Goal: Task Accomplishment & Management: Manage account settings

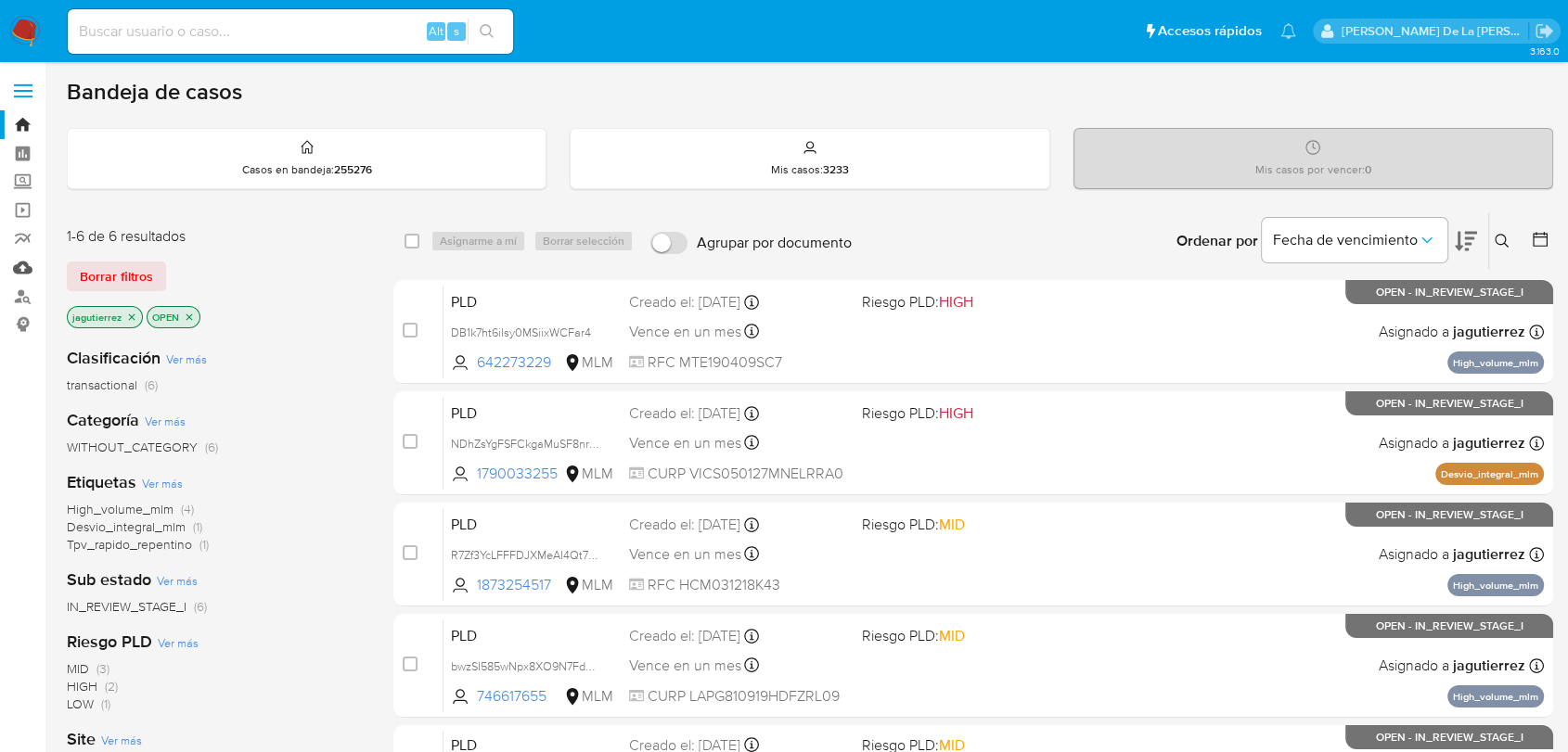
click at [20, 258] on link "Mulan" at bounding box center [110, 268] width 221 height 29
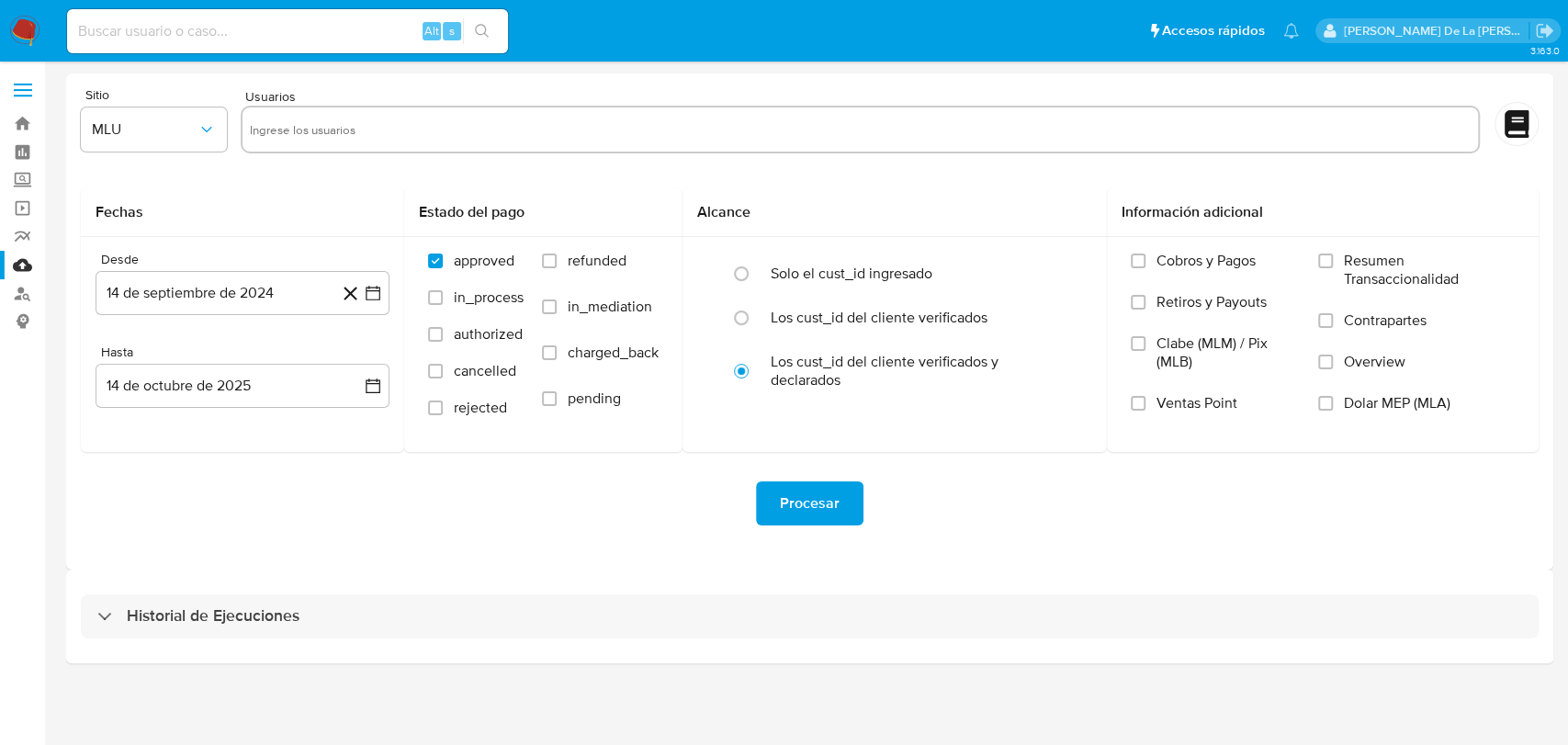
click at [225, 591] on div "Historial de Ejecuciones" at bounding box center [810, 616] width 1487 height 94
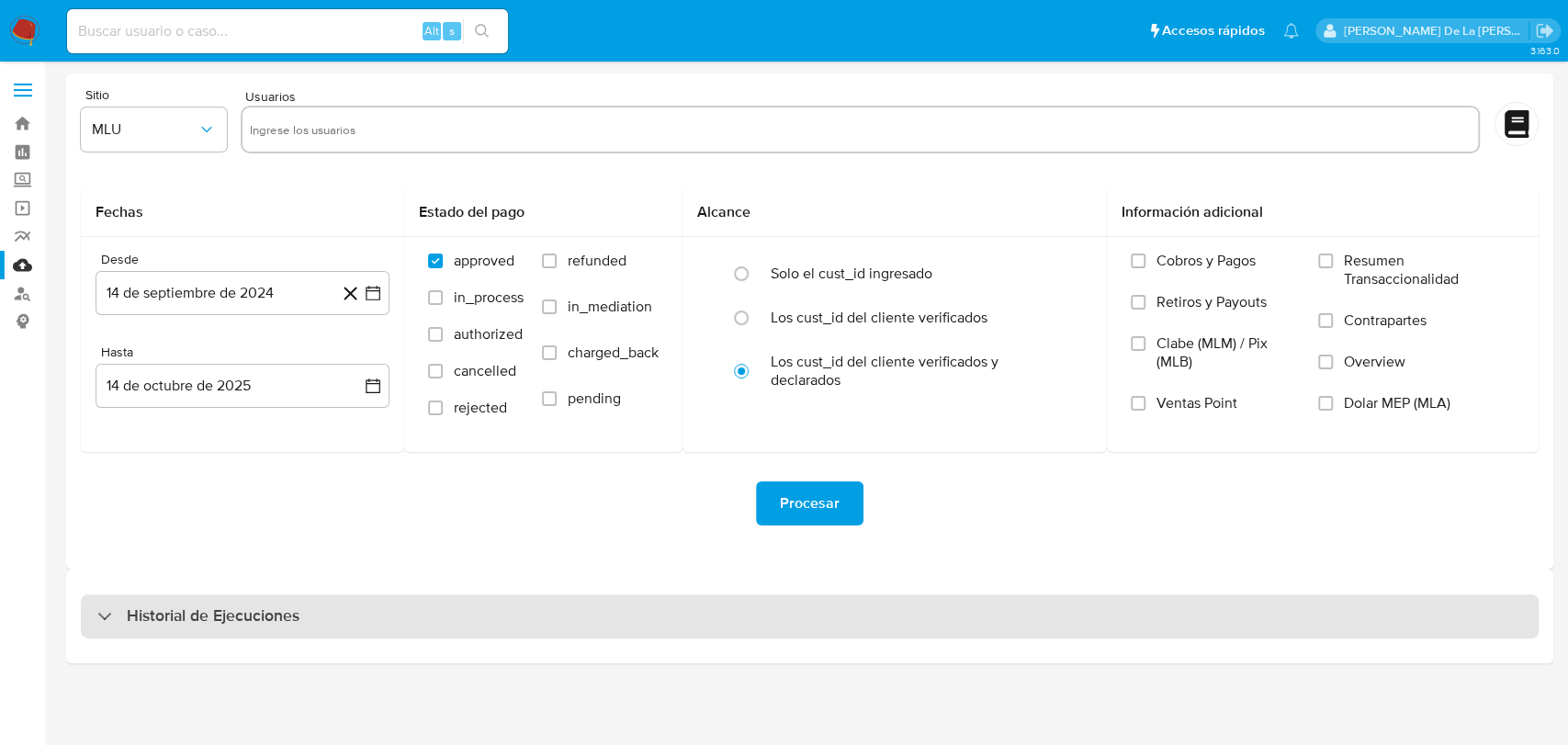
click at [205, 628] on div "Historial de Ejecuciones" at bounding box center [809, 616] width 1458 height 45
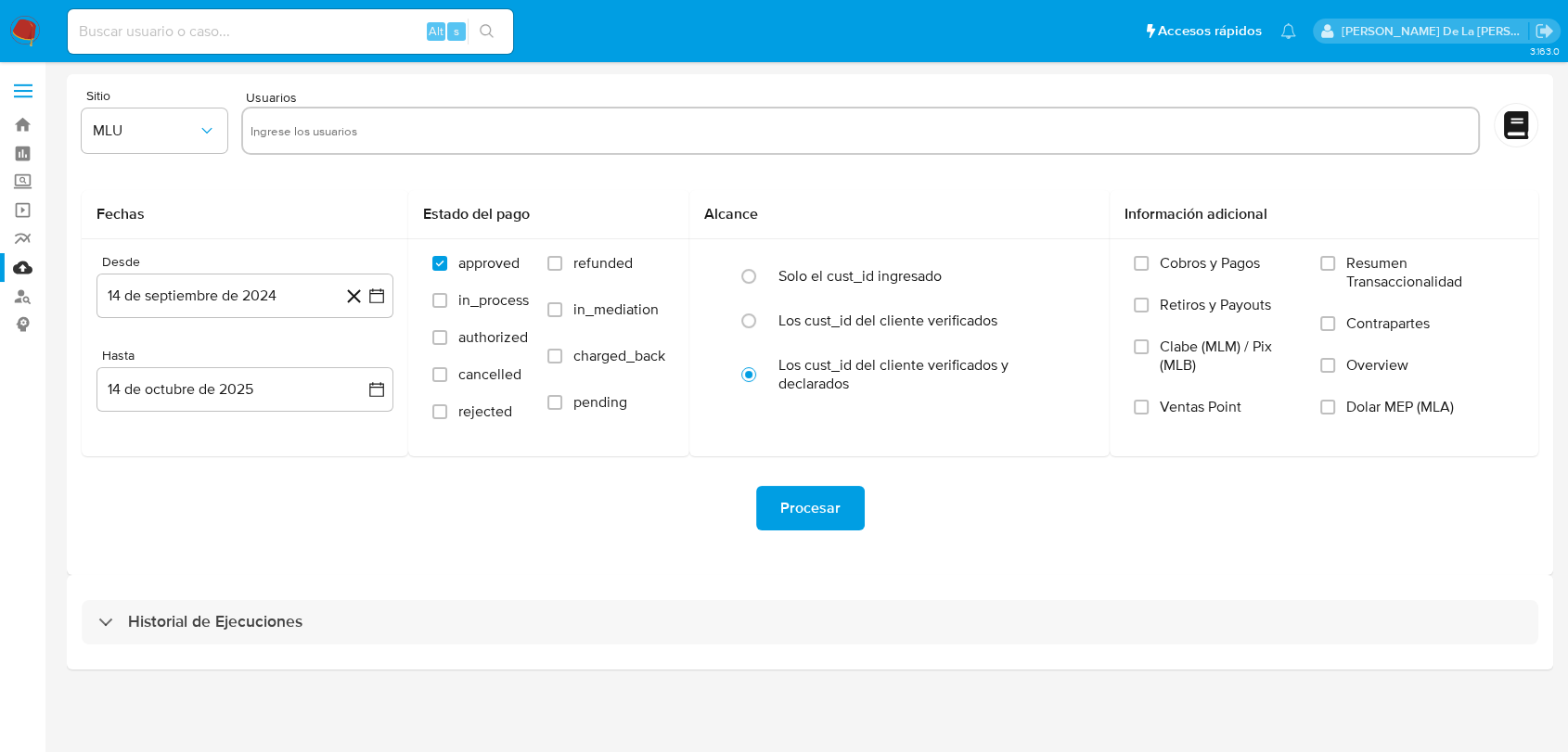
select select "10"
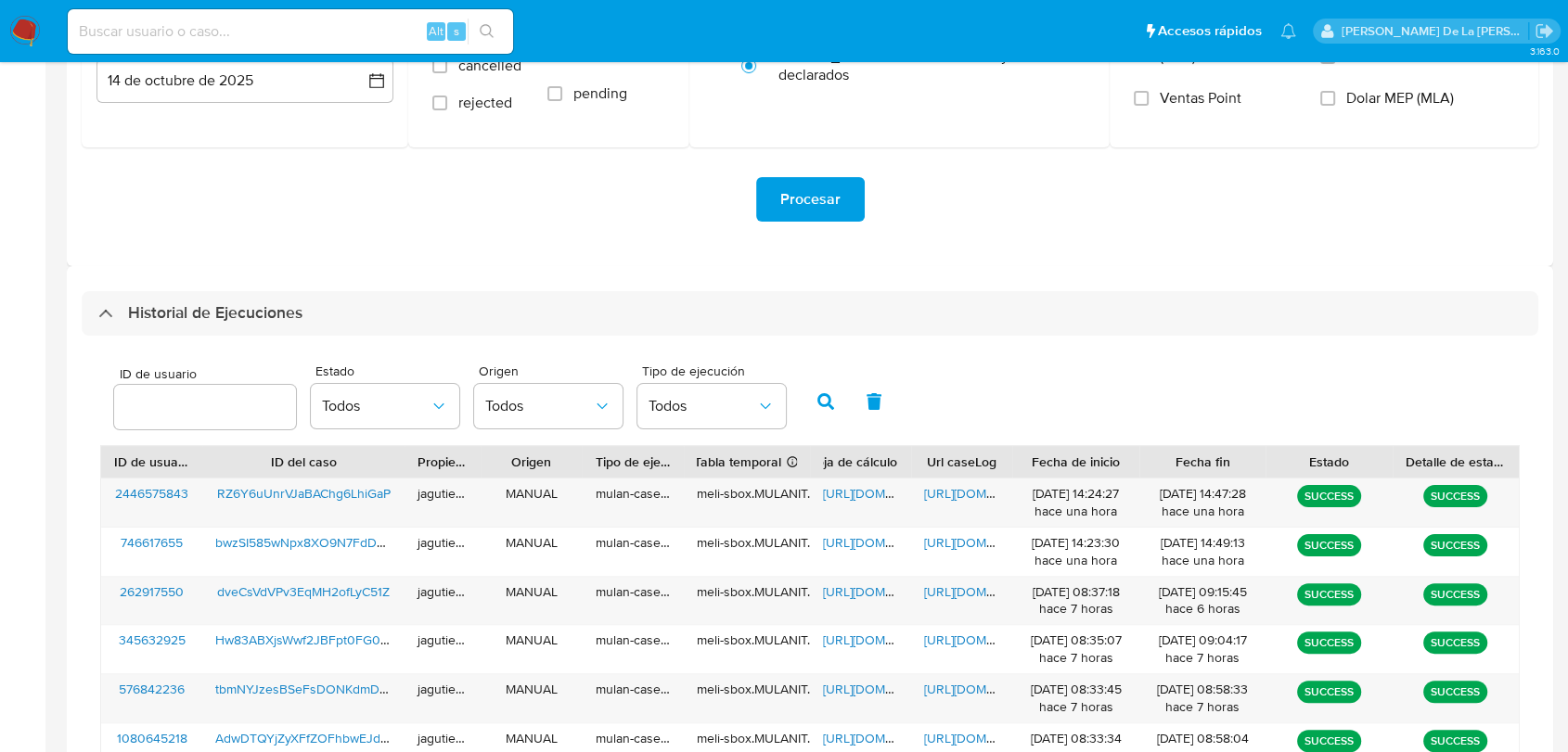
scroll to position [411, 0]
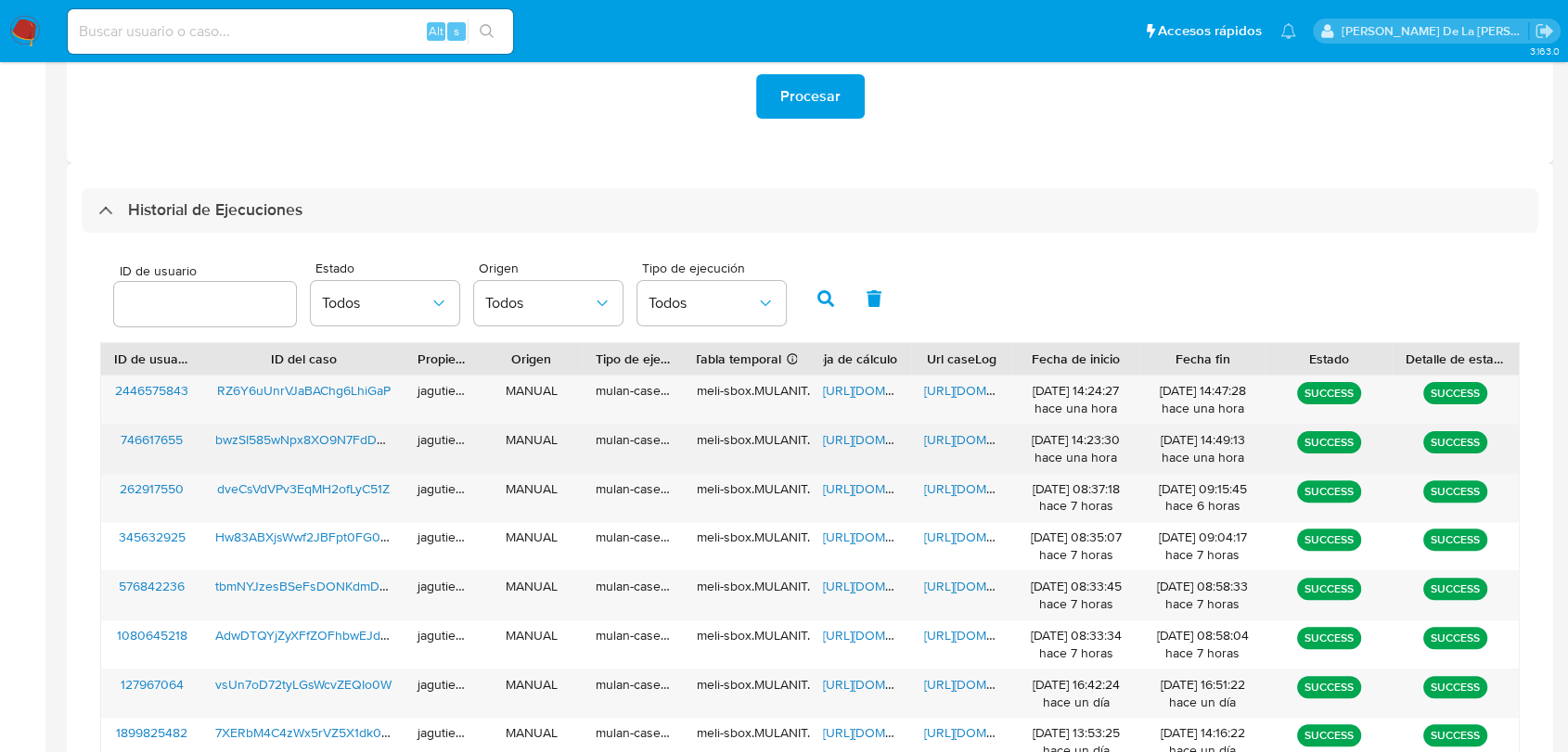
click at [276, 440] on span "bwzSI585wNpx8XO9N7FdDHvR" at bounding box center [308, 439] width 186 height 18
click at [875, 431] on span "https://docs.google.com/spreadsheets/d/1iUWm1lcraCewpJSQcjX5i9N-Jv0slUuzJY51GDS…" at bounding box center [887, 439] width 128 height 18
click at [952, 450] on div "https://docs.google.com/document/d/1JE5tmM48tkxSKWWpNnM3S_TIUmBhAtqzlB-BoN9SLf8…" at bounding box center [961, 449] width 101 height 48
click at [961, 435] on span "https://docs.google.com/document/d/1JE5tmM48tkxSKWWpNnM3S_TIUmBhAtqzlB-BoN9SLf8…" at bounding box center [988, 439] width 128 height 18
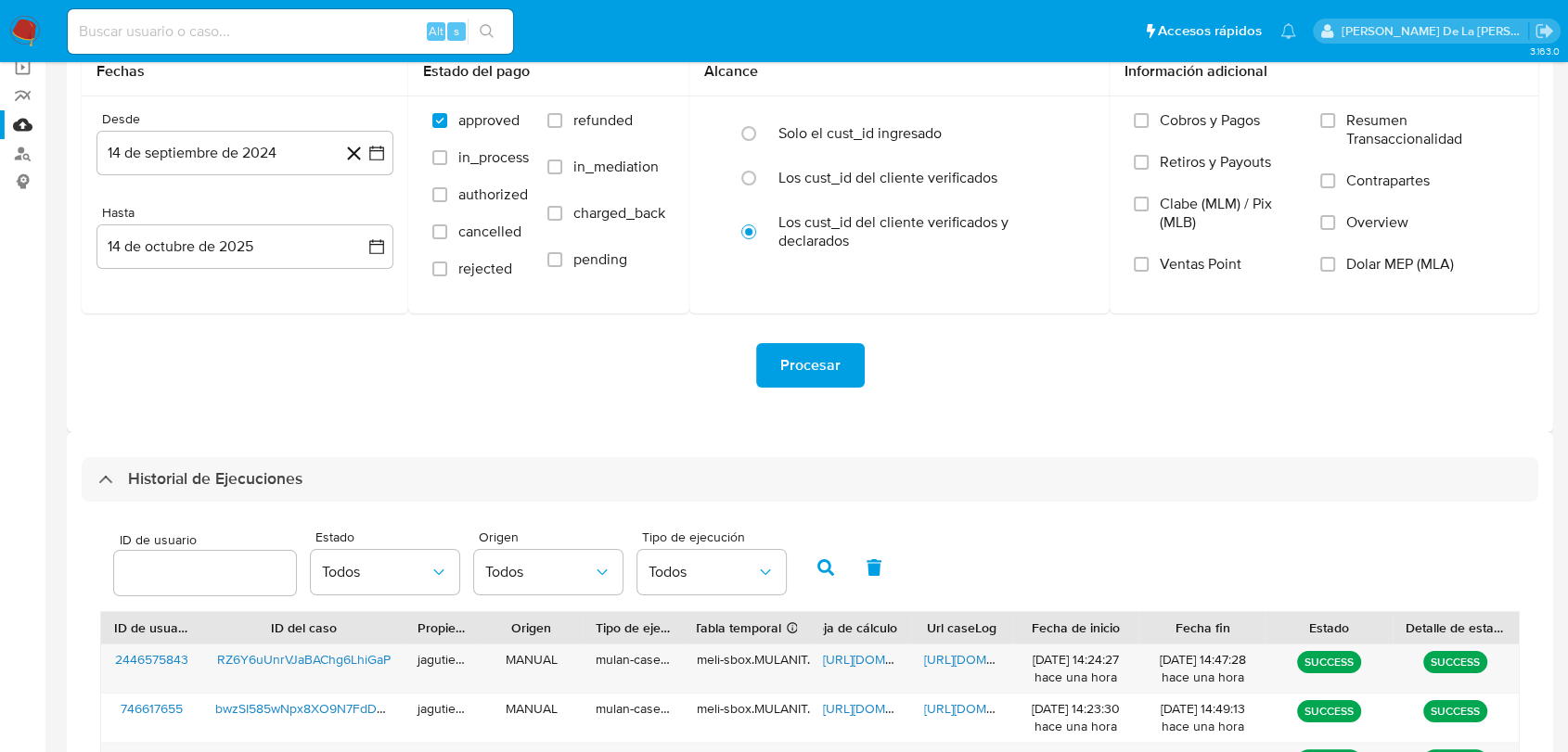
scroll to position [0, 0]
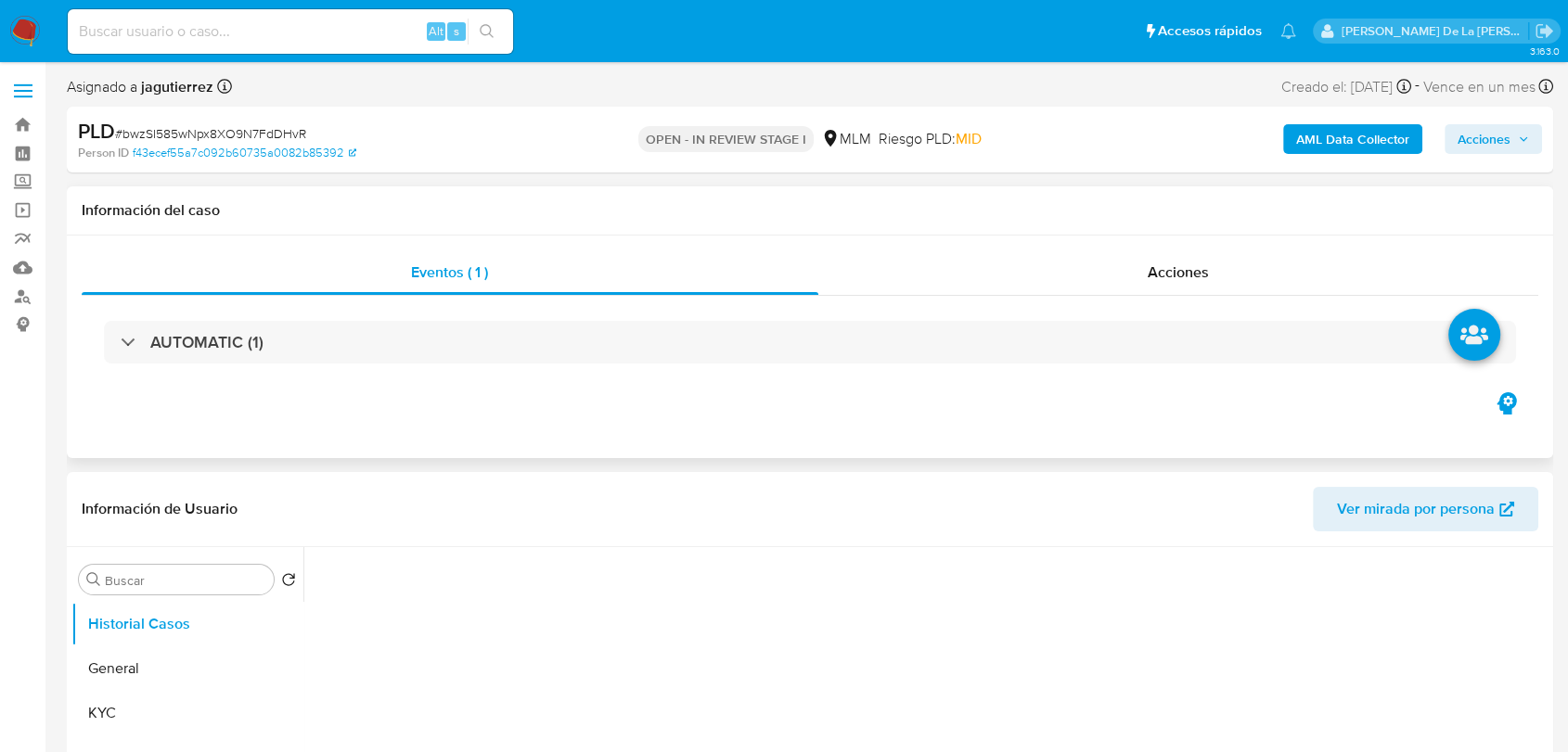
select select "10"
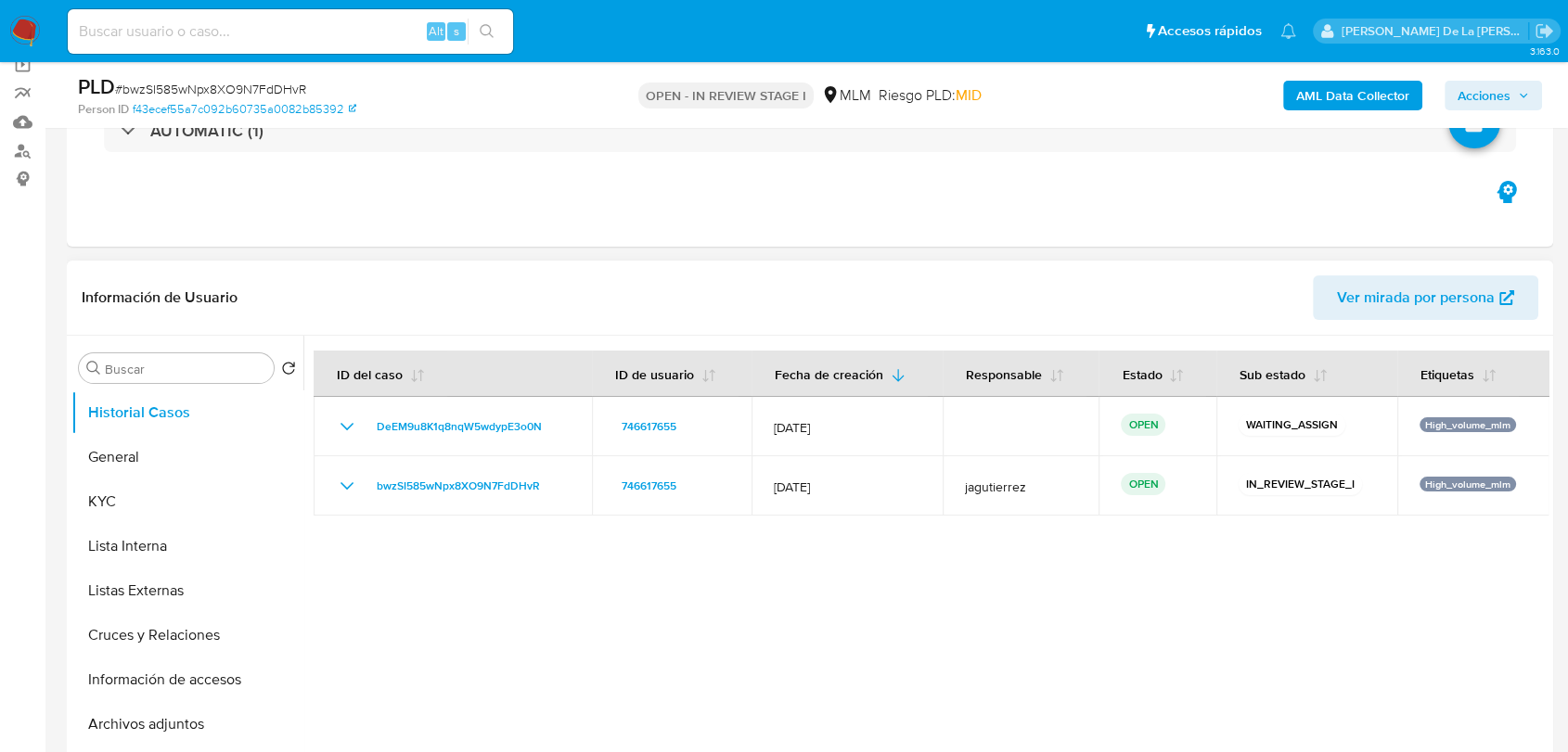
scroll to position [206, 0]
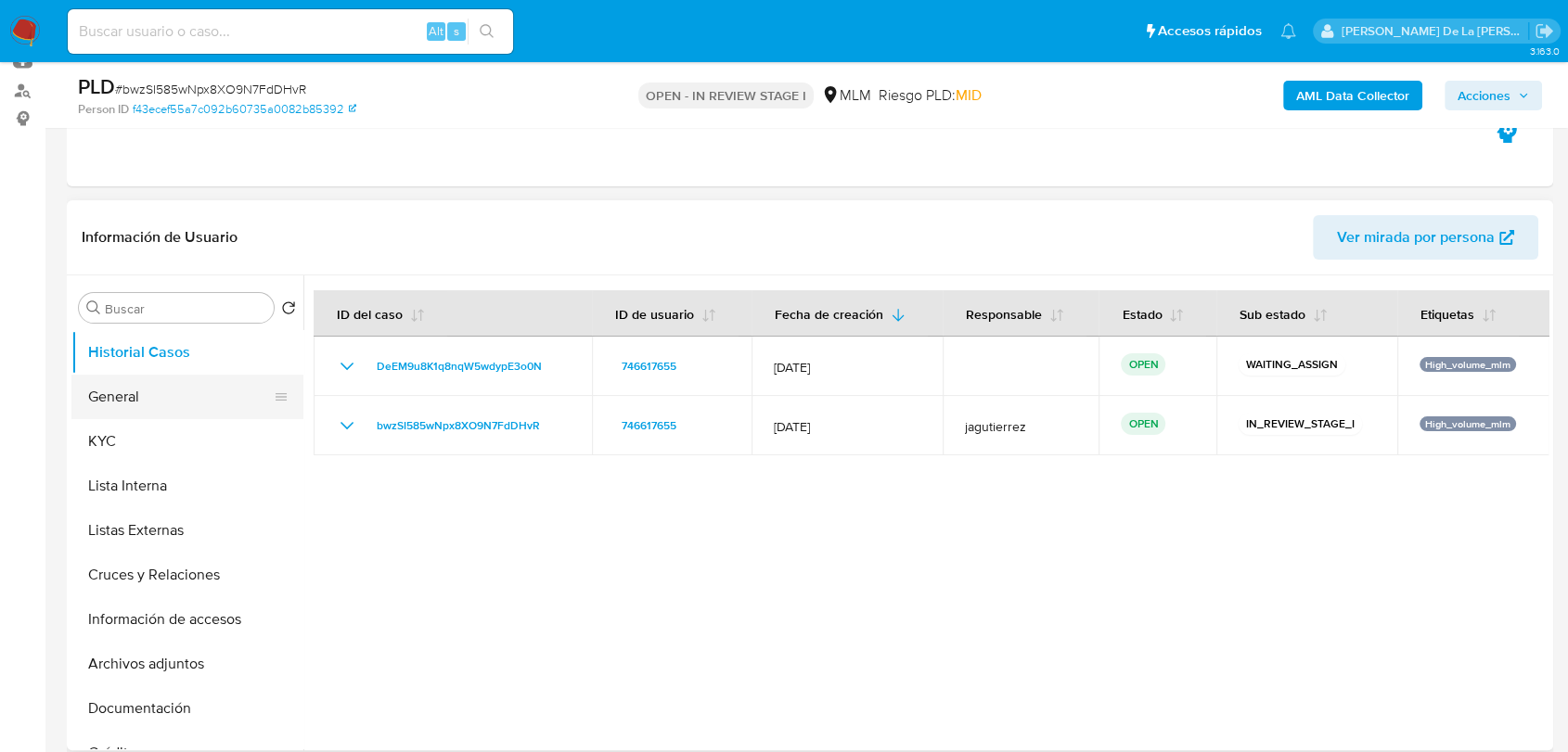
click at [127, 416] on button "General" at bounding box center [180, 397] width 217 height 45
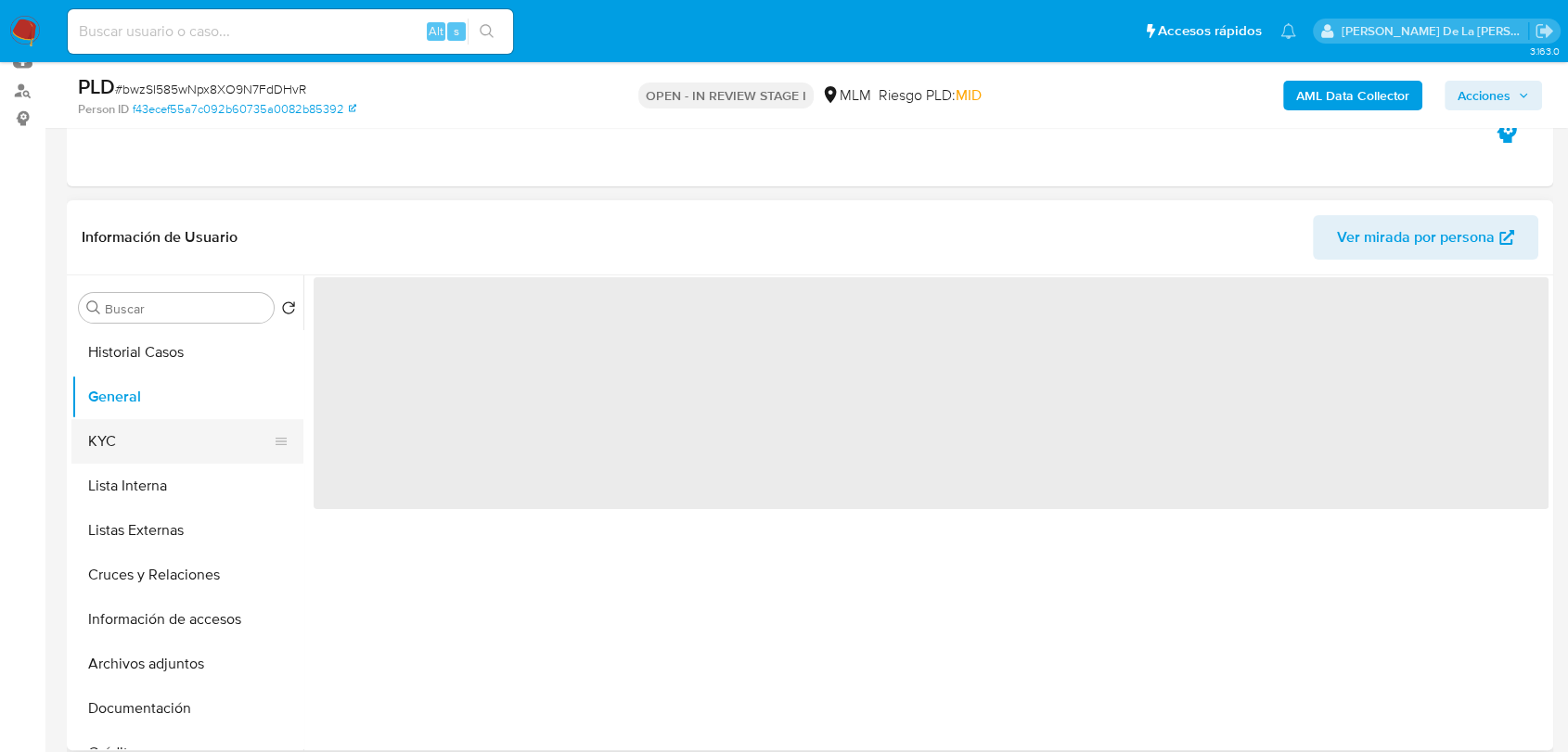
click at [124, 443] on button "KYC" at bounding box center [180, 441] width 217 height 45
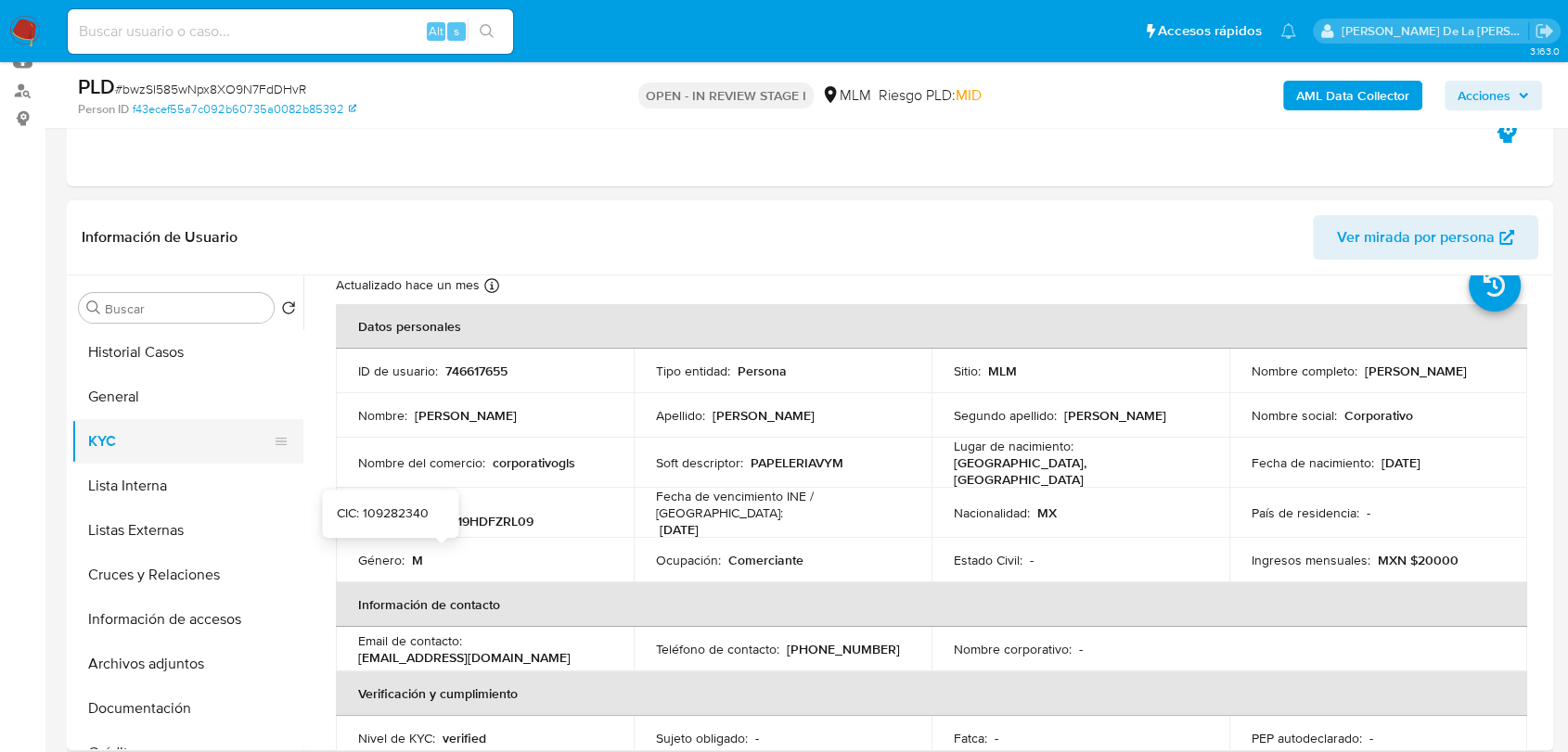
scroll to position [0, 0]
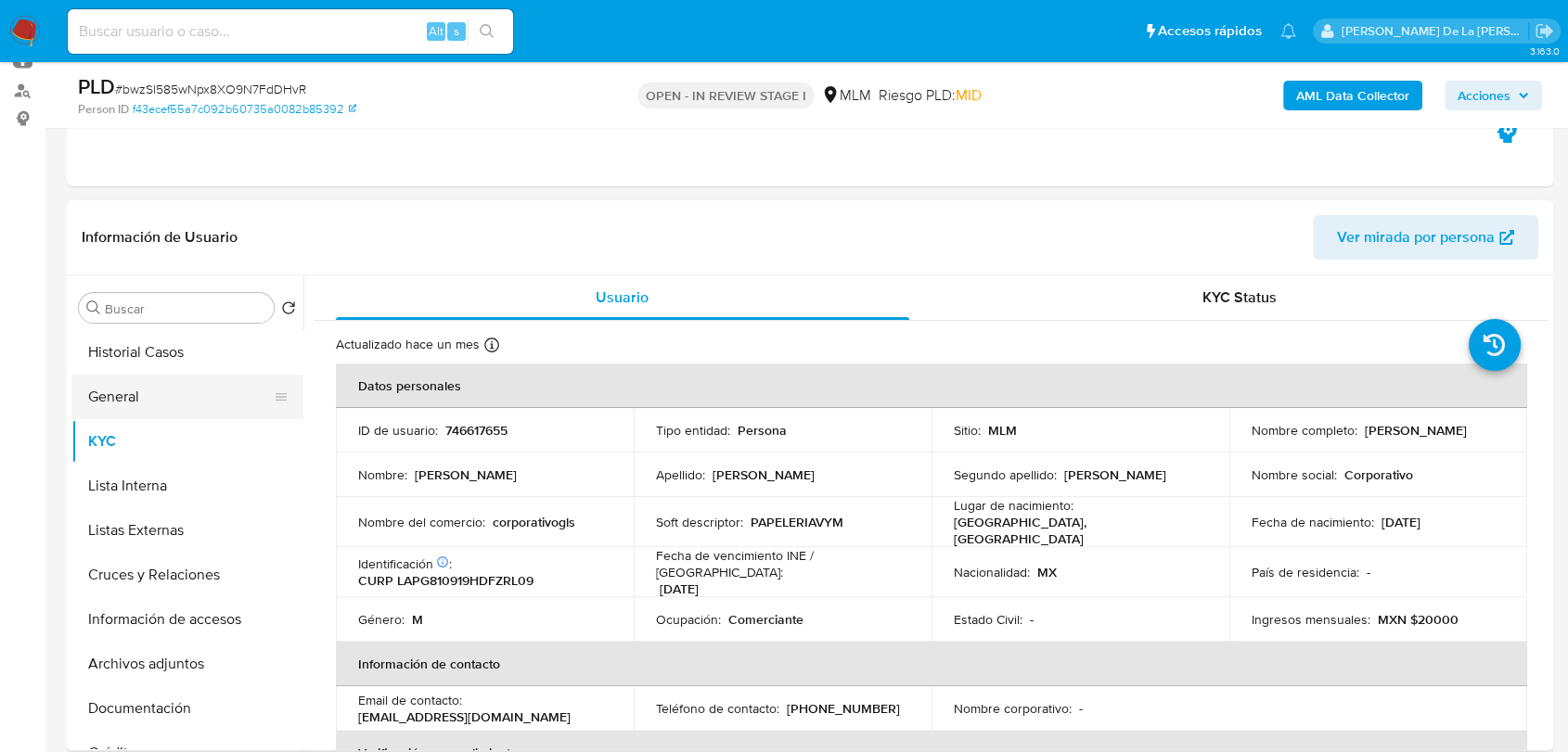
click at [131, 409] on button "General" at bounding box center [180, 397] width 217 height 45
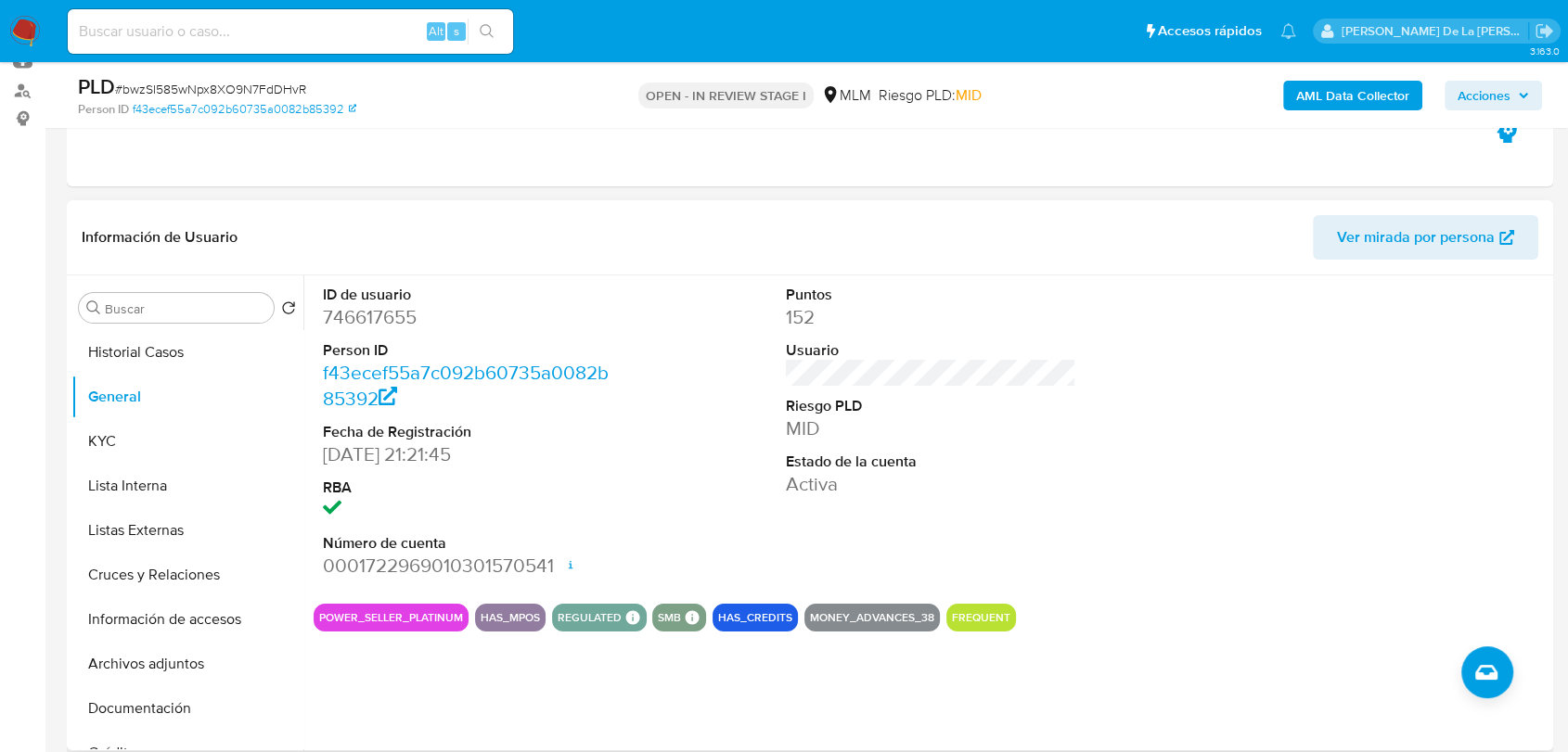
click at [772, 378] on div "ID de usuario 746617655 Person ID f43ecef55a7c092b60735a0082b85392 Fecha de Reg…" at bounding box center [931, 432] width 1235 height 314
drag, startPoint x: 123, startPoint y: 440, endPoint x: 152, endPoint y: 434, distance: 29.6
click at [126, 440] on button "KYC" at bounding box center [180, 441] width 217 height 45
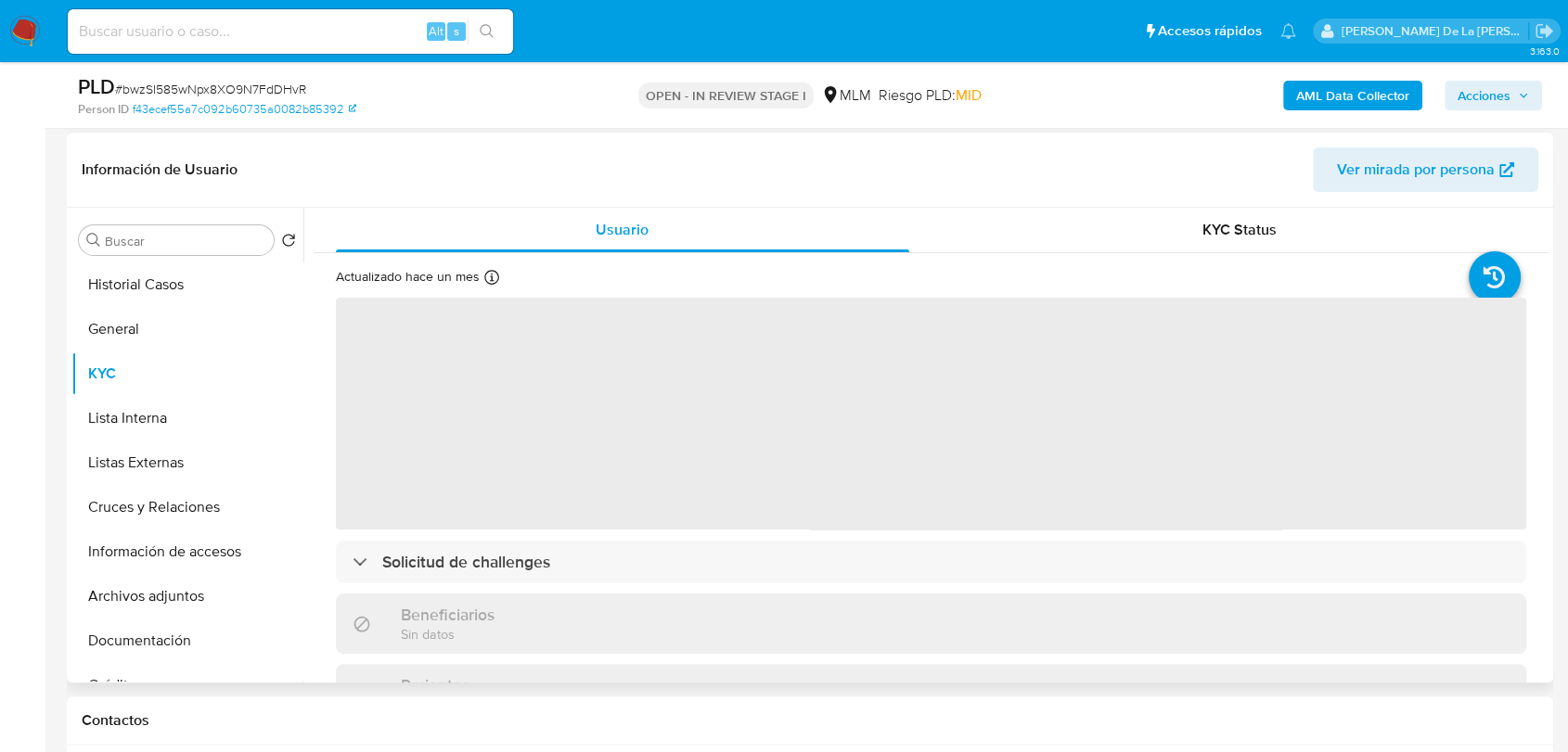
scroll to position [309, 0]
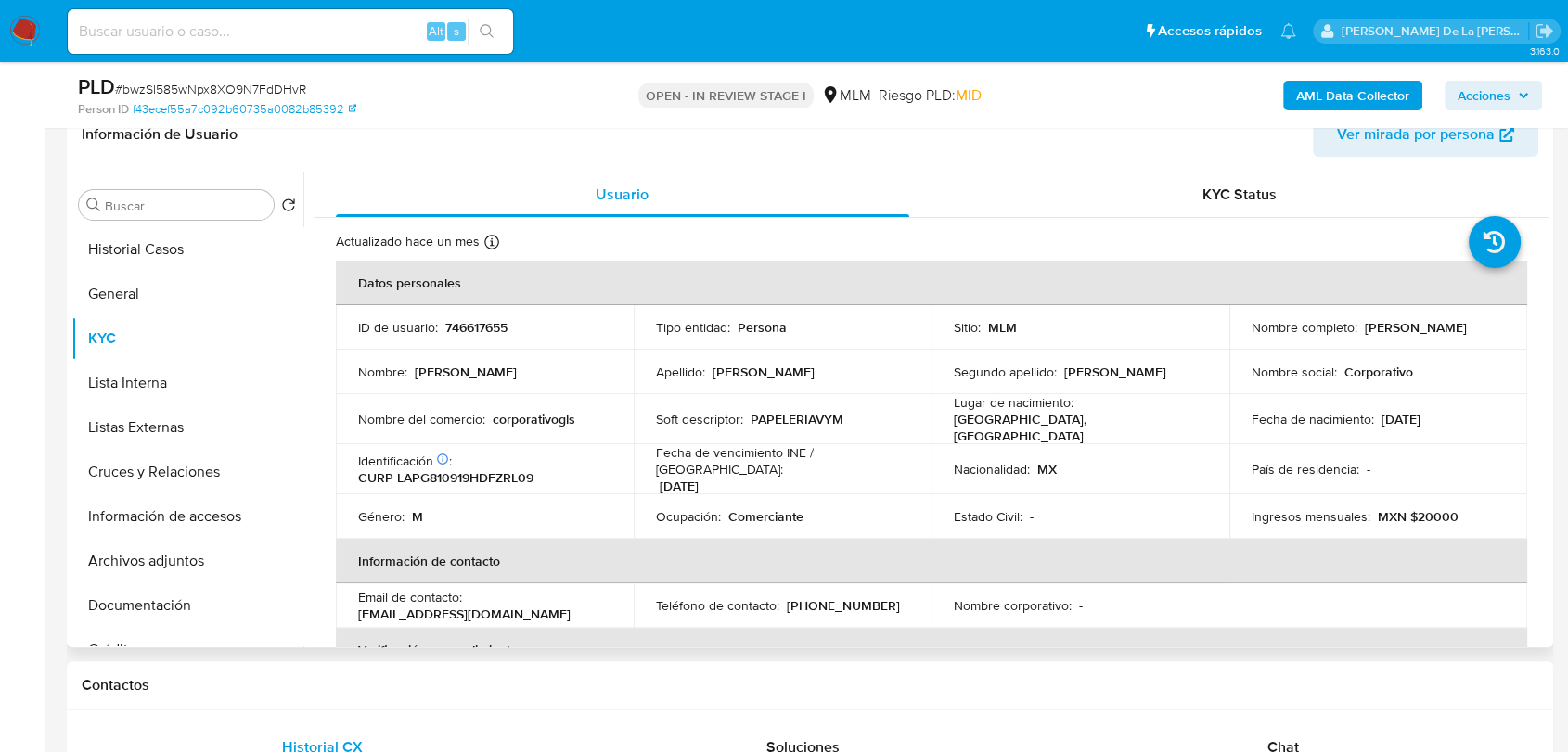
drag, startPoint x: 1413, startPoint y: 328, endPoint x: 1234, endPoint y: 343, distance: 179.6
click at [1234, 343] on td "Nombre completo : Guillermo Lazcano Perez" at bounding box center [1378, 327] width 298 height 45
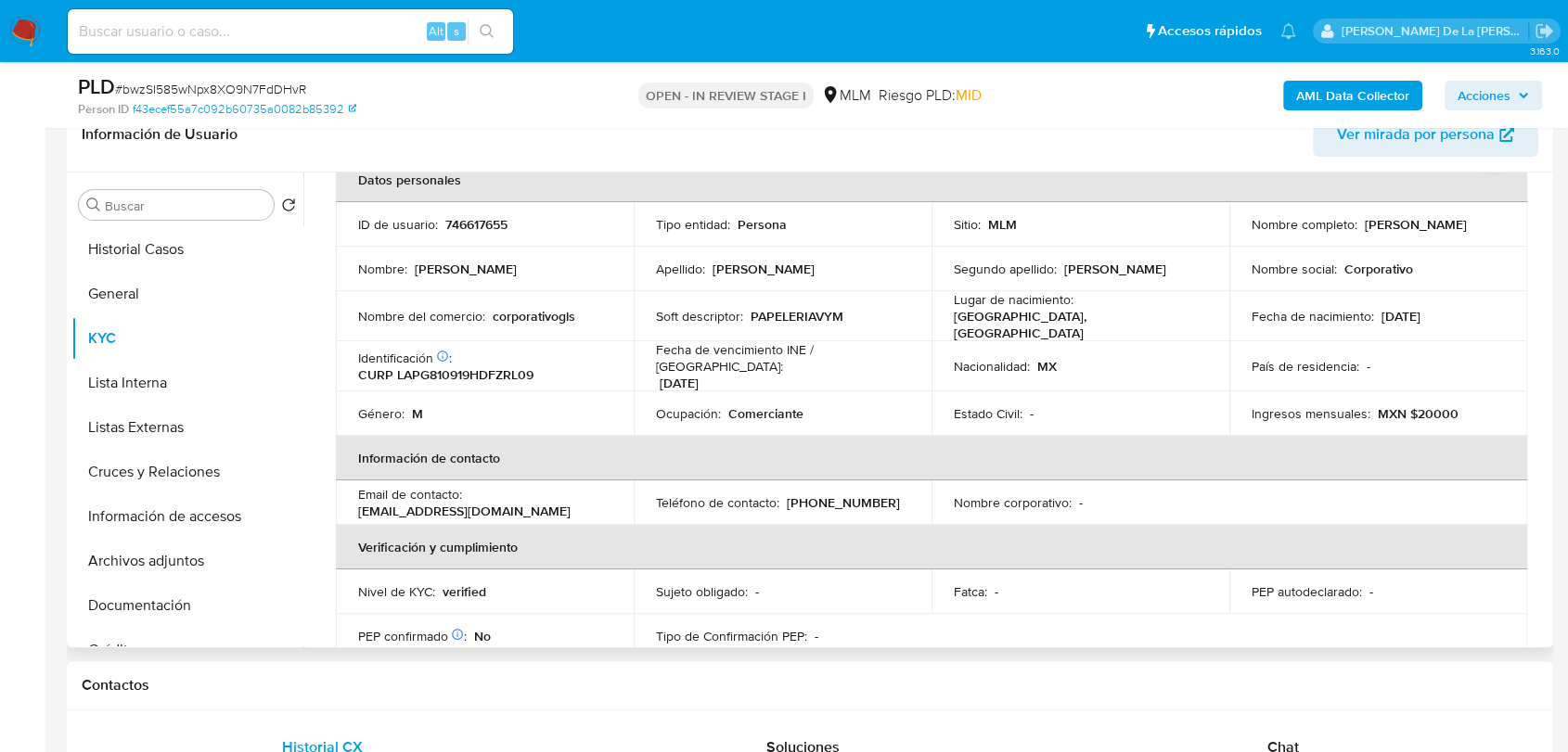
click at [811, 311] on p "PAPELERIAVYM" at bounding box center [796, 316] width 93 height 16
copy p "PAPELERIAVYM"
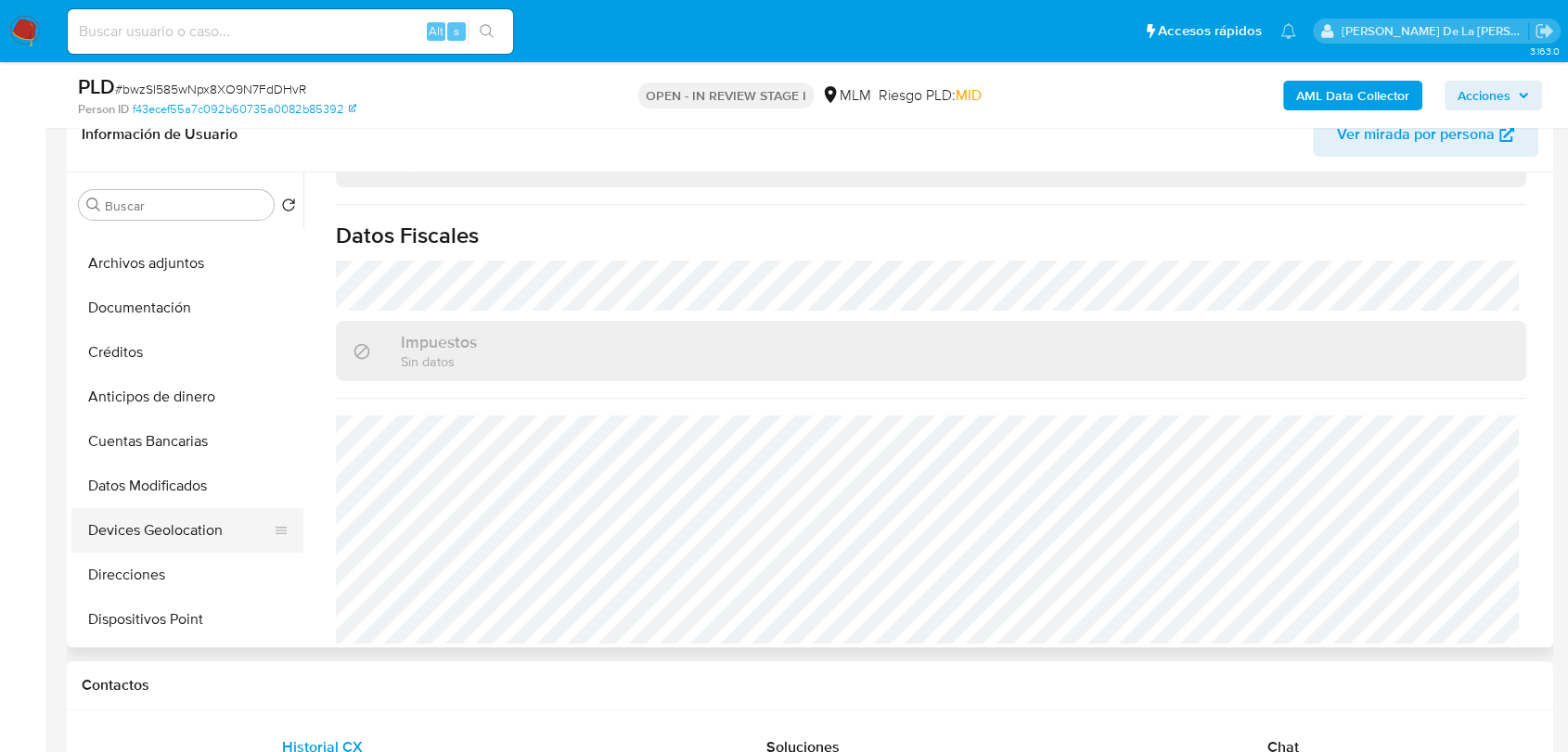
scroll to position [309, 0]
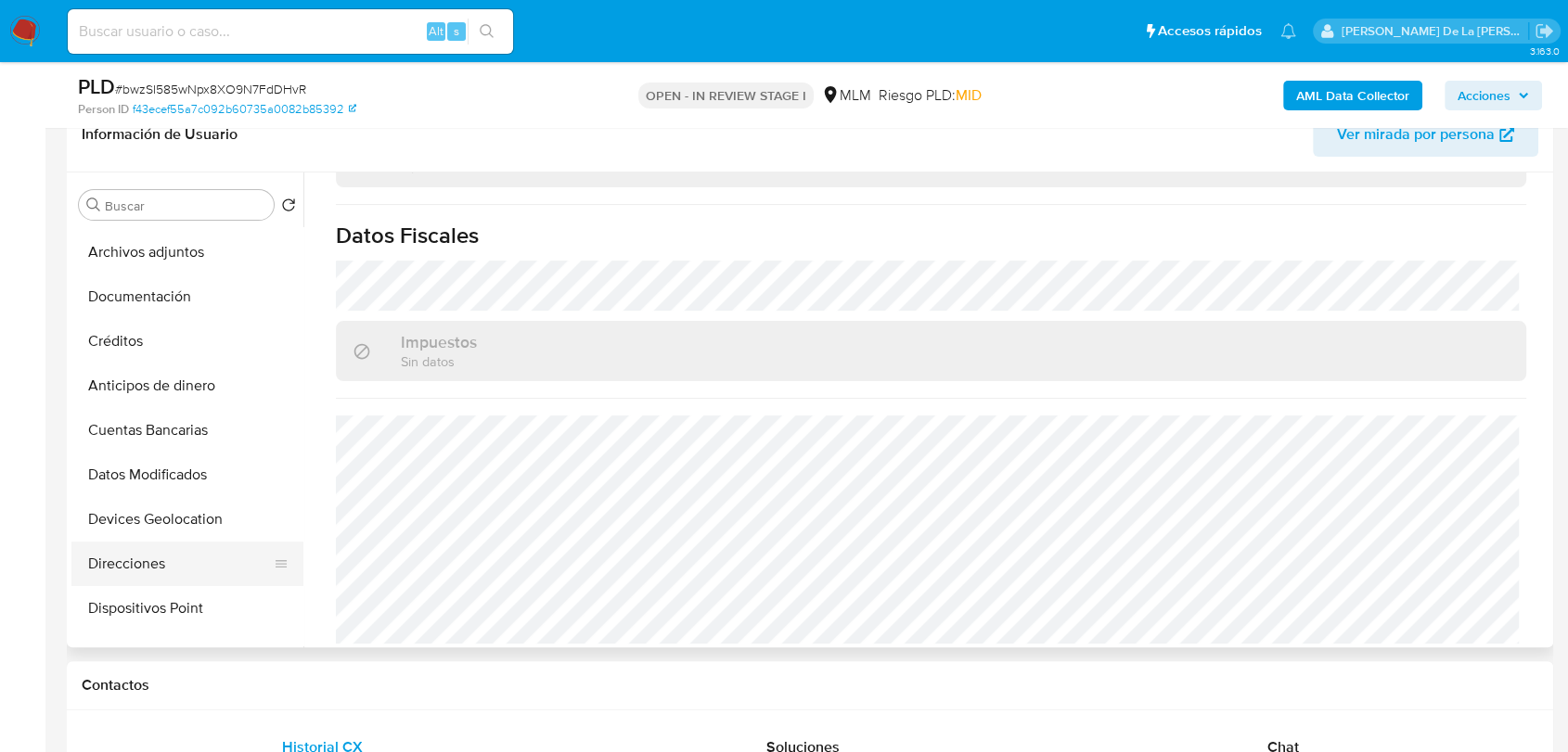
click at [138, 549] on button "Direcciones" at bounding box center [180, 564] width 217 height 45
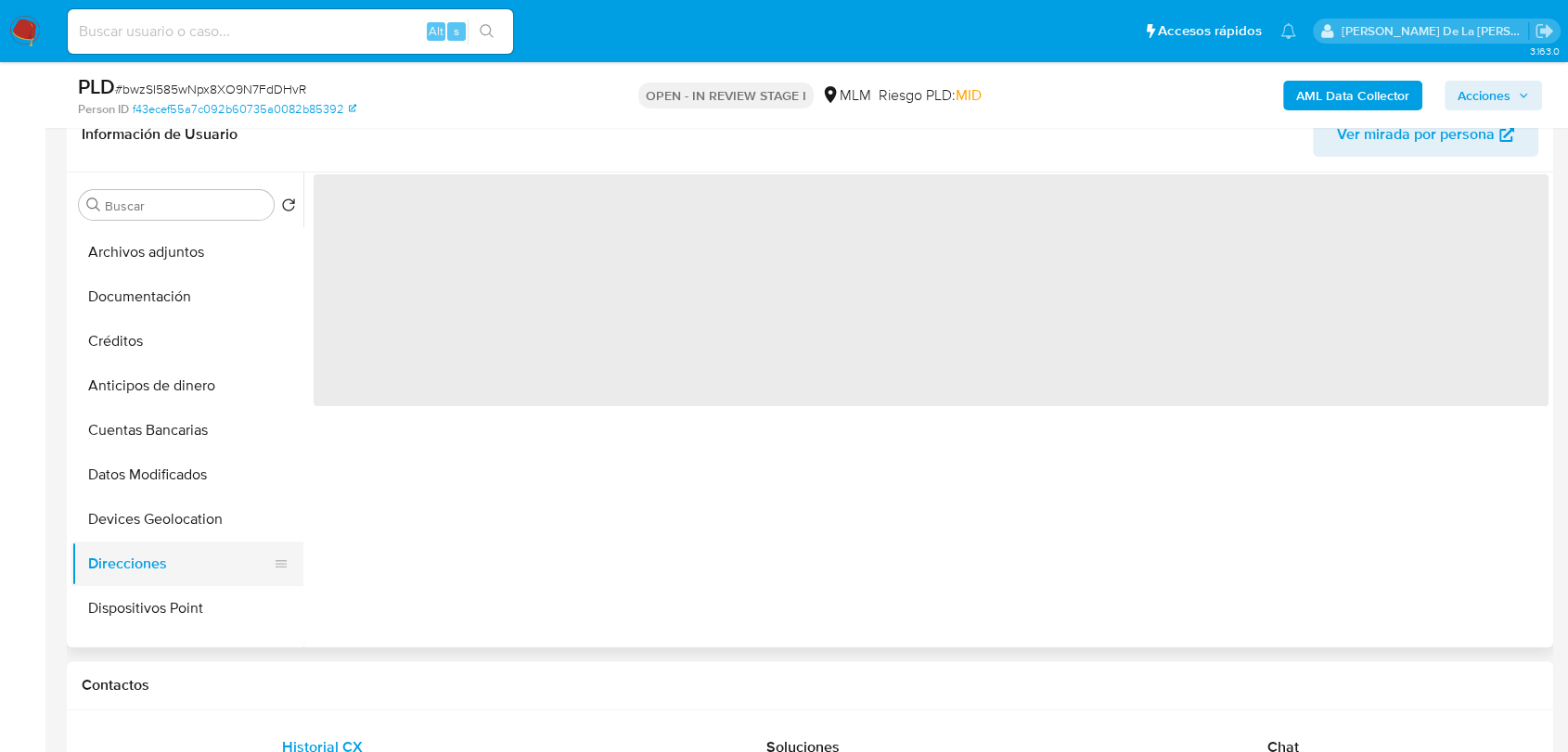
scroll to position [0, 0]
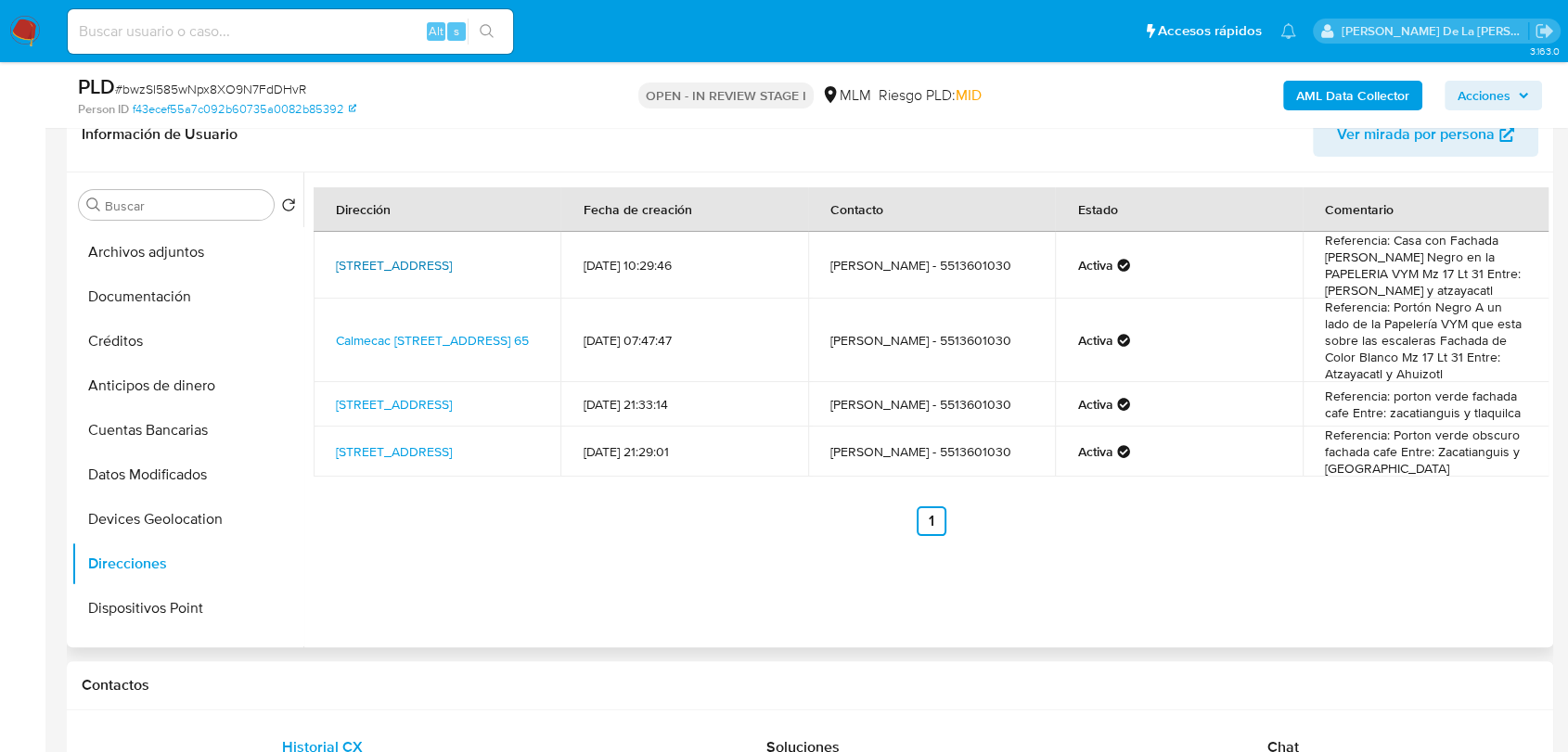
click at [382, 262] on link "Calle Calmécac 65, Coyoacán, Distrito Federal, 04630, Mexico 65" at bounding box center [393, 265] width 116 height 18
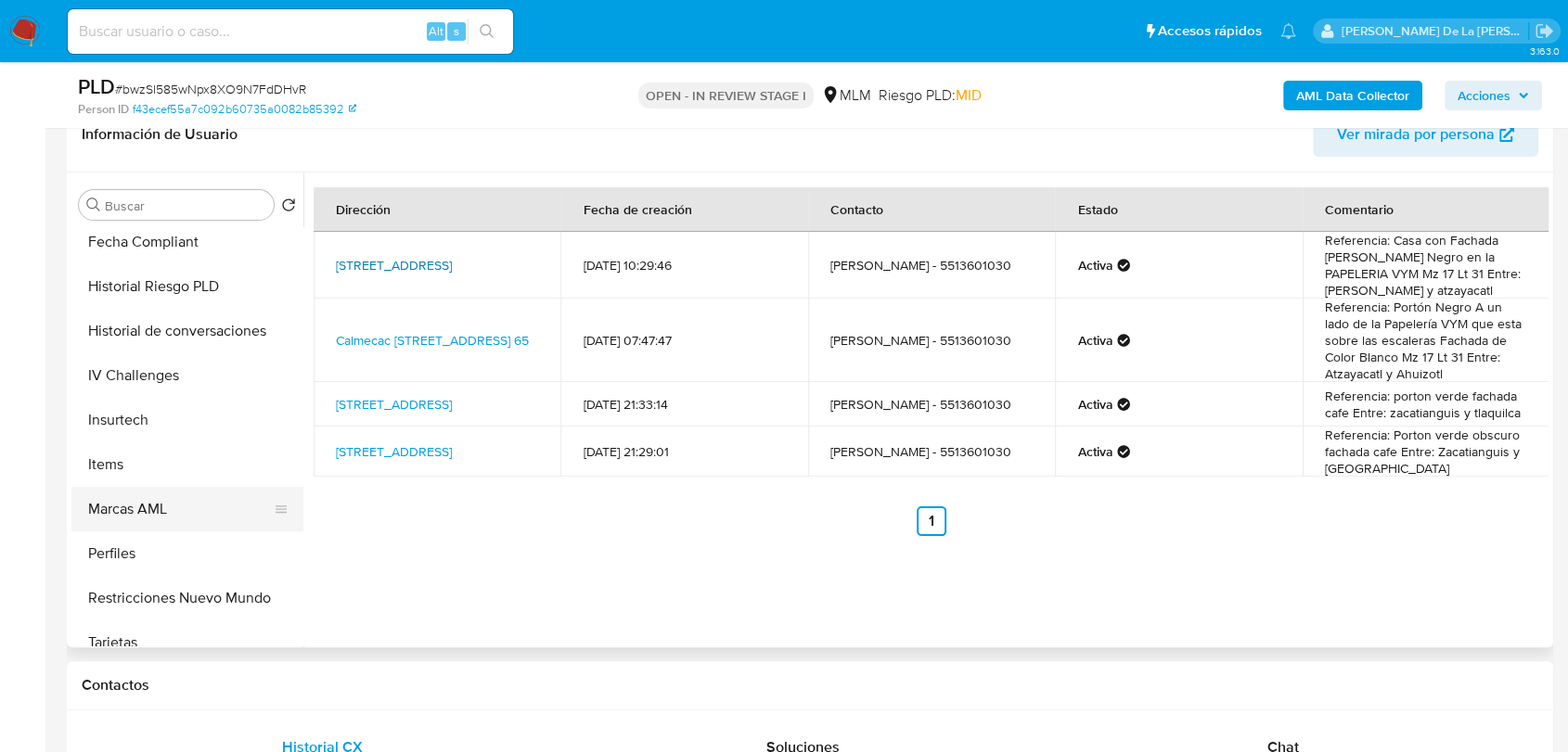
scroll to position [720, 0]
click at [166, 451] on button "Items" at bounding box center [180, 464] width 217 height 45
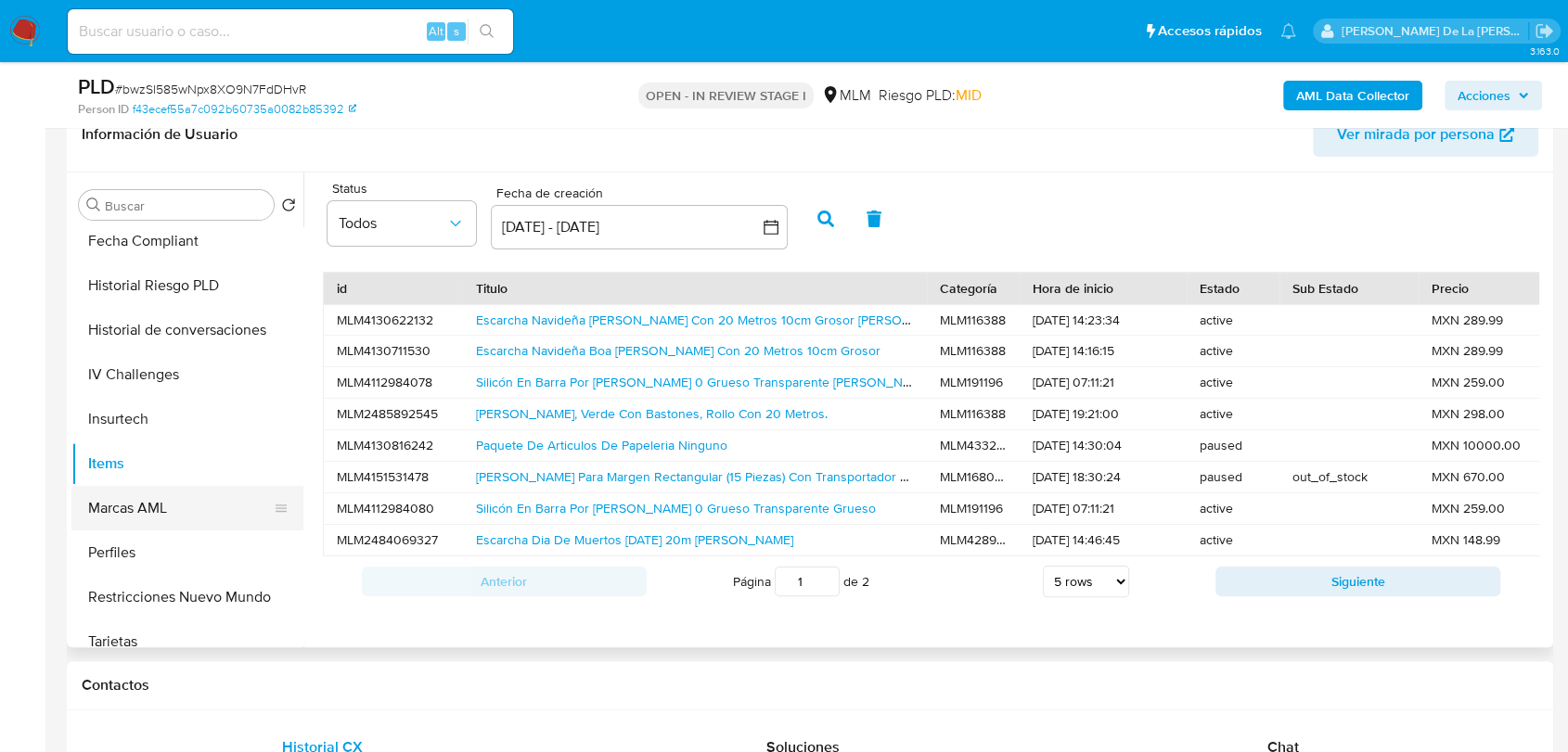
click at [159, 507] on button "Marcas AML" at bounding box center [180, 508] width 217 height 45
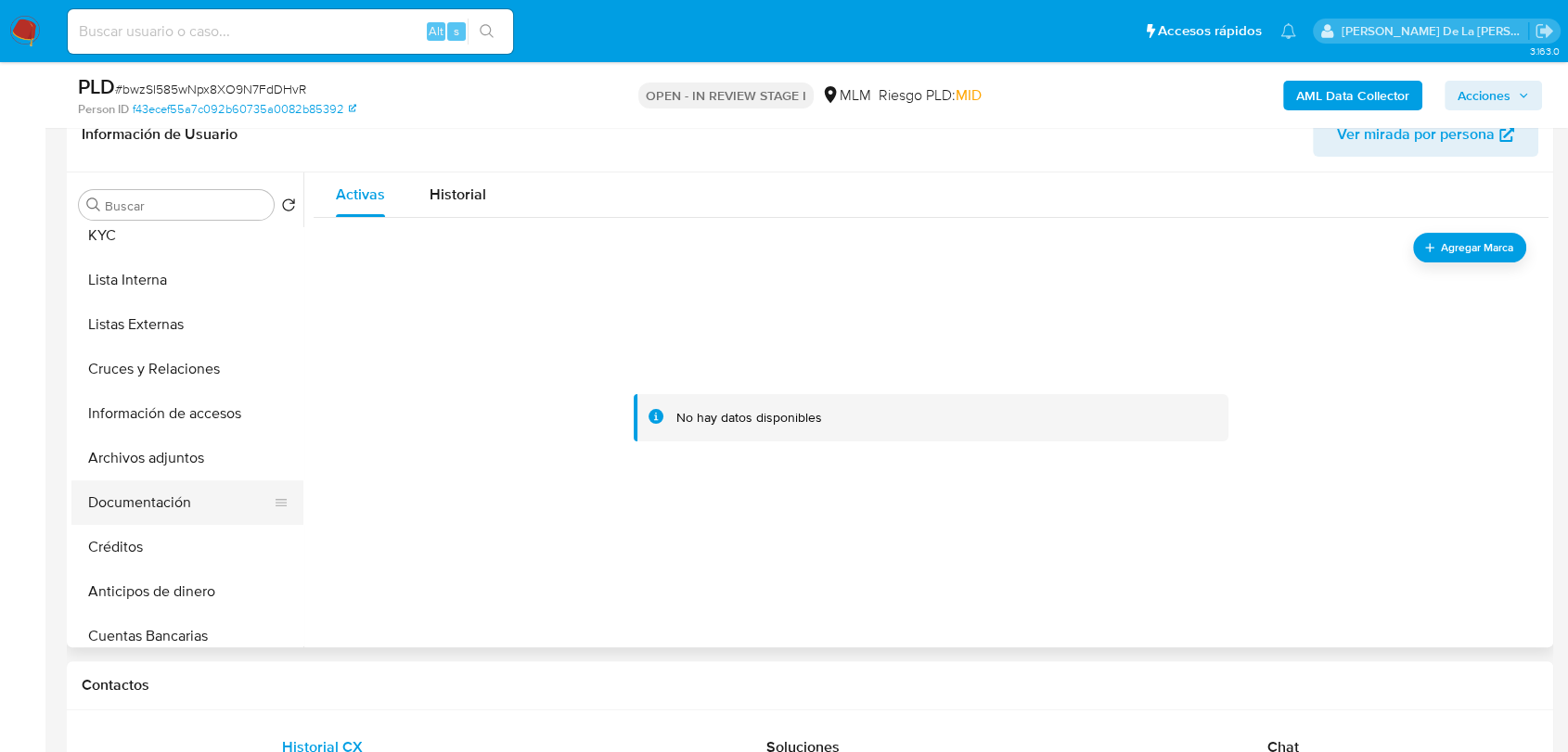
scroll to position [309, 0]
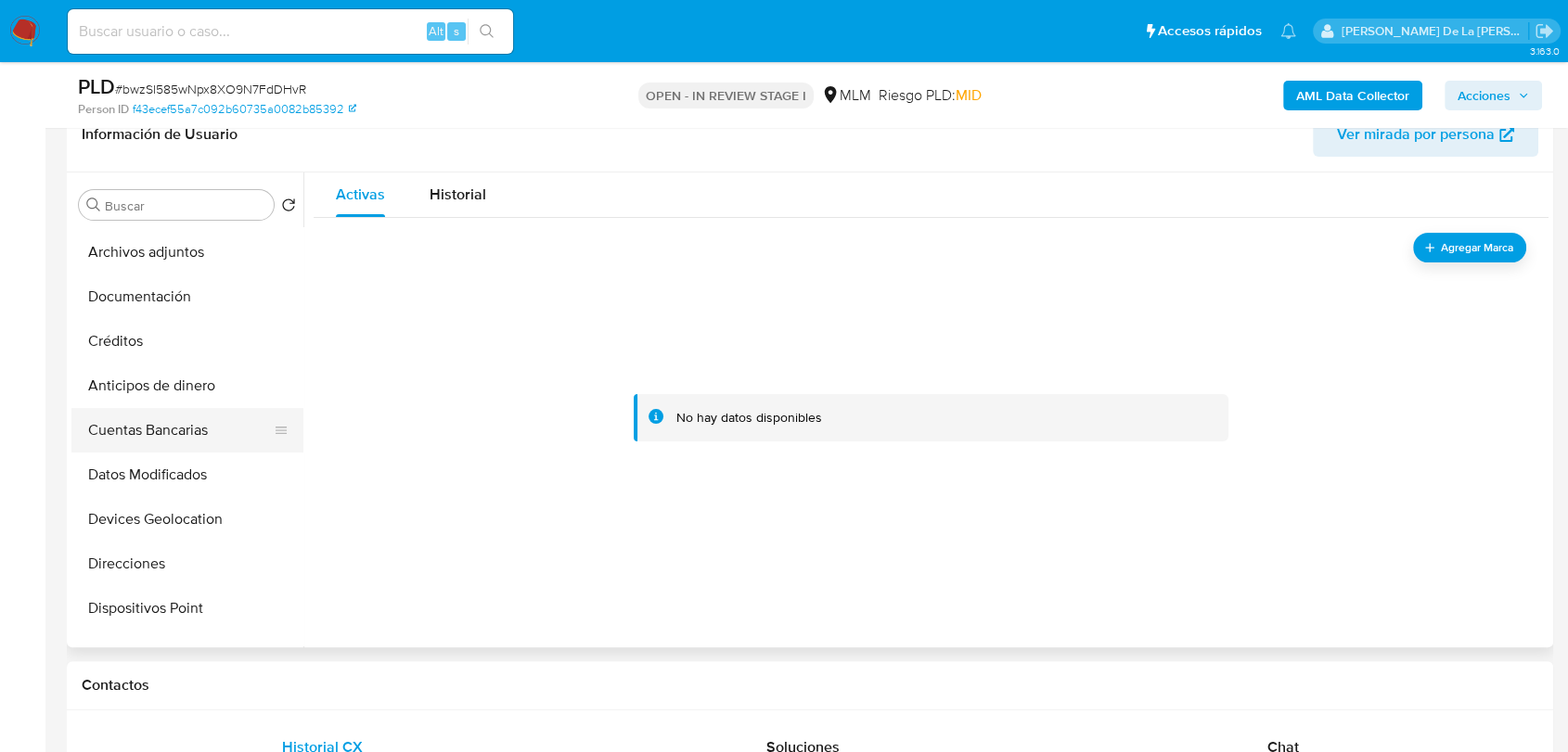
click at [187, 424] on button "Cuentas Bancarias" at bounding box center [180, 431] width 217 height 45
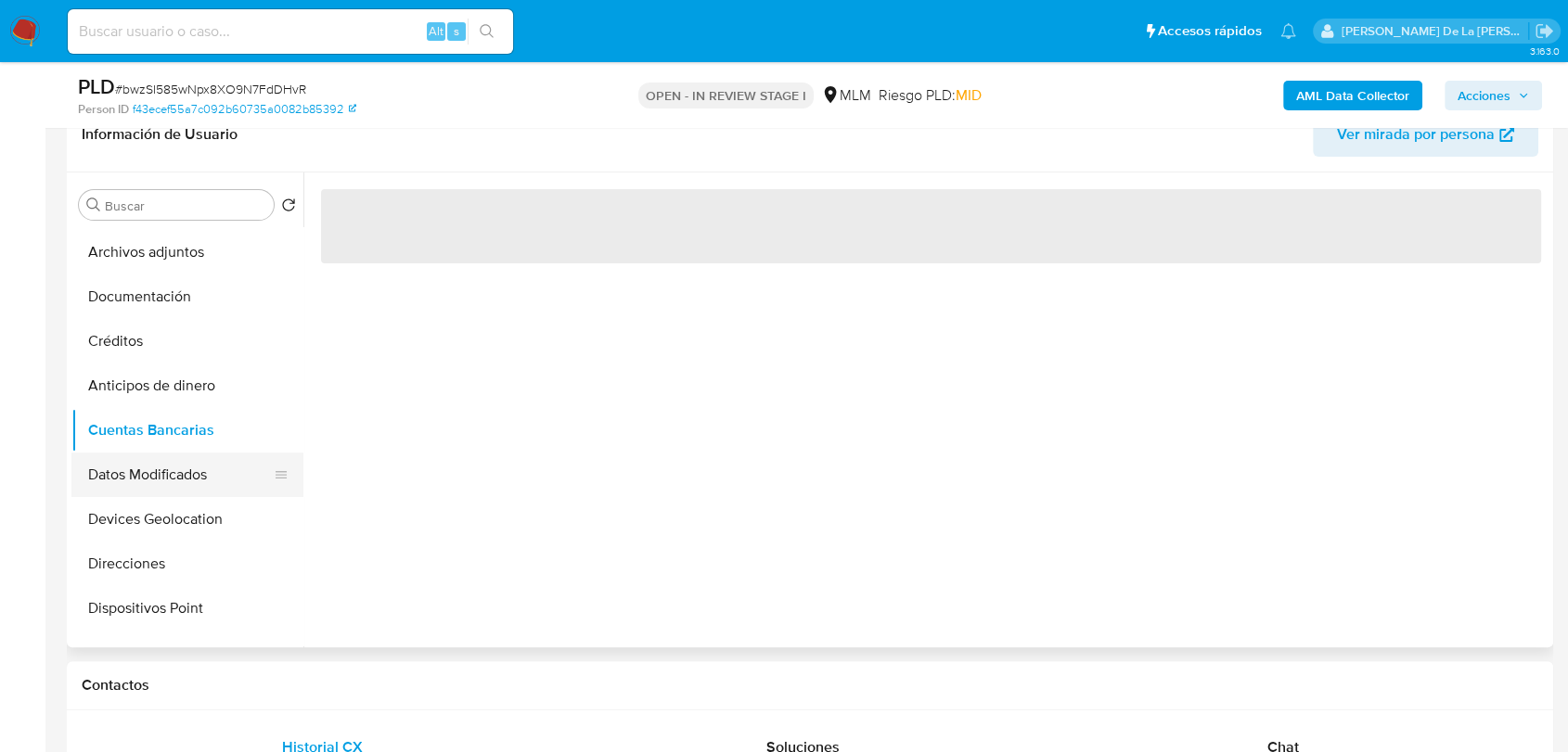
click at [165, 475] on button "Datos Modificados" at bounding box center [180, 475] width 217 height 45
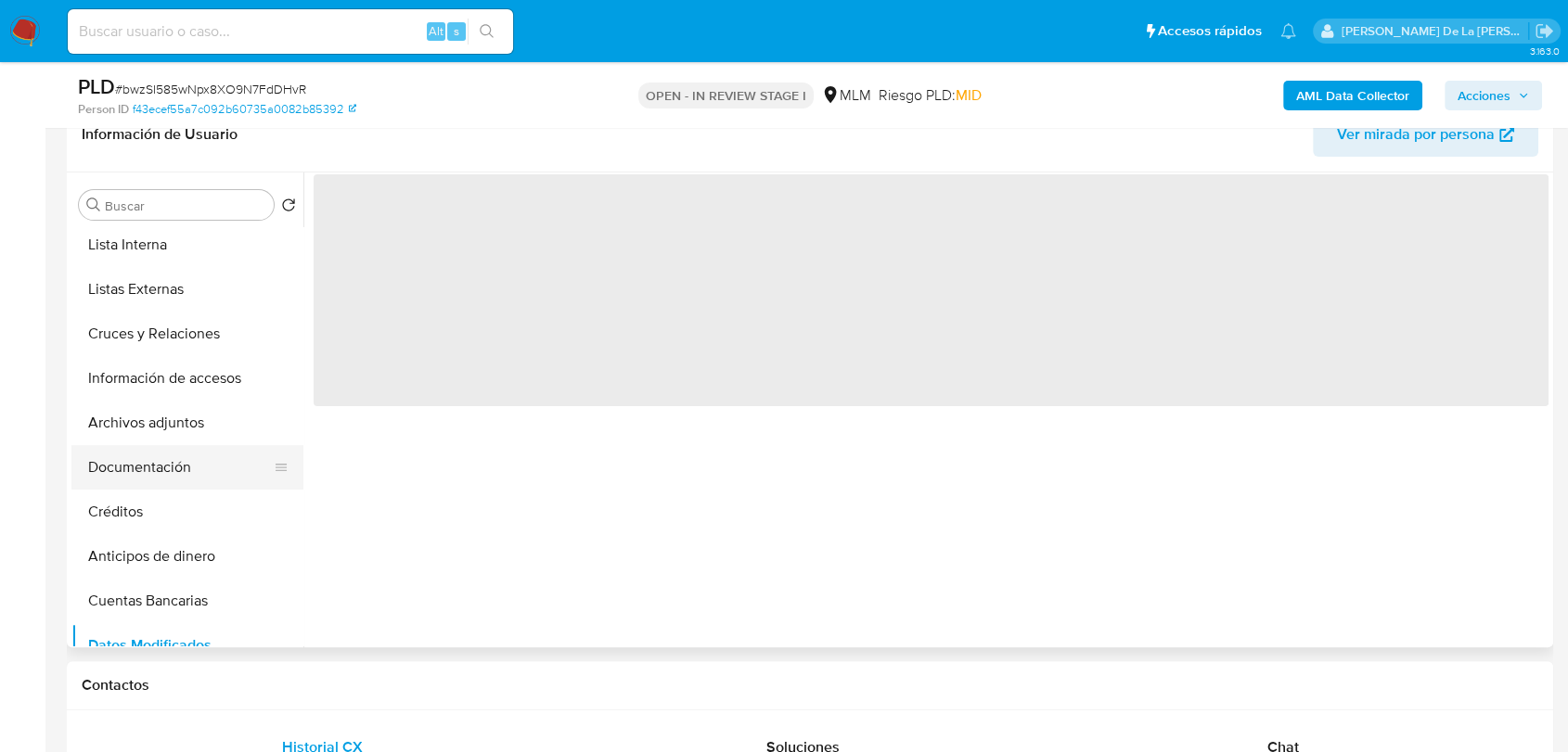
scroll to position [103, 0]
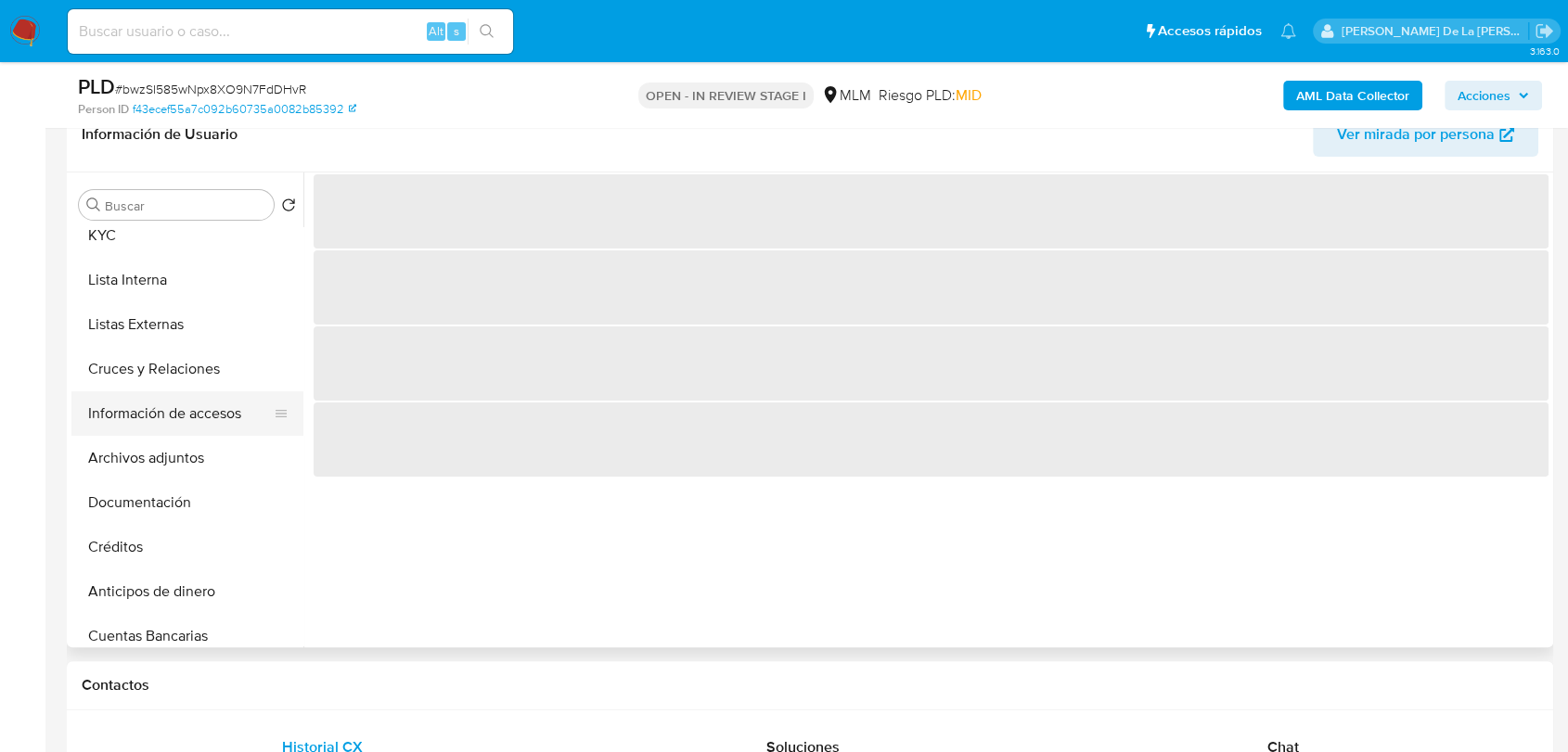
click at [179, 404] on button "Información de accesos" at bounding box center [180, 413] width 217 height 45
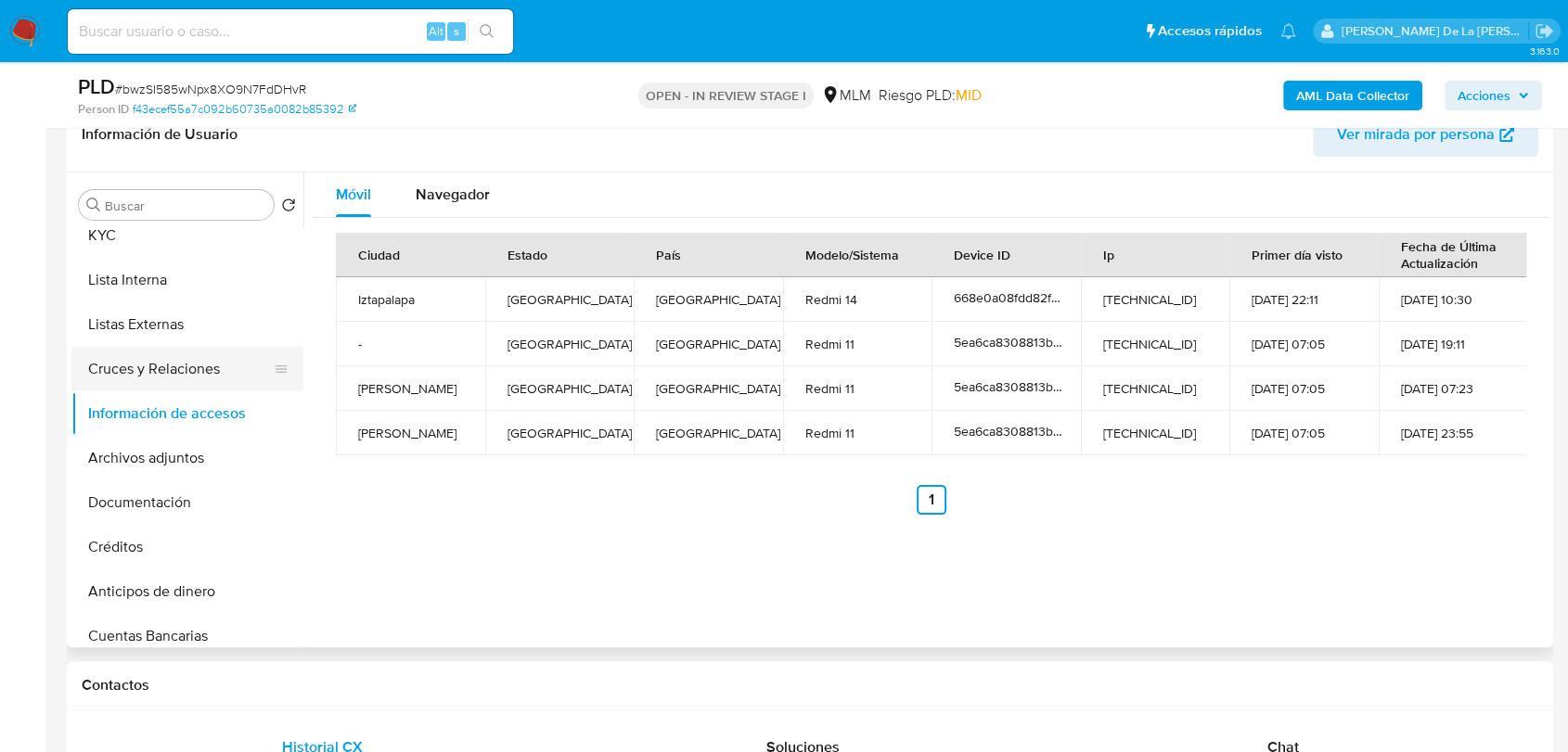
click at [195, 373] on button "Cruces y Relaciones" at bounding box center [180, 369] width 217 height 45
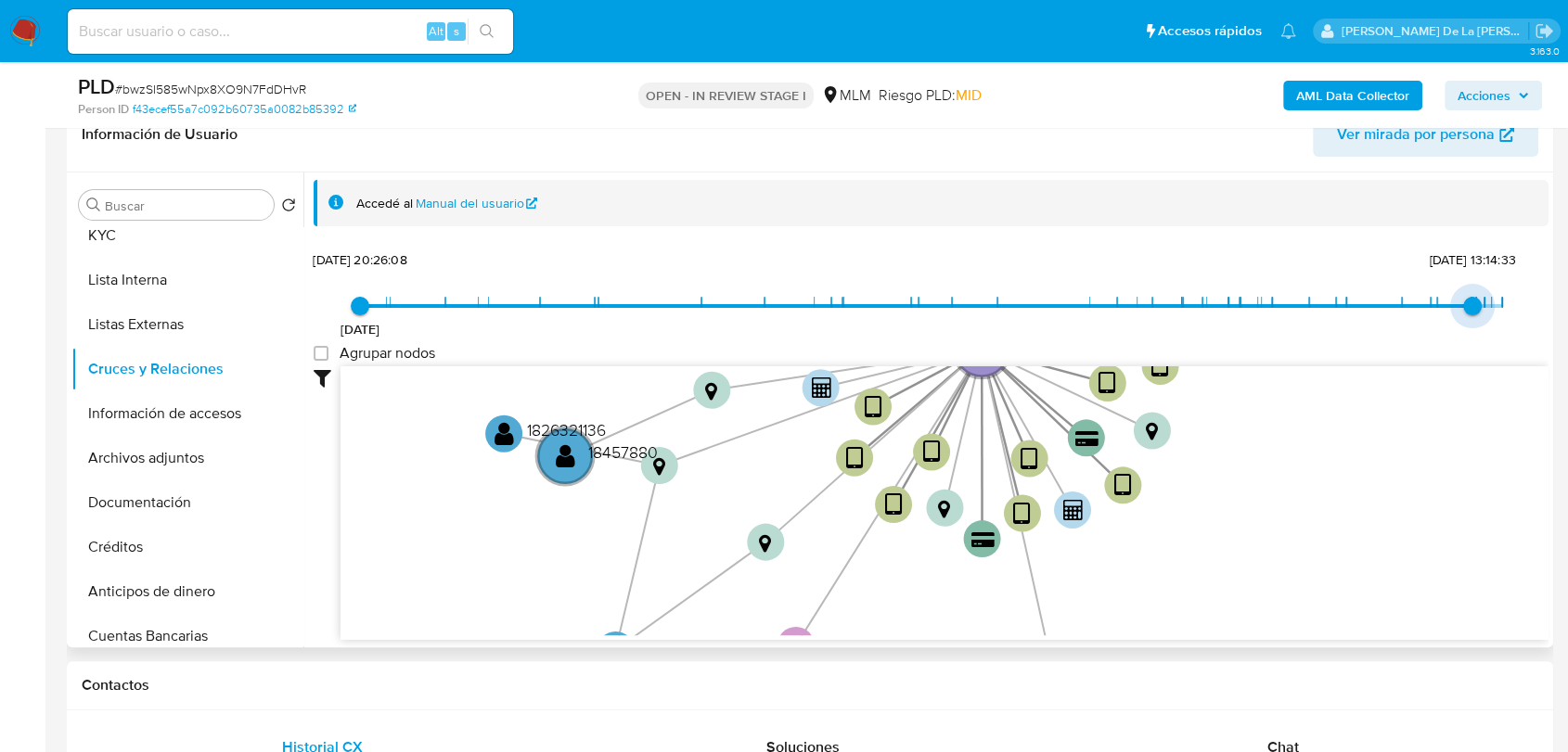
type input "1756581273000"
drag, startPoint x: 1490, startPoint y: 306, endPoint x: 1465, endPoint y: 306, distance: 25.0
click at [1465, 306] on span "30/8/2025, 13:14:33" at bounding box center [1471, 305] width 18 height 18
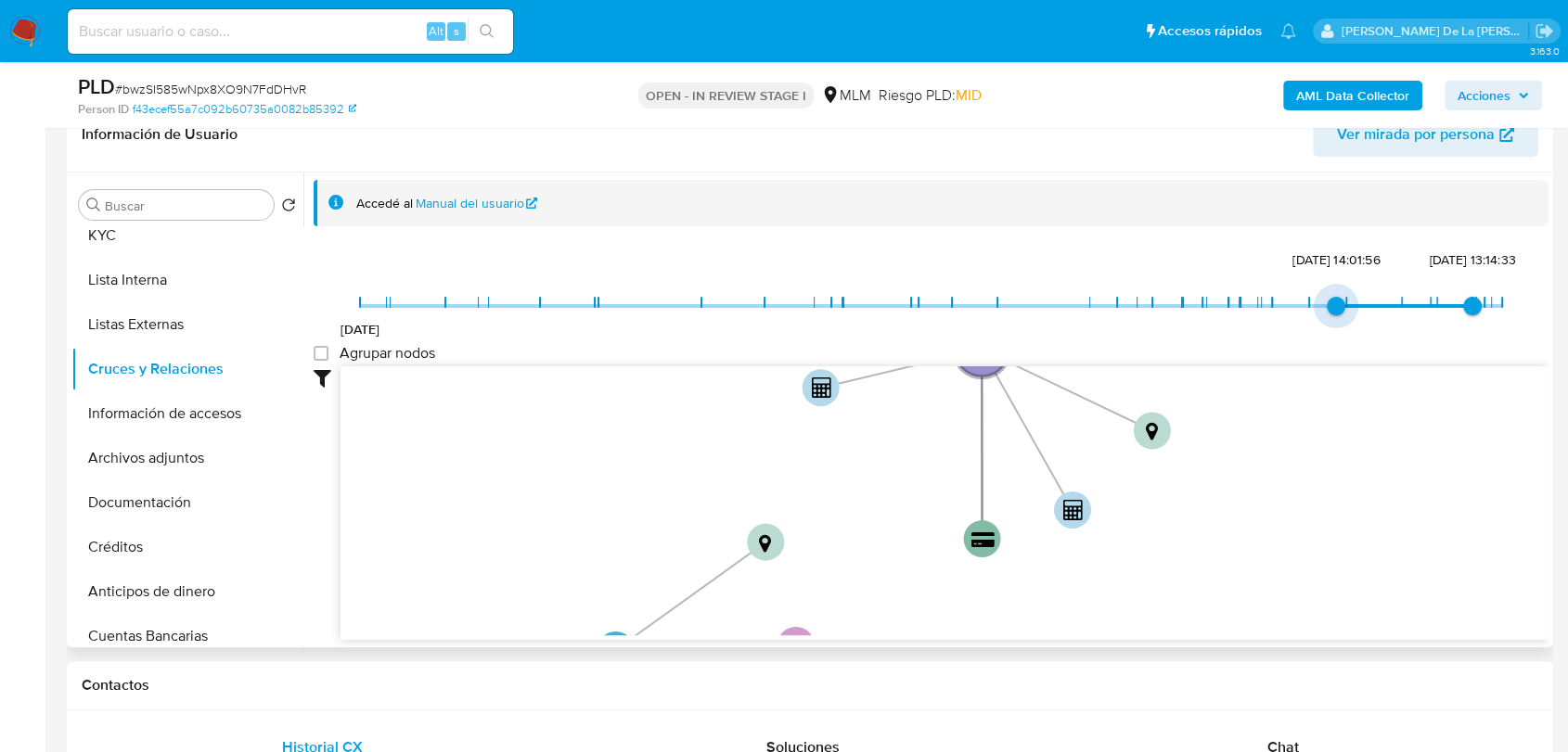
type input "1740960275000"
drag, startPoint x: 363, startPoint y: 307, endPoint x: 1336, endPoint y: 308, distance: 973.0
click at [1336, 308] on span "2/3/2025, 18:04:35" at bounding box center [1345, 305] width 18 height 18
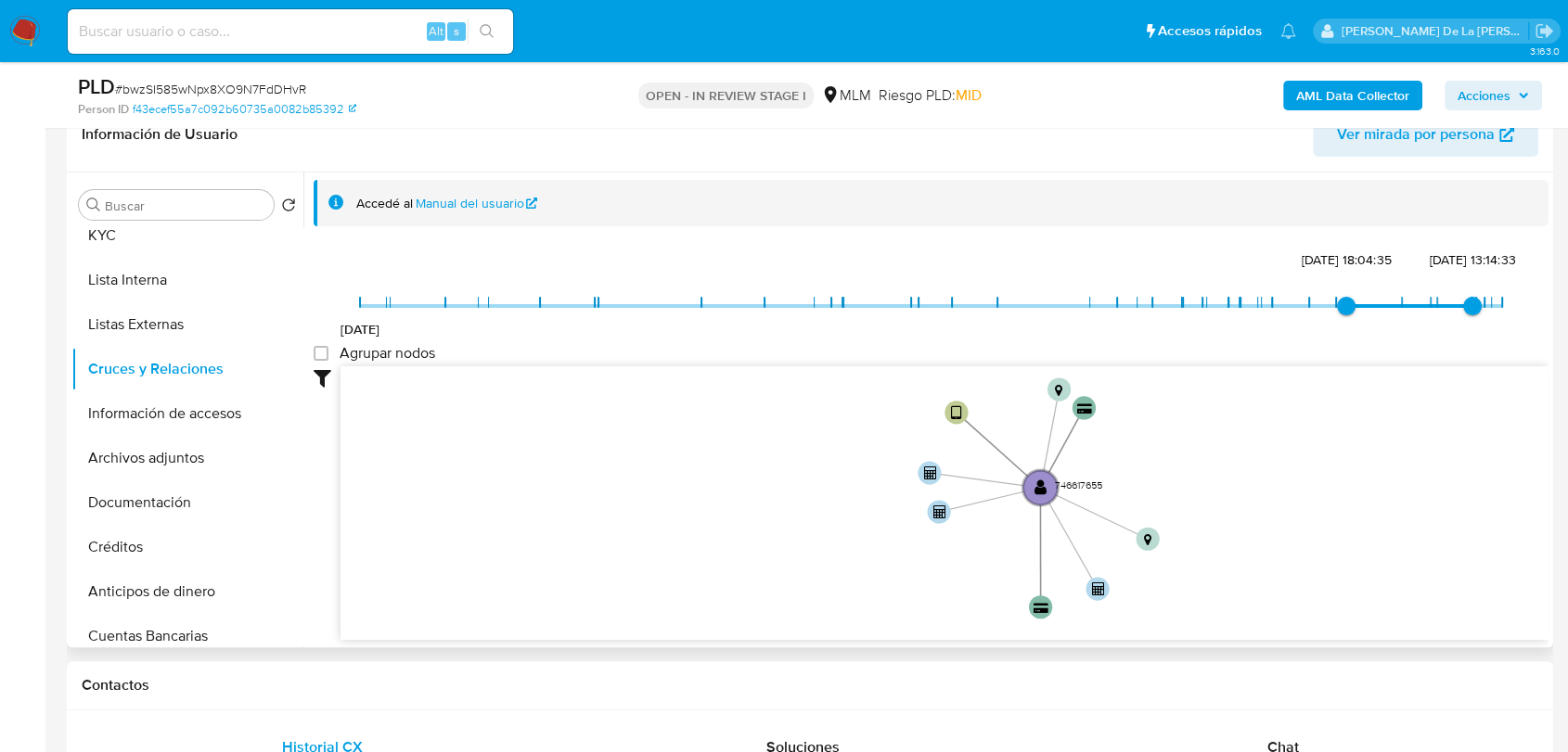
drag, startPoint x: 1292, startPoint y: 438, endPoint x: 1250, endPoint y: 529, distance: 100.2
click at [1254, 527] on icon "device-649b75302159614c0f873679  device-615e2ca508813b00189eabc7  device-668e…" at bounding box center [944, 500] width 1207 height 269
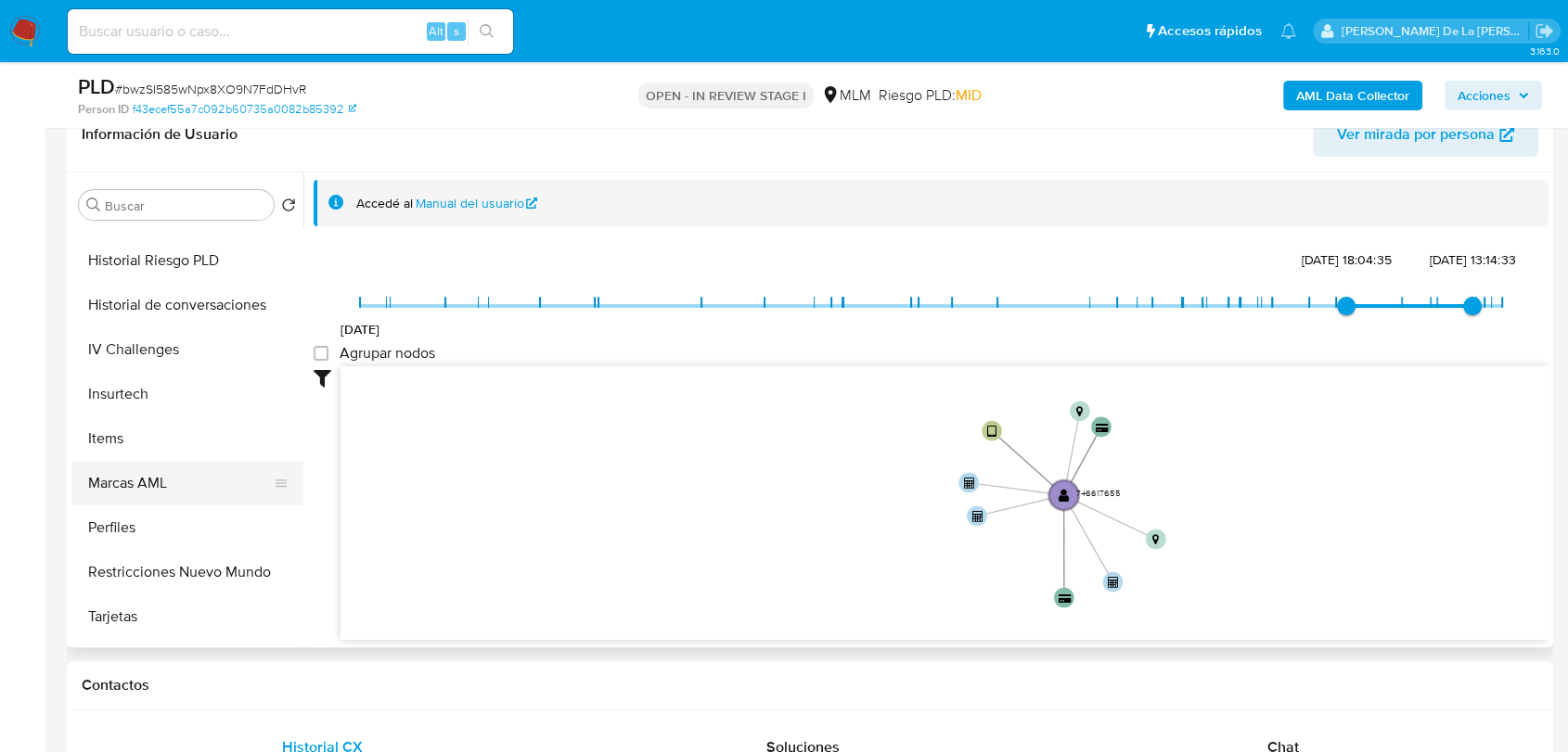
scroll to position [918, 0]
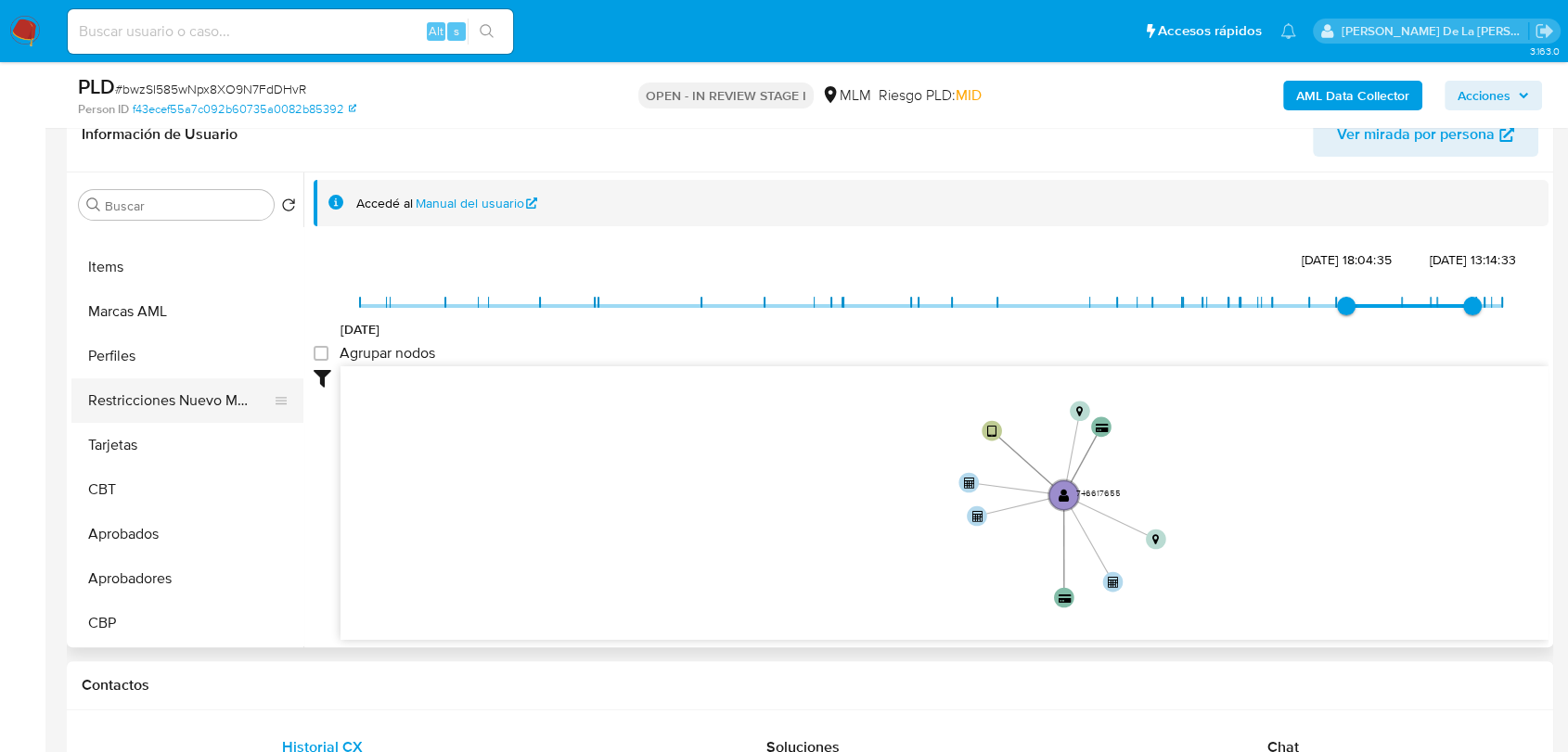
click at [166, 400] on button "Restricciones Nuevo Mundo" at bounding box center [180, 401] width 217 height 45
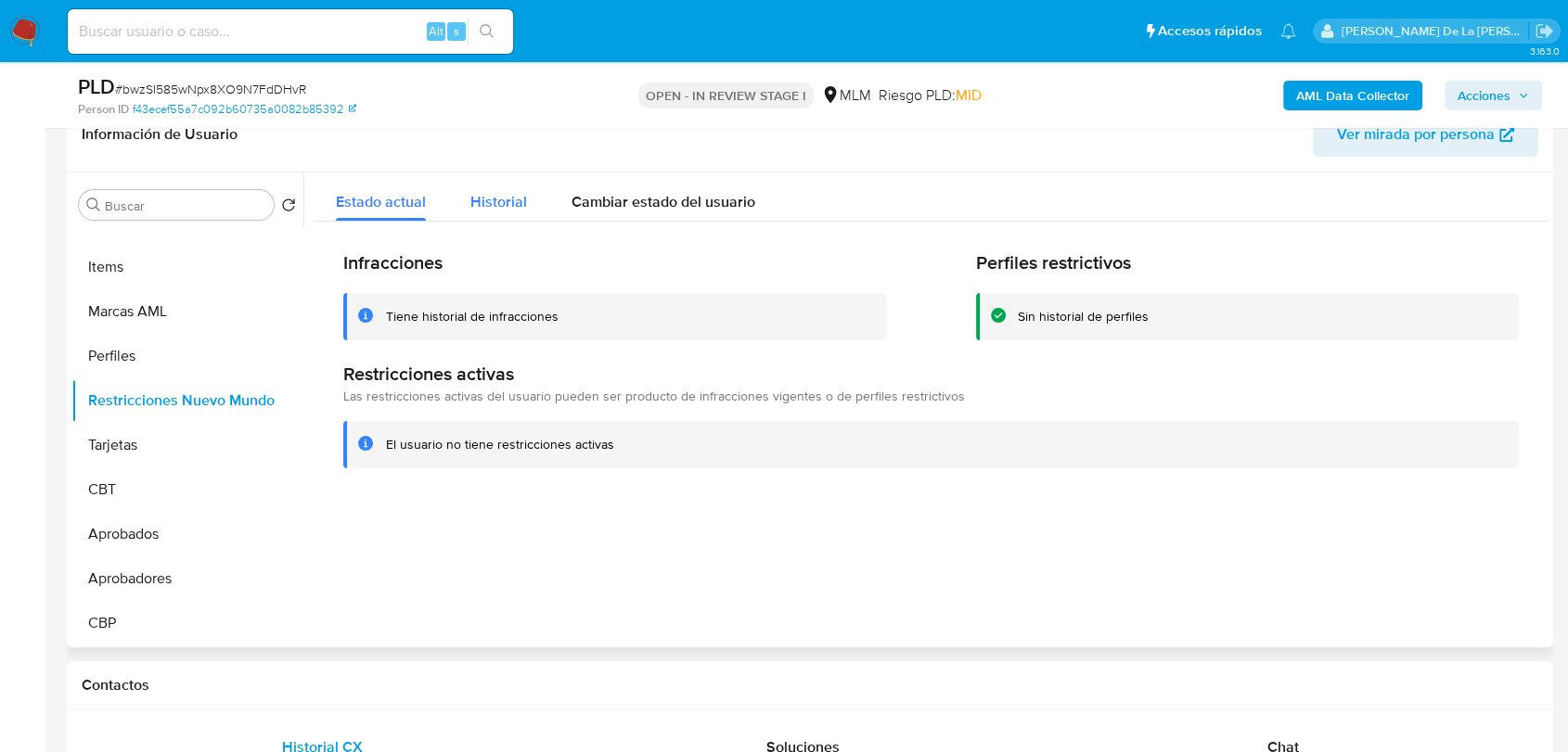
click at [500, 176] on div "Historial" at bounding box center [498, 196] width 56 height 49
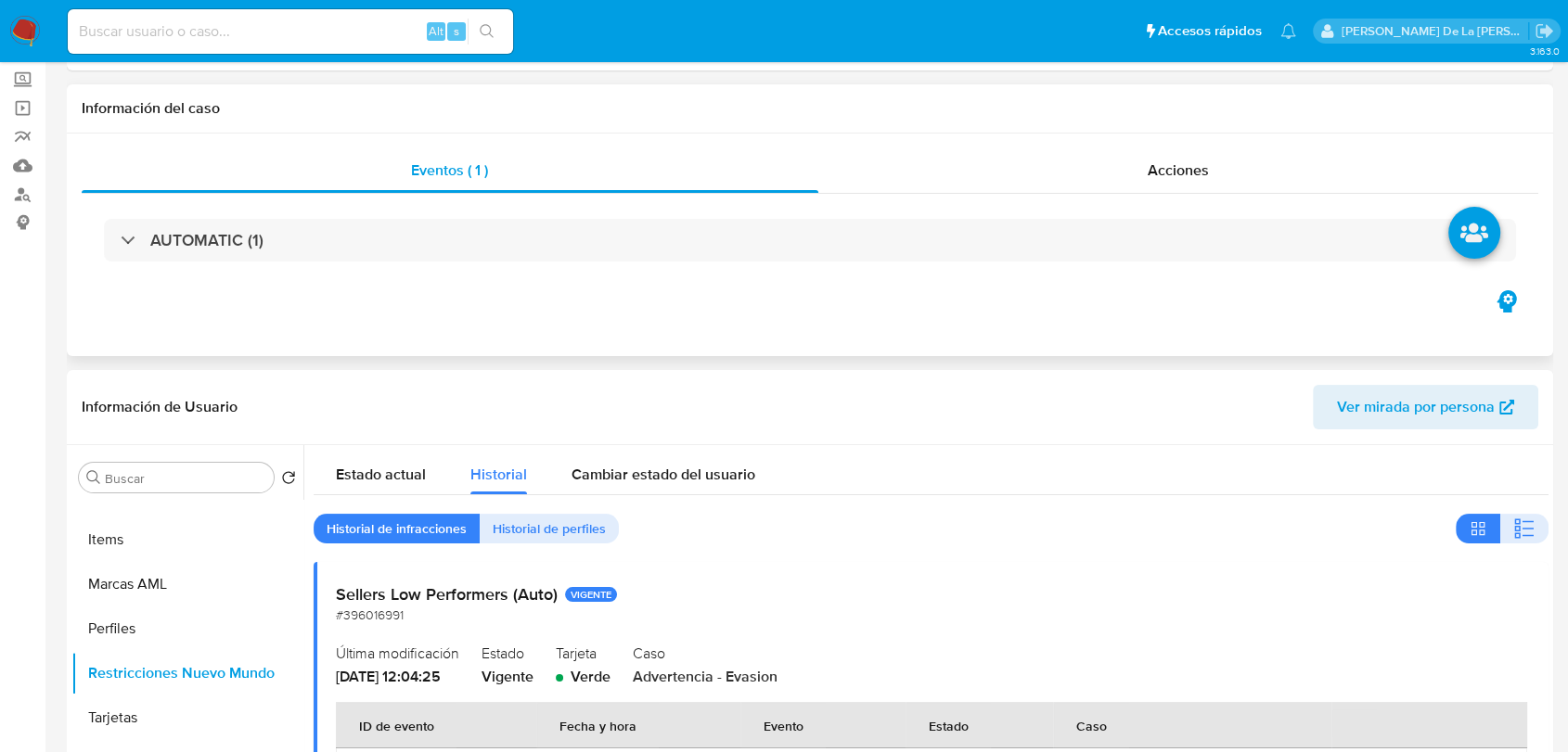
scroll to position [0, 0]
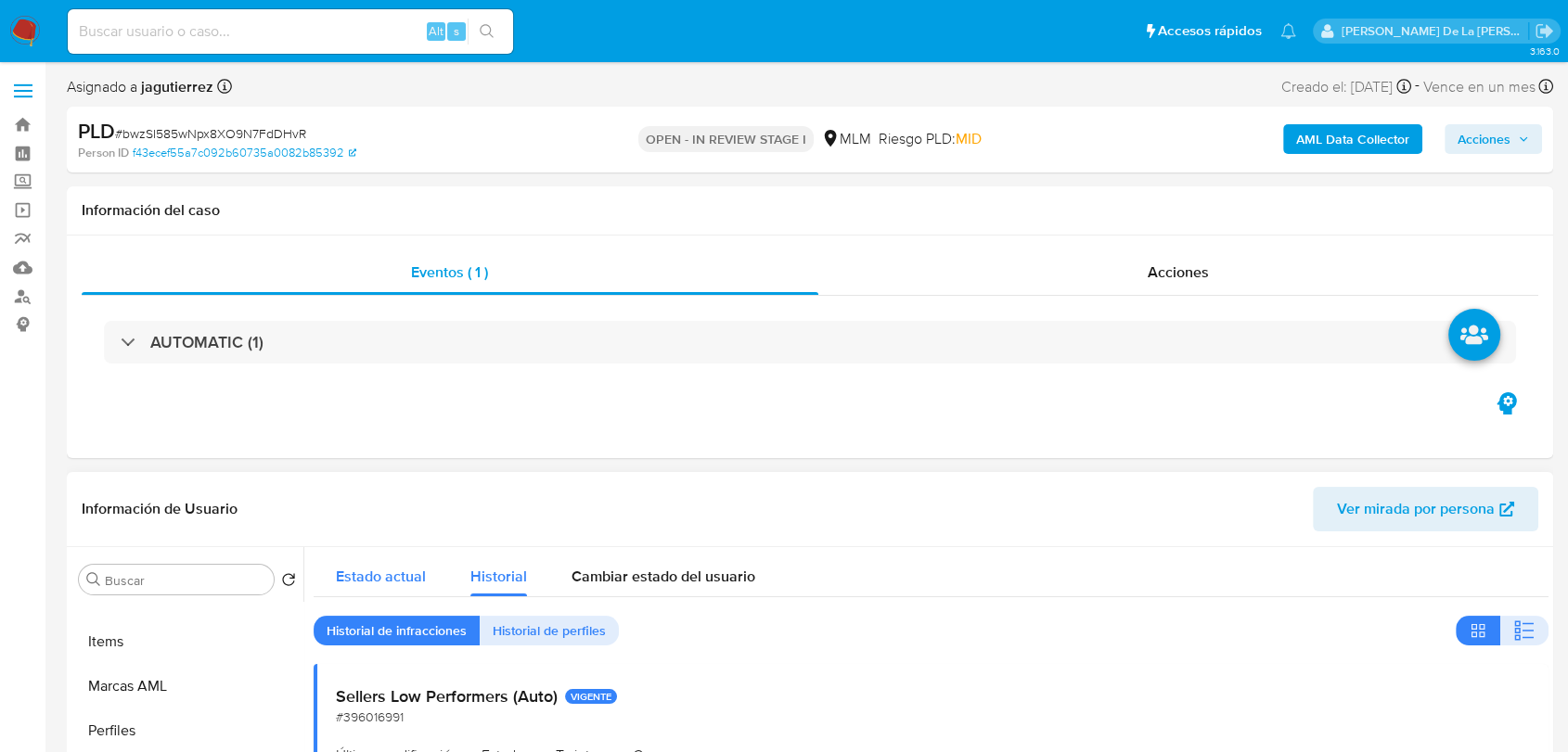
click at [373, 573] on span "Estado actual" at bounding box center [381, 576] width 90 height 21
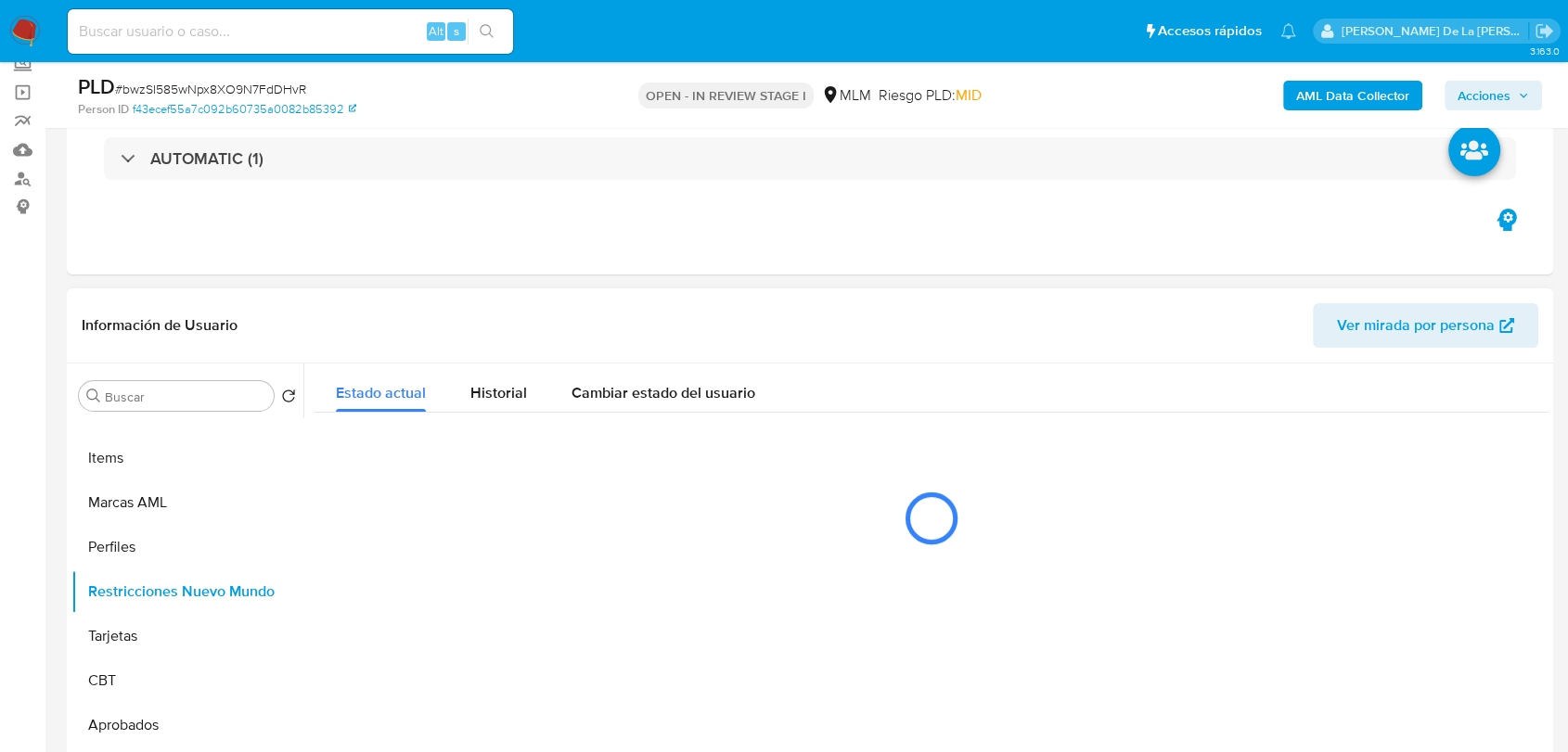
scroll to position [206, 0]
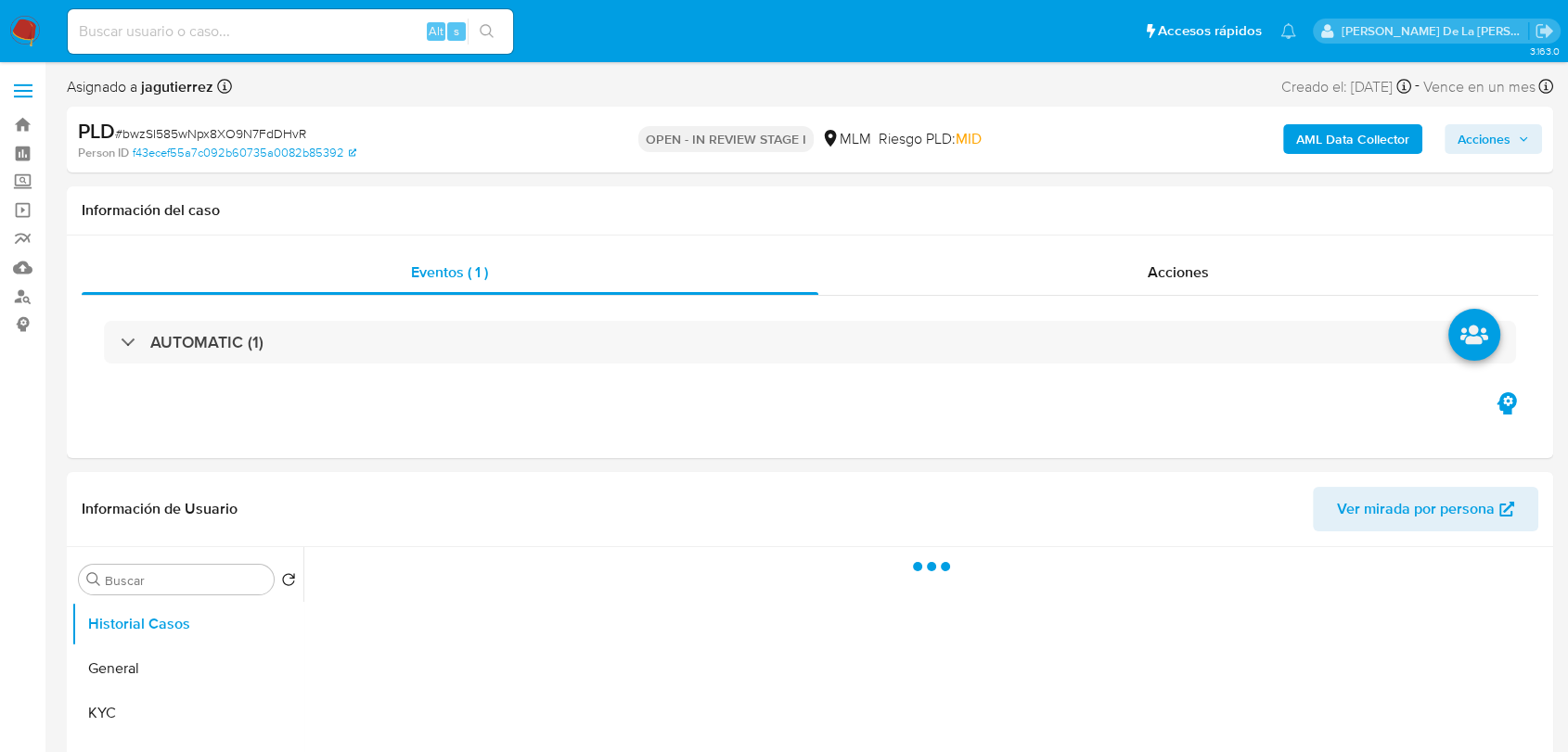
select select "10"
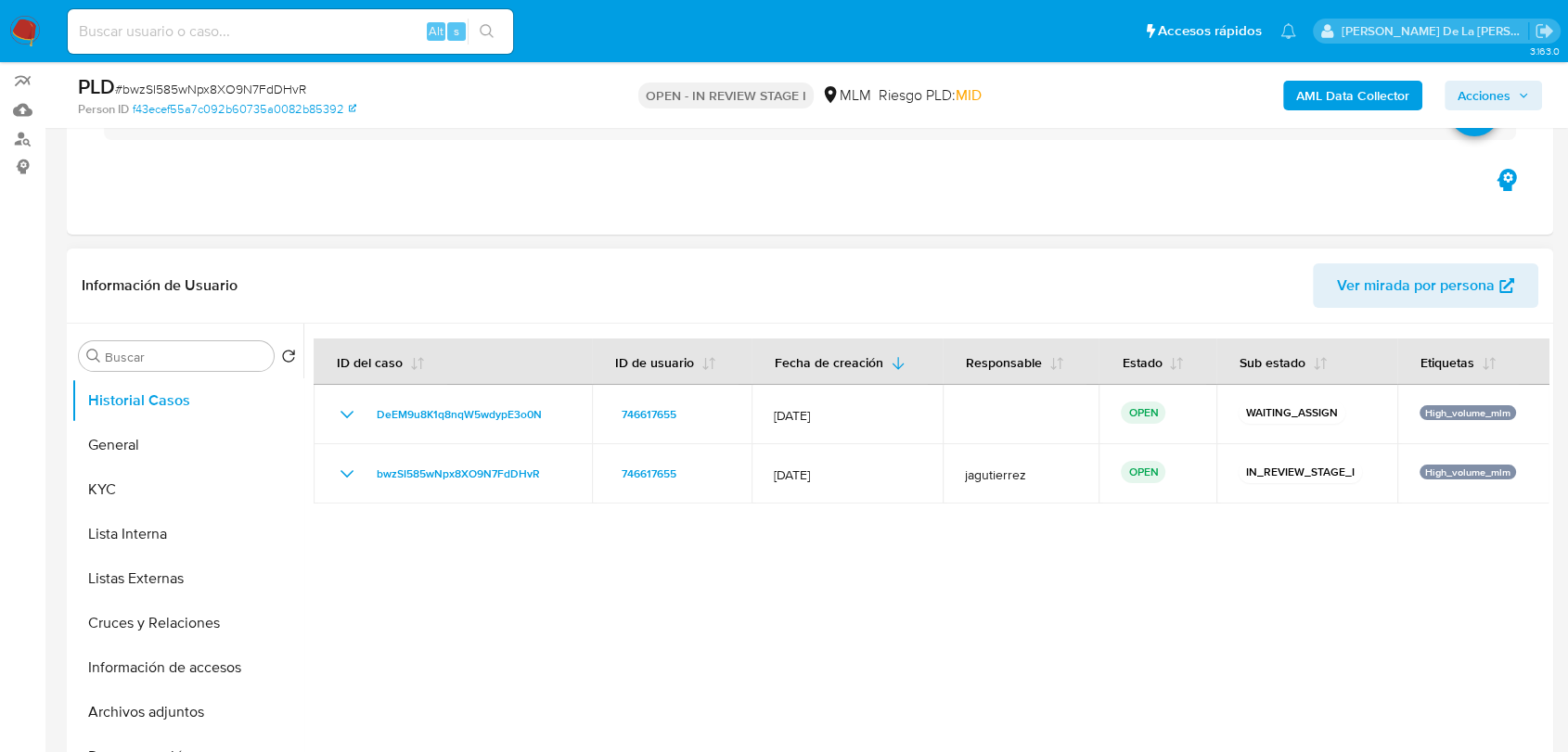
scroll to position [309, 0]
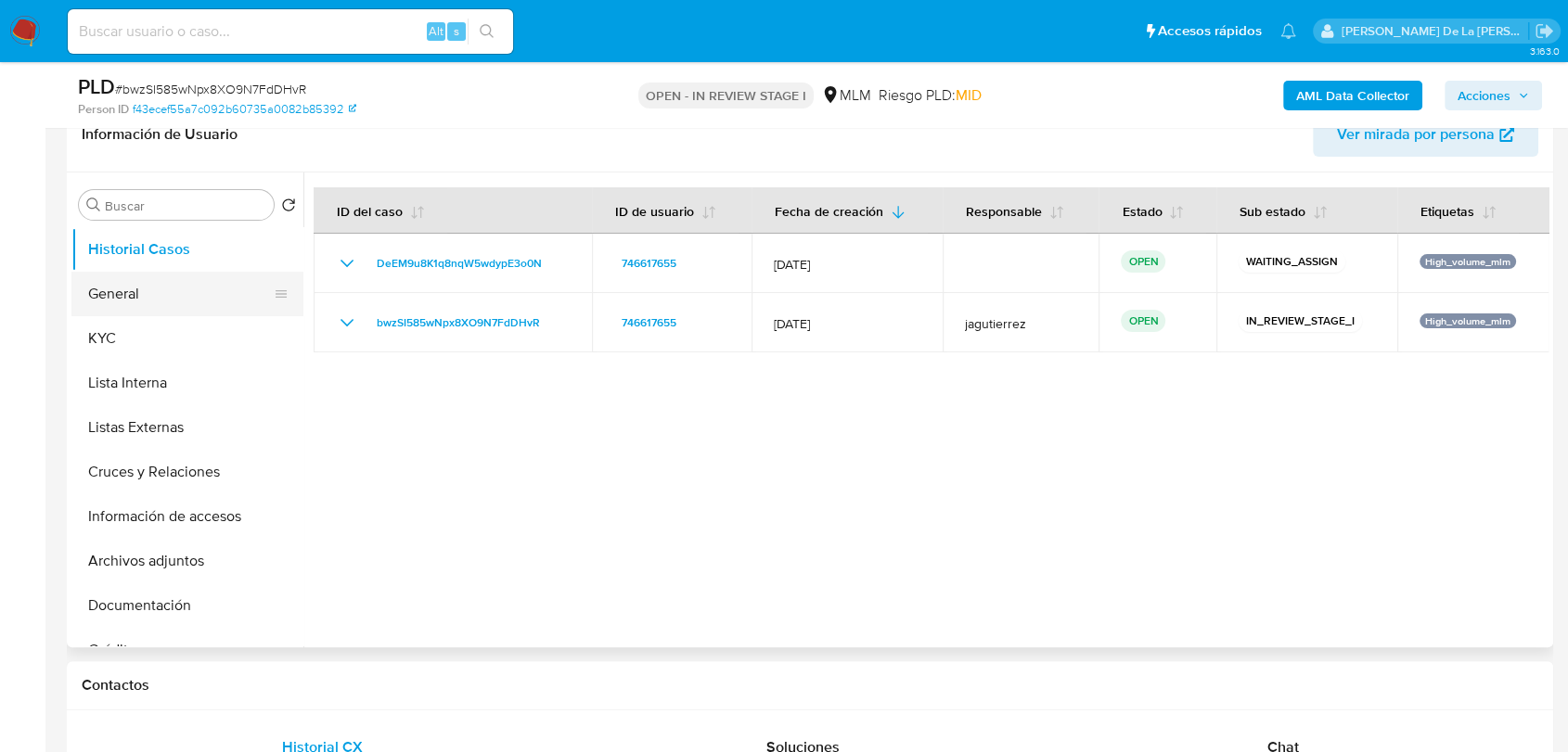
click at [154, 304] on button "General" at bounding box center [180, 294] width 217 height 45
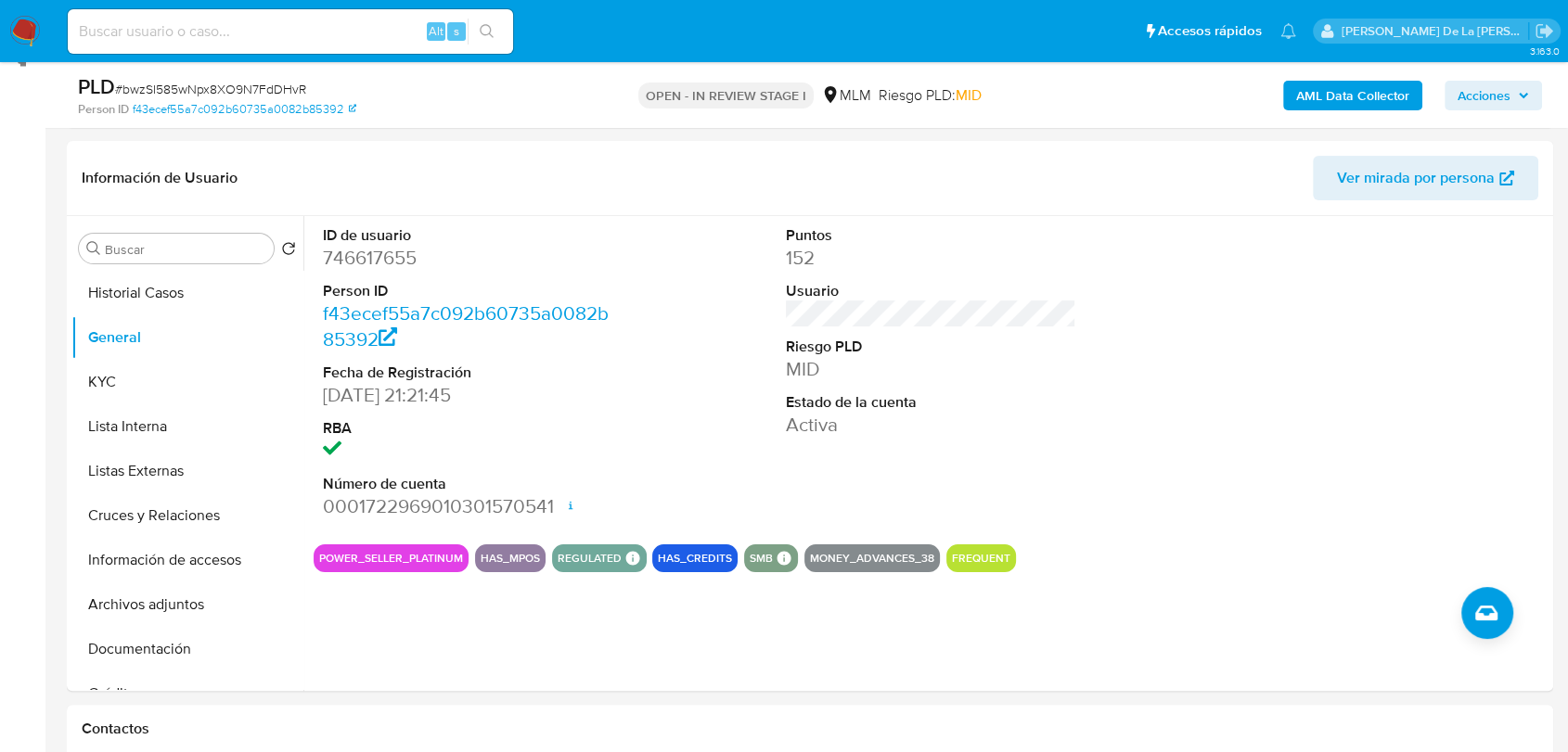
scroll to position [260, 0]
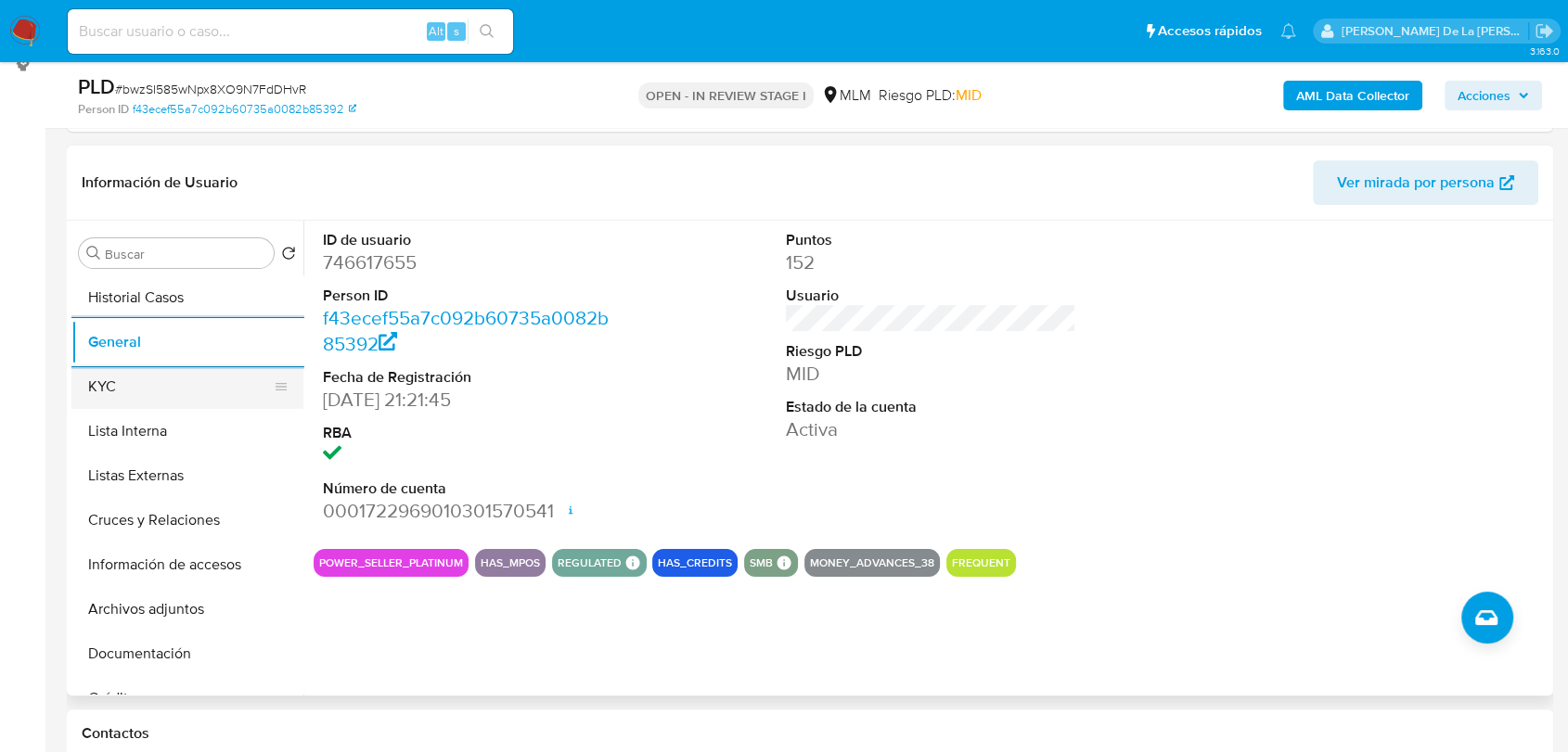
click at [224, 381] on button "KYC" at bounding box center [180, 387] width 217 height 45
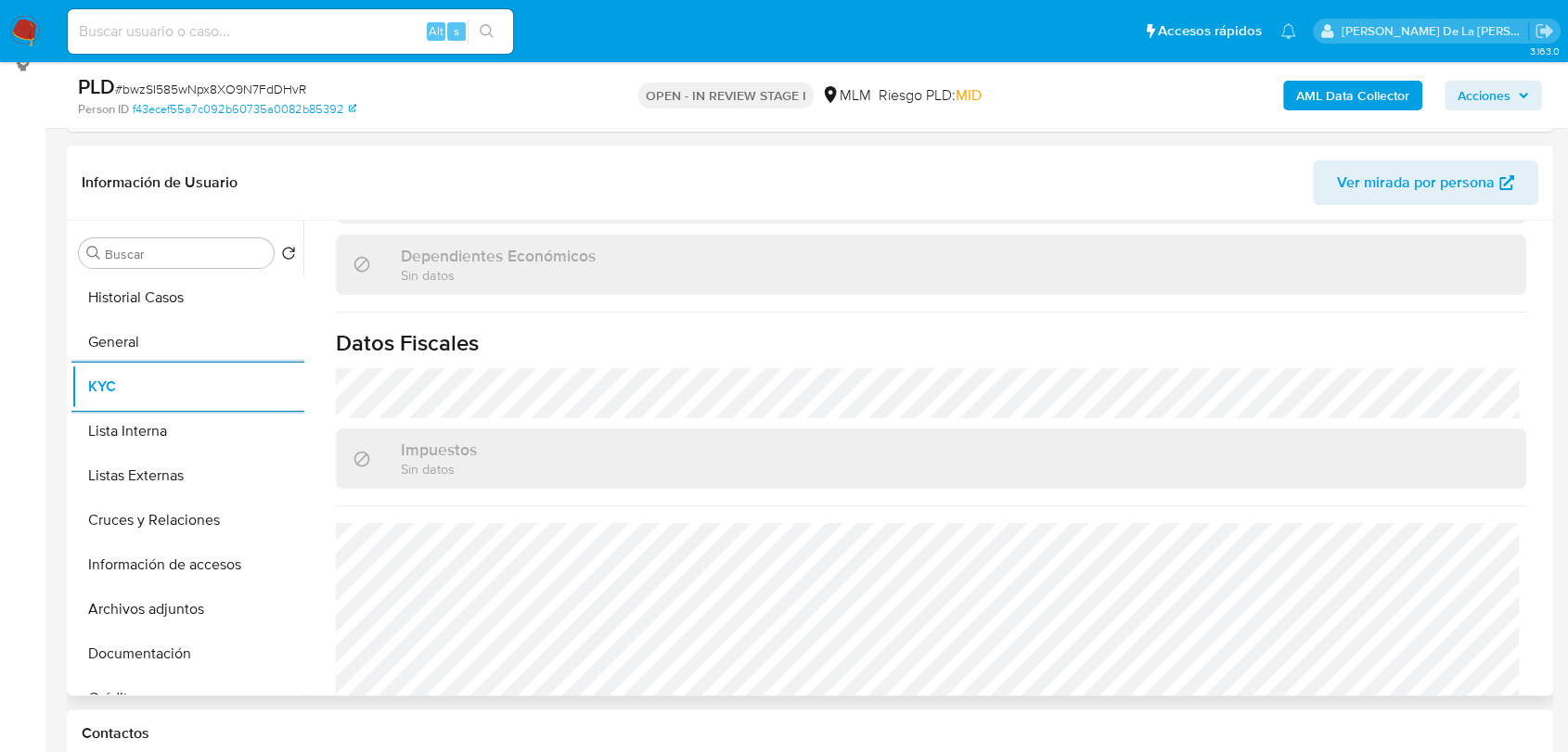
scroll to position [1147, 0]
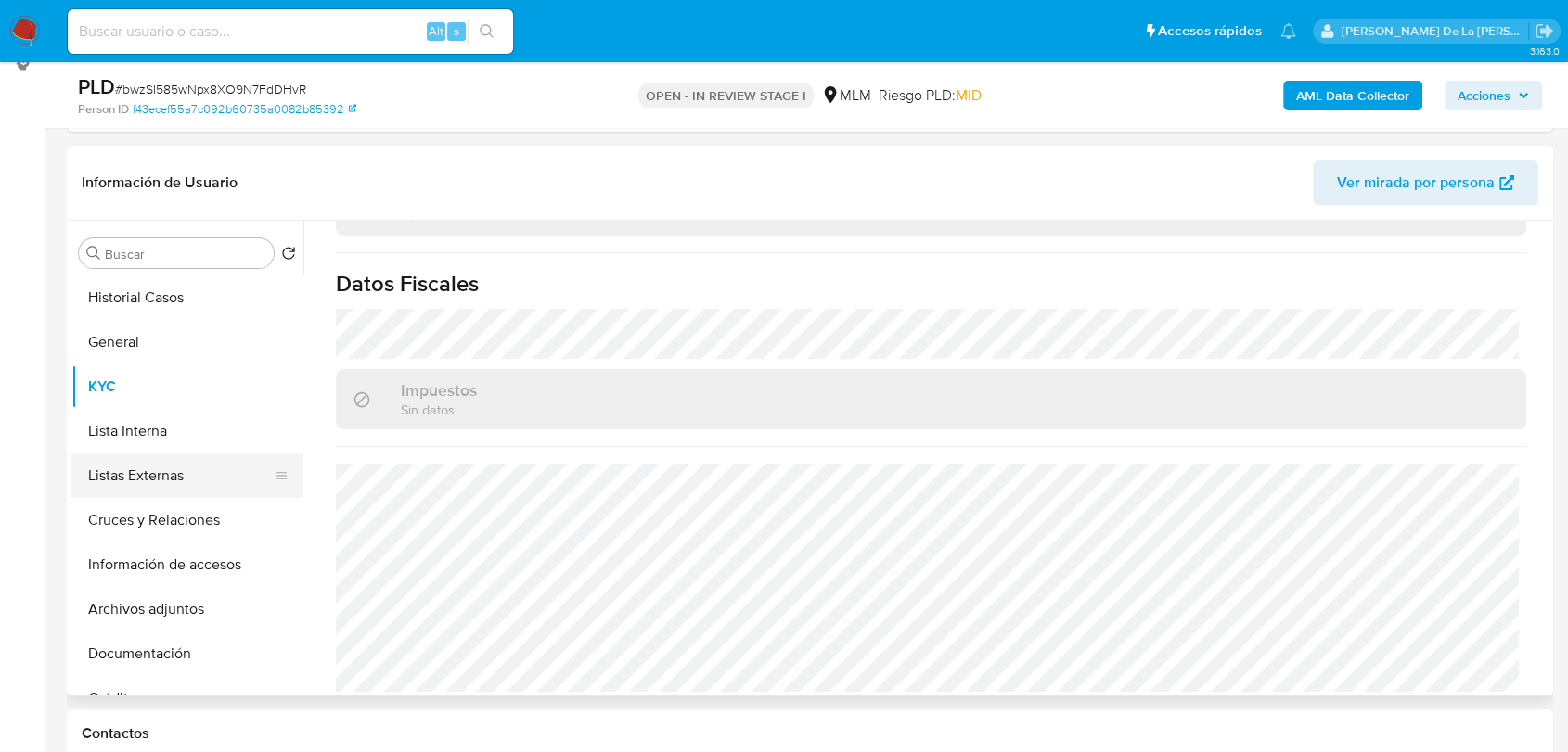
click at [195, 454] on button "Listas Externas" at bounding box center [180, 476] width 217 height 45
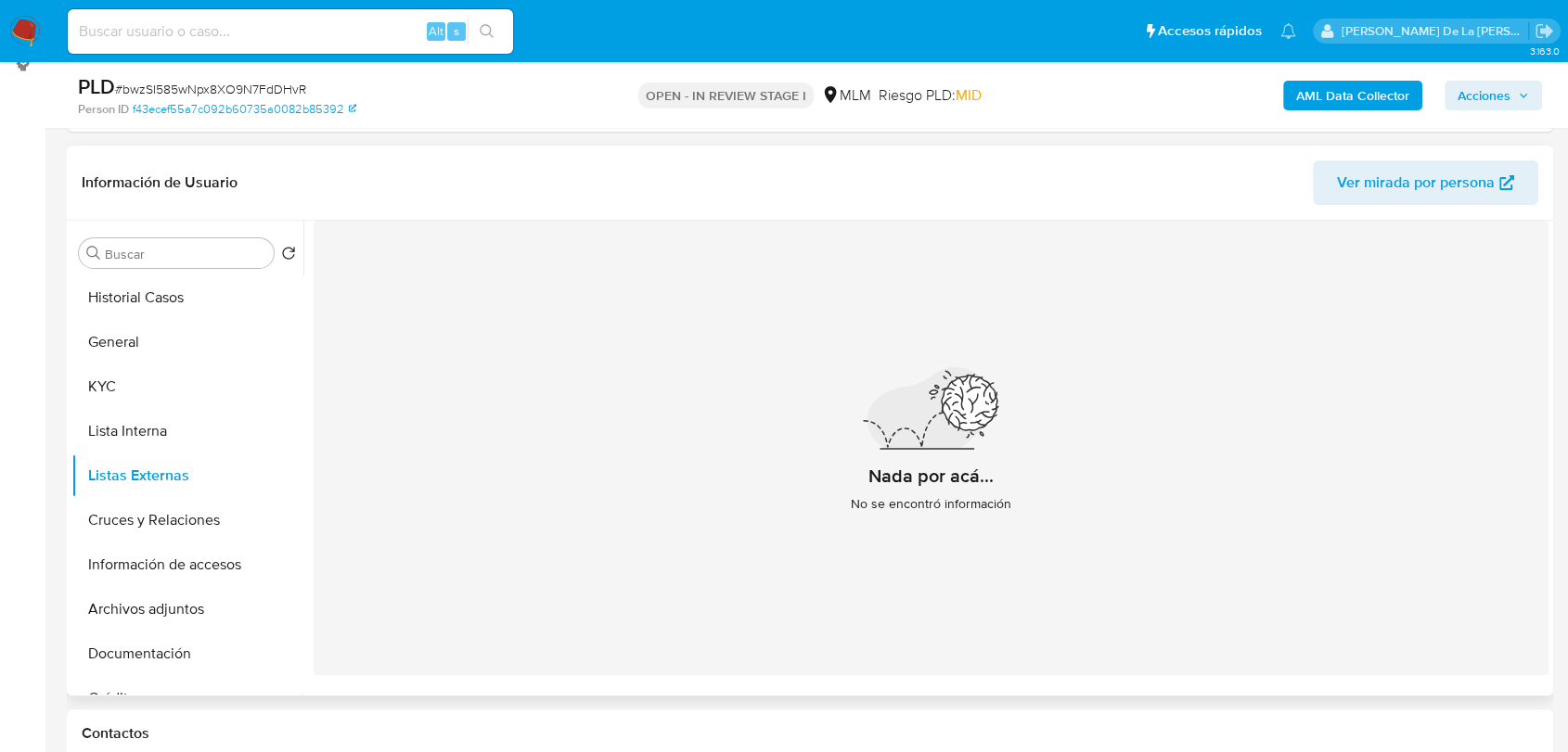
click at [624, 292] on div "Nada por acá... No se encontró información" at bounding box center [931, 448] width 1235 height 454
click at [176, 520] on button "Cruces y Relaciones" at bounding box center [180, 520] width 217 height 45
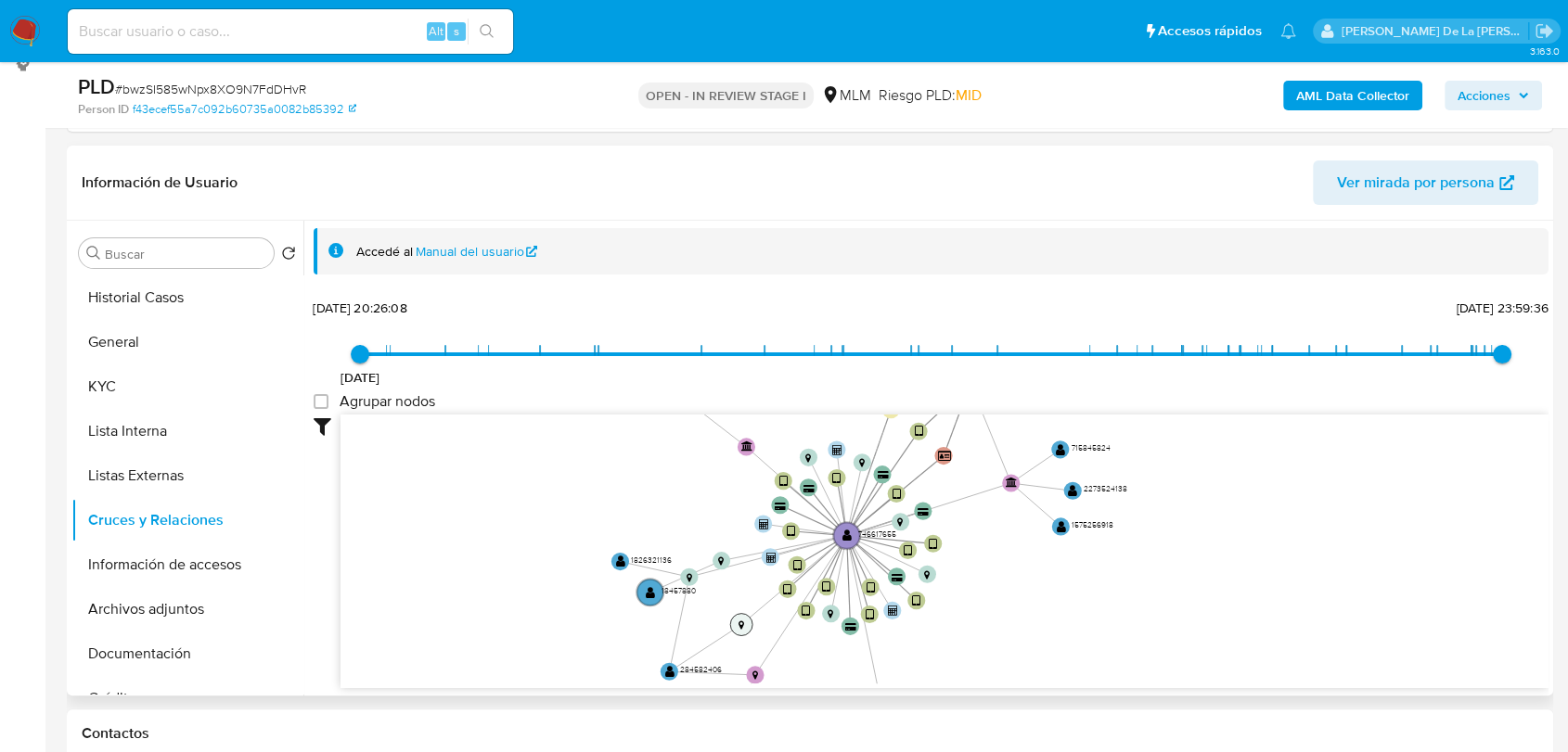
drag, startPoint x: 745, startPoint y: 570, endPoint x: 735, endPoint y: 620, distance: 51.0
click at [735, 620] on icon "device-649b75302159614c0f873679  device-615e2ca508813b00189eabc7  device-668e…" at bounding box center [944, 548] width 1207 height 269
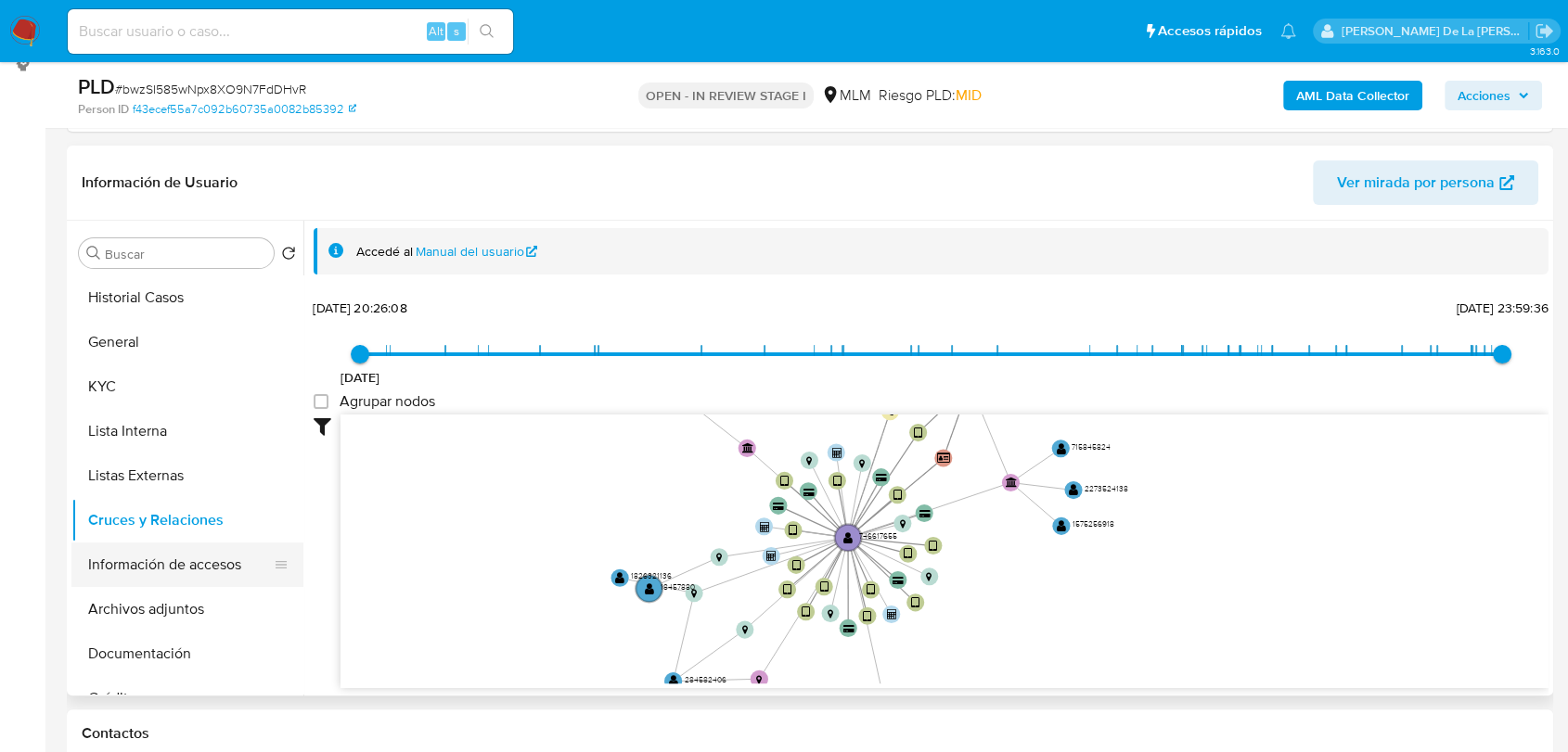
click at [130, 542] on button "Información de accesos" at bounding box center [180, 564] width 217 height 45
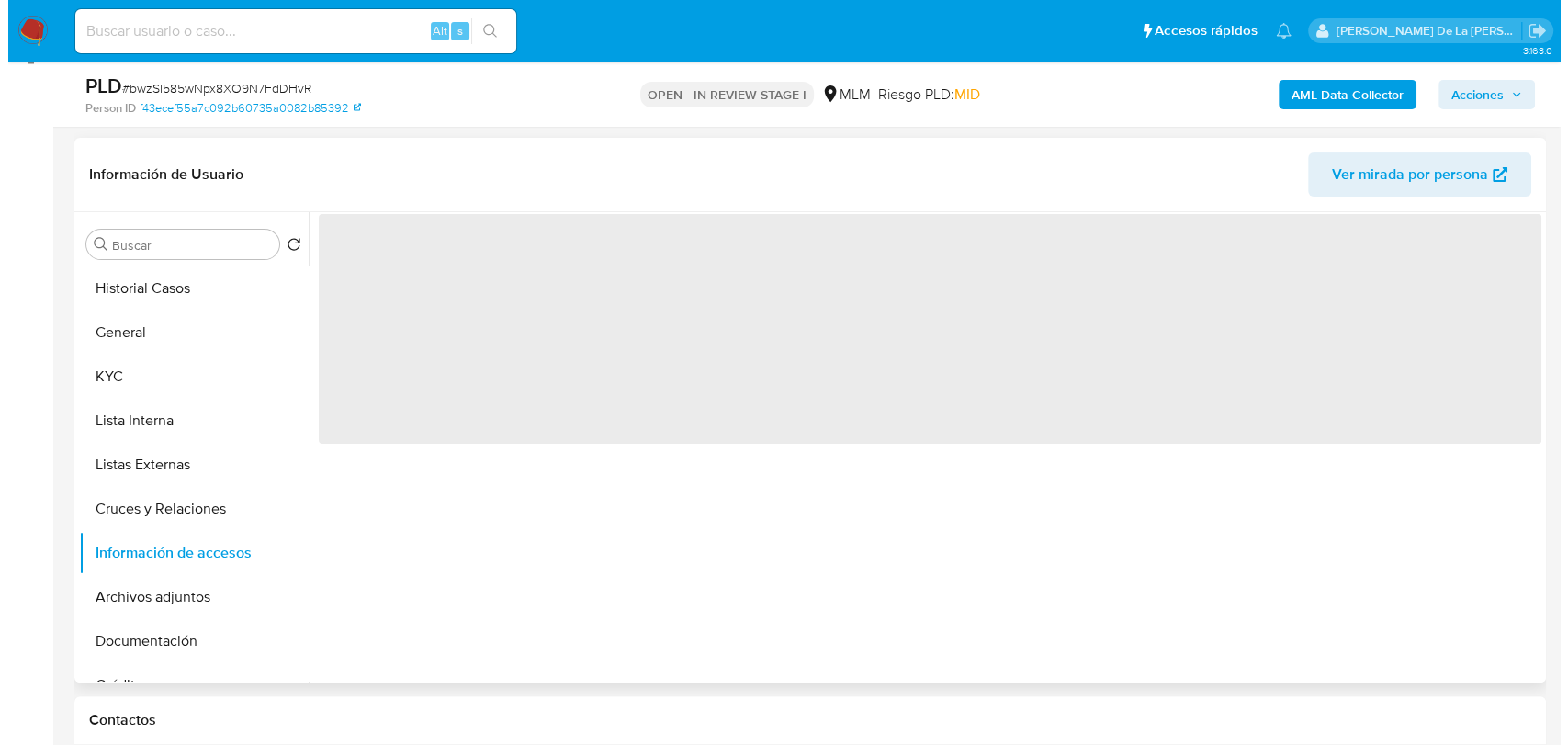
scroll to position [263, 0]
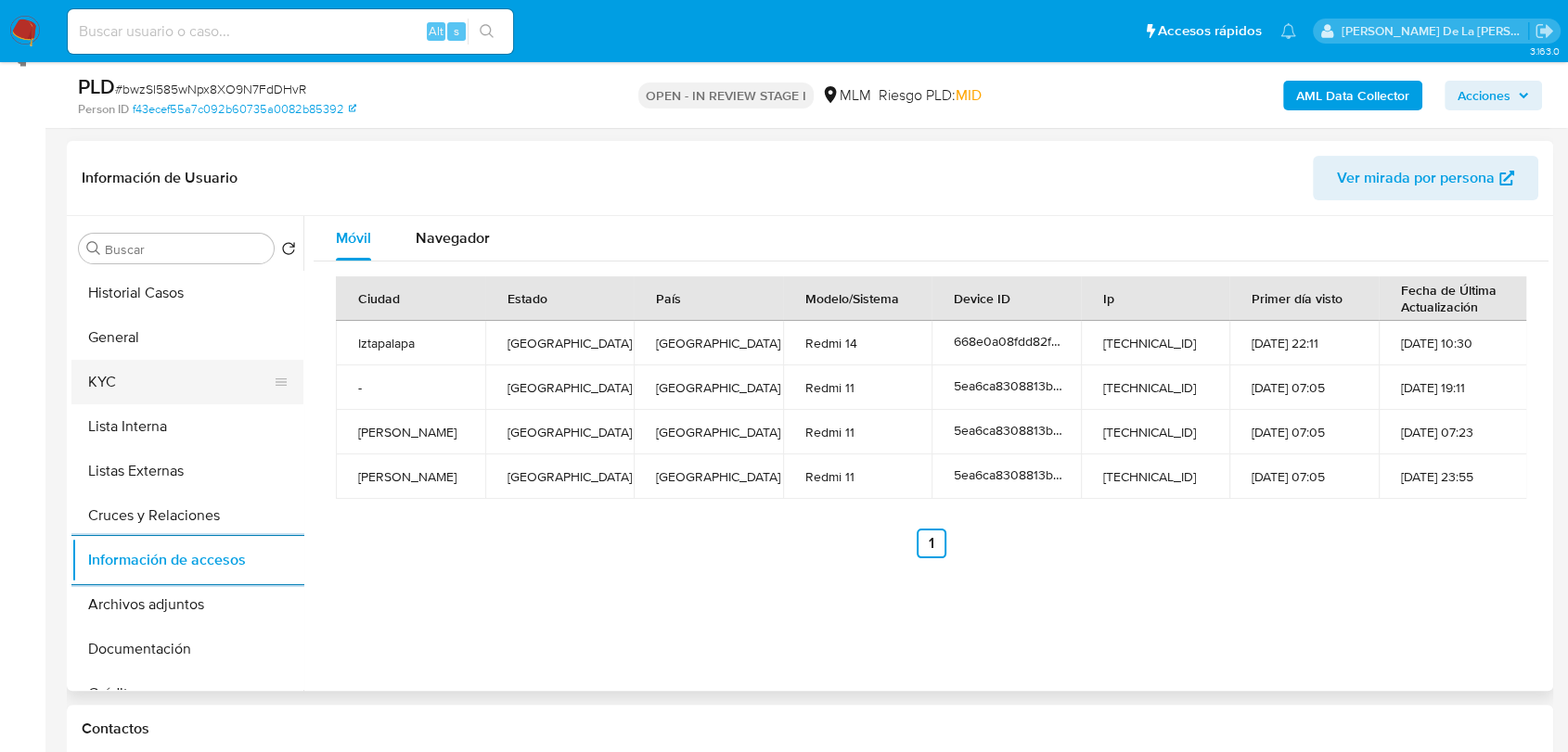
click at [150, 385] on button "KYC" at bounding box center [180, 382] width 217 height 45
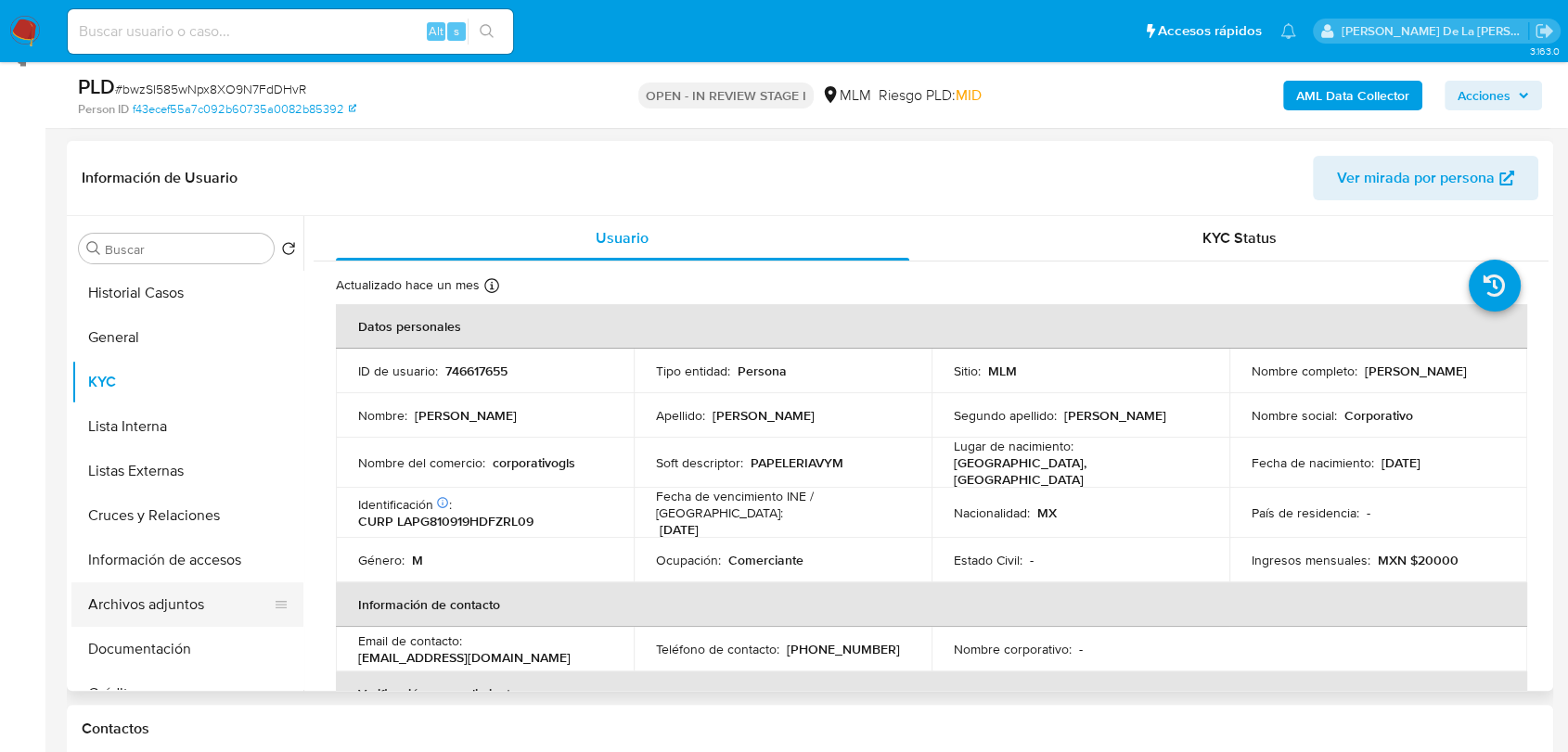
click at [176, 603] on button "Archivos adjuntos" at bounding box center [180, 605] width 217 height 45
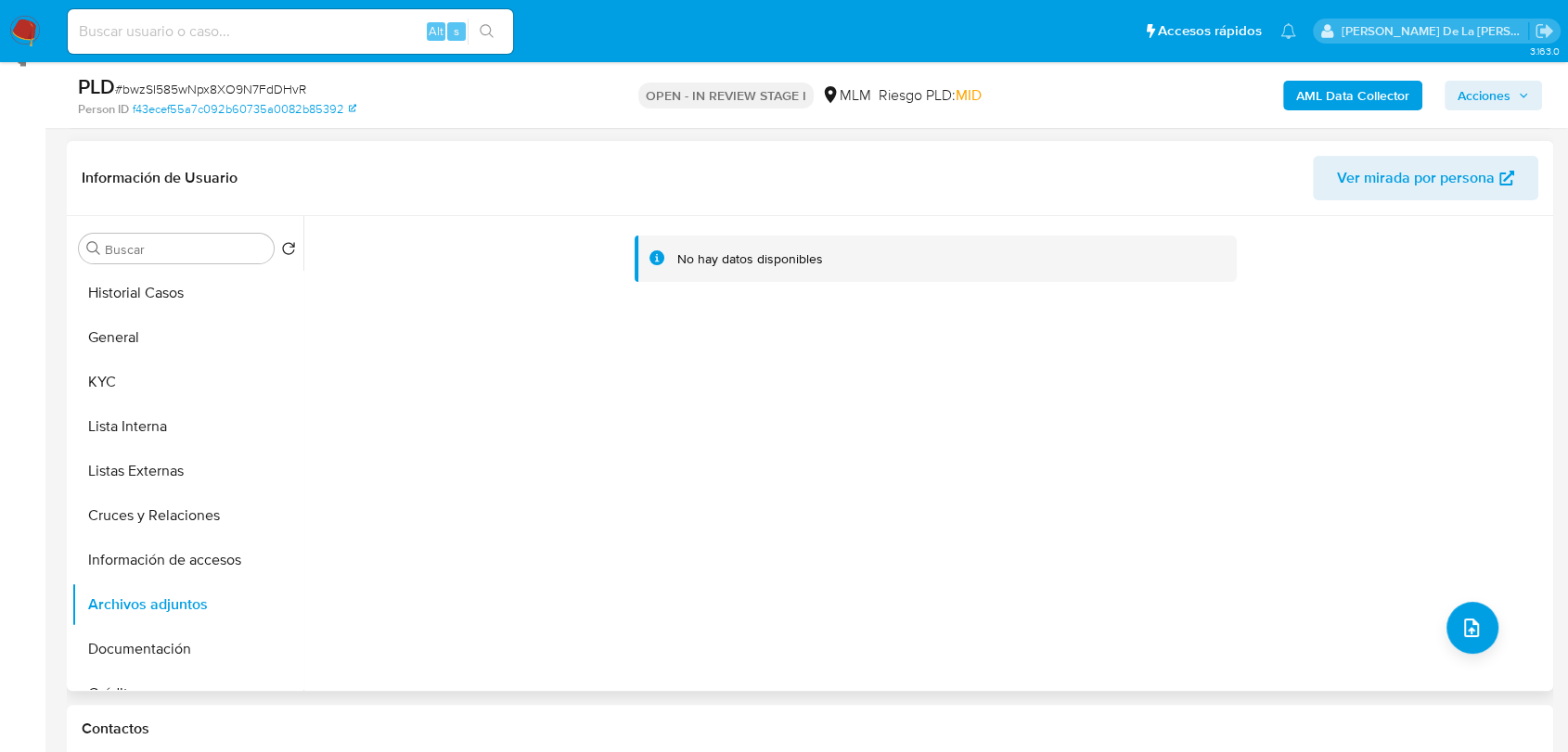
click at [1491, 624] on div "No hay datos disponibles" at bounding box center [925, 453] width 1245 height 475
click at [1474, 624] on icon "upload-file" at bounding box center [1470, 628] width 22 height 22
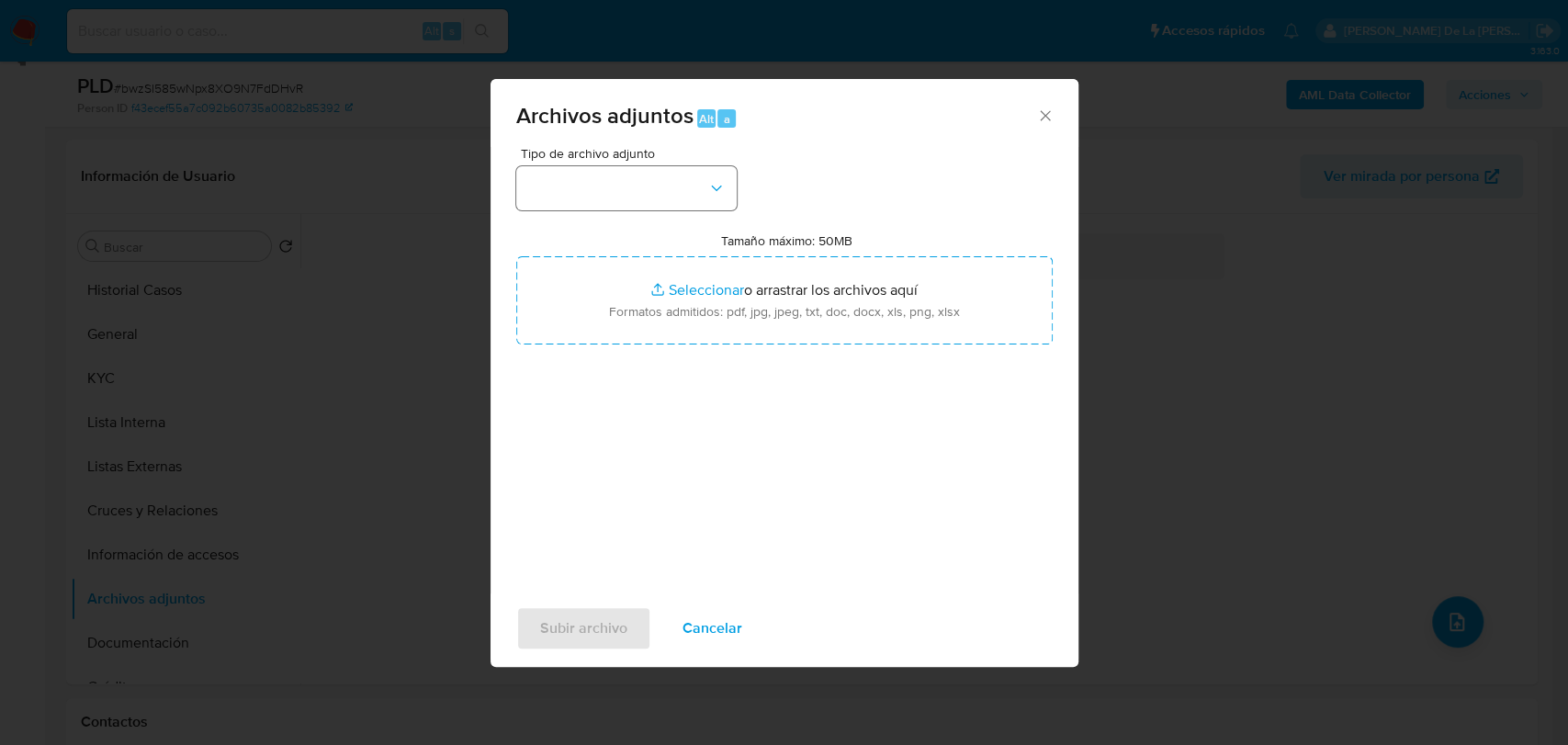
drag, startPoint x: 588, startPoint y: 161, endPoint x: 588, endPoint y: 179, distance: 18.0
click at [588, 160] on span "Tipo de archivo adjunto" at bounding box center [631, 154] width 221 height 13
click at [588, 183] on button "button" at bounding box center [626, 188] width 221 height 45
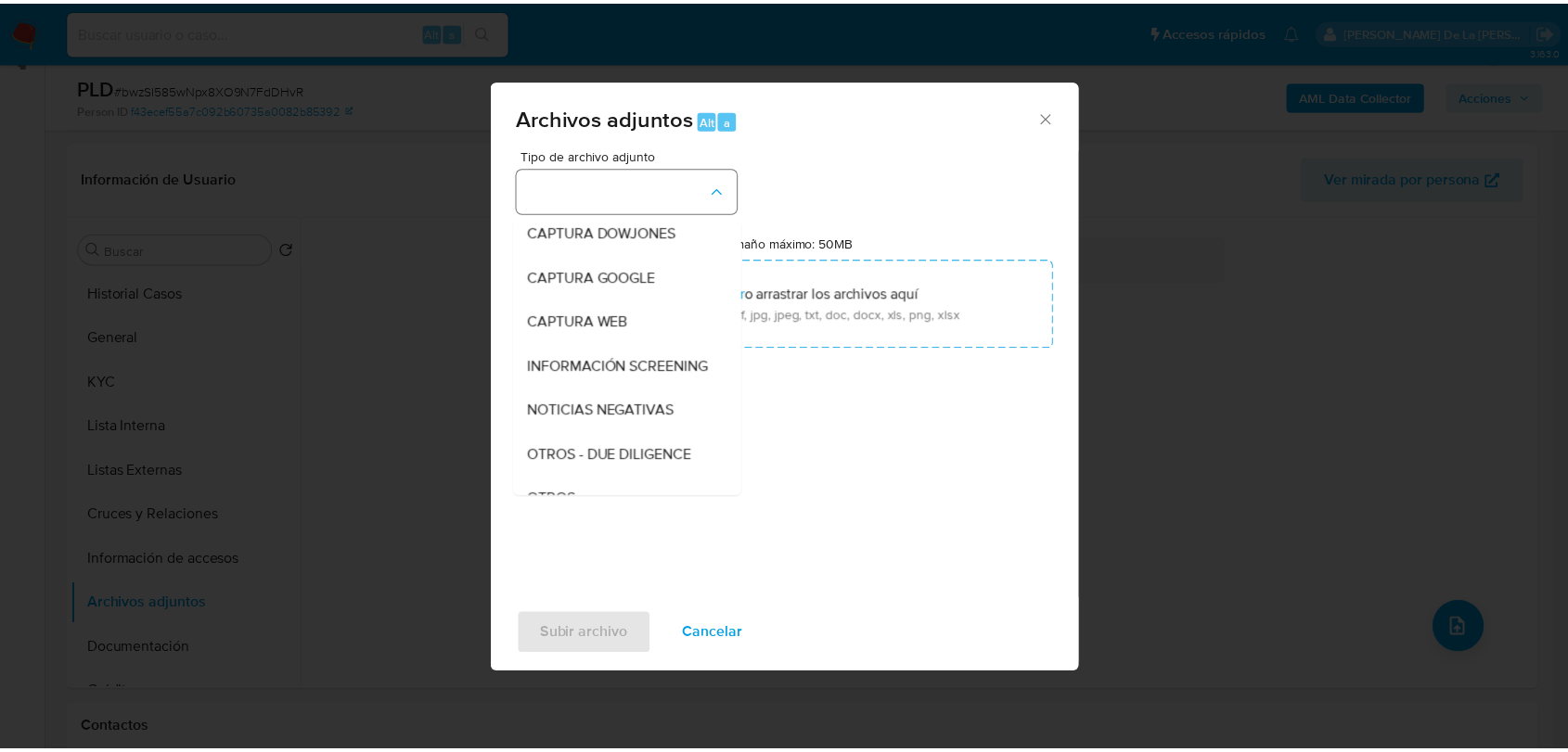
scroll to position [97, 0]
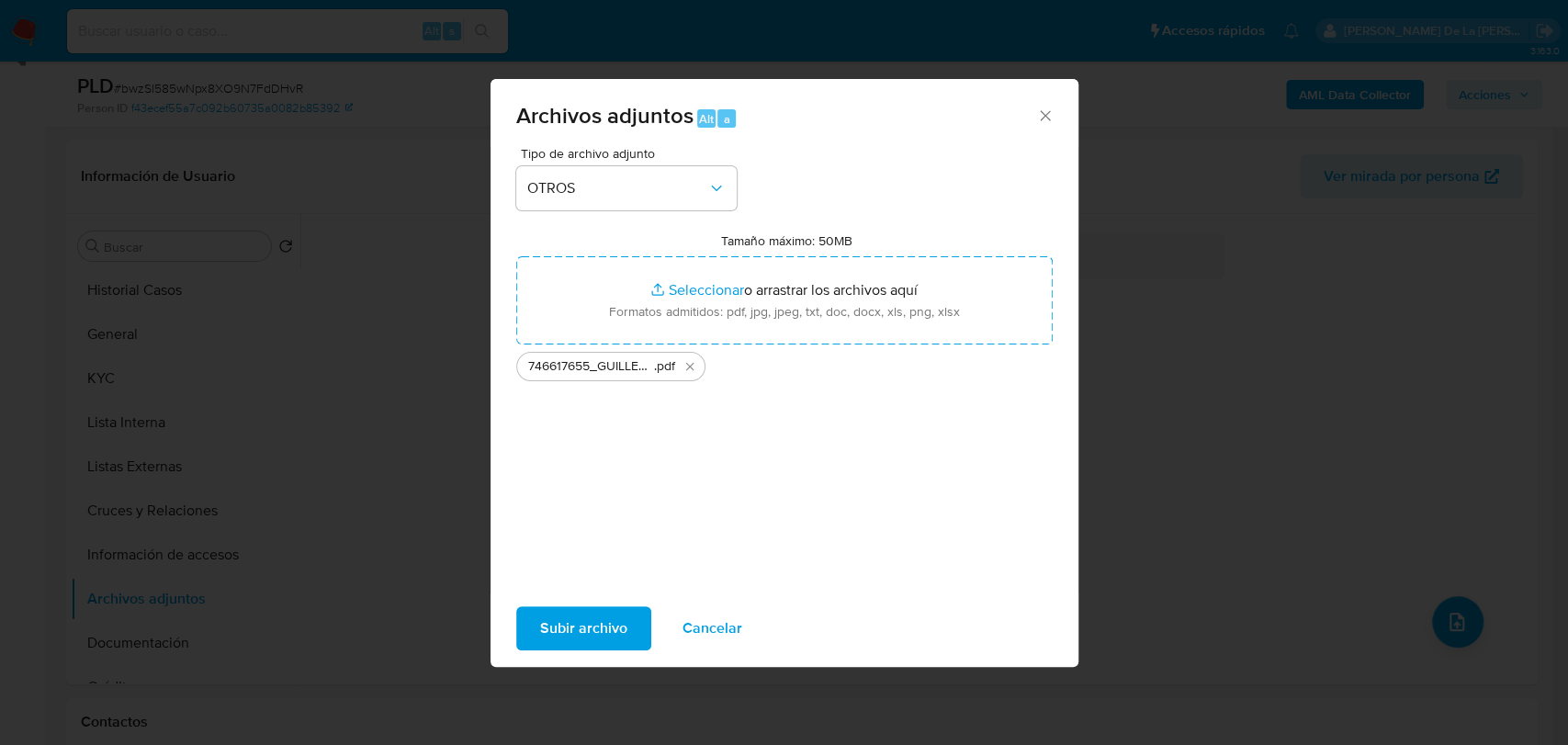
click at [588, 616] on span "Subir archivo" at bounding box center [584, 628] width 87 height 41
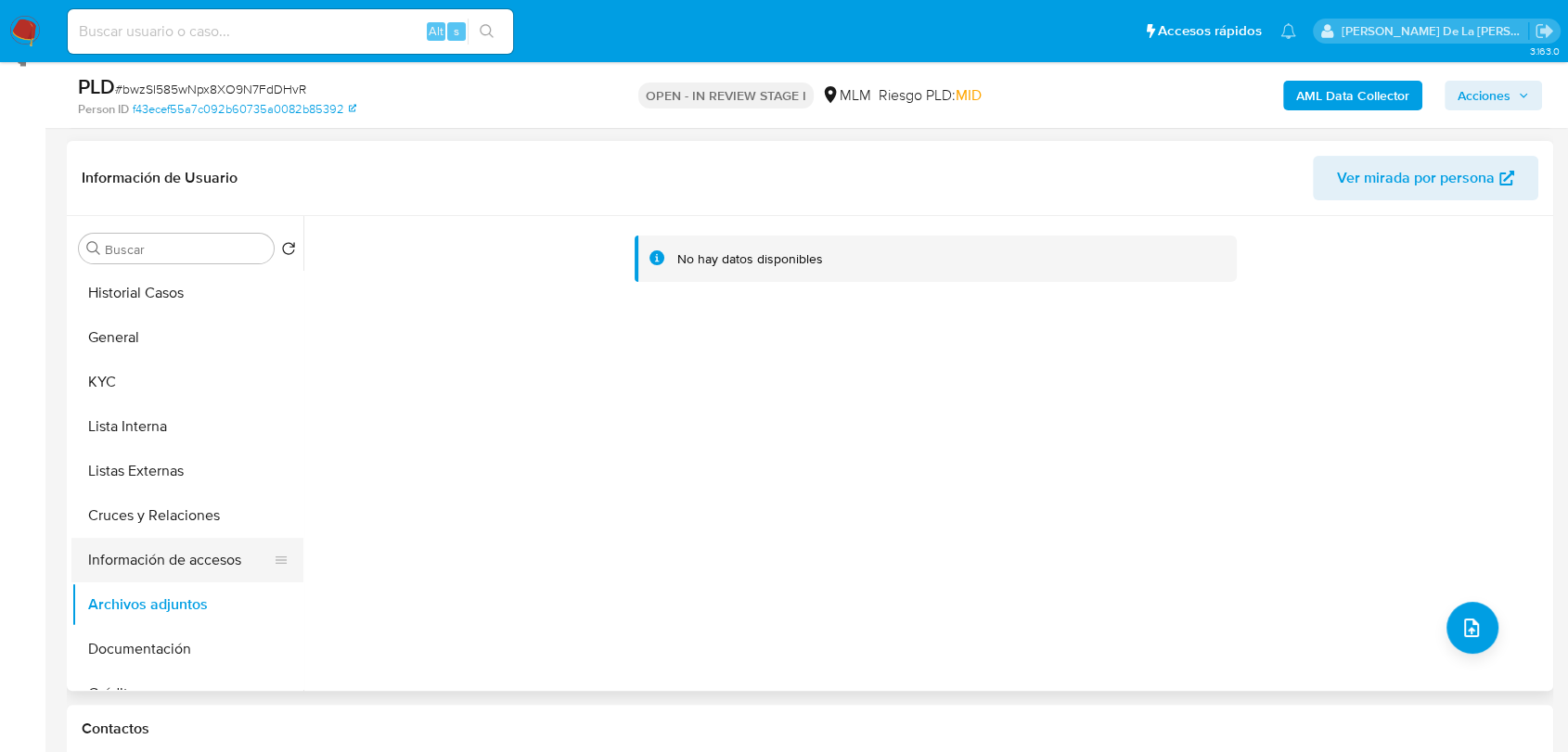
click at [191, 570] on button "Información de accesos" at bounding box center [180, 560] width 217 height 45
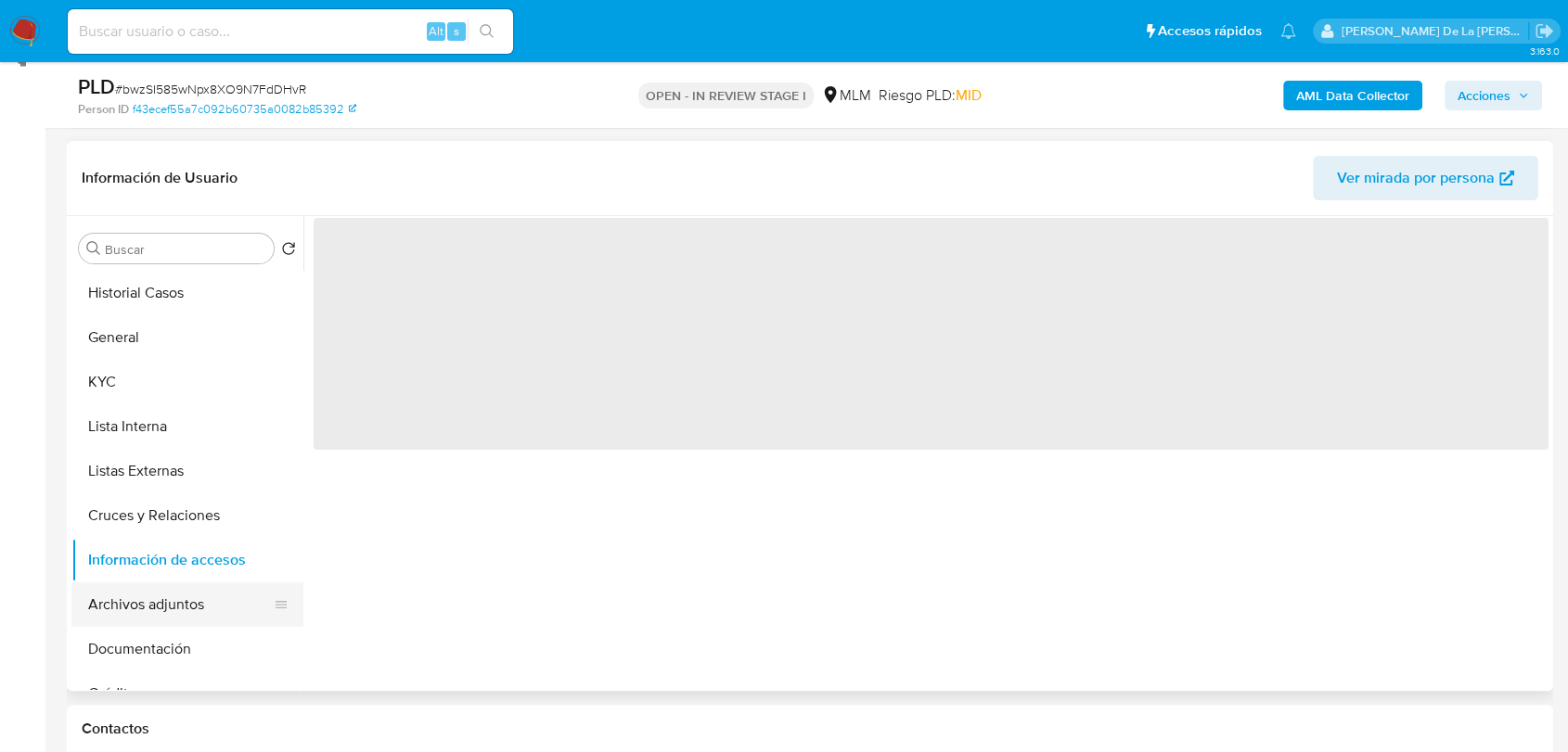
click at [187, 585] on button "Archivos adjuntos" at bounding box center [180, 605] width 217 height 45
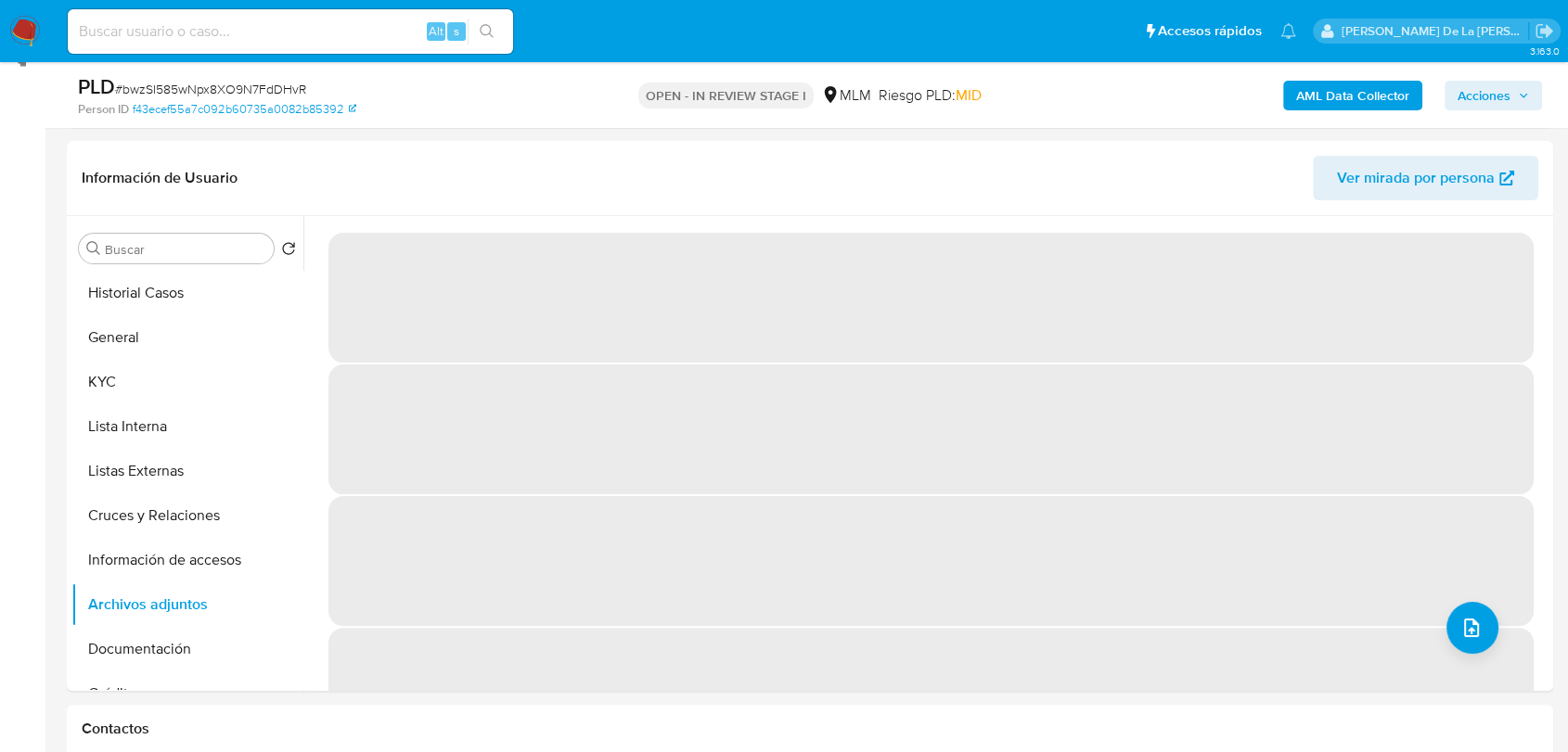
click at [1502, 94] on span "Acciones" at bounding box center [1483, 95] width 53 height 30
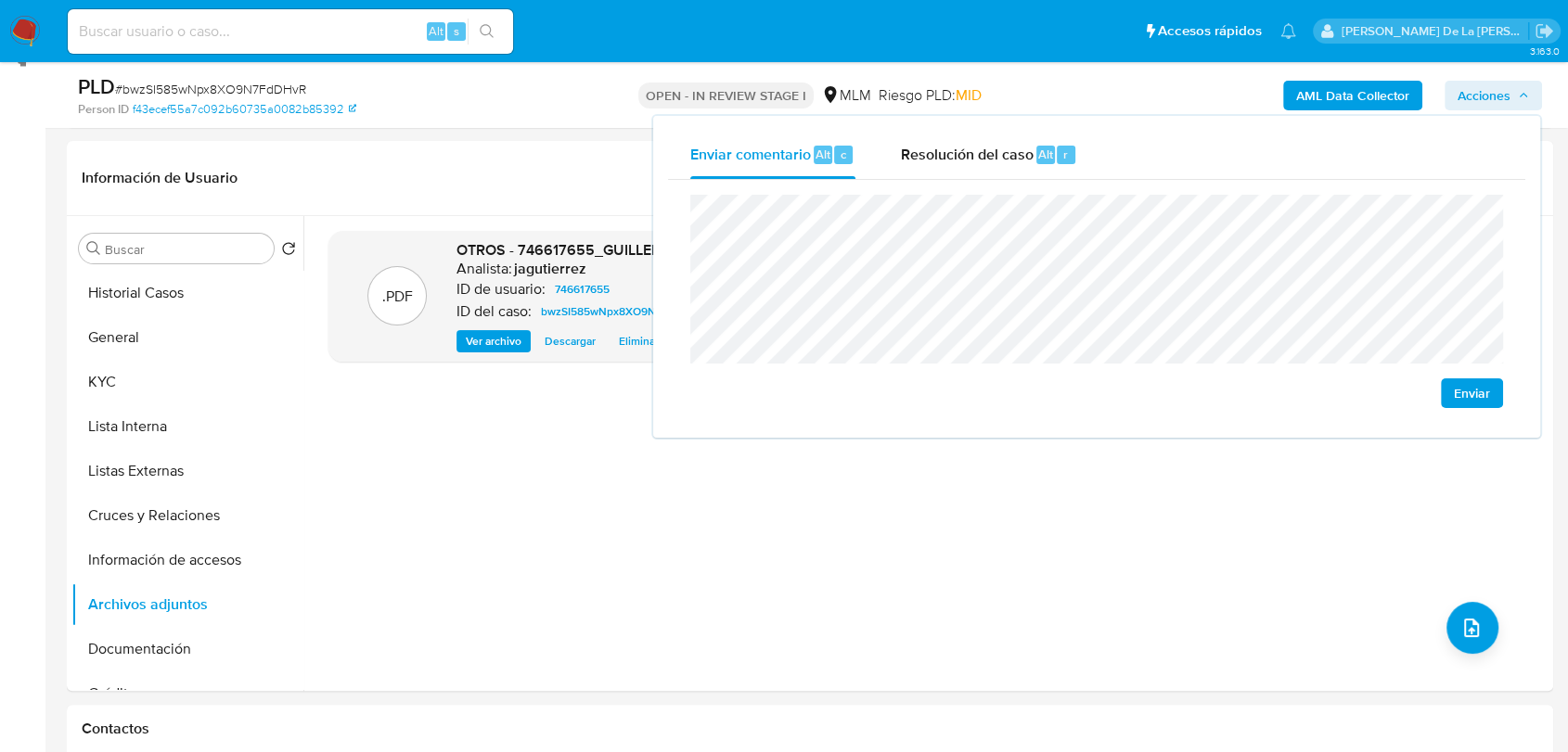
click at [1463, 391] on span "Enviar" at bounding box center [1471, 393] width 36 height 26
drag, startPoint x: 999, startPoint y: 149, endPoint x: 979, endPoint y: 191, distance: 46.5
click at [999, 149] on span "Resolución del caso" at bounding box center [965, 153] width 133 height 21
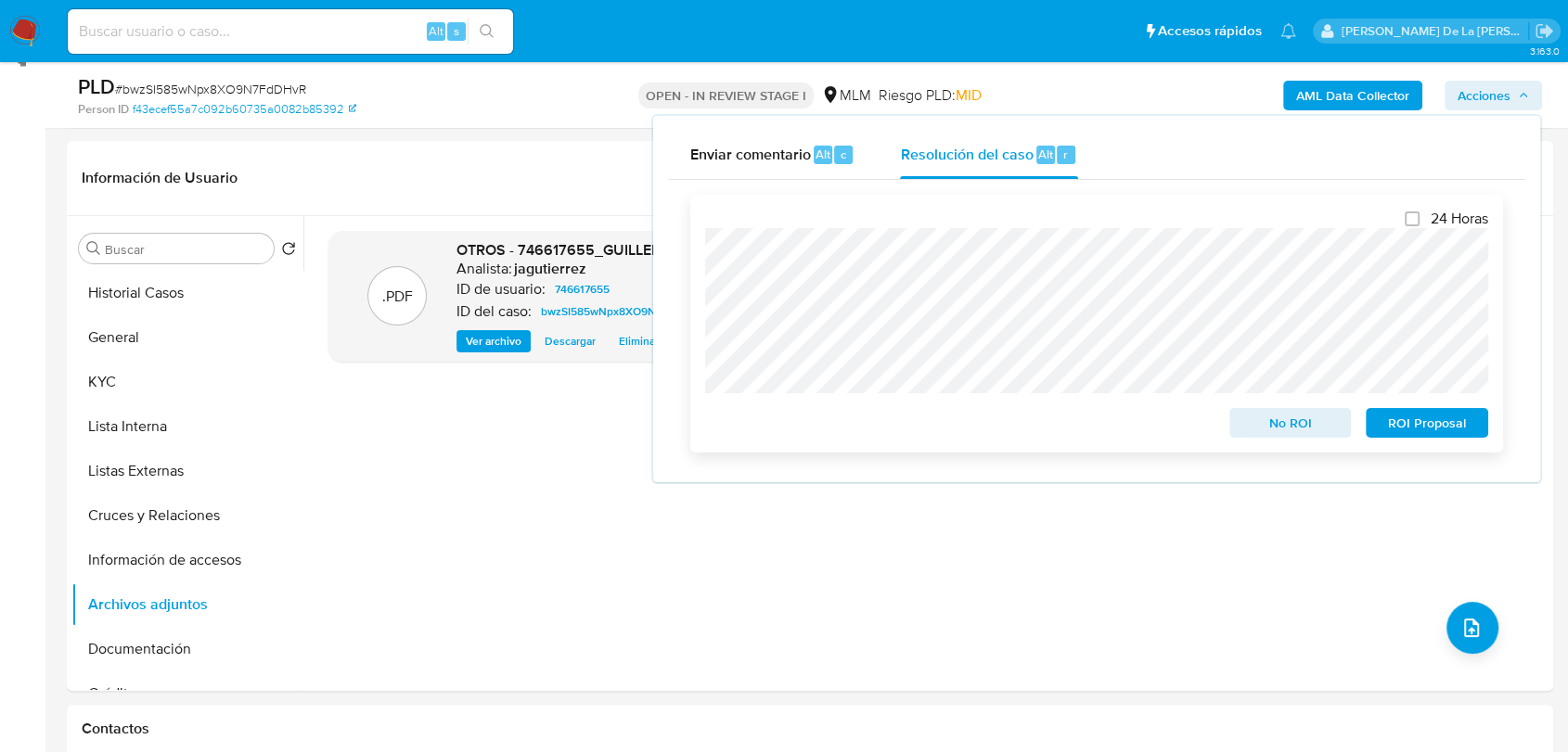
click at [1296, 435] on span "No ROI" at bounding box center [1290, 423] width 97 height 26
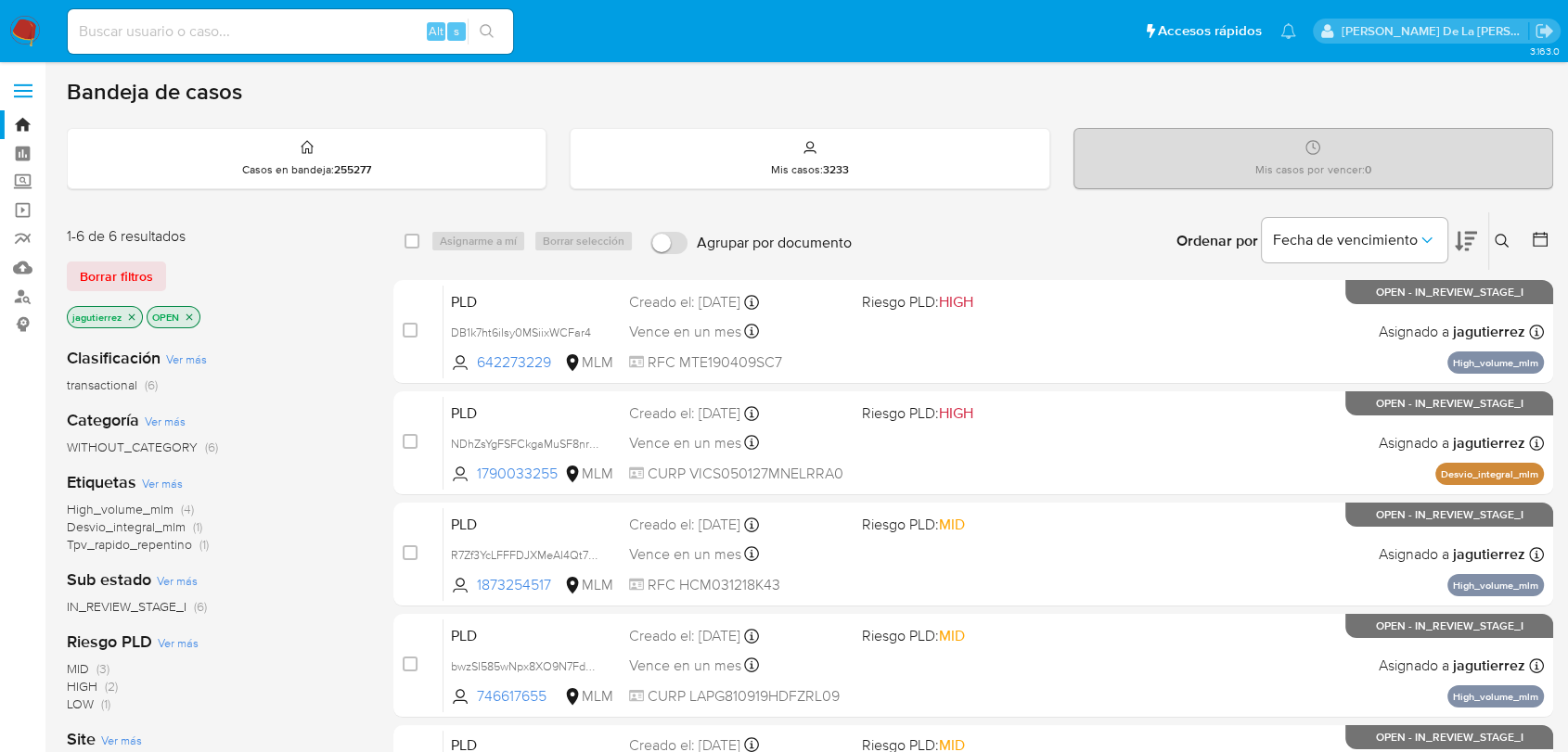
click at [226, 39] on input at bounding box center [290, 31] width 445 height 24
paste input "262917550"
type input "262917550"
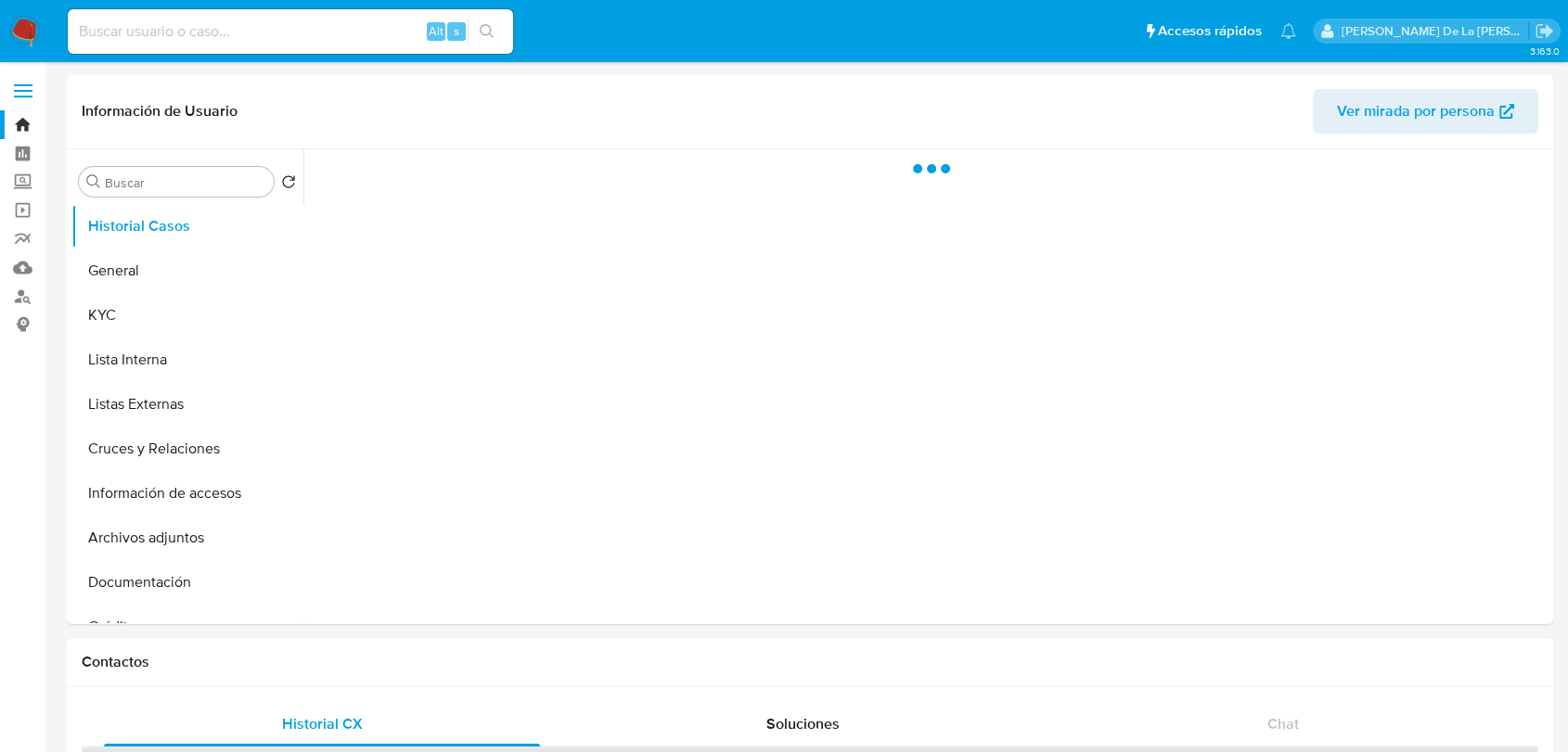
select select "10"
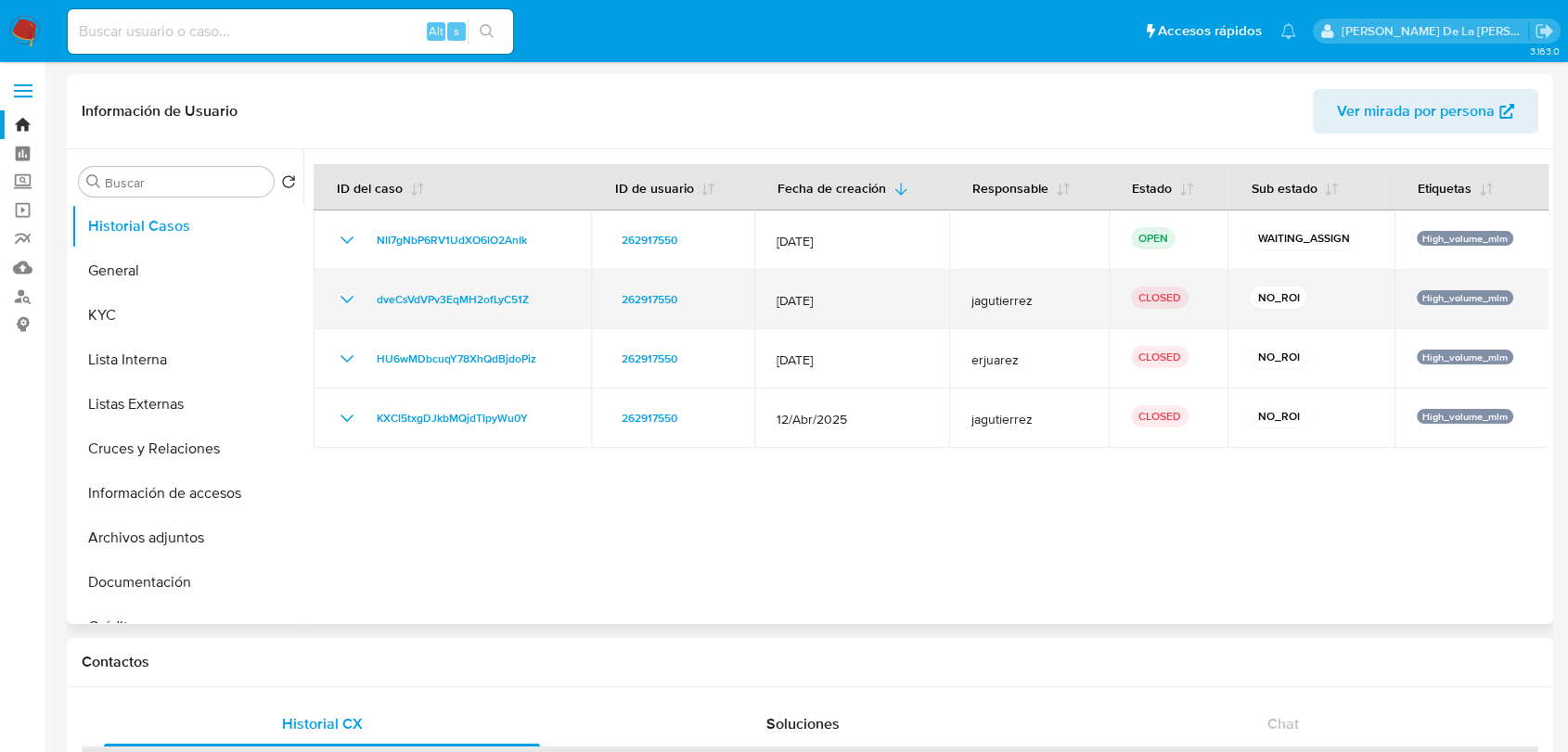
click at [350, 306] on icon "Mostrar/Ocultar" at bounding box center [346, 299] width 22 height 22
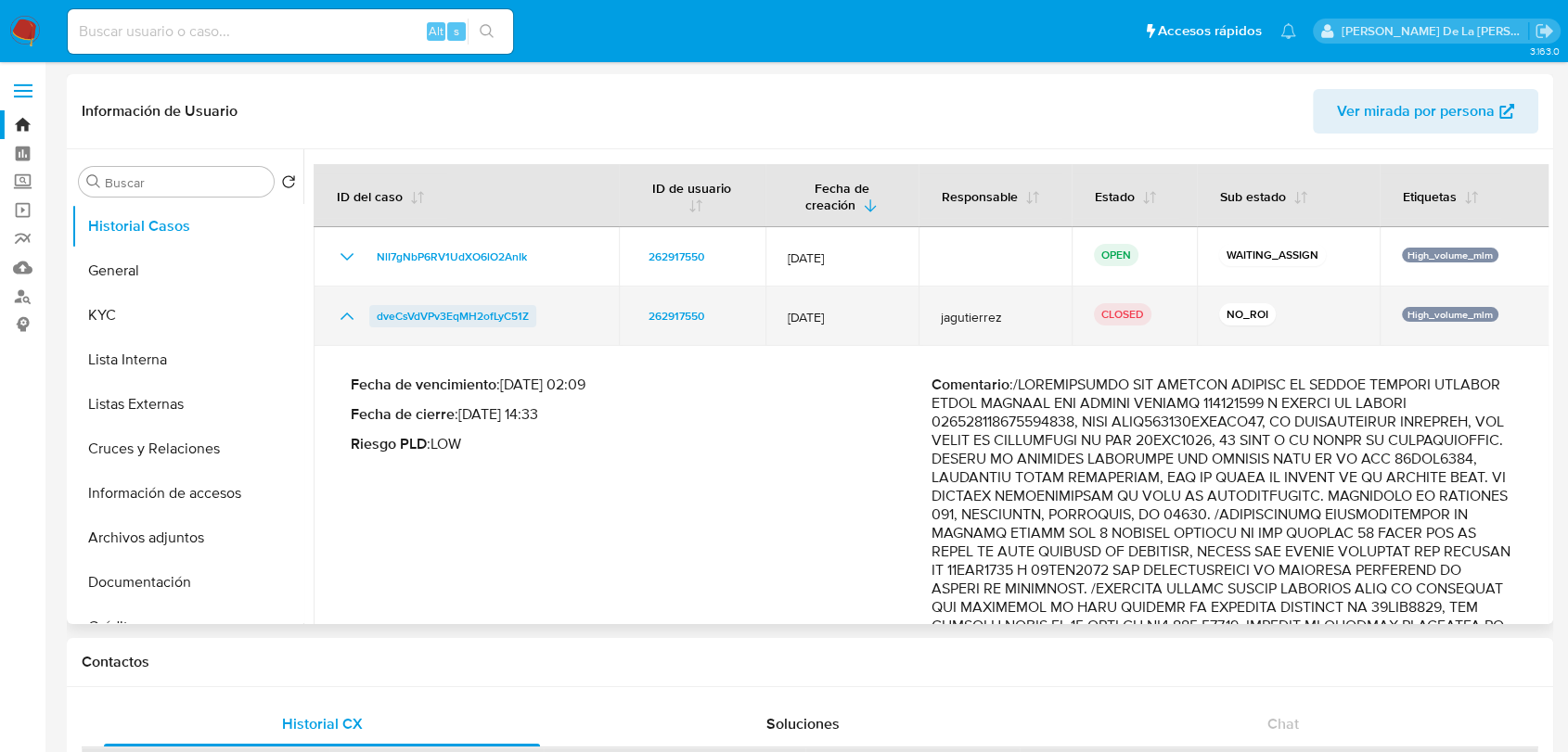
click at [476, 308] on span "dveCsVdVPv3EqMH2ofLyC51Z" at bounding box center [453, 316] width 152 height 22
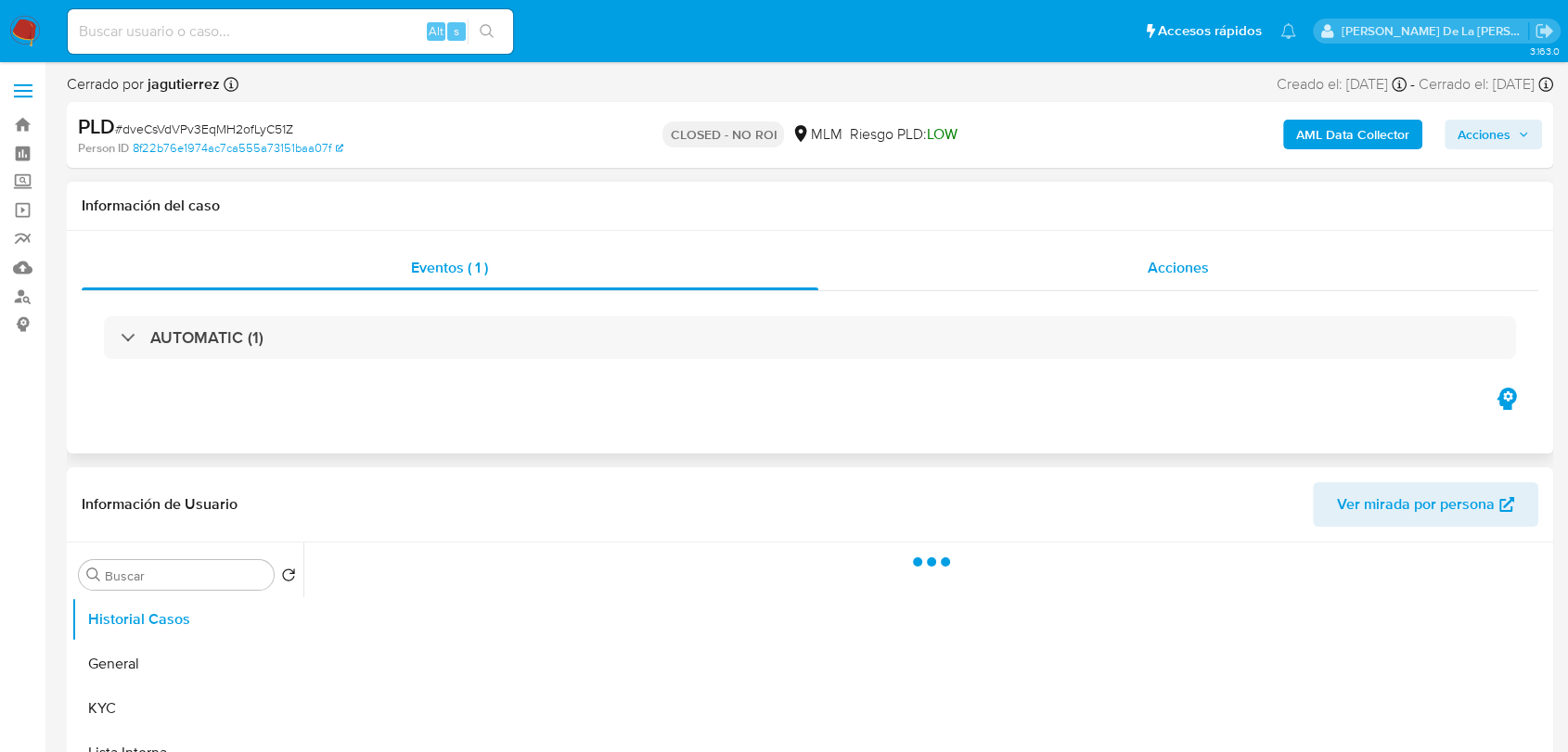
click at [1135, 263] on div "Acciones" at bounding box center [1178, 268] width 720 height 45
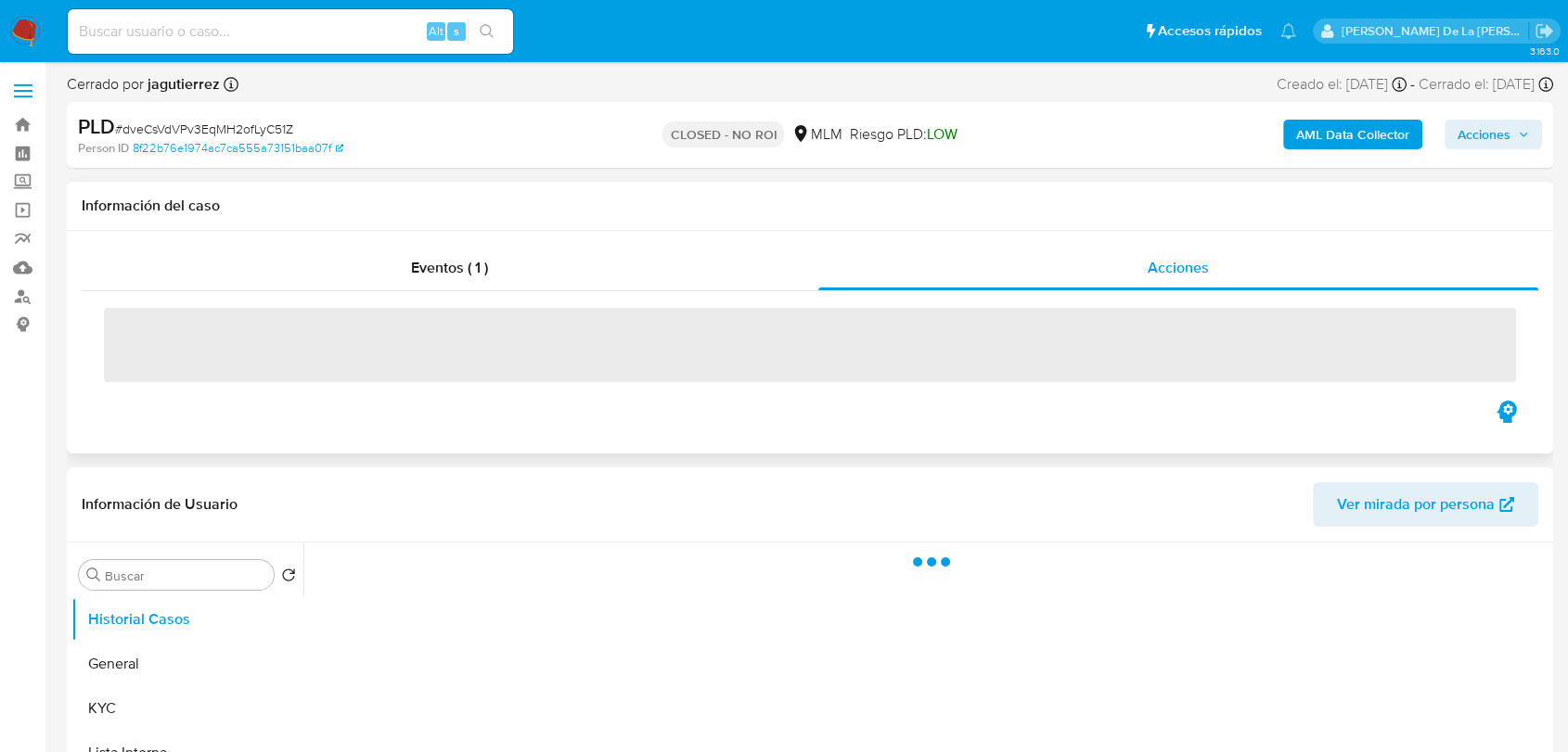
select select "10"
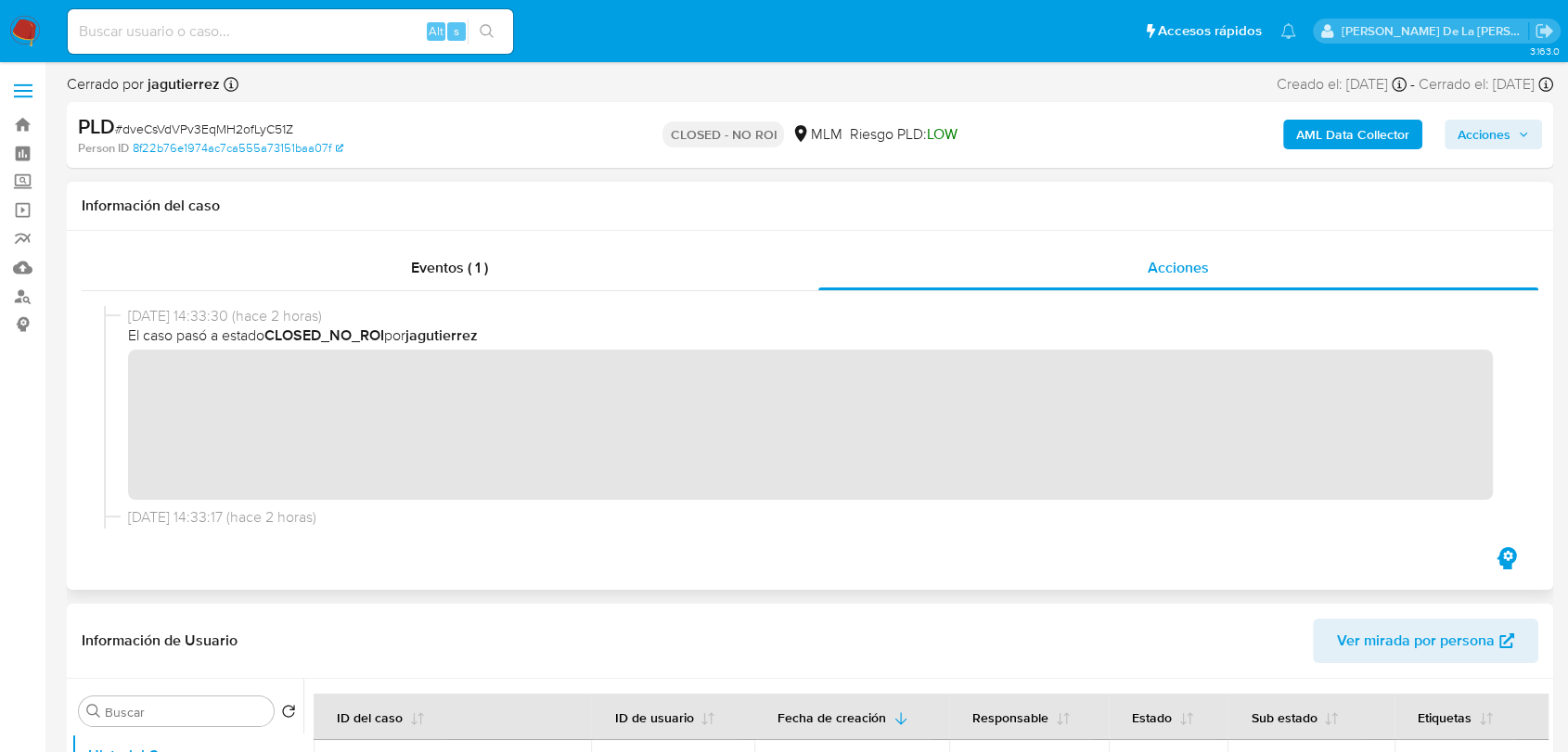
scroll to position [253, 0]
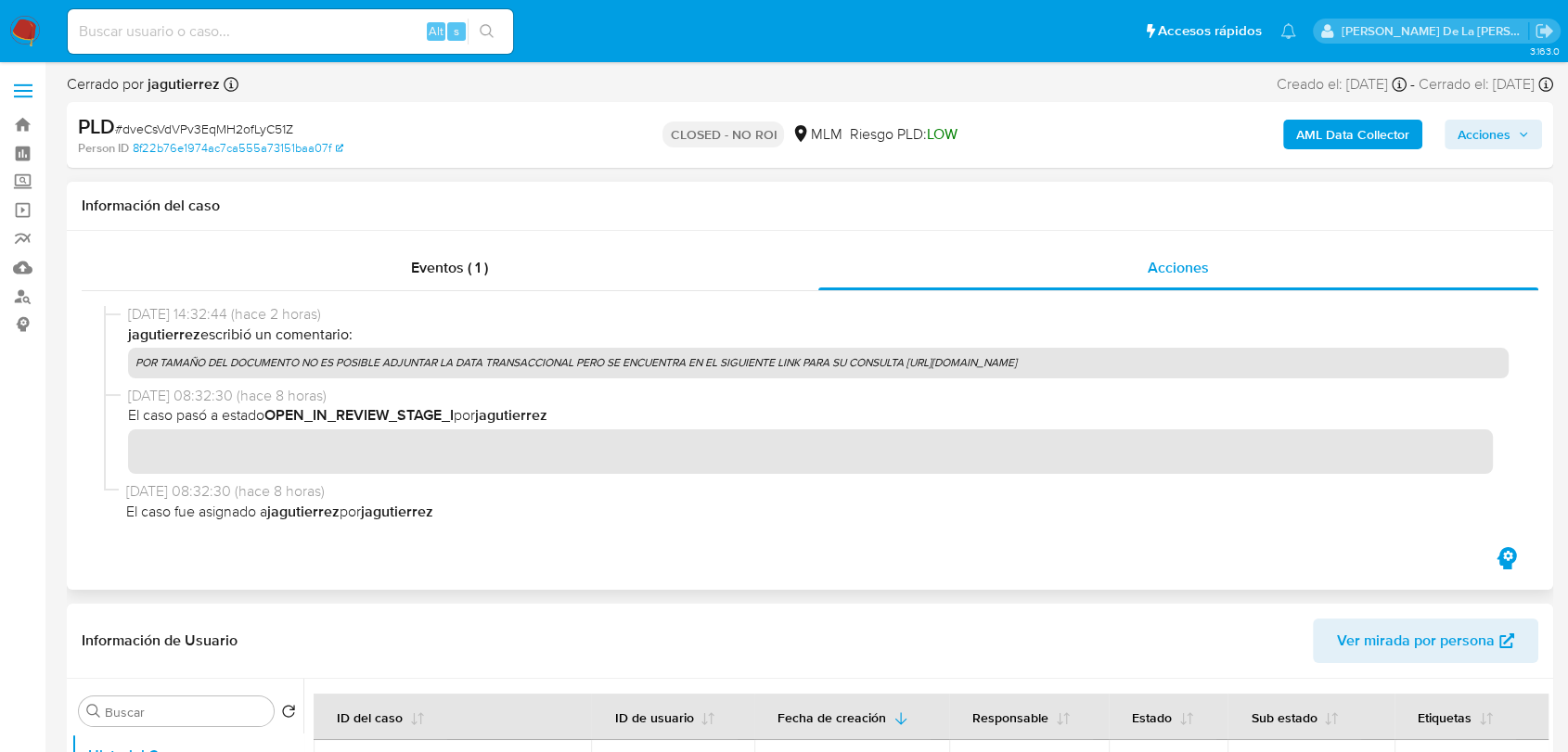
click at [396, 365] on p "POR TAMAÑO DEL DOCUMENTO NO ES POSIBLE ADJUNTAR LA DATA TRANSACCIONAL PERO SE E…" at bounding box center [818, 363] width 1380 height 30
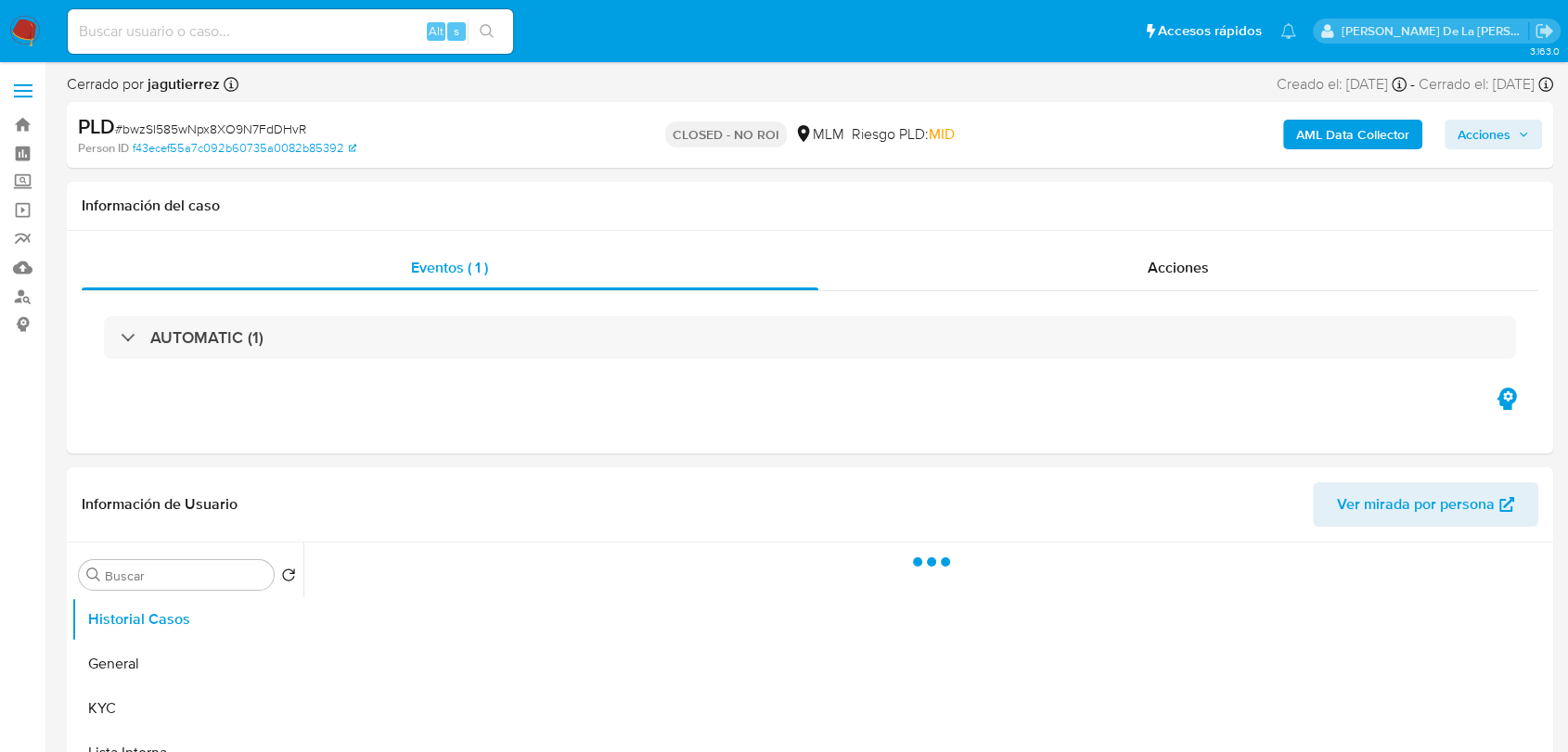
select select "10"
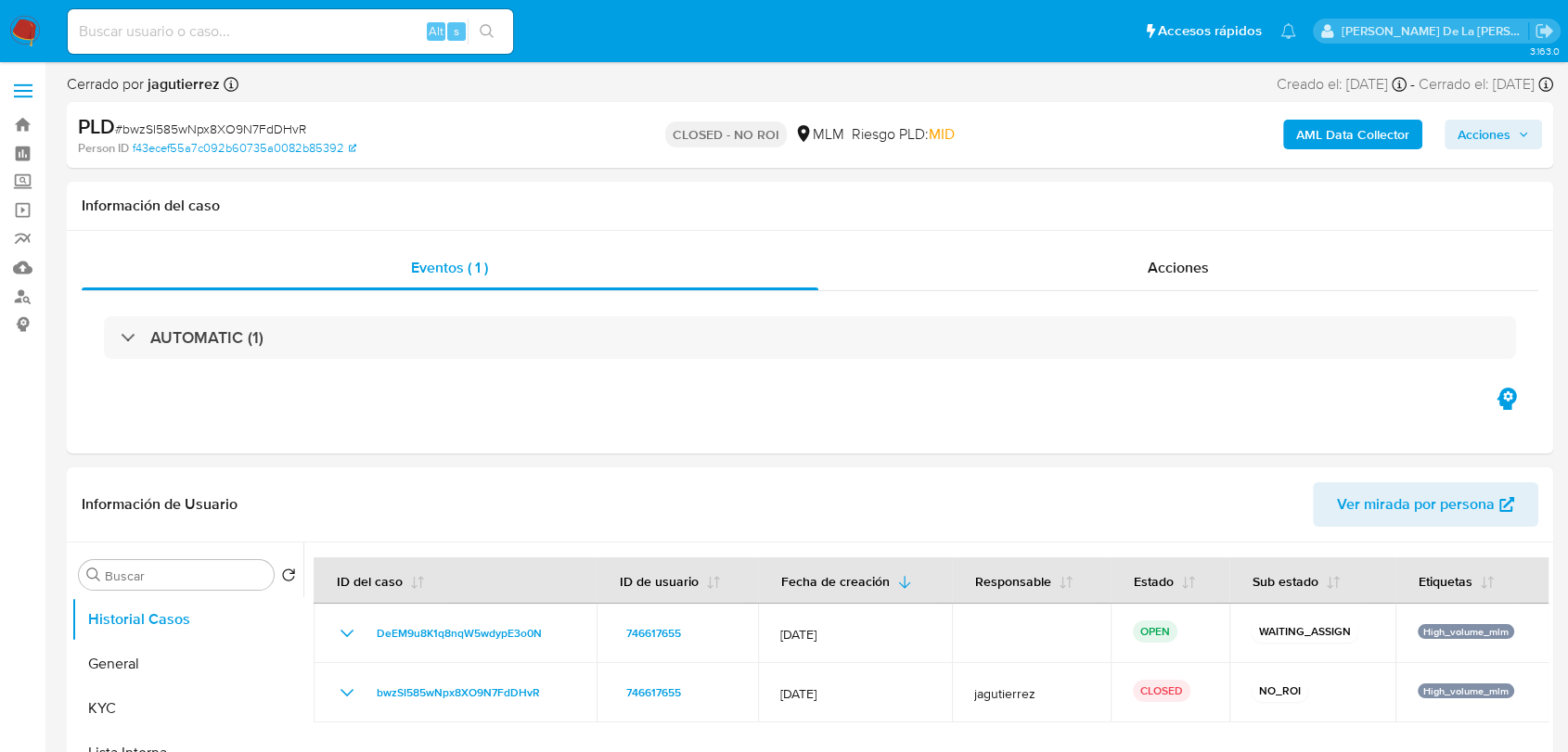
click at [20, 24] on img at bounding box center [25, 31] width 32 height 32
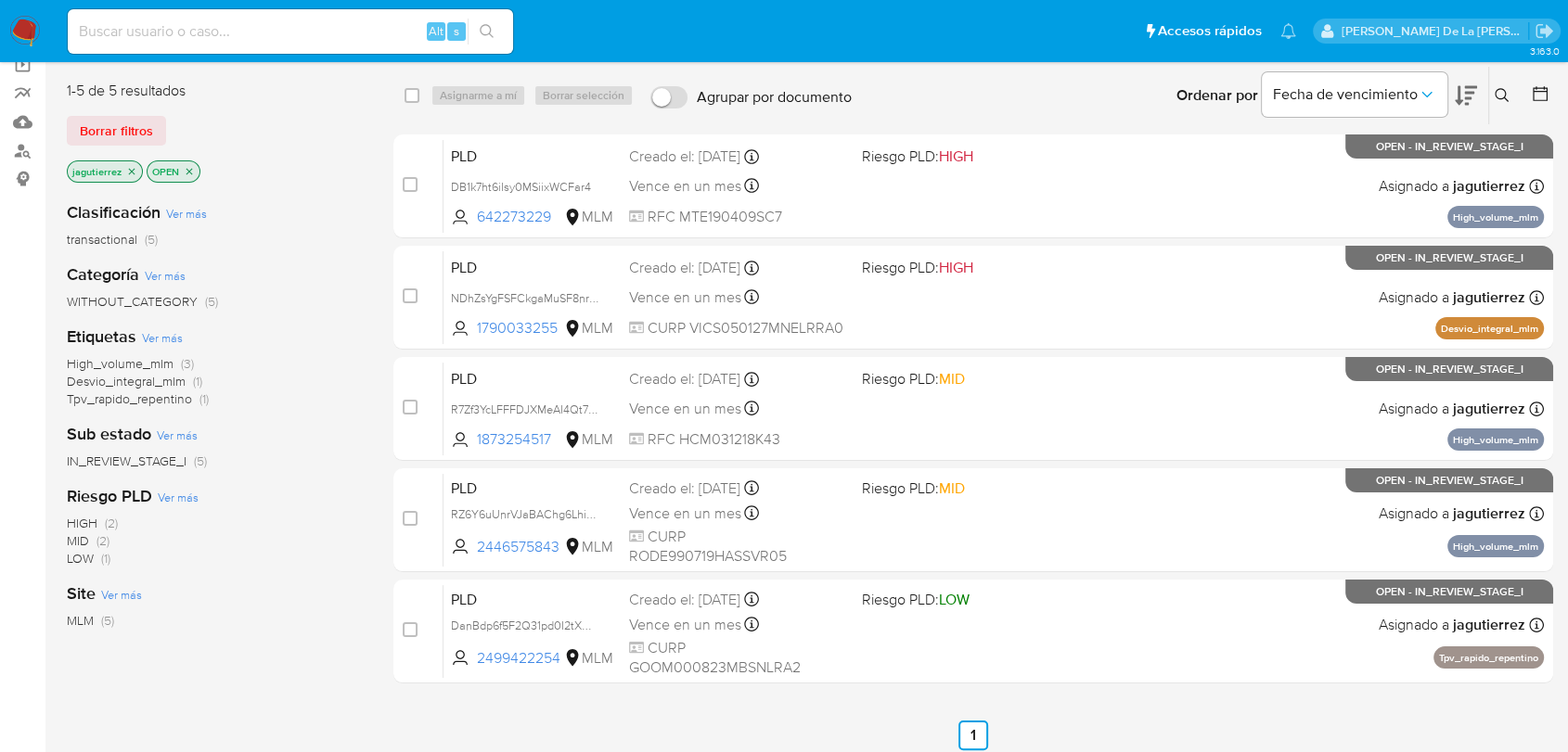
scroll to position [67, 0]
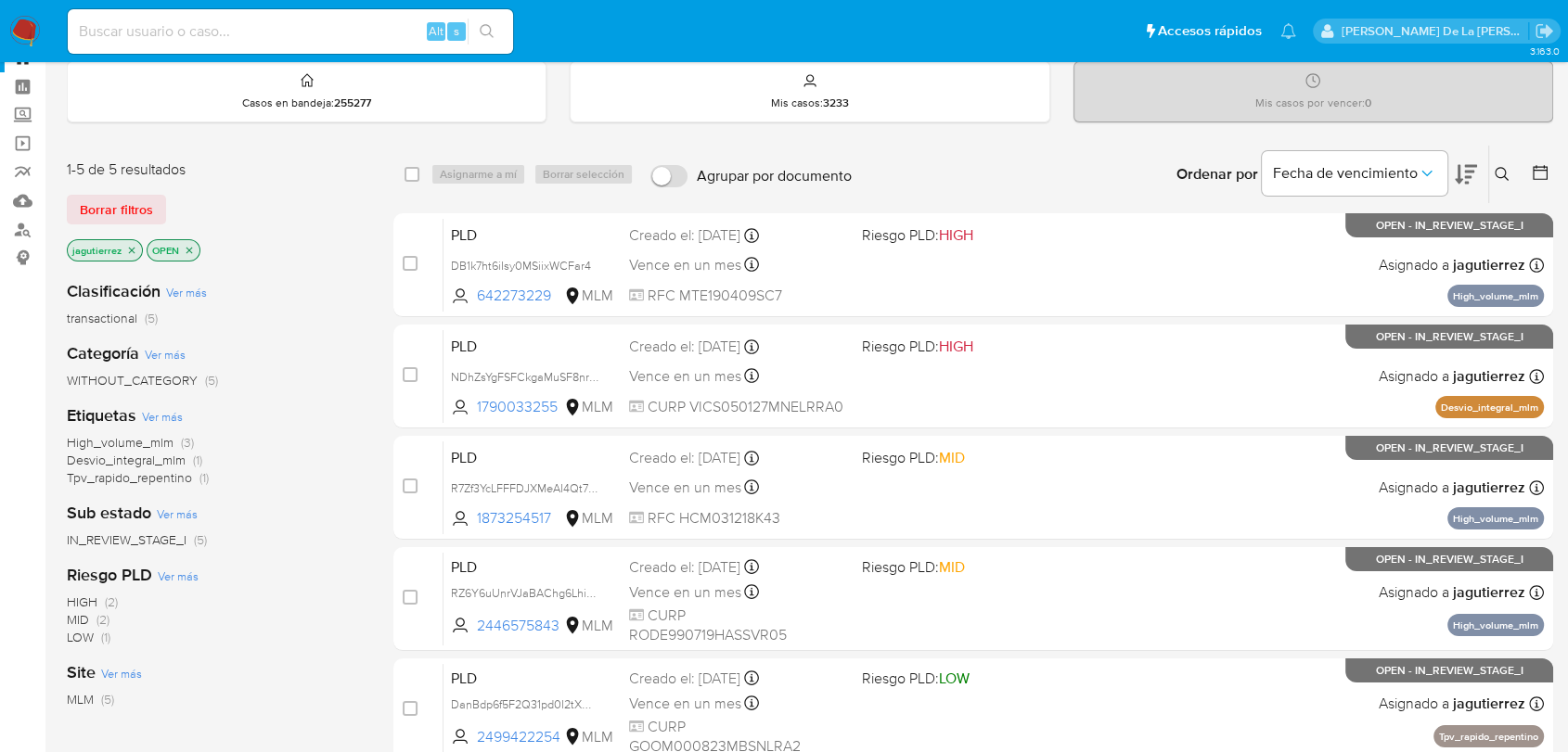
click at [134, 439] on span "High_volume_mlm" at bounding box center [121, 442] width 107 height 18
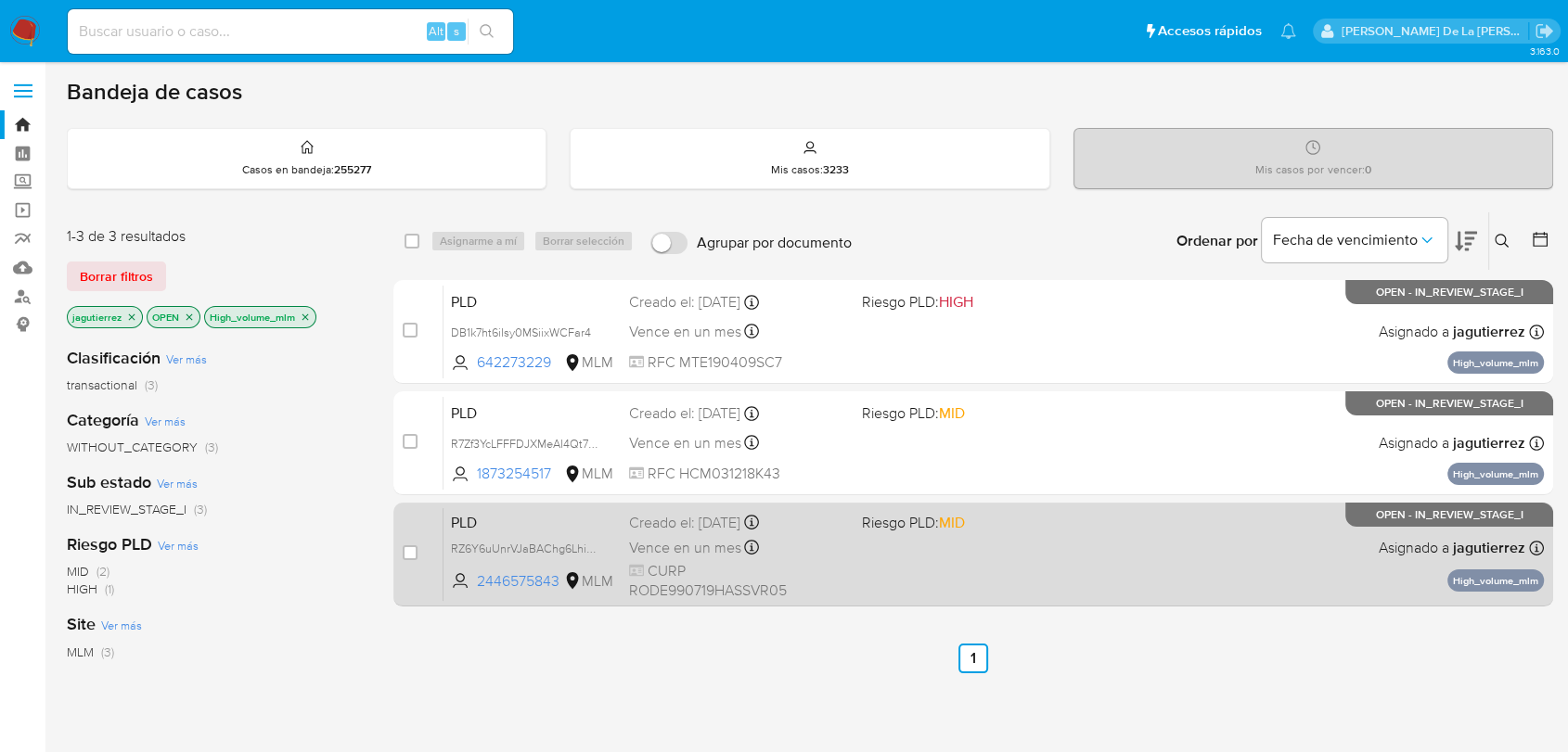
click at [1045, 562] on div "PLD RZ6Y6uUnrVJaBAChg6LhiGaP 2446575843 MLM Riesgo PLD: MID Creado el: 12/09/20…" at bounding box center [993, 554] width 1100 height 94
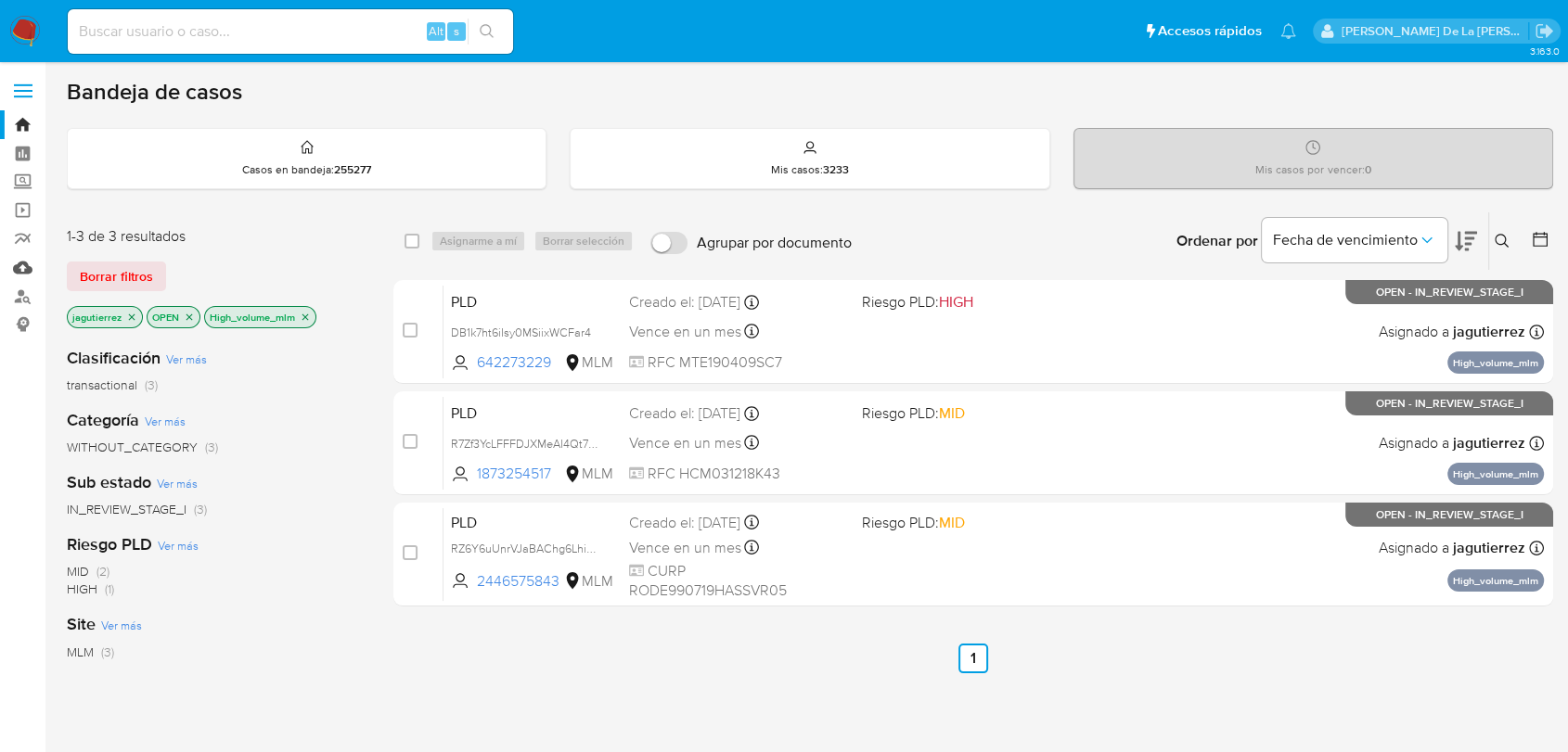
click at [33, 274] on link "Mulan" at bounding box center [110, 268] width 221 height 29
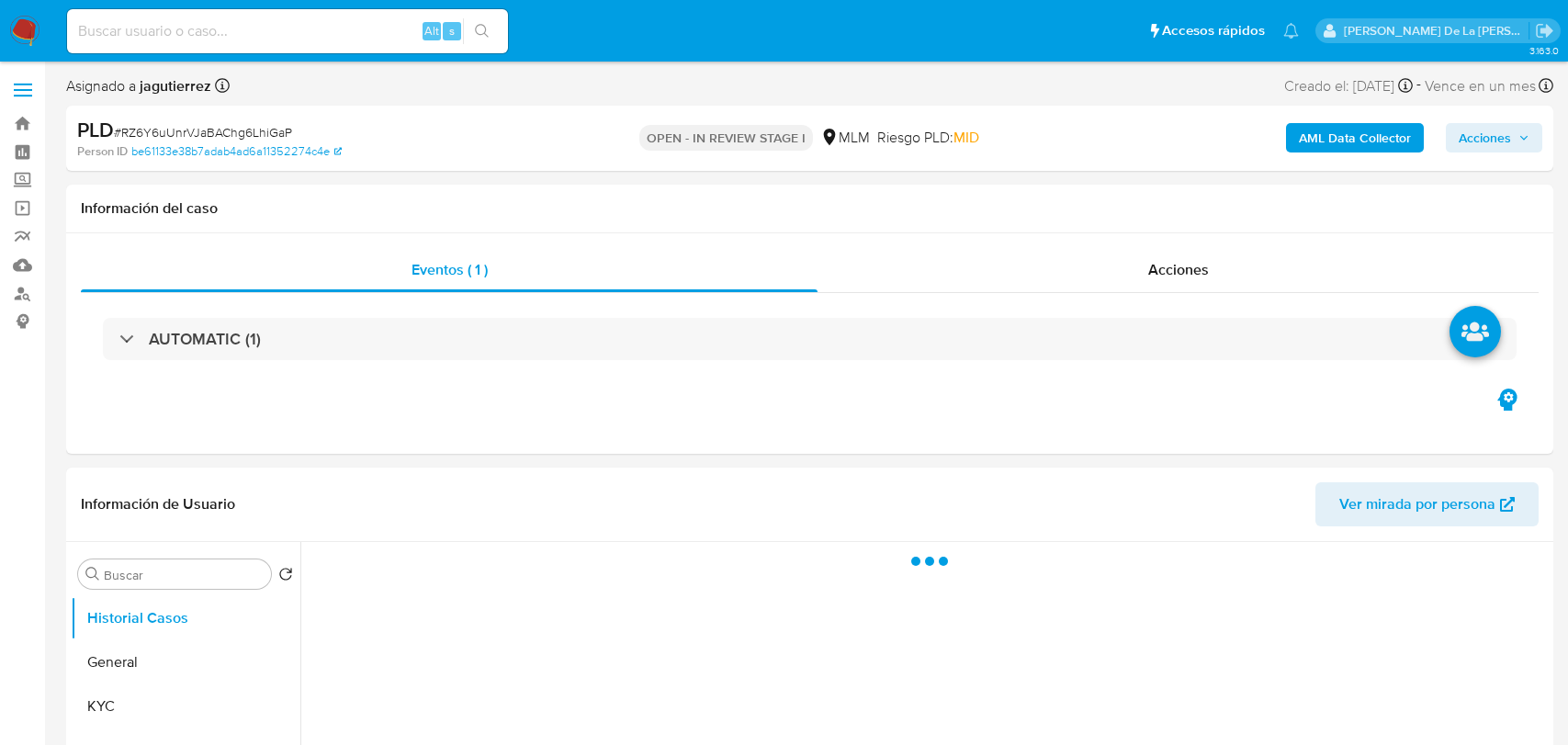
select select "10"
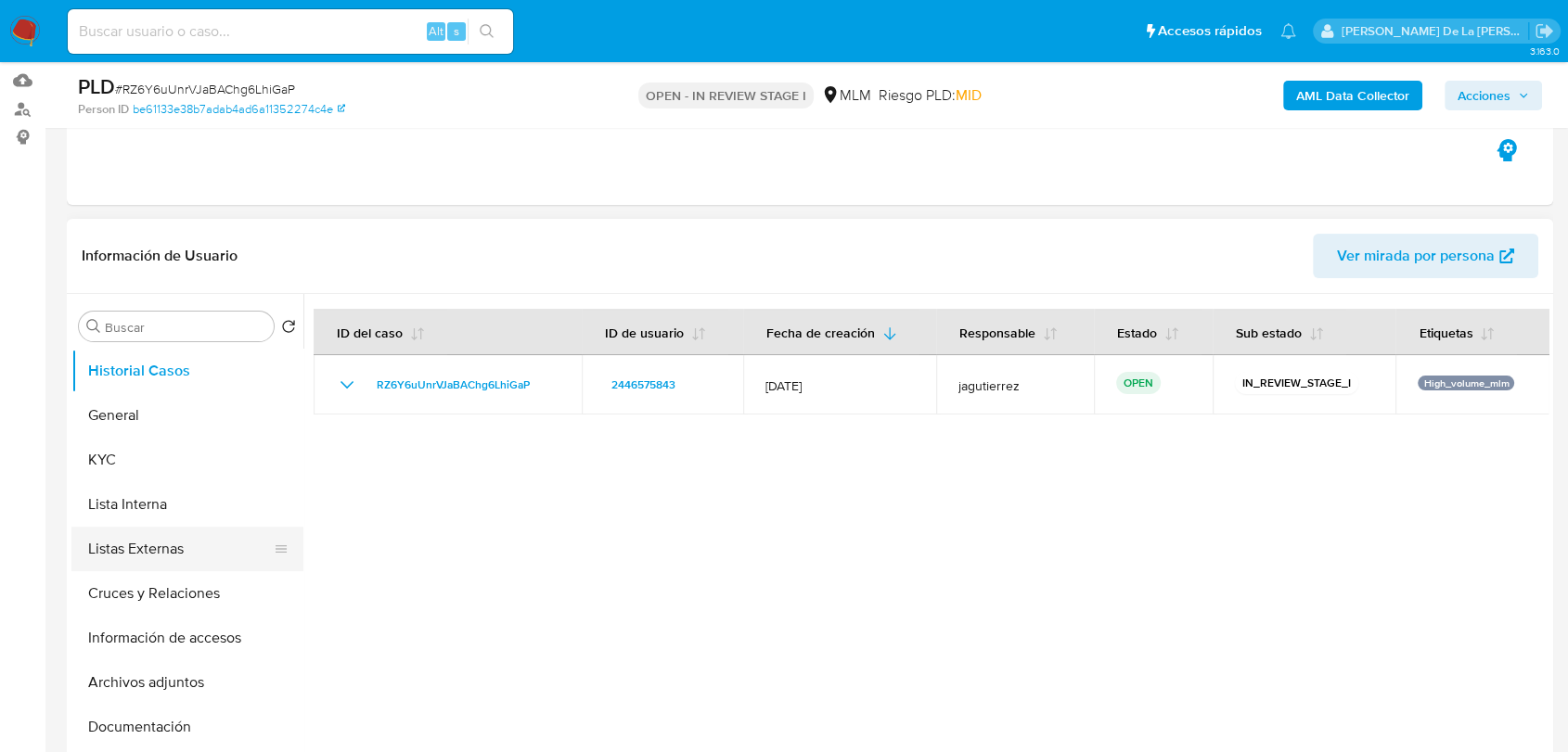
scroll to position [309, 0]
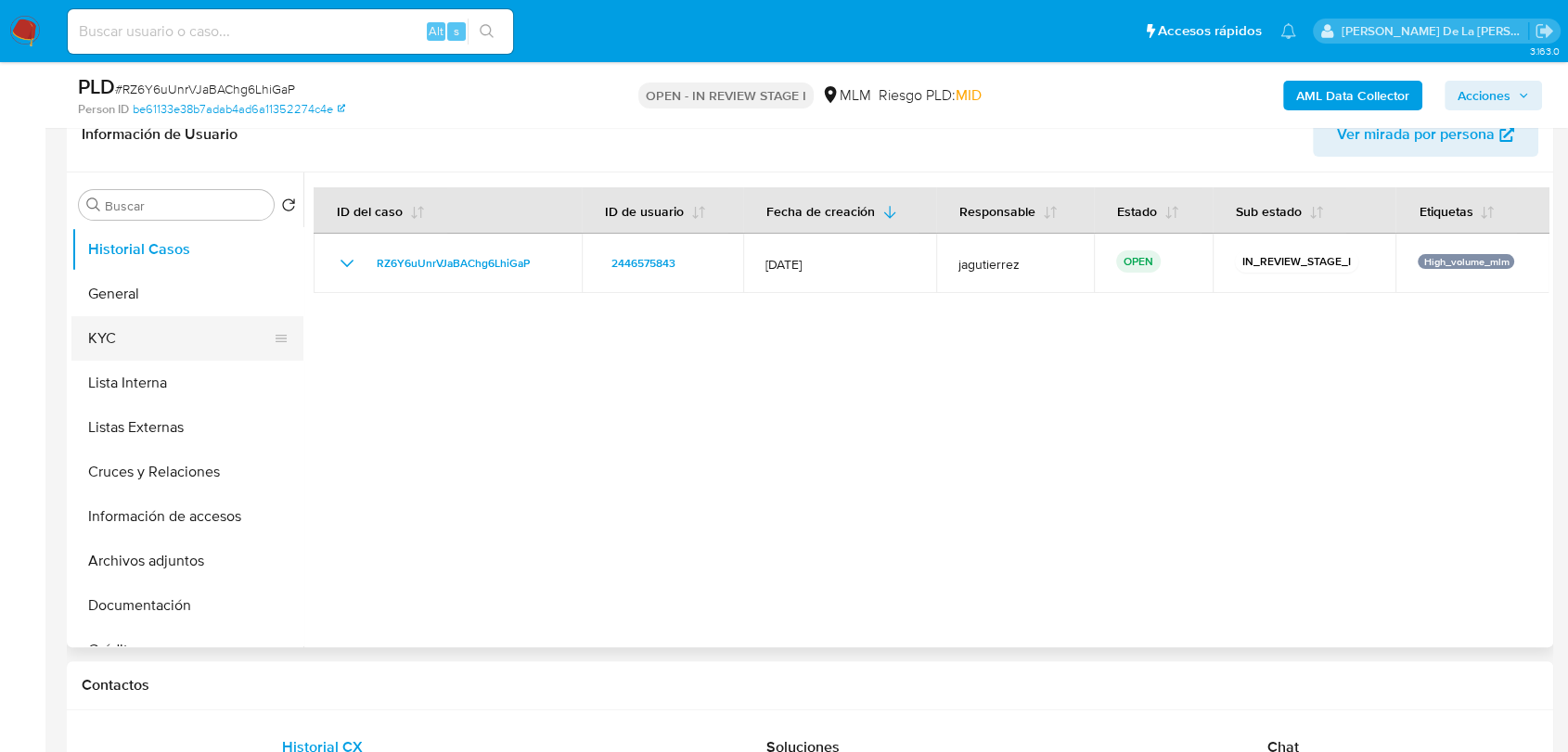
click at [131, 327] on button "KYC" at bounding box center [180, 339] width 217 height 45
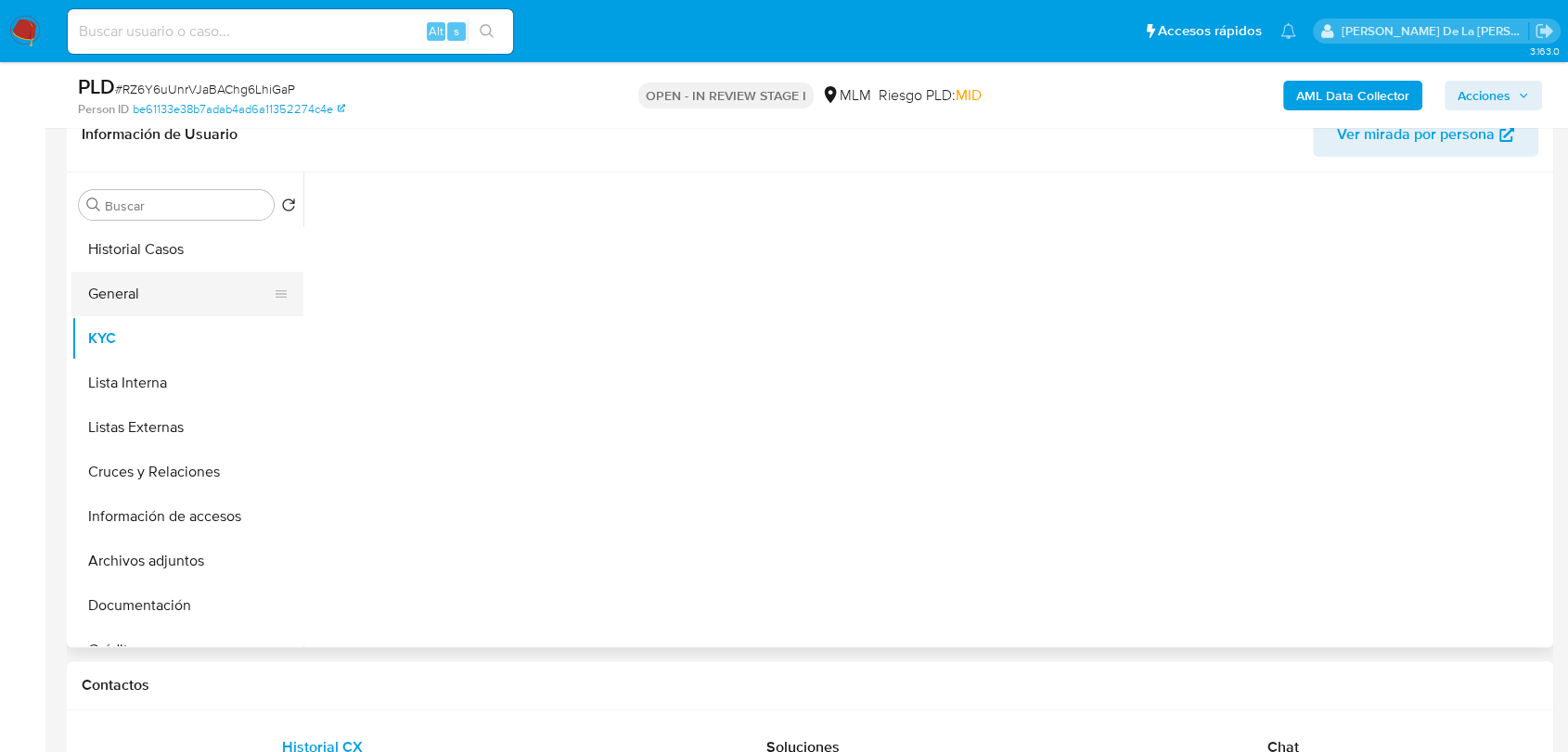
click at [141, 292] on button "General" at bounding box center [180, 294] width 217 height 45
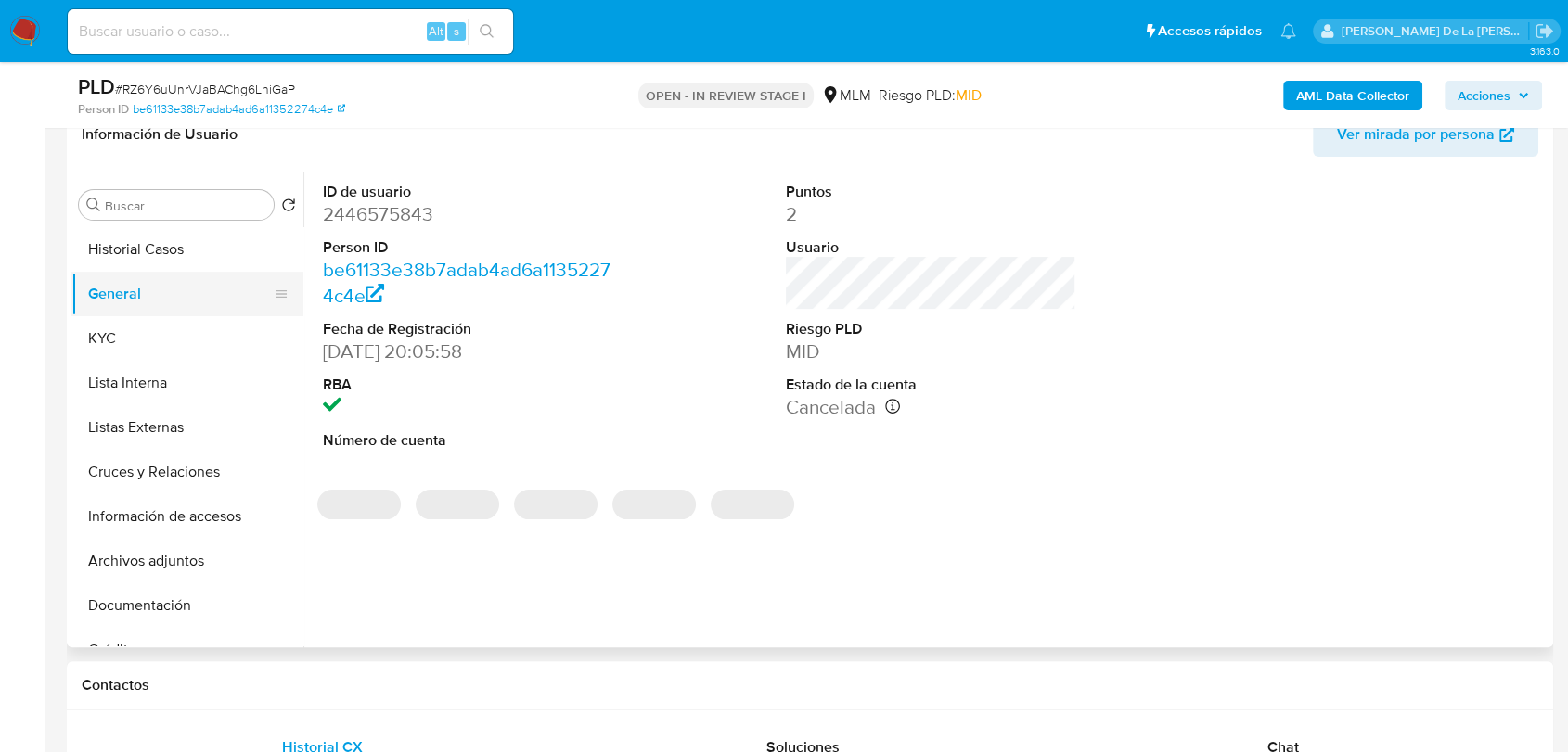
click at [179, 308] on button "General" at bounding box center [180, 294] width 217 height 45
click at [160, 329] on button "KYC" at bounding box center [180, 339] width 217 height 45
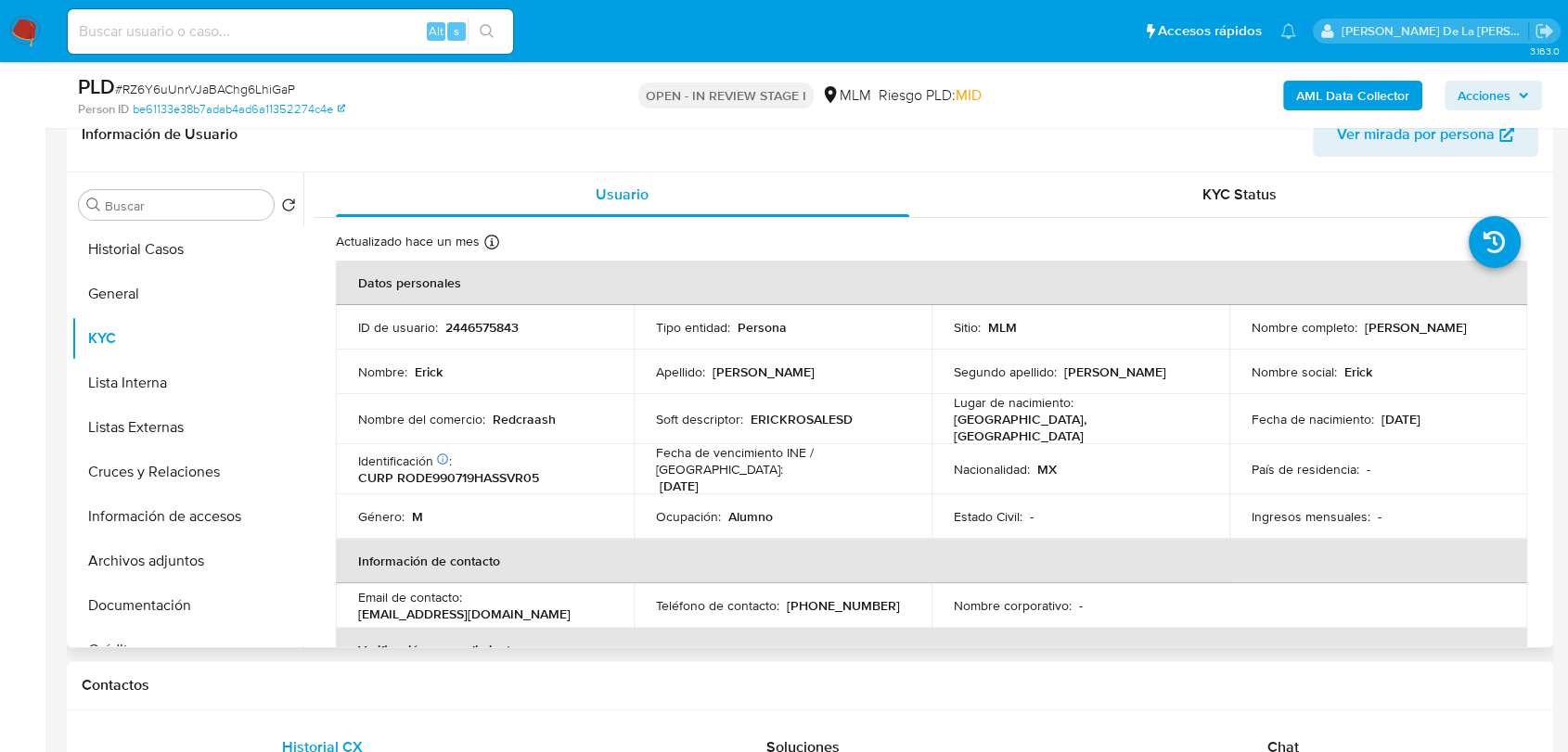
drag, startPoint x: 1492, startPoint y: 323, endPoint x: 1358, endPoint y: 328, distance: 134.1
click at [1358, 328] on div "Nombre completo : [PERSON_NAME]" at bounding box center [1378, 327] width 254 height 16
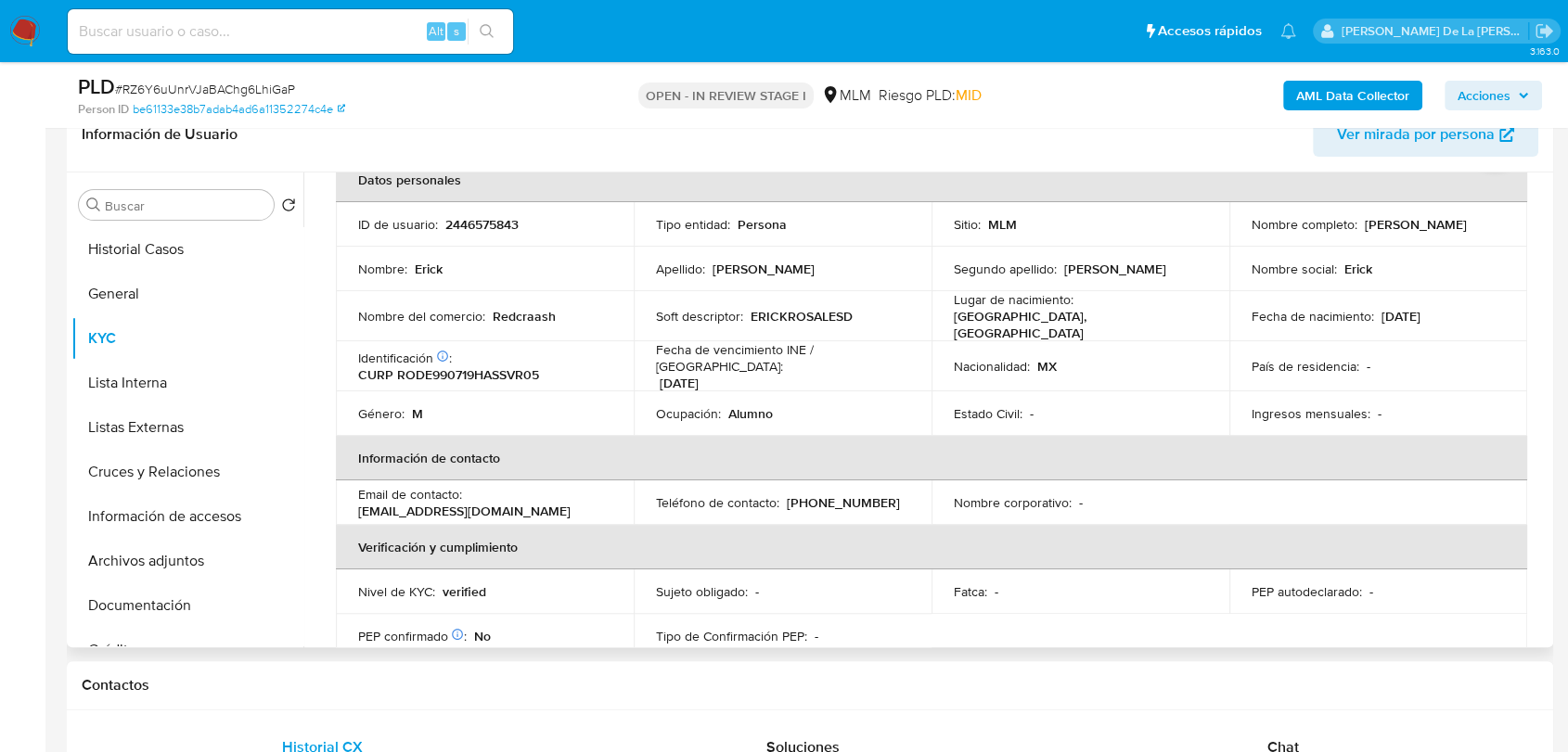
click at [531, 315] on p "Redcraash" at bounding box center [524, 316] width 63 height 16
click at [192, 297] on button "General" at bounding box center [180, 294] width 217 height 45
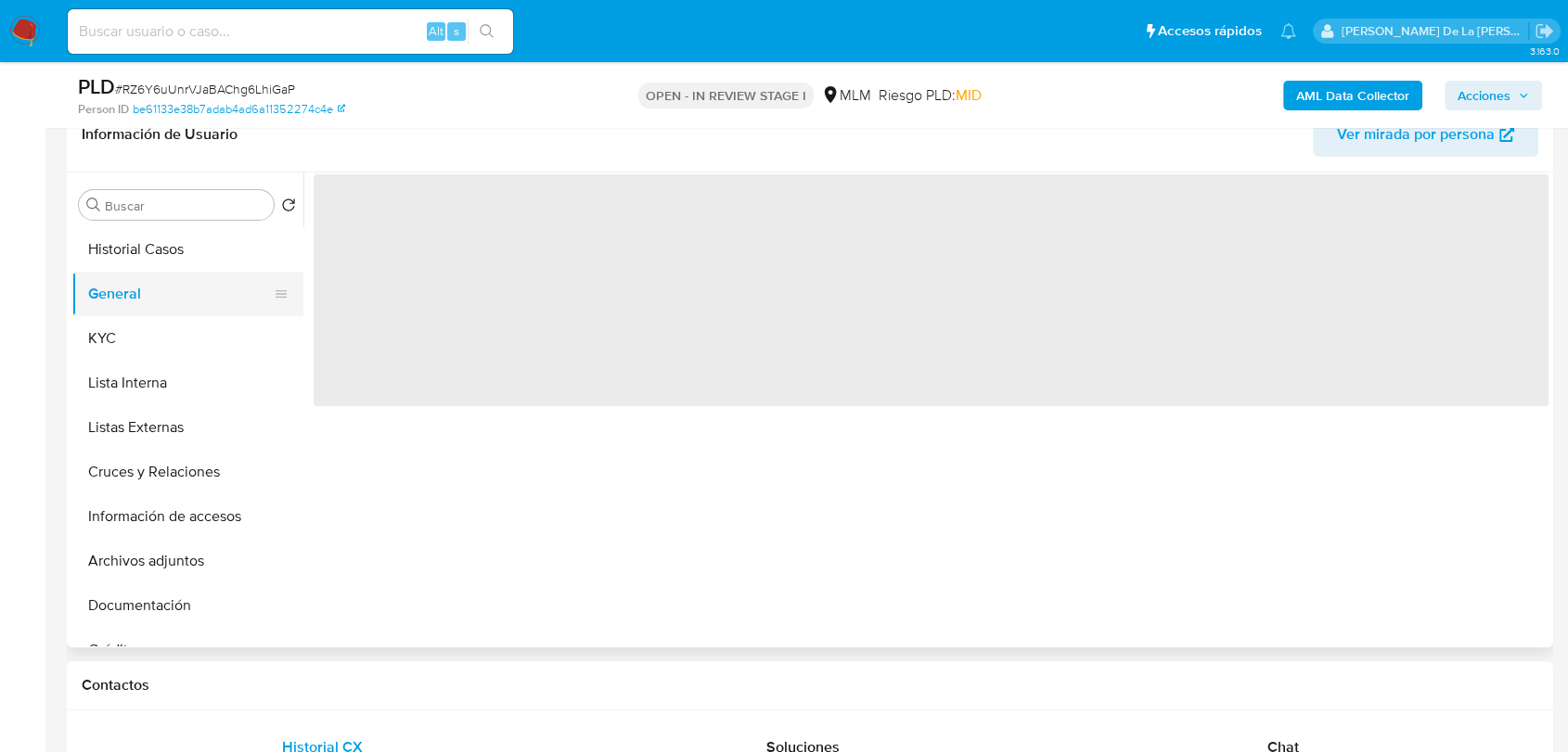
scroll to position [0, 0]
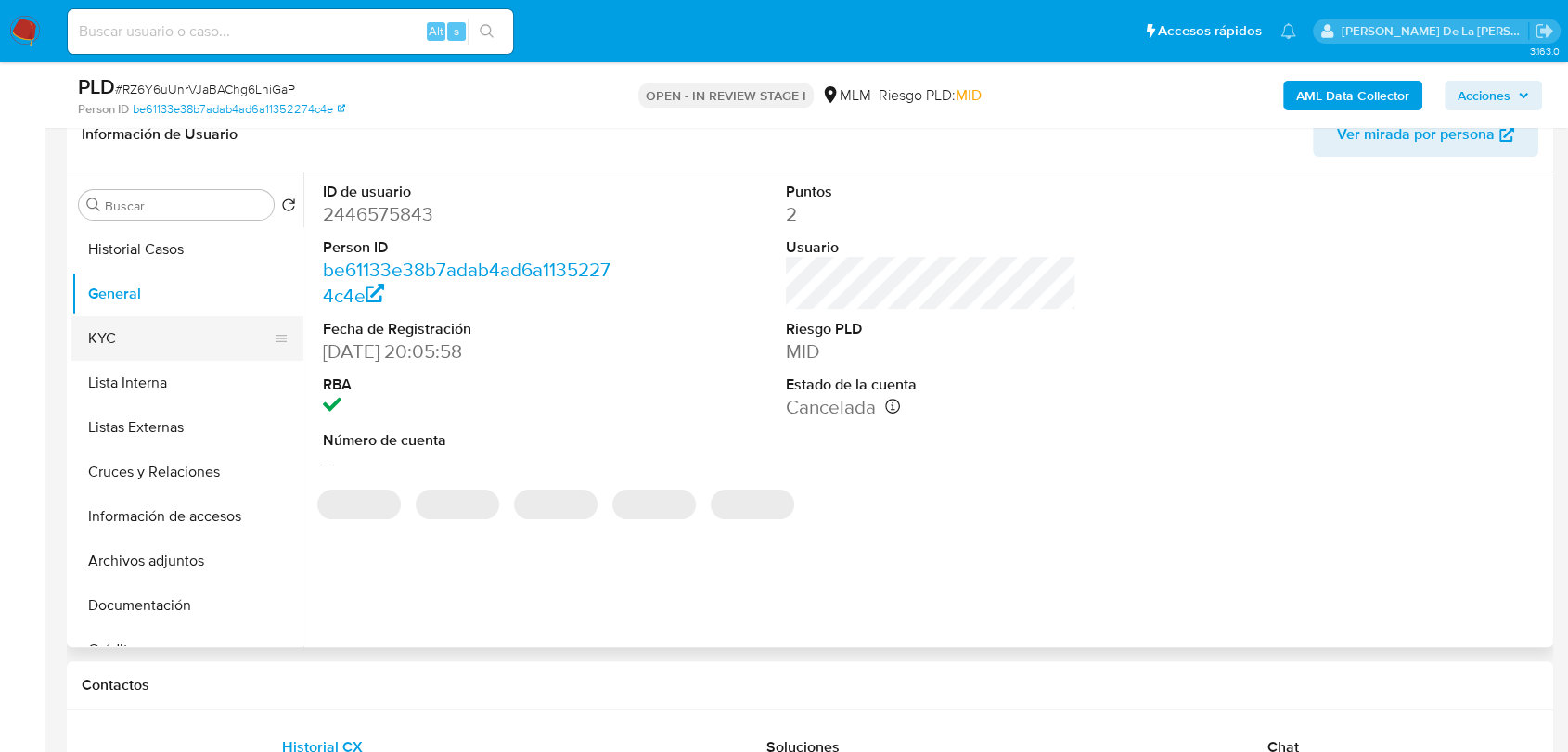
click at [201, 347] on button "KYC" at bounding box center [180, 339] width 217 height 45
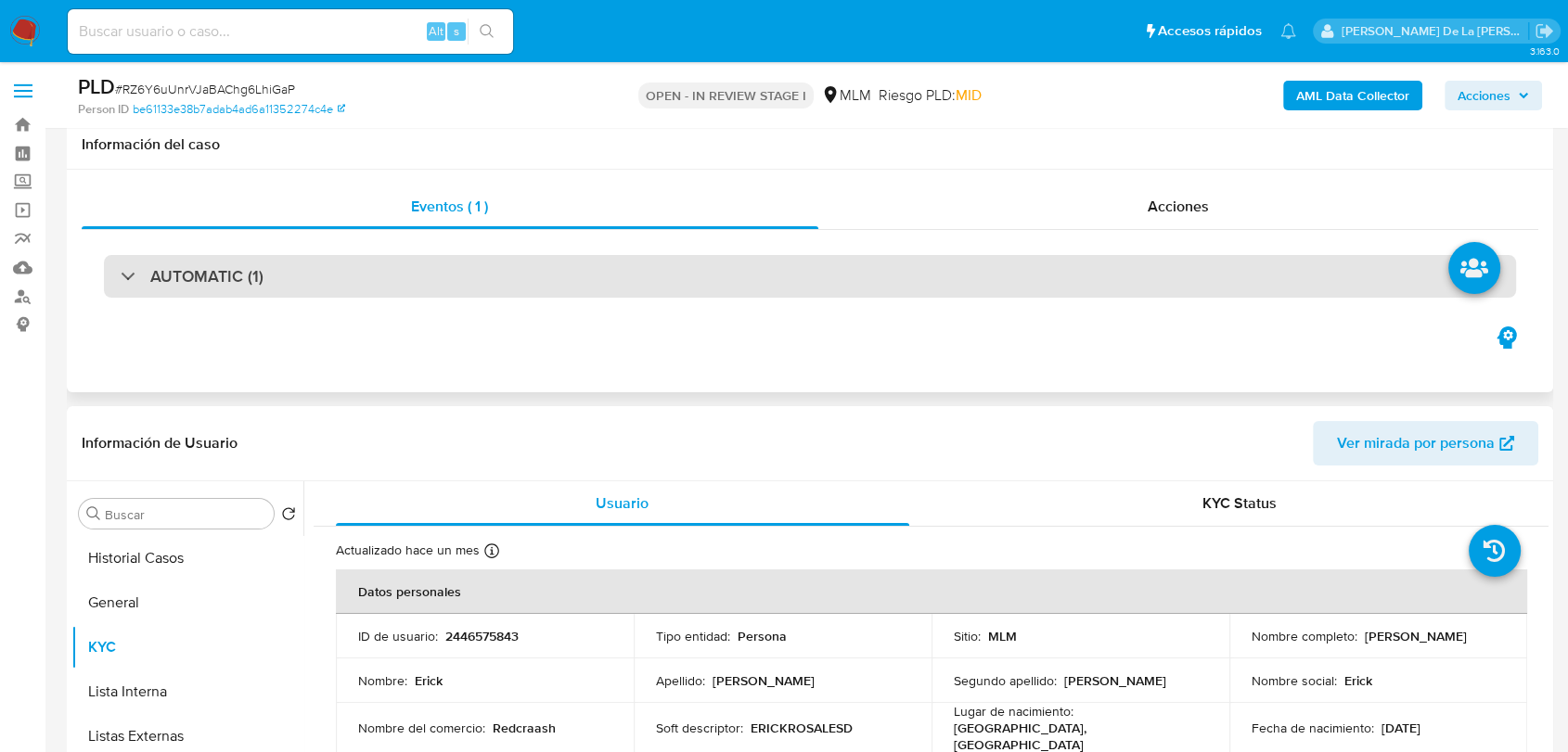
scroll to position [411, 0]
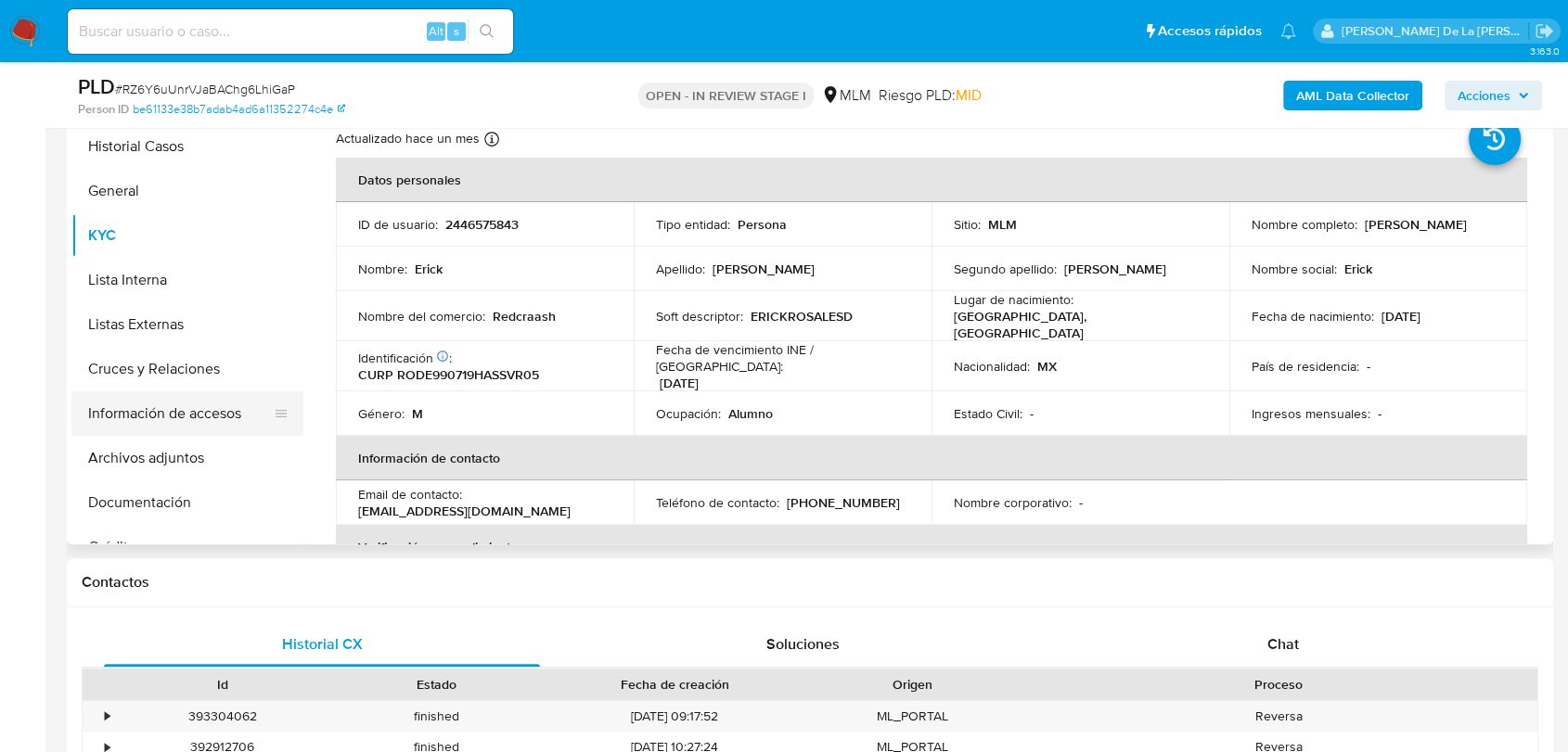
click at [135, 430] on button "Información de accesos" at bounding box center [180, 413] width 217 height 45
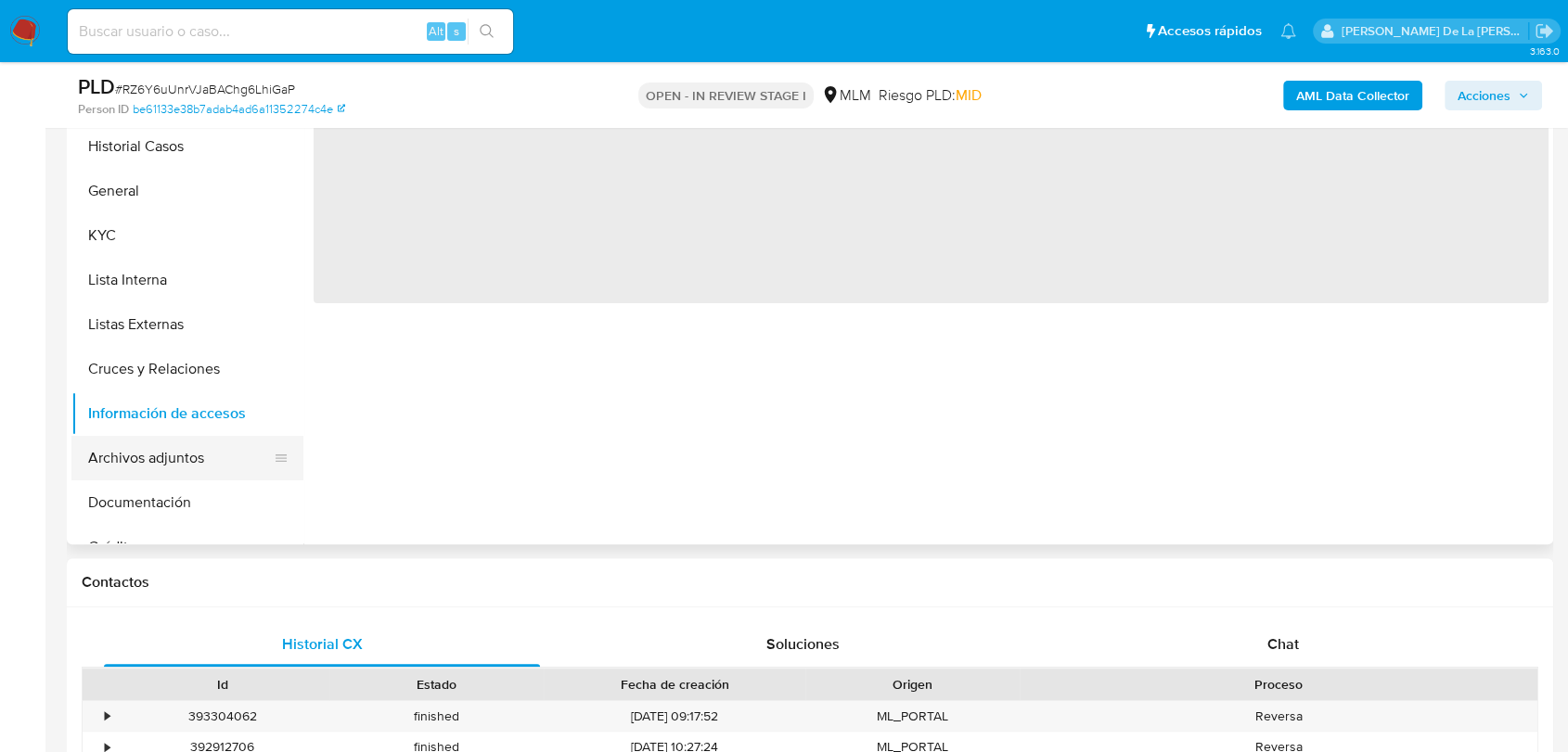
click at [137, 442] on button "Archivos adjuntos" at bounding box center [180, 458] width 217 height 45
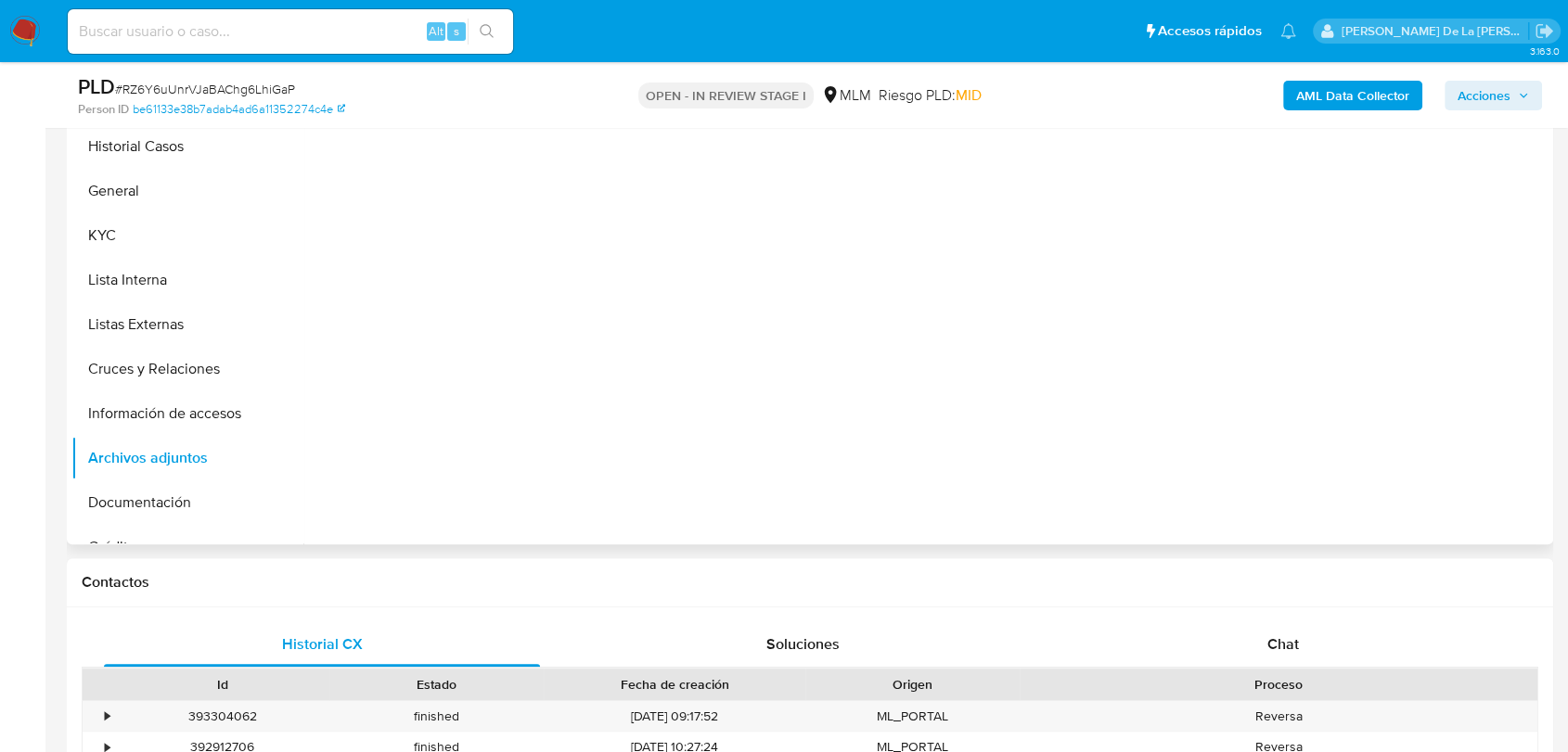
scroll to position [309, 0]
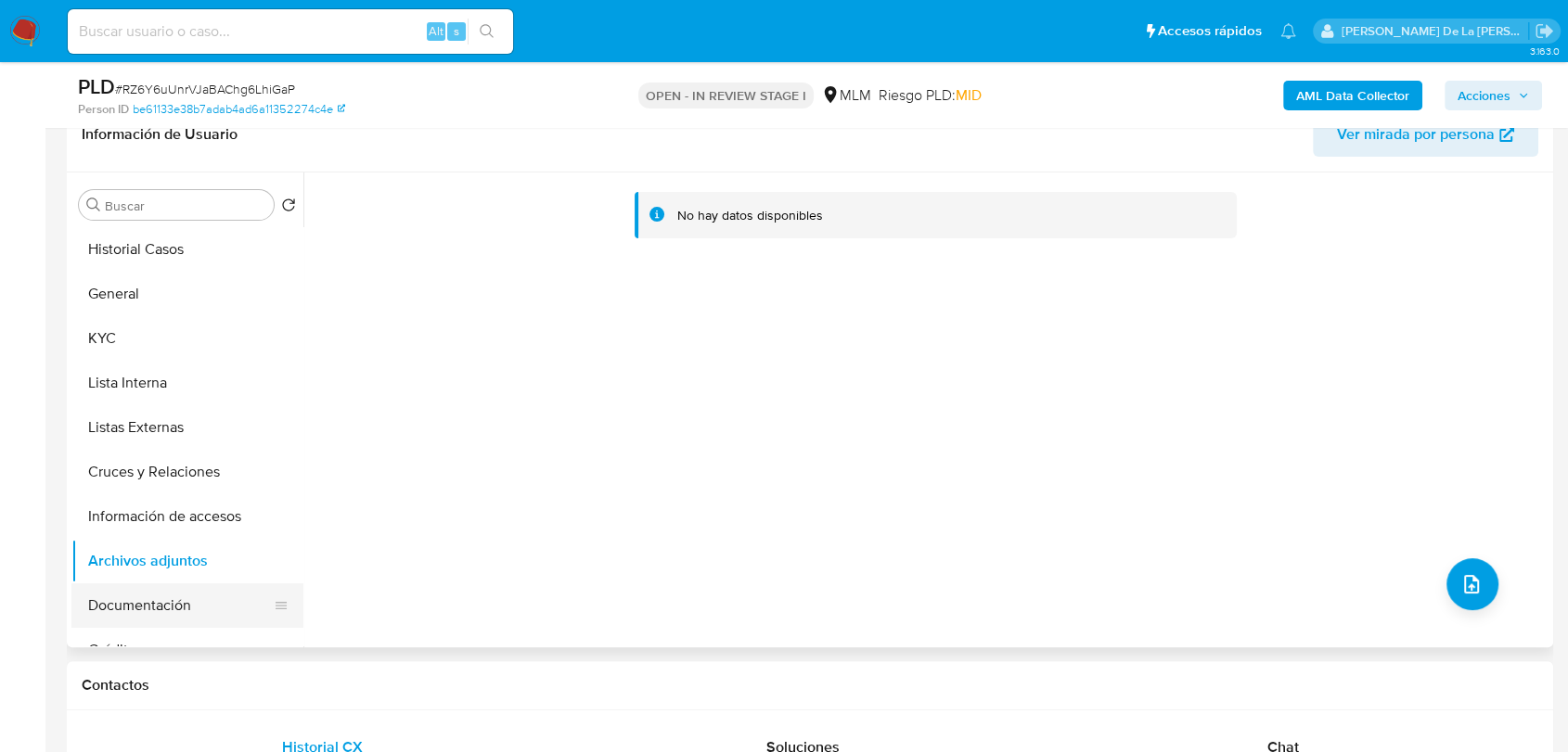
click at [163, 616] on button "Documentación" at bounding box center [180, 606] width 217 height 45
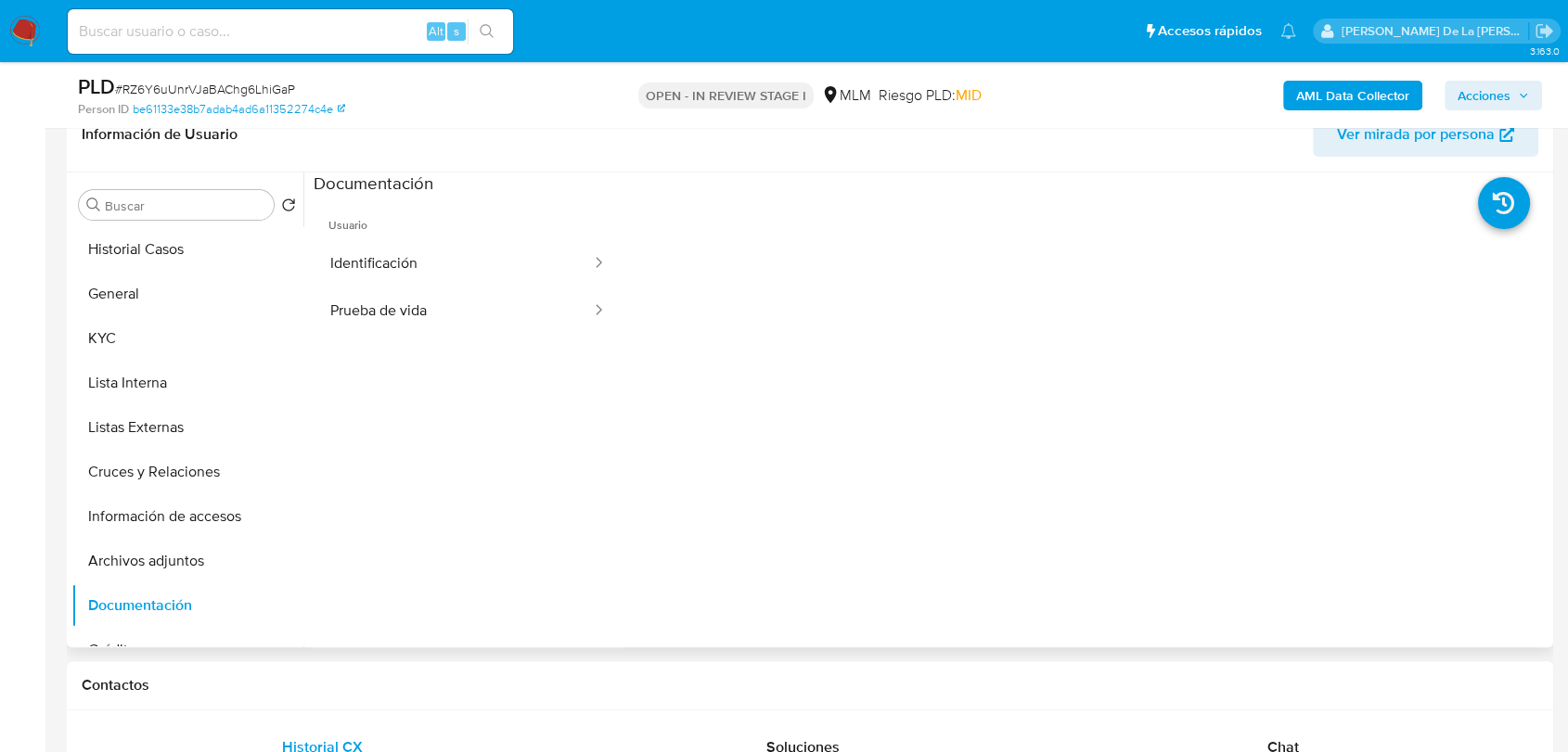
click at [431, 236] on span "Usuario" at bounding box center [468, 218] width 309 height 45
click at [431, 236] on span "Usuario" at bounding box center [468, 218] width 309 height 45
click at [431, 247] on button "Identificación" at bounding box center [453, 263] width 279 height 47
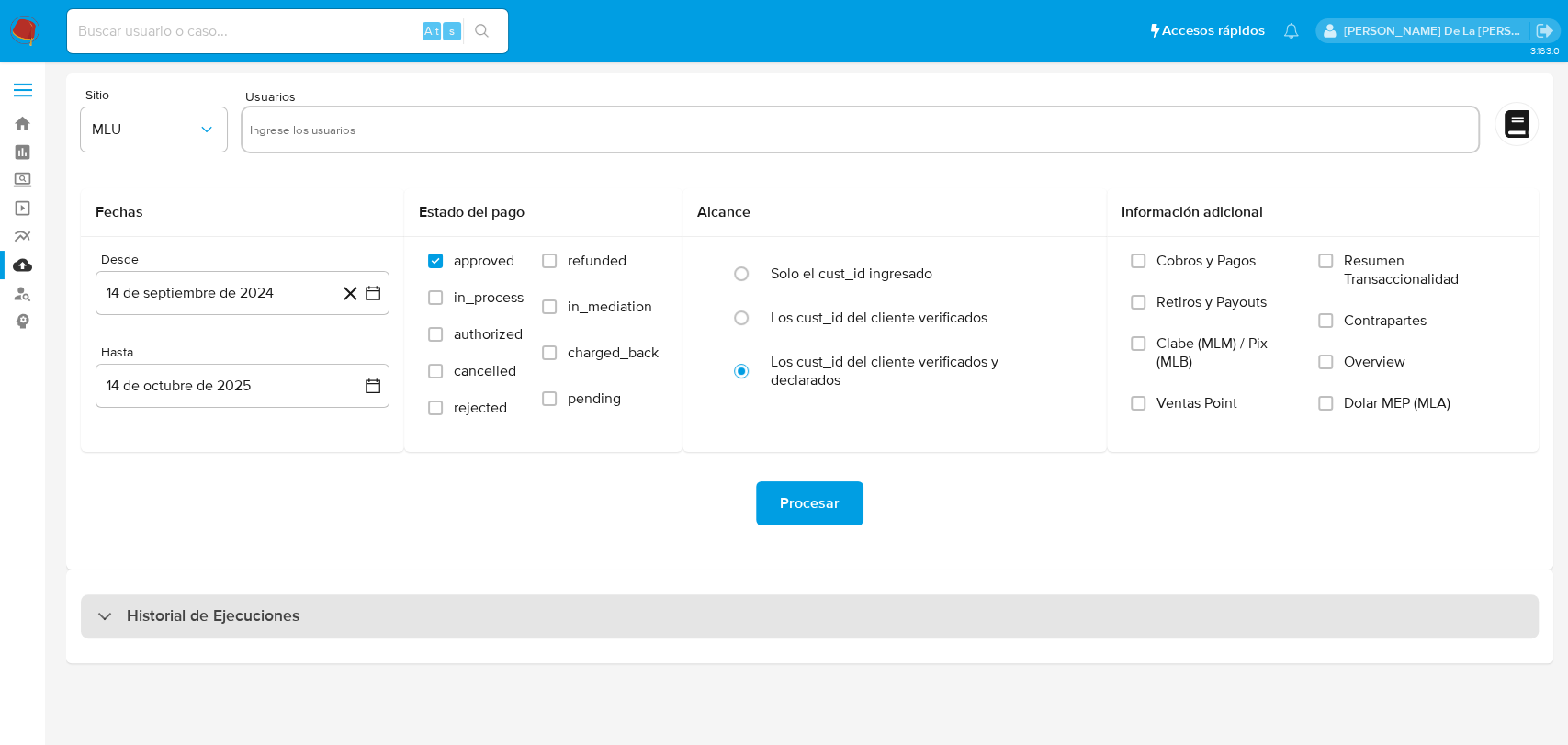
click at [184, 618] on h3 "Historial de Ejecuciones" at bounding box center [213, 616] width 172 height 22
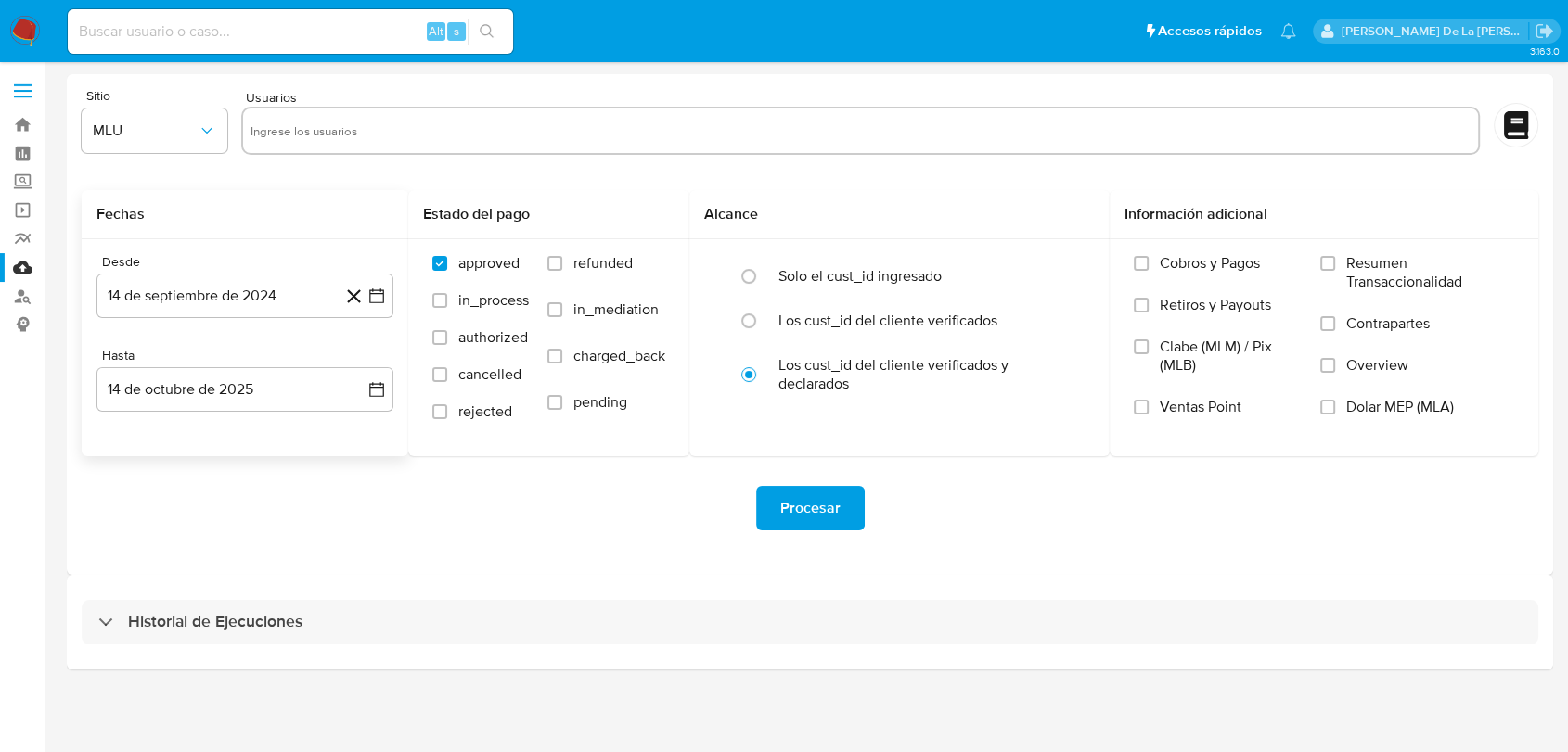
select select "10"
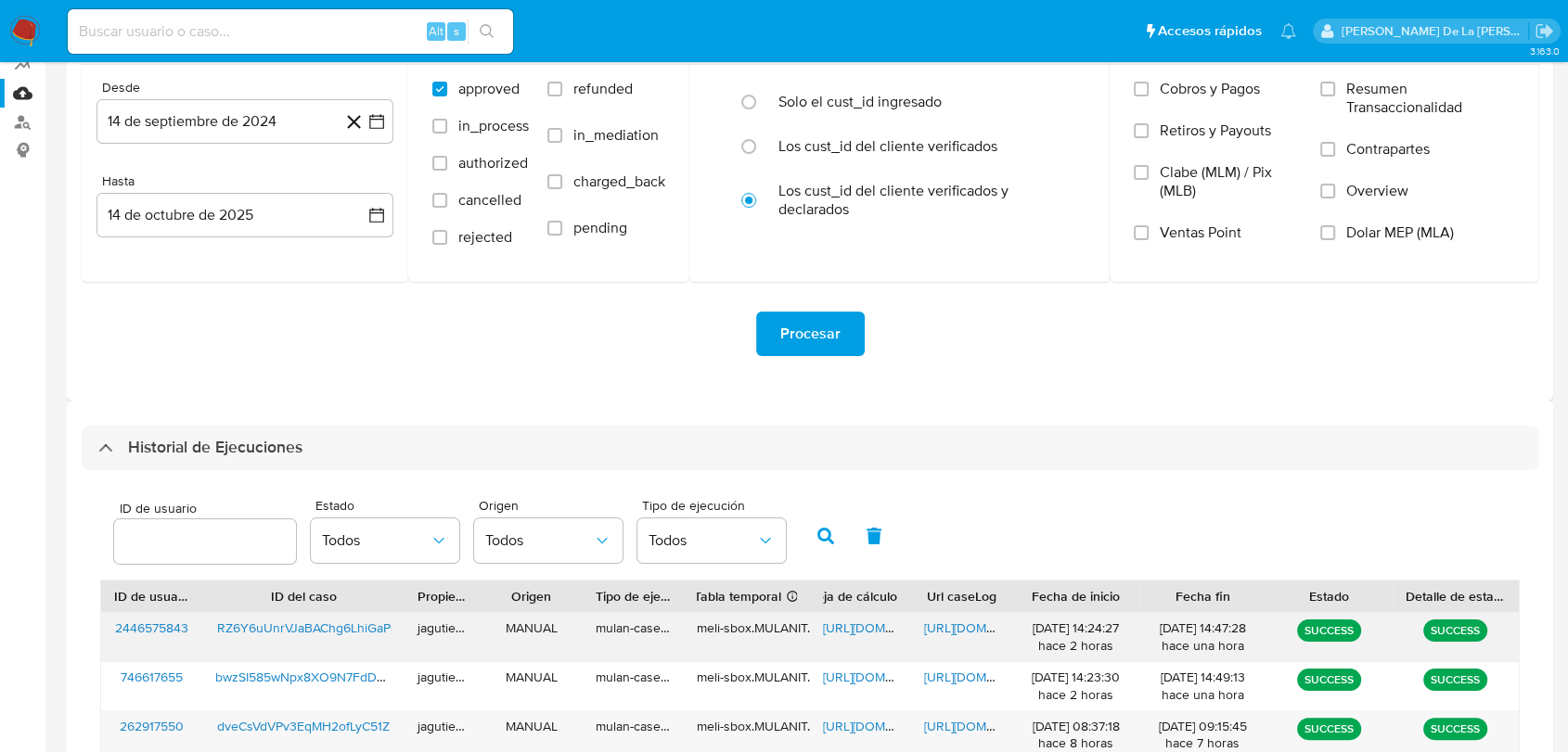
scroll to position [309, 0]
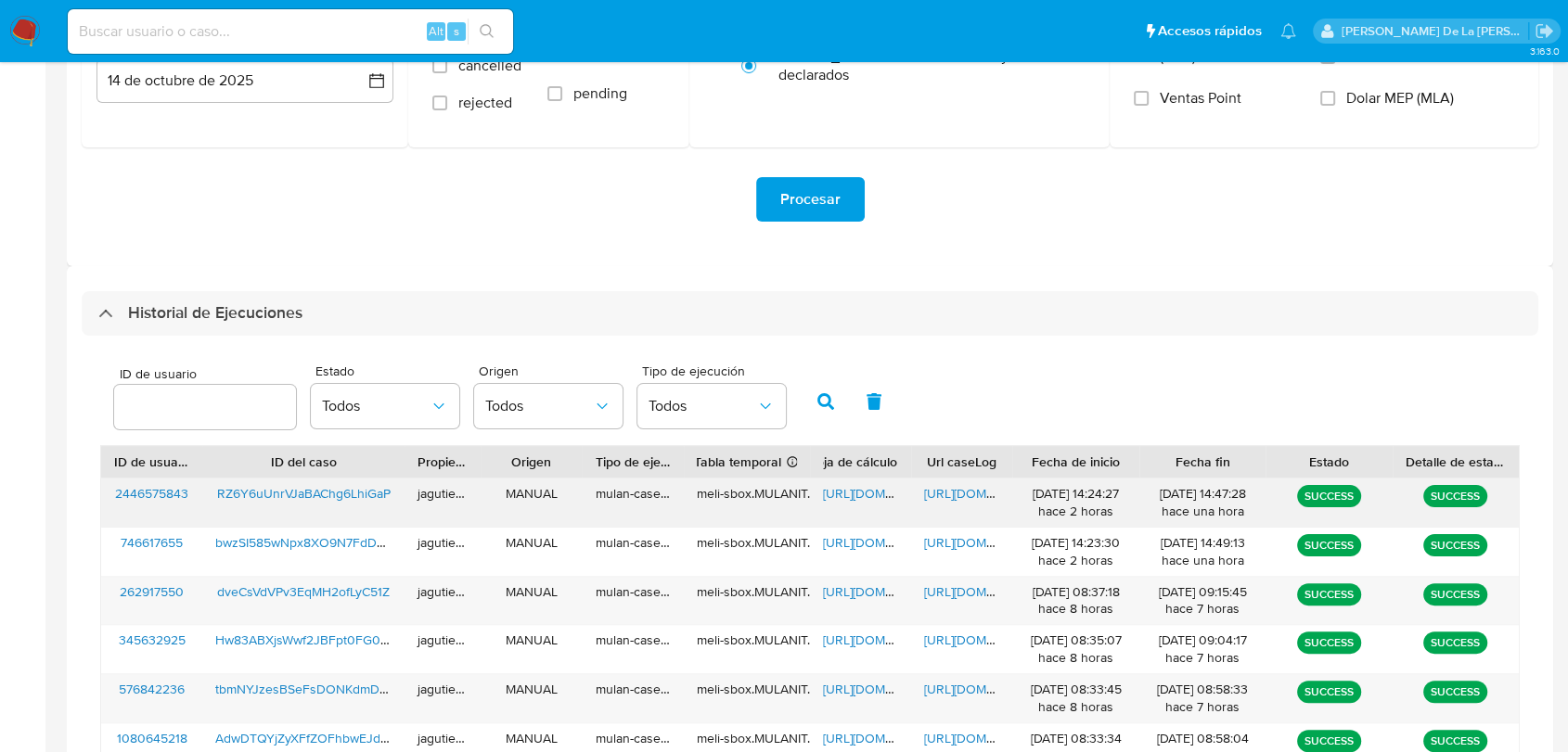
click at [859, 498] on span "[URL][DOMAIN_NAME]" at bounding box center [887, 493] width 128 height 18
click at [954, 497] on span "[URL][DOMAIN_NAME]" at bounding box center [988, 493] width 128 height 18
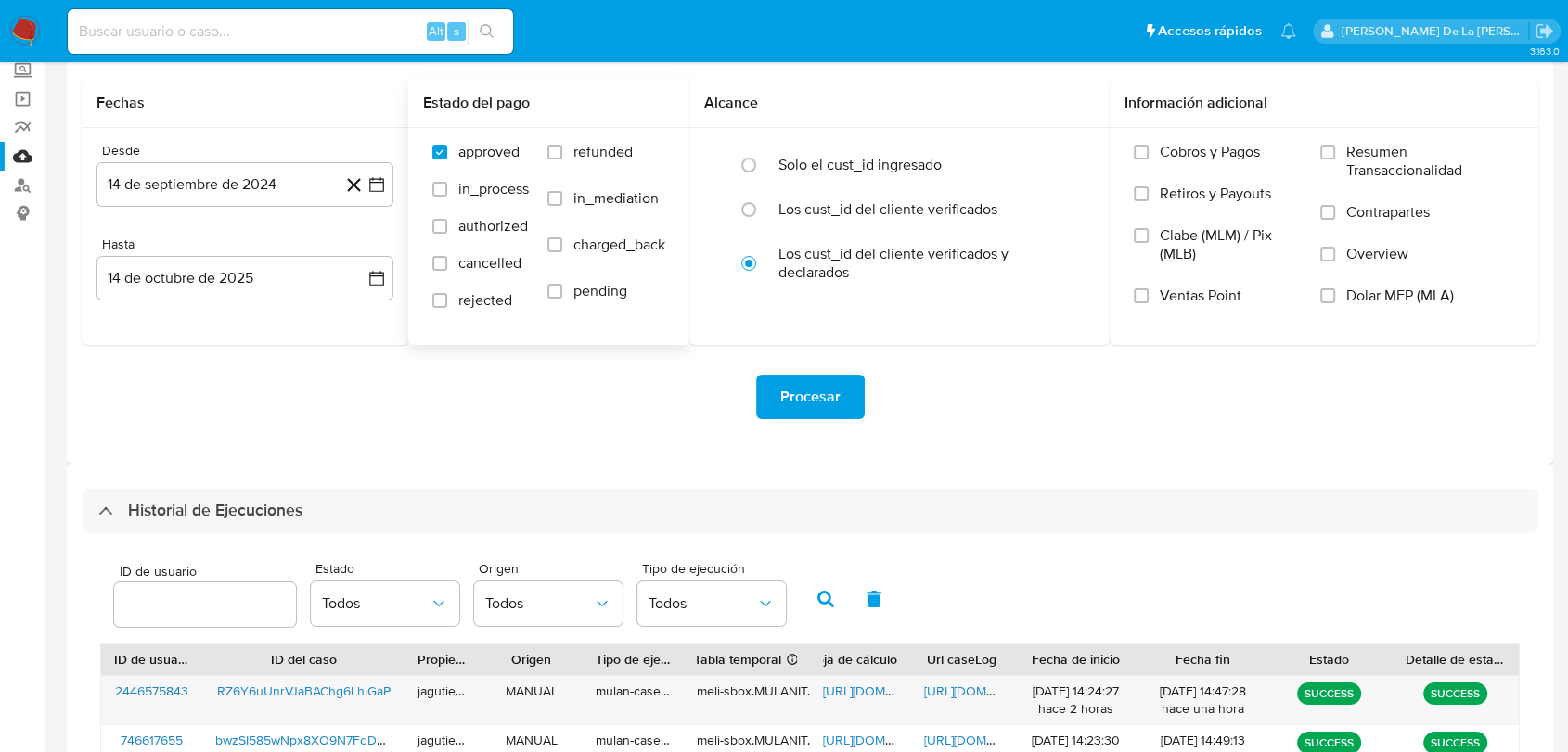
scroll to position [0, 0]
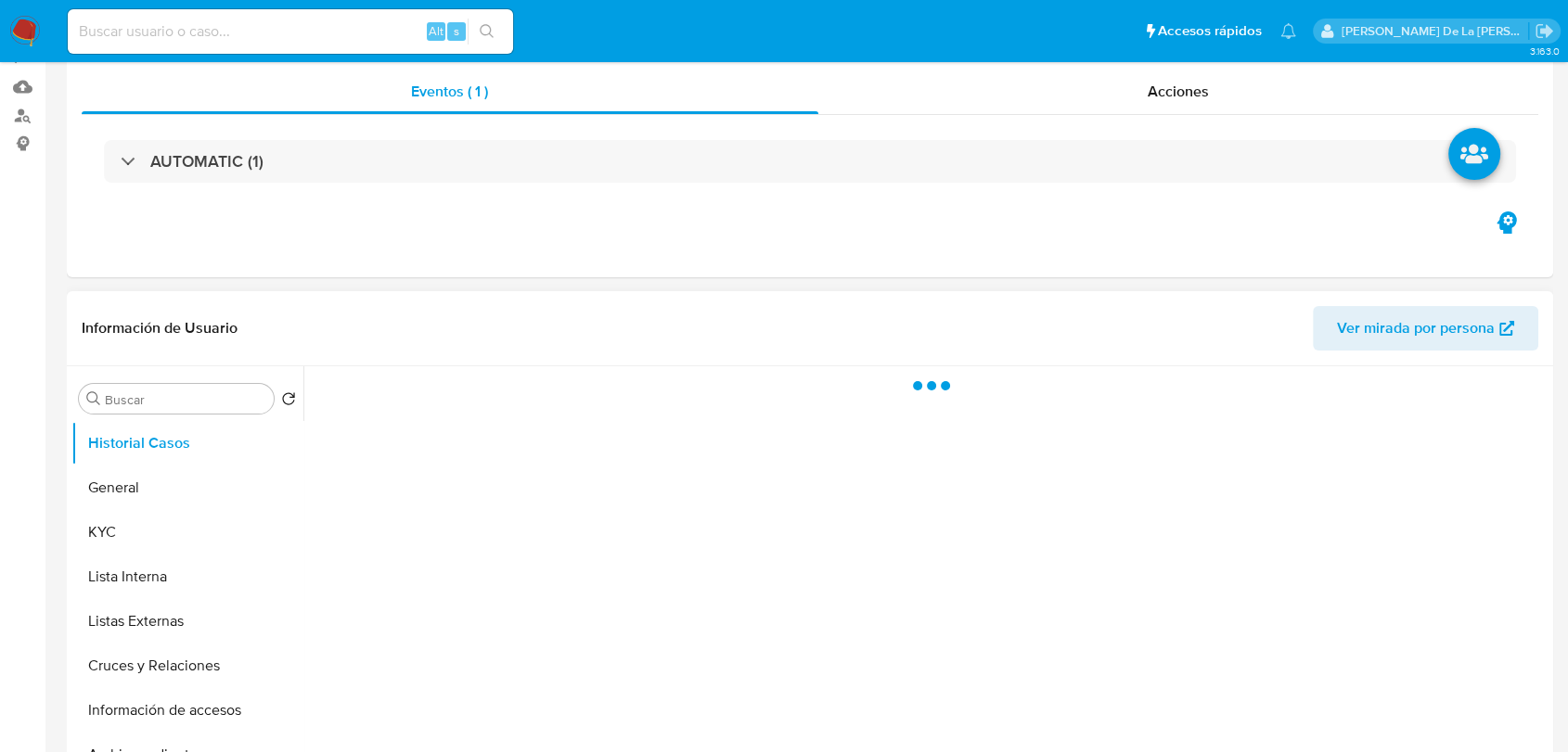
select select "10"
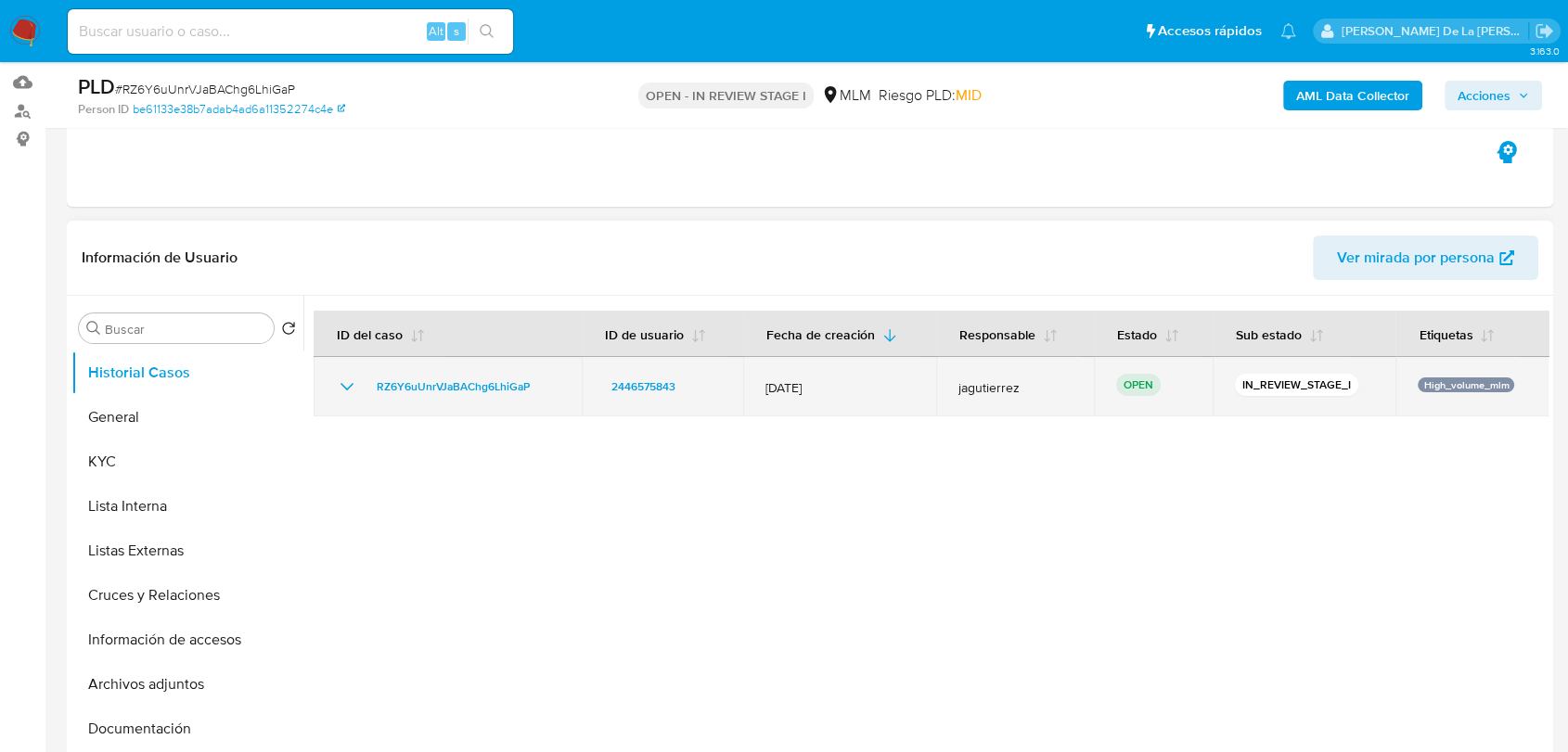
scroll to position [206, 0]
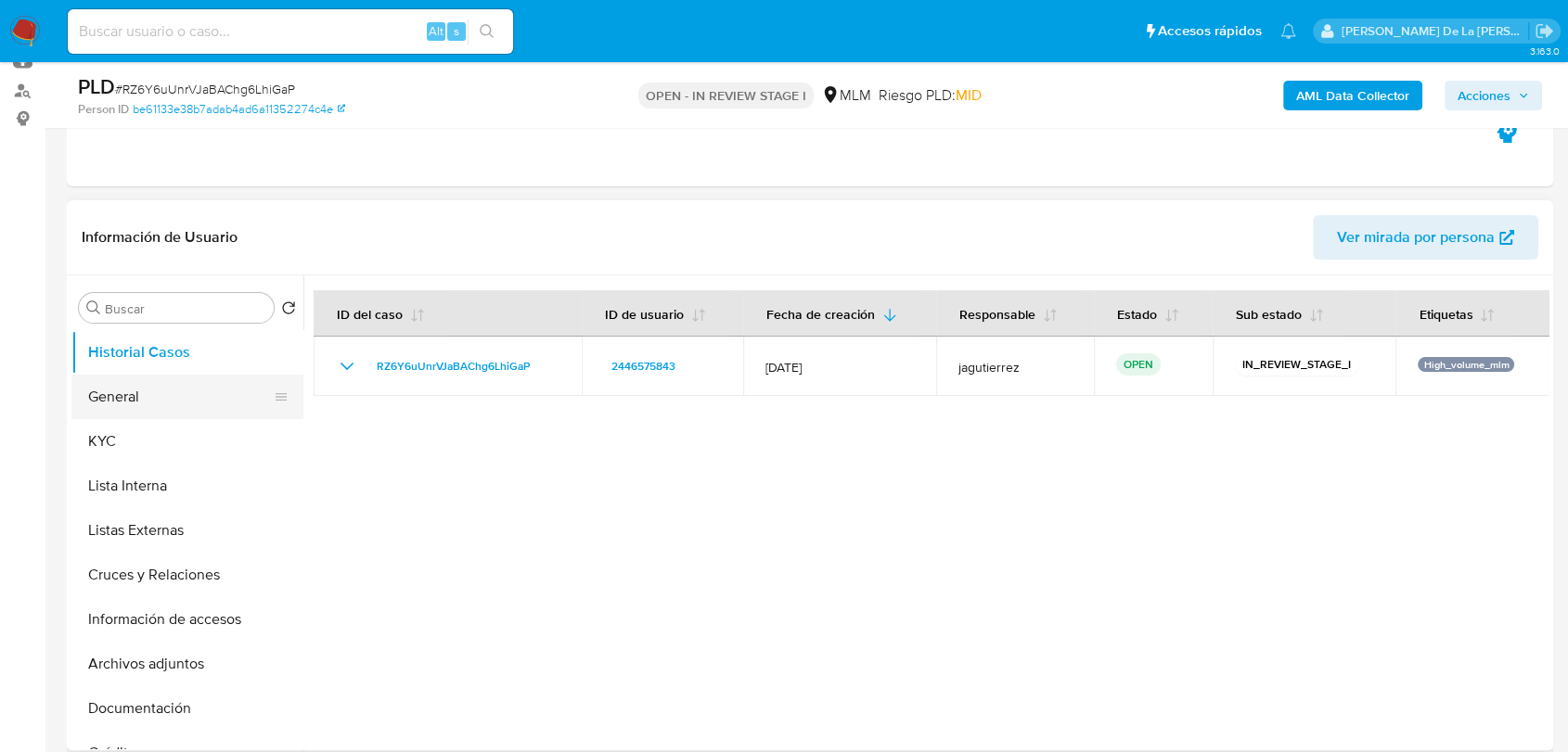
click at [158, 402] on button "General" at bounding box center [180, 397] width 217 height 45
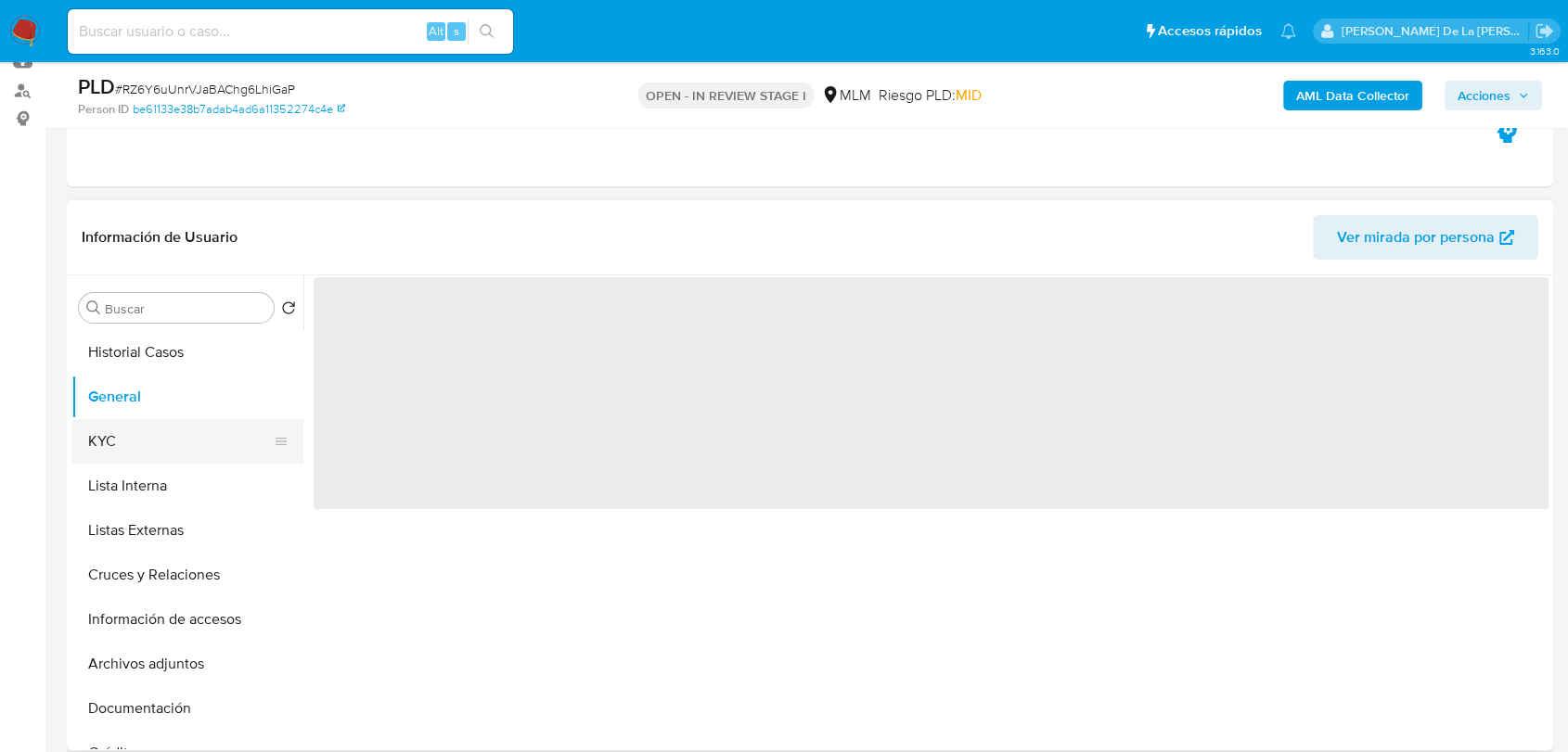
click at [131, 432] on button "KYC" at bounding box center [180, 441] width 217 height 45
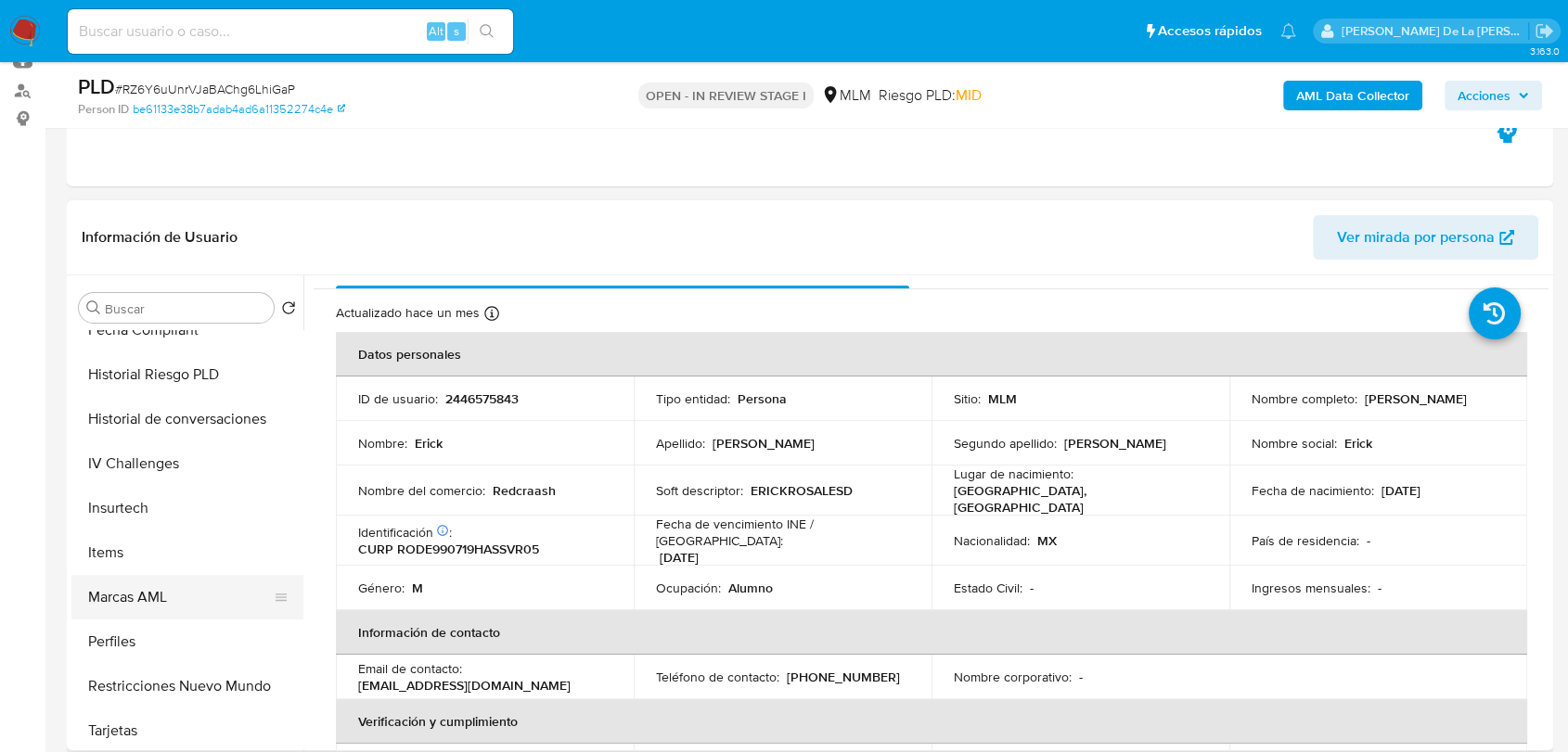
scroll to position [824, 0]
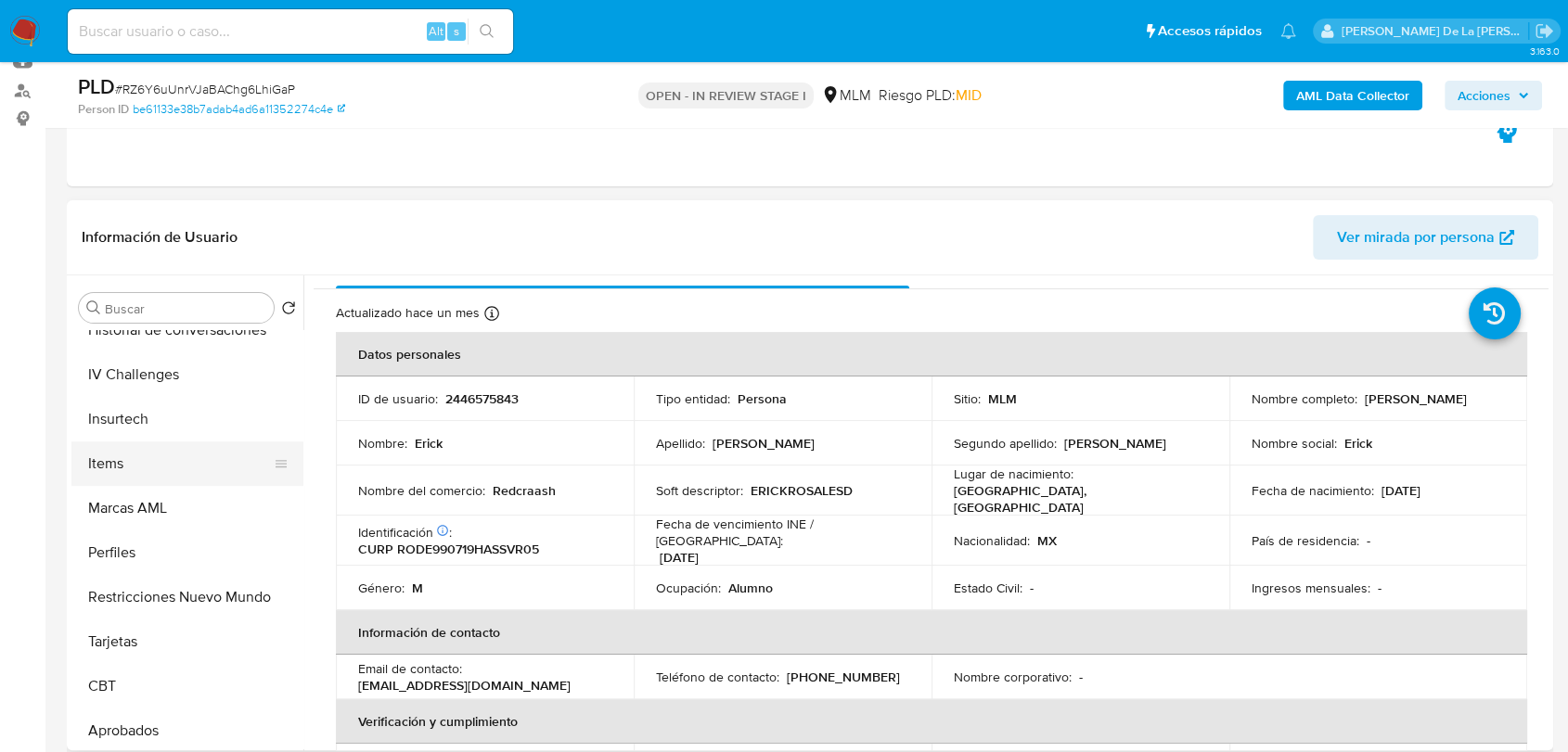
click at [160, 466] on button "Items" at bounding box center [180, 464] width 217 height 45
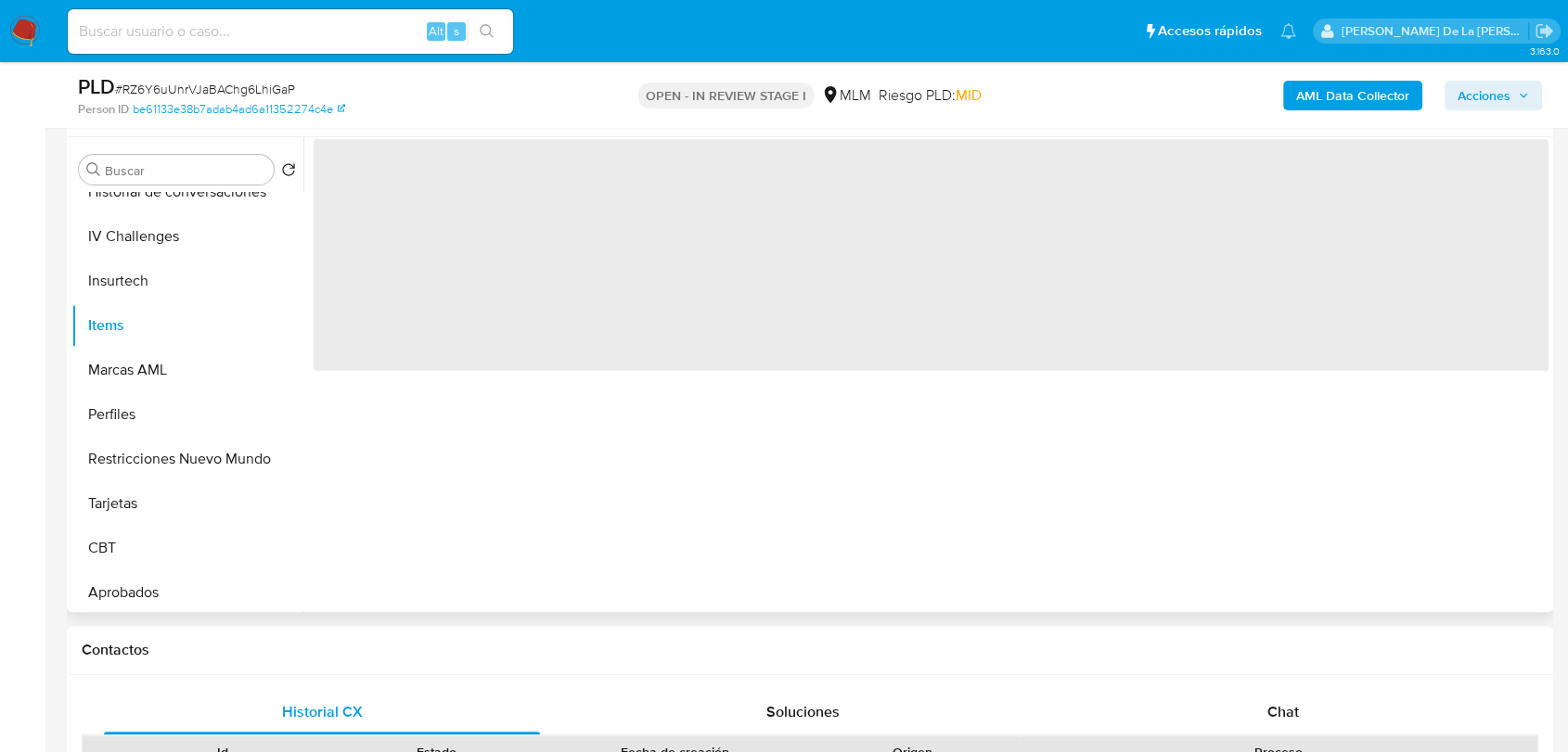
scroll to position [309, 0]
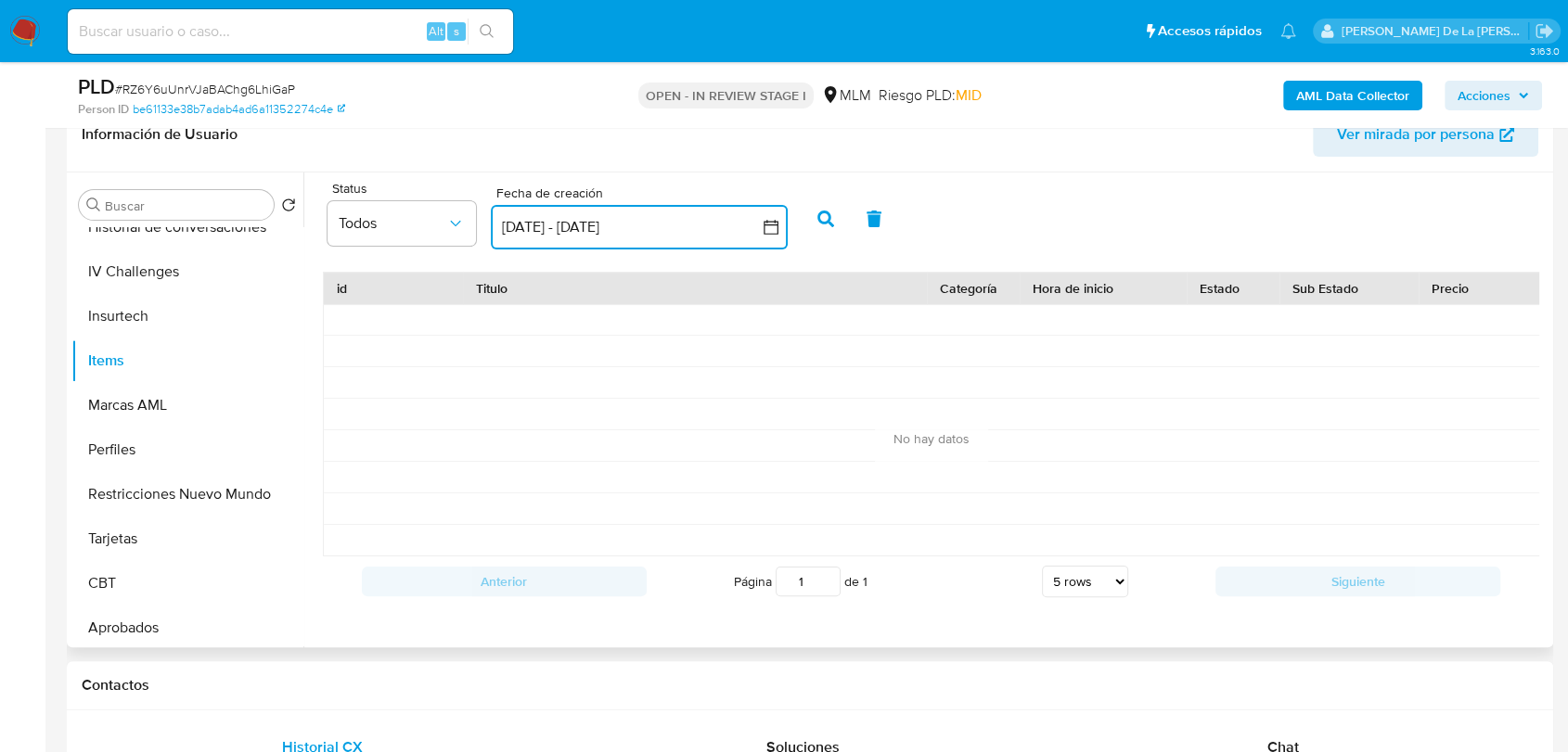
click at [623, 232] on button "14 sep 2025 - 14 oct 2025" at bounding box center [639, 227] width 297 height 45
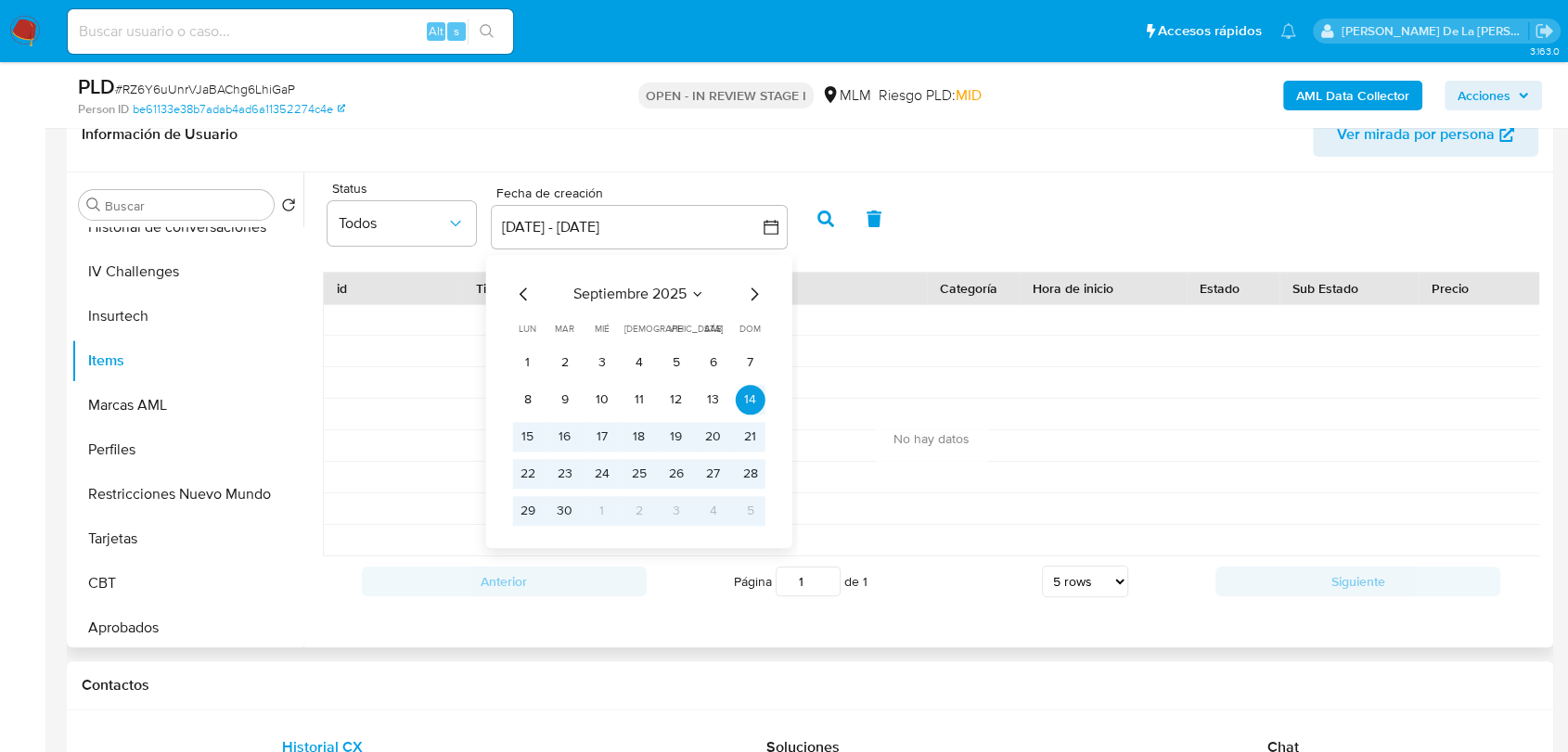
click at [525, 283] on icon "Mes anterior" at bounding box center [523, 294] width 22 height 22
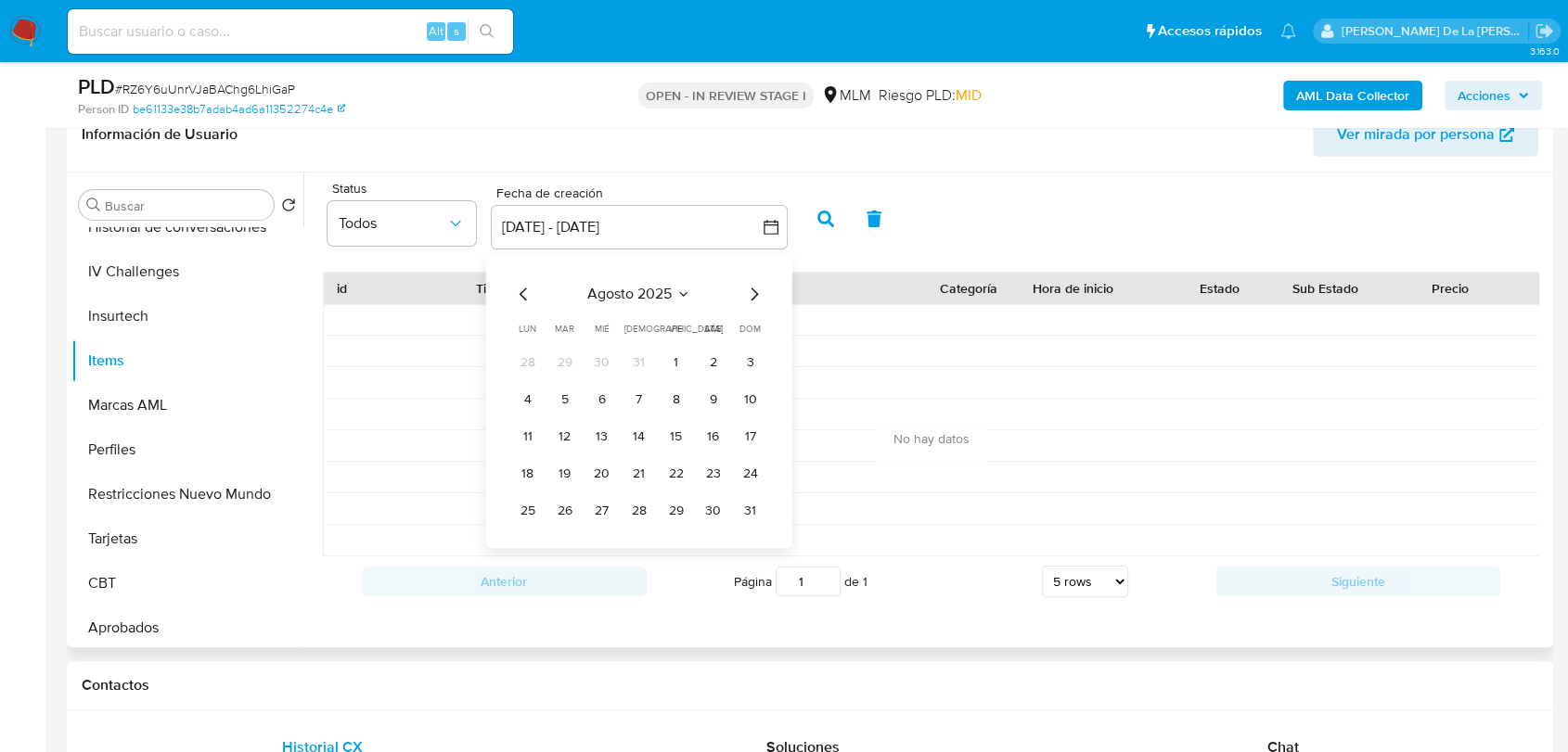
click at [525, 283] on icon "Mes anterior" at bounding box center [523, 294] width 22 height 22
click at [564, 360] on button "1" at bounding box center [564, 363] width 30 height 30
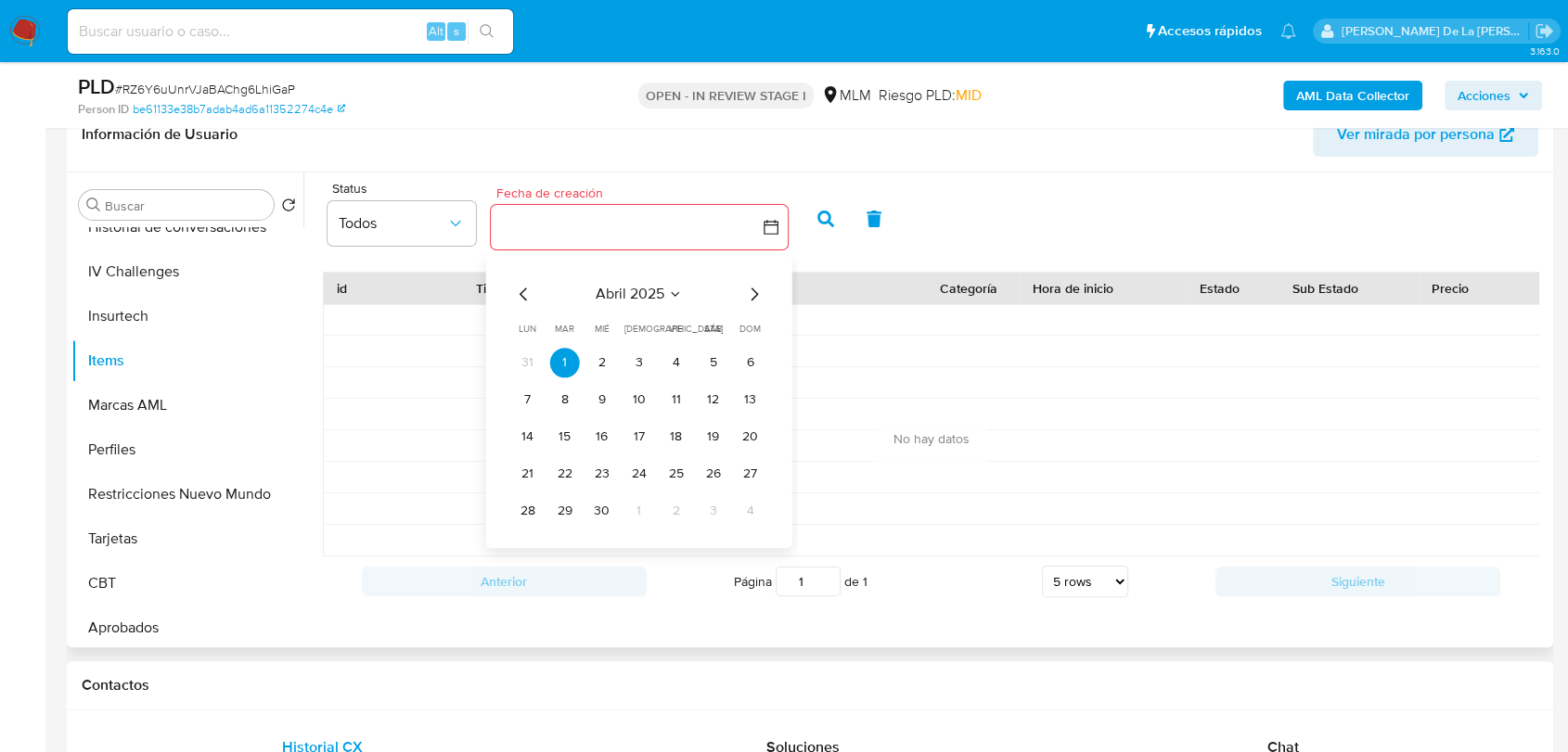
click at [757, 297] on icon "Mes siguiente" at bounding box center [754, 294] width 22 height 22
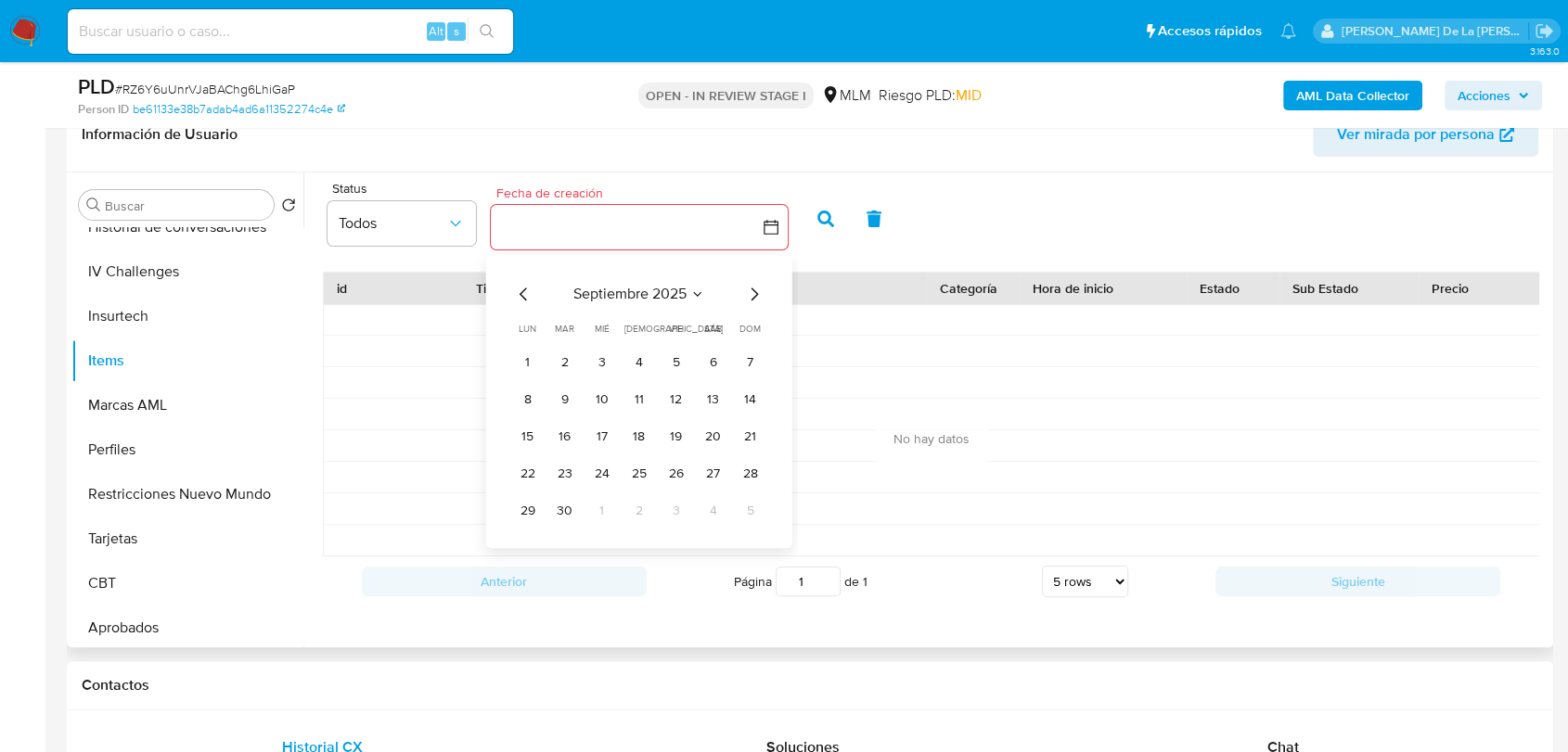
click at [517, 295] on icon "Mes anterior" at bounding box center [523, 294] width 22 height 22
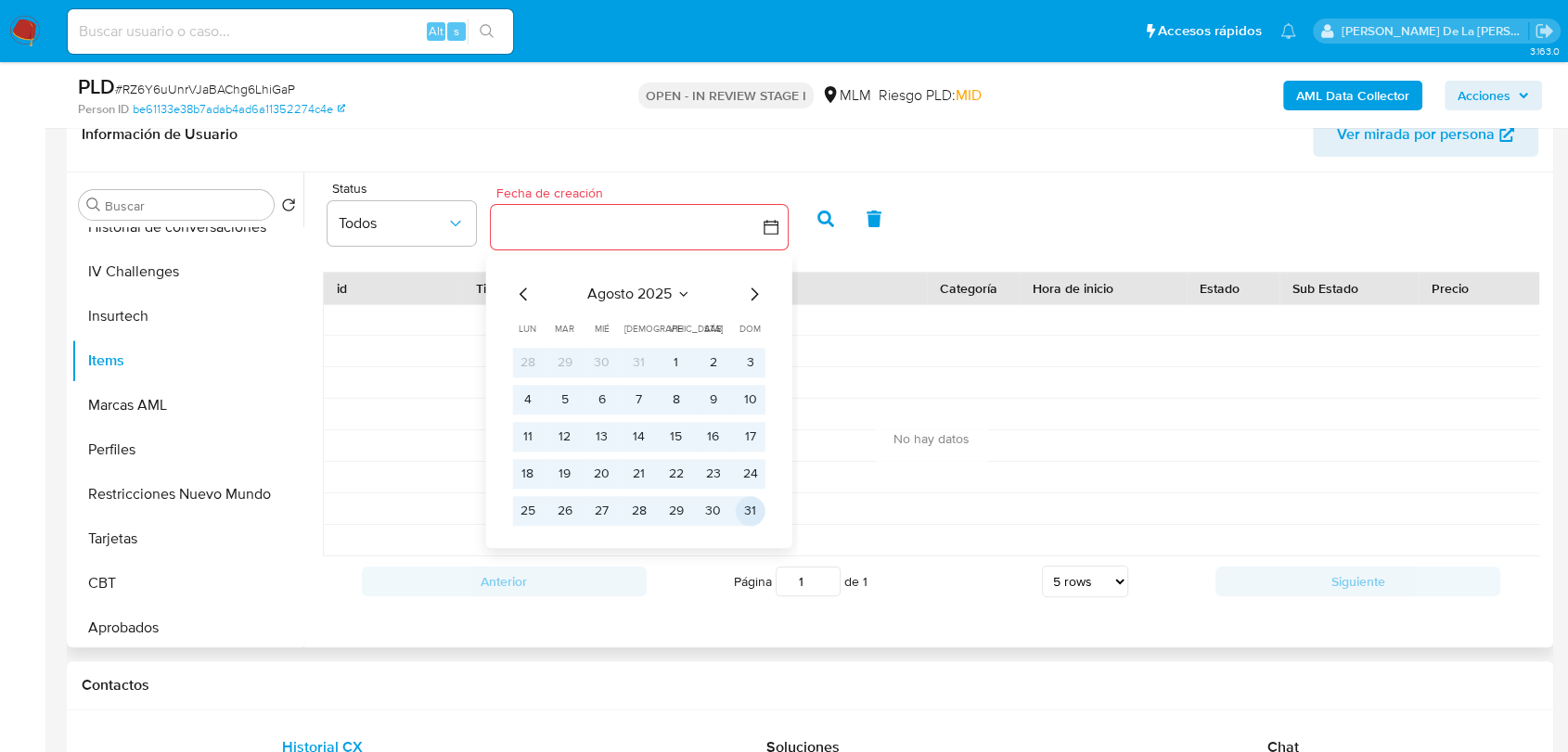
click at [749, 499] on button "31" at bounding box center [750, 511] width 30 height 30
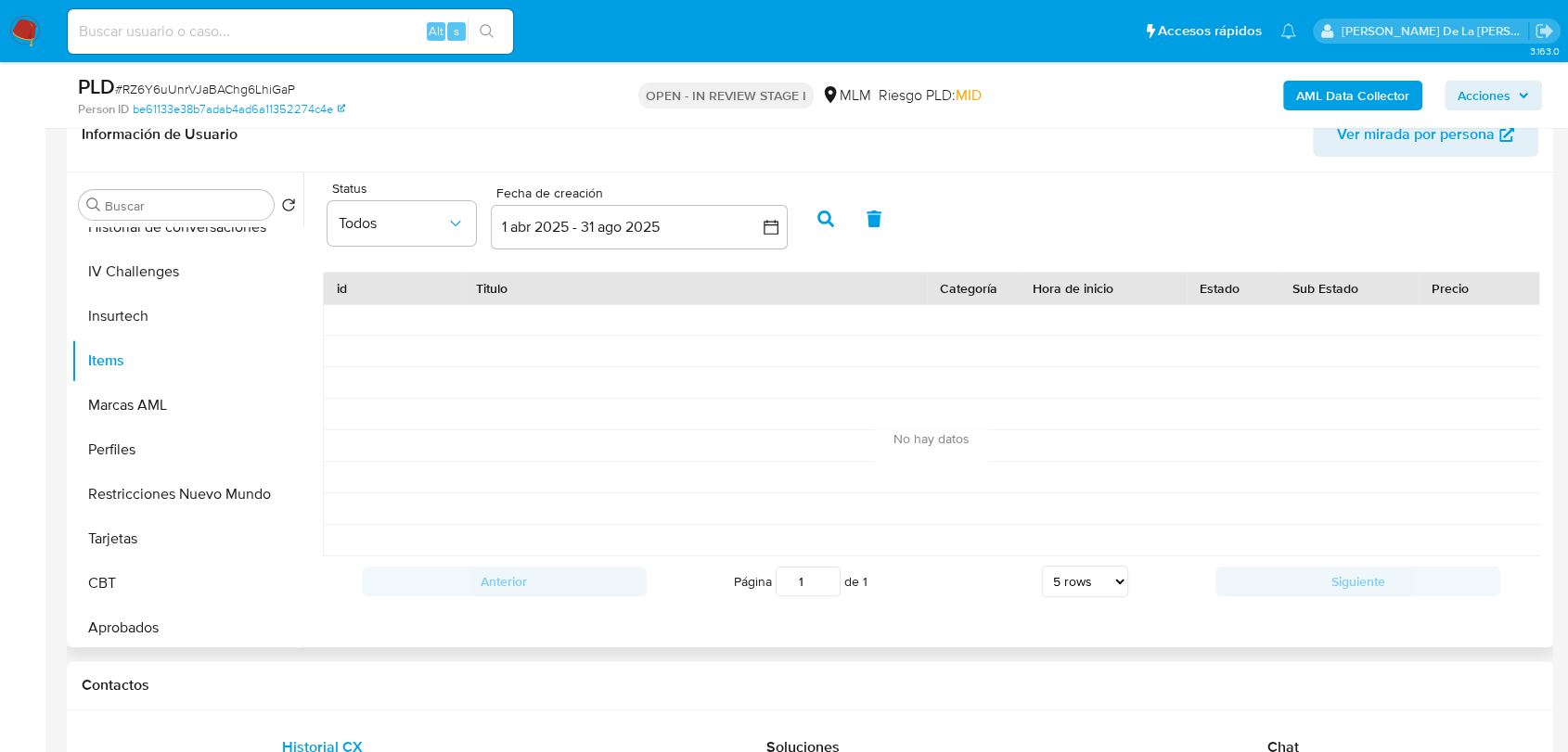
click at [821, 207] on button "button" at bounding box center [826, 219] width 48 height 45
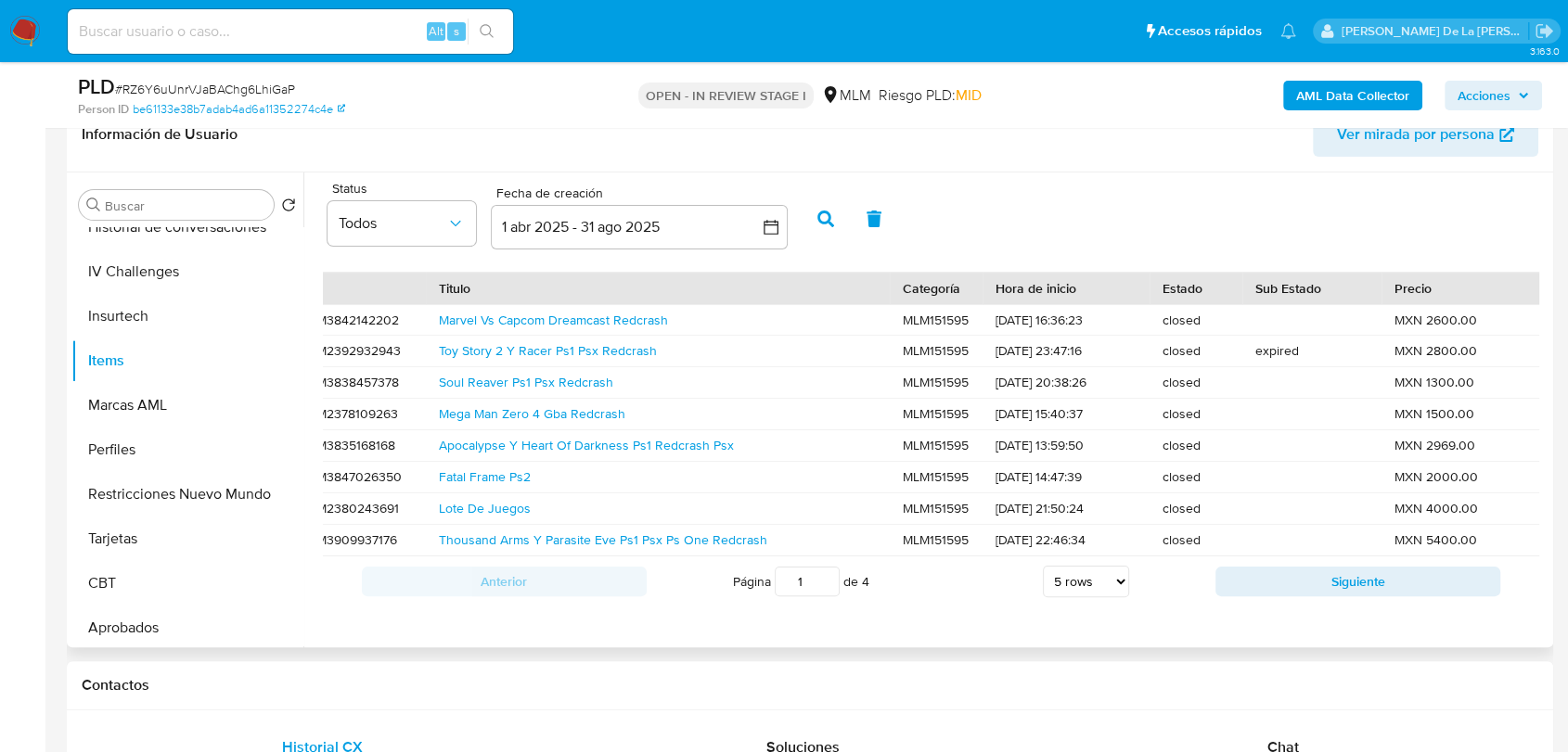
scroll to position [0, 0]
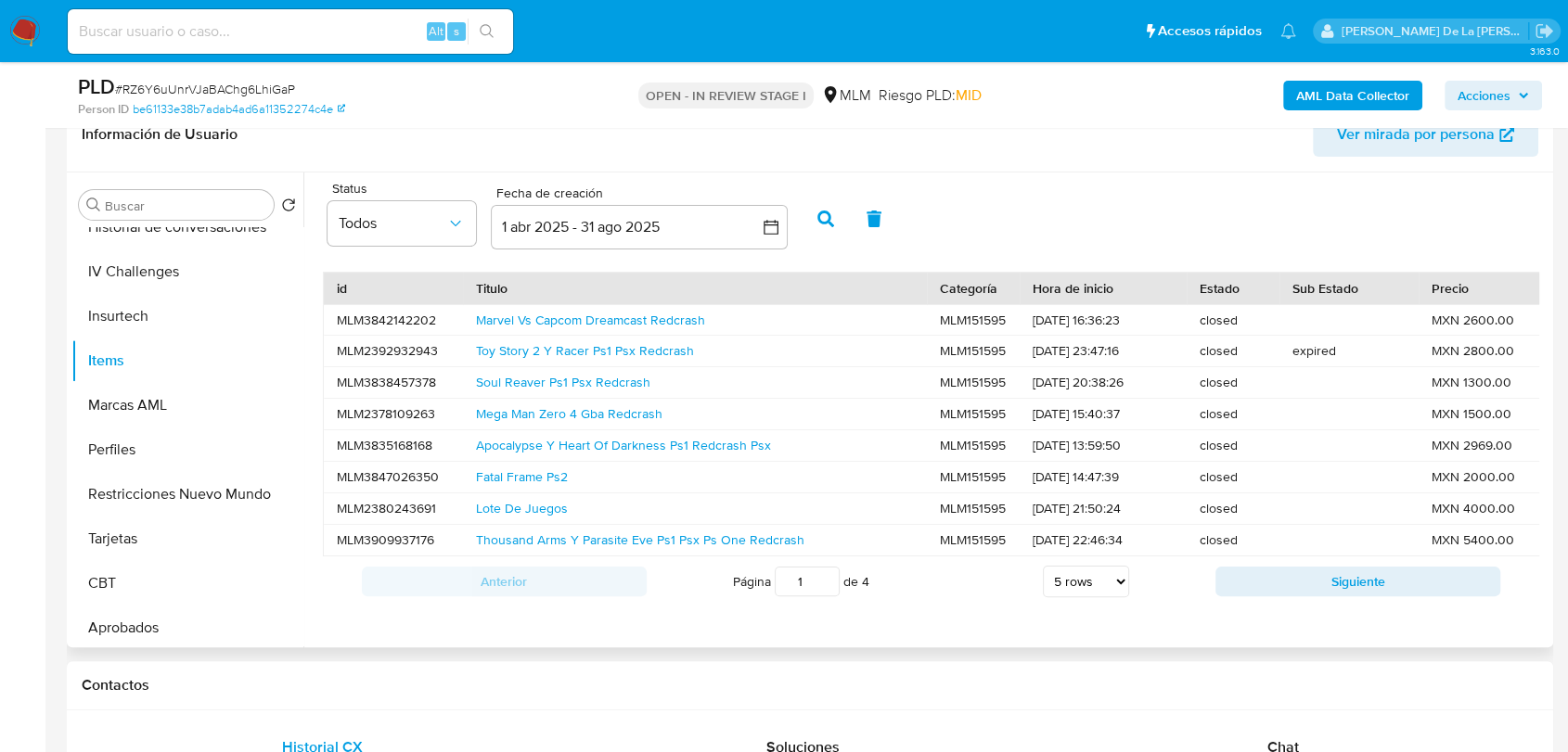
drag, startPoint x: 1250, startPoint y: 624, endPoint x: 1262, endPoint y: 612, distance: 17.0
click at [1251, 616] on div "id Titulo Categoría Hora de inicio Estado Sub Estado Precio Acepta Mercado Pago…" at bounding box center [931, 438] width 1235 height 353
click at [1269, 596] on button "Siguiente" at bounding box center [1358, 581] width 285 height 30
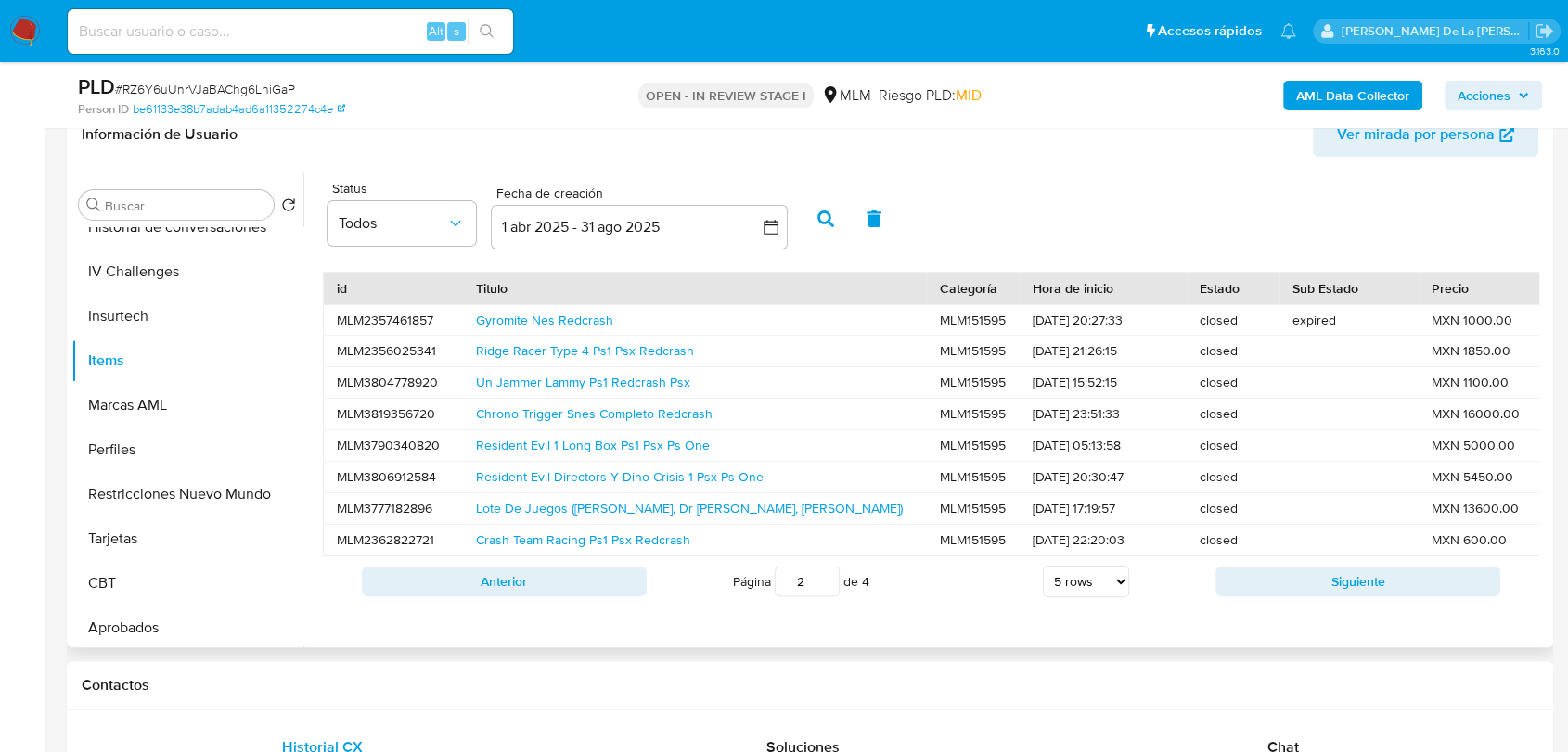
click at [1269, 596] on button "Siguiente" at bounding box center [1358, 581] width 285 height 30
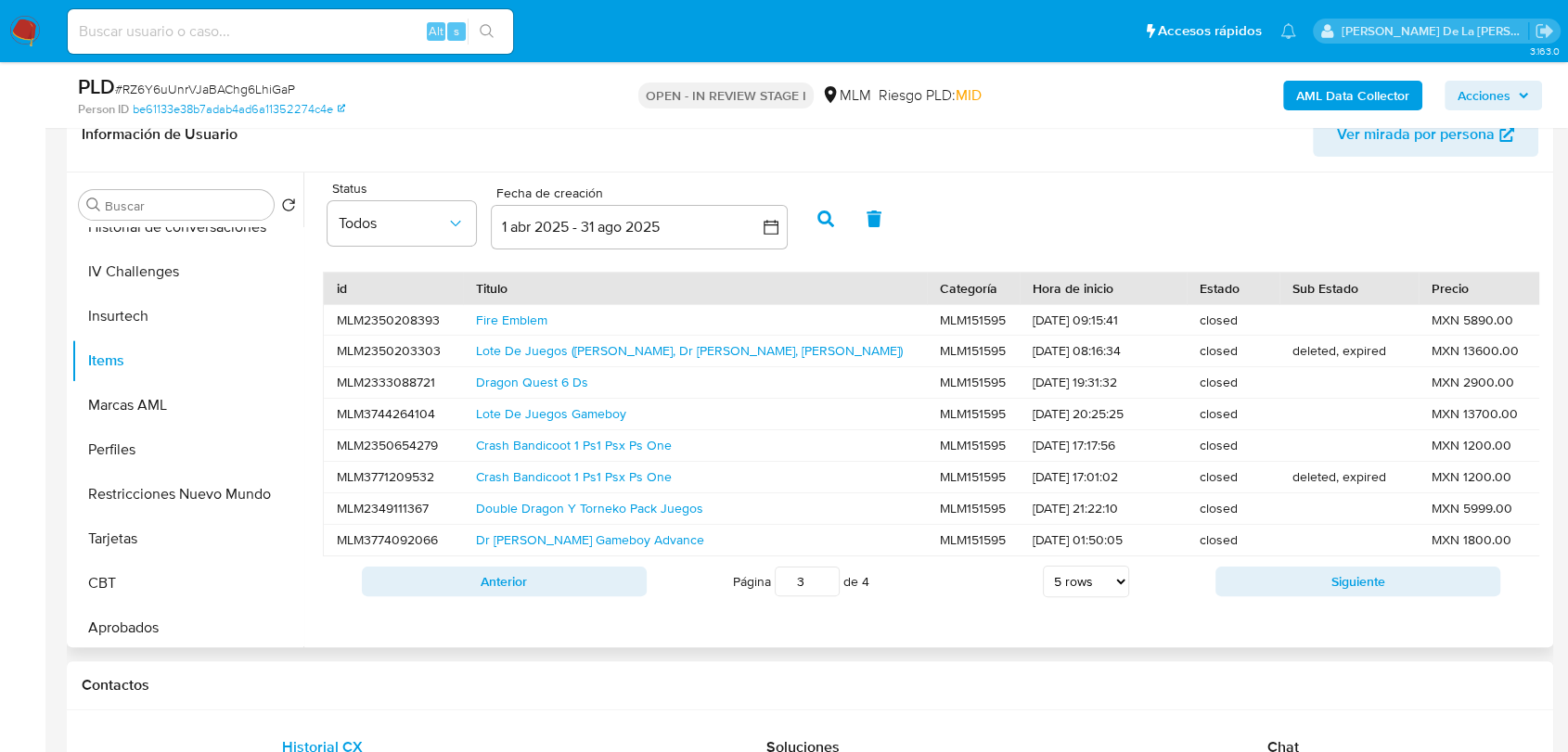
click at [1269, 596] on button "Siguiente" at bounding box center [1358, 581] width 285 height 30
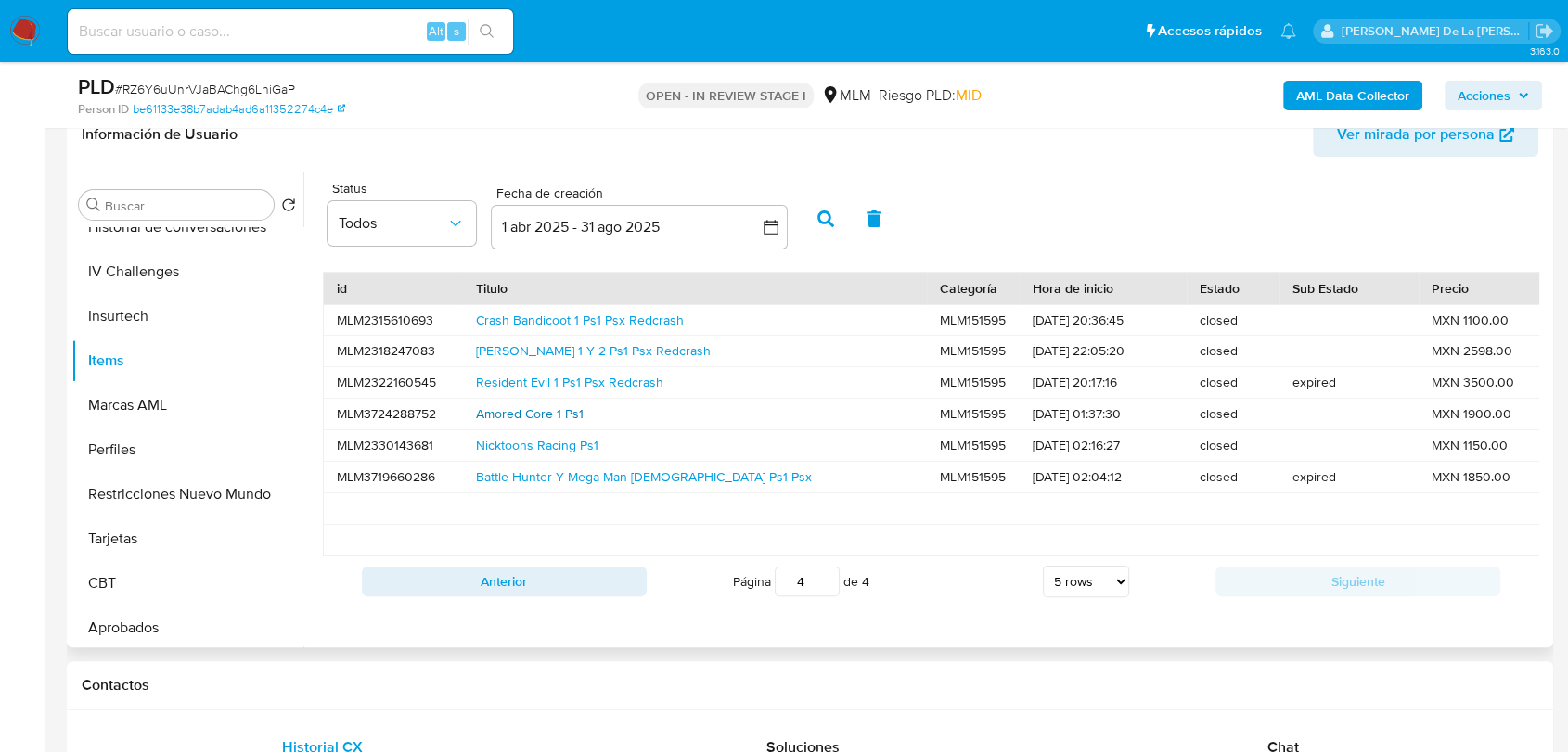
click at [567, 411] on link "Amored Core 1 Ps1" at bounding box center [529, 413] width 107 height 18
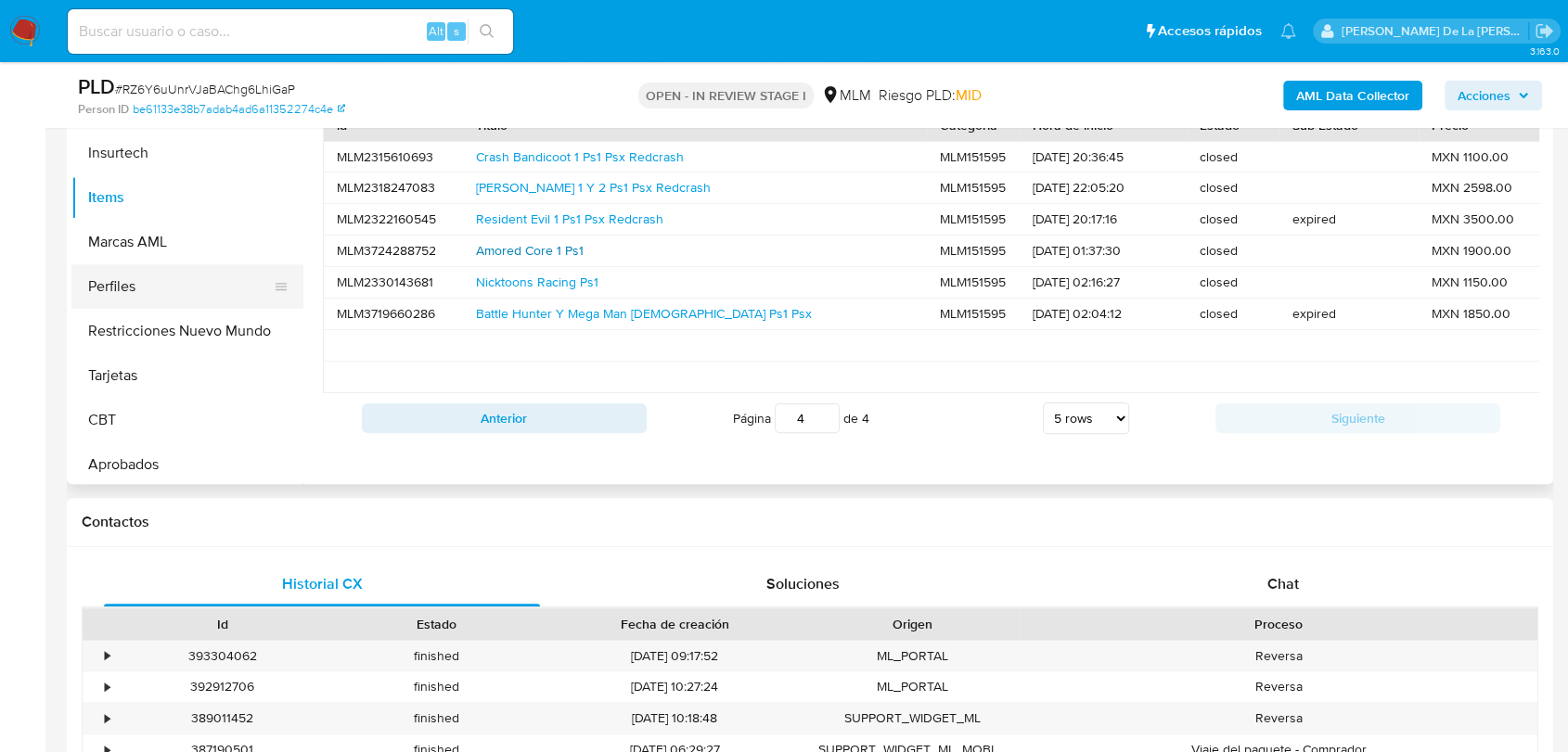
scroll to position [411, 0]
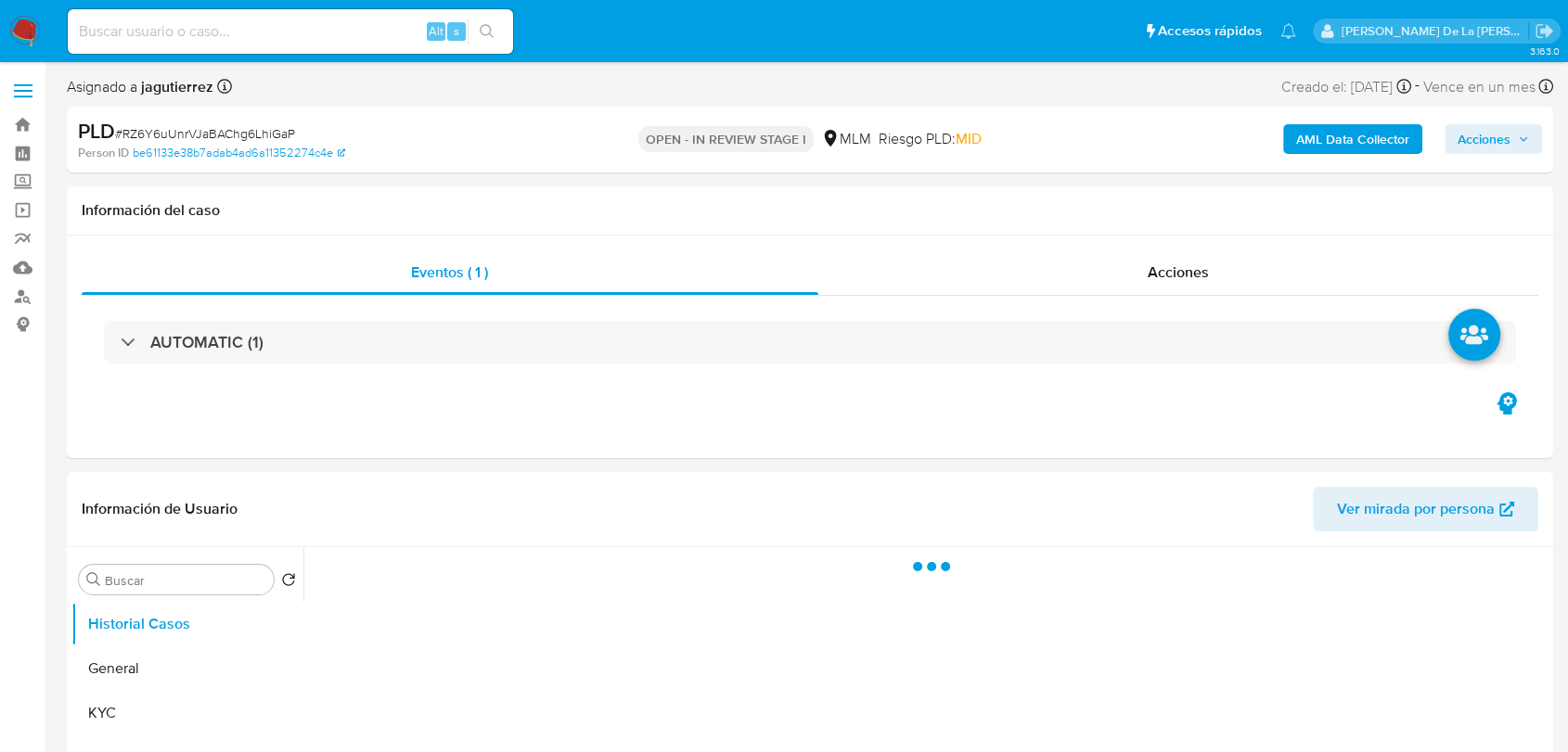
select select "10"
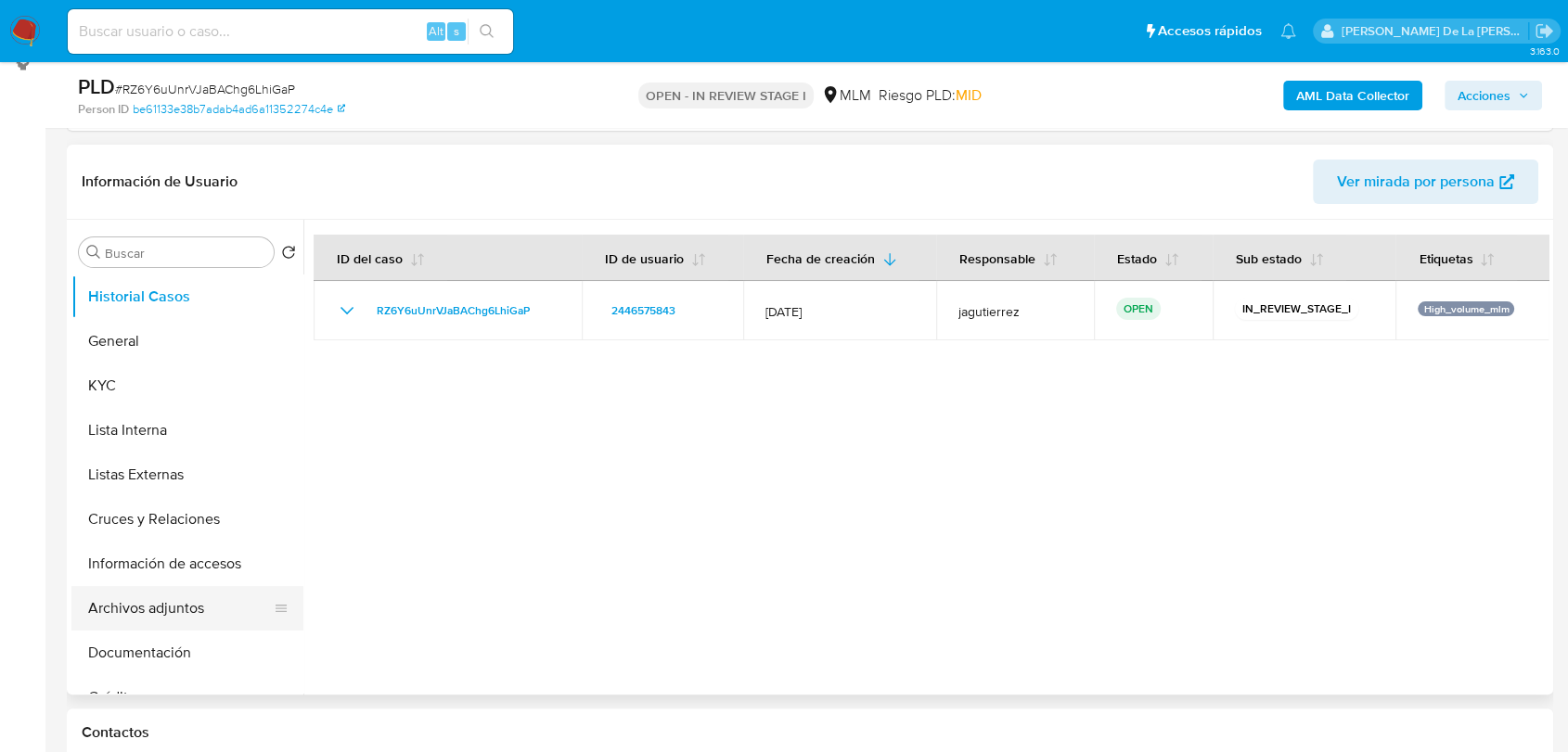
scroll to position [309, 0]
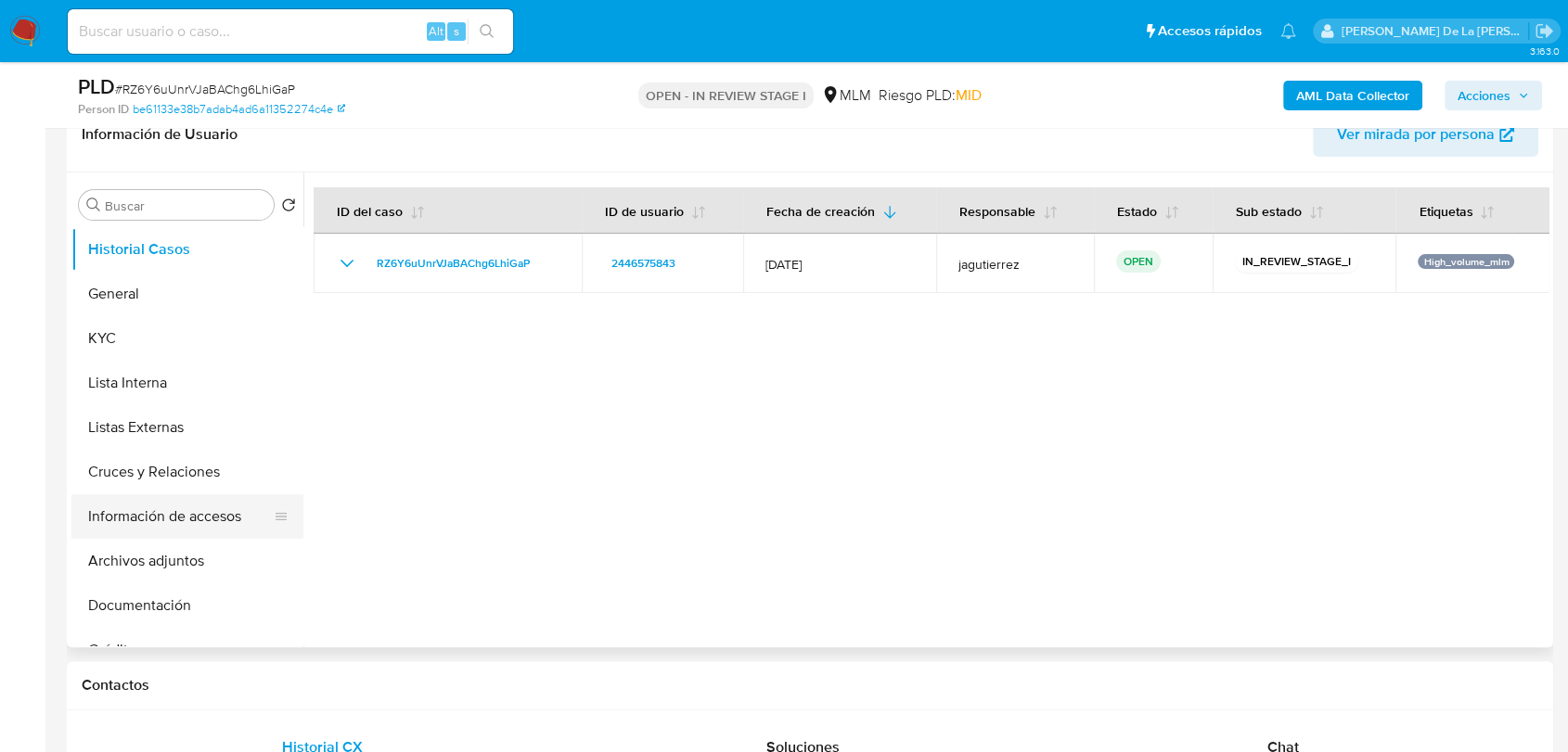
click at [165, 520] on button "Información de accesos" at bounding box center [180, 517] width 217 height 45
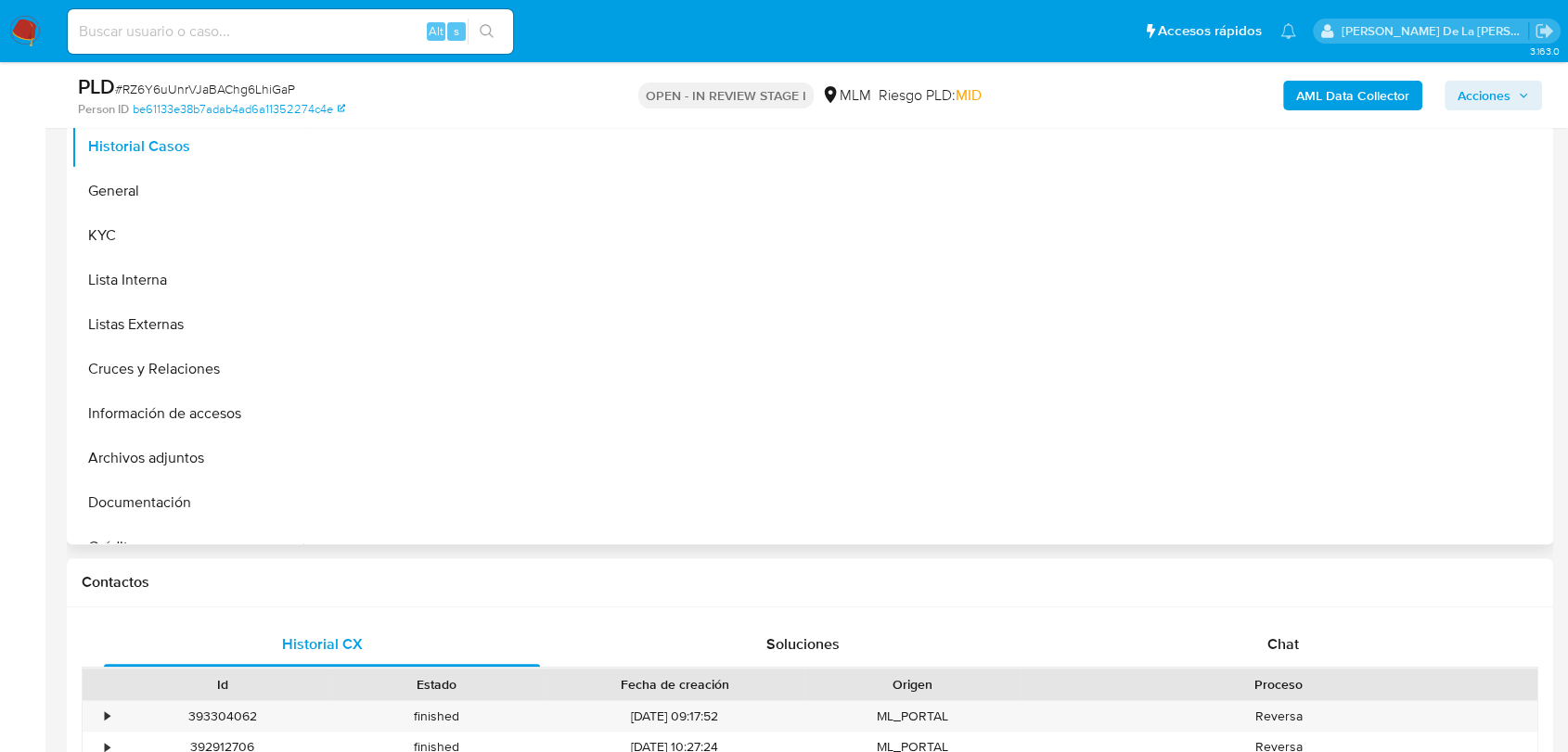
select select "10"
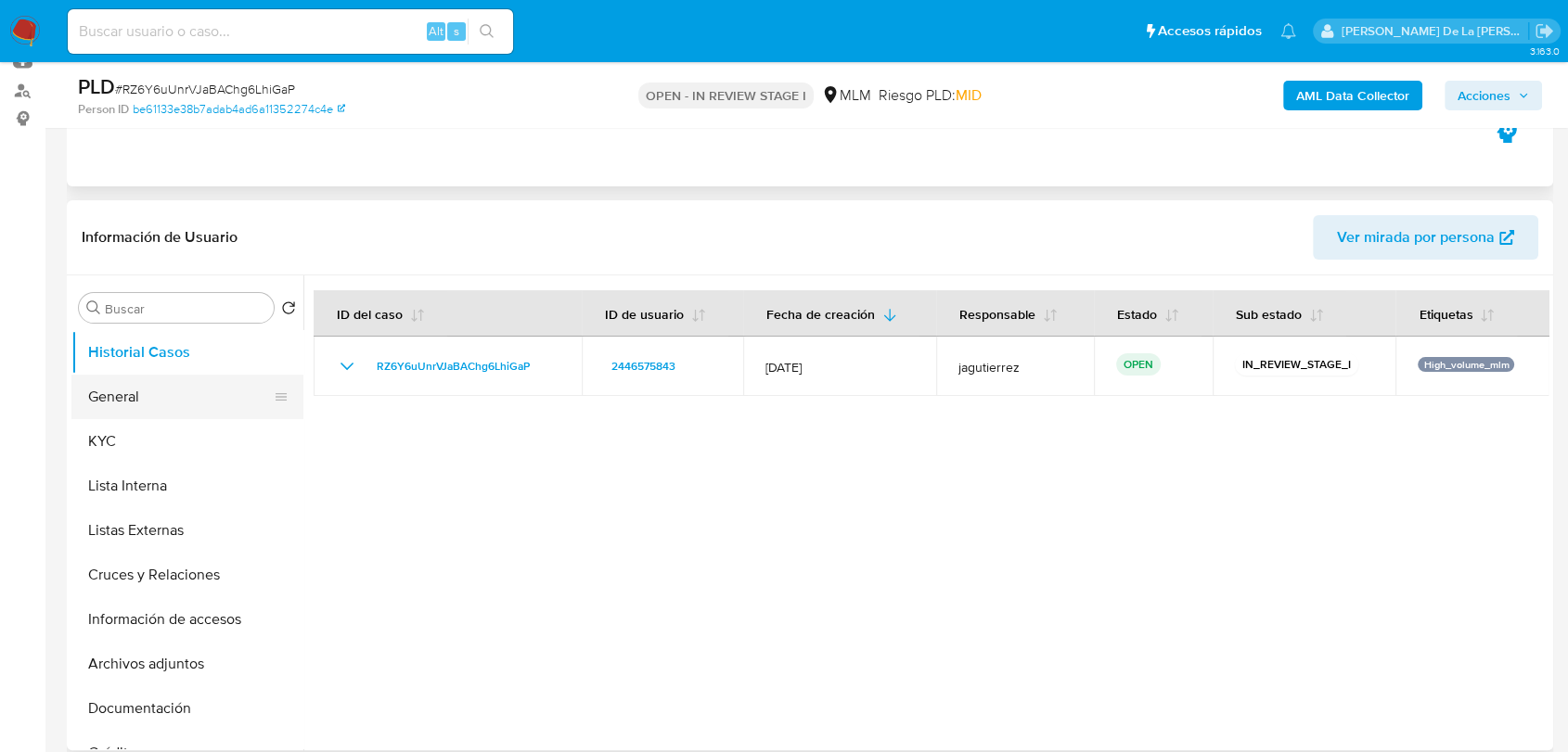
click at [159, 394] on button "General" at bounding box center [180, 397] width 217 height 45
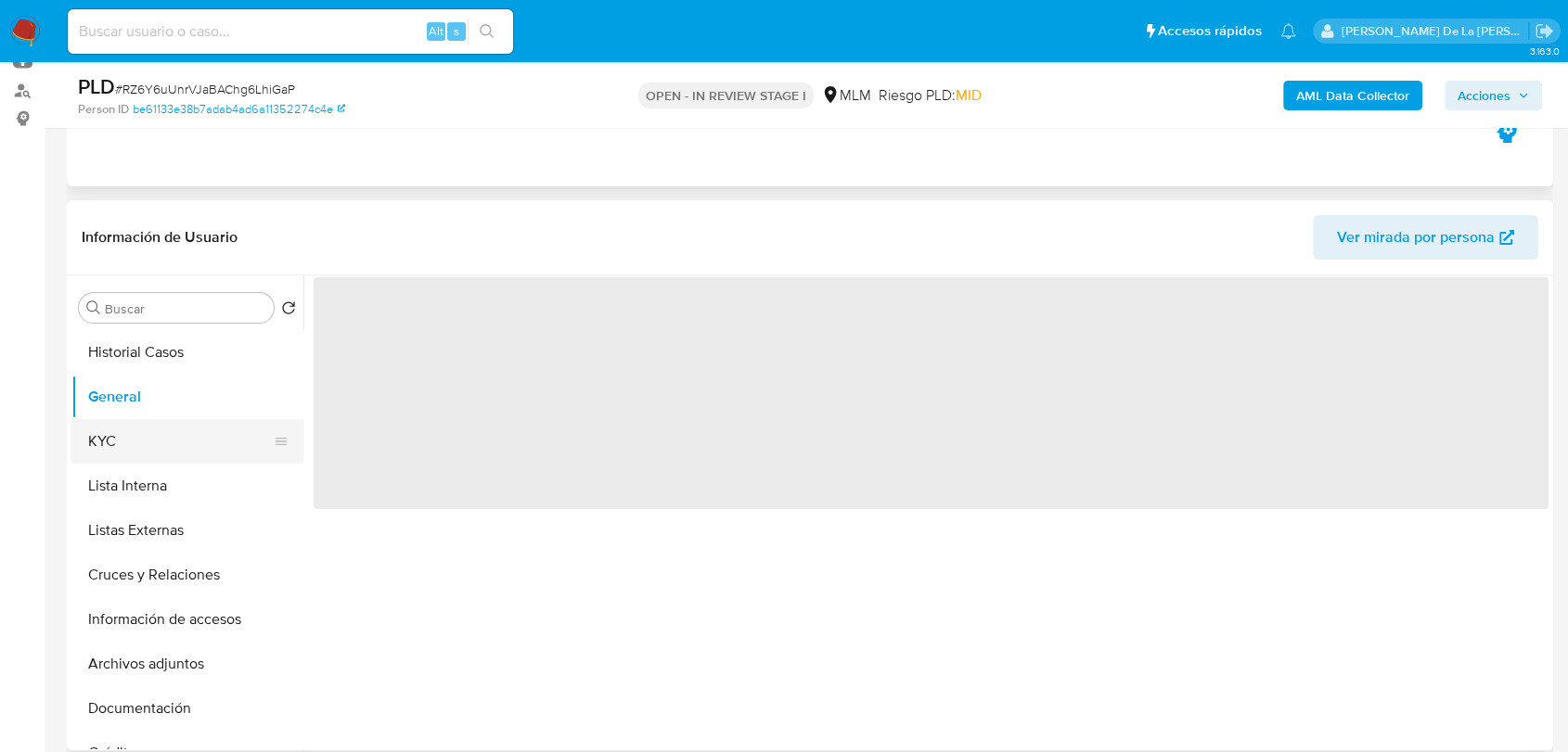
click at [142, 426] on button "KYC" at bounding box center [180, 441] width 217 height 45
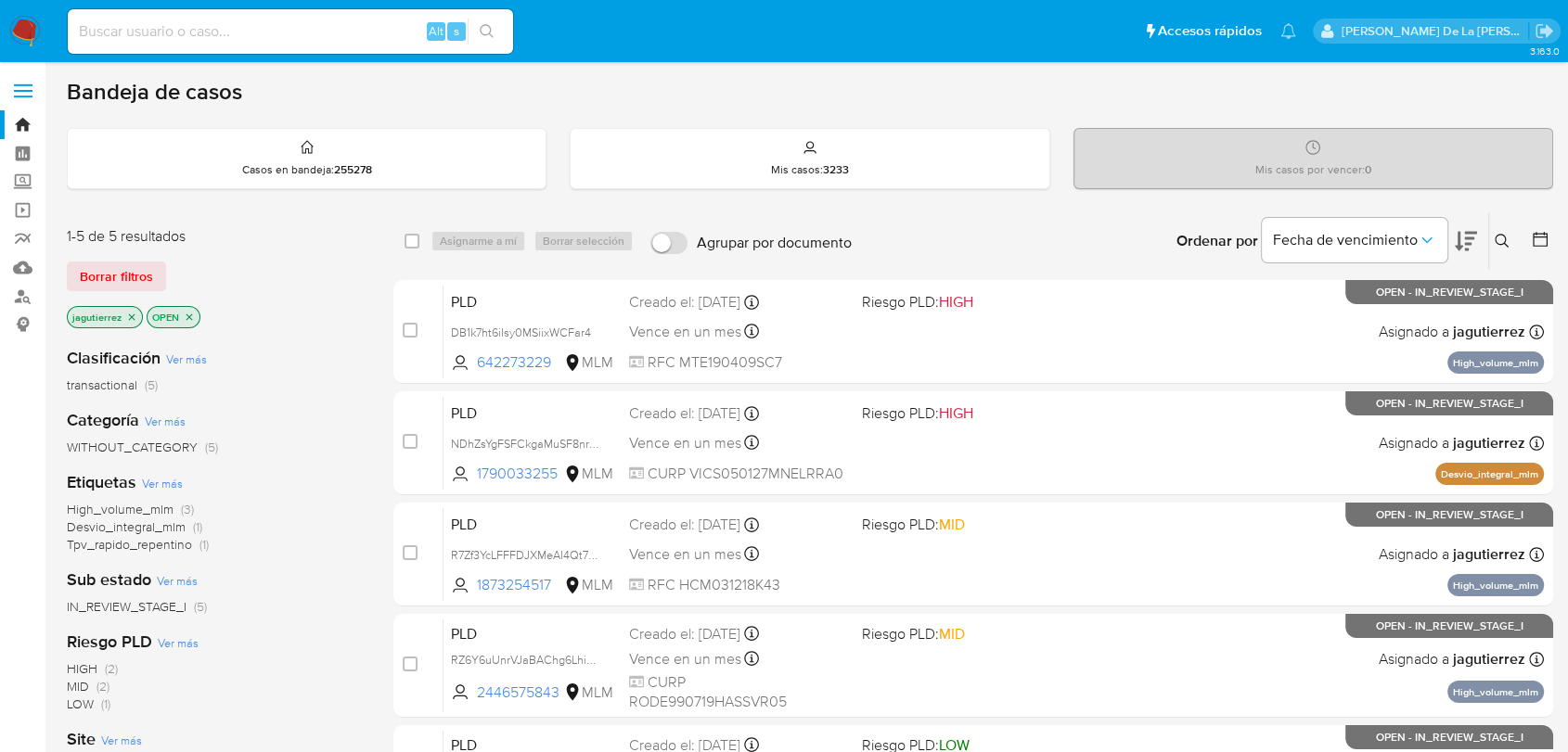
click at [139, 322] on div "jagutierrez OPEN" at bounding box center [215, 319] width 297 height 26
click at [124, 314] on p "jagutierrez" at bounding box center [105, 317] width 75 height 20
click at [130, 315] on icon "close-filter" at bounding box center [132, 317] width 7 height 7
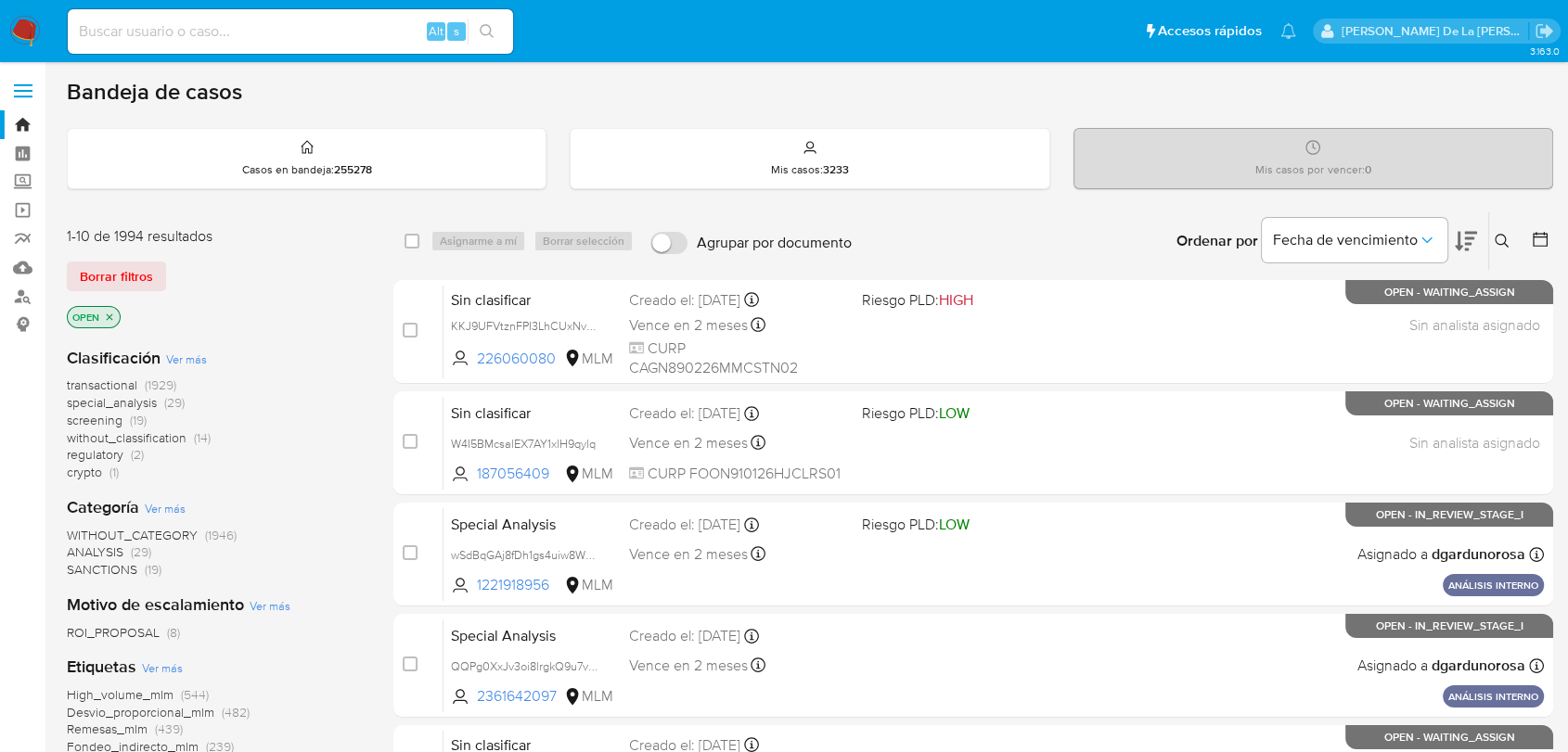
click at [90, 419] on span "screening" at bounding box center [95, 420] width 55 height 18
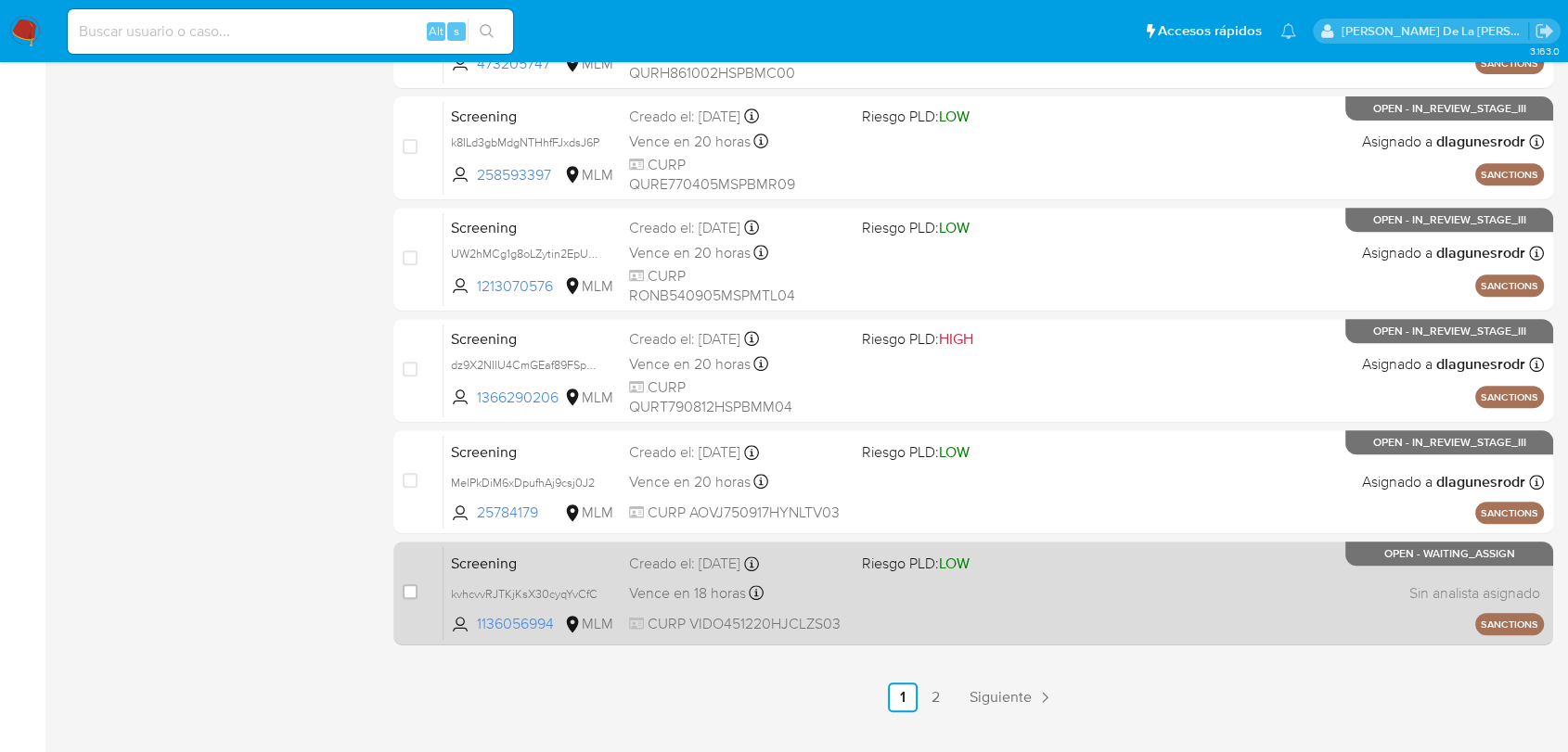
scroll to position [778, 0]
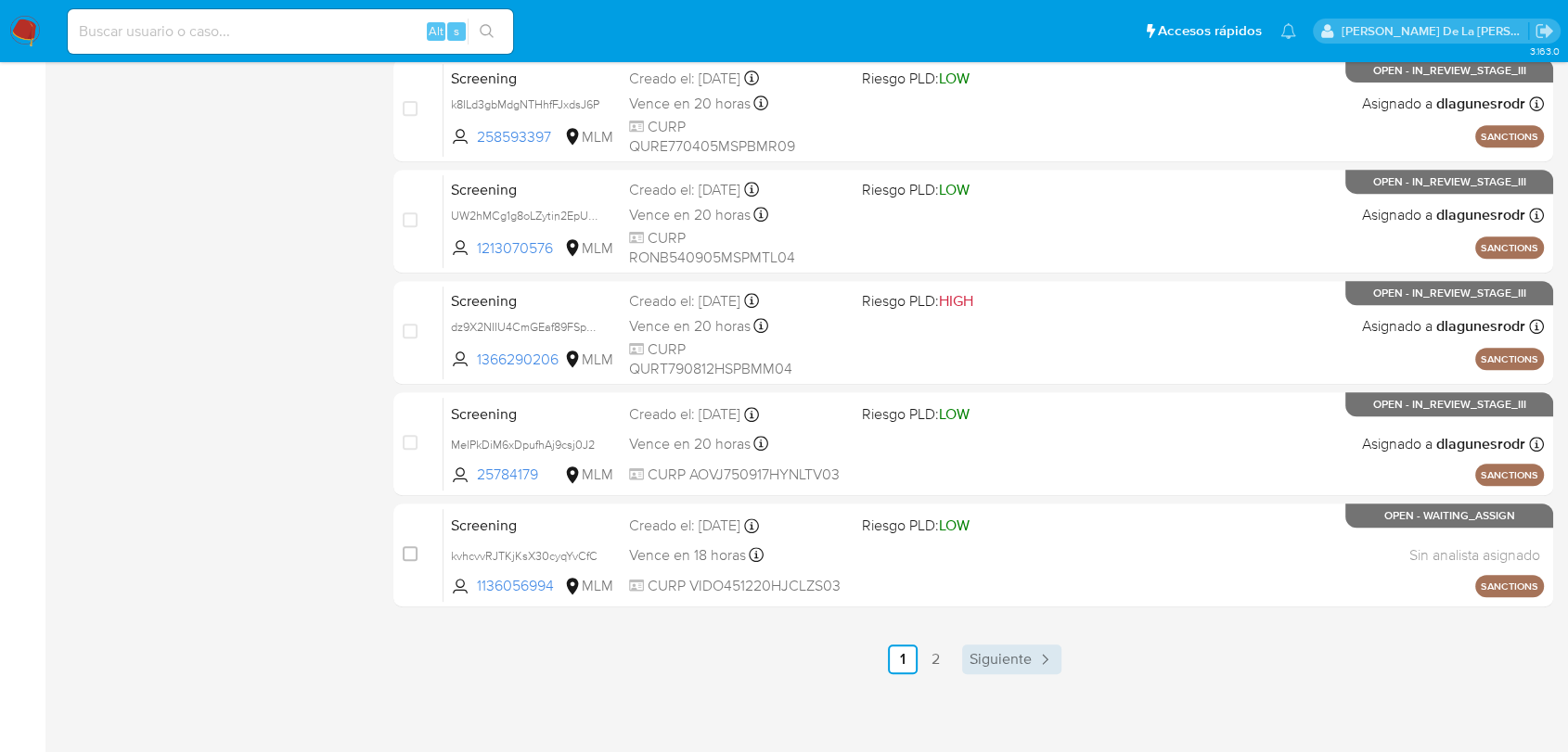
click at [1030, 659] on link "Siguiente" at bounding box center [1011, 659] width 99 height 30
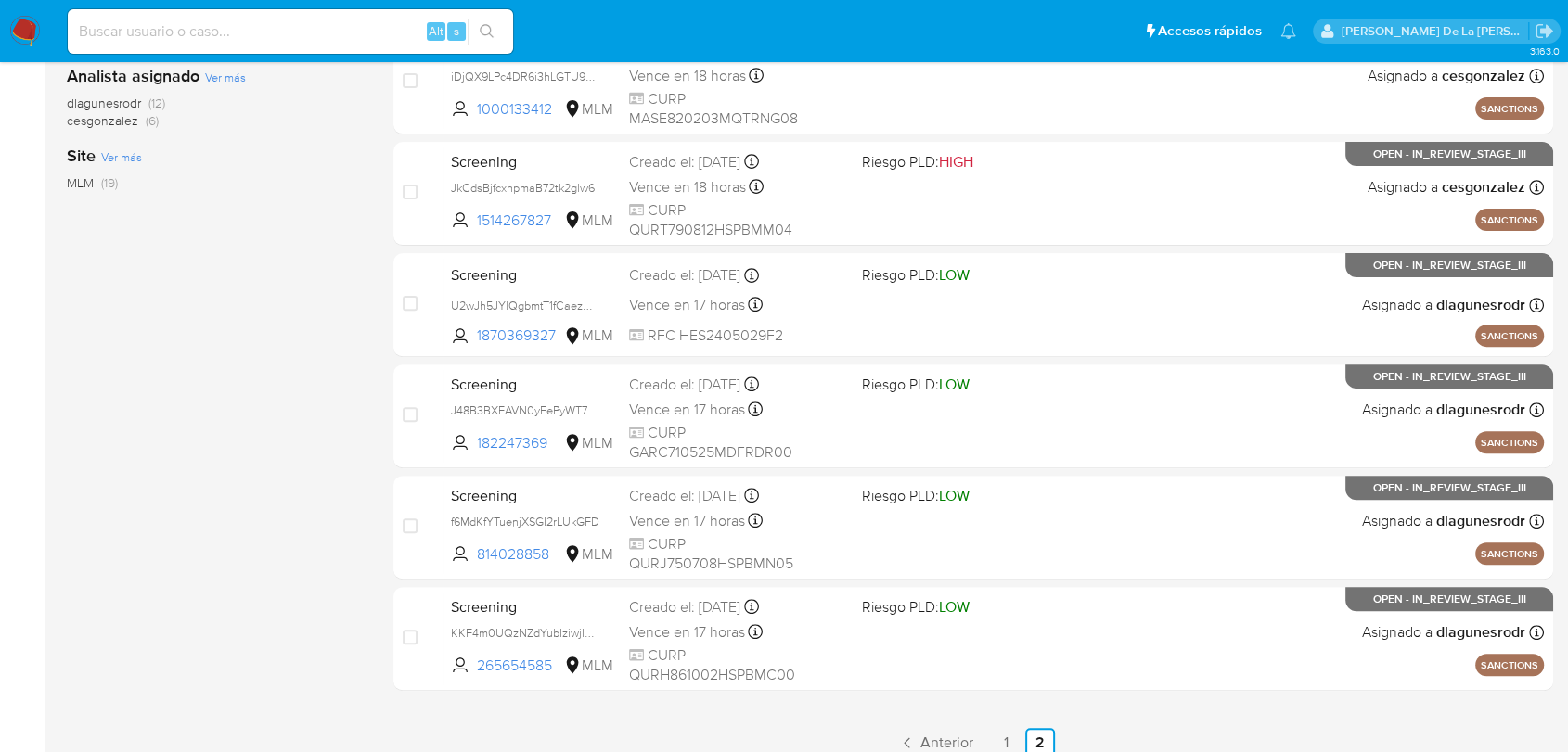
scroll to position [667, 0]
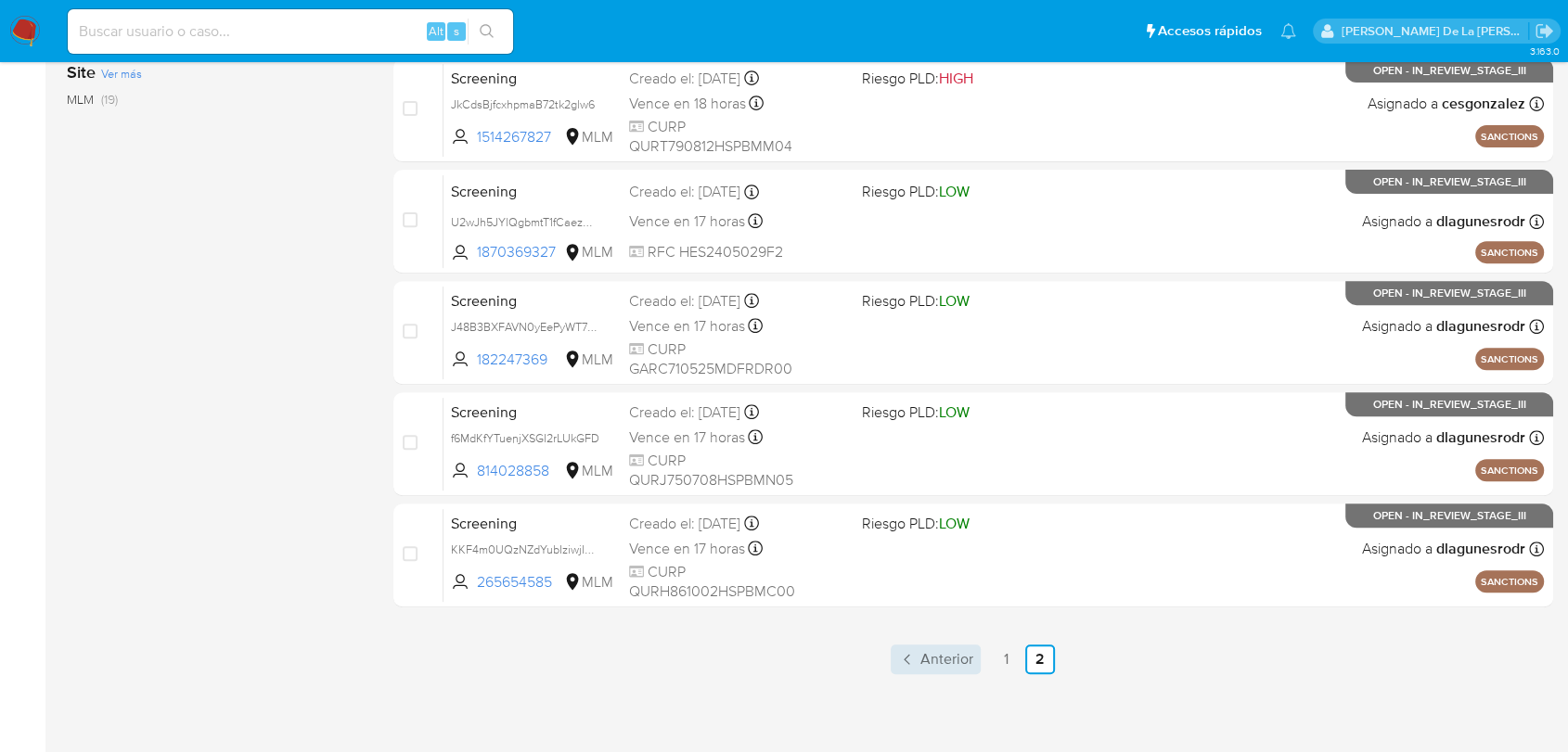
click at [947, 658] on span "Anterior" at bounding box center [946, 660] width 53 height 15
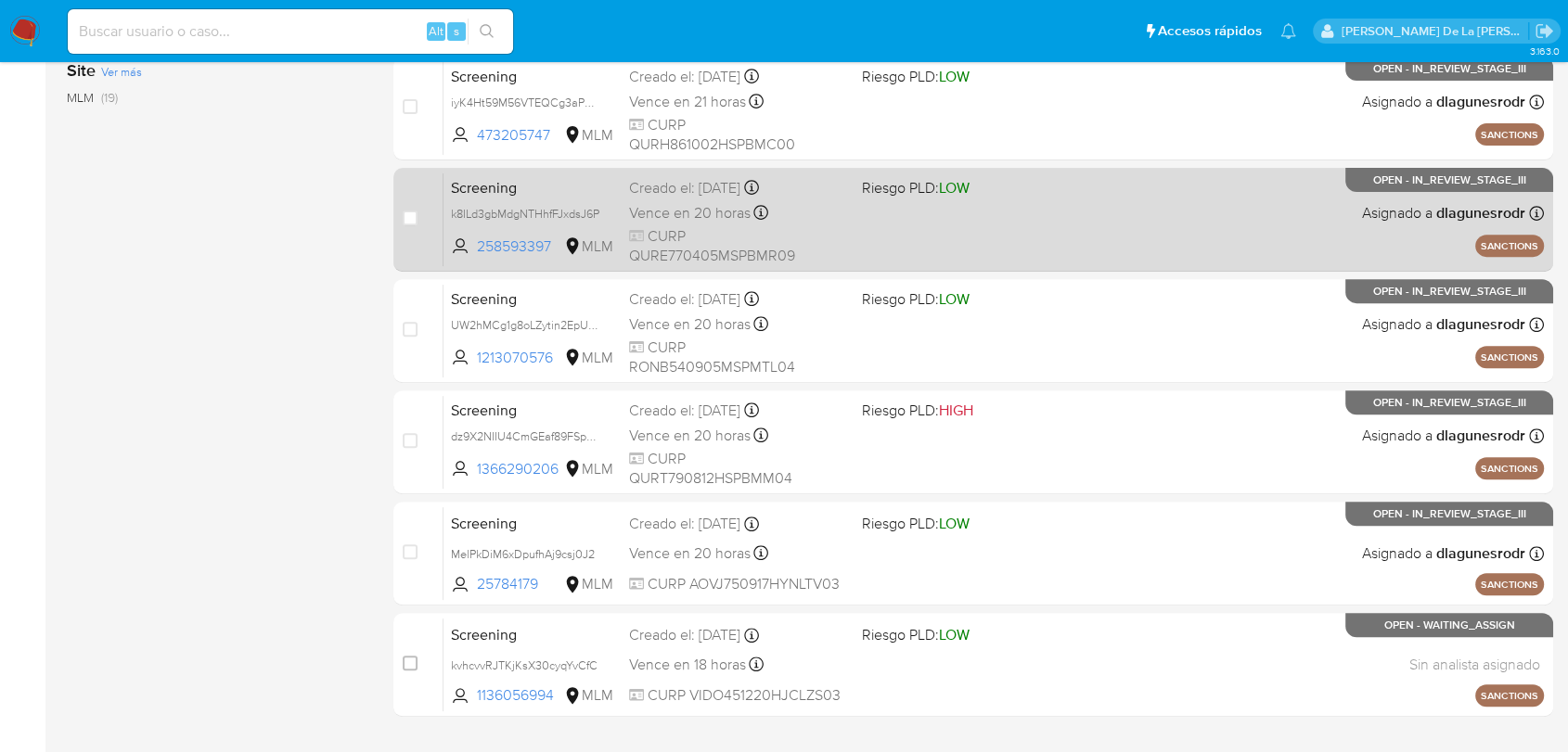
scroll to position [778, 0]
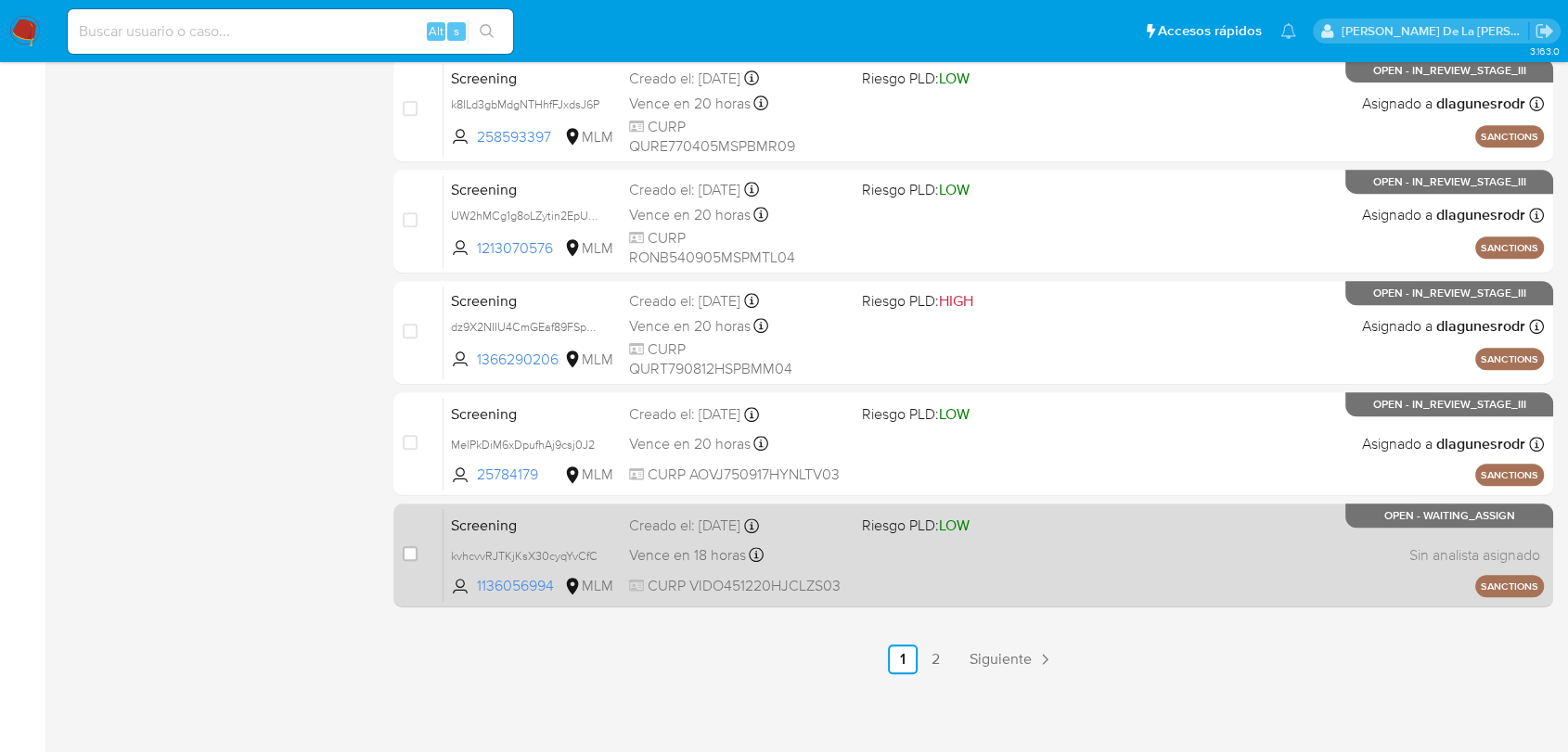
click at [1051, 553] on span at bounding box center [970, 555] width 217 height 4
click at [413, 558] on input "checkbox" at bounding box center [410, 554] width 15 height 15
checkbox input "true"
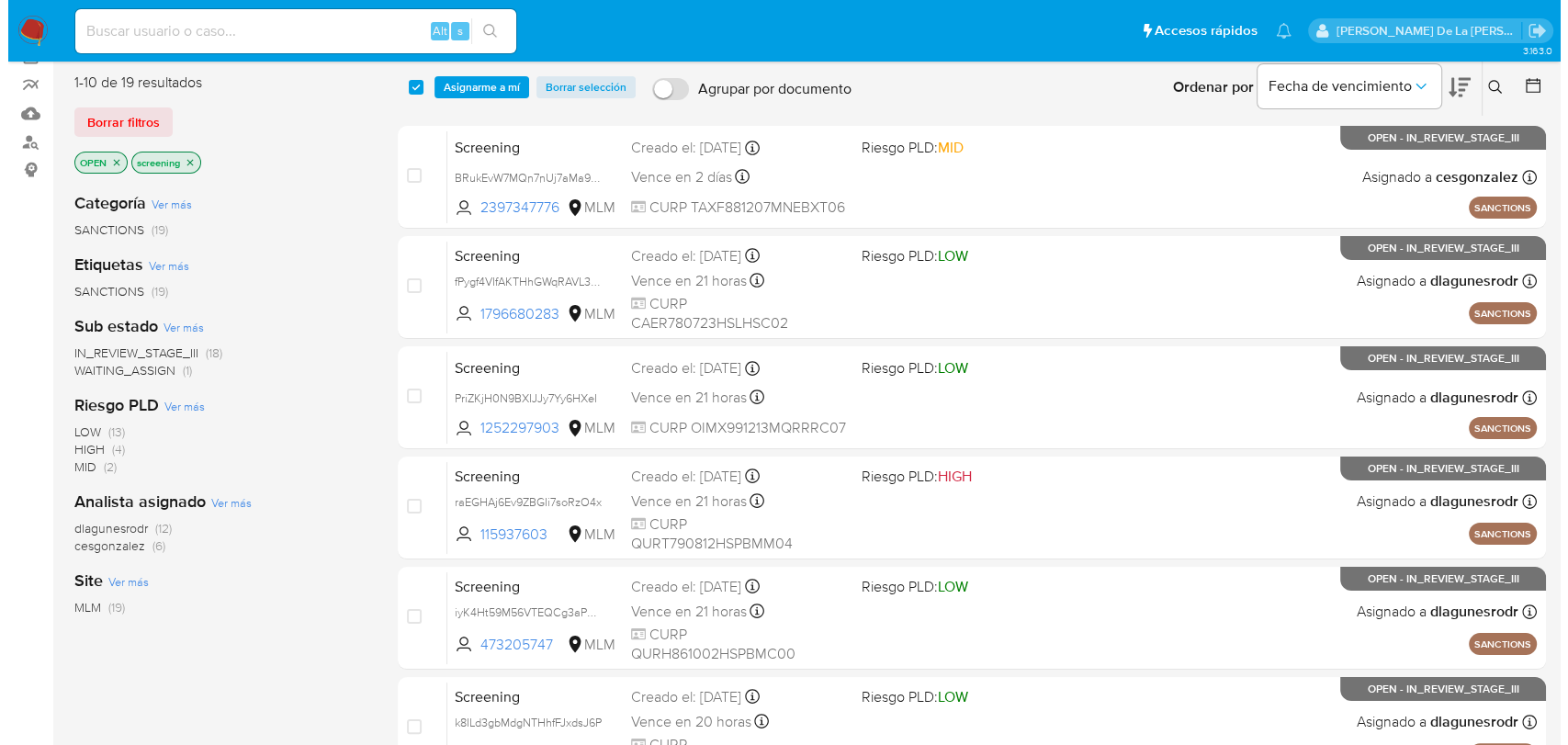
scroll to position [0, 0]
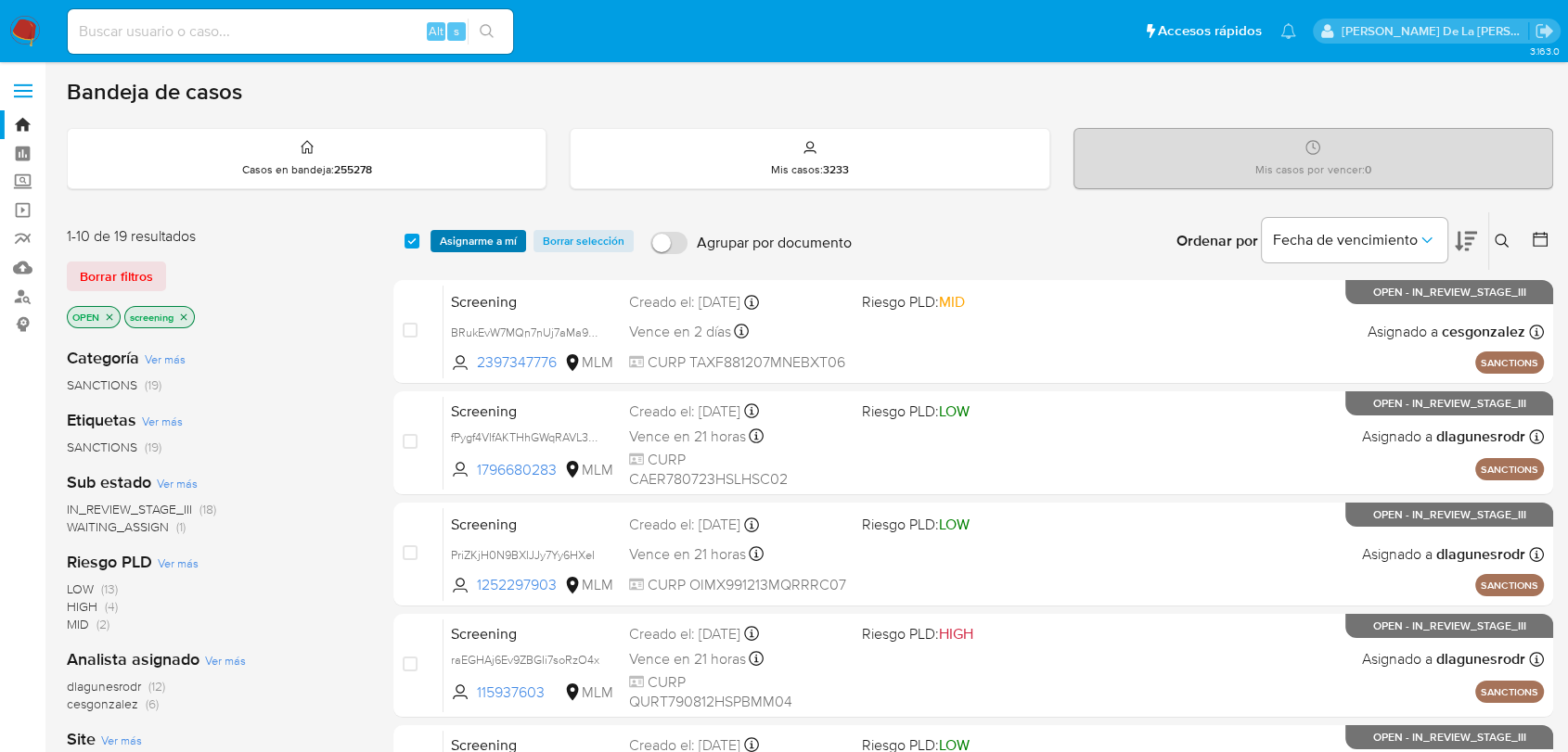
click at [496, 232] on span "Asignarme a mí" at bounding box center [478, 240] width 77 height 18
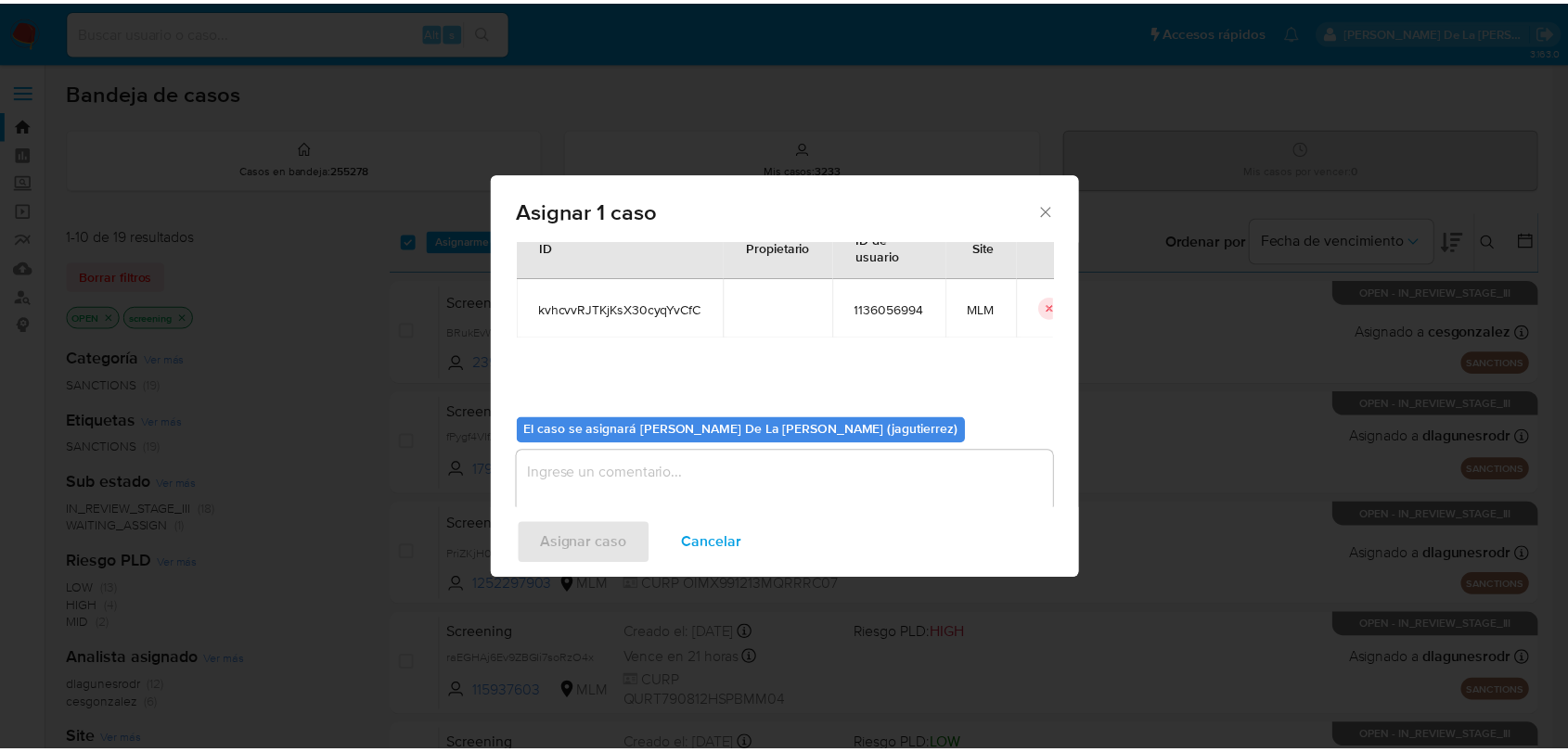
scroll to position [96, 0]
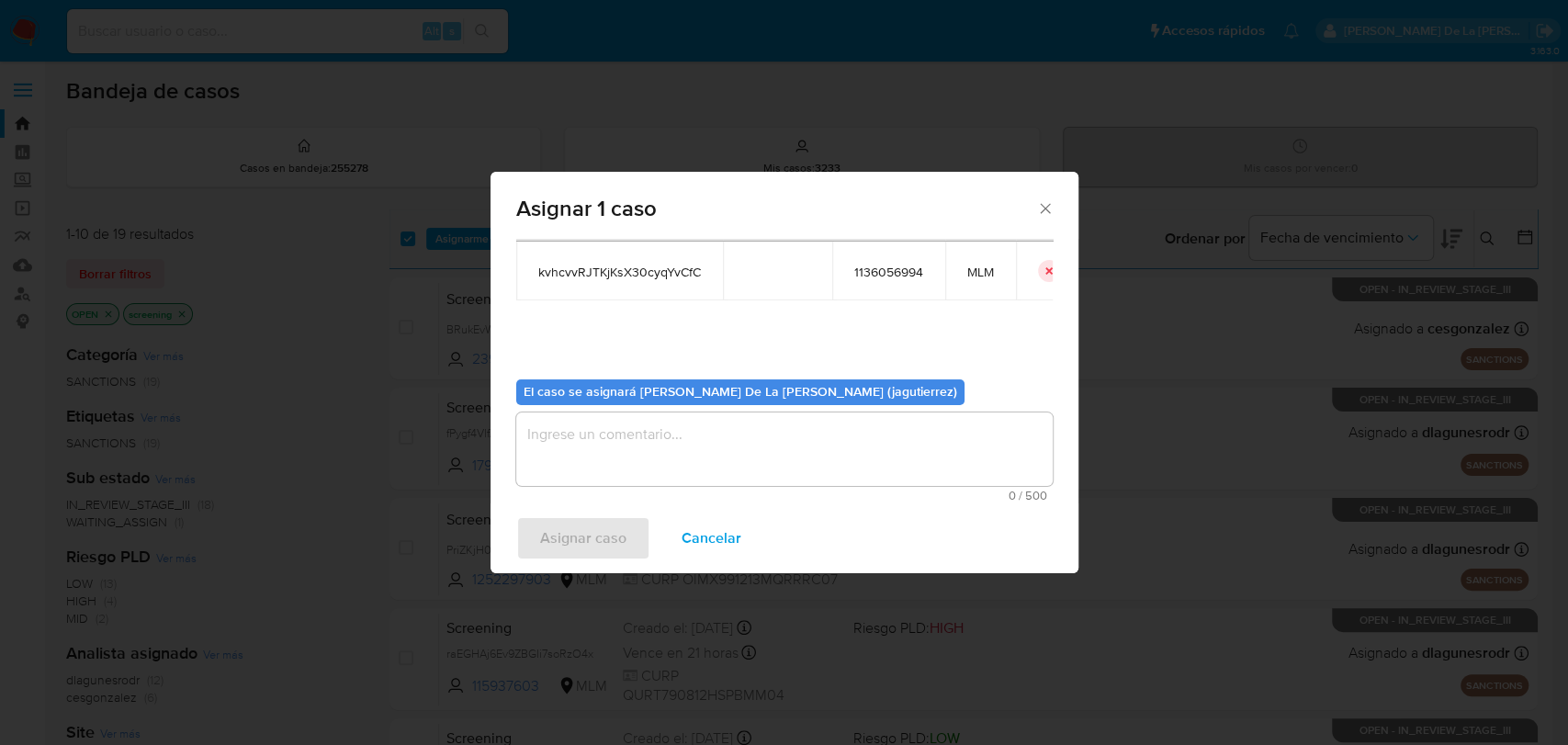
click at [629, 443] on textarea "assign-modal" at bounding box center [784, 449] width 536 height 74
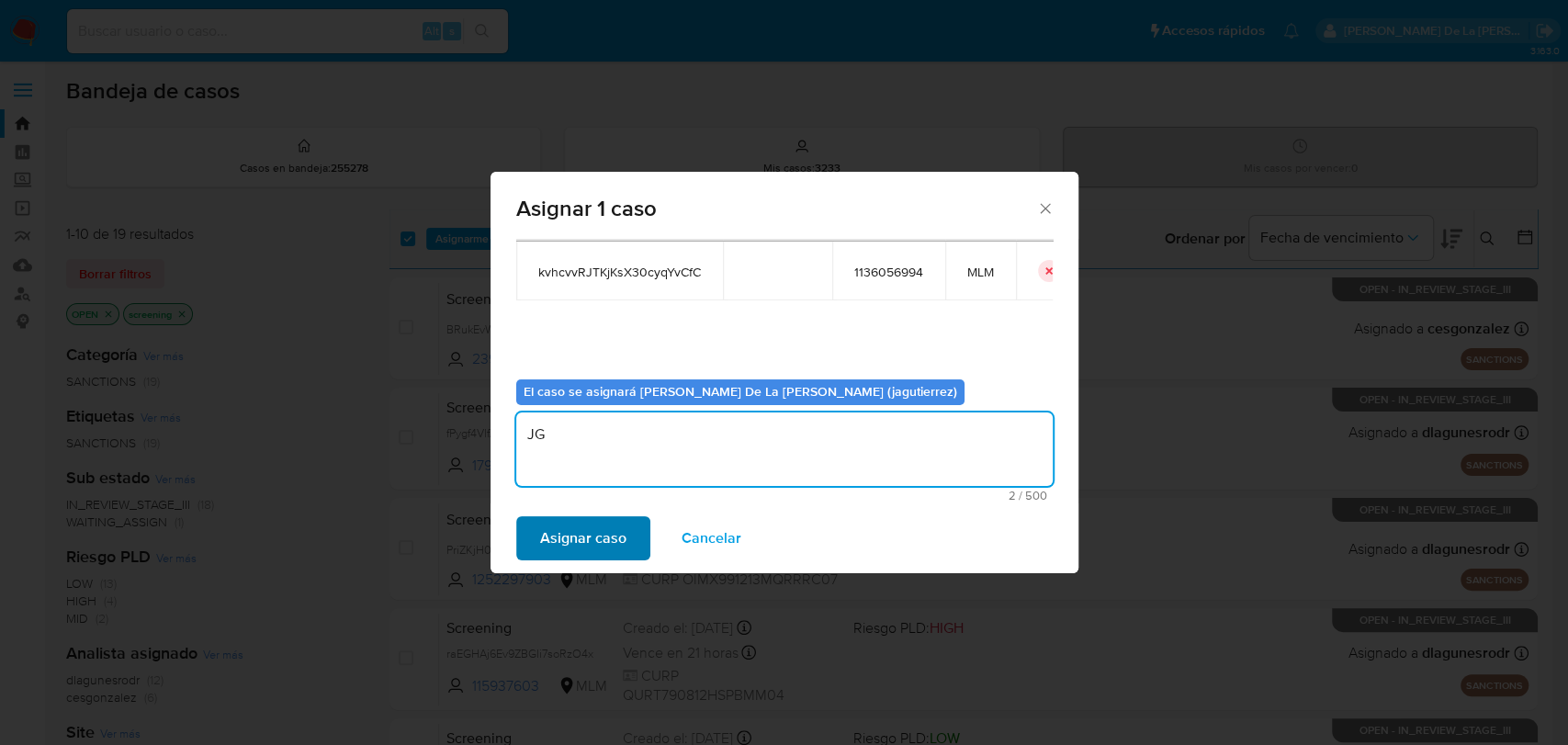
type textarea "JG"
click at [591, 526] on span "Asignar caso" at bounding box center [583, 538] width 86 height 41
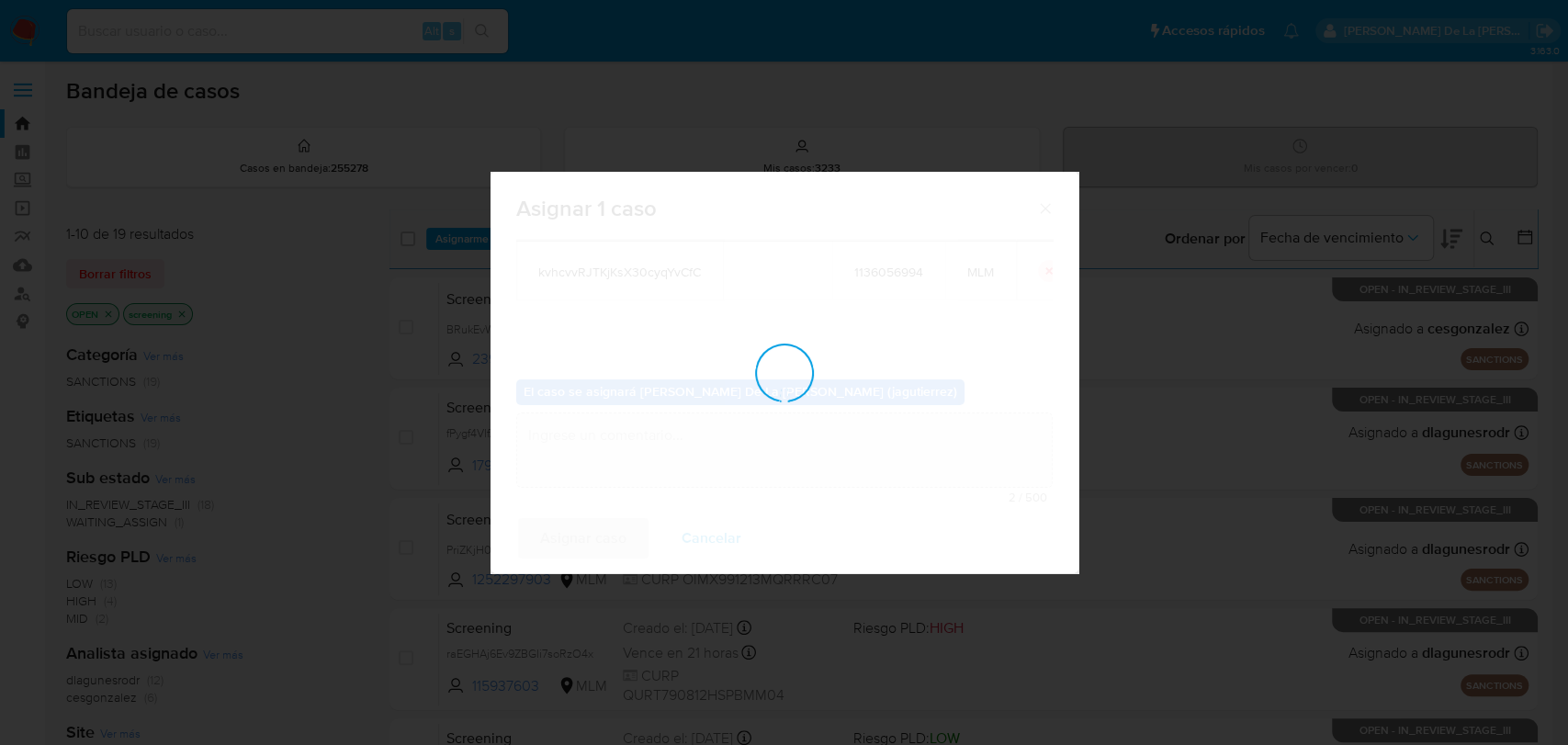
checkbox input "false"
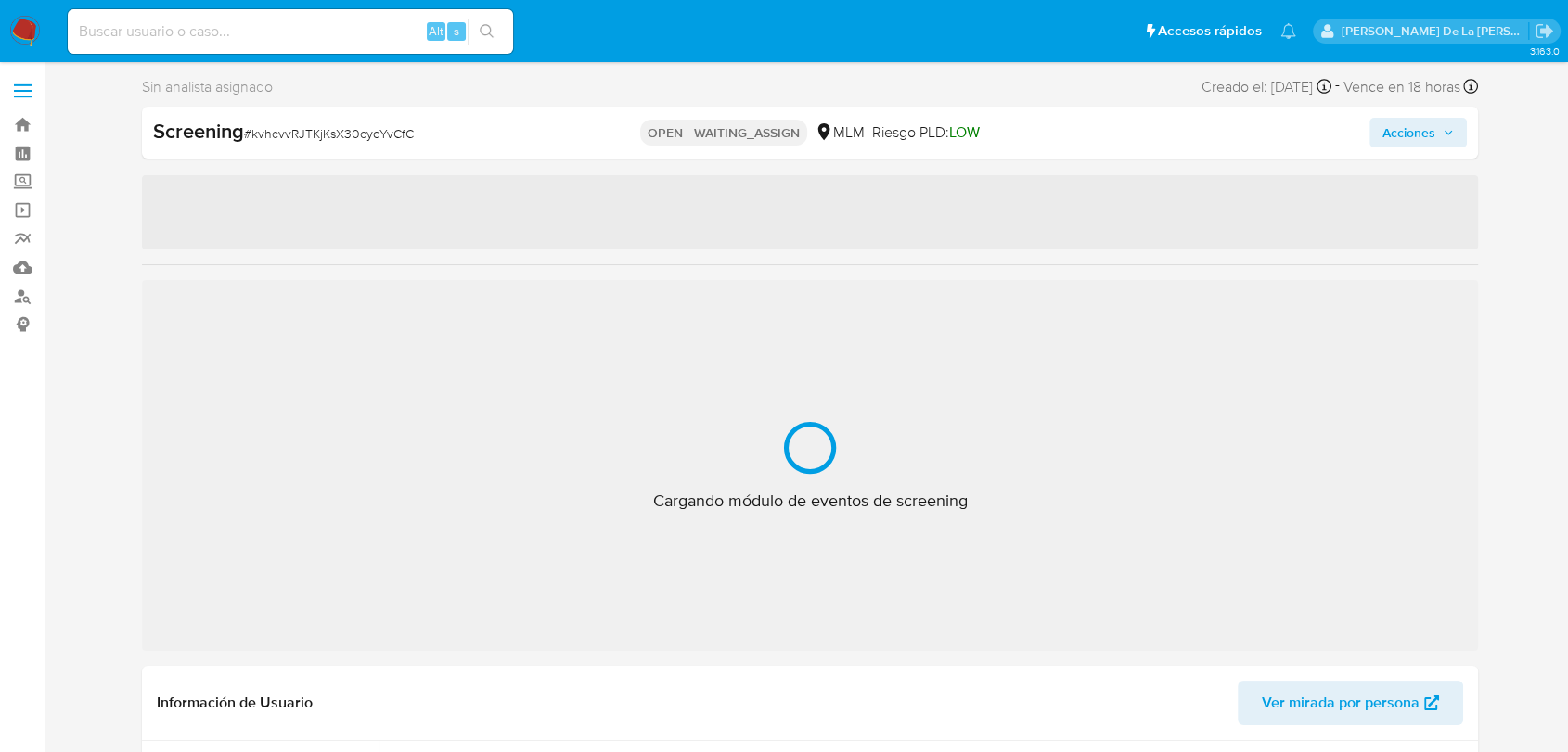
select select "10"
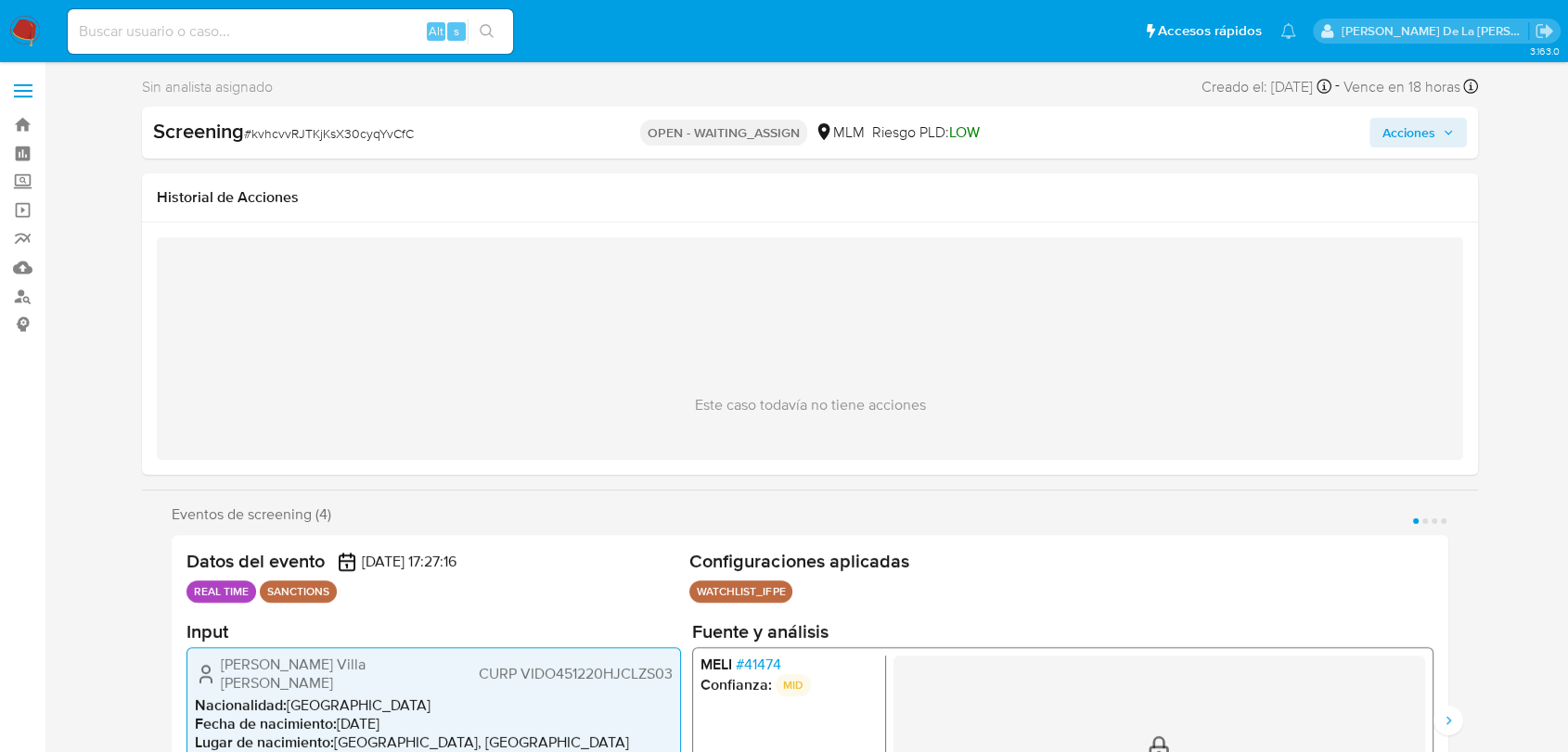
click at [25, 37] on img at bounding box center [25, 31] width 32 height 32
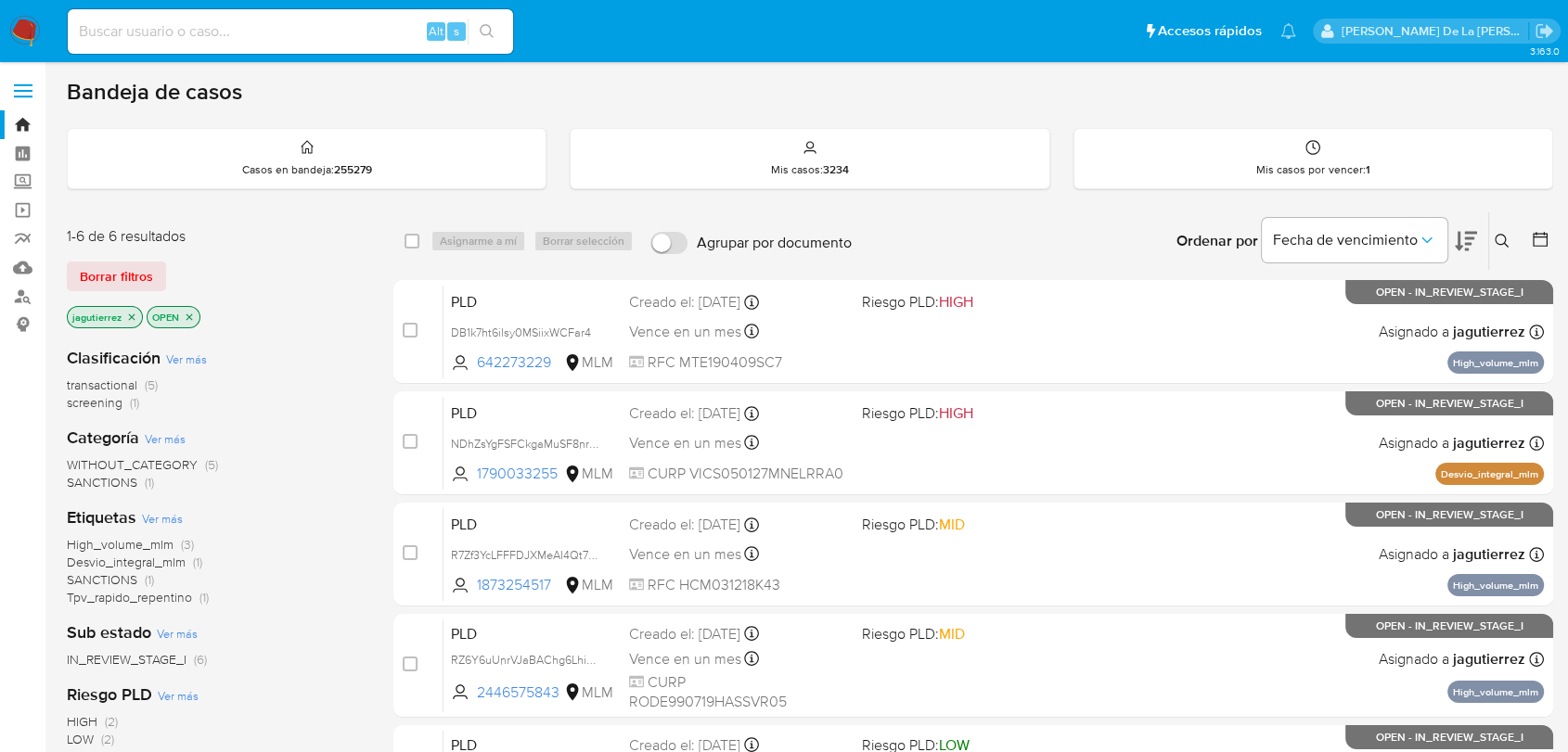
drag, startPoint x: 126, startPoint y: 545, endPoint x: 372, endPoint y: 517, distance: 247.6
click at [127, 545] on span "High_volume_mlm" at bounding box center [121, 543] width 107 height 18
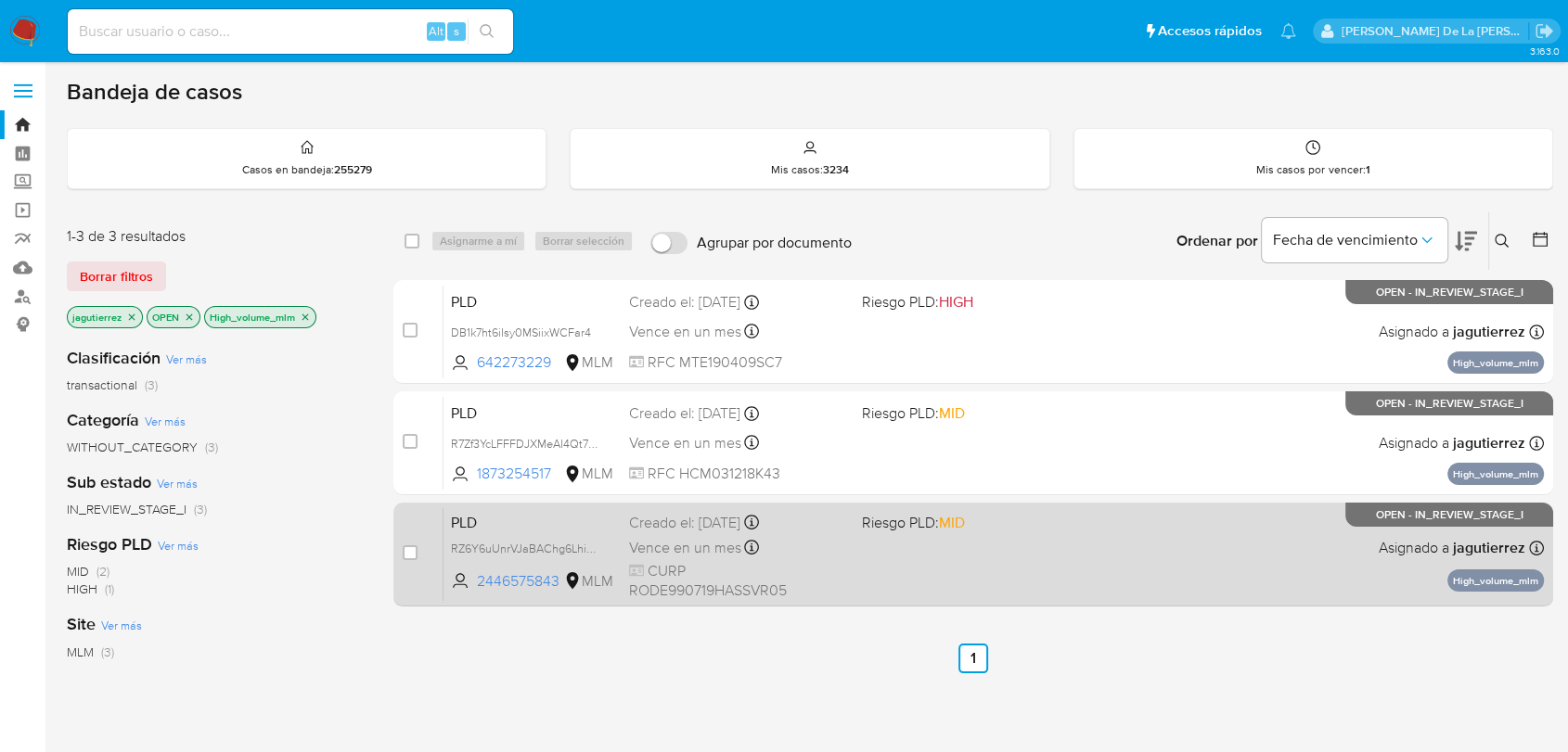
click at [1201, 548] on div "PLD RZ6Y6uUnrVJaBAChg6LhiGaP 2446575843 MLM Riesgo PLD: MID Creado el: [DATE] C…" at bounding box center [993, 554] width 1100 height 94
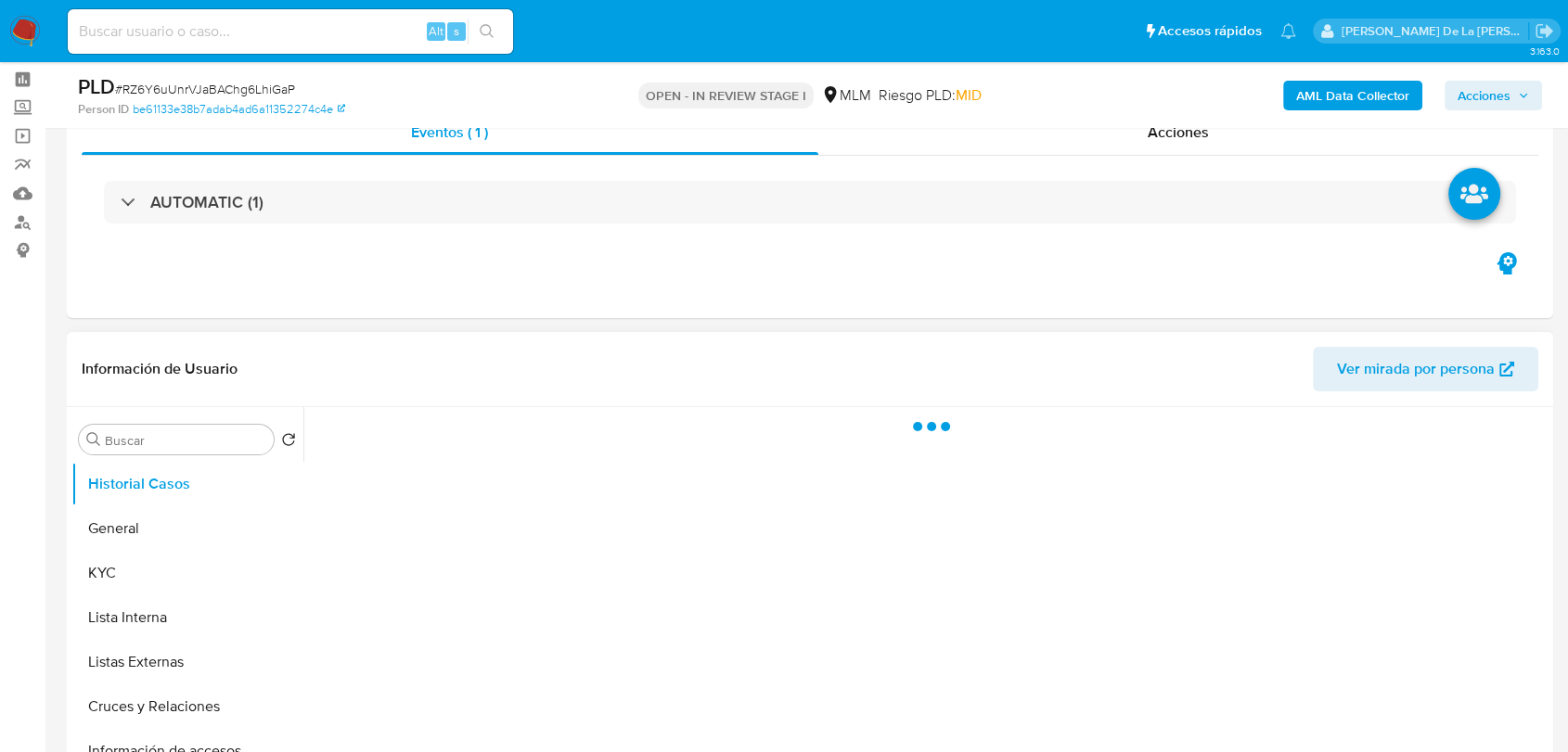
scroll to position [206, 0]
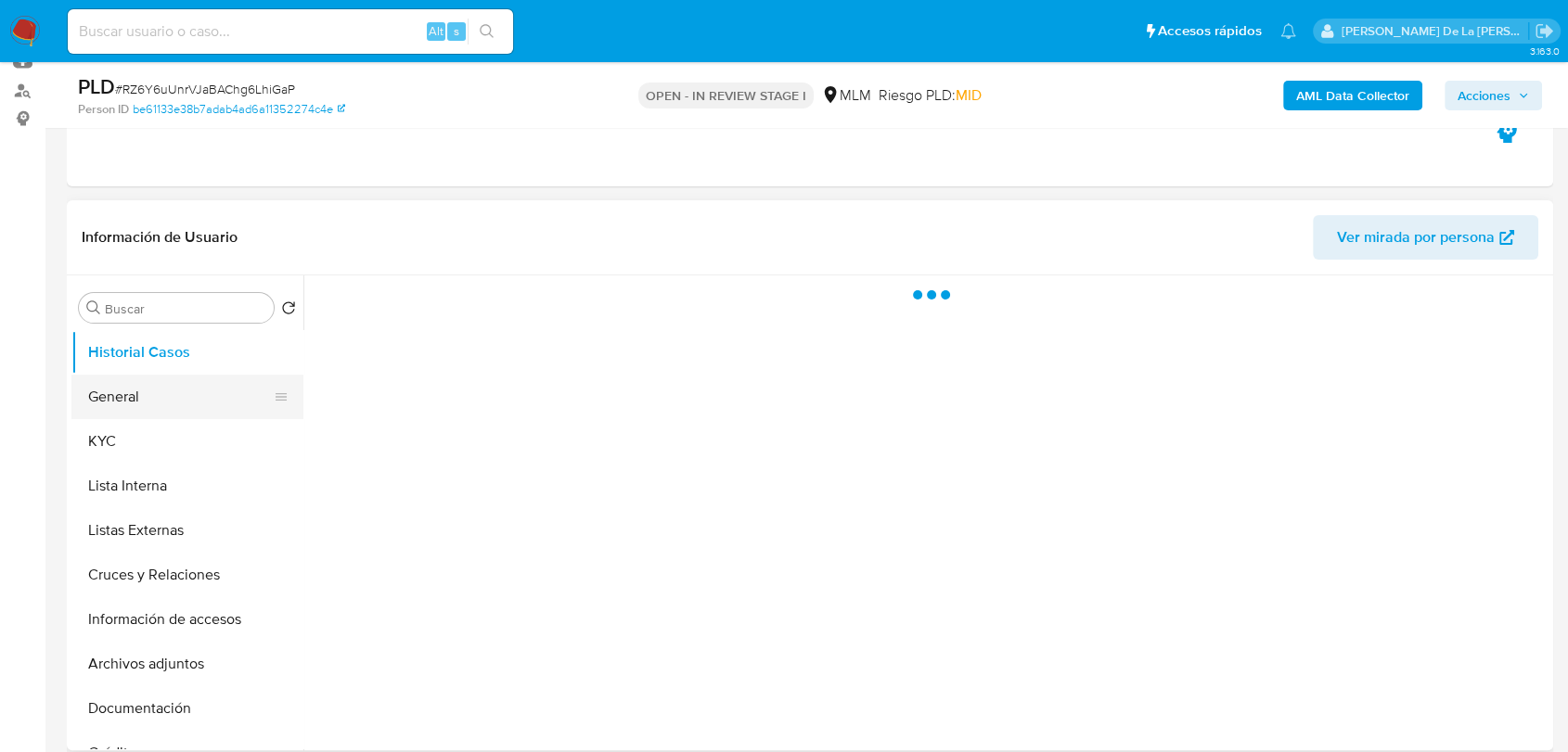
click at [162, 409] on button "General" at bounding box center [180, 397] width 217 height 45
select select "10"
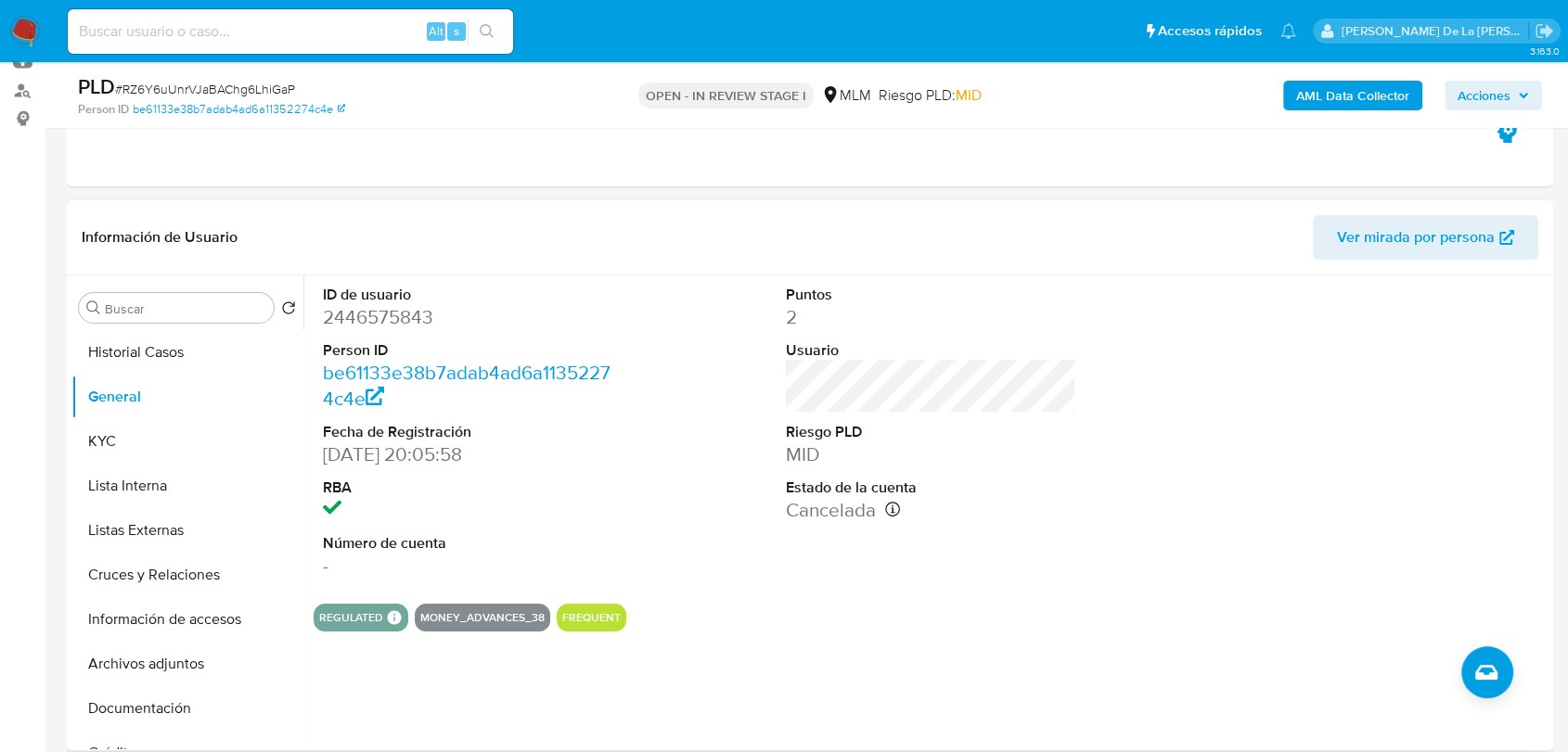
drag, startPoint x: 1123, startPoint y: 510, endPoint x: 1084, endPoint y: 507, distance: 39.1
click at [186, 627] on button "Información de accesos" at bounding box center [180, 619] width 217 height 45
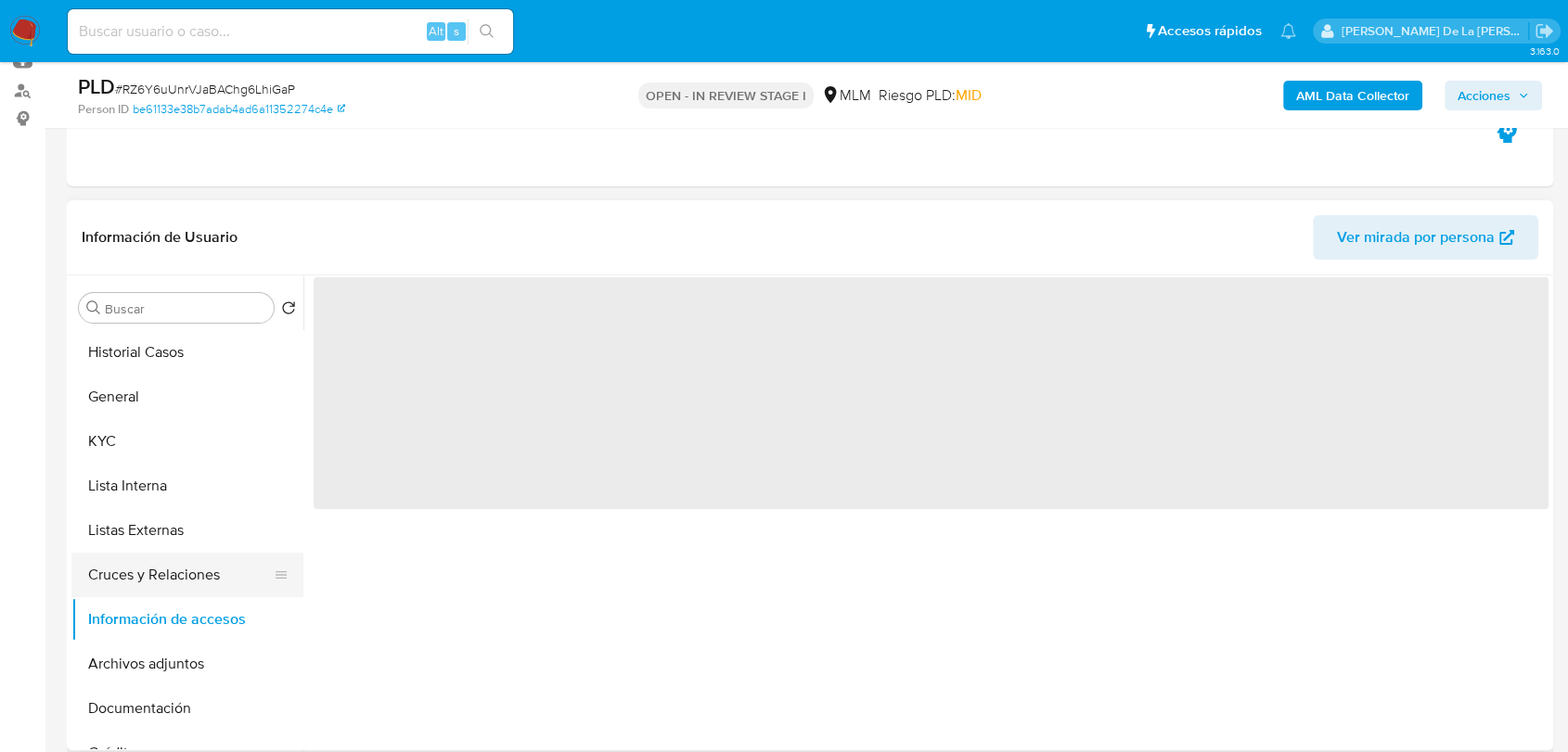
click at [179, 574] on button "Cruces y Relaciones" at bounding box center [180, 575] width 217 height 45
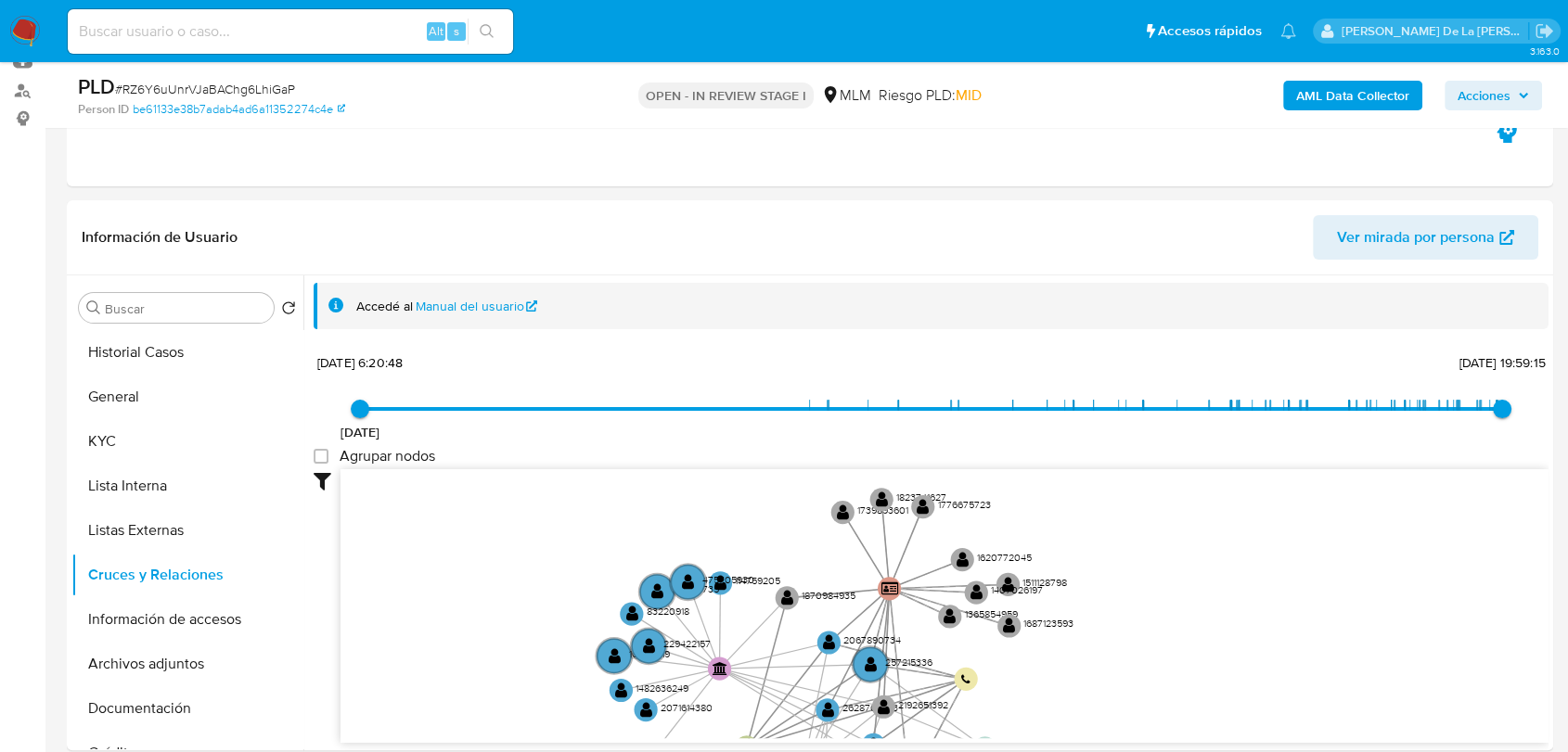
drag, startPoint x: 660, startPoint y: 607, endPoint x: 571, endPoint y: 796, distance: 208.9
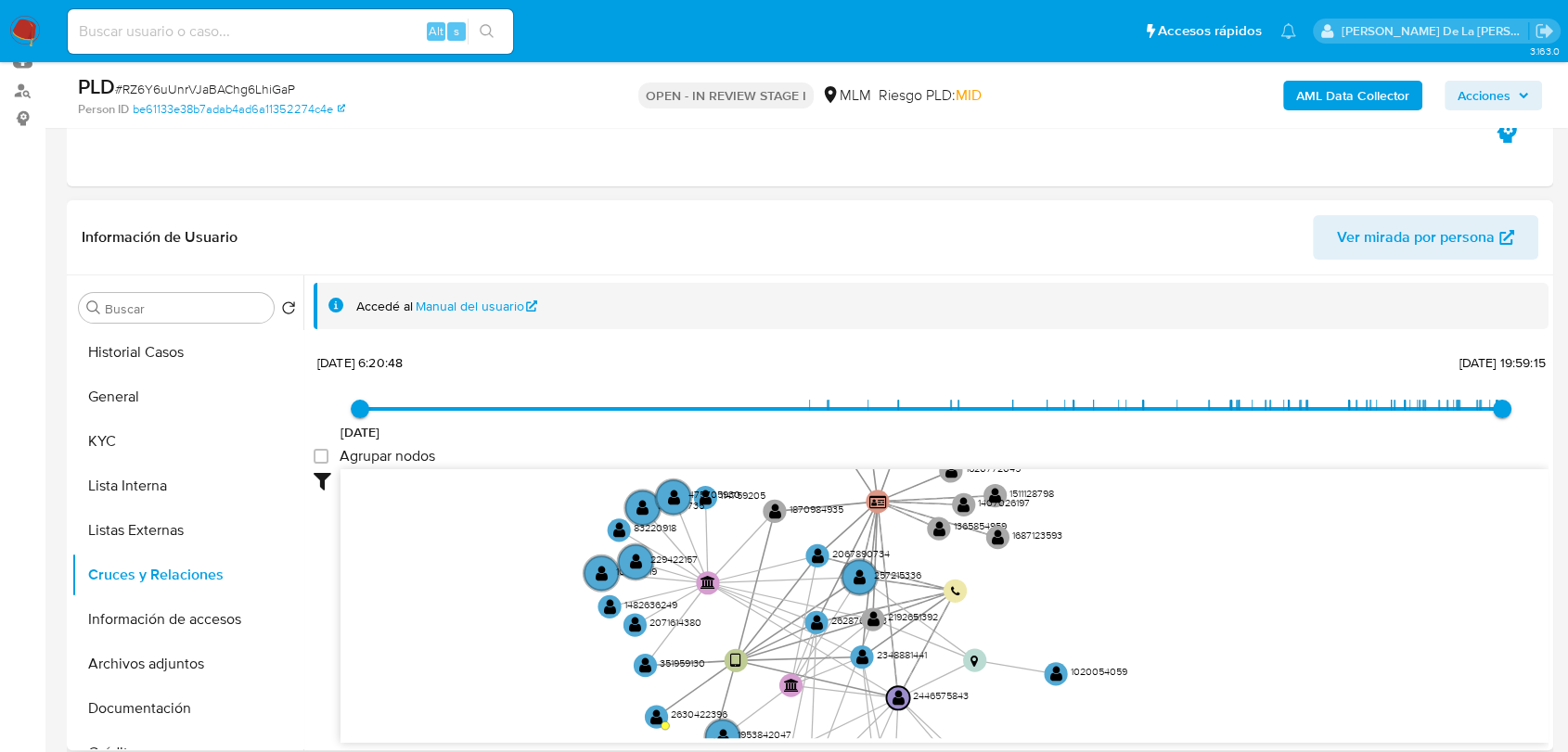
drag, startPoint x: 615, startPoint y: 620, endPoint x: 607, endPoint y: 520, distance: 100.3
click at [607, 520] on icon "user-2446575843  2446575843 device-671460cb38e31fed3c0614a6  person-be61133e3…" at bounding box center [944, 604] width 1207 height 269
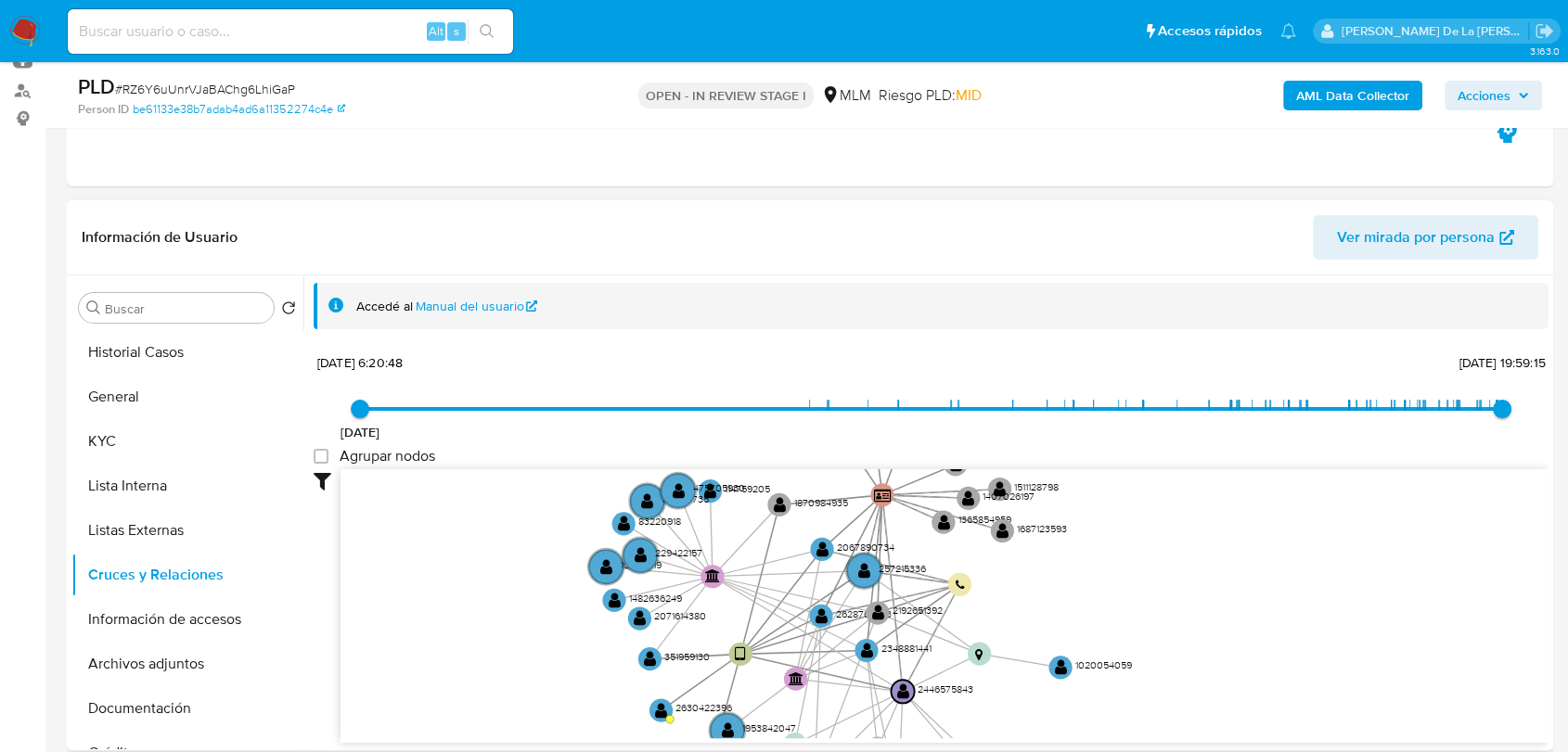
drag, startPoint x: 554, startPoint y: 662, endPoint x: 563, endPoint y: 655, distance: 11.4
click at [563, 658] on icon "user-2446575843  2446575843 device-671460cb38e31fed3c0614a6  person-be61133e3…" at bounding box center [944, 604] width 1207 height 269
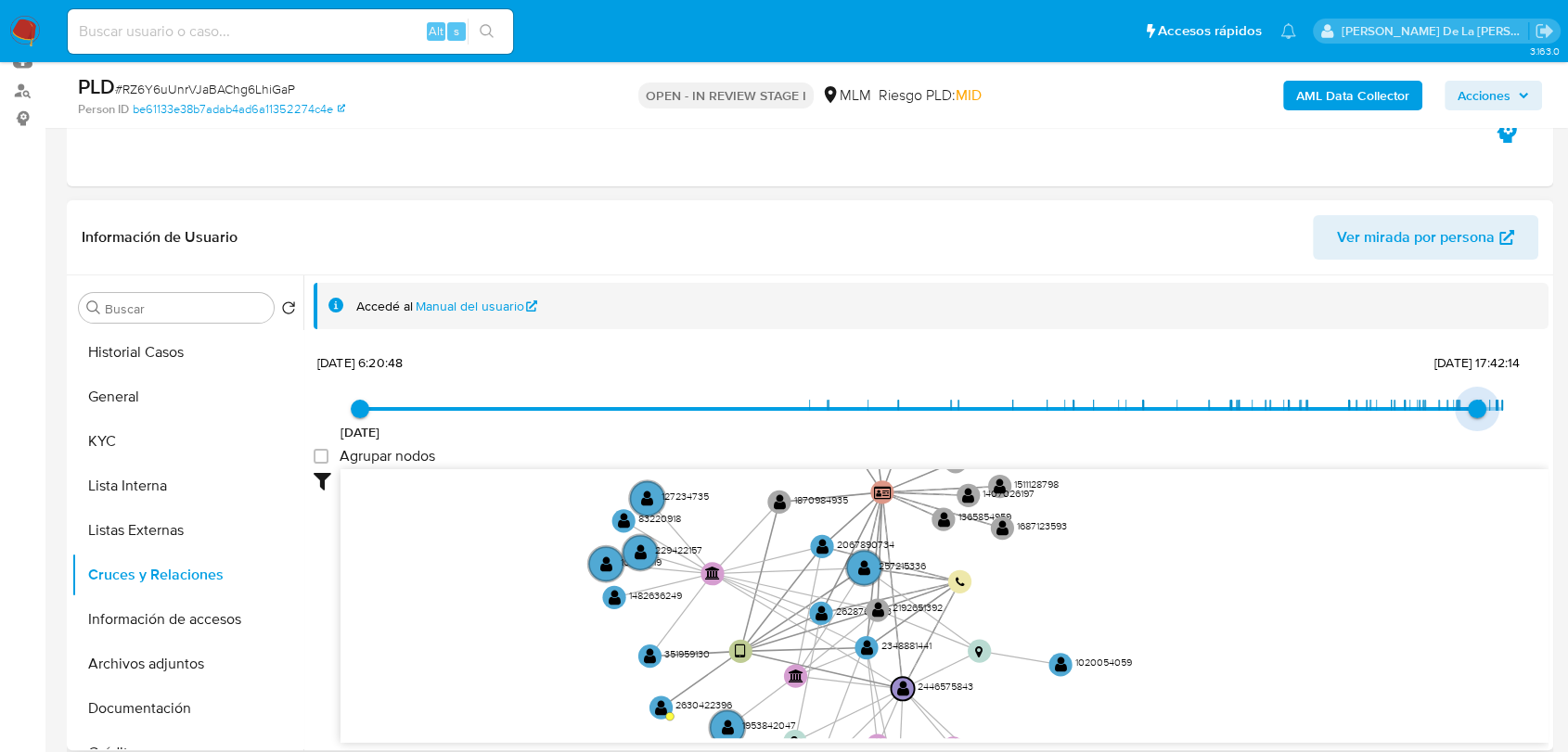
type input "1755515786000"
drag, startPoint x: 1497, startPoint y: 401, endPoint x: 1457, endPoint y: 408, distance: 40.6
click at [1457, 408] on span "18/8/2025, 5:16:26" at bounding box center [1458, 409] width 18 height 18
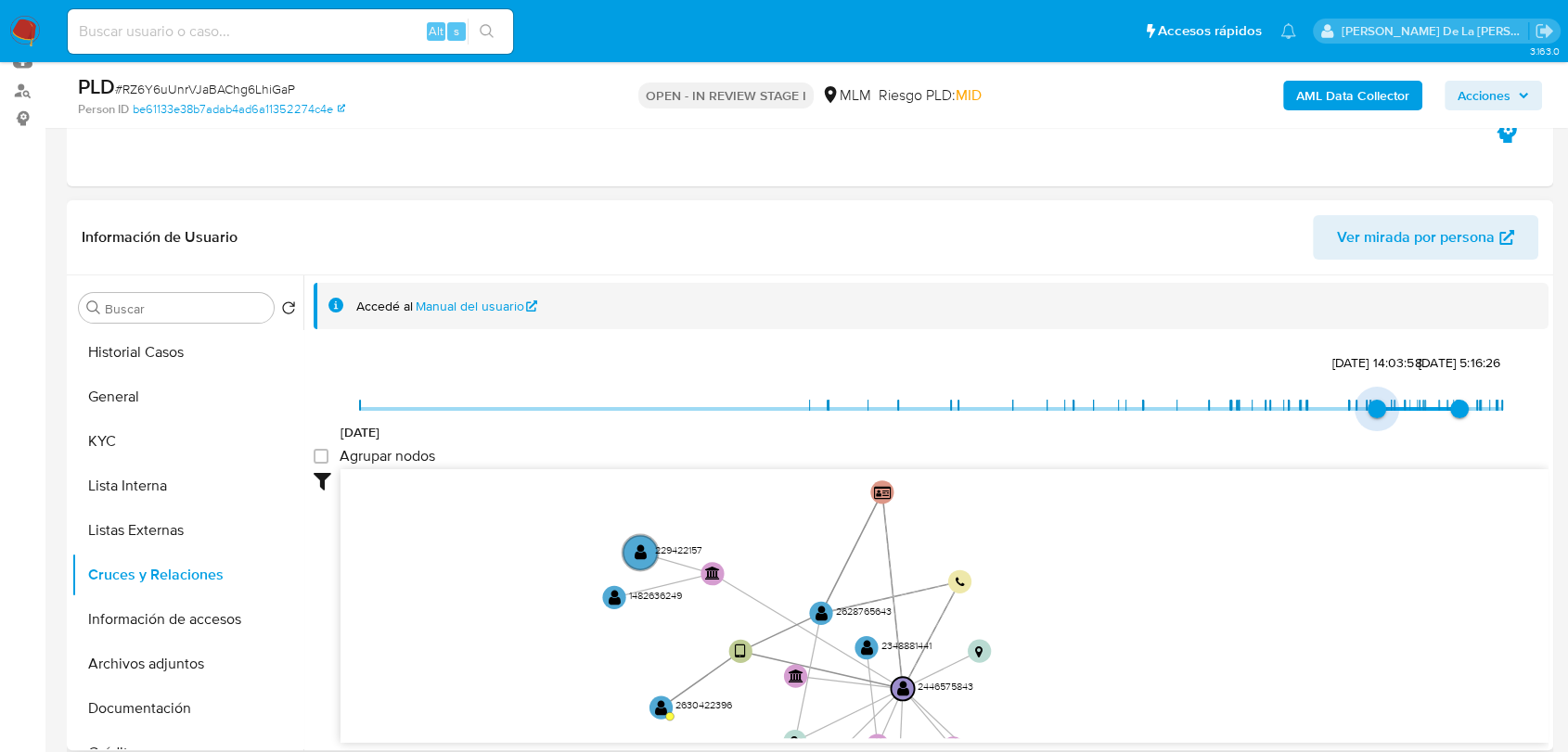
type input "1747699569000"
drag, startPoint x: 364, startPoint y: 411, endPoint x: 1380, endPoint y: 409, distance: 1016.0
click at [1382, 409] on span "19/5/2025, 18:06:09" at bounding box center [1391, 409] width 18 height 18
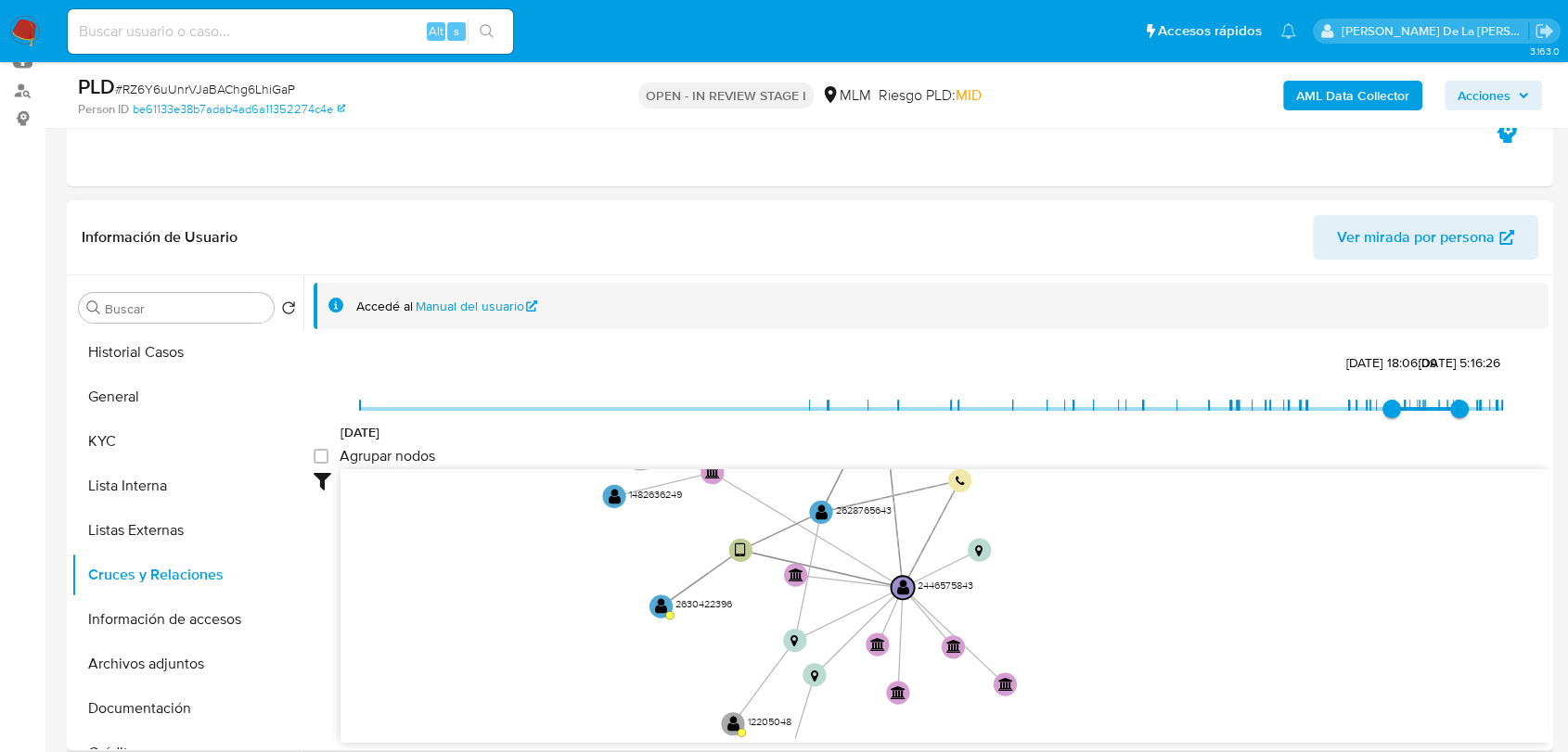
drag, startPoint x: 1293, startPoint y: 521, endPoint x: 1284, endPoint y: 471, distance: 50.8
click at [1286, 454] on div "20/8/2021 19/5/2025, 18:06:09 18/8/2025, 5:16:26 Agrupar nodos Filtros Confianz…" at bounding box center [931, 580] width 1235 height 461
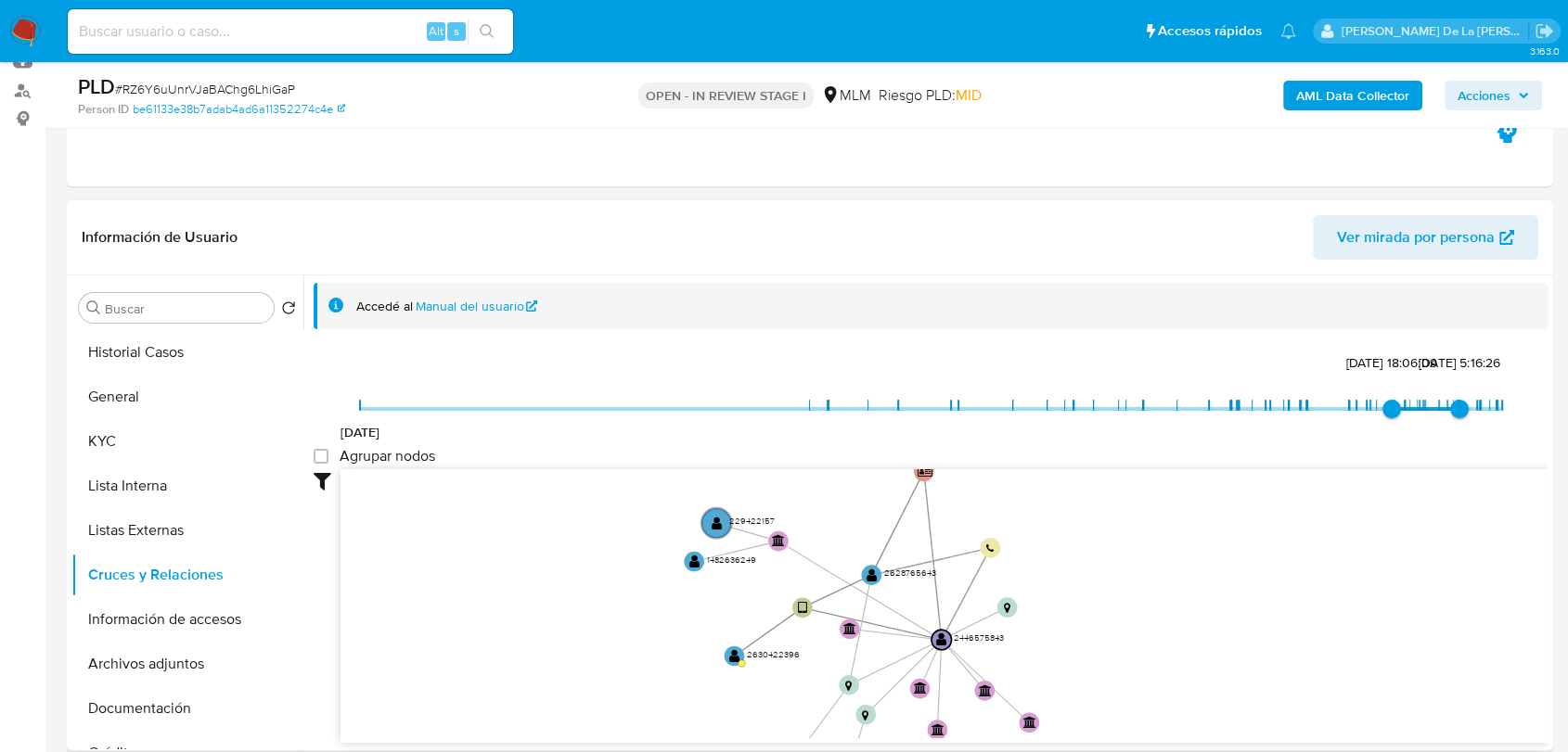
drag, startPoint x: 1244, startPoint y: 514, endPoint x: 1242, endPoint y: 589, distance: 75.0
click at [1242, 589] on icon "user-2446575843  2446575843 device-671460cb38e31fed3c0614a6  person-be61133e3…" at bounding box center [944, 604] width 1207 height 269
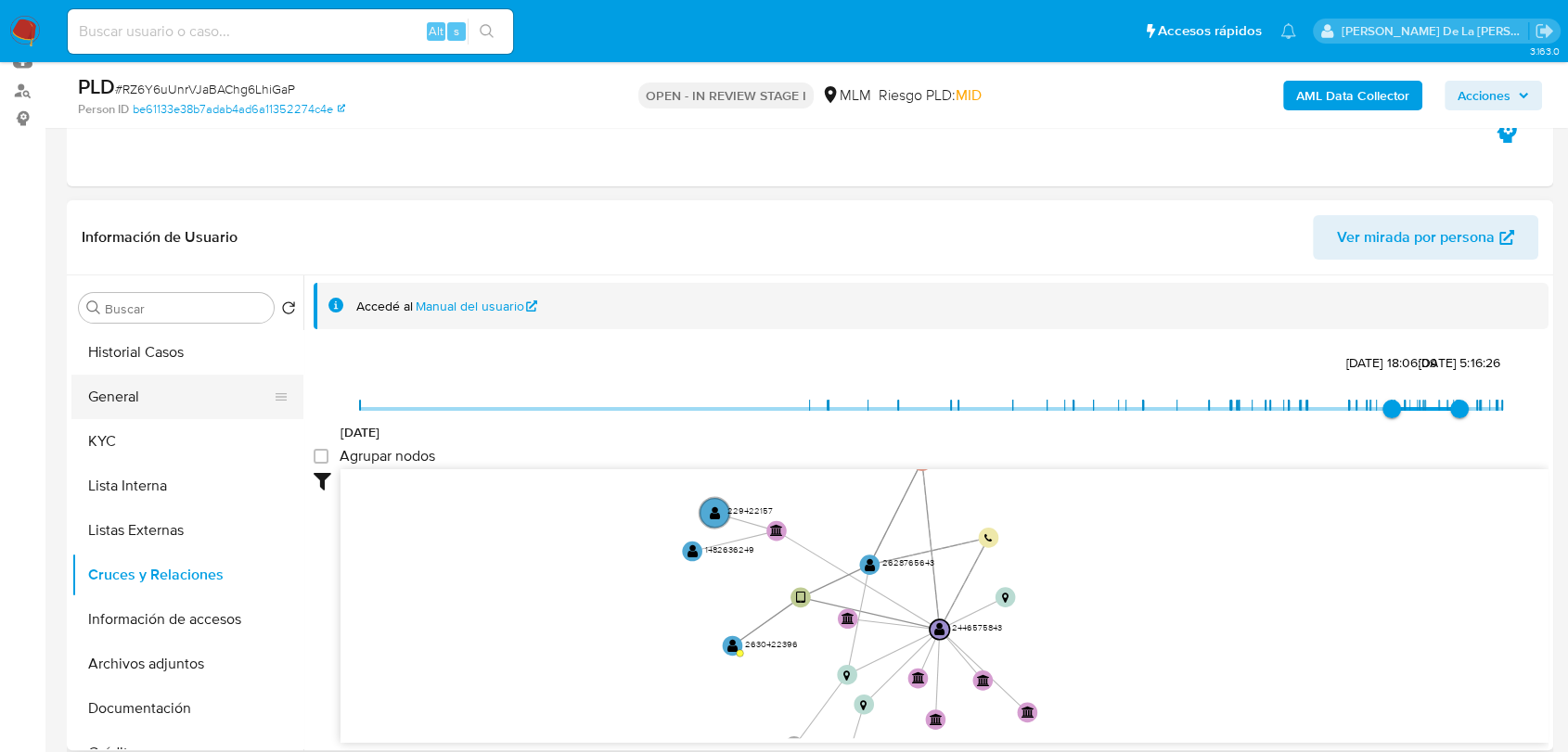
click at [181, 387] on button "General" at bounding box center [180, 397] width 217 height 45
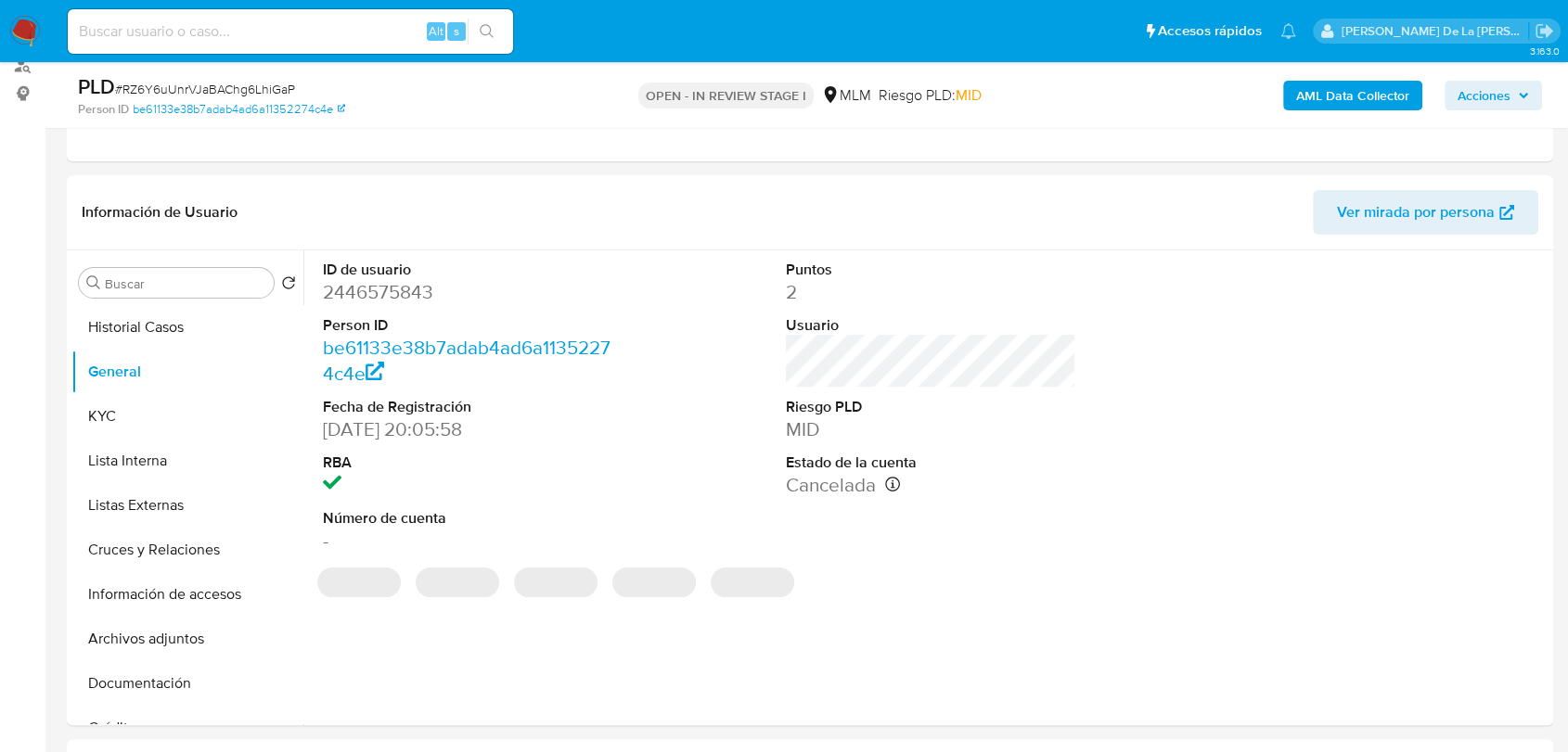
scroll to position [243, 0]
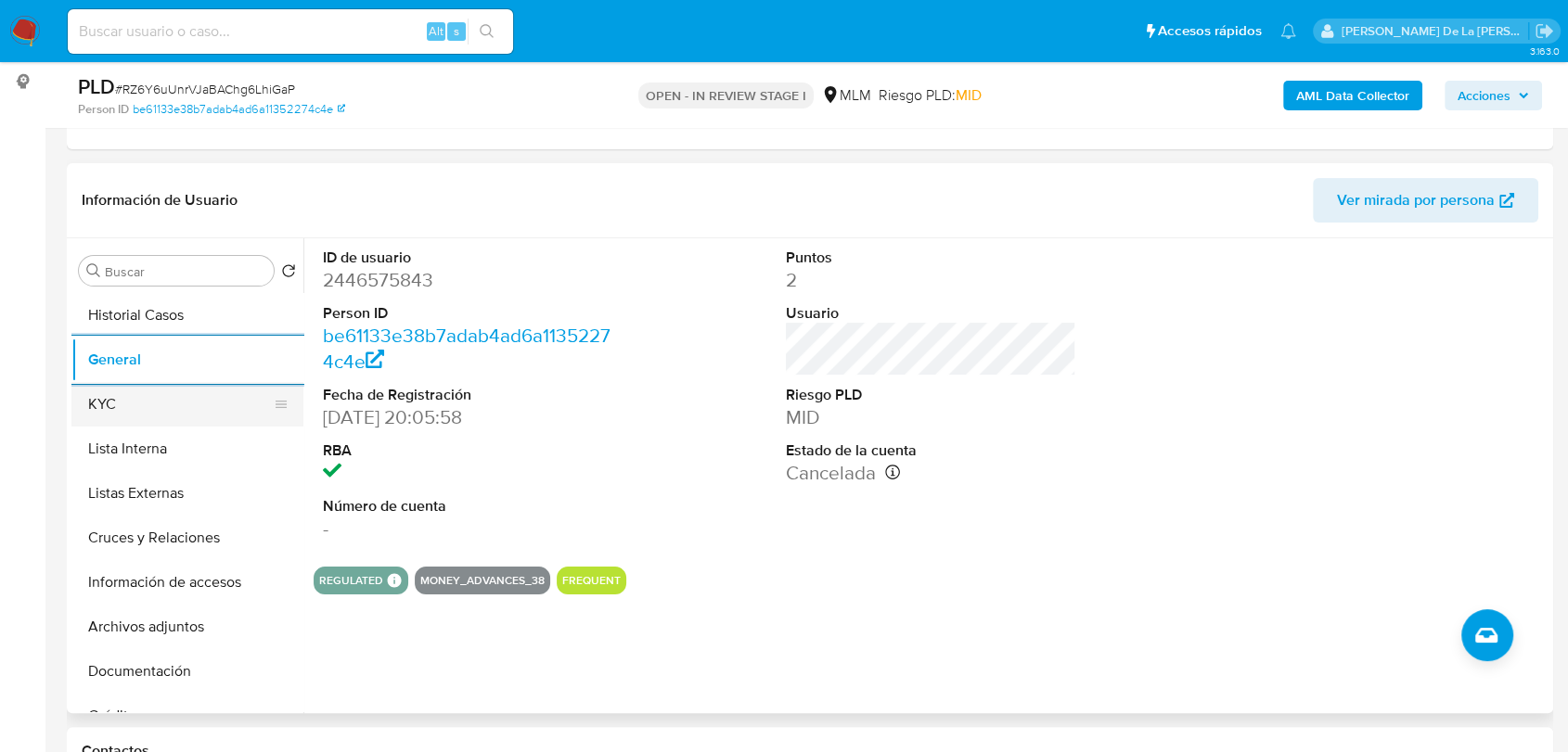
click at [176, 392] on button "KYC" at bounding box center [180, 404] width 217 height 45
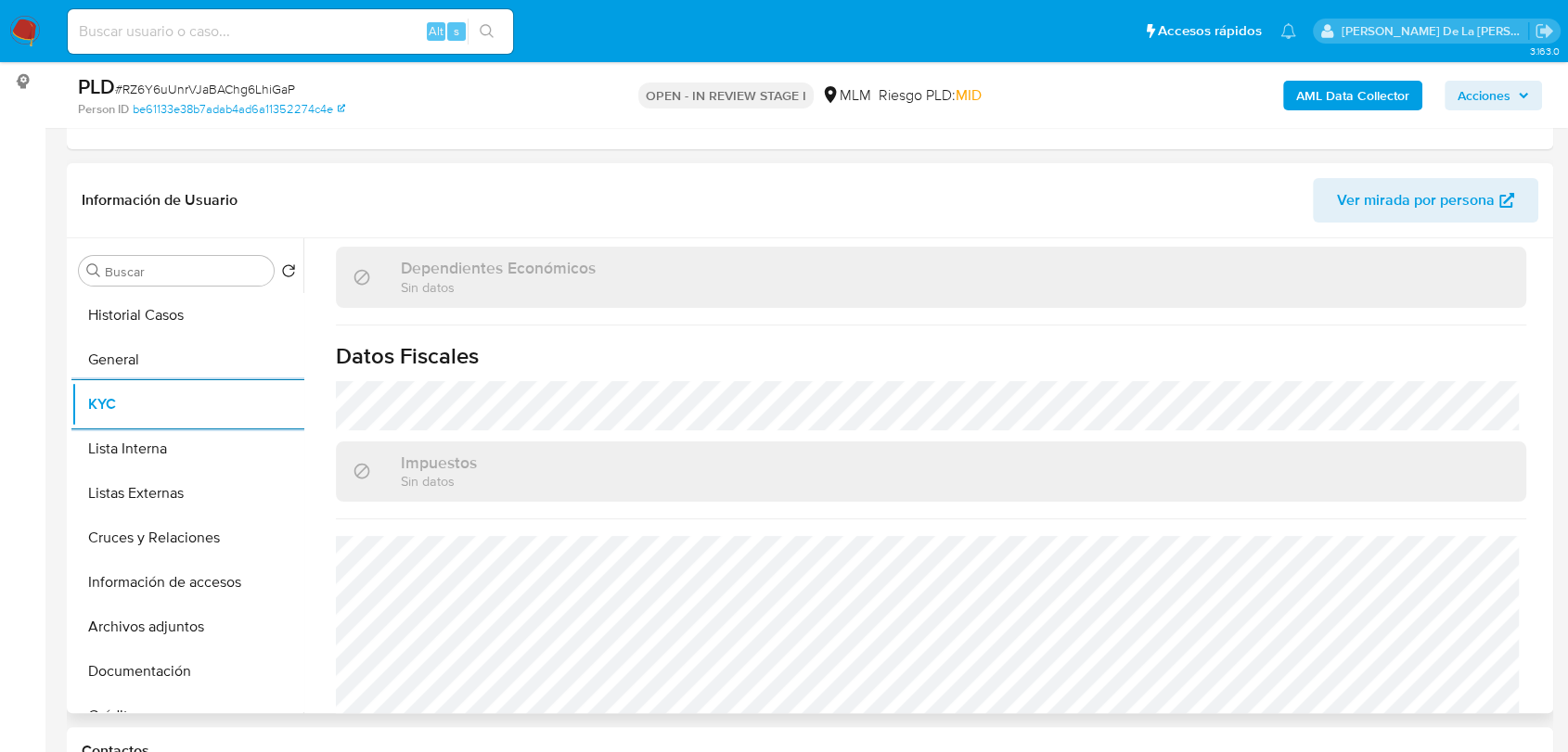
scroll to position [1134, 0]
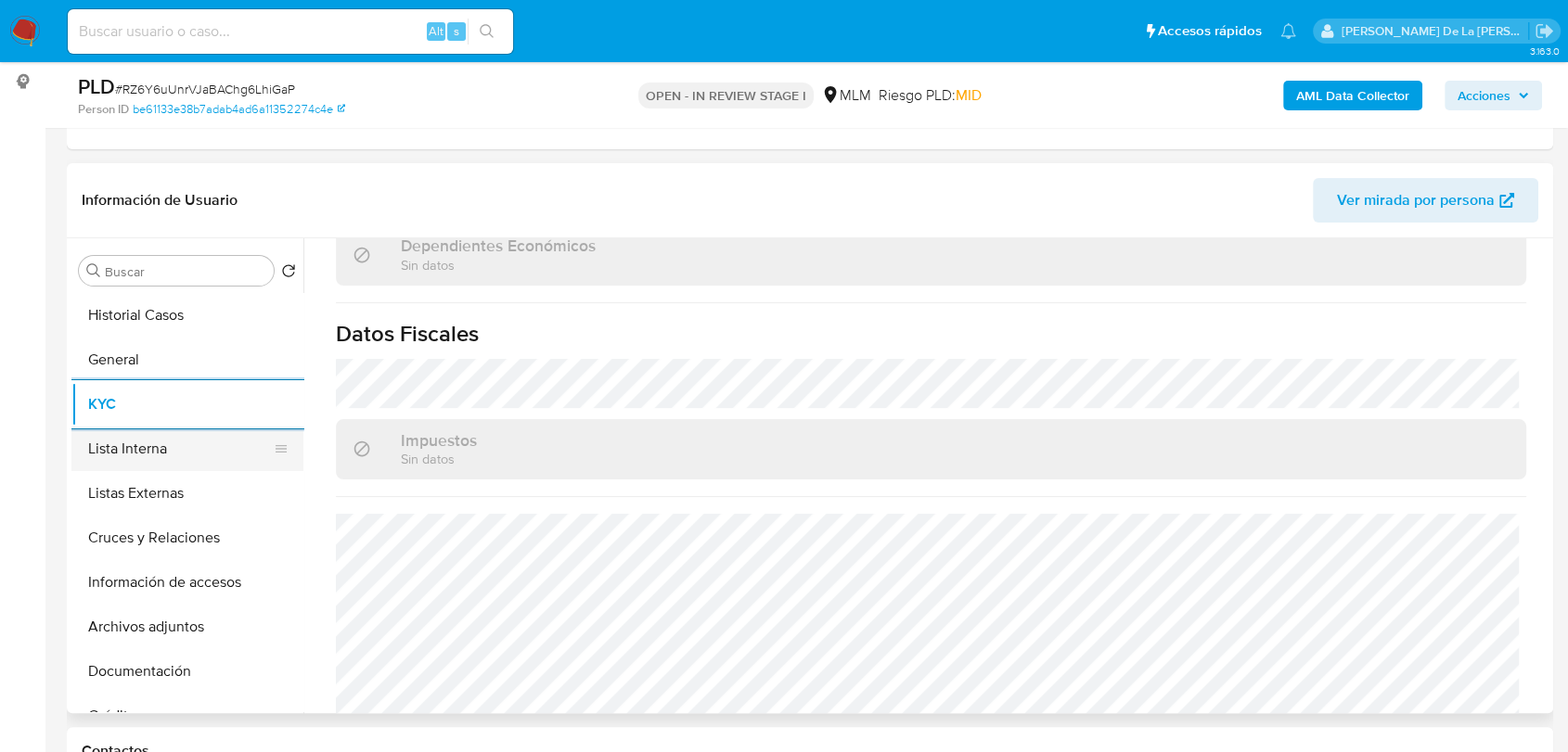
click at [131, 450] on button "Lista Interna" at bounding box center [180, 449] width 217 height 45
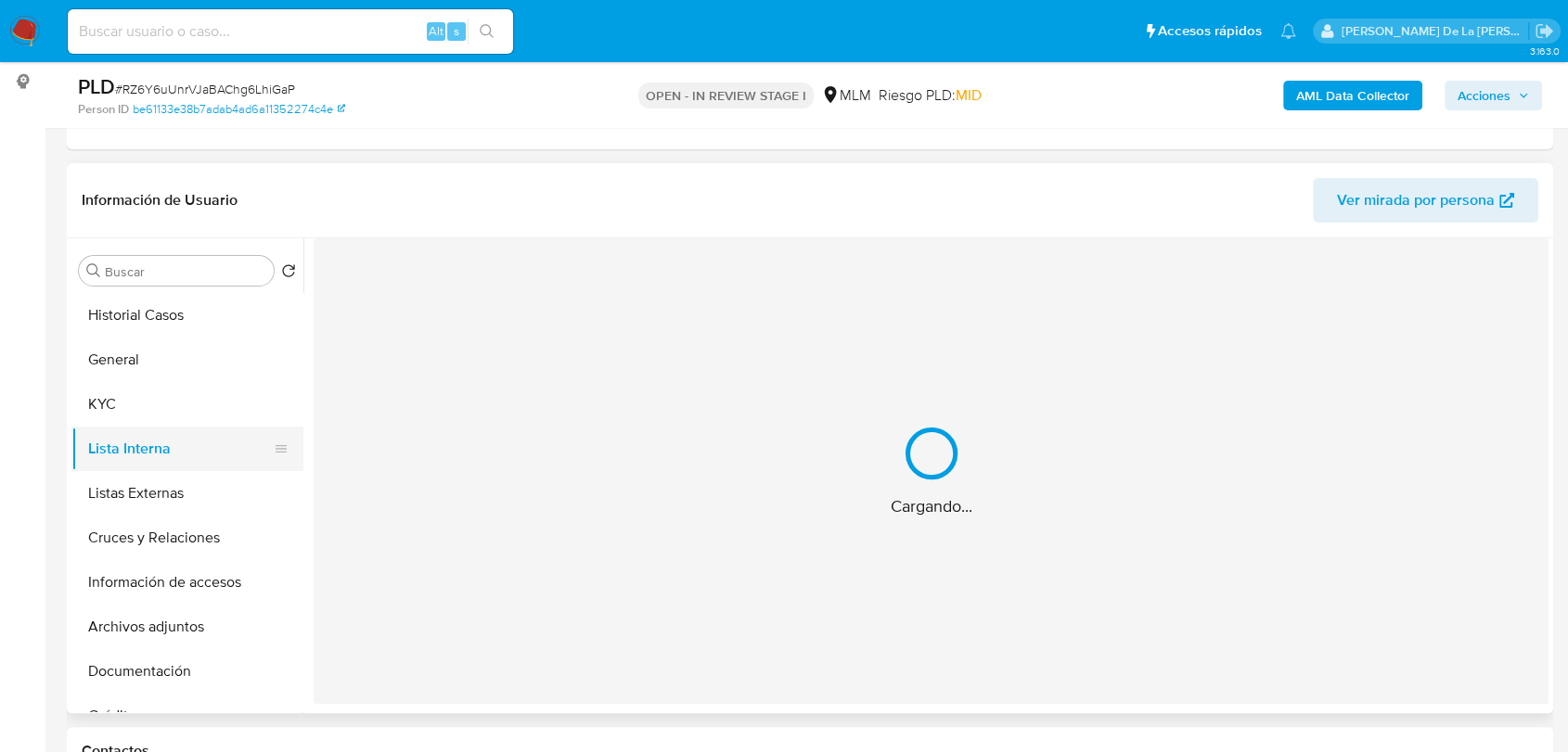
scroll to position [0, 0]
click at [133, 472] on button "Listas Externas" at bounding box center [180, 494] width 217 height 45
click at [143, 486] on button "Listas Externas" at bounding box center [180, 494] width 217 height 45
click at [140, 543] on button "Cruces y Relaciones" at bounding box center [180, 538] width 217 height 45
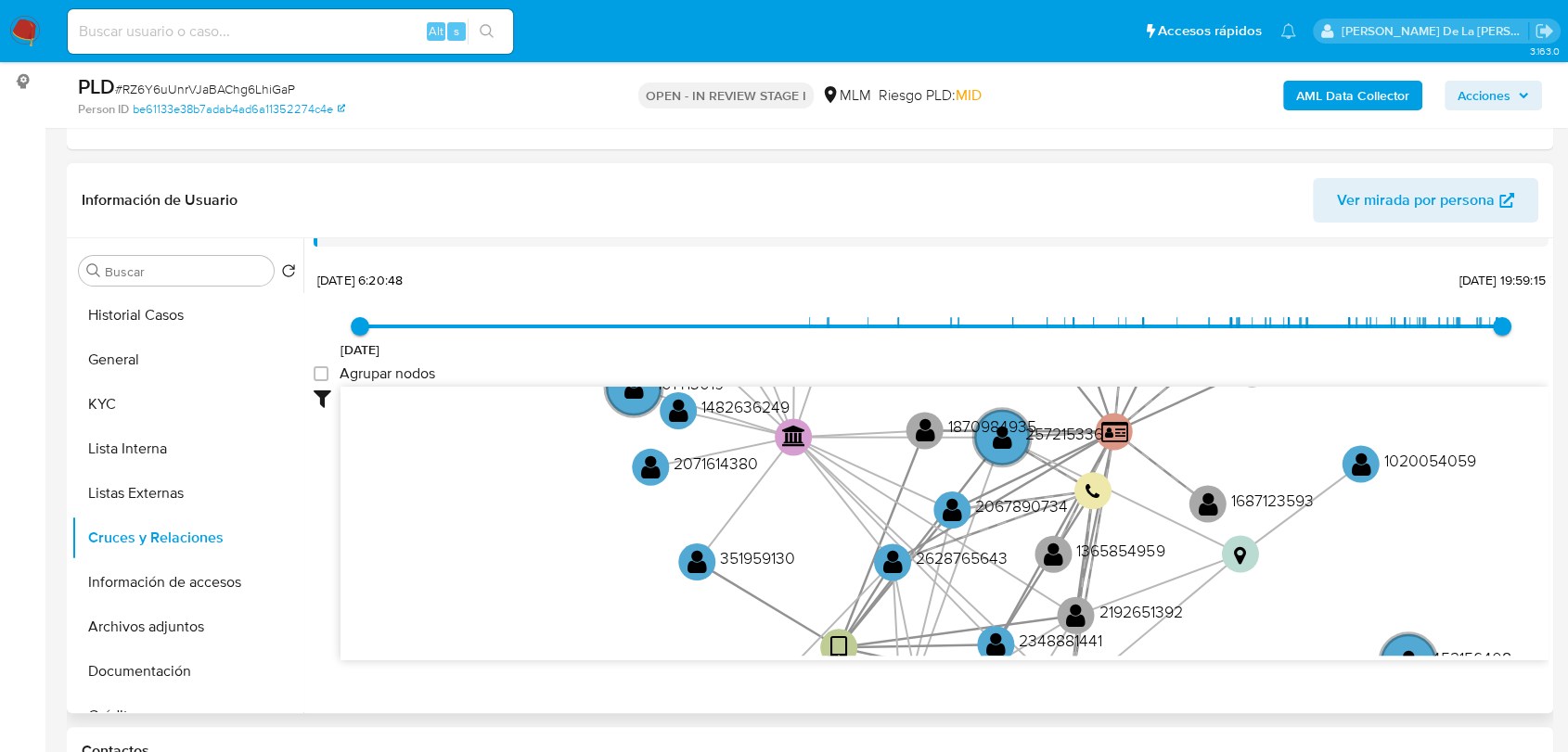
scroll to position [69, 0]
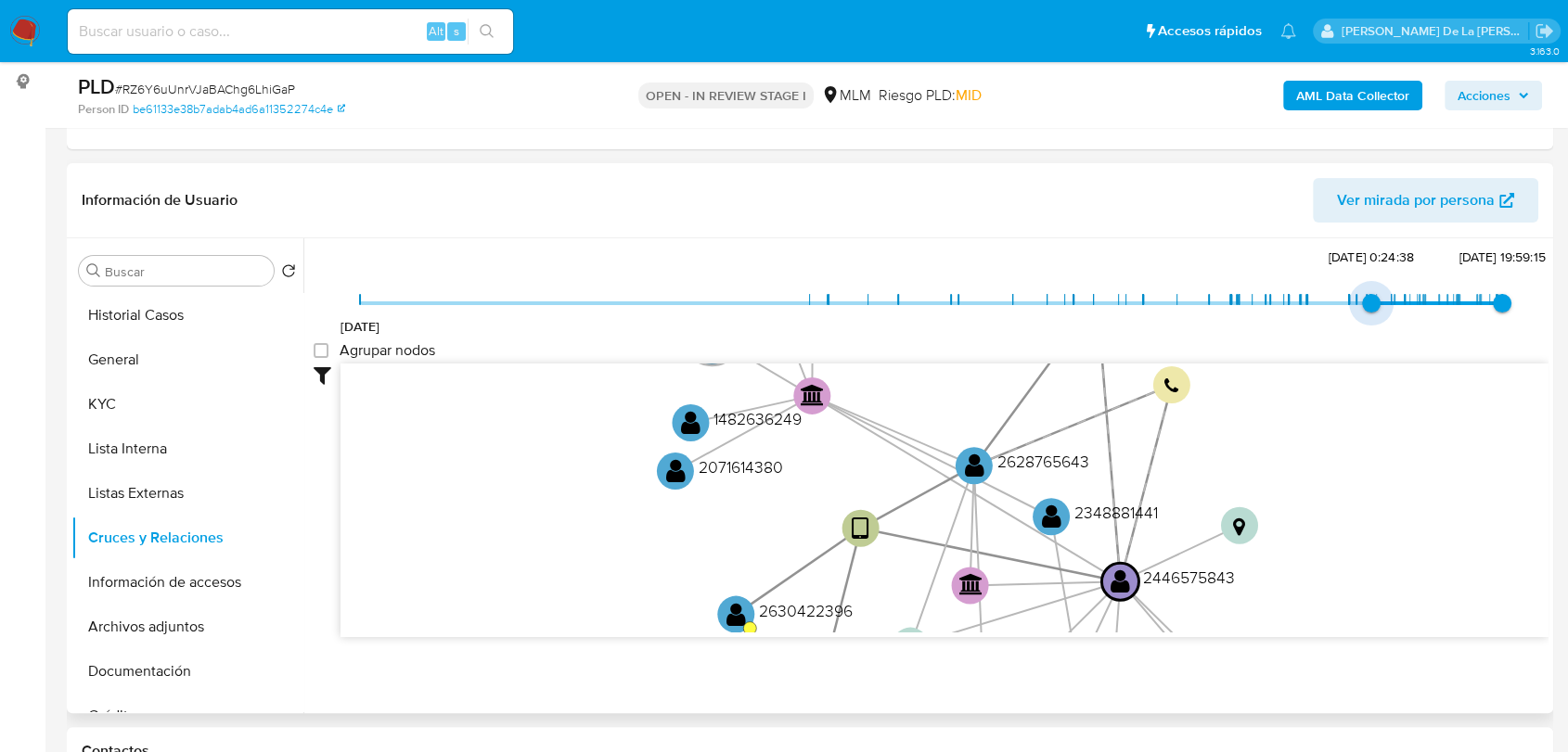
type input "1746043438000"
drag, startPoint x: 370, startPoint y: 302, endPoint x: 1367, endPoint y: 301, distance: 997.0
click at [1367, 301] on span "23/4/2025, 0:24:38" at bounding box center [1370, 302] width 18 height 18
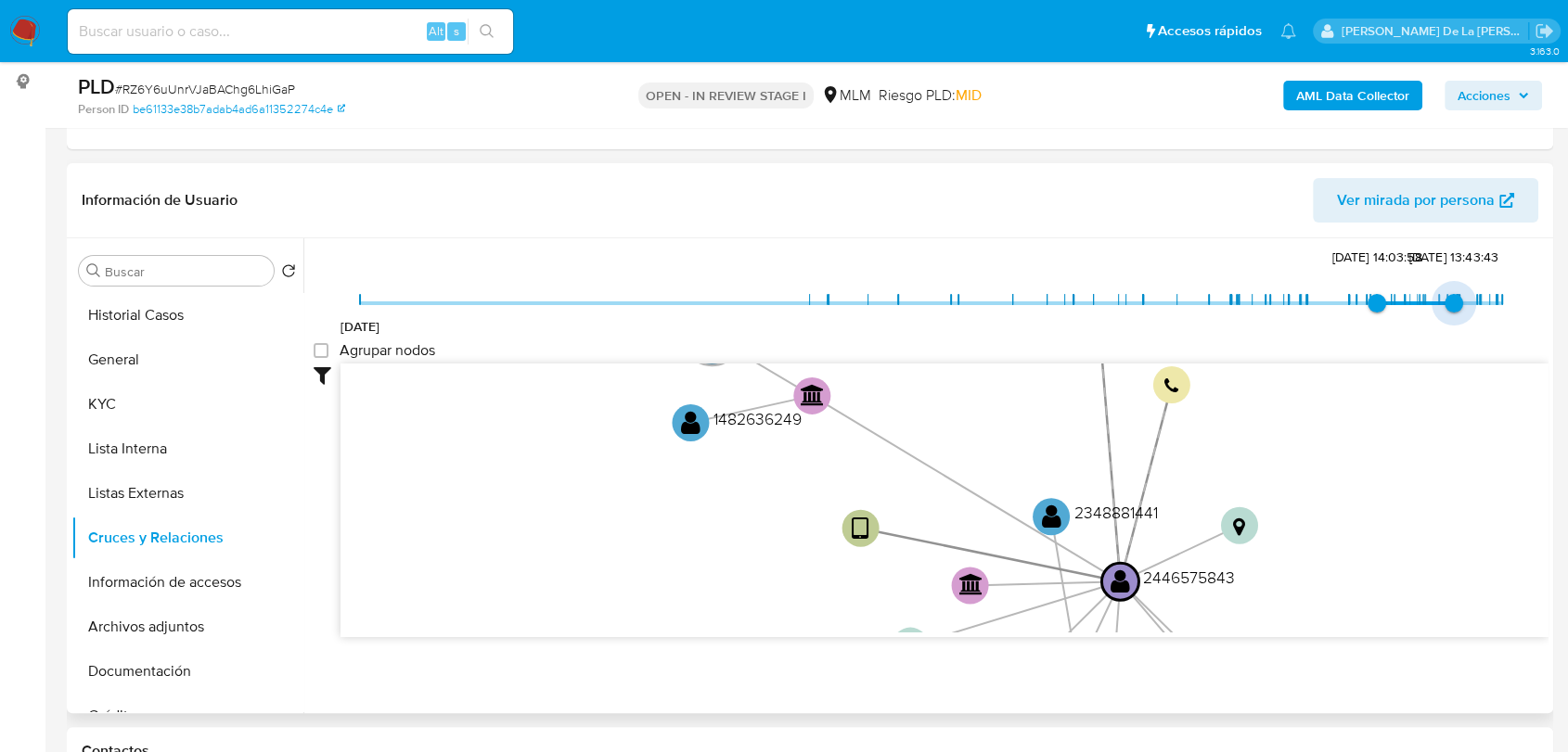
type input "1754169186000"
drag, startPoint x: 1499, startPoint y: 299, endPoint x: 1391, endPoint y: 354, distance: 121.2
click at [1438, 303] on span "2/8/2025, 15:13:06" at bounding box center [1447, 302] width 18 height 18
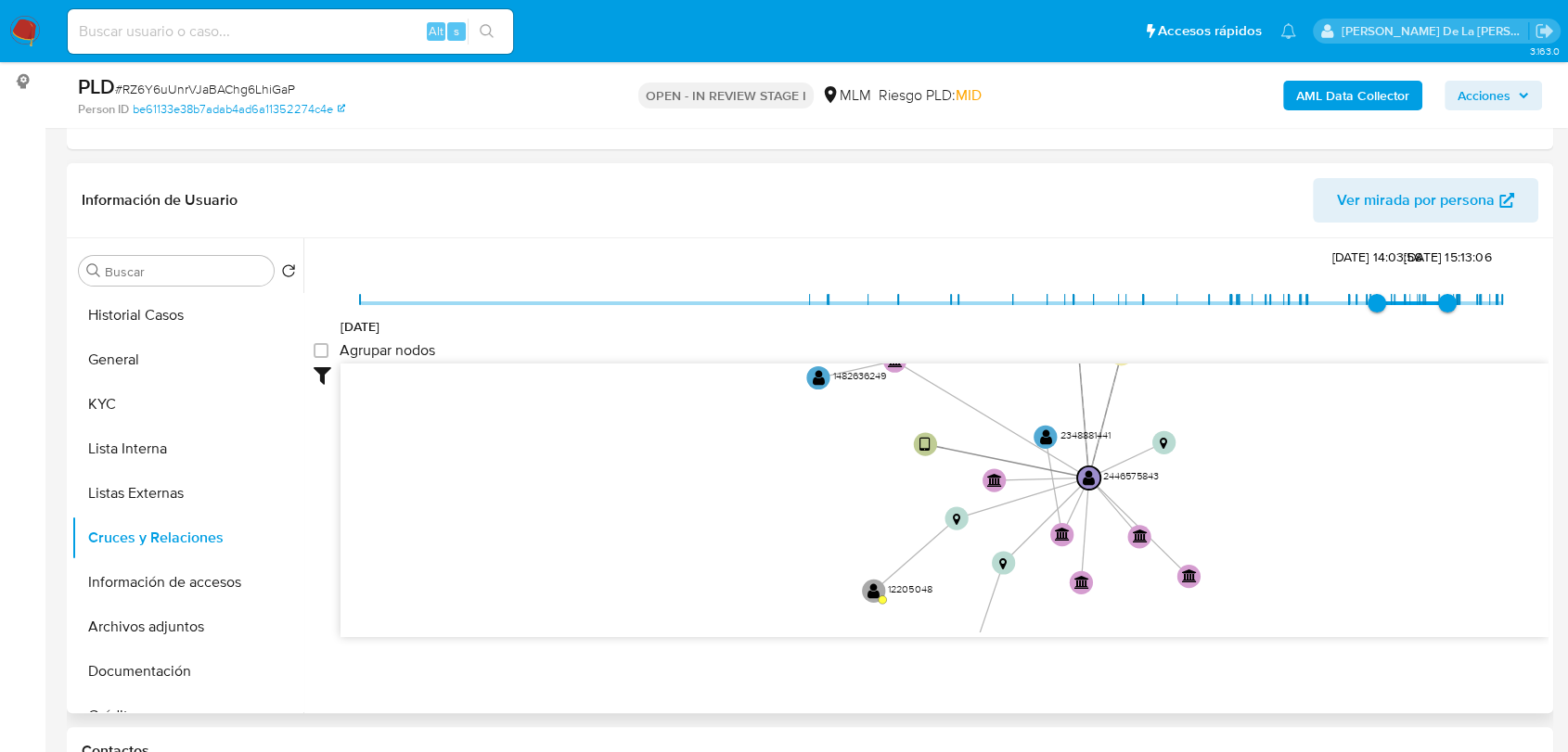
drag, startPoint x: 1305, startPoint y: 450, endPoint x: 1192, endPoint y: 409, distance: 120.2
click at [1192, 409] on icon "user-2446575843  2446575843 device-671460cb38e31fed3c0614a6  person-be61133e3…" at bounding box center [944, 498] width 1207 height 269
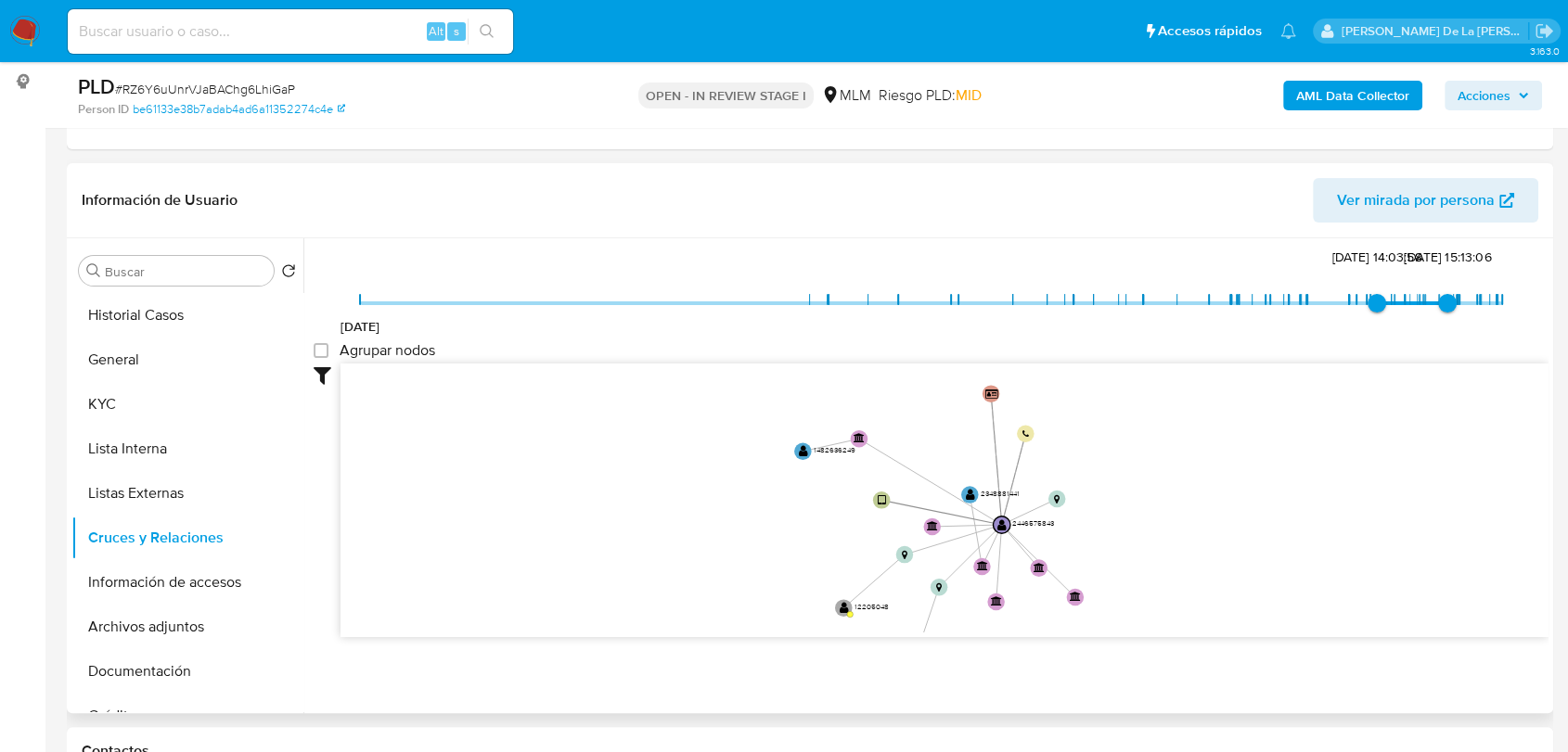
drag, startPoint x: 1218, startPoint y: 461, endPoint x: 1103, endPoint y: 498, distance: 120.8
click at [1103, 498] on icon "user-2446575843  2446575843 device-671460cb38e31fed3c0614a6  person-be61133e3…" at bounding box center [944, 498] width 1207 height 269
click at [137, 567] on button "Información de accesos" at bounding box center [180, 583] width 217 height 45
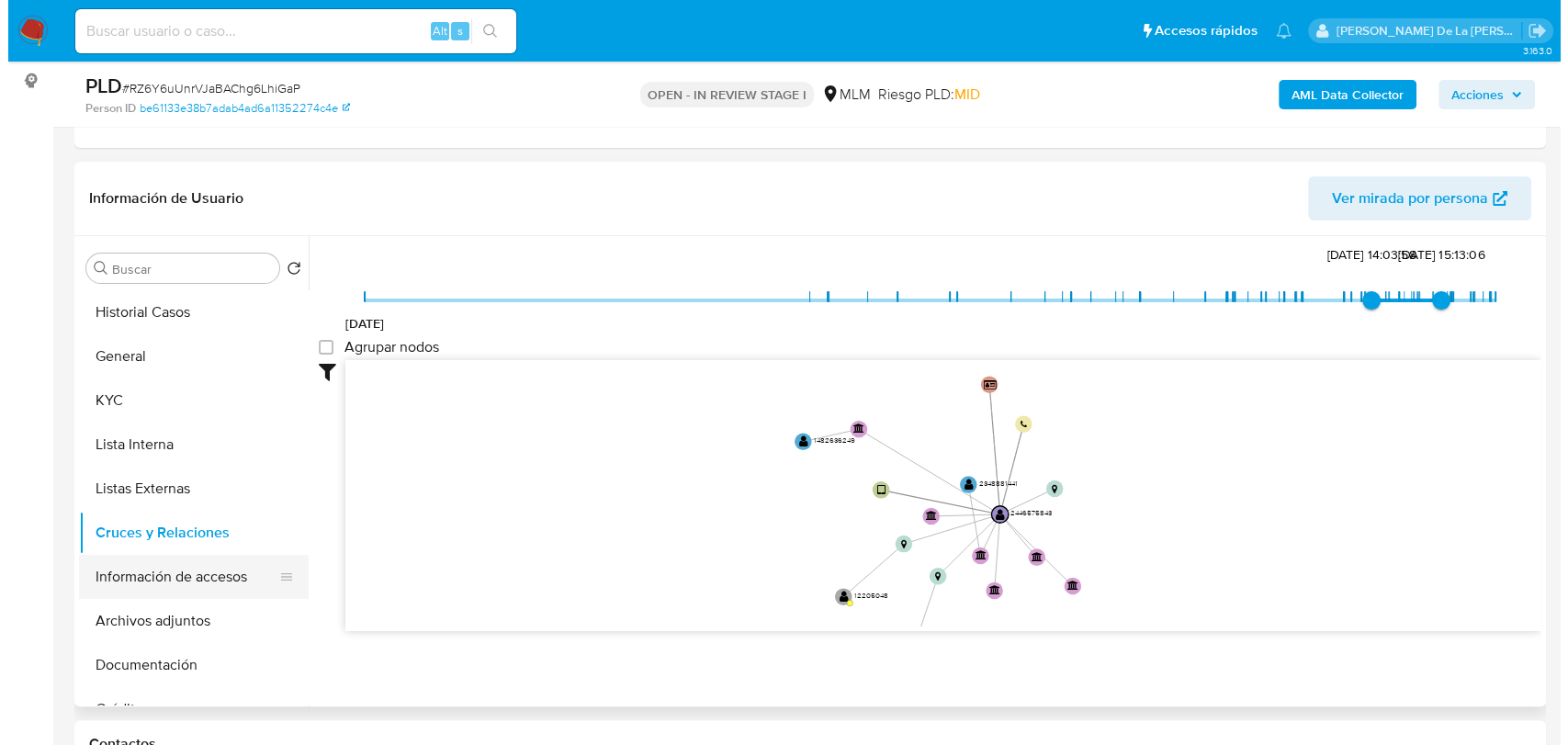
scroll to position [0, 0]
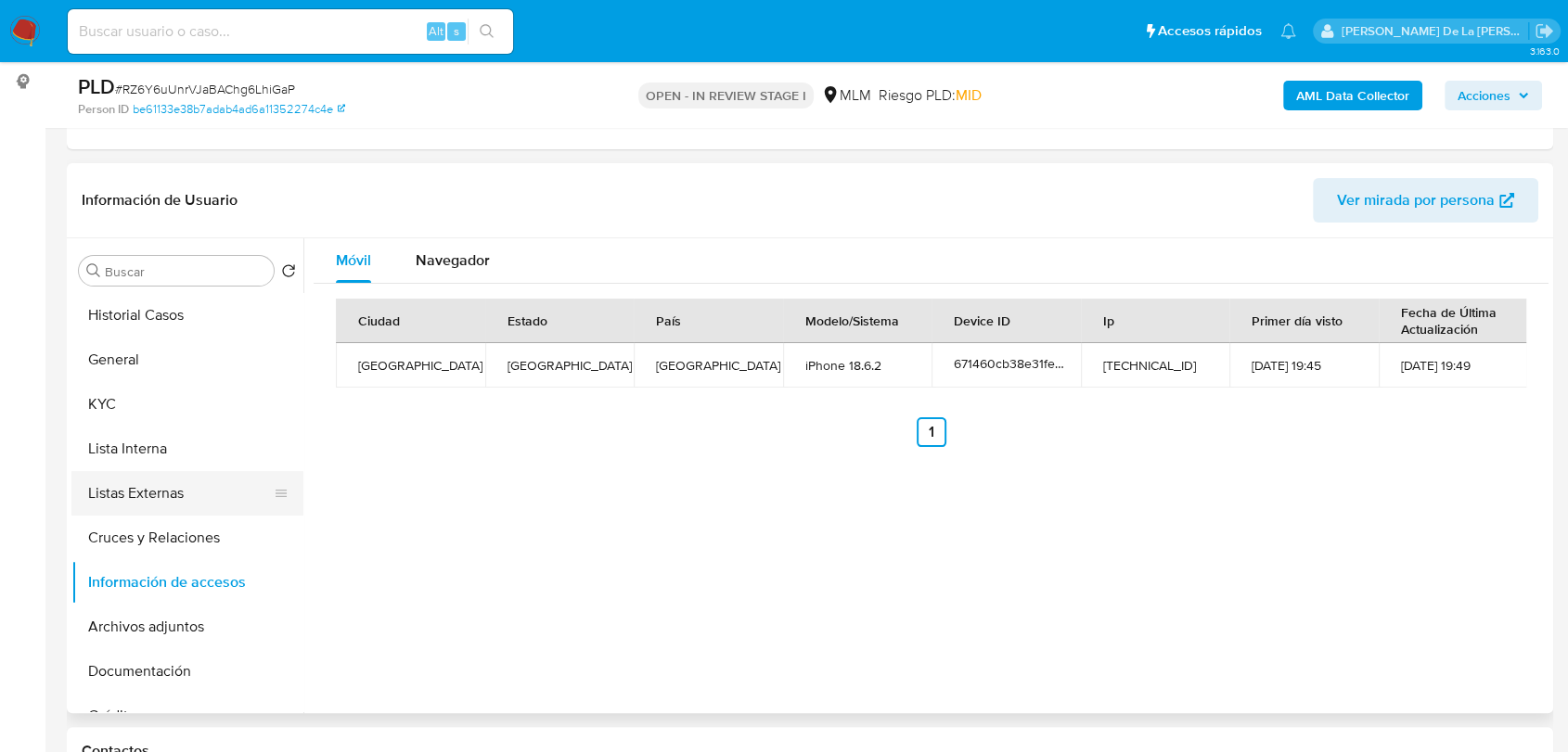
click at [143, 484] on button "Listas Externas" at bounding box center [180, 494] width 217 height 45
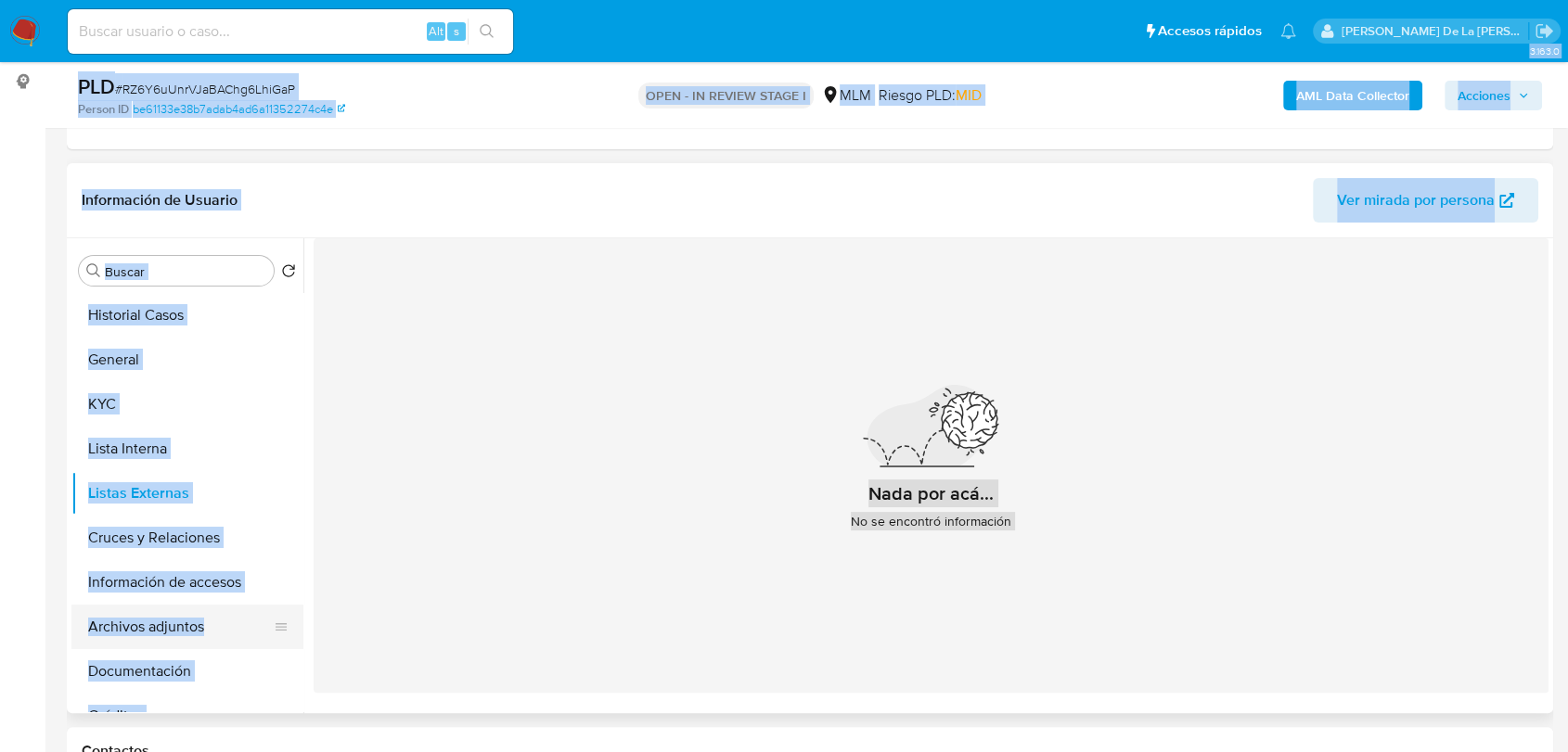
click at [169, 629] on button "Archivos adjuntos" at bounding box center [180, 627] width 217 height 45
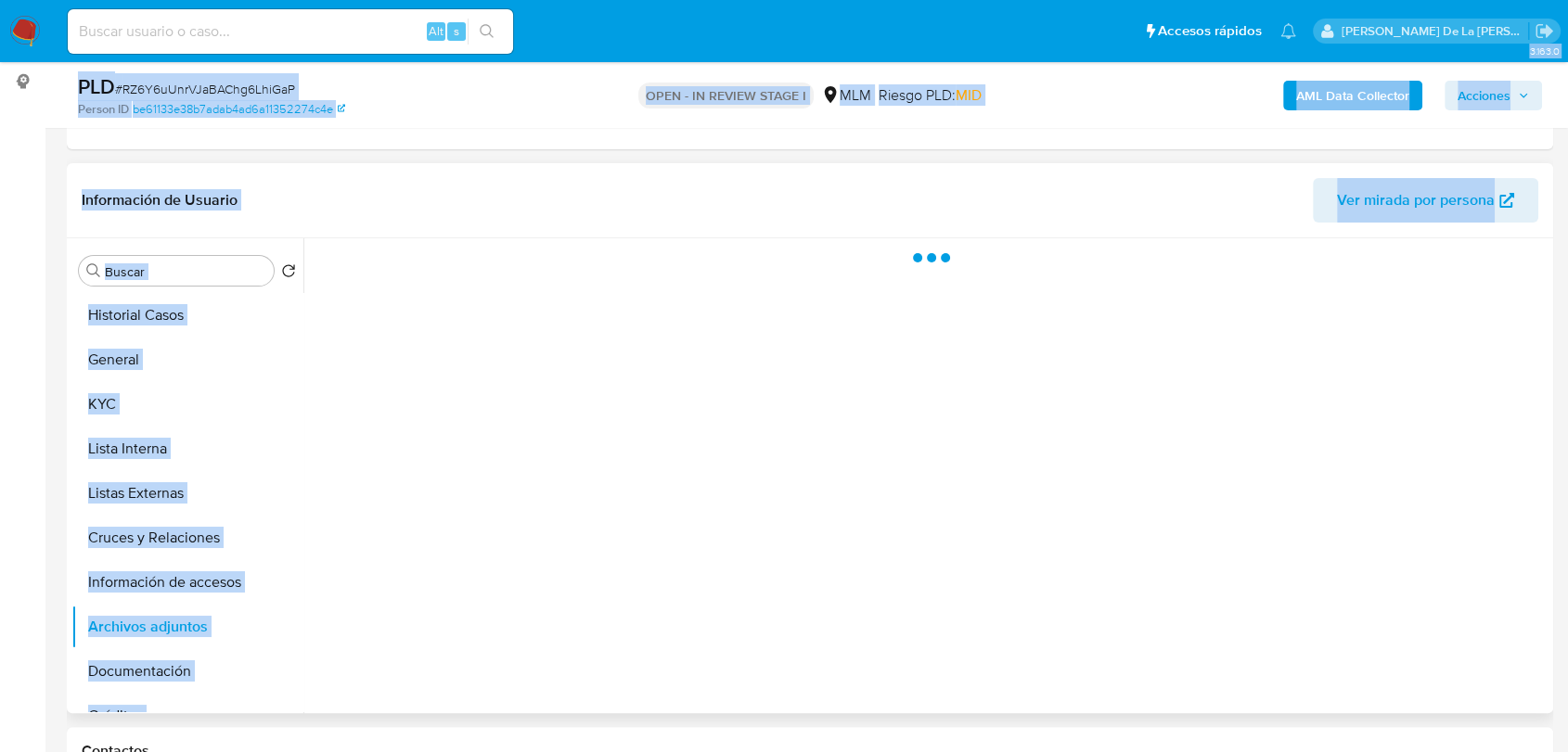
click at [1209, 594] on div at bounding box center [925, 476] width 1245 height 475
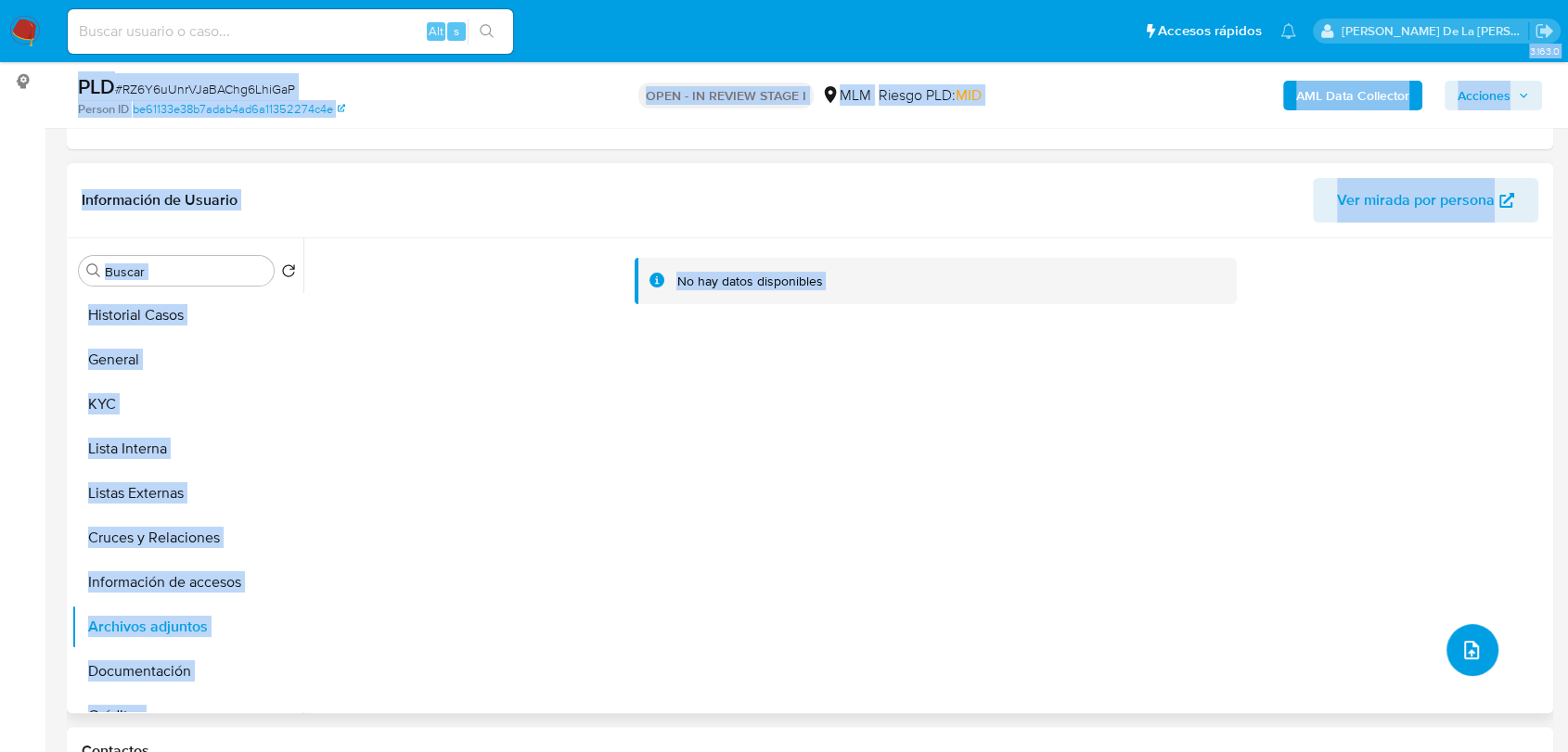
click at [1449, 646] on button "upload-file" at bounding box center [1472, 651] width 52 height 52
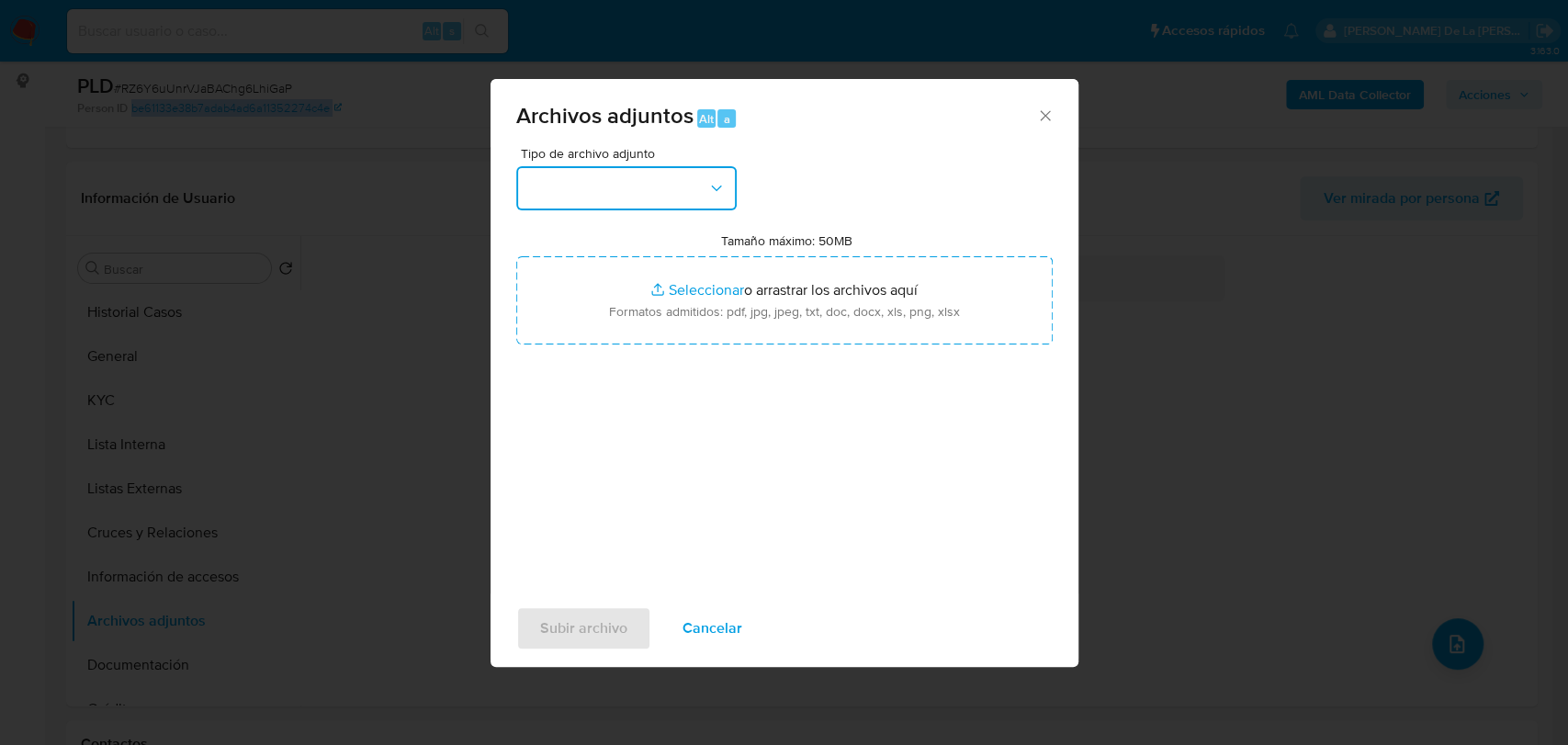
click at [605, 183] on button "button" at bounding box center [626, 188] width 221 height 45
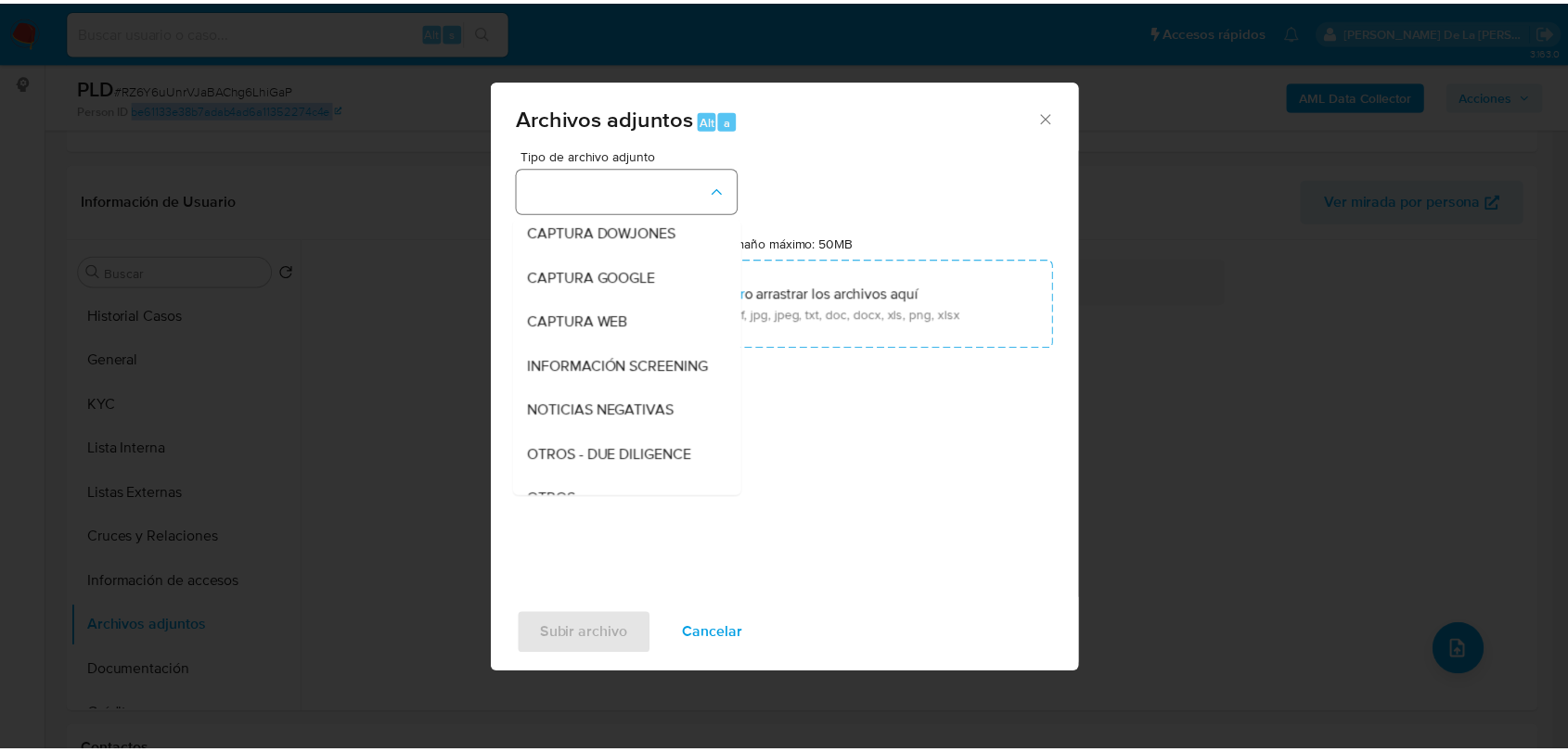
scroll to position [97, 0]
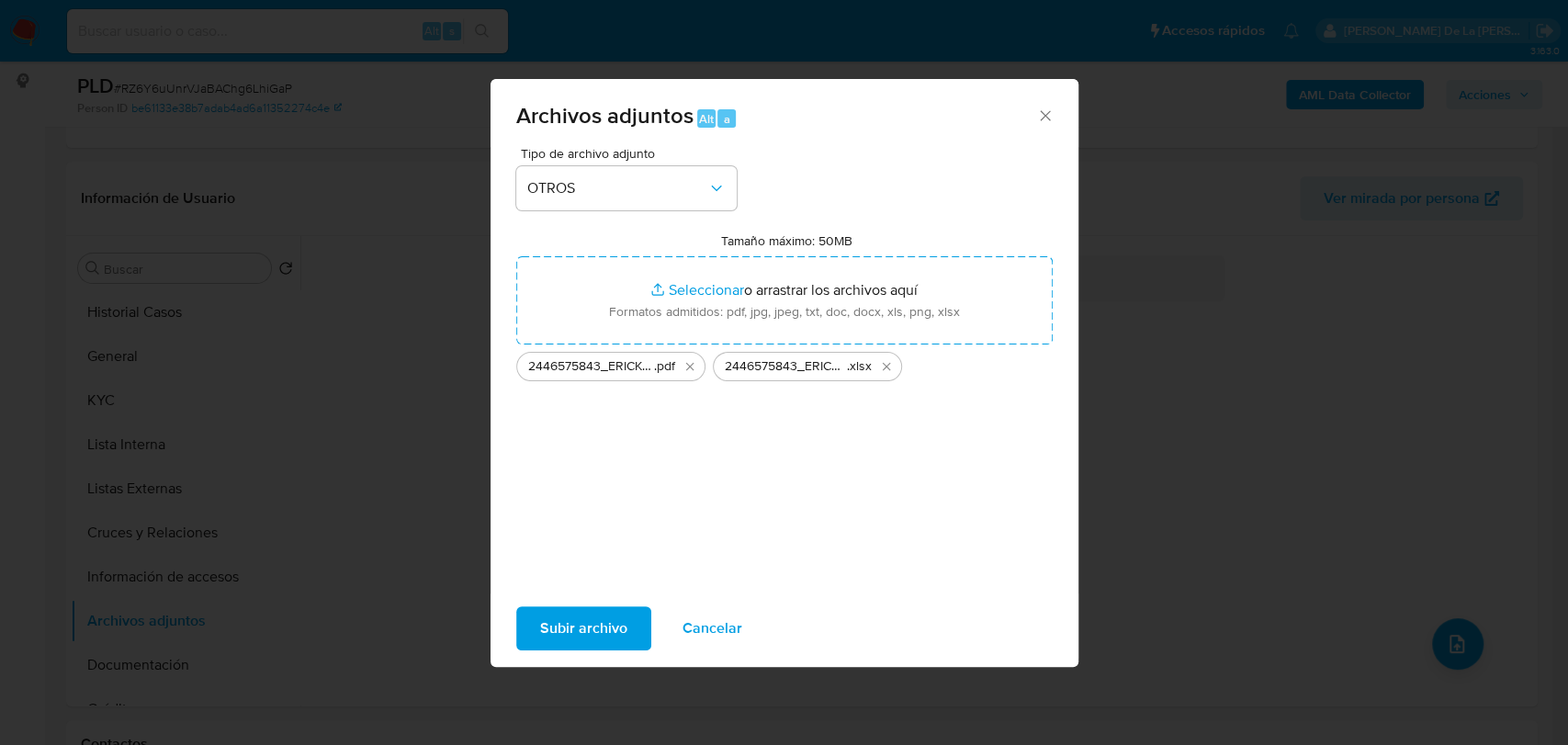
click at [626, 637] on button "Subir archivo" at bounding box center [584, 628] width 135 height 45
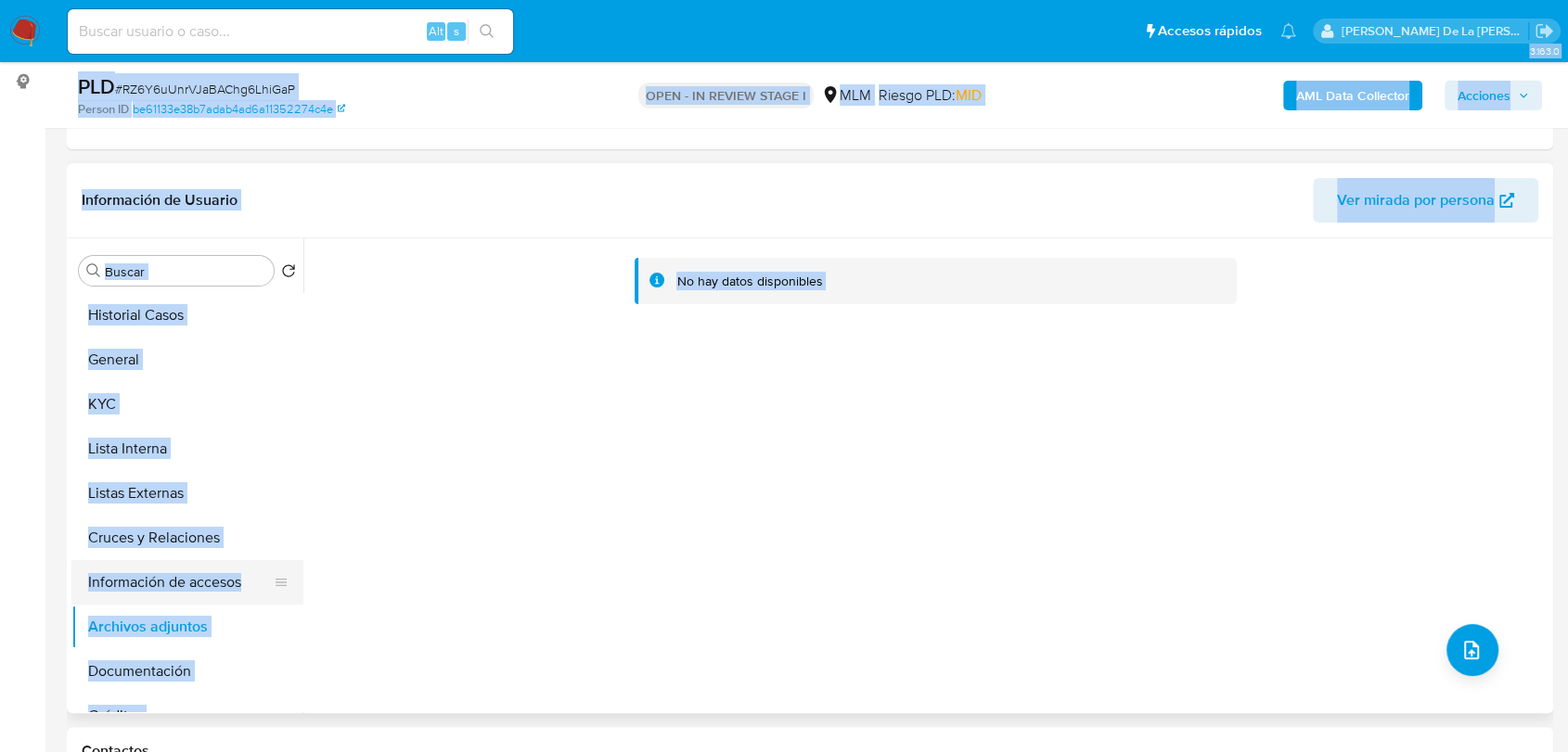
click at [184, 559] on ul "Historial Casos General KYC Lista Interna Listas Externas Cruces y Relaciones I…" at bounding box center [188, 501] width 232 height 418
click at [178, 591] on button "Información de accesos" at bounding box center [180, 583] width 217 height 45
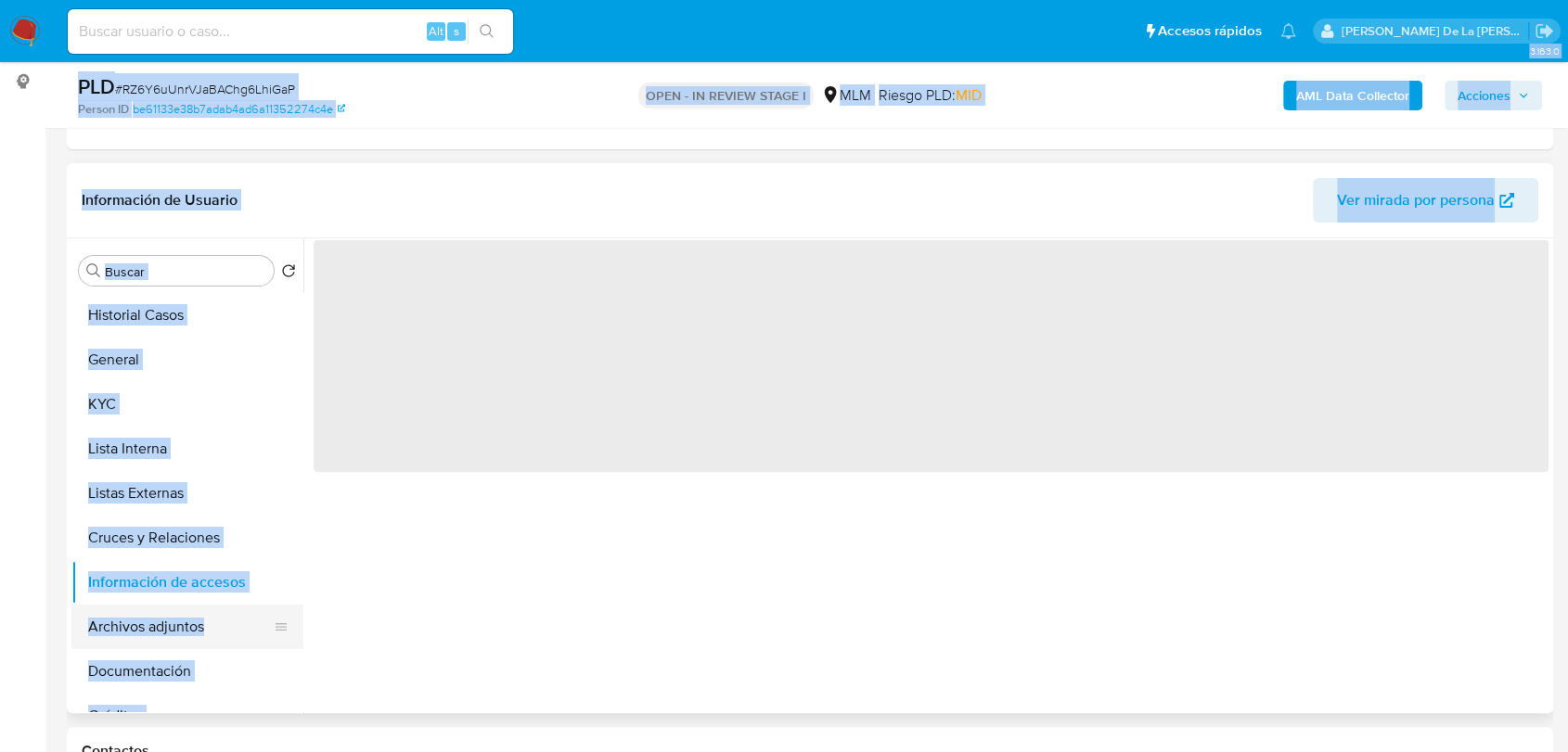
click at [168, 635] on button "Archivos adjuntos" at bounding box center [180, 627] width 217 height 45
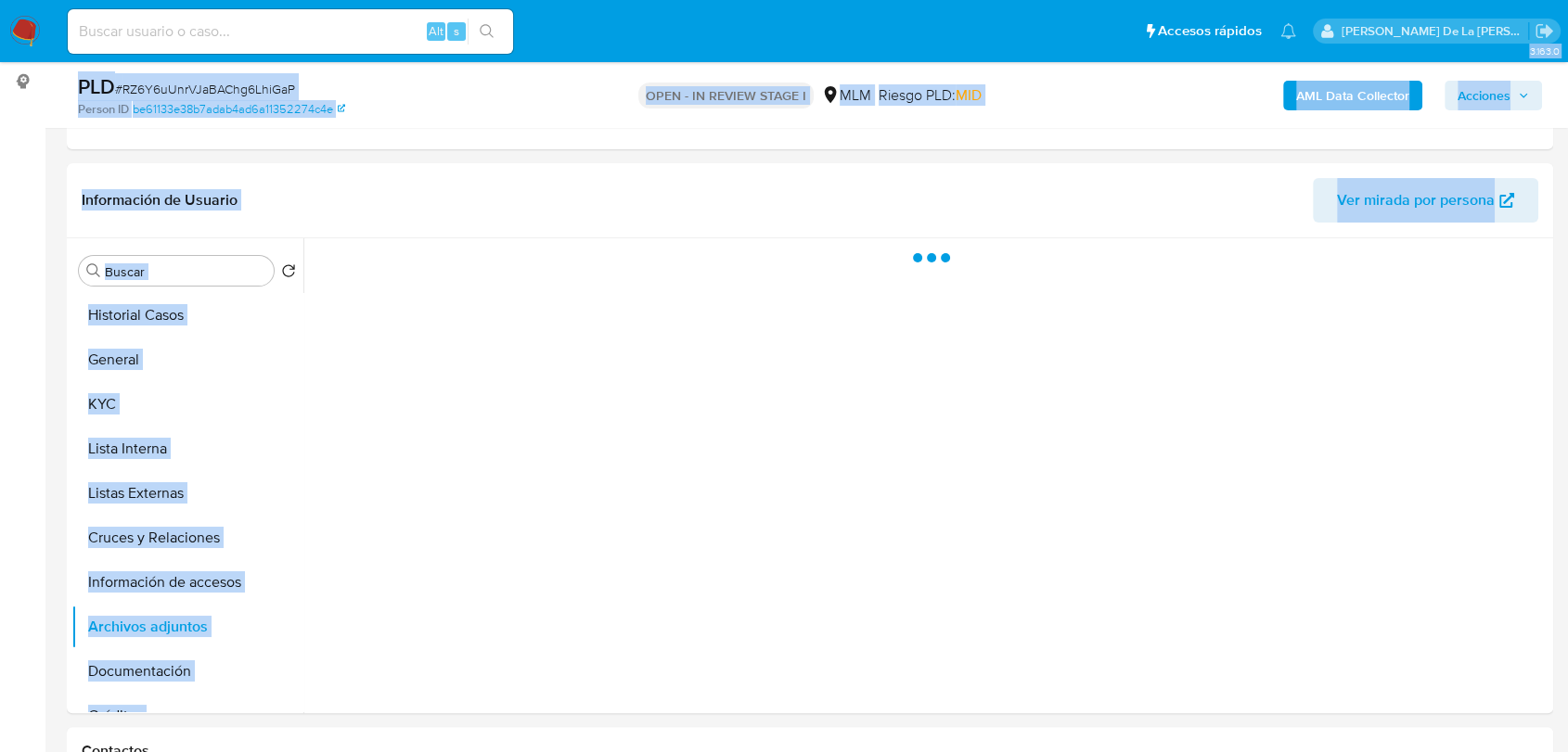
click at [1501, 88] on span "Acciones" at bounding box center [1483, 95] width 53 height 30
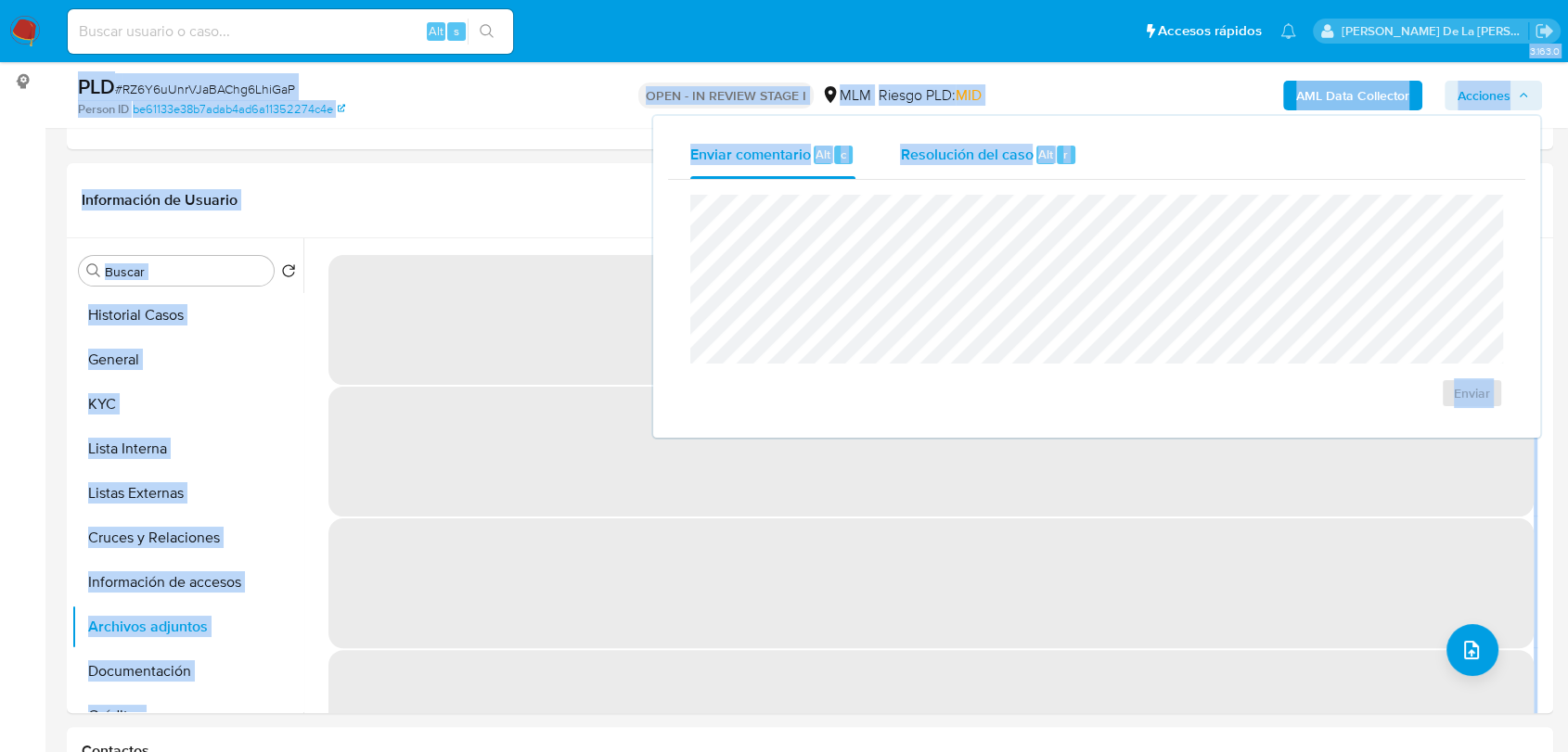
click at [1020, 167] on div "Resolución del caso Alt r" at bounding box center [987, 155] width 177 height 48
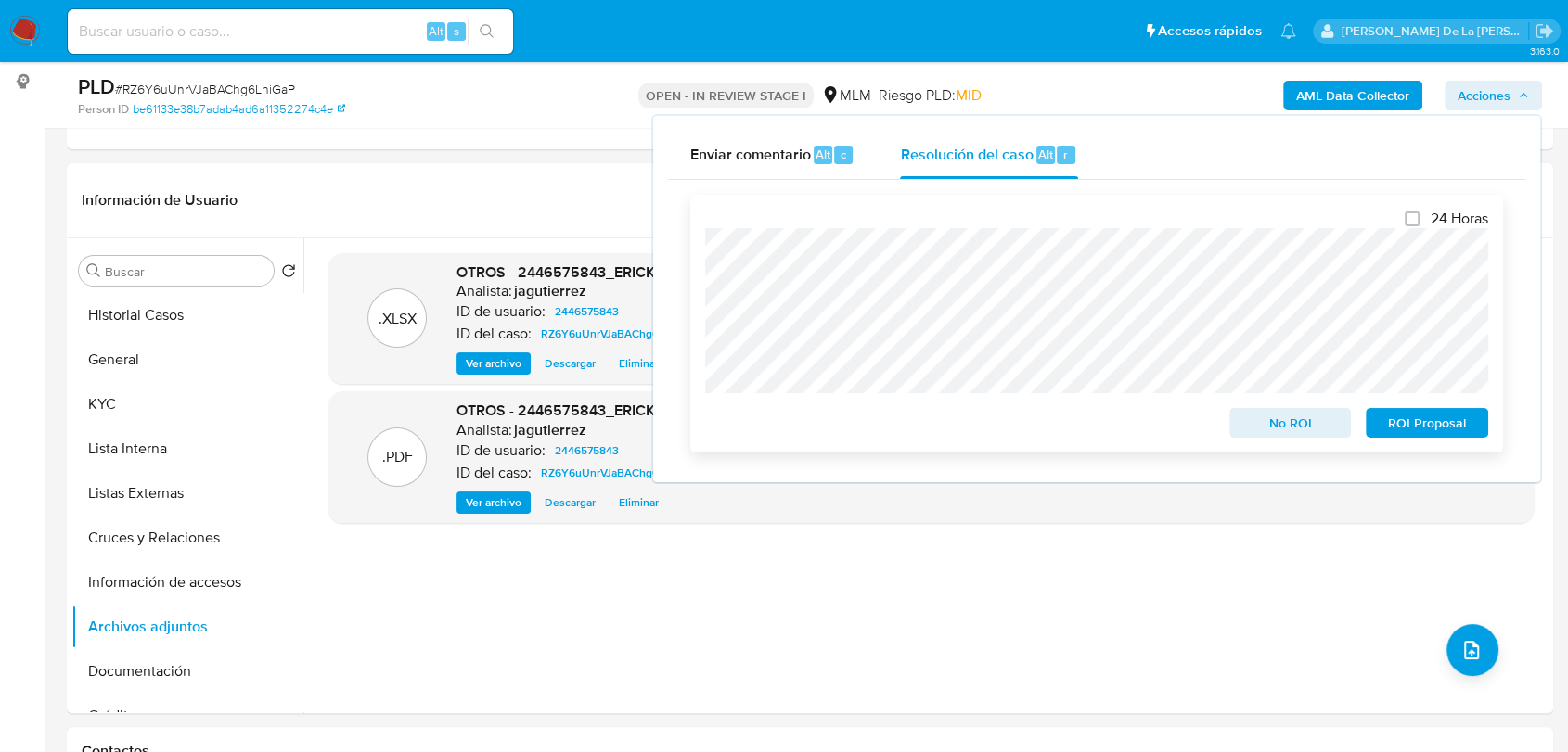
click at [1273, 424] on span "No ROI" at bounding box center [1290, 423] width 97 height 26
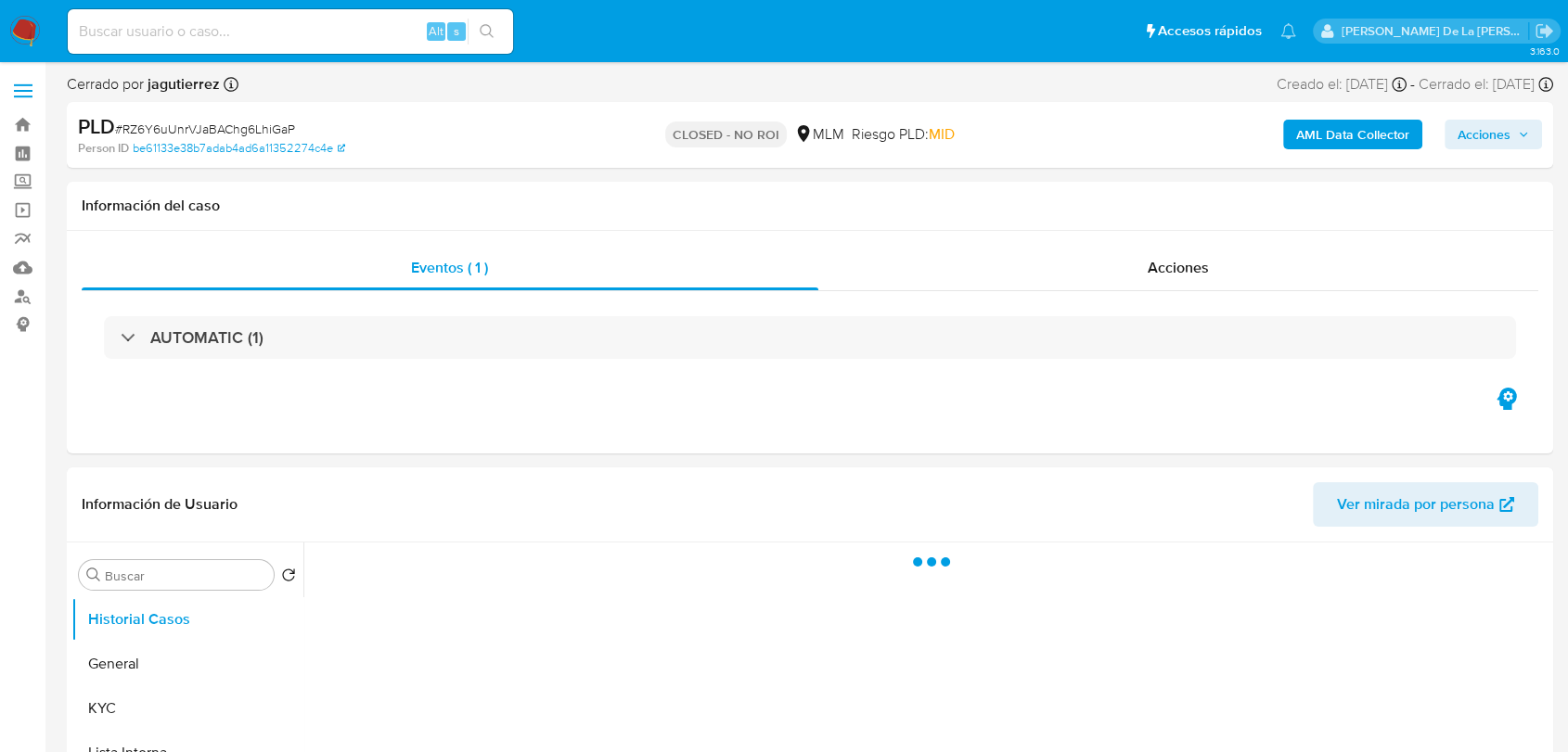
select select "10"
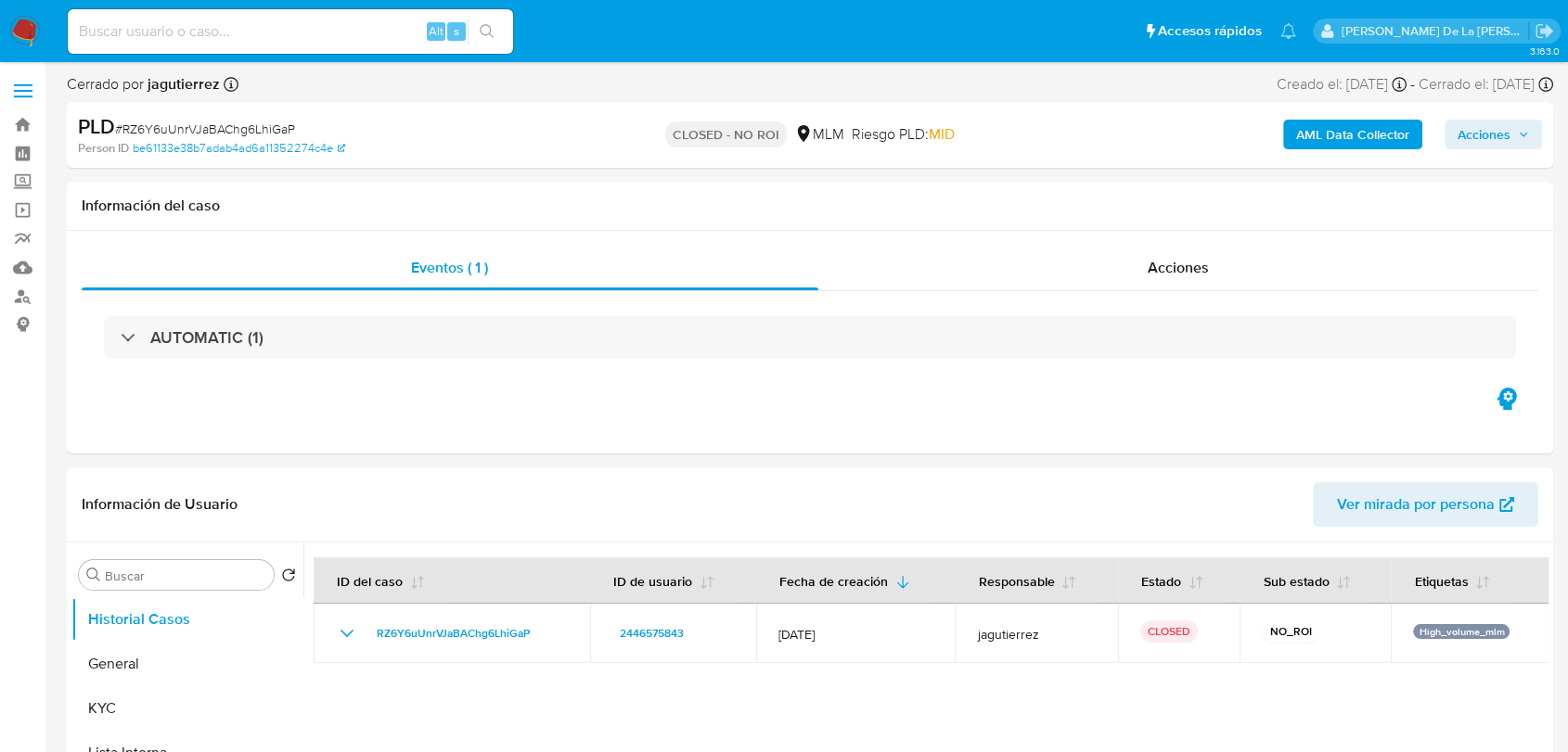
click at [28, 33] on img at bounding box center [25, 31] width 32 height 32
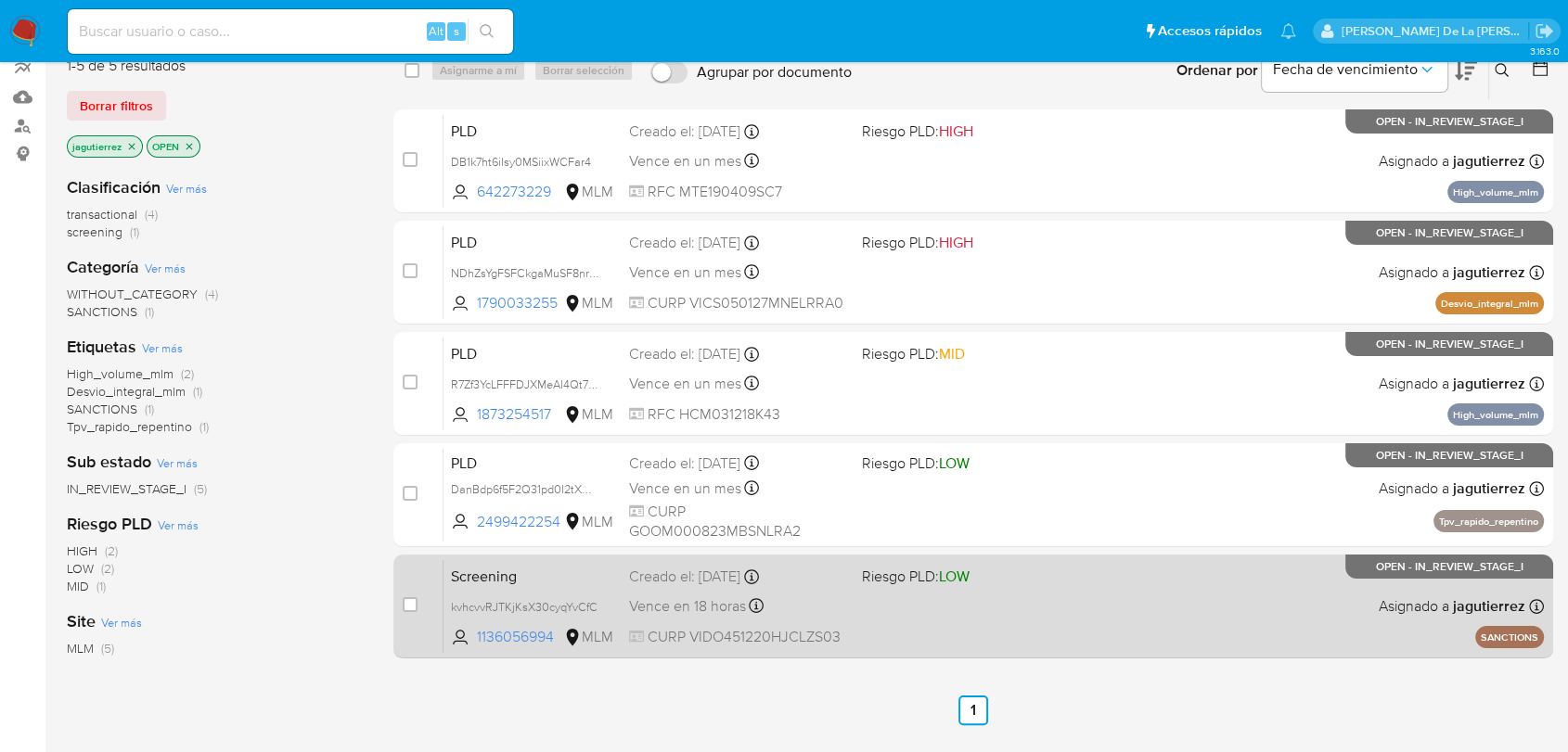
scroll to position [377, 0]
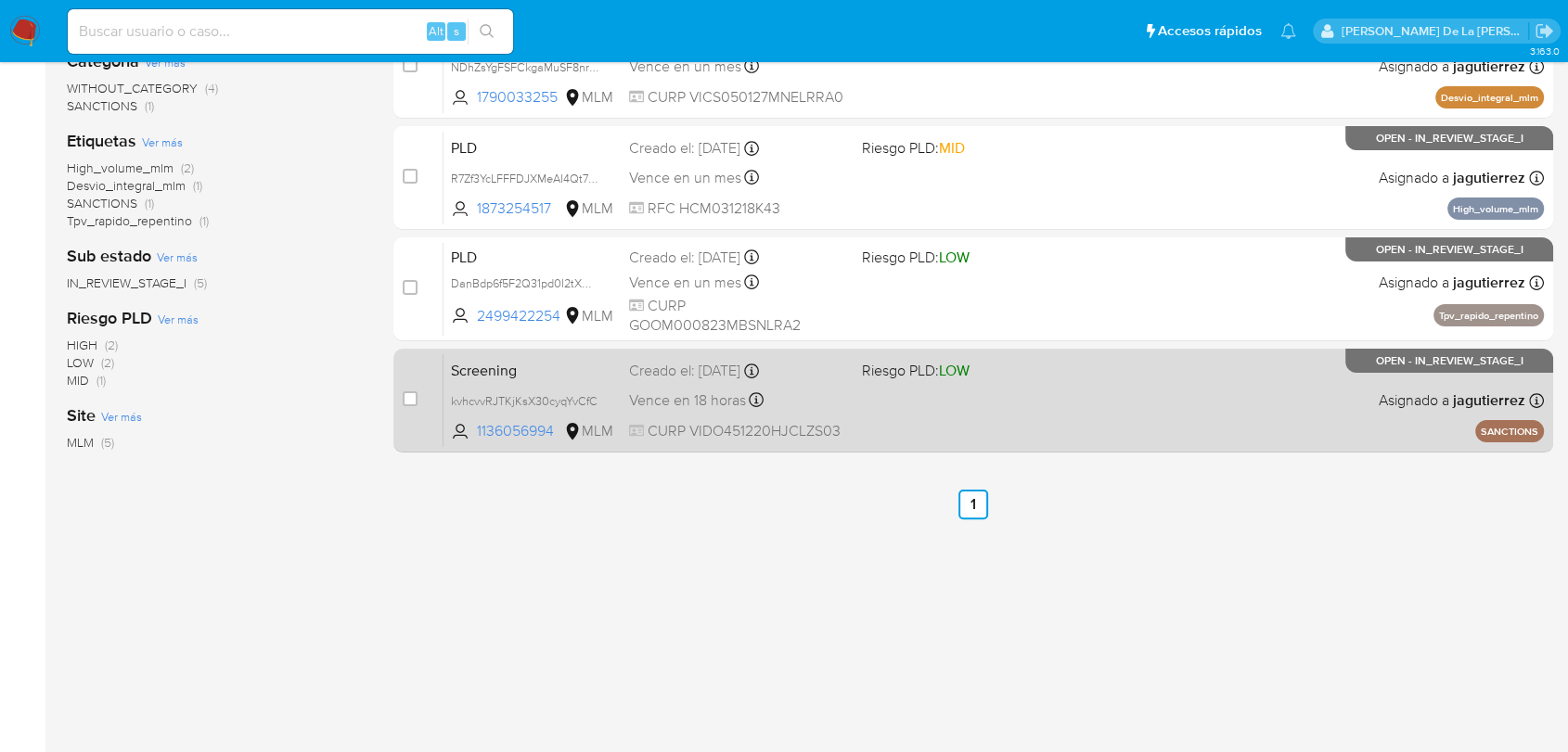
click at [1106, 416] on div "Screening kvhcvvRJTKjKsX30cyqYvCfC 1136056994 MLM Riesgo PLD: LOW Creado el: [D…" at bounding box center [993, 400] width 1100 height 94
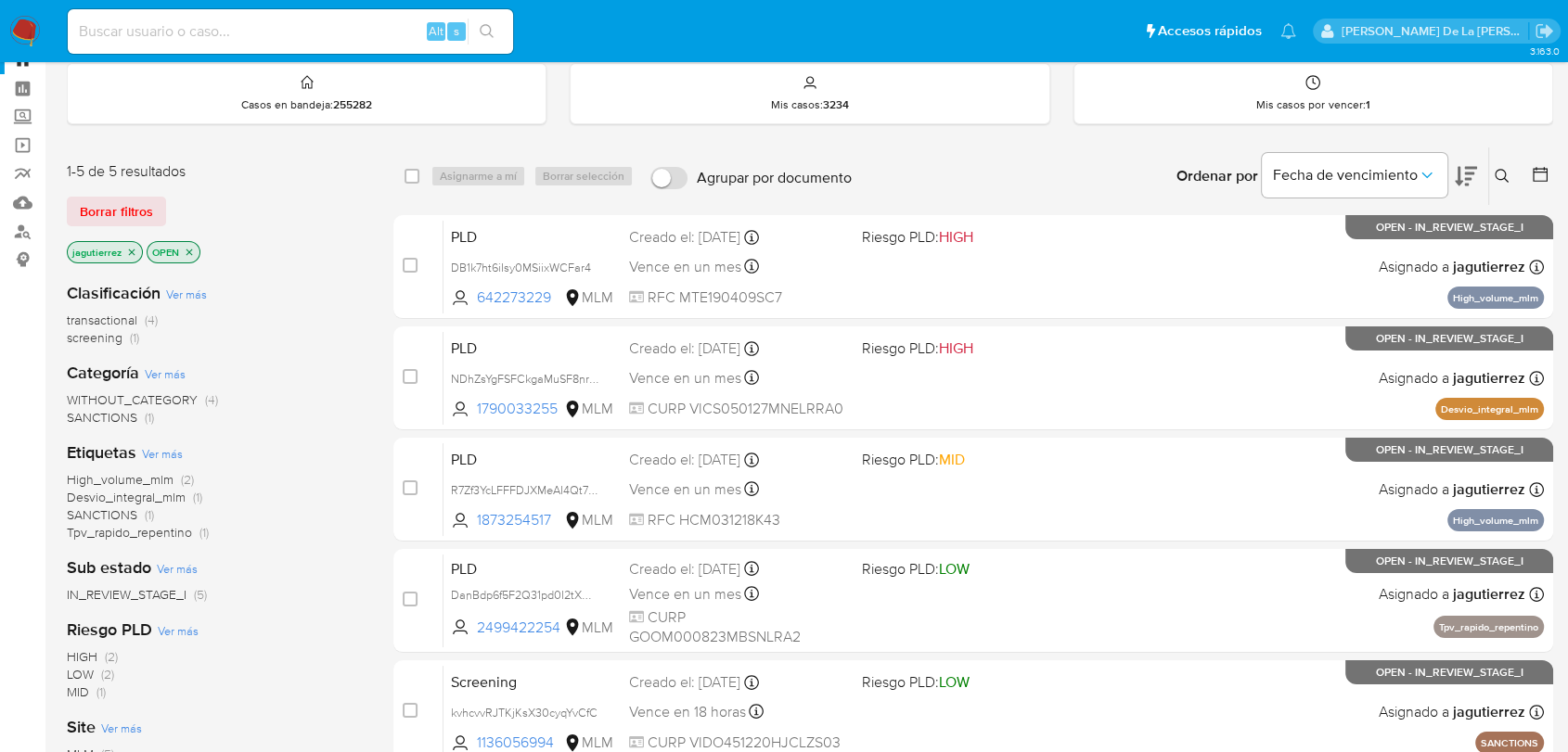
scroll to position [0, 0]
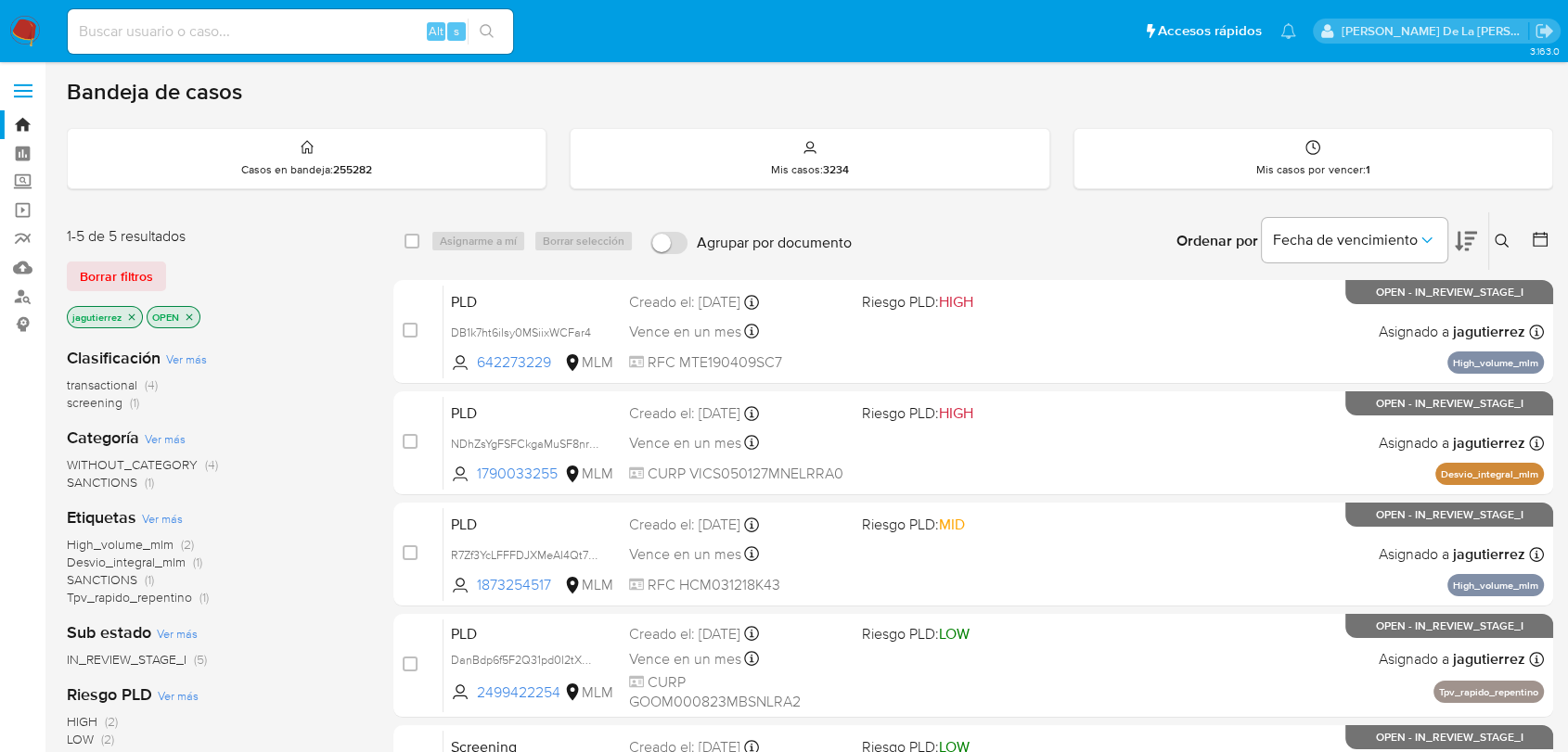
click at [24, 25] on img at bounding box center [25, 31] width 32 height 32
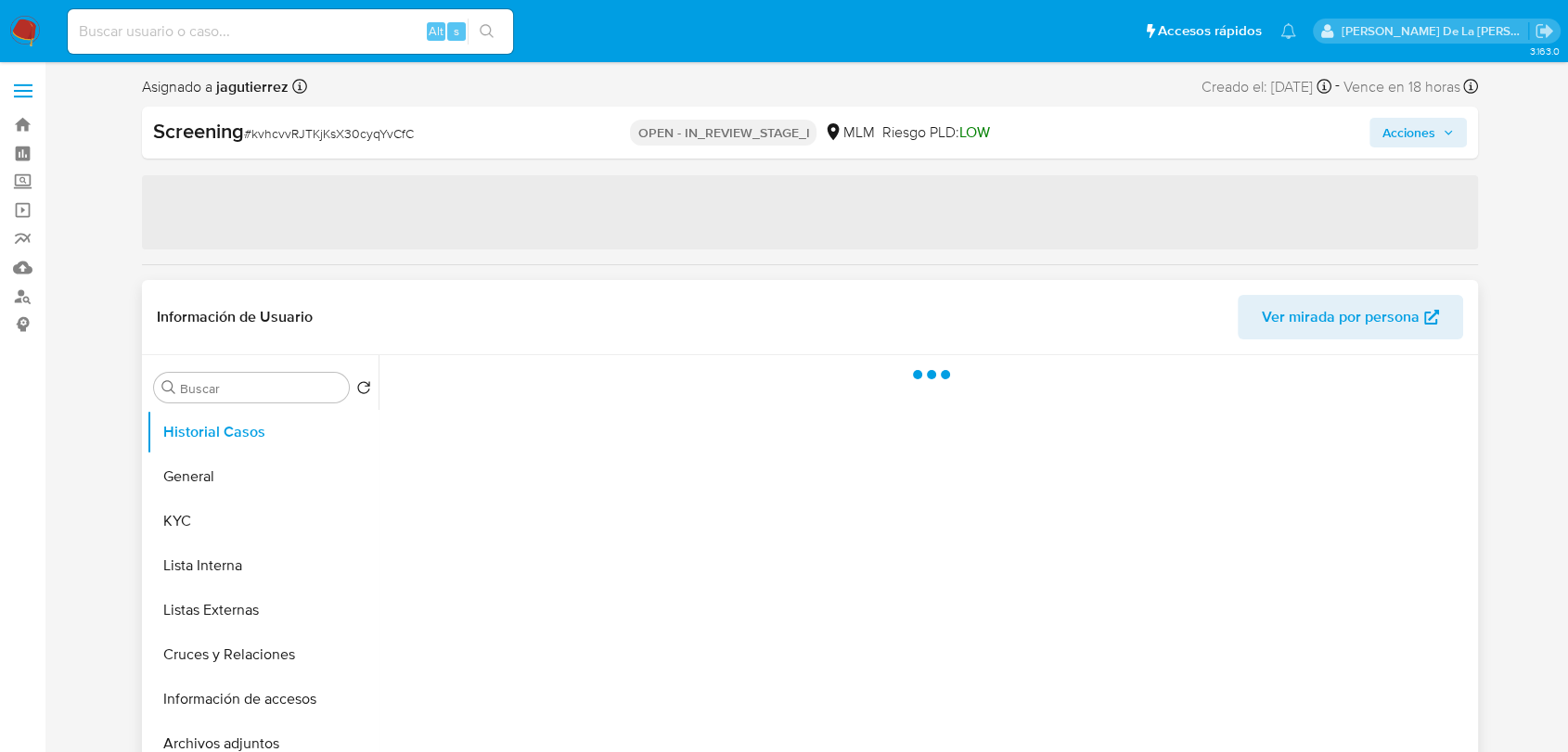
select select "10"
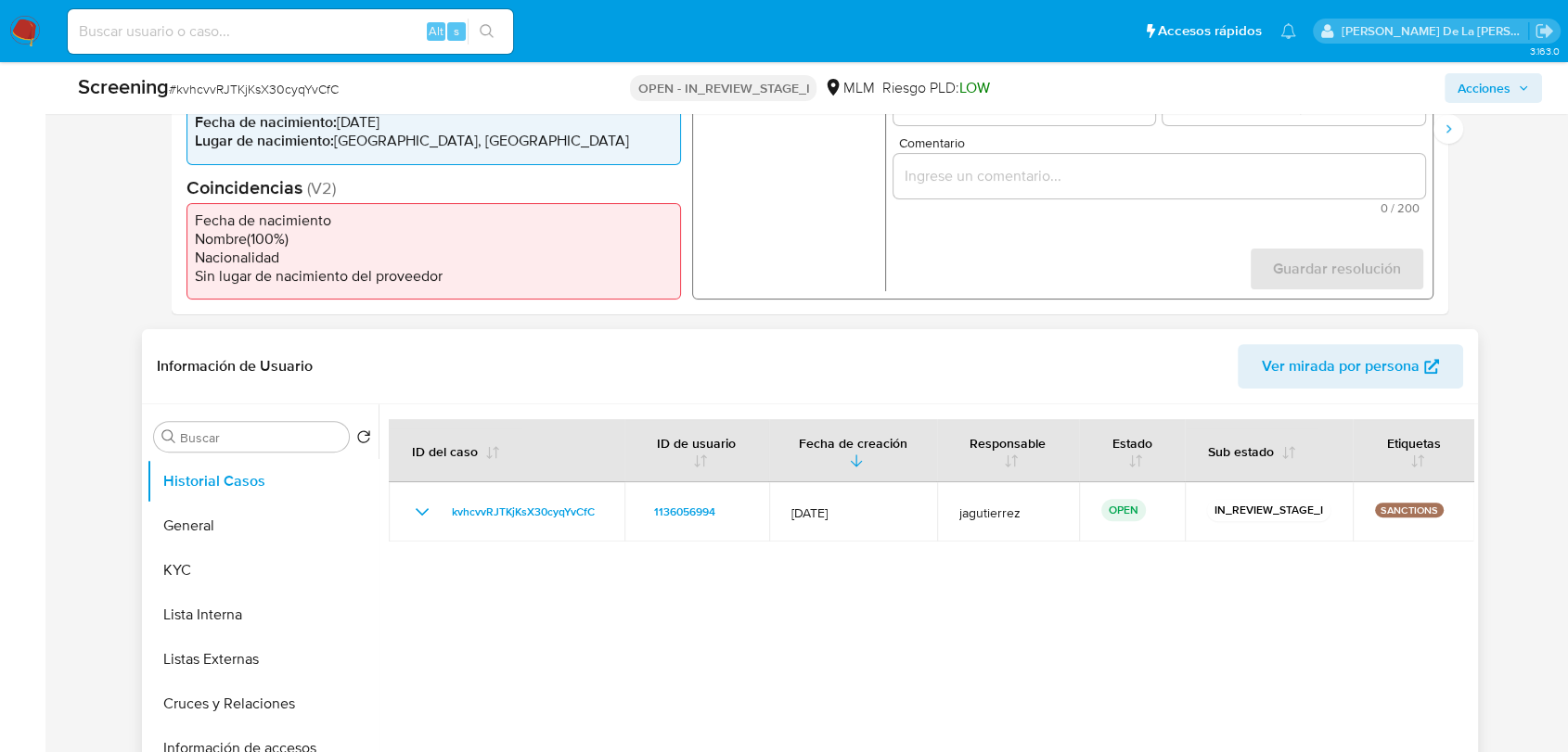
scroll to position [618, 0]
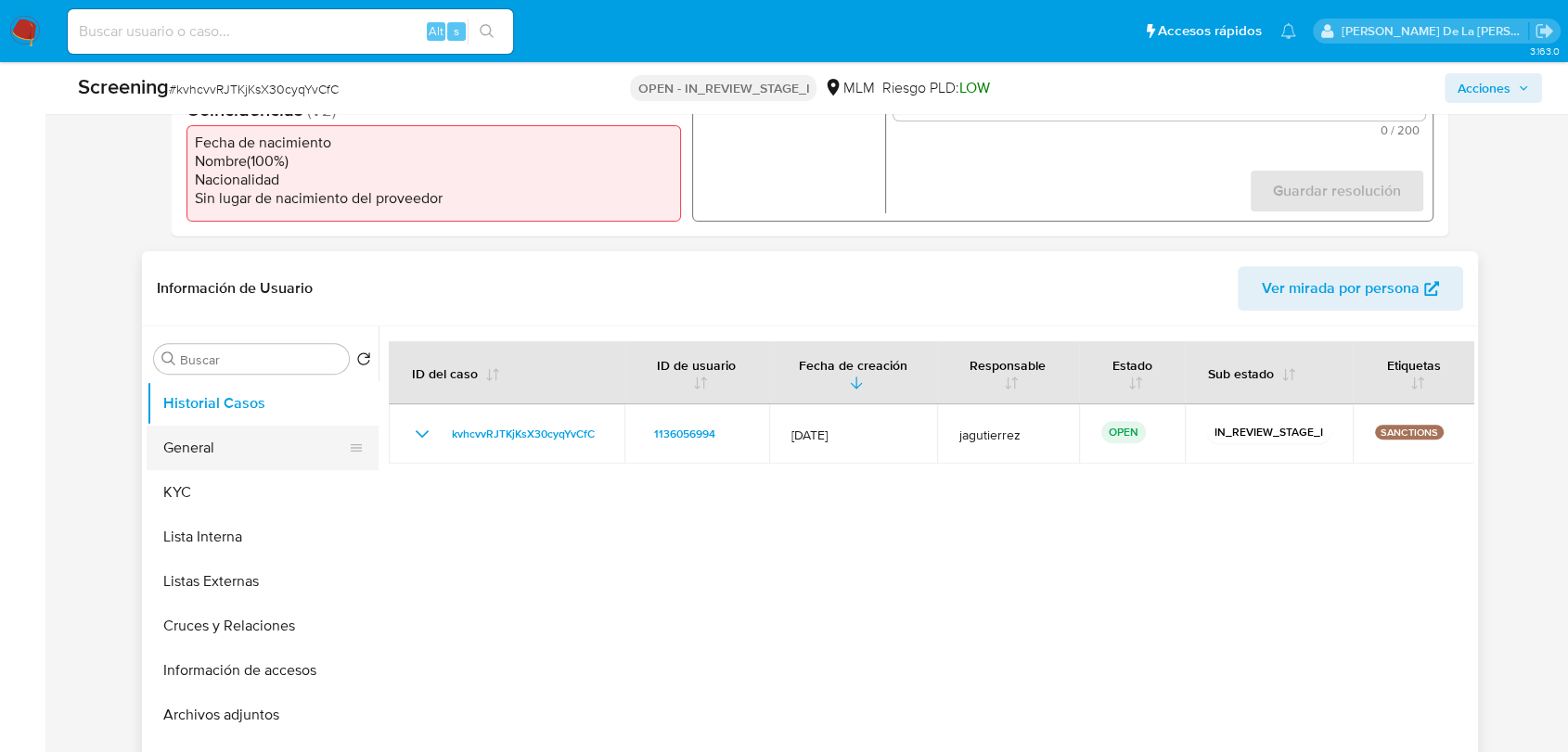
click at [207, 437] on button "General" at bounding box center [254, 448] width 217 height 45
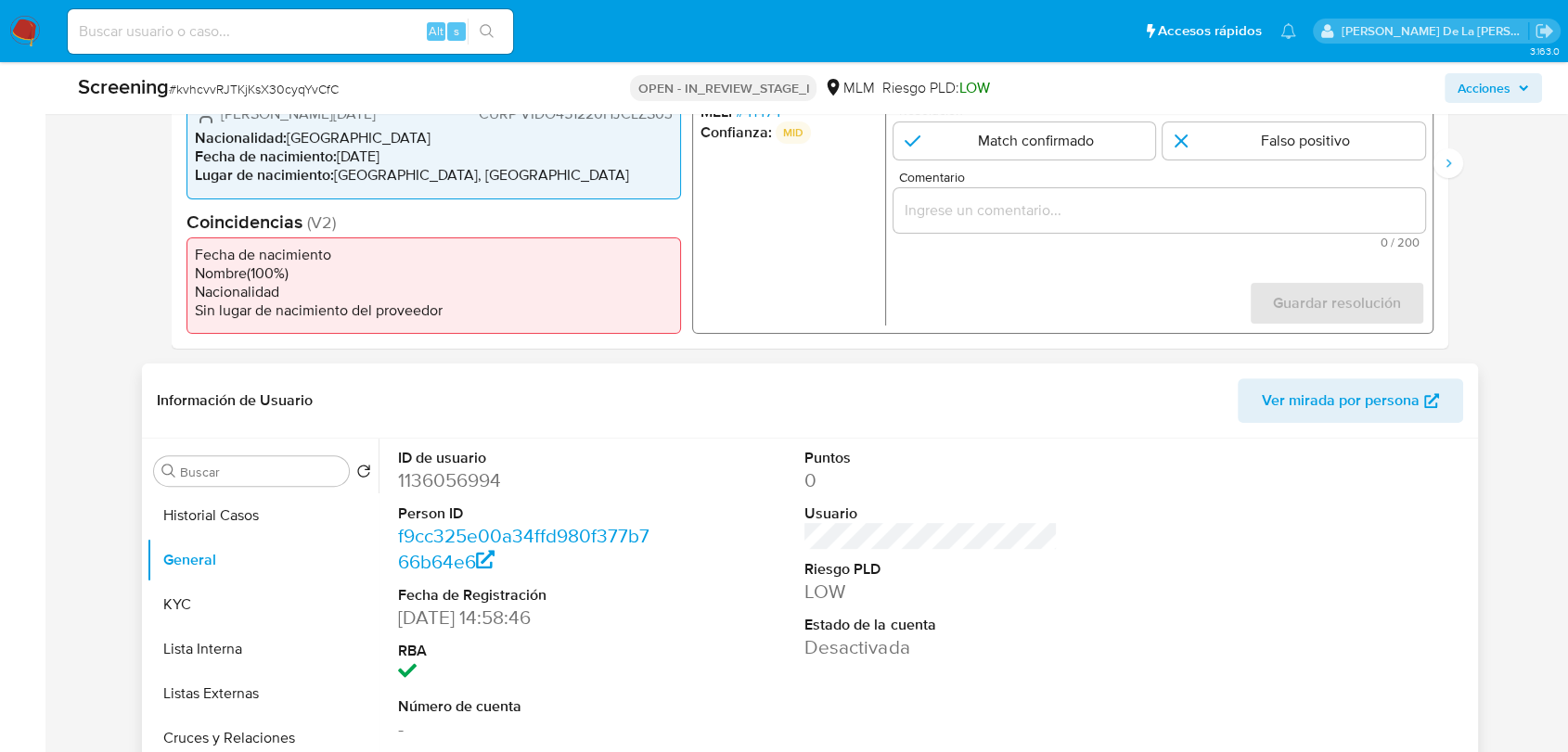
scroll to position [720, 0]
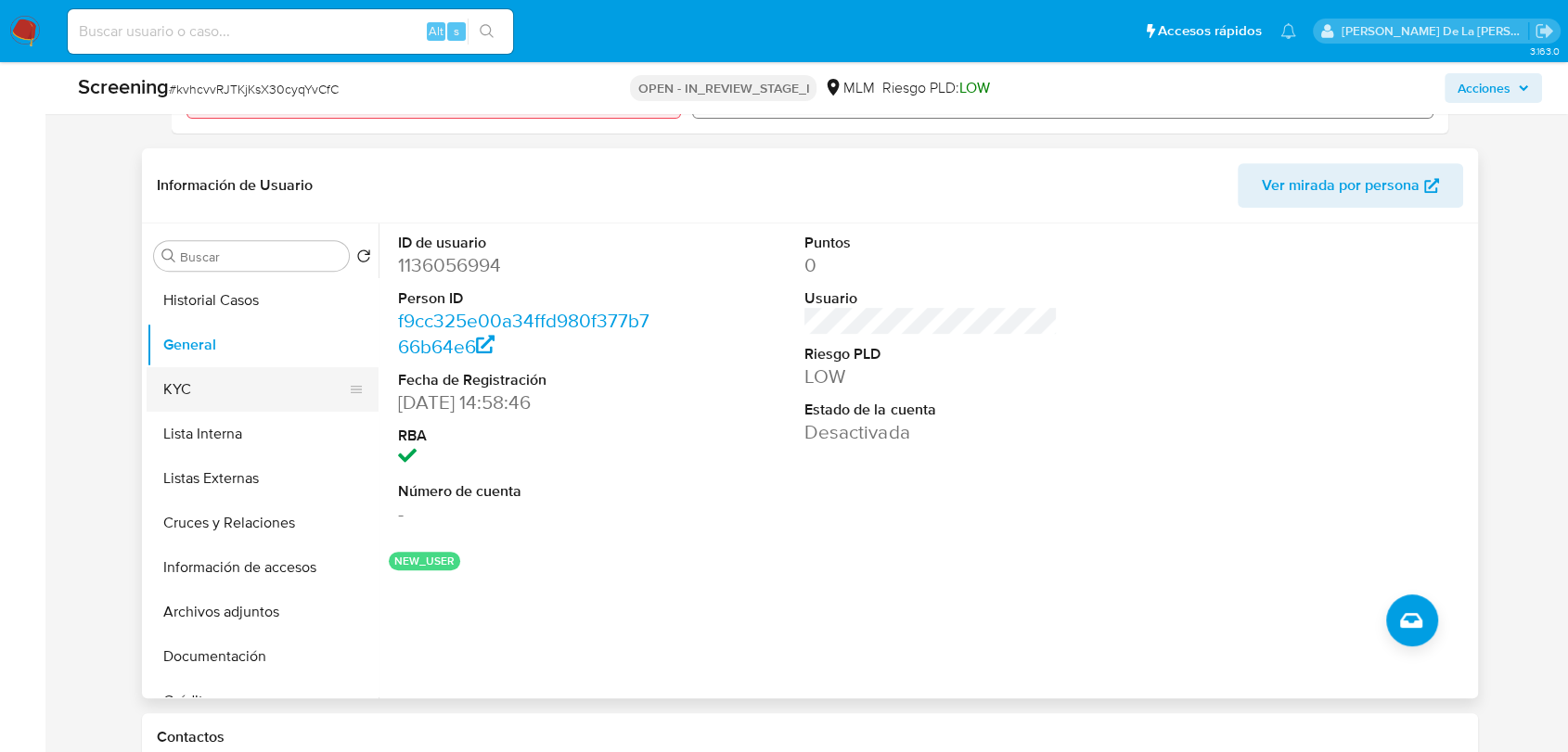
click at [265, 378] on button "KYC" at bounding box center [254, 389] width 217 height 45
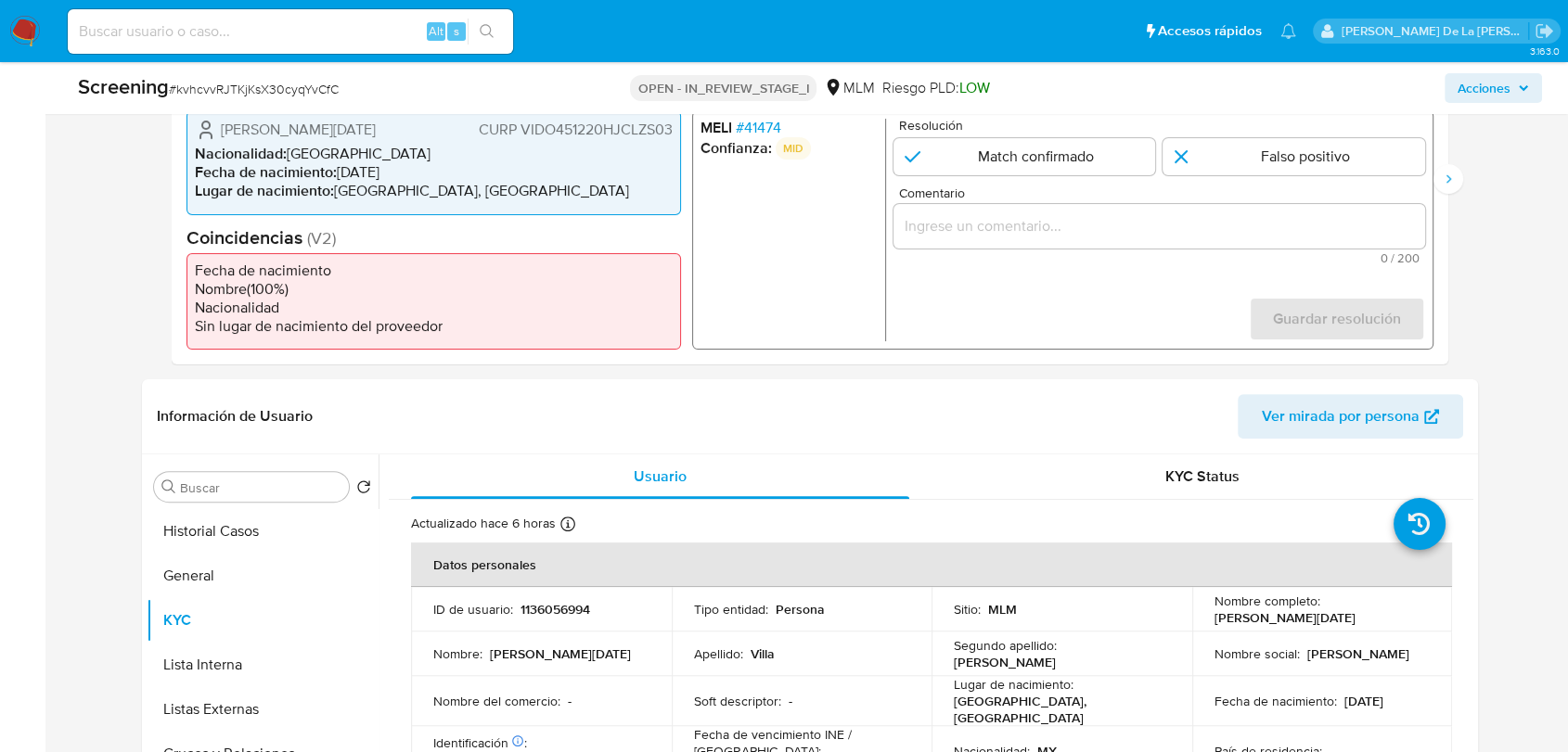
scroll to position [411, 0]
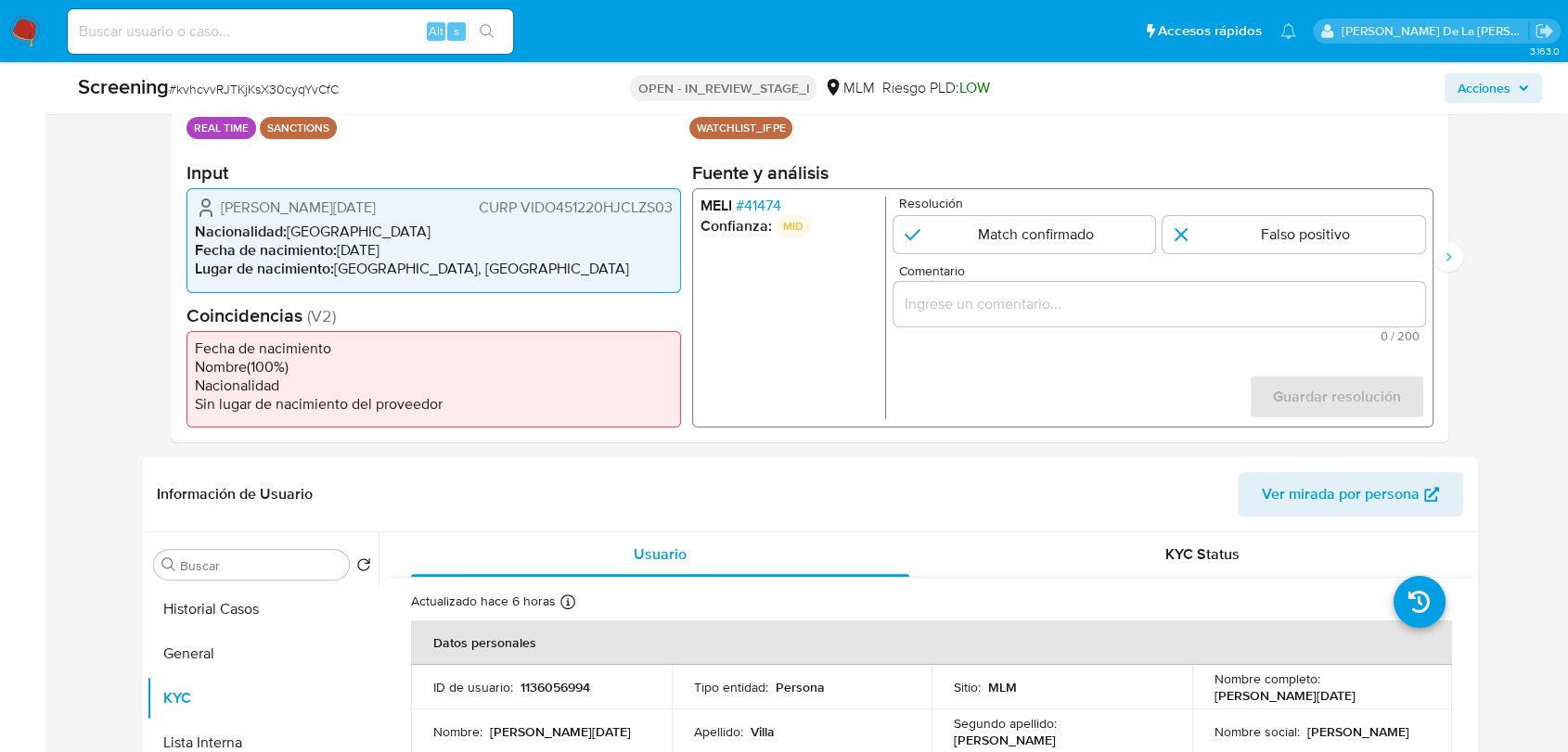
click at [760, 201] on span "# 41474" at bounding box center [759, 206] width 46 height 18
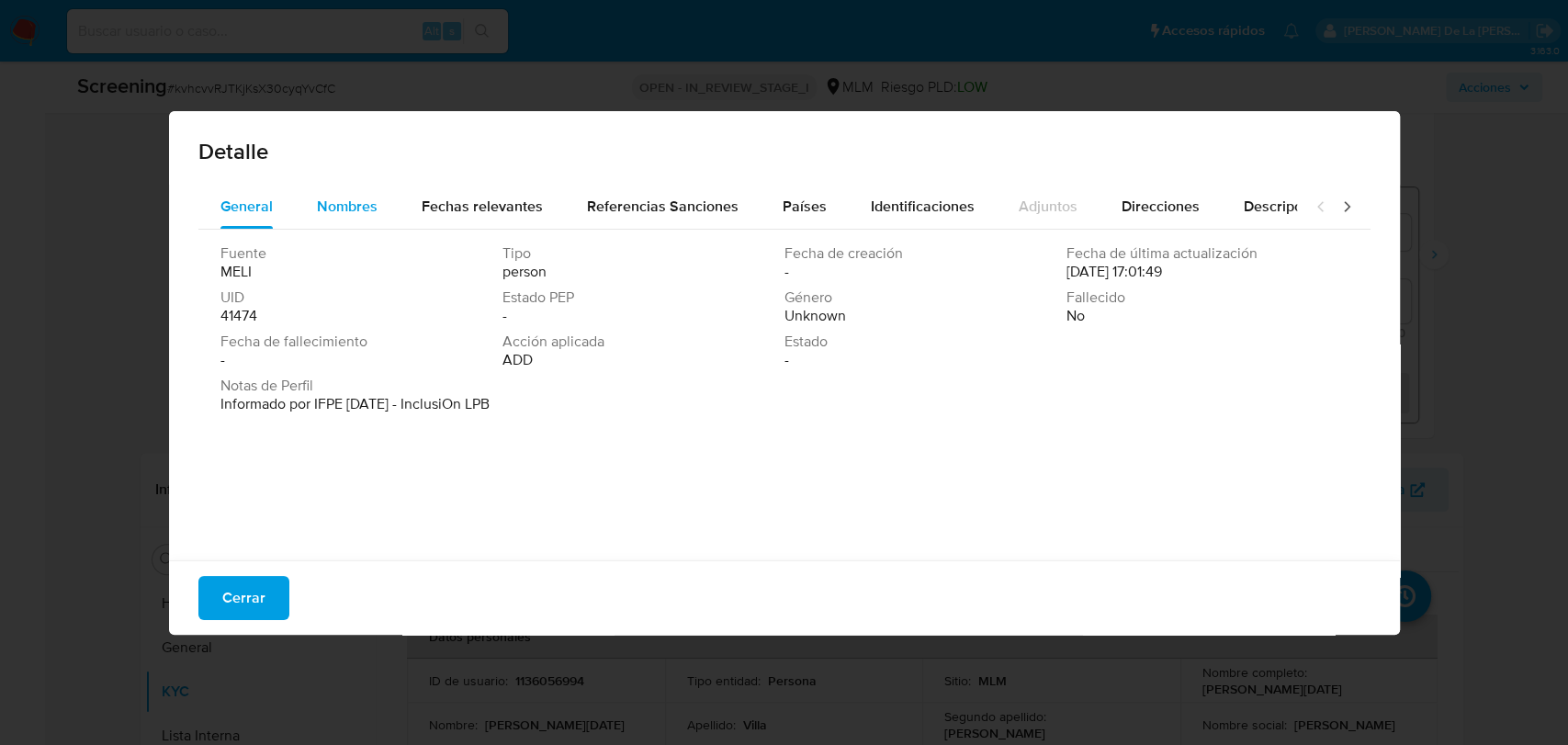
click at [373, 200] on span "Nombres" at bounding box center [348, 207] width 61 height 21
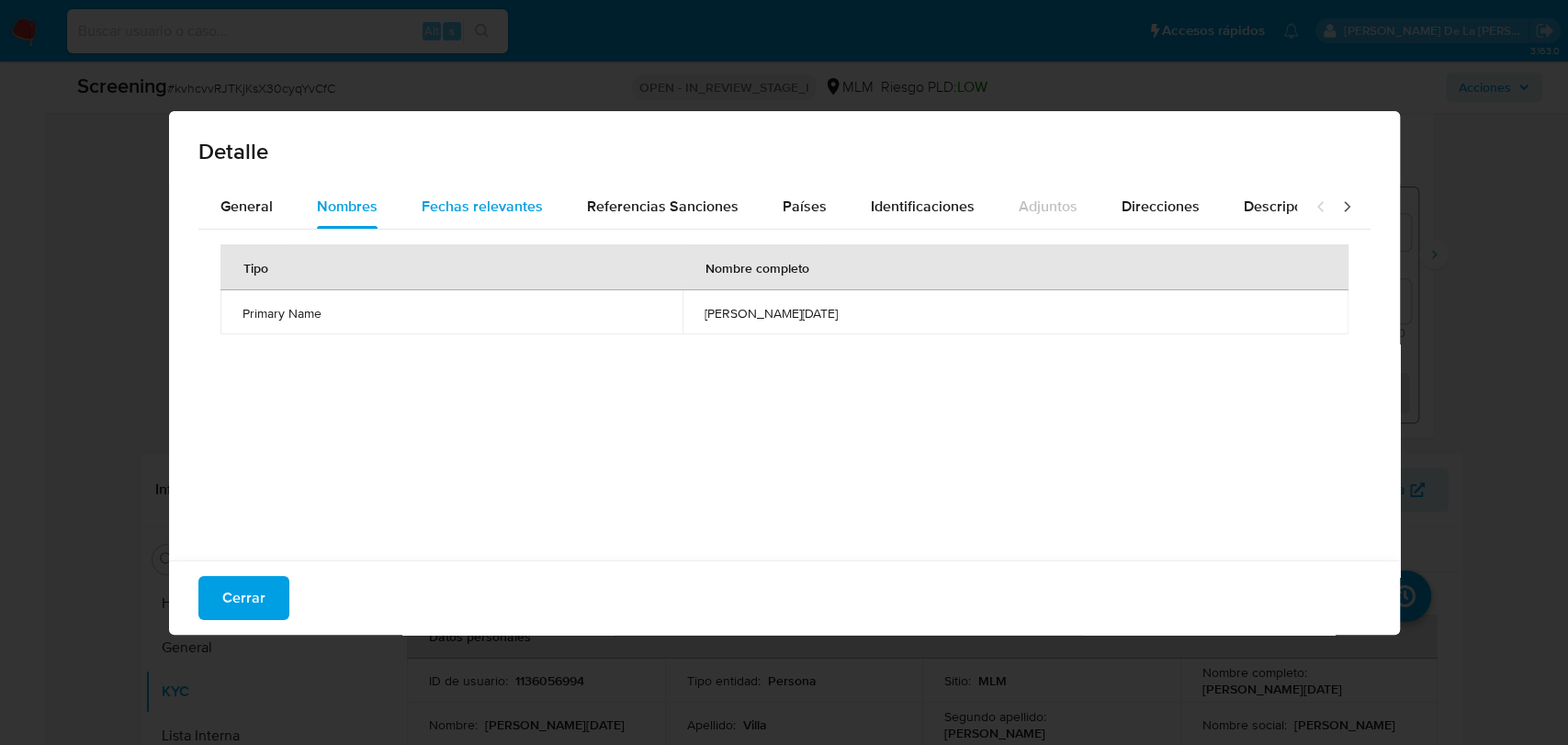
click at [448, 205] on span "Fechas relevantes" at bounding box center [482, 207] width 121 height 21
click at [251, 620] on div "Cerrar" at bounding box center [784, 597] width 1231 height 75
click at [253, 603] on span "Cerrar" at bounding box center [244, 598] width 44 height 41
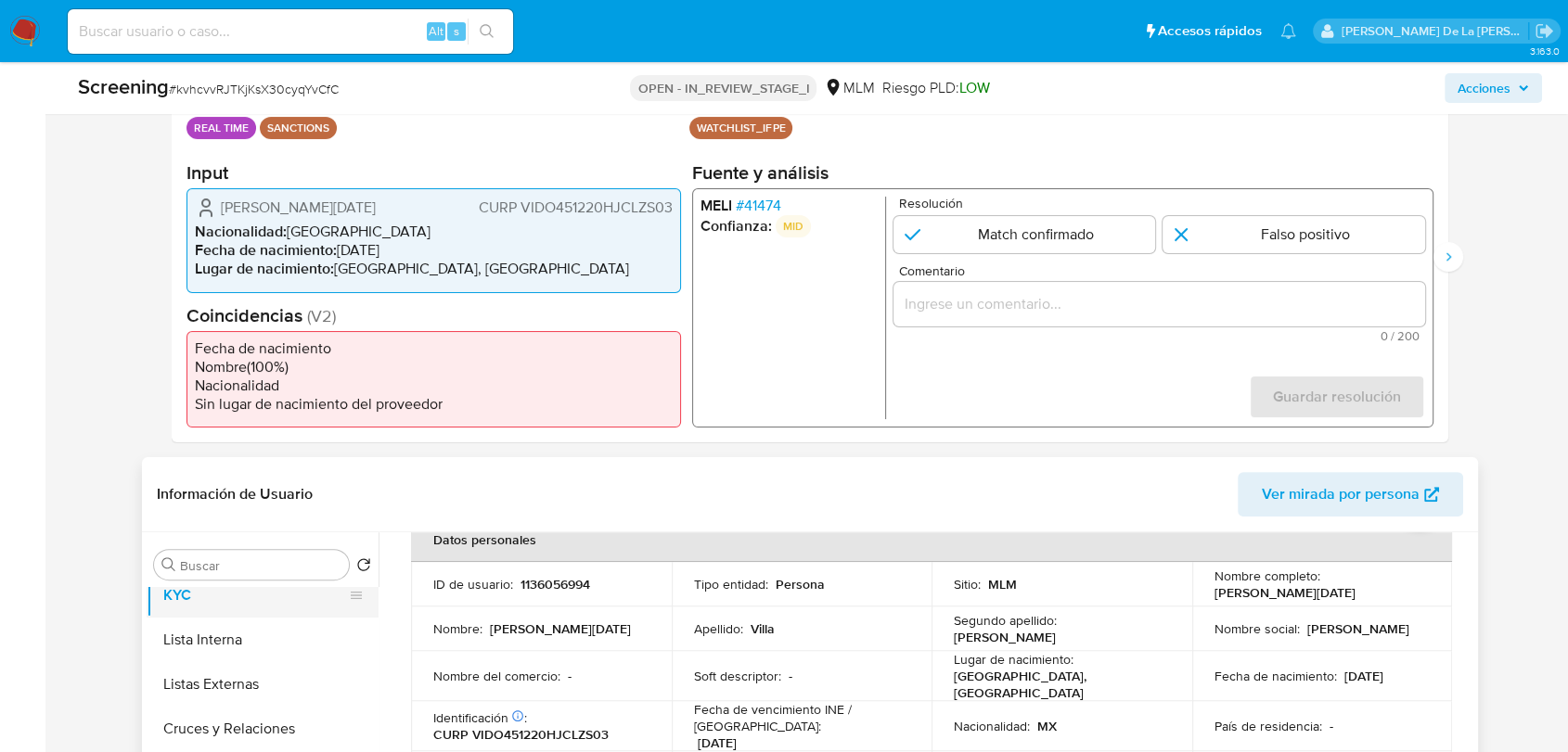
scroll to position [206, 0]
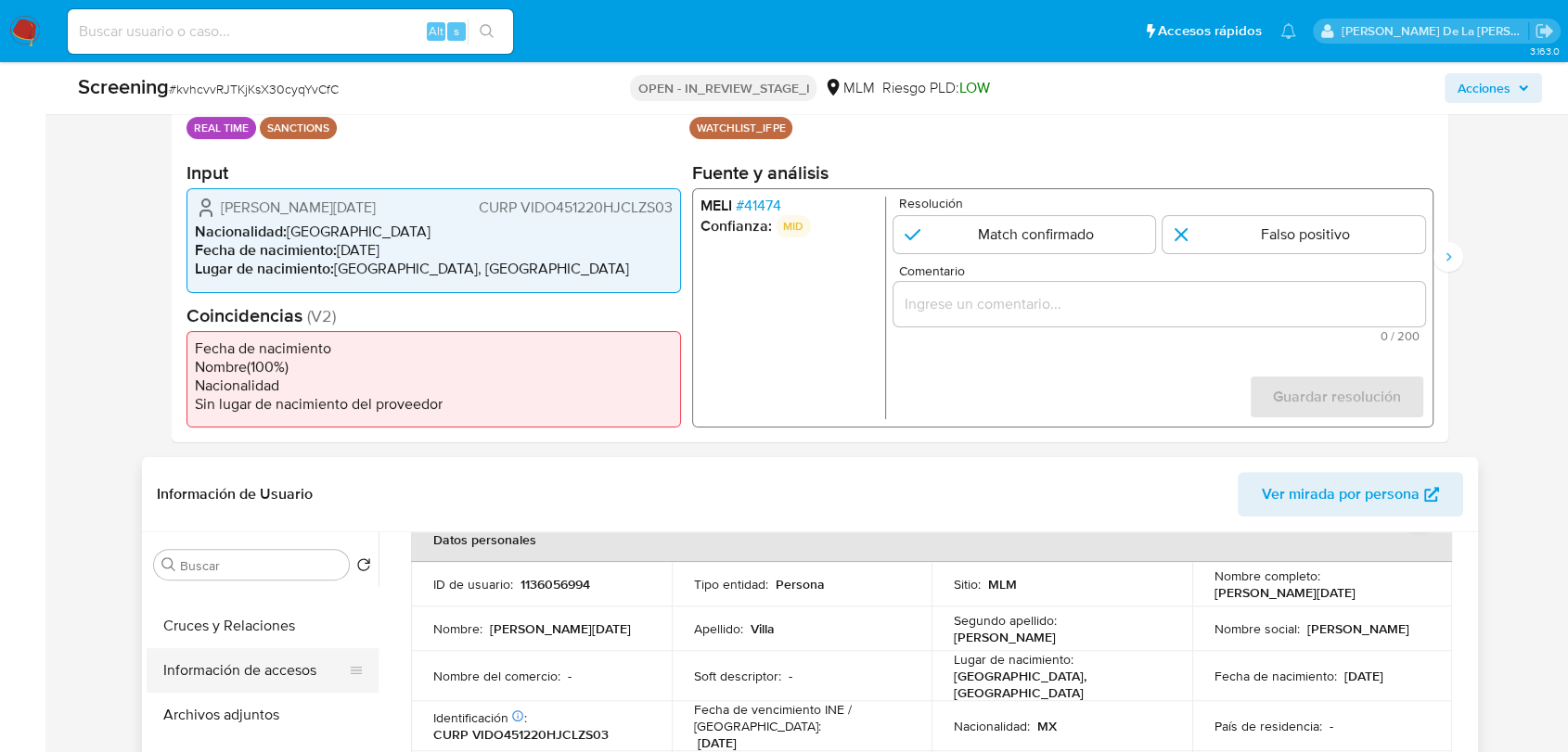
click at [254, 670] on button "Información de accesos" at bounding box center [254, 671] width 217 height 45
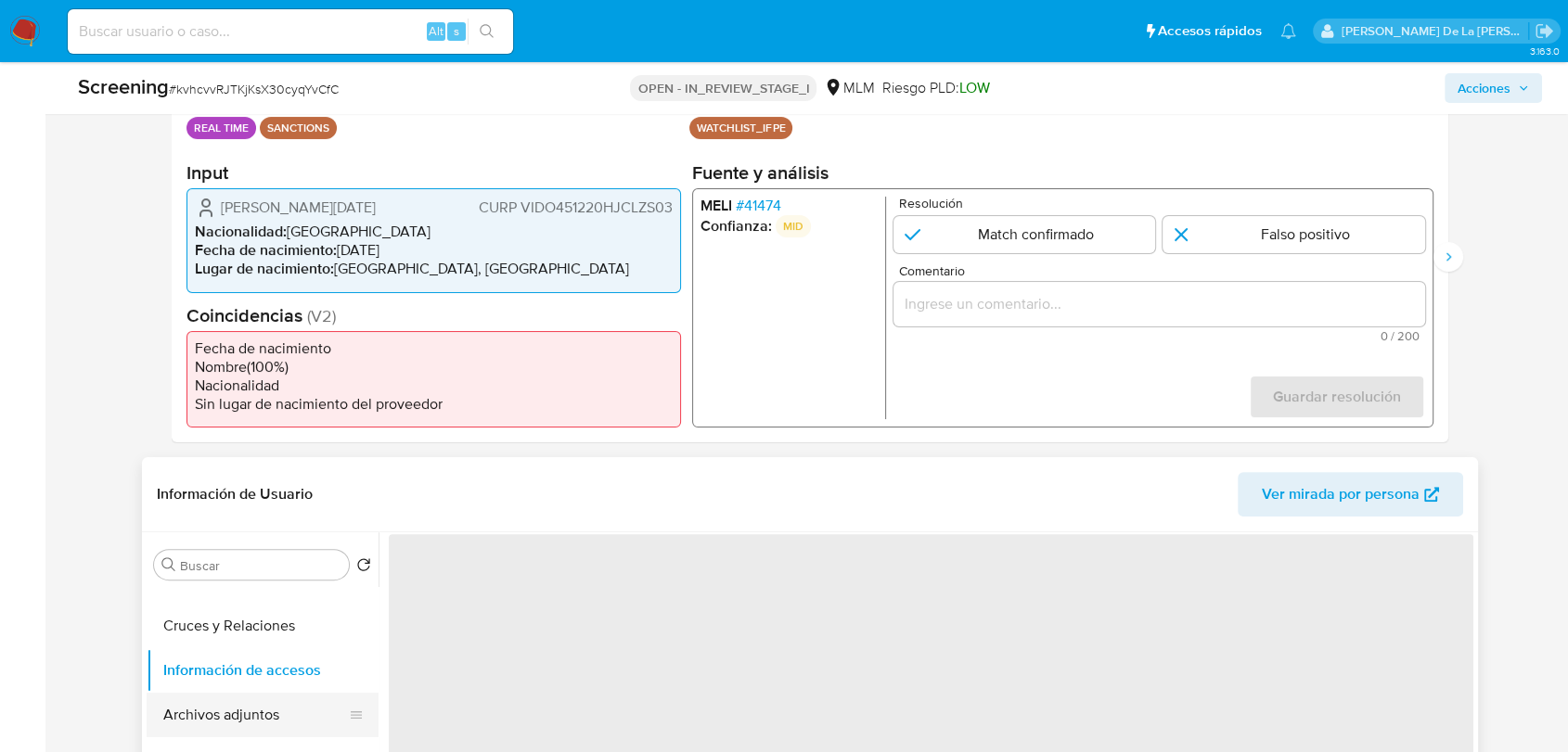
click at [247, 704] on button "Archivos adjuntos" at bounding box center [254, 715] width 217 height 45
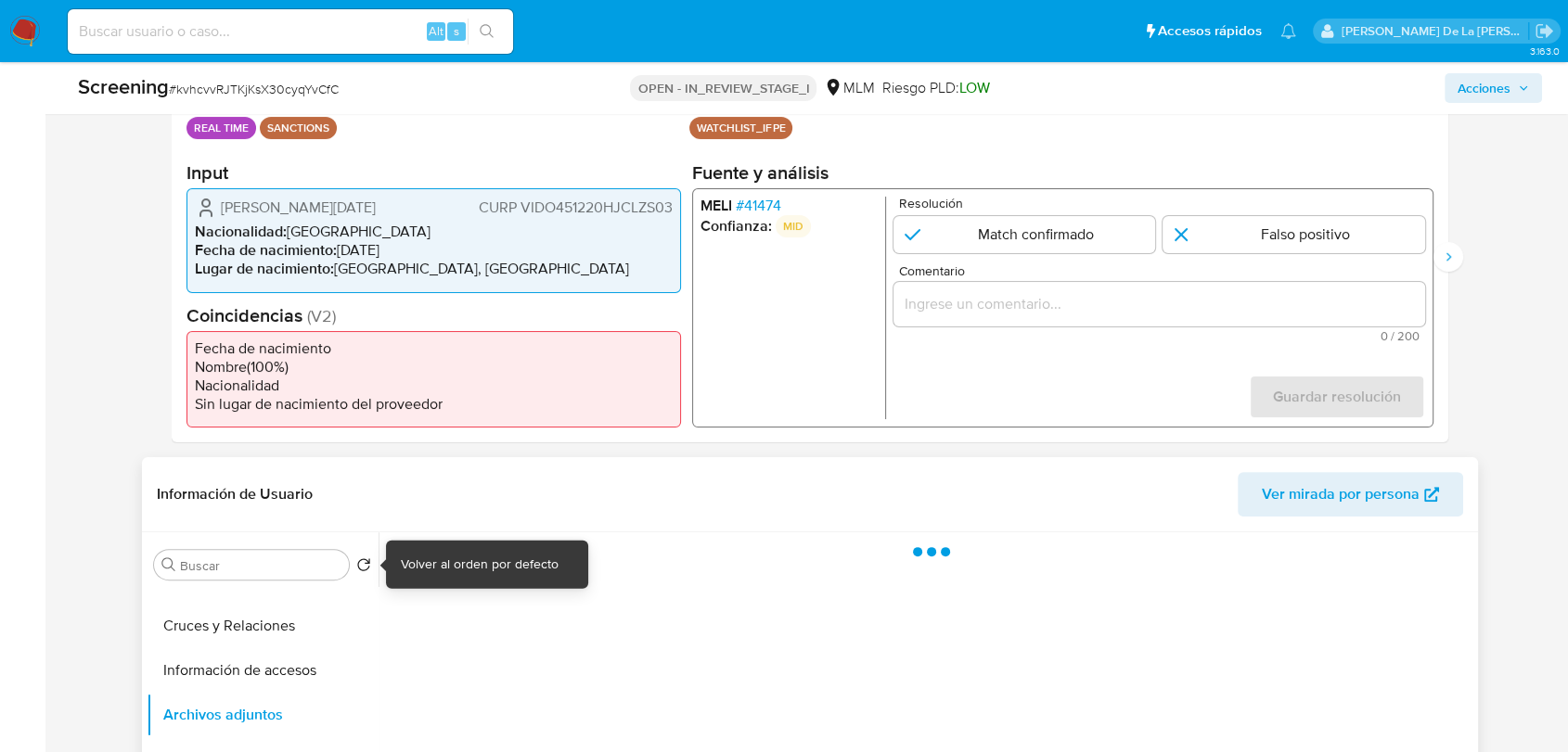
scroll to position [515, 0]
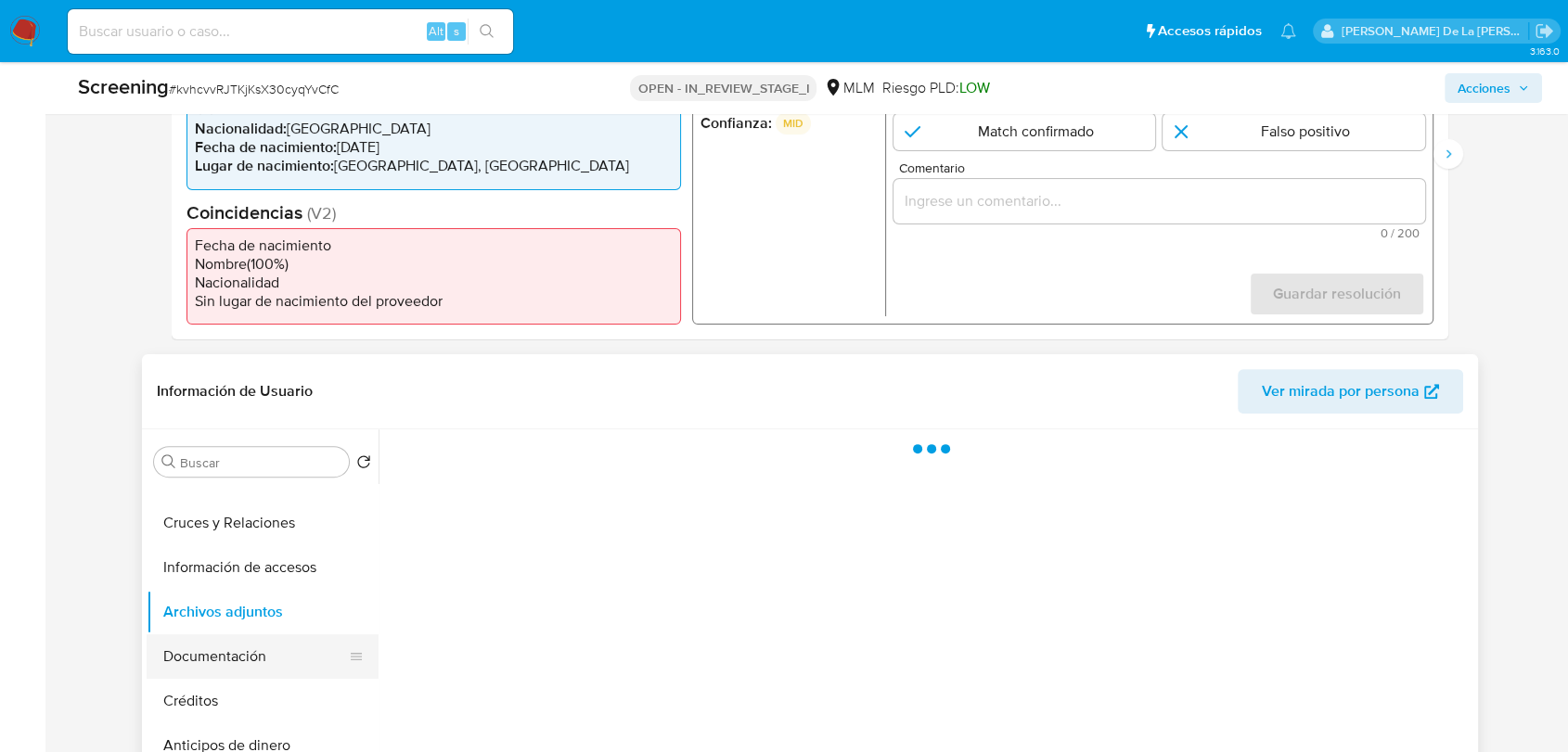
click at [268, 656] on button "Documentación" at bounding box center [254, 656] width 217 height 45
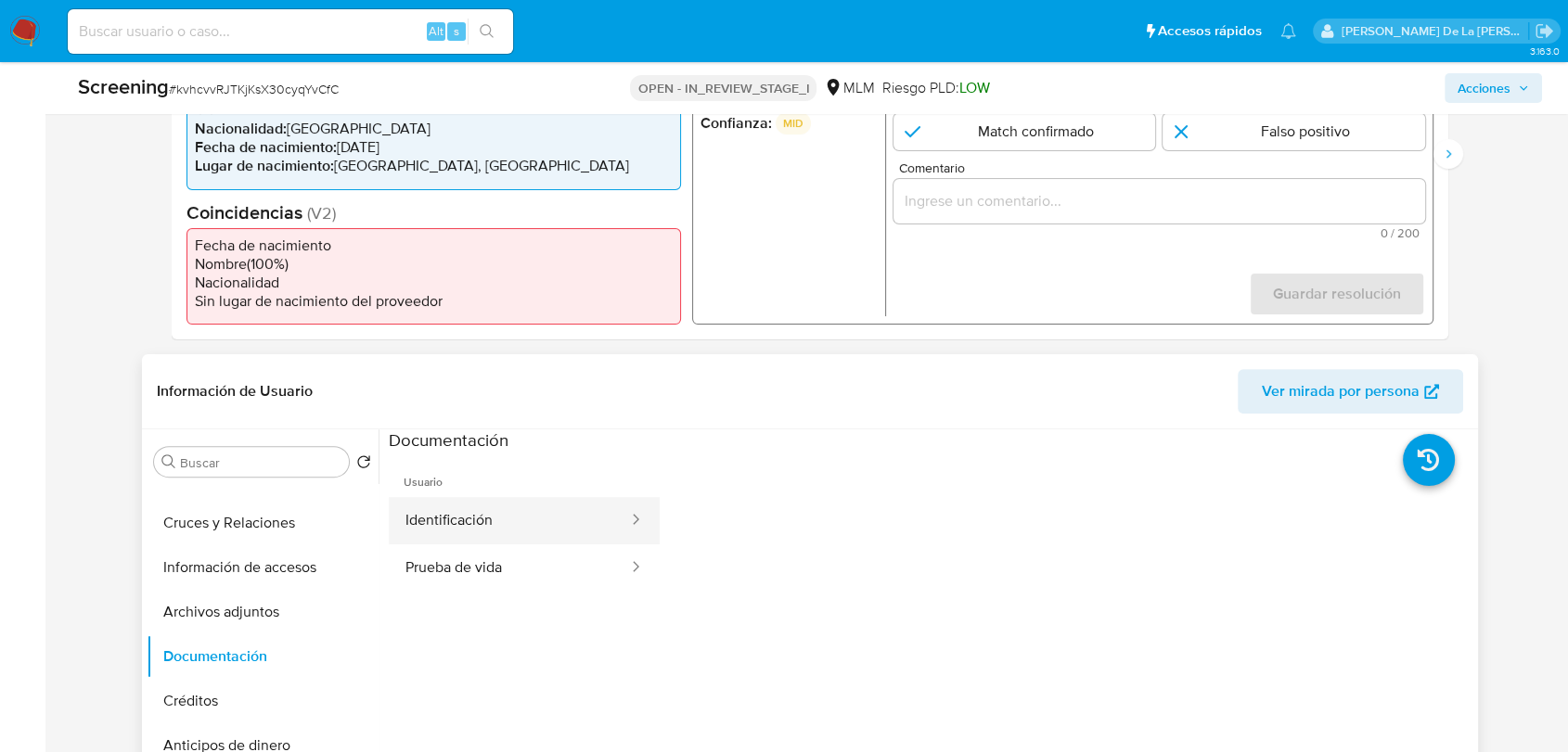
click at [438, 517] on button "Identificación" at bounding box center [509, 520] width 241 height 47
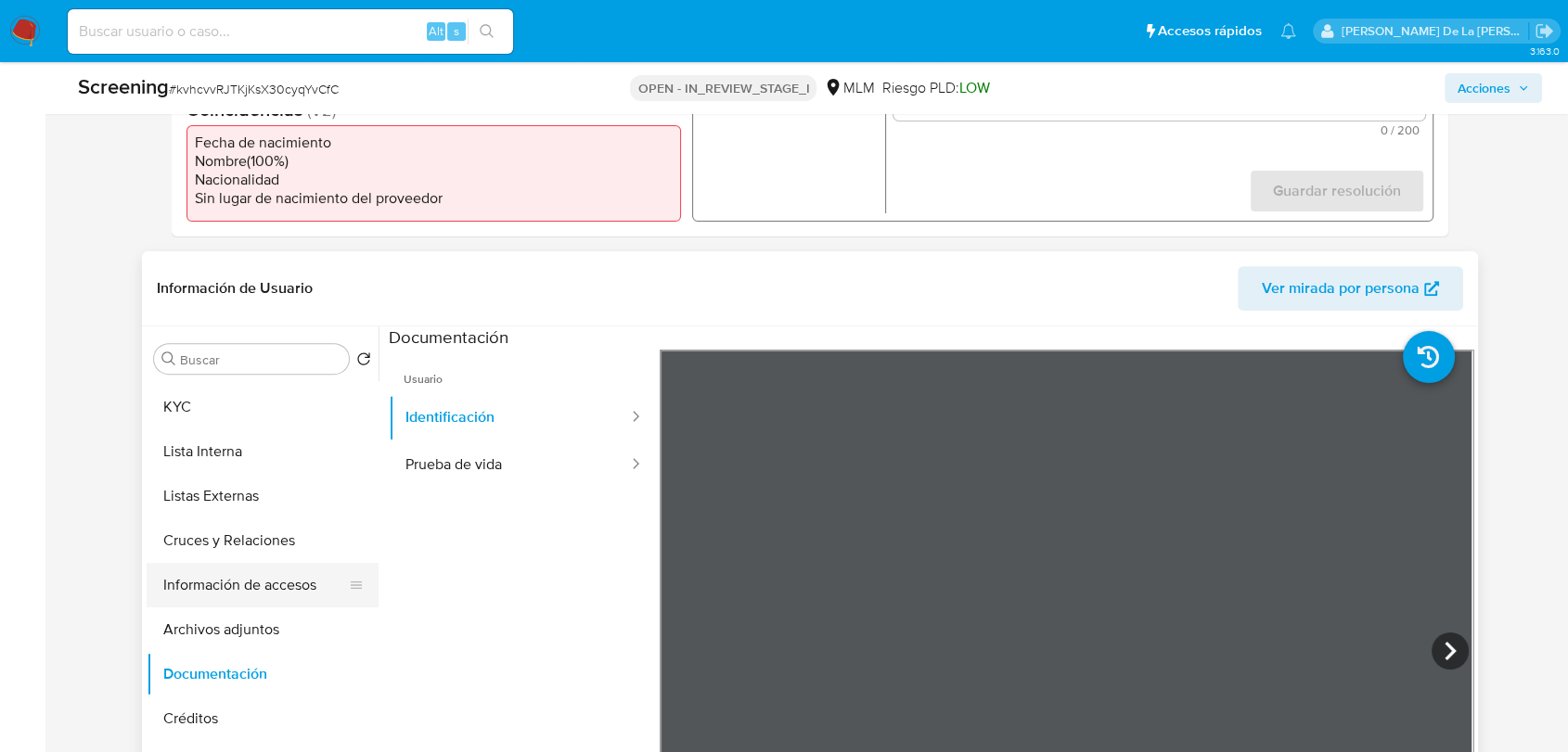
scroll to position [0, 0]
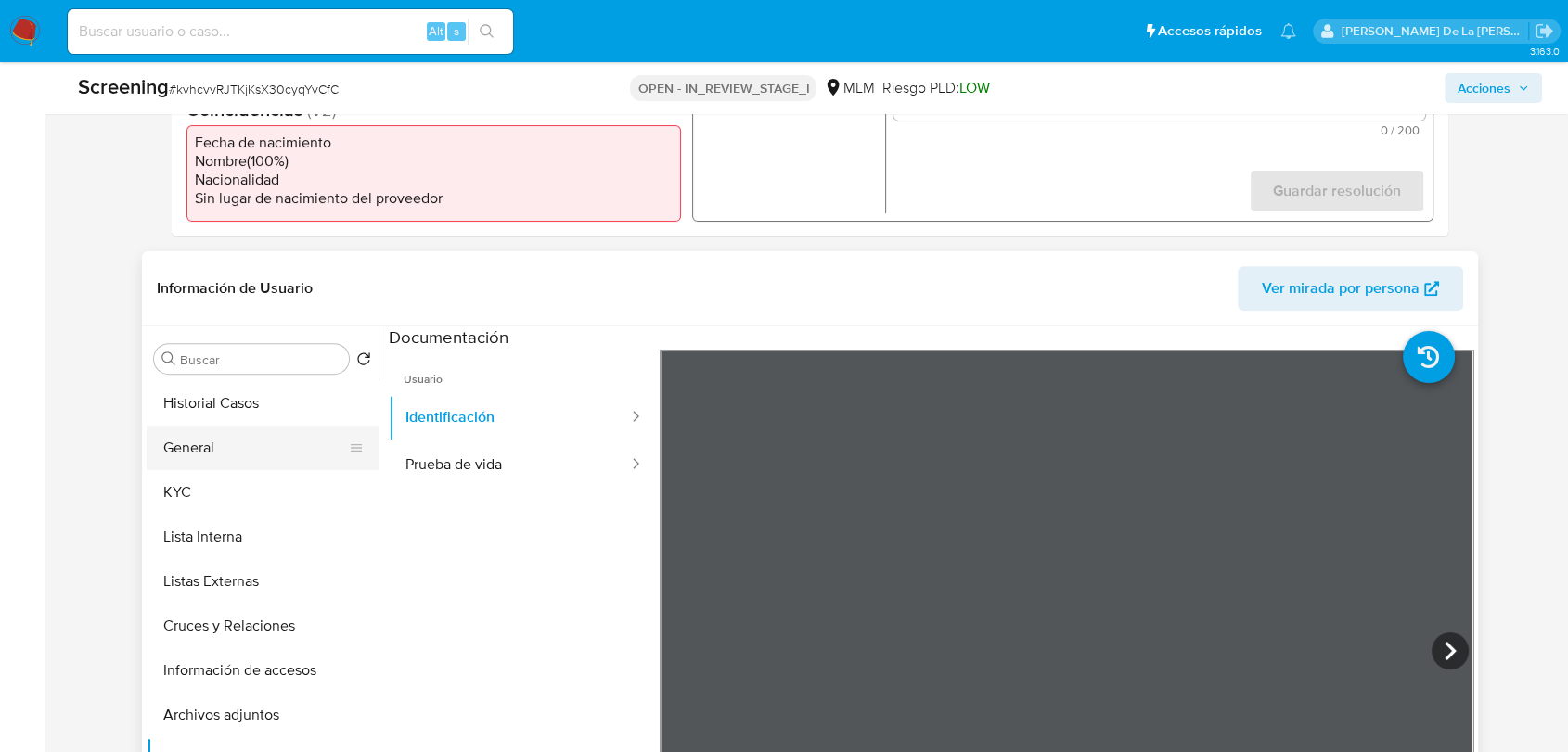
click at [237, 461] on button "General" at bounding box center [254, 448] width 217 height 45
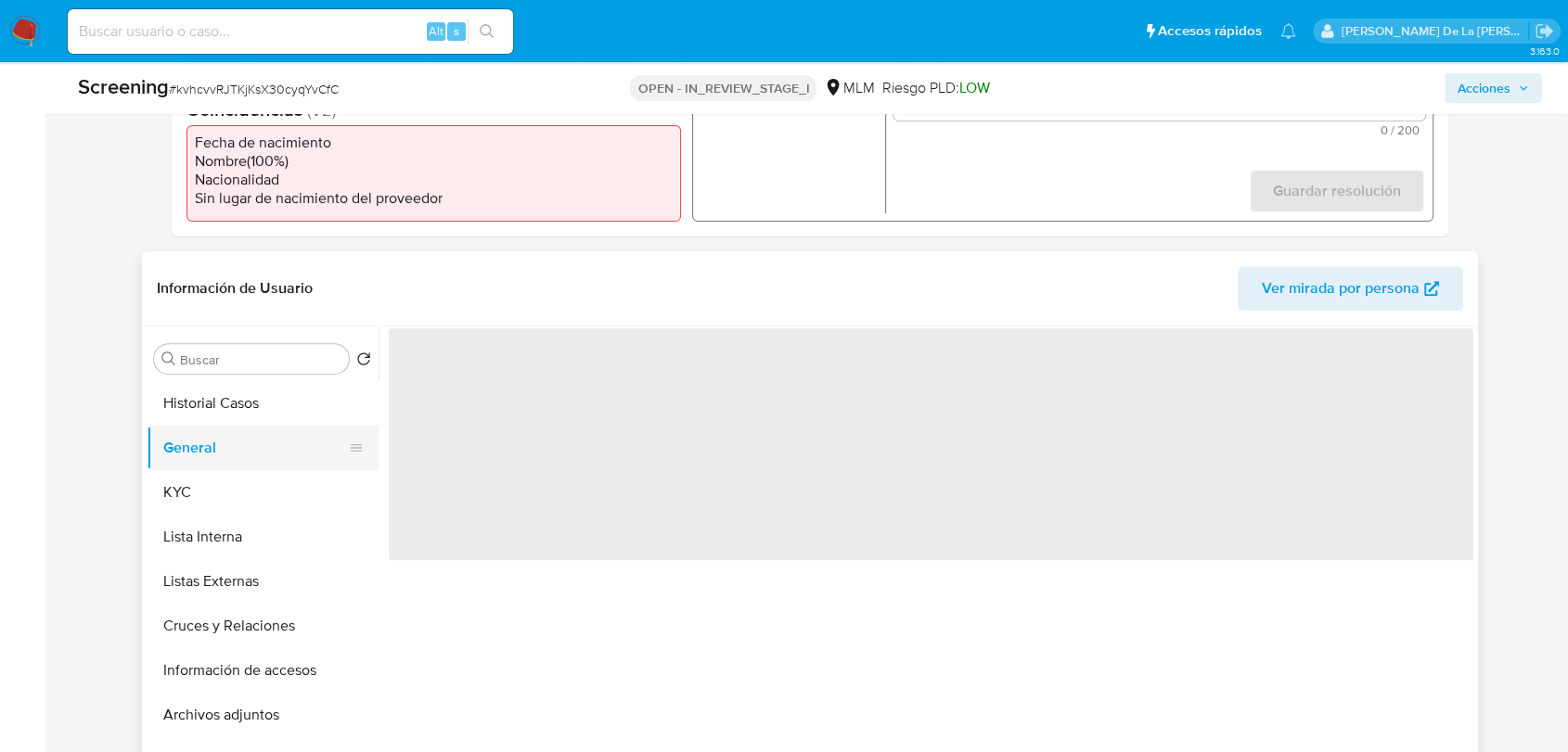
click at [224, 466] on button "General" at bounding box center [254, 448] width 217 height 45
click at [212, 479] on button "KYC" at bounding box center [254, 493] width 217 height 45
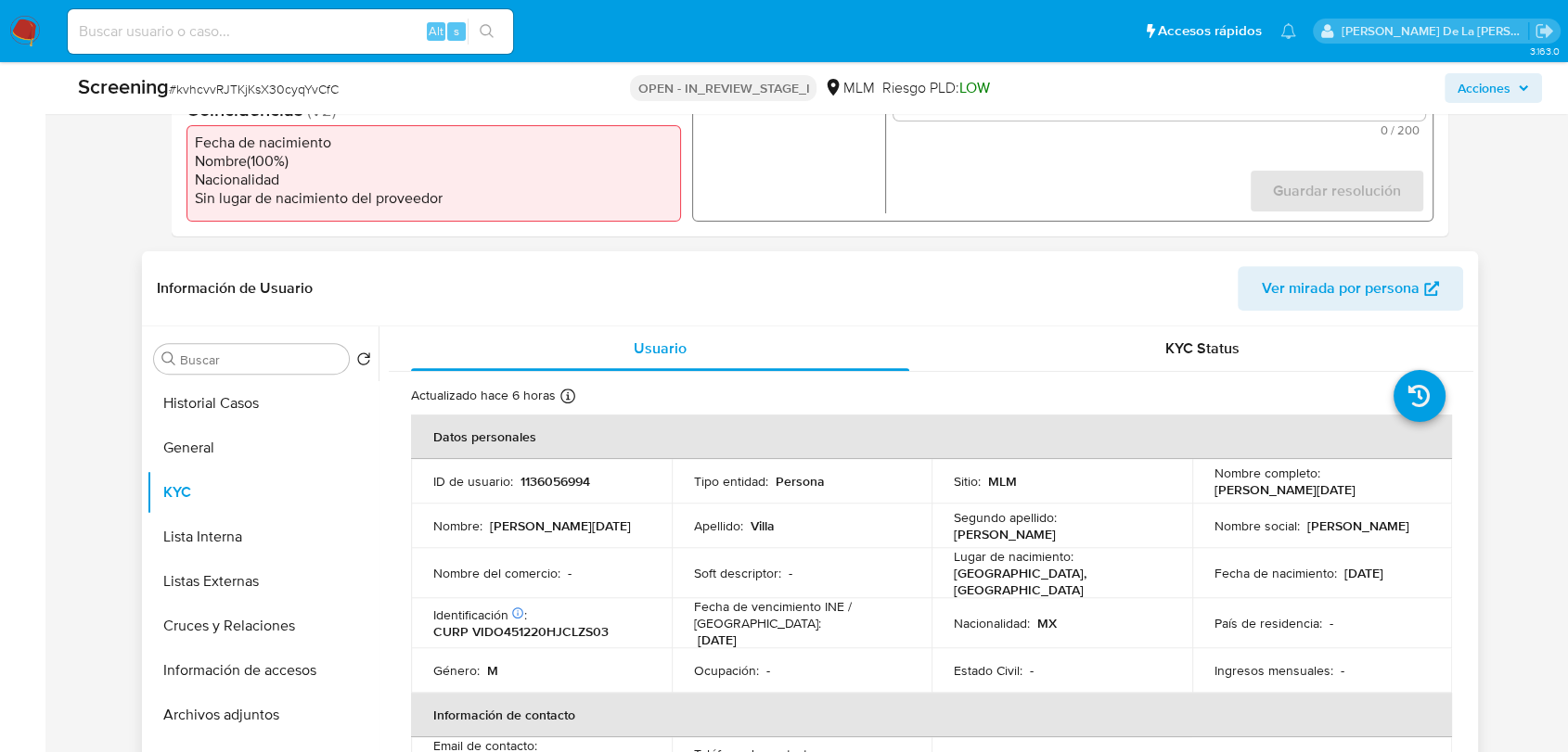
drag, startPoint x: 1210, startPoint y: 490, endPoint x: 1367, endPoint y: 491, distance: 157.0
click at [1364, 497] on div "Nombre completo : [PERSON_NAME][DATE]" at bounding box center [1322, 481] width 216 height 33
copy p "[PERSON_NAME][DATE]"
click at [593, 628] on p "CURP VIDO451220HJCLZS03" at bounding box center [520, 631] width 175 height 16
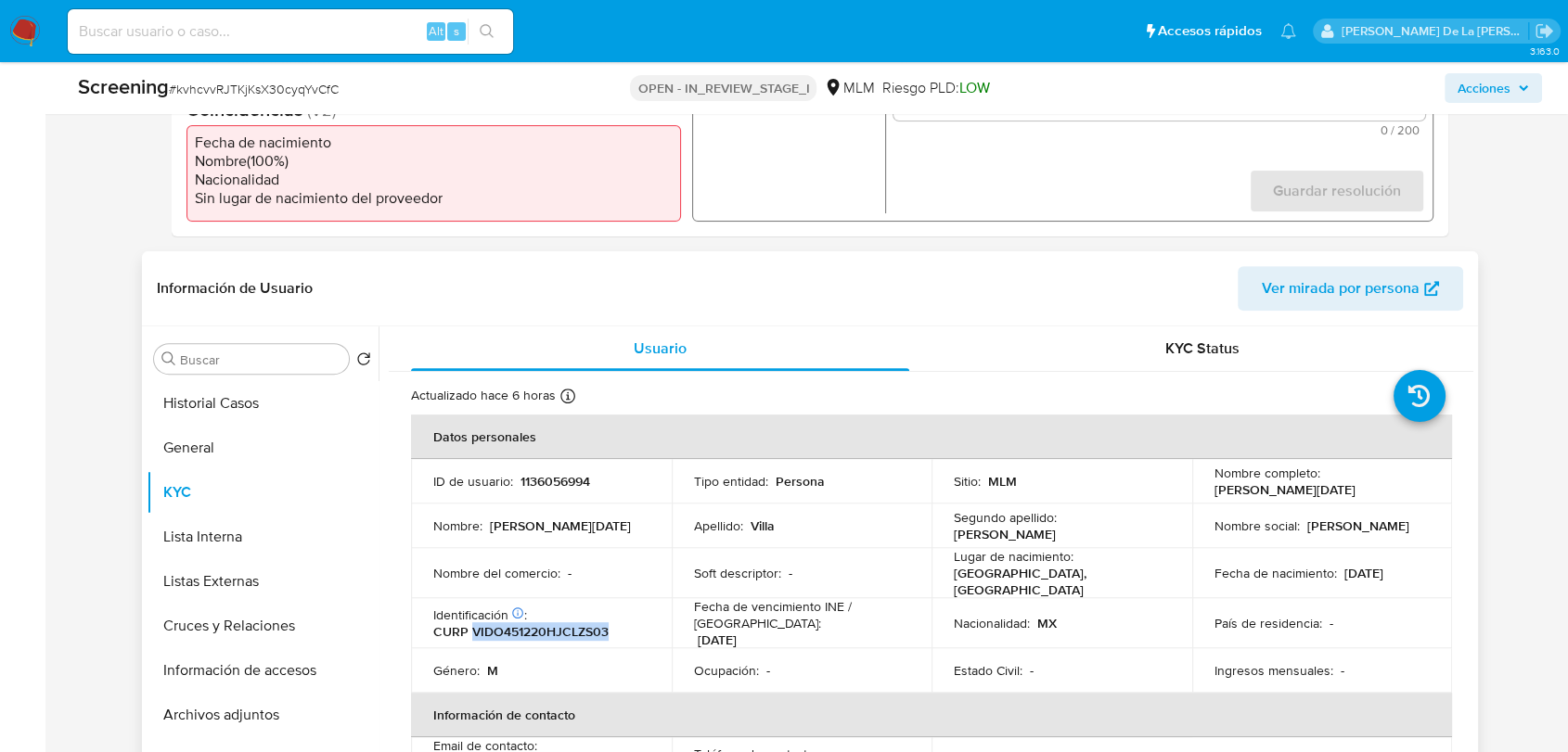
copy p "VIDO451220HJCLZS03"
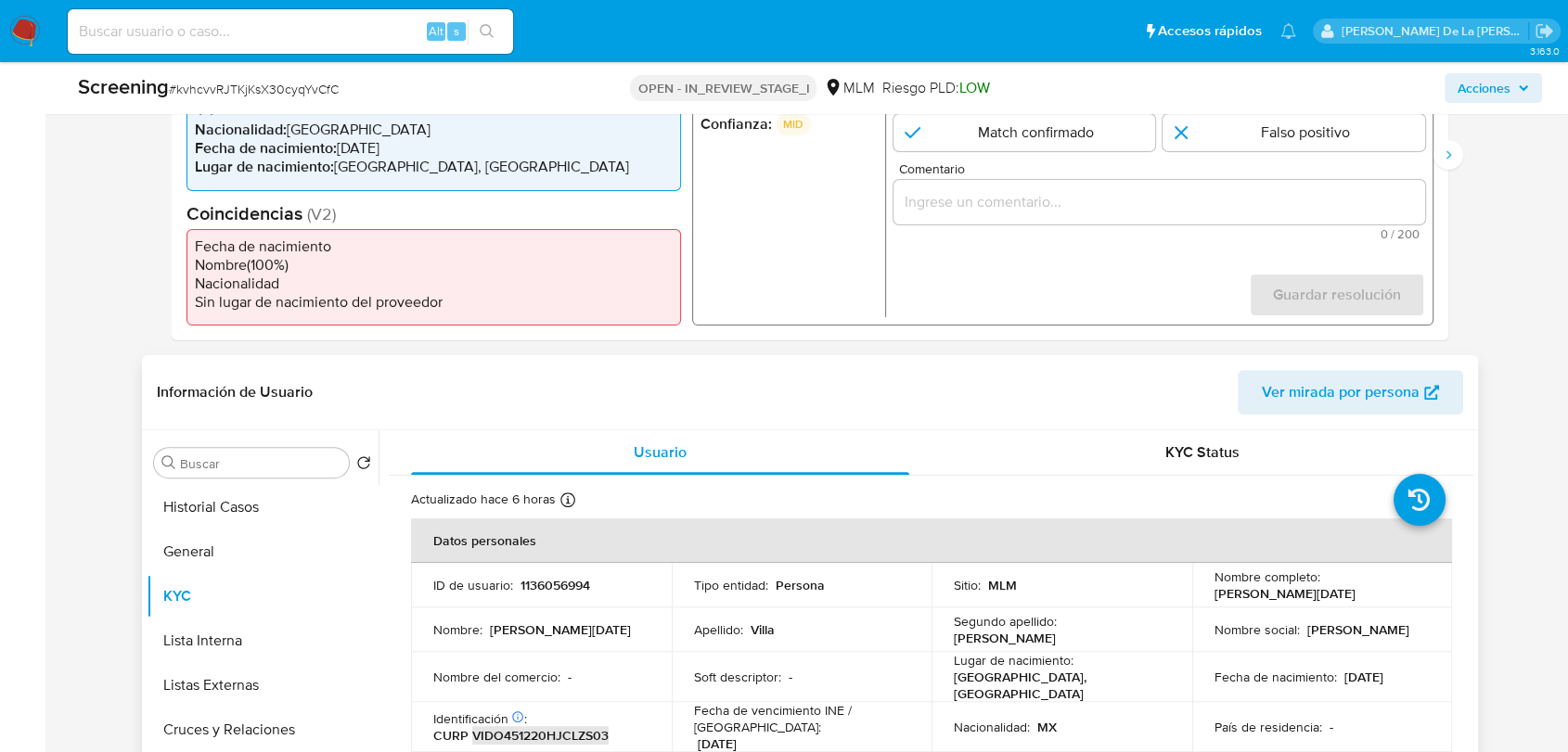
scroll to position [515, 0]
click at [238, 542] on button "General" at bounding box center [254, 551] width 217 height 45
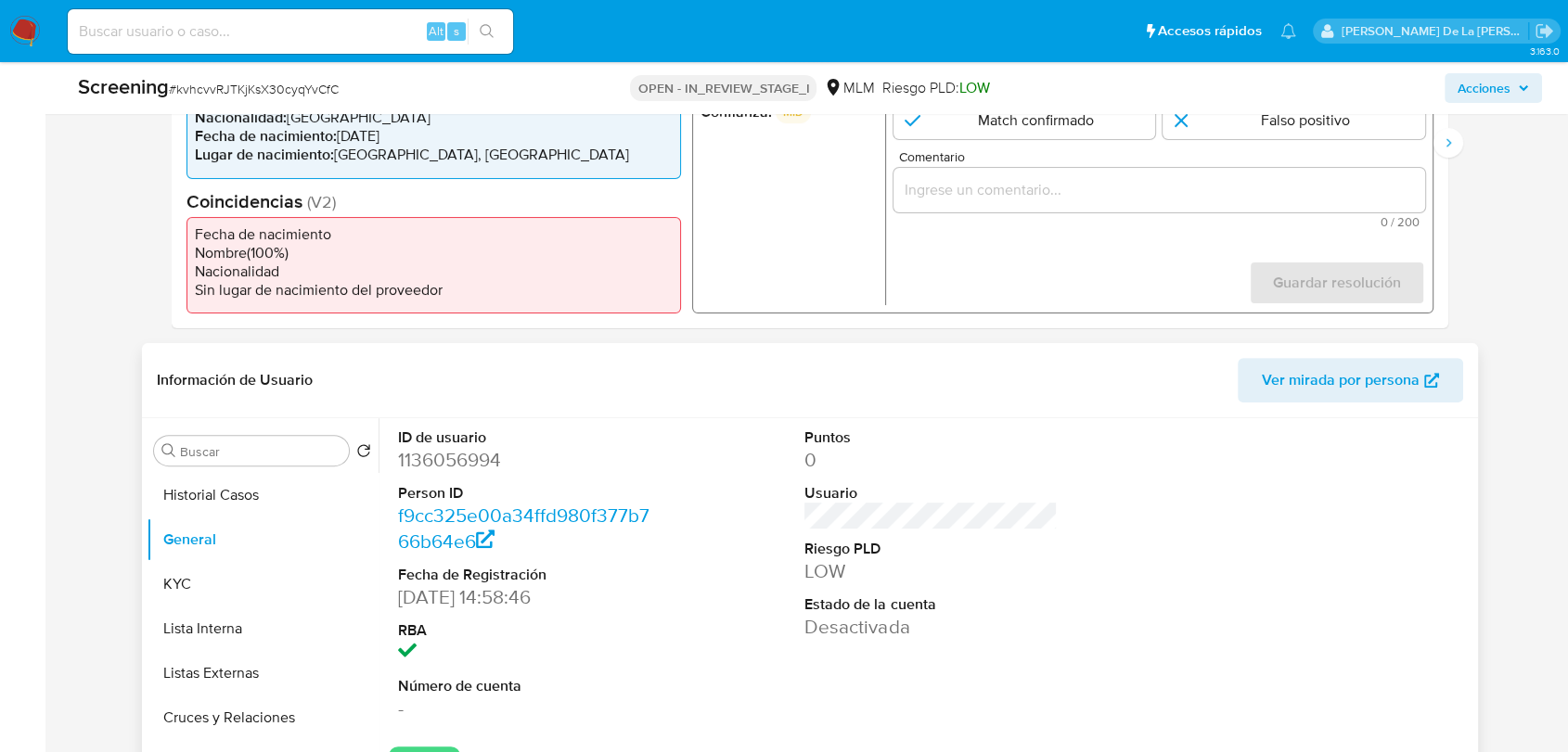
scroll to position [411, 0]
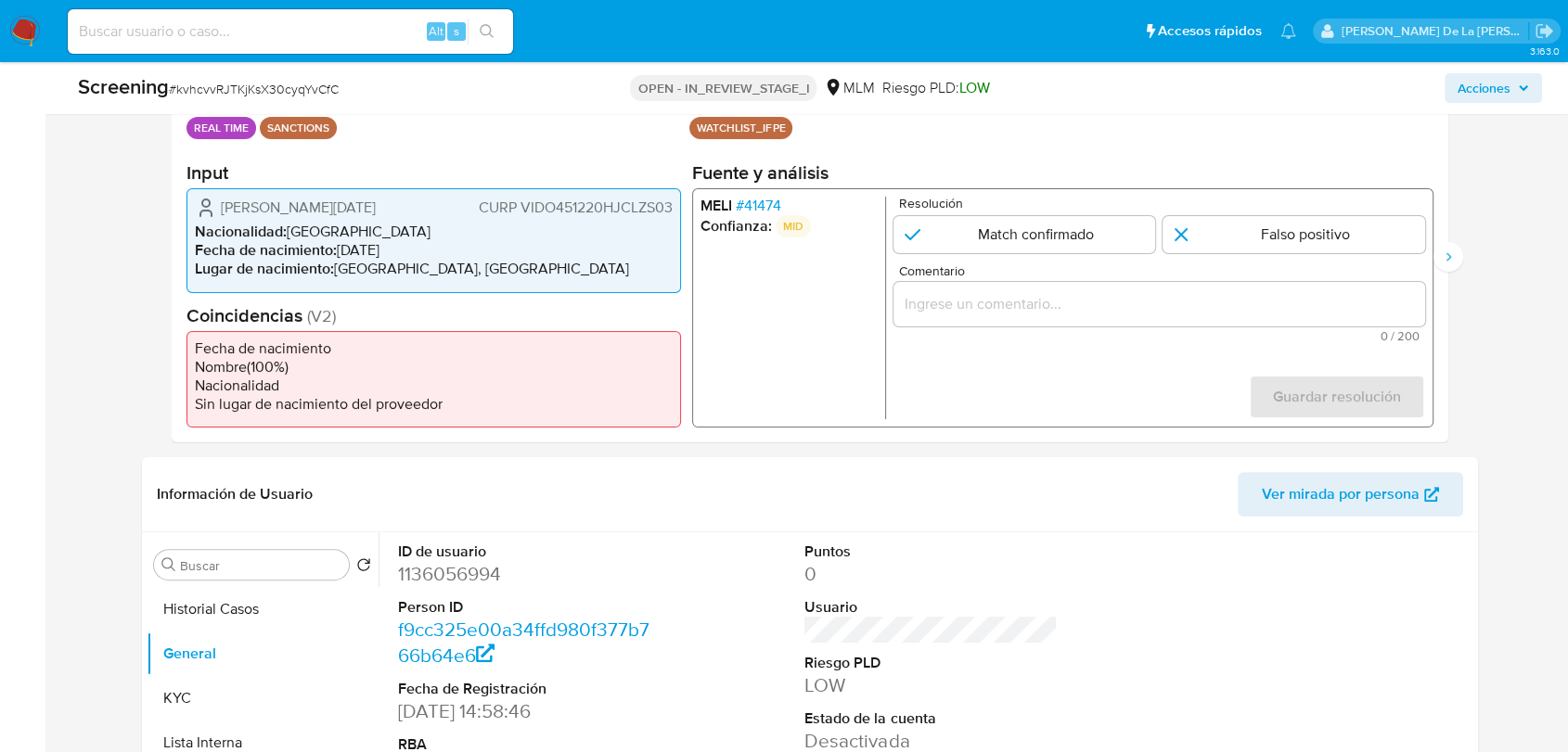
click at [756, 206] on span "# 41474" at bounding box center [759, 206] width 46 height 18
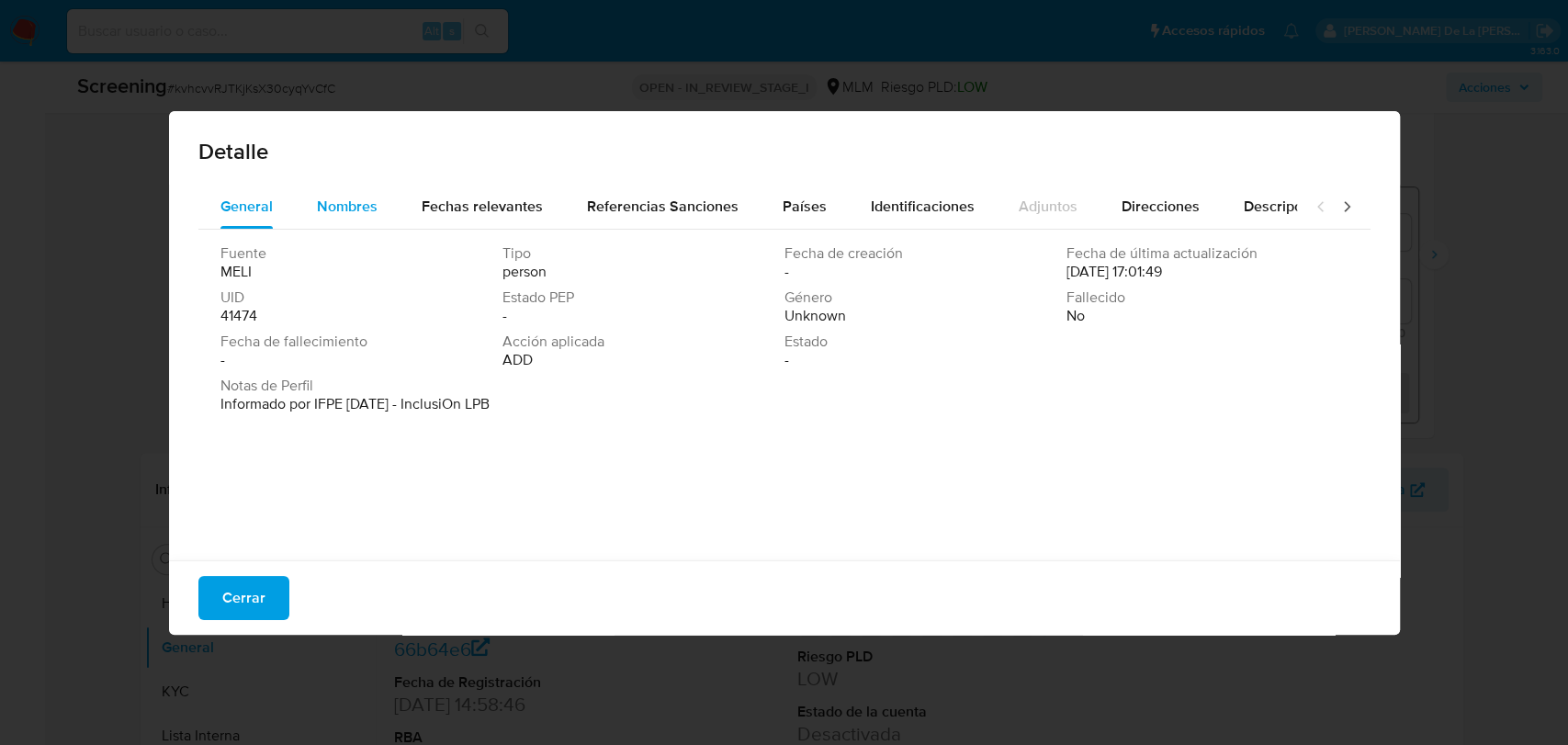
click at [360, 203] on span "Nombres" at bounding box center [348, 207] width 61 height 21
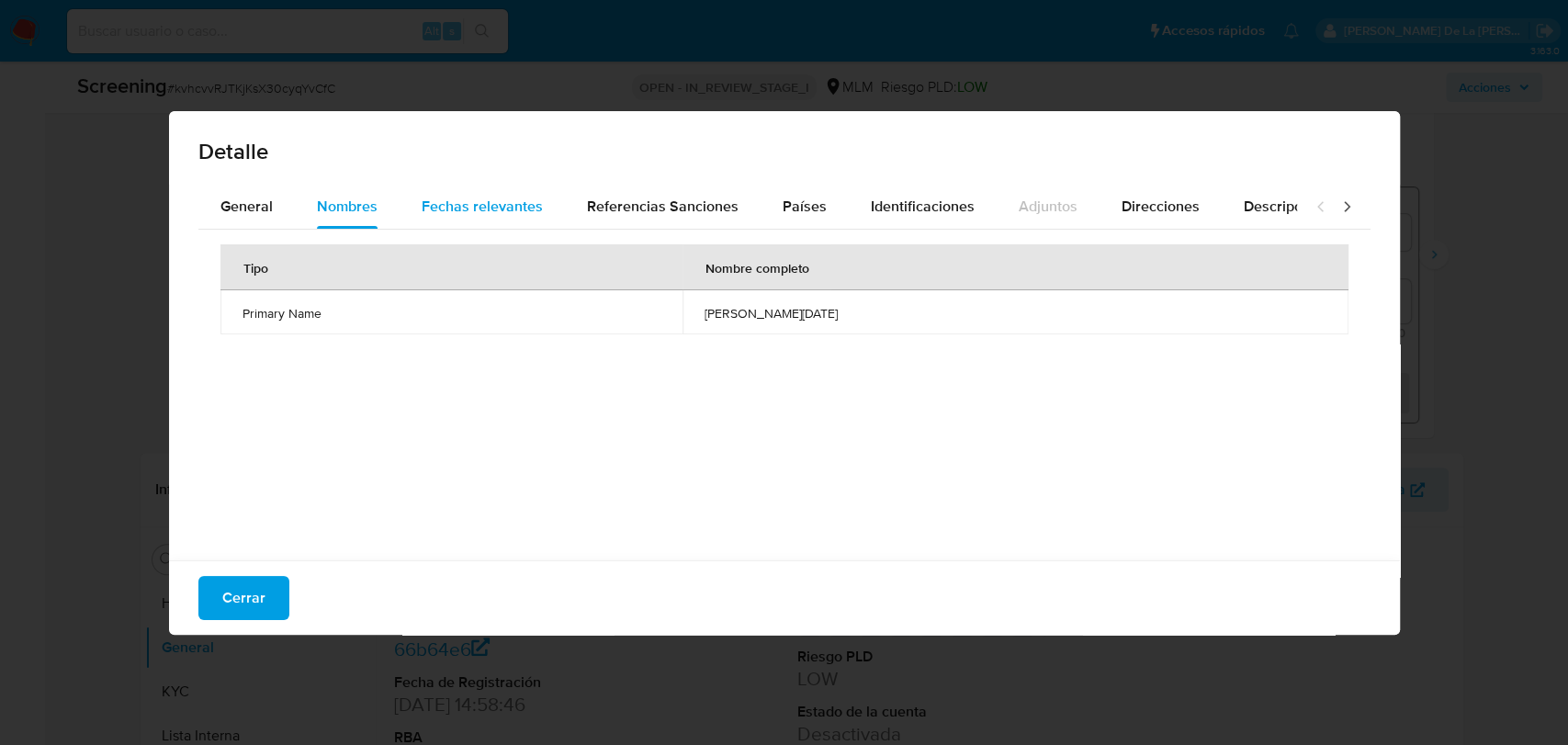
click at [425, 205] on span "Fechas relevantes" at bounding box center [482, 207] width 121 height 21
click at [265, 590] on button "Cerrar" at bounding box center [243, 598] width 91 height 45
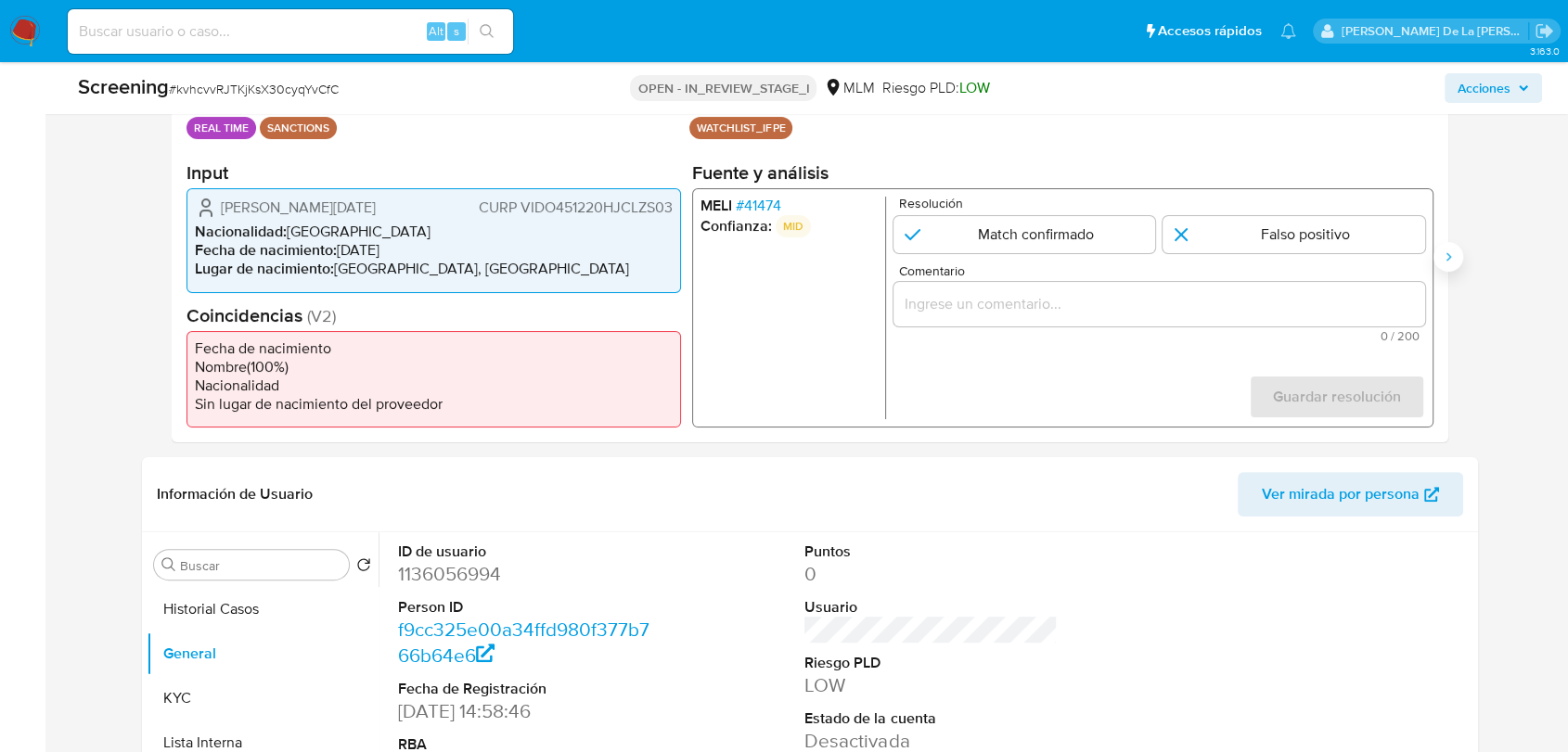
click at [1455, 260] on button "Siguiente" at bounding box center [1447, 256] width 30 height 30
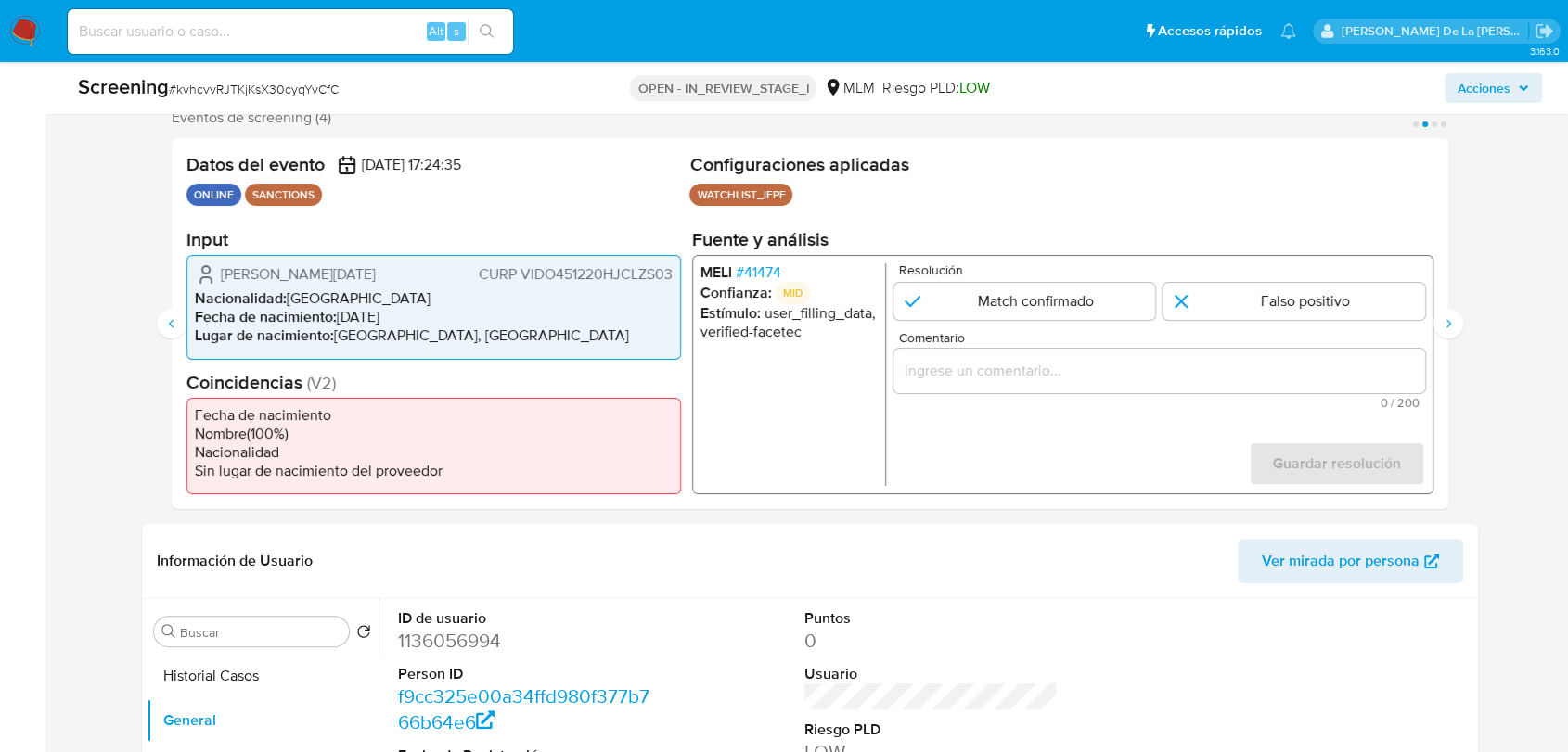
scroll to position [309, 0]
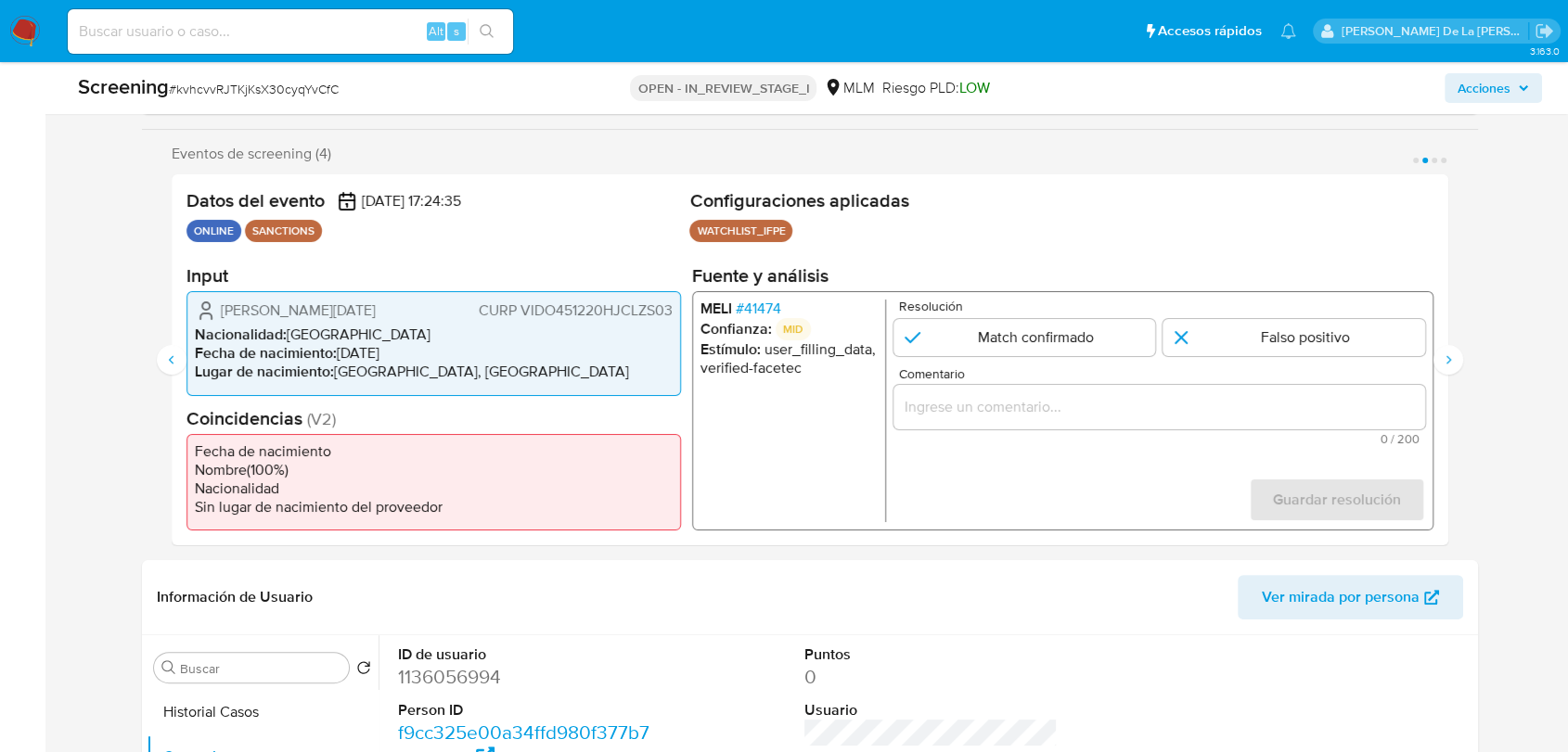
click at [771, 300] on span "# 41474" at bounding box center [759, 308] width 46 height 18
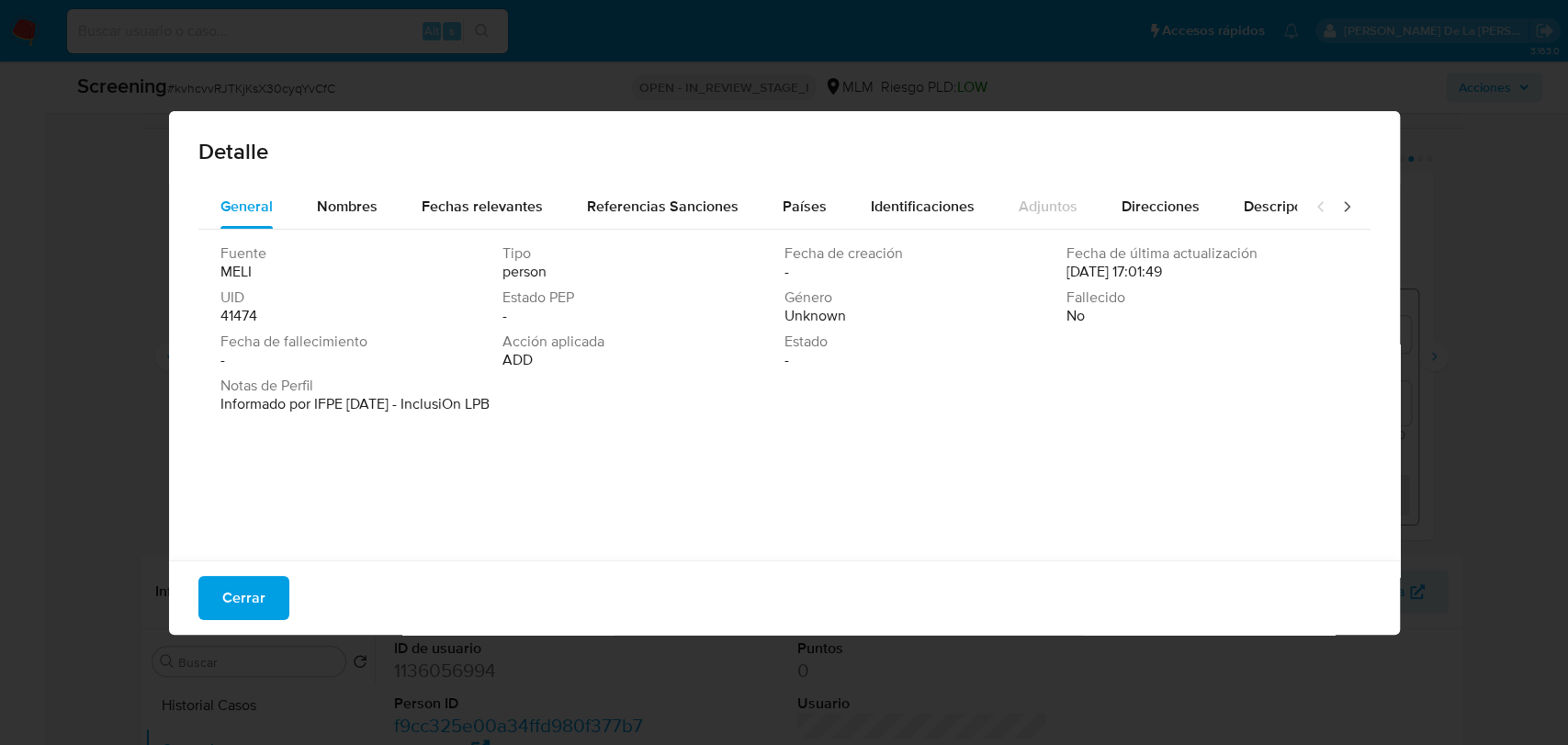
click at [425, 178] on div "Detalle" at bounding box center [784, 148] width 1231 height 74
drag, startPoint x: 456, startPoint y: 207, endPoint x: 465, endPoint y: 208, distance: 9.1
click at [457, 207] on span "Fechas relevantes" at bounding box center [482, 207] width 121 height 21
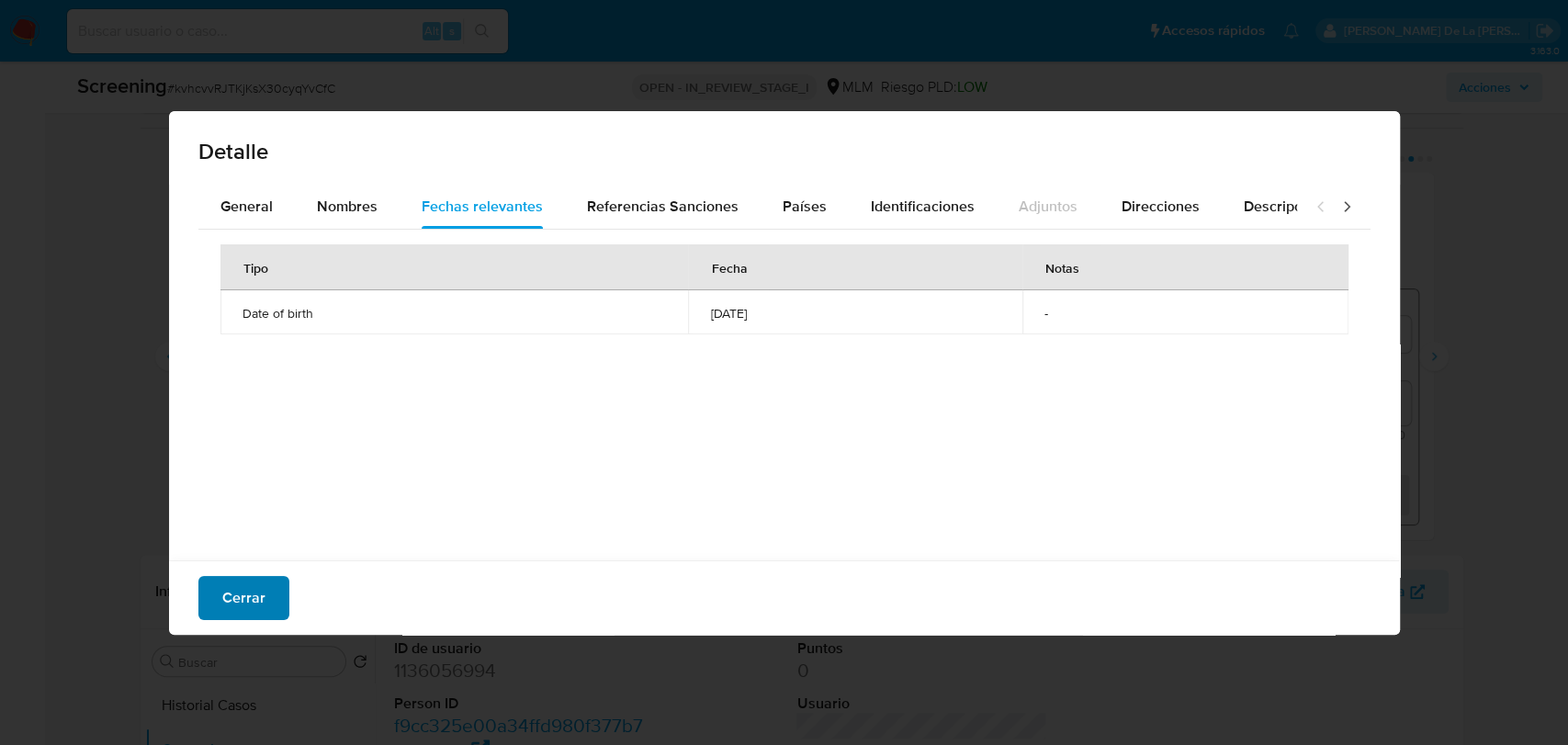
click at [227, 605] on span "Cerrar" at bounding box center [244, 598] width 44 height 41
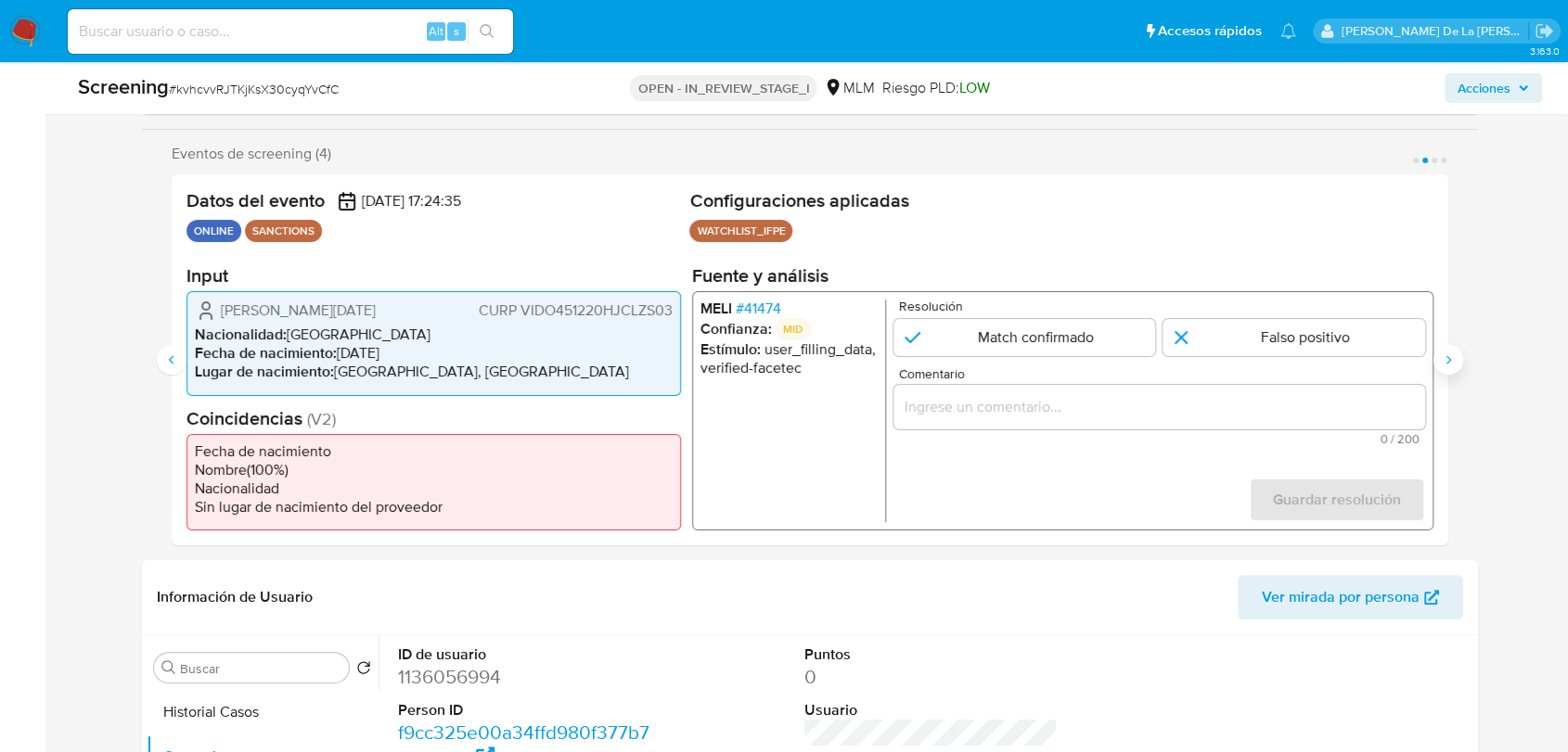
click at [1446, 354] on icon "Siguiente" at bounding box center [1448, 360] width 15 height 15
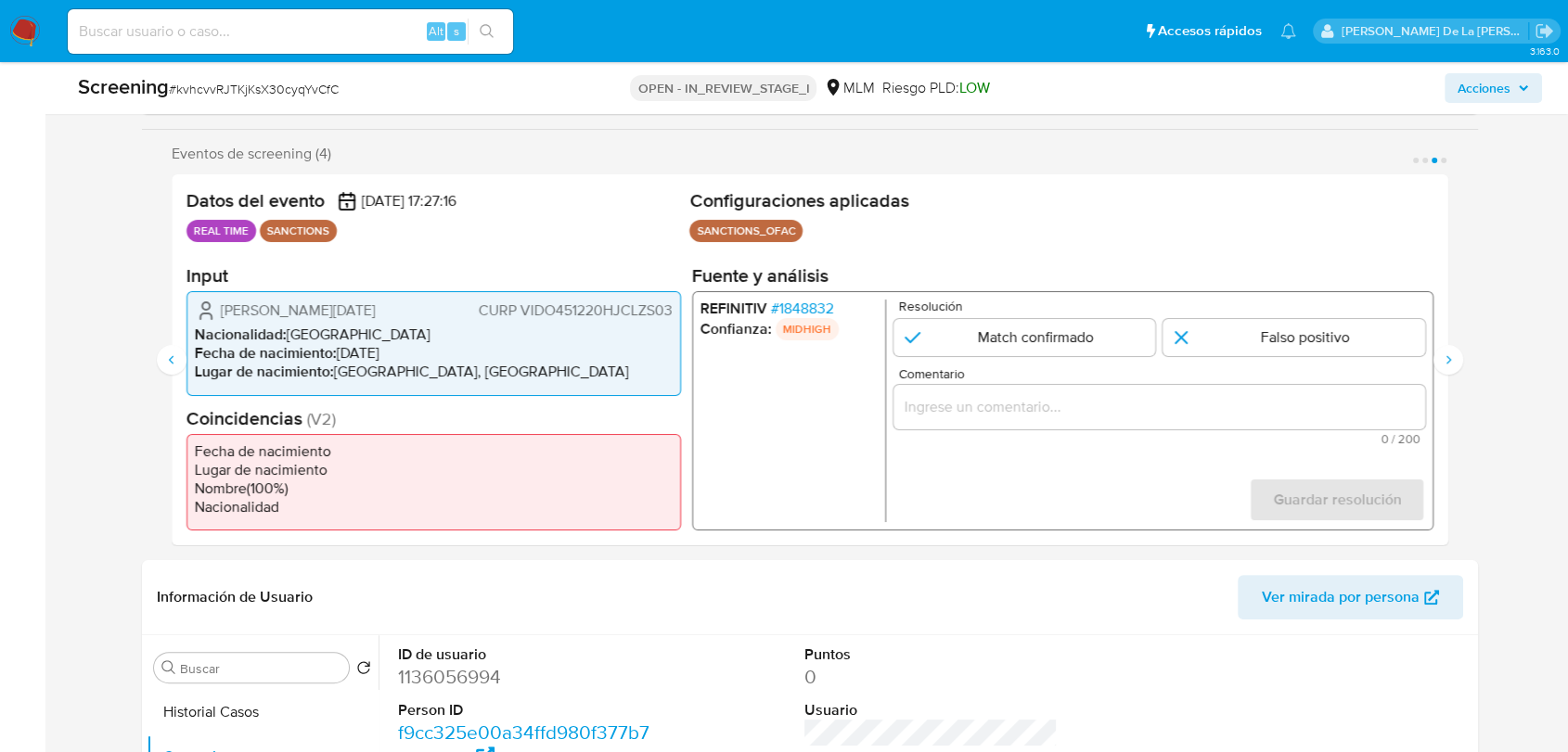
click at [813, 307] on span "# 1848832" at bounding box center [803, 308] width 63 height 18
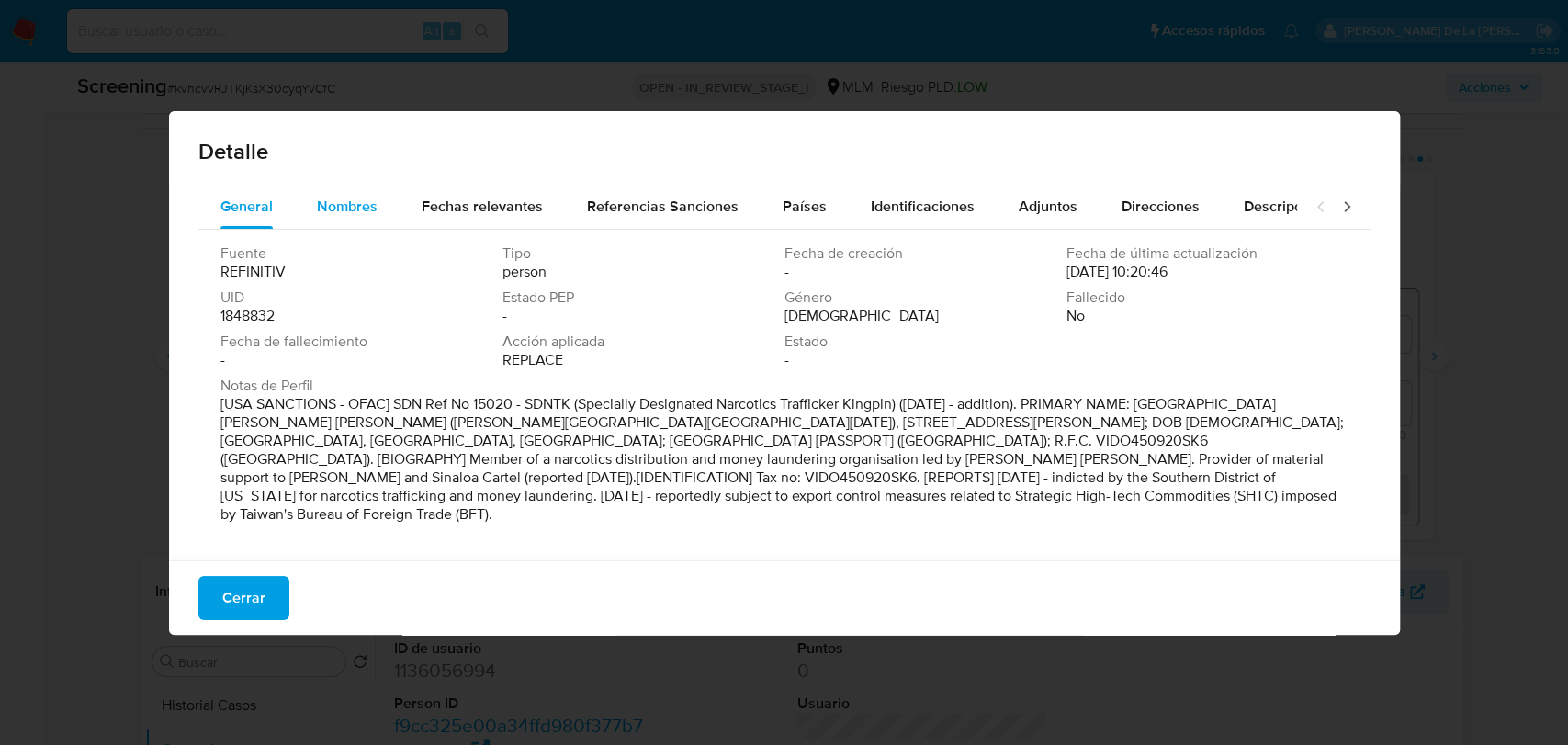
click at [356, 222] on div "Nombres" at bounding box center [348, 207] width 61 height 45
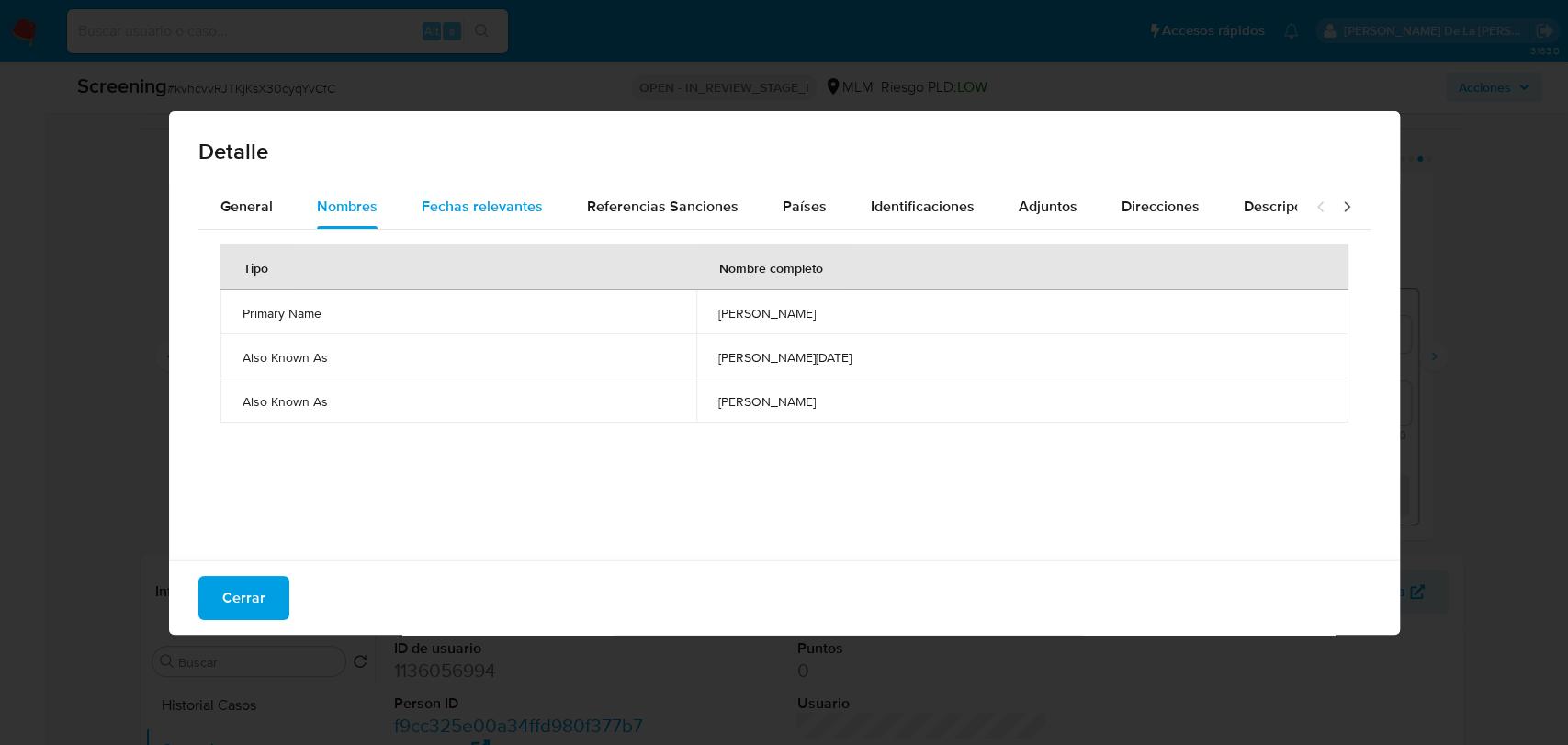
click at [473, 200] on span "Fechas relevantes" at bounding box center [482, 207] width 121 height 21
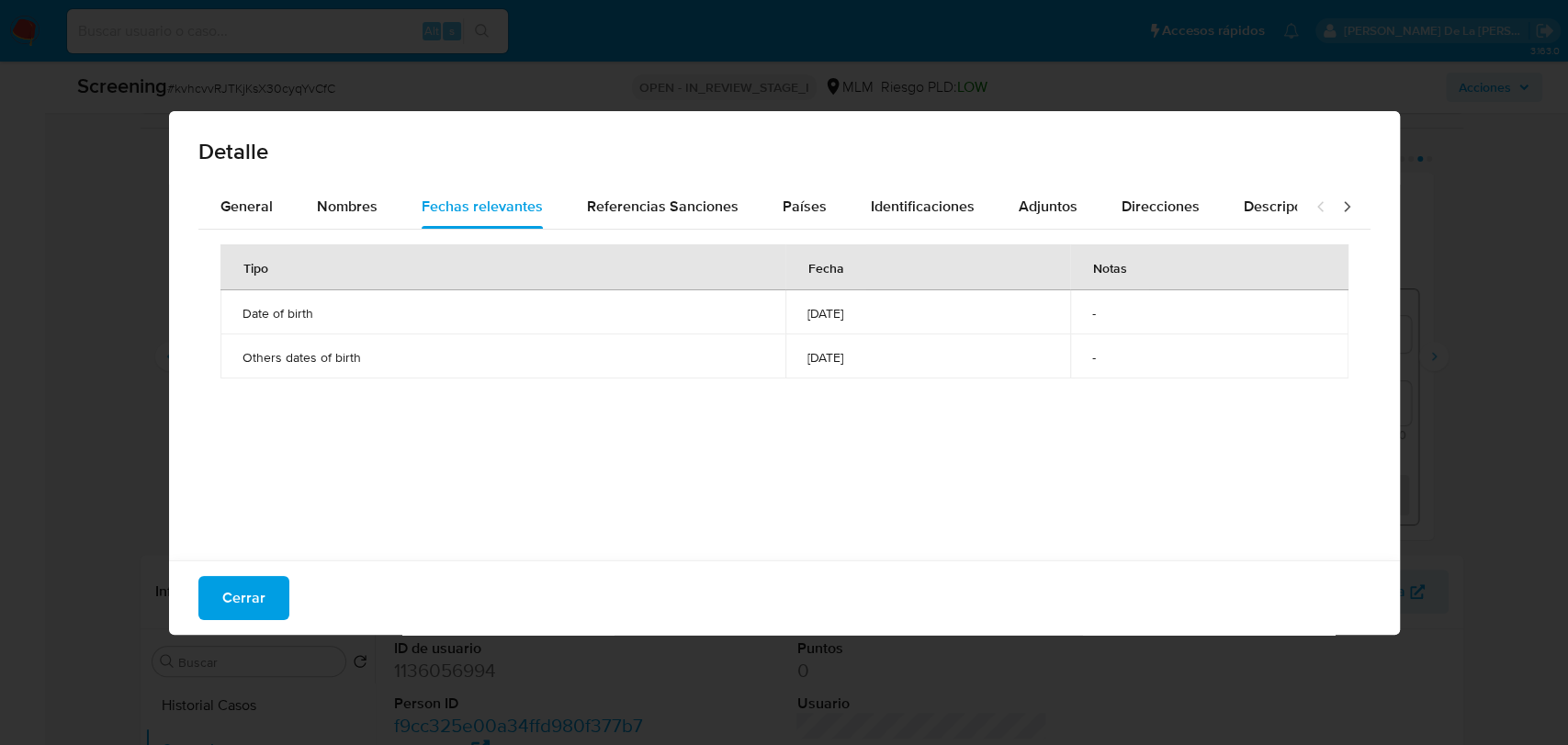
click at [253, 590] on span "Cerrar" at bounding box center [244, 598] width 44 height 41
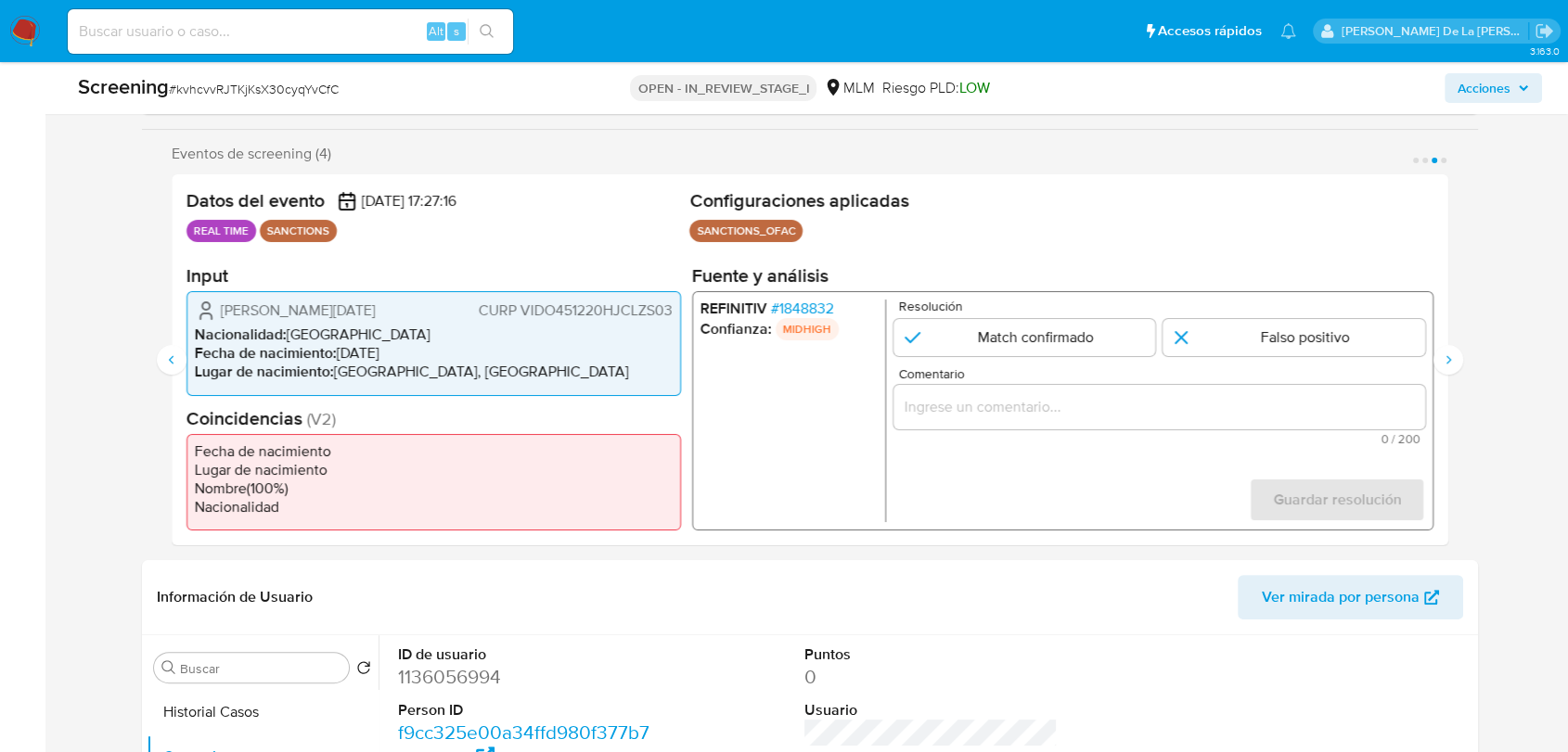
click at [182, 343] on div "Datos del evento 14/10/2025 17:27:16 REAL TIME SANCTIONS Configuraciones aplica…" at bounding box center [809, 360] width 1276 height 371
click at [169, 359] on icon "Anterior" at bounding box center [170, 359] width 5 height 9
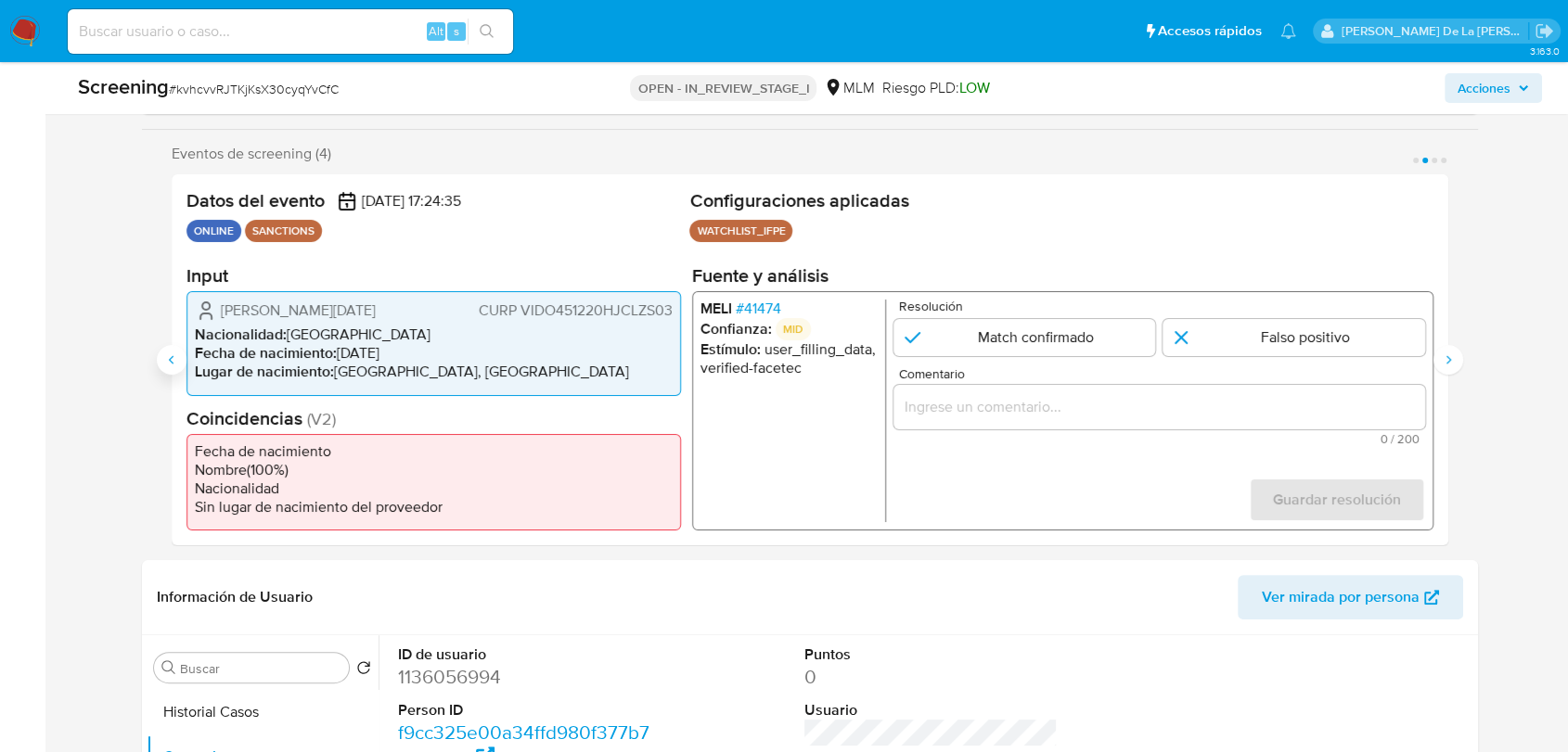
click at [169, 359] on icon "Anterior" at bounding box center [170, 359] width 5 height 9
click at [770, 307] on span "# 41474" at bounding box center [759, 308] width 46 height 18
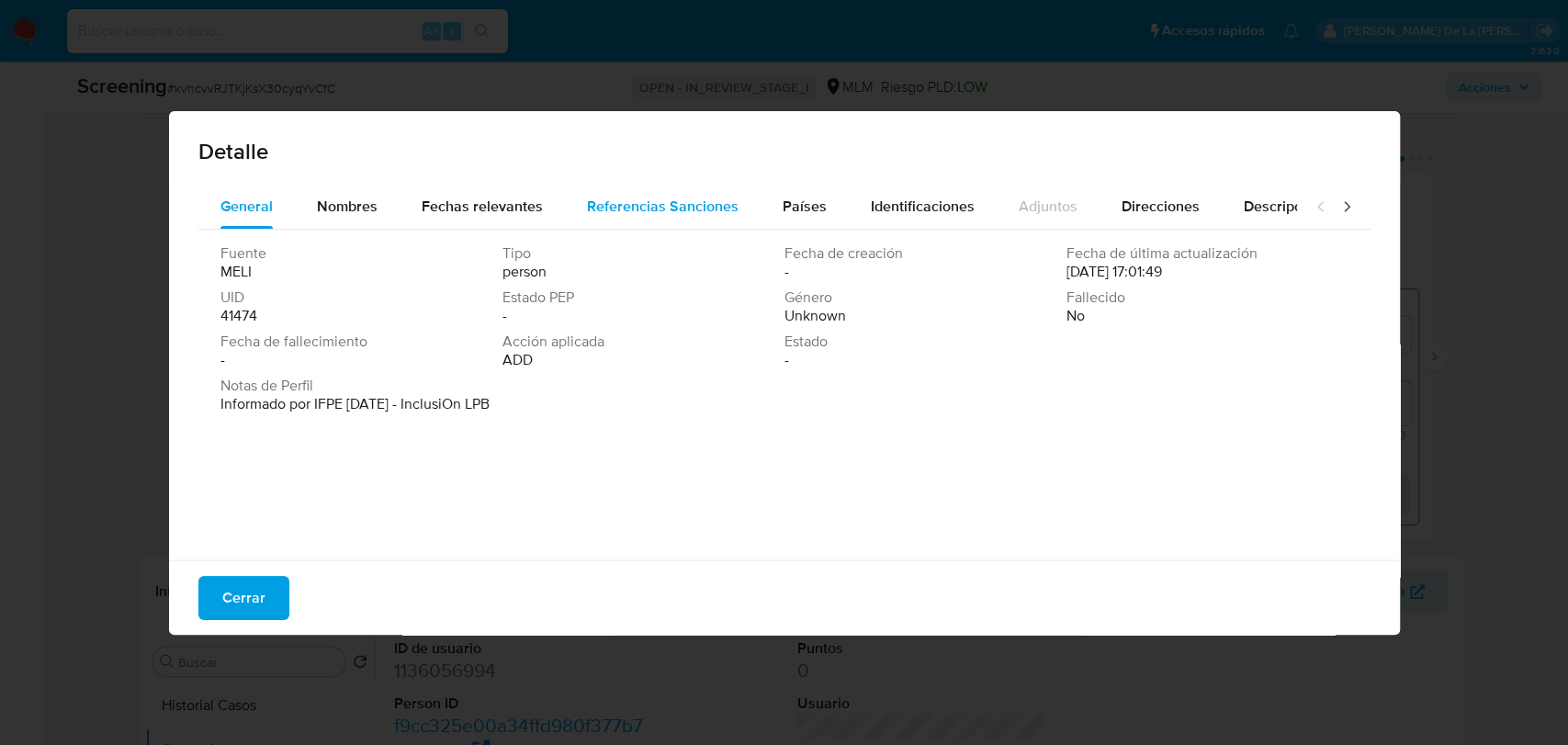
click at [587, 196] on span "Referencias Sanciones" at bounding box center [663, 207] width 152 height 21
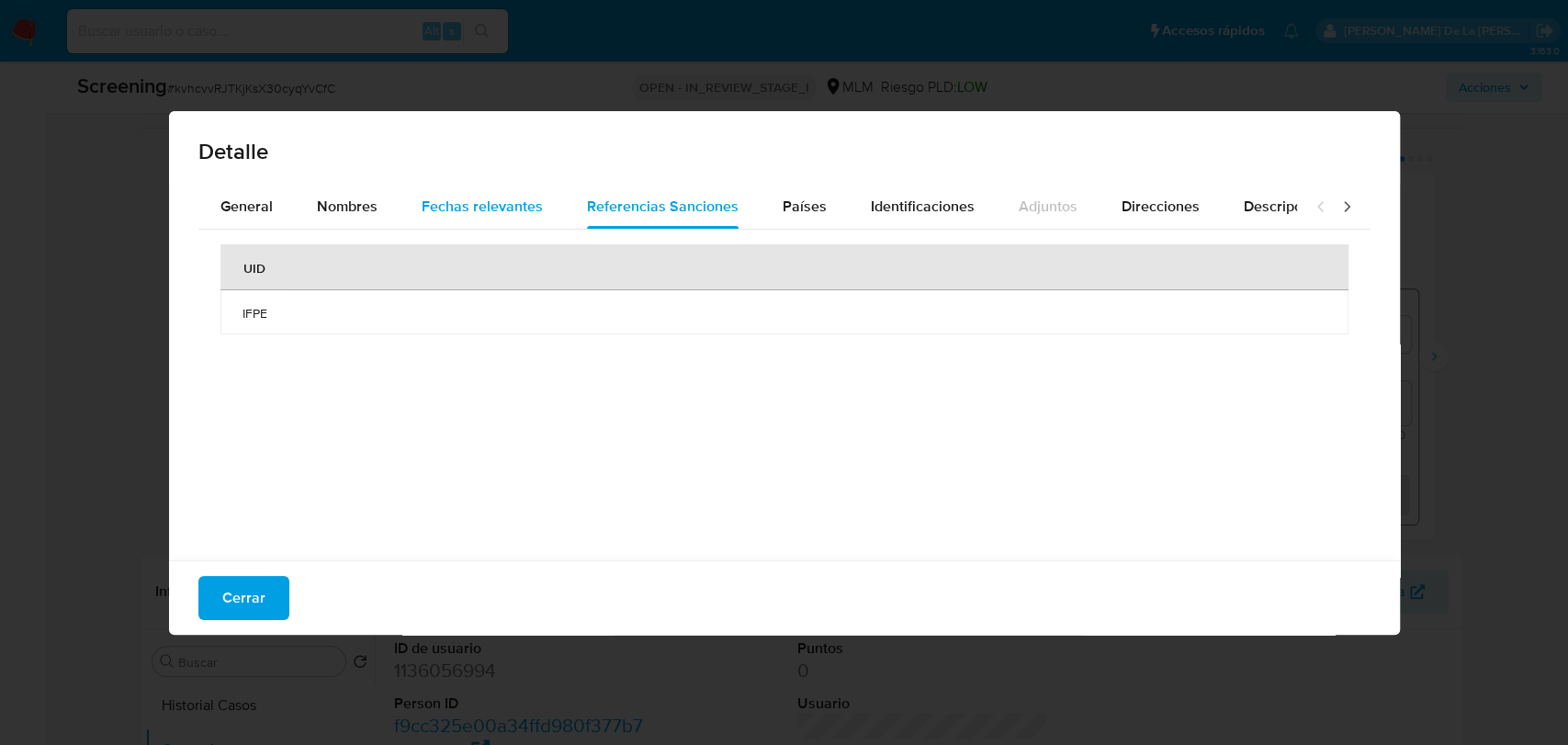
click at [504, 202] on span "Fechas relevantes" at bounding box center [482, 207] width 121 height 21
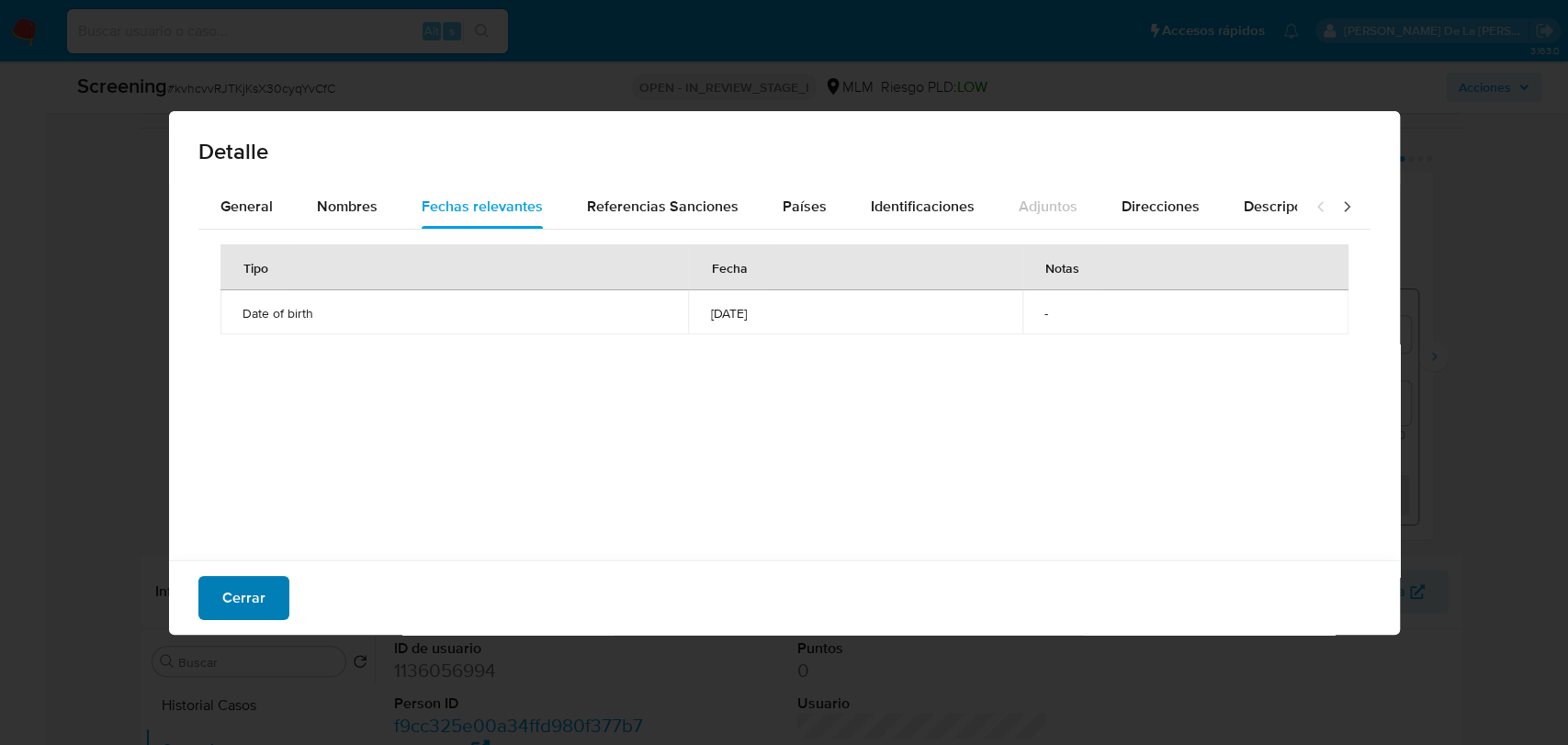
click at [234, 583] on span "Cerrar" at bounding box center [244, 598] width 44 height 41
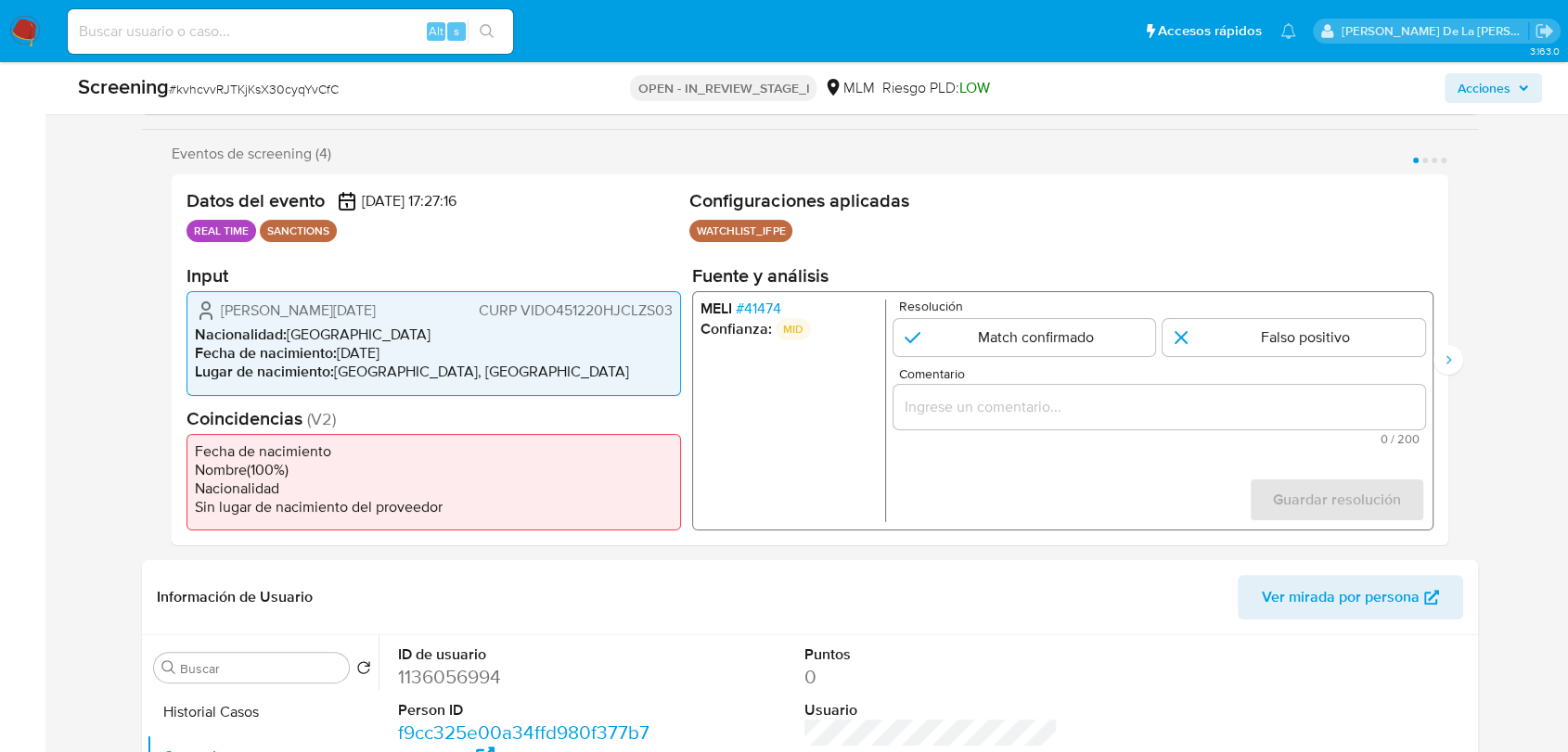
click at [1469, 368] on div "Eventos de screening (4) Página 1 Página 2 Página 3 Página 4 Datos del evento 1…" at bounding box center [809, 344] width 1336 height 401
click at [1455, 361] on button "Siguiente" at bounding box center [1447, 360] width 30 height 30
click at [799, 302] on span "# 1848832" at bounding box center [803, 308] width 63 height 18
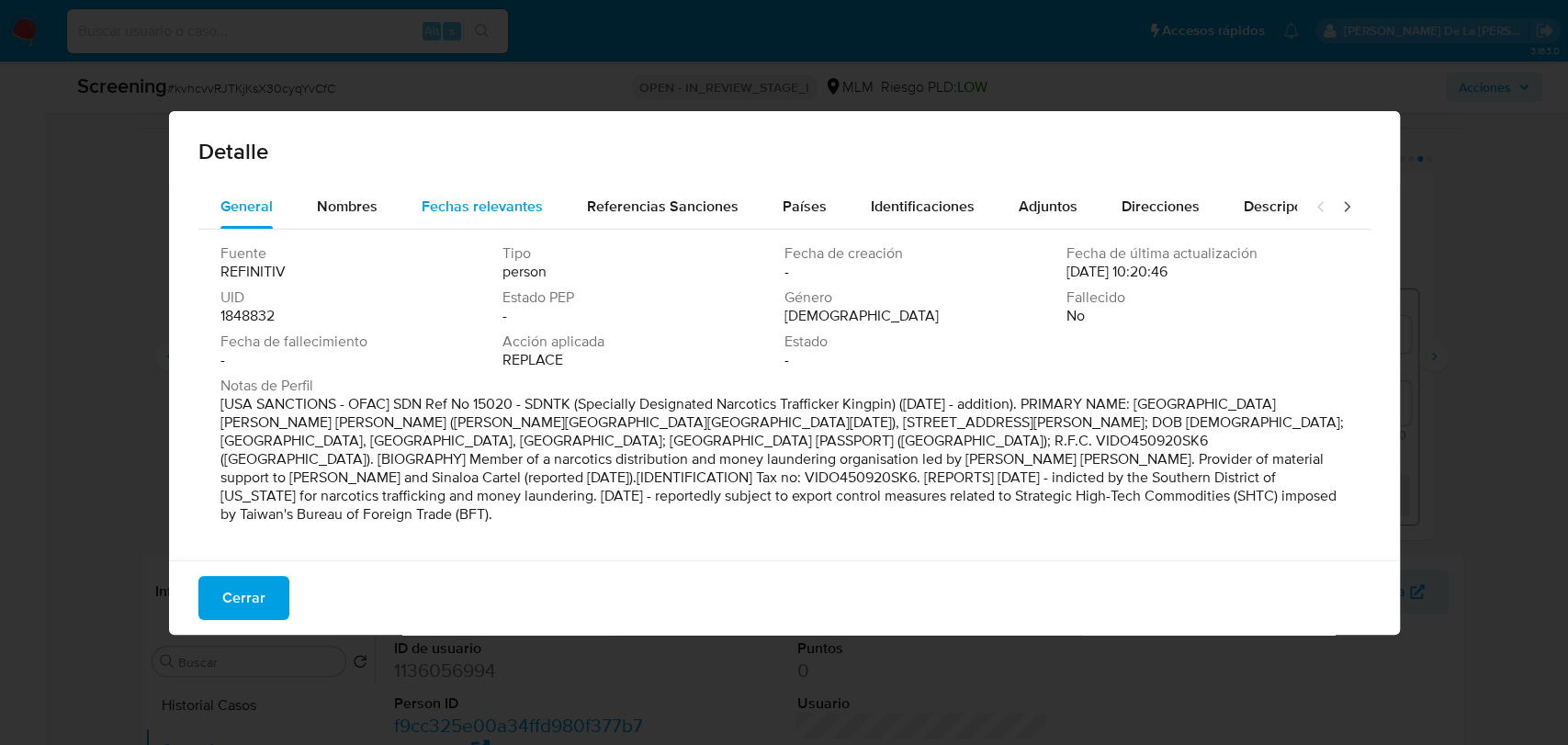
click at [554, 225] on button "Fechas relevantes" at bounding box center [482, 207] width 166 height 45
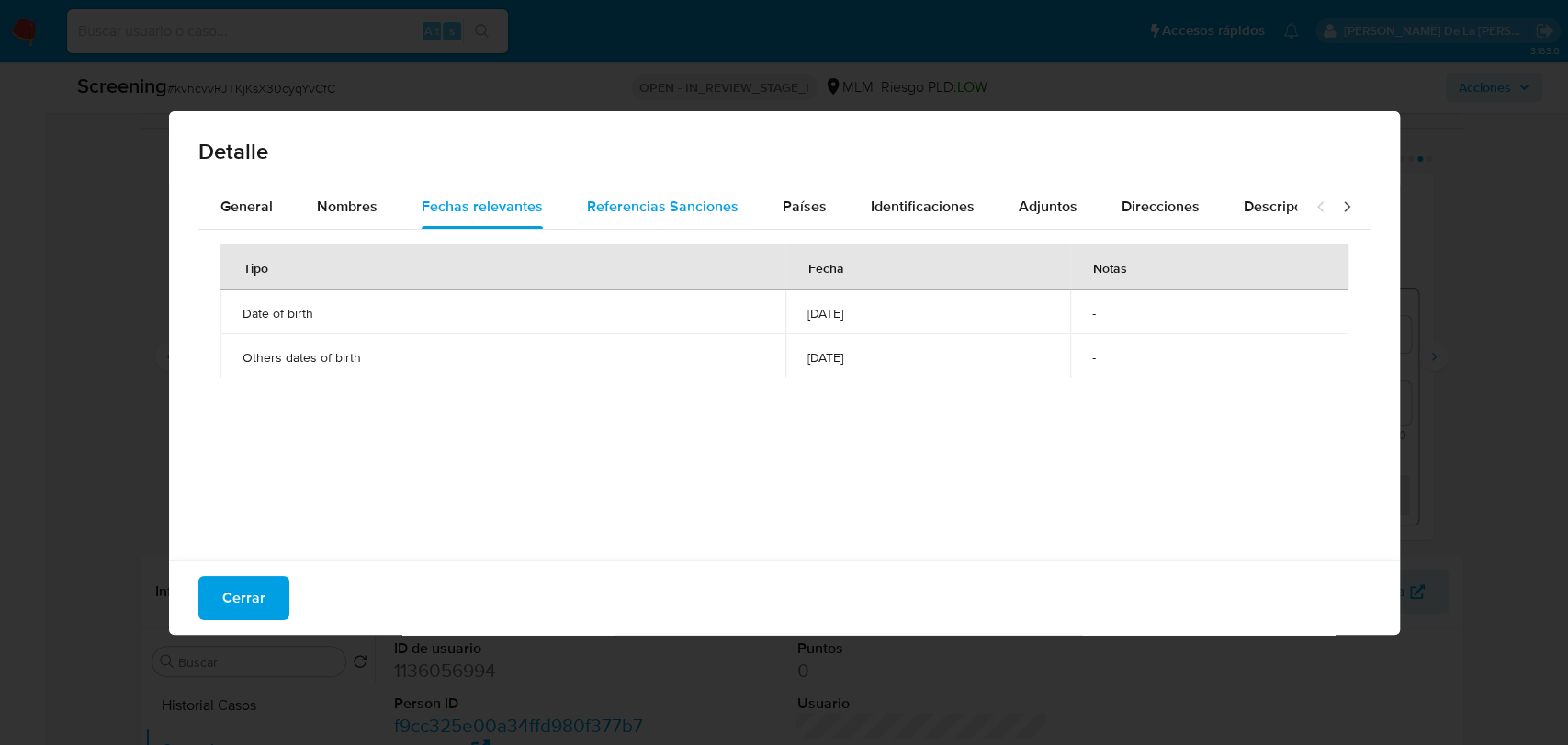
click at [641, 212] on span "Referencias Sanciones" at bounding box center [663, 207] width 152 height 21
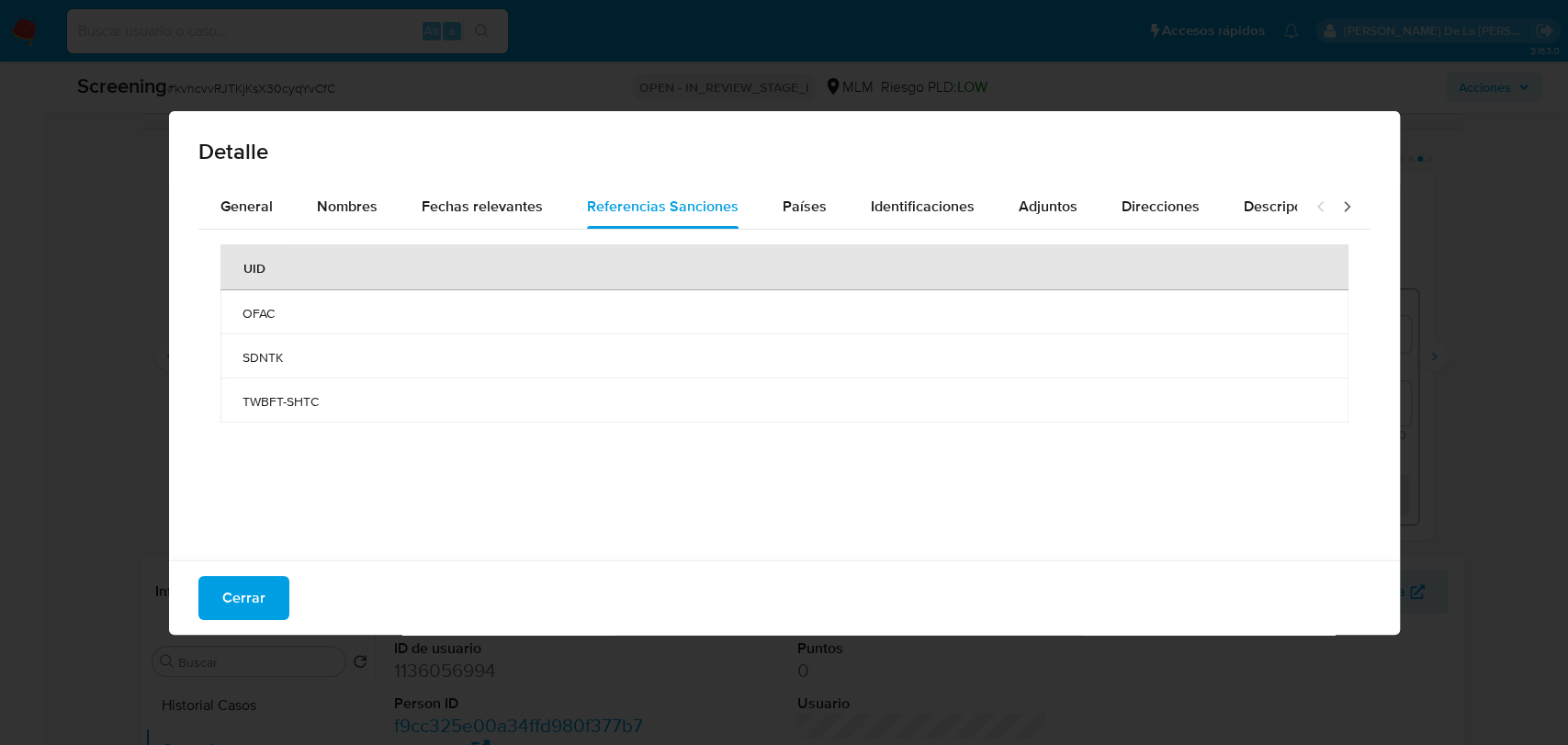
click at [234, 571] on div "Cerrar" at bounding box center [784, 597] width 1231 height 75
click at [204, 612] on button "Cerrar" at bounding box center [243, 598] width 91 height 45
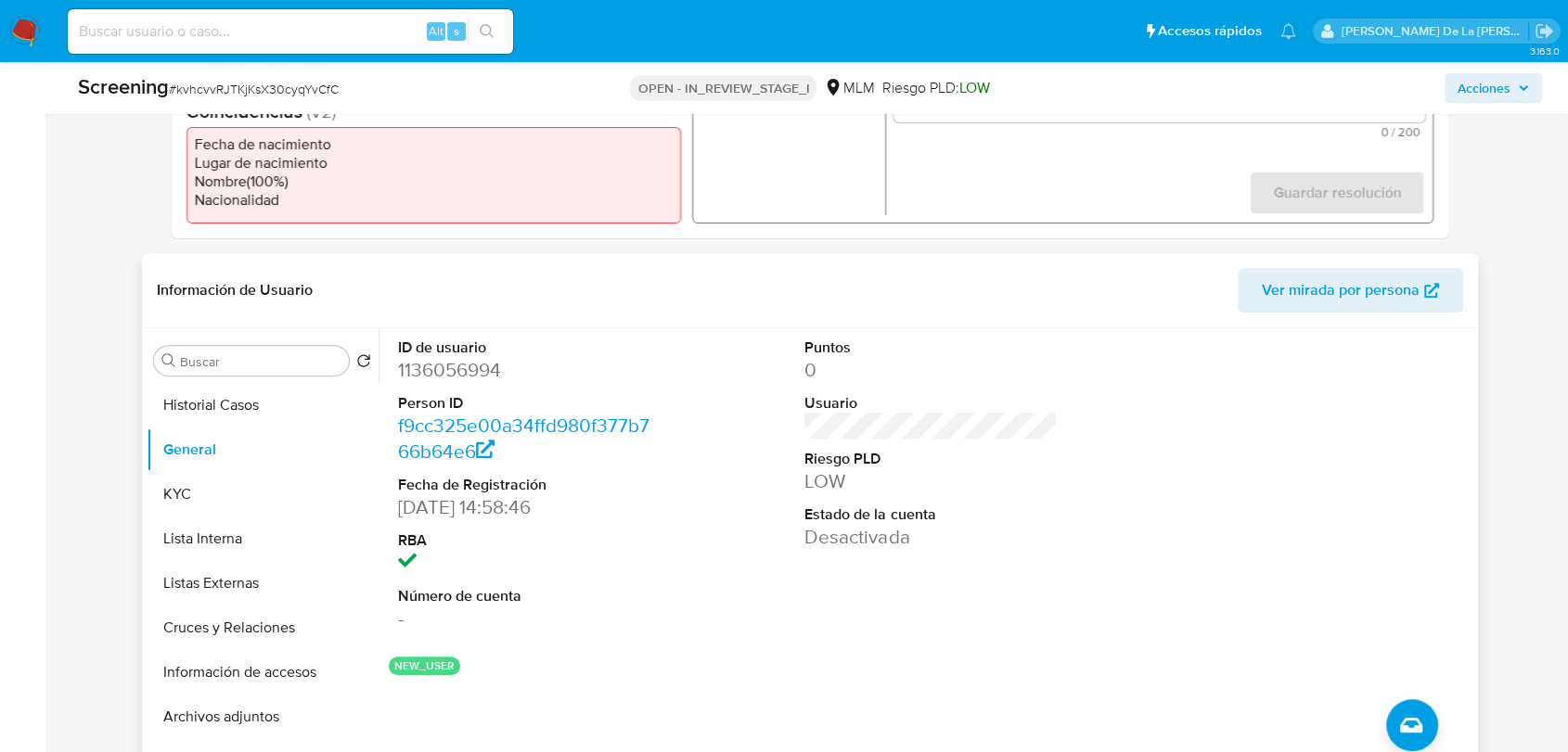
scroll to position [618, 0]
click at [194, 502] on button "KYC" at bounding box center [254, 493] width 217 height 45
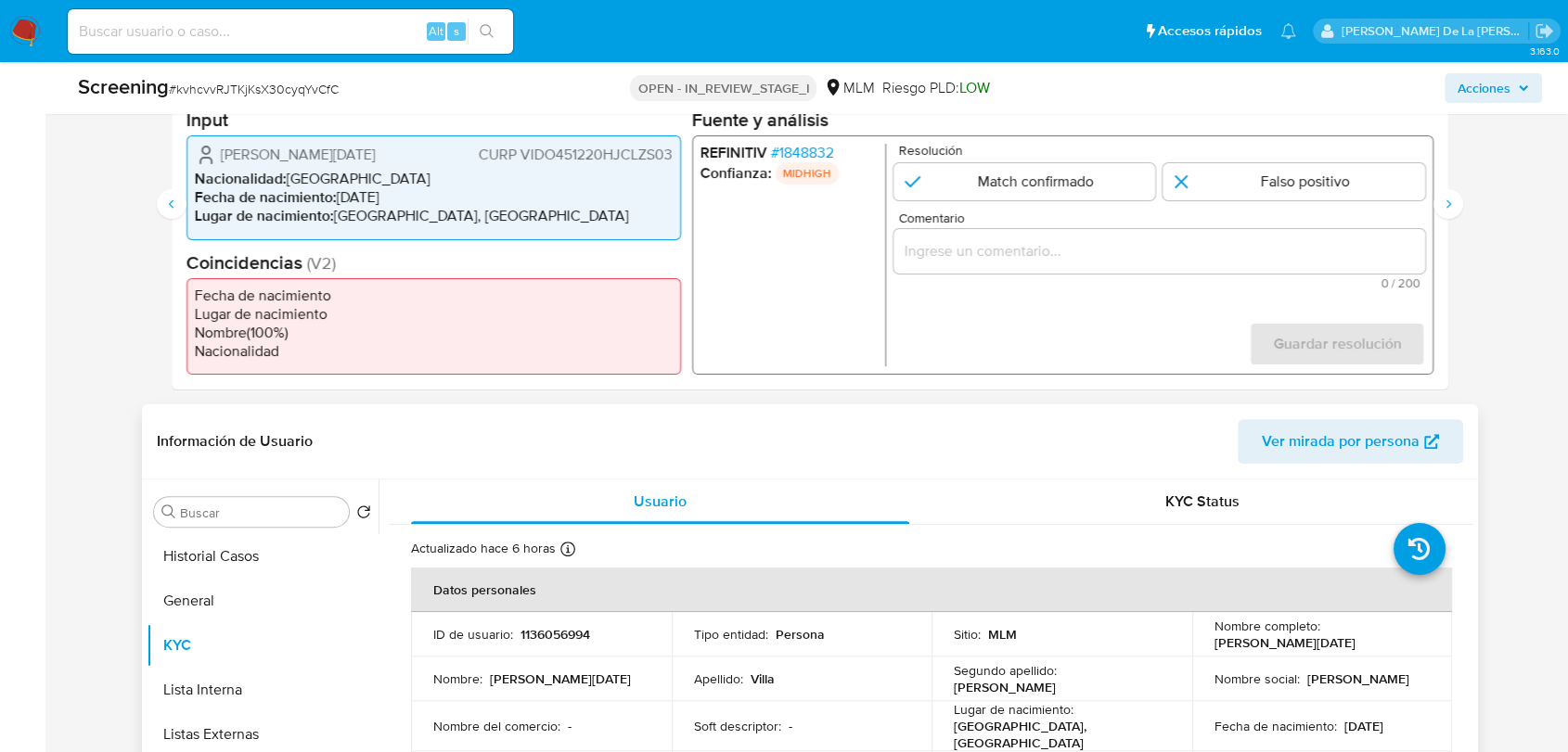
scroll to position [411, 0]
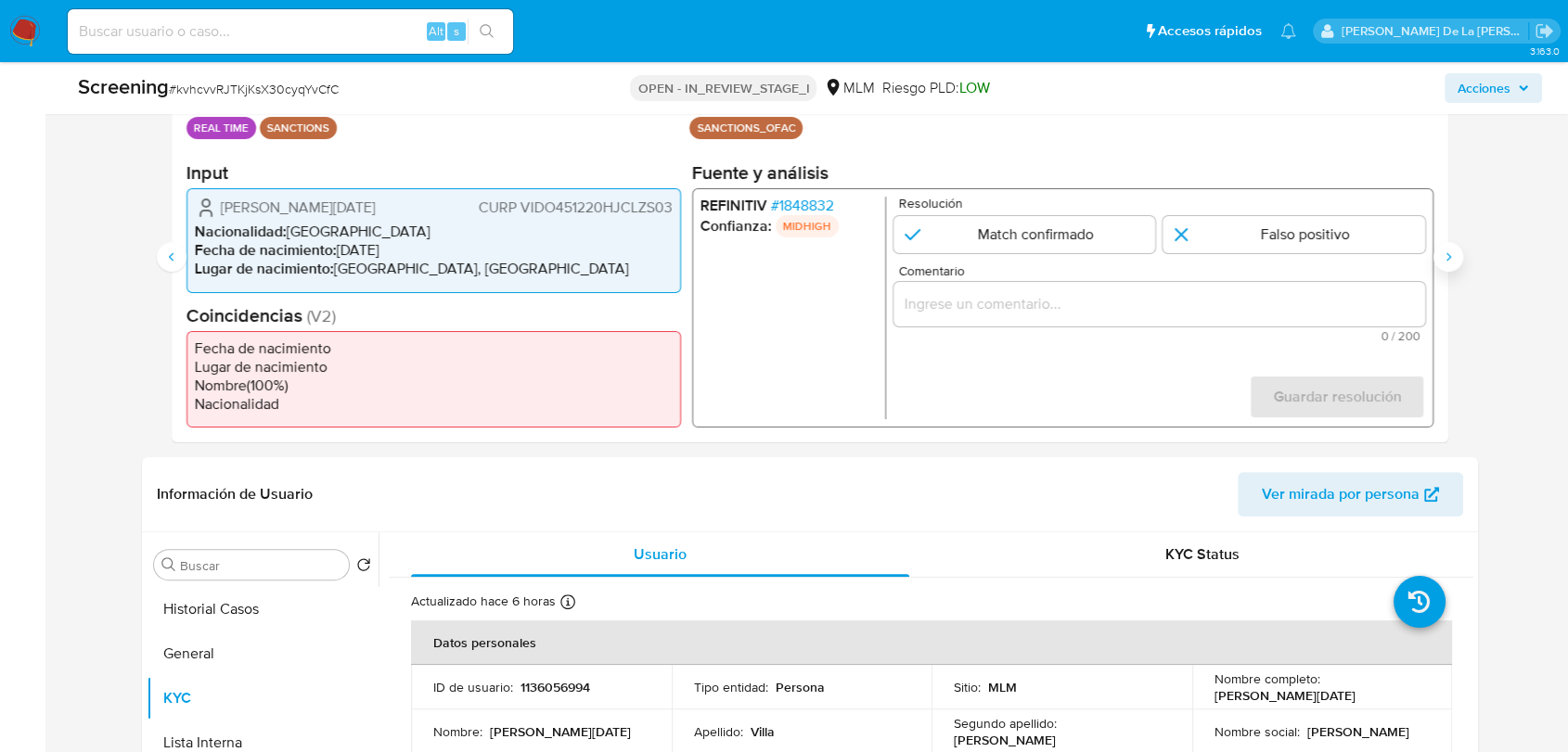
click at [1451, 254] on icon "Siguiente" at bounding box center [1448, 257] width 15 height 15
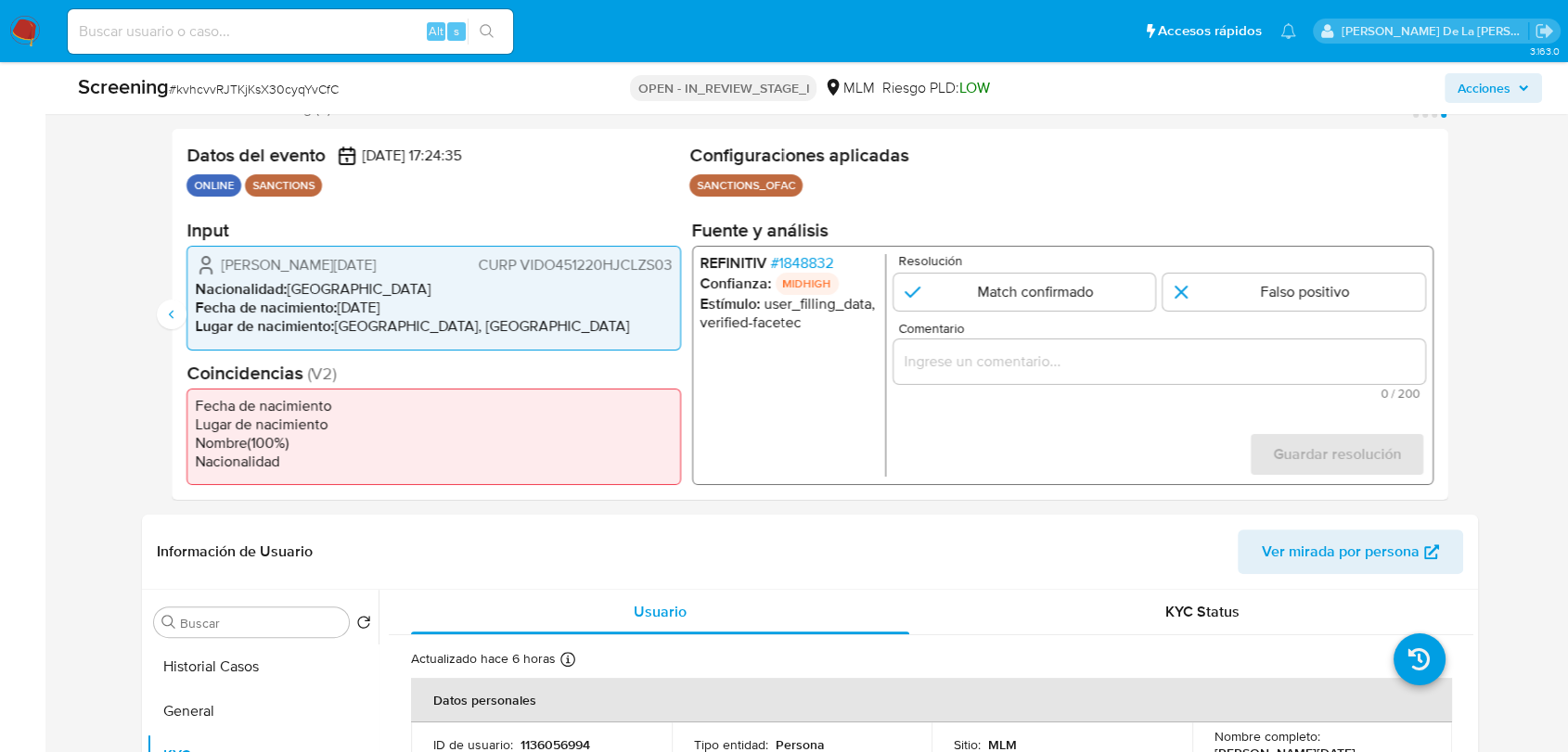
scroll to position [309, 0]
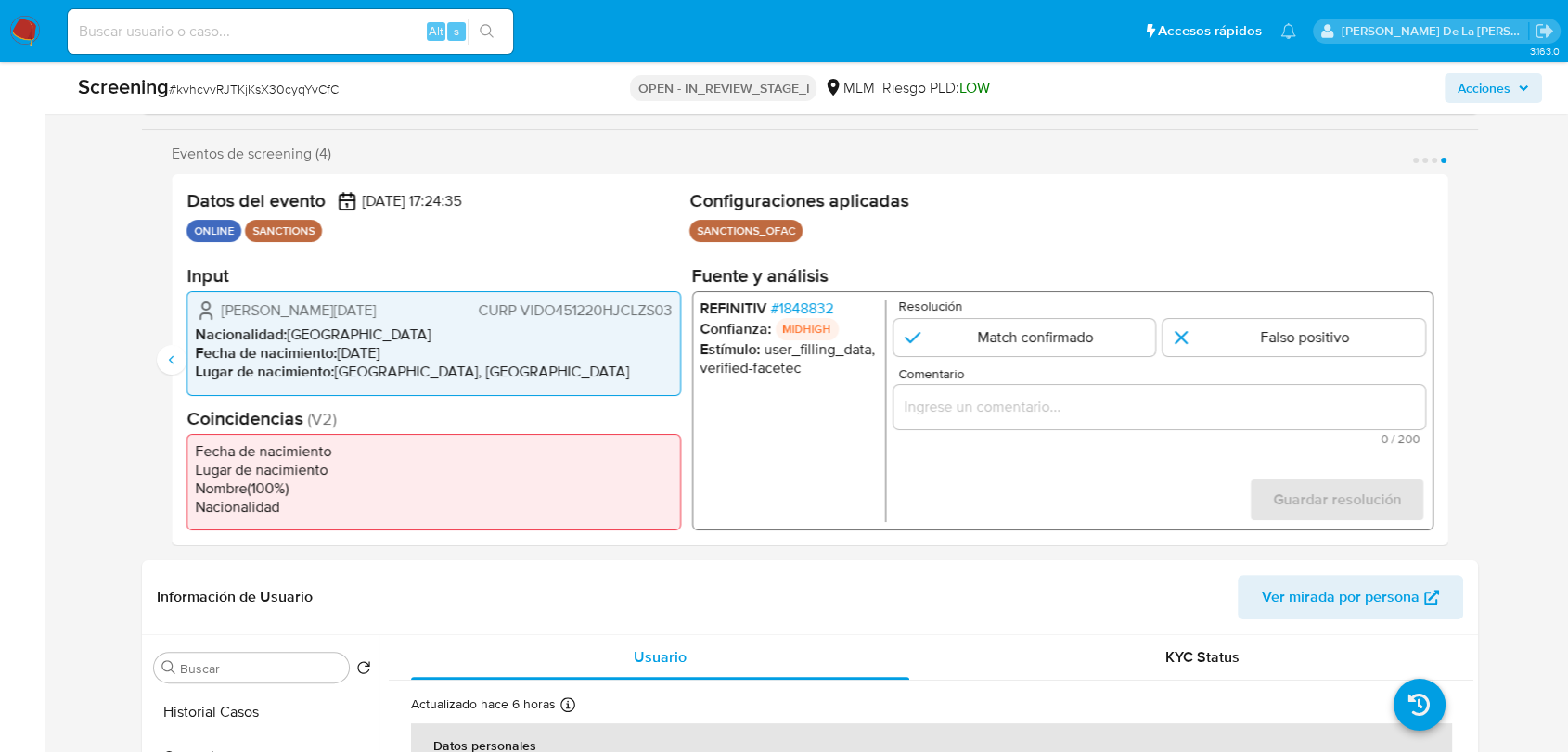
click at [806, 319] on p "MIDHIGH" at bounding box center [807, 329] width 63 height 22
click at [808, 309] on span "# 1848832" at bounding box center [803, 308] width 63 height 18
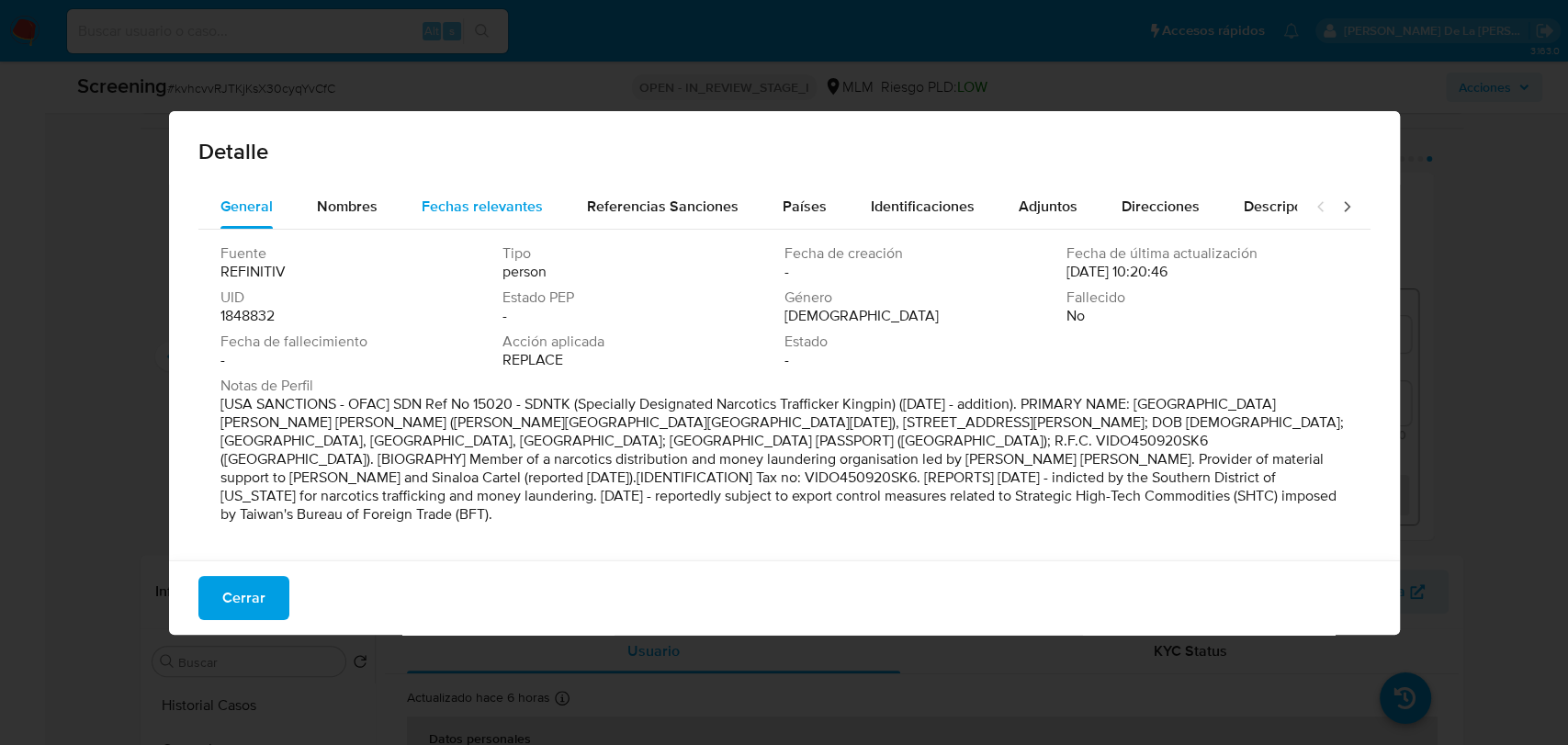
drag, startPoint x: 387, startPoint y: 159, endPoint x: 413, endPoint y: 184, distance: 36.1
click at [388, 162] on span "Detalle" at bounding box center [784, 151] width 1172 height 22
click at [459, 189] on div "Fechas relevantes" at bounding box center [482, 207] width 121 height 45
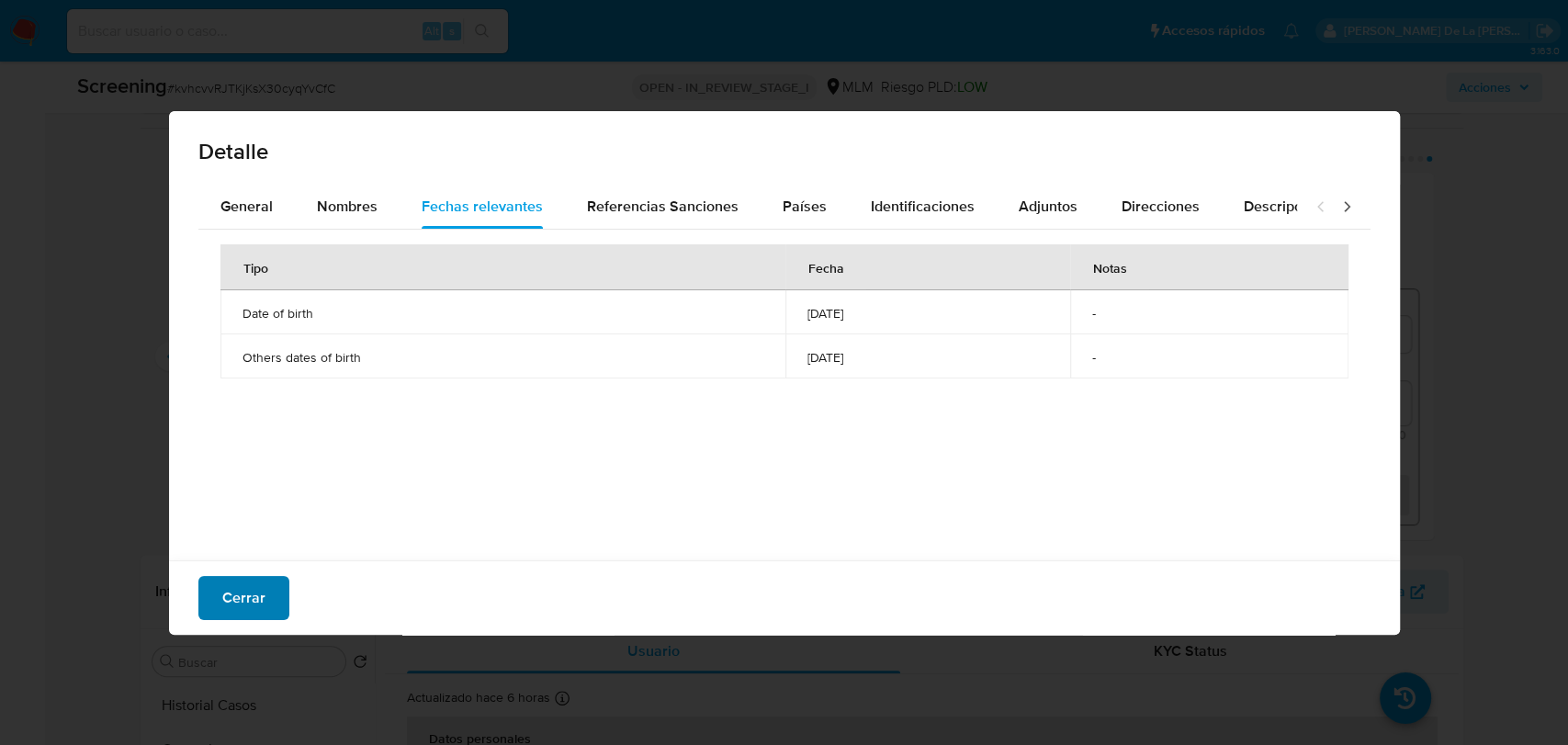
click at [271, 596] on button "Cerrar" at bounding box center [243, 598] width 91 height 45
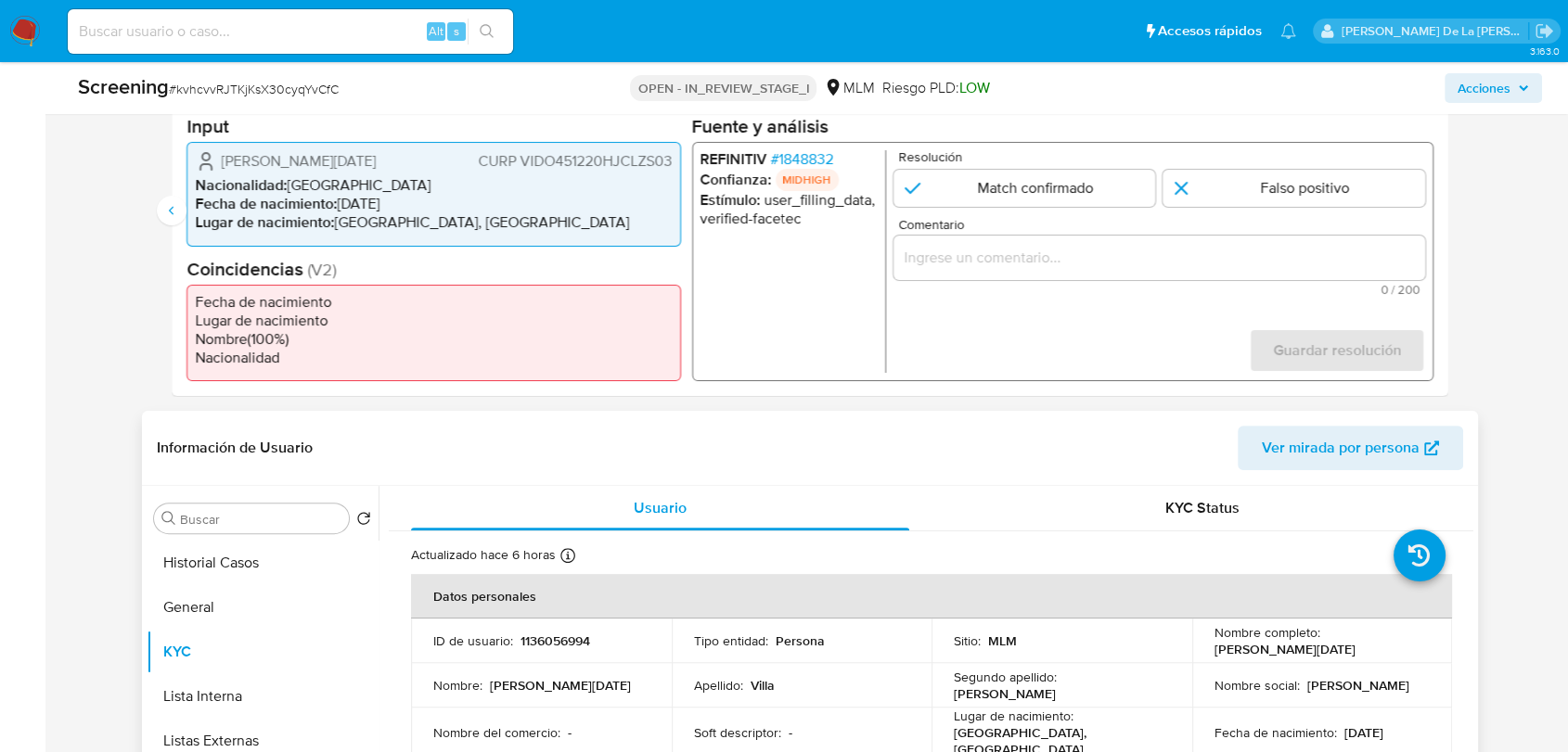
scroll to position [411, 0]
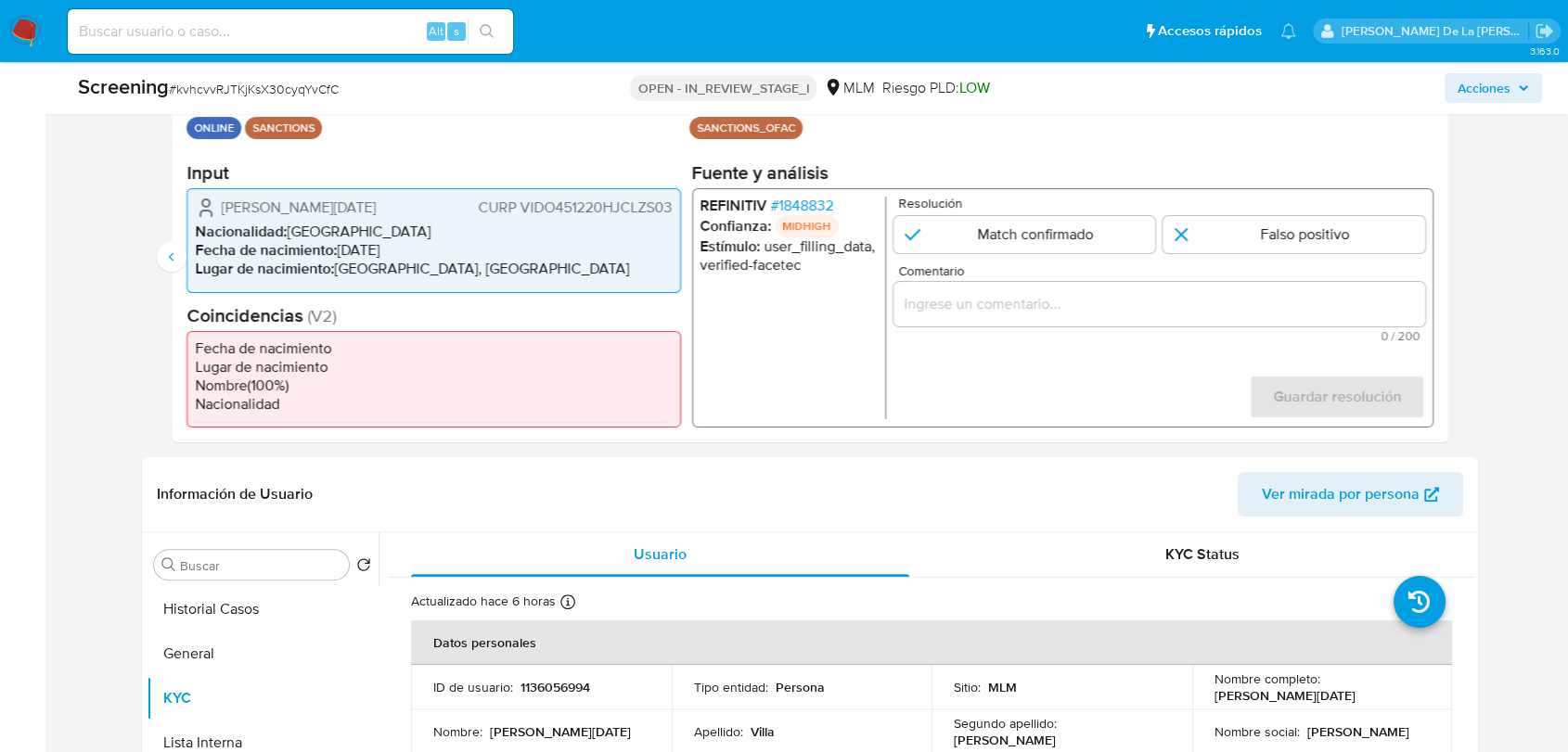
click at [780, 205] on span "# 1848832" at bounding box center [803, 206] width 63 height 18
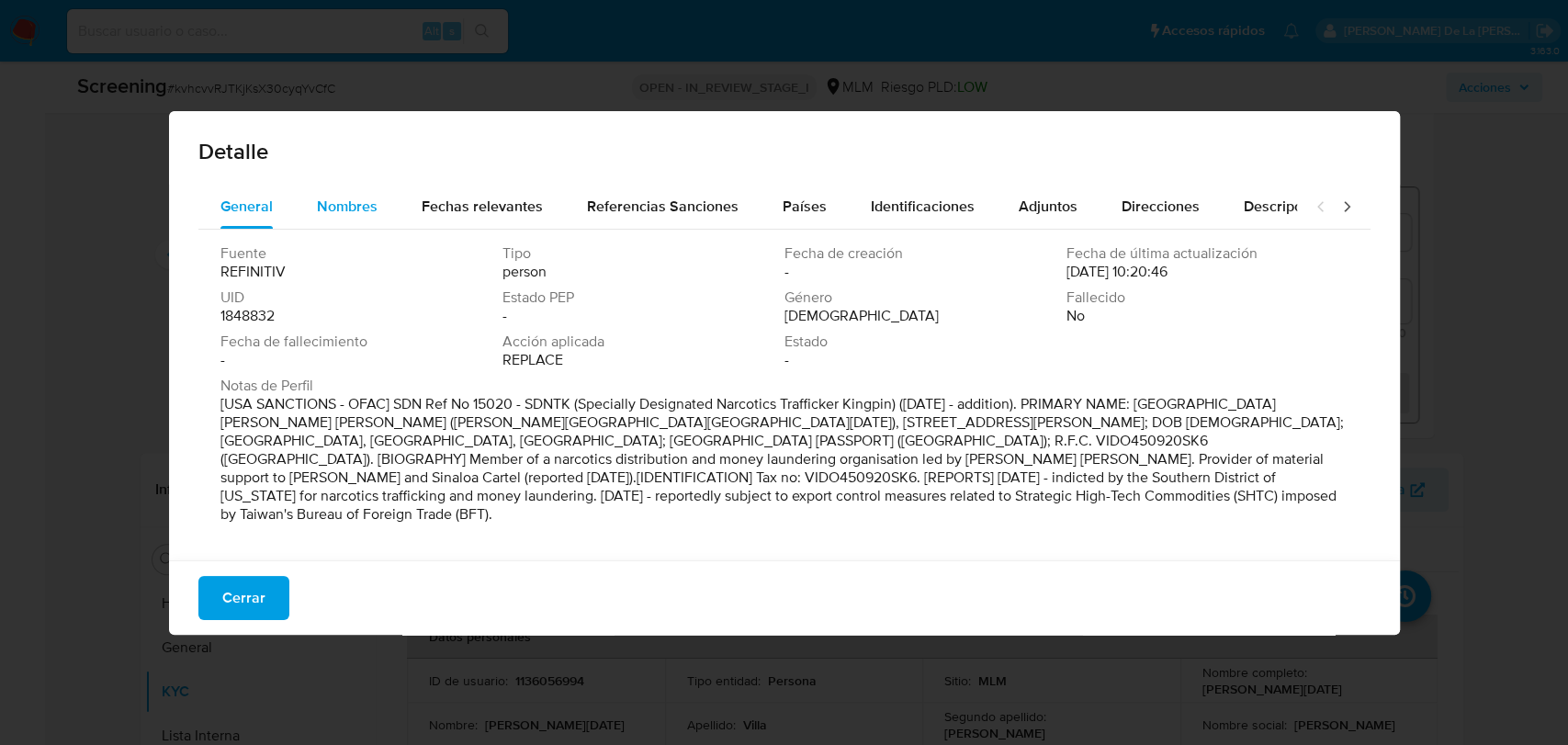
click at [313, 208] on button "Nombres" at bounding box center [347, 207] width 105 height 45
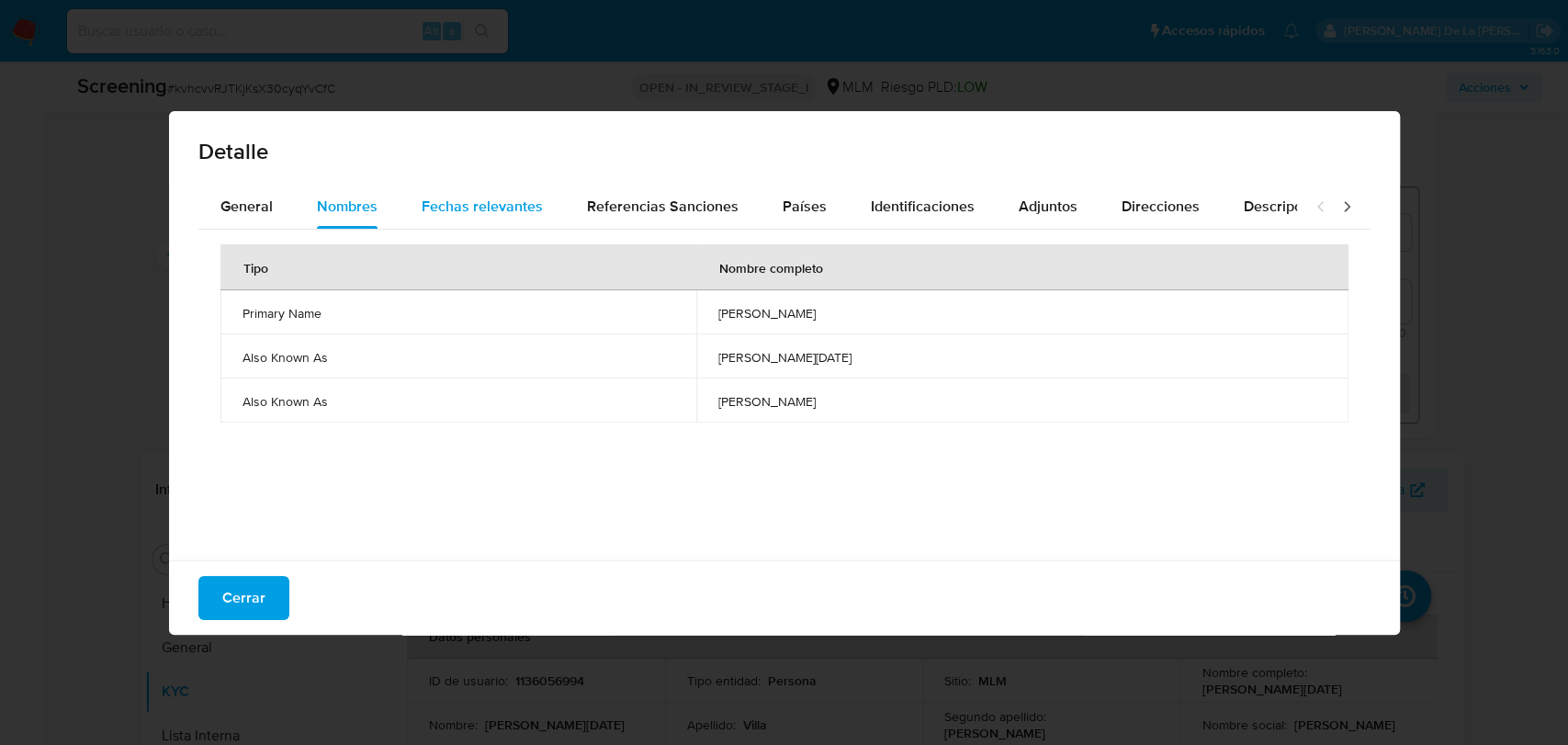
click at [427, 203] on span "Fechas relevantes" at bounding box center [482, 207] width 121 height 21
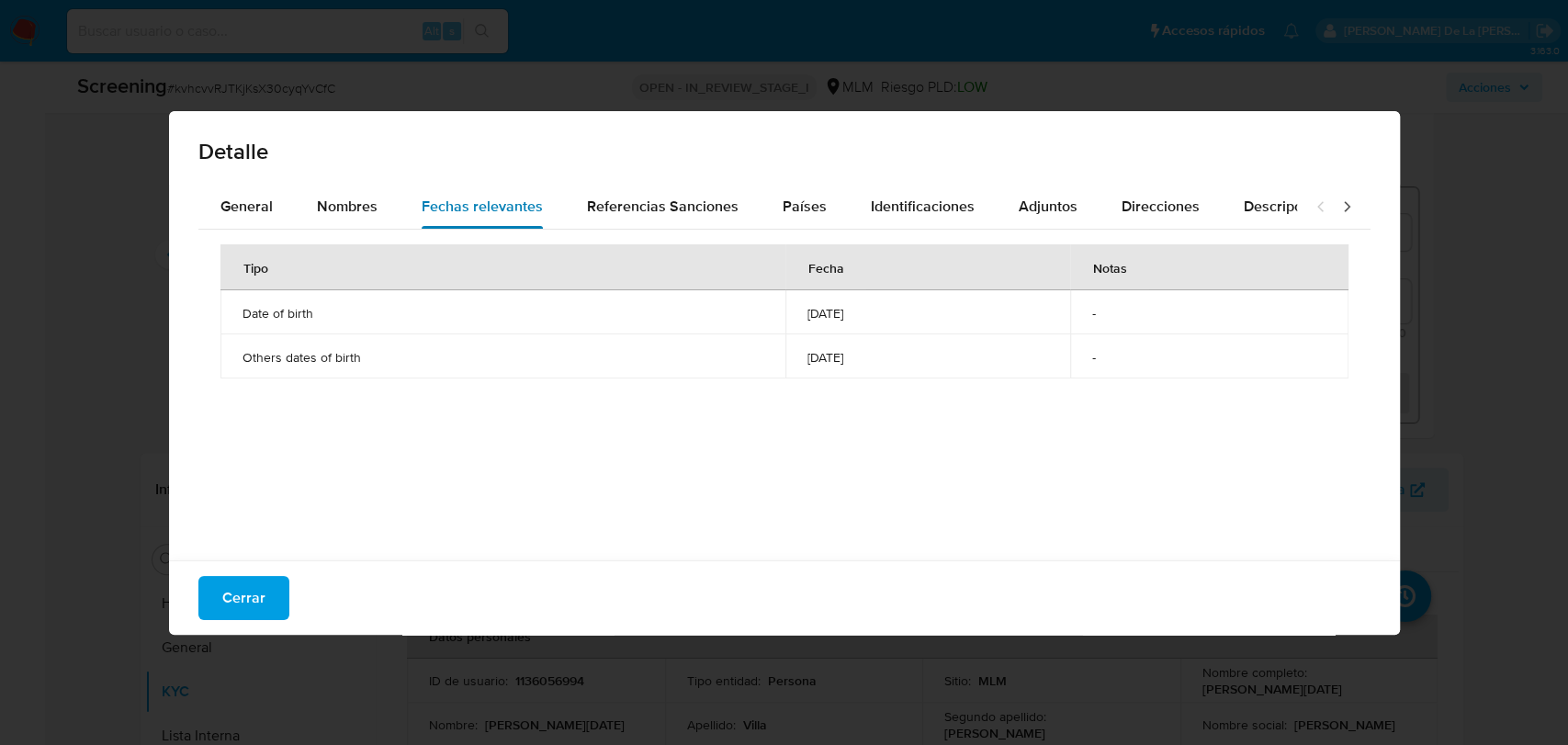
click at [534, 201] on span "Fechas relevantes" at bounding box center [482, 207] width 121 height 21
click at [638, 207] on span "Referencias Sanciones" at bounding box center [663, 207] width 152 height 21
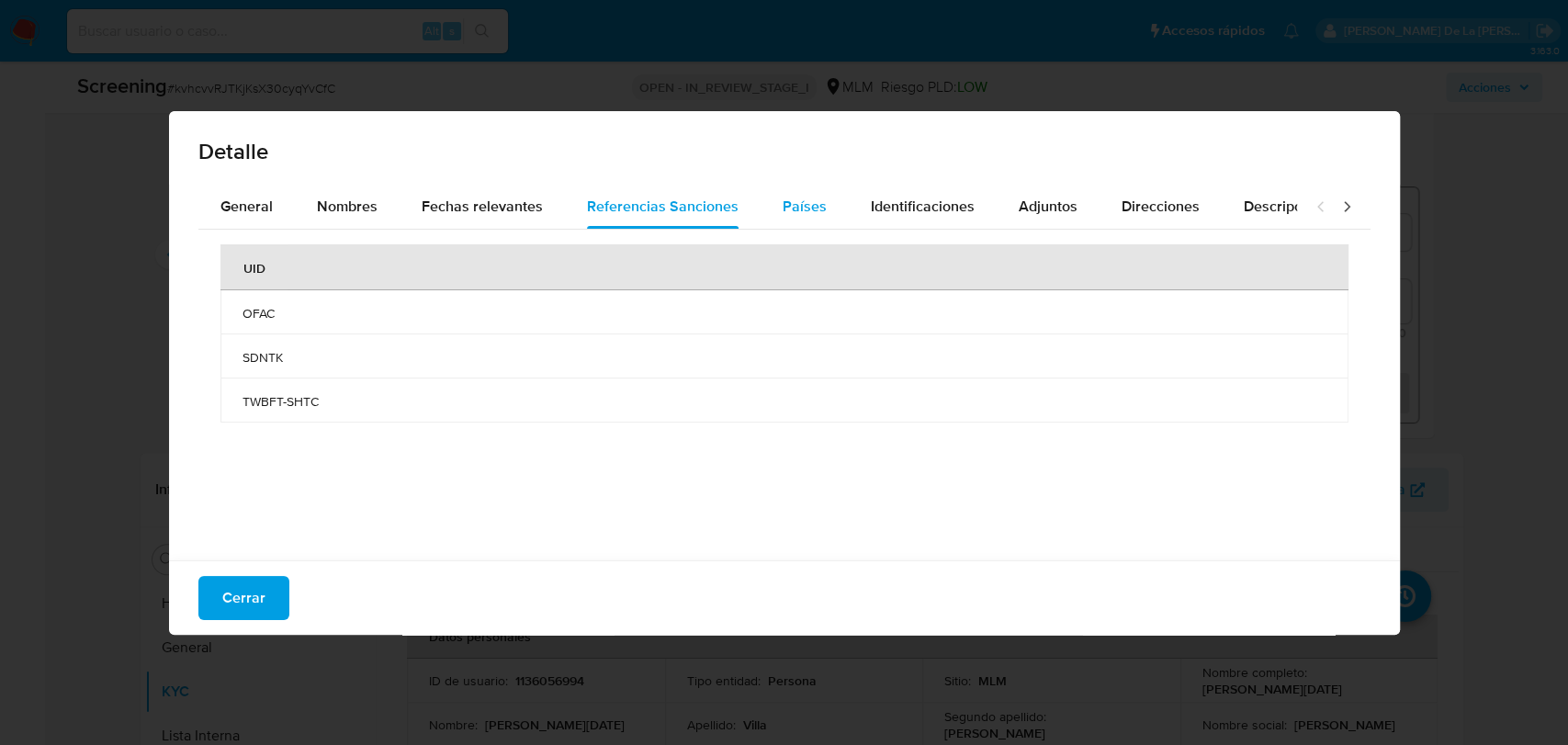
click at [761, 205] on button "Países" at bounding box center [804, 207] width 88 height 45
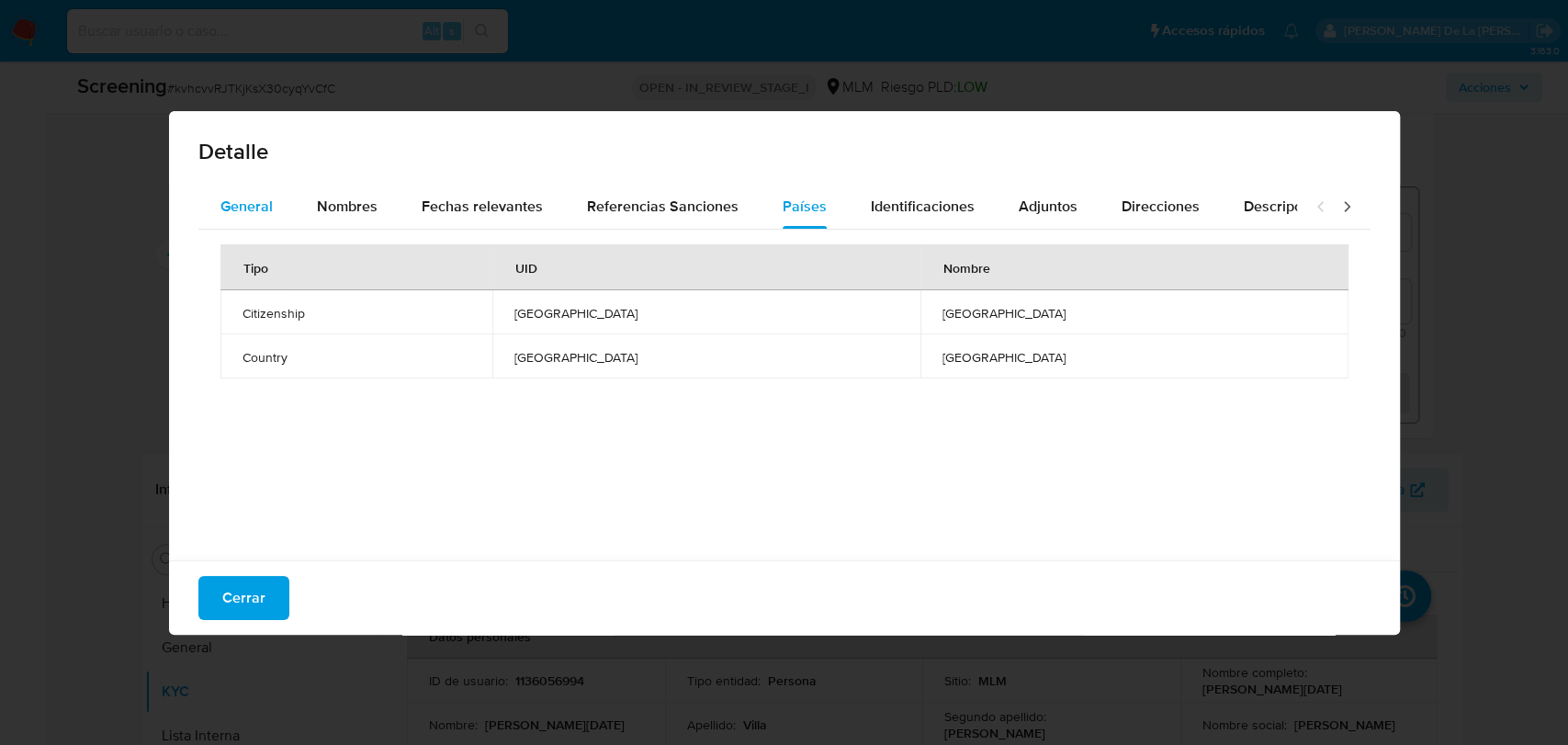
click at [264, 215] on span "General" at bounding box center [246, 207] width 52 height 21
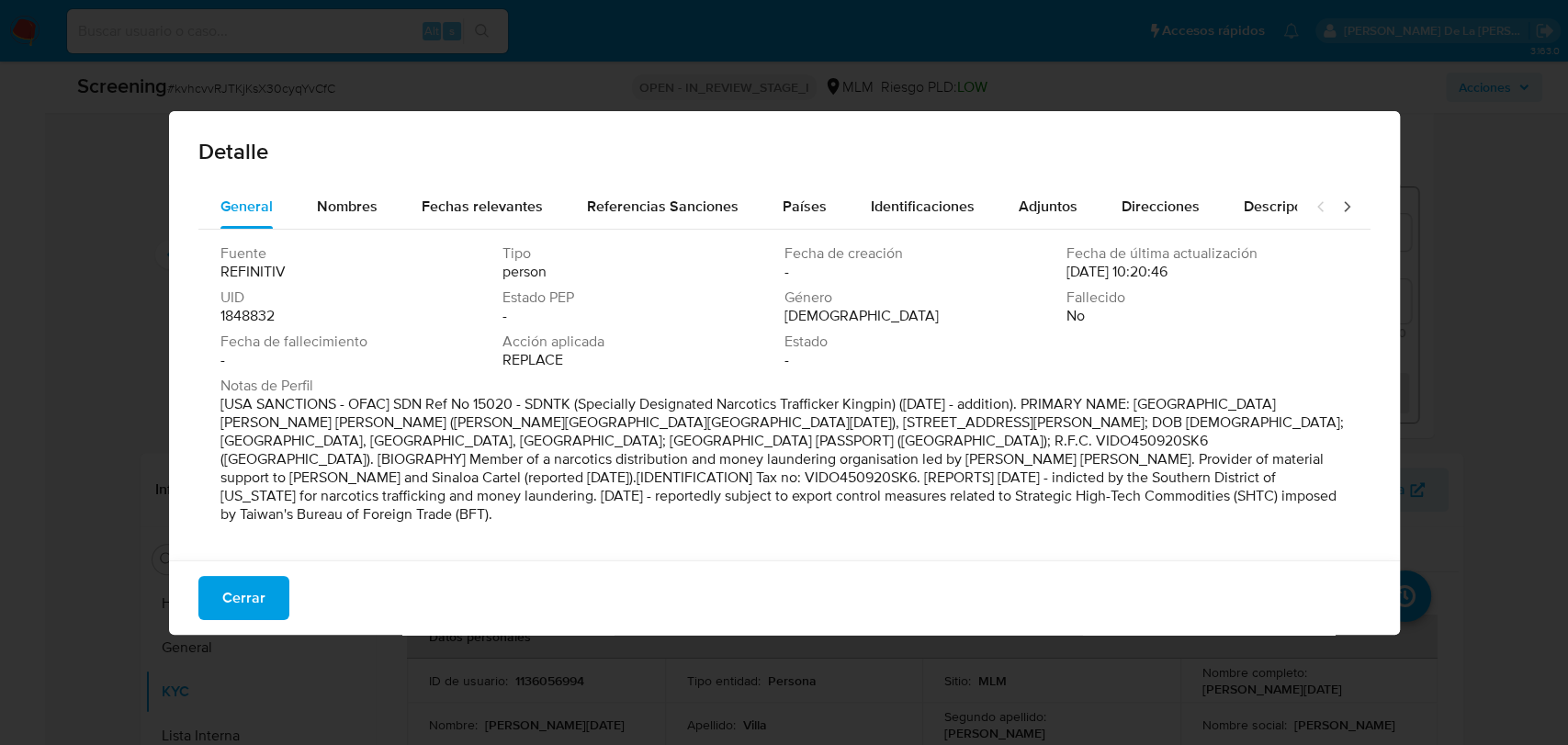
drag, startPoint x: 518, startPoint y: 408, endPoint x: 890, endPoint y: 412, distance: 372.0
click at [888, 412] on p "[USA SANCTIONS - OFAC] SDN Ref No 15020 - SDNTK (Specially Designated Narcotics…" at bounding box center [783, 460] width 1125 height 129
click at [891, 412] on p "[USA SANCTIONS - OFAC] SDN Ref No 15020 - SDNTK (Specially Designated Narcotics…" at bounding box center [783, 460] width 1125 height 129
click at [273, 604] on button "Cerrar" at bounding box center [243, 598] width 91 height 45
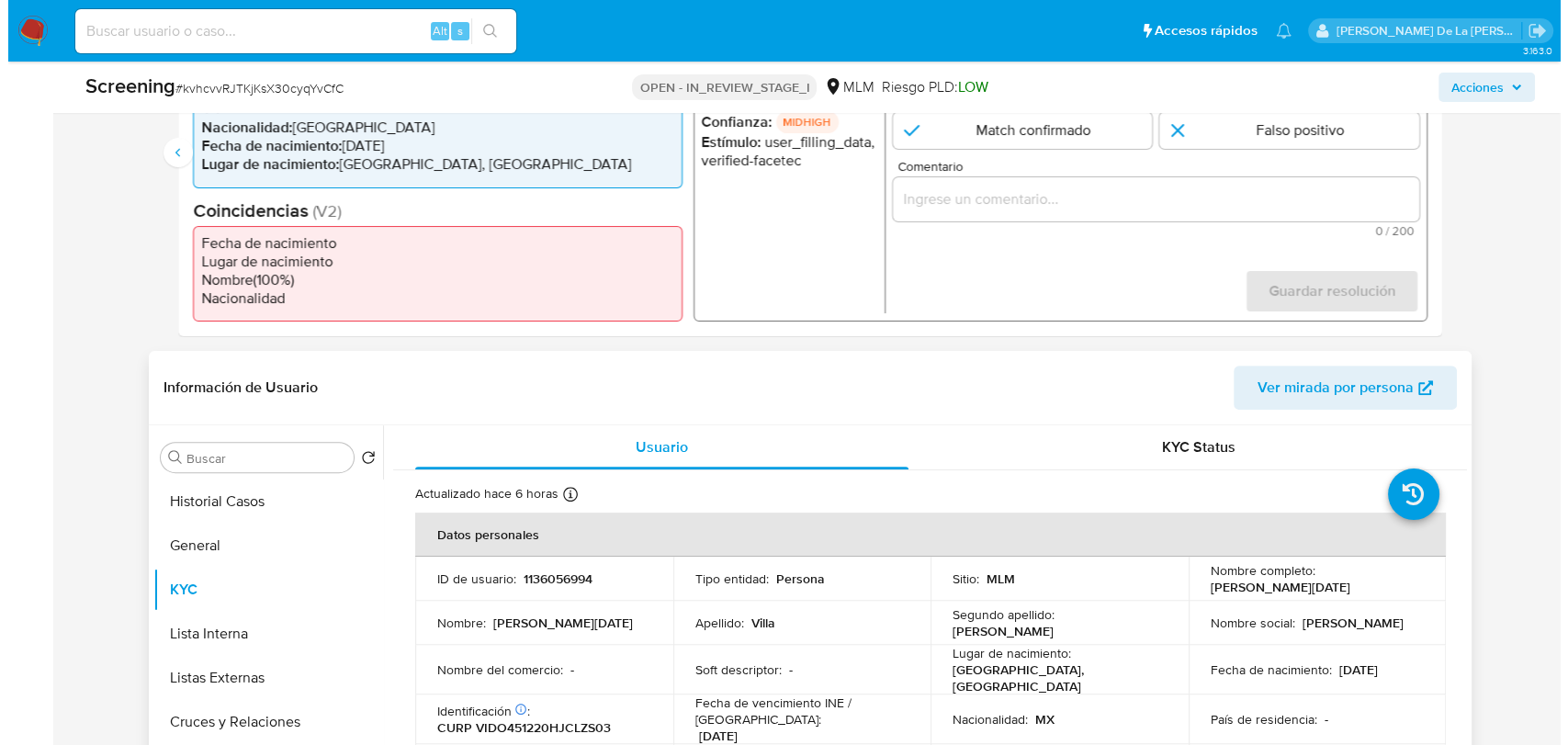
scroll to position [306, 0]
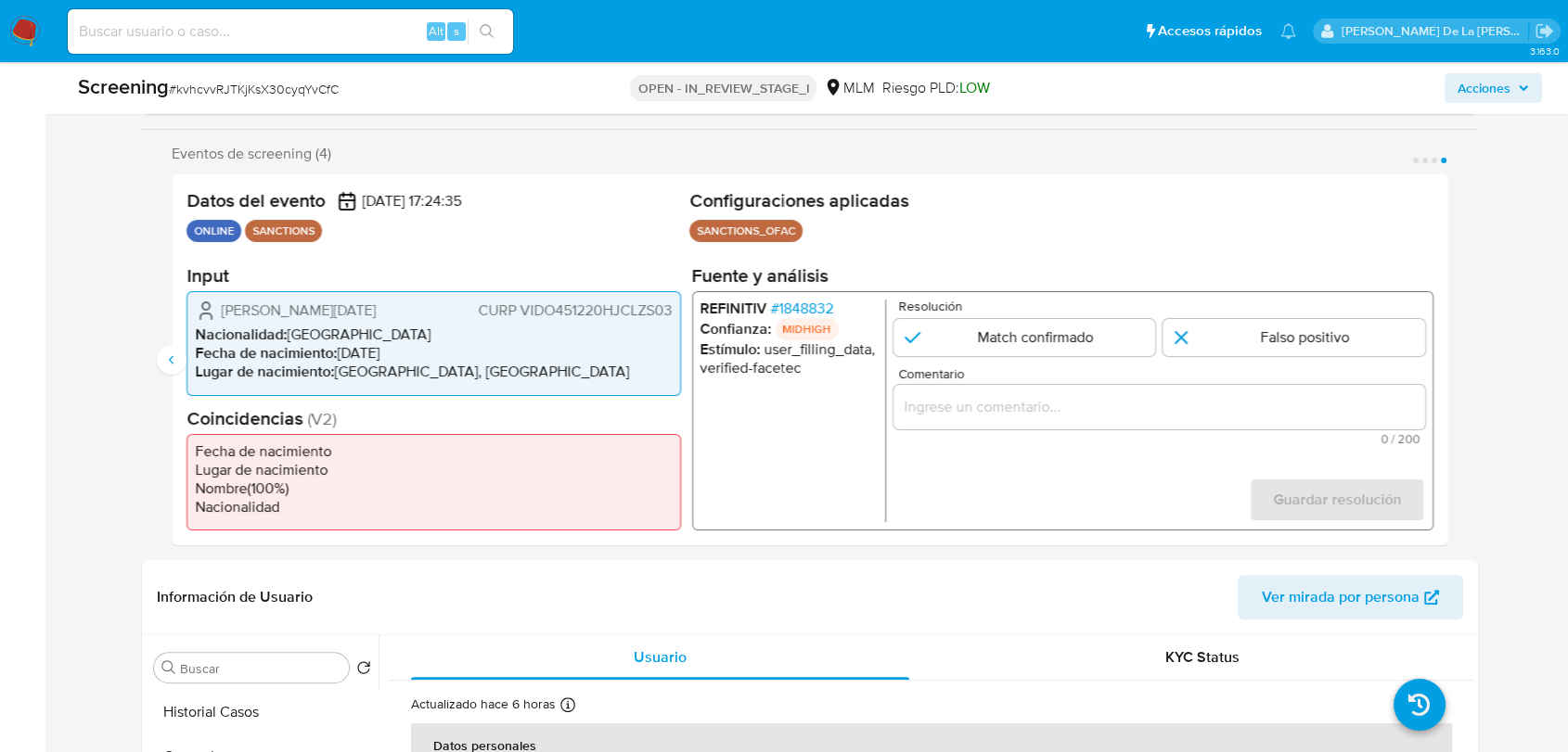
click at [795, 307] on span "# 1848832" at bounding box center [803, 308] width 63 height 18
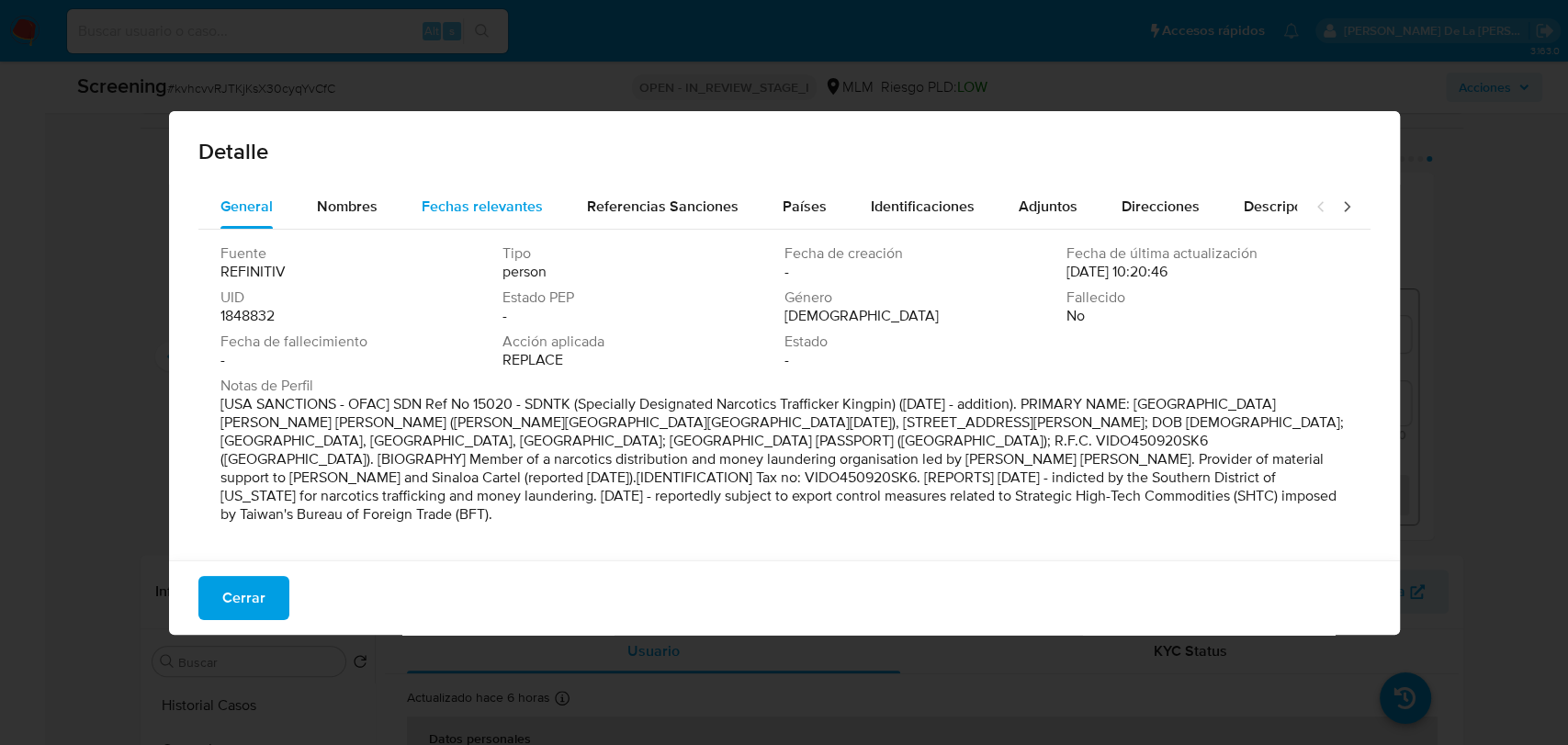
drag, startPoint x: 493, startPoint y: 197, endPoint x: 661, endPoint y: 198, distance: 168.0
click at [496, 200] on span "Fechas relevantes" at bounding box center [482, 207] width 121 height 21
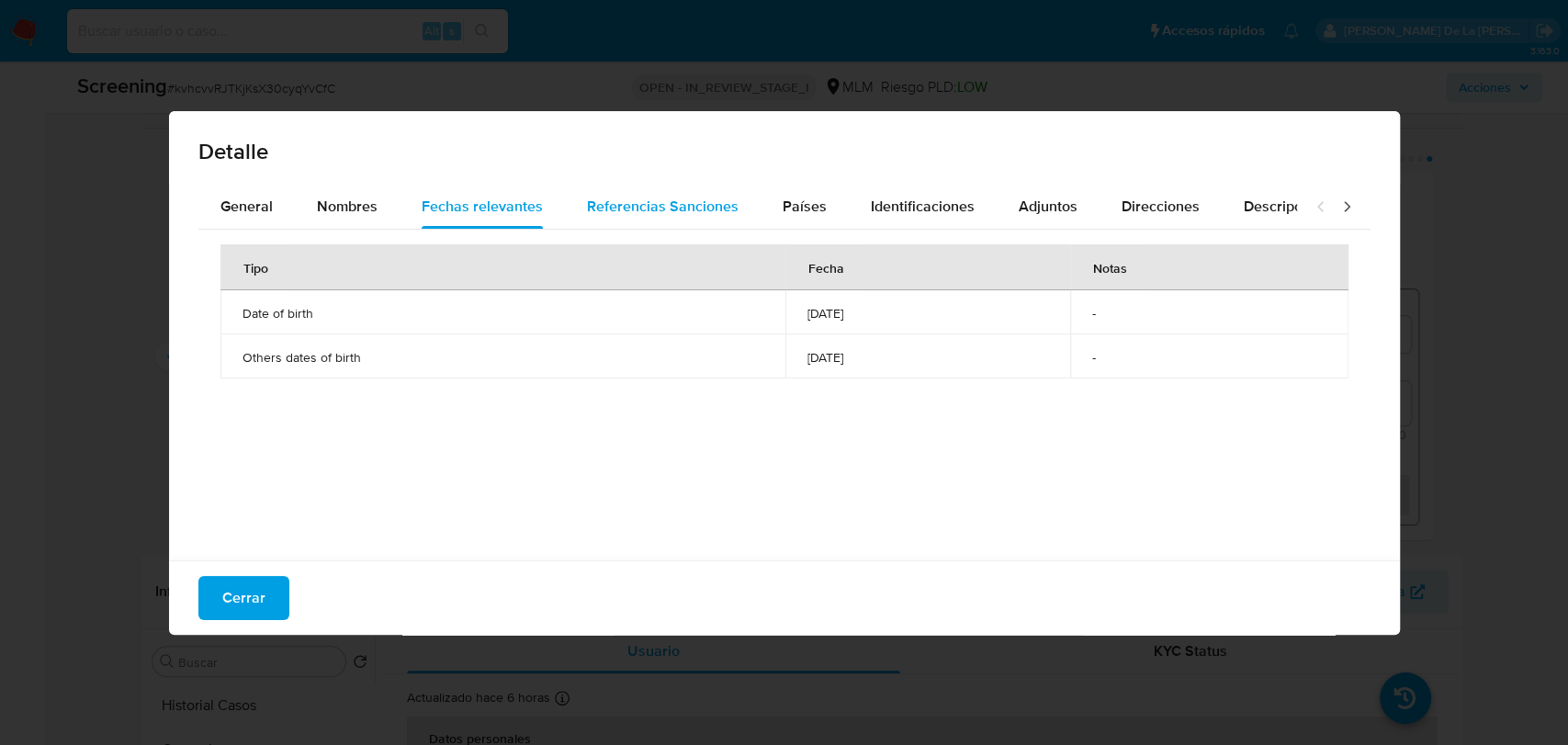
click at [661, 198] on span "Referencias Sanciones" at bounding box center [663, 207] width 152 height 21
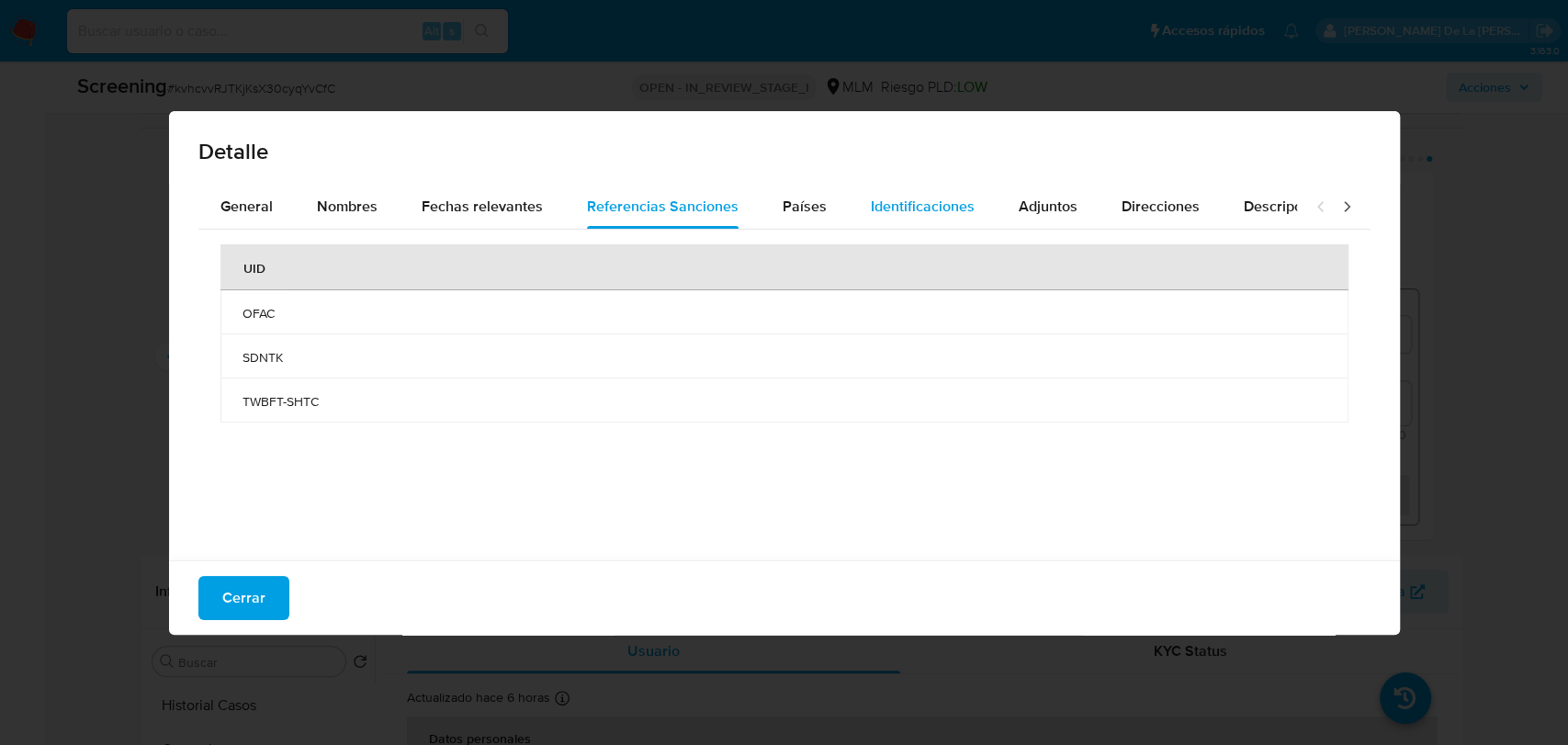
click at [851, 196] on button "Identificaciones" at bounding box center [923, 207] width 148 height 45
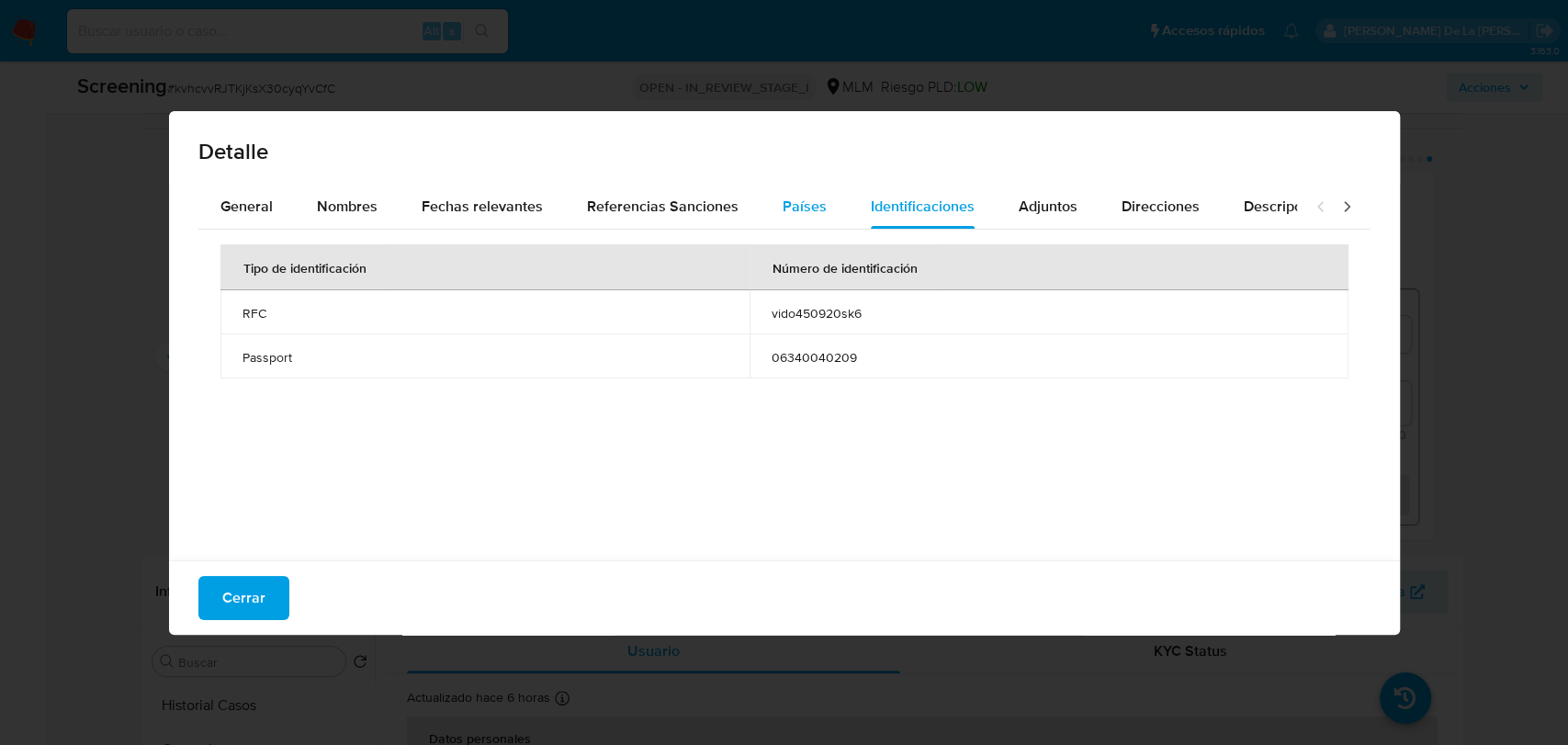
click at [808, 197] on span "Países" at bounding box center [804, 207] width 45 height 21
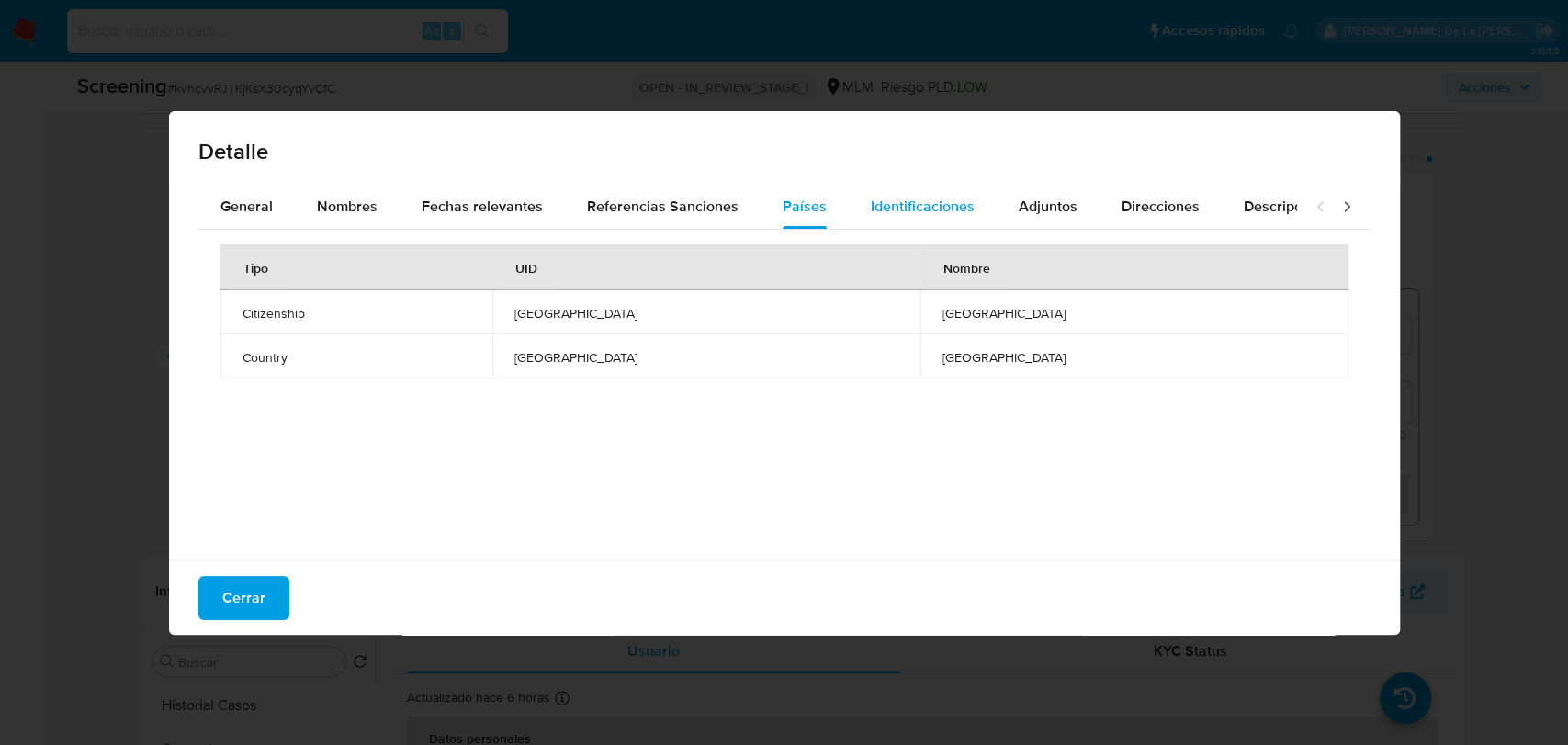
click at [967, 214] on button "Identificaciones" at bounding box center [923, 207] width 148 height 45
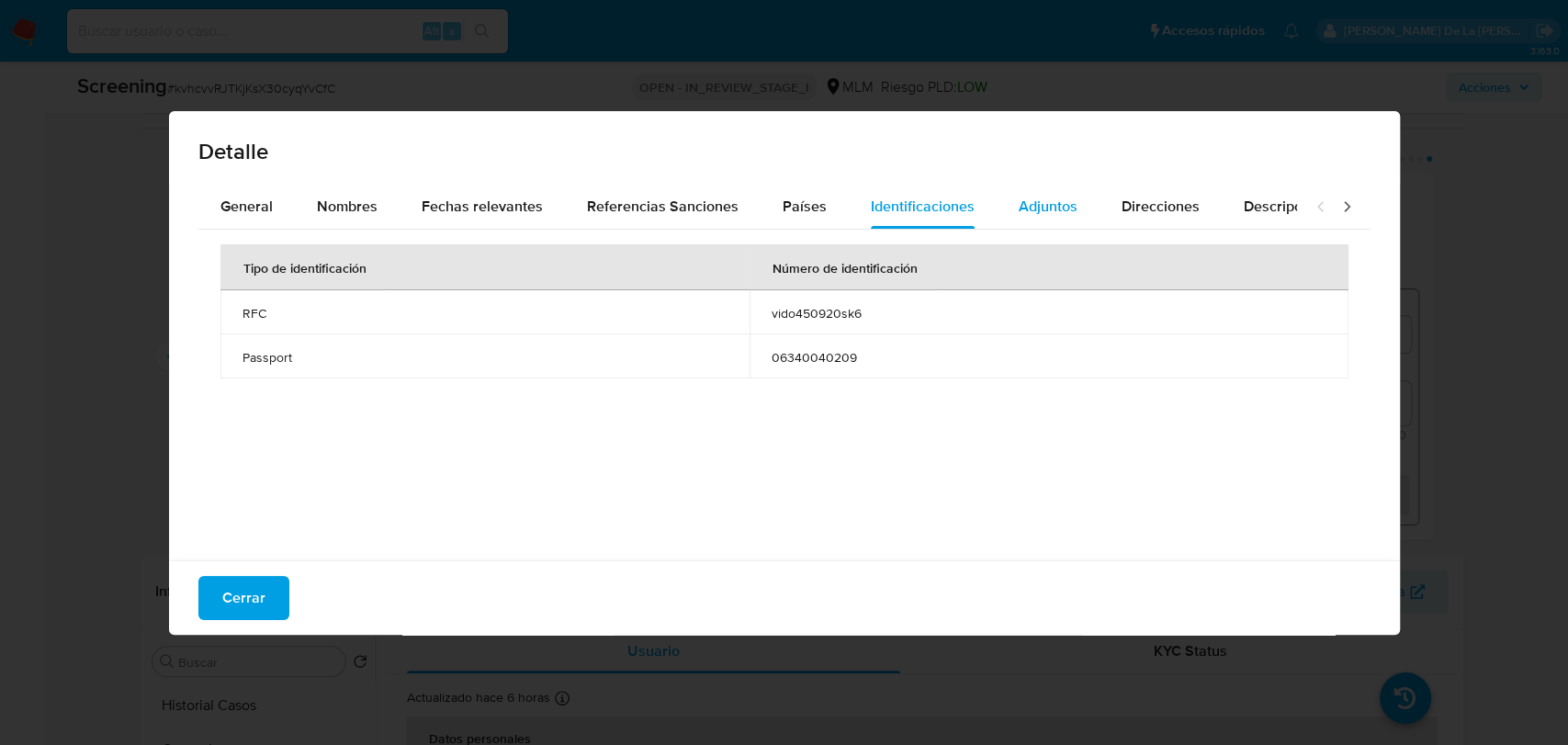
click at [1036, 211] on span "Adjuntos" at bounding box center [1048, 207] width 59 height 21
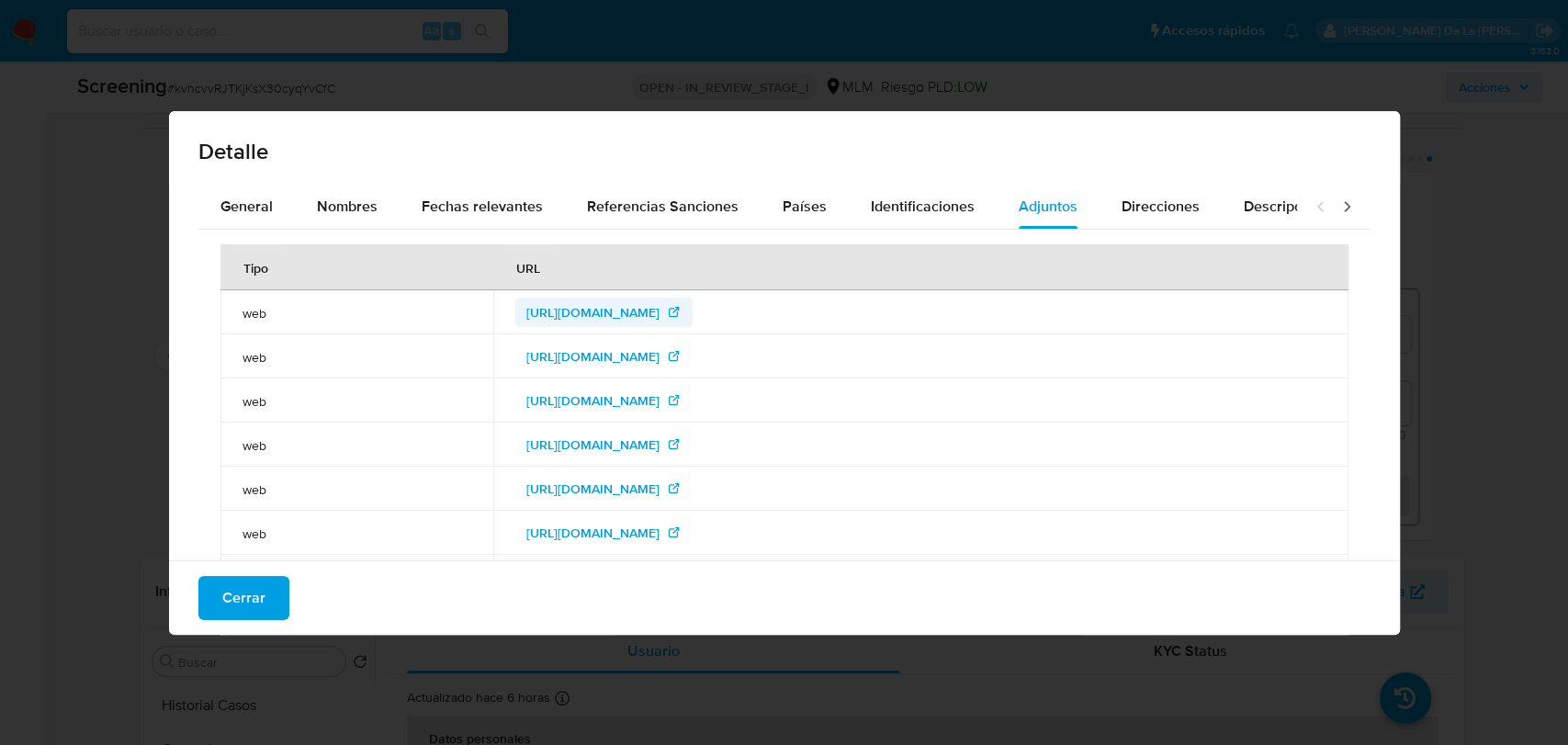
click at [570, 305] on span "http://www.gpo.gov/fdsys/browse/collection.action?collectionCode=FR" at bounding box center [593, 312] width 134 height 29
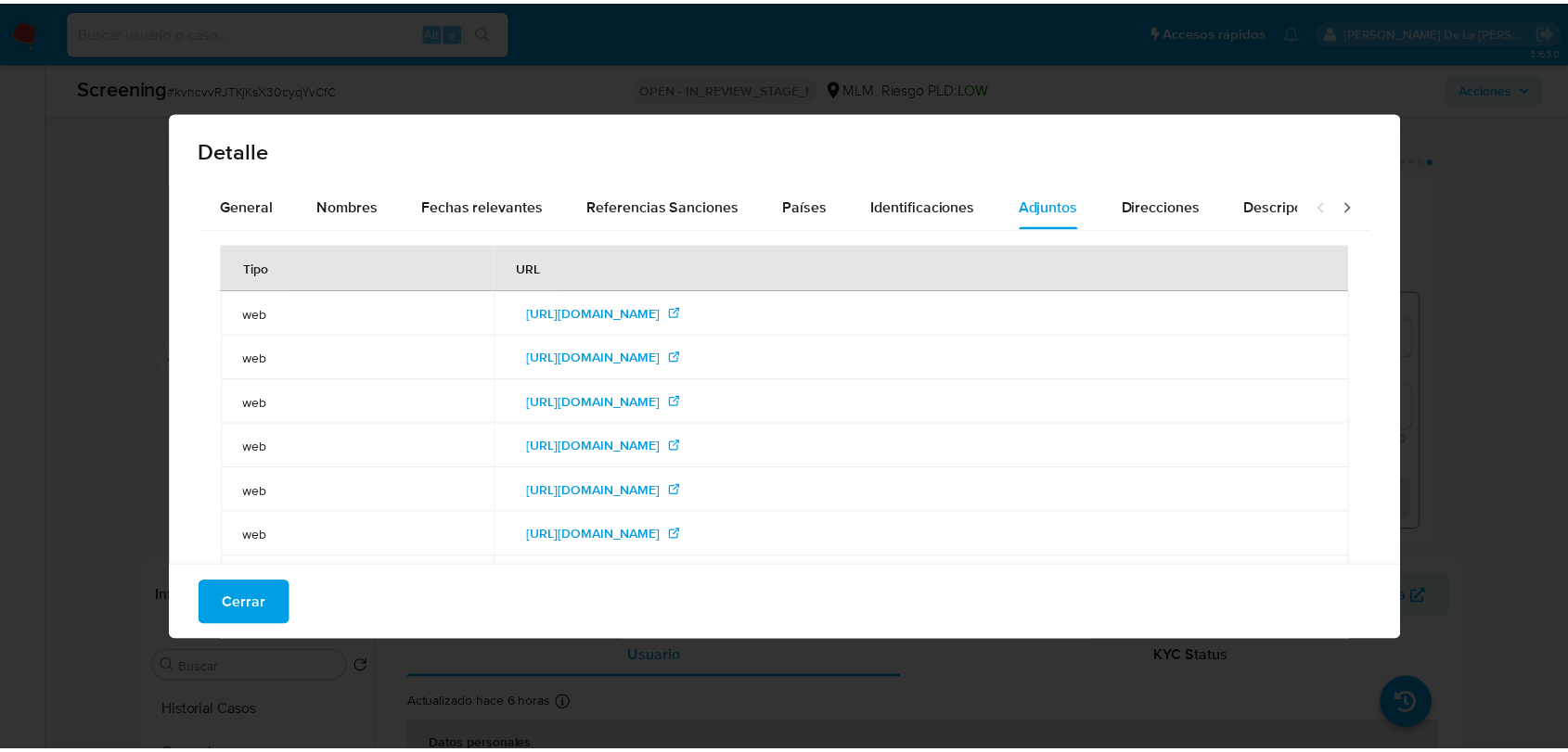
scroll to position [0, 0]
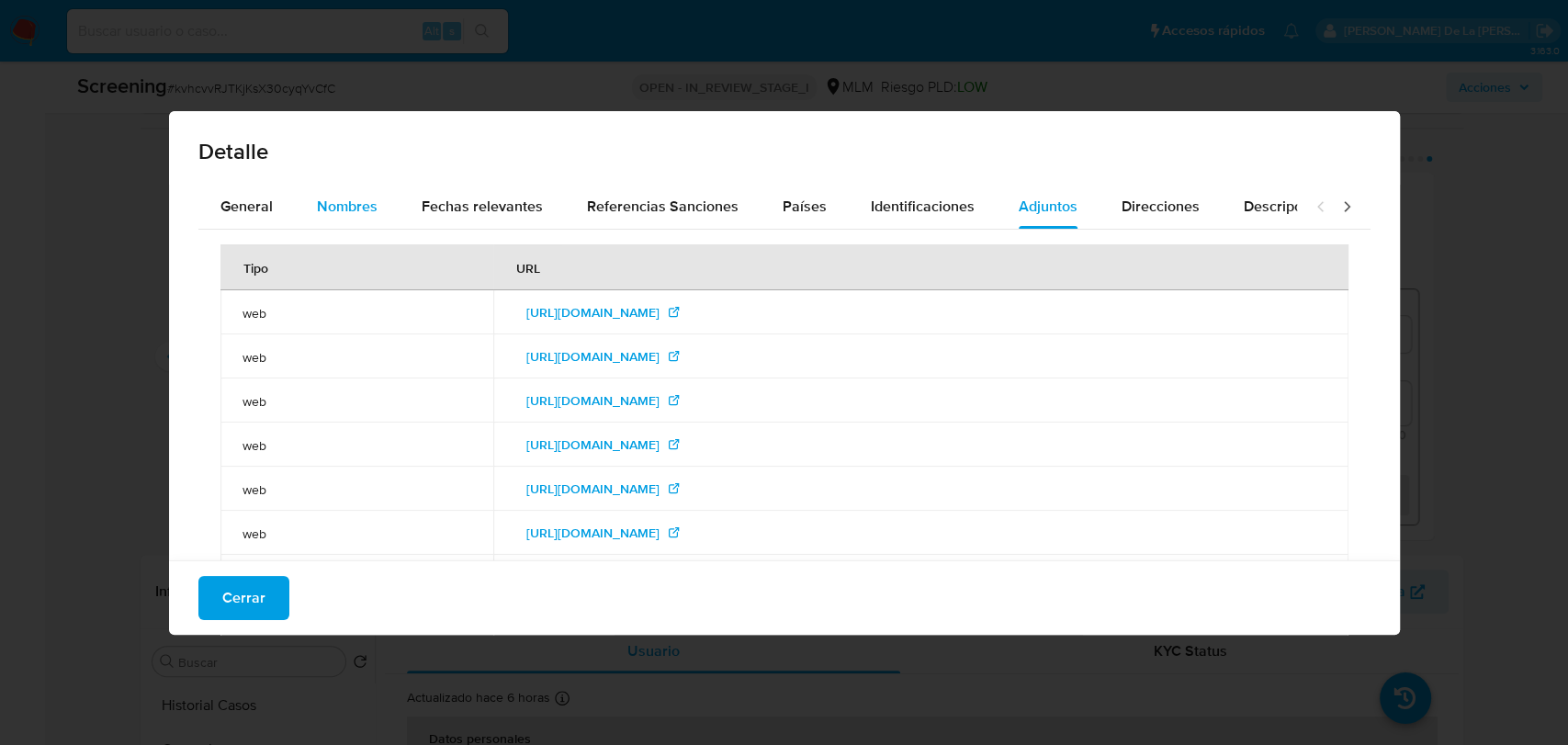
click at [297, 189] on button "Nombres" at bounding box center [347, 207] width 105 height 45
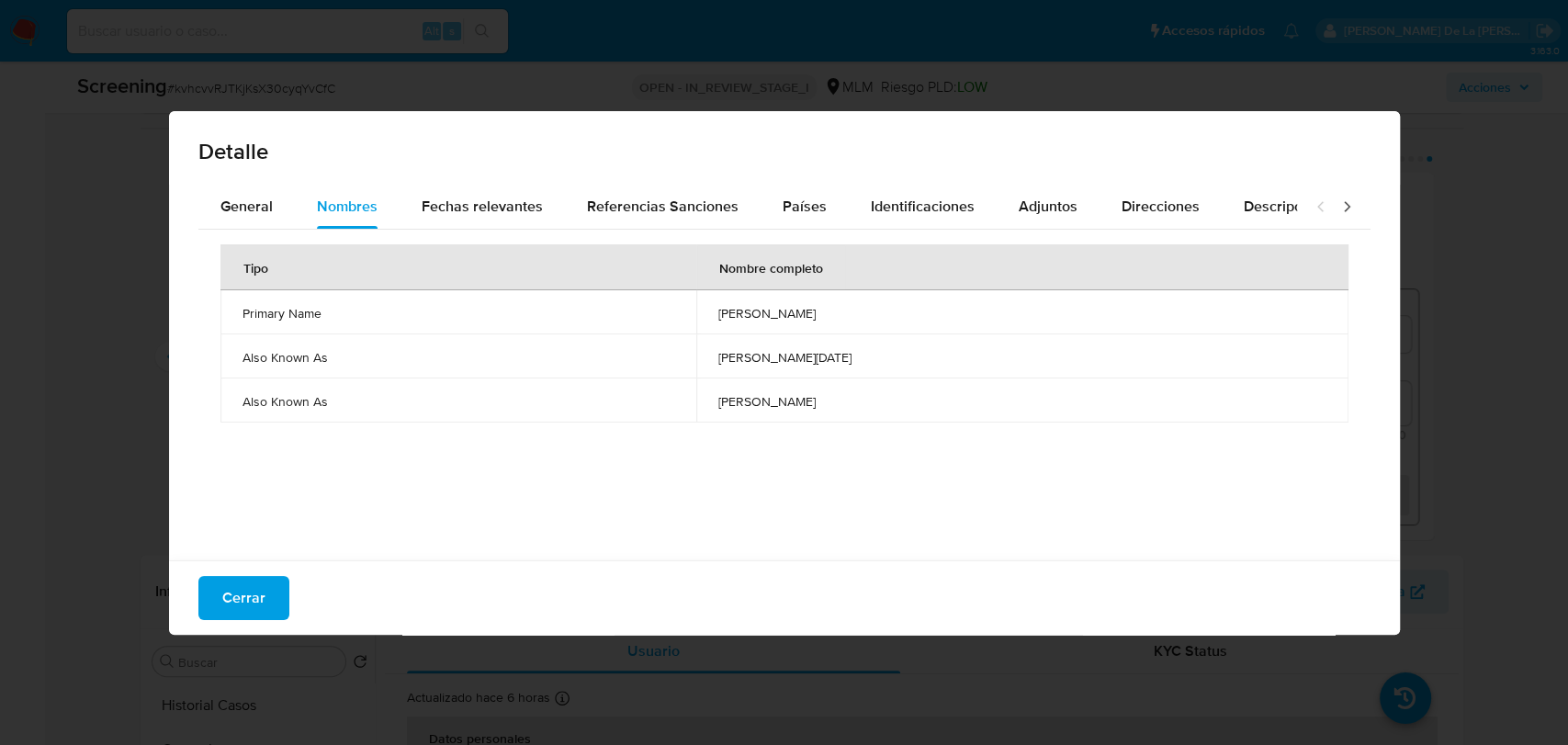
drag, startPoint x: 842, startPoint y: 306, endPoint x: 670, endPoint y: 313, distance: 172.1
click at [696, 313] on td "oscar dominguez villa diaz" at bounding box center [1022, 312] width 652 height 45
drag, startPoint x: 835, startPoint y: 354, endPoint x: 660, endPoint y: 362, distance: 175.2
click at [660, 362] on tr "Also Known As oscar domingo villa diaz" at bounding box center [784, 356] width 1128 height 45
drag, startPoint x: 225, startPoint y: 589, endPoint x: 233, endPoint y: 578, distance: 13.6
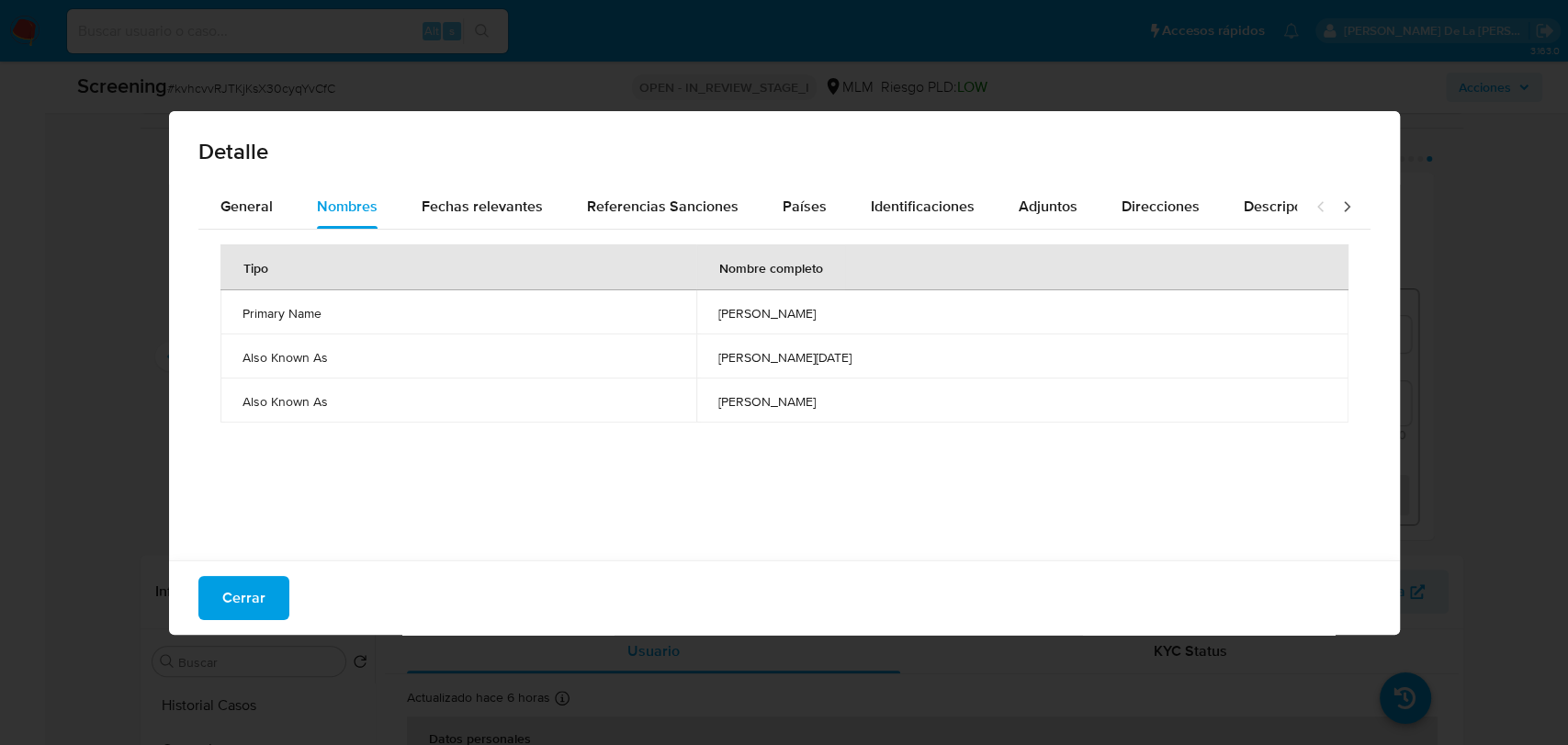
click at [226, 589] on span "Cerrar" at bounding box center [244, 598] width 44 height 41
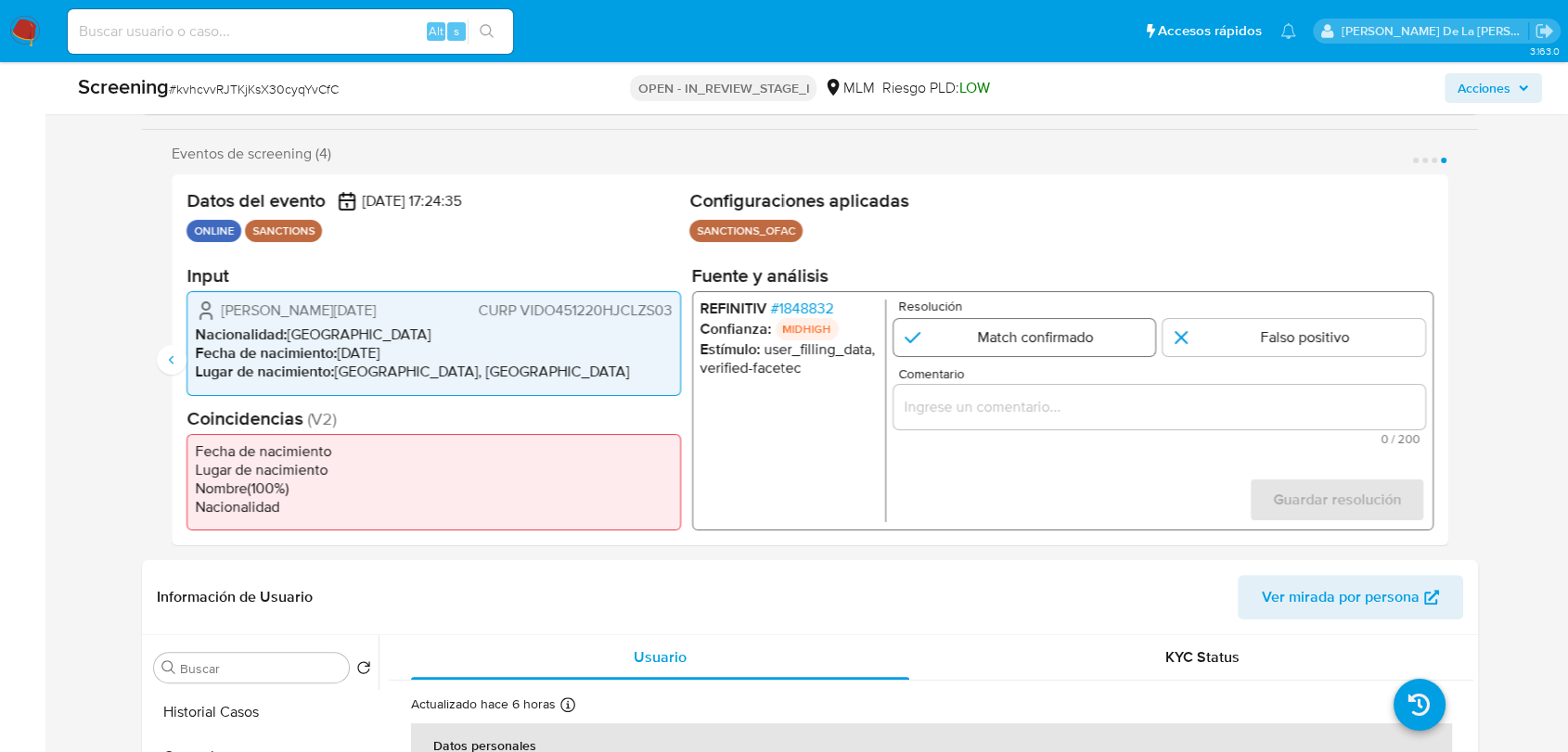
click at [1015, 338] on input "4 de 4" at bounding box center [1025, 338] width 262 height 37
radio input "true"
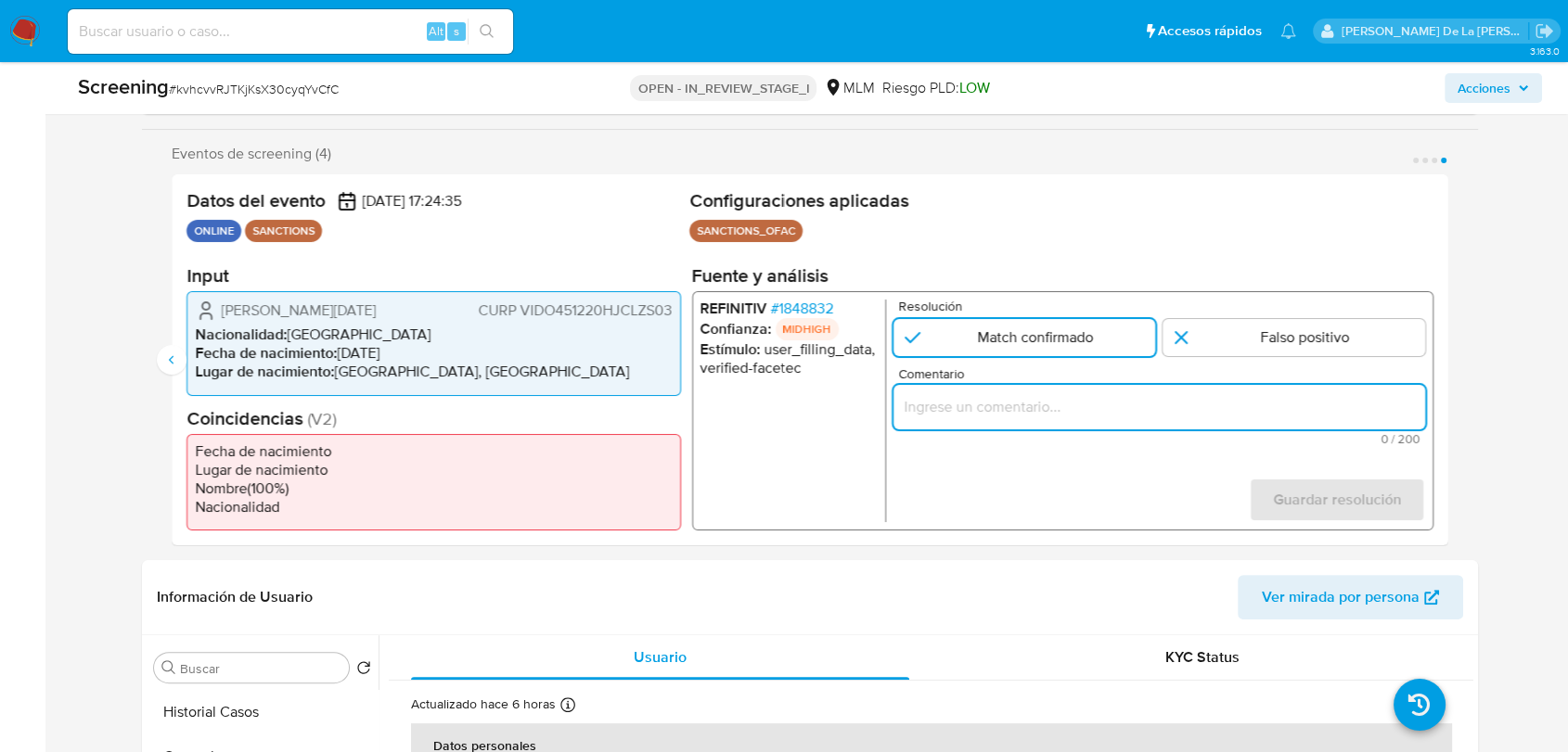
click at [979, 405] on input "Comentario" at bounding box center [1159, 407] width 532 height 24
click at [176, 365] on icon "Anterior" at bounding box center [172, 360] width 15 height 15
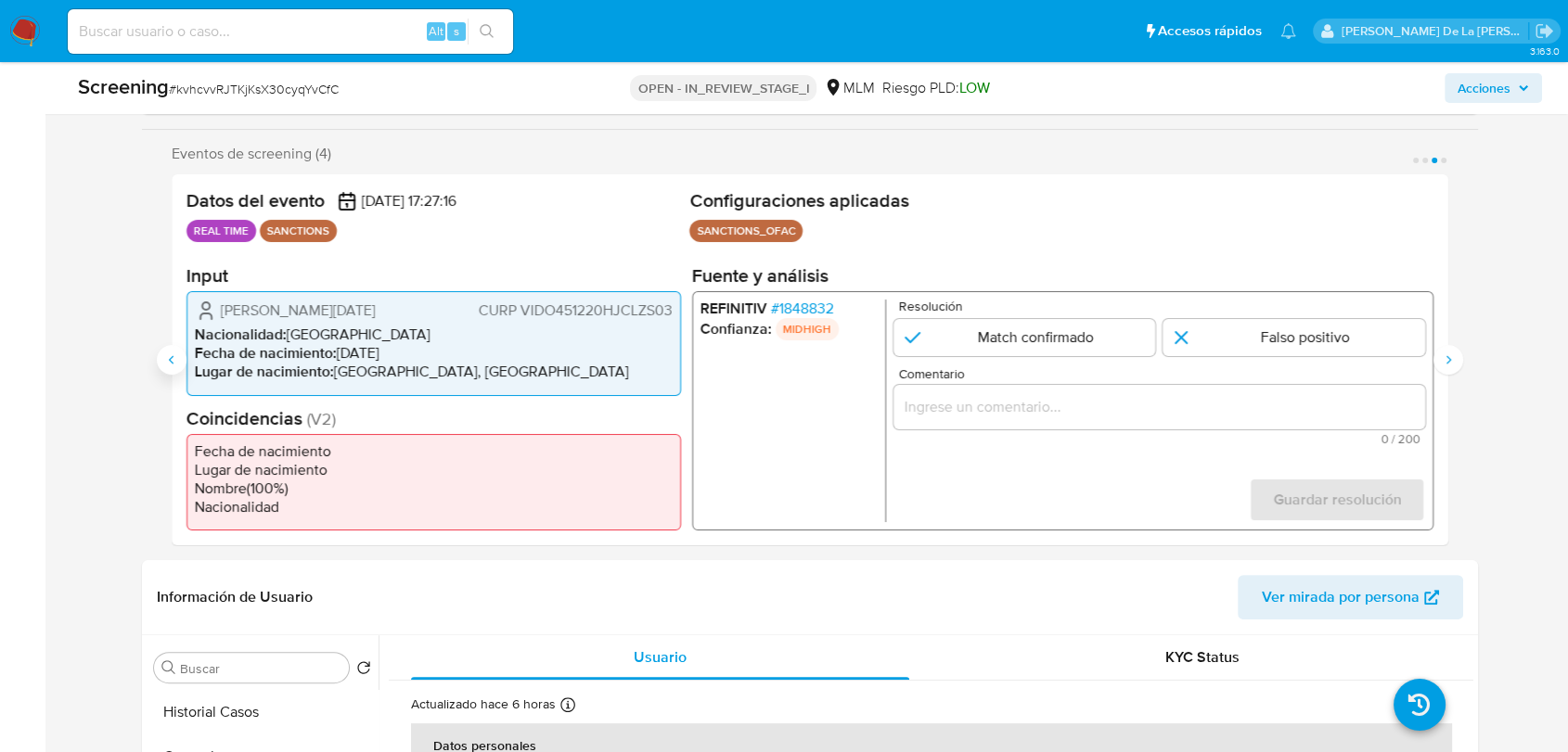
click at [176, 365] on icon "Anterior" at bounding box center [172, 360] width 15 height 15
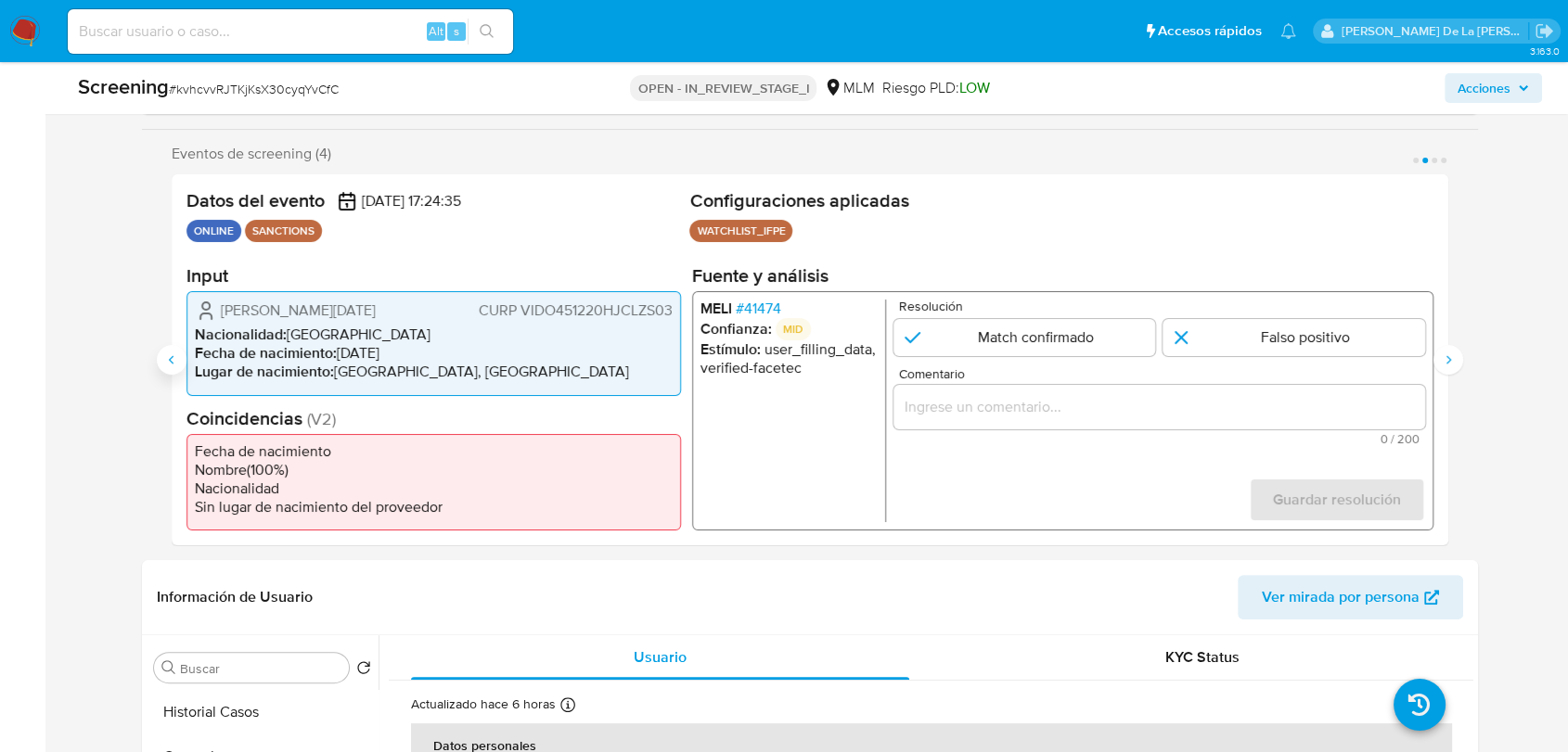
click at [176, 365] on icon "Anterior" at bounding box center [172, 360] width 15 height 15
click at [953, 333] on input "1 de 4" at bounding box center [1025, 338] width 262 height 37
radio input "true"
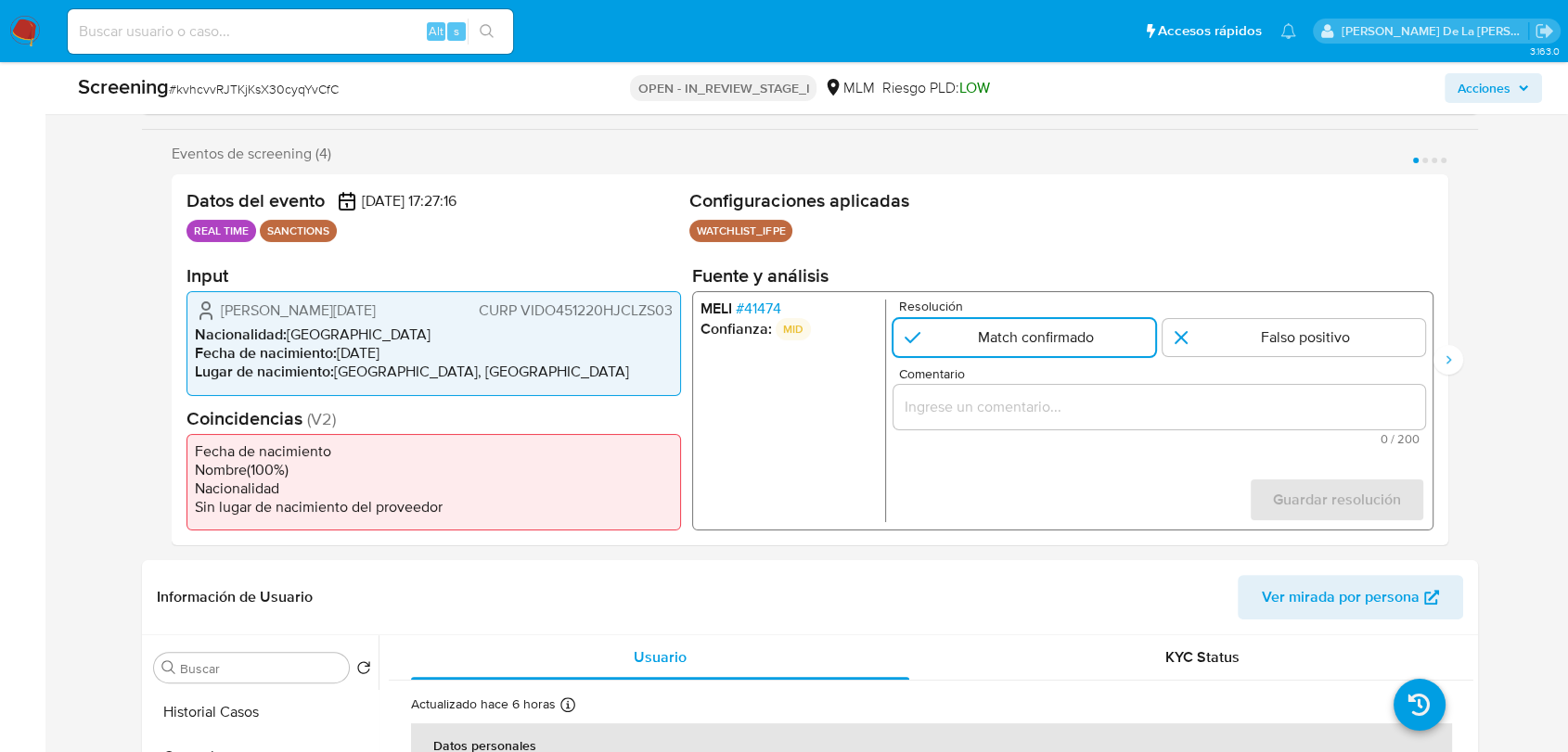
click at [954, 391] on div "1 de 4" at bounding box center [1159, 407] width 532 height 45
click at [955, 409] on input "Comentario" at bounding box center [1159, 407] width 532 height 24
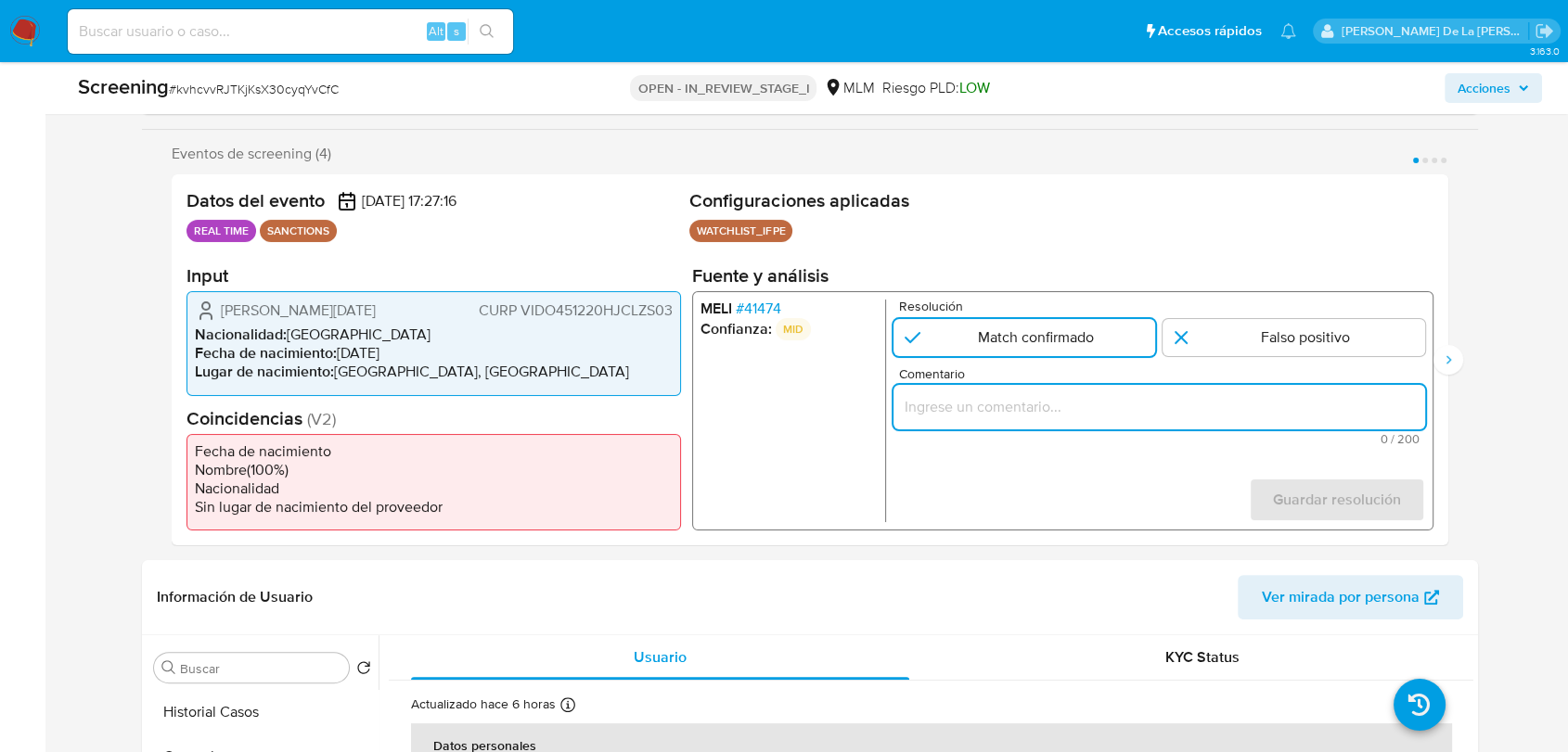
paste input "SE DESCARTA COINCIDENCIA EN LISTA DE SANCIONES DENOMINDADA IFPE POR FECHA DE NA…"
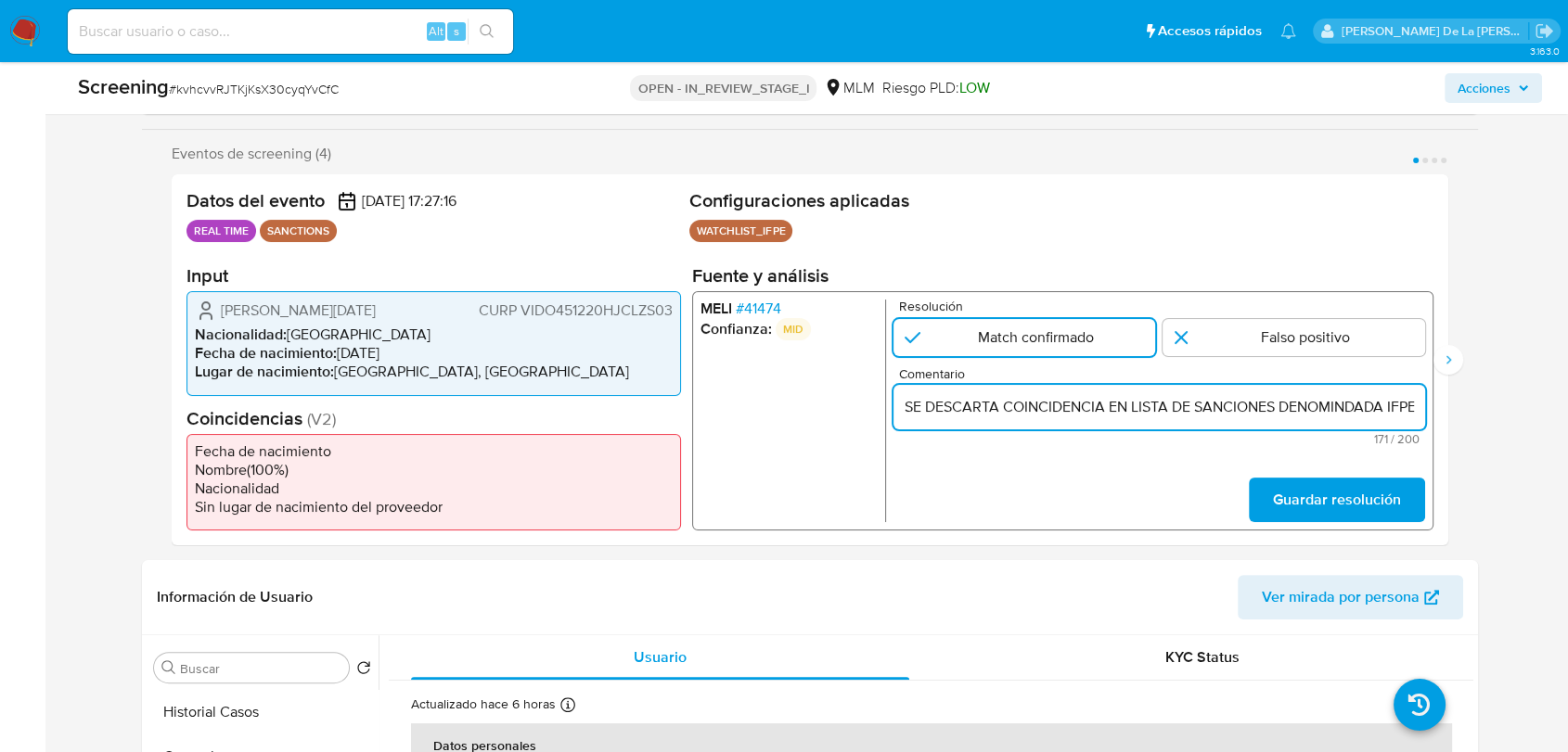
scroll to position [0, 848]
type input "SE DESCARTA COINCIDENCIA EN LISTA DE SANCIONES DENOMINDADA IFPE POR FECHA DE NA…"
click at [1378, 501] on span "Guardar resolución" at bounding box center [1336, 499] width 128 height 41
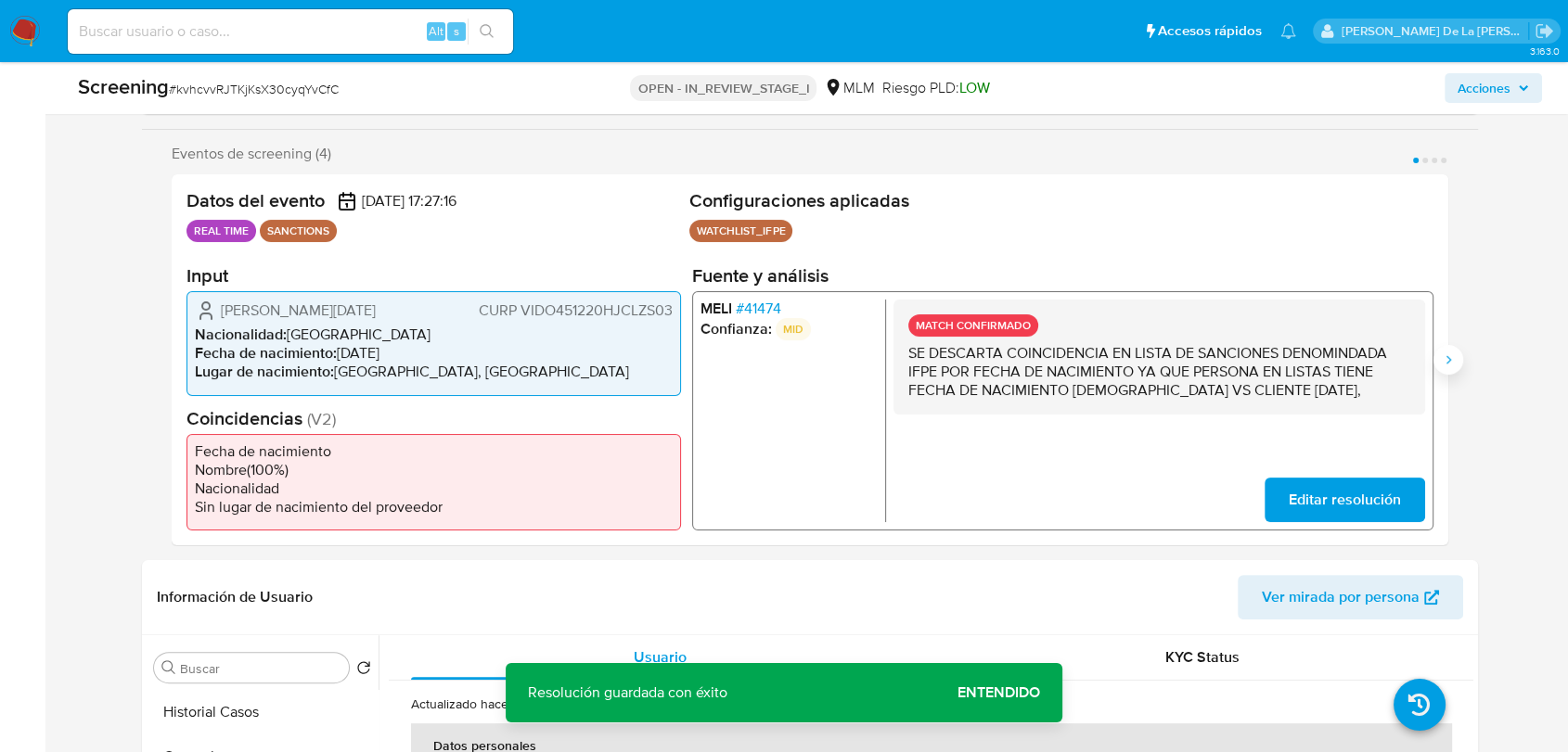
click at [1452, 365] on icon "Siguiente" at bounding box center [1448, 360] width 15 height 15
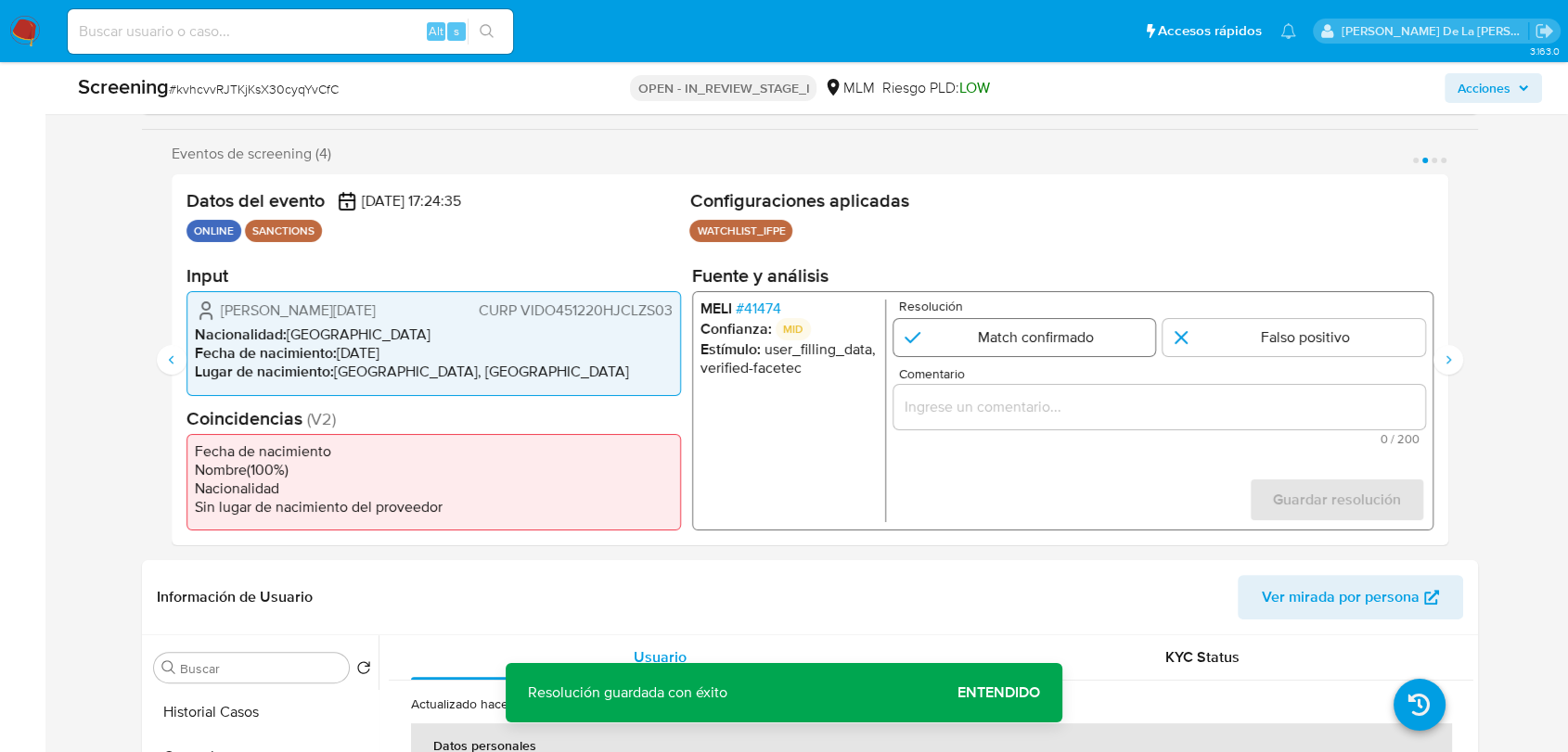
click at [956, 342] on input "2 de 4" at bounding box center [1025, 338] width 262 height 37
radio input "true"
click at [936, 409] on input "Comentario" at bounding box center [1159, 407] width 532 height 24
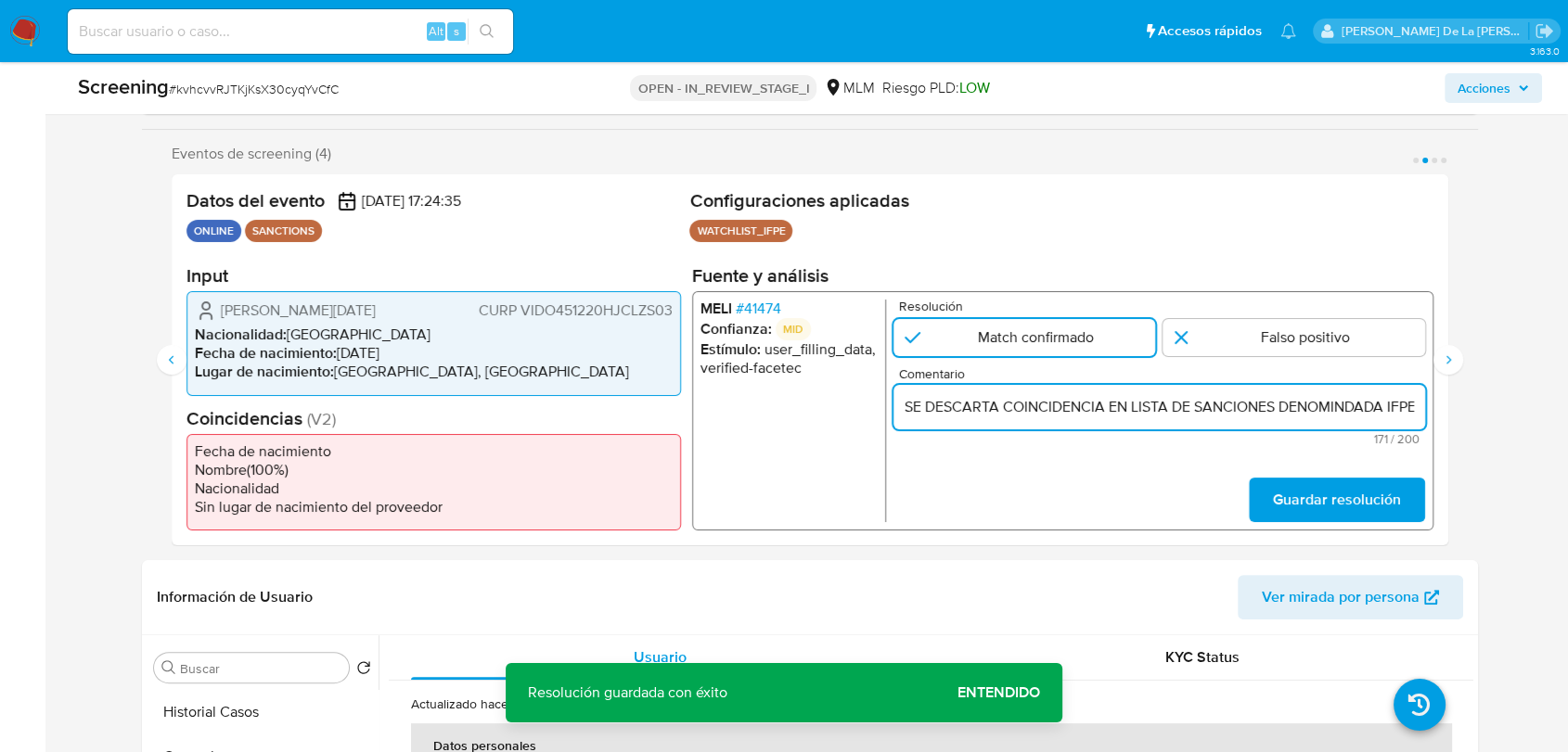
scroll to position [0, 848]
type input "SE DESCARTA COINCIDENCIA EN LISTA DE SANCIONES DENOMINDADA IFPE POR FECHA DE NA…"
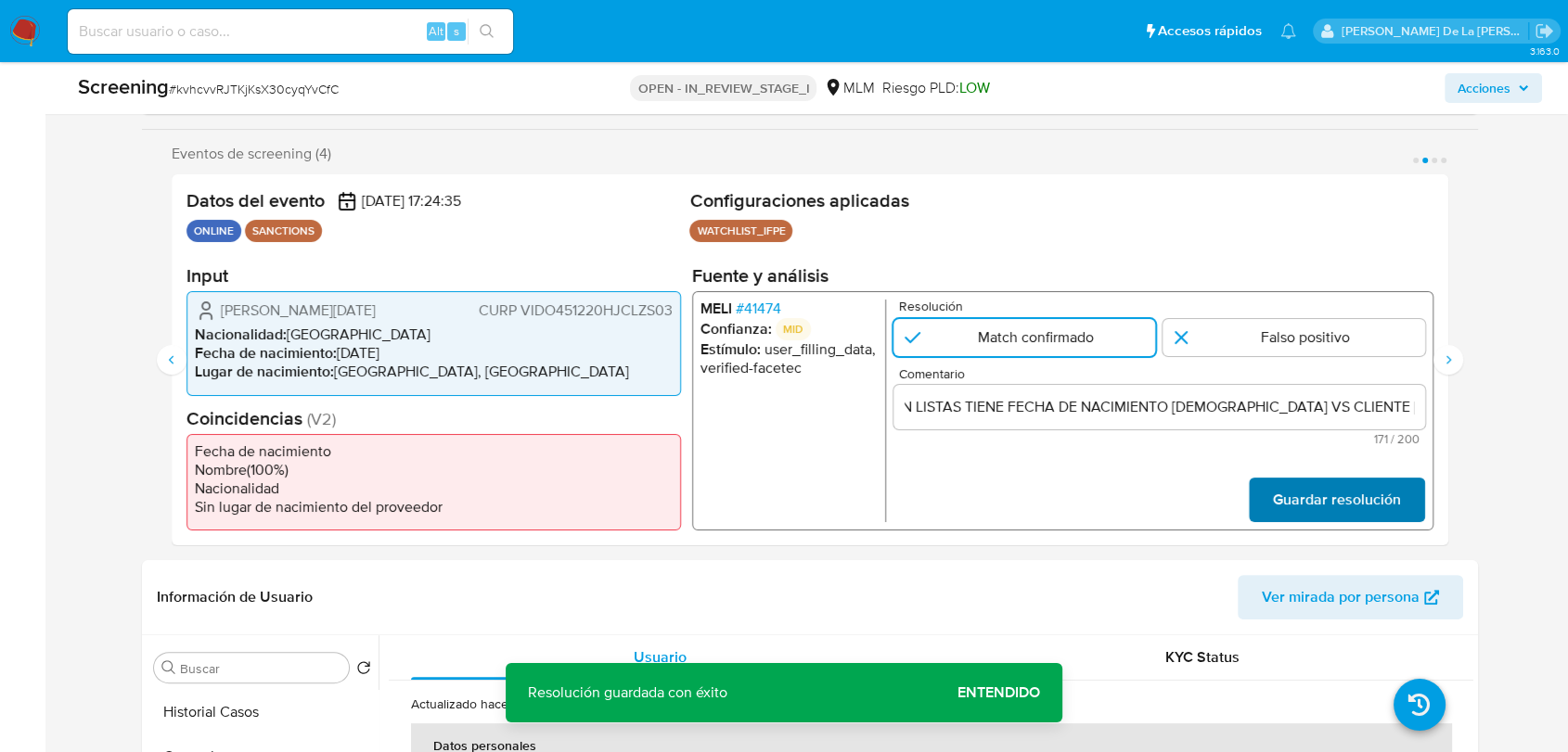
scroll to position [0, 0]
click at [1339, 507] on span "Guardar resolución" at bounding box center [1336, 499] width 128 height 41
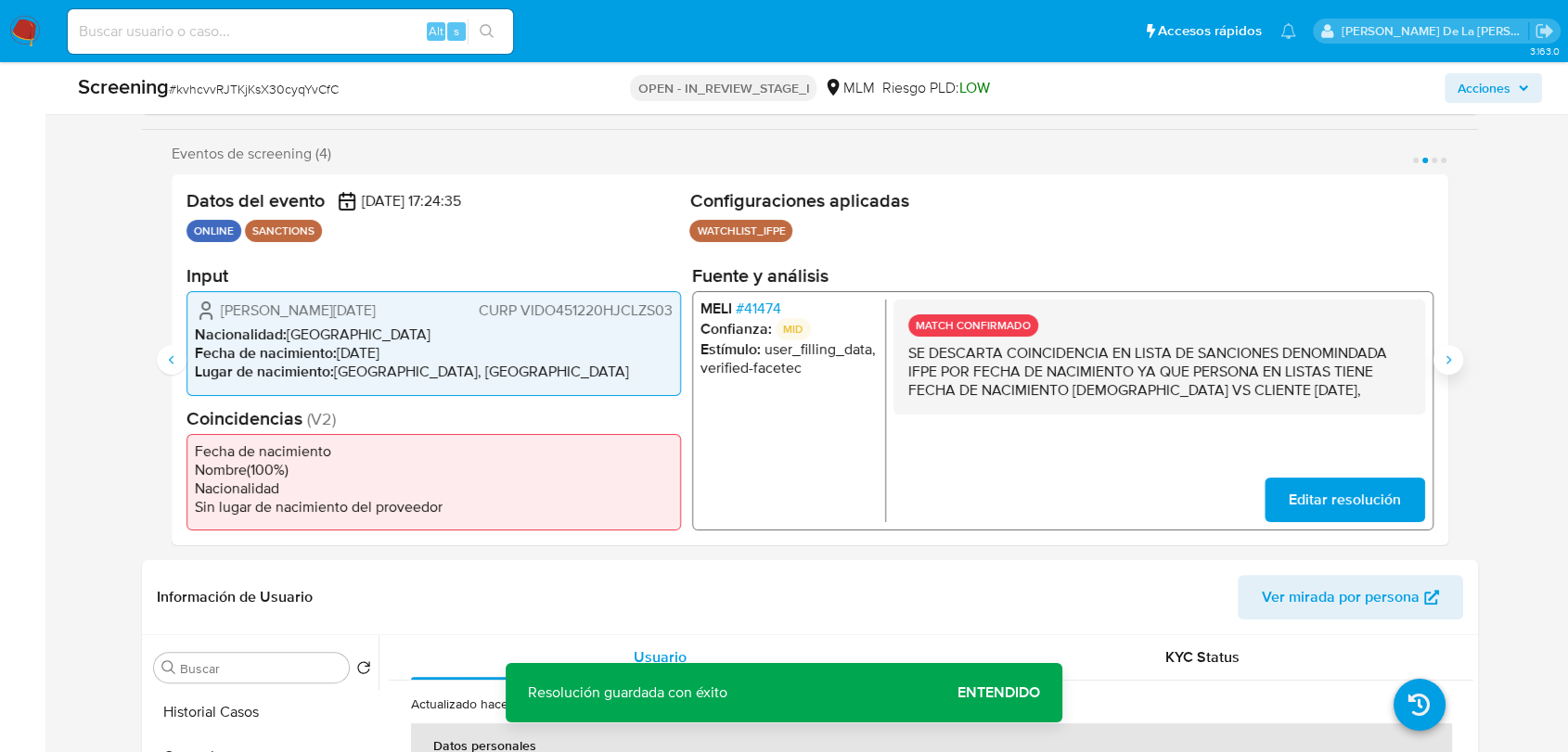
click at [1450, 355] on icon "Siguiente" at bounding box center [1448, 360] width 15 height 15
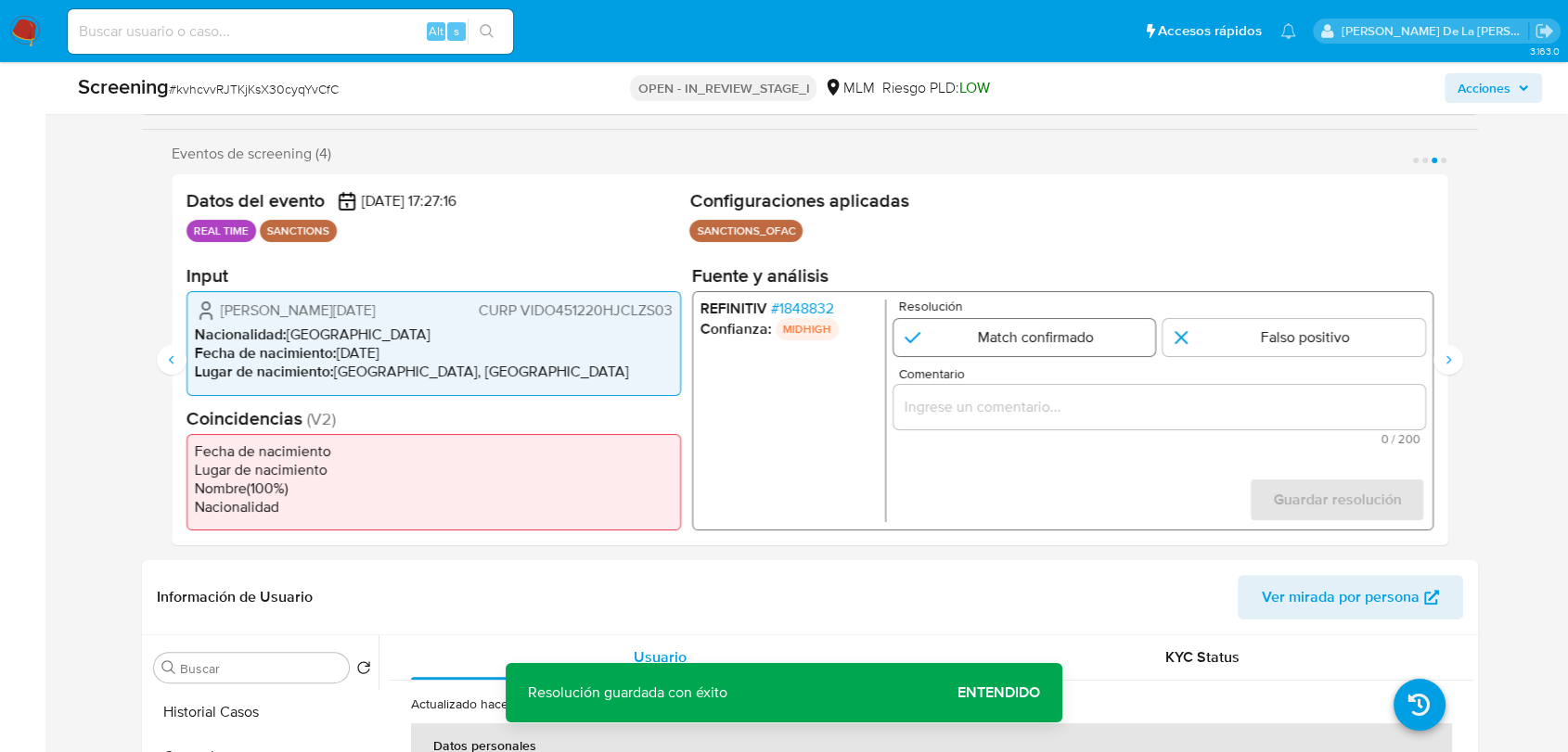
click at [954, 339] on input "3 de 4" at bounding box center [1025, 338] width 262 height 37
radio input "true"
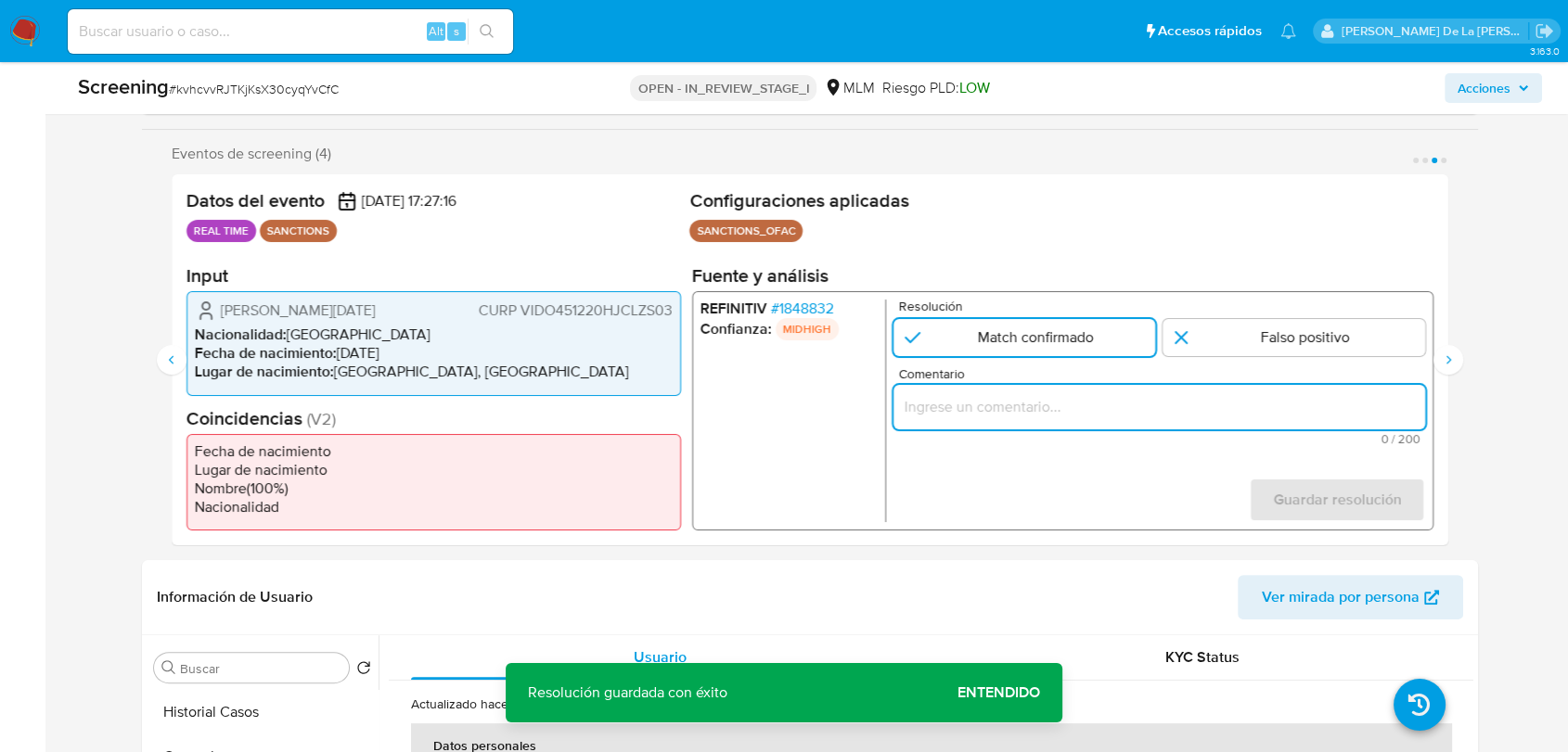
drag, startPoint x: 929, startPoint y: 395, endPoint x: 925, endPoint y: 407, distance: 12.6
click at [927, 401] on input "Comentario" at bounding box center [1159, 407] width 532 height 24
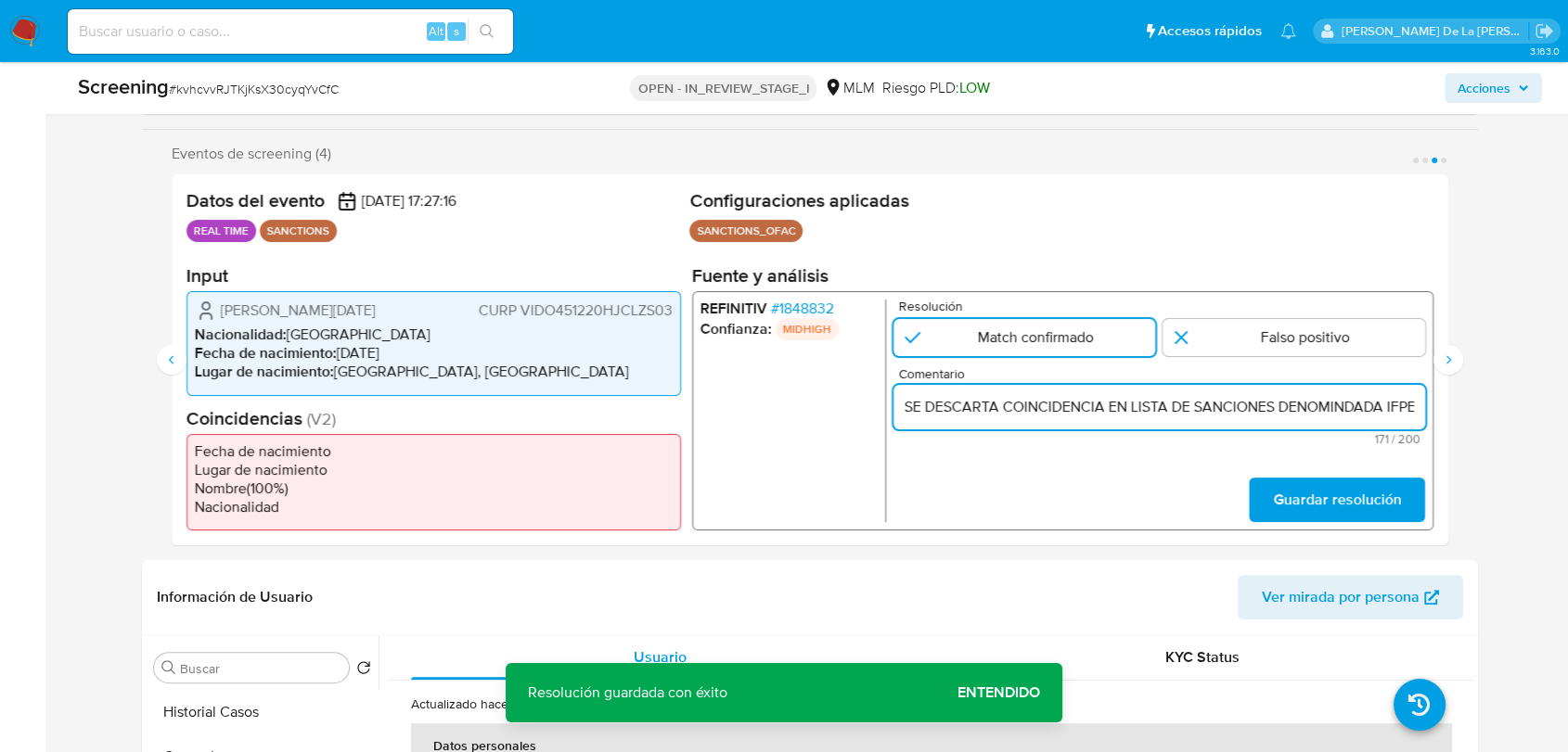
scroll to position [0, 848]
type input "SE DESCARTA COINCIDENCIA EN LISTA DE SANCIONES DENOMINDADA IFPE POR FECHA DE NA…"
click at [168, 362] on icon "Anterior" at bounding box center [172, 360] width 15 height 15
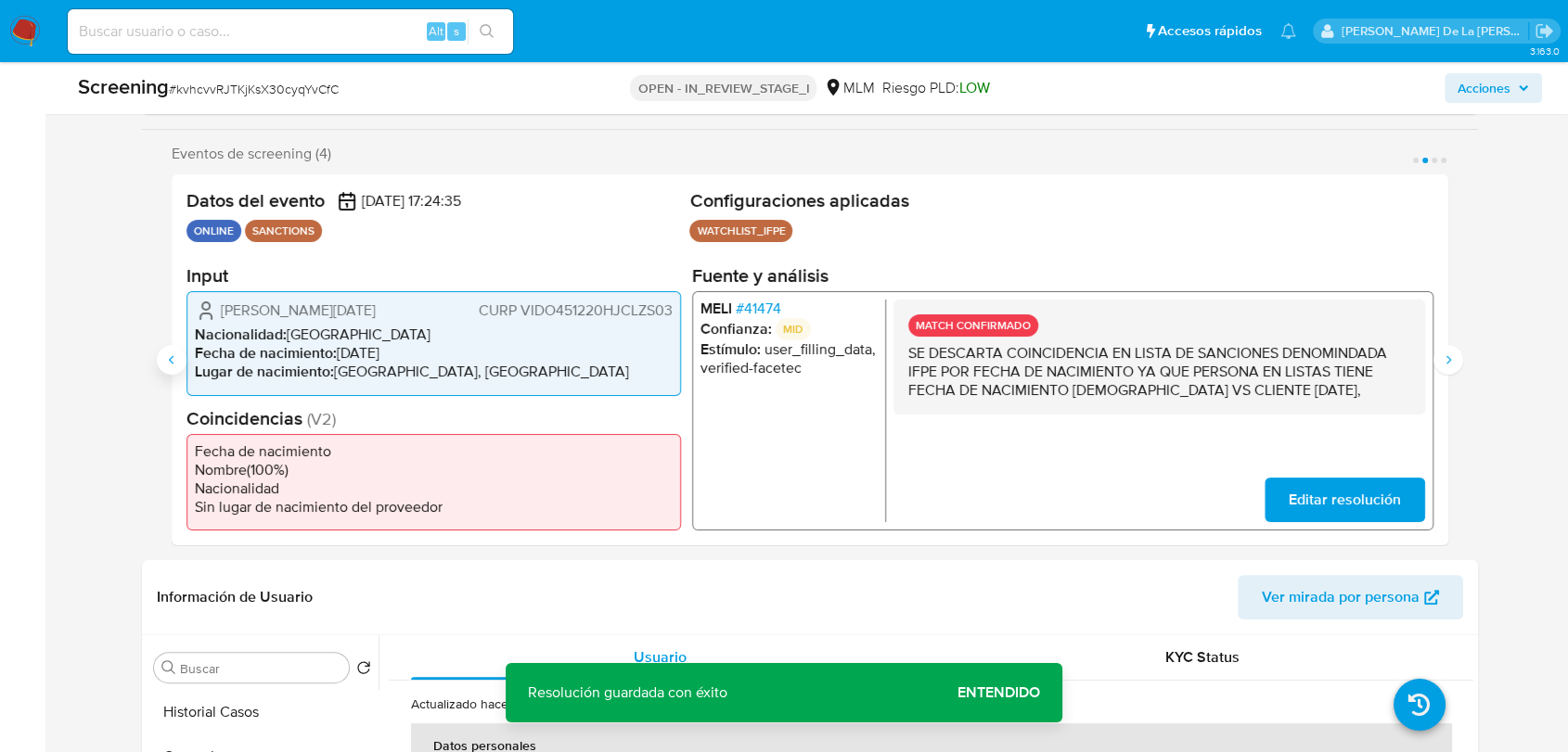
click at [168, 362] on icon "Anterior" at bounding box center [172, 360] width 15 height 15
click at [1342, 506] on span "Editar resolución" at bounding box center [1344, 499] width 112 height 41
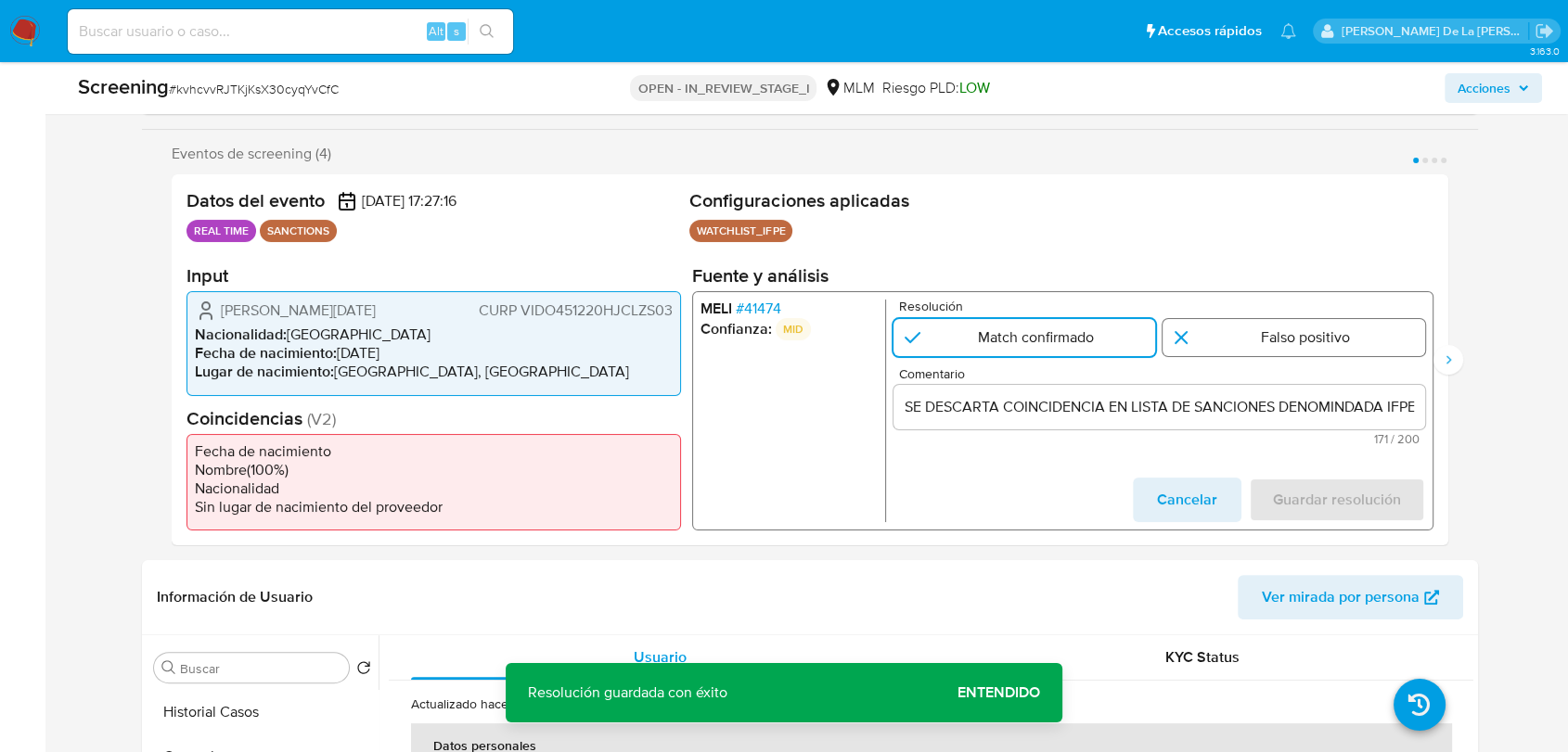
click at [1311, 350] on input "1 de 4" at bounding box center [1293, 338] width 262 height 37
radio input "true"
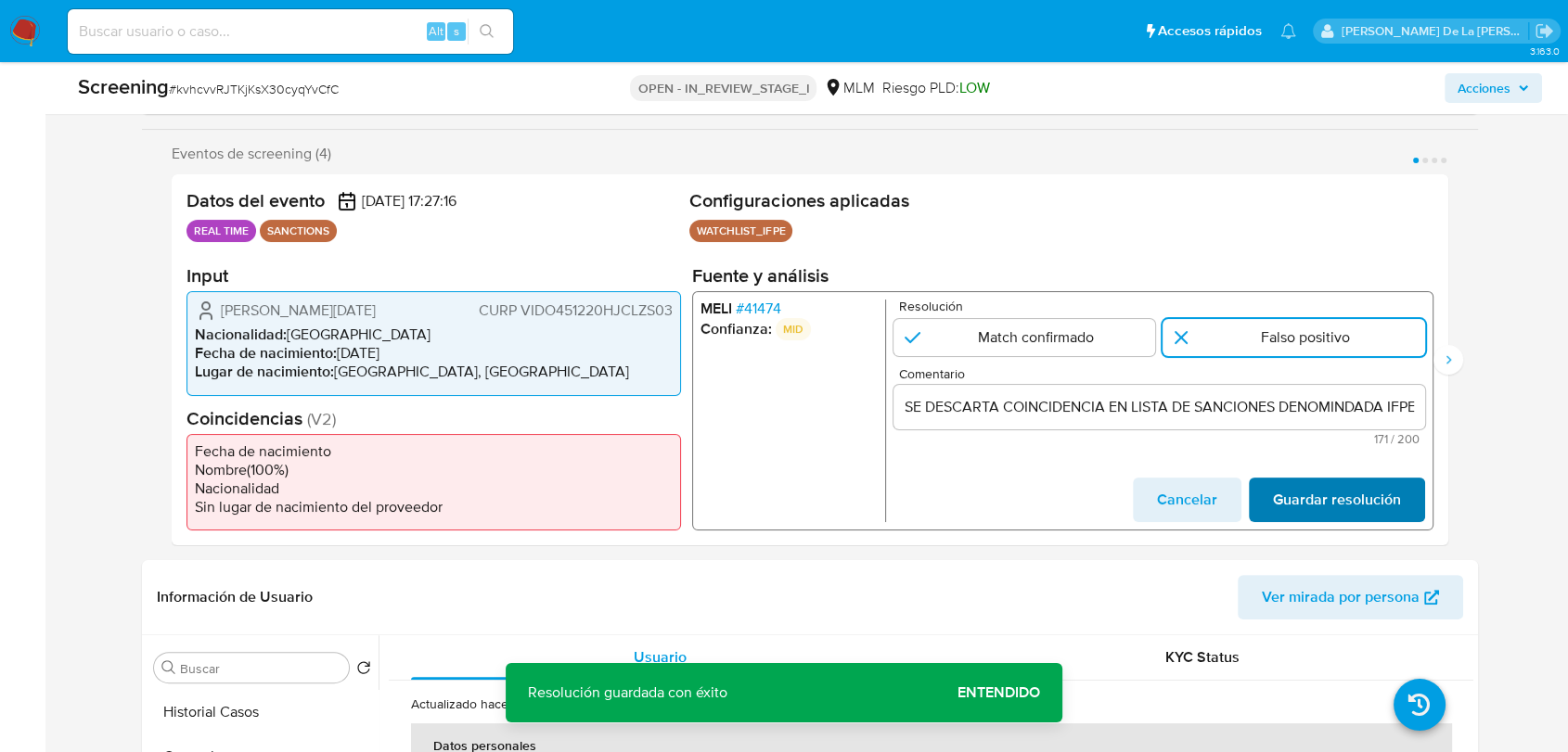
click at [1342, 486] on span "Guardar resolución" at bounding box center [1336, 499] width 128 height 41
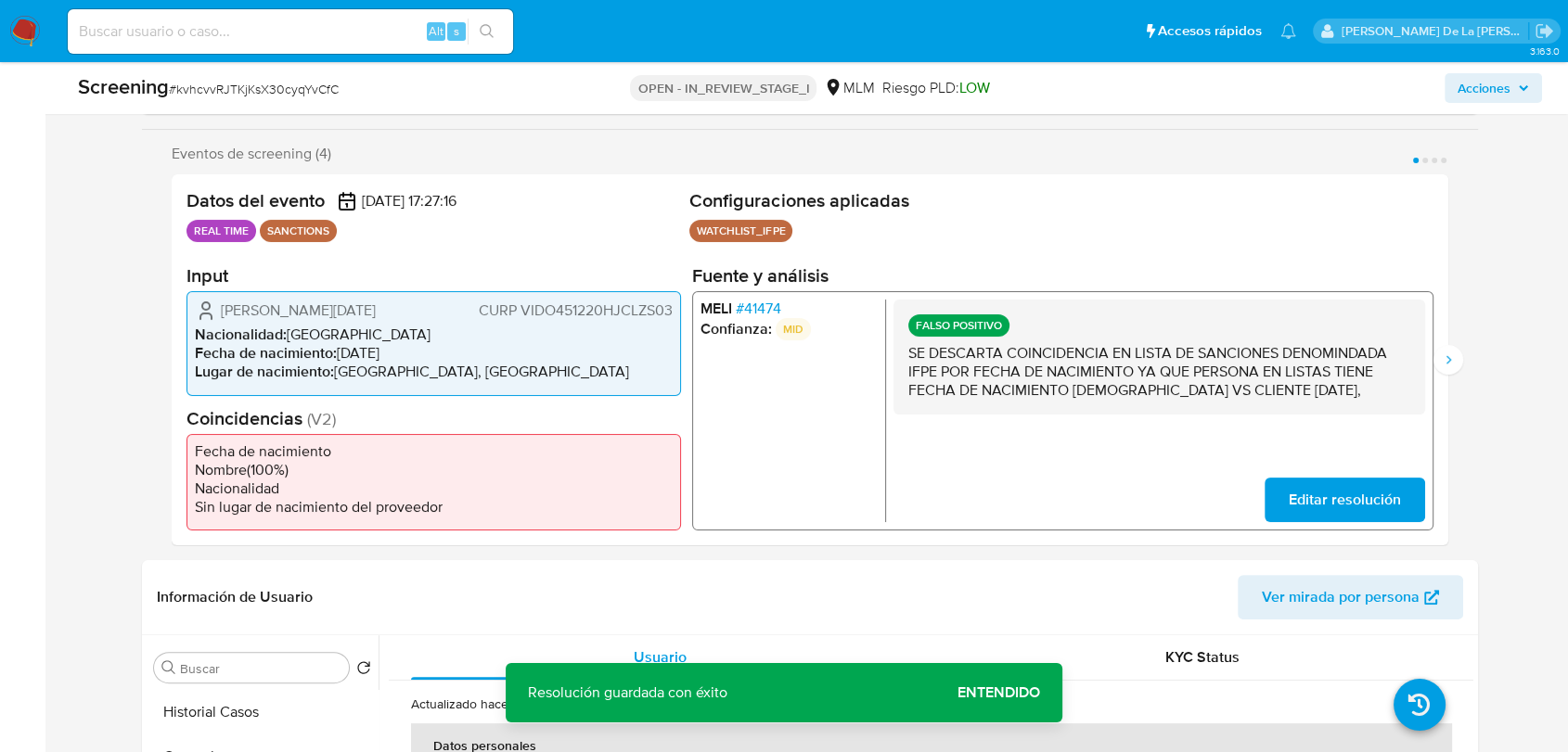
click at [1467, 372] on div "Eventos de screening (4) Página 1 Página 2 Página 3 Página 4 Datos del evento 1…" at bounding box center [809, 344] width 1336 height 401
click at [1462, 365] on div "Eventos de screening (4) Página 1 Página 2 Página 3 Página 4 Datos del evento 1…" at bounding box center [809, 344] width 1336 height 401
click at [1451, 350] on button "Siguiente" at bounding box center [1447, 360] width 30 height 30
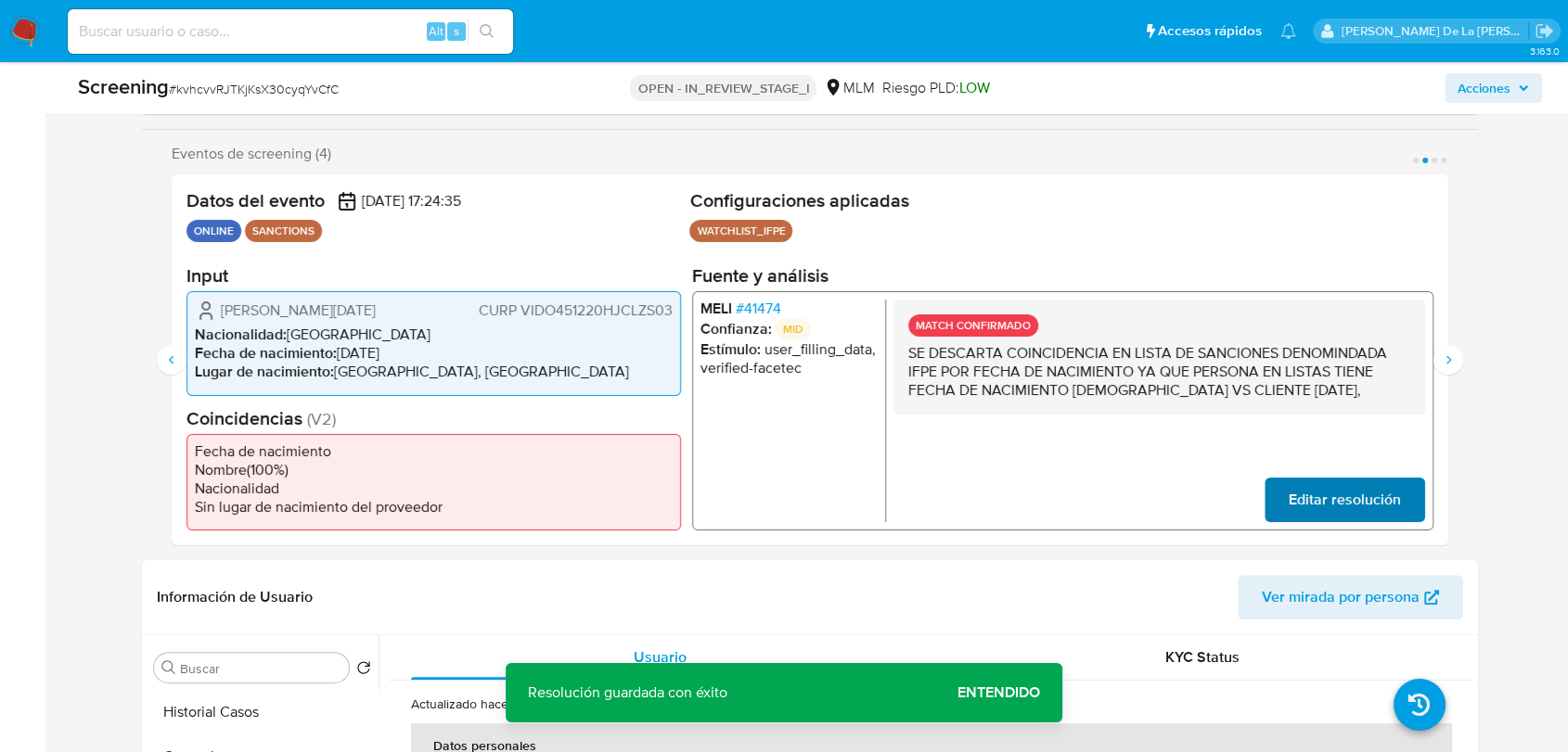
click at [1287, 502] on button "Editar resolución" at bounding box center [1345, 499] width 161 height 45
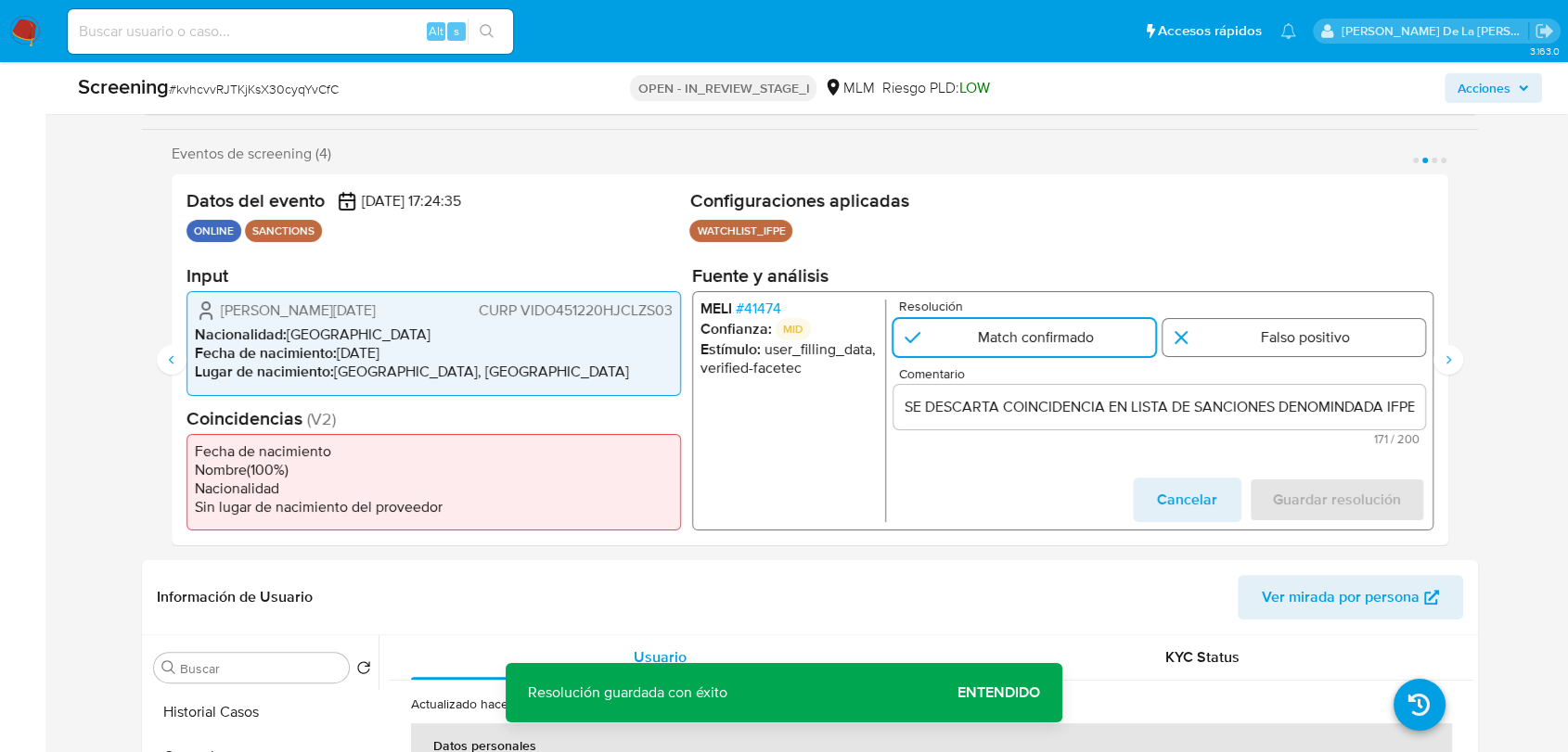
click at [1266, 340] on input "2 de 4" at bounding box center [1293, 338] width 262 height 37
radio input "true"
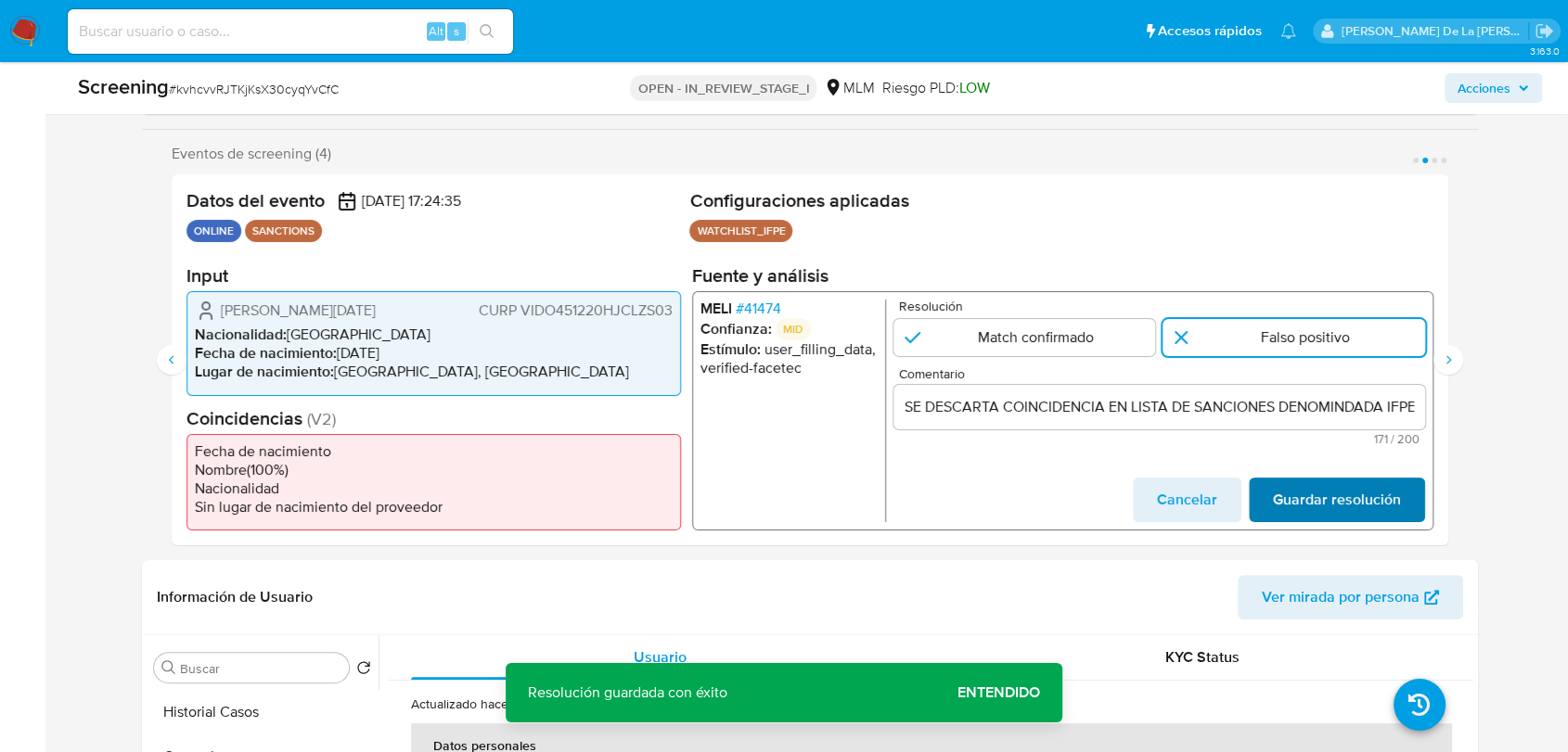
click at [1349, 512] on span "Guardar resolución" at bounding box center [1336, 499] width 128 height 41
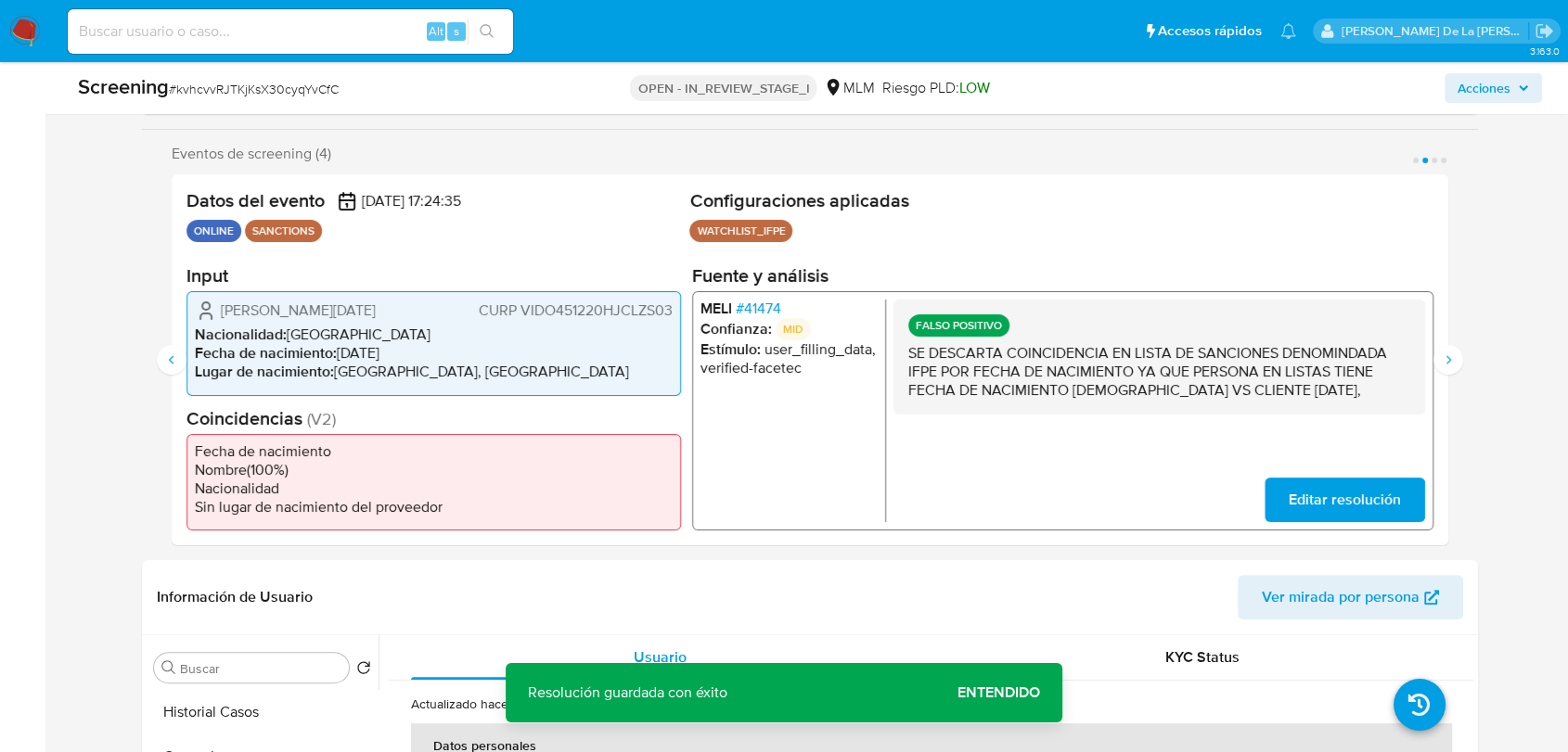
click at [1463, 354] on div "Eventos de screening (4) Página 1 Página 2 Página 3 Página 4 Datos del evento 1…" at bounding box center [809, 344] width 1336 height 401
click at [1449, 356] on icon "Siguiente" at bounding box center [1448, 360] width 15 height 15
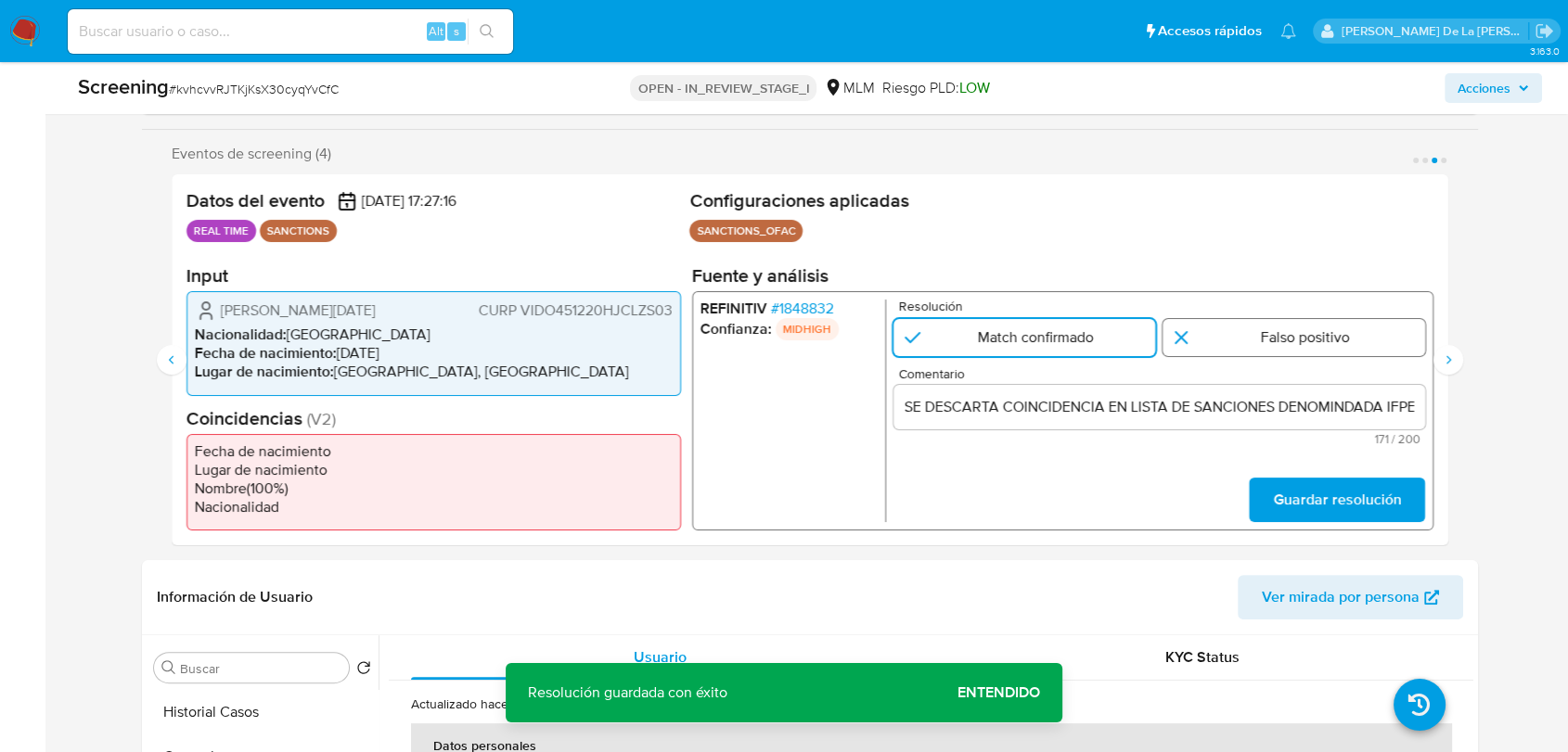
click at [1239, 340] on input "3 de 4" at bounding box center [1293, 338] width 262 height 37
radio input "true"
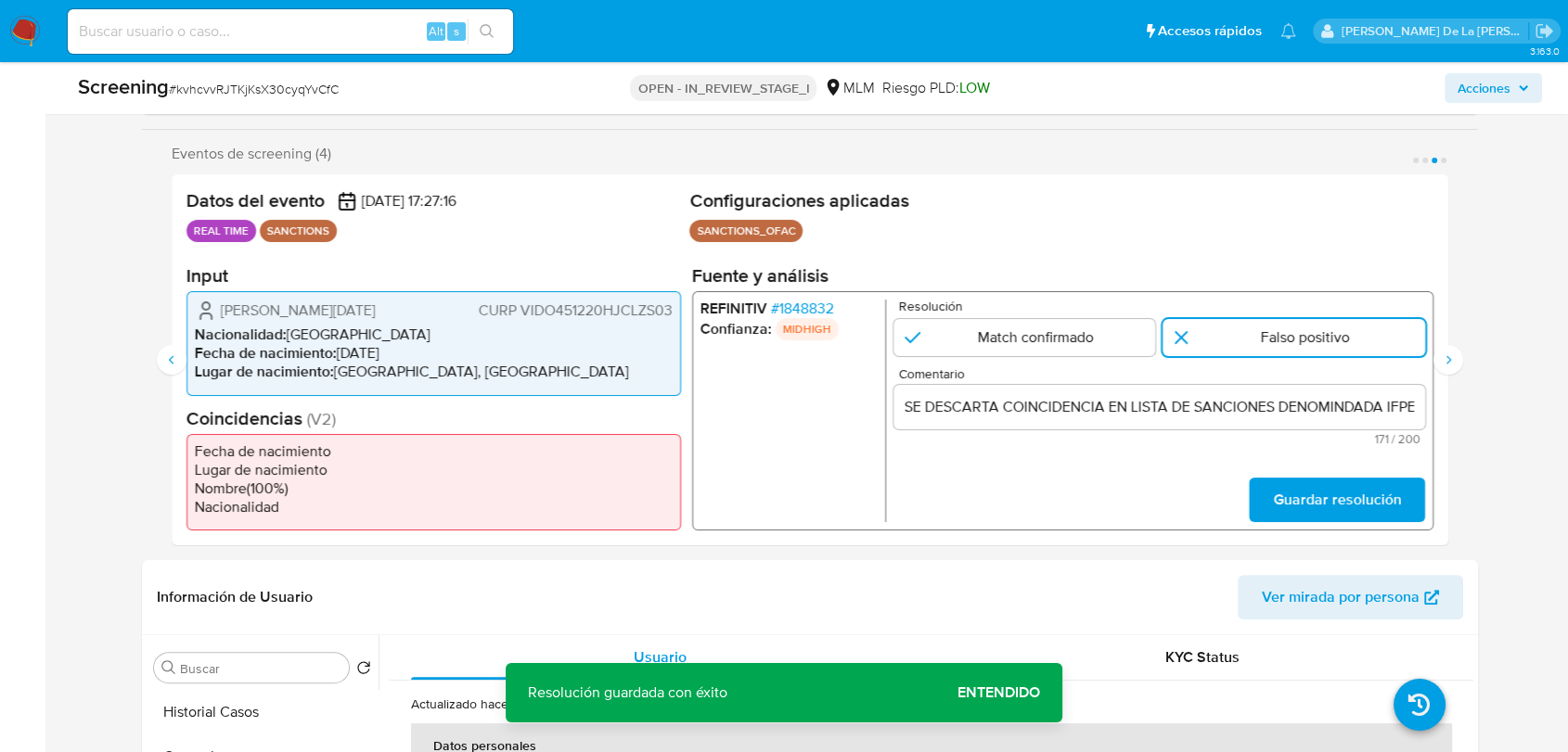
click at [1219, 414] on input "SE DESCARTA COINCIDENCIA EN LISTA DE SANCIONES DENOMINDADA IFPE POR FECHA DE NA…" at bounding box center [1159, 407] width 532 height 24
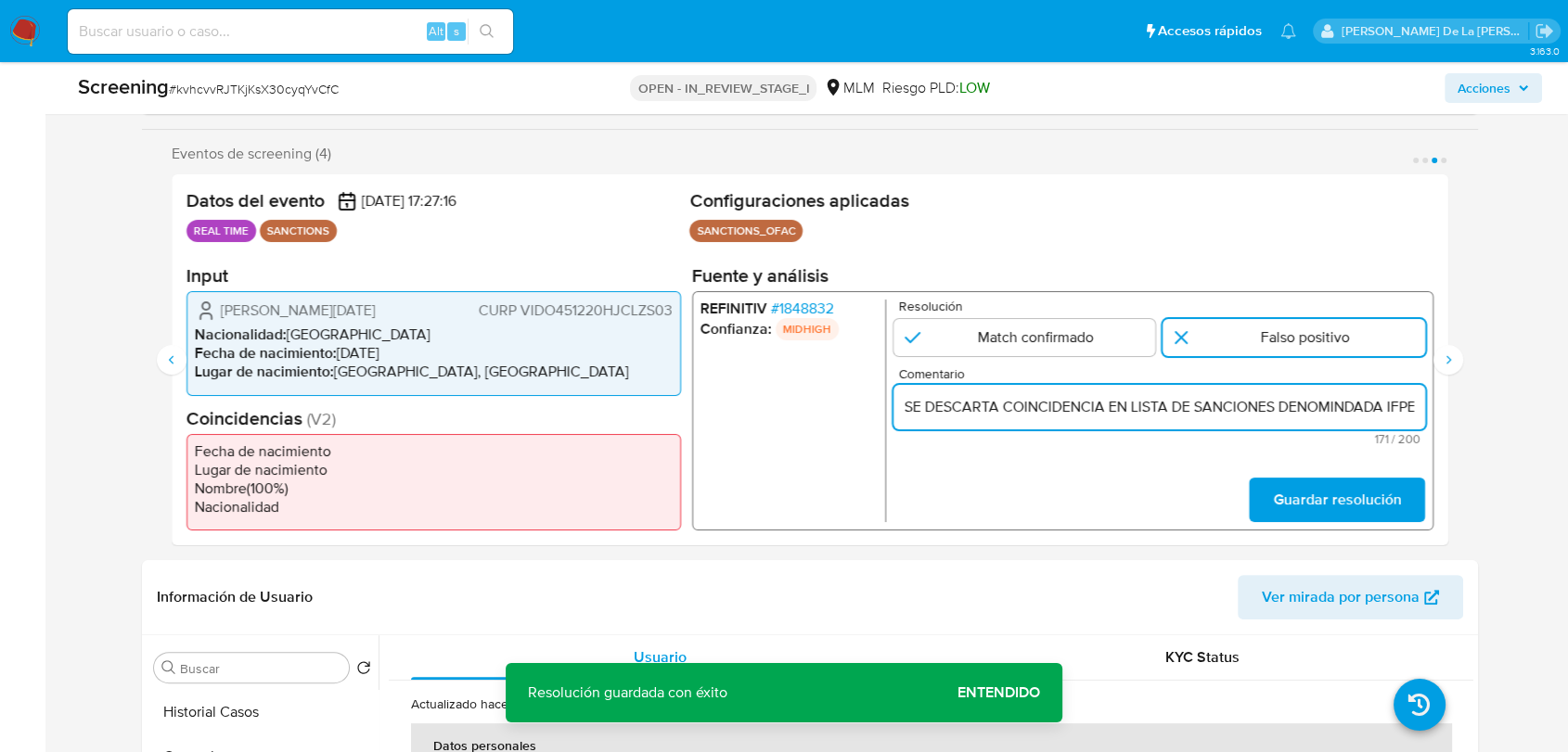
click at [1219, 414] on input "SE DESCARTA COINCIDENCIA EN LISTA DE SANCIONES DENOMINDADA IFPE POR FECHA DE NA…" at bounding box center [1159, 407] width 532 height 24
click at [1329, 411] on input "SE DESCARTA COINCIDENCIA EN LISTA DE SANCIONES DENOMINDADA IFPE POR FECHA DE NA…" at bounding box center [1159, 407] width 532 height 24
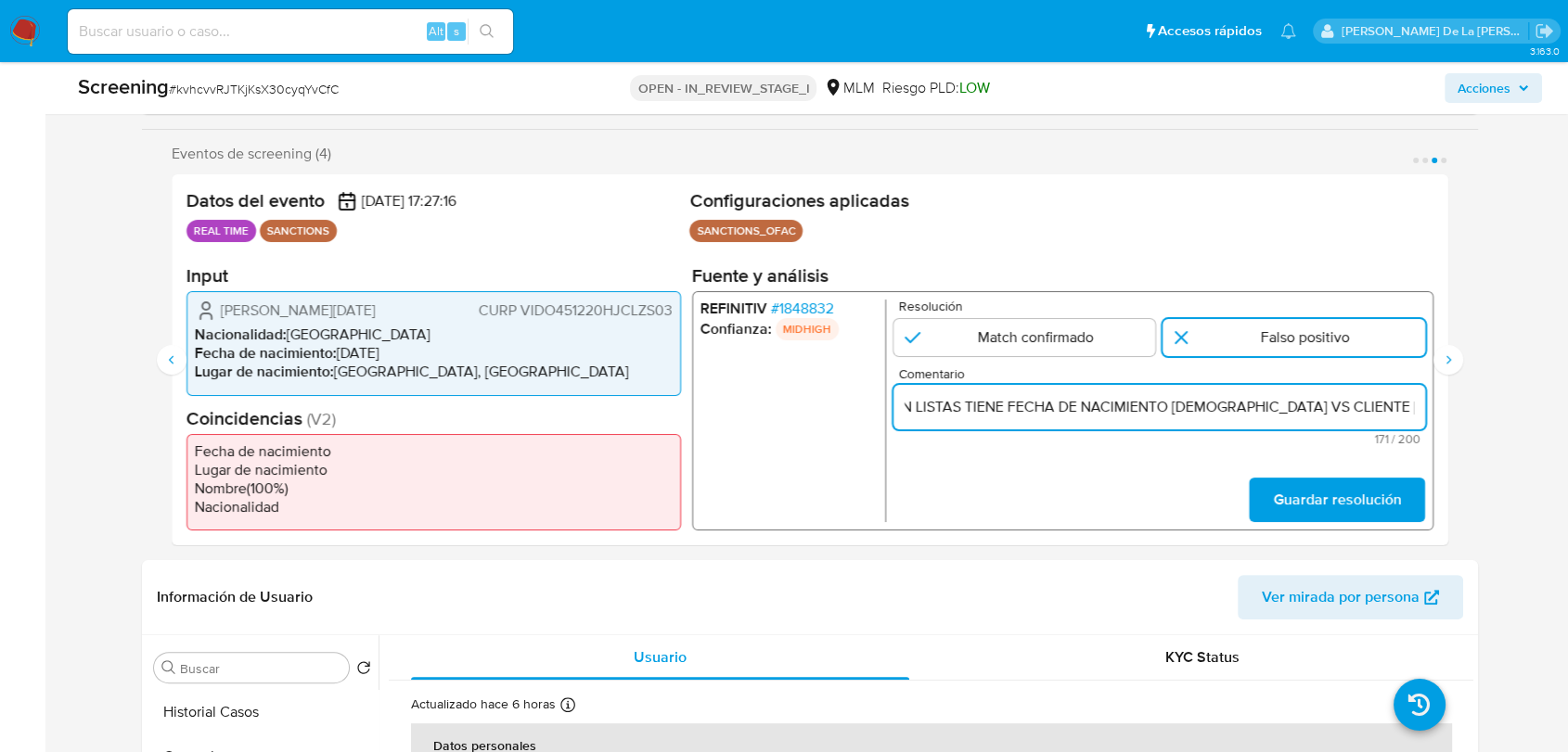
click button "Guardar resolución" at bounding box center [1336, 499] width 176 height 45
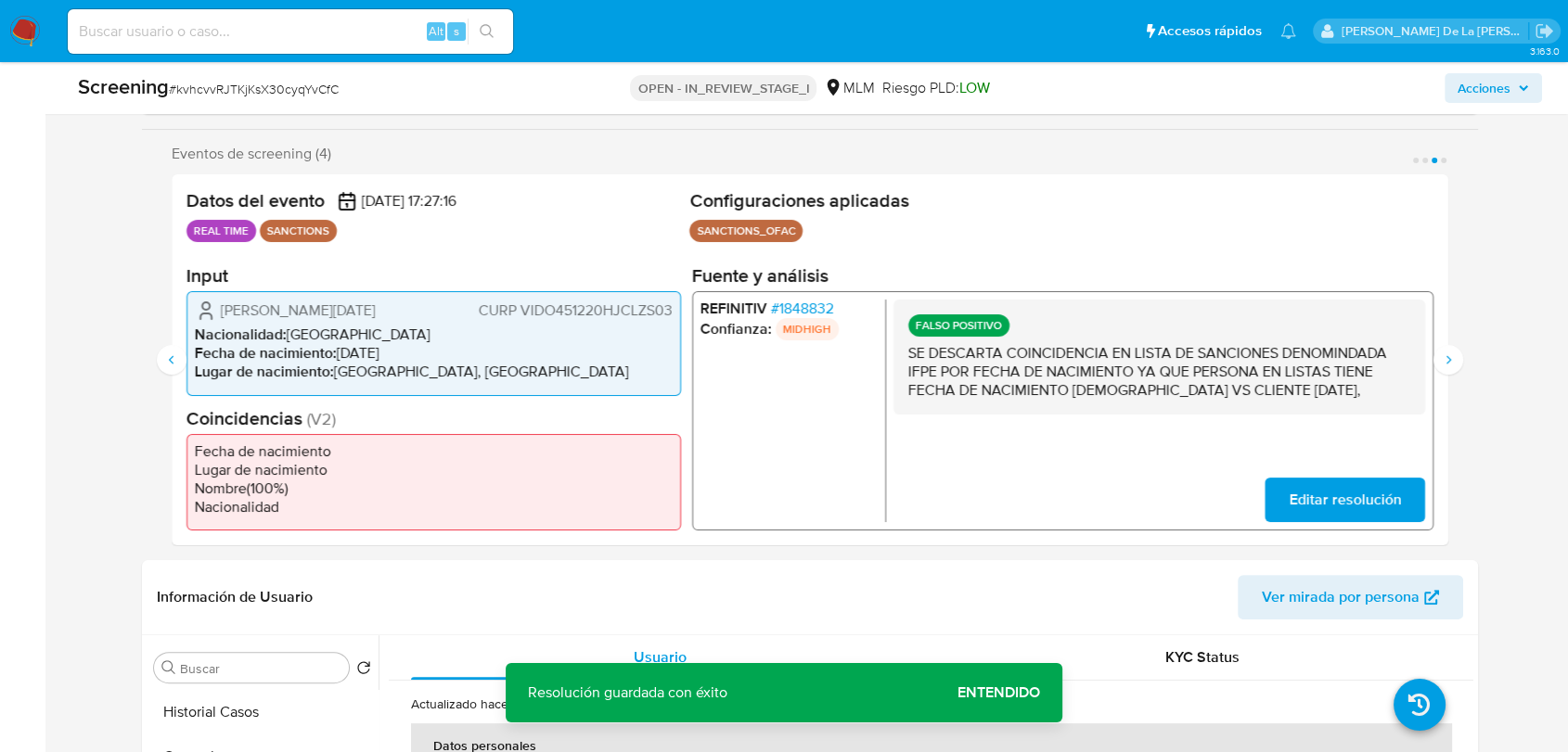
click at [1341, 498] on span "Editar resolución" at bounding box center [1344, 499] width 112 height 41
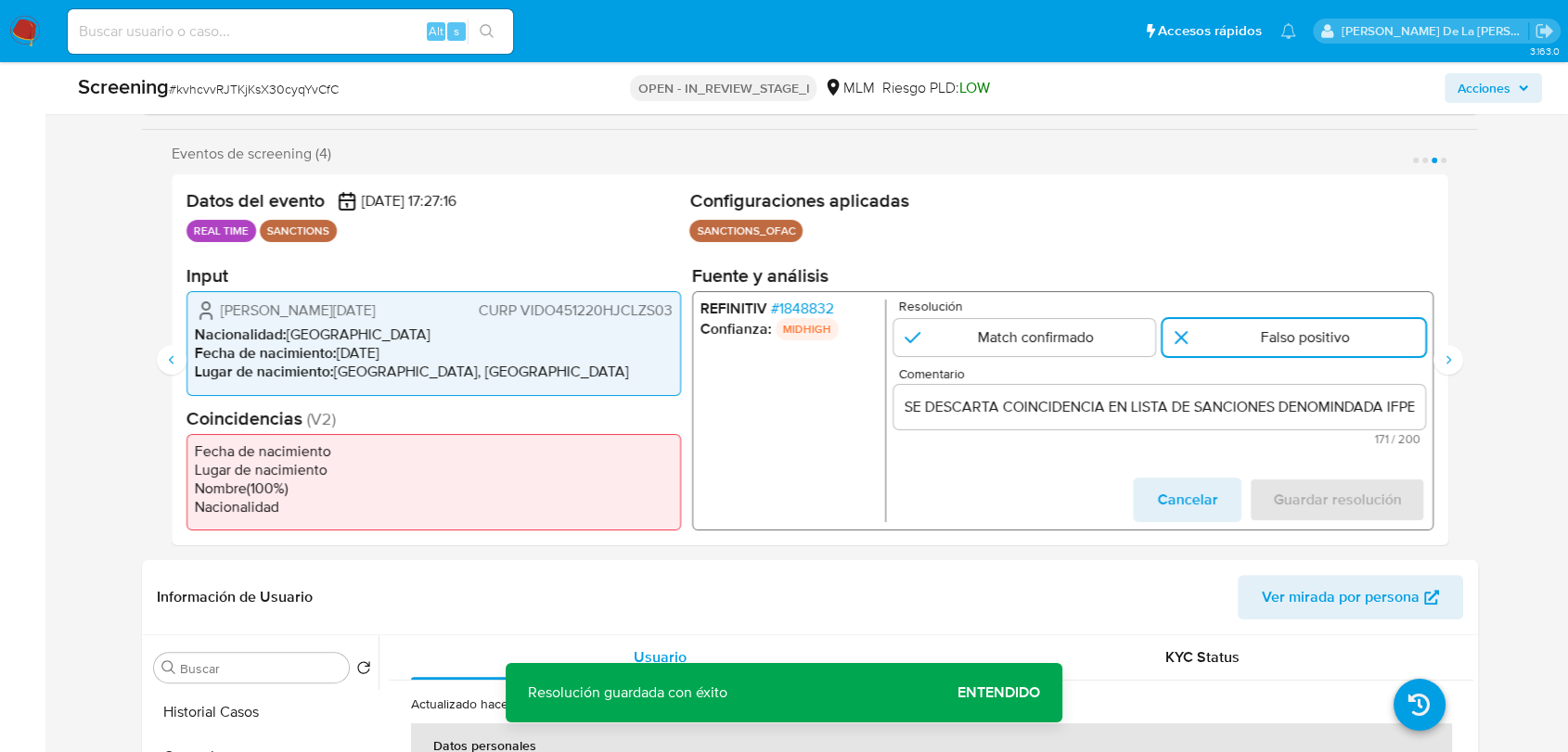
drag, startPoint x: 1246, startPoint y: 389, endPoint x: 1347, endPoint y: 401, distance: 101.7
click at [1347, 401] on div "SE DESCARTA COINCIDENCIA EN LISTA DE SANCIONES DENOMINDADA IFPE POR FECHA DE NA…" at bounding box center [1159, 407] width 532 height 45
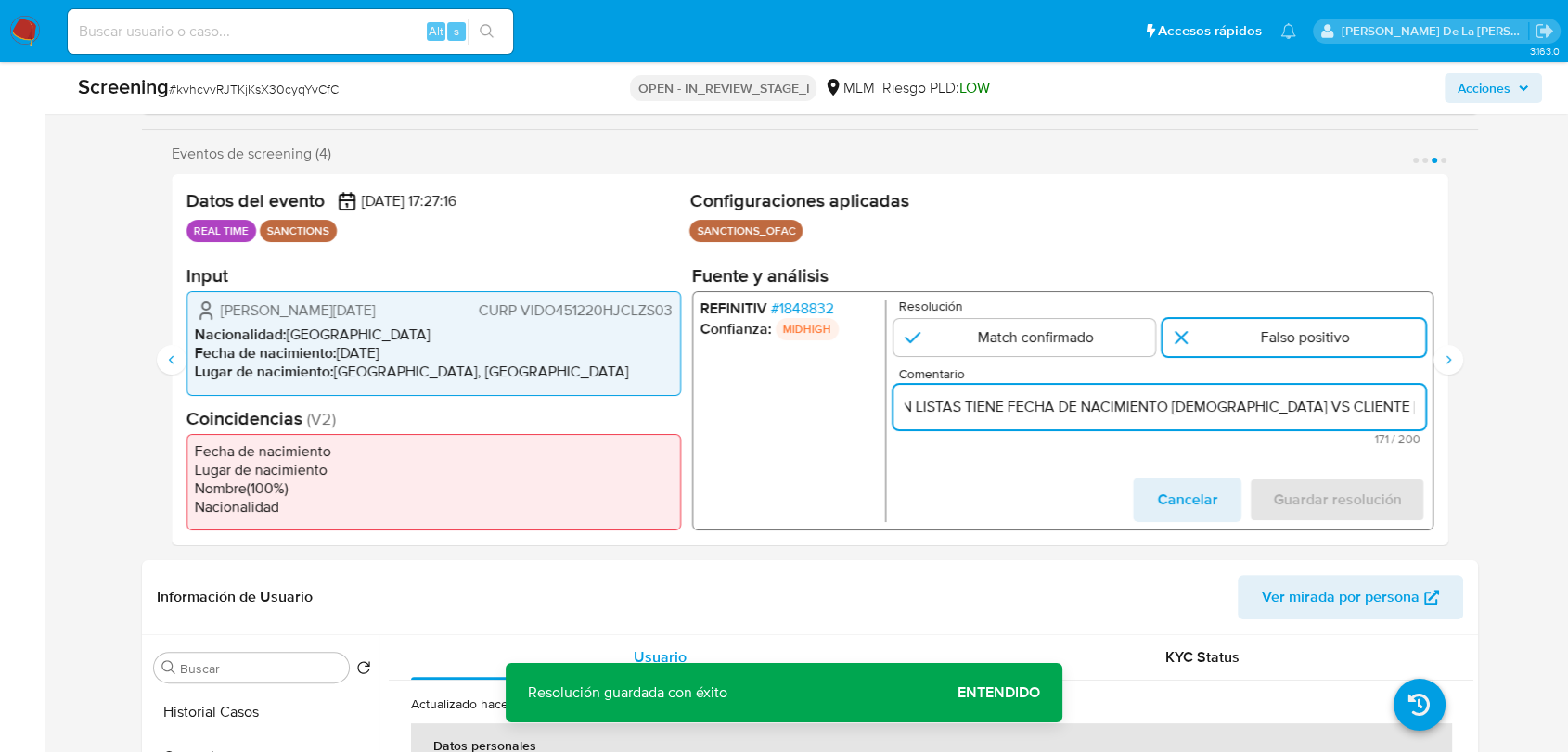
drag, startPoint x: 1347, startPoint y: 401, endPoint x: 1523, endPoint y: 413, distance: 176.4
click at [1184, 408] on input "SE DESCARTA COINCIDENCIA EN LISTA DE SANCIONES DENOMINDADA IFPE POR FECHA DE NA…" at bounding box center [1159, 407] width 532 height 24
type input "SE DESCARTA COINCIDENCIA EN LISTA DE SANCIONES DENOMINDADA IFPE POR FECHA DE NA…"
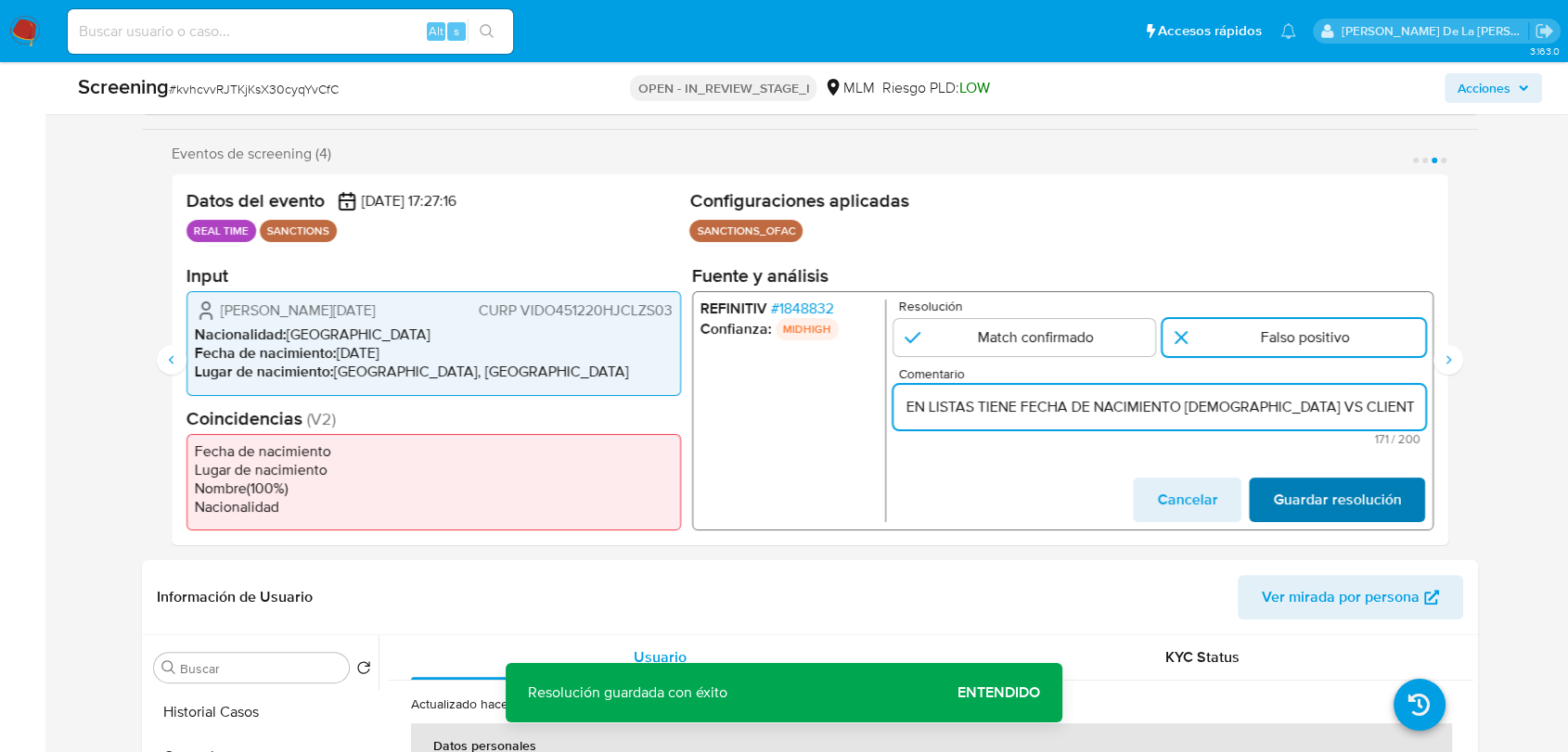
click at [1338, 498] on span "Guardar resolución" at bounding box center [1336, 499] width 128 height 41
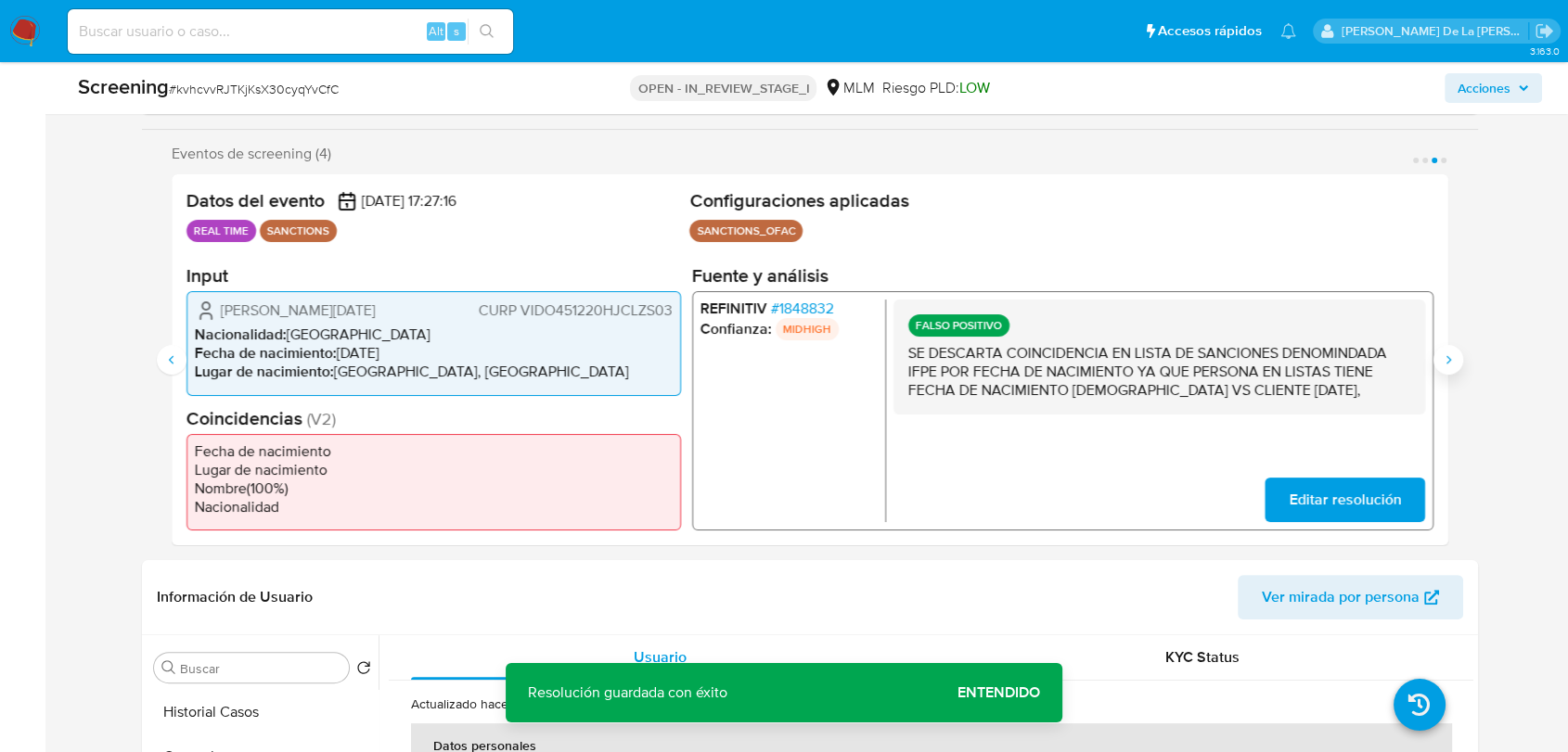
click at [1446, 352] on icon "Siguiente" at bounding box center [1448, 360] width 15 height 15
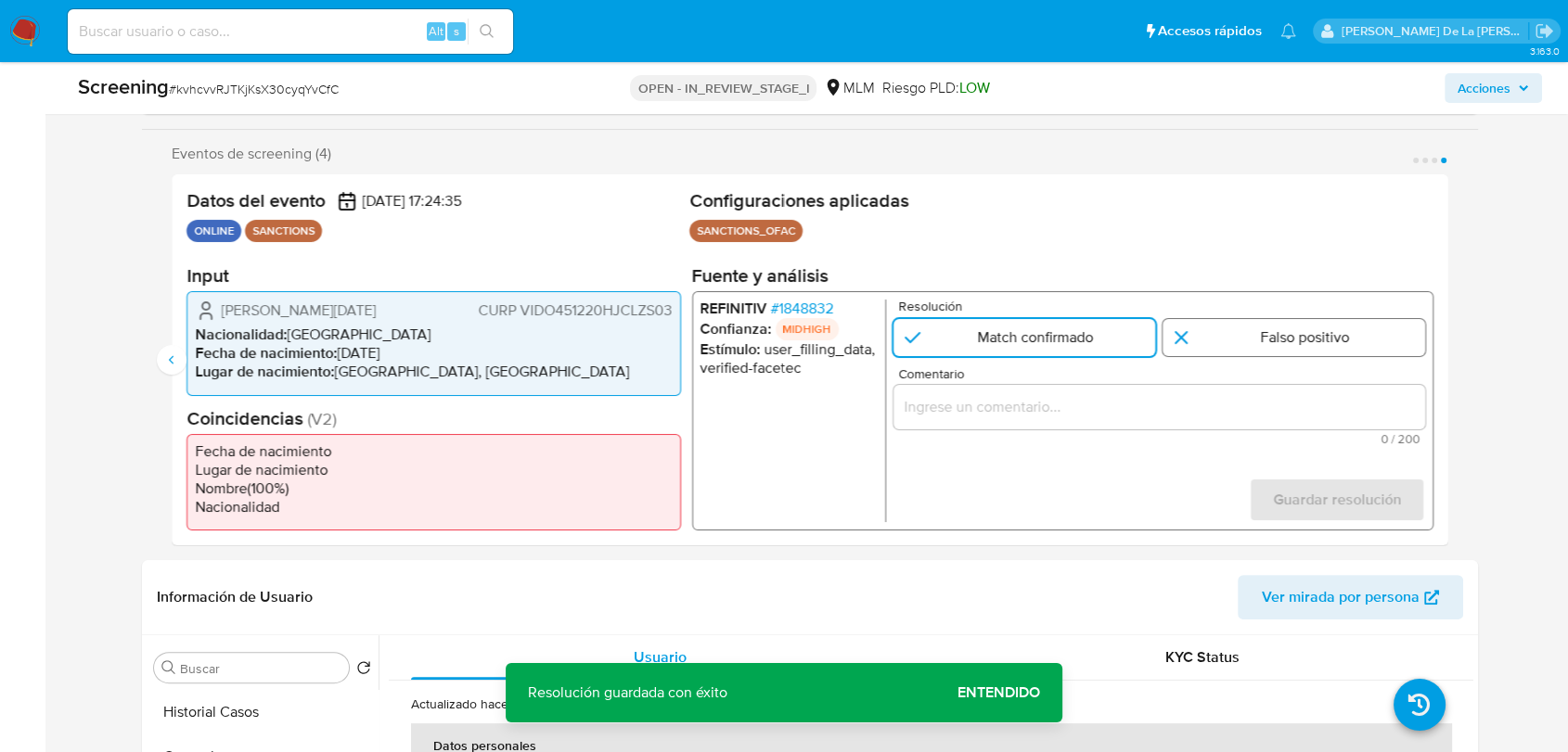
click at [1262, 340] on input "4 de 4" at bounding box center [1293, 338] width 262 height 37
radio input "true"
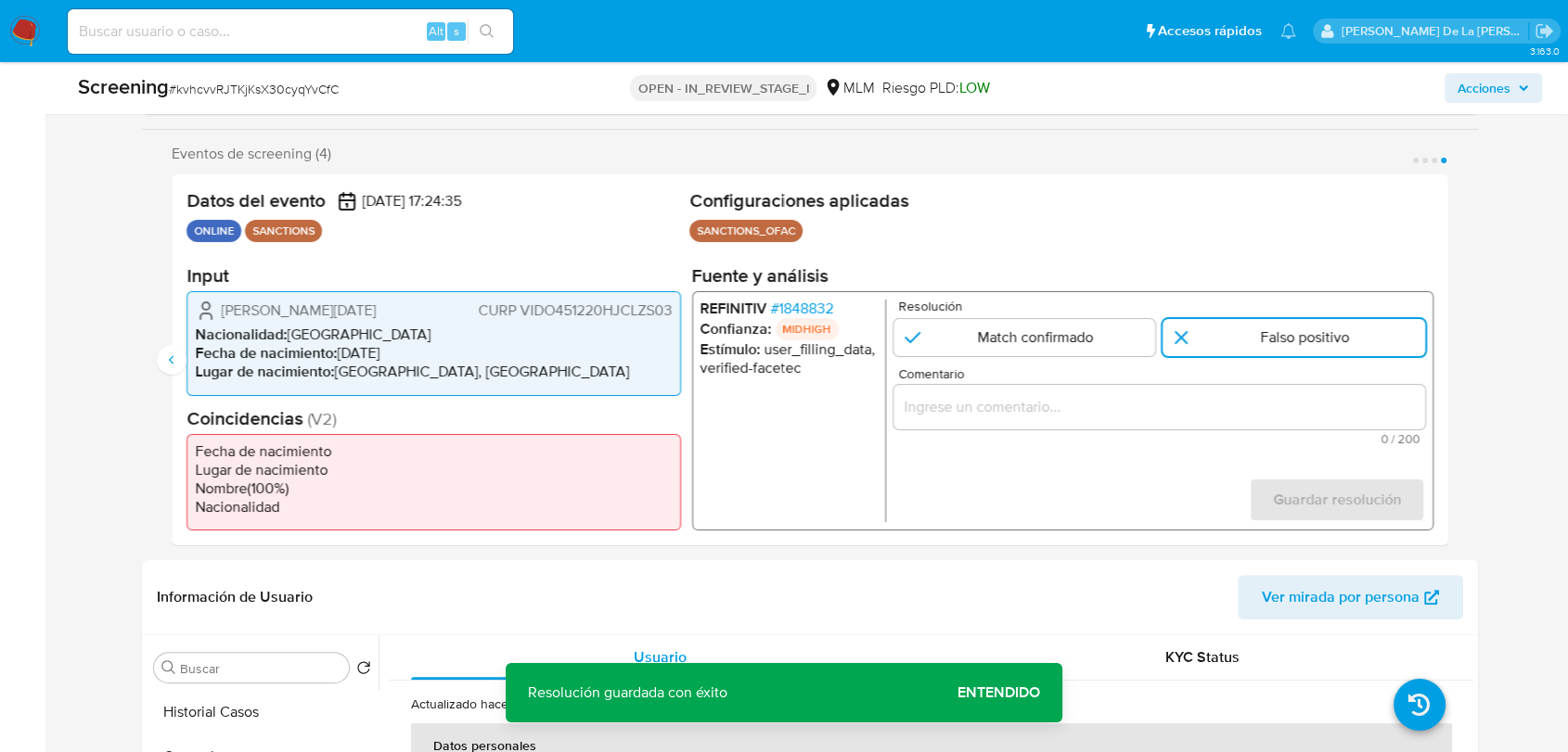
click at [1156, 419] on div "4 de 4" at bounding box center [1159, 407] width 532 height 45
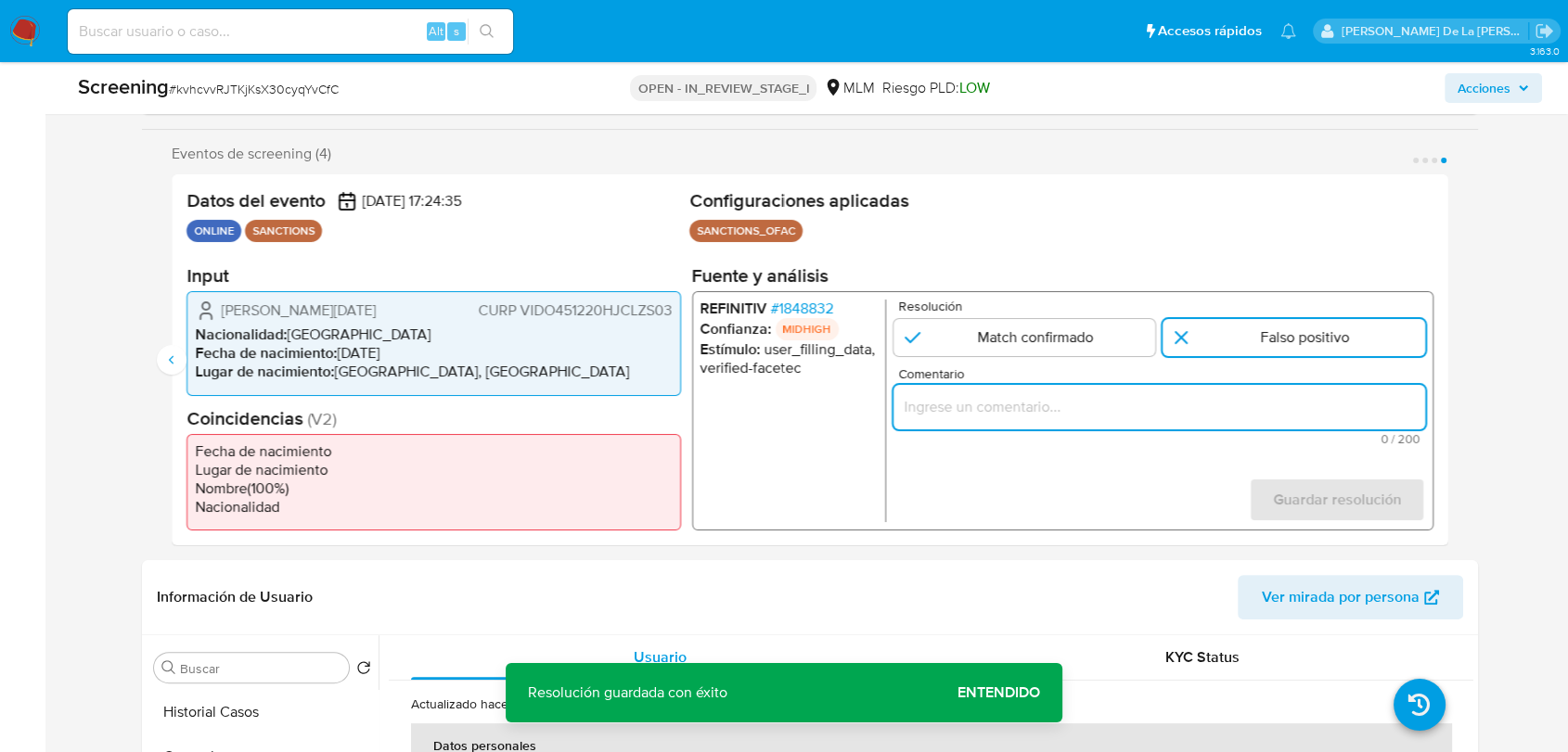
click at [1194, 415] on input "Comentario" at bounding box center [1159, 407] width 532 height 24
paste input "SE DESCARTA COINCIDENCIA EN LISTA DE SANCIONES DENOMINDADA IFPE POR FECHA DE NA…"
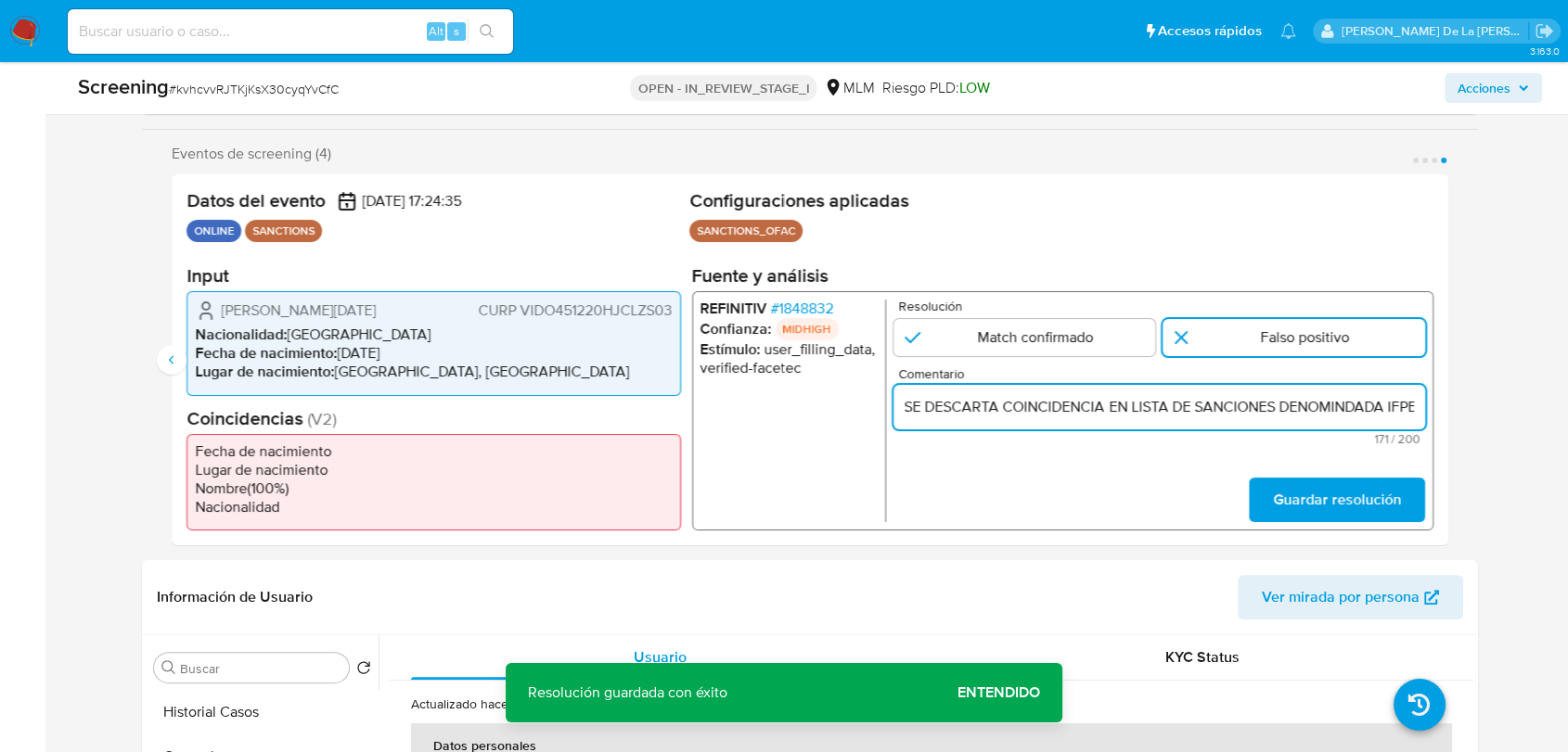
scroll to position [0, 848]
drag, startPoint x: 1284, startPoint y: 413, endPoint x: 1501, endPoint y: 410, distance: 217.0
click at [1249, 411] on input "SE DESCARTA COINCIDENCIA EN LISTA DE SANCIONES DENOMINDADA IFPE POR FECHA DE NA…" at bounding box center [1159, 407] width 532 height 24
drag, startPoint x: 1183, startPoint y: 403, endPoint x: 1458, endPoint y: 454, distance: 279.7
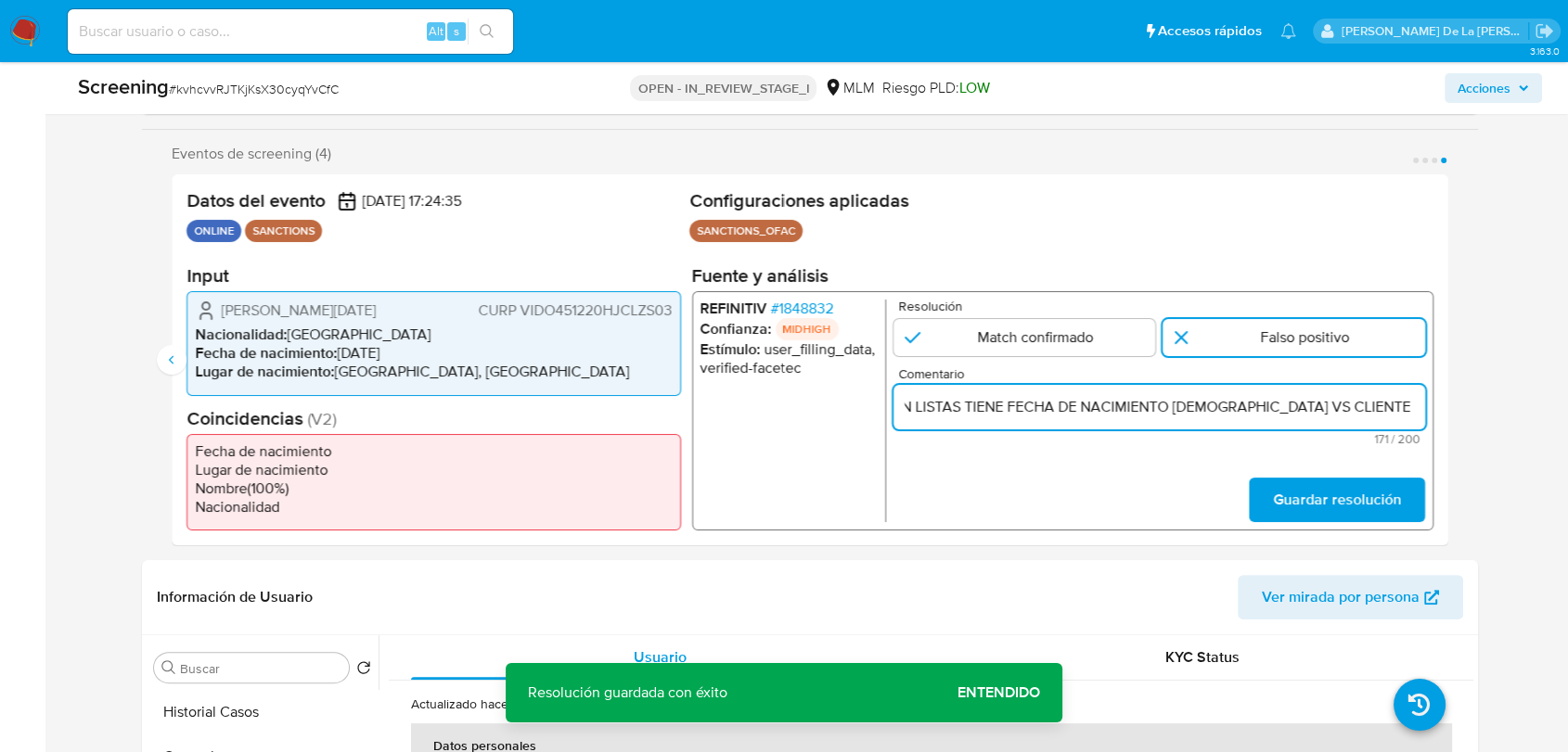
click at [1185, 403] on input "SE DESCARTA COINCIDENCIA EN LISTA DE SANCIONES DENOMINDADA IFPE POR FECHA DE NA…" at bounding box center [1159, 407] width 532 height 24
type input "SE DESCARTA COINCIDENCIA EN LISTA DE SANCIONES DENOMINDADA IFPE POR FECHA DE NA…"
click at [1376, 509] on span "Guardar resolución" at bounding box center [1336, 499] width 128 height 41
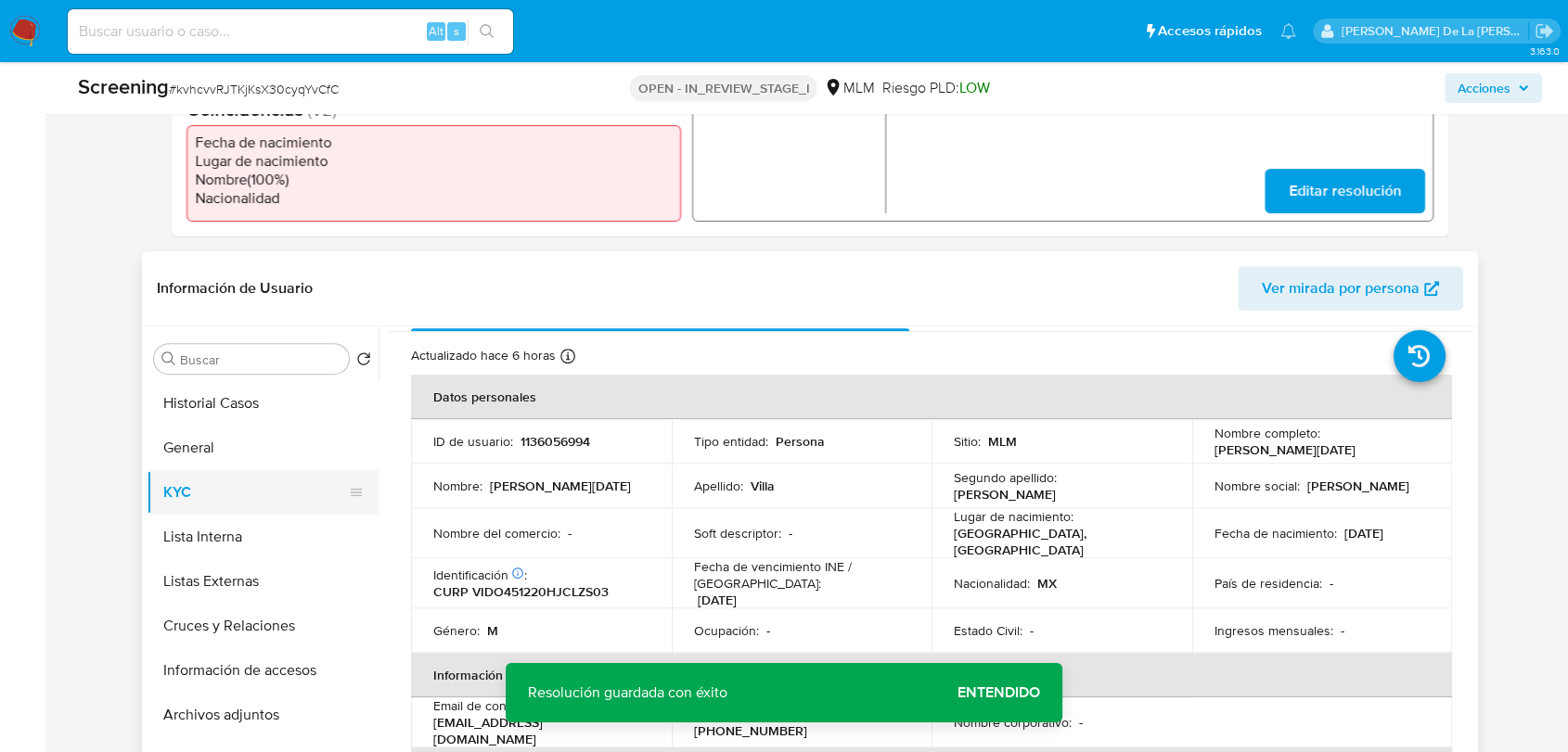
scroll to position [103, 0]
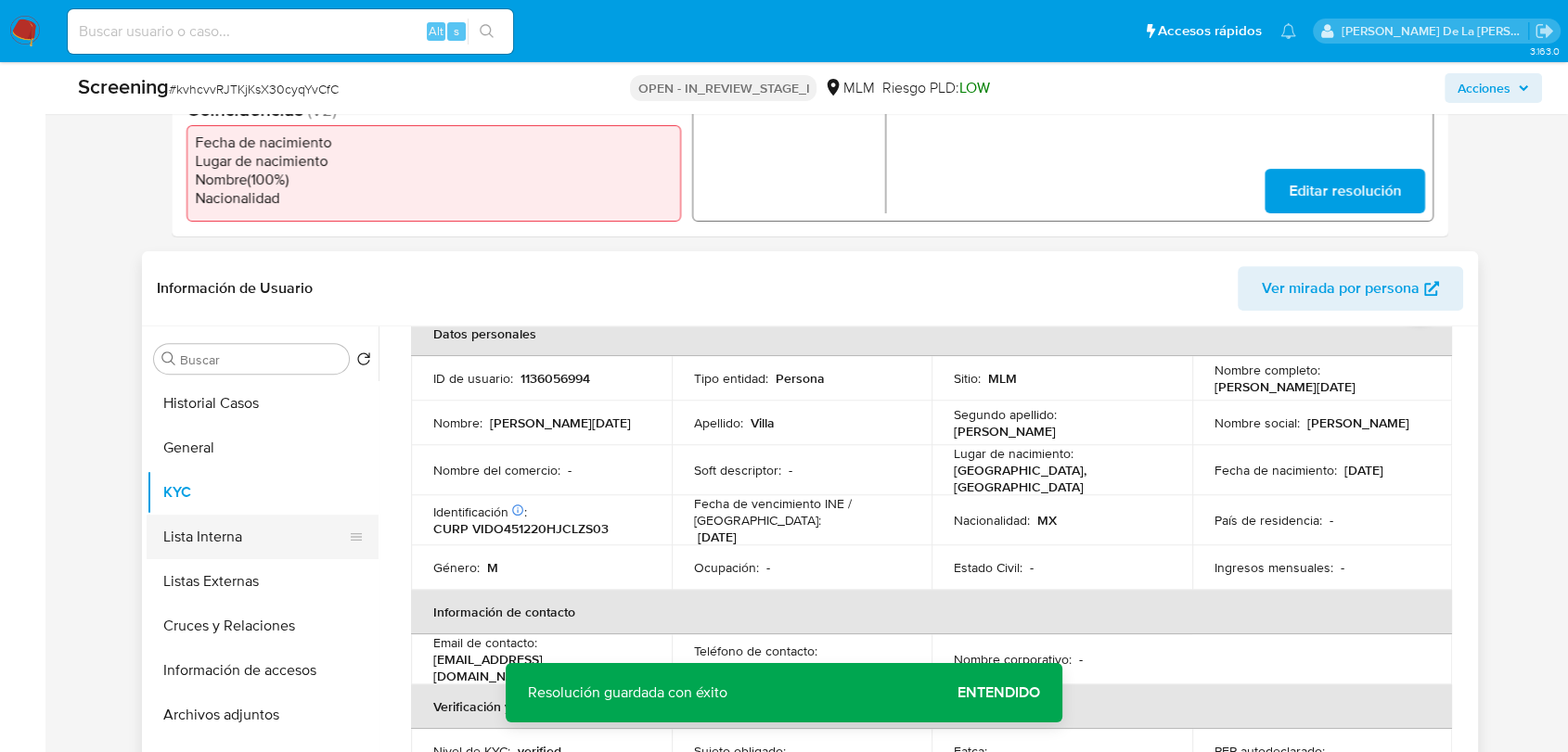
click at [248, 542] on button "Lista Interna" at bounding box center [254, 537] width 217 height 45
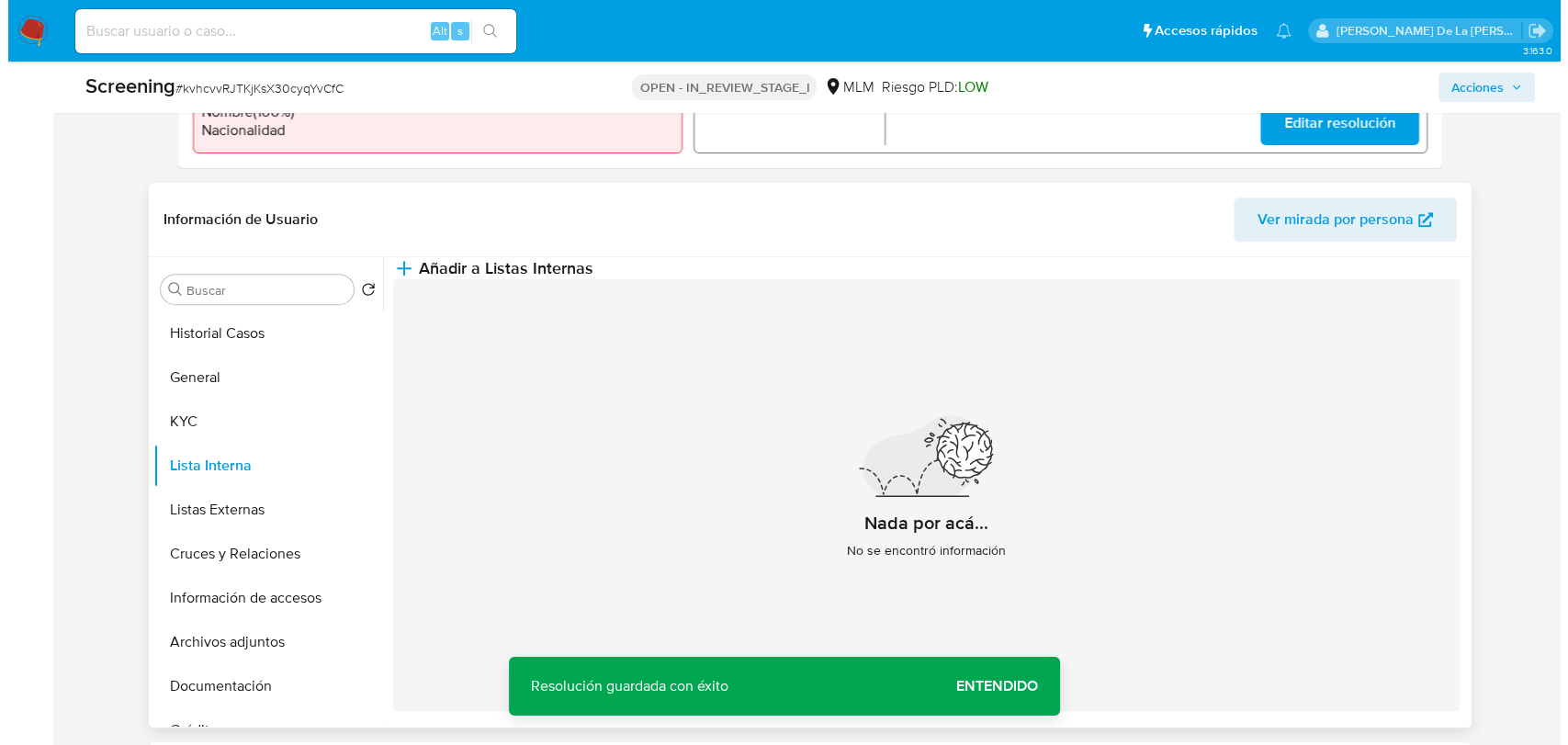
scroll to position [714, 0]
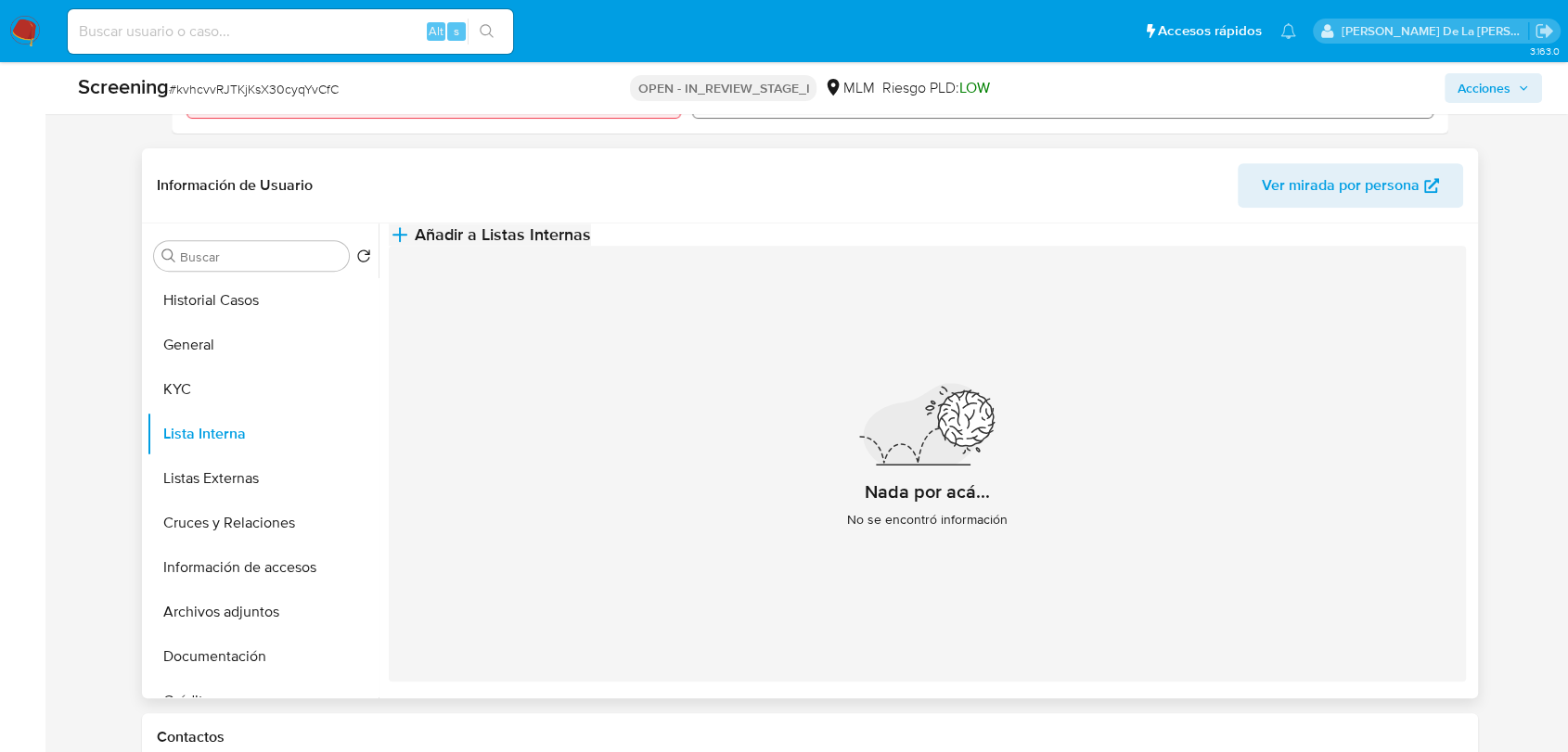
click at [591, 245] on span "Añadir a Listas Internas" at bounding box center [502, 234] width 176 height 20
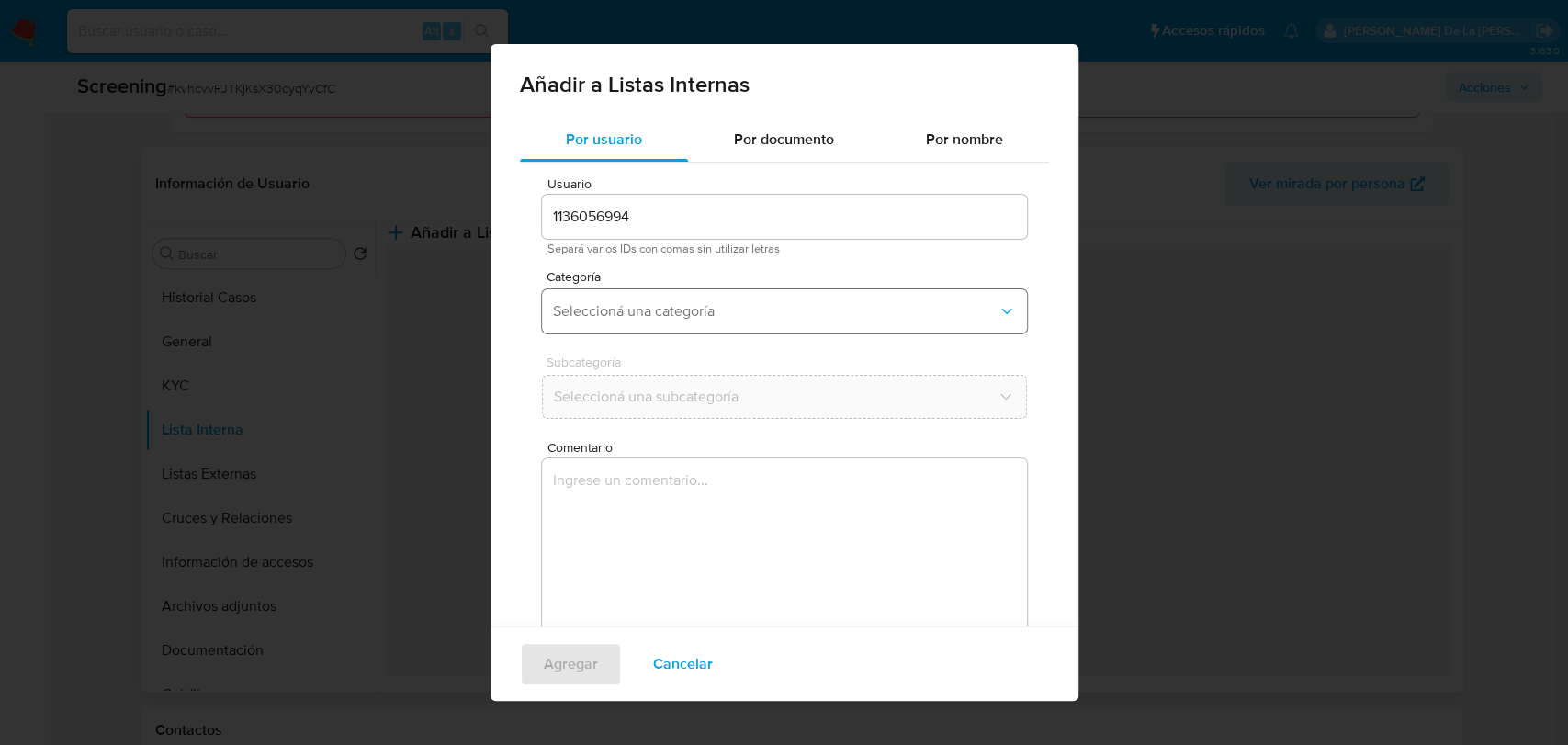
click at [717, 319] on span "Seleccioná una categoría" at bounding box center [775, 311] width 444 height 18
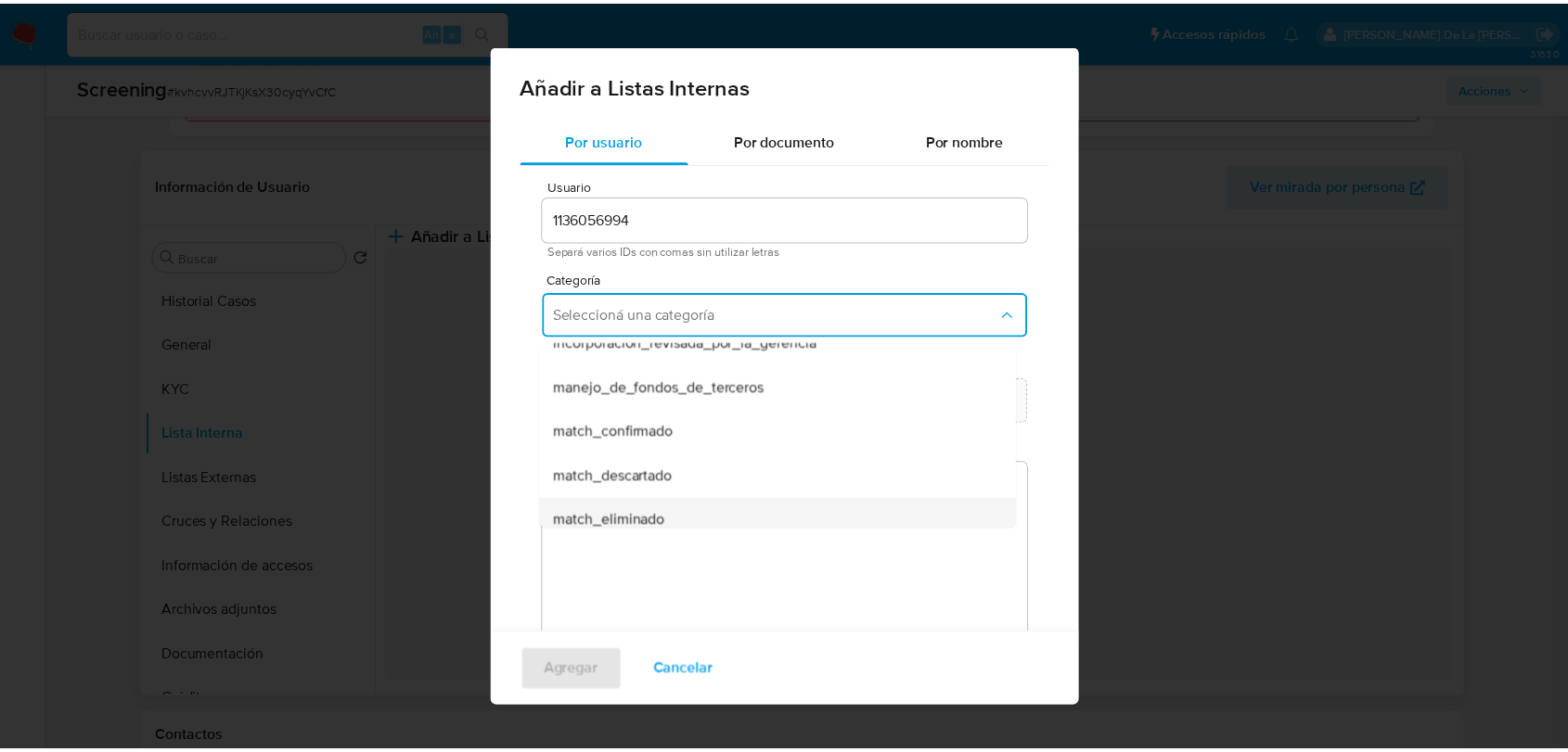
scroll to position [103, 0]
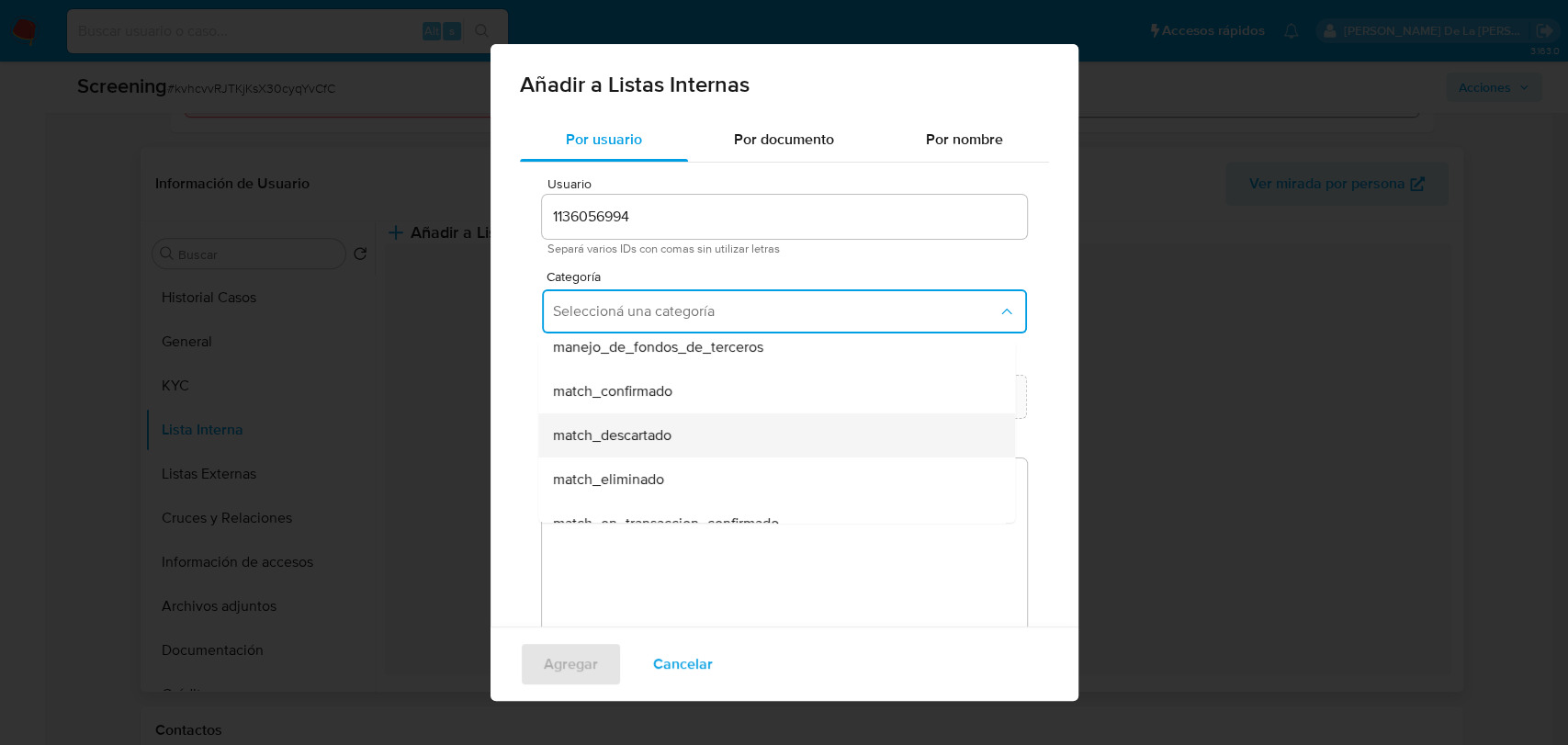
click at [655, 428] on span "match_descartado" at bounding box center [612, 435] width 118 height 18
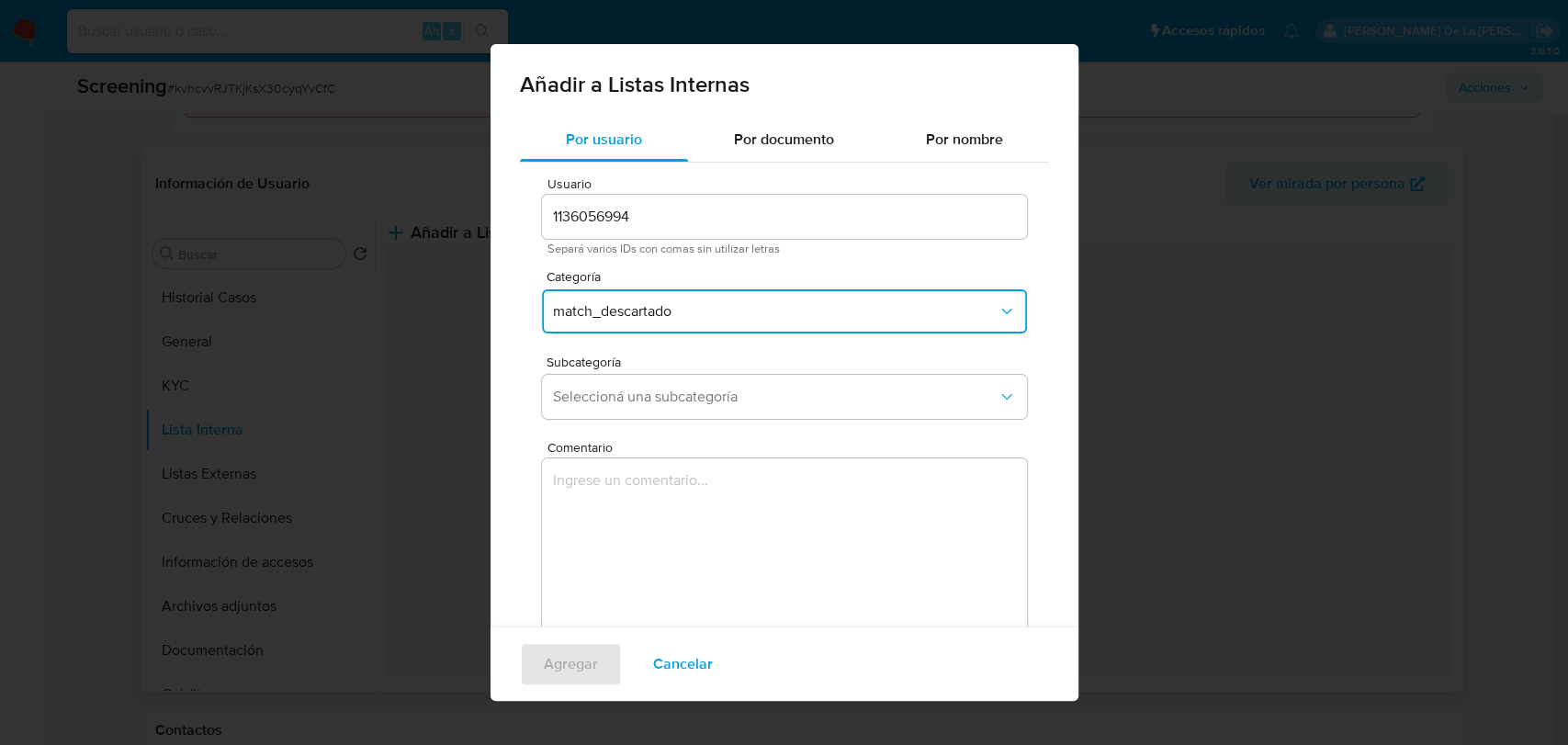
click at [686, 361] on span "Subcategoría" at bounding box center [789, 362] width 485 height 13
click at [678, 385] on button "Seleccioná una subcategoría" at bounding box center [784, 397] width 485 height 45
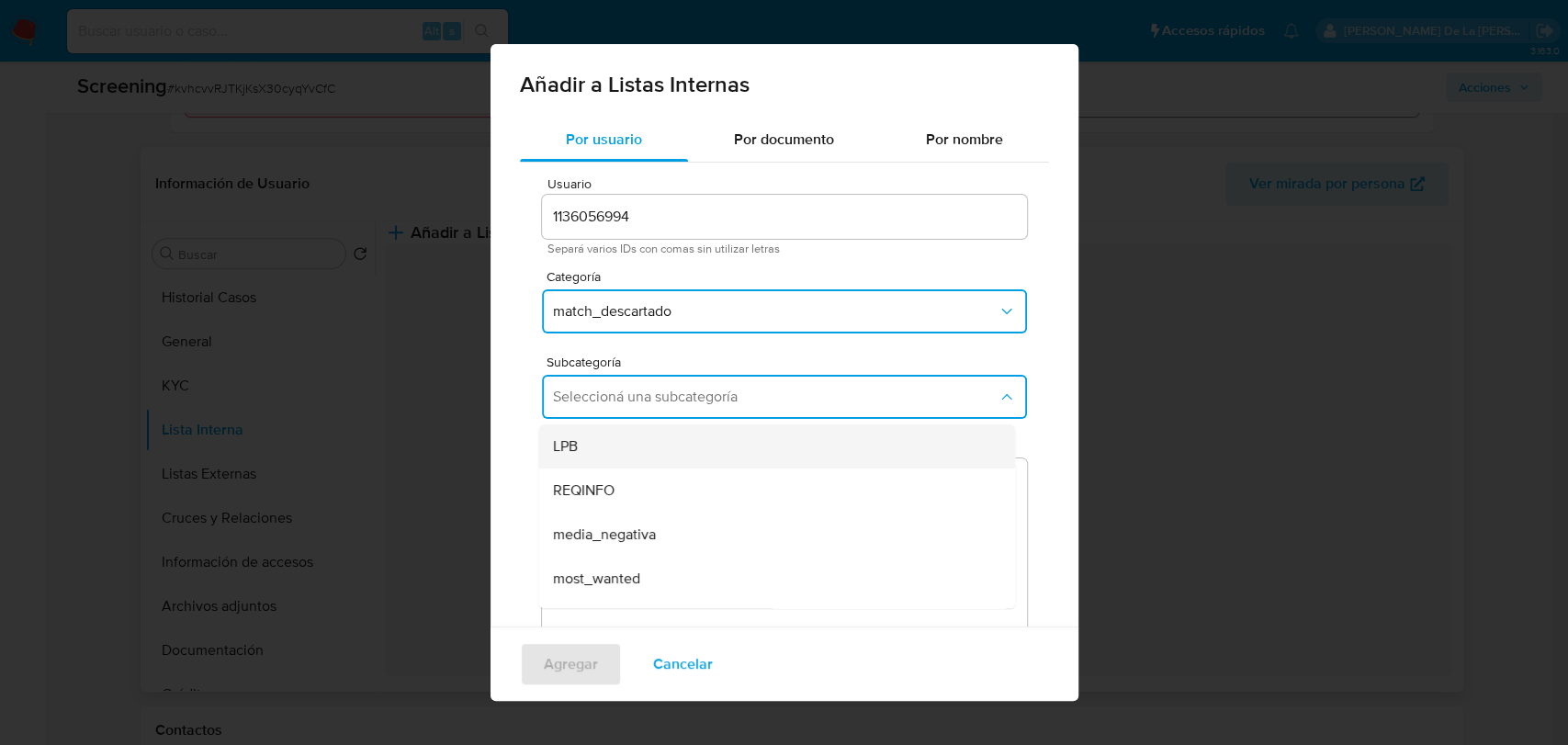
click at [656, 442] on div "LPB" at bounding box center [771, 446] width 437 height 45
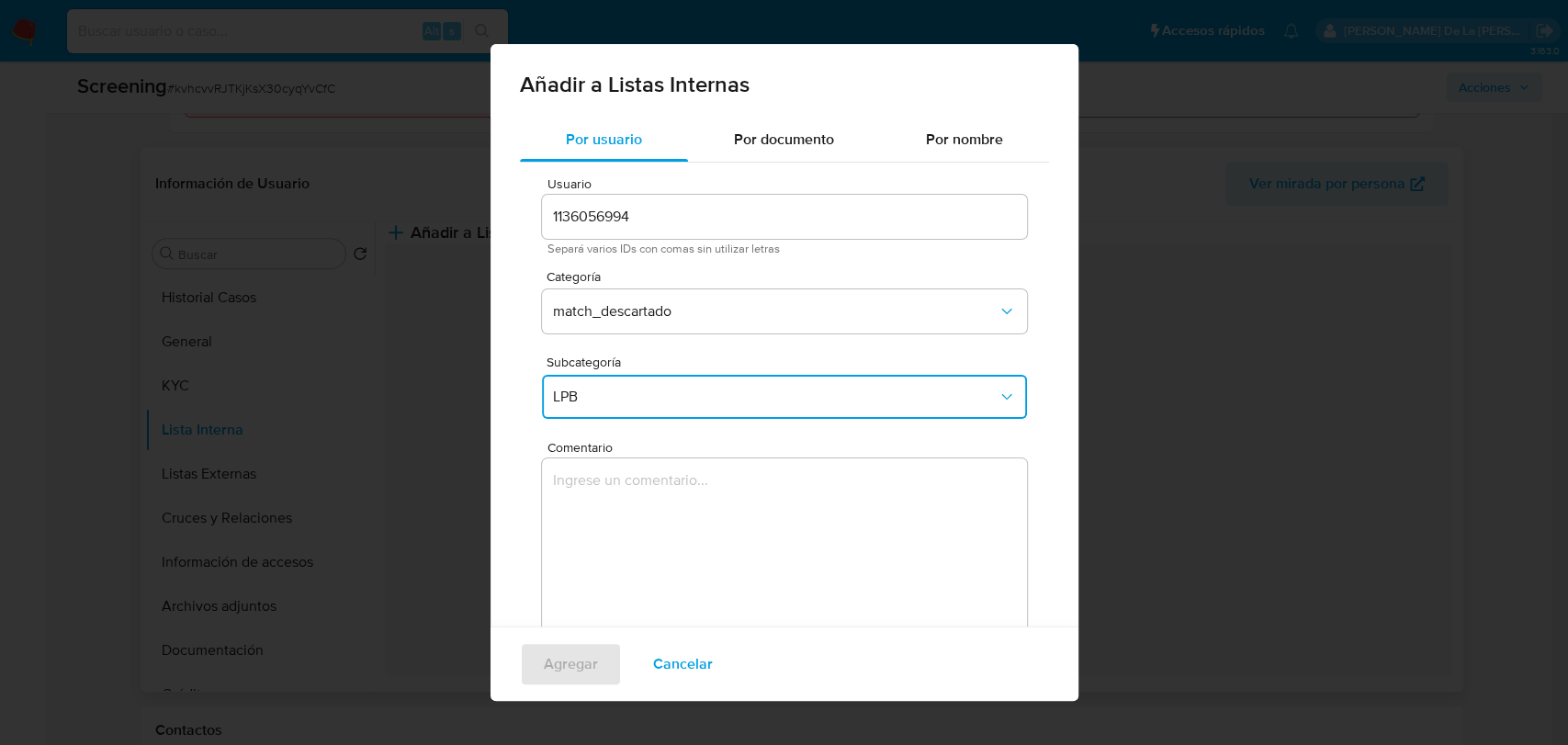
click at [641, 501] on textarea "Comentario" at bounding box center [784, 547] width 485 height 176
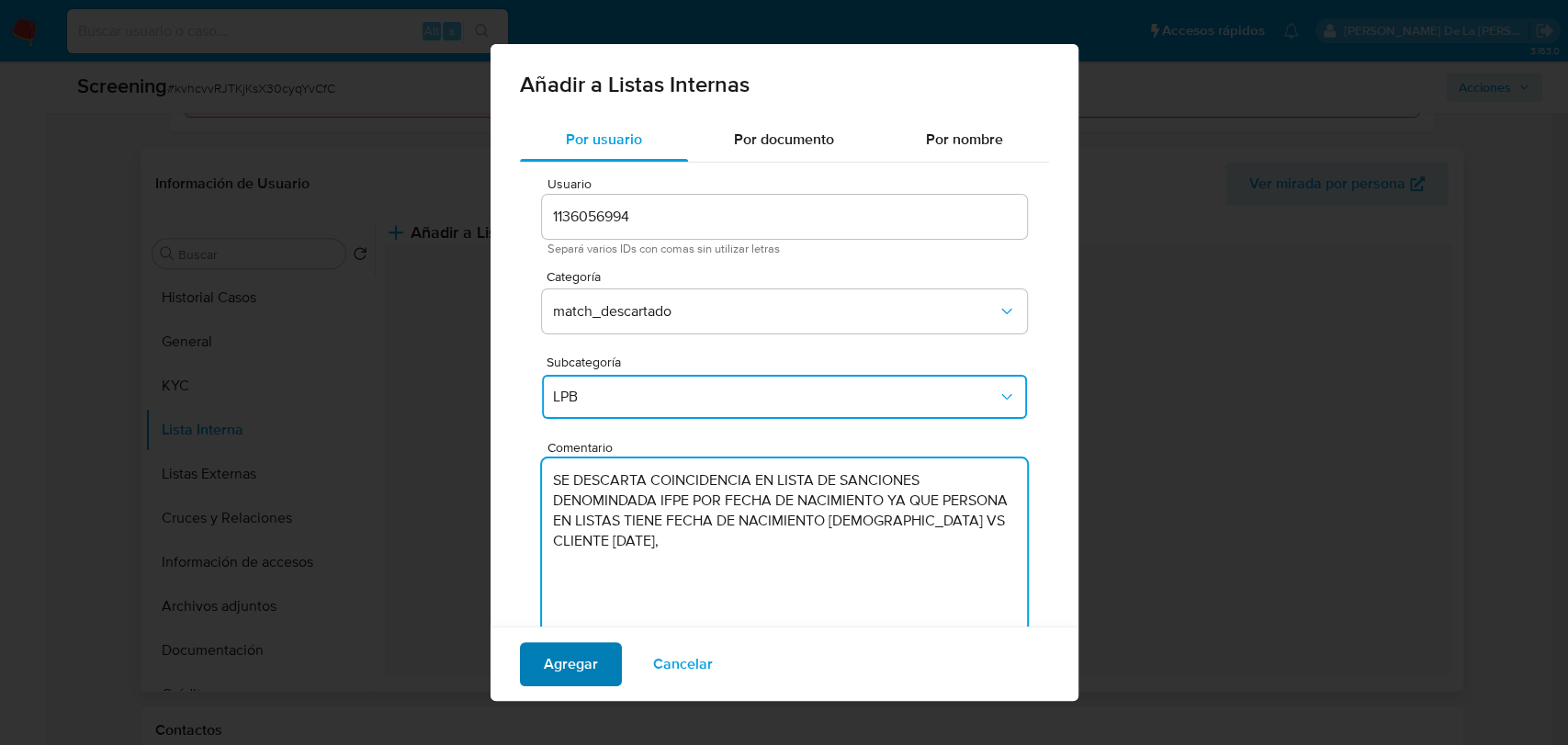
type textarea "SE DESCARTA COINCIDENCIA EN LISTA DE SANCIONES DENOMINDADA IFPE POR FECHA DE NA…"
click at [546, 670] on span "Agregar" at bounding box center [570, 664] width 54 height 41
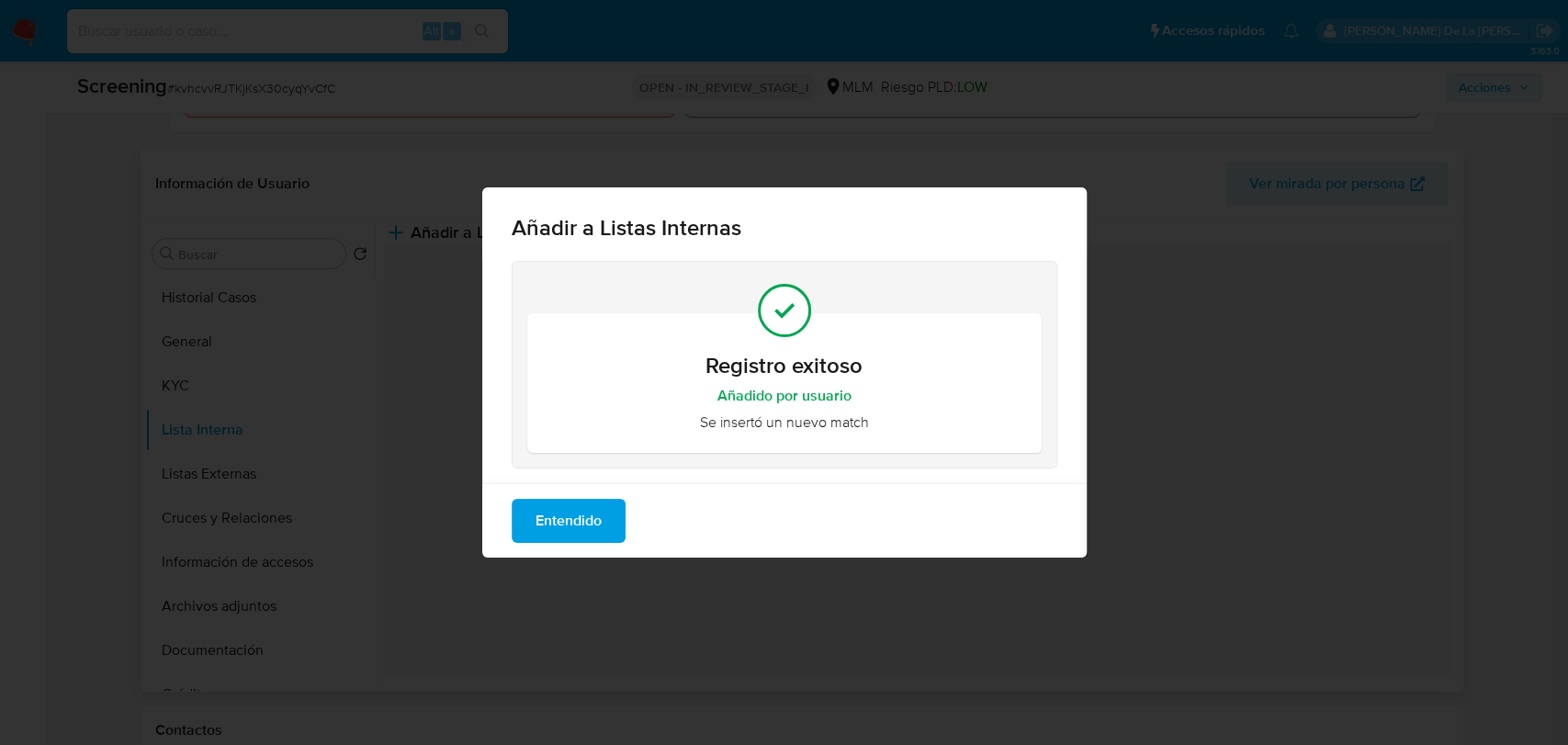
click at [574, 518] on span "Entendido" at bounding box center [568, 520] width 66 height 41
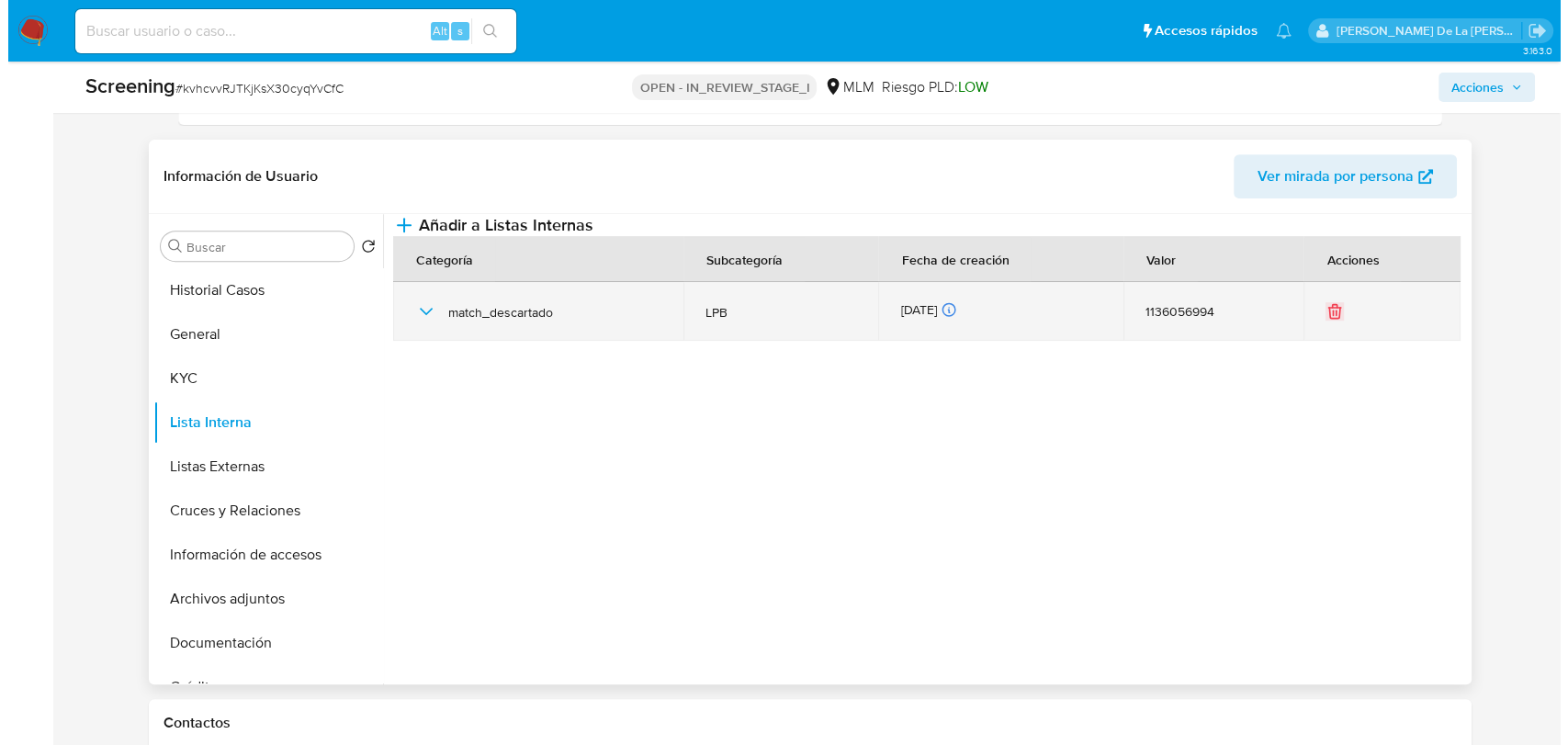
scroll to position [510, 0]
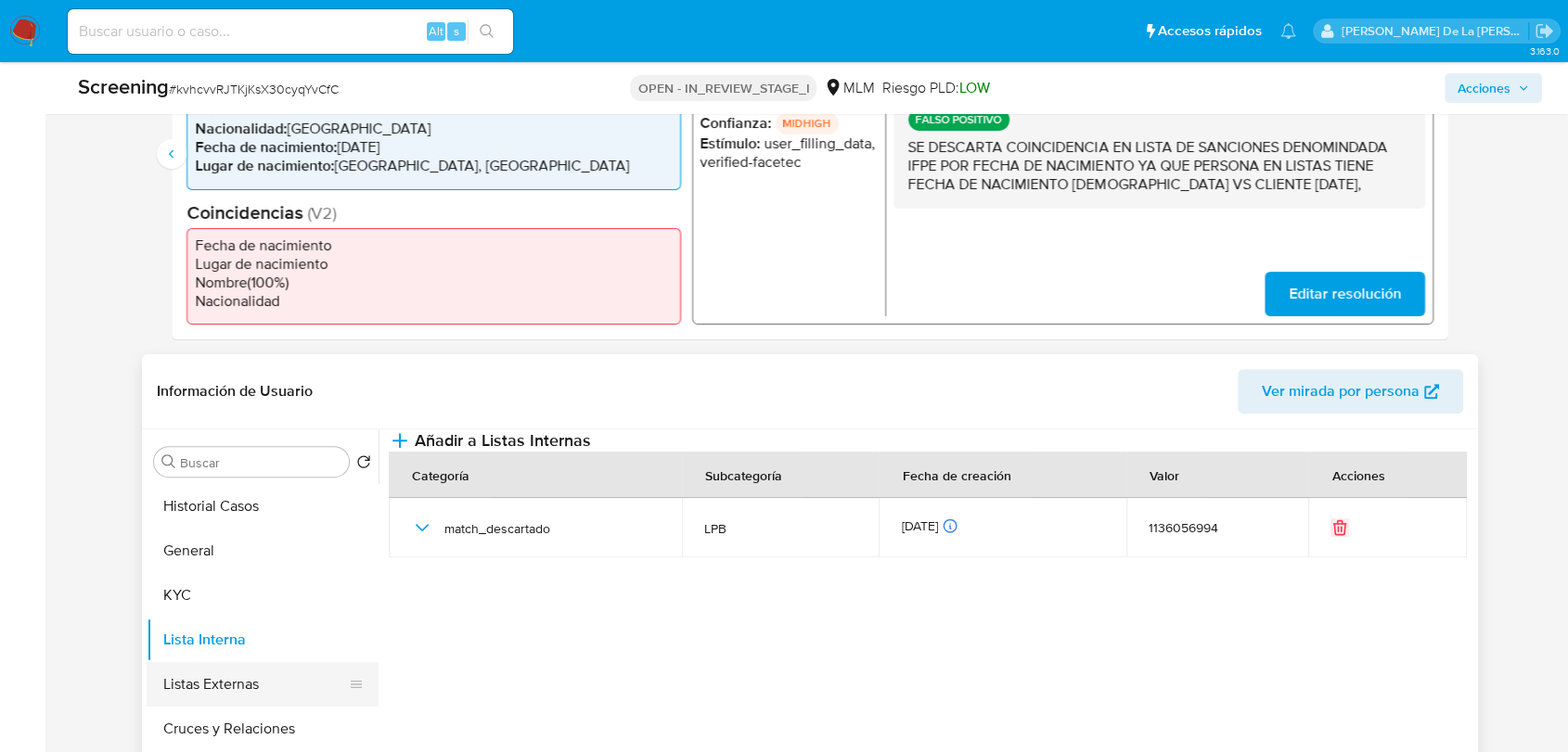
click at [232, 691] on button "Listas Externas" at bounding box center [254, 684] width 217 height 45
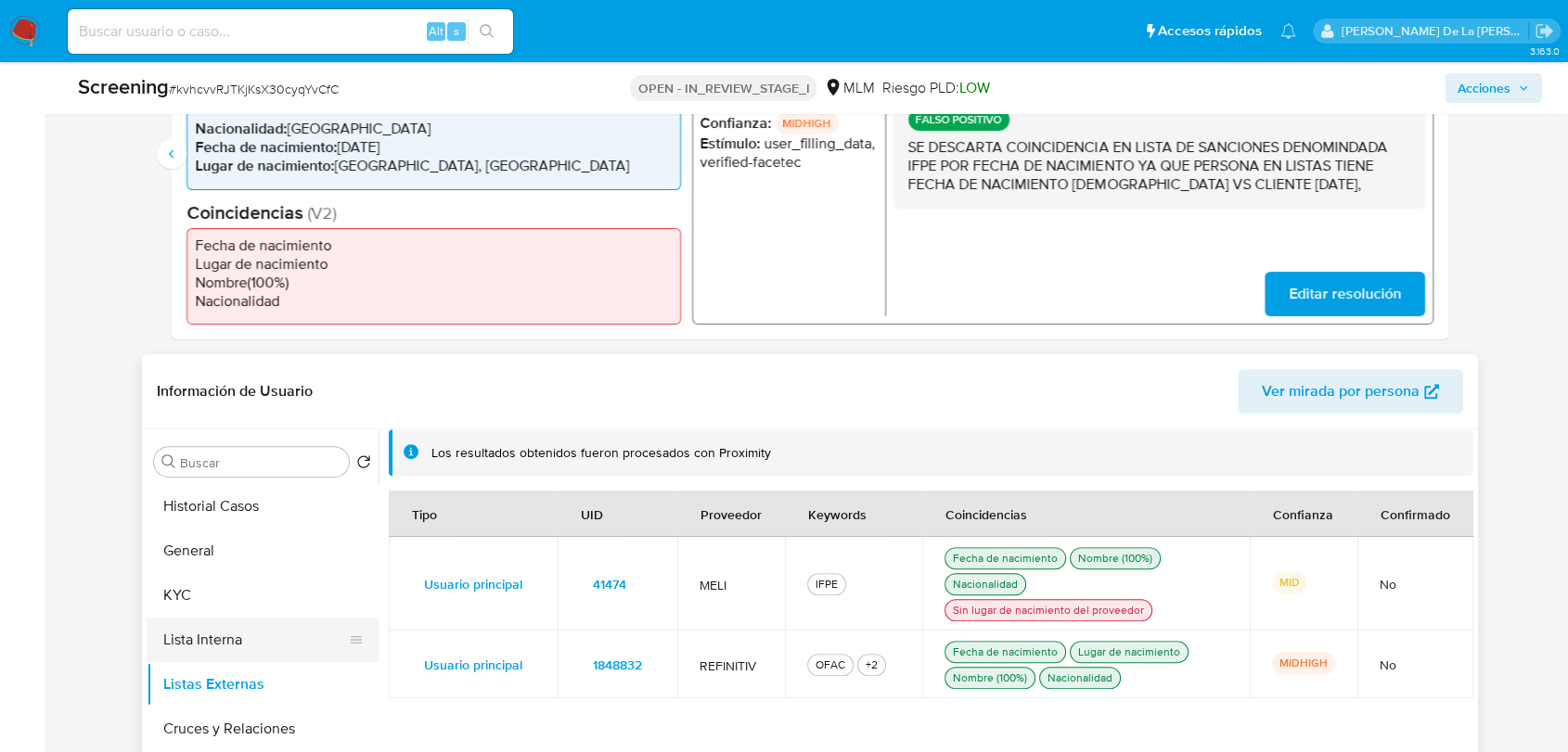
click at [245, 648] on button "Lista Interna" at bounding box center [254, 640] width 217 height 45
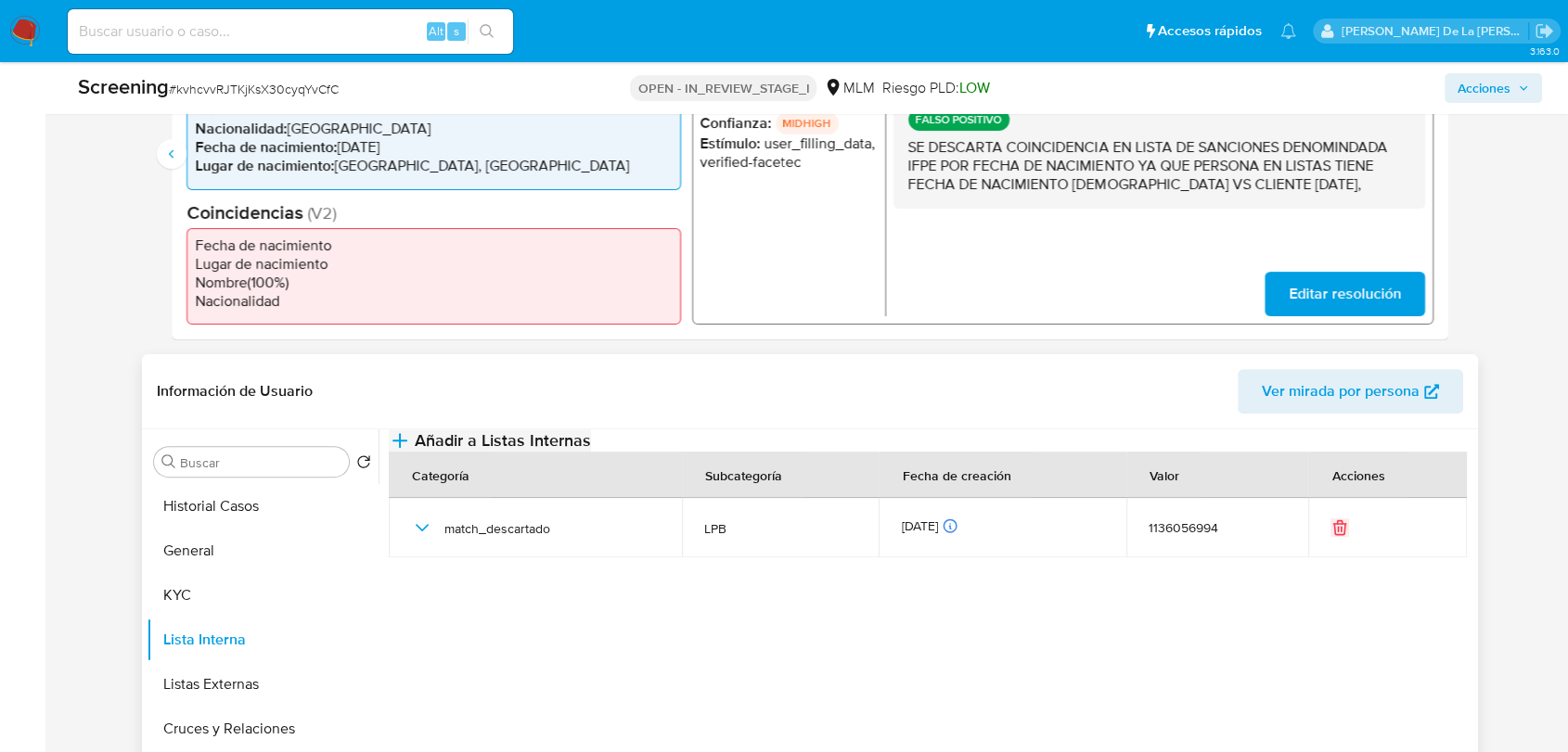
click at [591, 451] on span "Añadir a Listas Internas" at bounding box center [502, 440] width 176 height 20
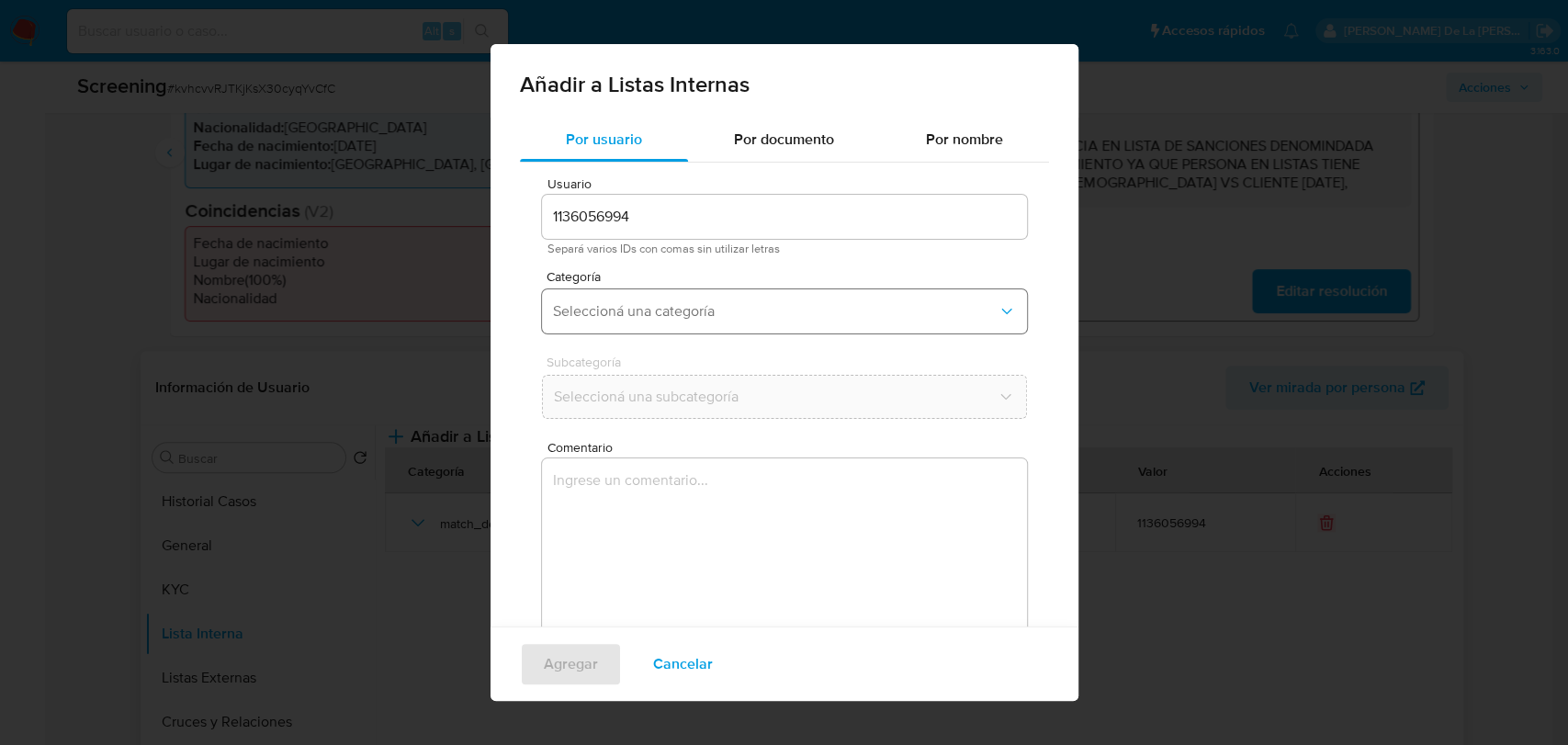
click at [698, 323] on button "Seleccioná una categoría" at bounding box center [784, 311] width 485 height 45
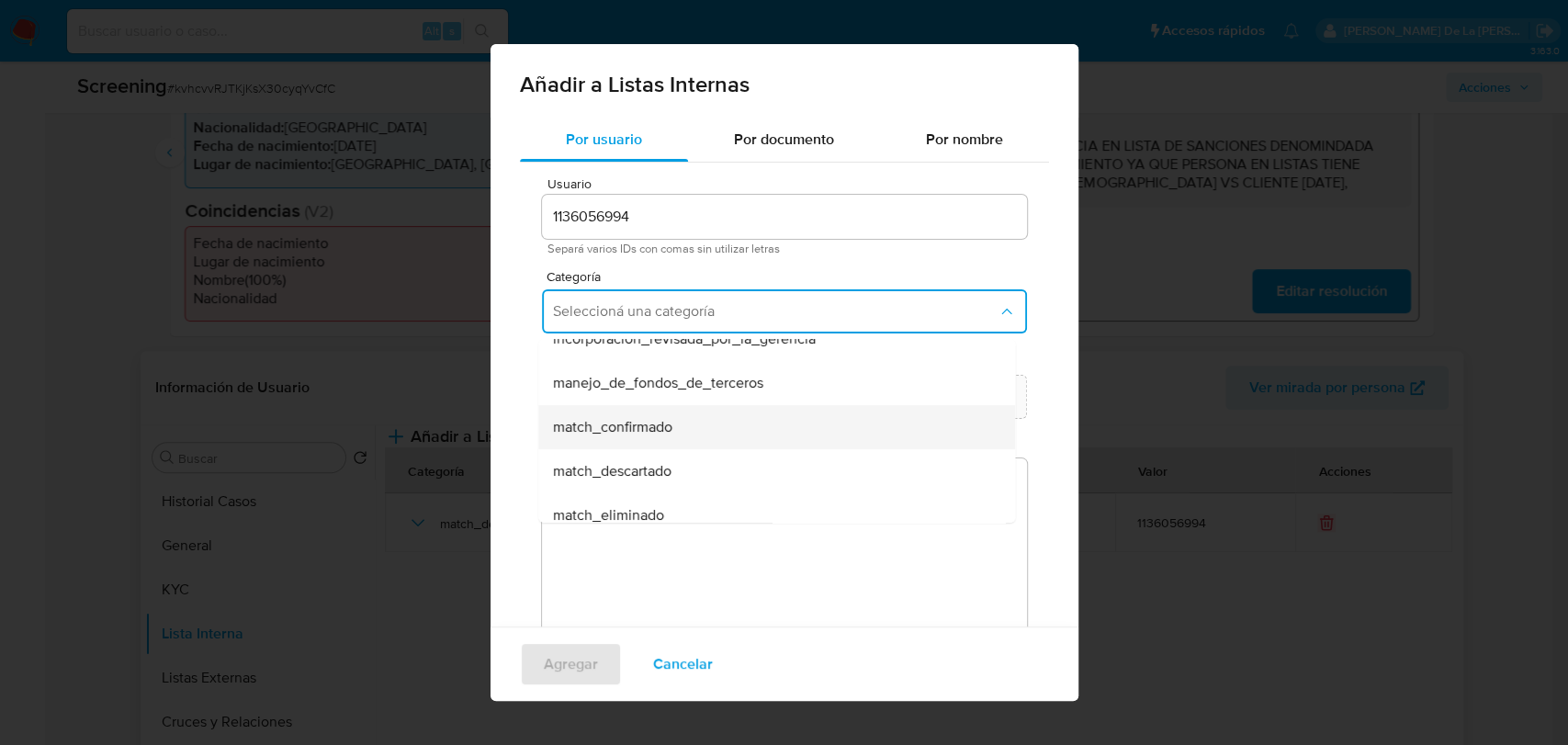
scroll to position [102, 0]
click at [640, 443] on span "match_descartado" at bounding box center [612, 435] width 118 height 18
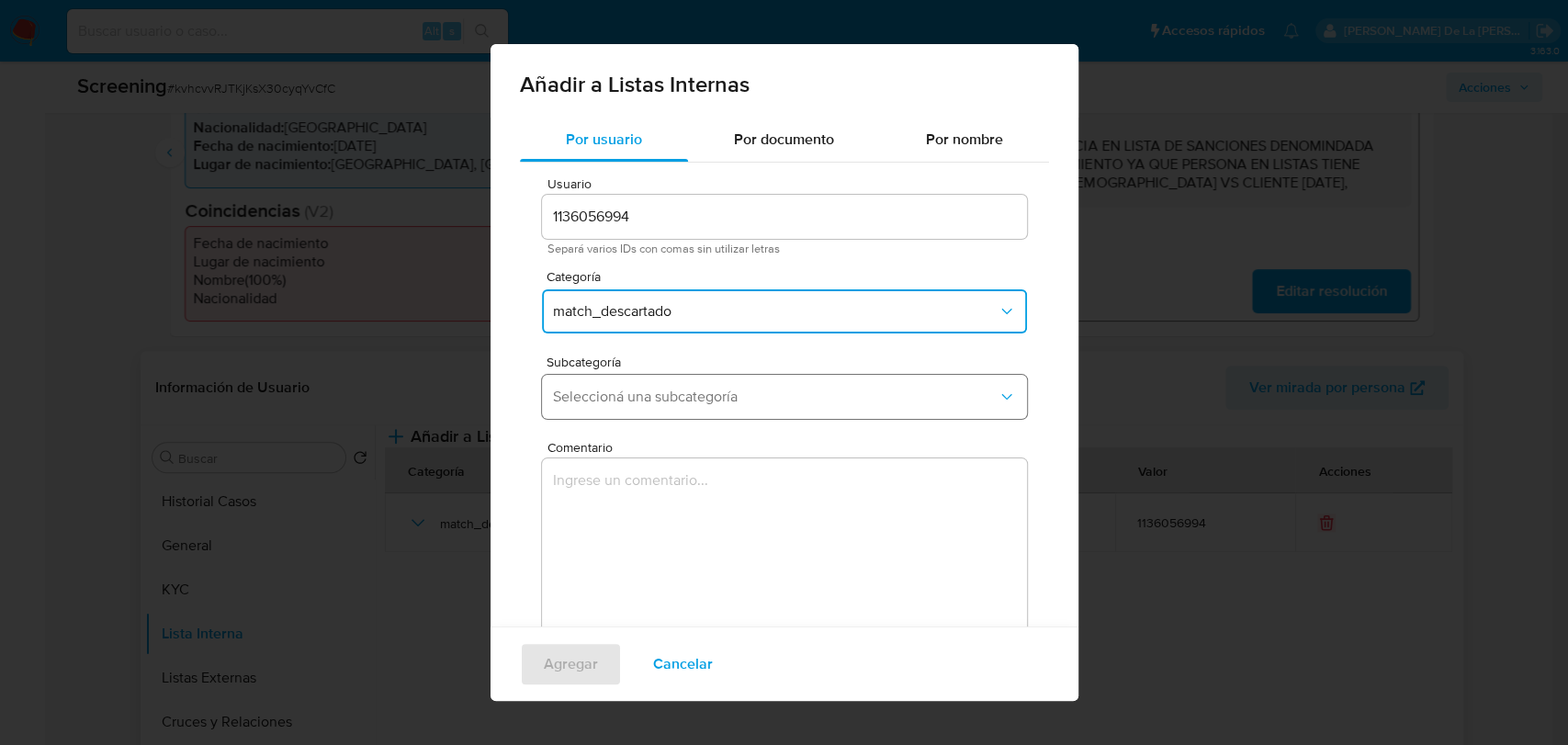
click at [665, 396] on span "Seleccioná una subcategoría" at bounding box center [775, 396] width 444 height 18
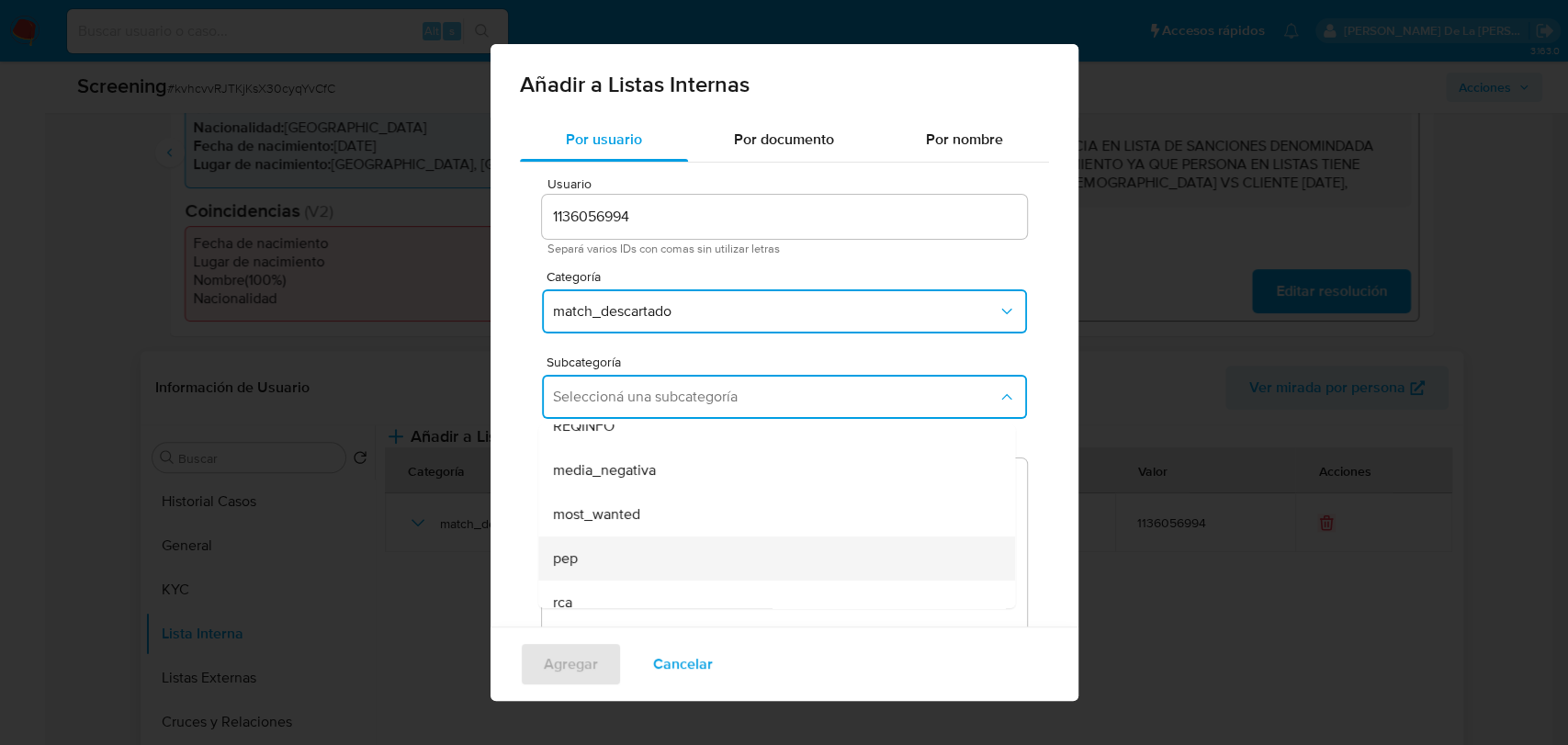
scroll to position [125, 0]
click at [596, 591] on span "sanctions_list" at bounding box center [597, 586] width 87 height 18
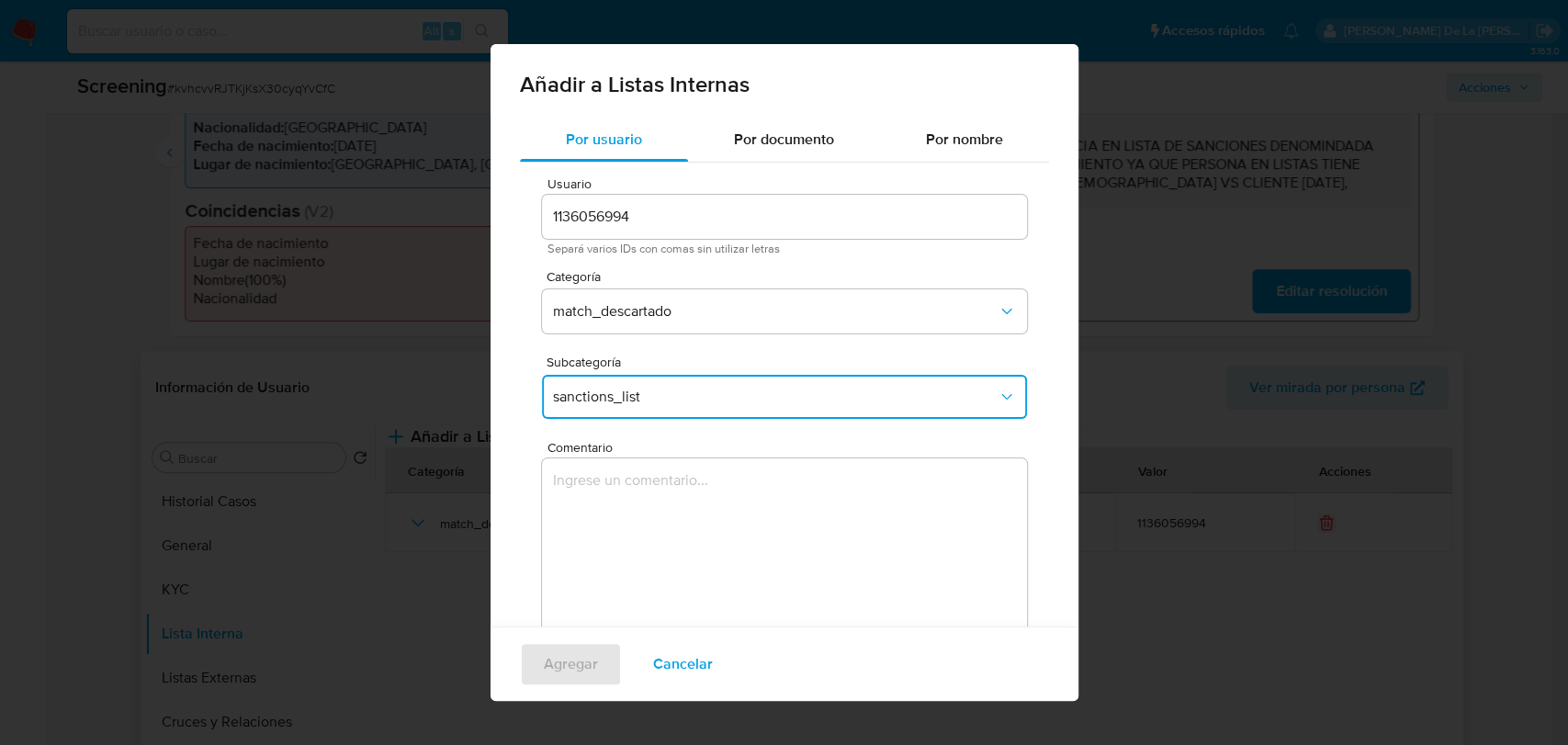
click at [612, 526] on textarea "Comentario" at bounding box center [784, 547] width 485 height 176
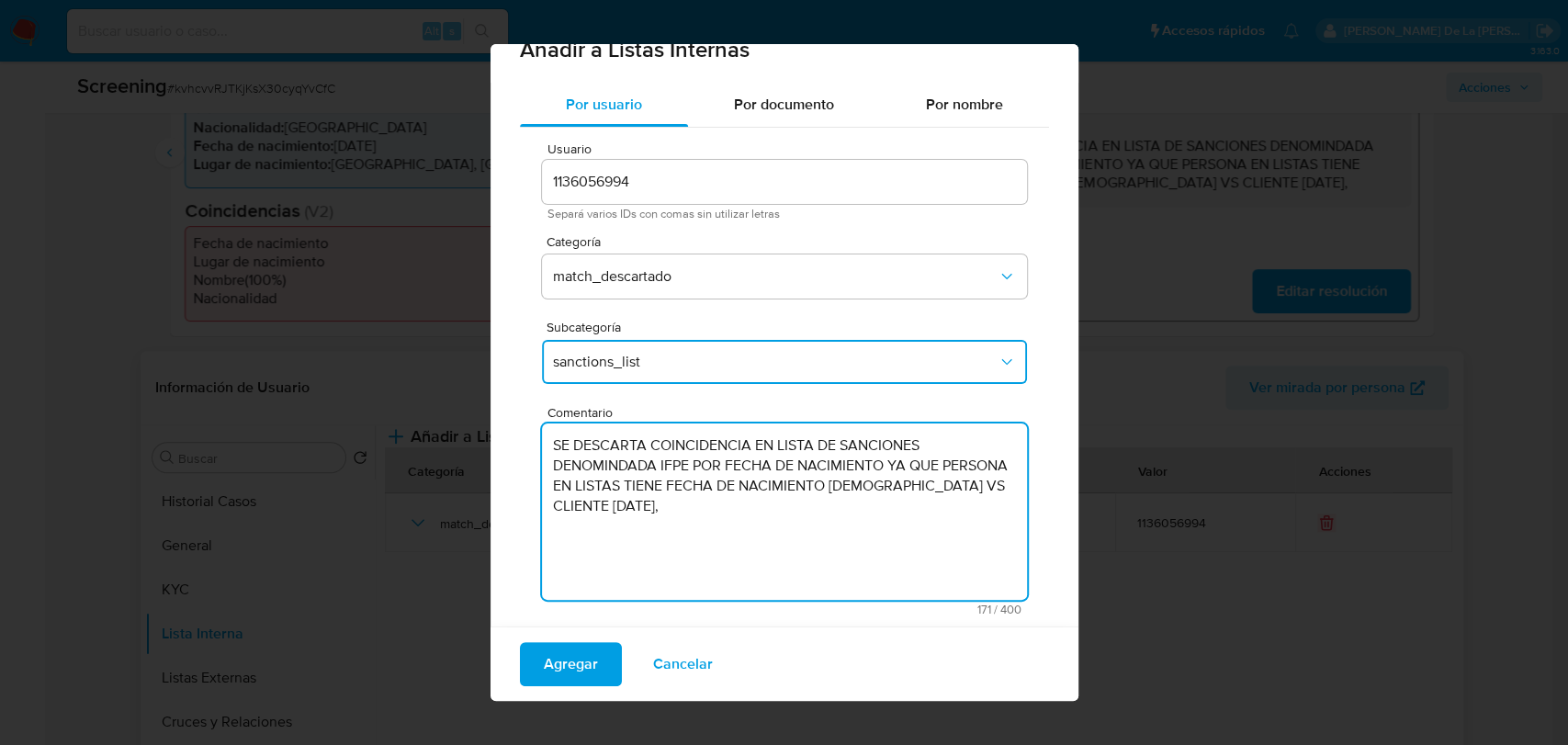
scroll to position [52, 0]
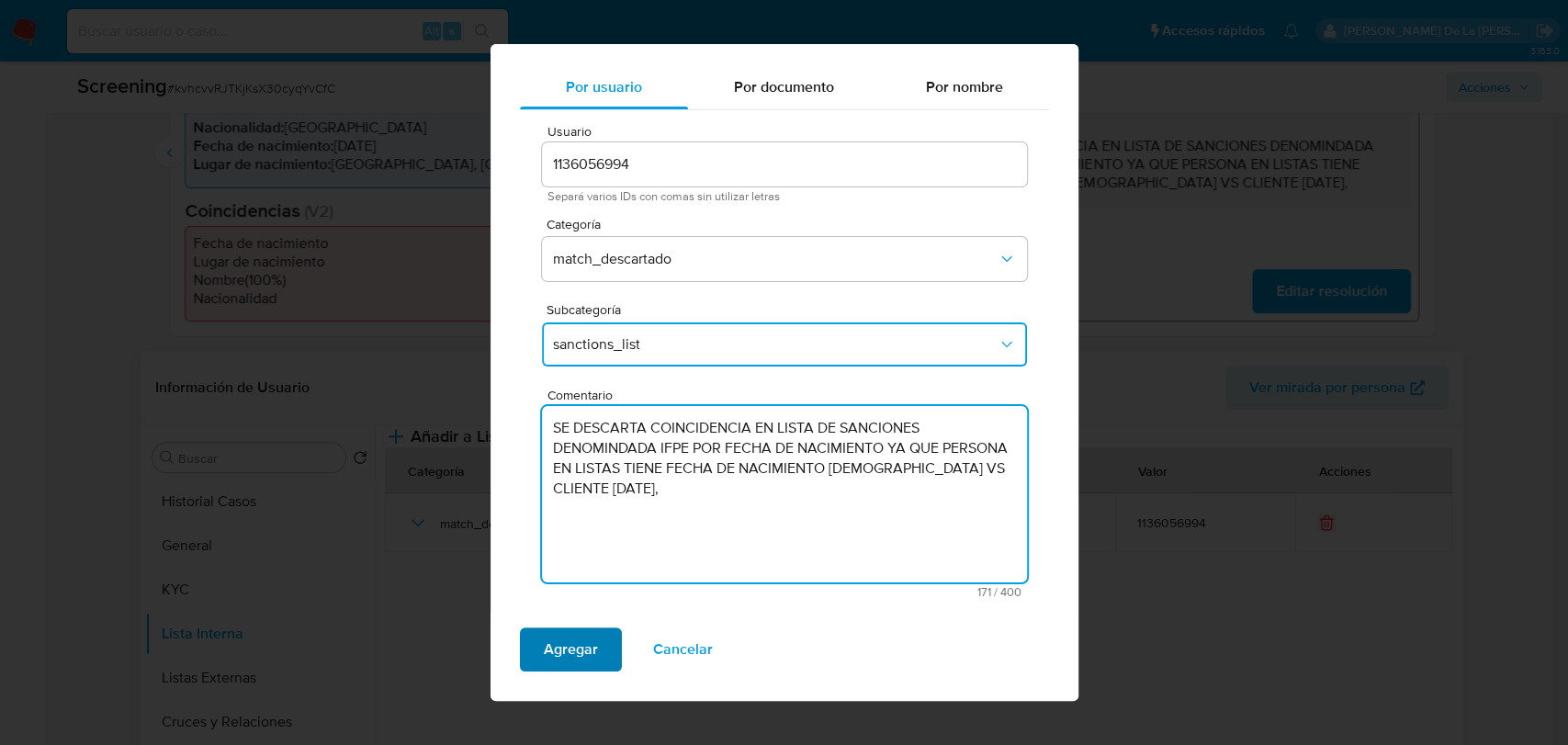
type textarea "SE DESCARTA COINCIDENCIA EN LISTA DE SANCIONES DENOMINDADA IFPE POR FECHA DE NA…"
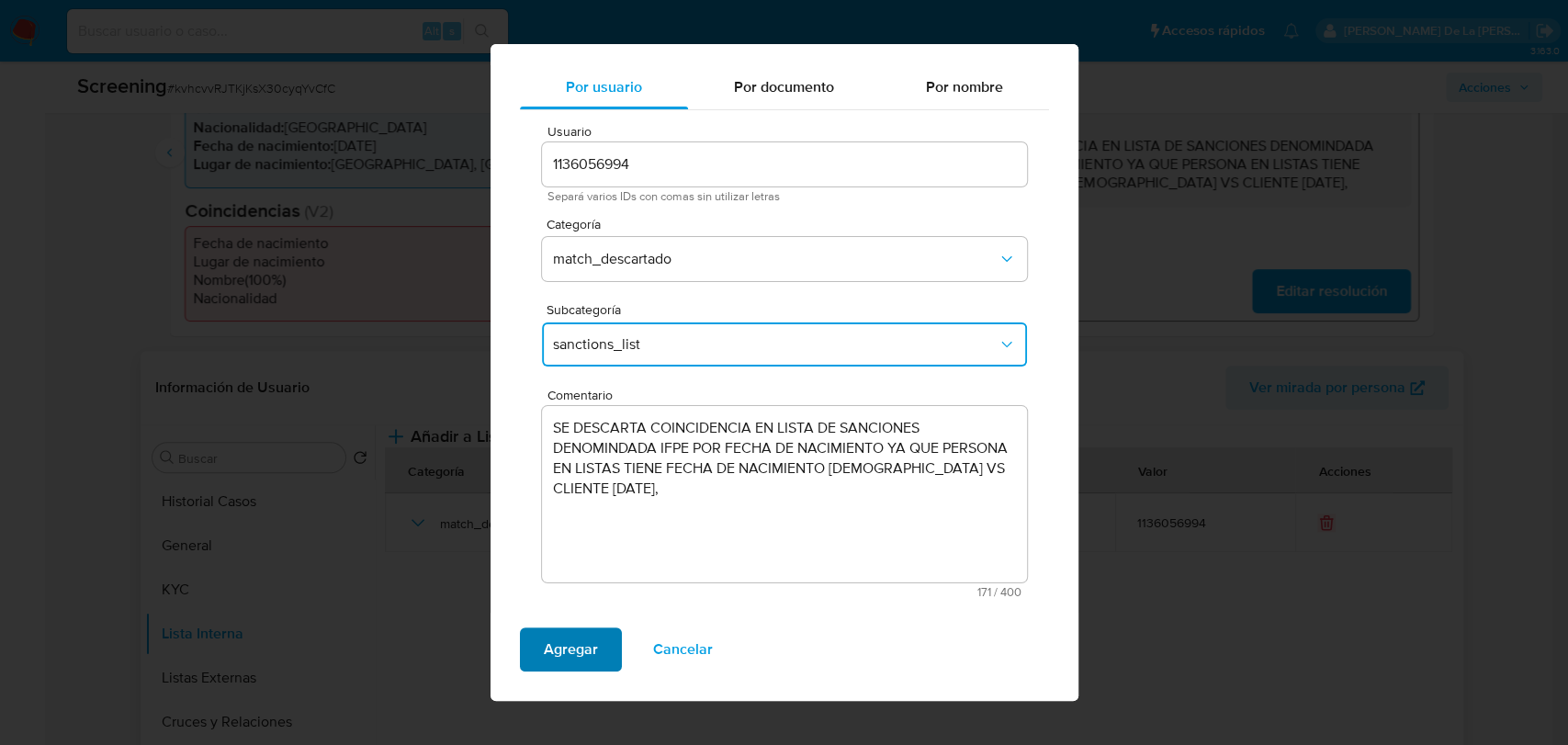
click at [577, 651] on span "Agregar" at bounding box center [570, 649] width 54 height 41
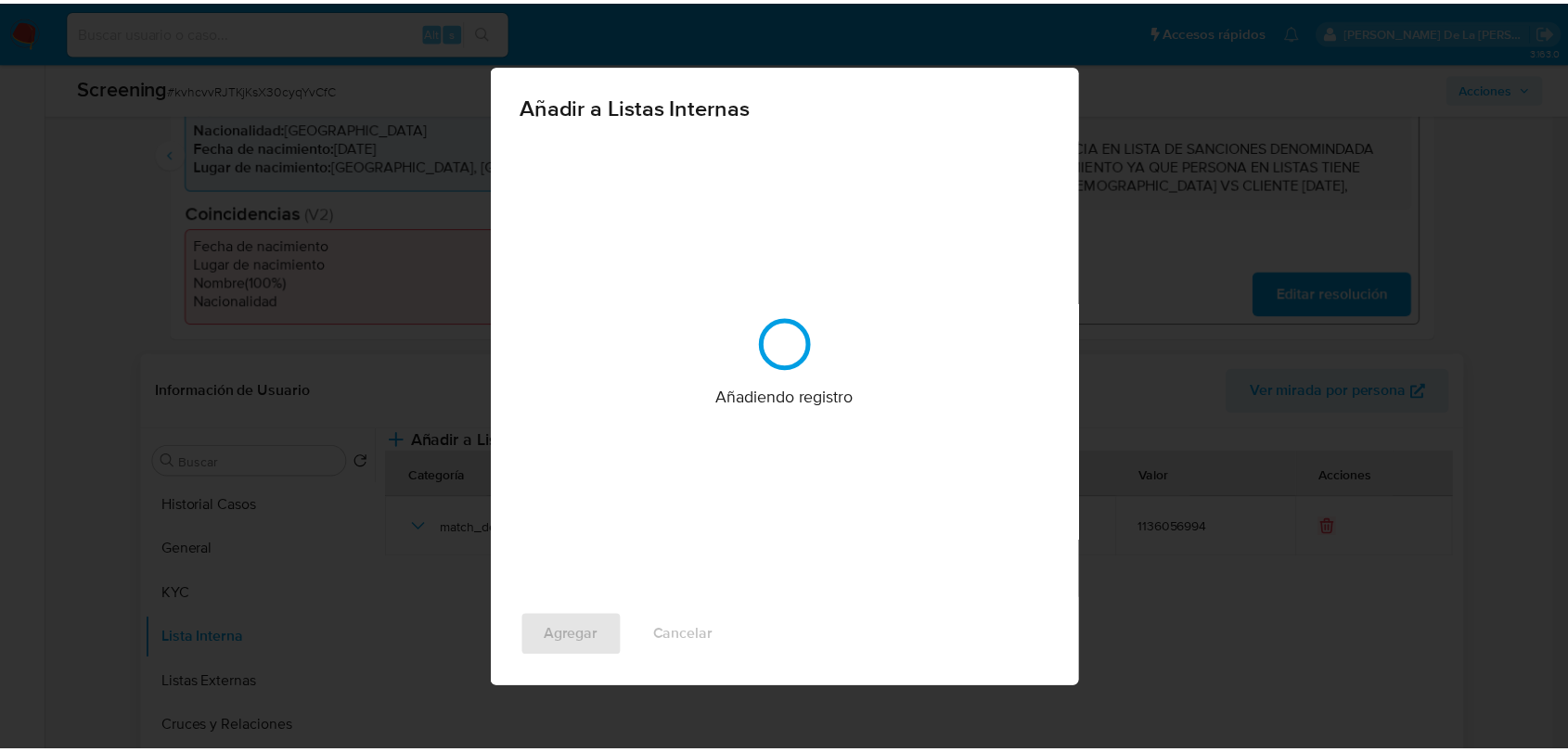
scroll to position [0, 0]
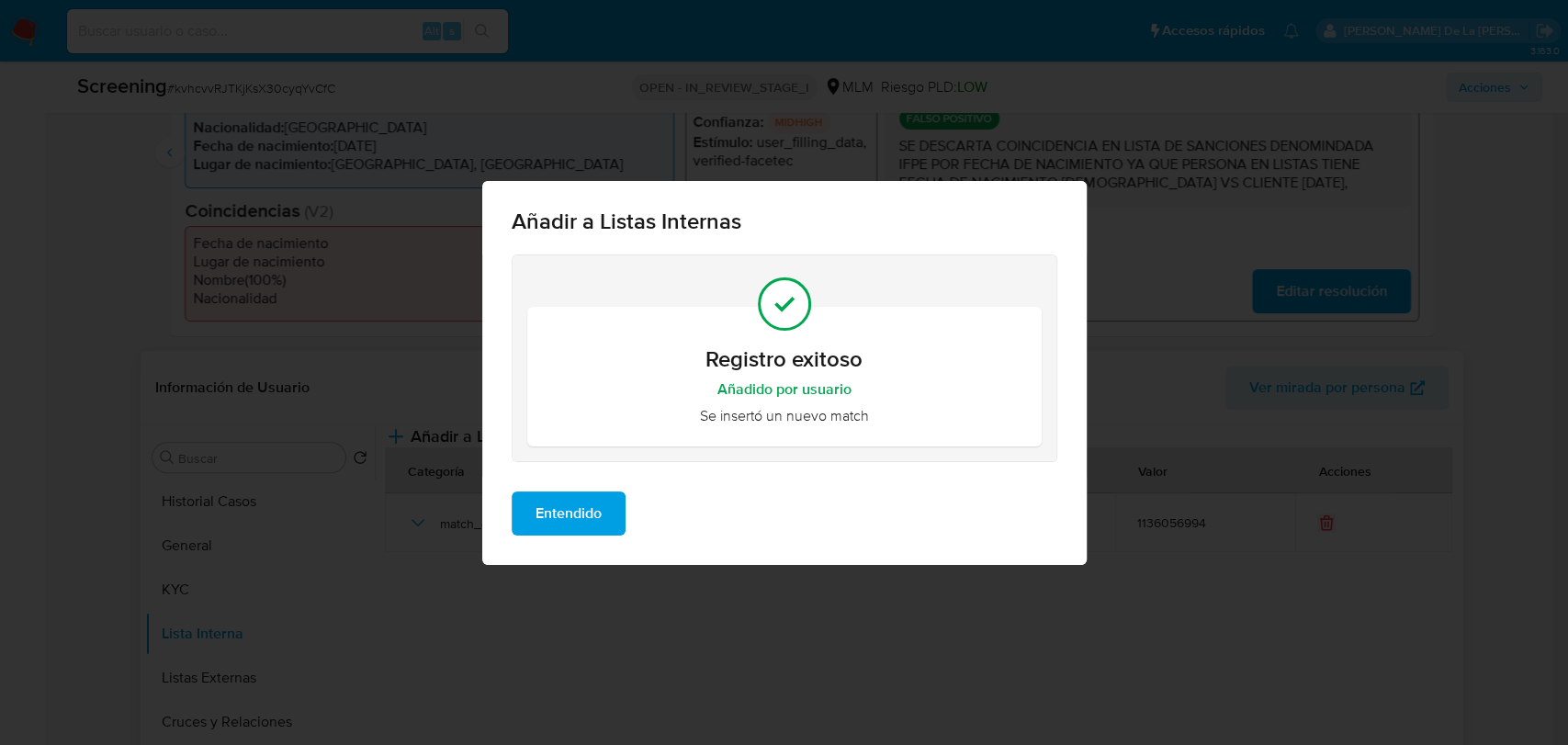
click at [512, 503] on button "Entendido" at bounding box center [568, 514] width 114 height 45
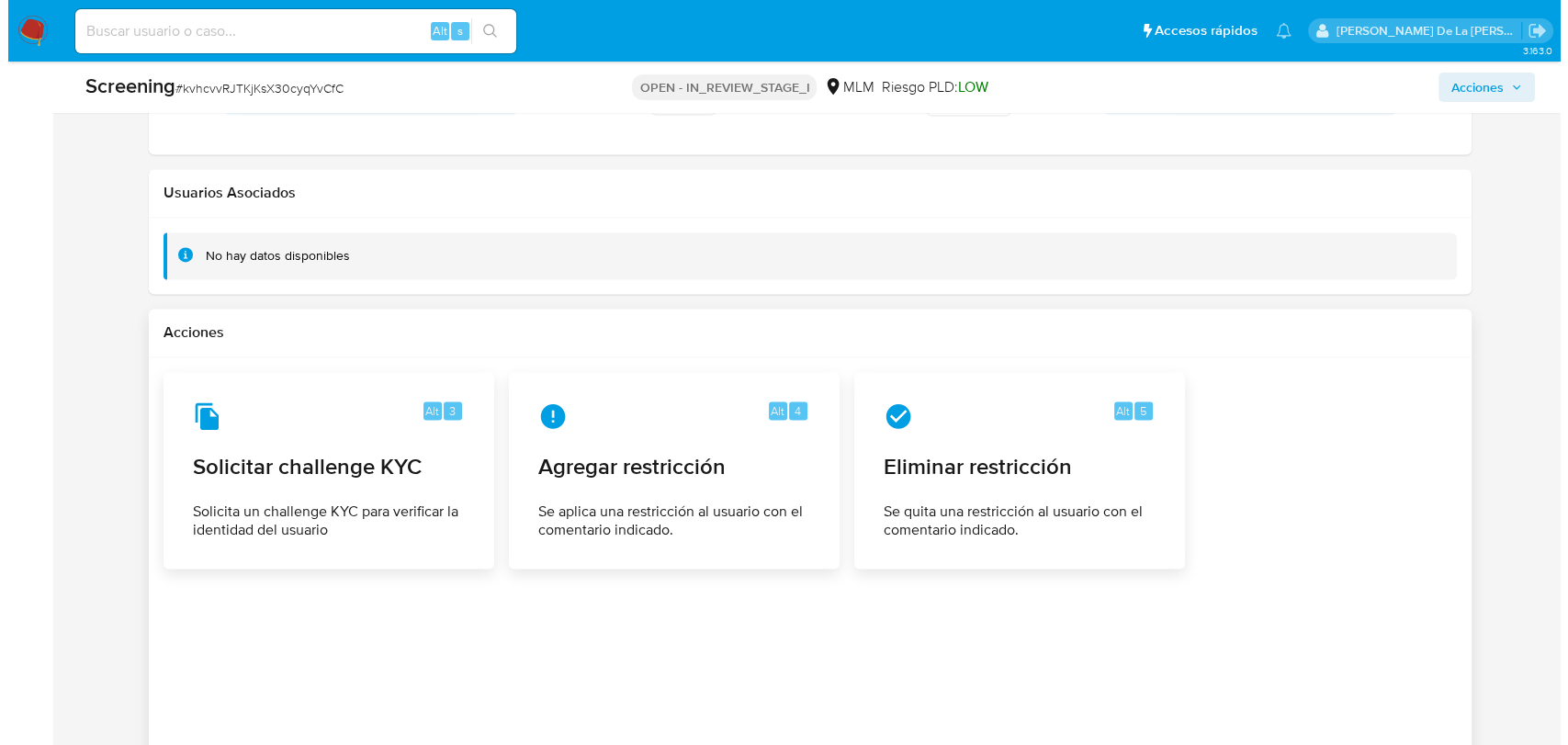
scroll to position [2704, 0]
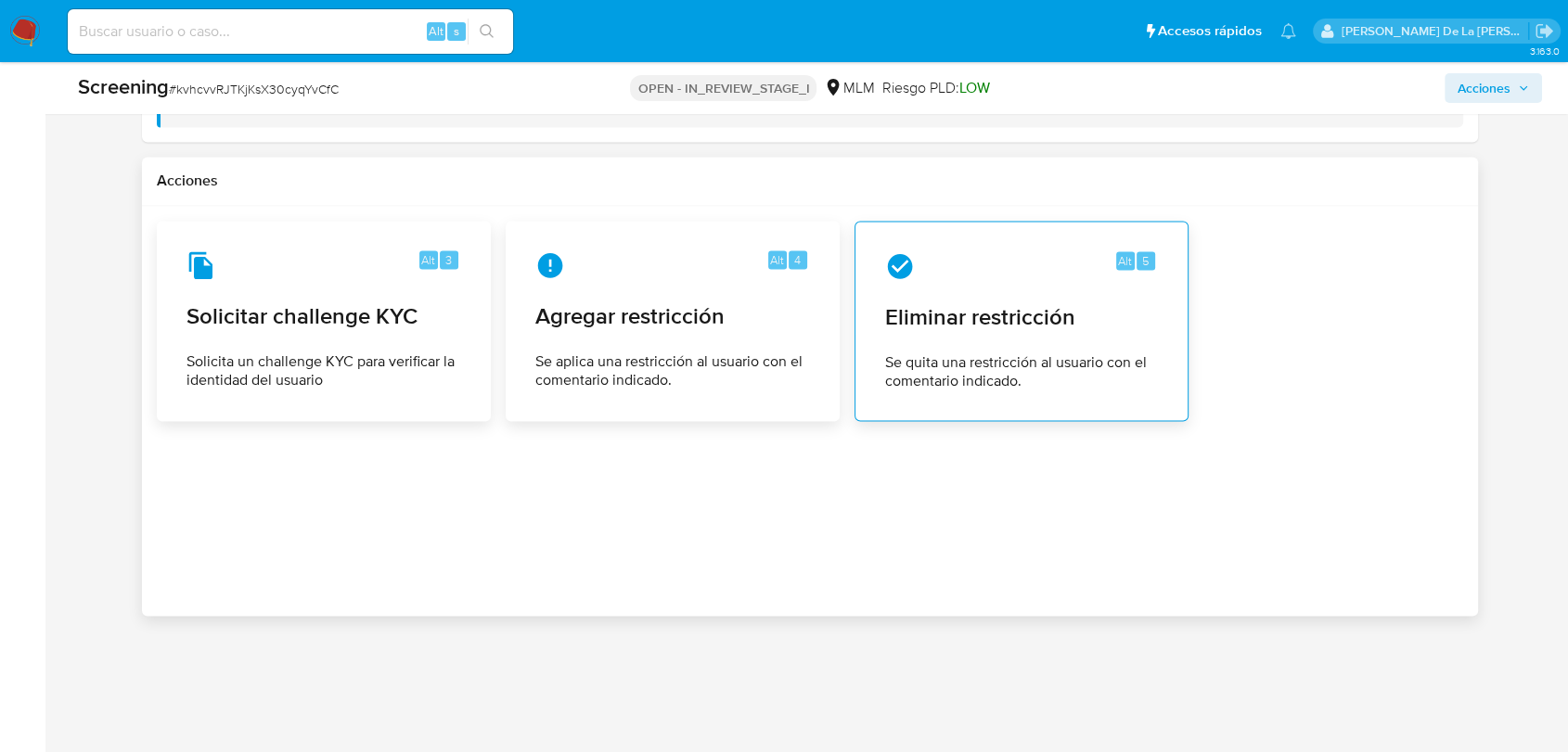
click at [1003, 375] on span "Se quita una restricción al usuario con el comentario indicado." at bounding box center [1021, 371] width 273 height 37
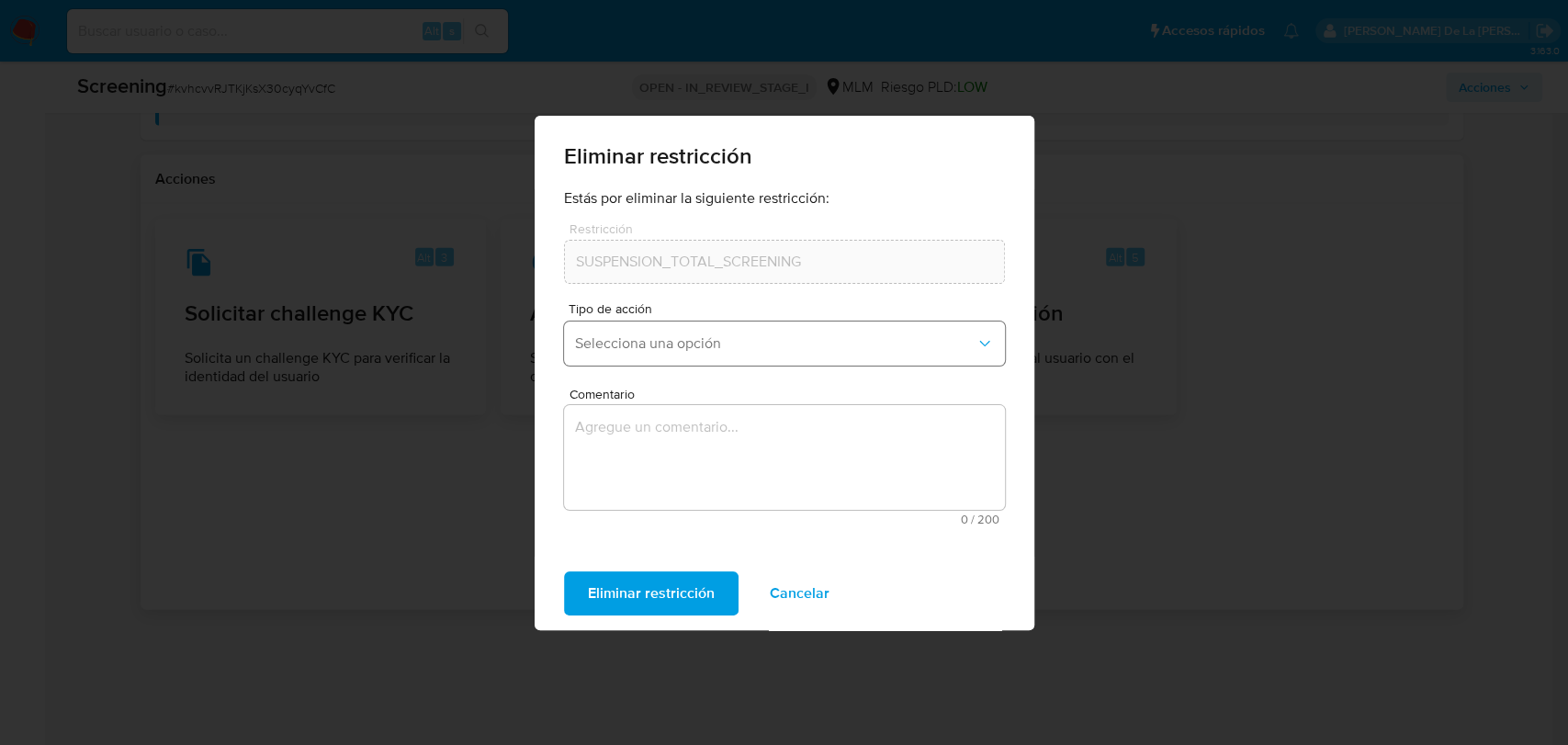
click at [635, 342] on span "Selecciona una opción" at bounding box center [775, 343] width 401 height 18
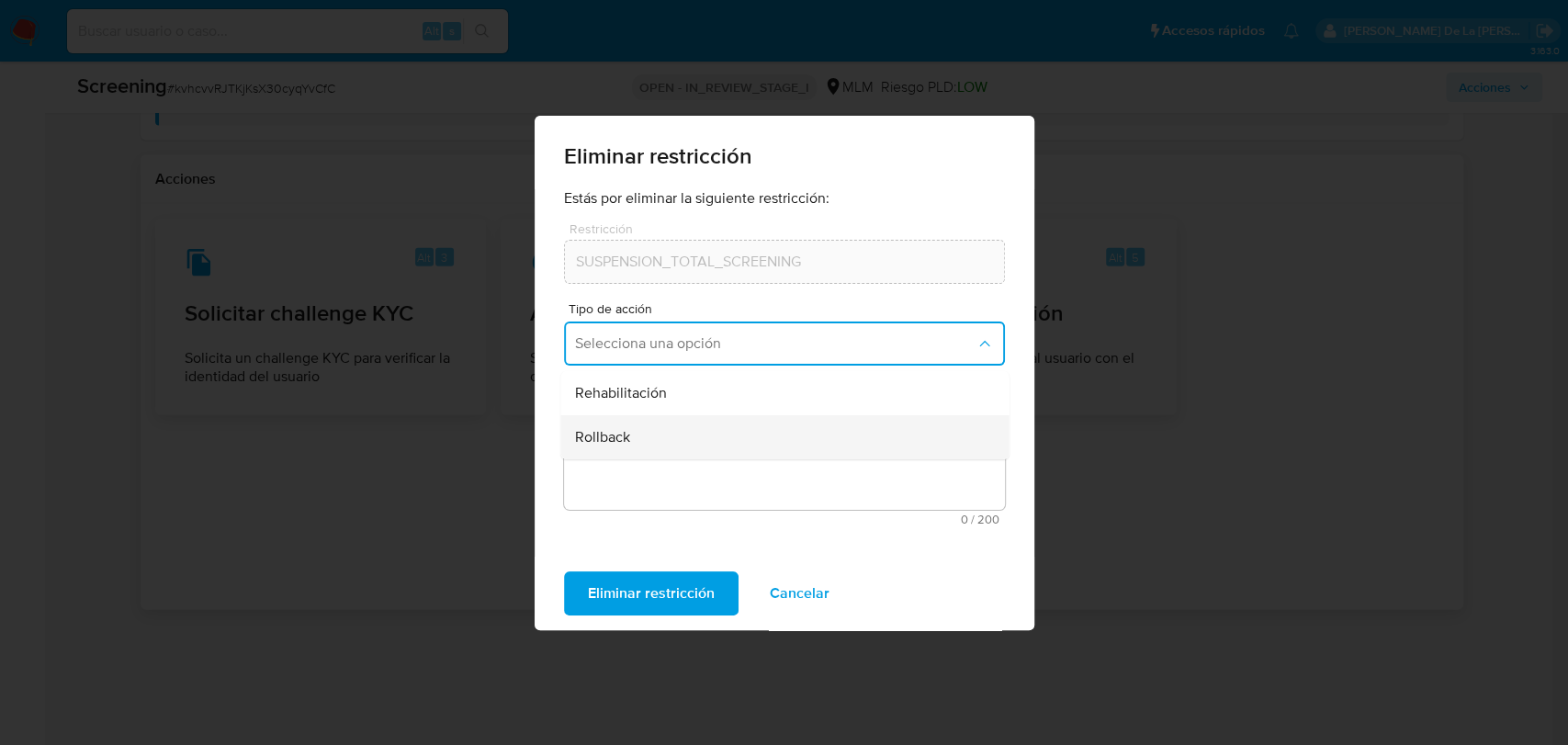
click at [722, 430] on div "Rollback" at bounding box center [779, 437] width 407 height 45
click at [691, 469] on textarea "Comentario" at bounding box center [784, 458] width 441 height 105
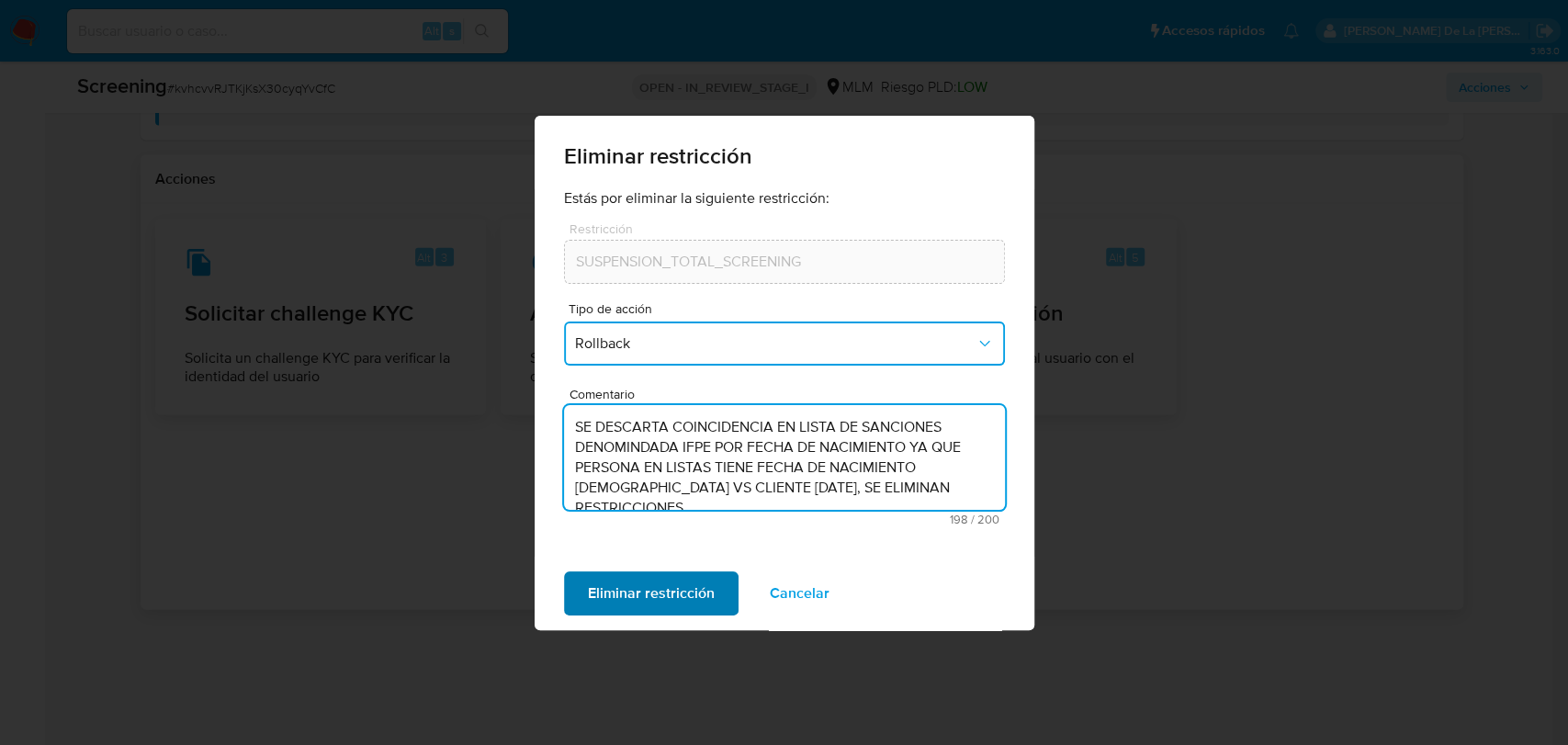
type textarea "SE DESCARTA COINCIDENCIA EN LISTA DE SANCIONES DENOMINDADA IFPE POR FECHA DE NA…"
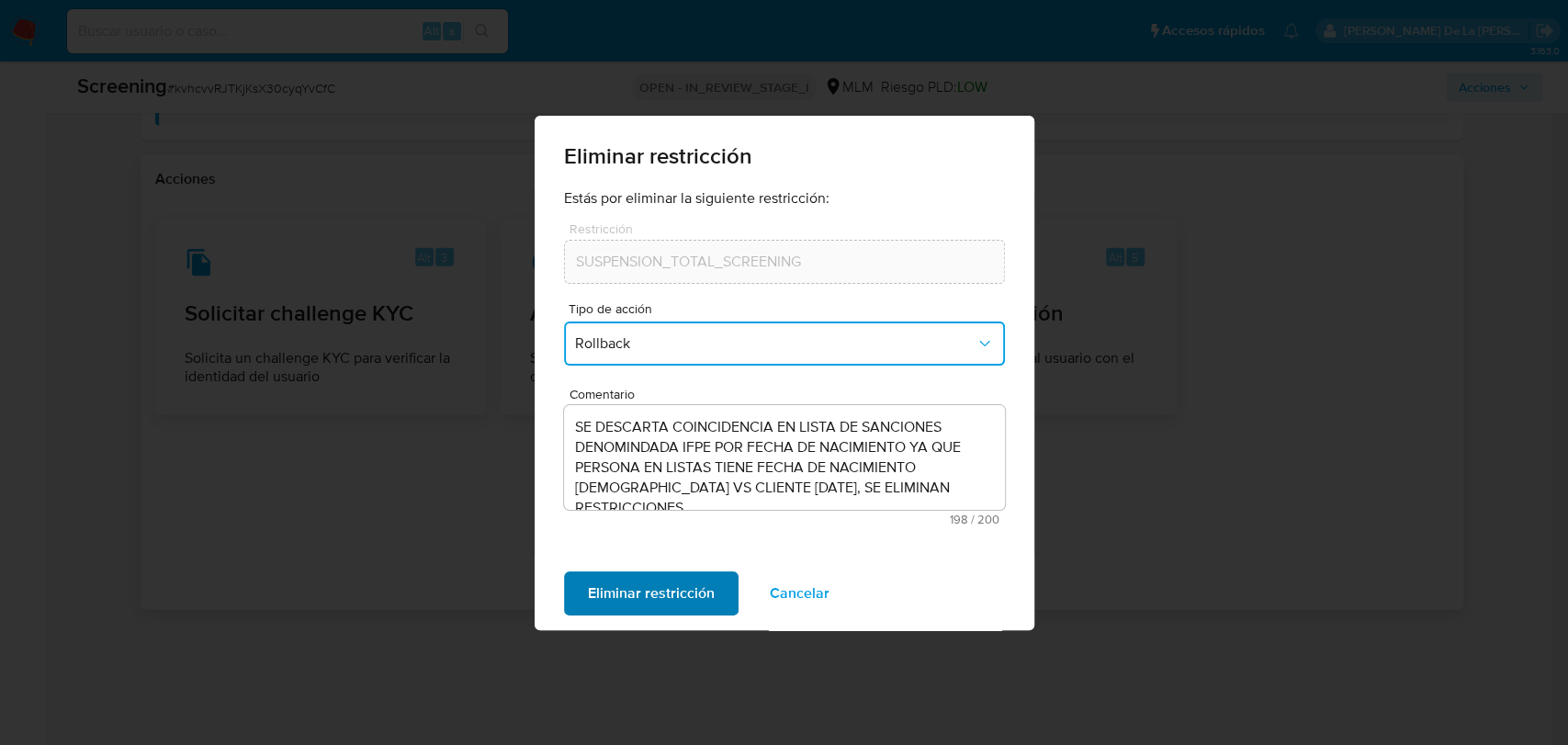
click at [663, 591] on span "Eliminar restricción" at bounding box center [652, 593] width 127 height 41
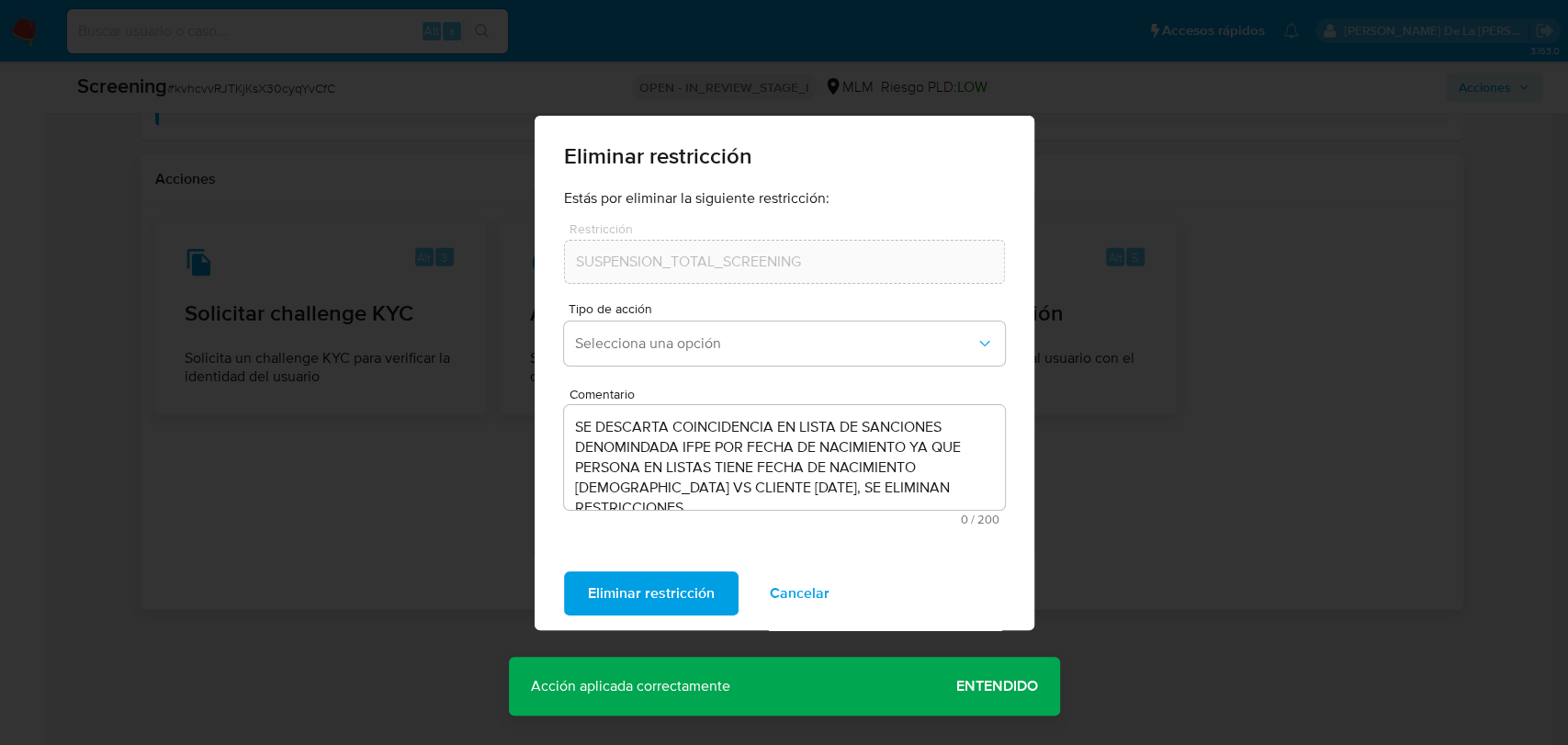
click at [402, 495] on div "Eliminar restricción Estás por eliminar la siguiente restricción: Restricción S…" at bounding box center [784, 372] width 1568 height 745
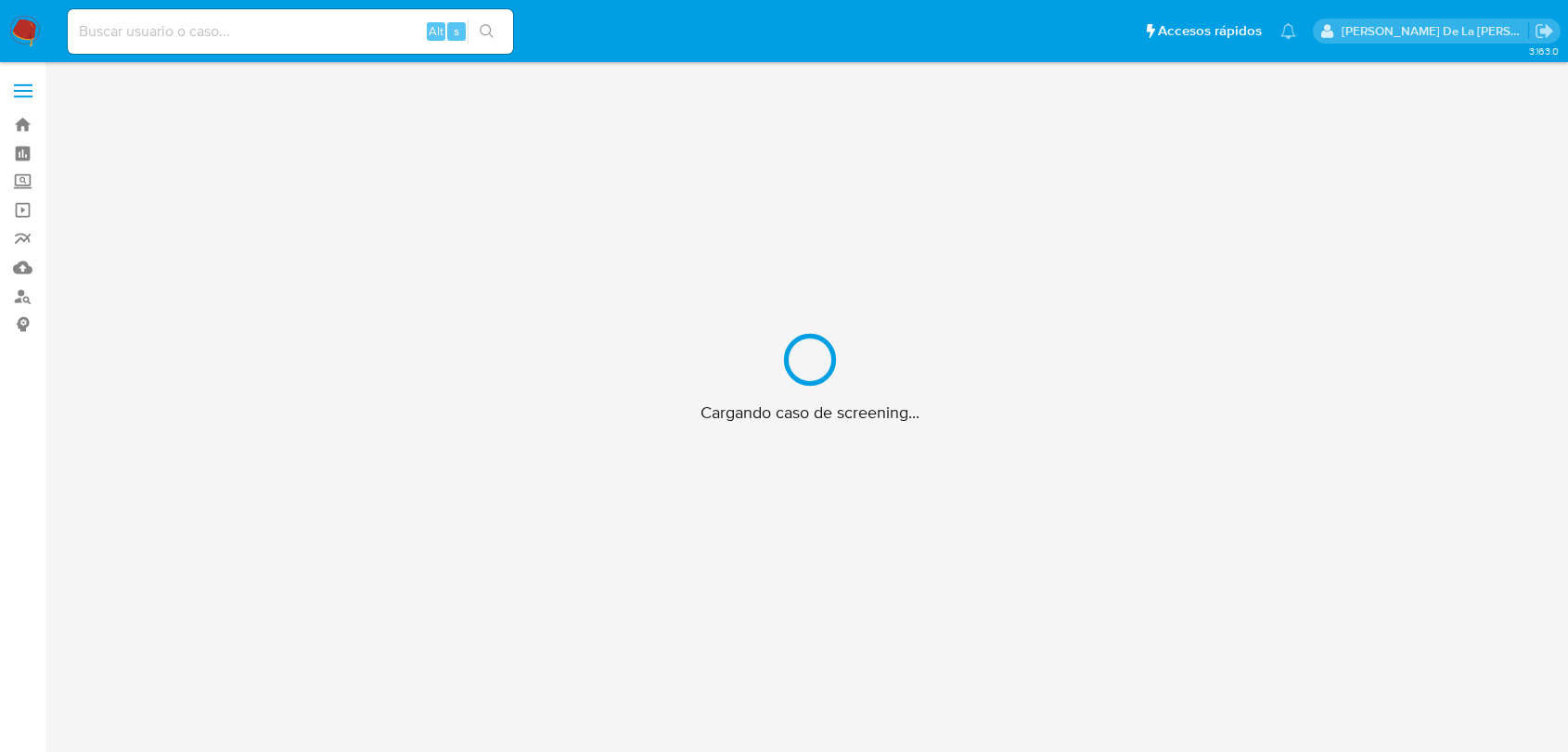
scroll to position [67, 0]
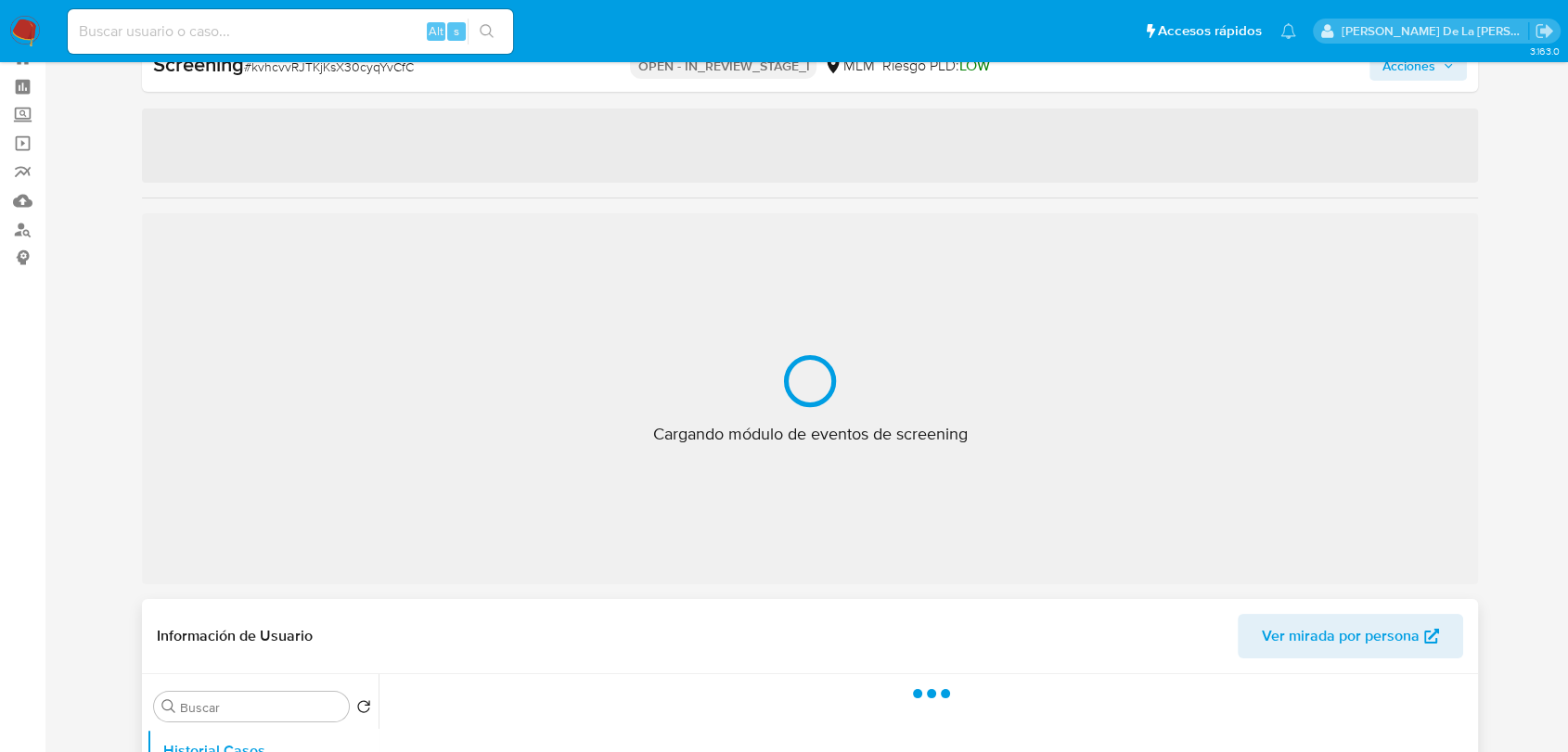
select select "10"
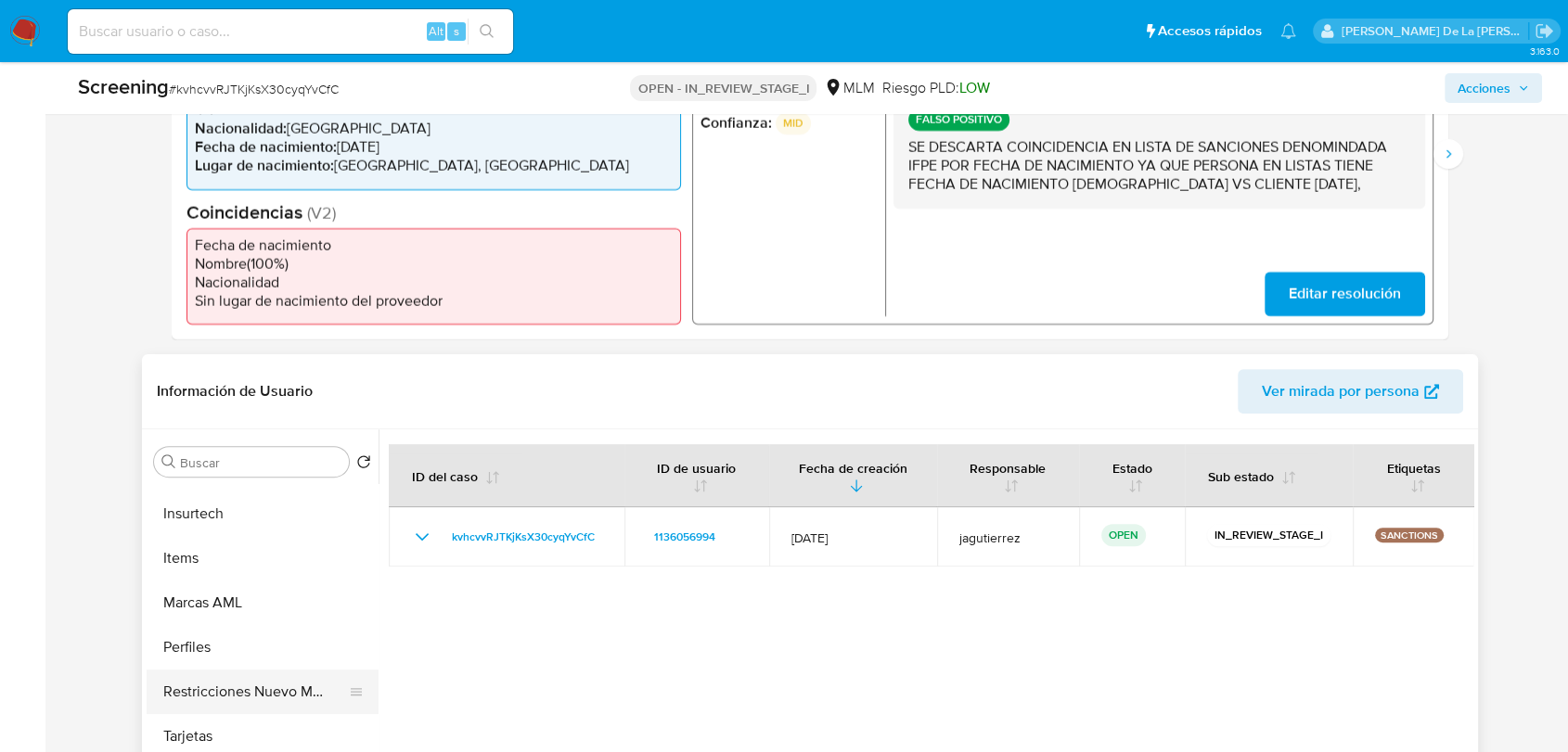
scroll to position [918, 0]
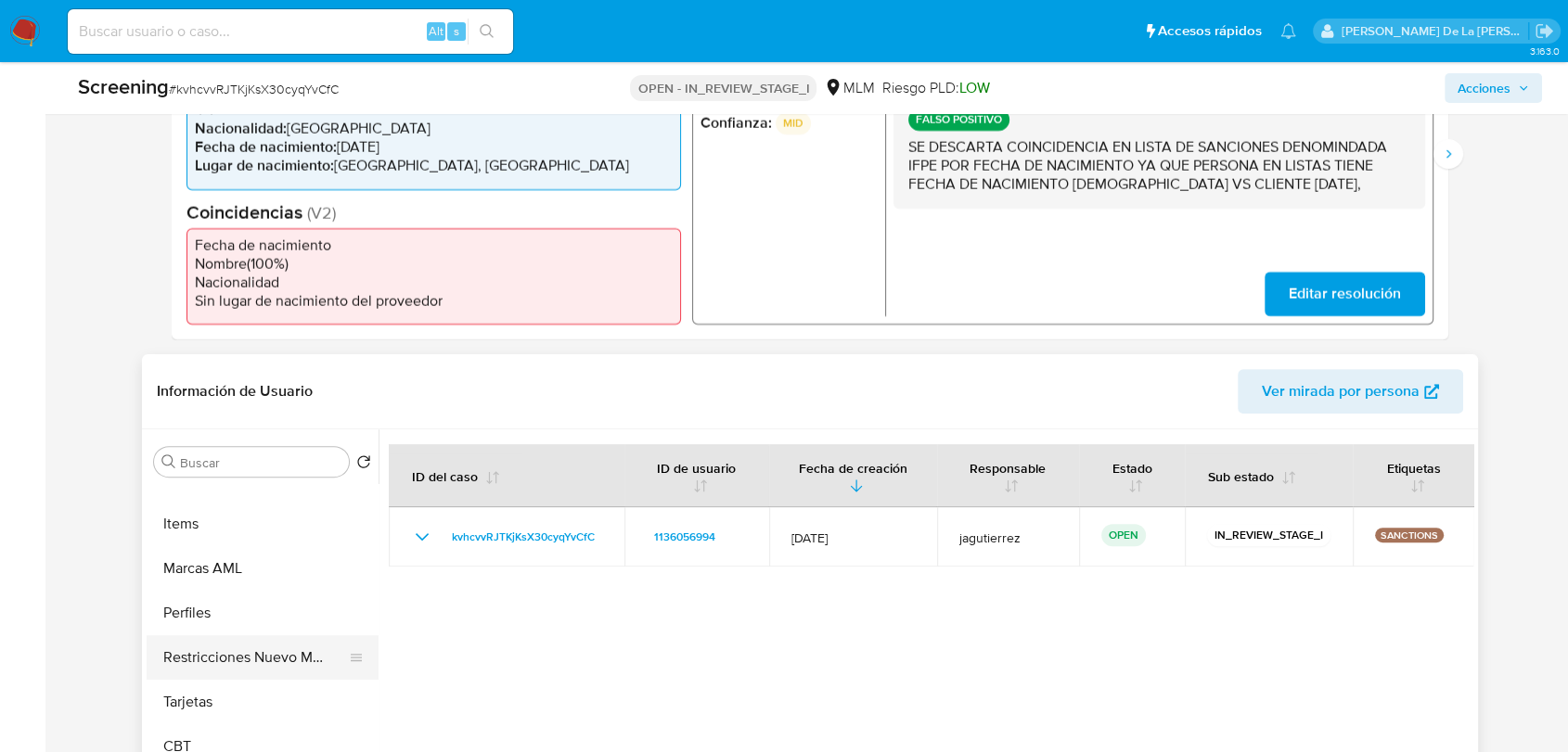
click at [252, 655] on button "Restricciones Nuevo Mundo" at bounding box center [254, 657] width 217 height 45
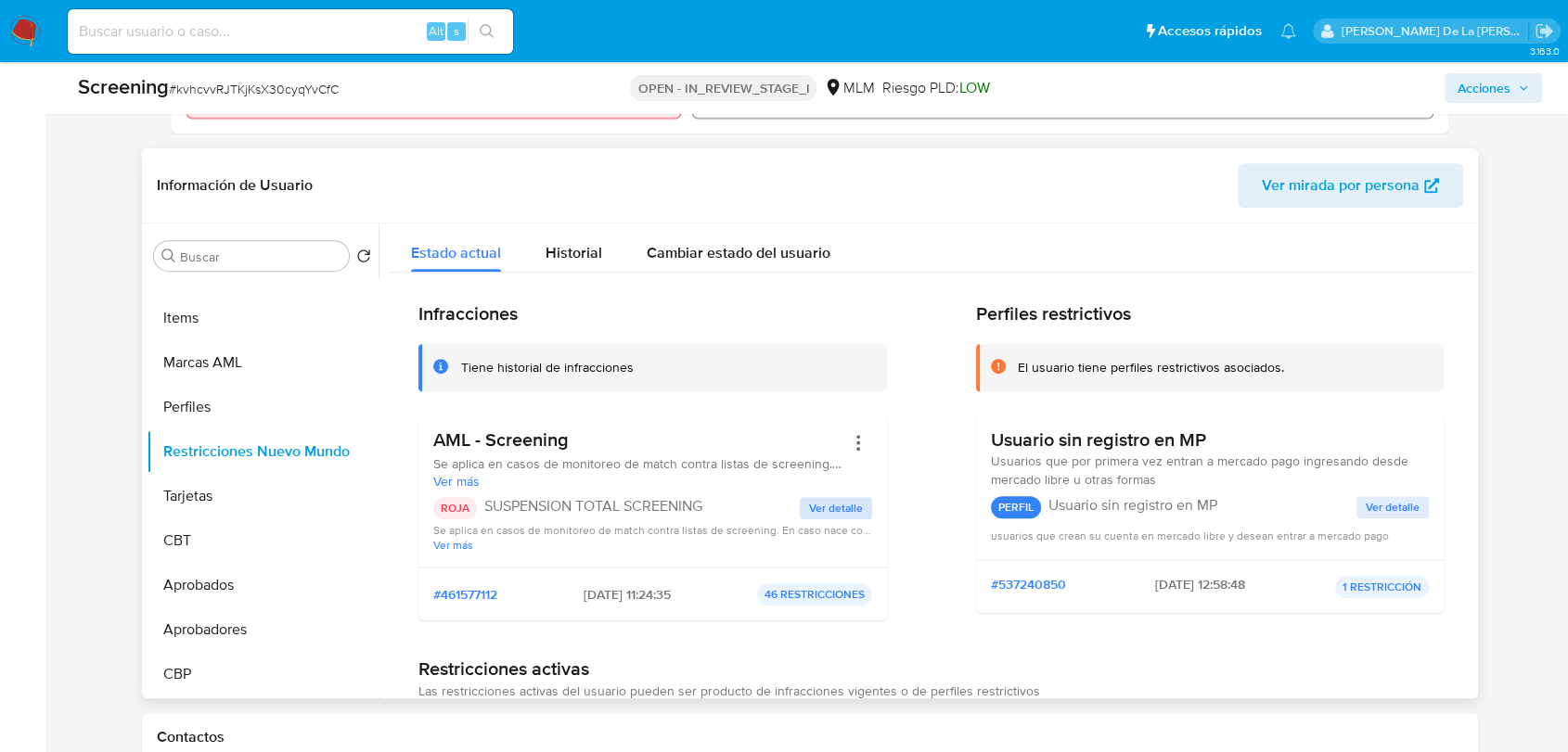
scroll to position [103, 0]
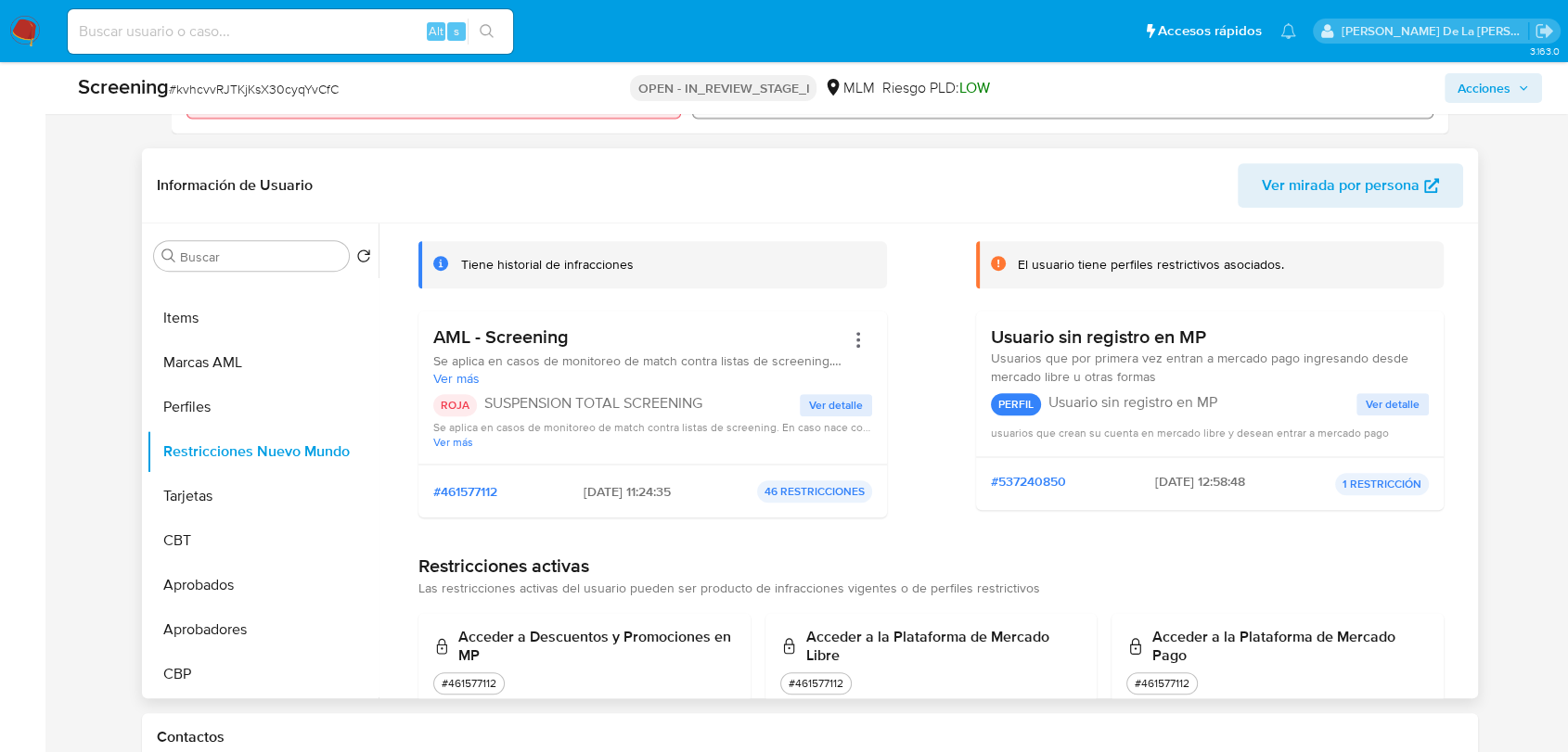
click at [839, 403] on span "Ver detalle" at bounding box center [835, 405] width 54 height 18
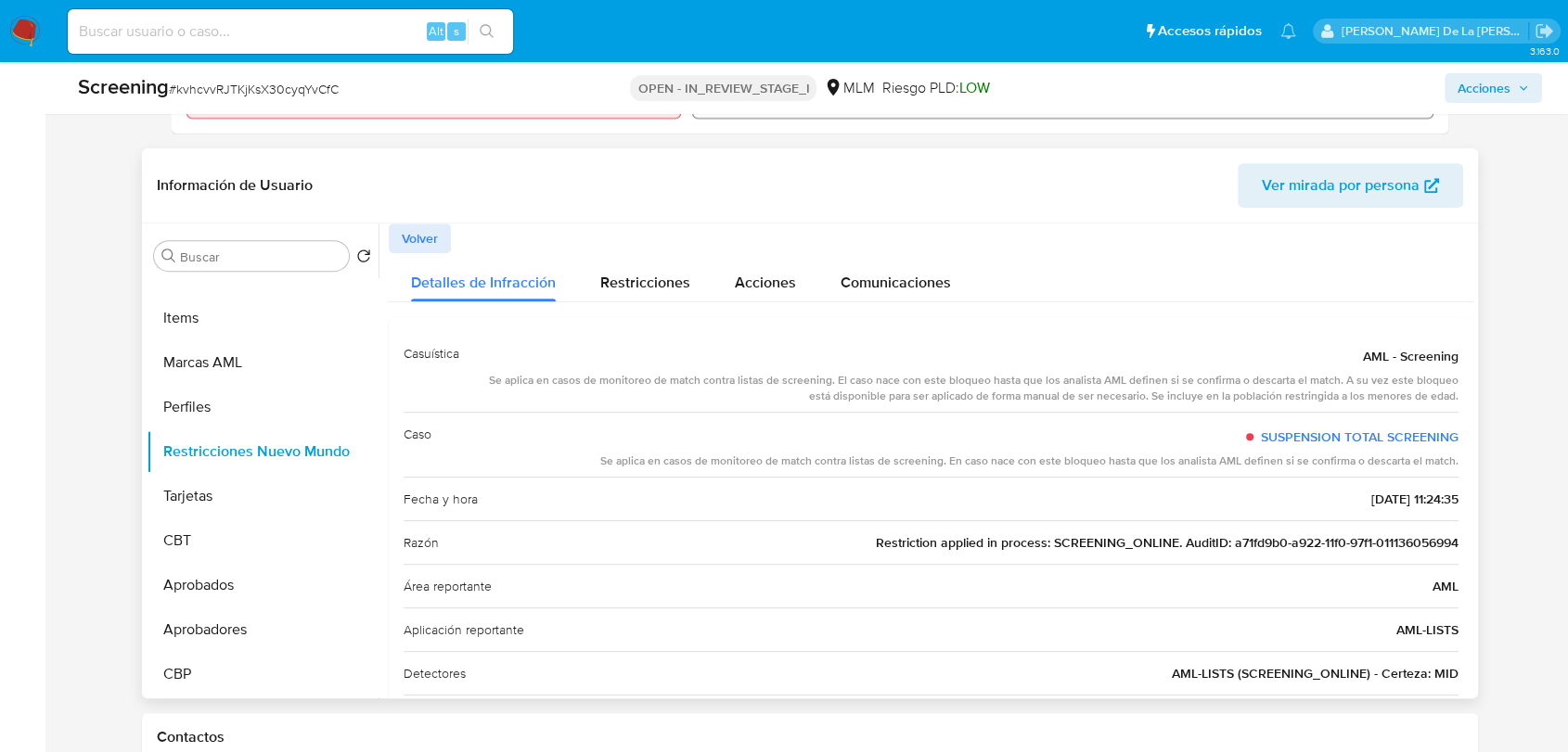
click at [424, 233] on span "Volver" at bounding box center [420, 238] width 36 height 26
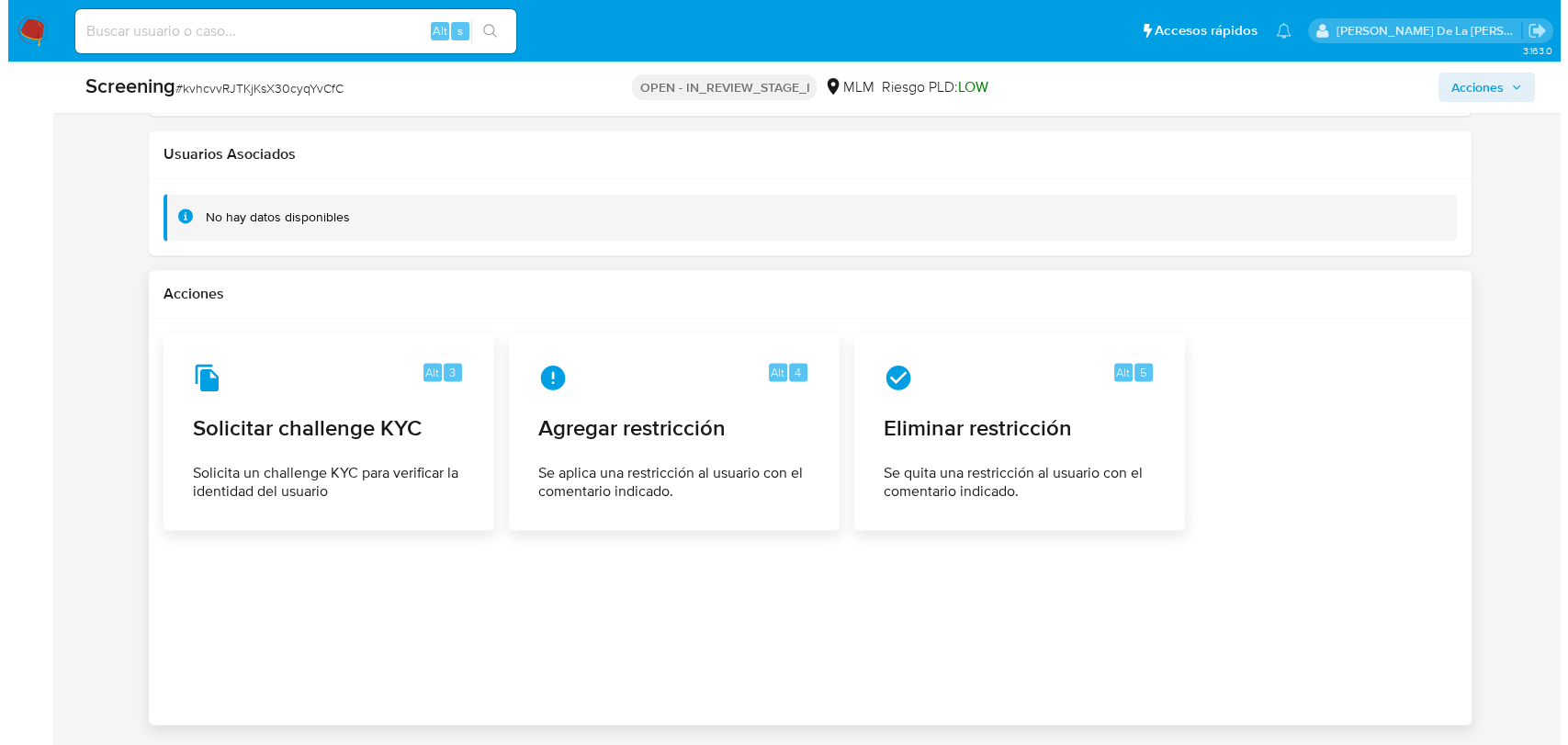
scroll to position [2704, 0]
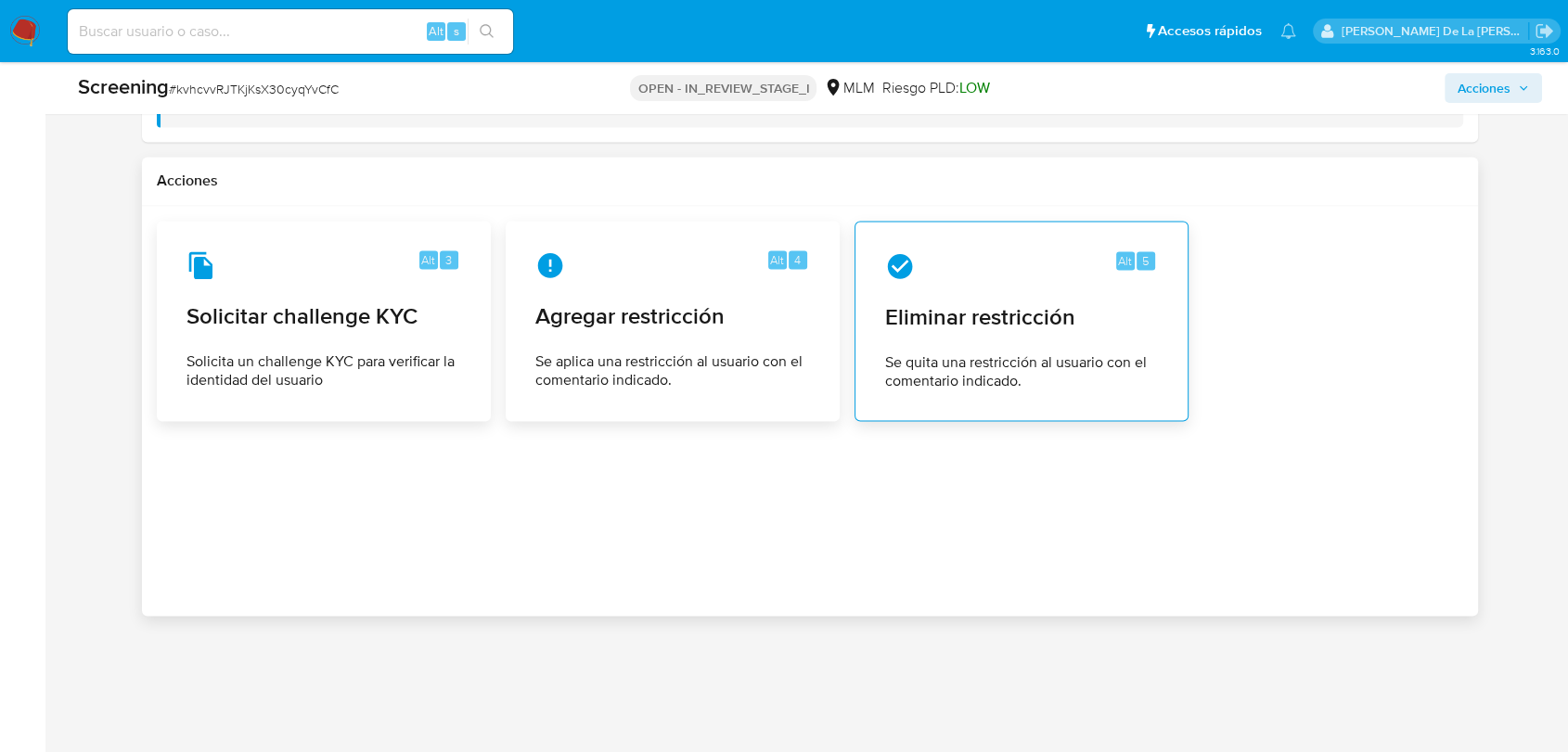
click at [1087, 303] on span "Eliminar restricción" at bounding box center [1021, 317] width 273 height 28
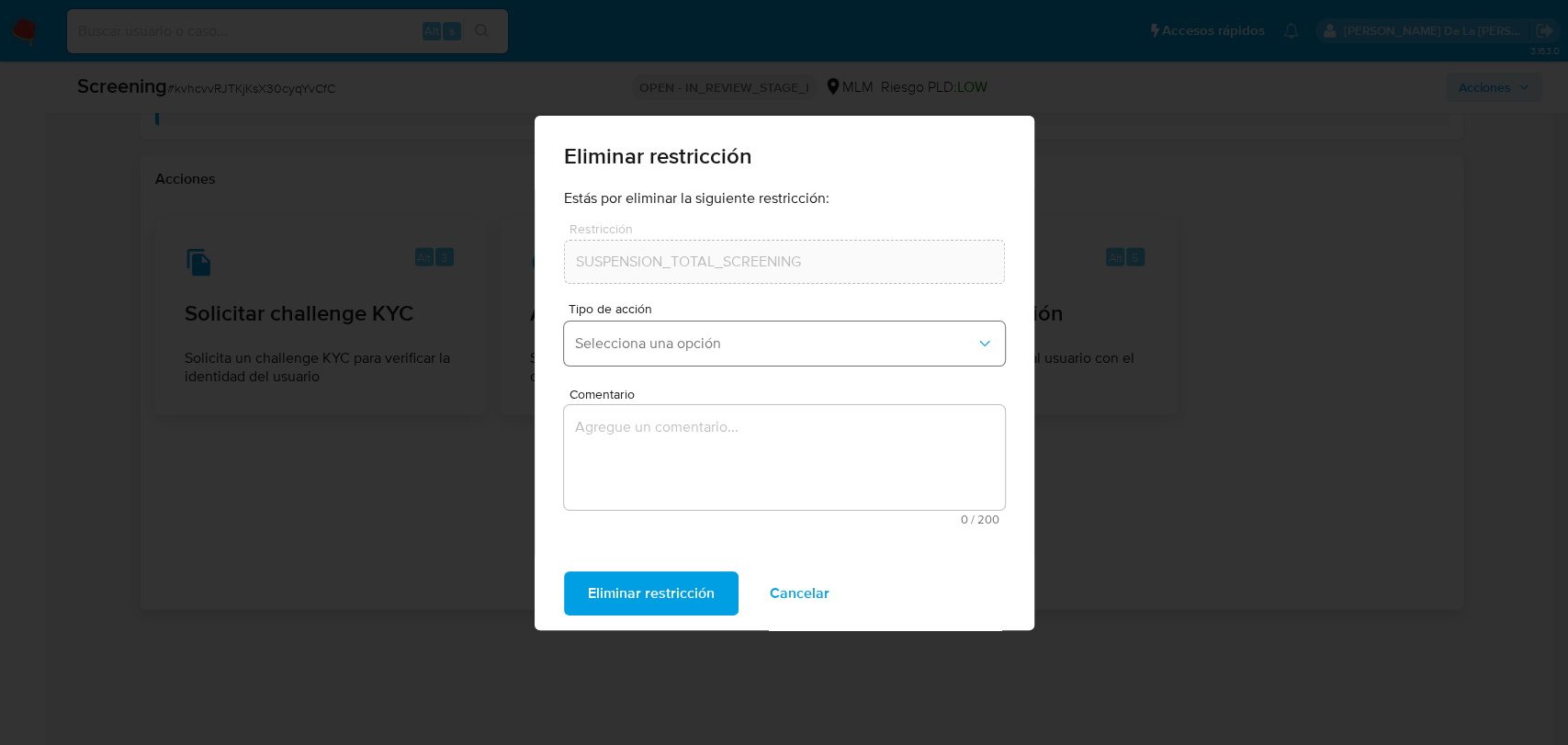
click at [751, 332] on button "Selecciona una opción" at bounding box center [784, 343] width 441 height 45
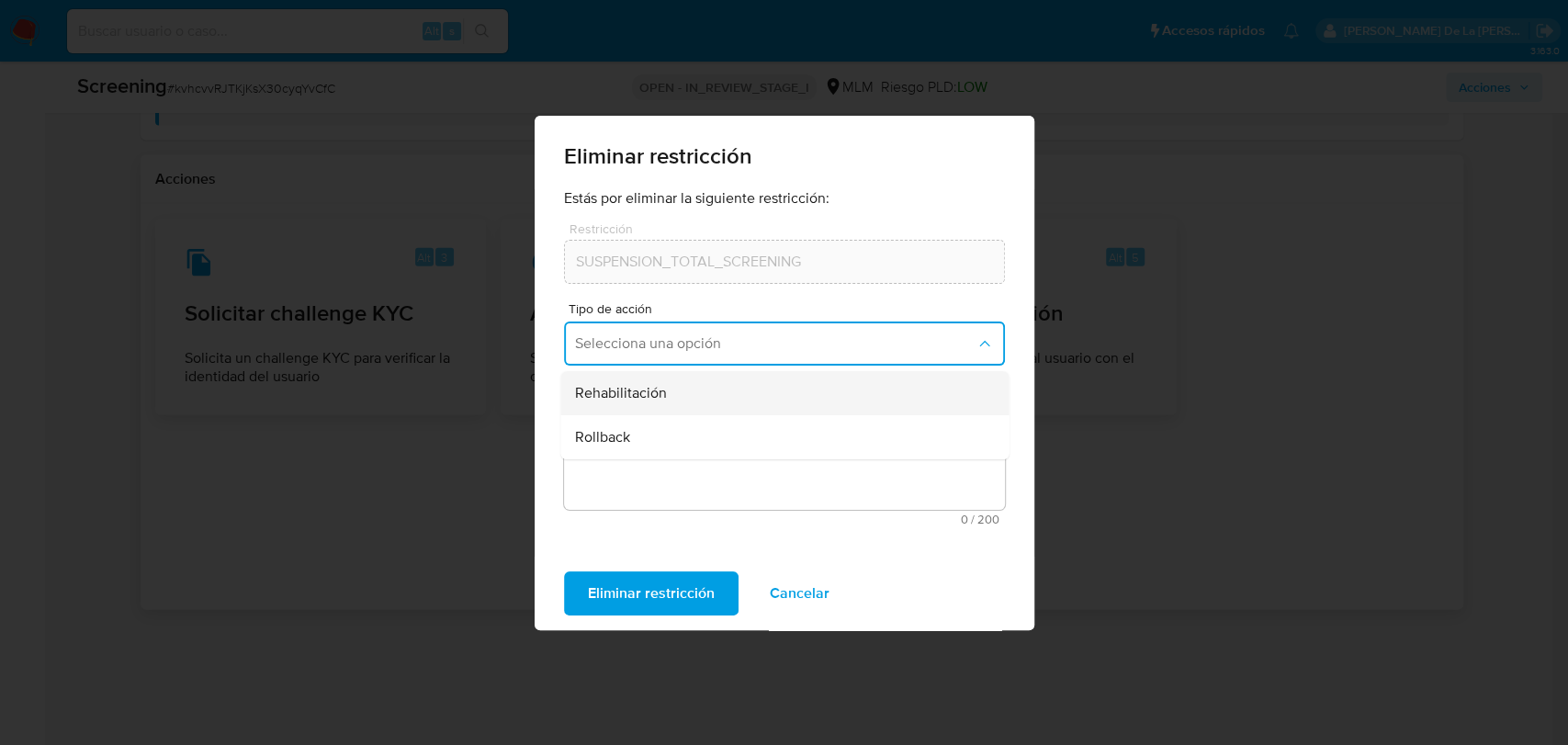
click at [696, 395] on div "Rehabilitación" at bounding box center [779, 393] width 407 height 45
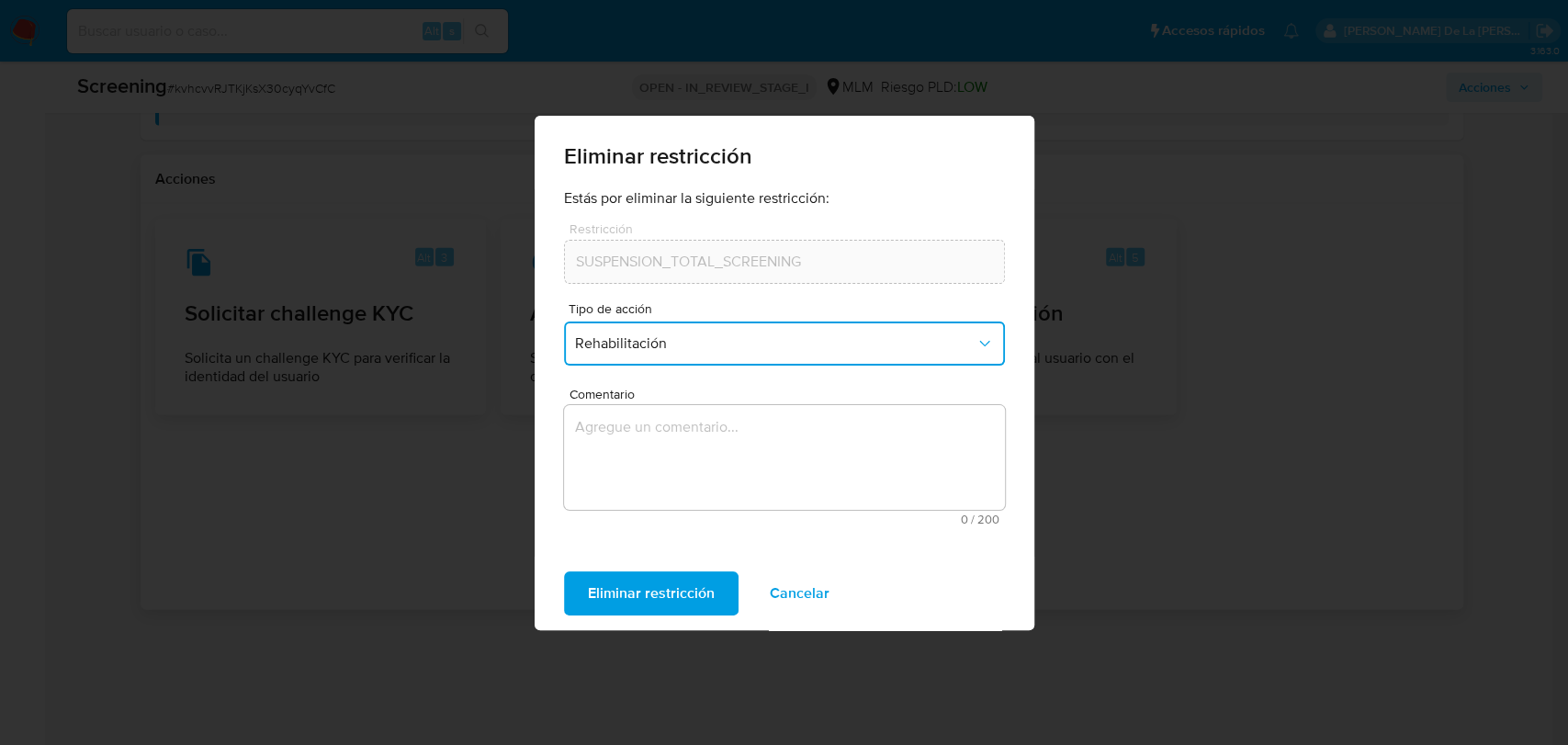
click at [680, 437] on textarea "Comentario" at bounding box center [784, 458] width 441 height 105
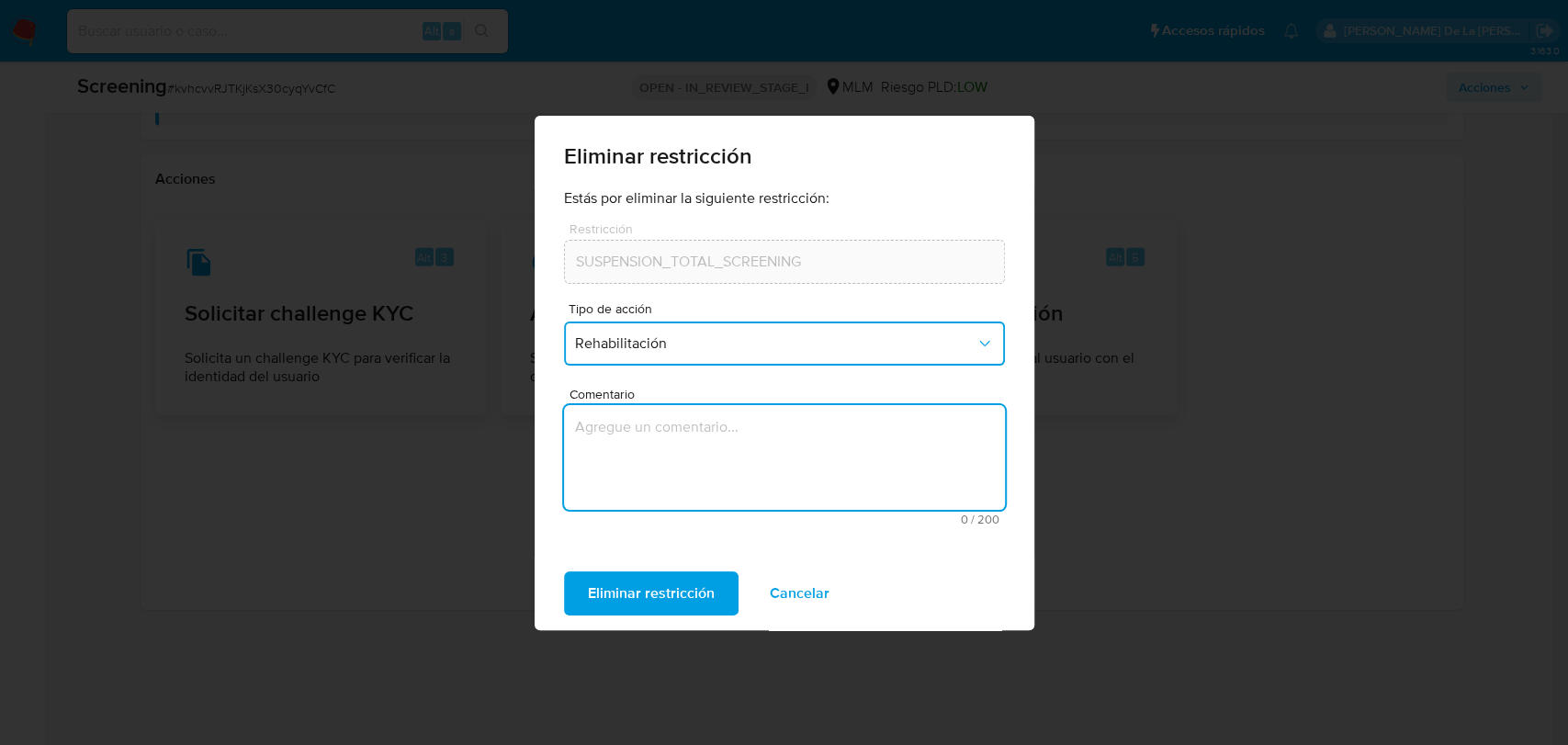
click at [753, 343] on span "Rehabilitación" at bounding box center [775, 343] width 401 height 18
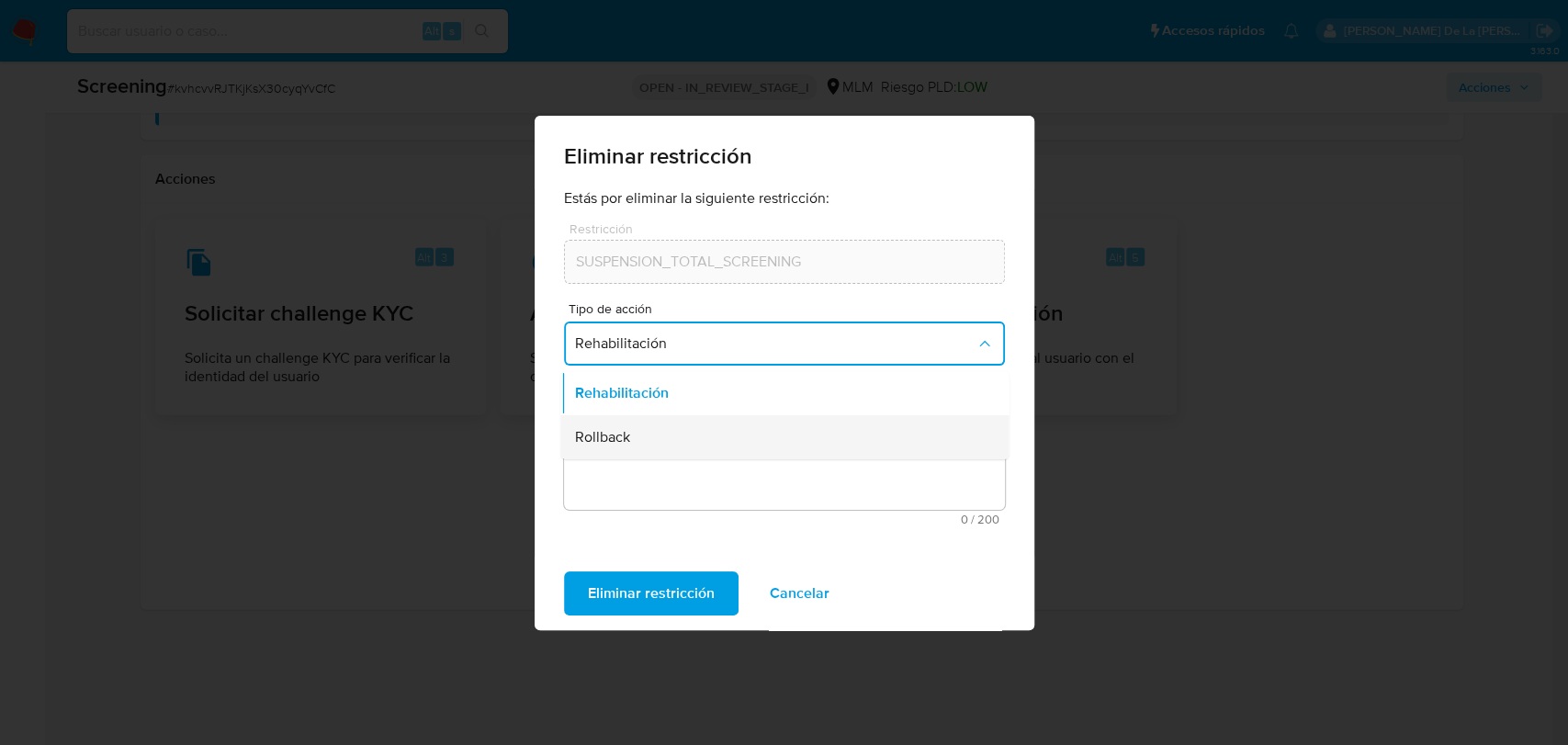
click at [720, 425] on div "Rollback" at bounding box center [779, 437] width 407 height 45
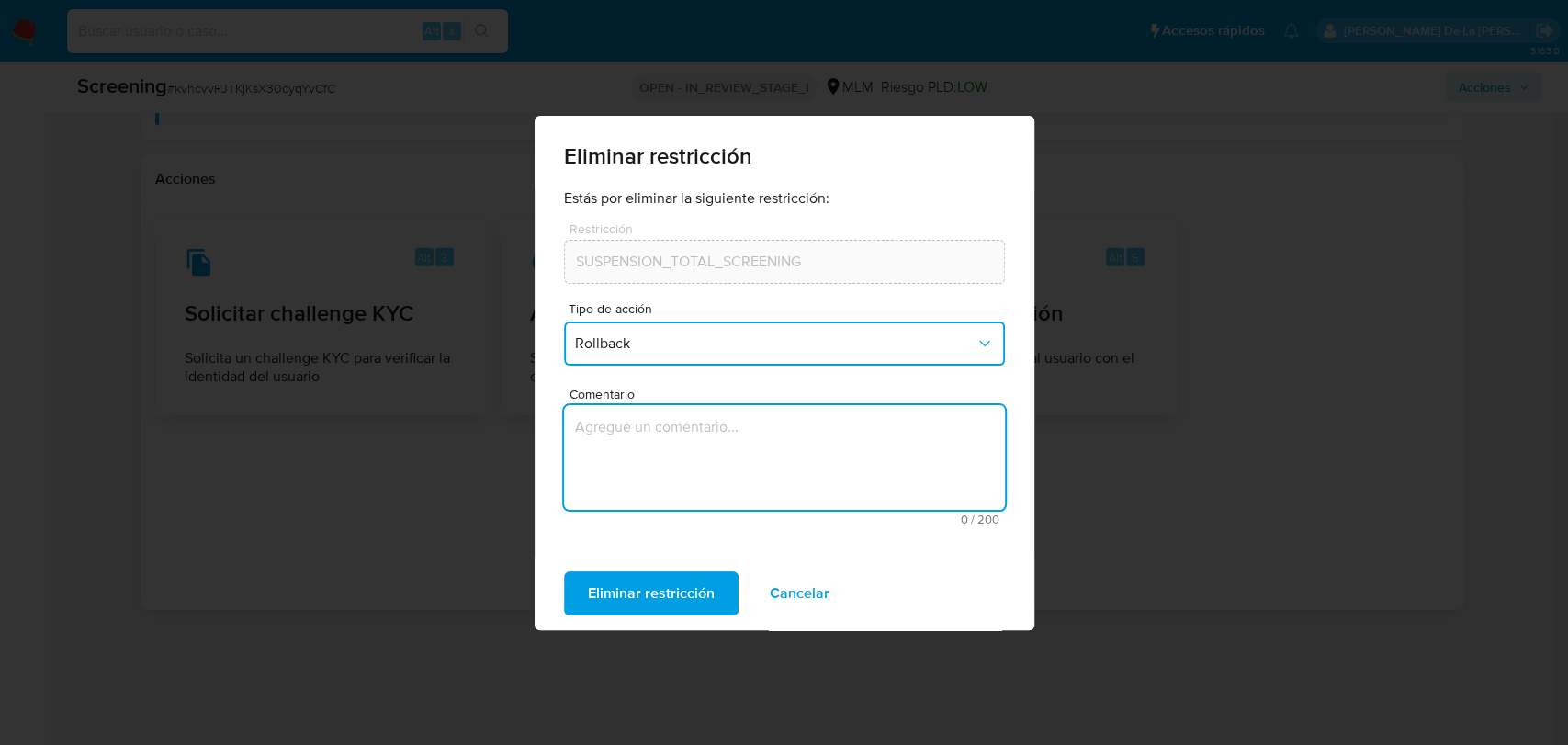
click at [709, 464] on textarea "Comentario" at bounding box center [784, 458] width 441 height 105
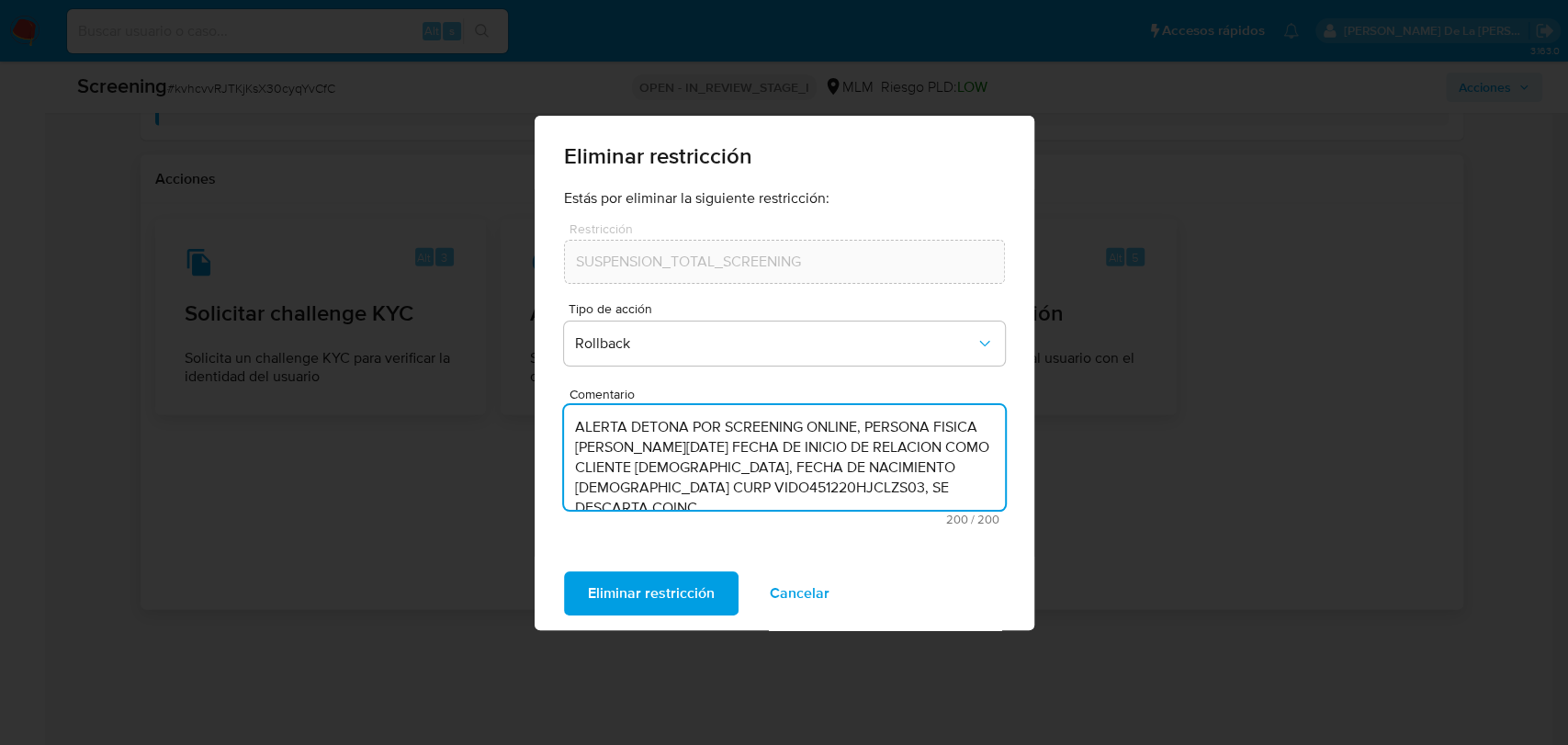
click at [647, 479] on textarea "ALERTA DETONA POR SCREENING ONLINE, PERSONA FISICA [PERSON_NAME][DATE] FECHA DE…" at bounding box center [784, 458] width 441 height 105
click at [647, 475] on textarea "ALERTA DETONA POR SCREENING ONLINE, PERSONA FISICA [PERSON_NAME][DATE] FECHA DE…" at bounding box center [784, 458] width 441 height 105
paste textarea "SE DESCARTA COINCIDENCIA EN LISTA DE SANCIONES DENOMINDADA IFPE POR FECHA DE NA…"
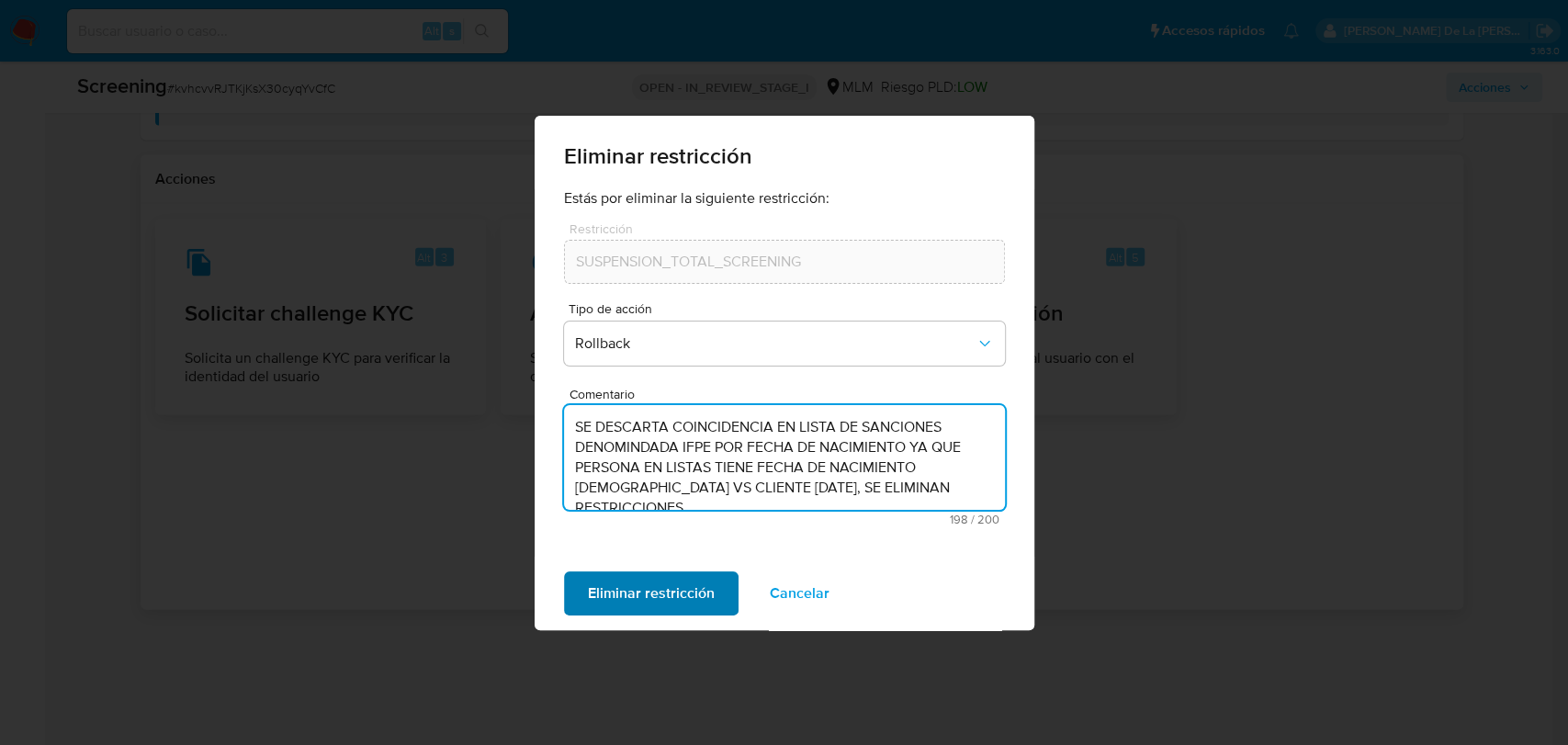
type textarea "SE DESCARTA COINCIDENCIA EN LISTA DE SANCIONES DENOMINDADA IFPE POR FECHA DE NA…"
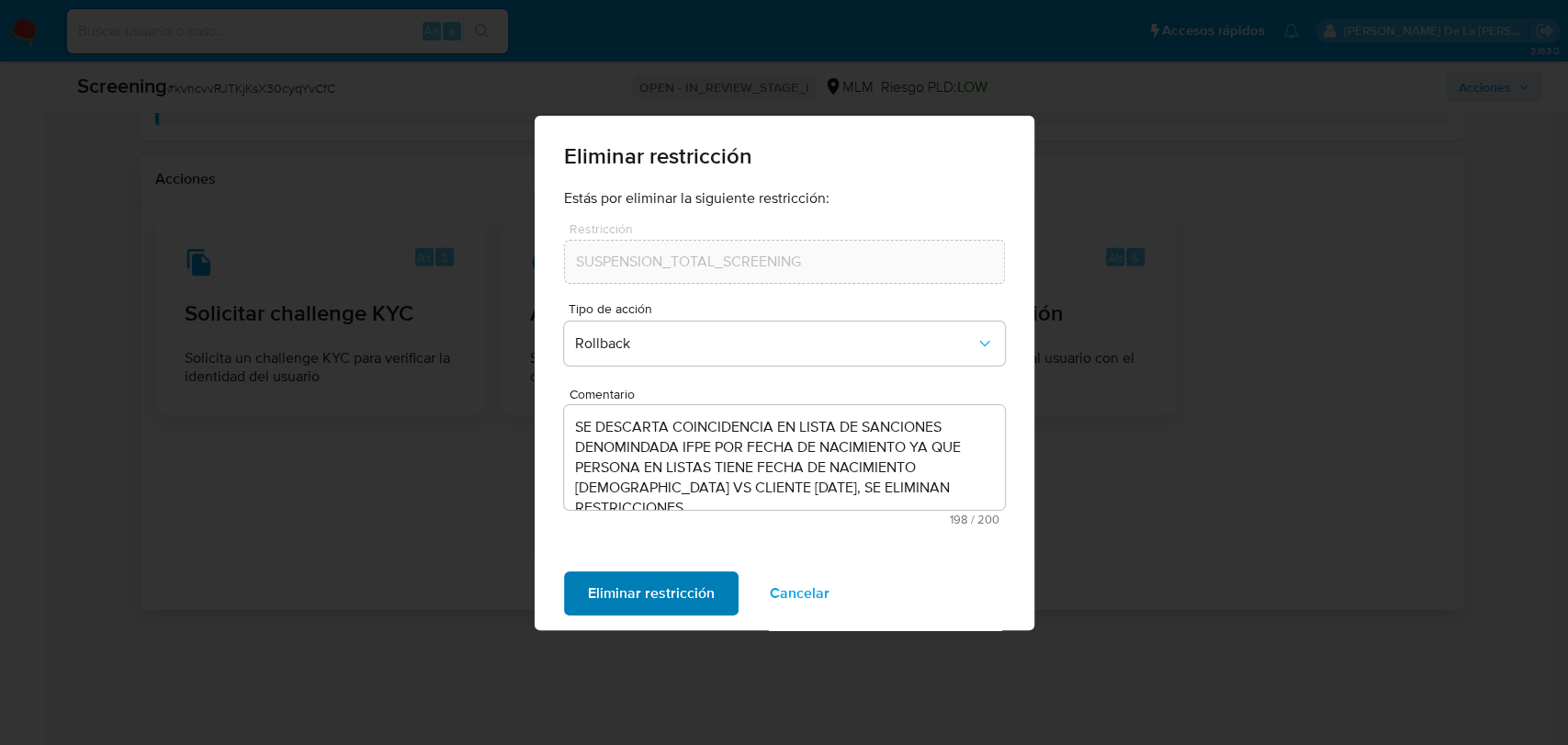
click at [636, 611] on span "Eliminar restricción" at bounding box center [652, 593] width 127 height 41
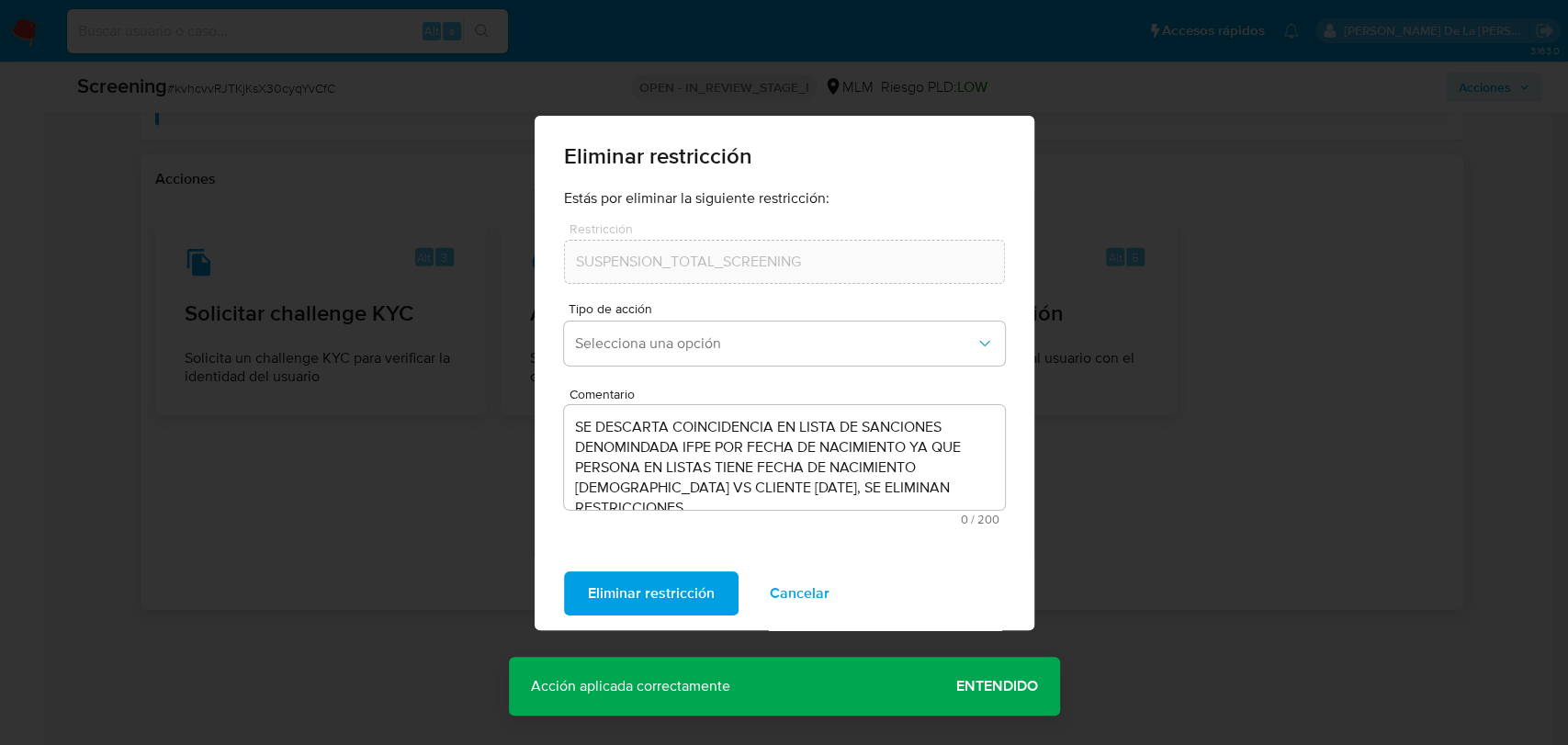
click at [1014, 686] on span "Entendido" at bounding box center [997, 686] width 81 height 0
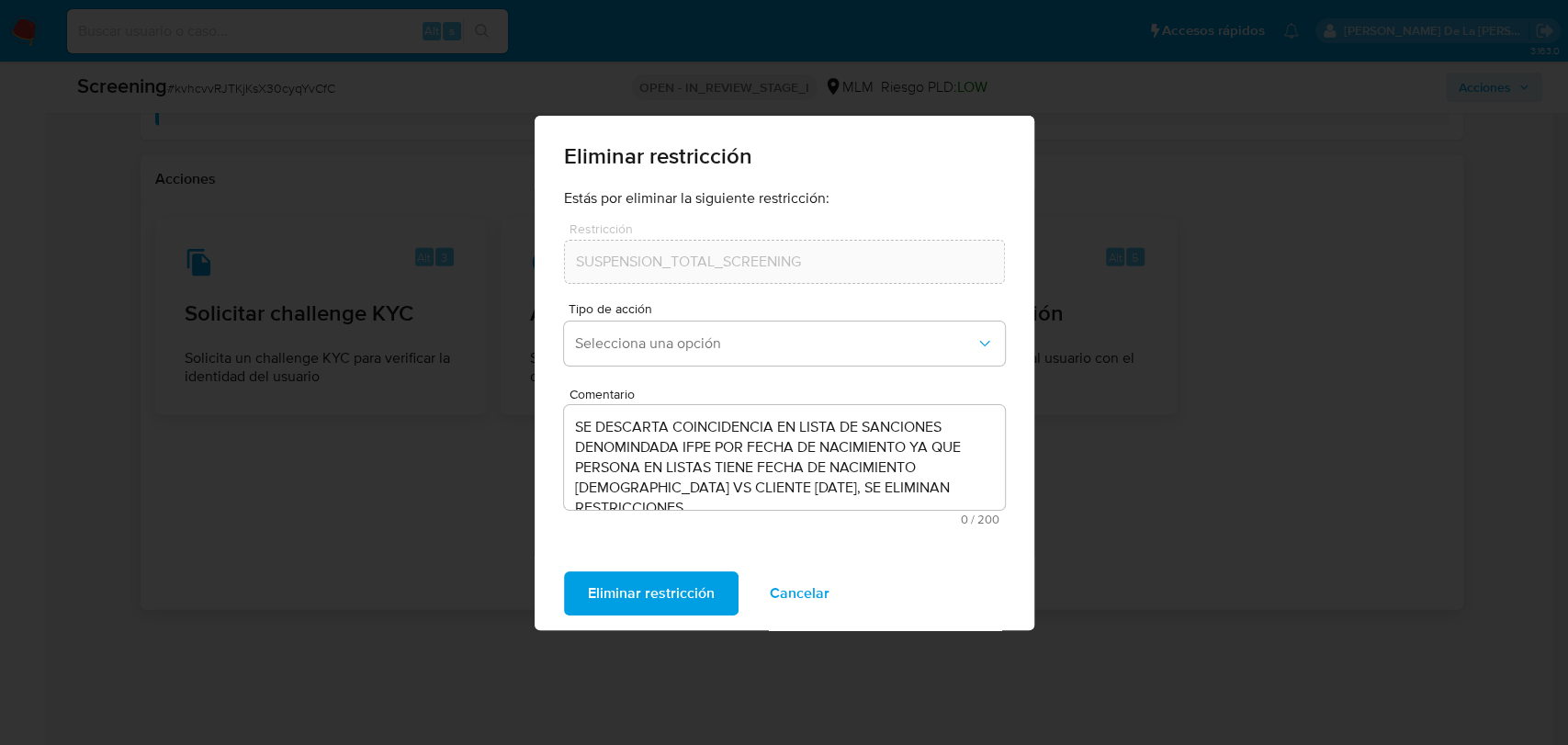
click at [244, 524] on div "Eliminar restricción Estás por eliminar la siguiente restricción: Restricción S…" at bounding box center [784, 372] width 1568 height 745
click at [272, 458] on div "Eliminar restricción Estás por eliminar la siguiente restricción: Restricción S…" at bounding box center [784, 372] width 1568 height 745
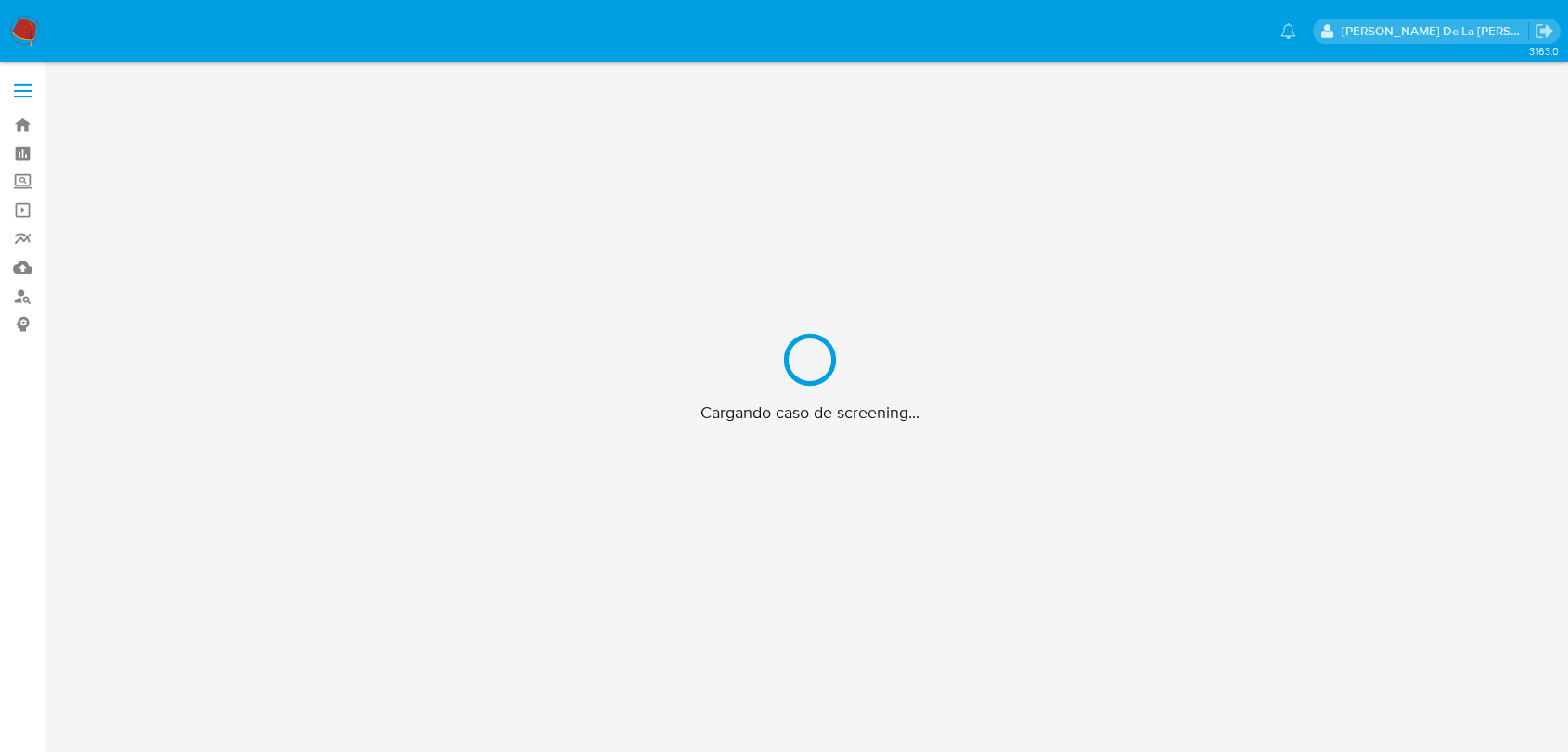
scroll to position [67, 0]
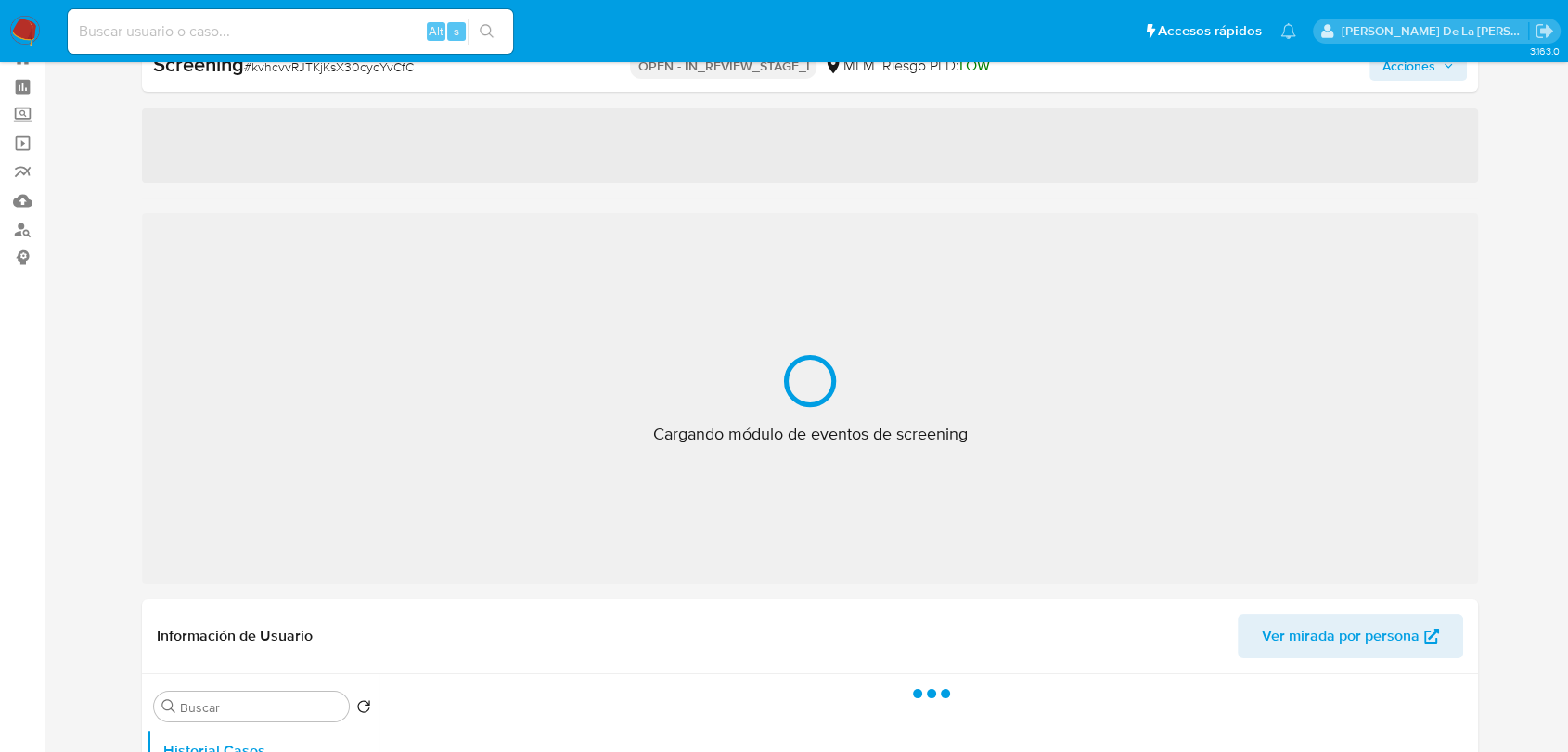
select select "10"
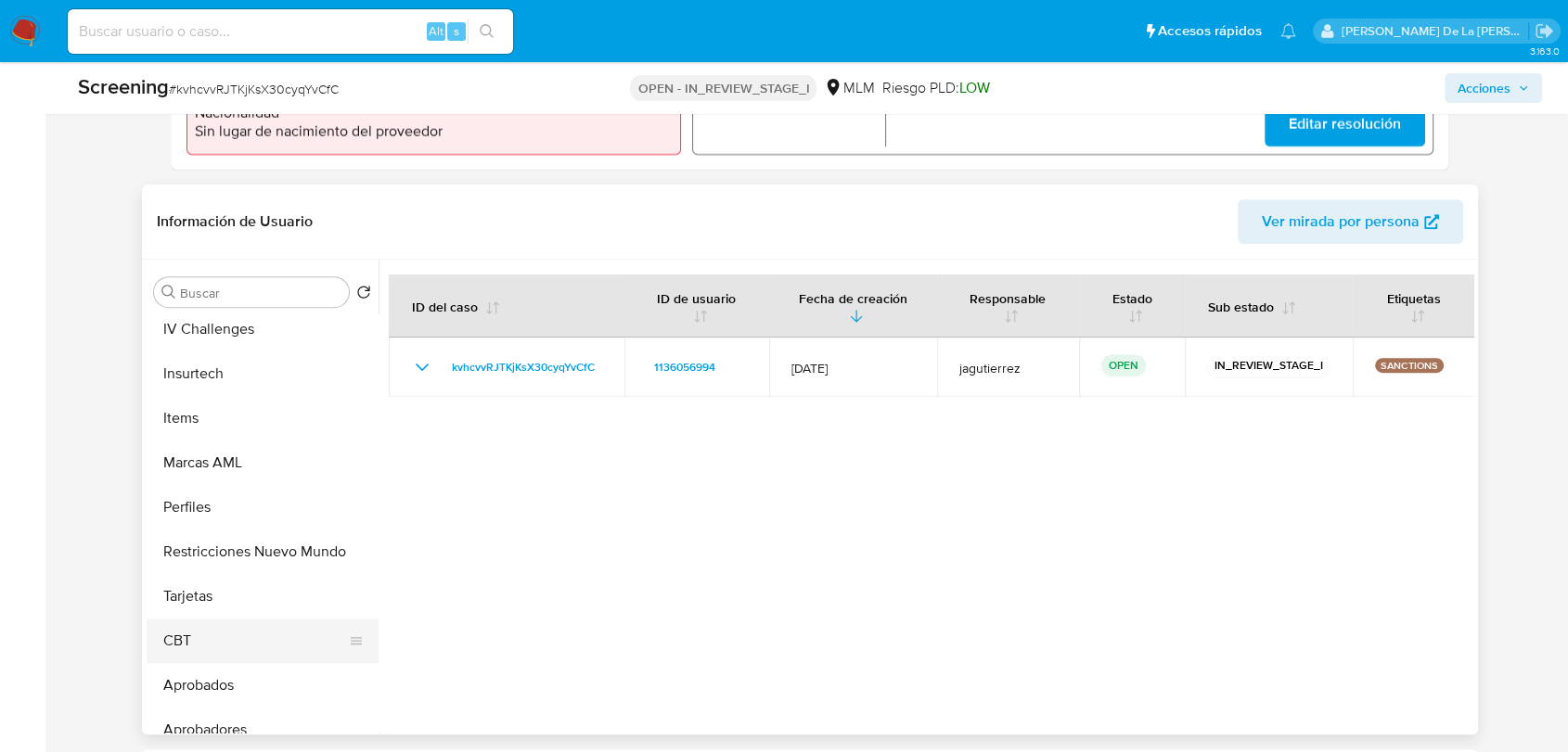
scroll to position [918, 0]
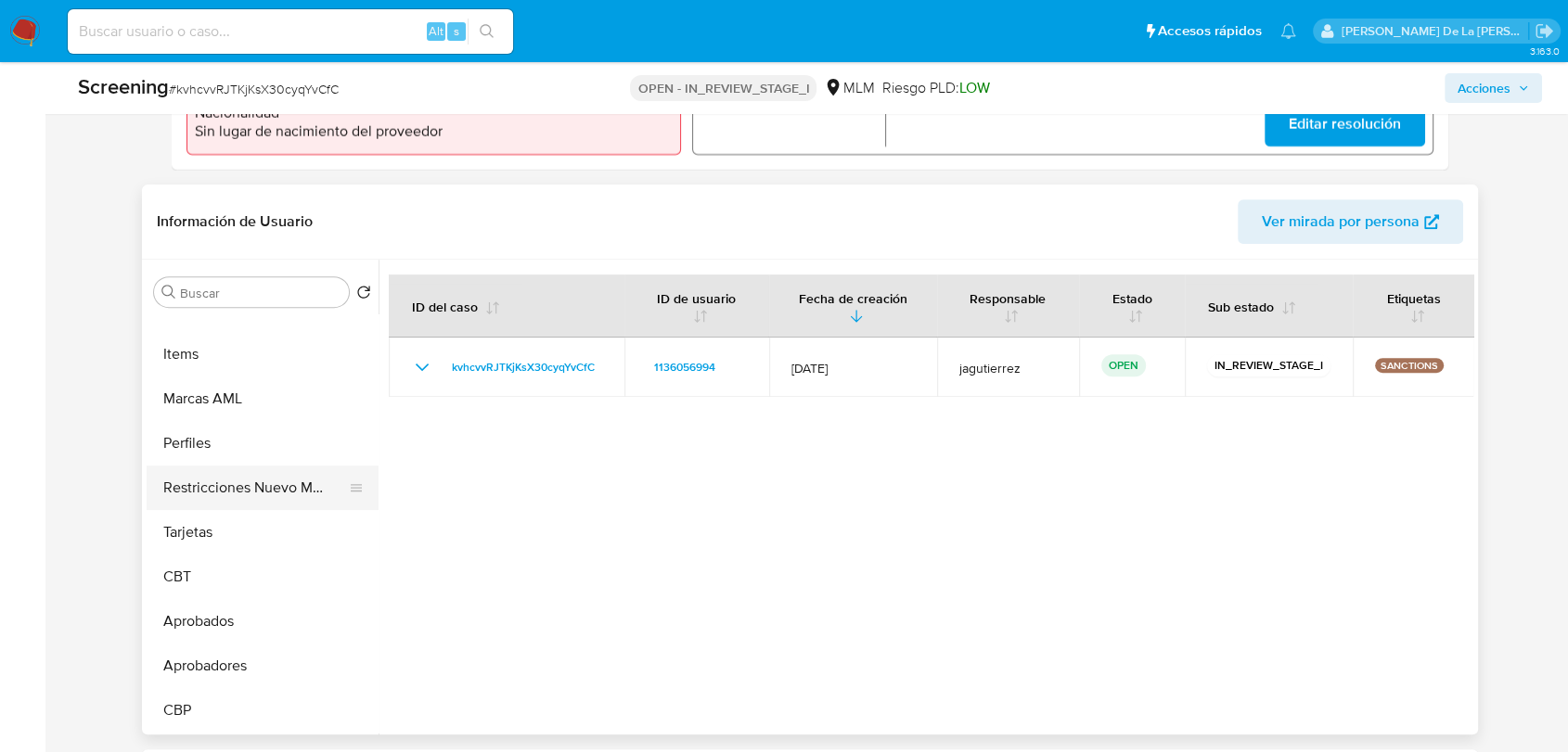
click at [279, 497] on button "Restricciones Nuevo Mundo" at bounding box center [254, 488] width 217 height 45
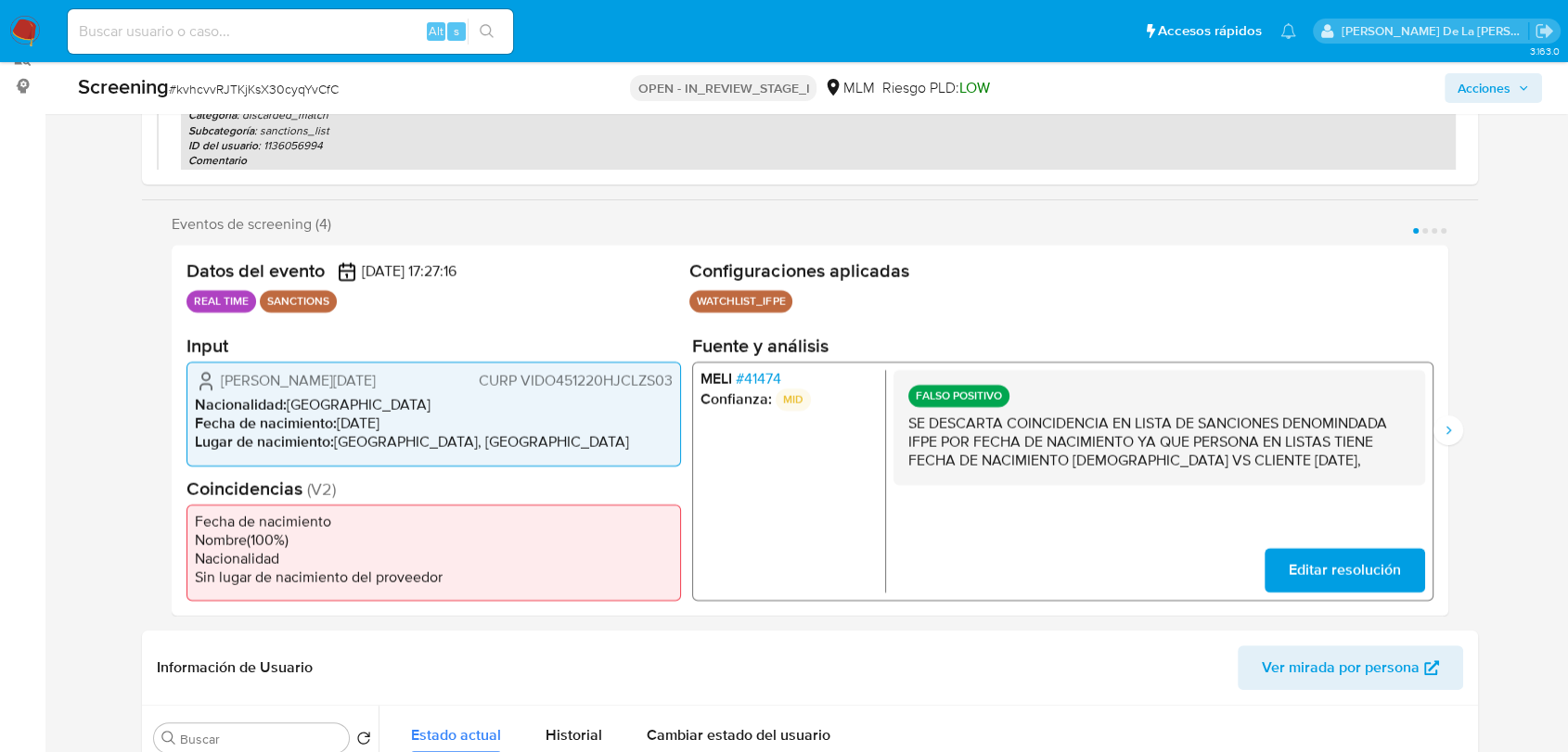
scroll to position [67, 0]
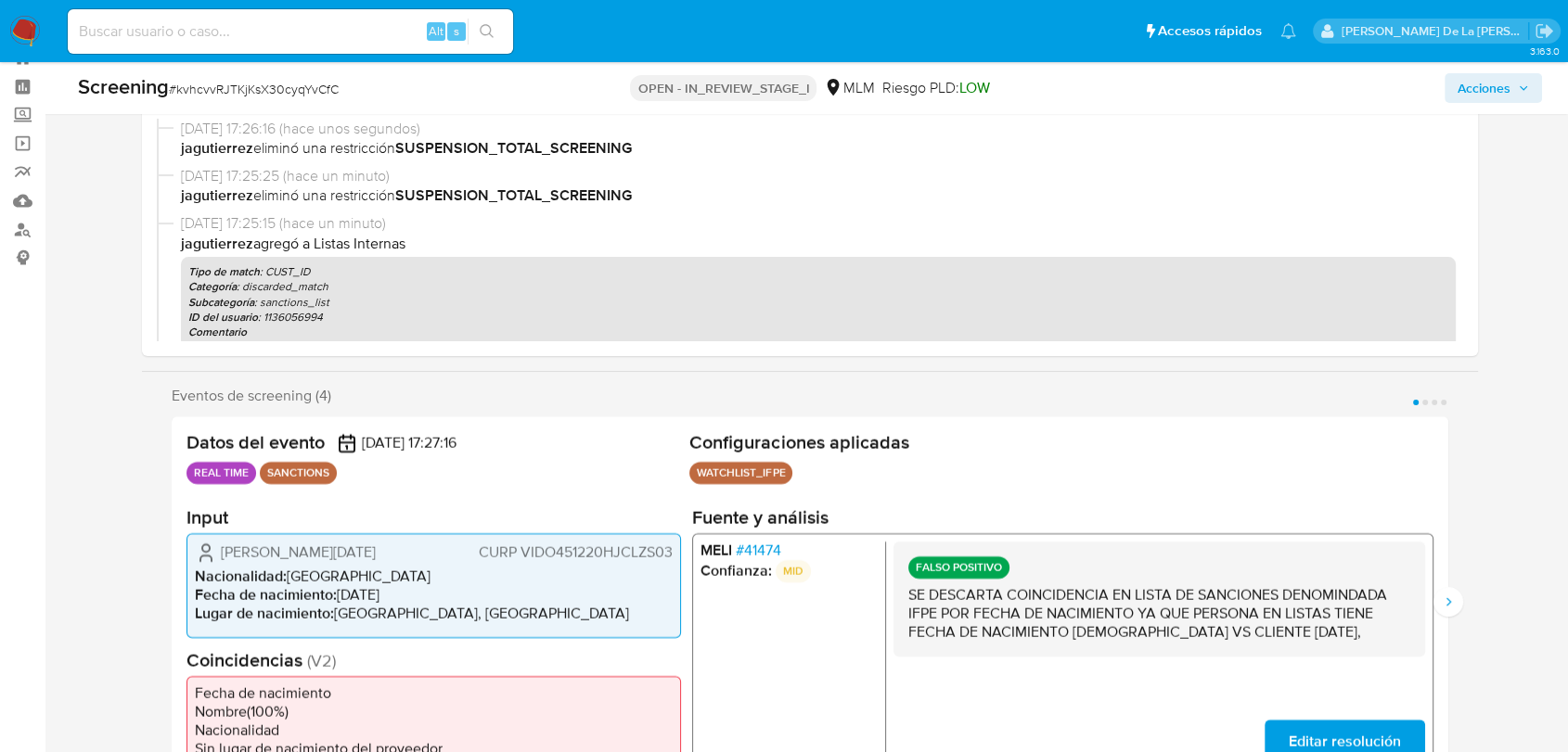
click at [1457, 81] on span "Acciones" at bounding box center [1483, 88] width 53 height 30
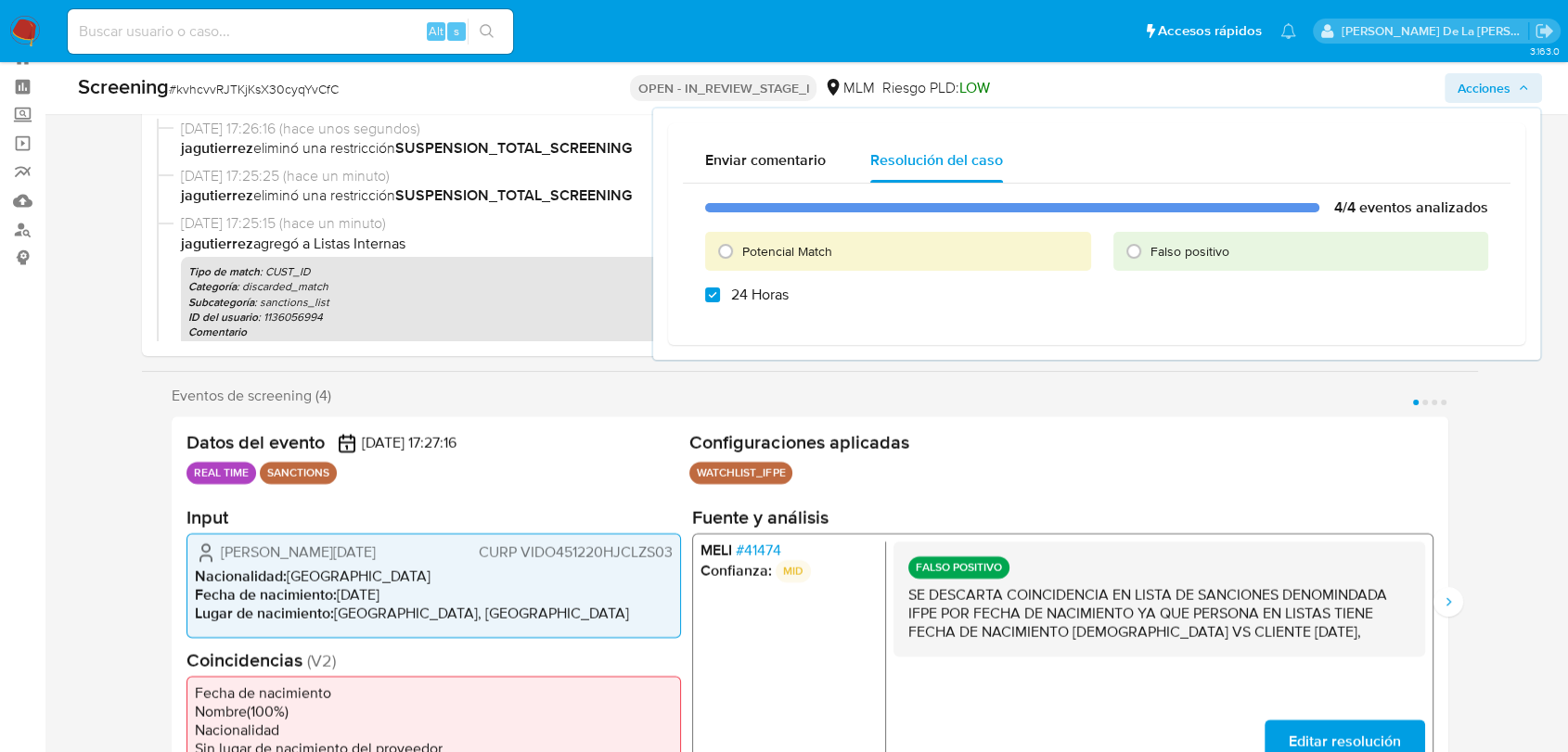
checkbox input "true"
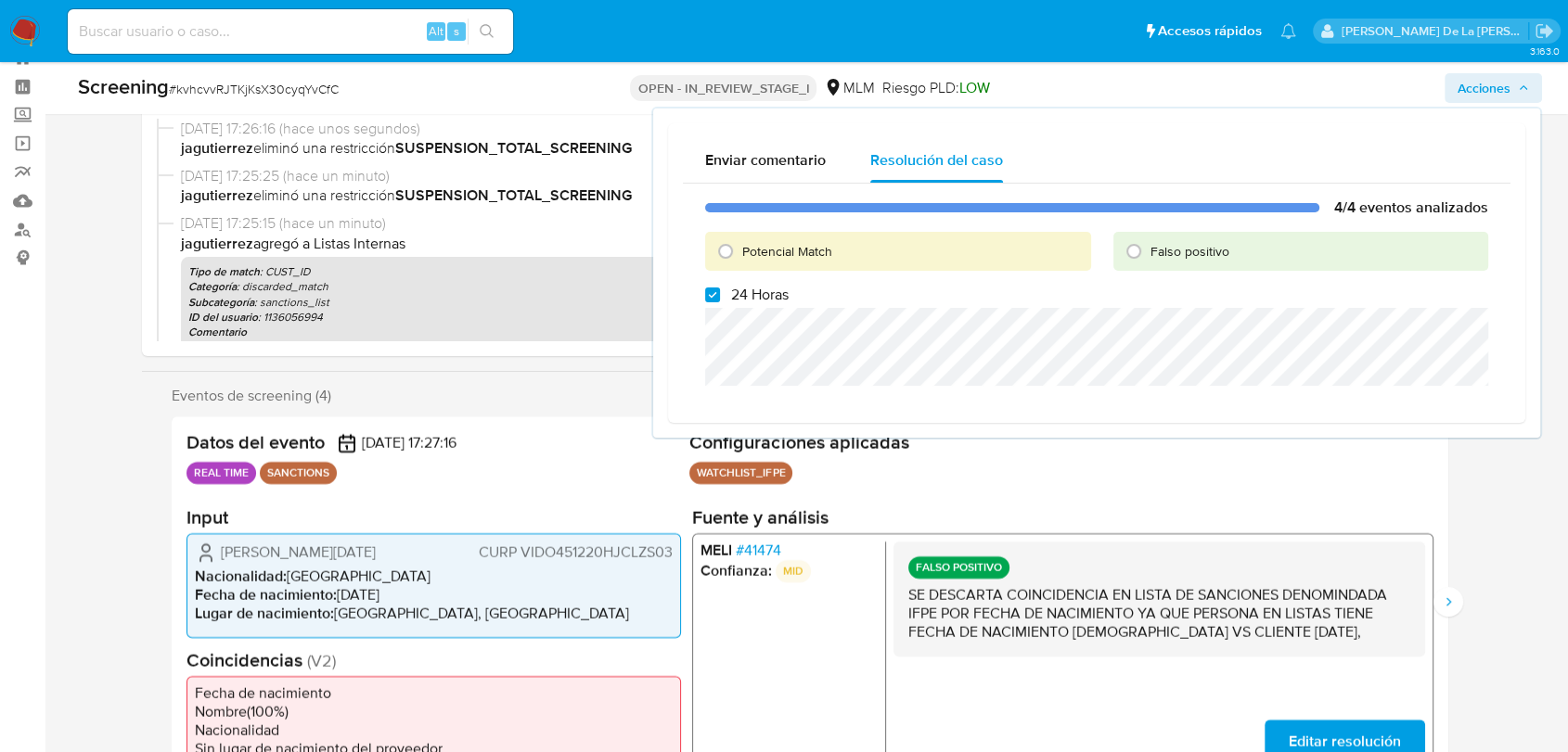
click at [1187, 248] on span "Falso positivo" at bounding box center [1189, 251] width 78 height 18
click at [1148, 248] on input "Falso positivo" at bounding box center [1133, 251] width 30 height 30
radio input "true"
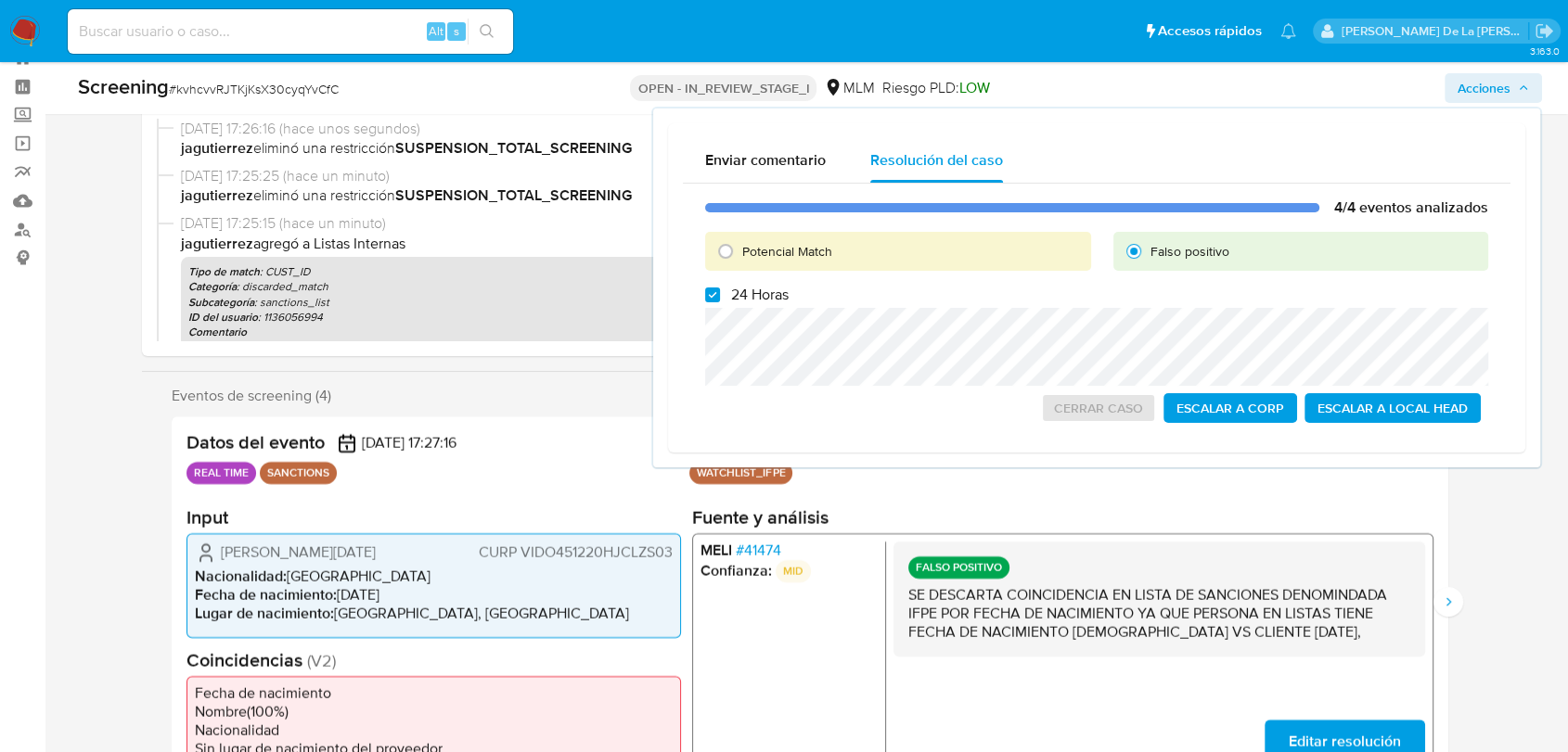
click at [737, 299] on span "24 Horas" at bounding box center [760, 295] width 57 height 18
click at [719, 299] on input "24 Horas" at bounding box center [713, 296] width 15 height 15
checkbox input "false"
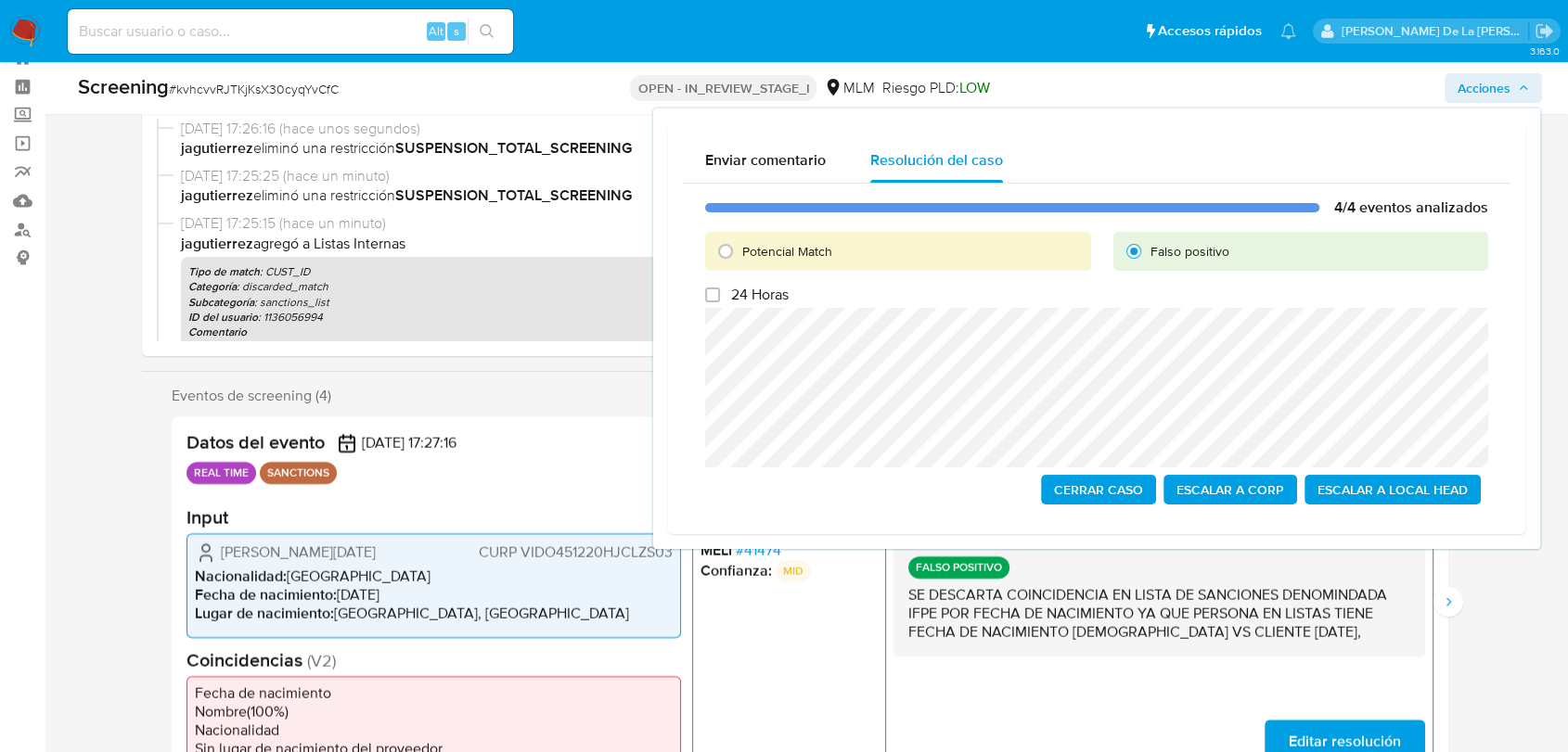
click at [1098, 487] on span "Cerrar Caso" at bounding box center [1097, 489] width 89 height 26
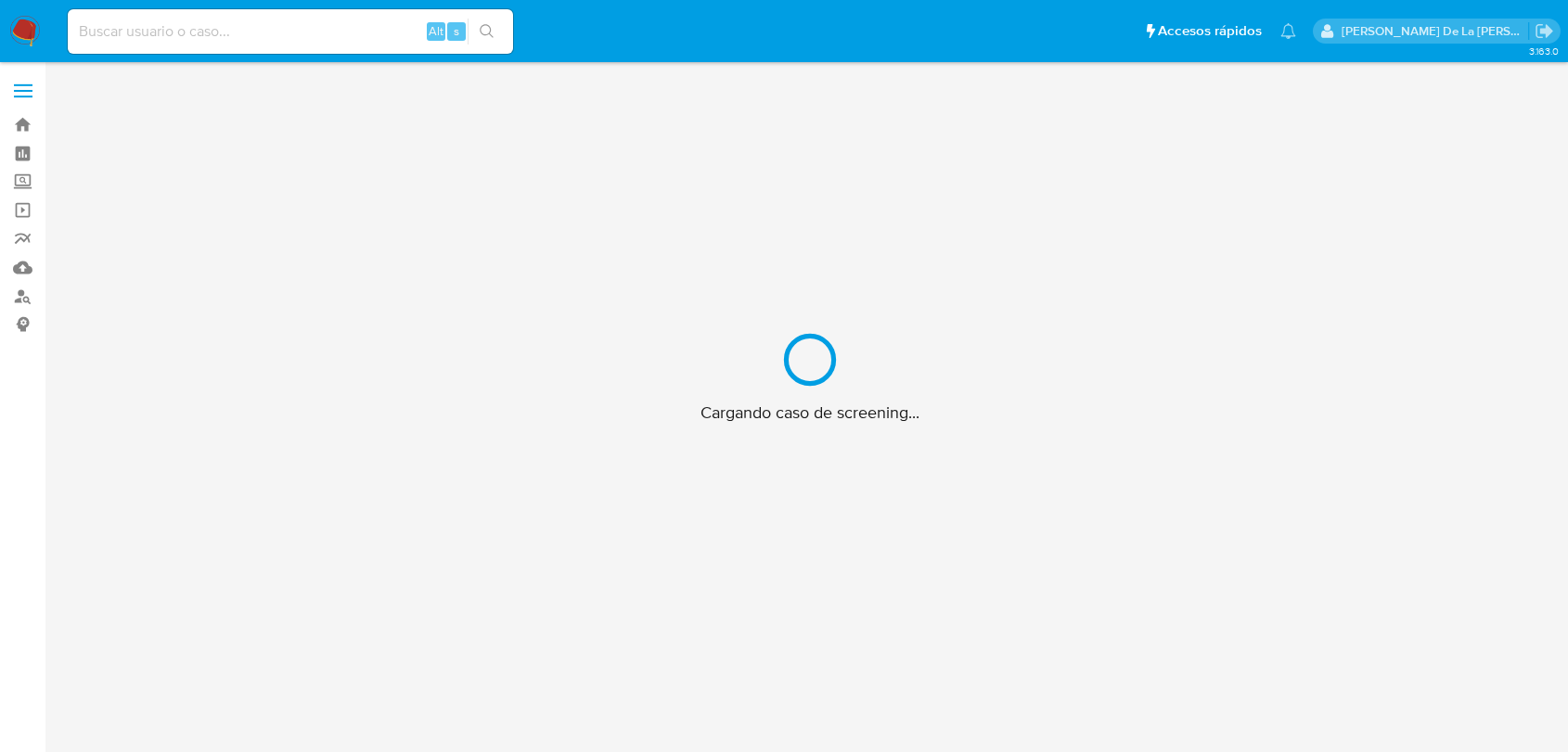
scroll to position [67, 0]
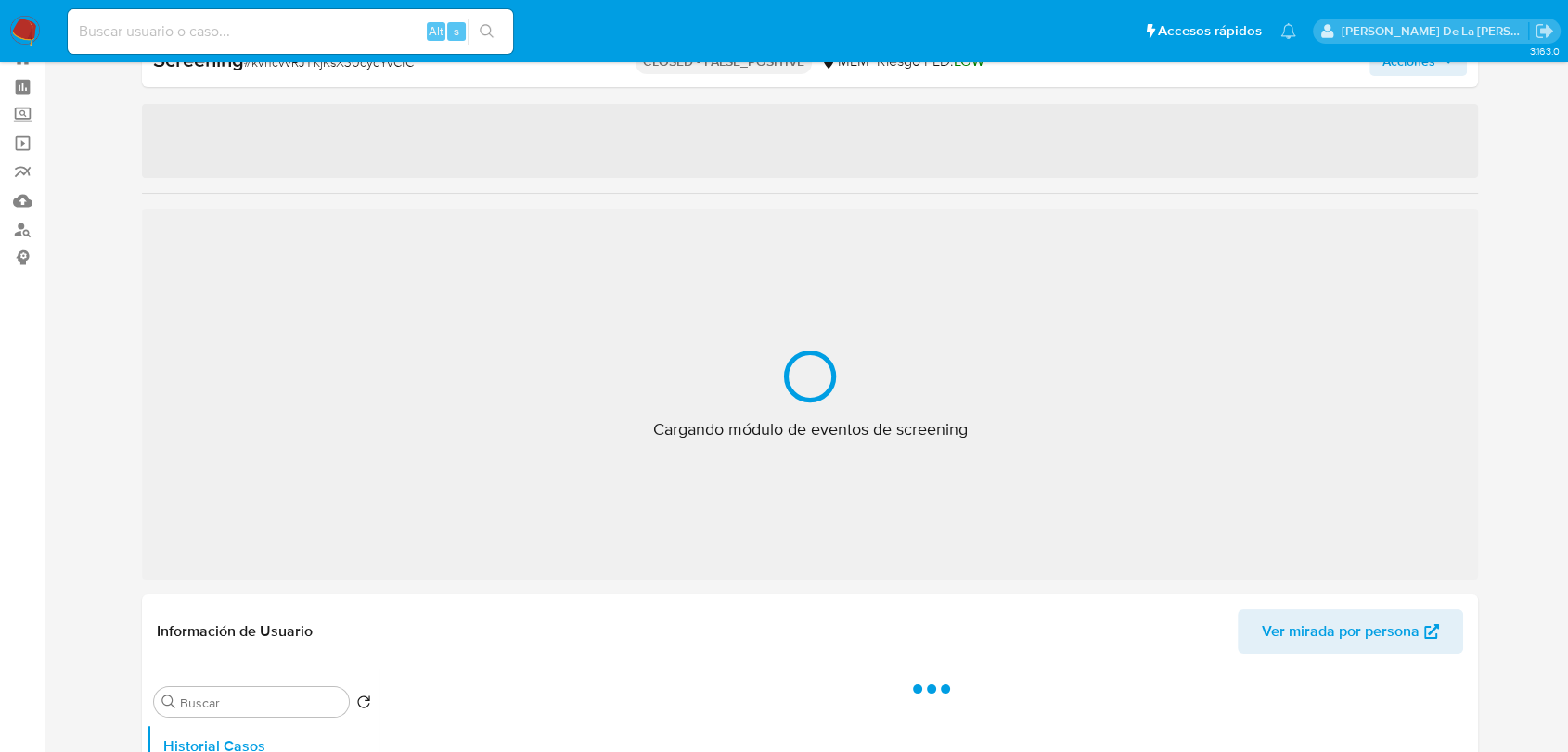
select select "10"
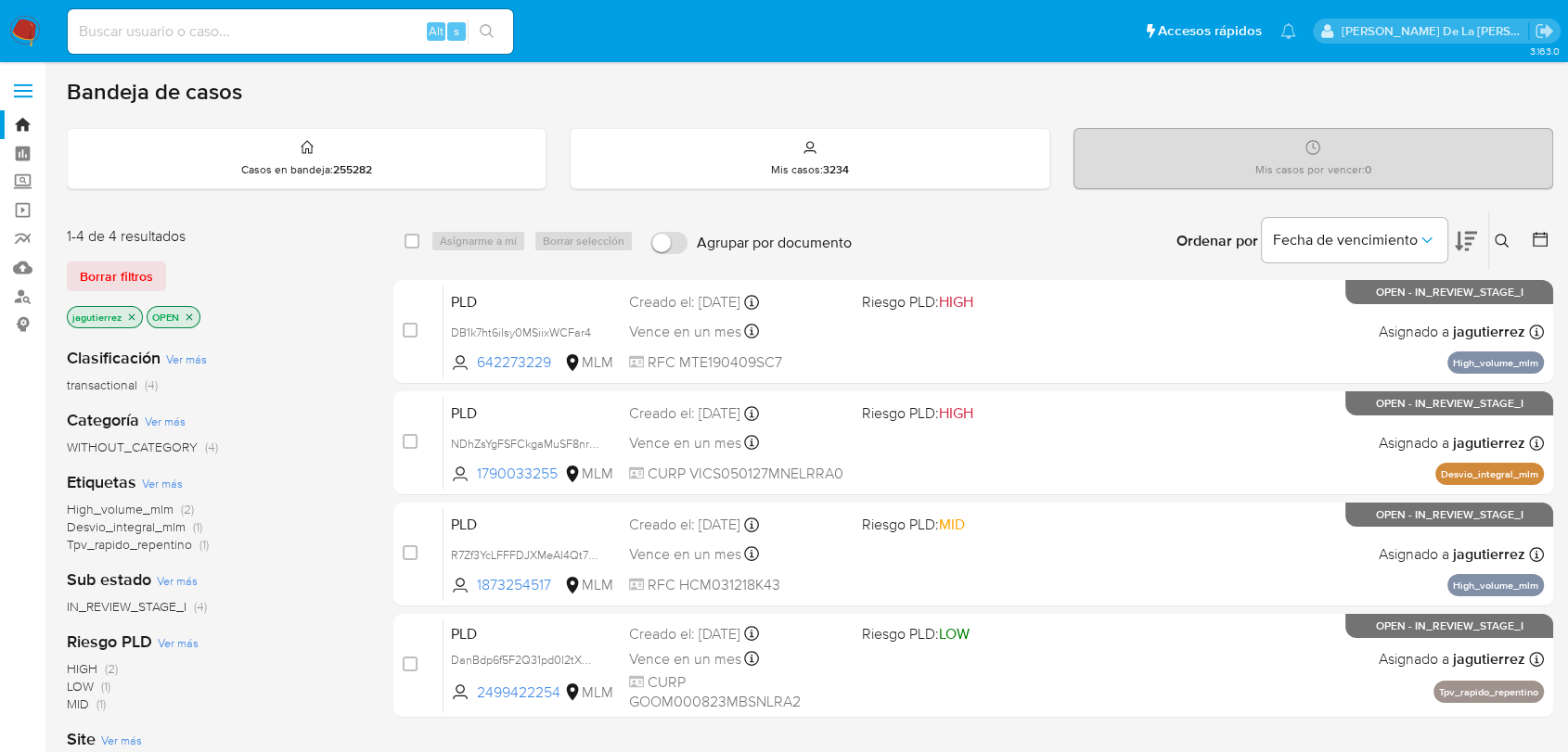
click at [1499, 236] on icon at bounding box center [1502, 241] width 15 height 15
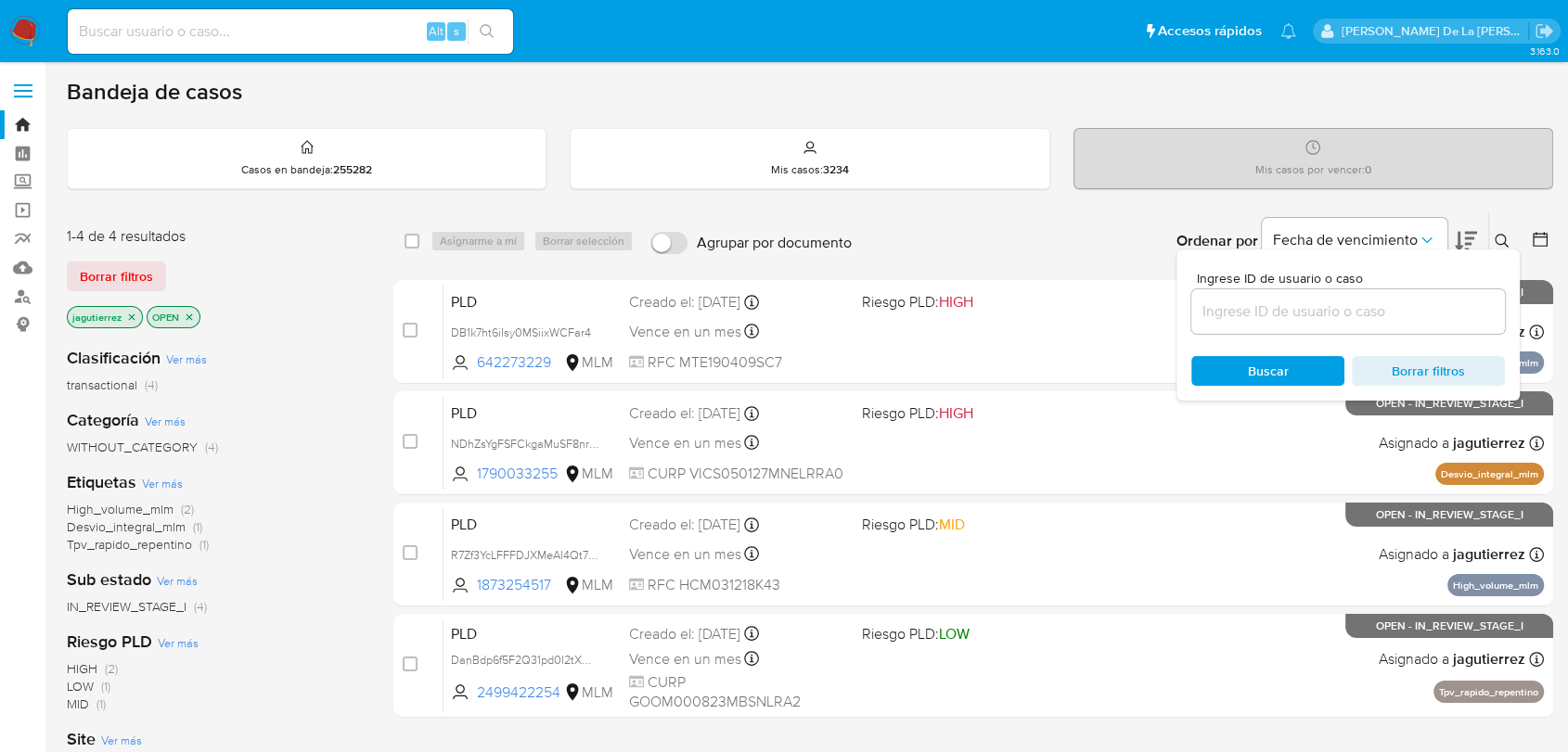
click at [1263, 314] on input at bounding box center [1348, 311] width 314 height 24
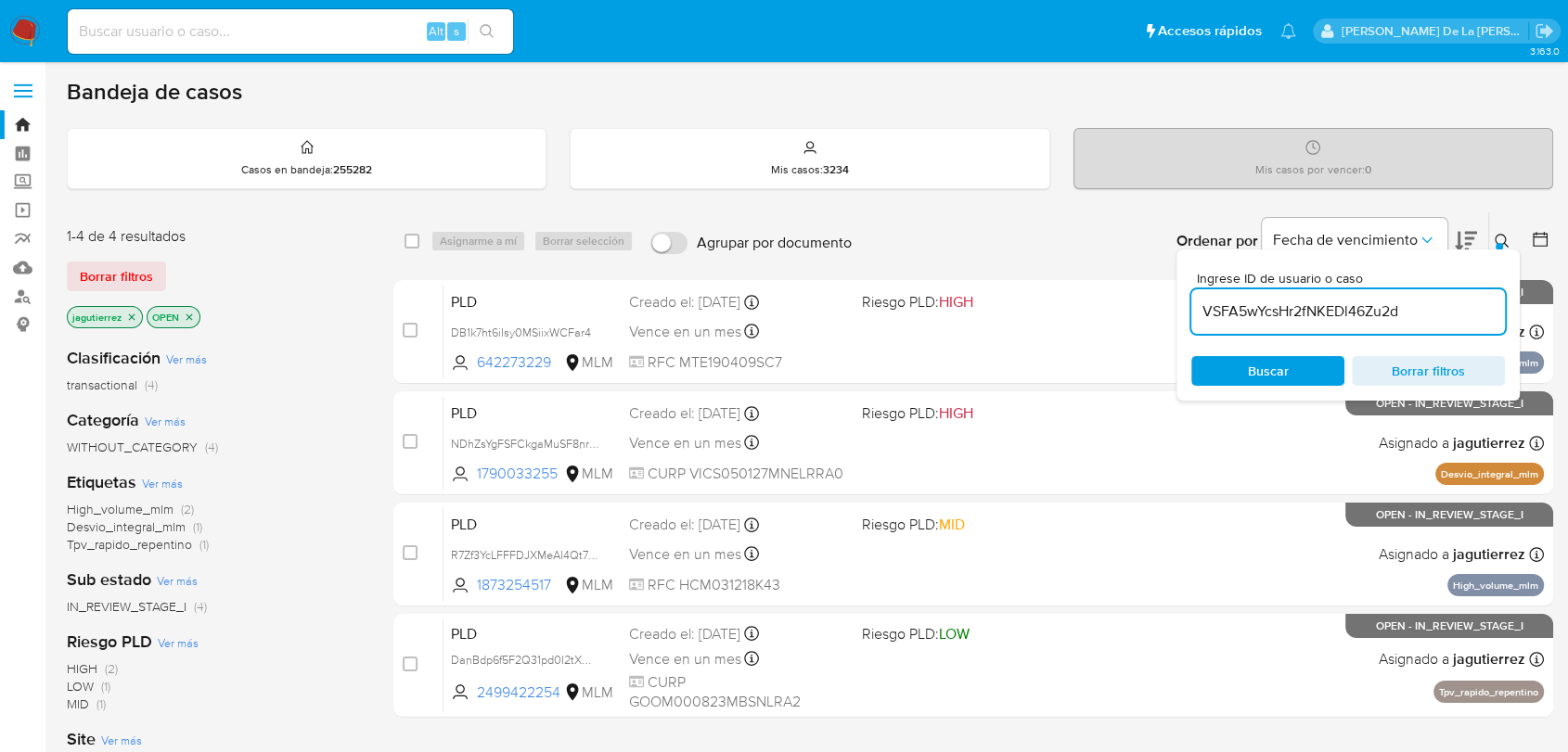
type input "VSFA5wYcsHr2fNKEDl46Zu2d"
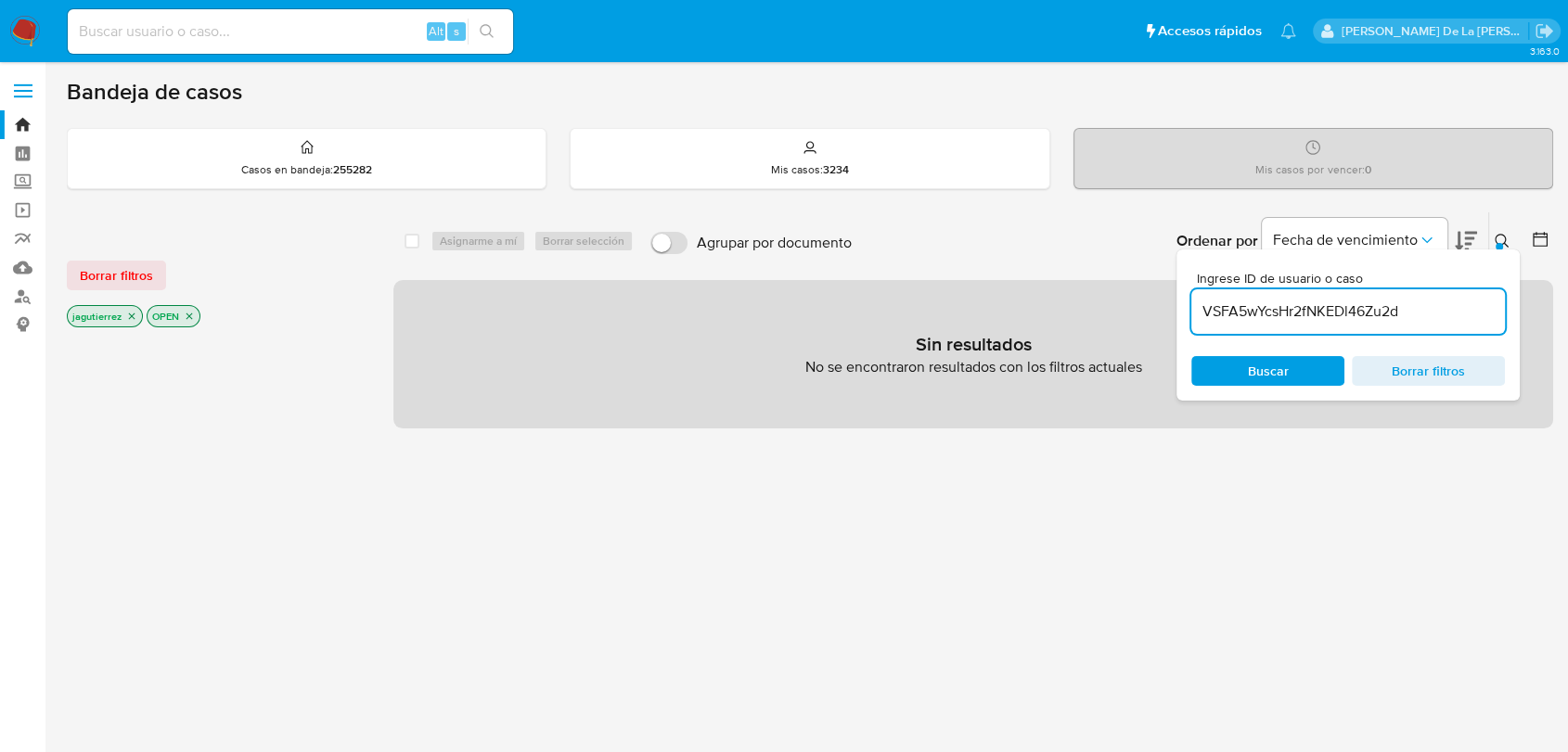
click at [137, 316] on p "jagutierrez" at bounding box center [105, 316] width 75 height 20
click at [135, 316] on icon "close-filter" at bounding box center [132, 317] width 11 height 11
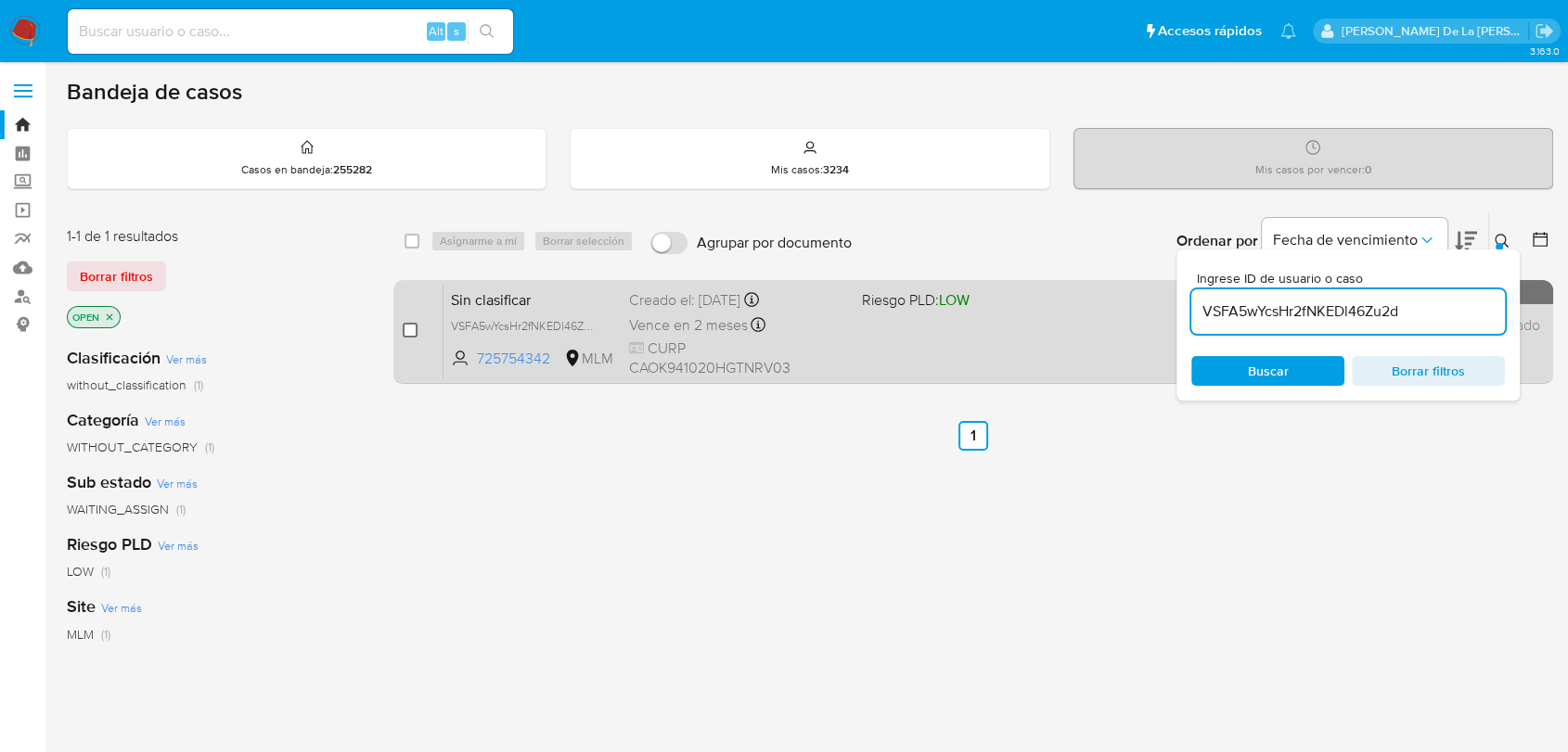
click at [407, 328] on input "checkbox" at bounding box center [410, 330] width 15 height 15
checkbox input "true"
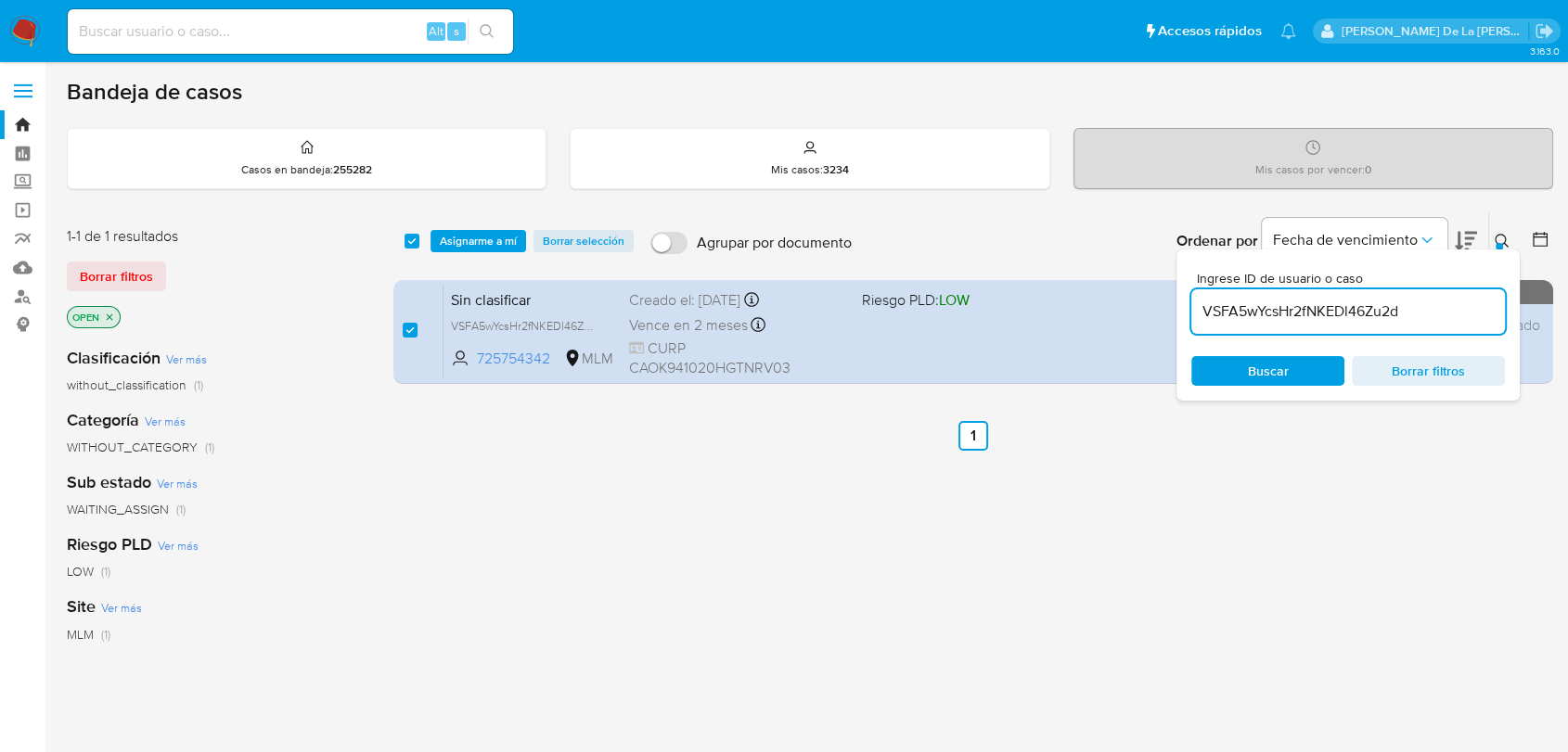
click at [1314, 317] on input "VSFA5wYcsHr2fNKEDl46Zu2d" at bounding box center [1348, 311] width 314 height 24
click at [1314, 315] on input "VSFA5wYcsHr2fNKEDl46Zu2d" at bounding box center [1348, 311] width 314 height 24
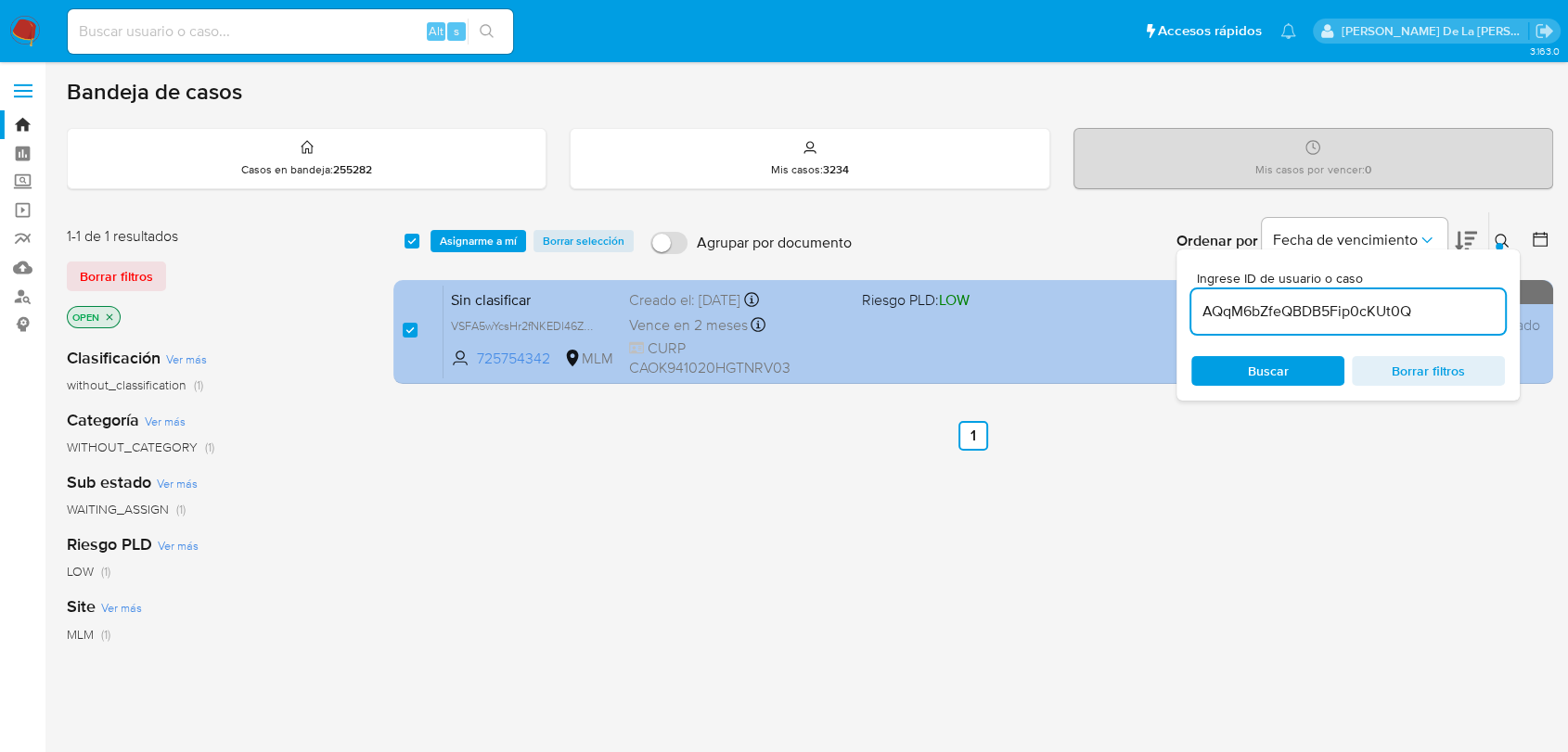
type input "AQqM6bZfeQBDB5Fip0cKUt0Q"
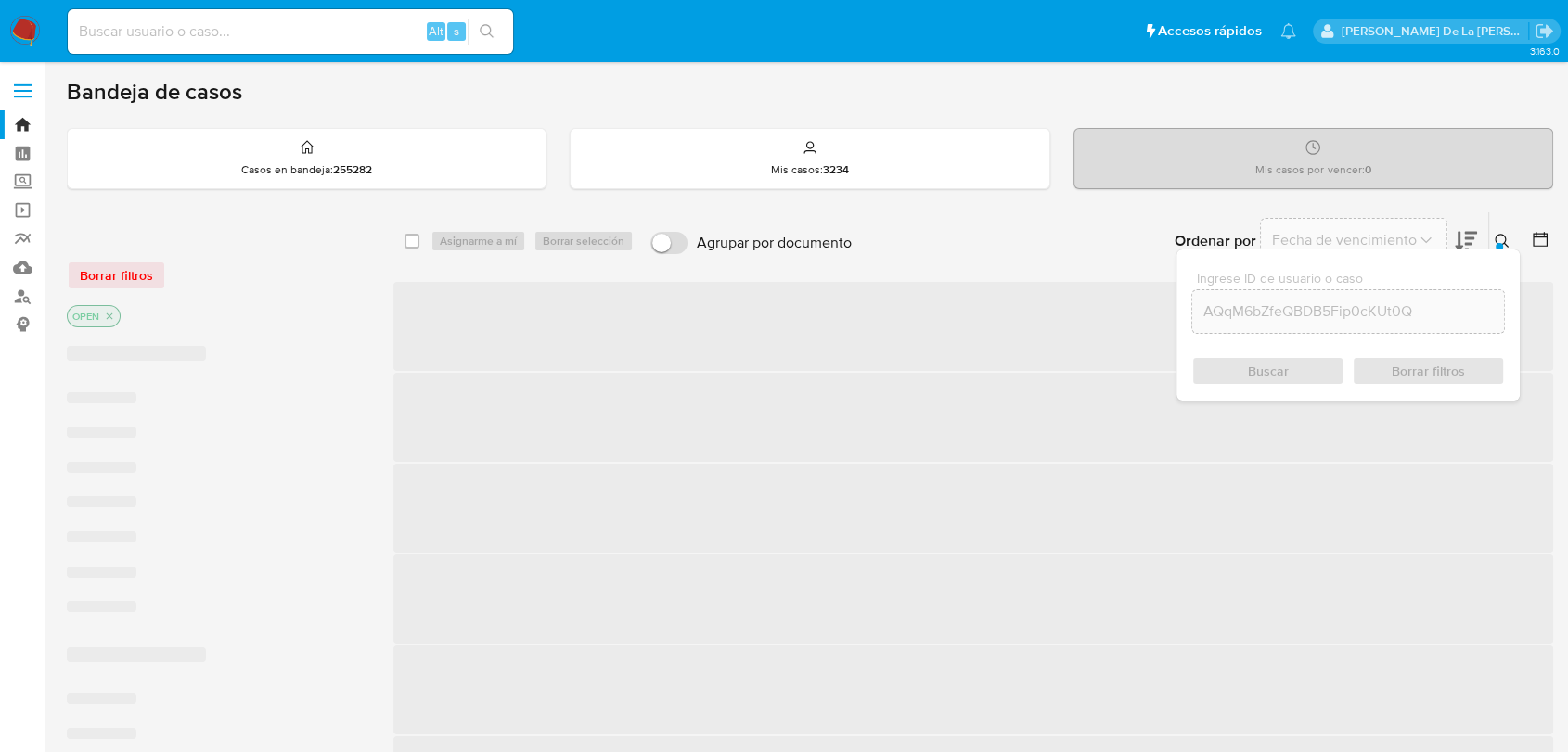
checkbox input "false"
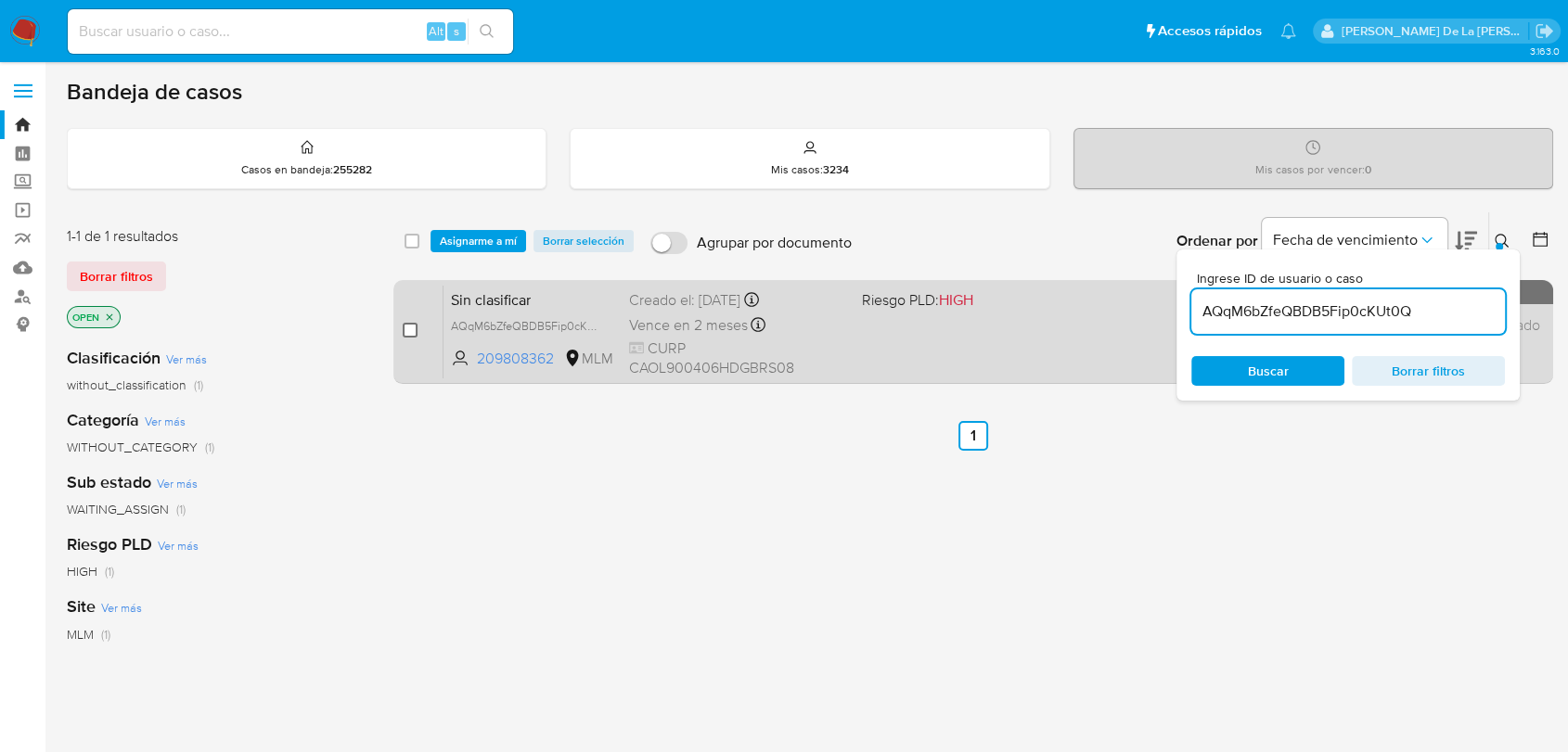
click at [409, 330] on input "checkbox" at bounding box center [410, 330] width 15 height 15
checkbox input "true"
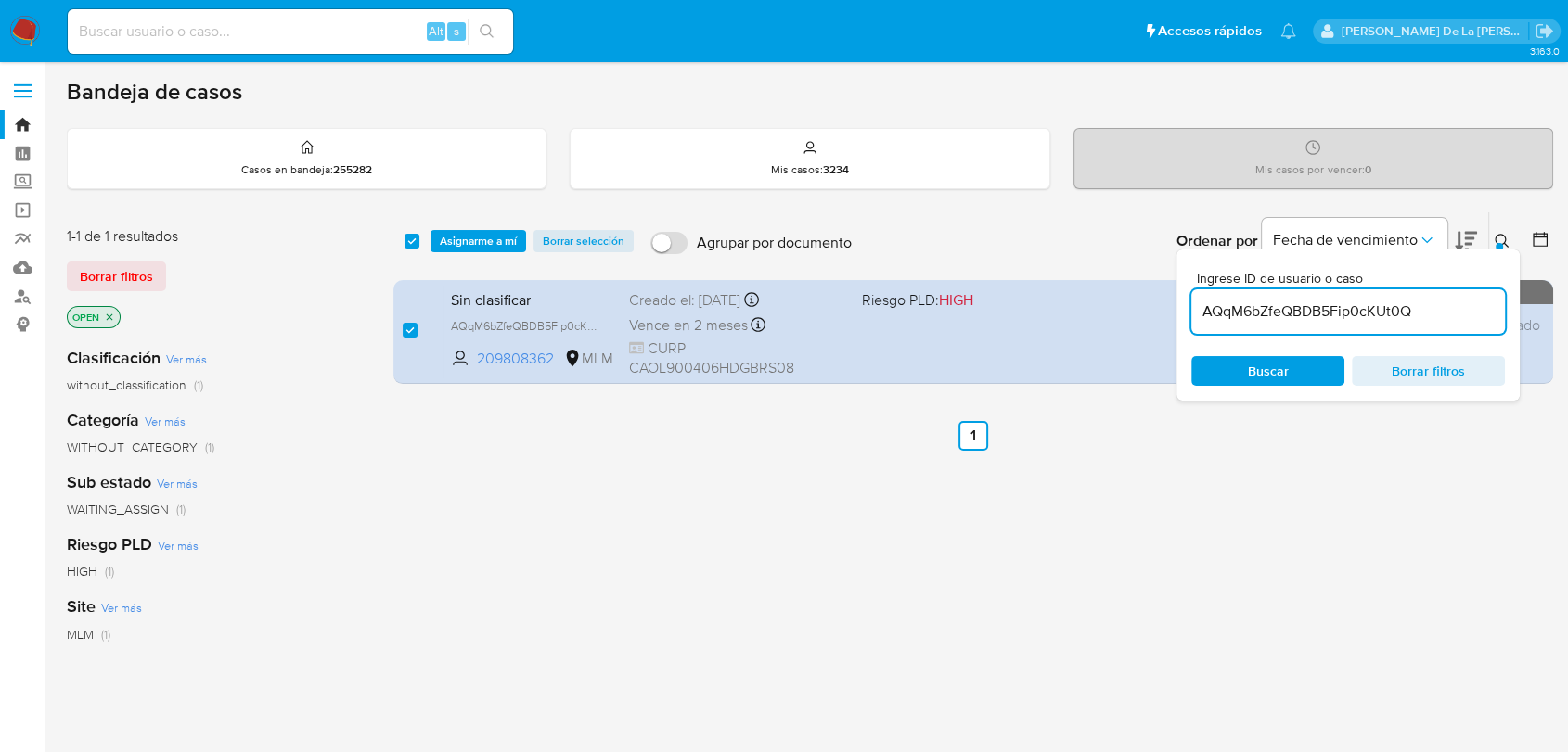
click at [1256, 309] on input "AQqM6bZfeQBDB5Fip0cKUt0Q" at bounding box center [1348, 311] width 314 height 24
type input "JjIi8CUilDolzhQ7ERdcP8fv"
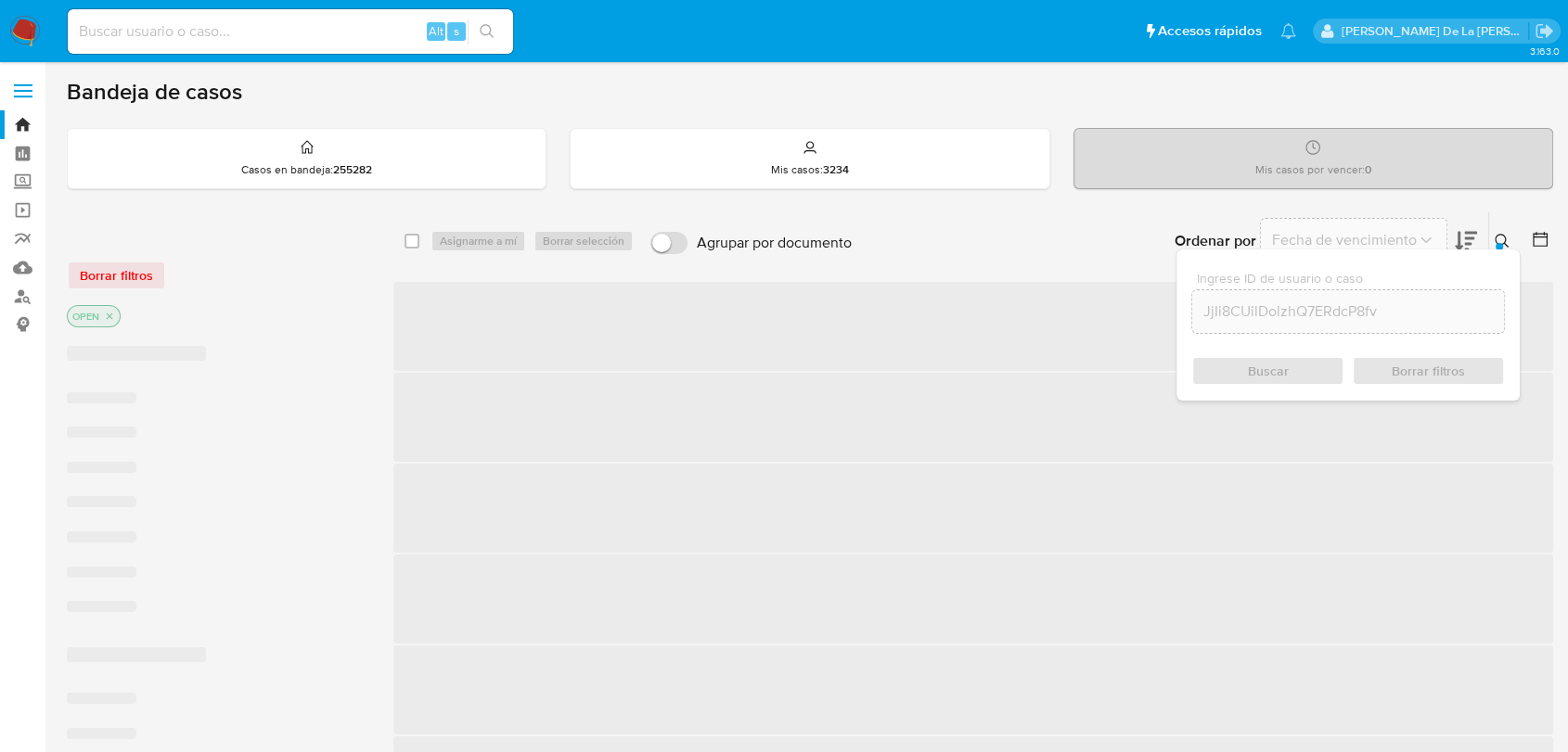
checkbox input "false"
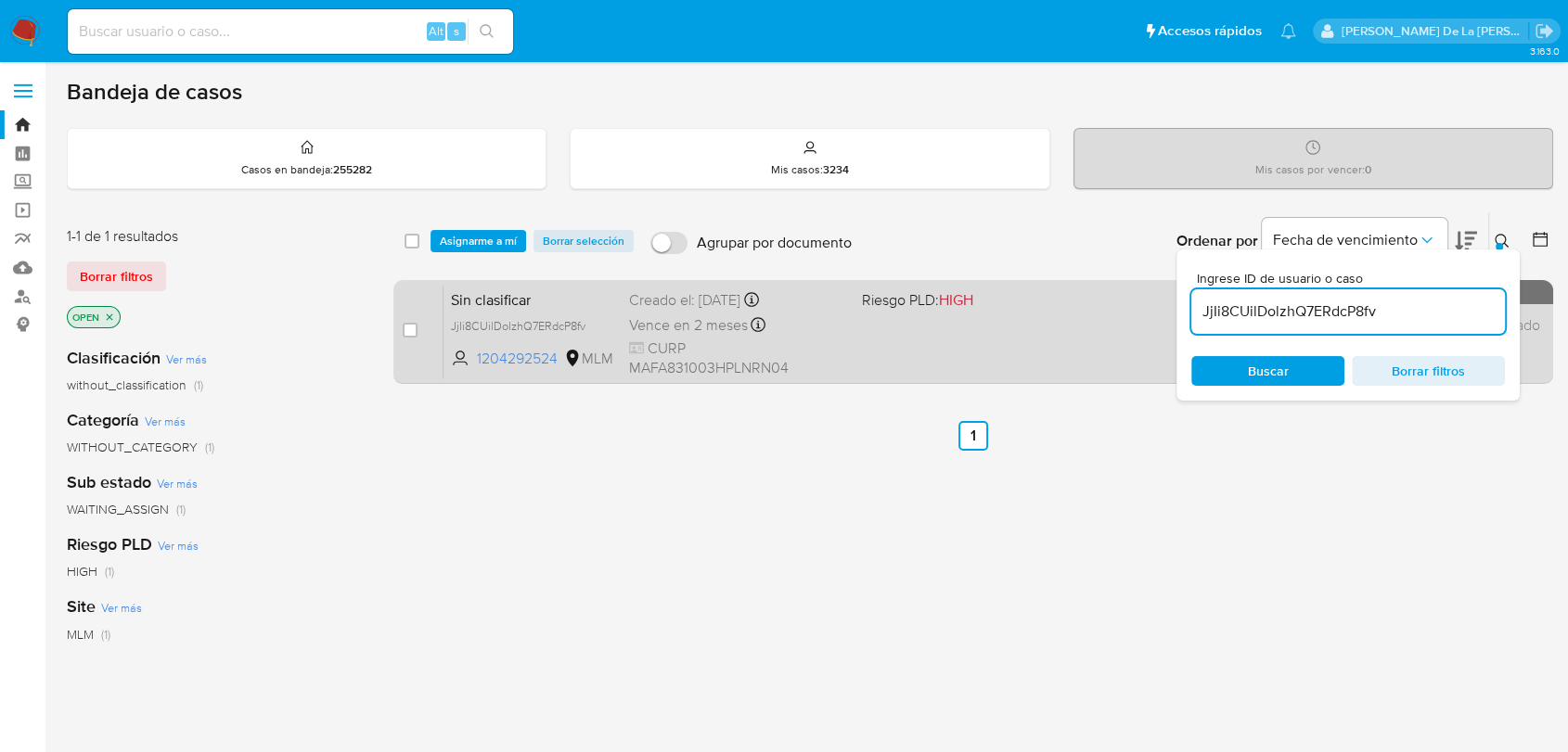
click at [401, 334] on div "case-item-checkbox No es posible asignar el caso Sin clasificar JjIi8CUilDolzhQ…" at bounding box center [973, 332] width 1159 height 104
click at [403, 334] on input "checkbox" at bounding box center [410, 330] width 15 height 15
checkbox input "true"
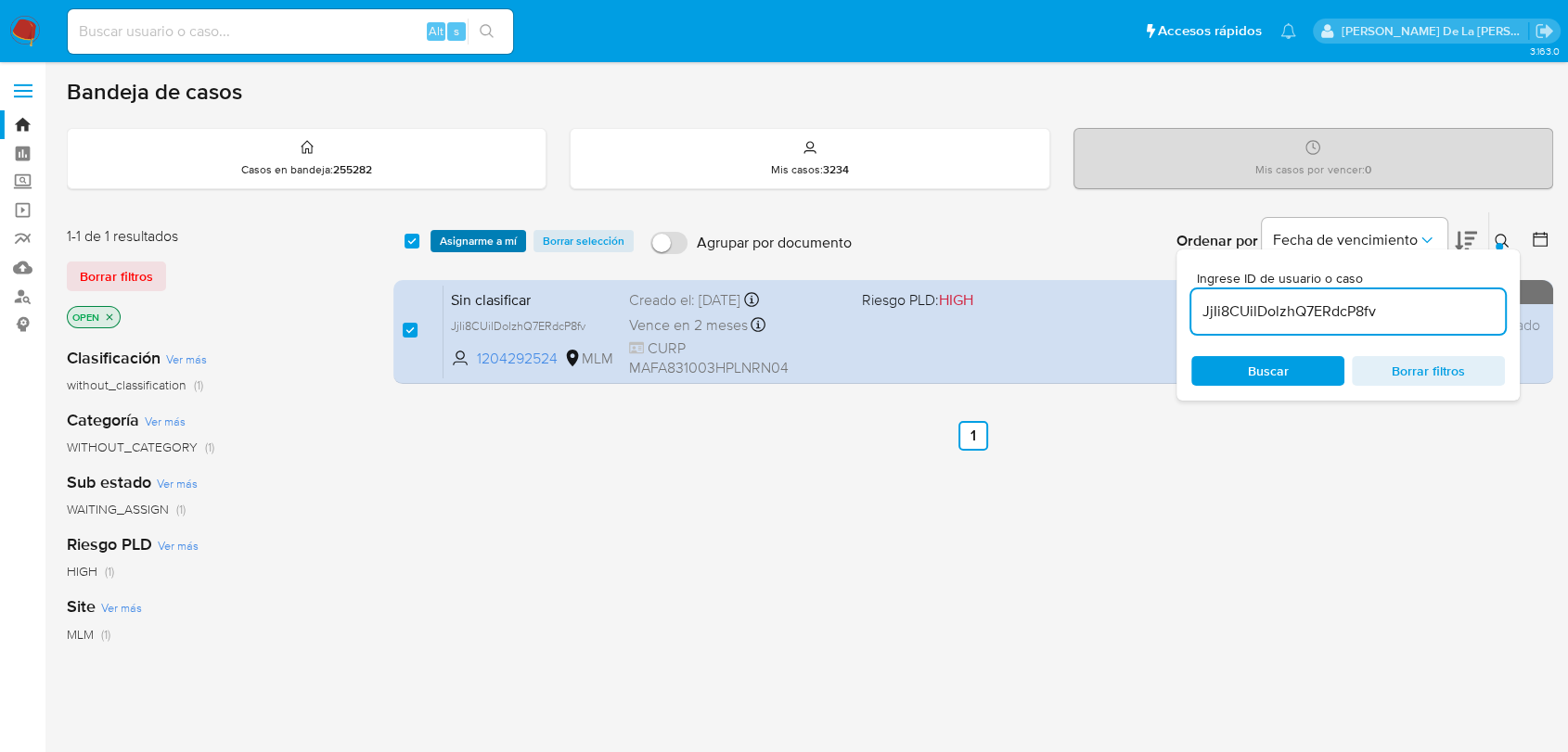
click at [459, 235] on span "Asignarme a mí" at bounding box center [478, 240] width 77 height 18
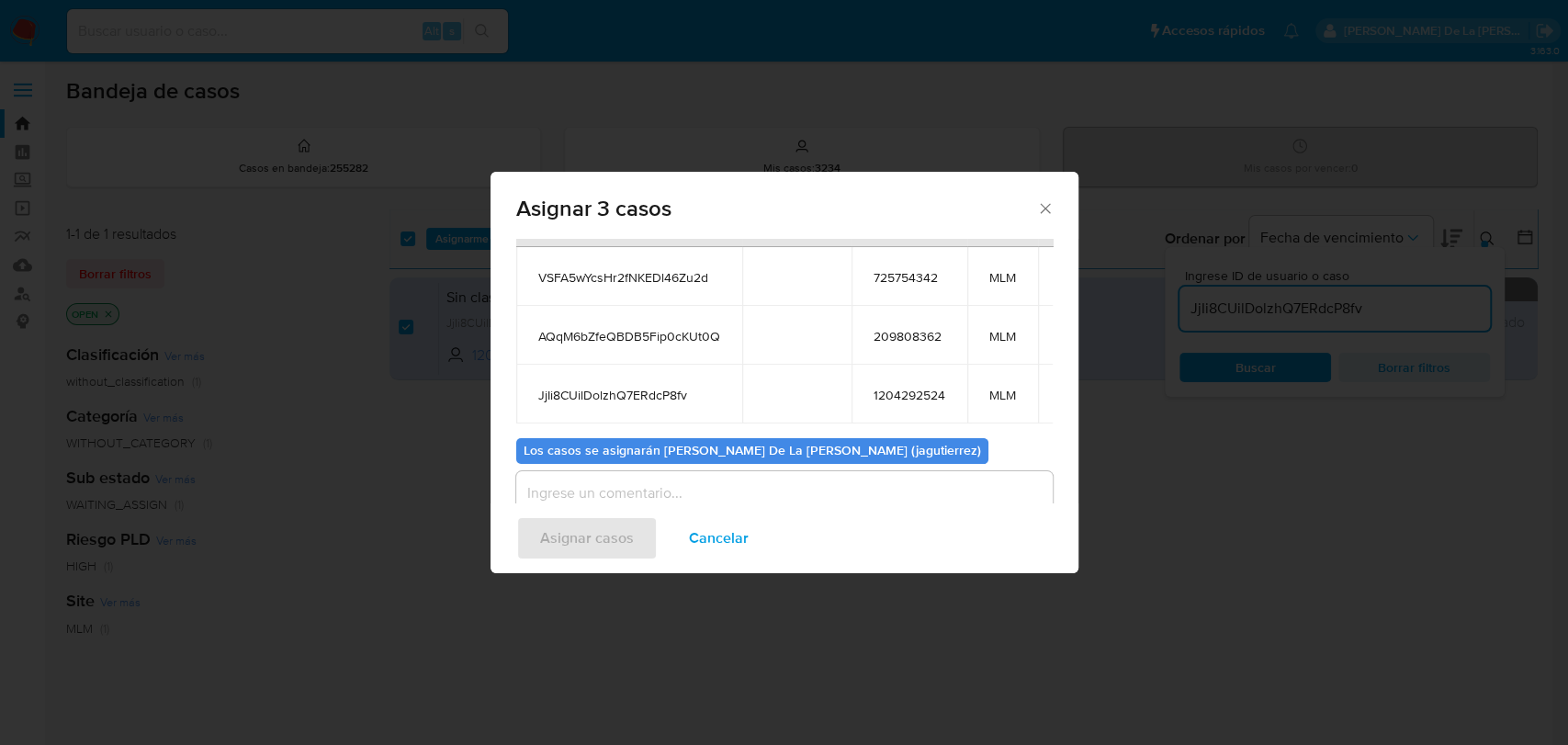
scroll to position [163, 0]
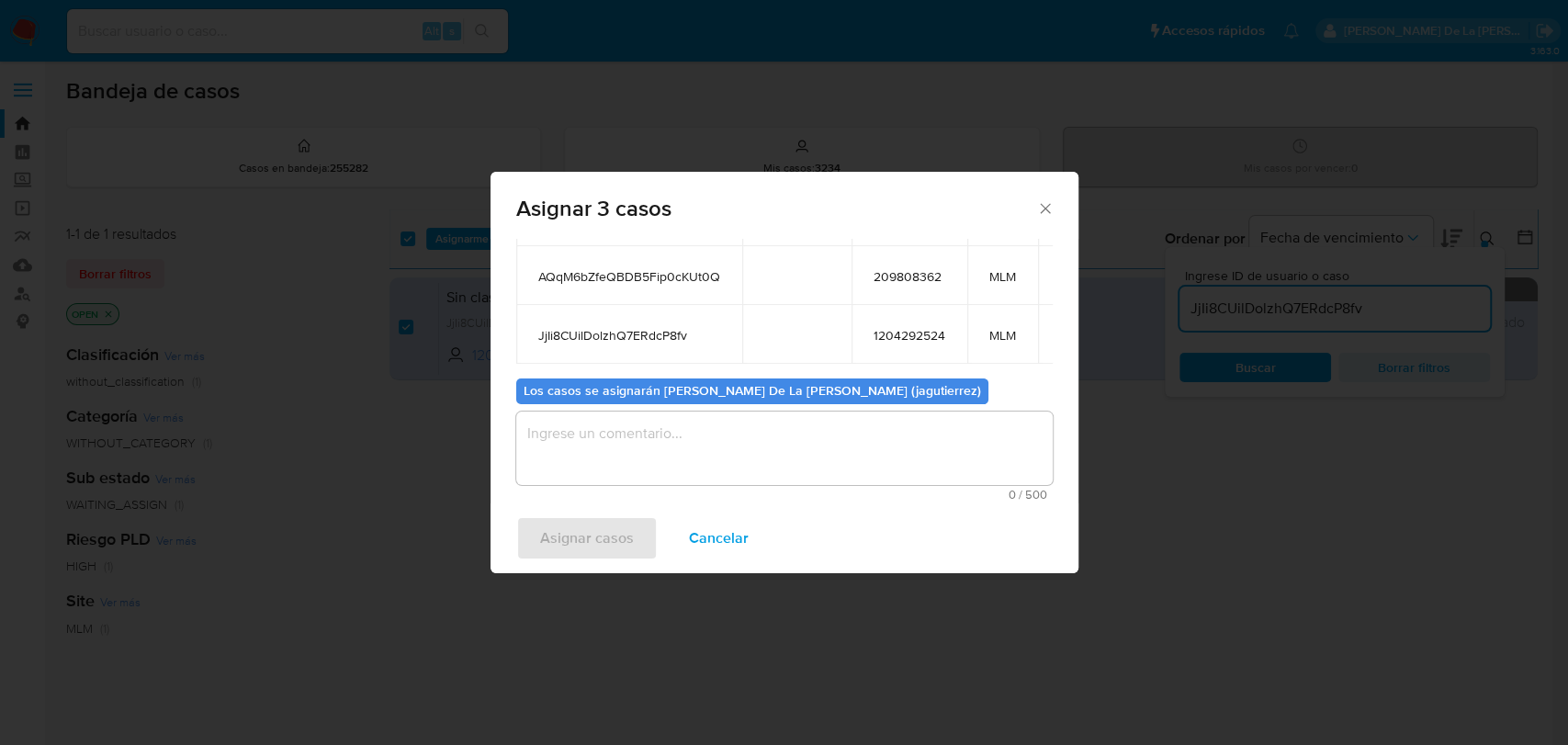
click at [590, 450] on textarea "assign-modal" at bounding box center [784, 448] width 536 height 74
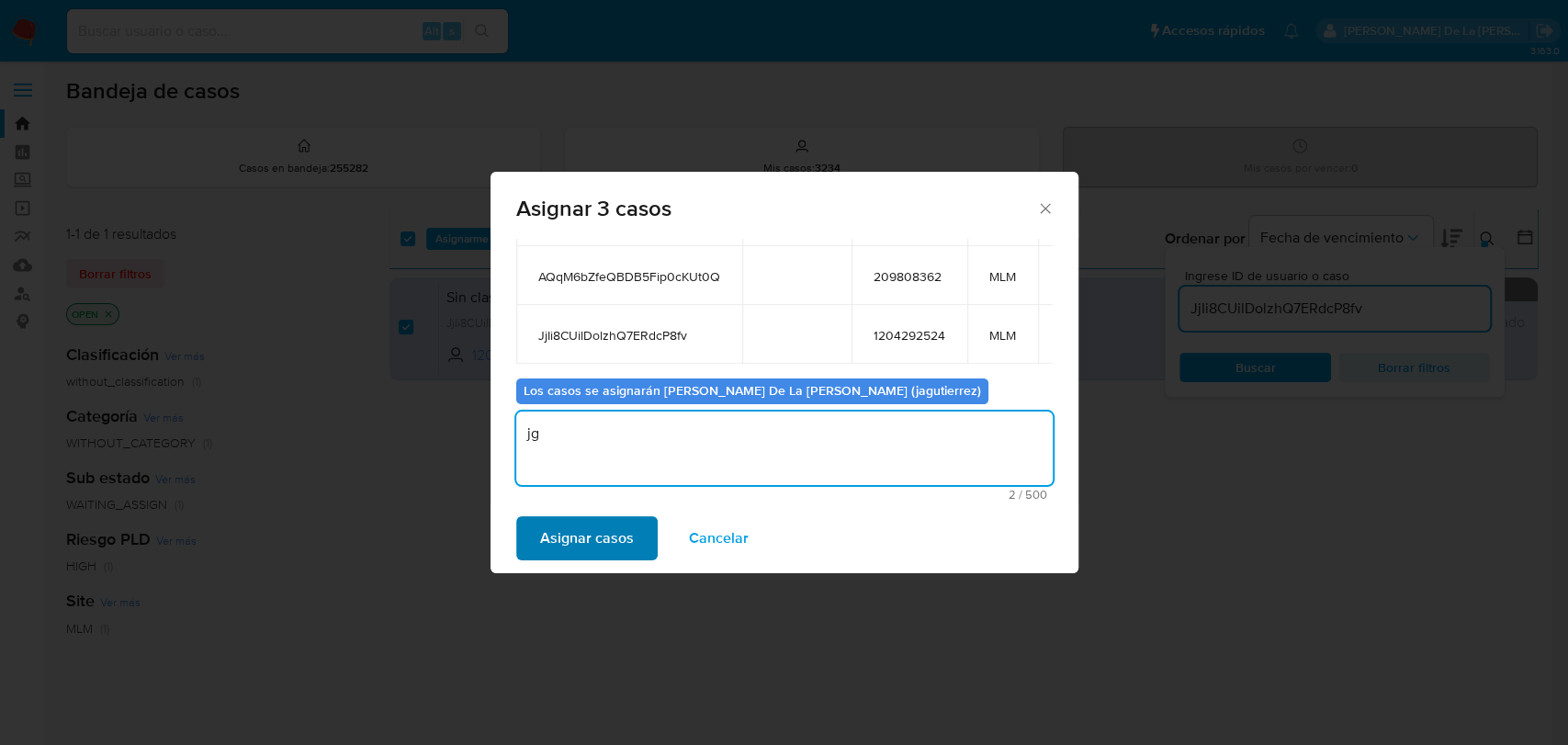
type textarea "jg"
click at [567, 535] on span "Asignar casos" at bounding box center [586, 538] width 94 height 41
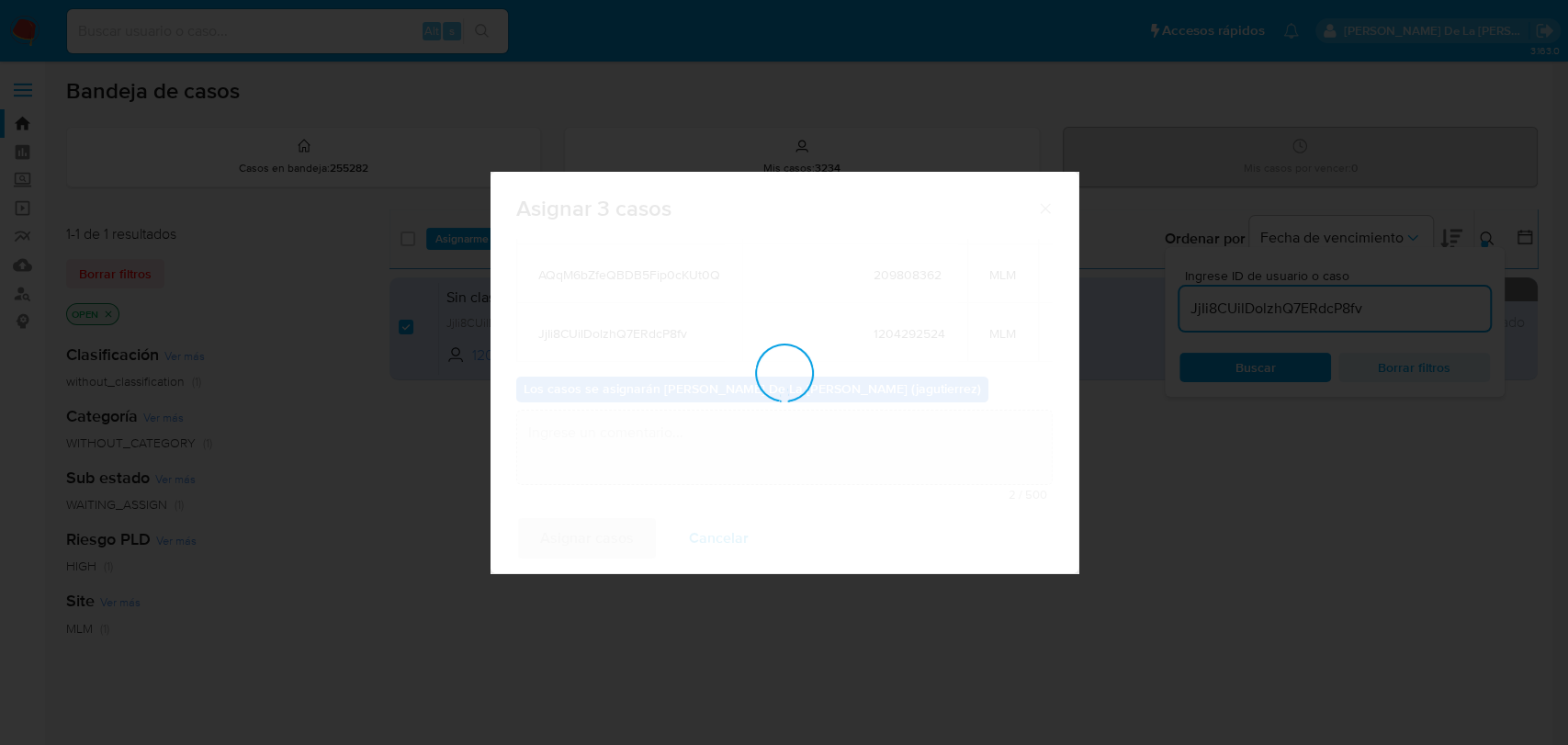
checkbox input "false"
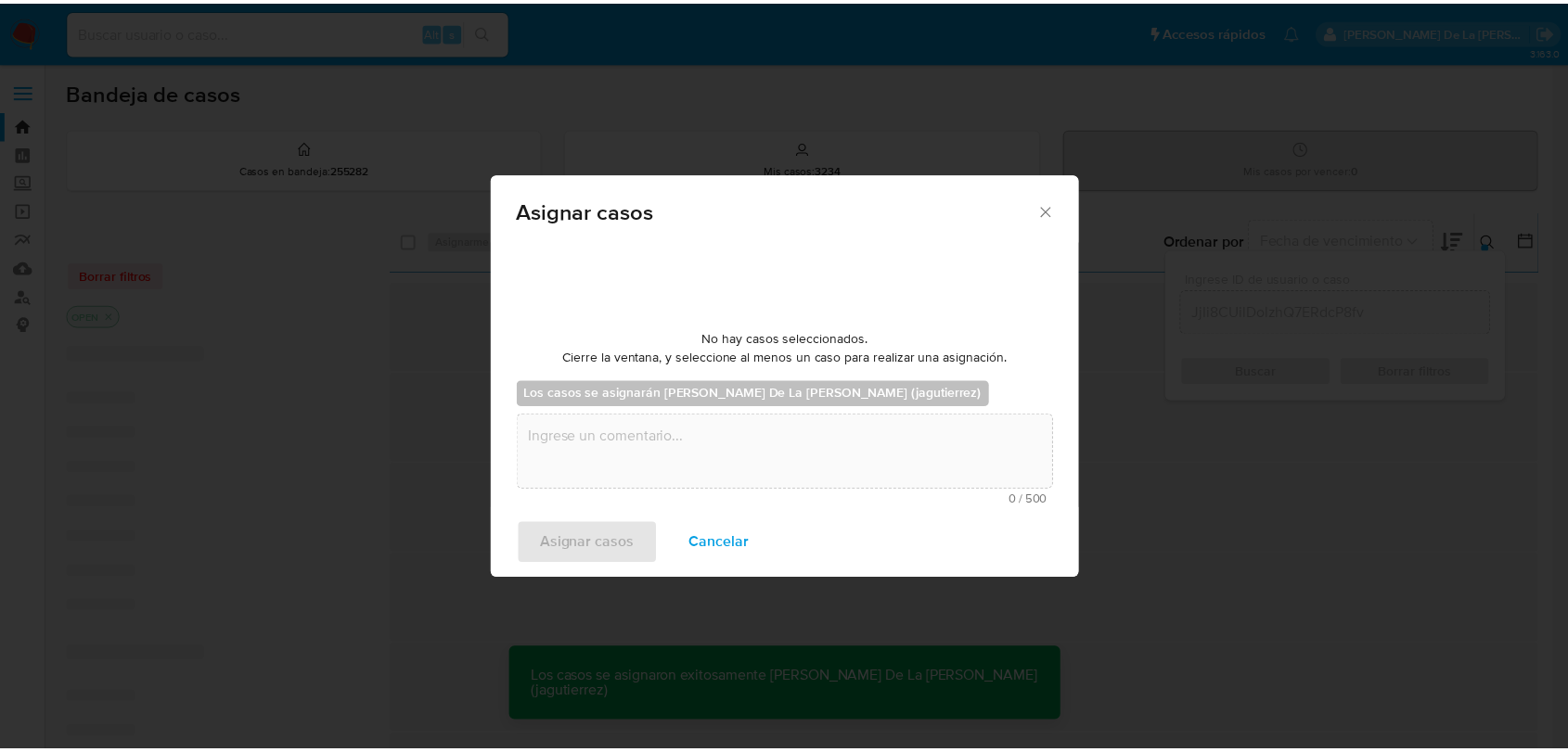
scroll to position [111, 0]
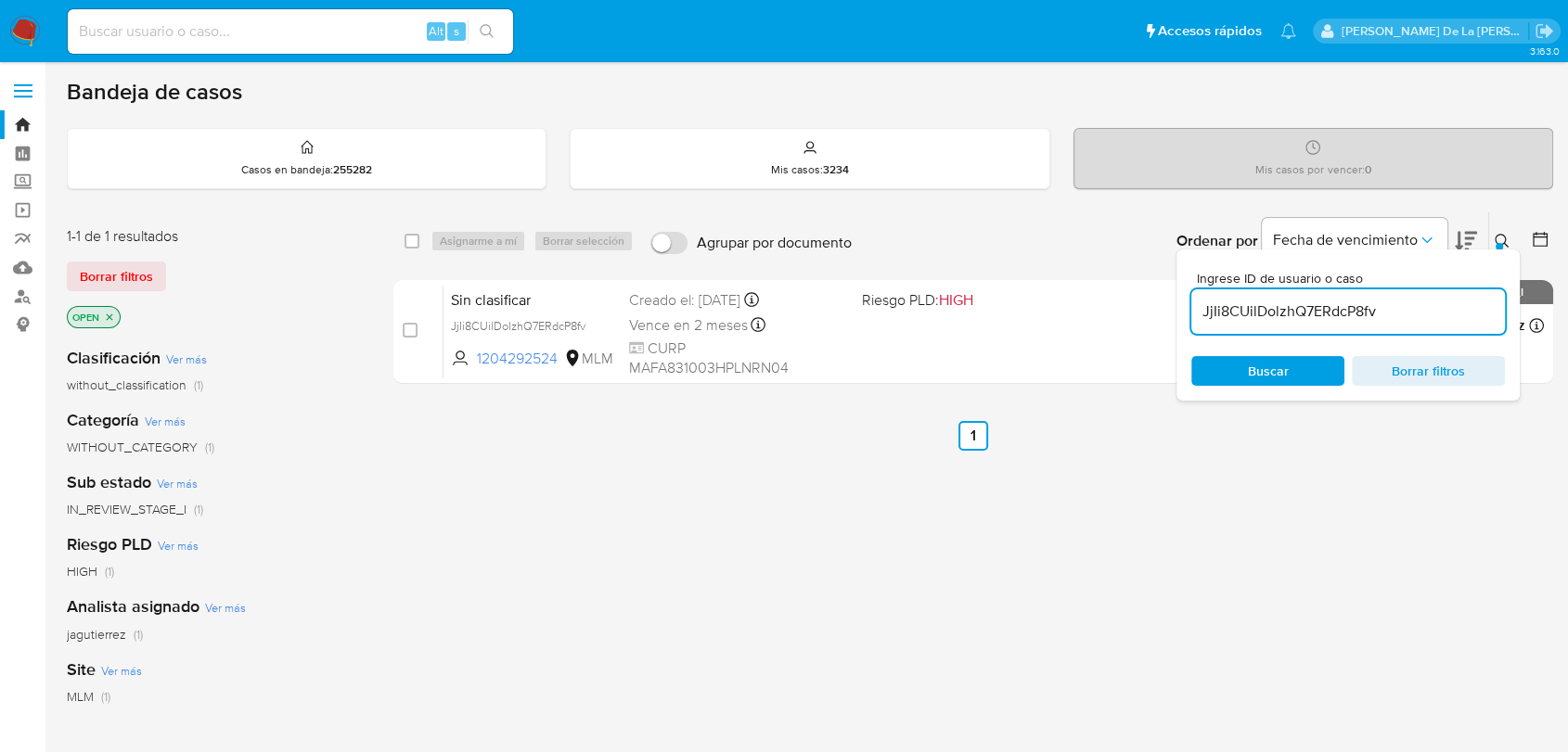
click at [30, 32] on img at bounding box center [25, 31] width 32 height 32
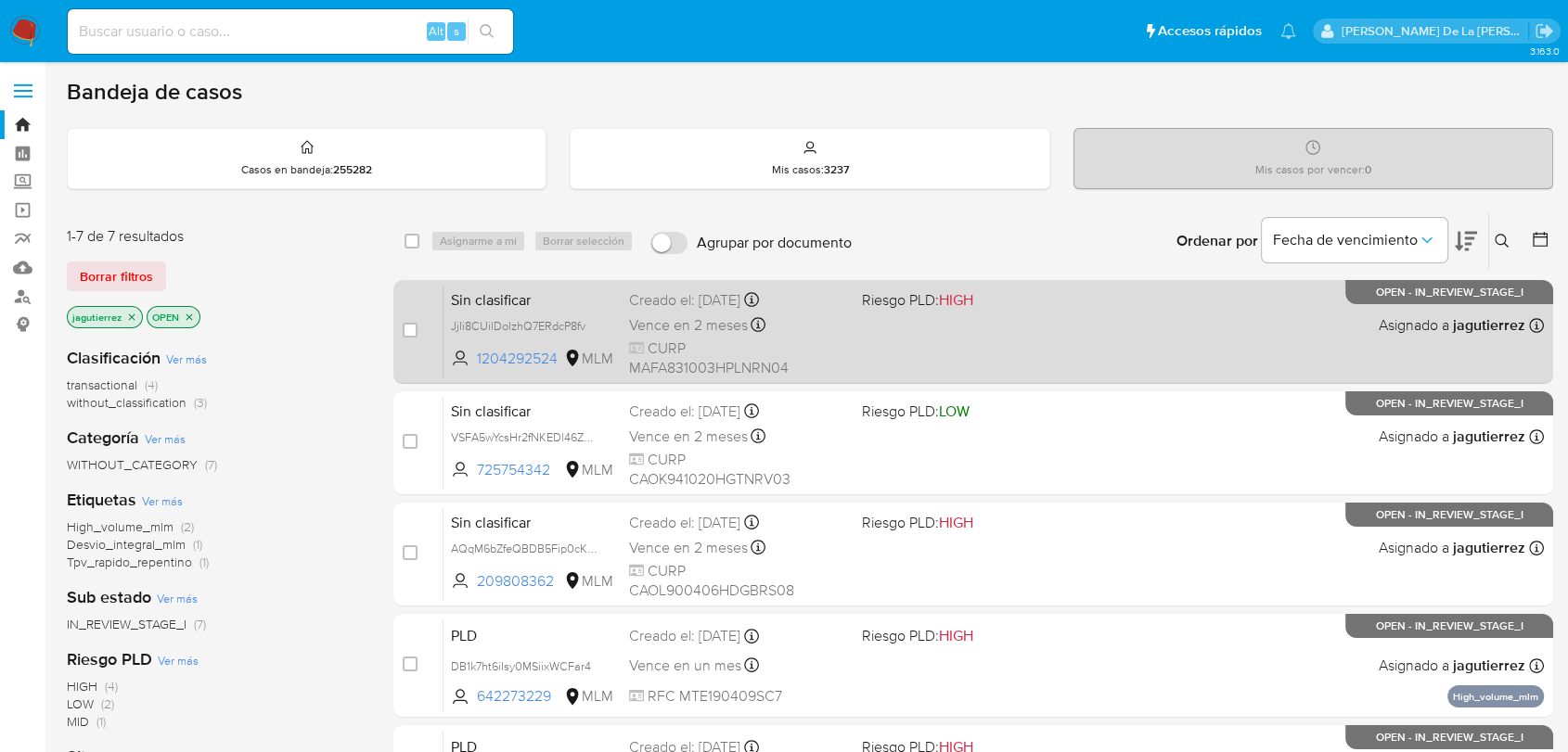
click at [1068, 321] on div "Sin clasificar JjIi8CUilDolzhQ7ERdcP8fv 1204292524 MLM Riesgo PLD: HIGH Creado …" at bounding box center [993, 332] width 1100 height 94
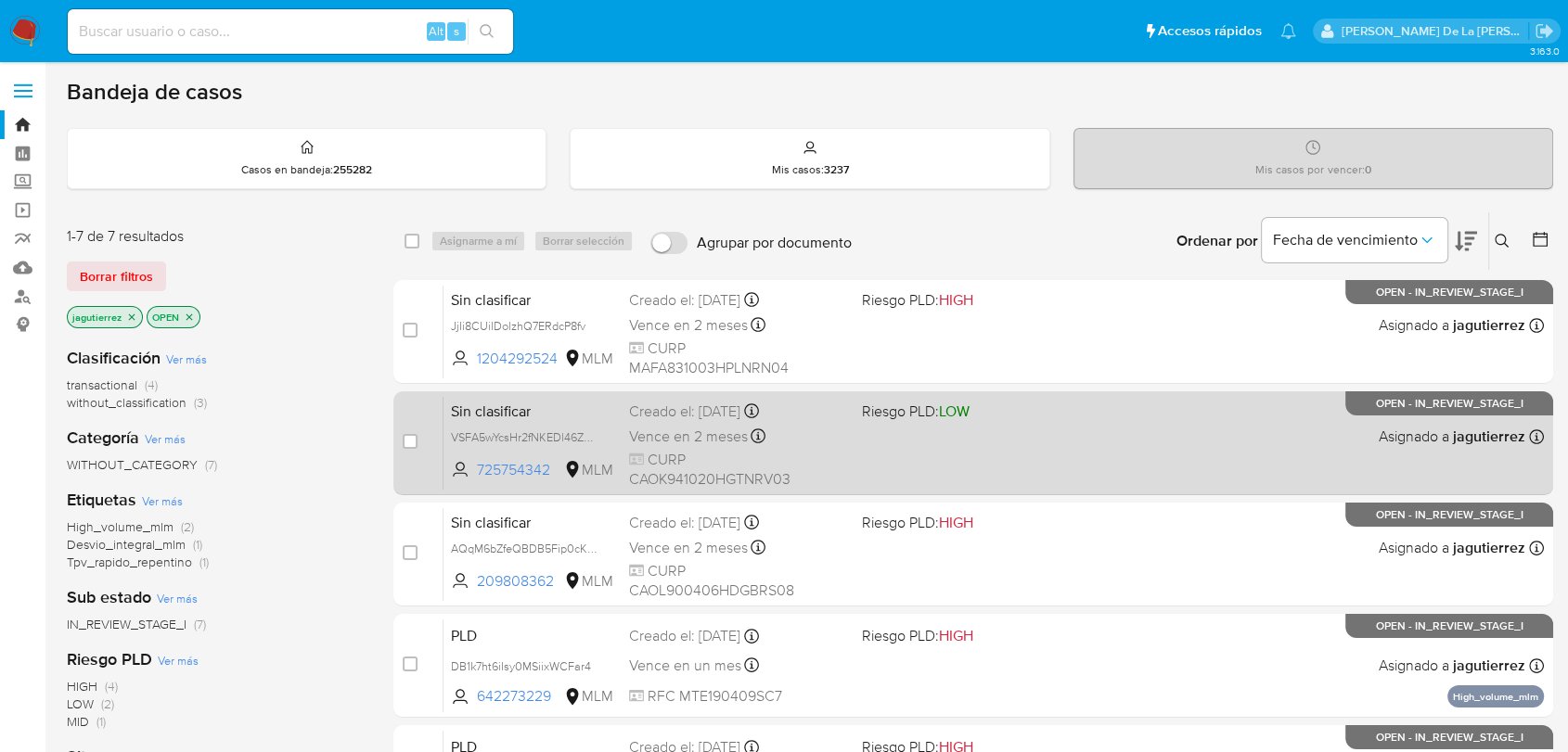
click at [968, 434] on span at bounding box center [970, 436] width 217 height 4
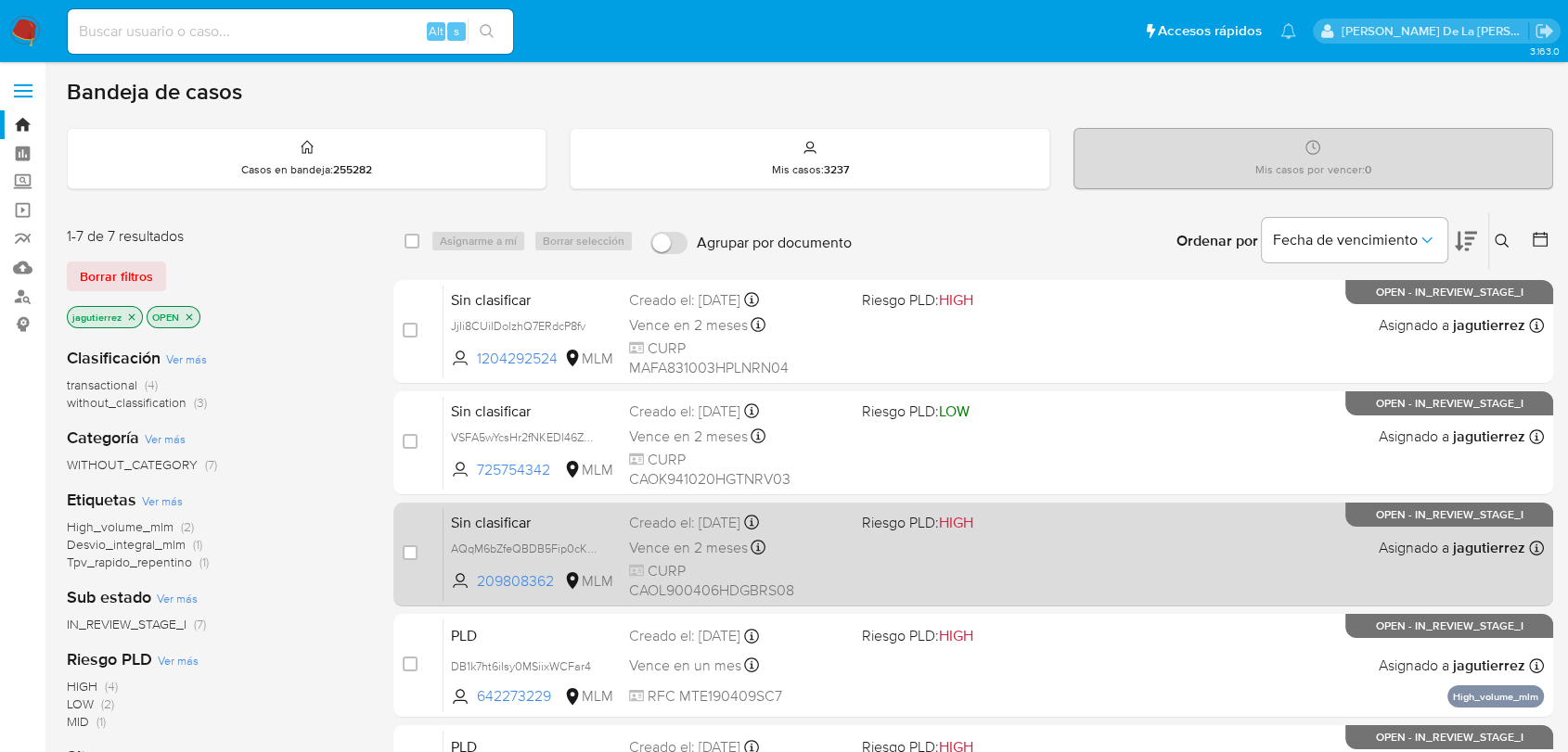
click at [1199, 564] on div "Sin clasificar AQqM6bZfeQBDB5Fip0cKUt0Q 209808362 MLM Riesgo PLD: HIGH Creado e…" at bounding box center [993, 554] width 1100 height 94
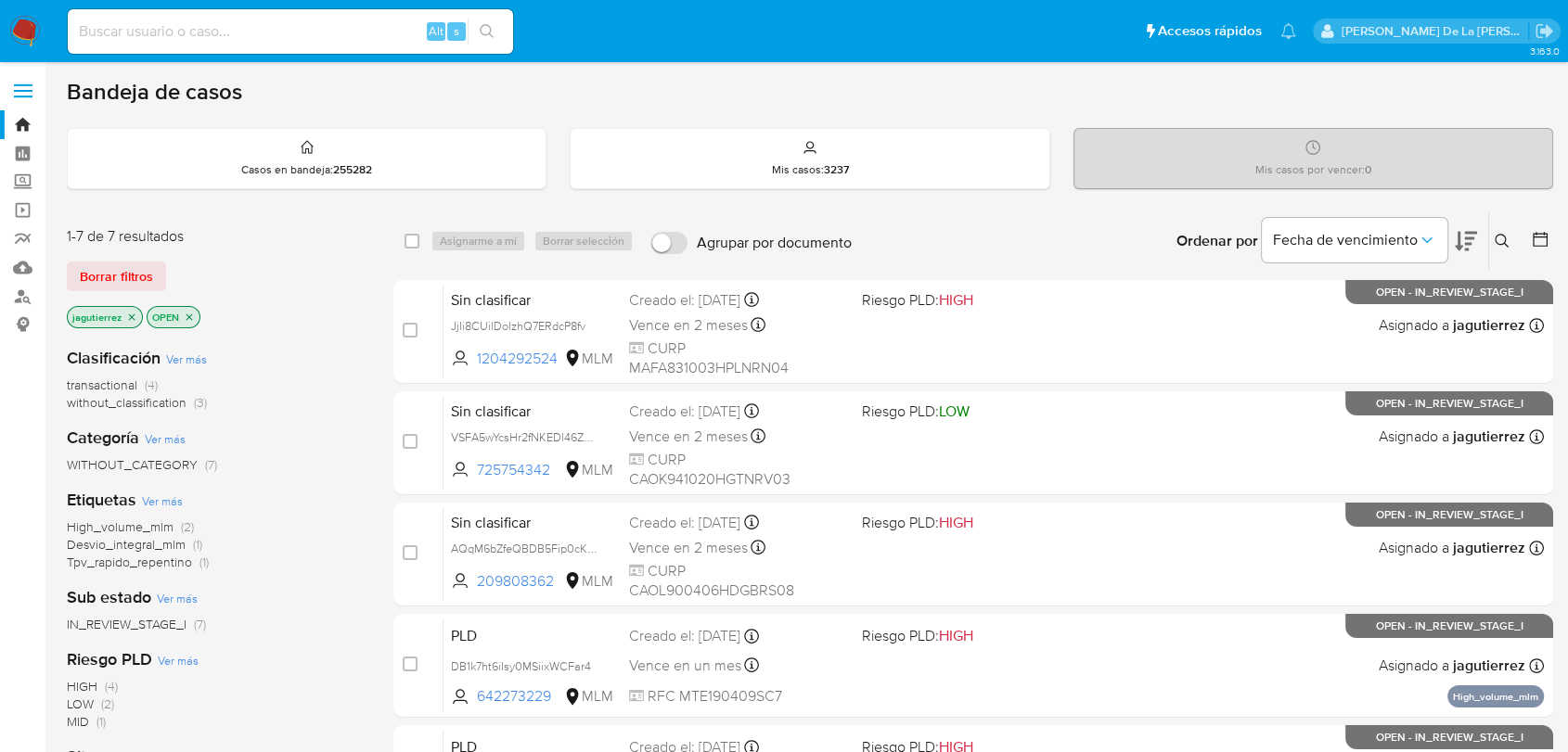
click at [25, 36] on img at bounding box center [25, 31] width 32 height 32
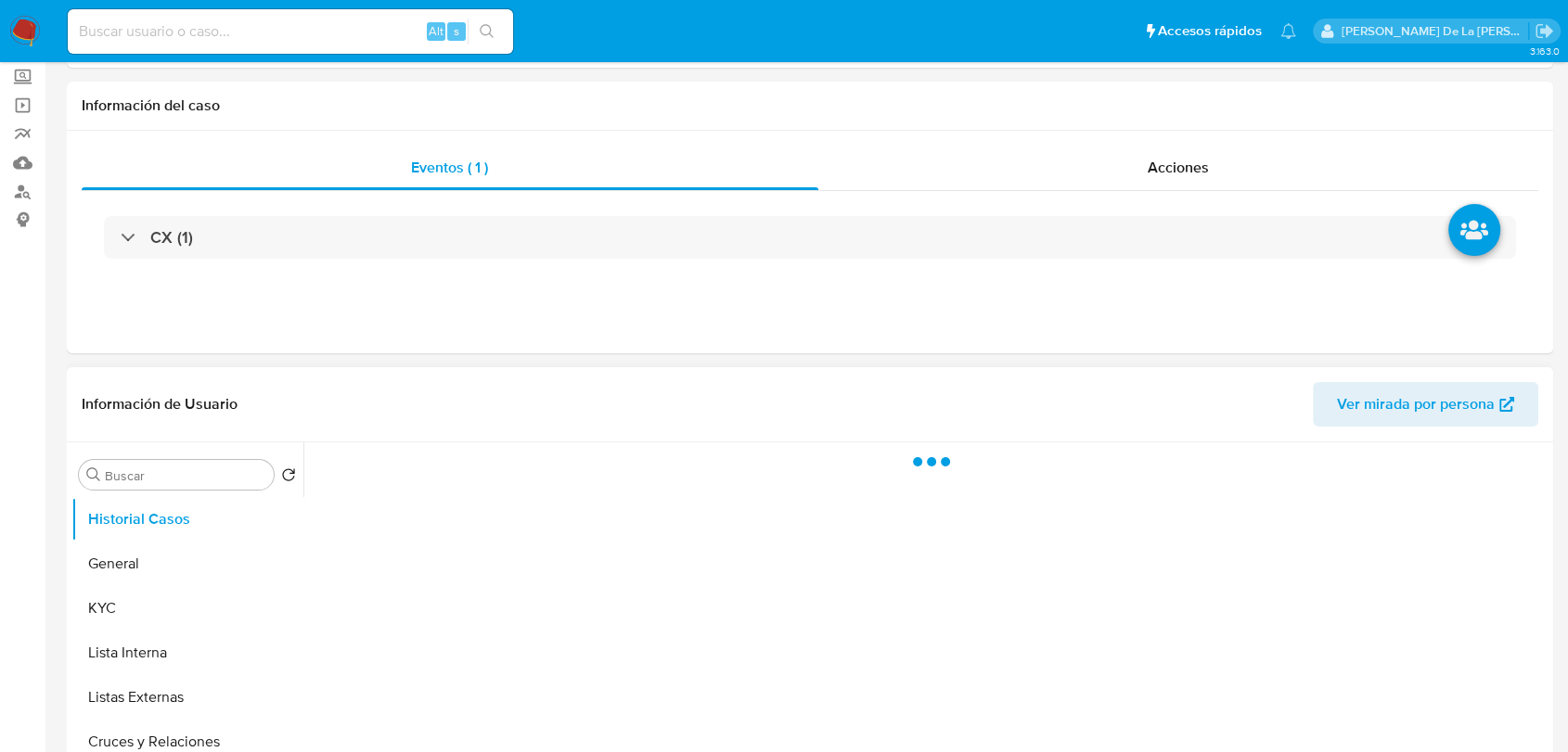
scroll to position [206, 0]
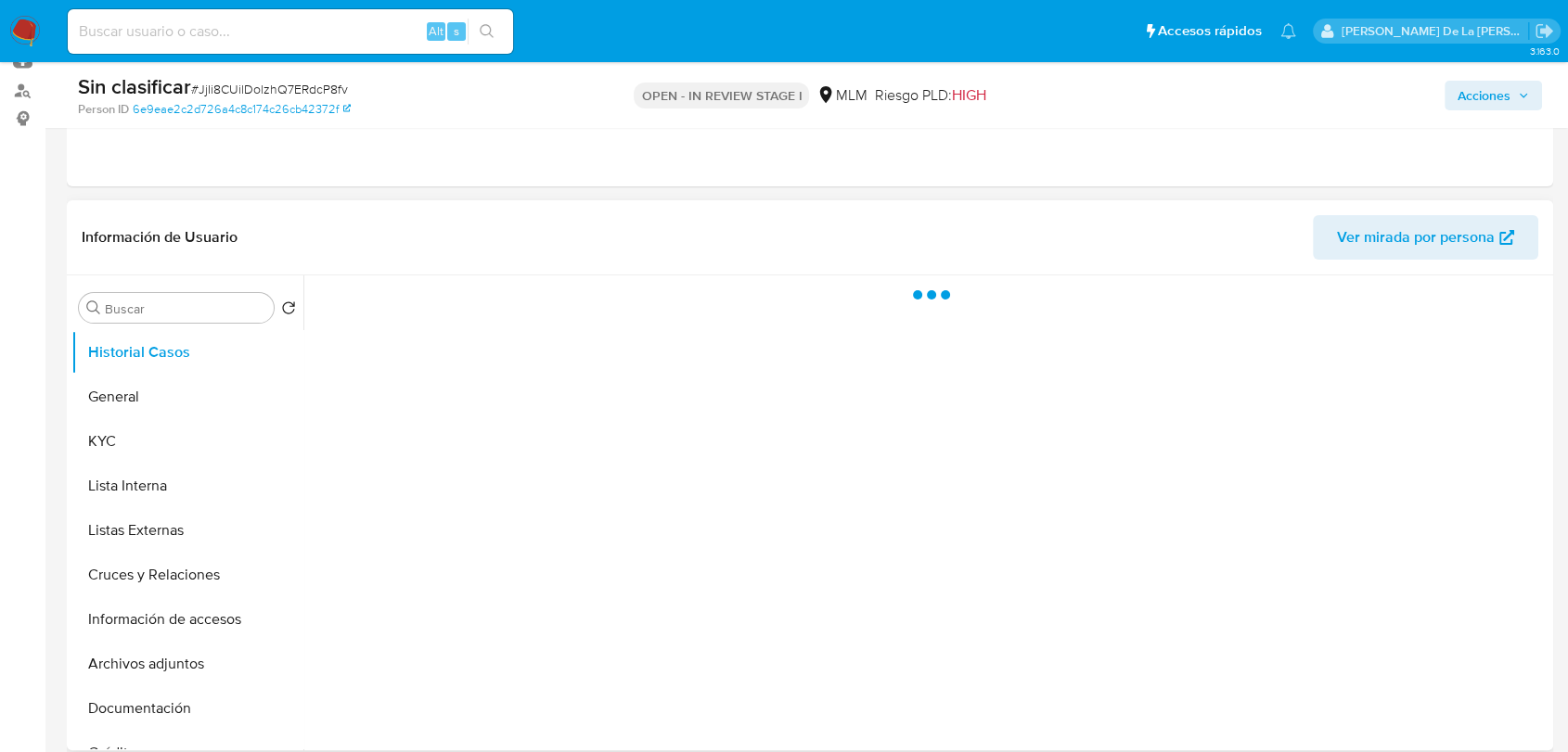
select select "10"
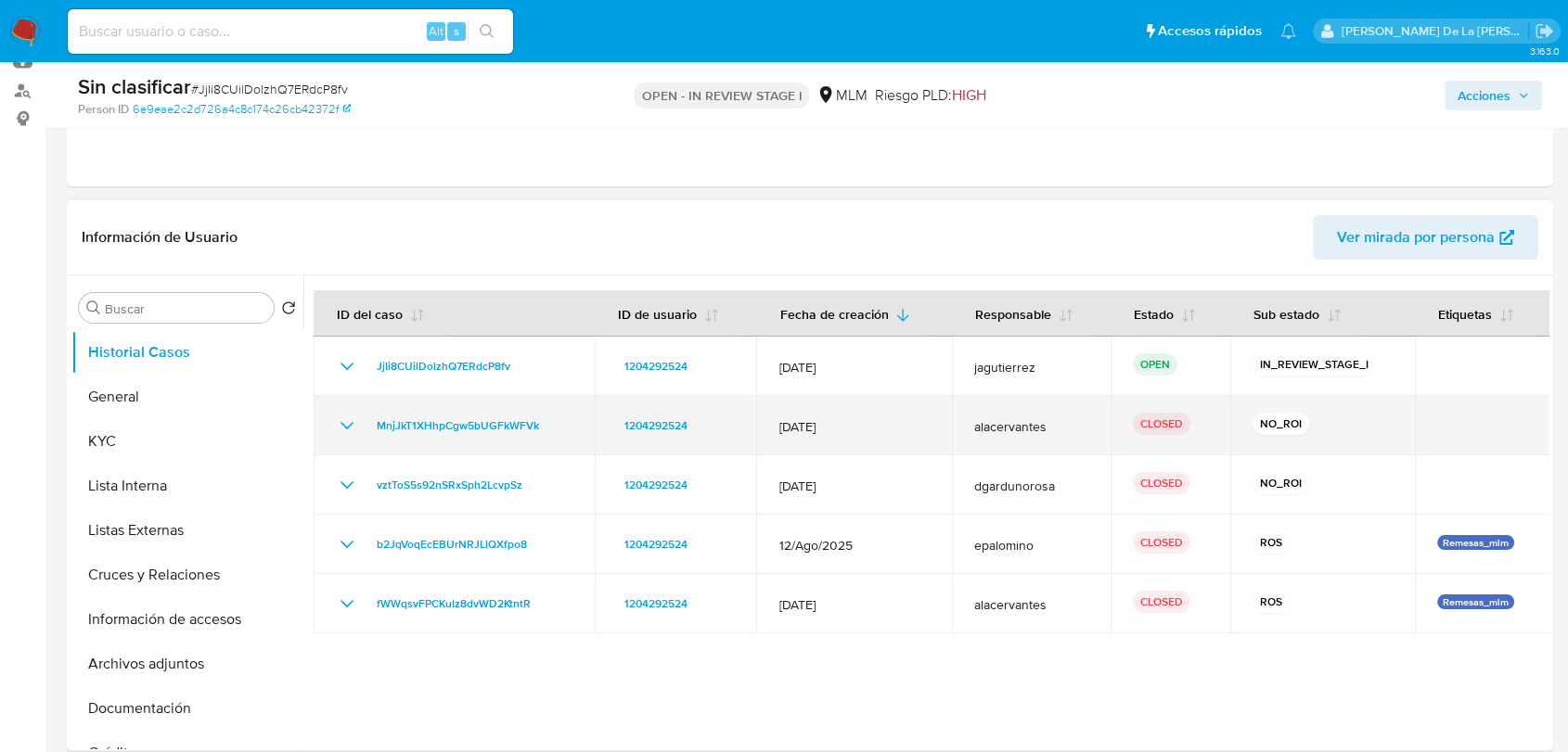
click at [338, 420] on icon "Mostrar/Ocultar" at bounding box center [346, 425] width 22 height 22
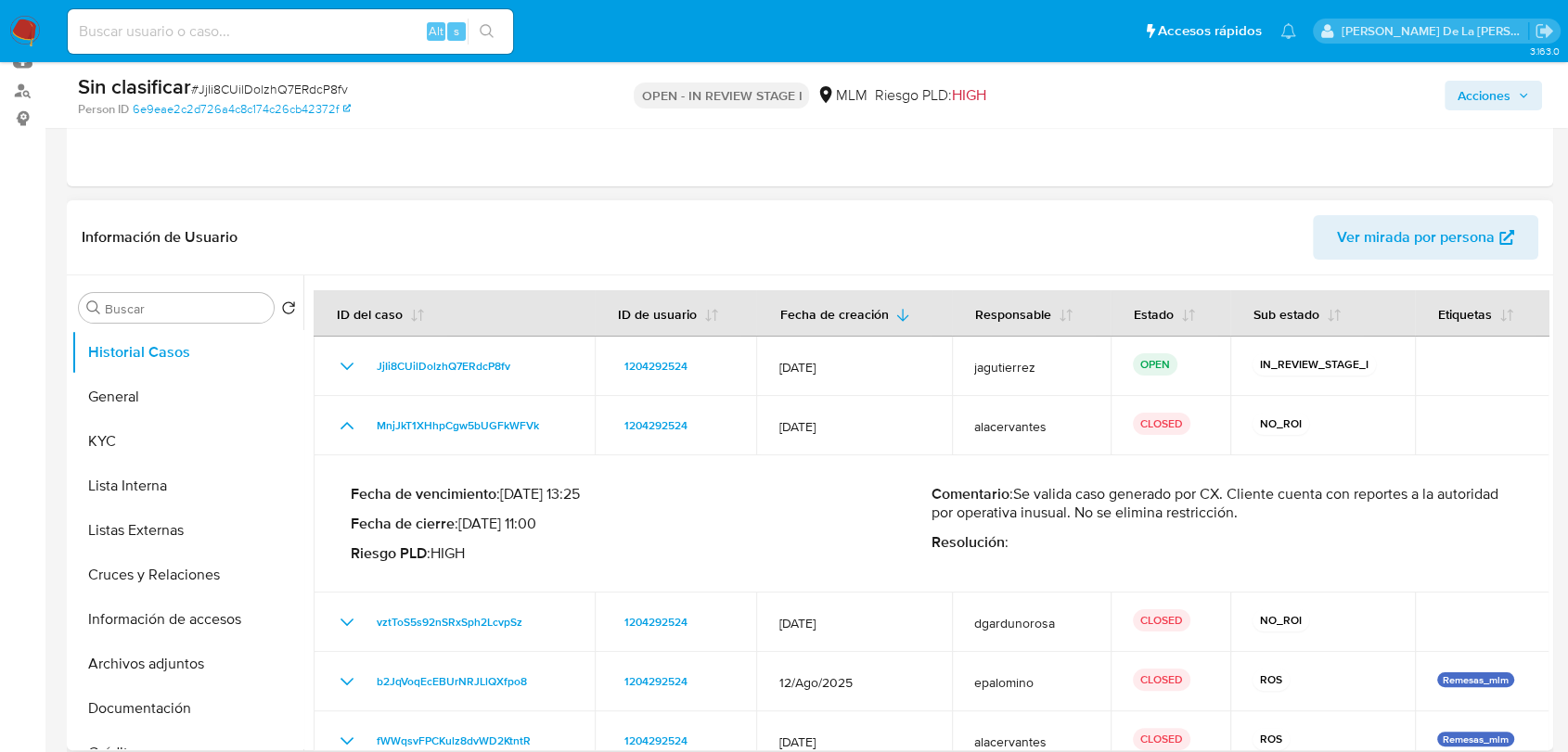
drag, startPoint x: 1335, startPoint y: 508, endPoint x: 1127, endPoint y: 495, distance: 208.4
click at [1105, 502] on p "Comentario : Se valida caso generado por CX. Cliente cuenta con reportes a la a…" at bounding box center [1221, 503] width 581 height 37
click at [1334, 485] on p "Comentario : Se valida caso generado por CX. Cliente cuenta con reportes a la a…" at bounding box center [1221, 503] width 581 height 37
click at [1505, 89] on span "Acciones" at bounding box center [1483, 95] width 53 height 30
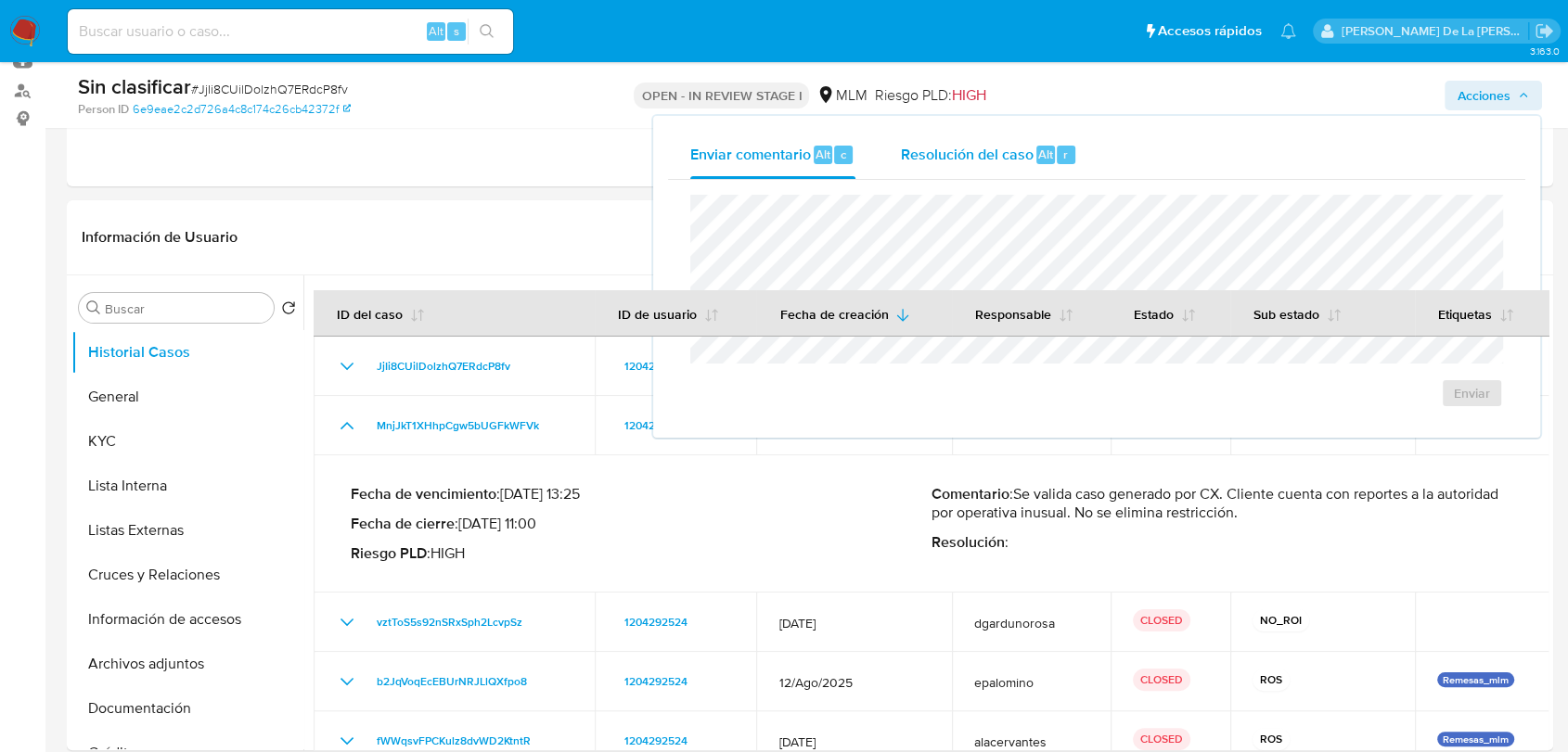
click at [996, 167] on div "Resolución del caso Alt r" at bounding box center [987, 155] width 177 height 48
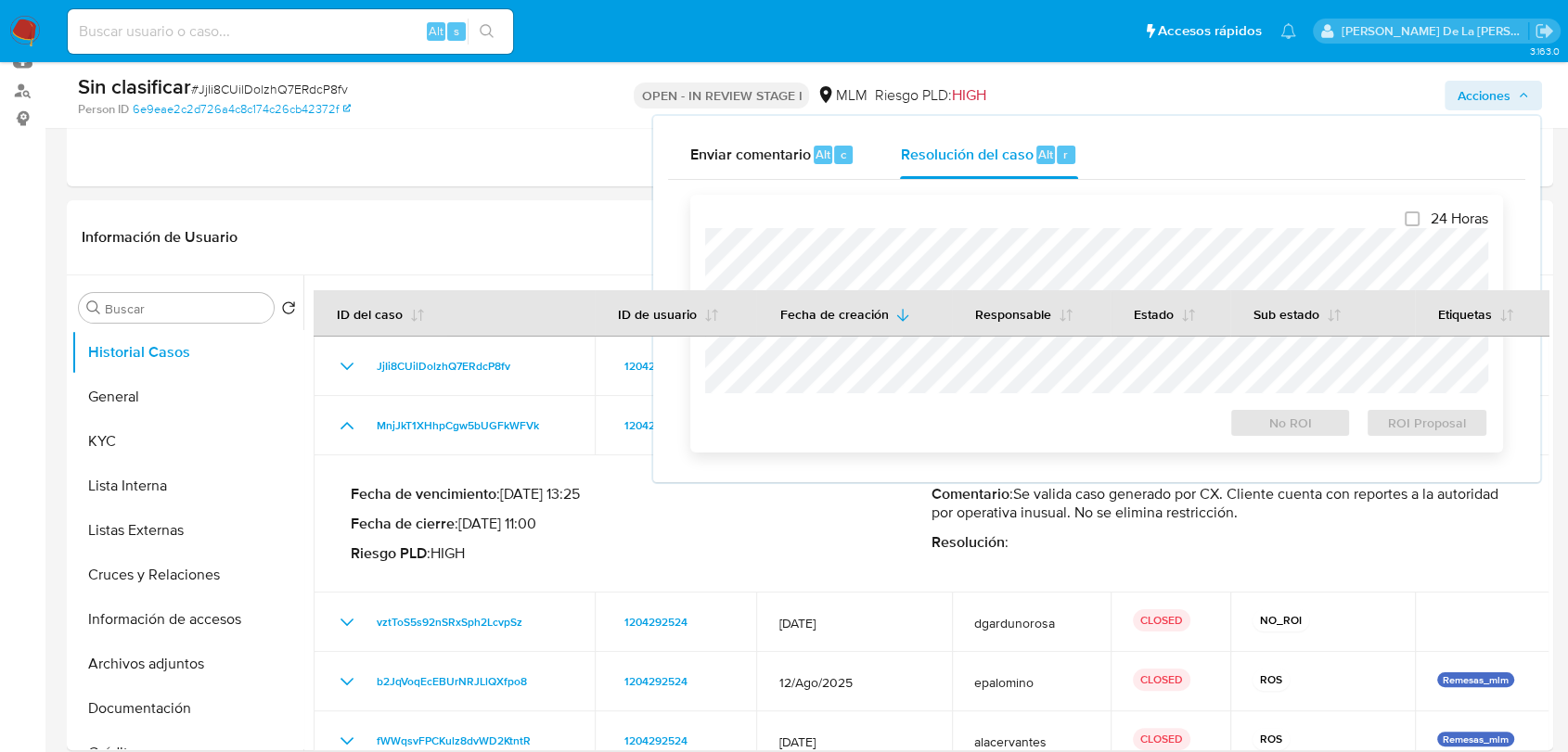
click at [902, 229] on div at bounding box center [1096, 311] width 783 height 166
click at [1317, 431] on span "No ROI" at bounding box center [1290, 423] width 97 height 26
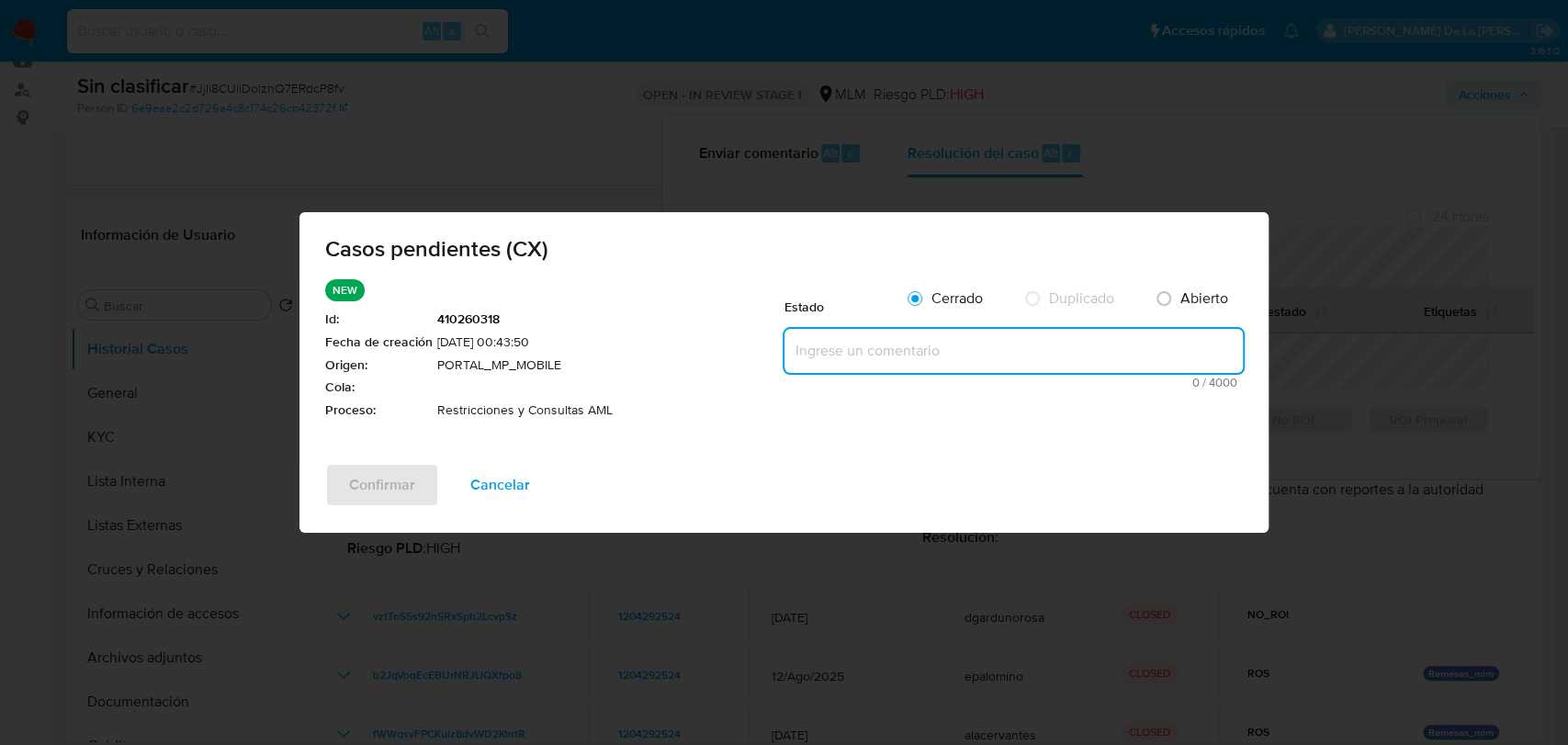
click at [865, 354] on textarea at bounding box center [1014, 351] width 459 height 45
paste textarea "SE ANALIZA CASO CX, CLIENTE CUENTA CON DOBLE REPORTE AL REGULADOR POR OPERATIVA…"
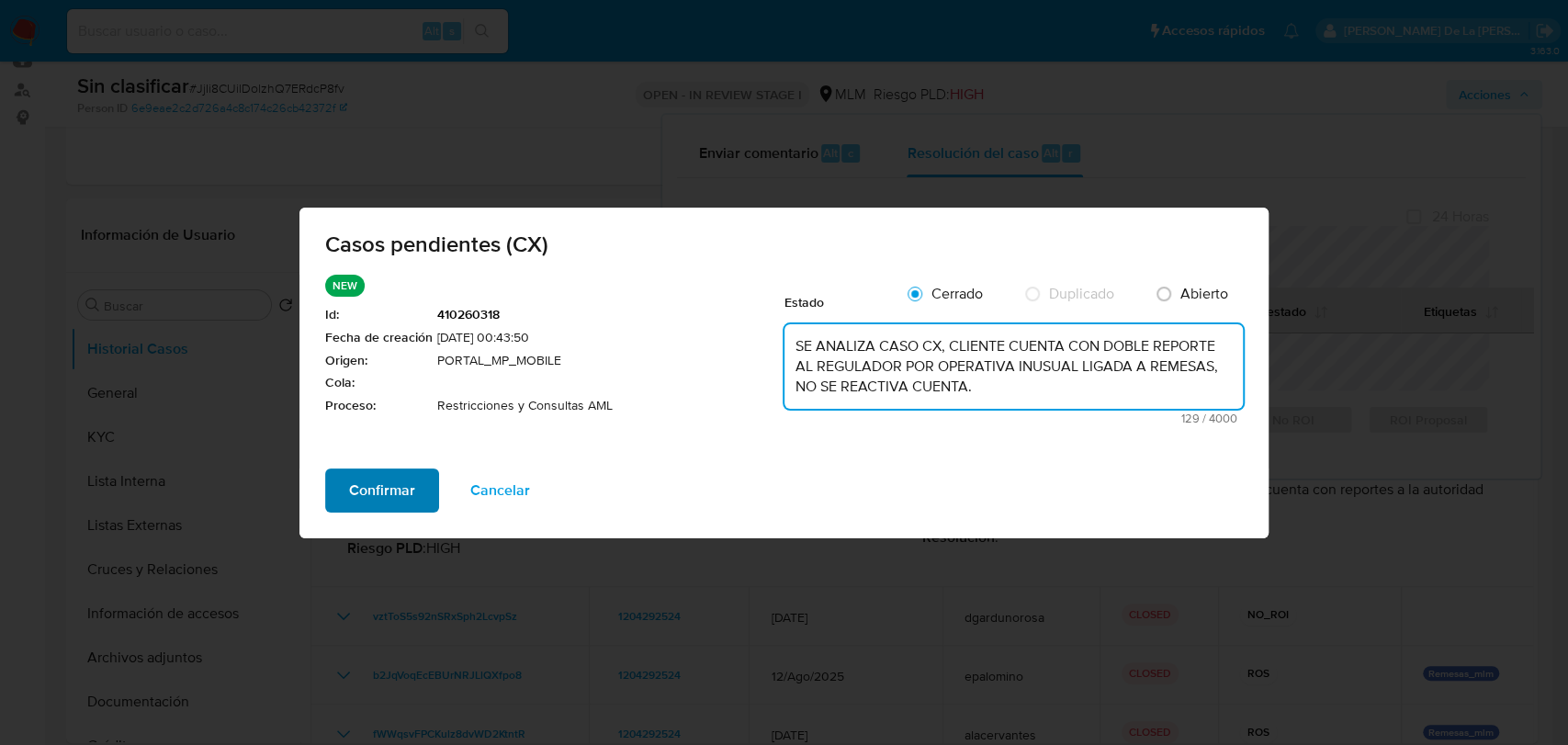
type textarea "SE ANALIZA CASO CX, CLIENTE CUENTA CON DOBLE REPORTE AL REGULADOR POR OPERATIVA…"
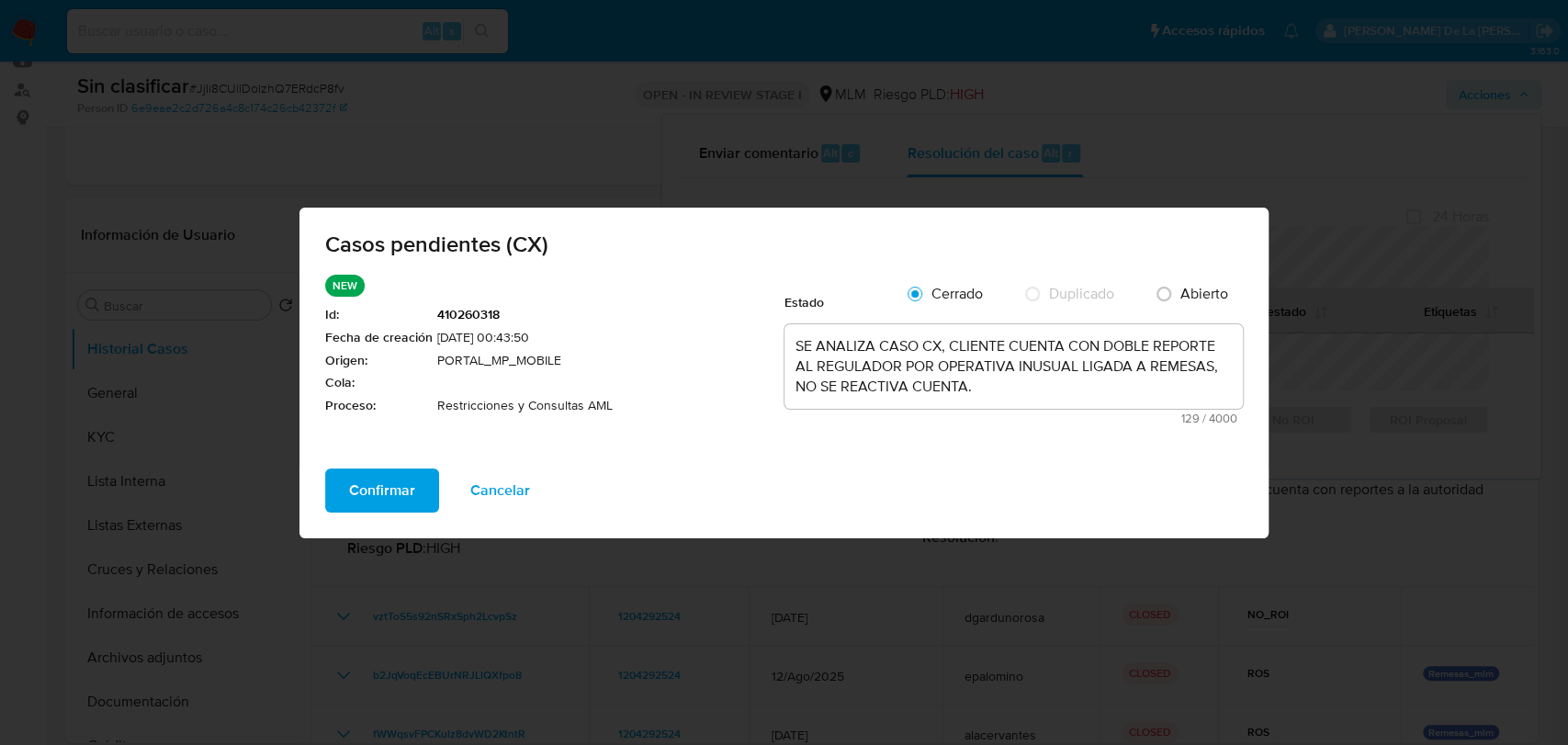
click at [384, 491] on span "Confirmar" at bounding box center [382, 490] width 66 height 41
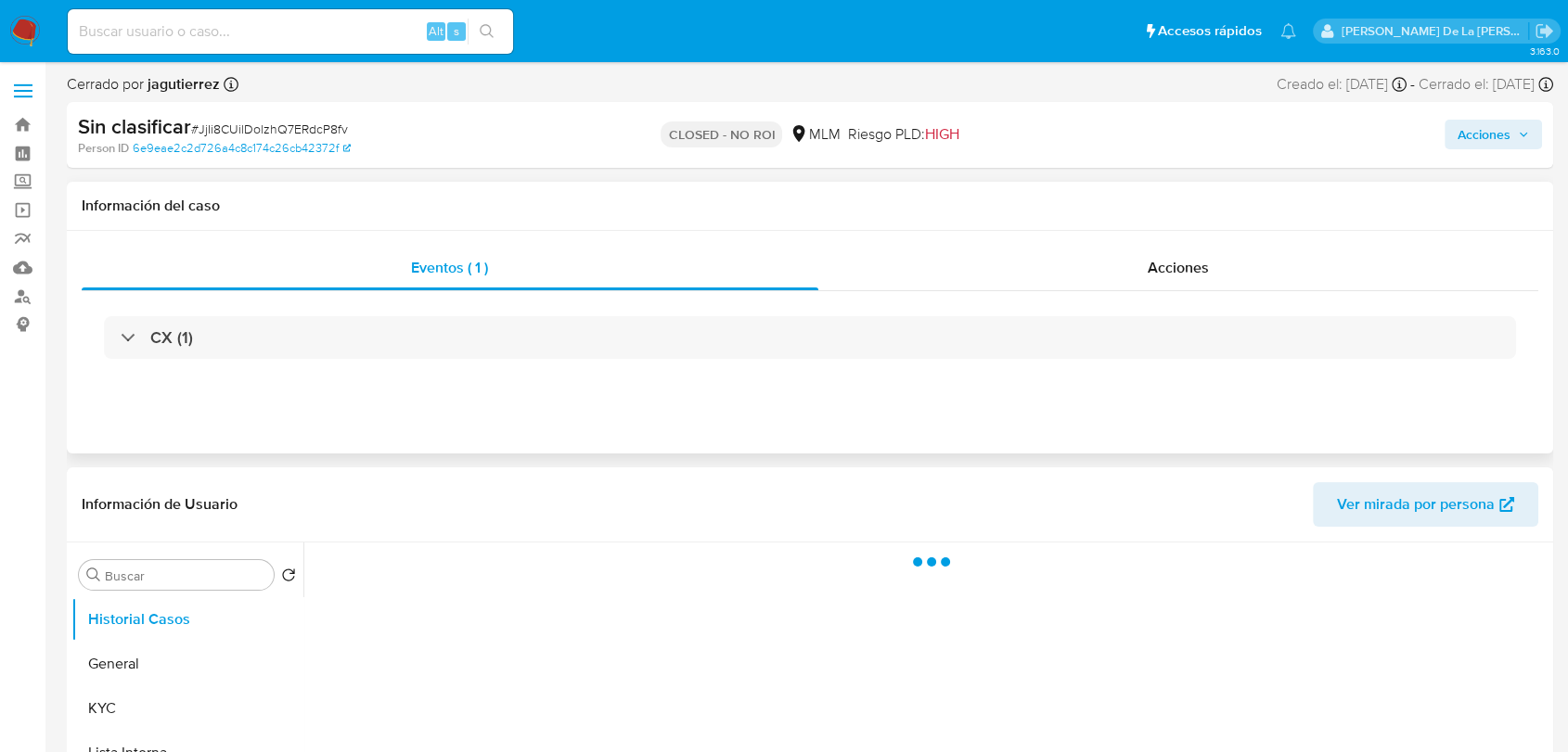
select select "10"
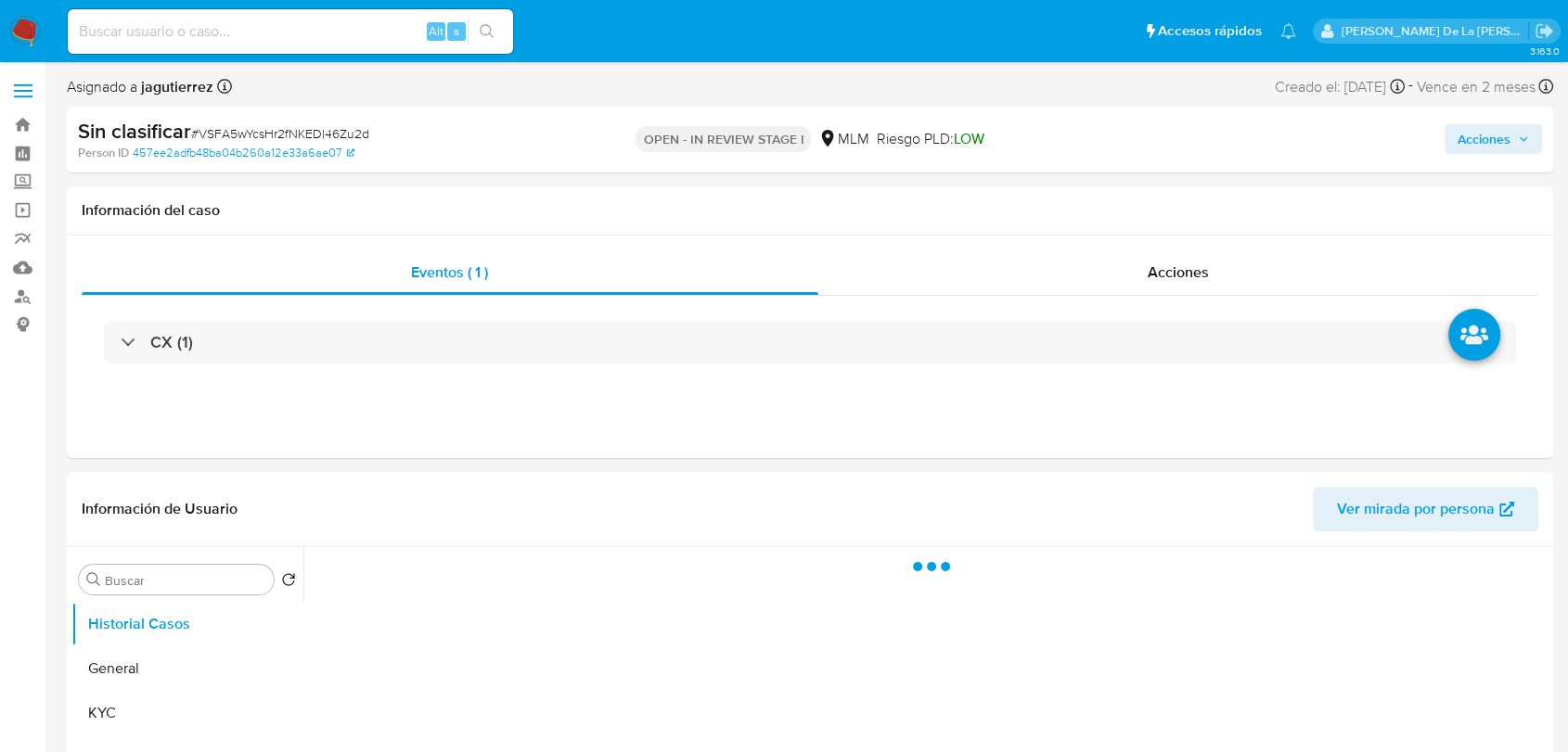
select select "10"
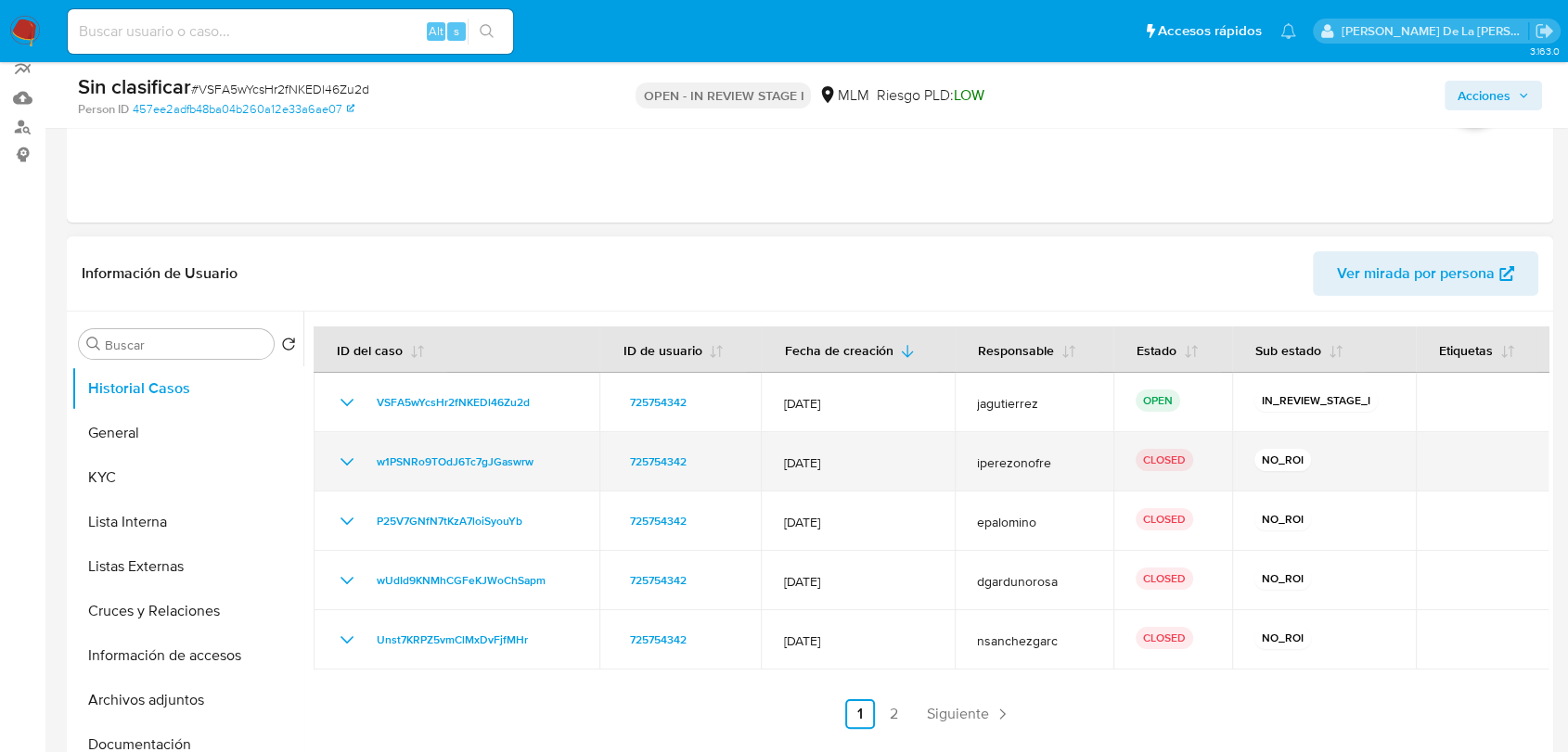
scroll to position [206, 0]
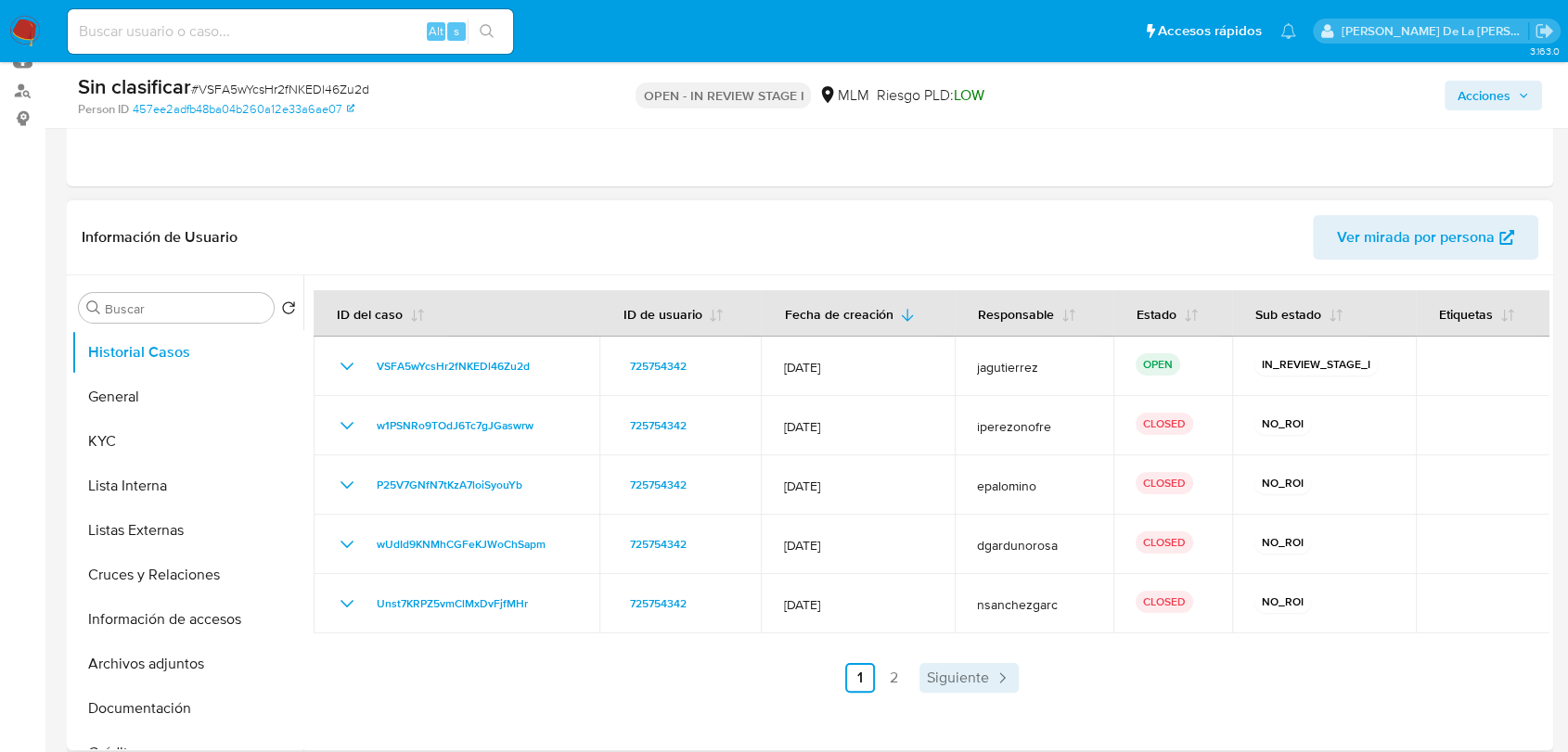
click at [965, 664] on link "Siguiente" at bounding box center [969, 677] width 99 height 30
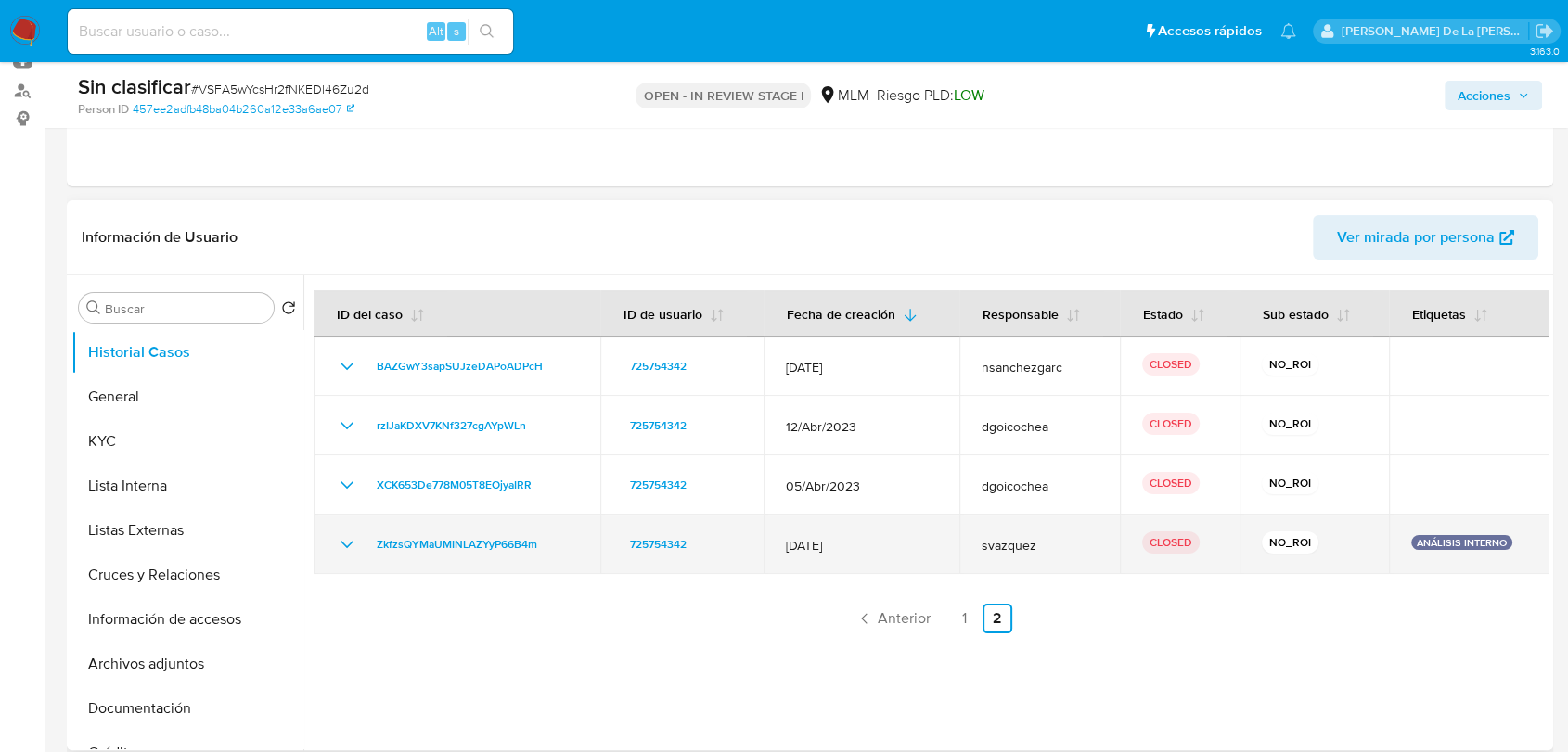
click at [359, 538] on div "ZkfzsQYMaUMINLAZYyP66B4m" at bounding box center [456, 544] width 242 height 22
click at [342, 538] on icon "Mostrar/Ocultar" at bounding box center [346, 544] width 22 height 22
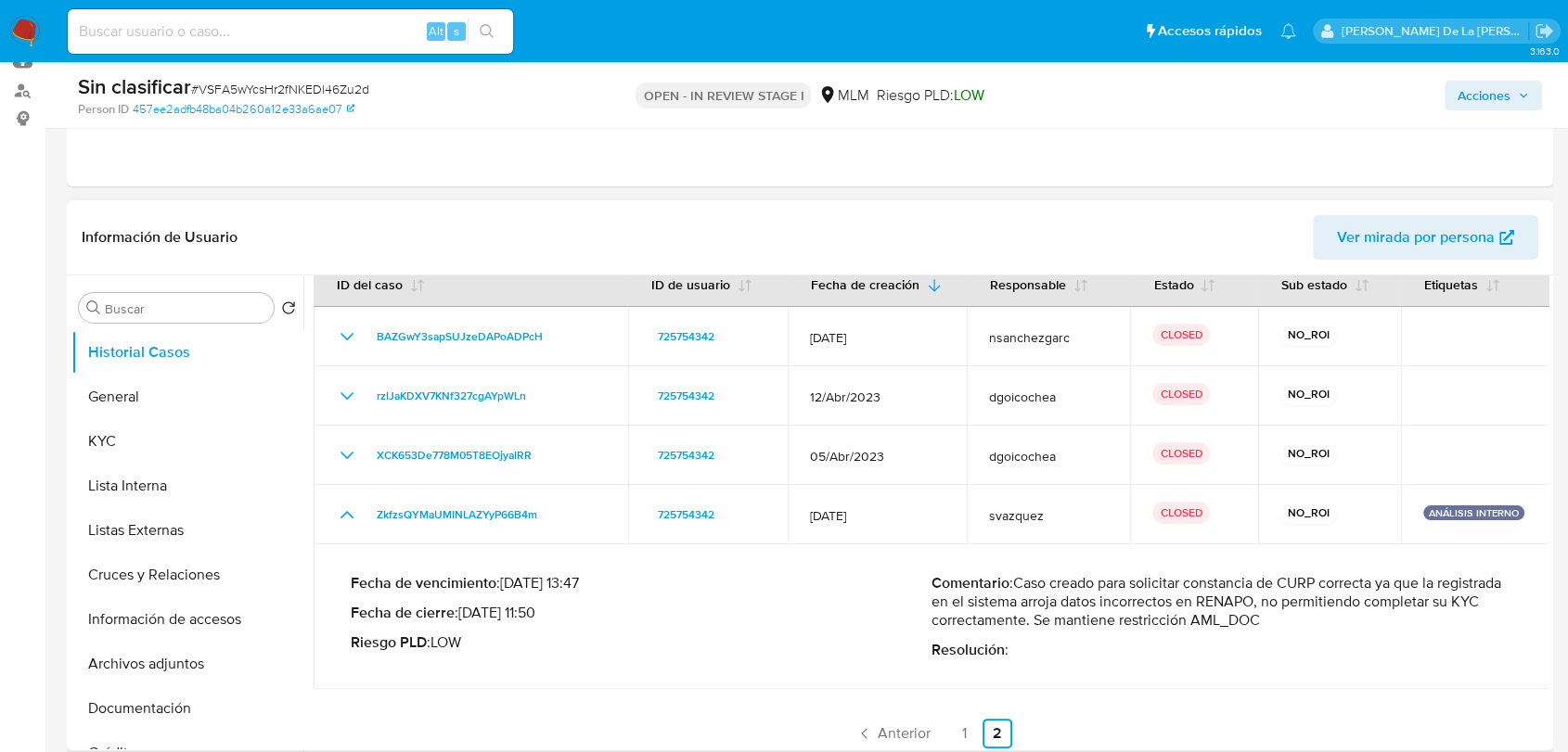
scroll to position [37, 0]
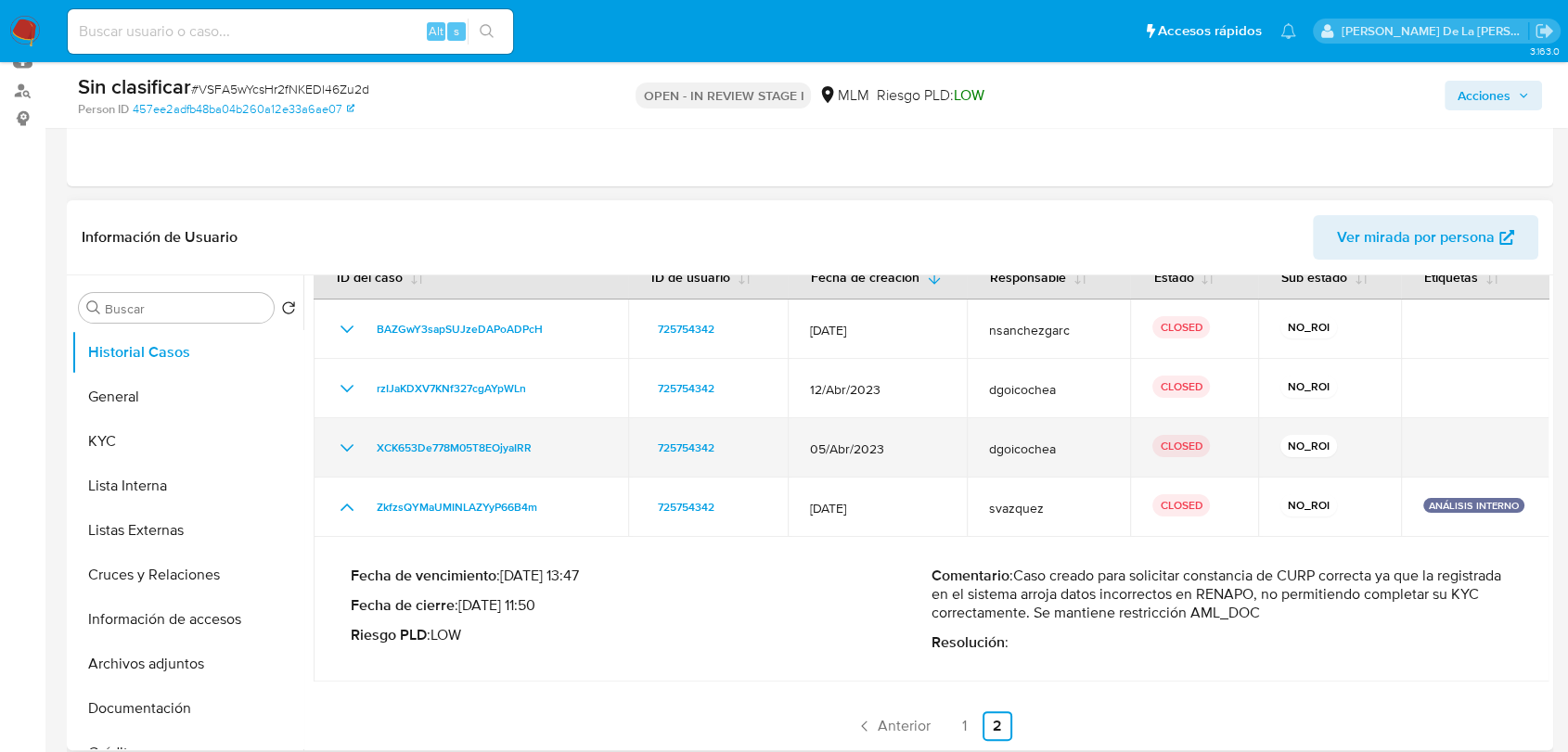
click at [327, 445] on td "XCK653De778M05T8EOjyaIRR" at bounding box center [471, 448] width 315 height 59
click at [334, 445] on td "XCK653De778M05T8EOjyaIRR" at bounding box center [471, 448] width 315 height 59
click at [341, 447] on icon "Mostrar/Ocultar" at bounding box center [346, 448] width 22 height 22
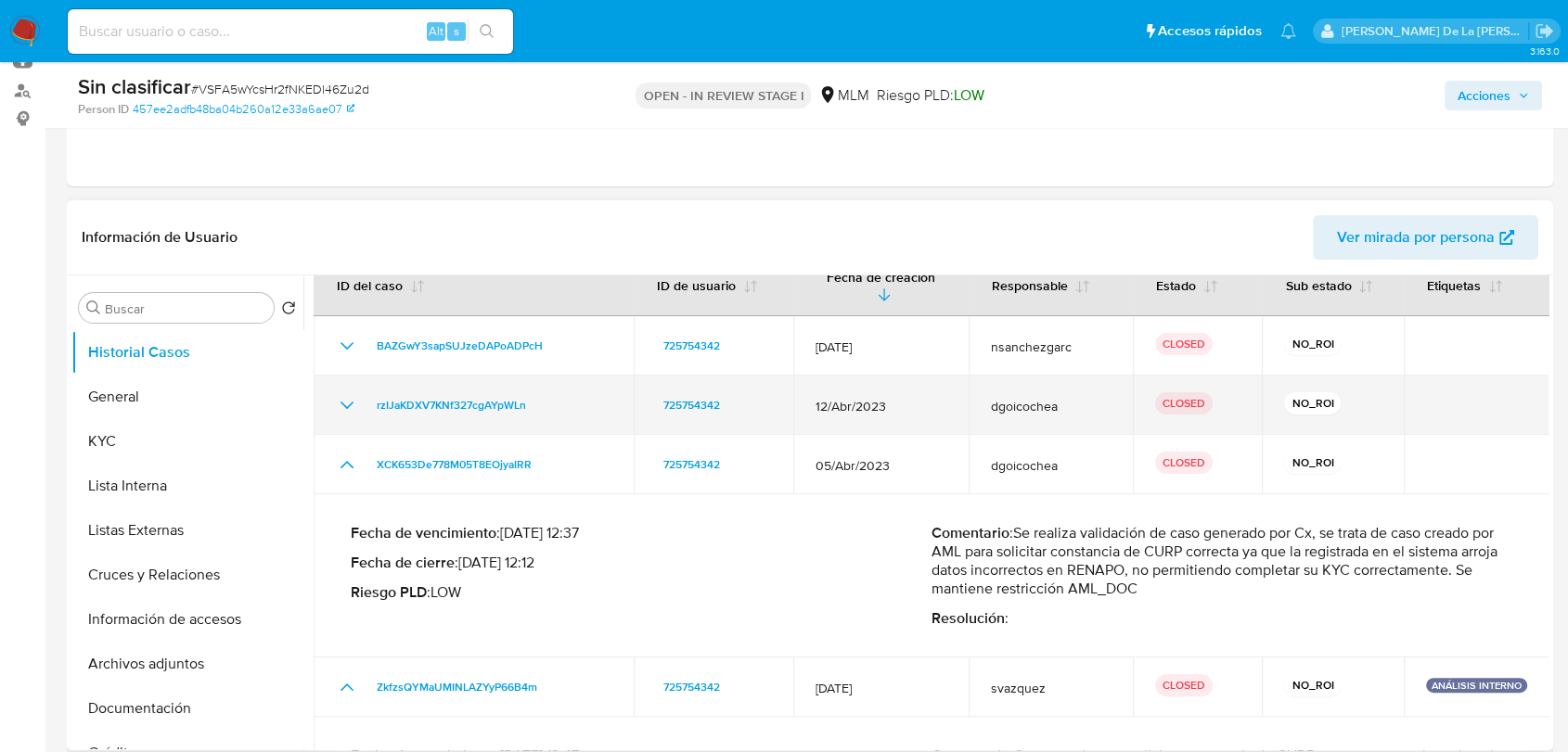
click at [350, 395] on icon "Mostrar/Ocultar" at bounding box center [346, 405] width 22 height 22
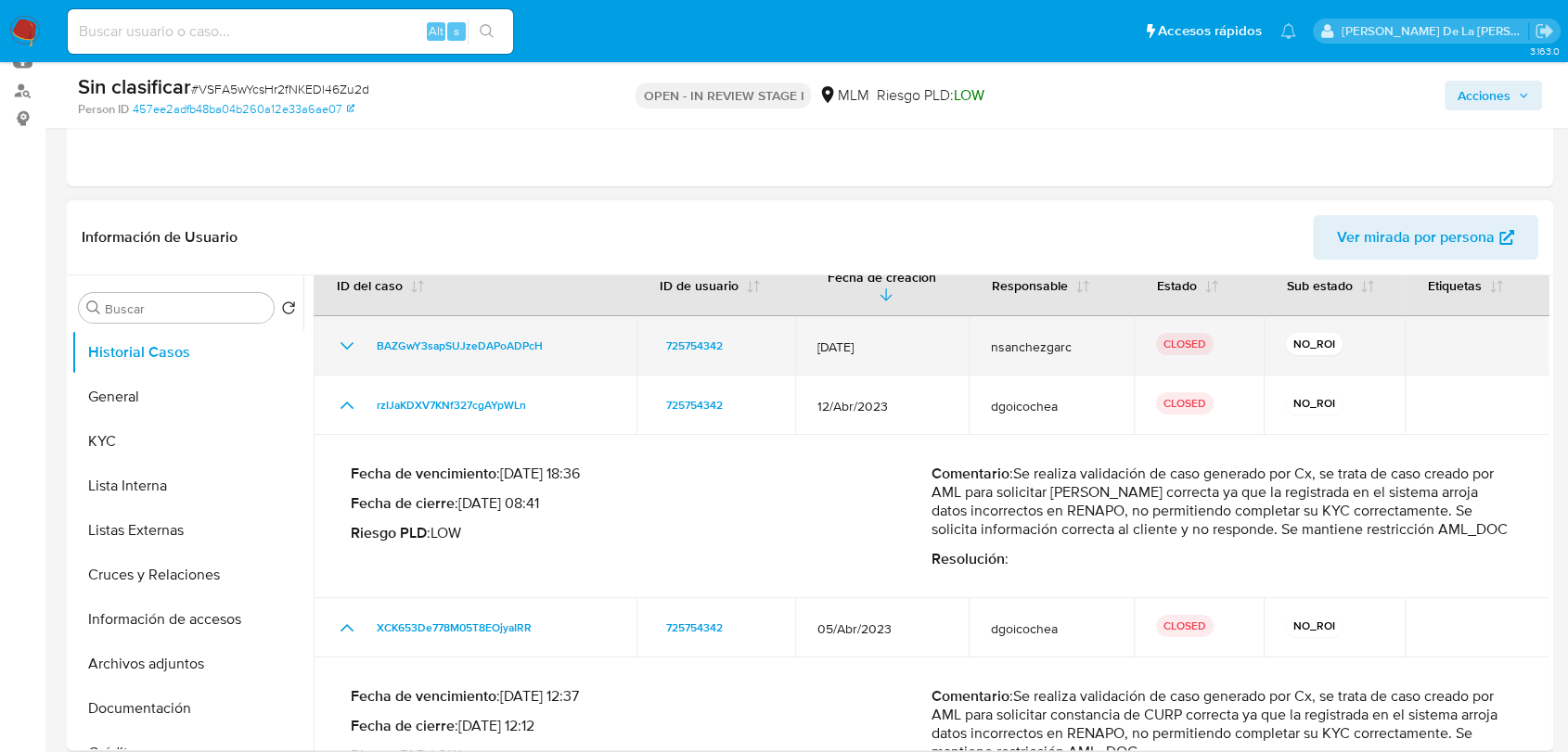
click at [354, 342] on td "BAZGwY3sapSUJzeDAPoADPcH" at bounding box center [475, 346] width 322 height 59
click at [355, 335] on icon "Mostrar/Ocultar" at bounding box center [346, 345] width 22 height 22
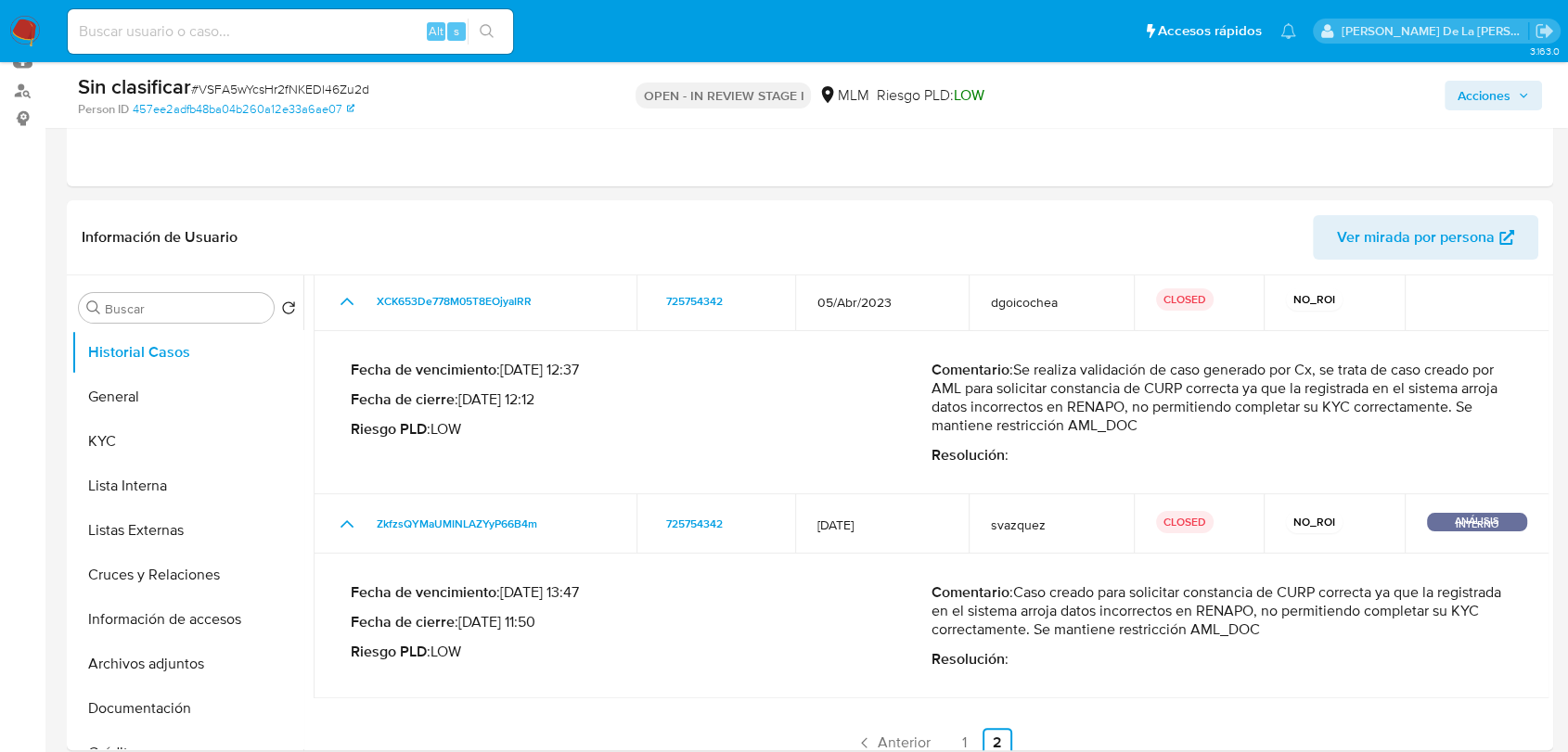
scroll to position [411, 0]
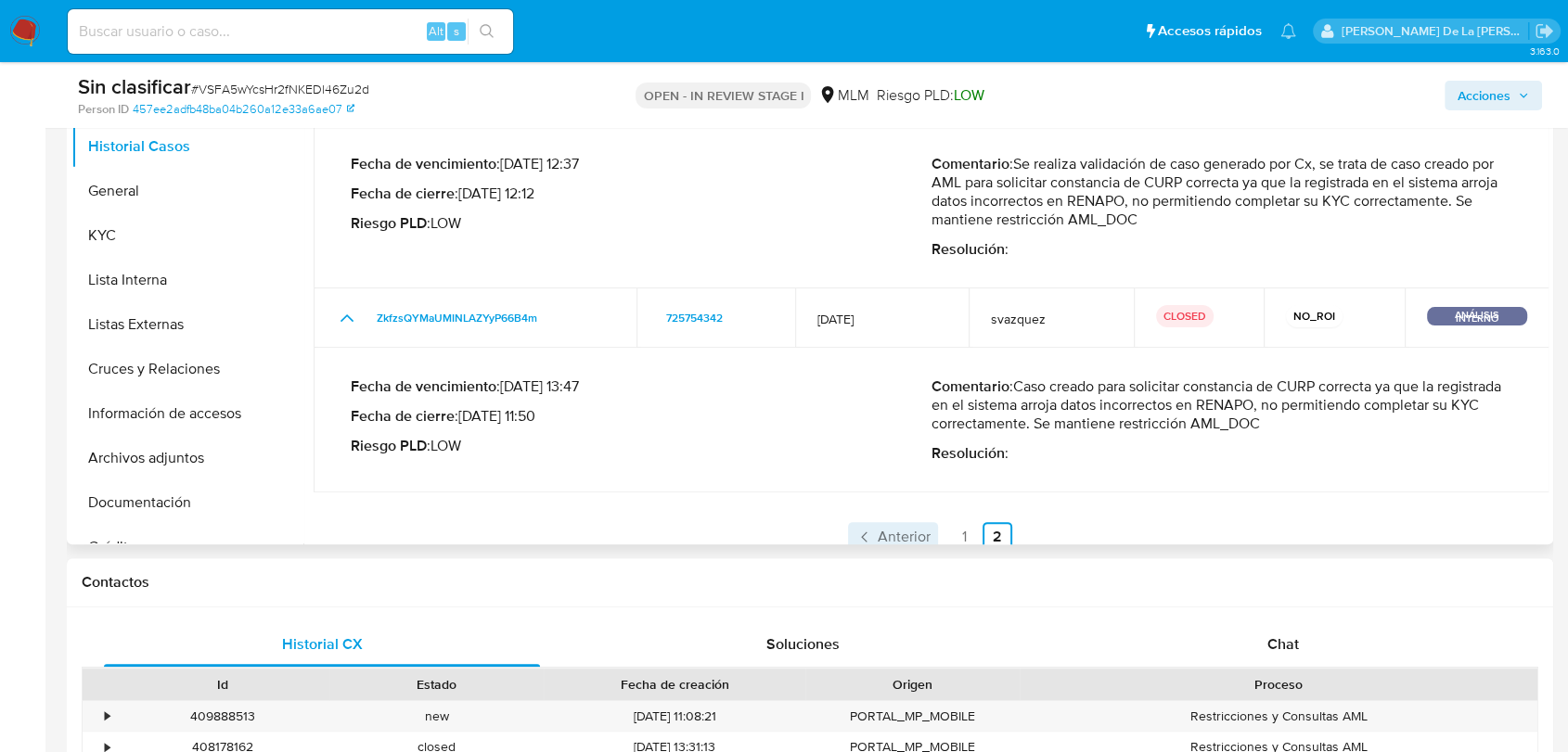
click at [878, 530] on span "Anterior" at bounding box center [903, 538] width 53 height 15
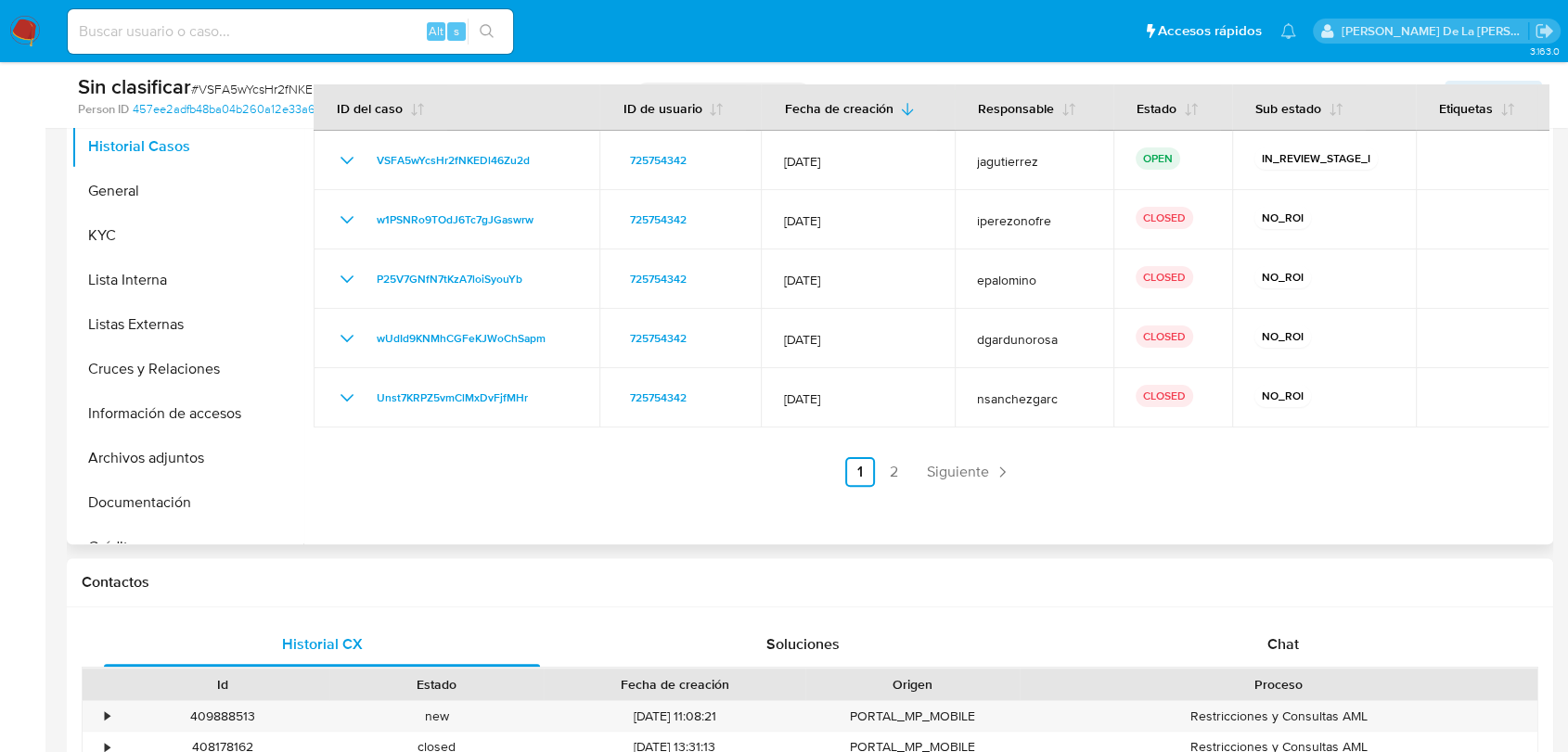
scroll to position [206, 0]
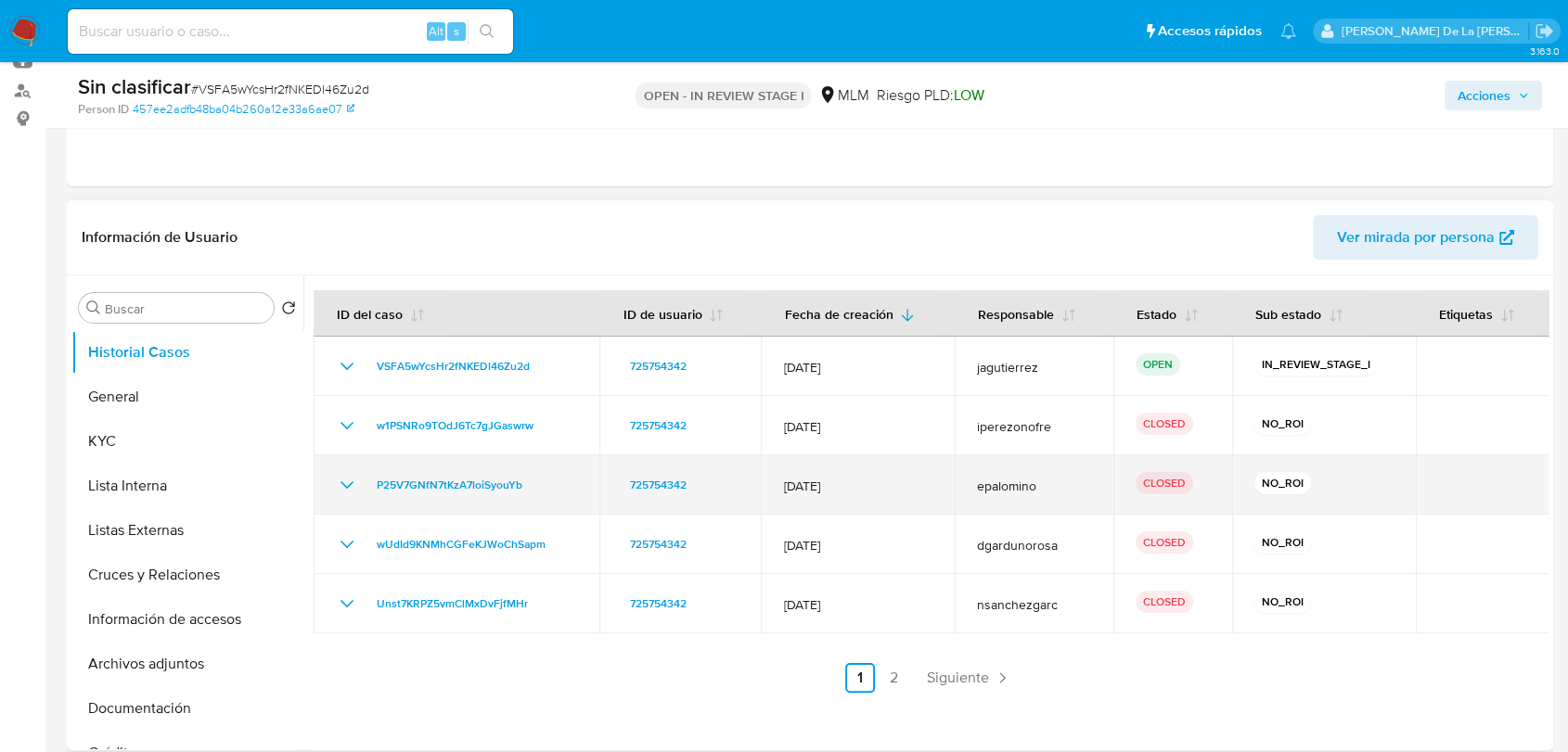
click at [346, 491] on icon "Mostrar/Ocultar" at bounding box center [346, 484] width 22 height 22
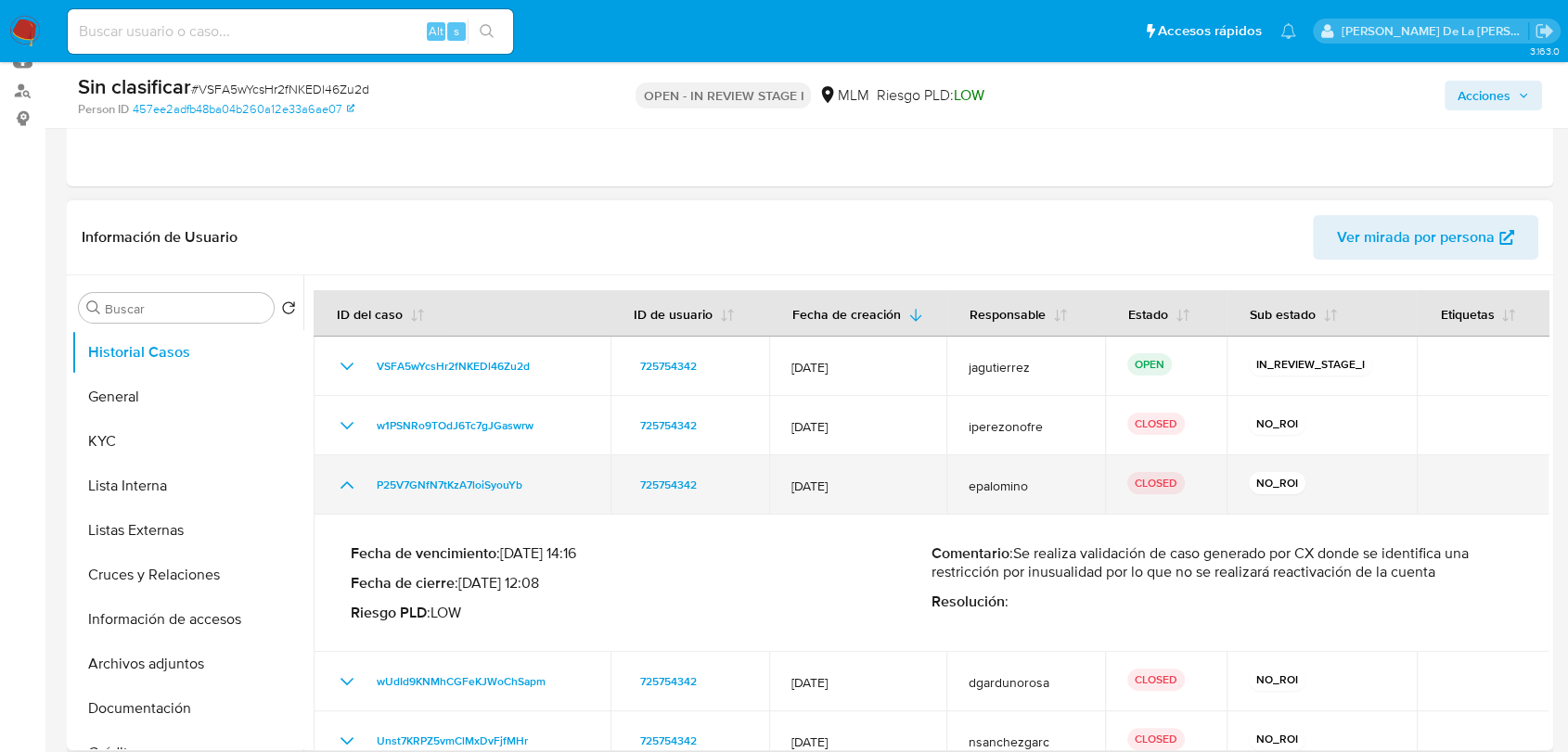
click at [347, 491] on icon "Mostrar/Ocultar" at bounding box center [346, 484] width 22 height 22
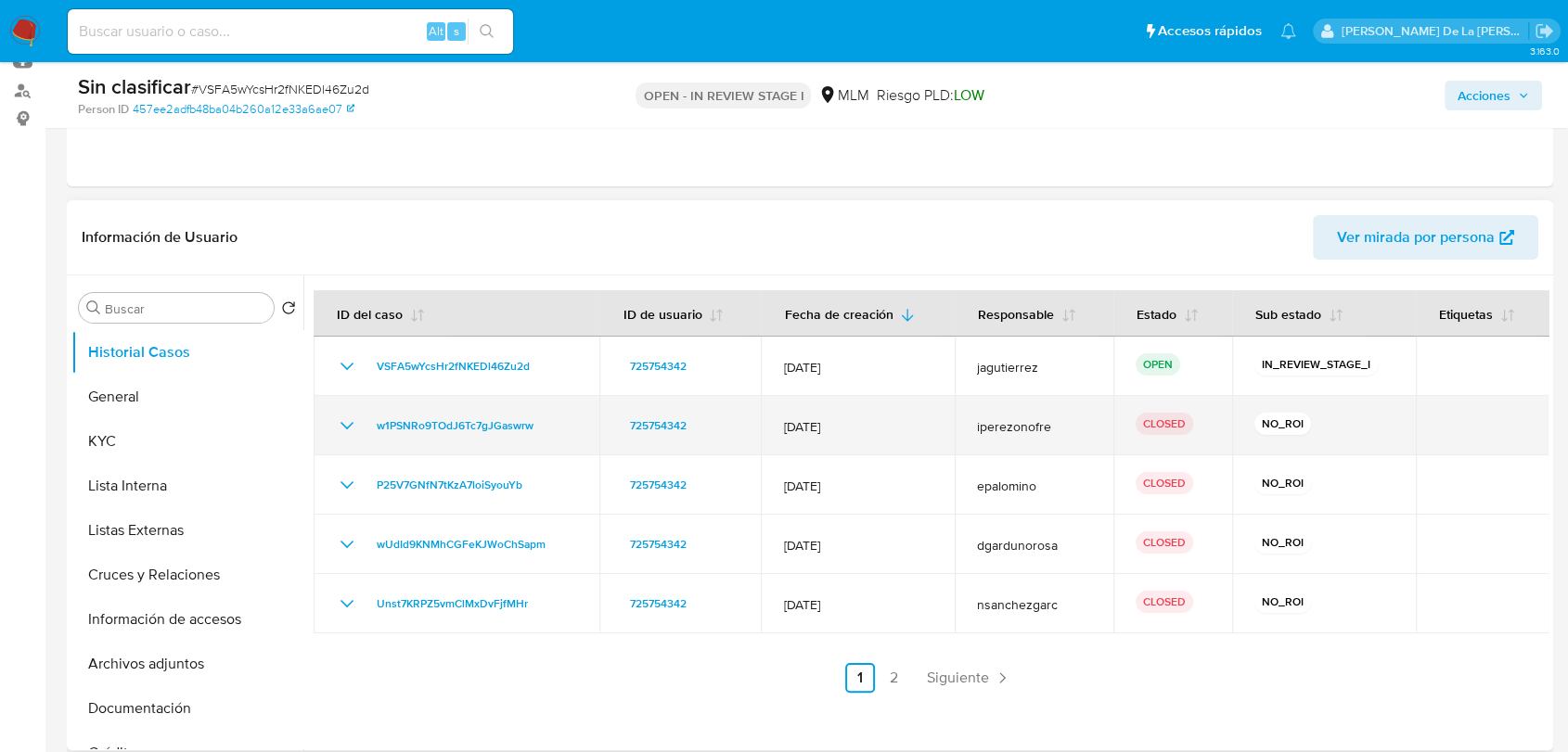
click at [351, 445] on td "w1PSNRo9TOdJ6Tc7gJGaswrw" at bounding box center [456, 426] width 286 height 59
click at [342, 440] on td "w1PSNRo9TOdJ6Tc7gJGaswrw" at bounding box center [456, 426] width 286 height 59
click at [346, 426] on icon "Mostrar/Ocultar" at bounding box center [347, 426] width 13 height 8
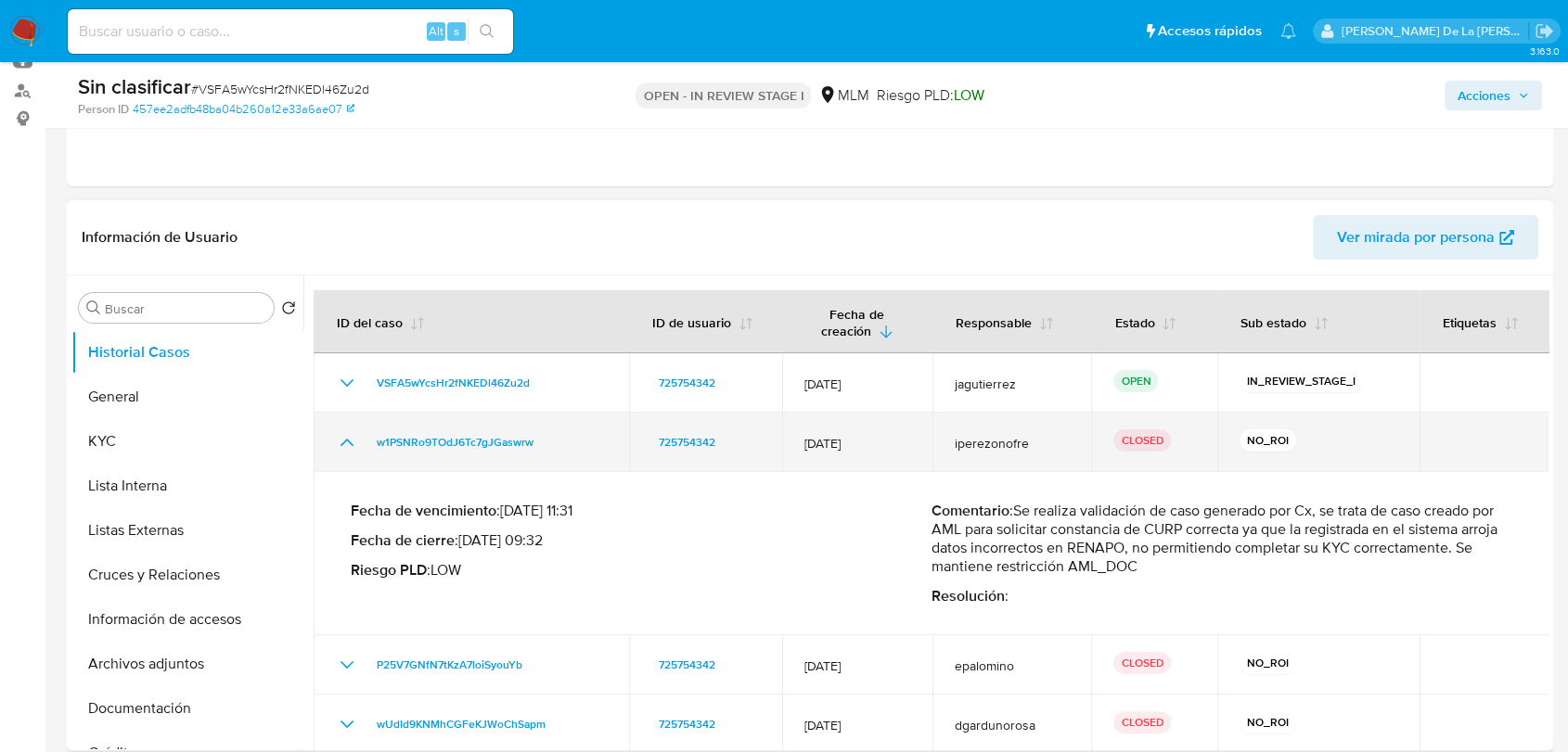
click at [345, 425] on td "w1PSNRo9TOdJ6Tc7gJGaswrw" at bounding box center [472, 442] width 316 height 59
click at [333, 451] on td "w1PSNRo9TOdJ6Tc7gJGaswrw" at bounding box center [472, 442] width 316 height 59
click at [342, 437] on icon "Mostrar/Ocultar" at bounding box center [346, 442] width 22 height 22
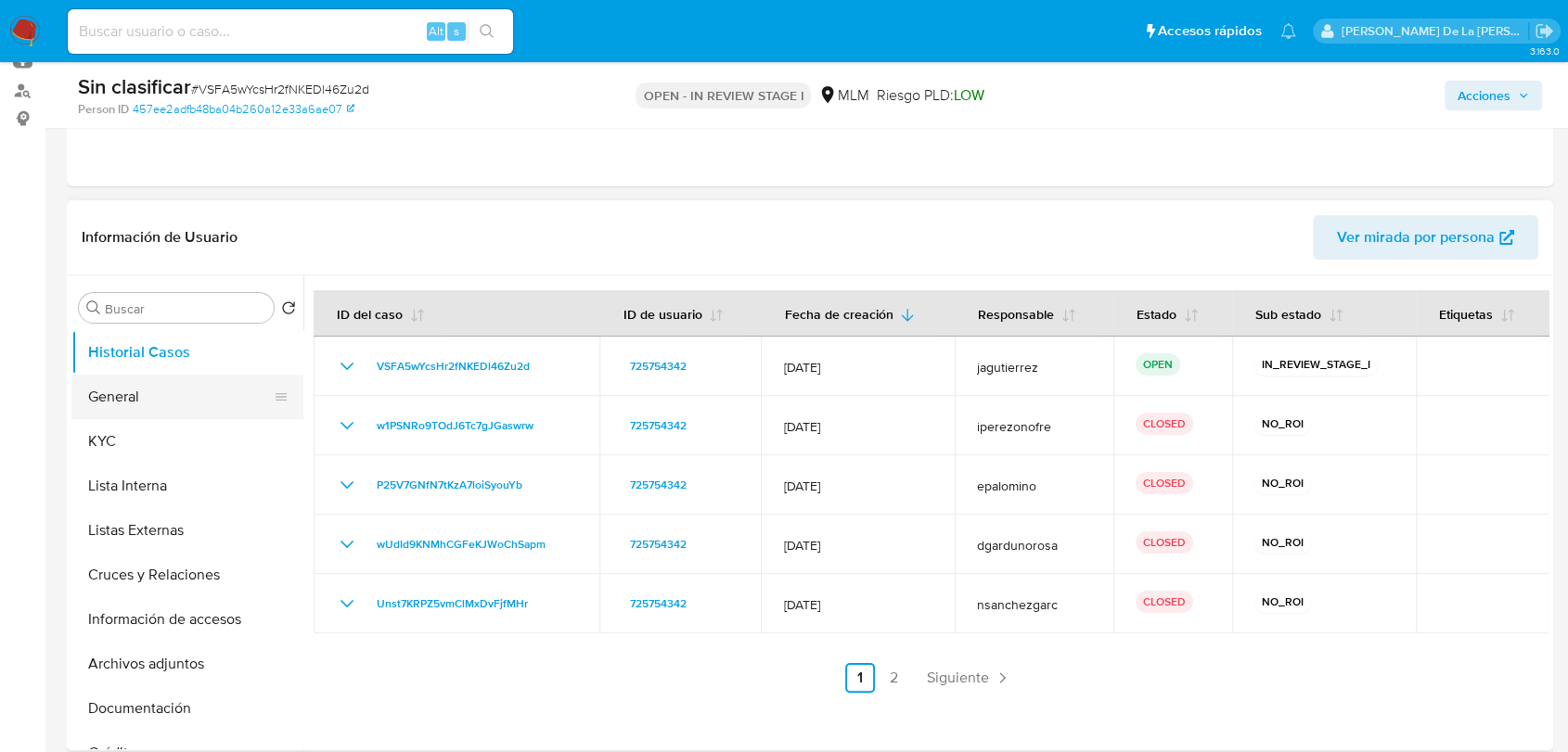
click at [198, 407] on button "General" at bounding box center [180, 397] width 217 height 45
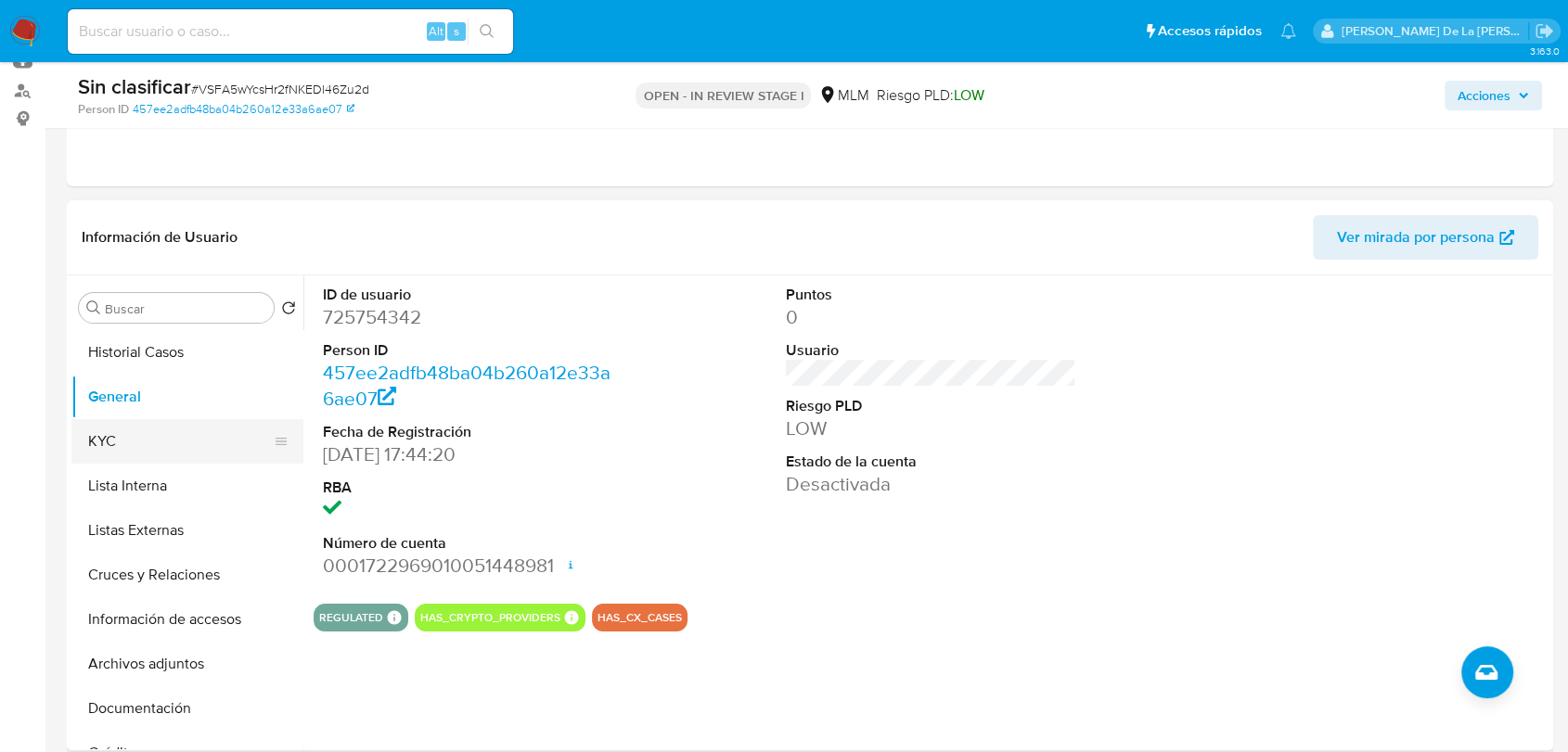
click at [158, 433] on button "KYC" at bounding box center [180, 441] width 217 height 45
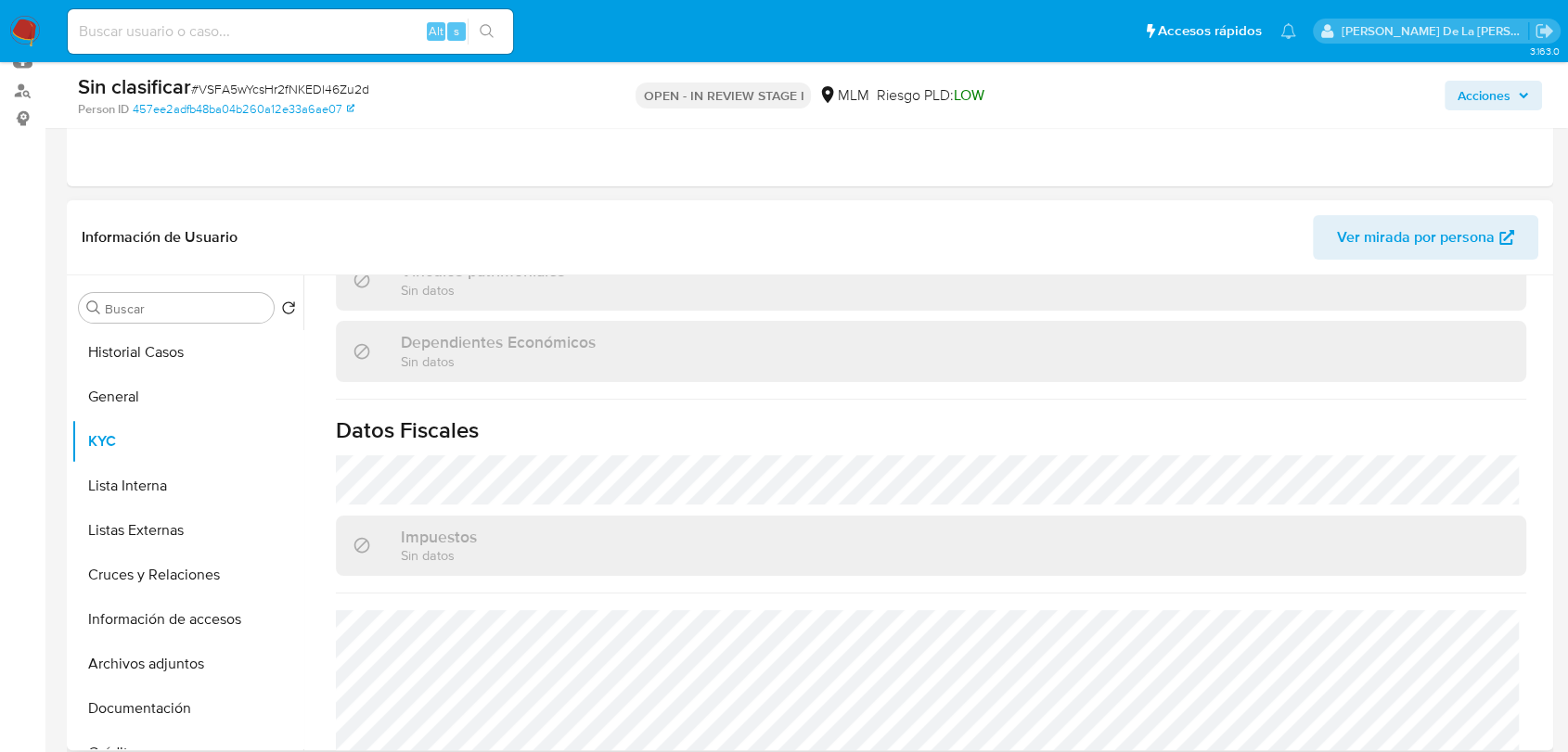
scroll to position [1165, 0]
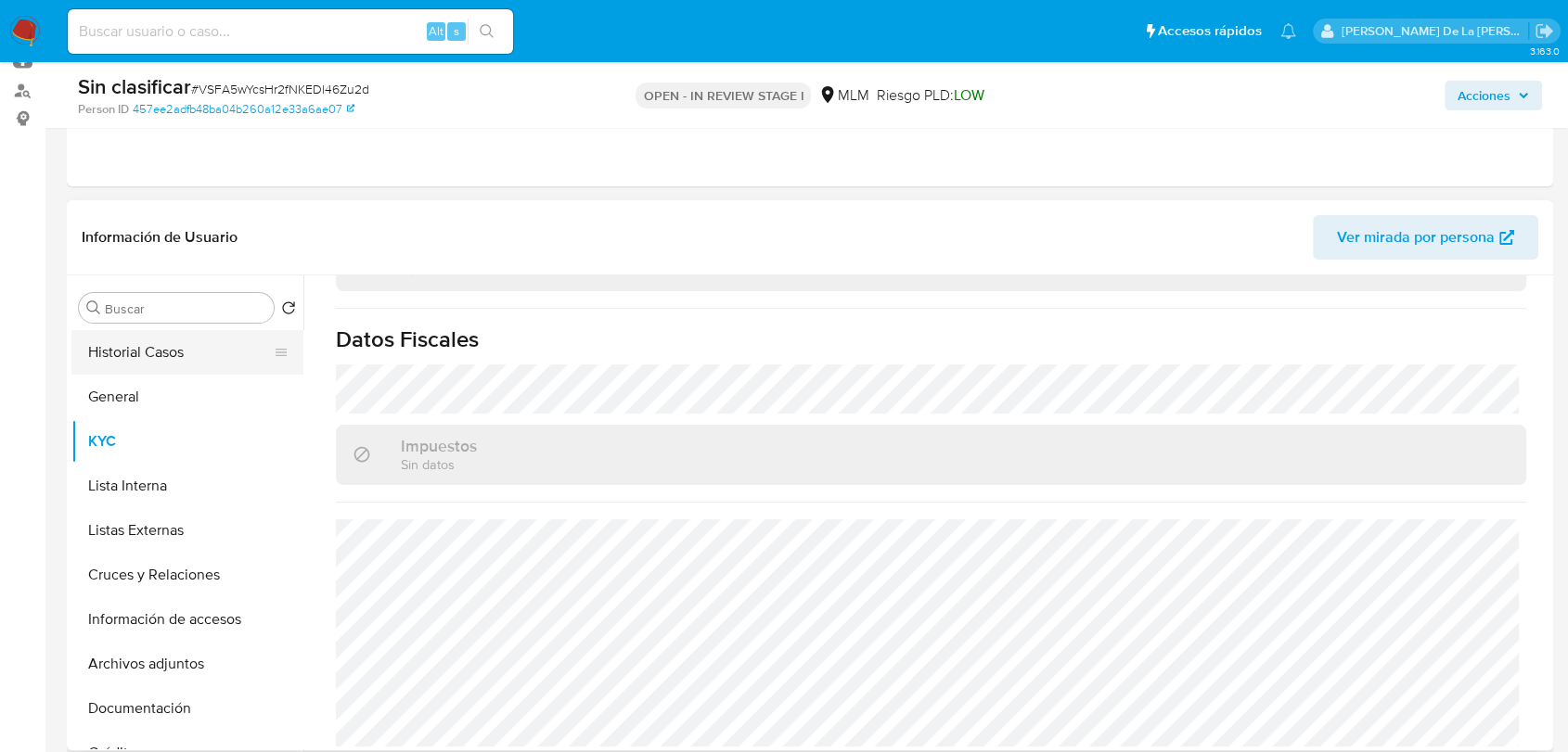
click at [212, 362] on button "Historial Casos" at bounding box center [180, 352] width 217 height 45
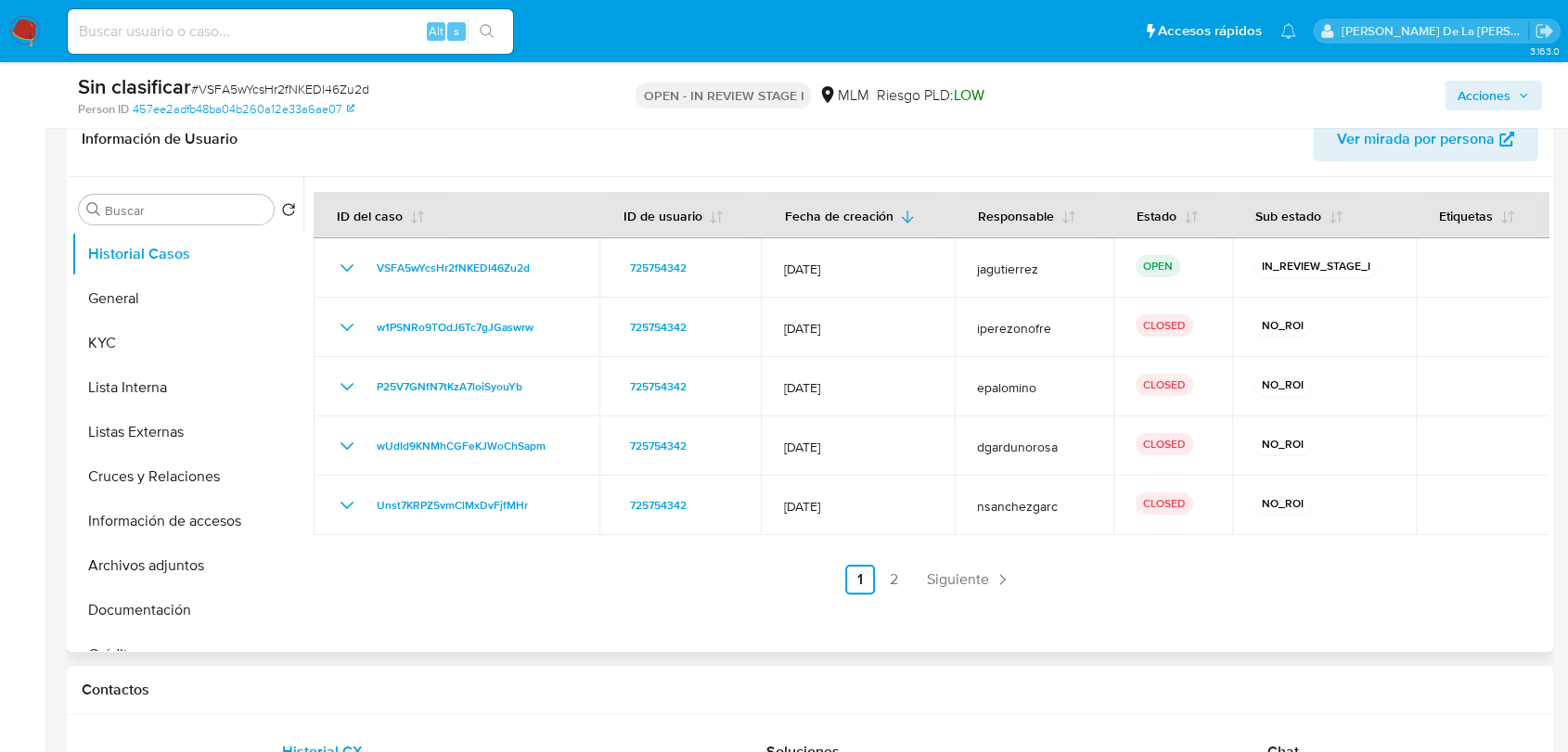
scroll to position [411, 0]
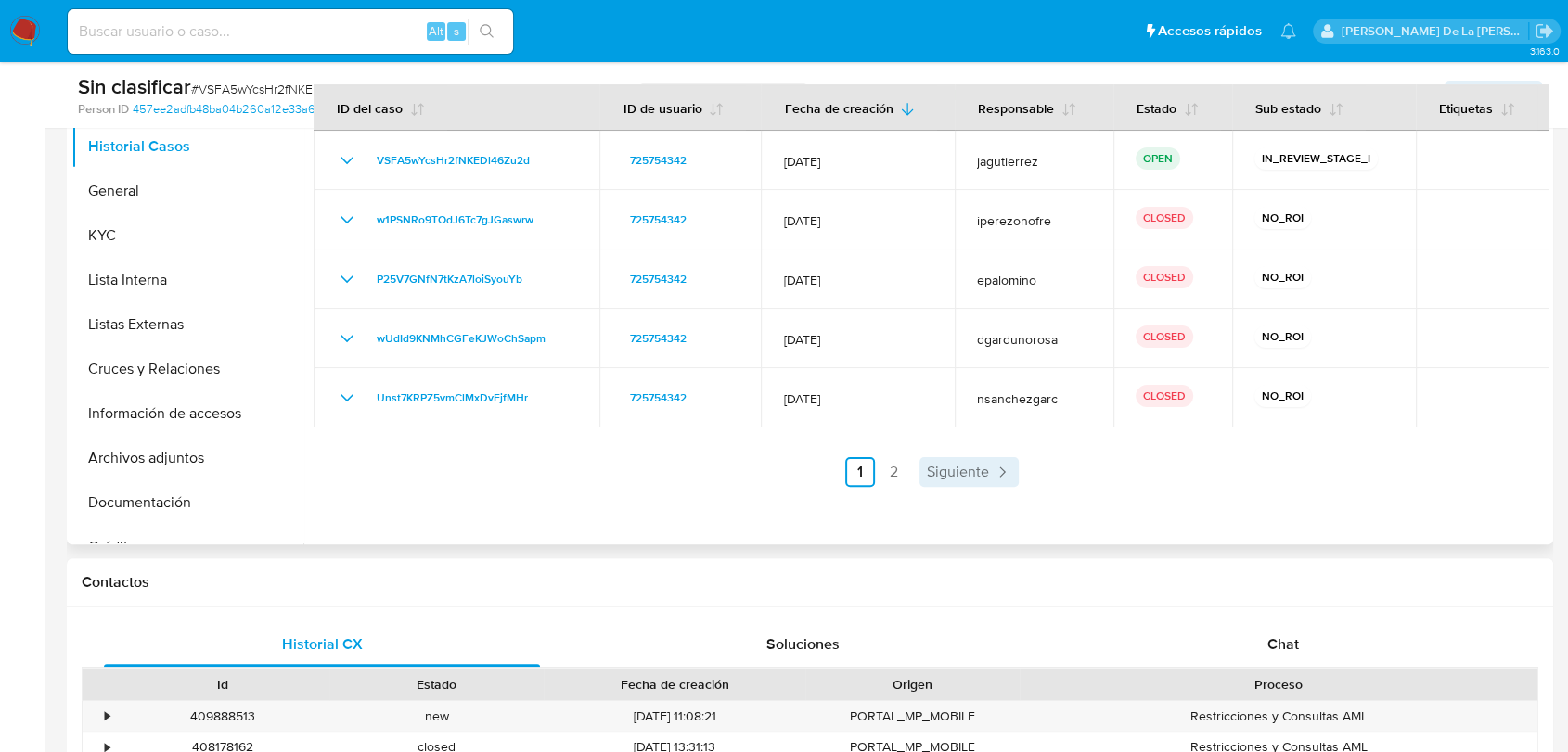
click at [981, 478] on span "Siguiente" at bounding box center [958, 473] width 62 height 15
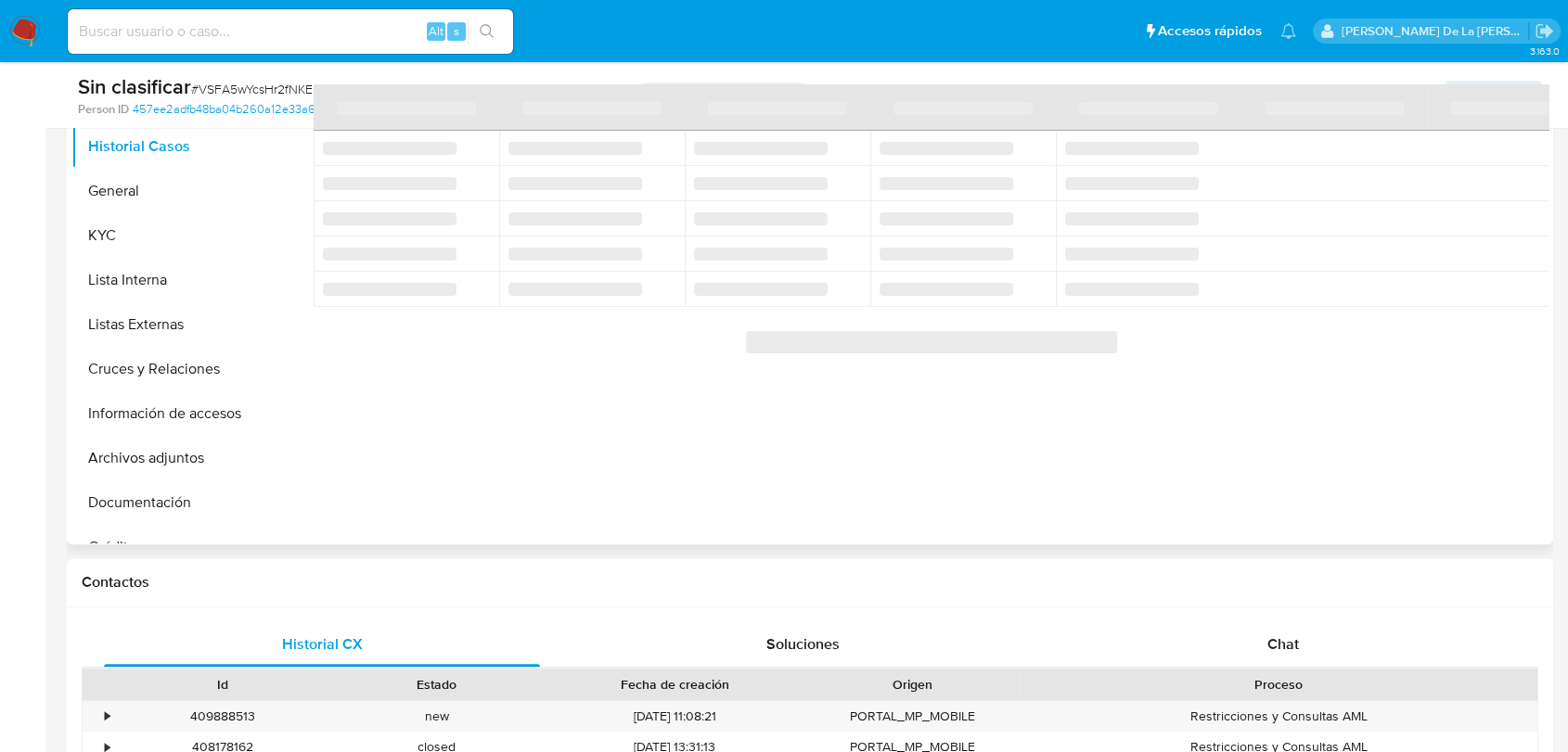
click at [981, 478] on div at bounding box center [925, 307] width 1245 height 475
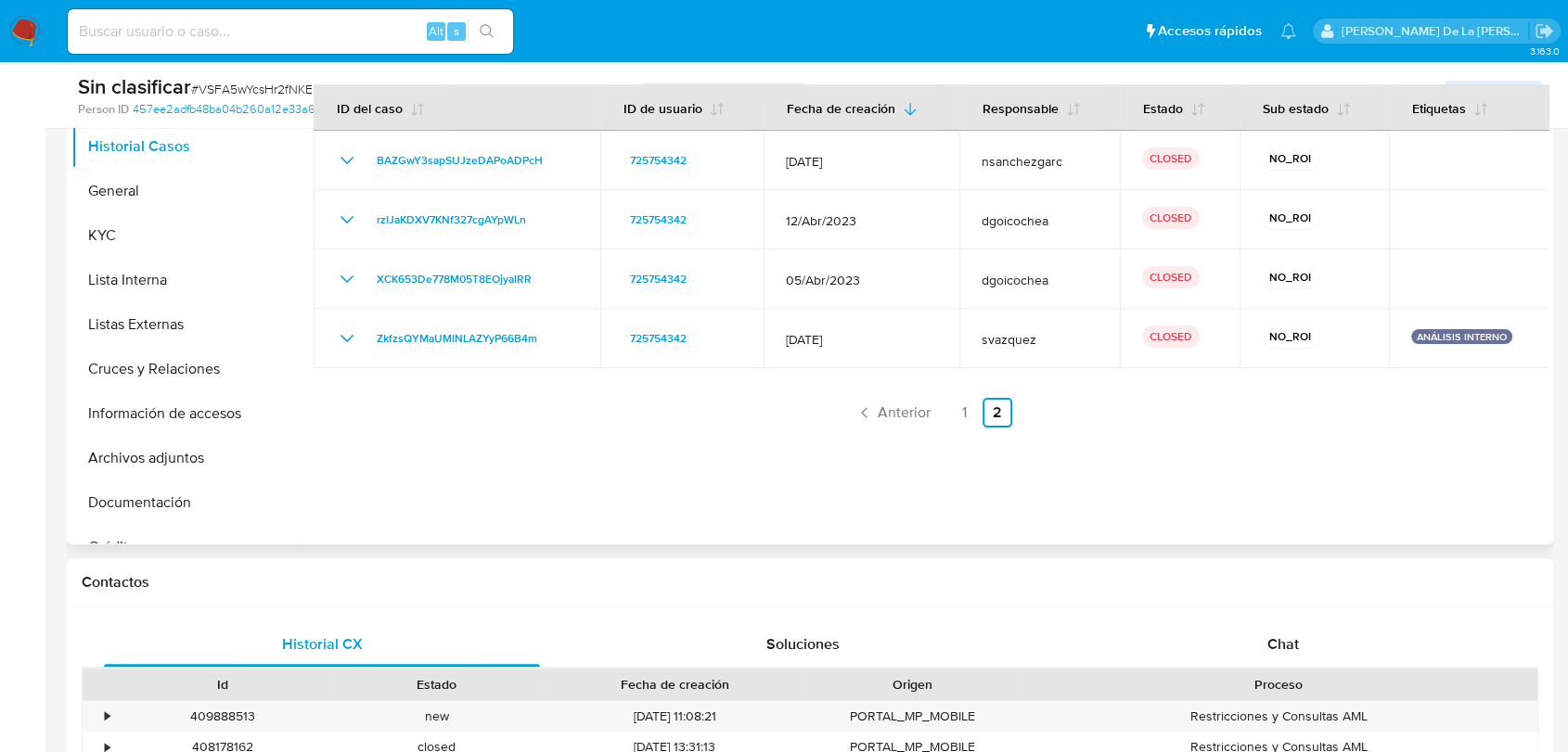
click at [981, 478] on div at bounding box center [925, 307] width 1245 height 475
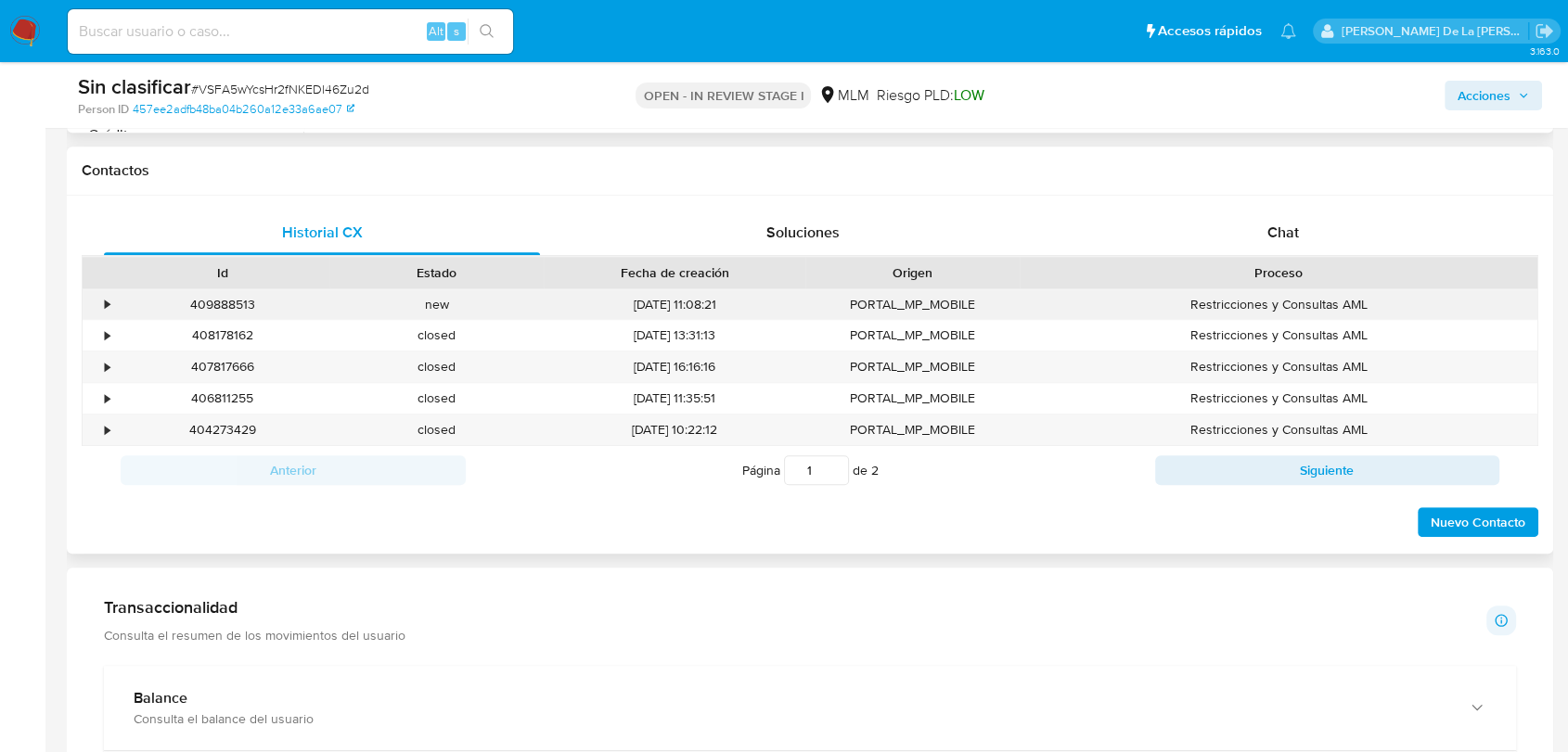
click at [99, 298] on div "•" at bounding box center [99, 305] width 33 height 31
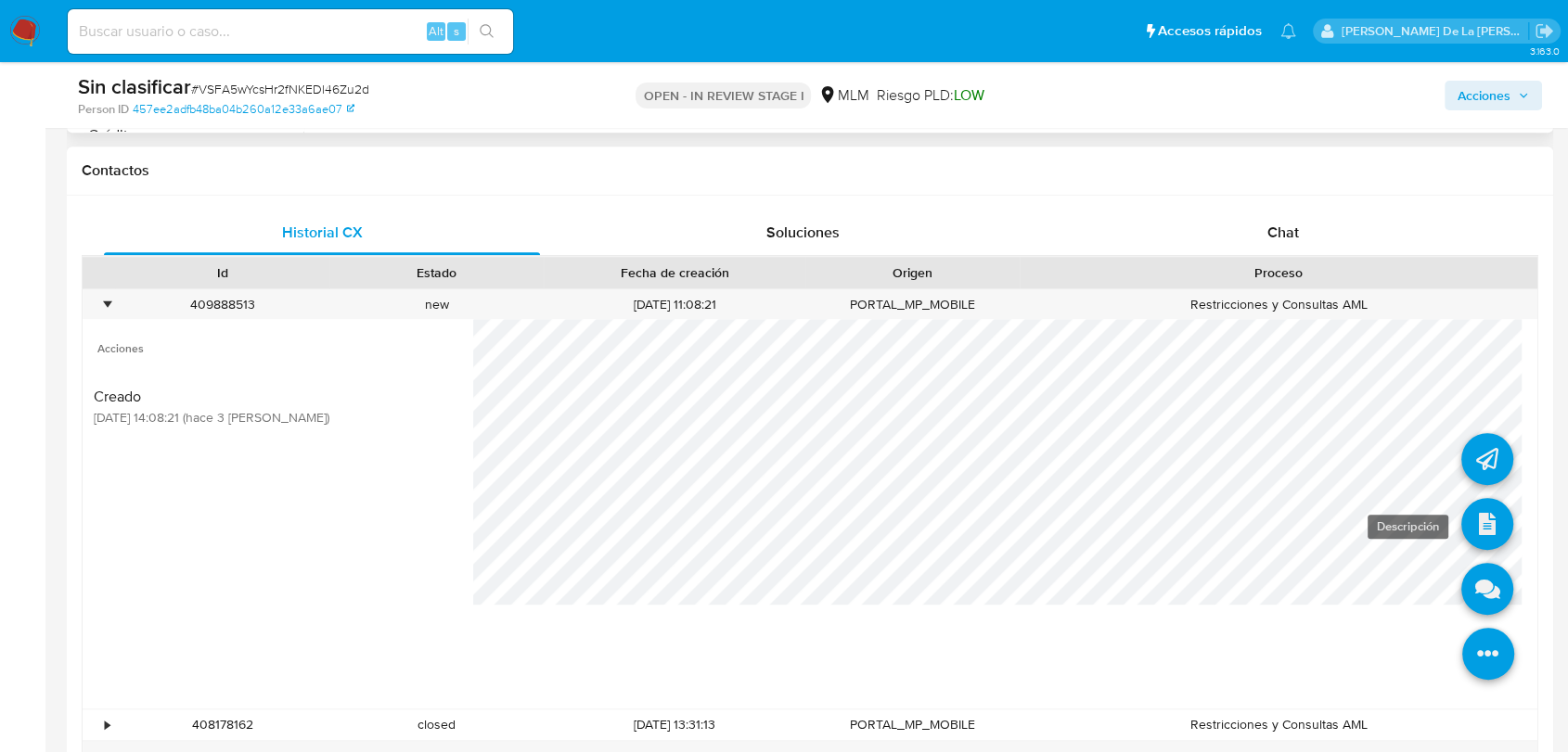
click at [1461, 521] on icon at bounding box center [1487, 524] width 52 height 52
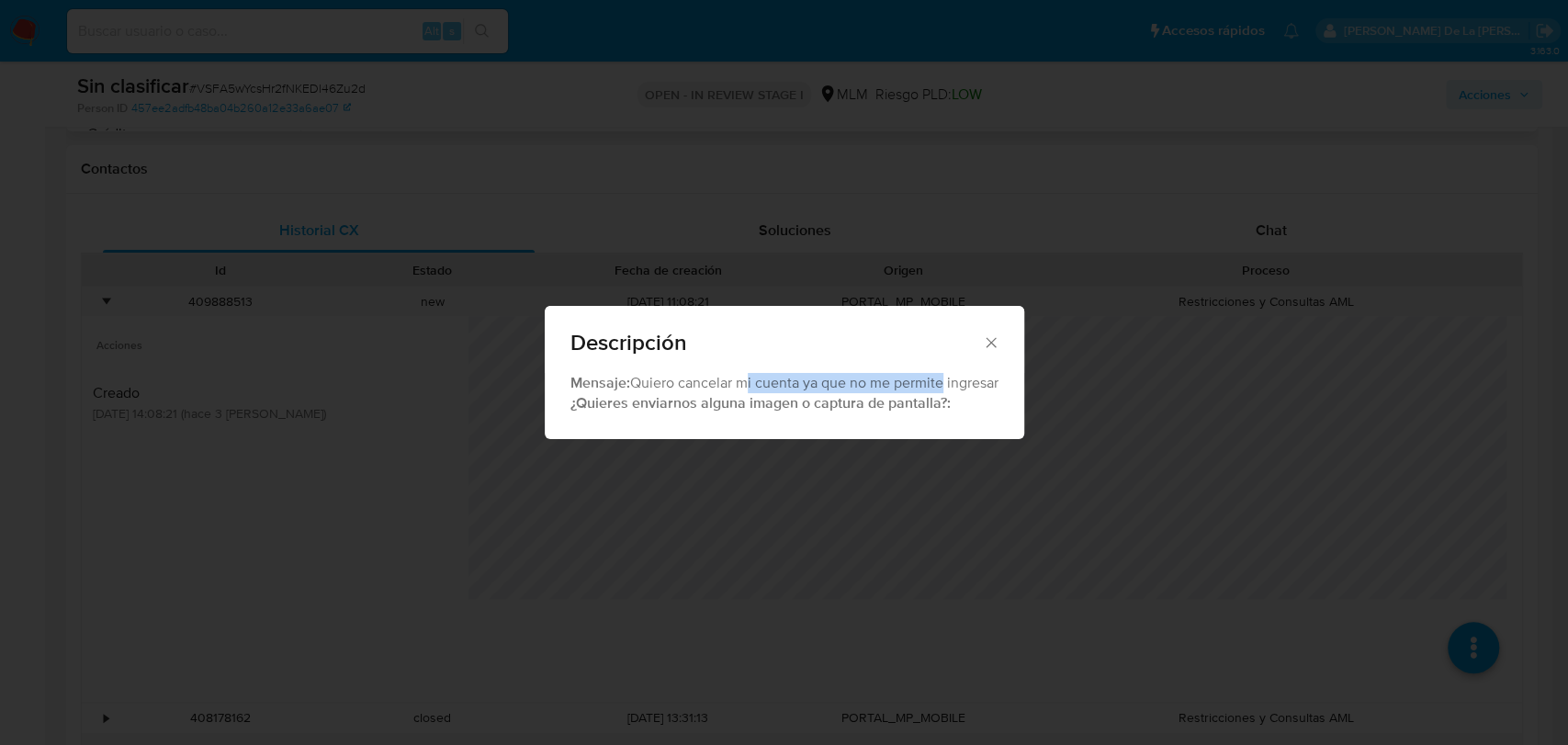
drag, startPoint x: 742, startPoint y: 379, endPoint x: 938, endPoint y: 377, distance: 196.0
click at [938, 377] on div "Mensaje: Quiero cancelar mi cuenta ya que no me permite ingresar ¿Quieres envia…" at bounding box center [784, 394] width 428 height 42
click at [939, 377] on div "Mensaje: Quiero cancelar mi cuenta ya que no me permite ingresar ¿Quieres envia…" at bounding box center [784, 394] width 428 height 42
click at [991, 339] on icon "Cerrar" at bounding box center [990, 342] width 10 height 10
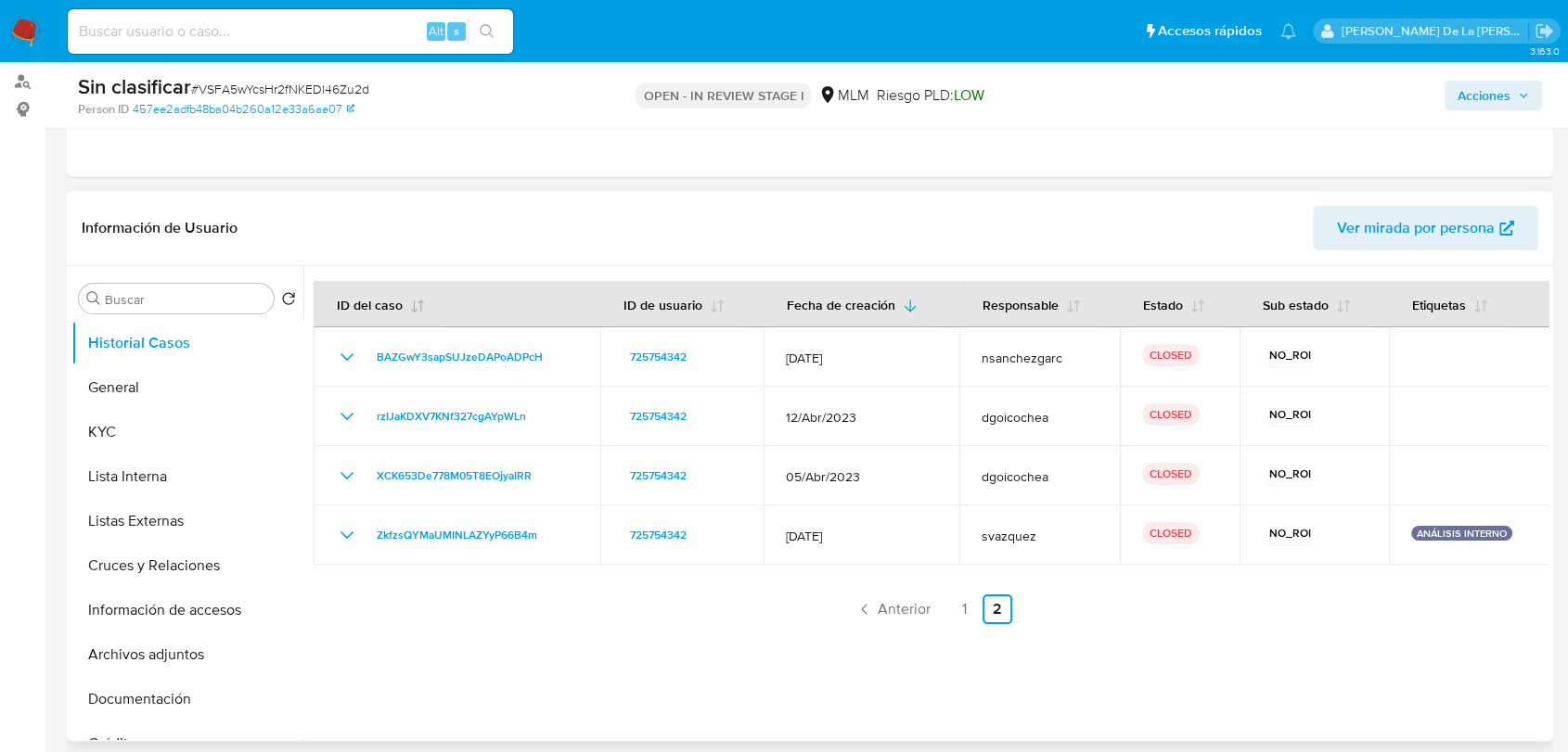
scroll to position [103, 0]
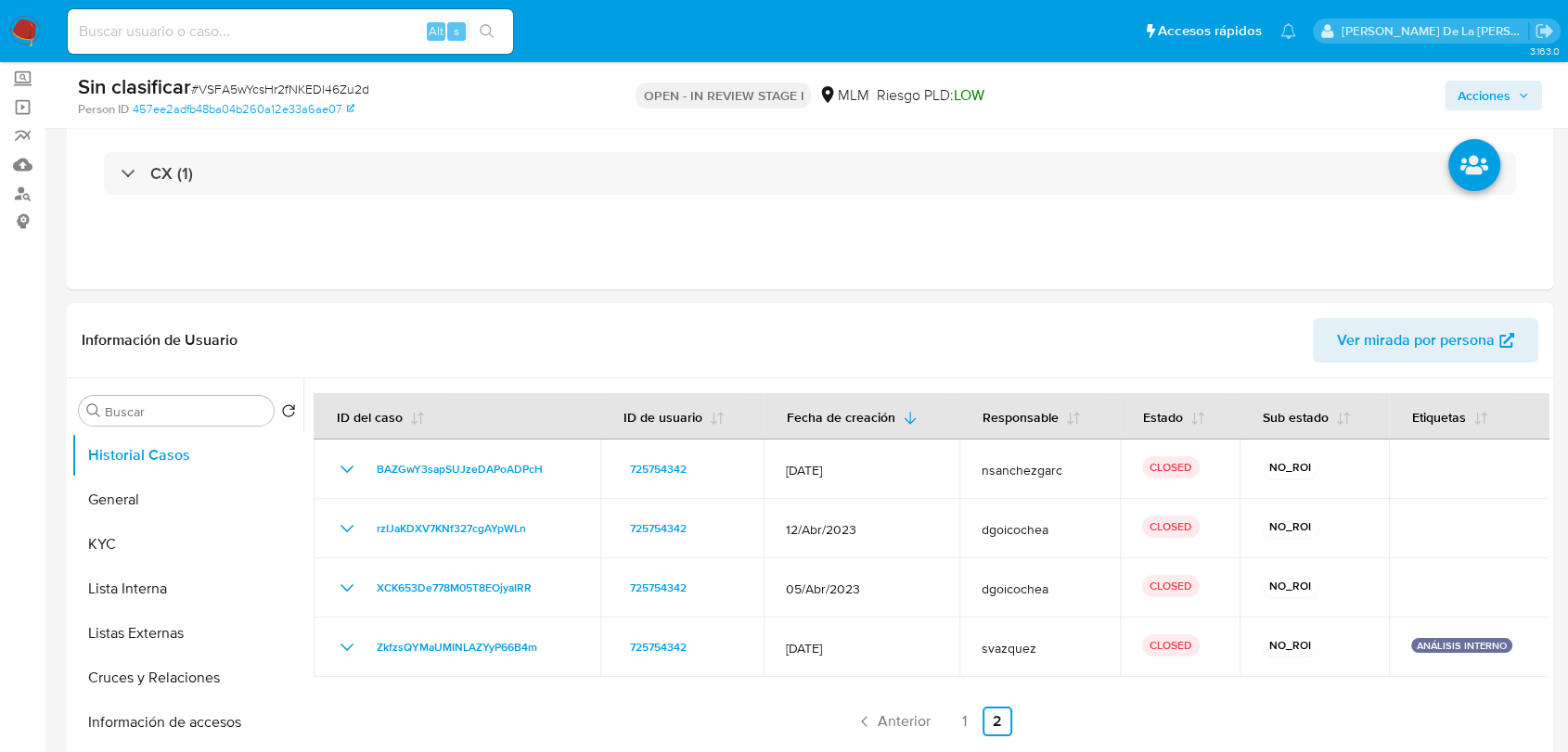
click at [1482, 77] on div "Acciones" at bounding box center [1299, 96] width 483 height 44
click at [1482, 95] on span "Acciones" at bounding box center [1483, 95] width 53 height 30
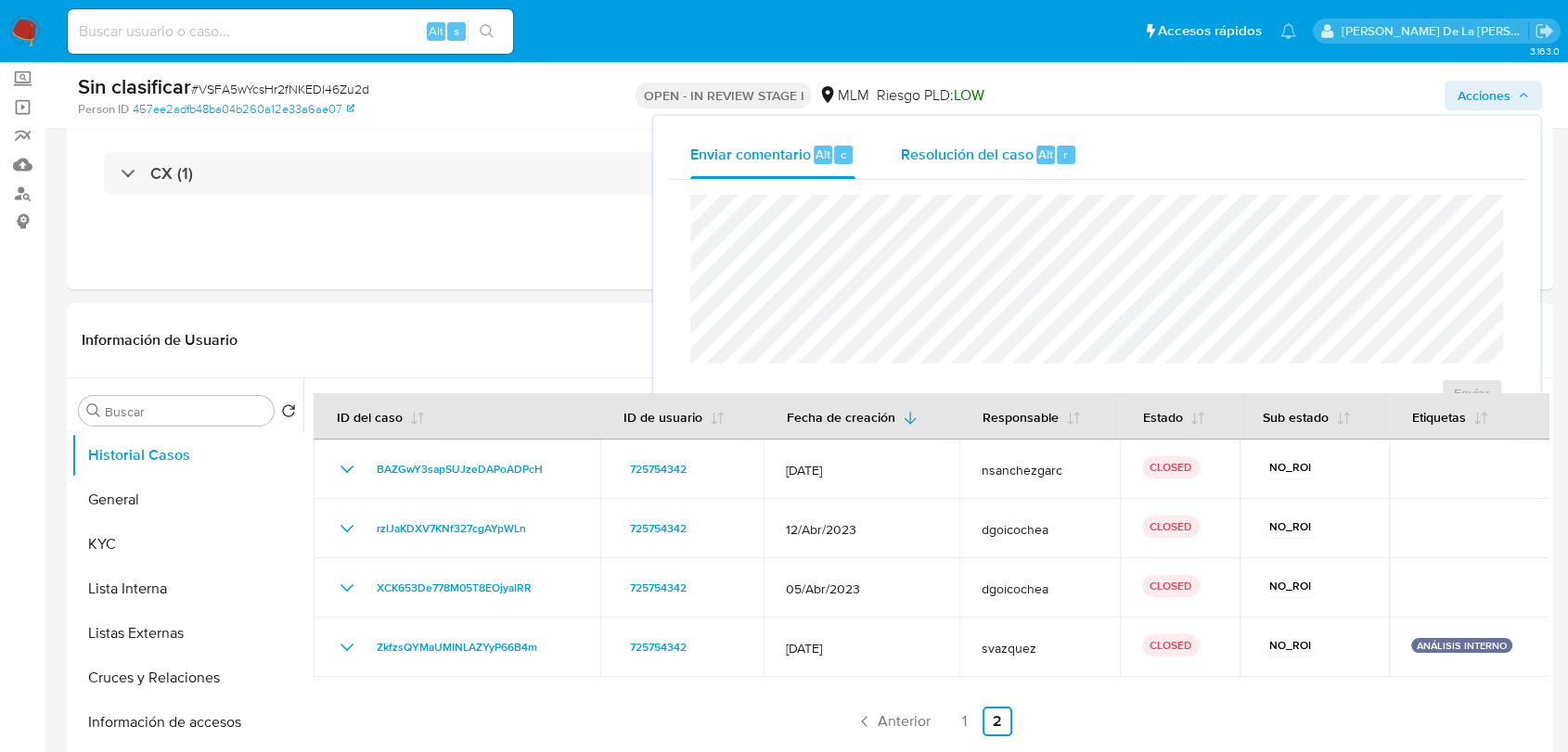
click at [996, 158] on span "Resolución del caso" at bounding box center [965, 153] width 133 height 21
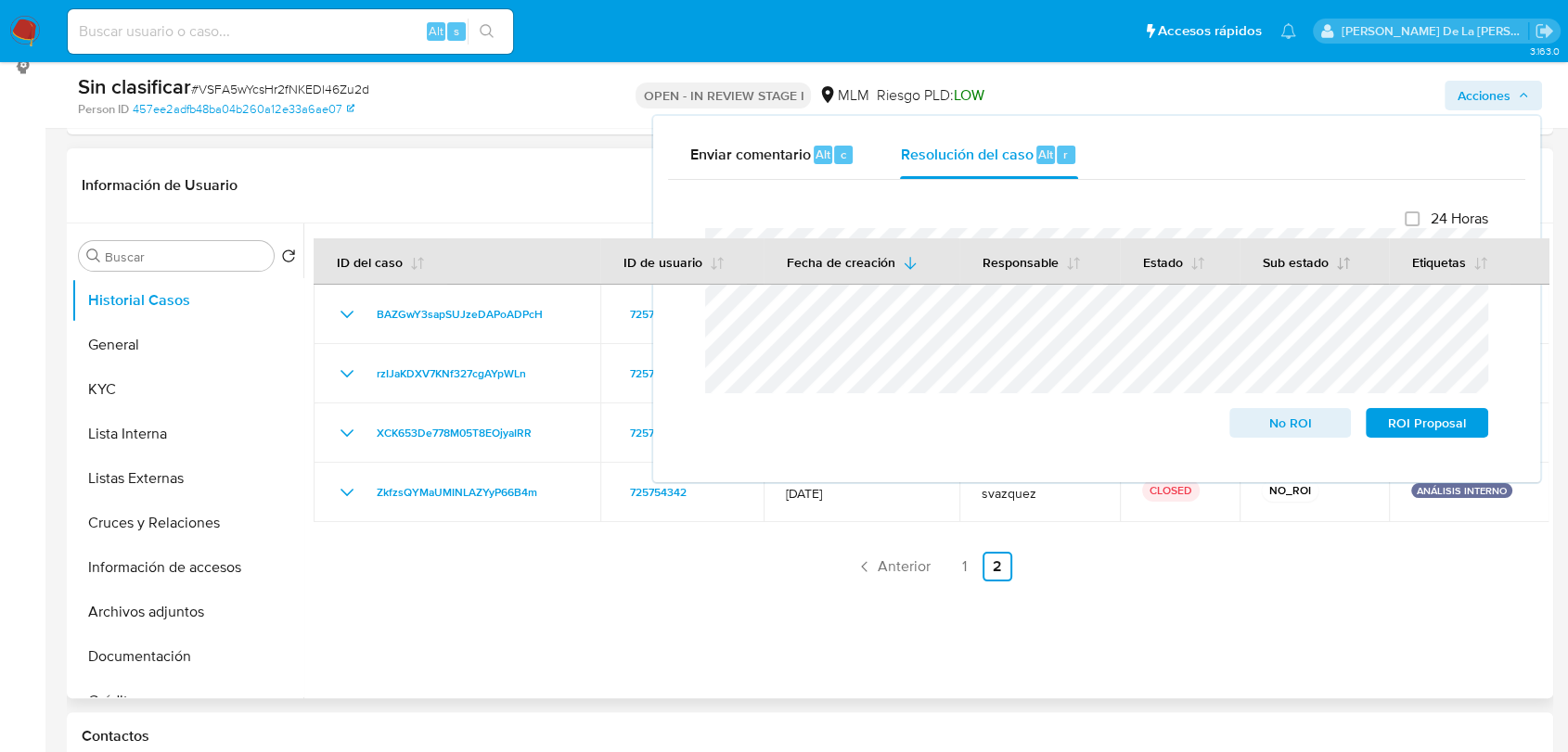
scroll to position [309, 0]
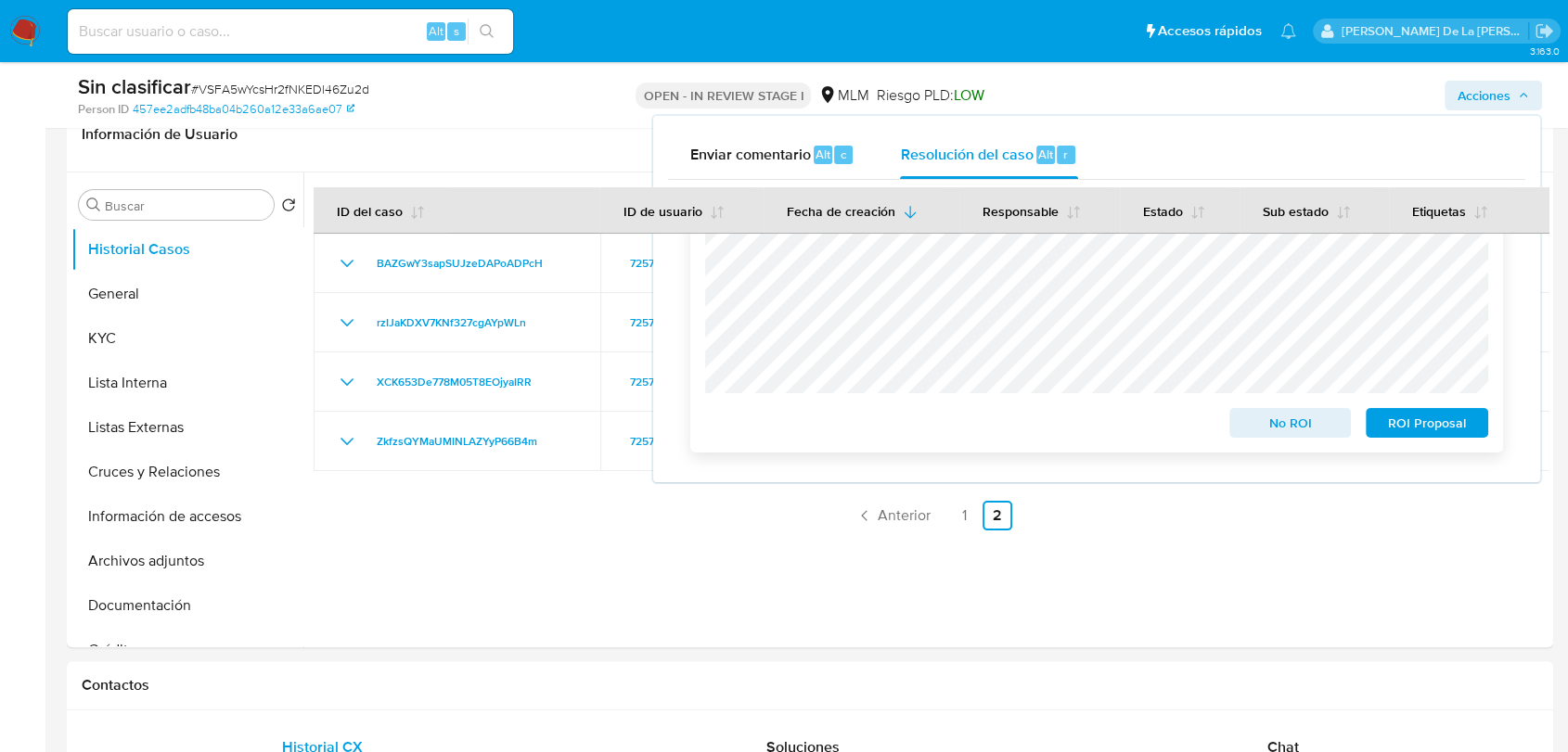
click at [1302, 431] on span "No ROI" at bounding box center [1290, 423] width 97 height 26
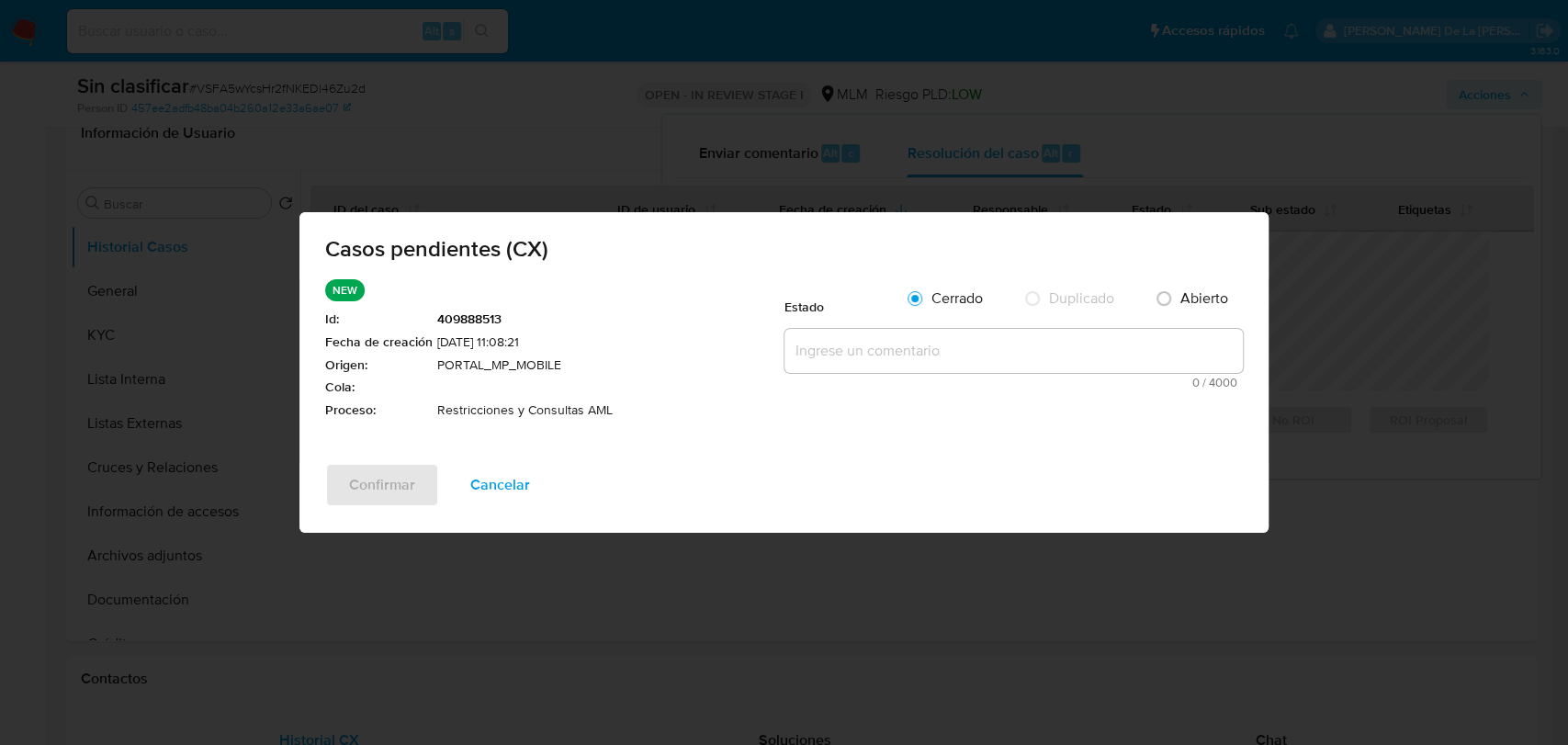
click at [919, 357] on textarea at bounding box center [1014, 351] width 459 height 45
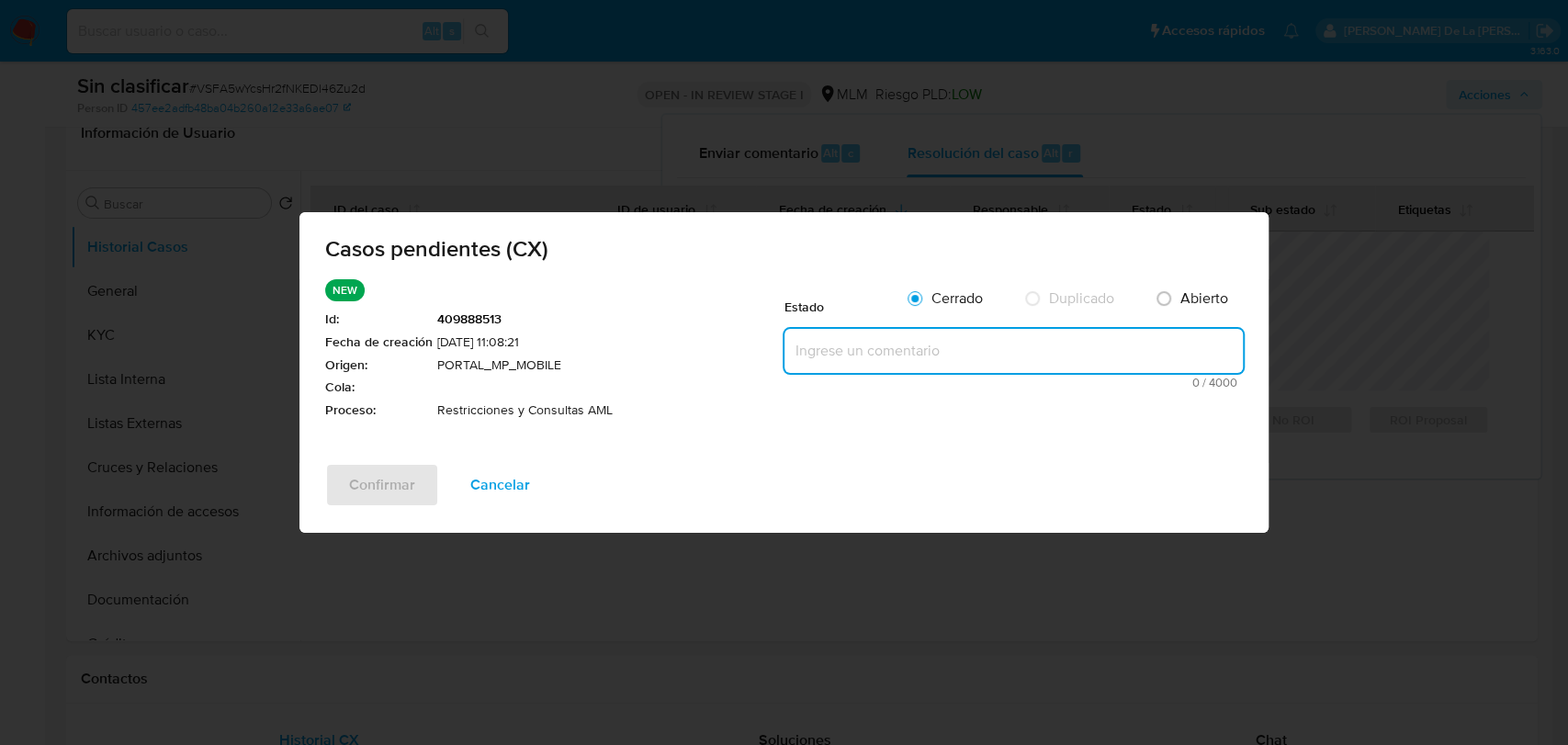
paste textarea "SE ANALOZA CONTACTO CX, EL CLIENTE MENCIONA DESEA CANCELAR SU CUENTA, TEMA NO R…"
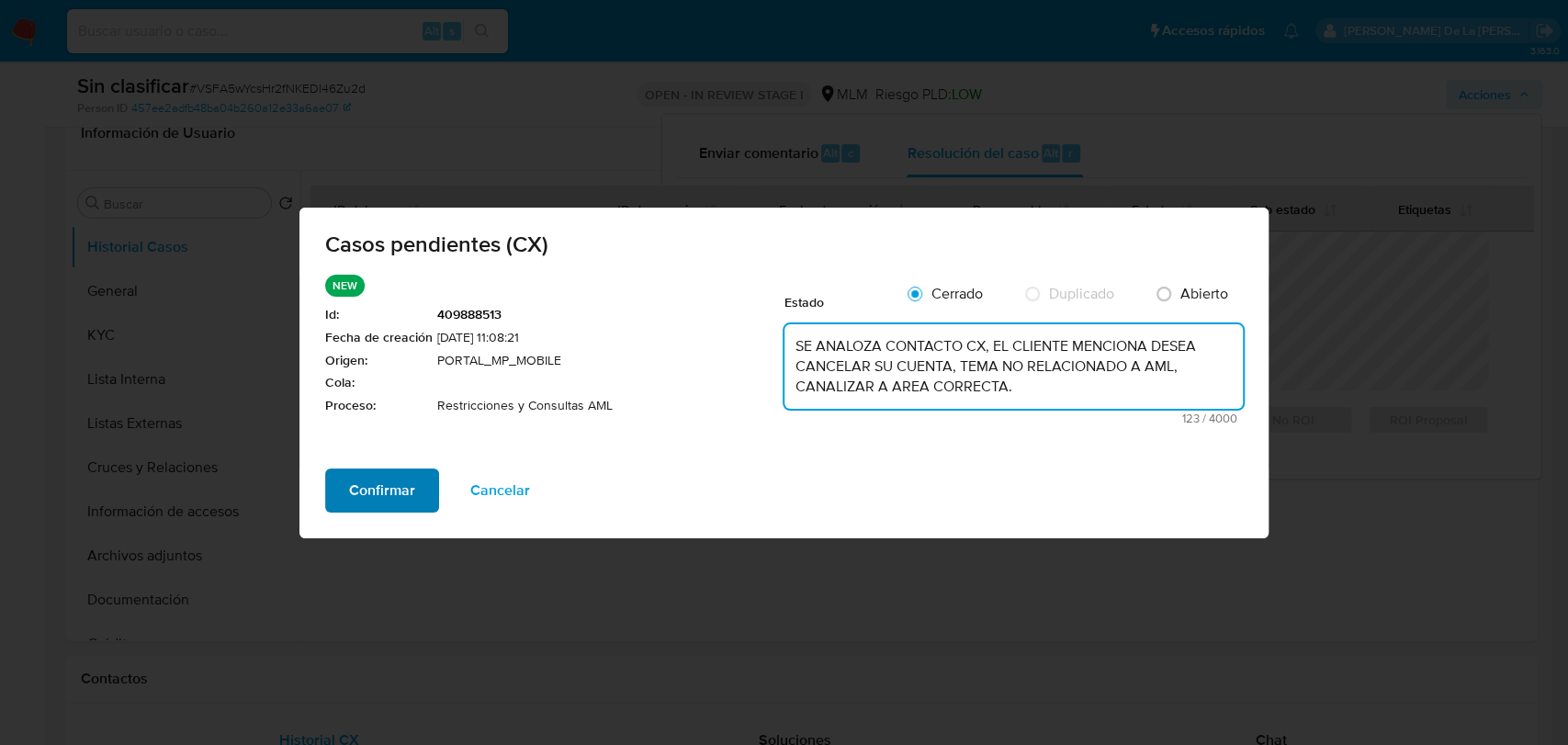
type textarea "SE ANALOZA CONTACTO CX, EL CLIENTE MENCIONA DESEA CANCELAR SU CUENTA, TEMA NO R…"
click at [387, 485] on span "Confirmar" at bounding box center [382, 490] width 66 height 41
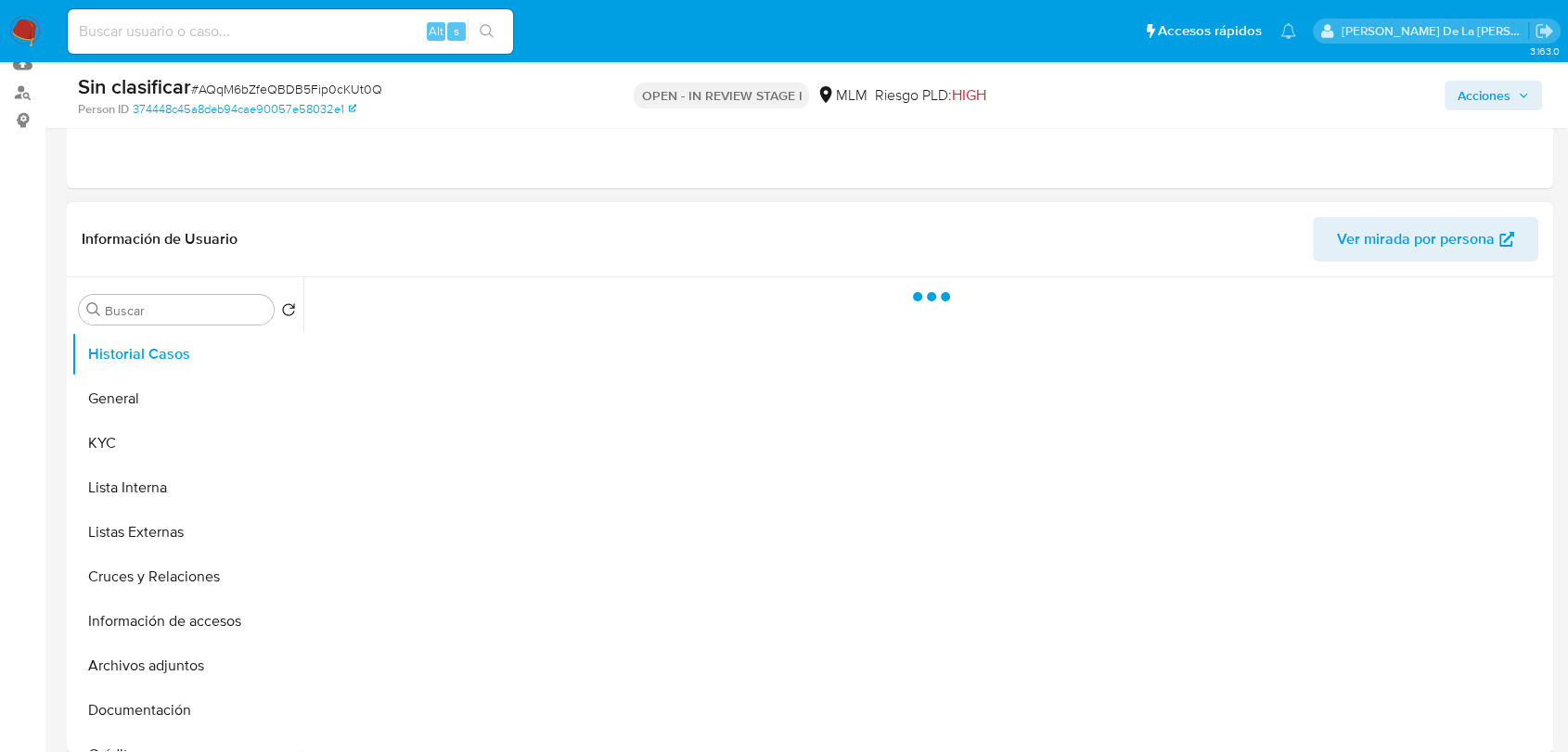
scroll to position [206, 0]
select select "10"
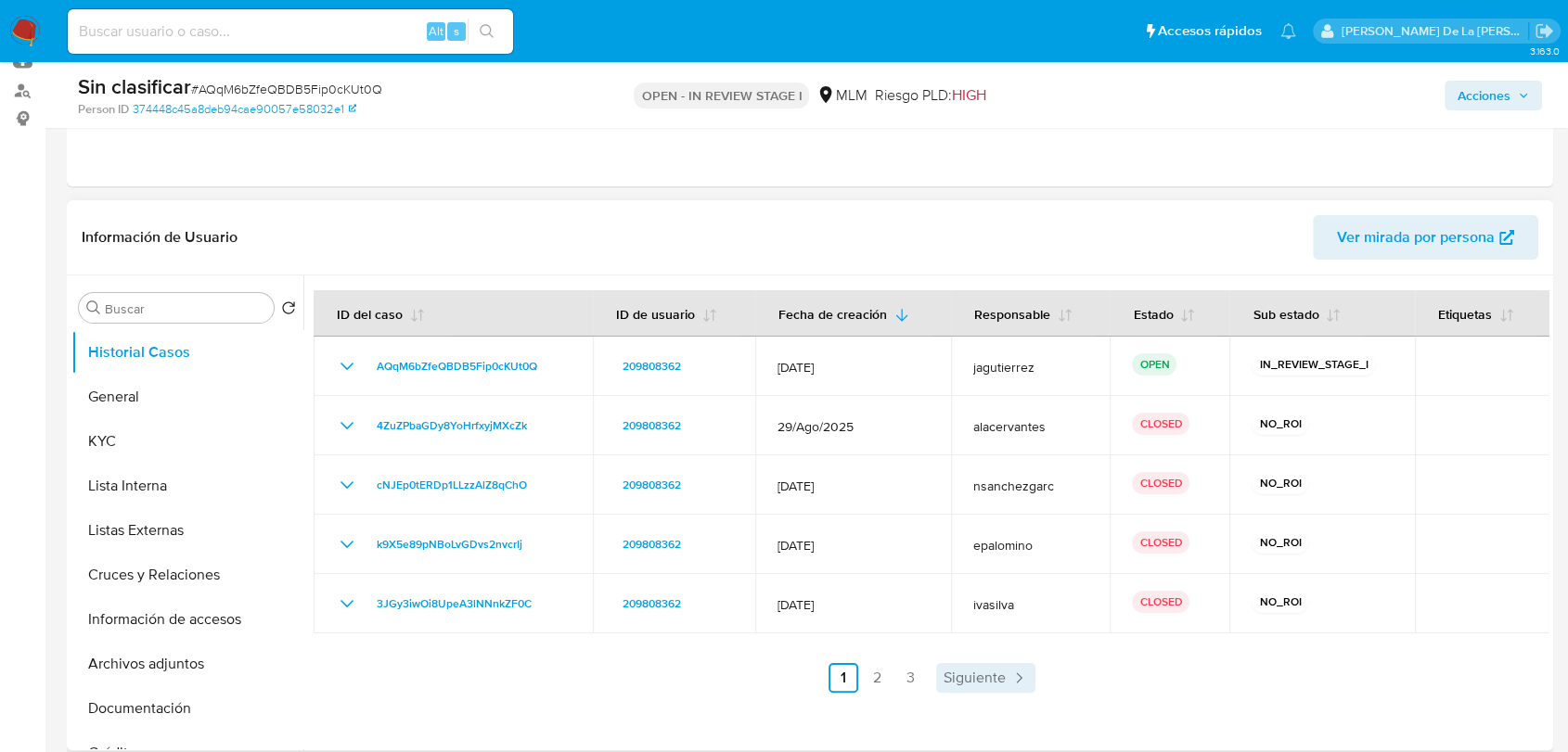
click at [987, 689] on link "Siguiente" at bounding box center [985, 677] width 99 height 30
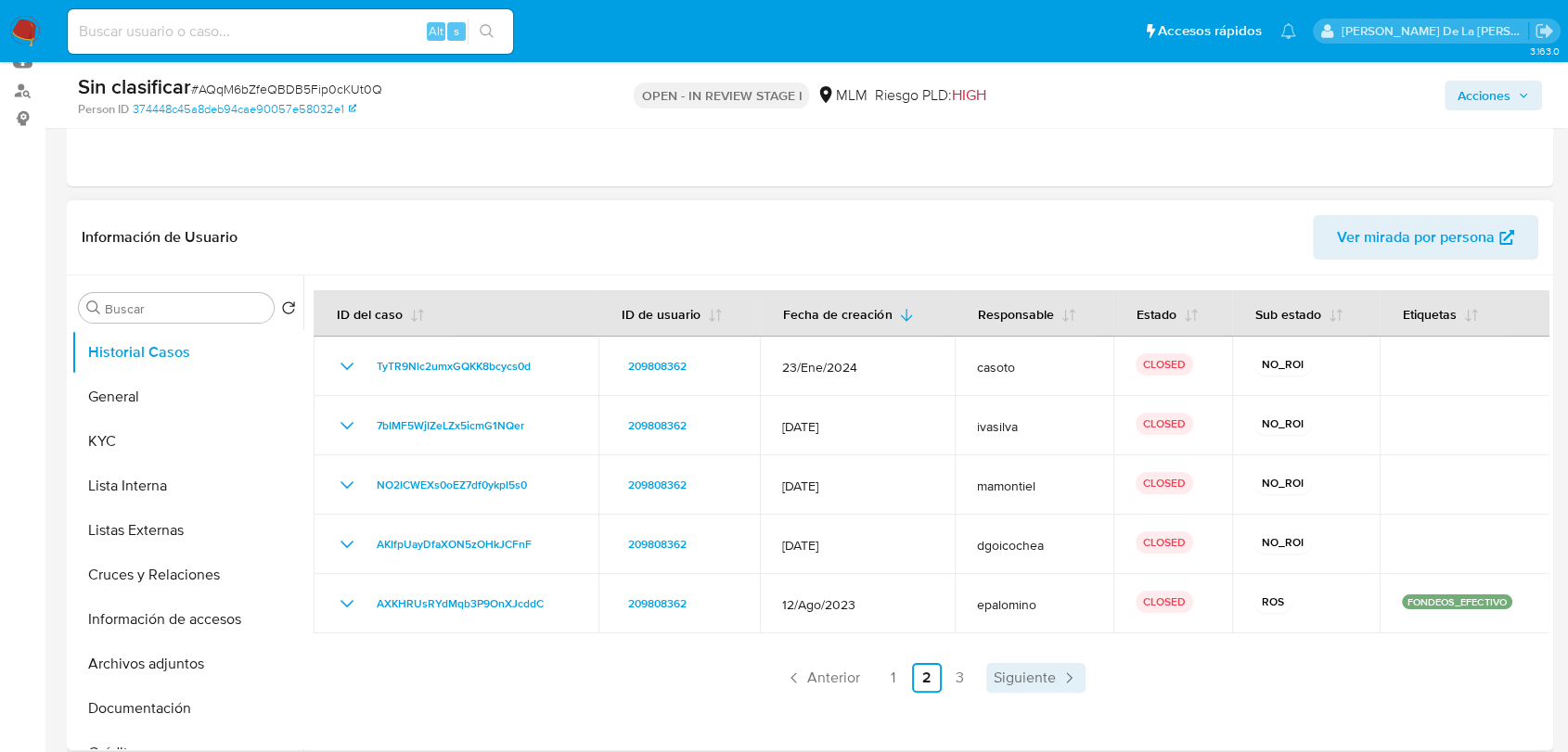
click at [1067, 669] on icon "Paginación" at bounding box center [1068, 677] width 18 height 18
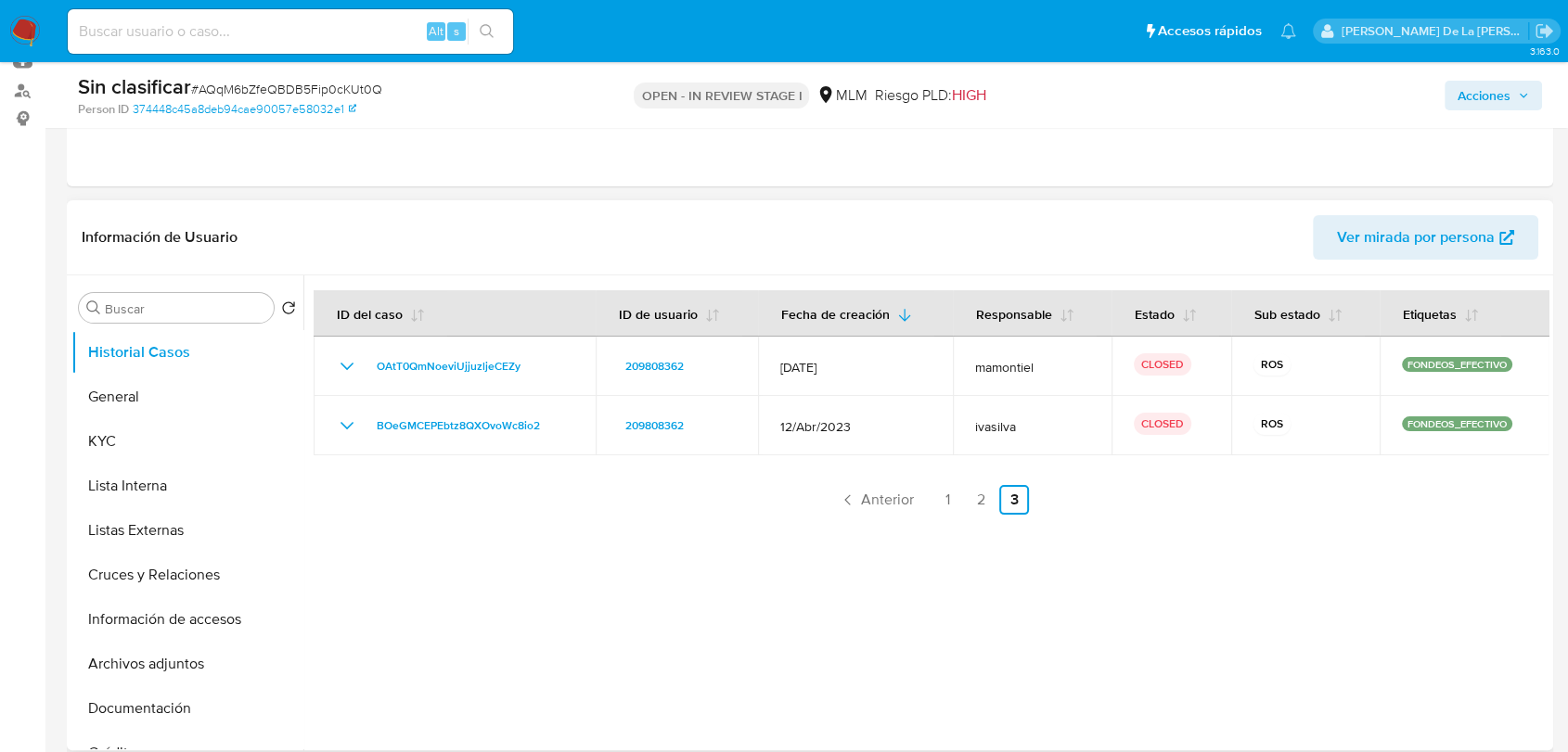
click at [912, 522] on div at bounding box center [925, 513] width 1245 height 475
click at [911, 520] on div at bounding box center [925, 513] width 1245 height 475
click at [886, 503] on span "Anterior" at bounding box center [887, 500] width 53 height 15
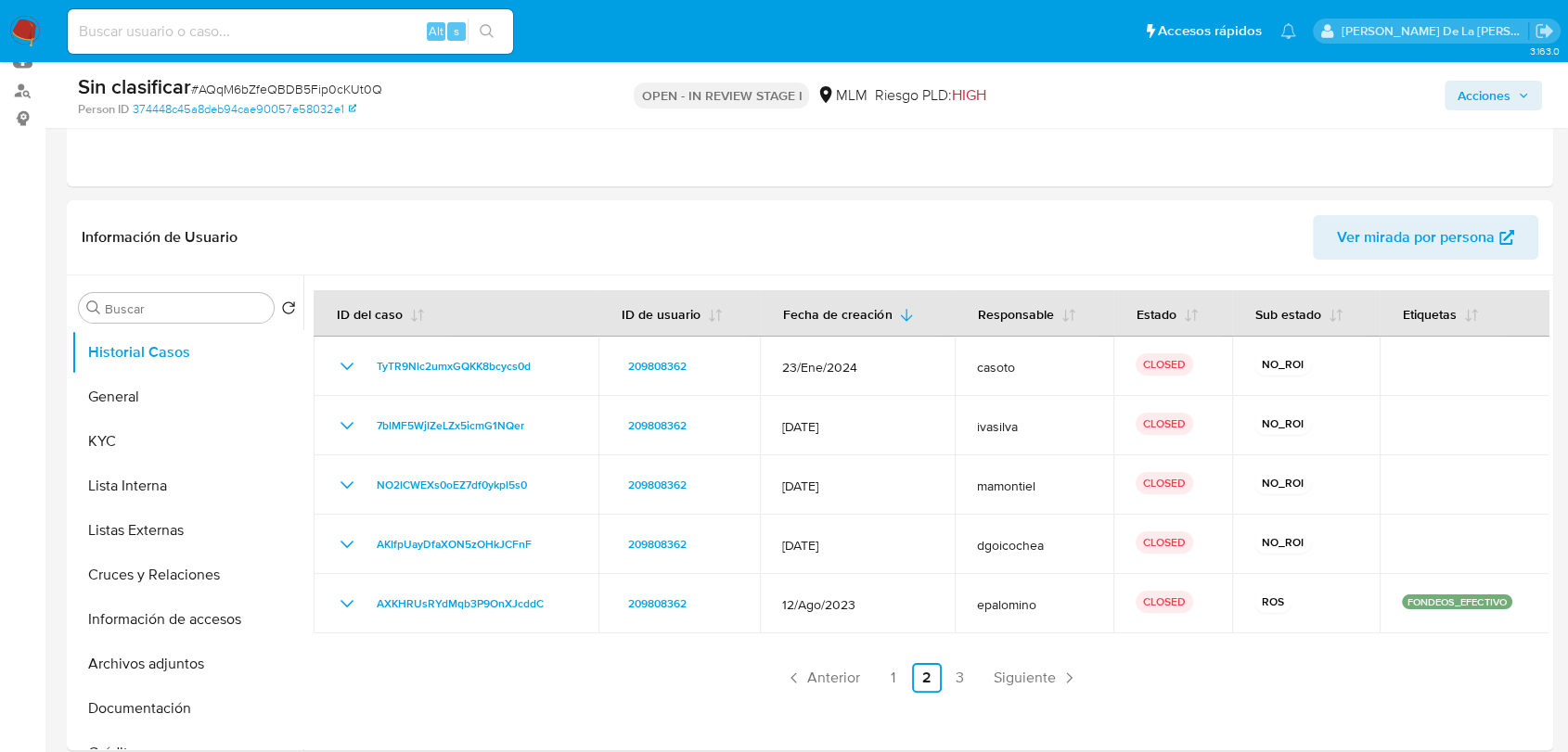
click at [886, 503] on td "[DATE]" at bounding box center [856, 485] width 194 height 59
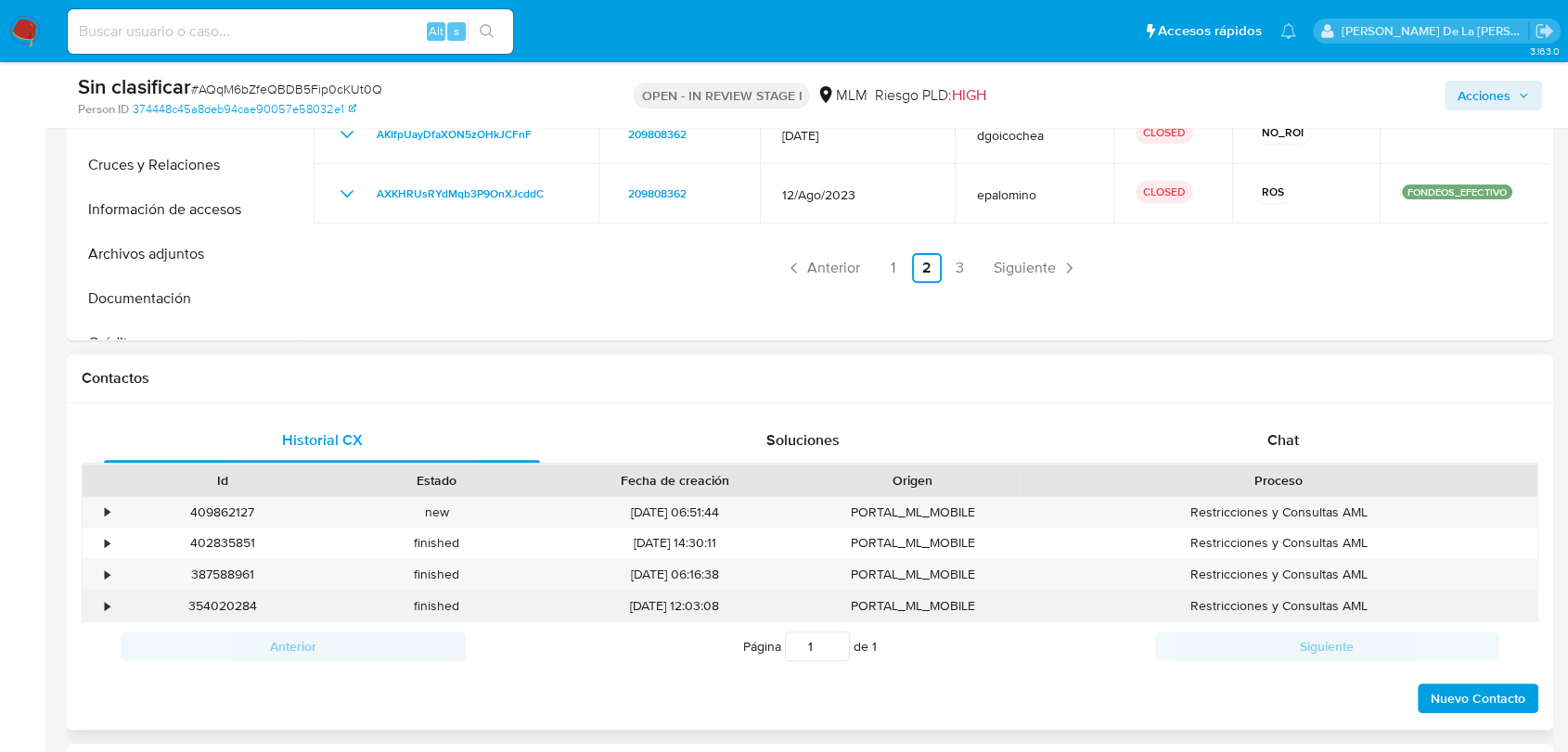
scroll to position [618, 0]
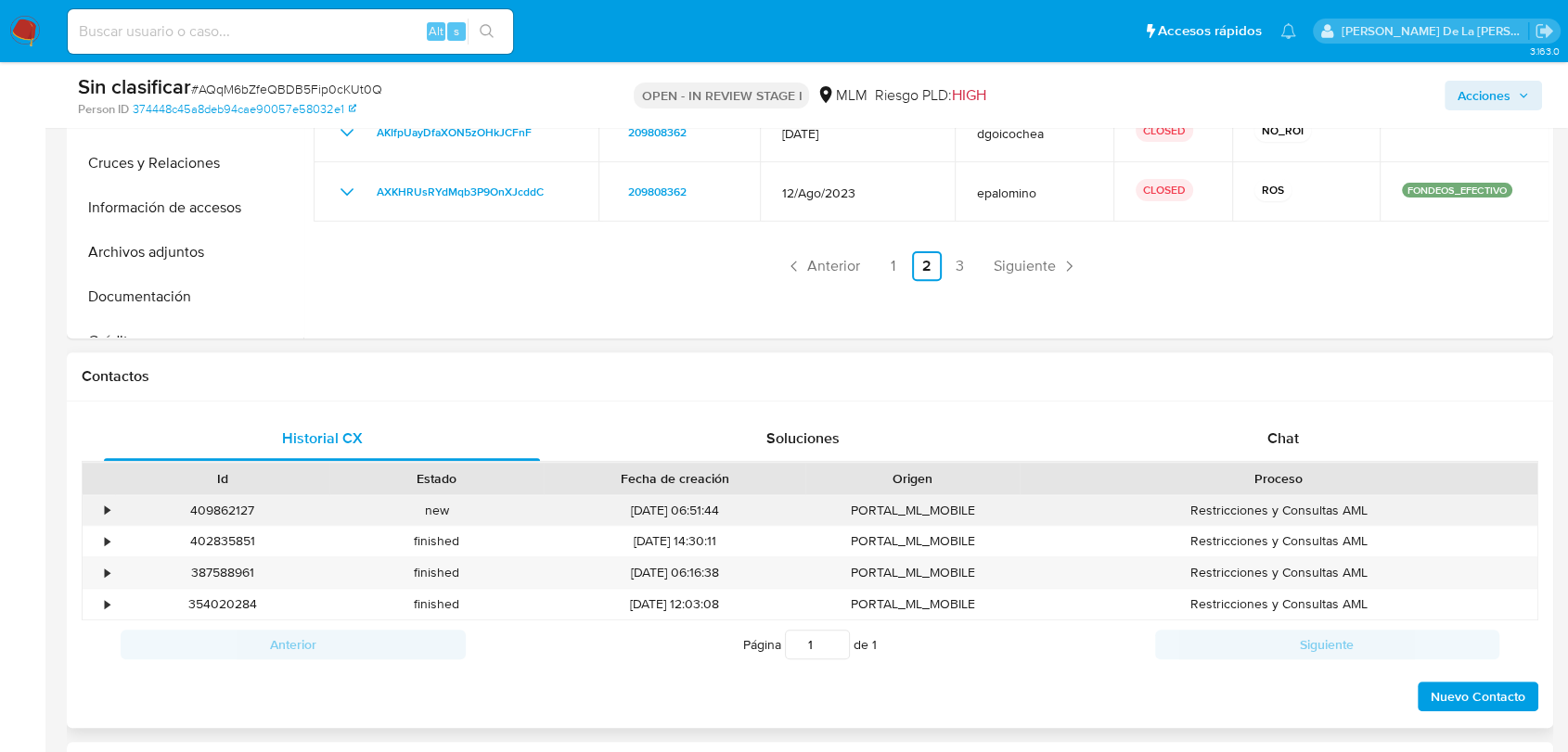
click at [102, 506] on div "•" at bounding box center [99, 511] width 33 height 31
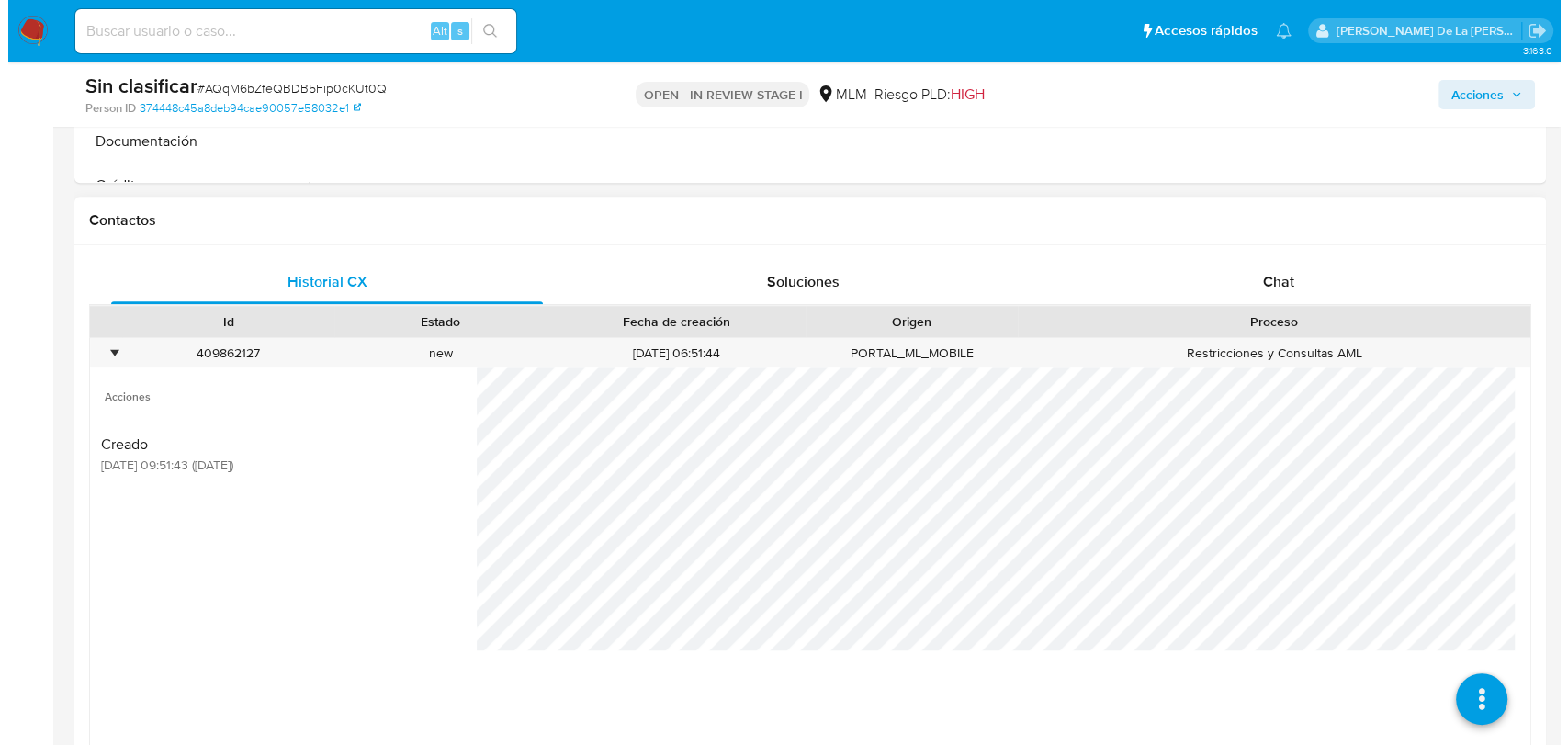
scroll to position [919, 0]
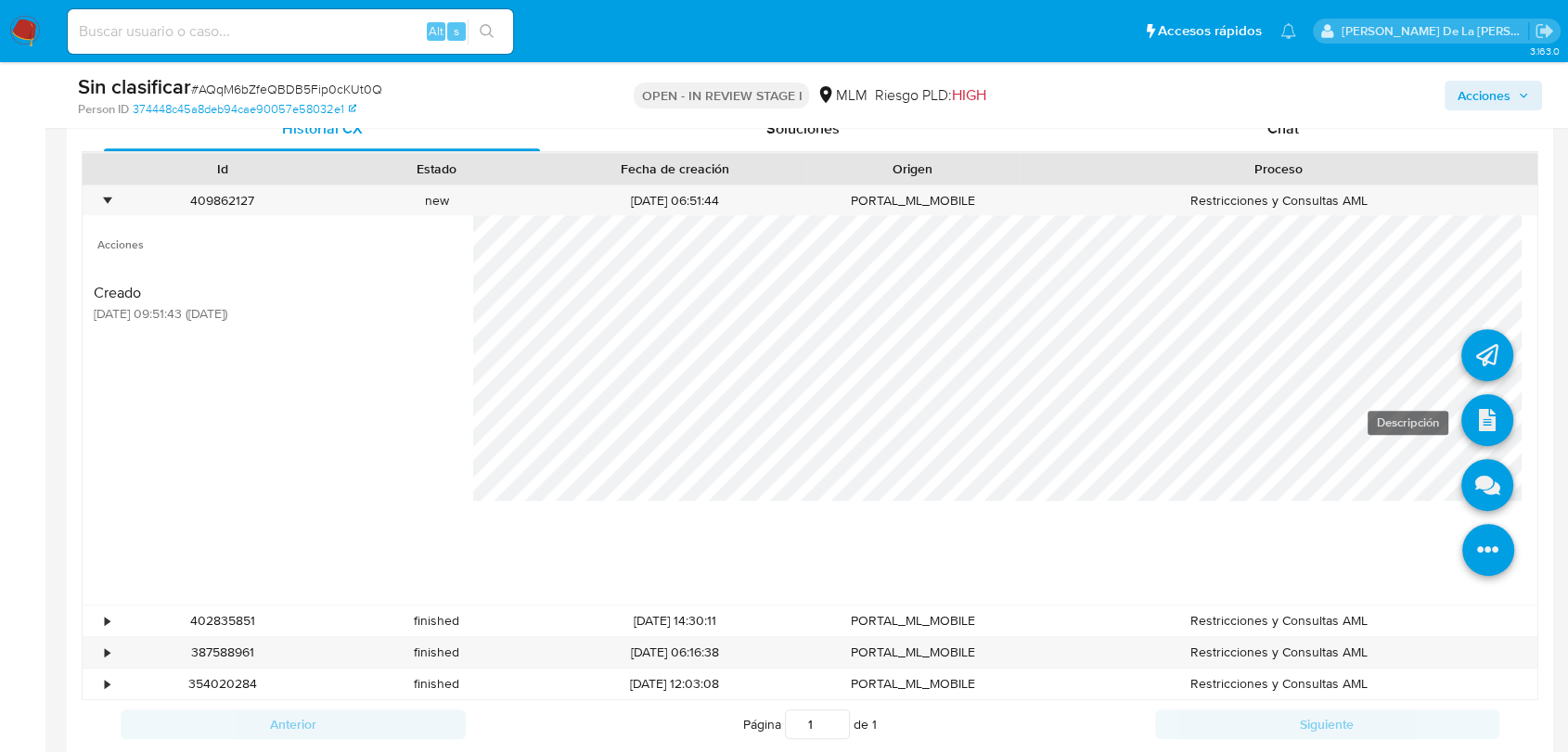
click at [1465, 424] on icon at bounding box center [1487, 420] width 52 height 52
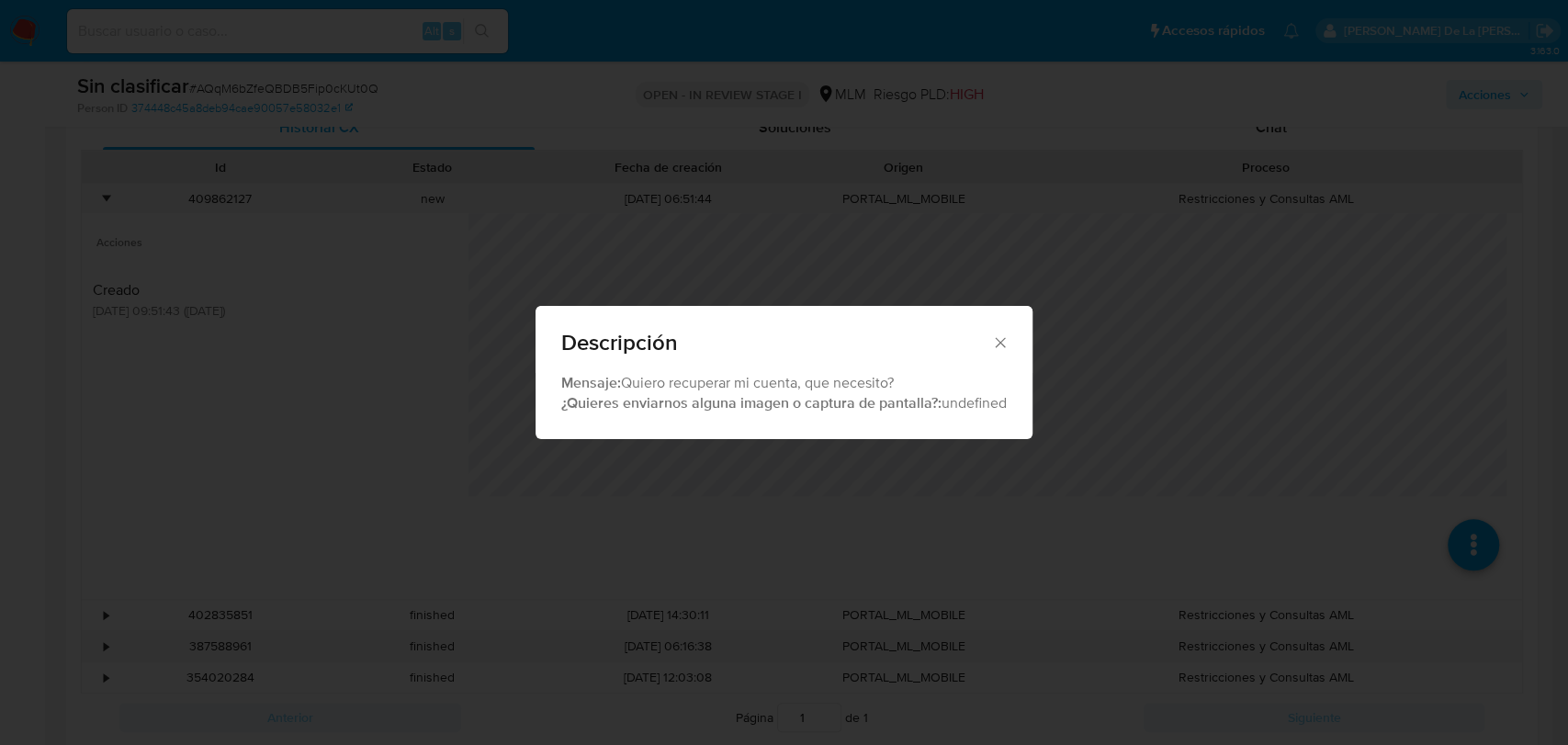
click at [1015, 336] on div "Descripción" at bounding box center [784, 339] width 497 height 67
click at [1010, 336] on div "Descripción" at bounding box center [784, 339] width 497 height 67
click at [1002, 339] on icon "Cerrar" at bounding box center [1000, 342] width 10 height 10
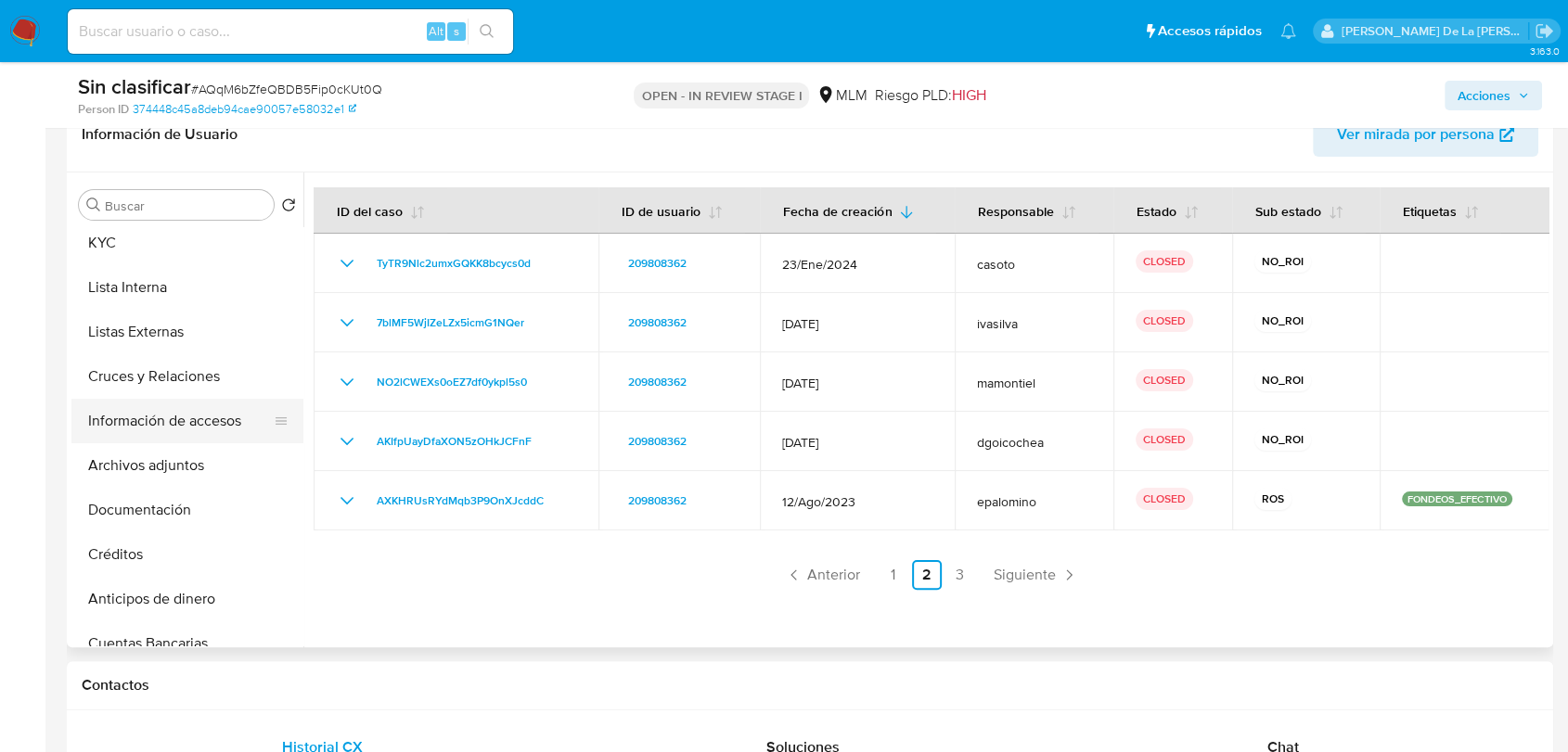
scroll to position [206, 0]
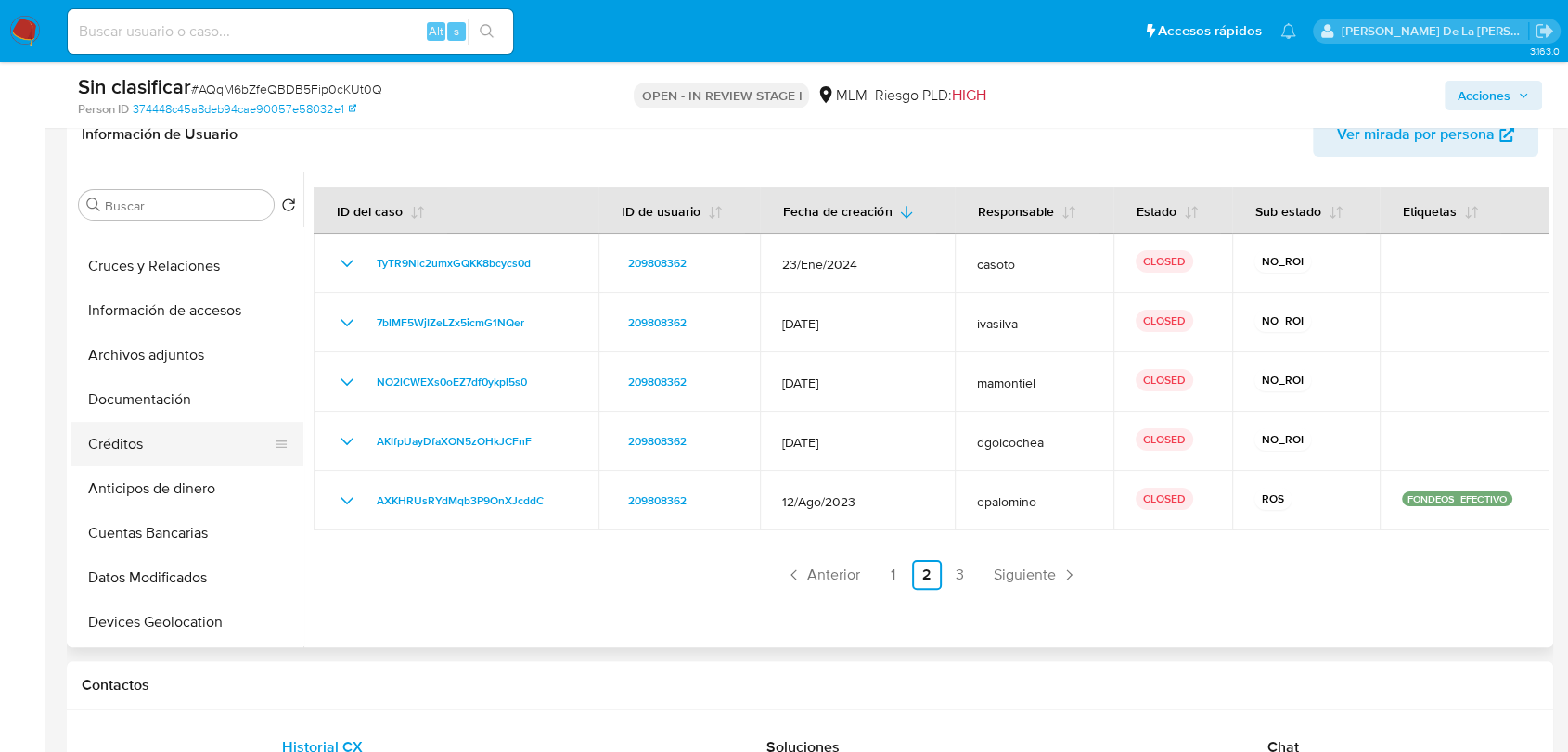
click at [174, 436] on button "Créditos" at bounding box center [180, 444] width 217 height 45
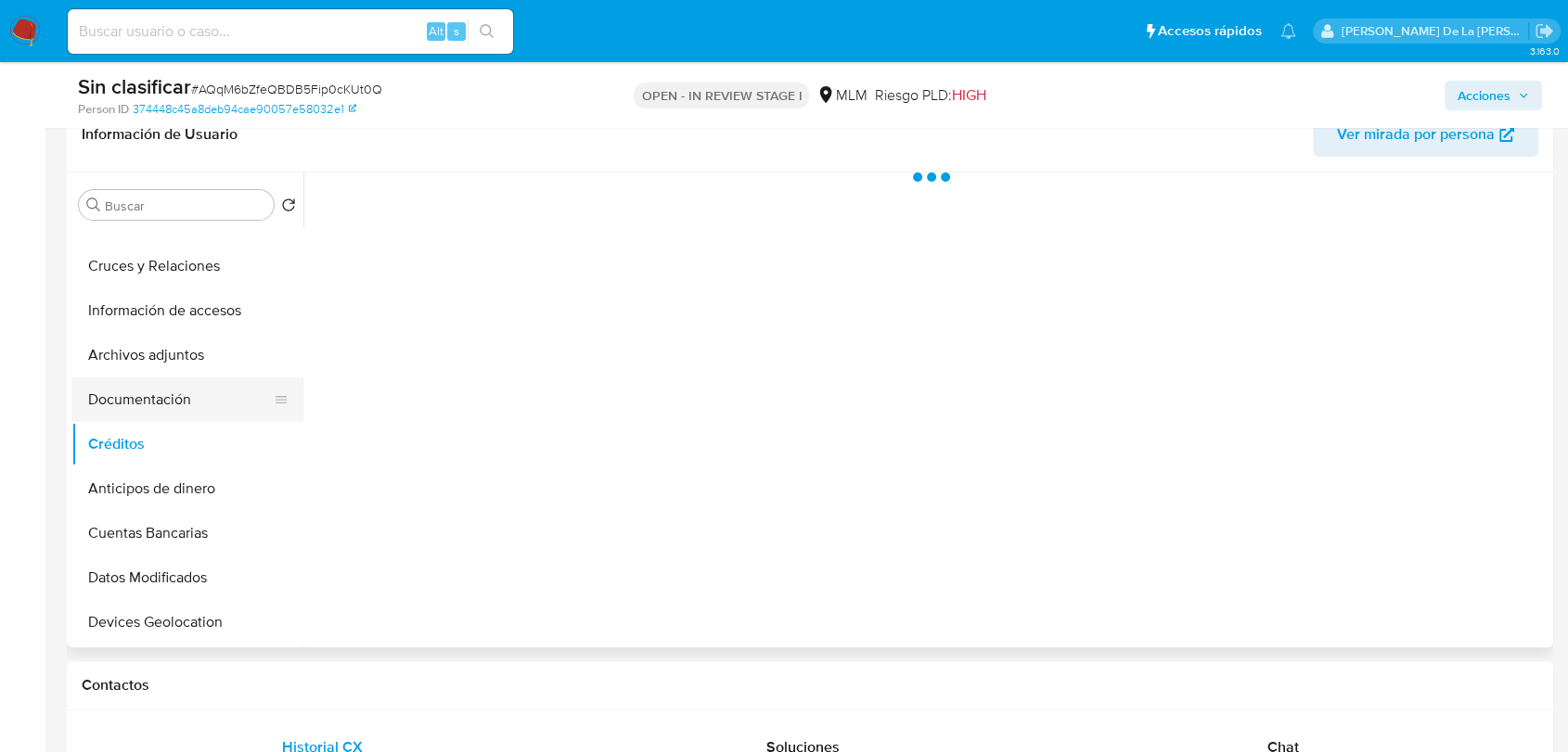
click at [195, 397] on button "Documentación" at bounding box center [180, 400] width 217 height 45
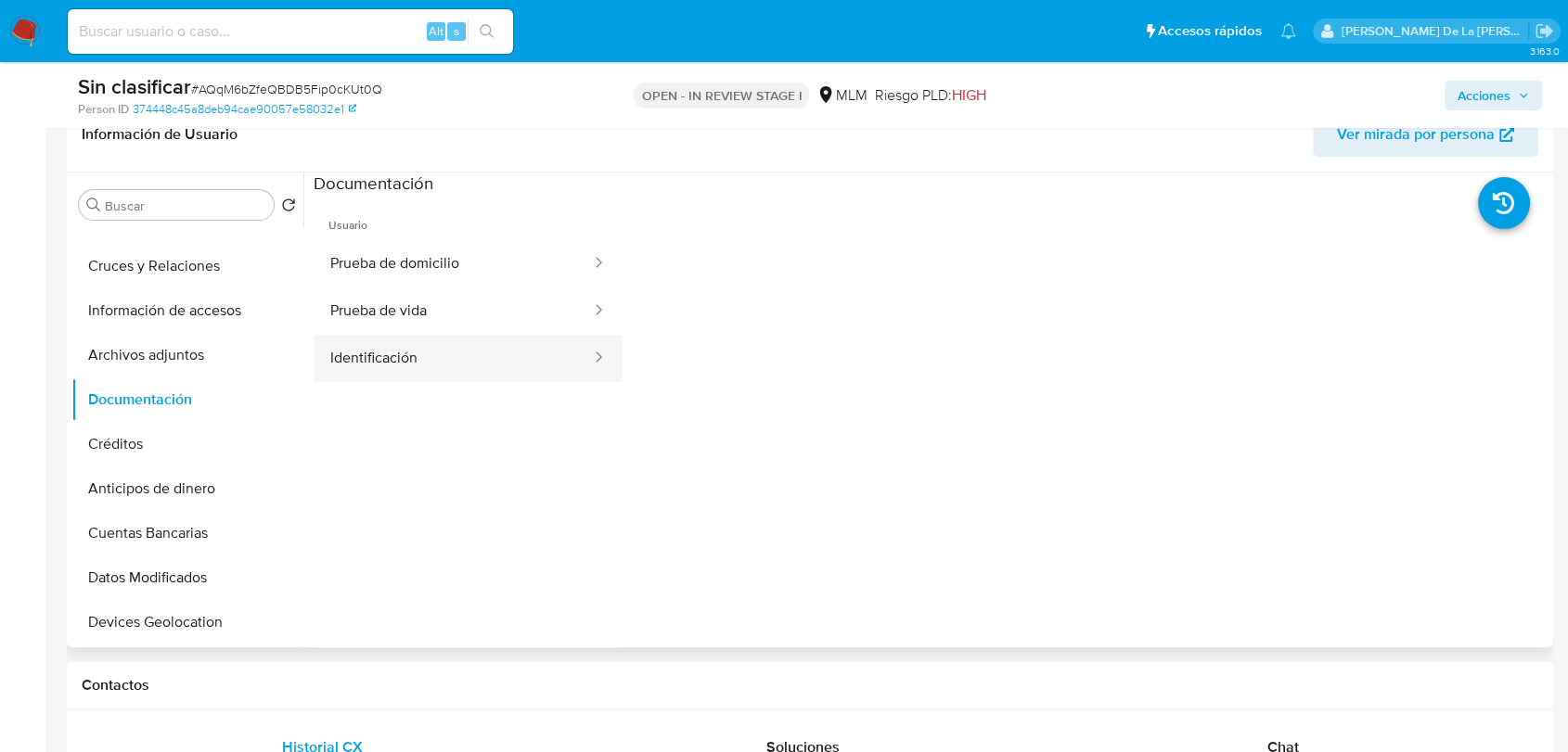
click at [475, 343] on button "Identificación" at bounding box center [453, 358] width 279 height 47
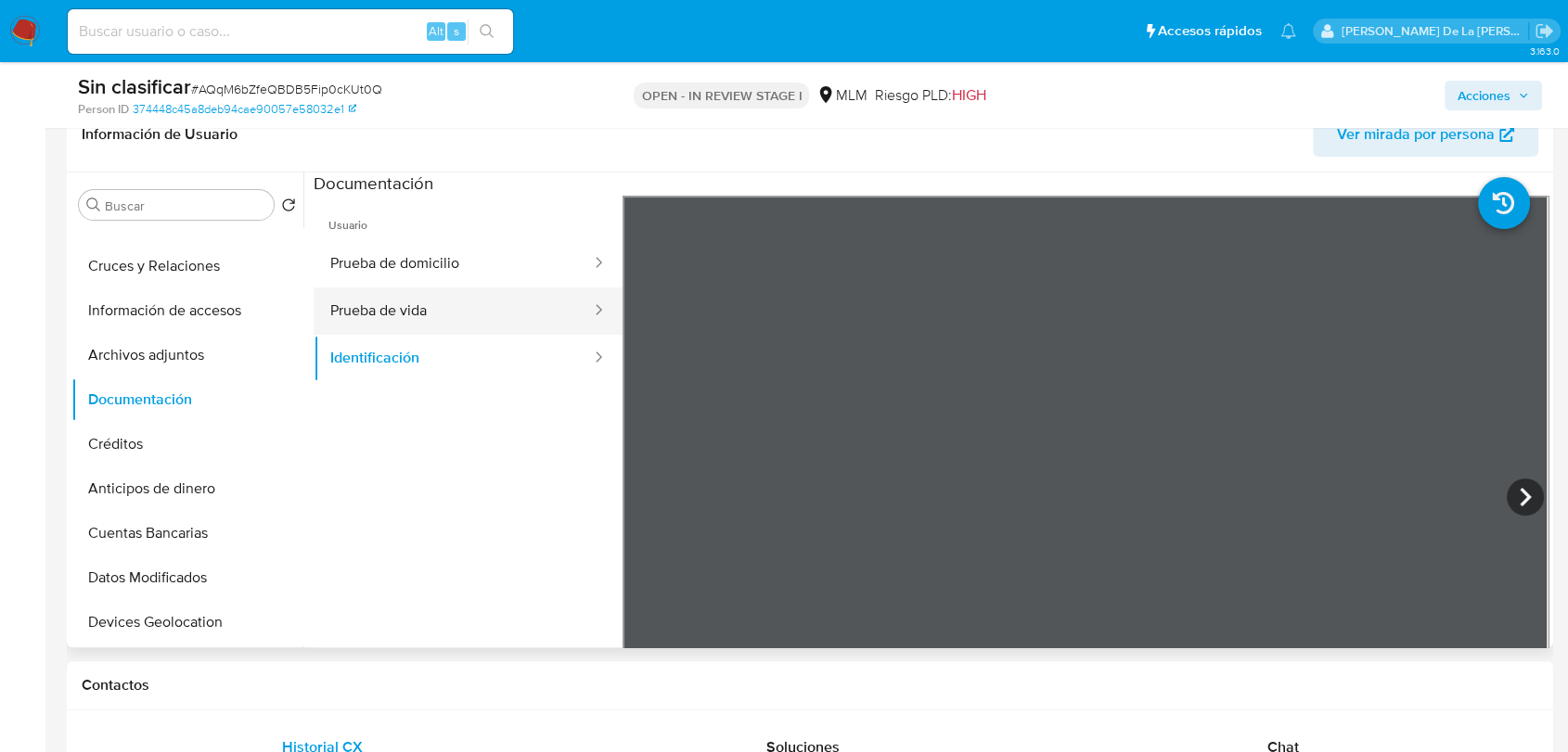
click at [539, 328] on button "Prueba de vida" at bounding box center [453, 311] width 279 height 47
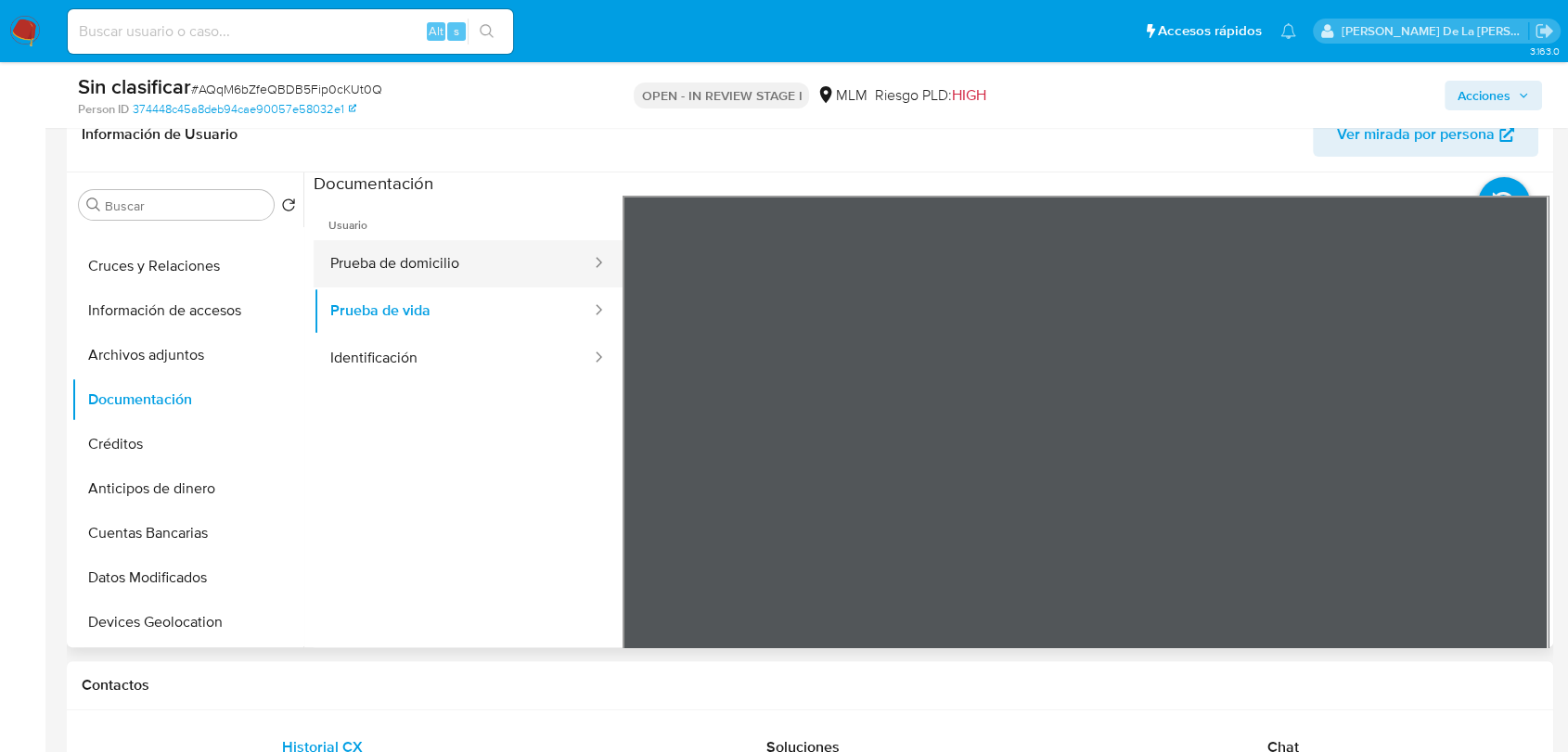
click at [541, 262] on button "Prueba de domicilio" at bounding box center [453, 263] width 279 height 47
click at [1504, 92] on span "Acciones" at bounding box center [1483, 95] width 53 height 30
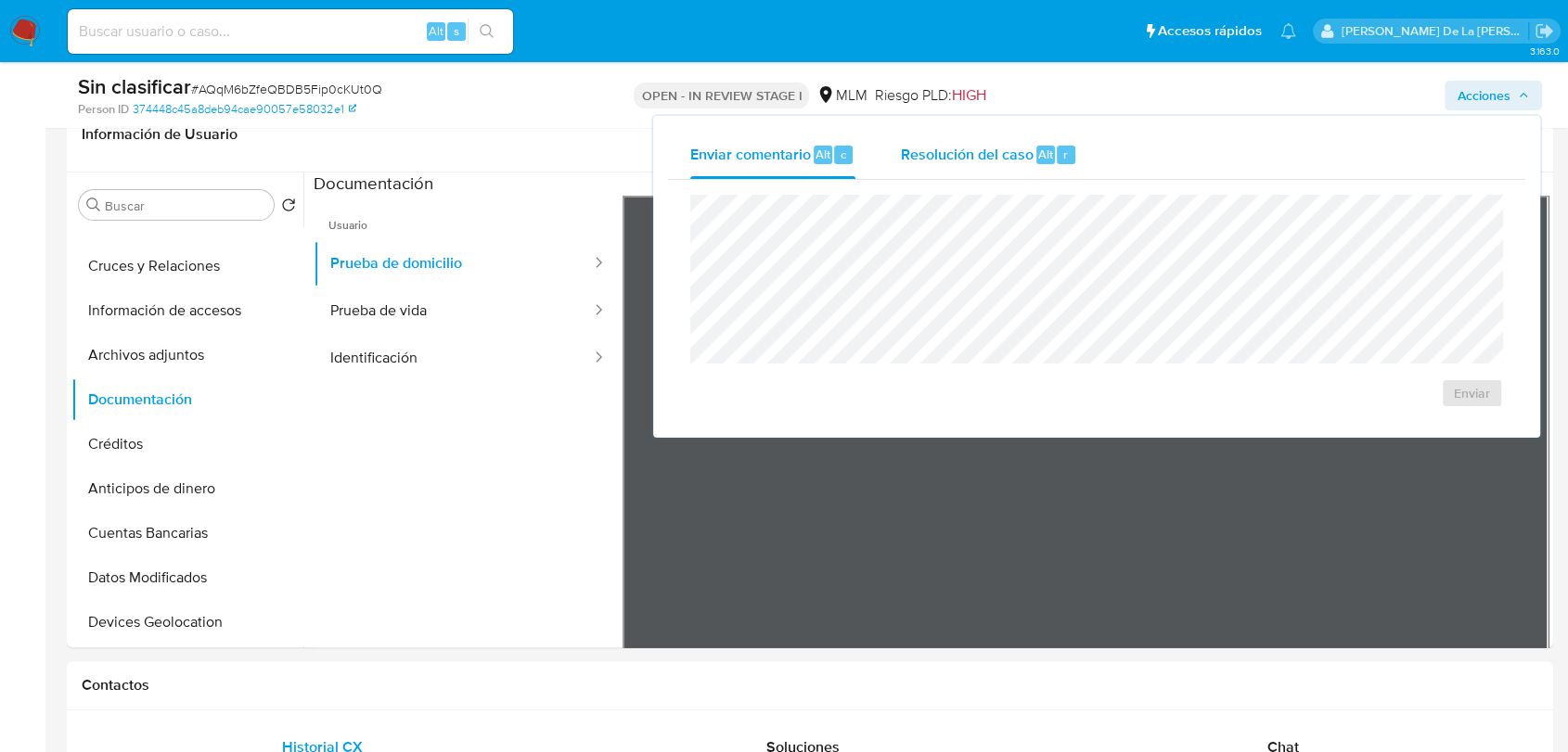
click at [974, 154] on span "Resolución del caso" at bounding box center [965, 153] width 133 height 21
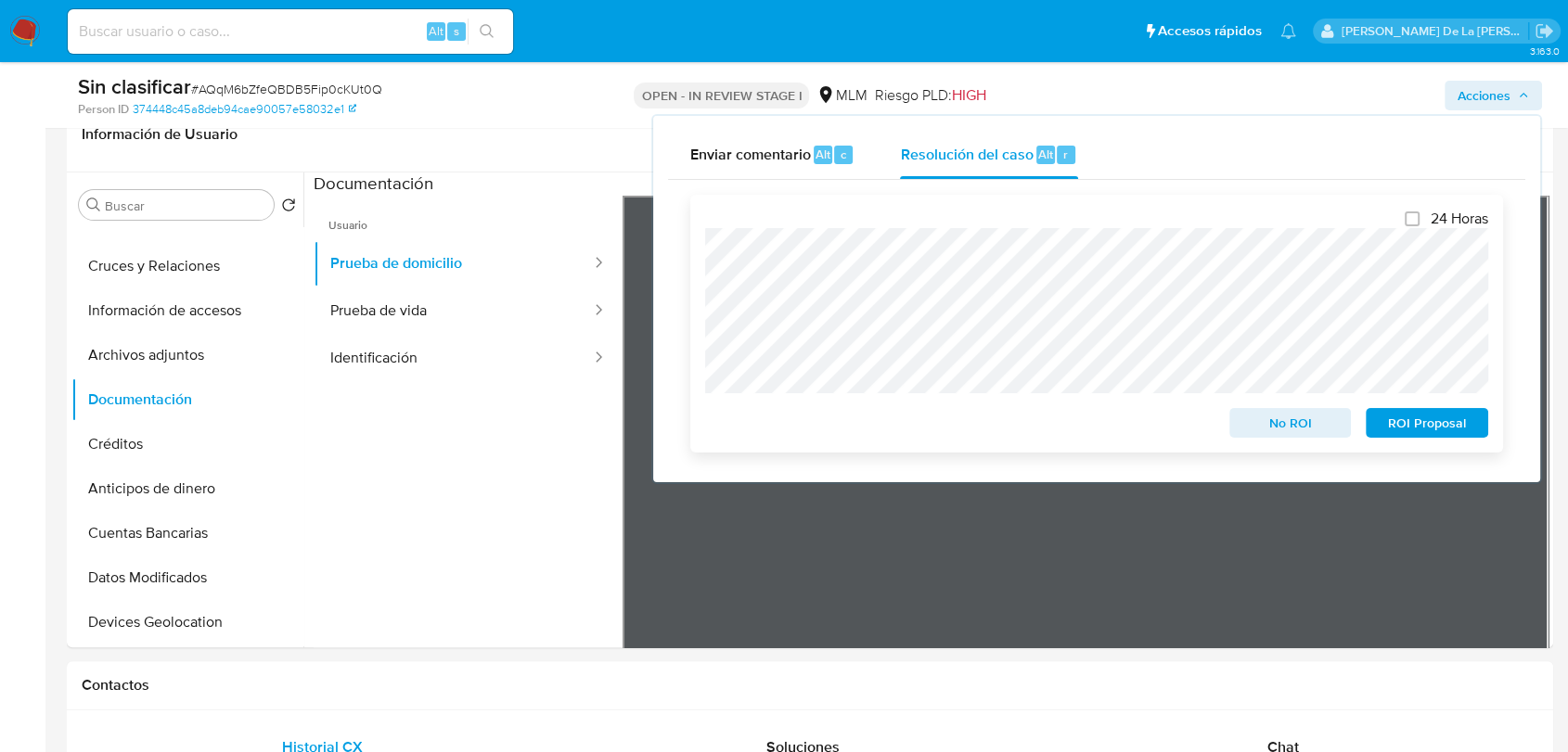
click at [1264, 428] on span "No ROI" at bounding box center [1290, 423] width 97 height 26
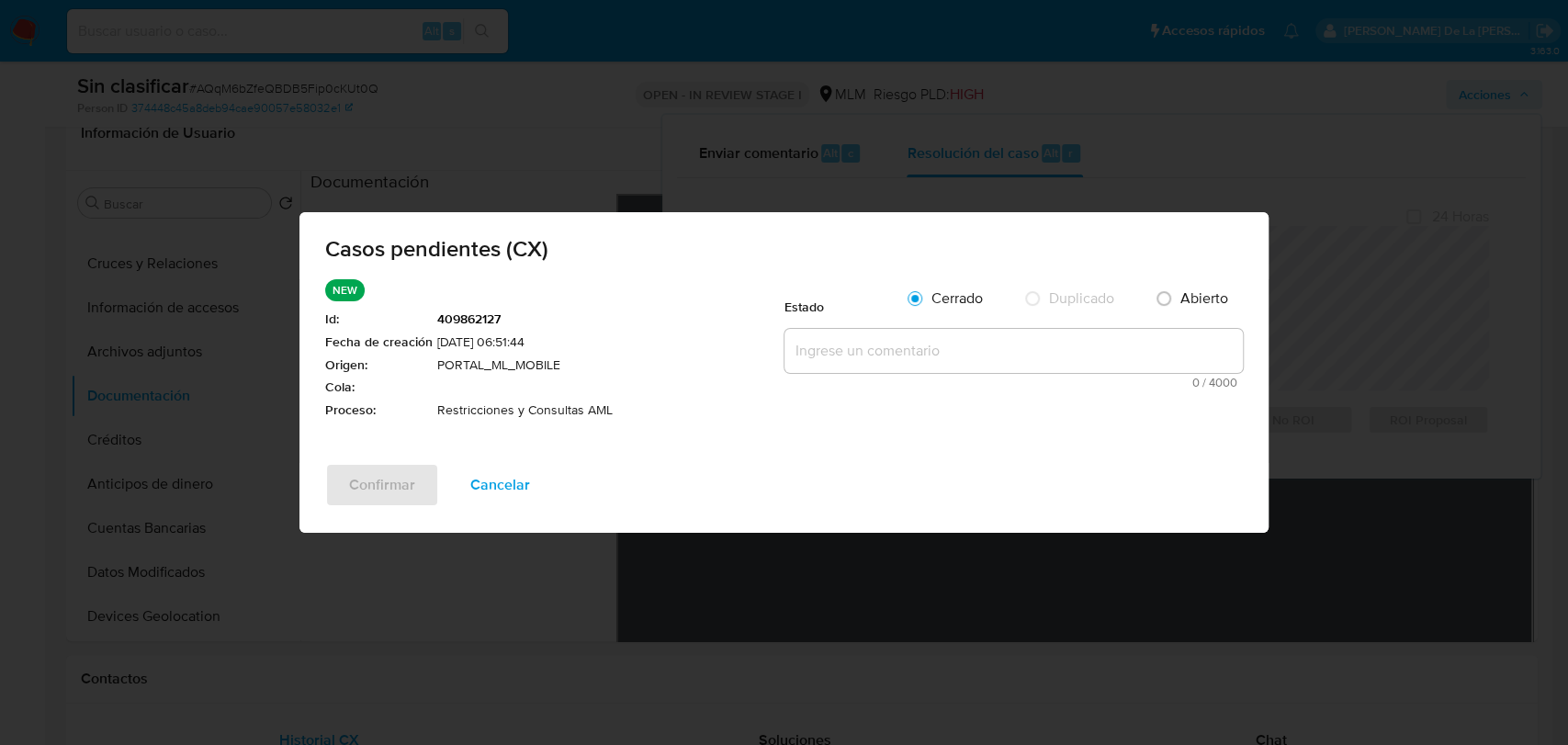
click at [910, 354] on textarea at bounding box center [1014, 351] width 459 height 45
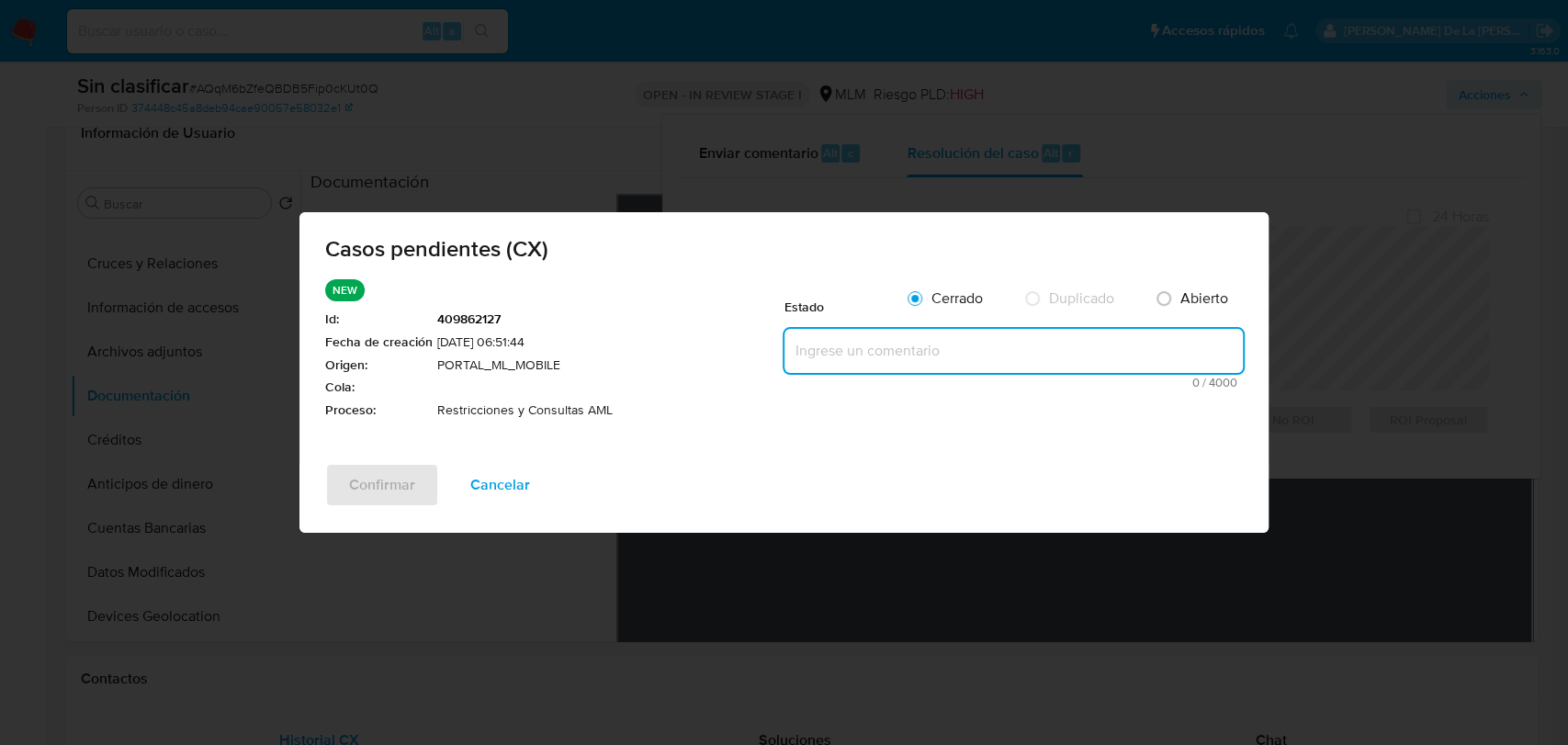
paste textarea "SE ANALIZA CASO CX, CLIENTE CUENTA CON DOBLE REPORTE AL REGULADOR POR OPERATIVA…"
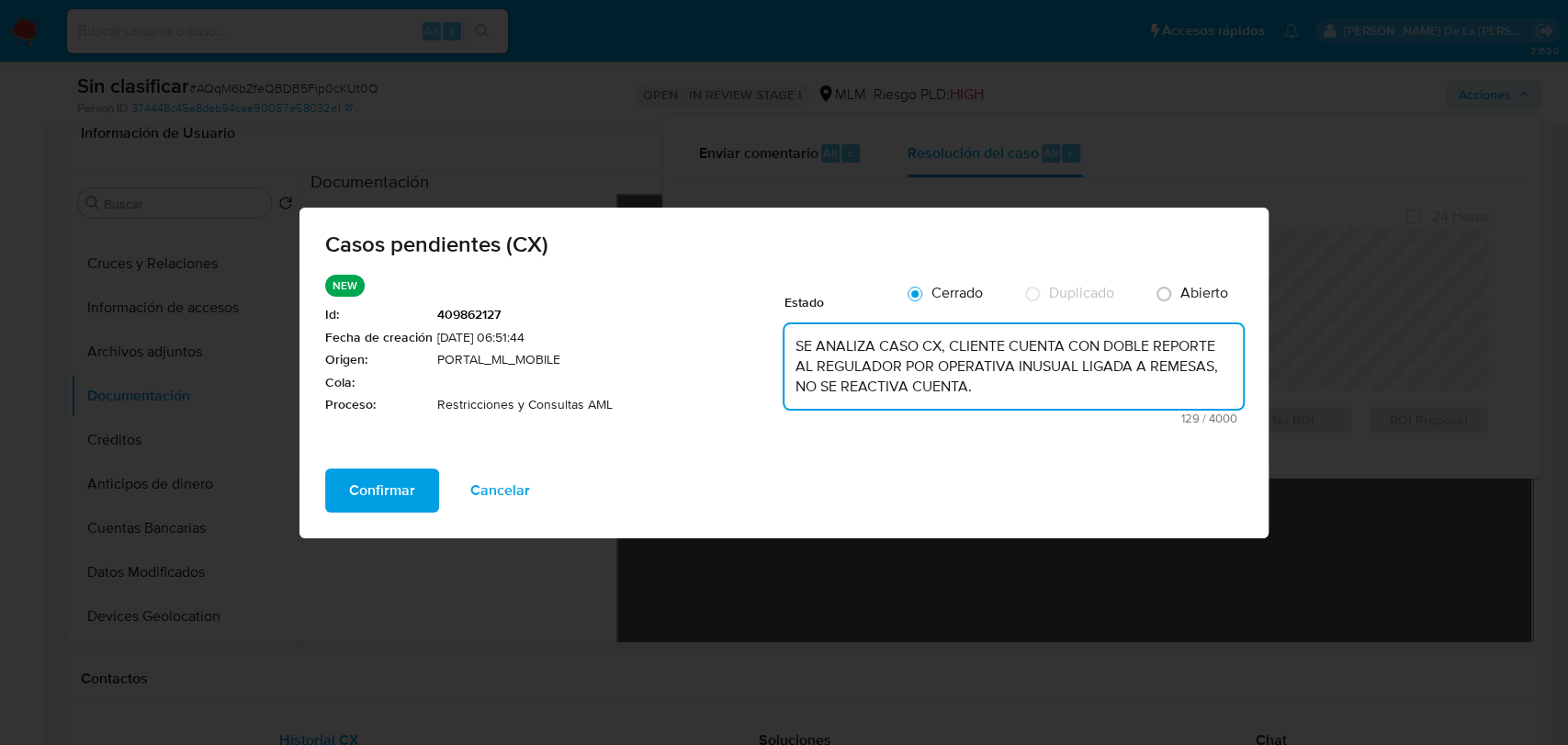
click at [1183, 361] on textarea "SE ANALIZA CASO CX, CLIENTE CUENTA CON DOBLE REPORTE AL REGULADOR POR OPERATIVA…" at bounding box center [1014, 366] width 459 height 84
type textarea "SE ANALIZA CASO CX, CLIENTE CUENTA CON DOBLE REPORTE AL REGULADOR POR OPERATIVA…"
click at [392, 489] on span "Confirmar" at bounding box center [382, 490] width 66 height 41
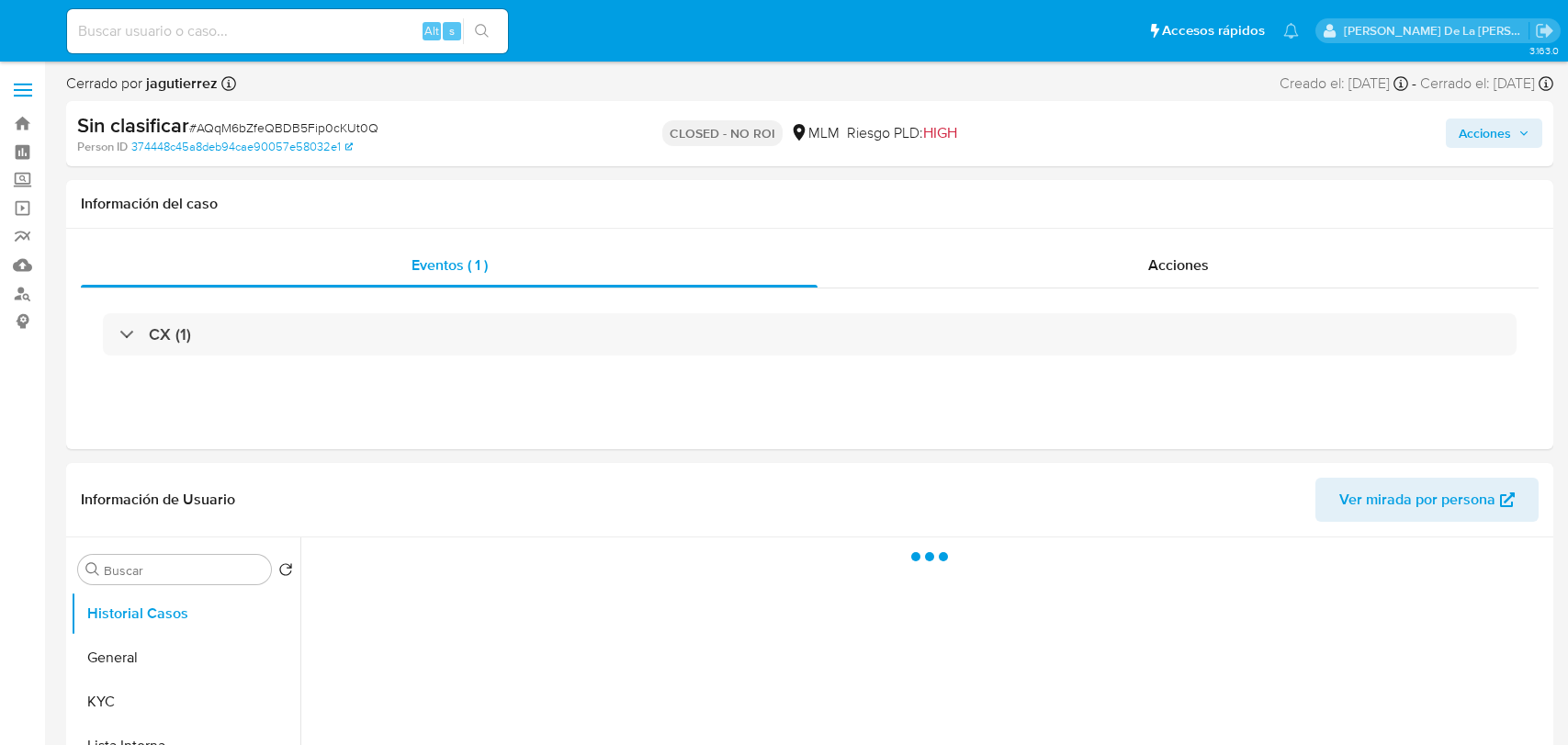
select select "10"
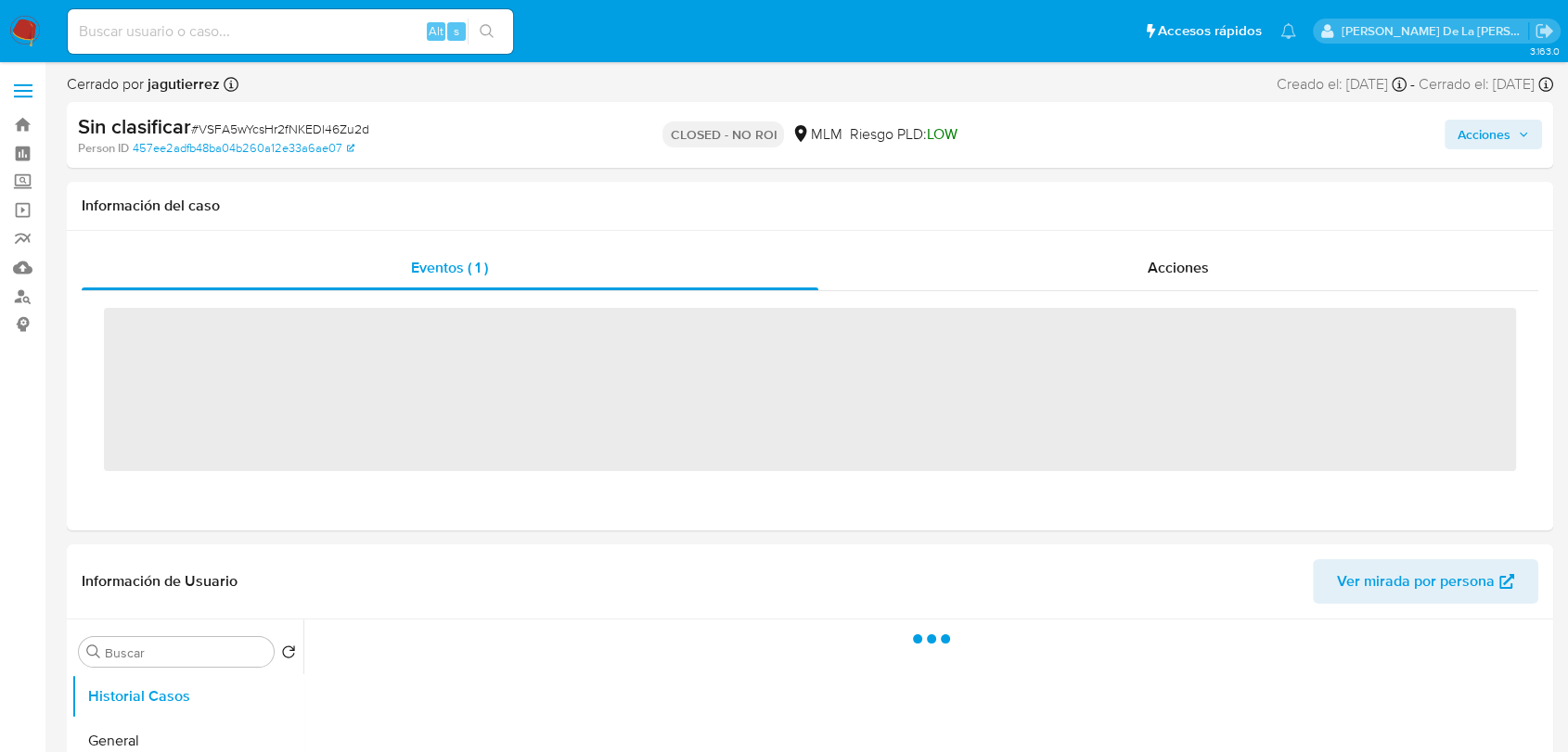
select select "10"
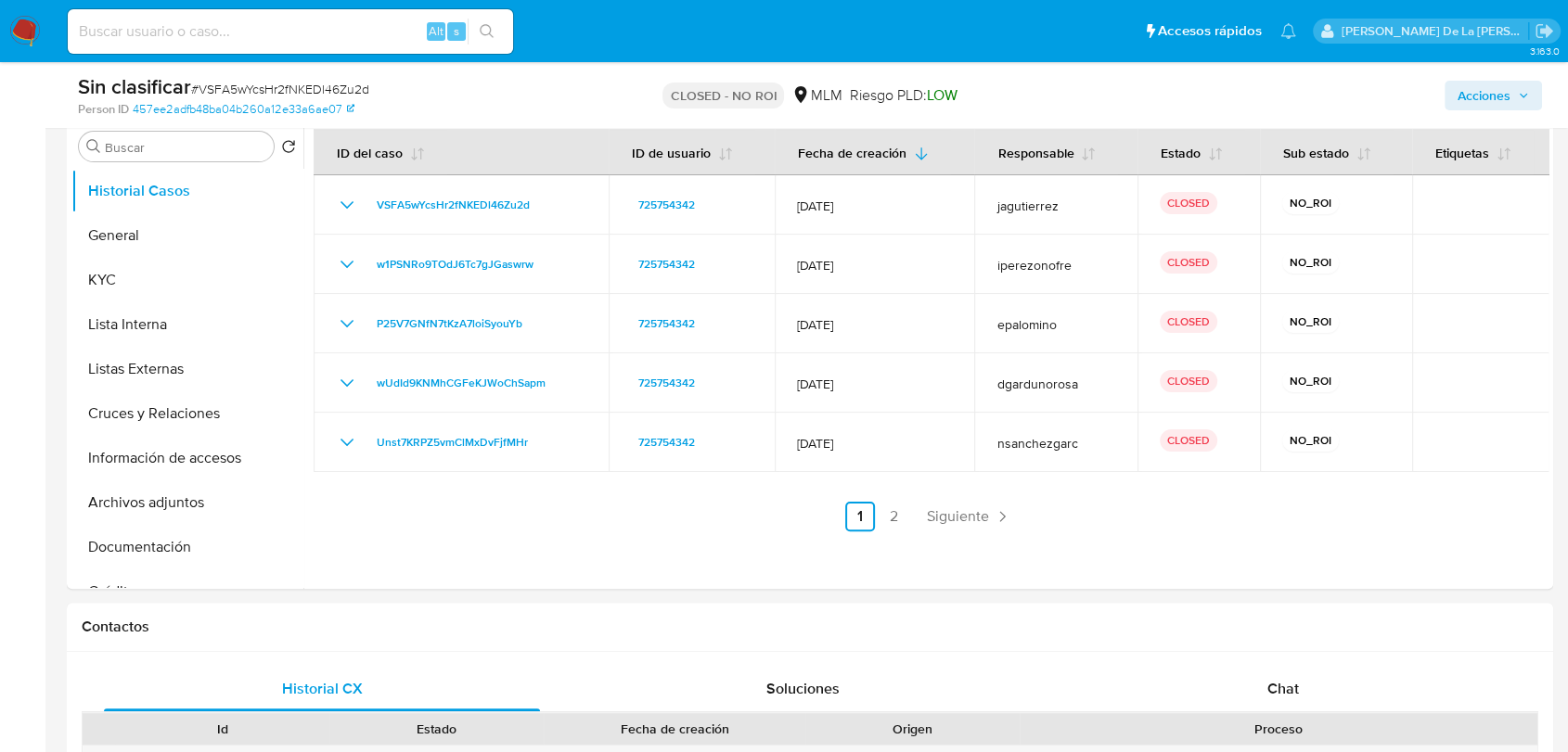
scroll to position [103, 0]
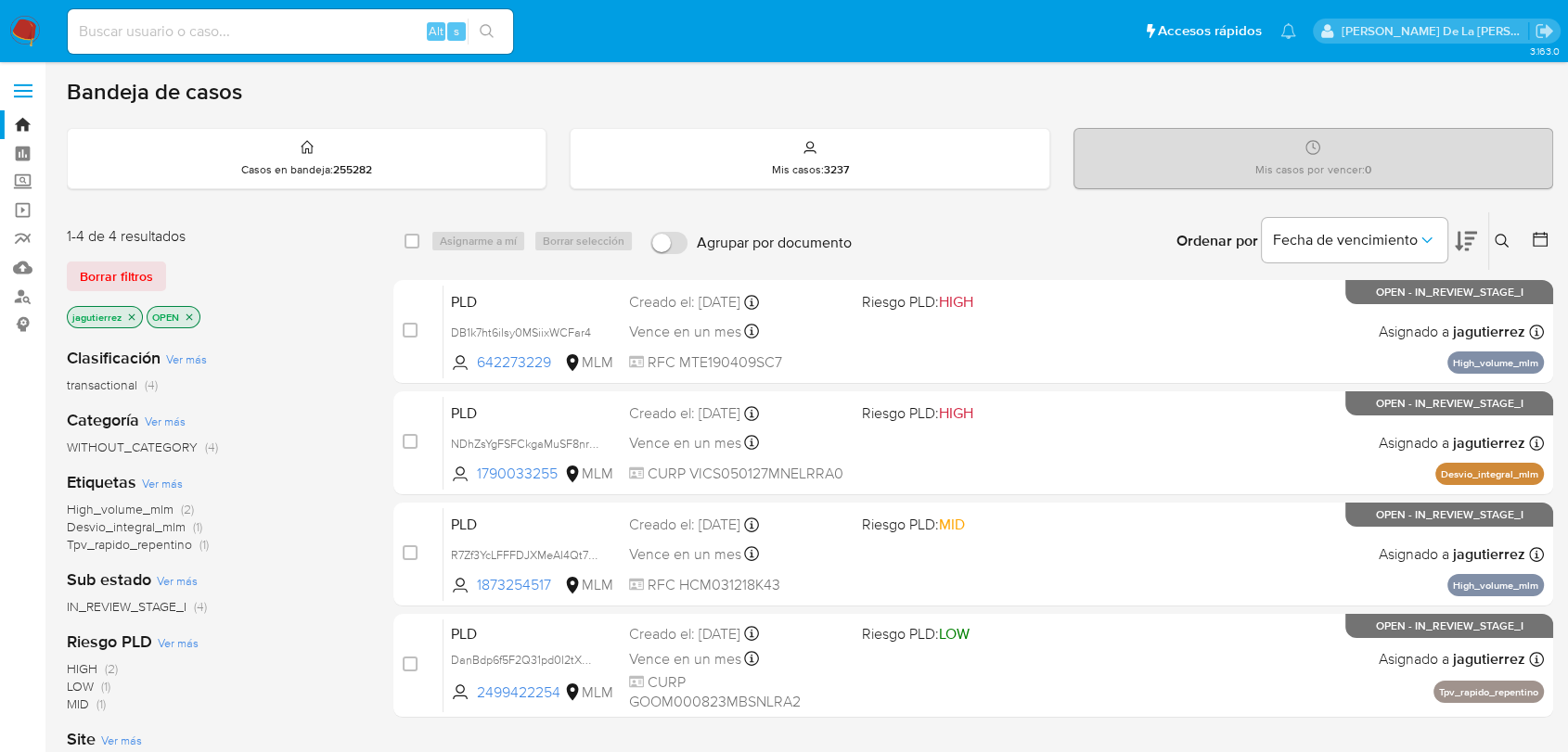
click at [24, 32] on img at bounding box center [25, 31] width 32 height 32
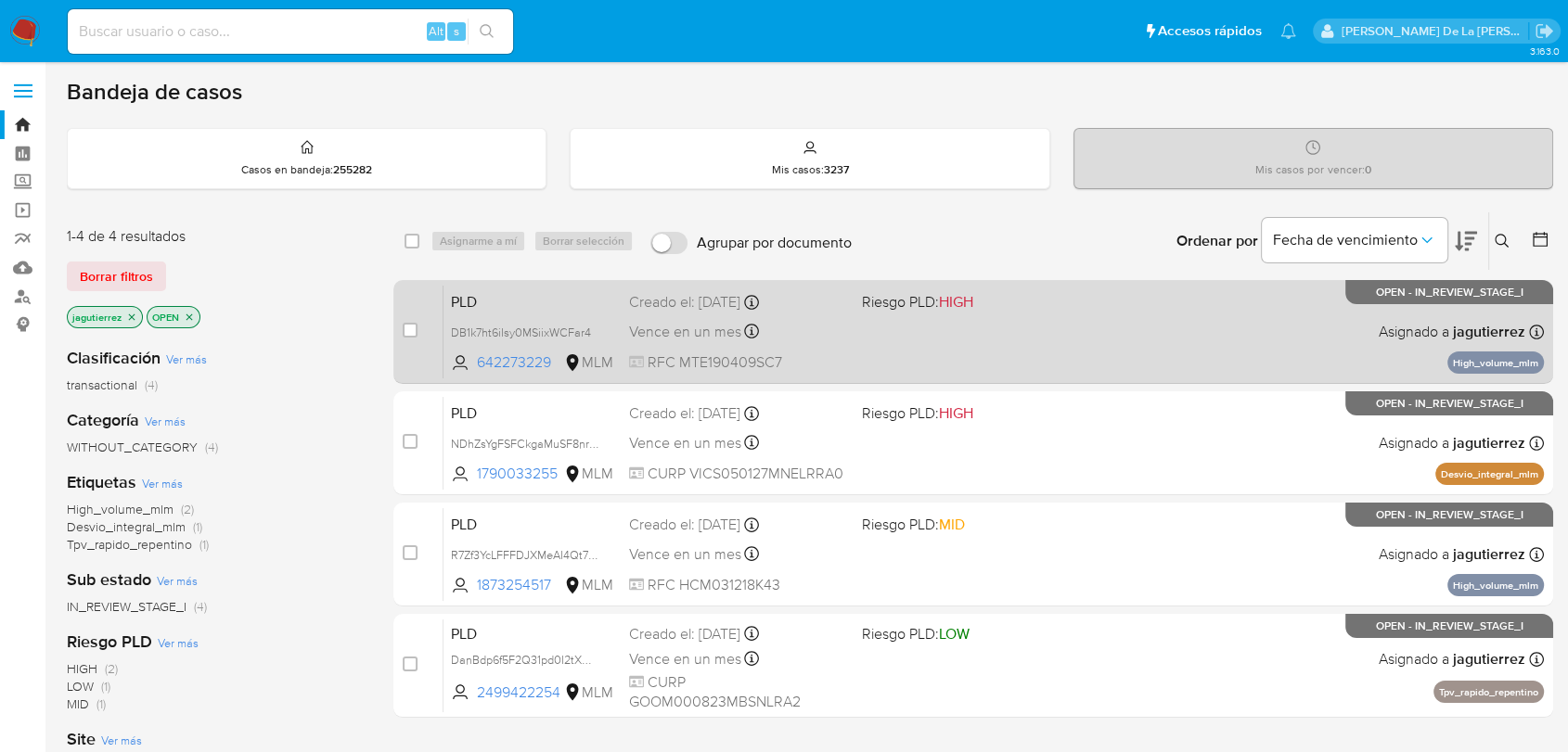
click at [1012, 332] on div "PLD DB1k7ht6iIsy0MSiixWCFar4 642273229 MLM Riesgo PLD: HIGH Creado el: [DATE] C…" at bounding box center [993, 332] width 1100 height 94
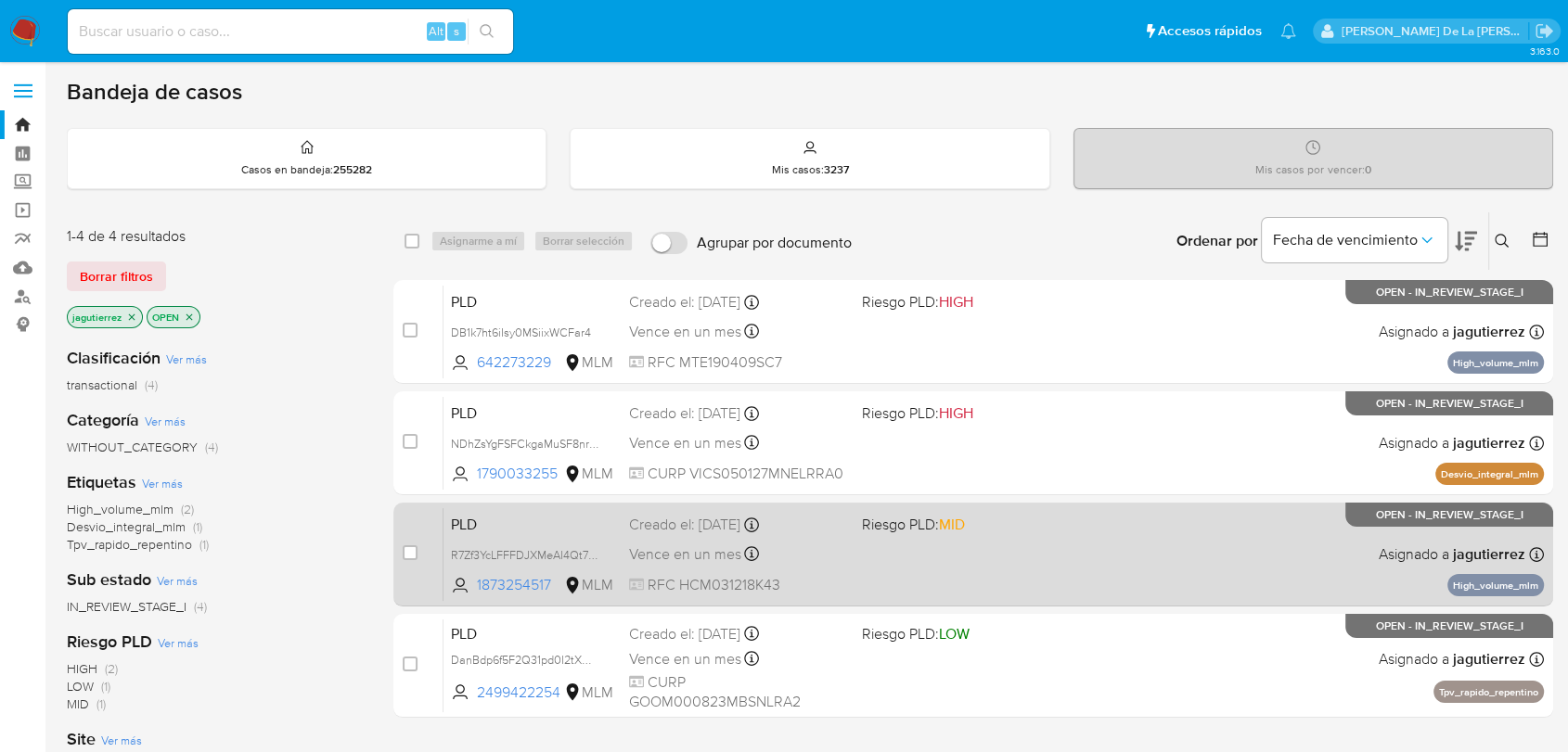
click at [1003, 571] on div "PLD R7Zf3YcLFFFDJXMeAI4Qt7cZ 1873254517 MLM Riesgo PLD: MID Creado el: 12/09/20…" at bounding box center [993, 554] width 1100 height 94
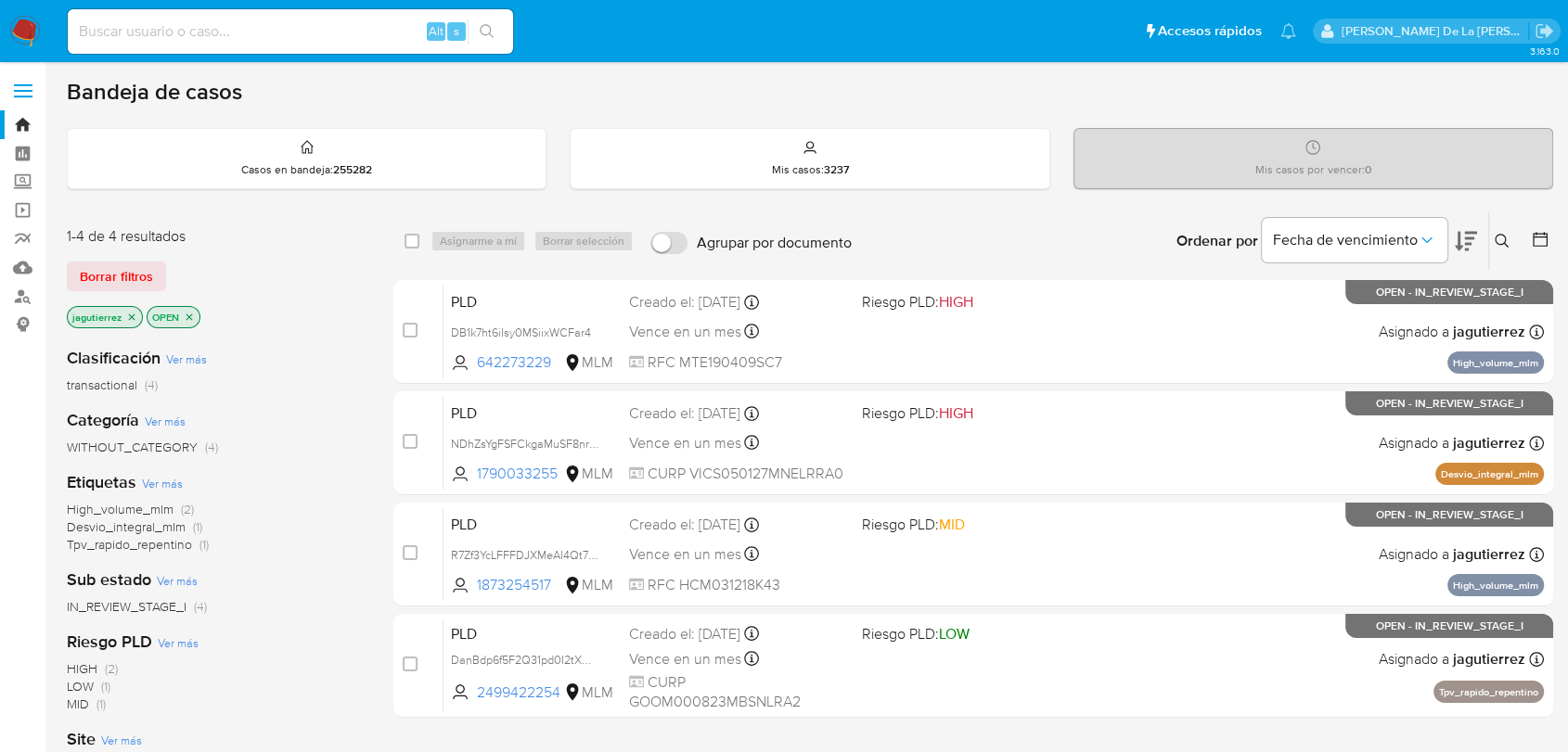
click at [27, 16] on img at bounding box center [25, 31] width 32 height 32
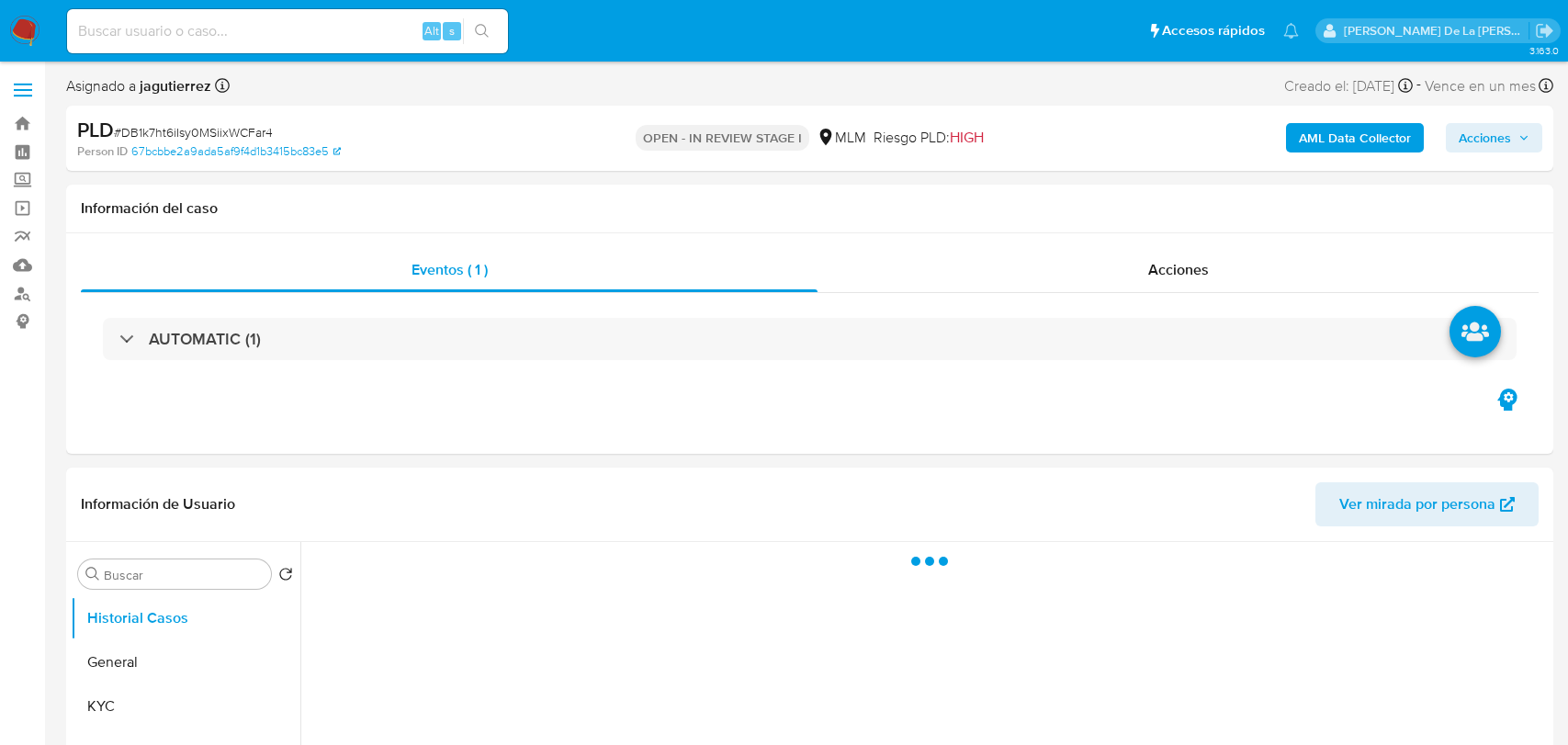
select select "10"
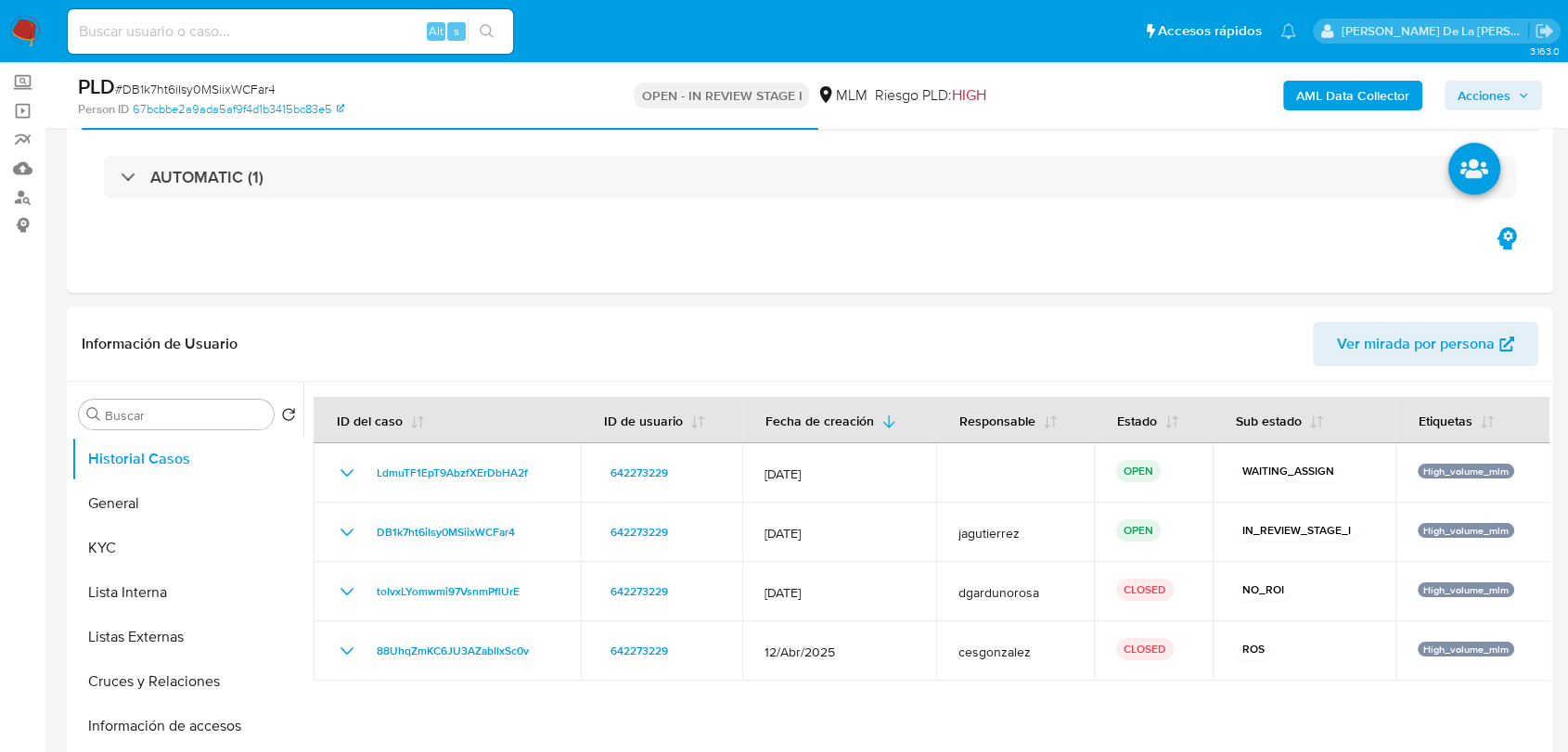
scroll to position [206, 0]
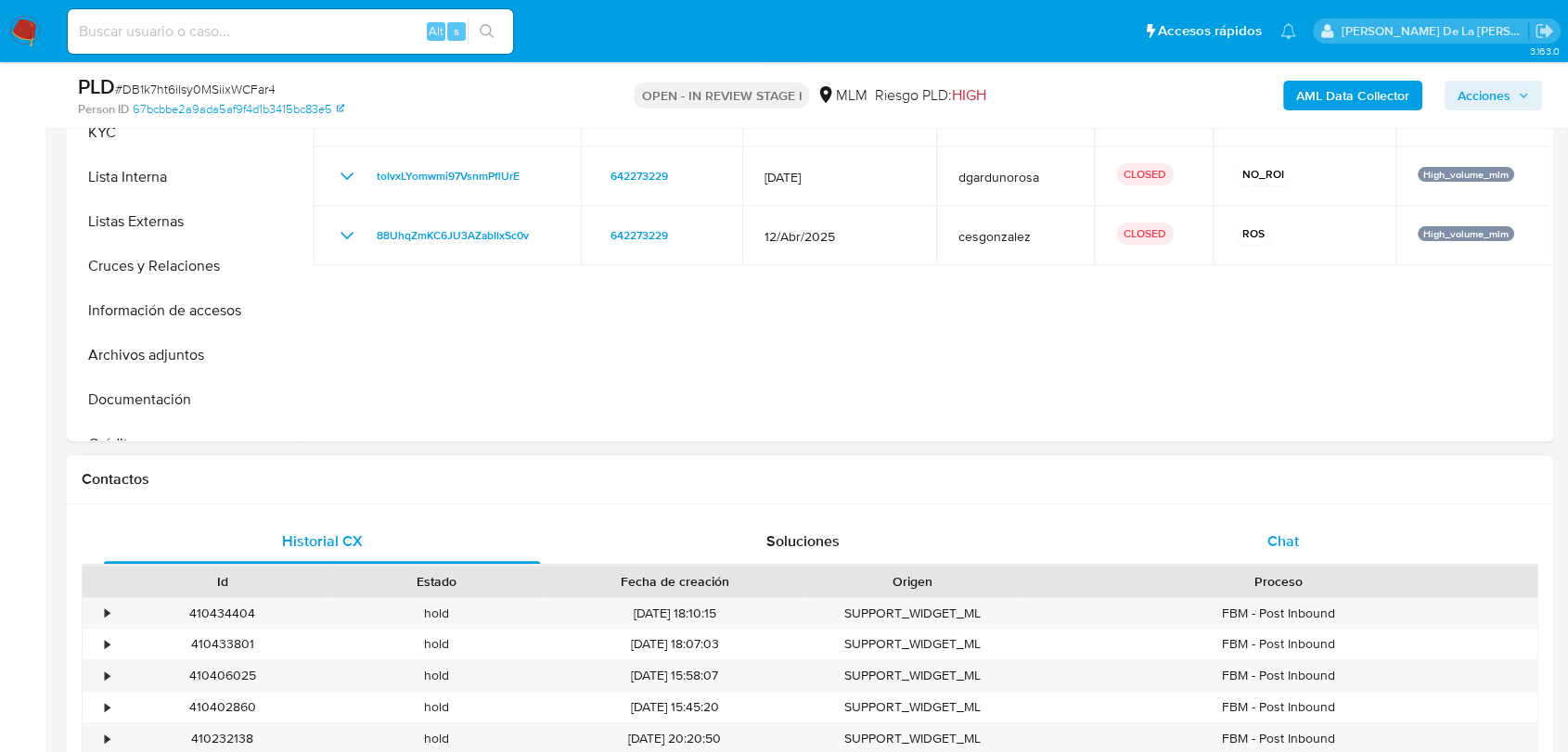
click at [1350, 523] on div "Chat" at bounding box center [1283, 542] width 436 height 45
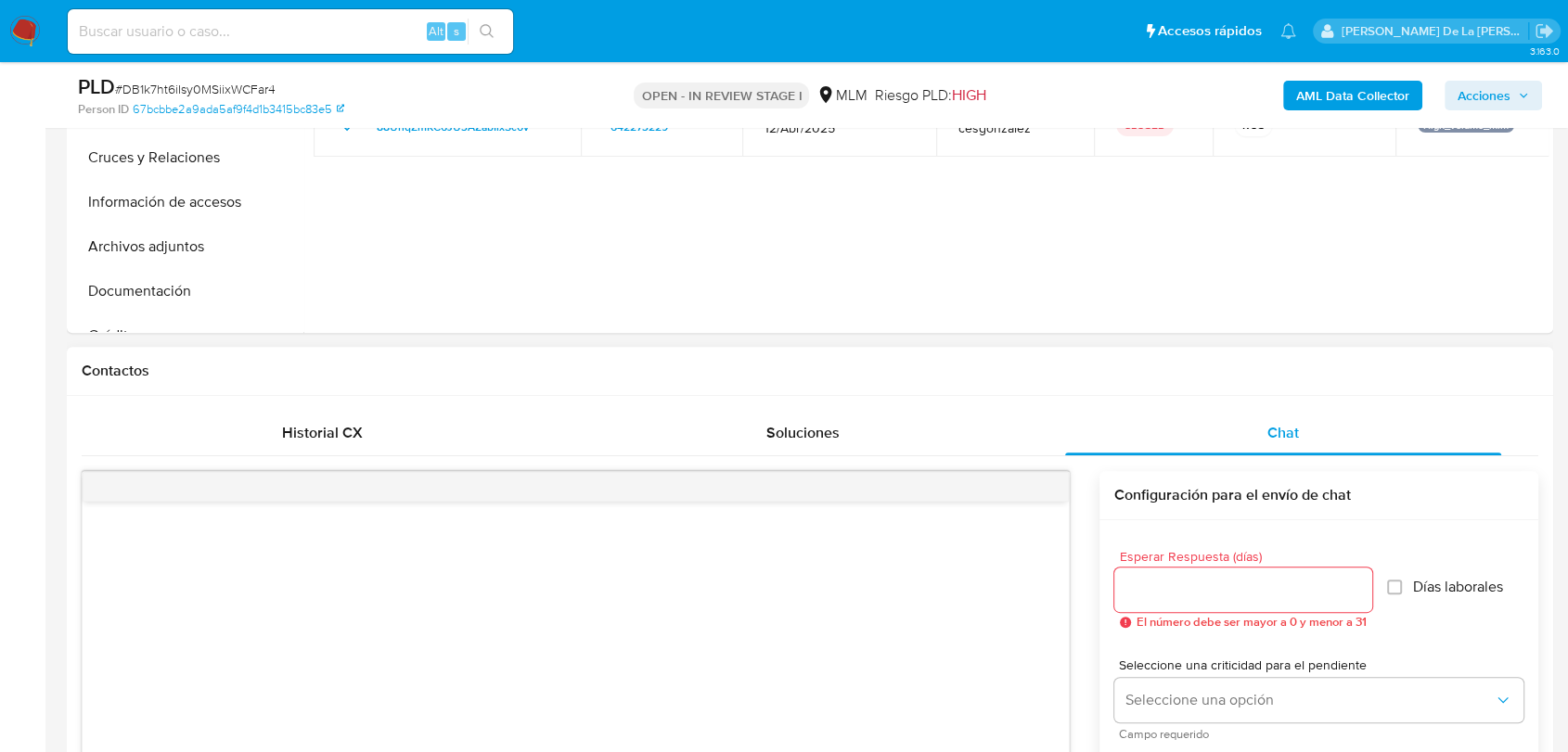
scroll to position [824, 0]
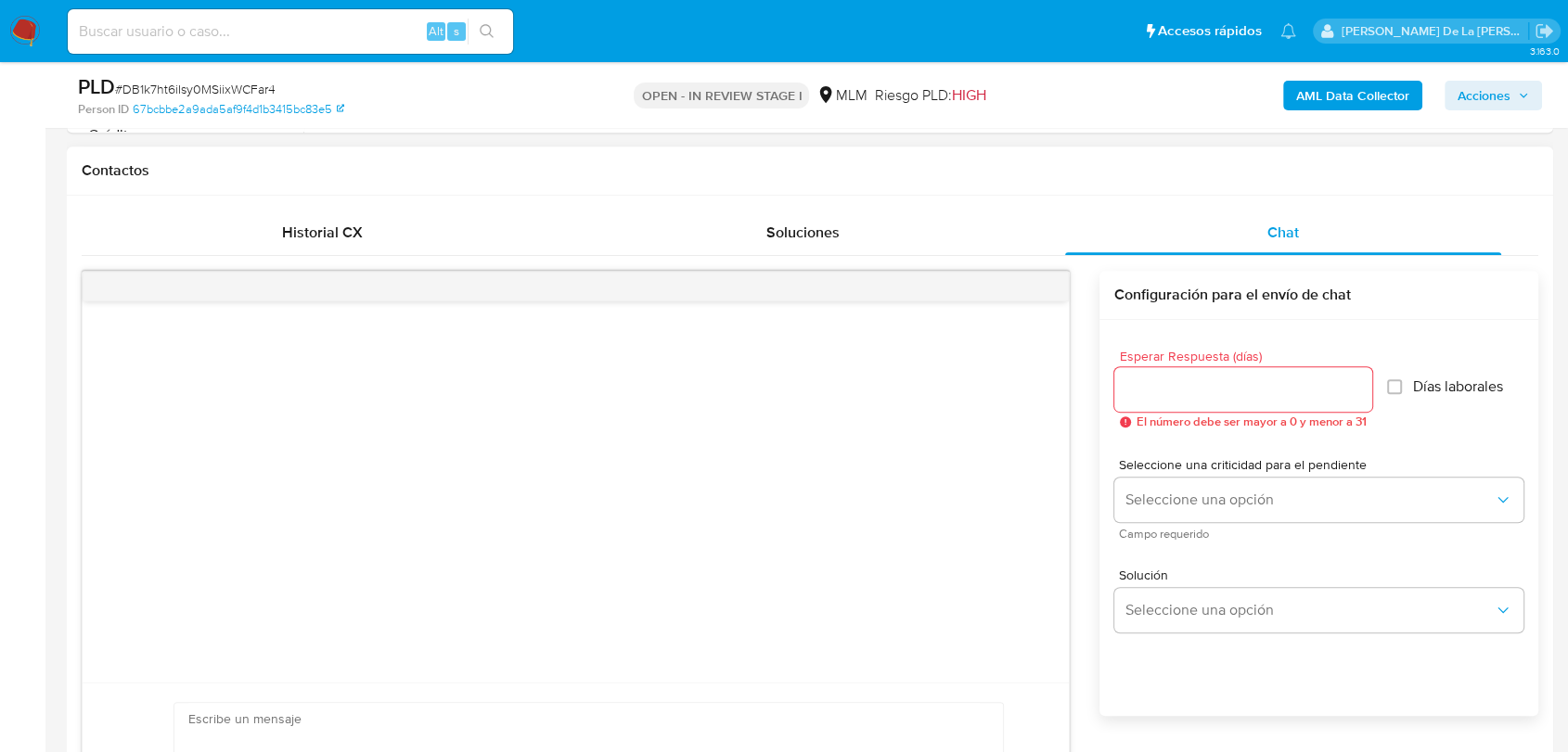
click at [1226, 394] on input "Esperar Respuesta (días)" at bounding box center [1243, 389] width 258 height 24
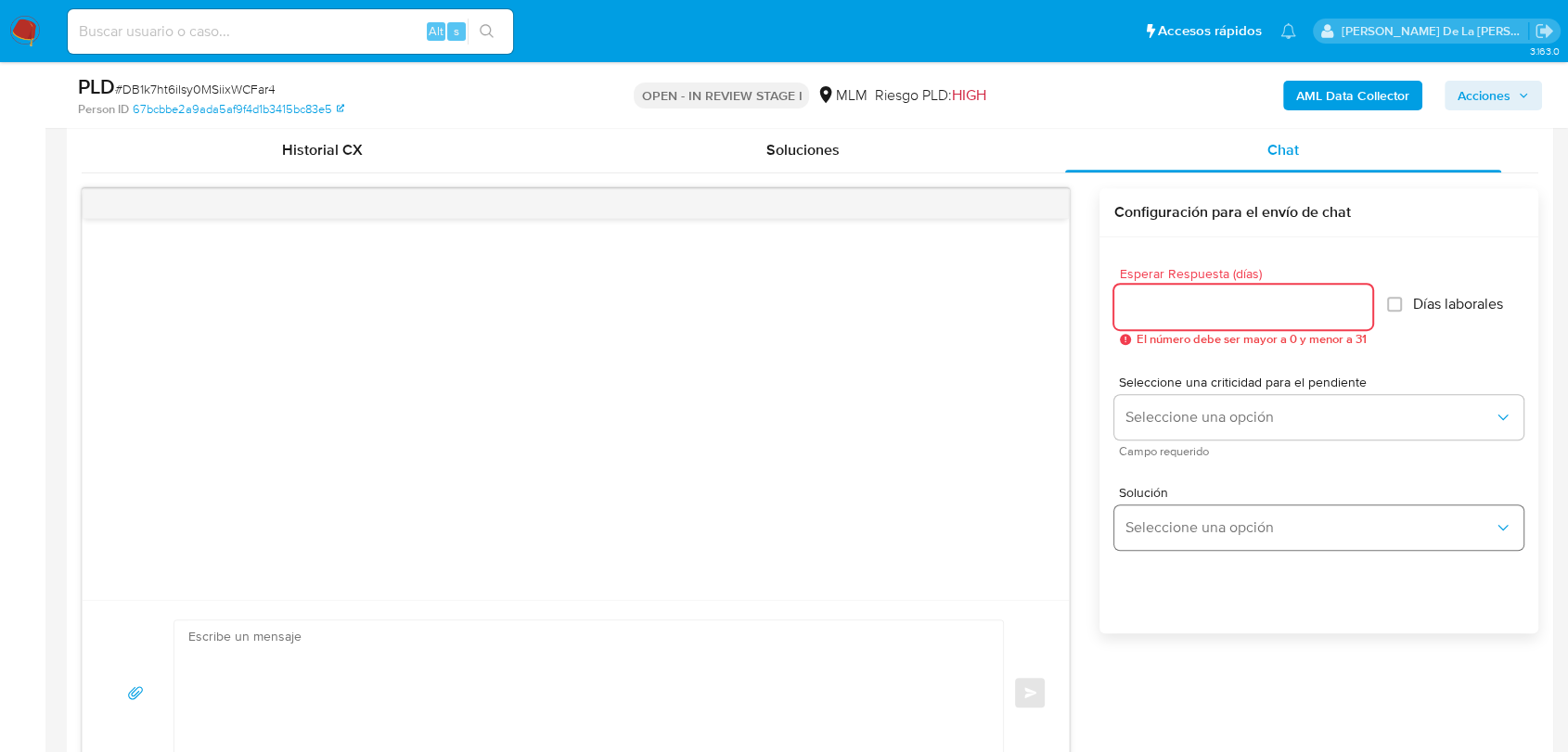
scroll to position [1030, 0]
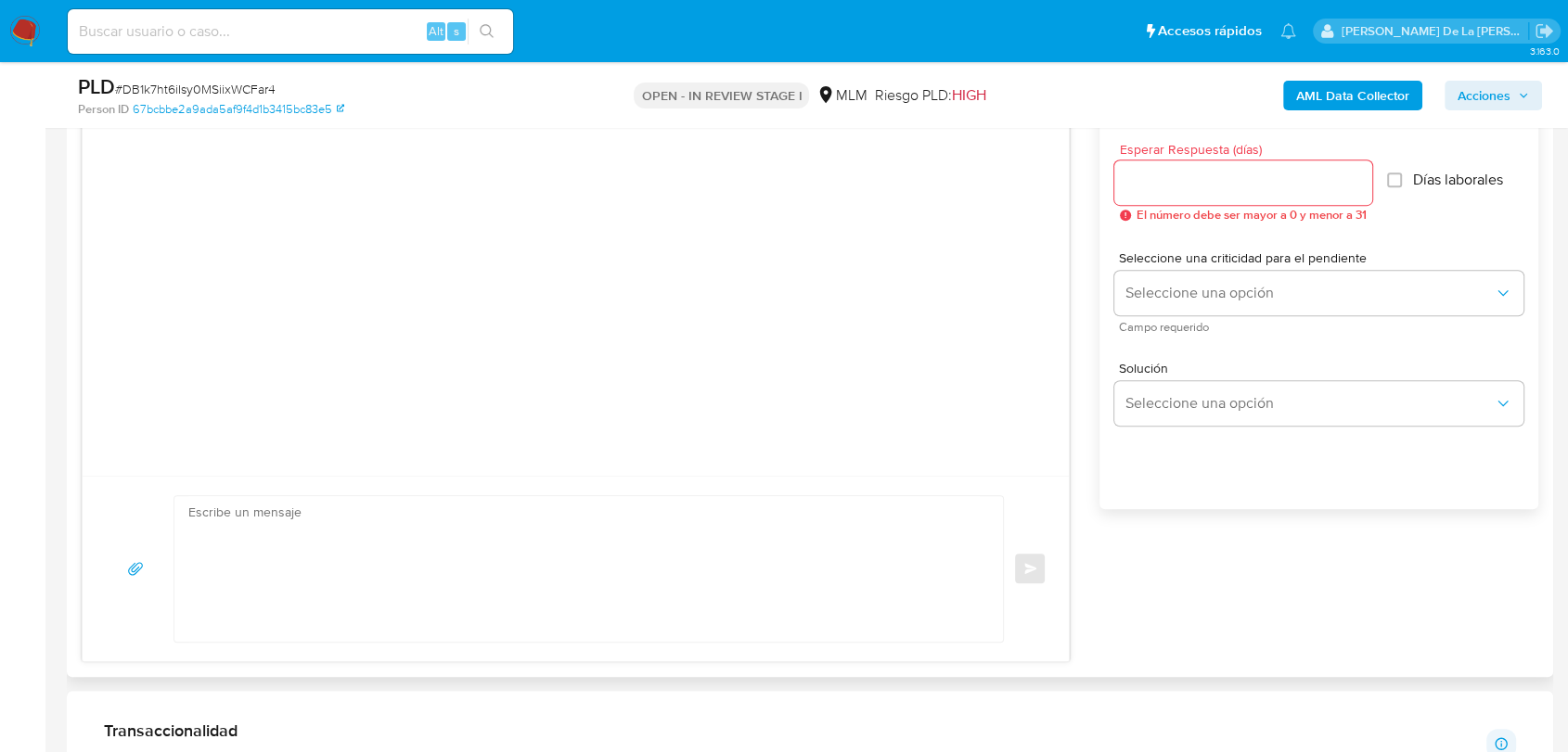
click at [1209, 324] on span "Campo requerido" at bounding box center [1323, 327] width 409 height 10
click at [1209, 288] on span "Seleccione una opción" at bounding box center [1309, 293] width 368 height 18
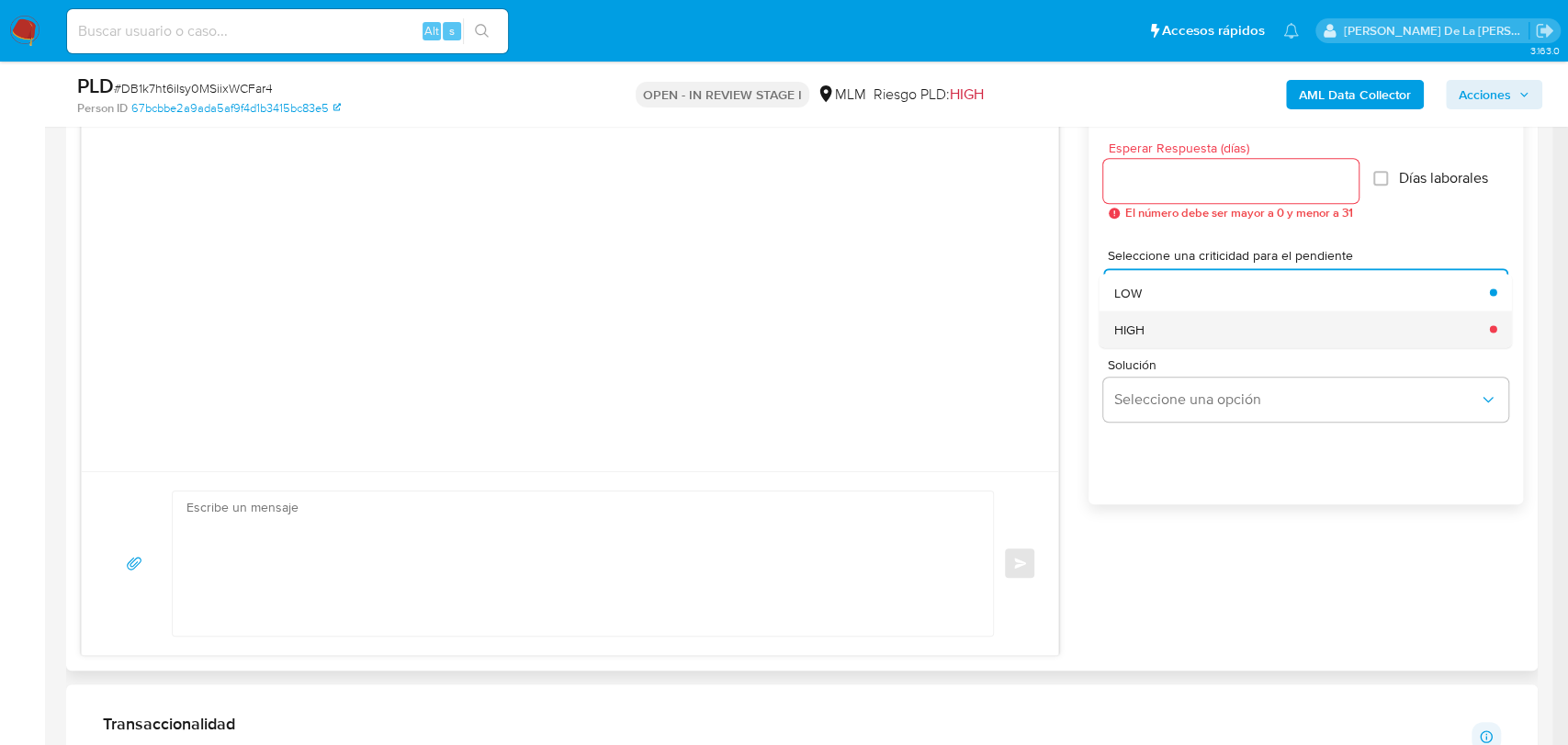
click at [1177, 338] on div "HIGH" at bounding box center [1295, 329] width 365 height 37
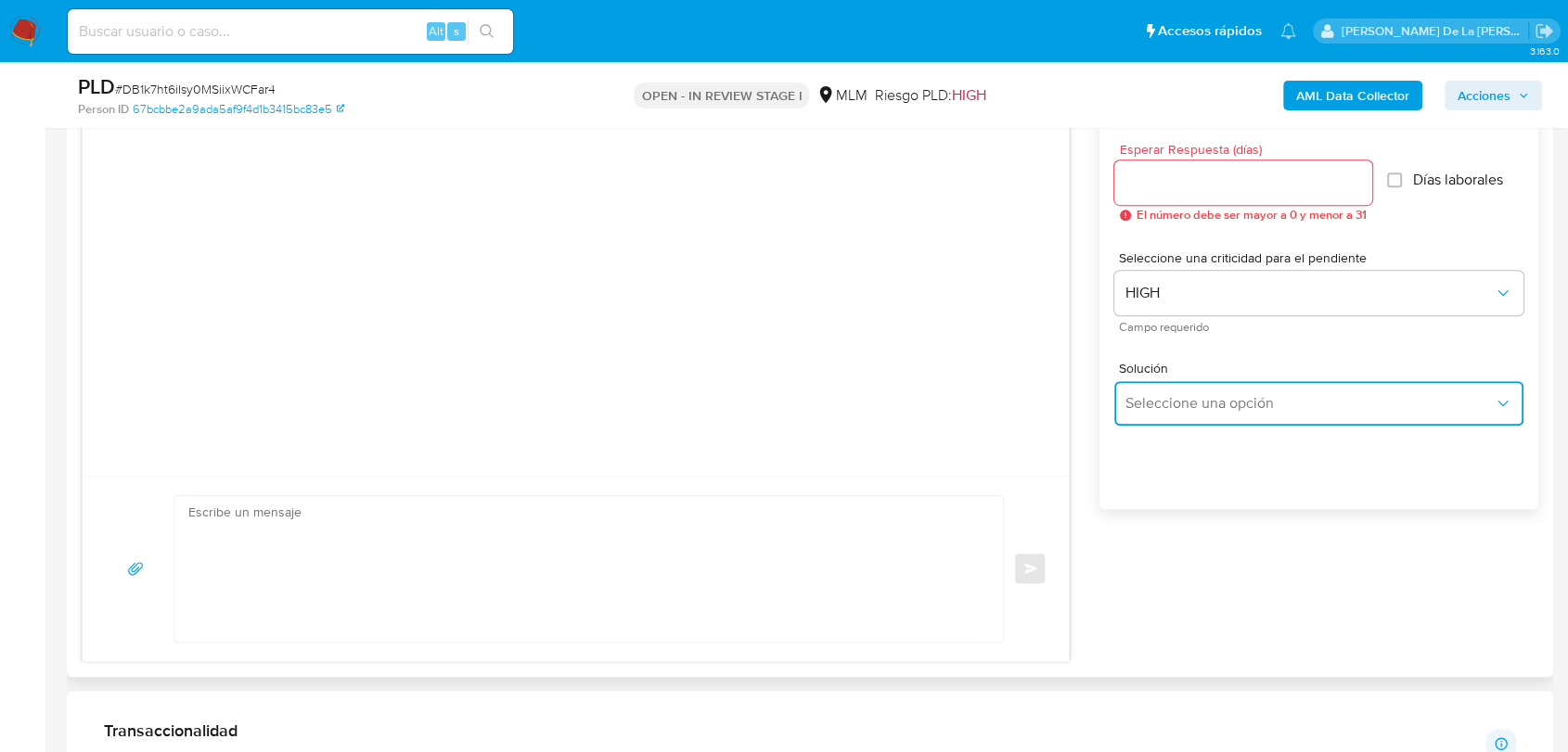
click at [1176, 397] on span "Seleccione una opción" at bounding box center [1309, 403] width 368 height 18
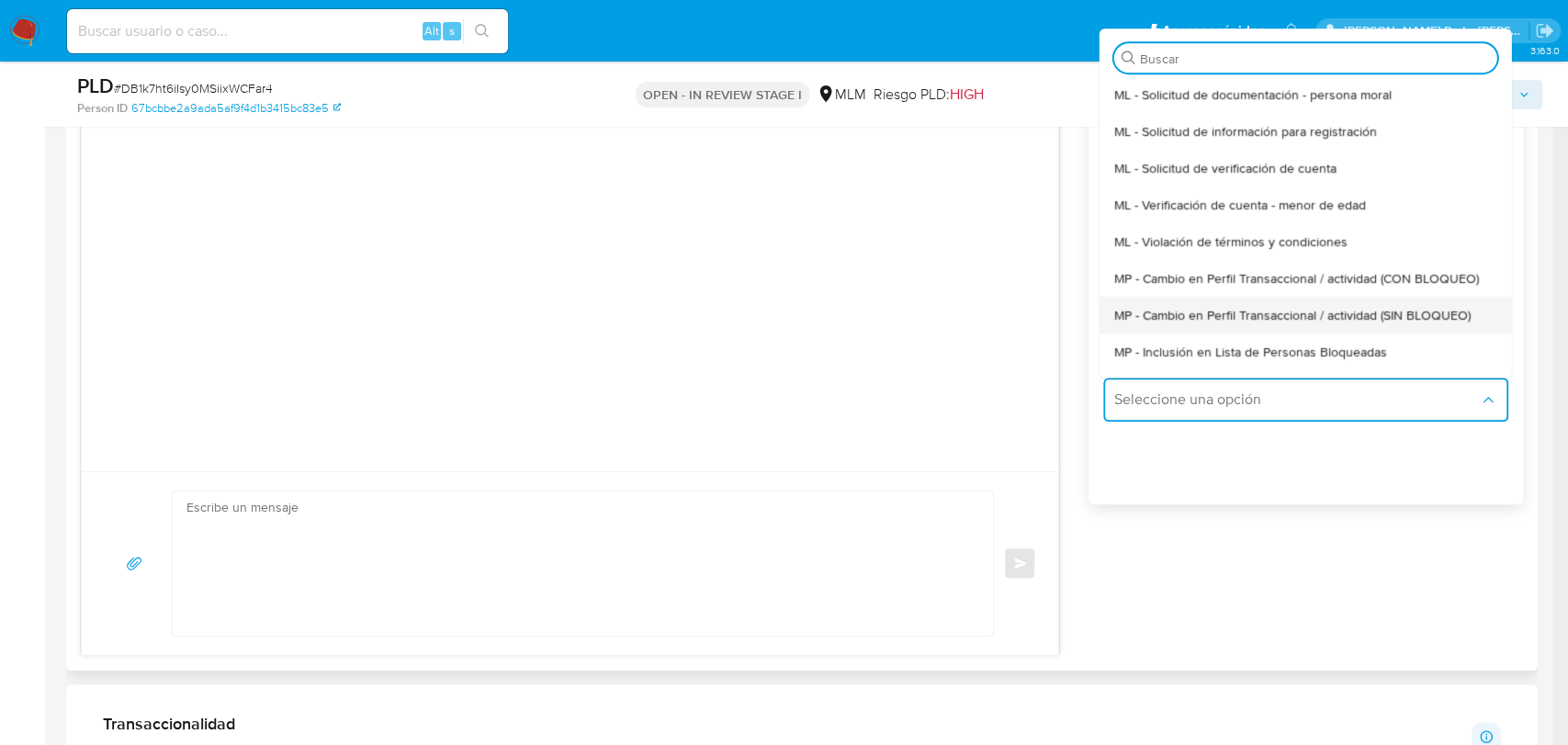
click at [1200, 323] on span "MP - Cambio en Perfil Transaccional / actividad (SIN BLOQUEO)" at bounding box center [1291, 315] width 356 height 16
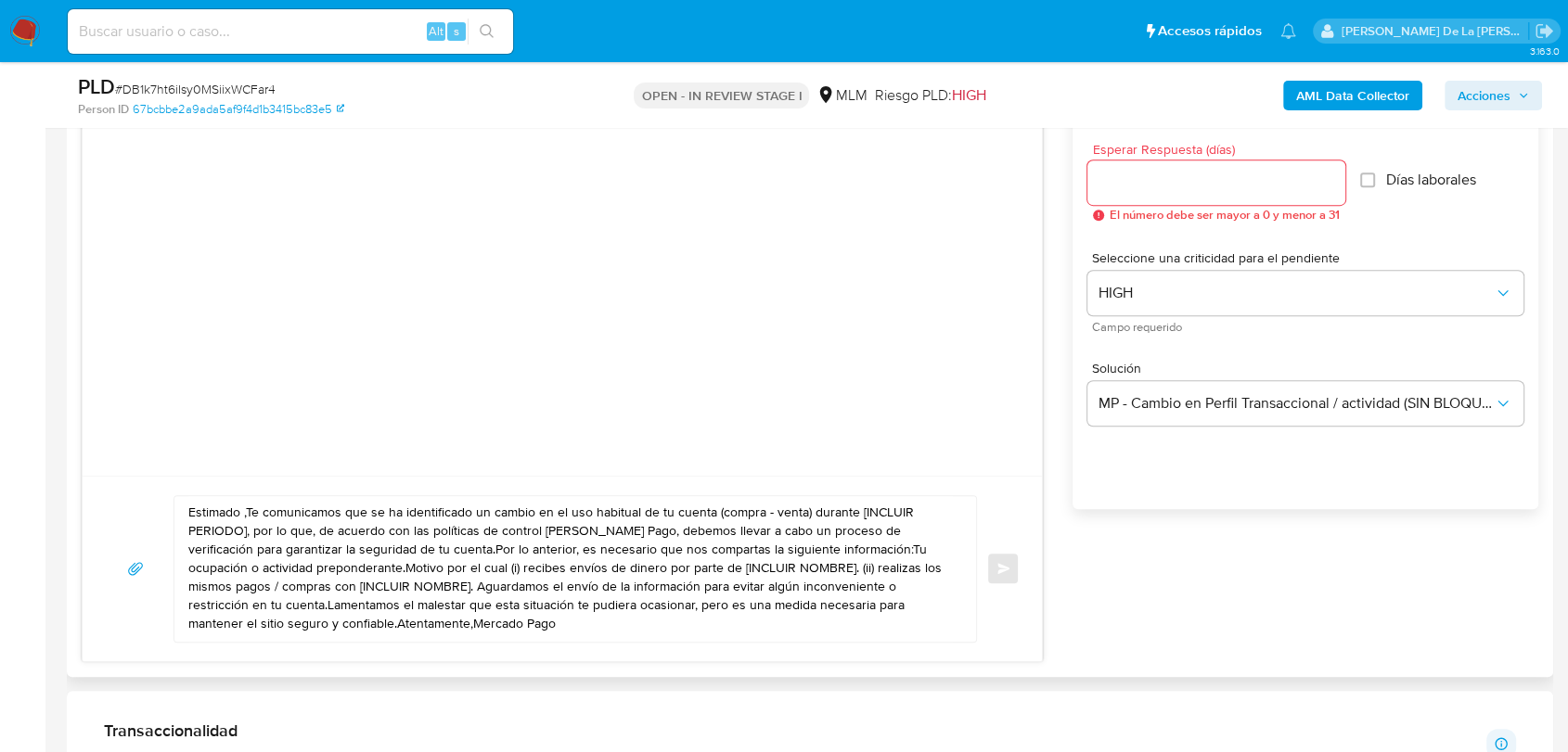
click at [251, 513] on textarea "Estimado ,Te comunicamos que se ha identificado un cambio en el uso habitual de…" at bounding box center [570, 569] width 764 height 145
click at [243, 513] on textarea "Estimado ,Te comunicamos que se ha identificado un cambio en el uso habitual de…" at bounding box center [570, 569] width 764 height 145
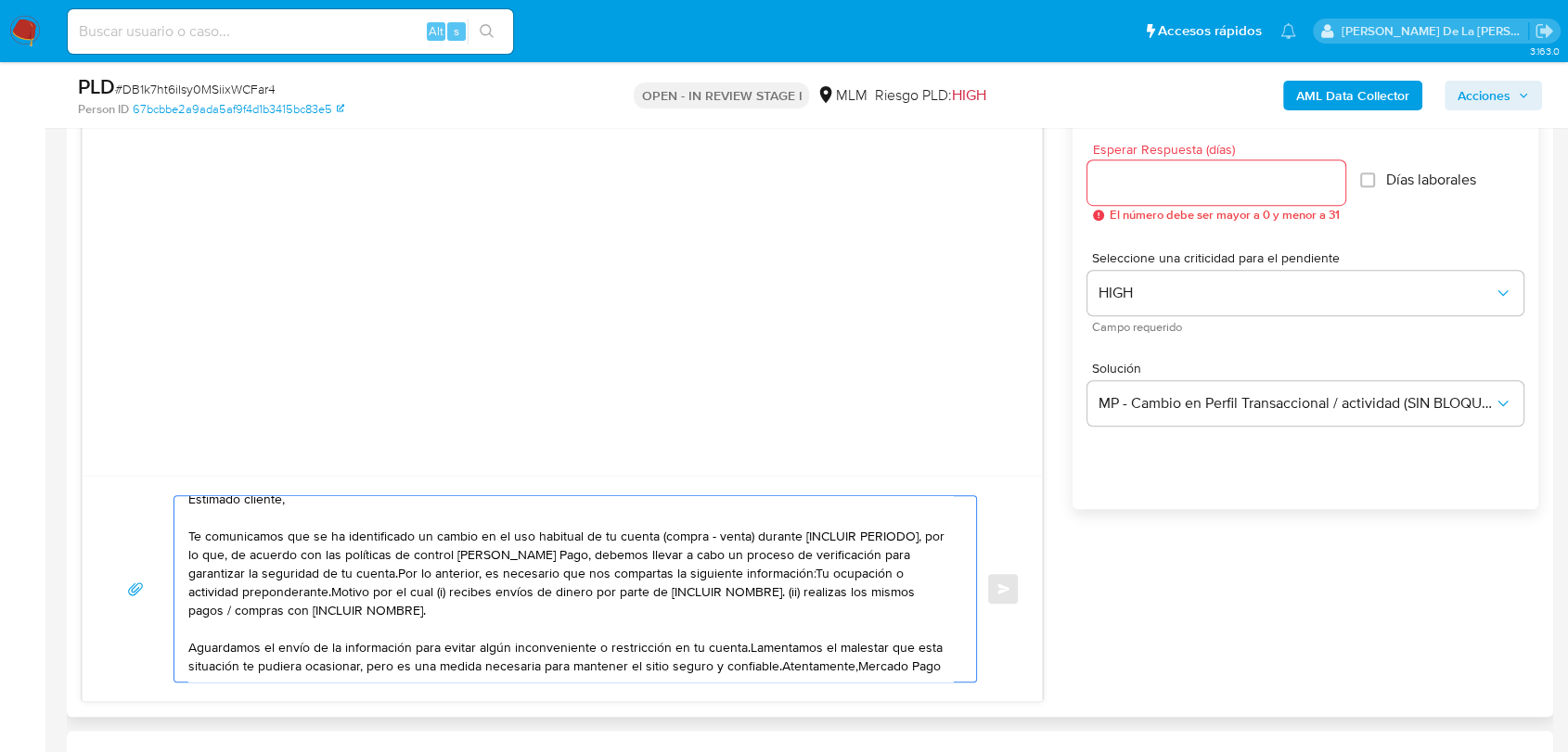
scroll to position [16, 0]
click at [208, 636] on textarea "Estimado cliente, Te comunicamos que se ha identificado un cambio en el uso hab…" at bounding box center [570, 589] width 764 height 186
click at [208, 637] on textarea "Estimado cliente, Te comunicamos que se ha identificado un cambio en el uso hab…" at bounding box center [570, 589] width 764 height 186
click at [205, 645] on textarea "Estimado cliente, Te comunicamos que se ha identificado un cambio en el uso hab…" at bounding box center [570, 589] width 764 height 186
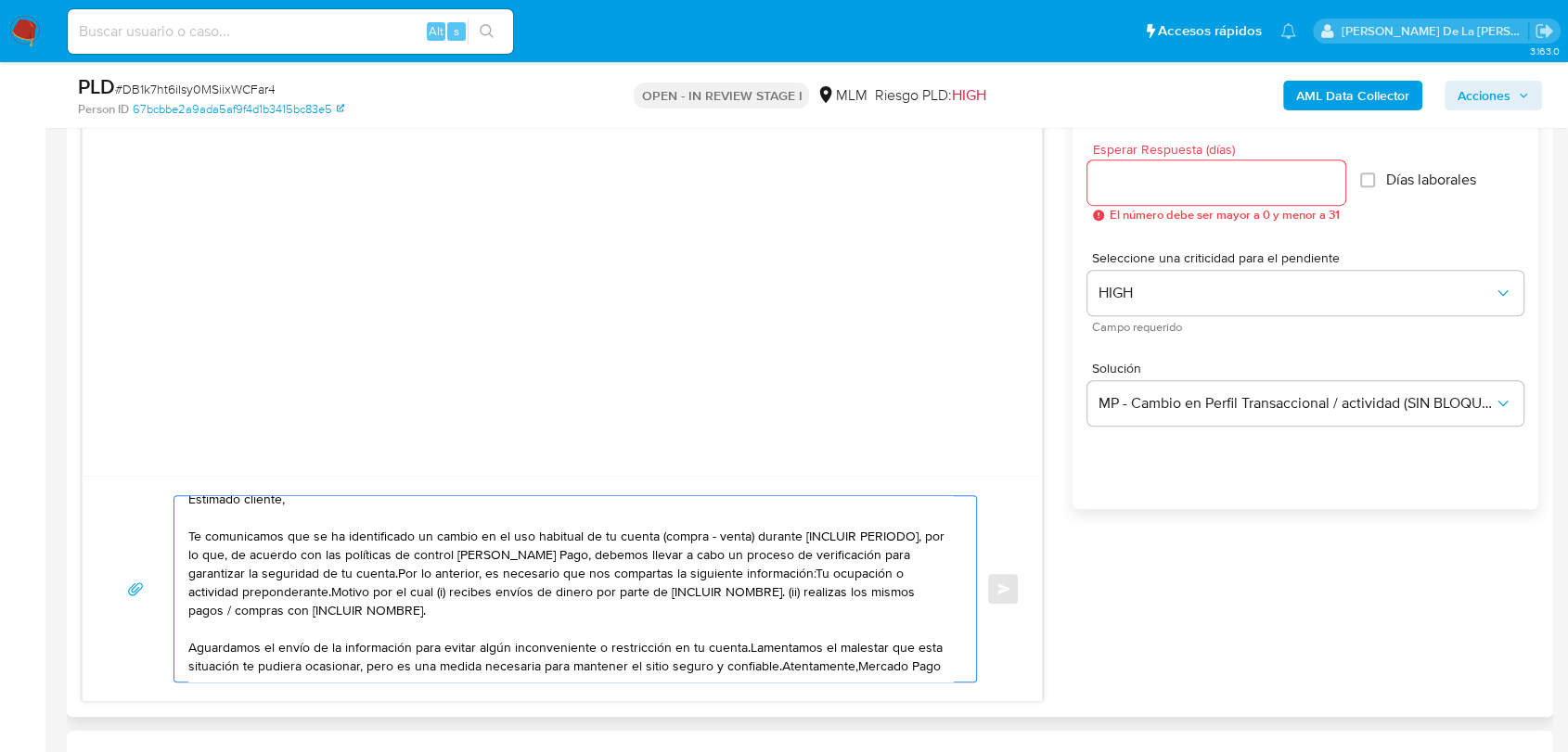
click at [205, 645] on textarea "Estimado cliente, Te comunicamos que se ha identificado un cambio en el uso hab…" at bounding box center [570, 589] width 764 height 186
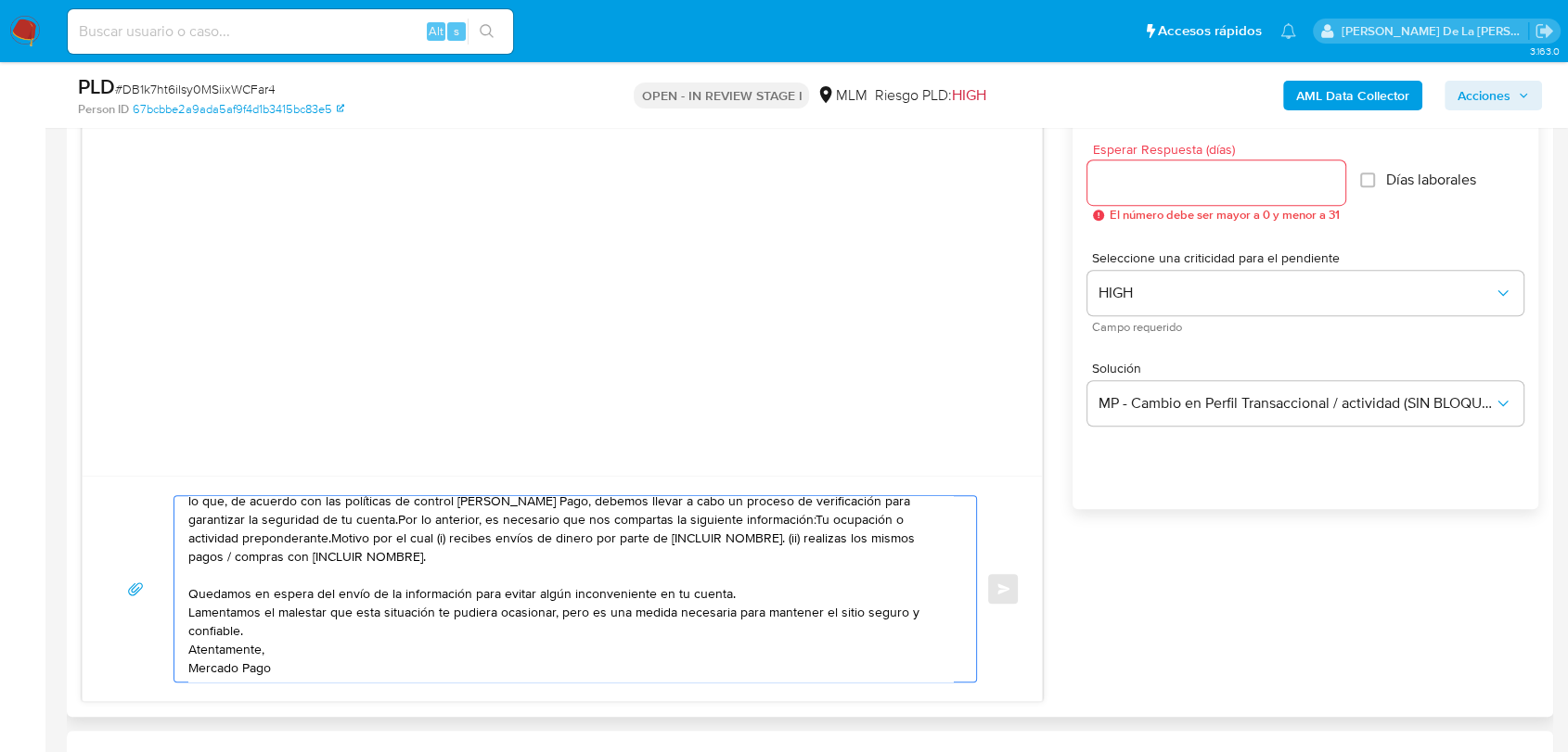
scroll to position [0, 0]
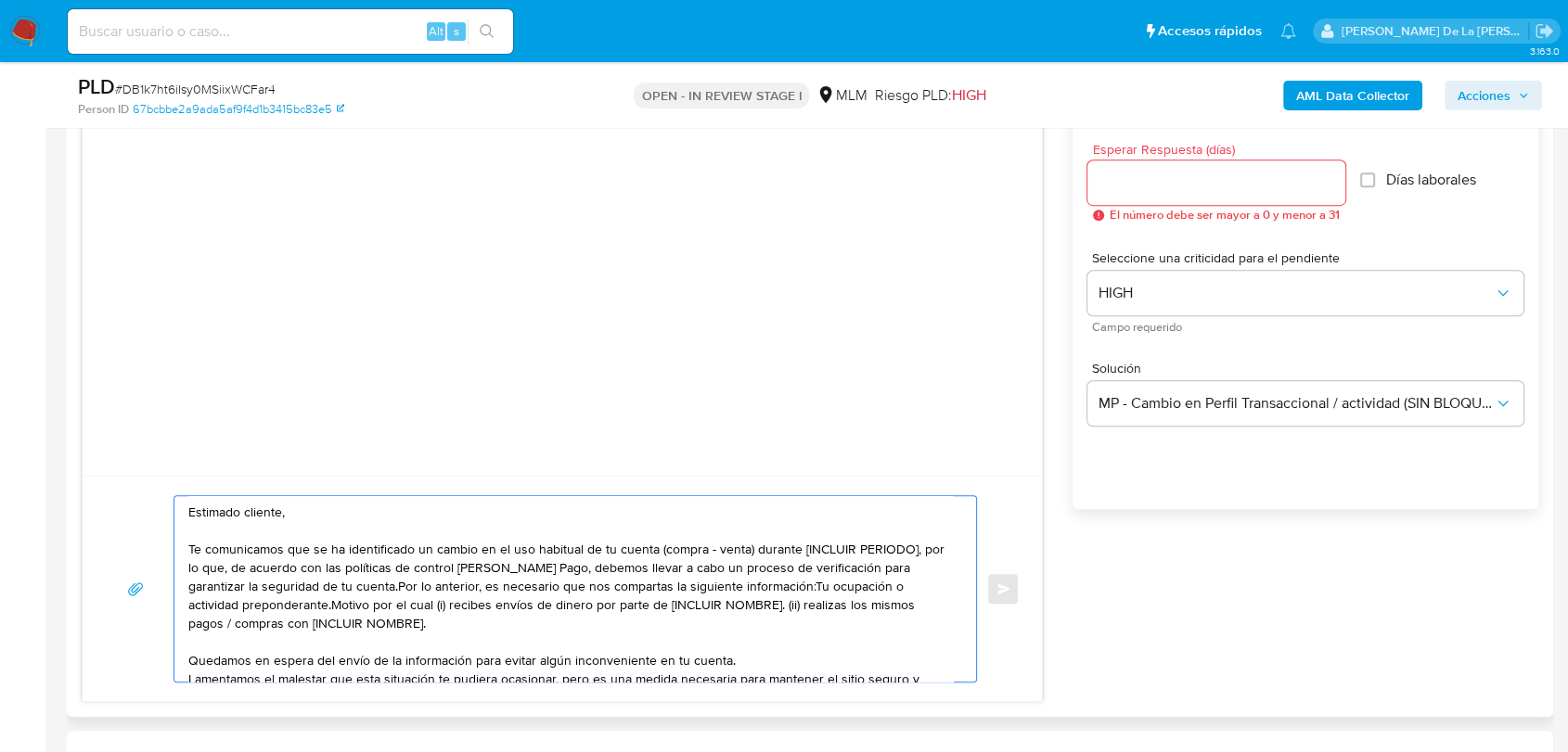
drag, startPoint x: 290, startPoint y: 547, endPoint x: 237, endPoint y: 574, distance: 59.5
click at [237, 574] on textarea "Estimado cliente, Te comunicamos que se ha identificado un cambio en el uso hab…" at bounding box center [570, 589] width 764 height 186
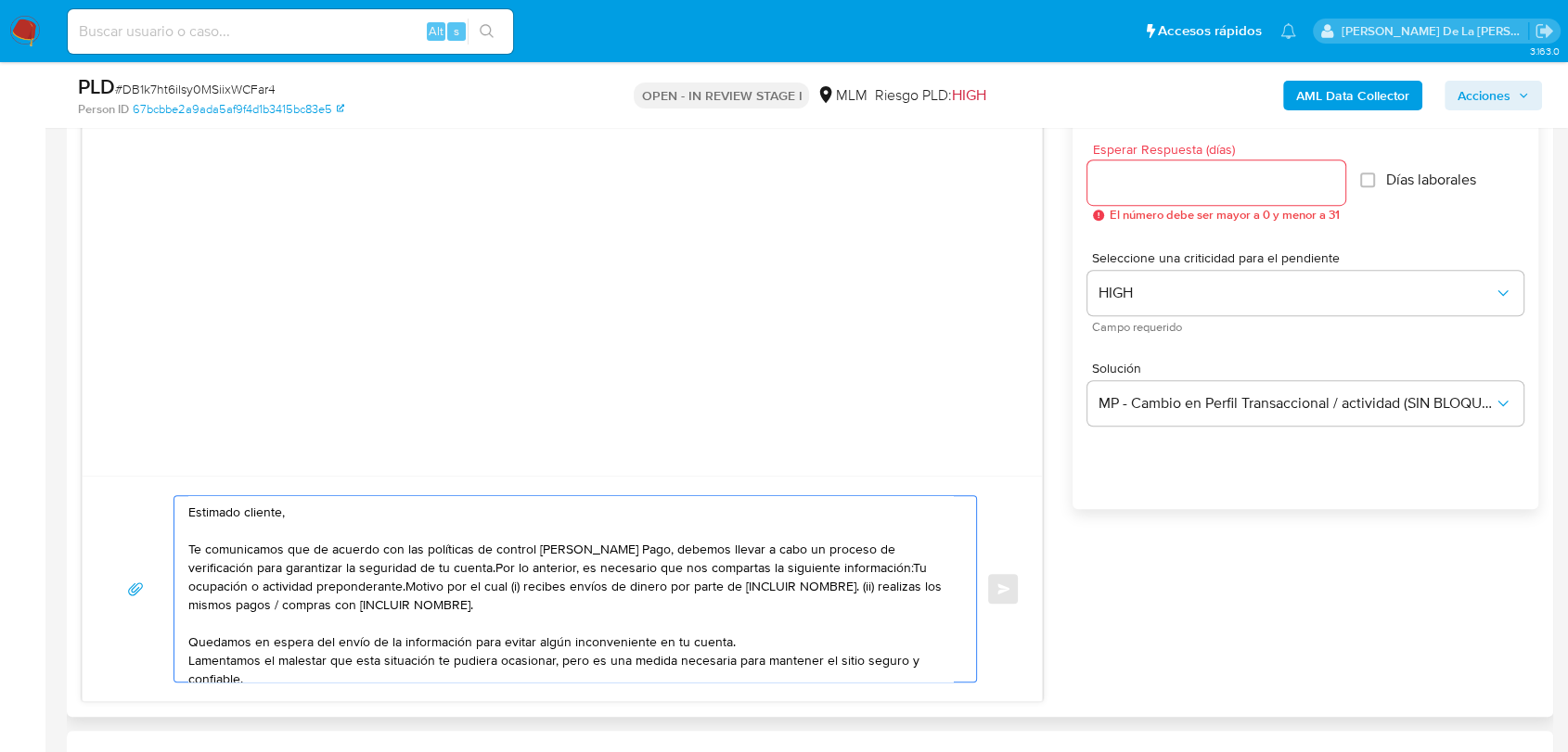
click at [390, 565] on textarea "Estimado cliente, Te comunicamos que de acuerdo con las políticas de control de…" at bounding box center [570, 589] width 764 height 186
click at [423, 566] on textarea "Estimado cliente, Te comunicamos que de acuerdo con las políticas de control de…" at bounding box center [570, 589] width 764 height 186
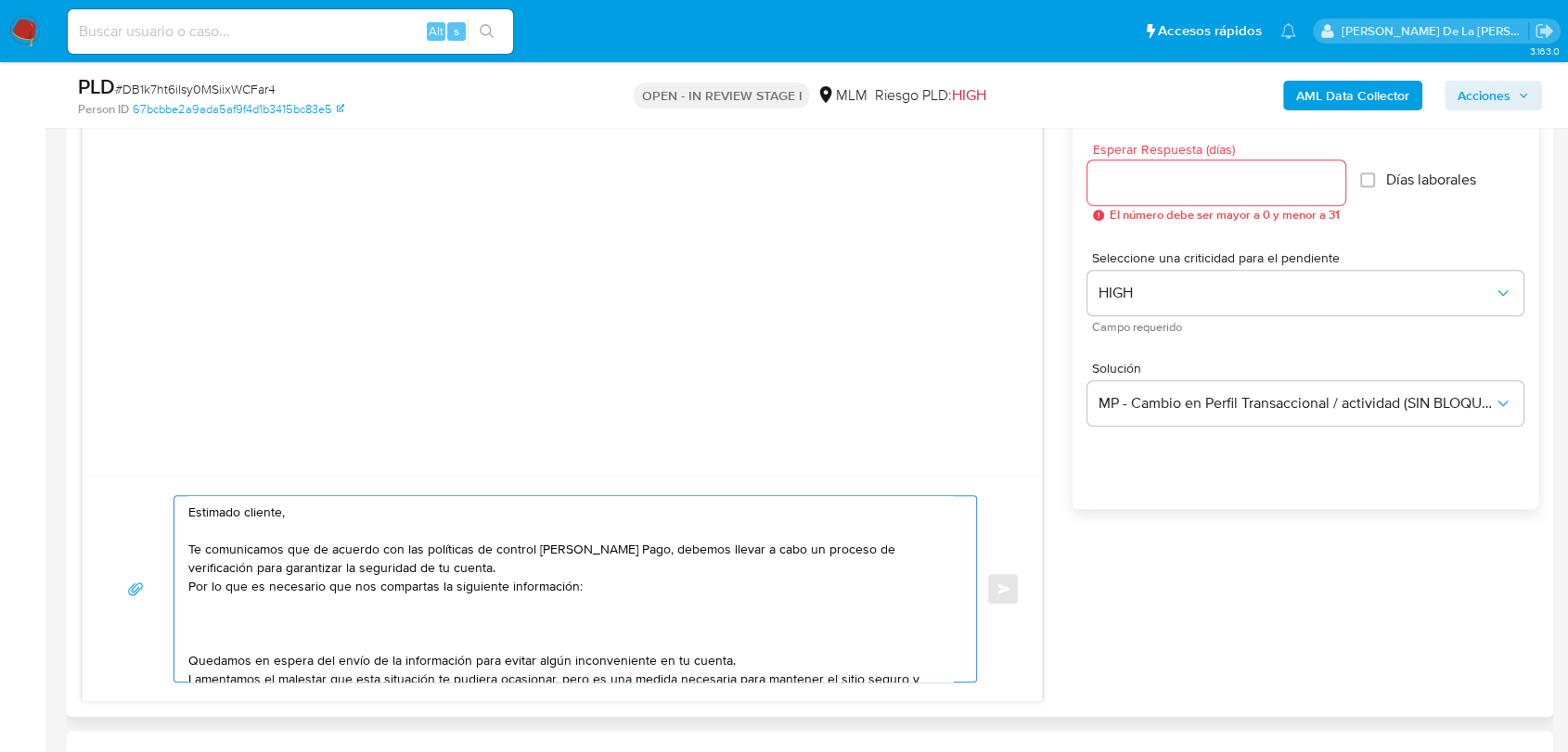
paste textarea "¿Cuáles sus principales clientes? Estados financieros de la empresa de 2024 y 2…"
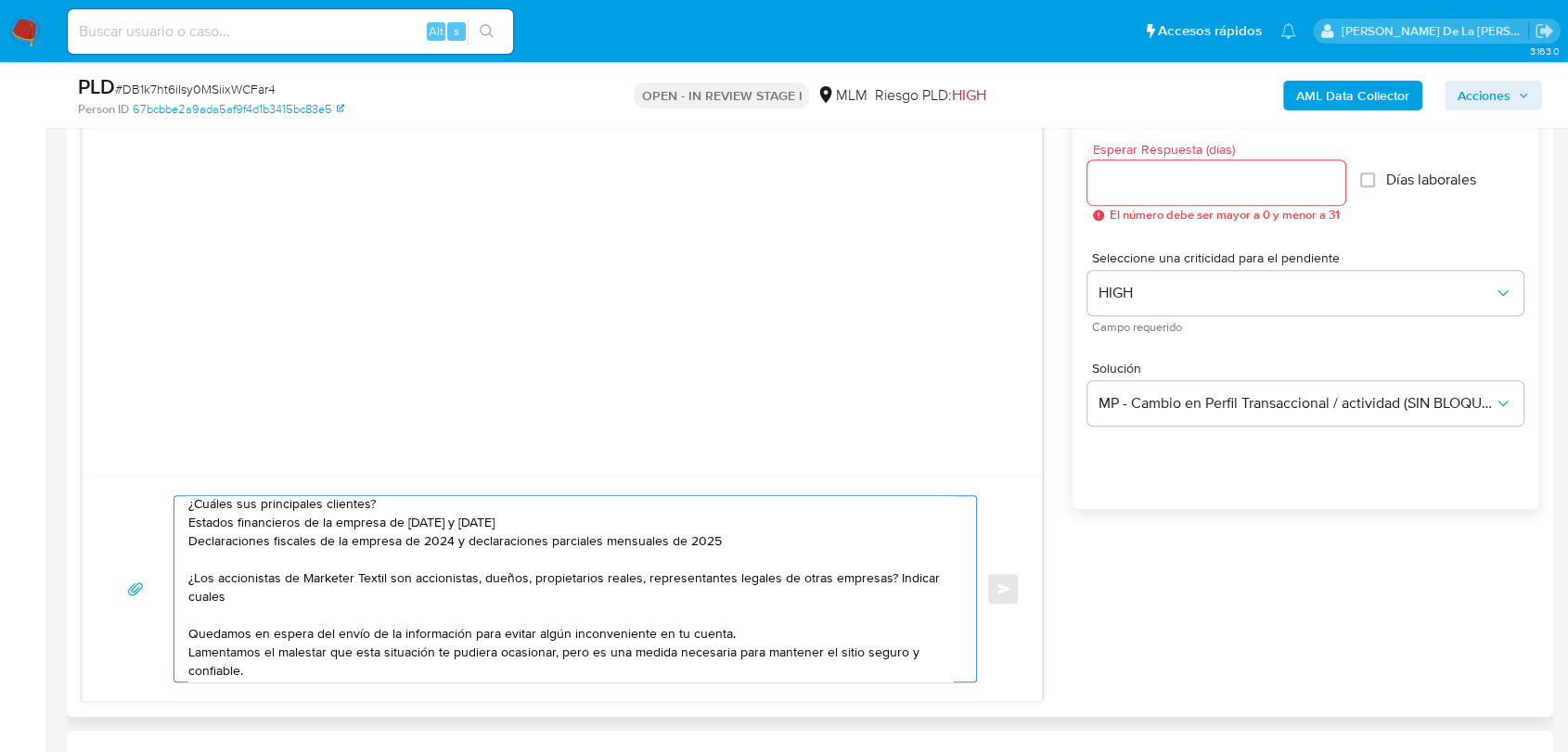
scroll to position [151, 0]
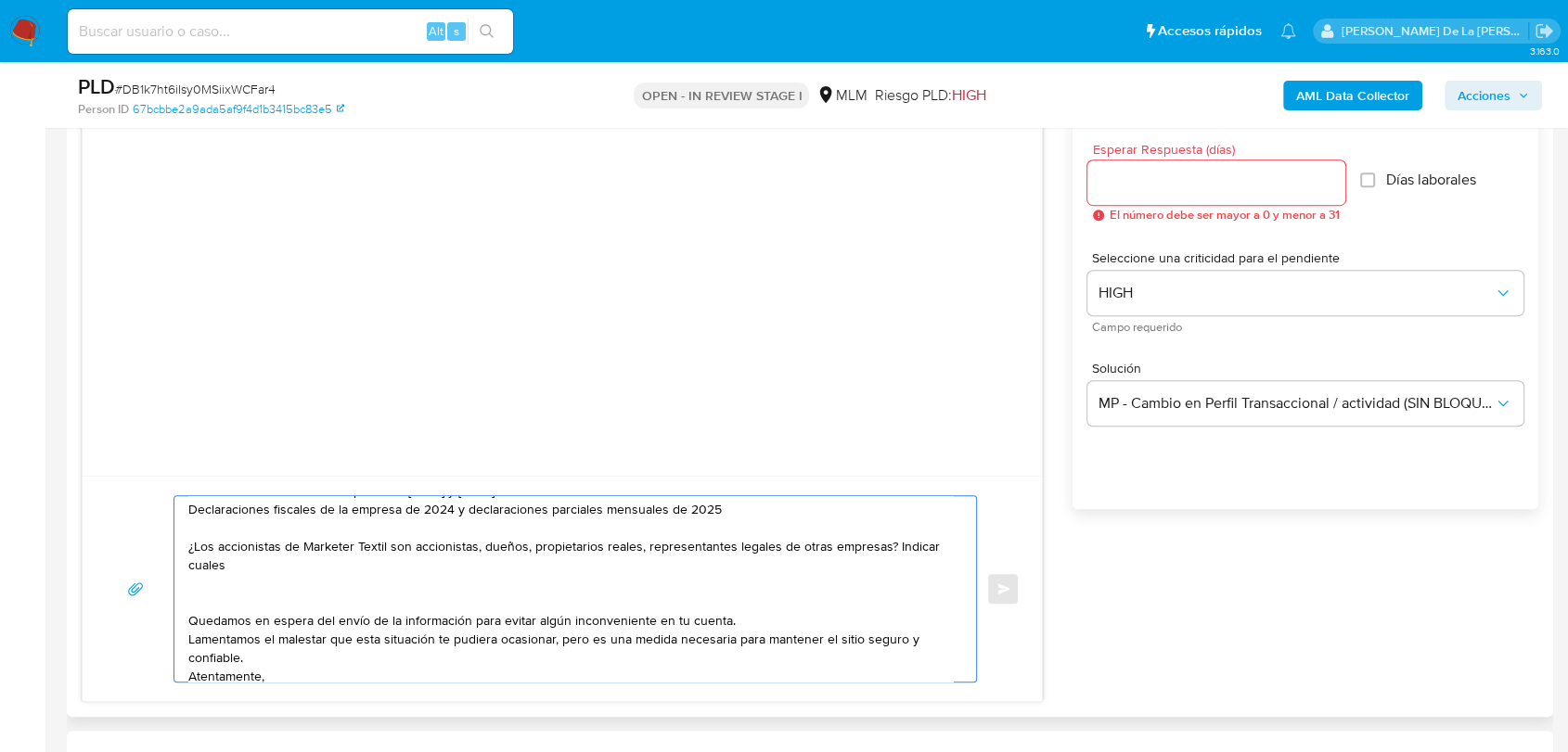
paste textarea "¿Cómo obtiene Marketer los productos que comercializa? a) Importación directa, …"
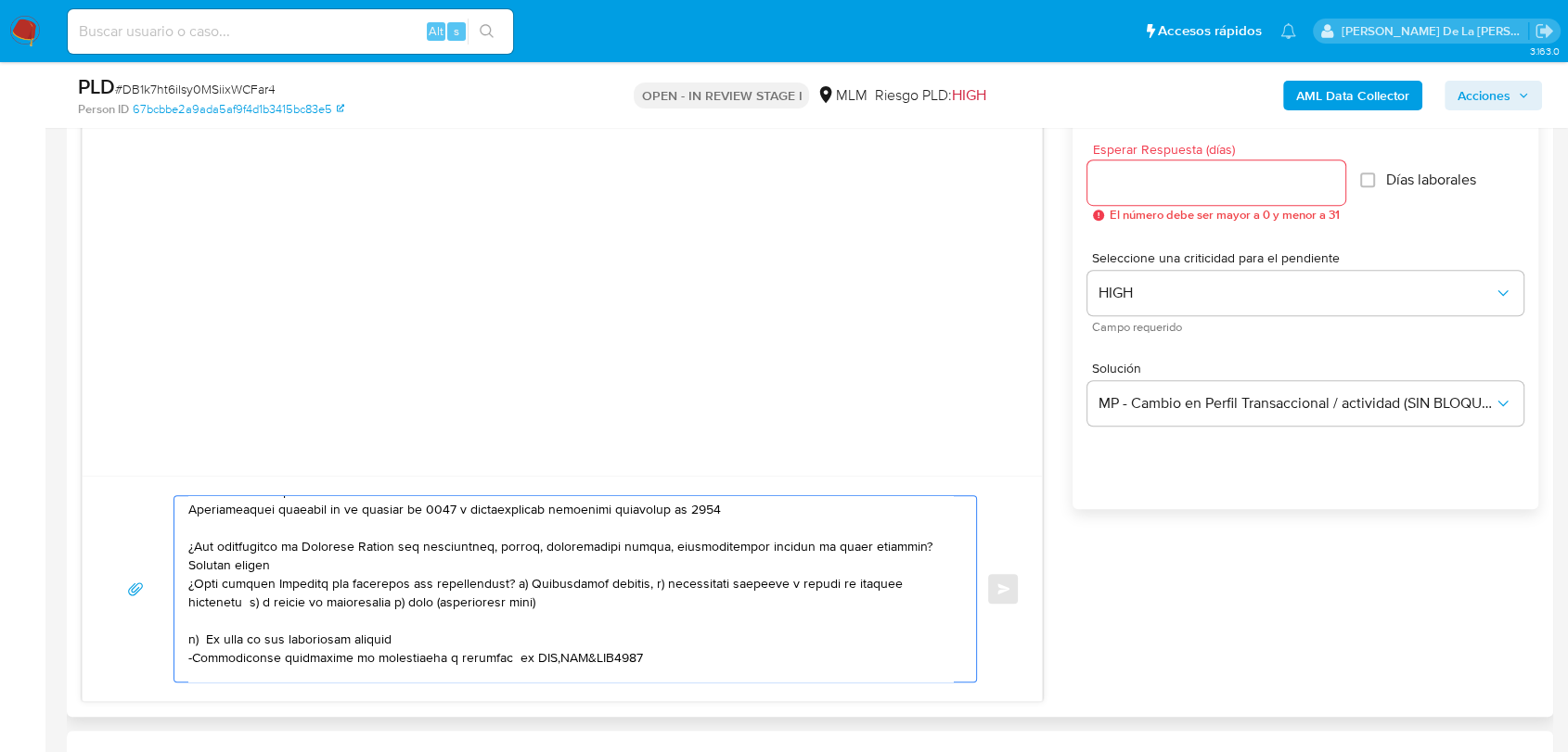
scroll to position [409, 0]
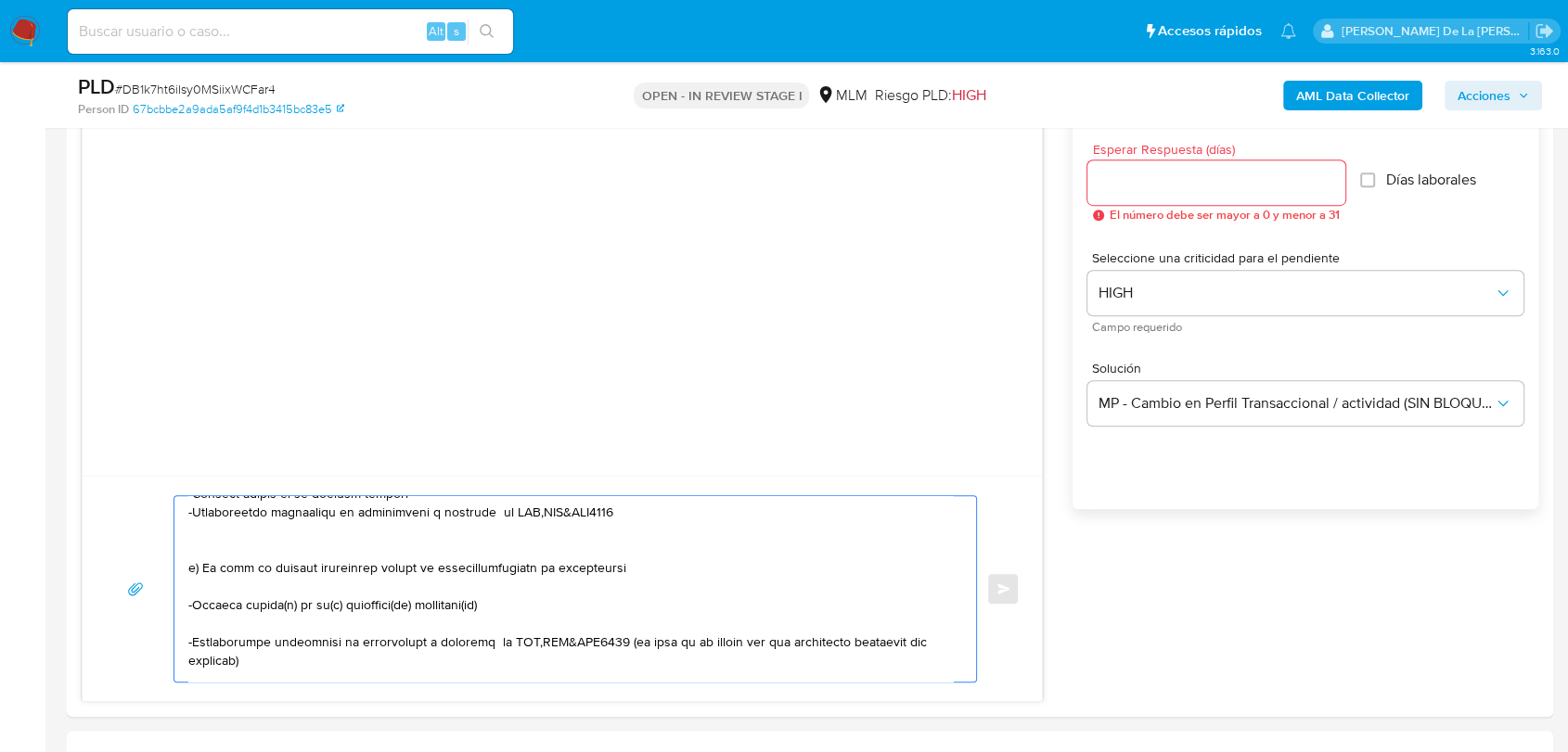
type textarea "Estimado cliente, Te comunicamos que de acuerdo con las políticas de control de…"
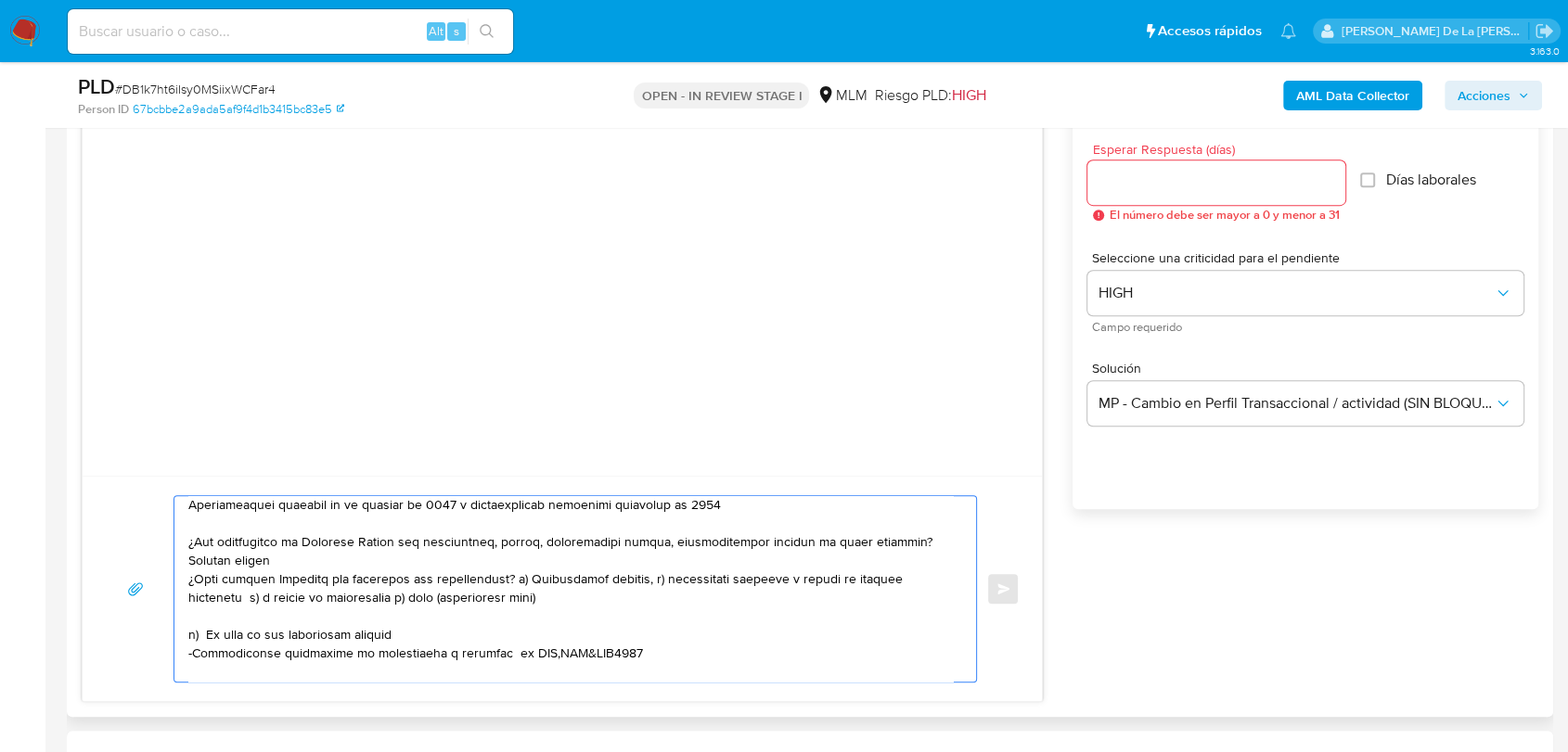
scroll to position [0, 0]
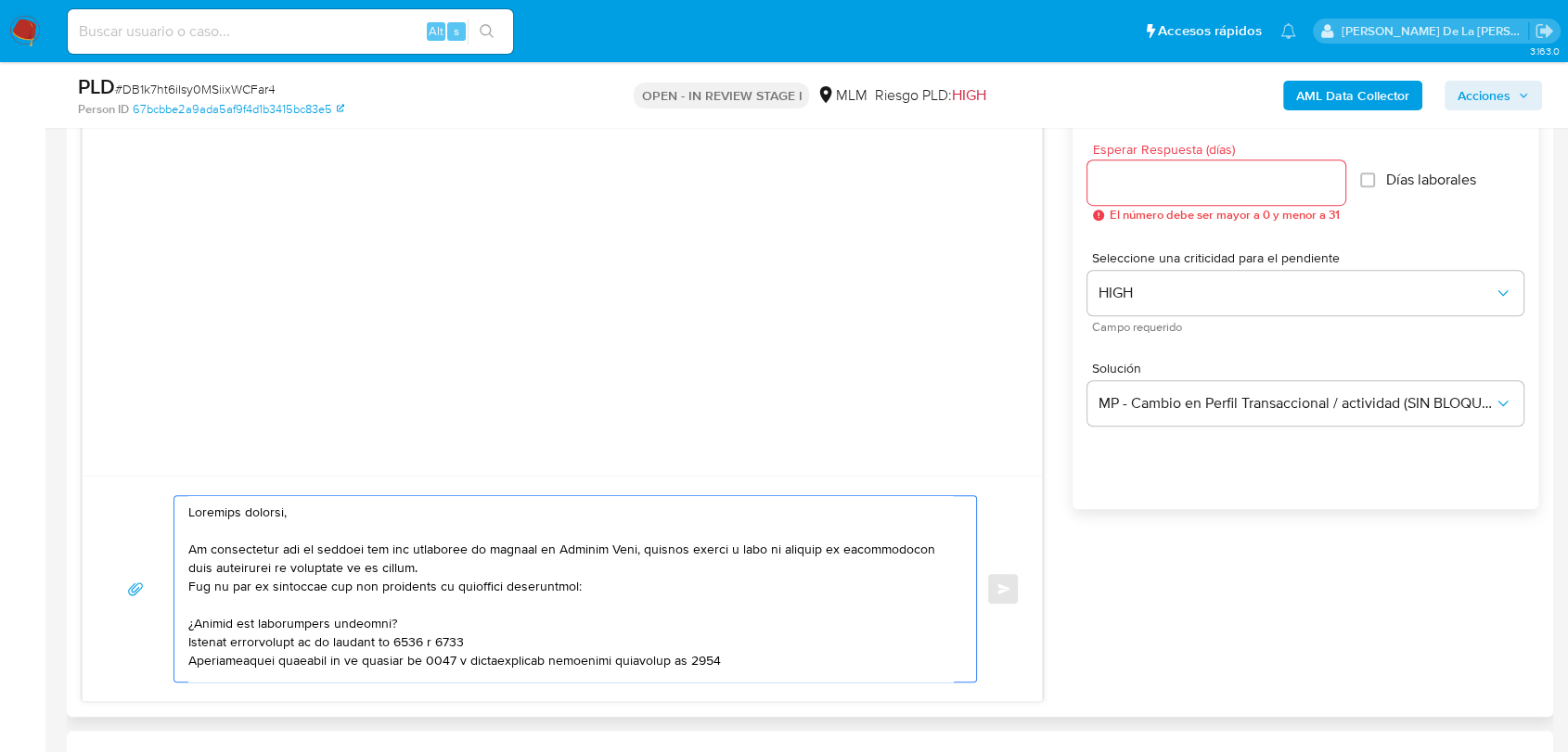
drag, startPoint x: 272, startPoint y: 670, endPoint x: 188, endPoint y: 415, distance: 268.5
click at [188, 415] on div "Enviar" at bounding box center [562, 383] width 961 height 638
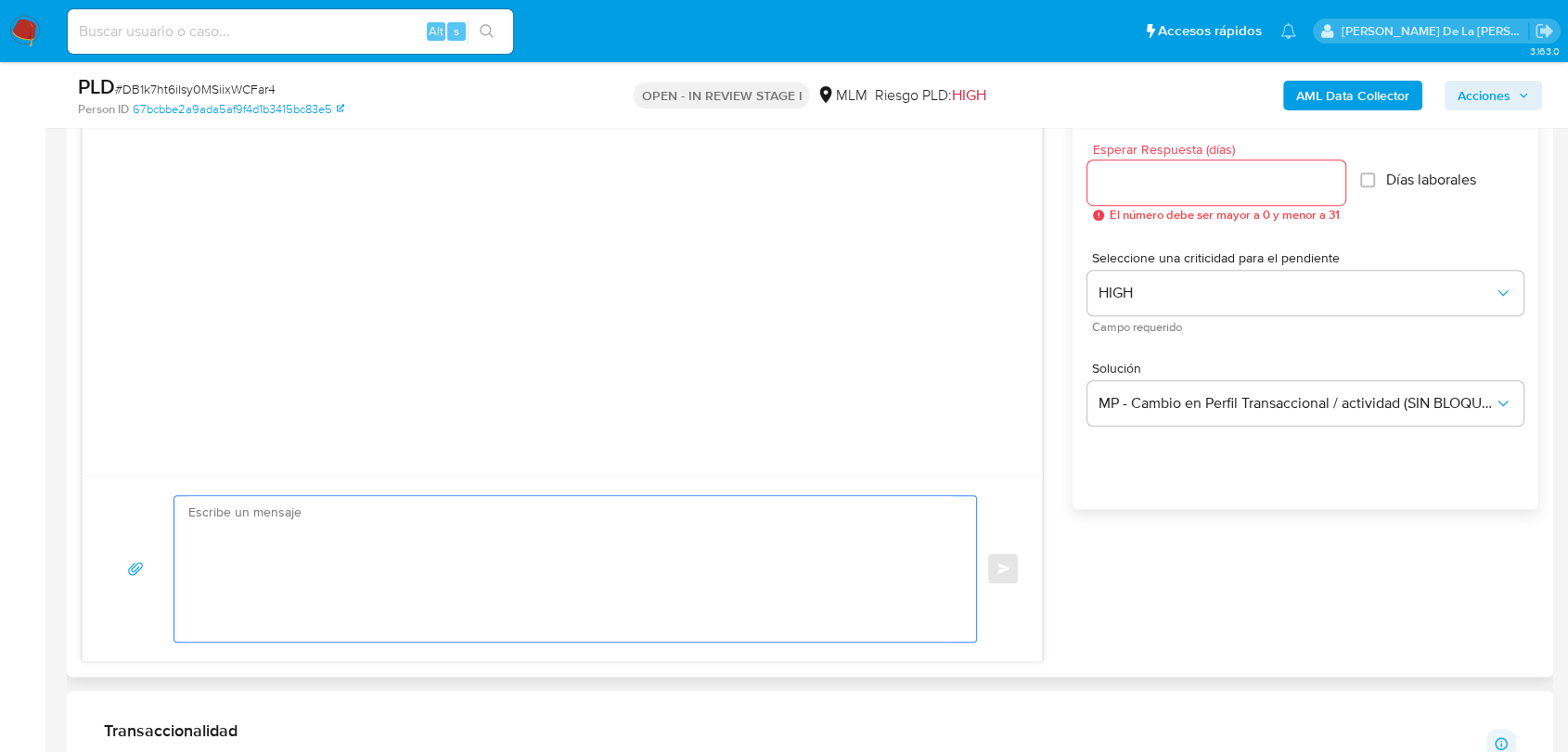
drag, startPoint x: 296, startPoint y: 517, endPoint x: 291, endPoint y: 528, distance: 12.1
click at [295, 519] on textarea at bounding box center [570, 569] width 764 height 145
paste textarea "Estimado cliente, Te comunicamos que, de acuerdo con las políticas de control d…"
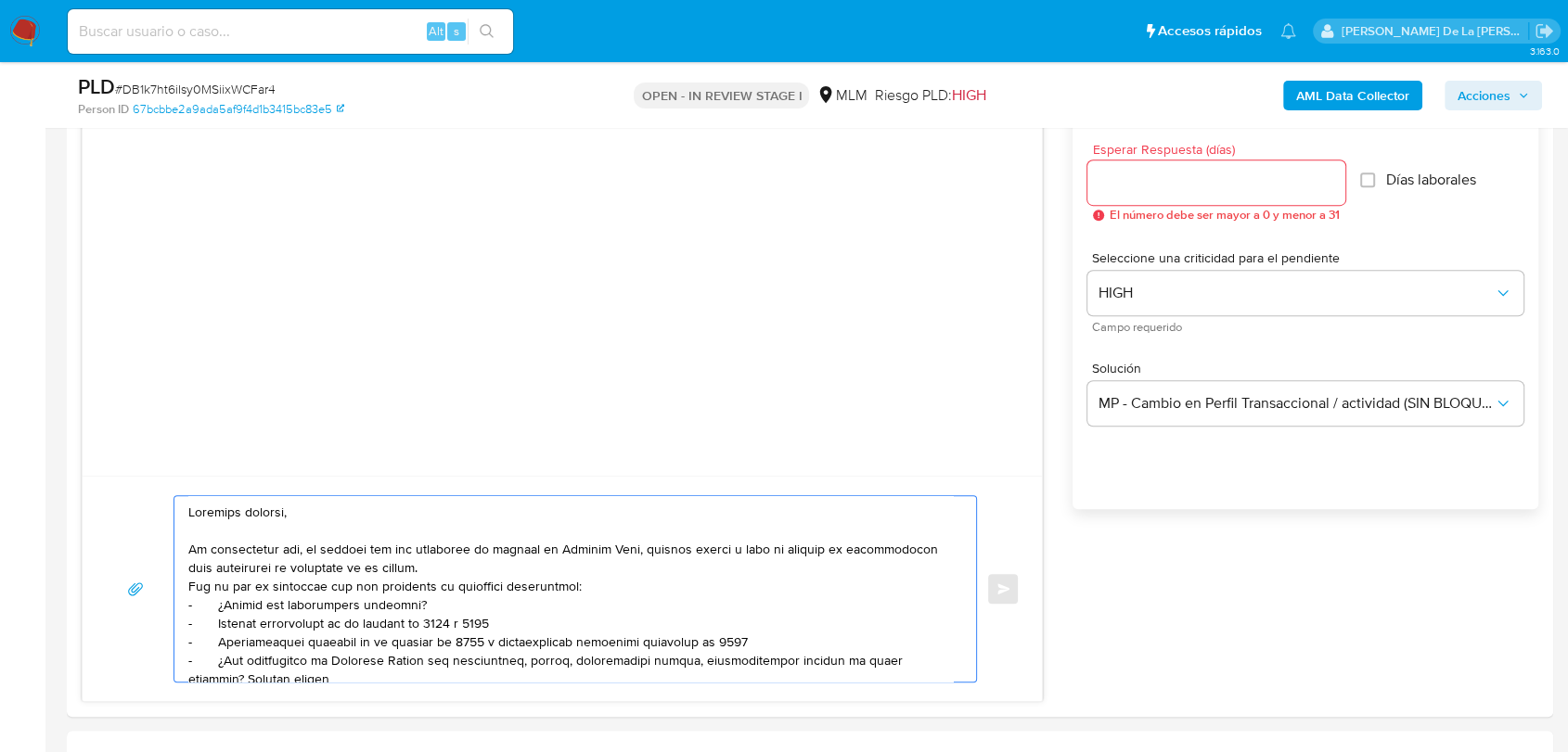
type textarea "Estimado cliente, Te comunicamos que, de acuerdo con las políticas de control d…"
click at [1152, 175] on input "Esperar Respuesta (días)" at bounding box center [1216, 182] width 258 height 24
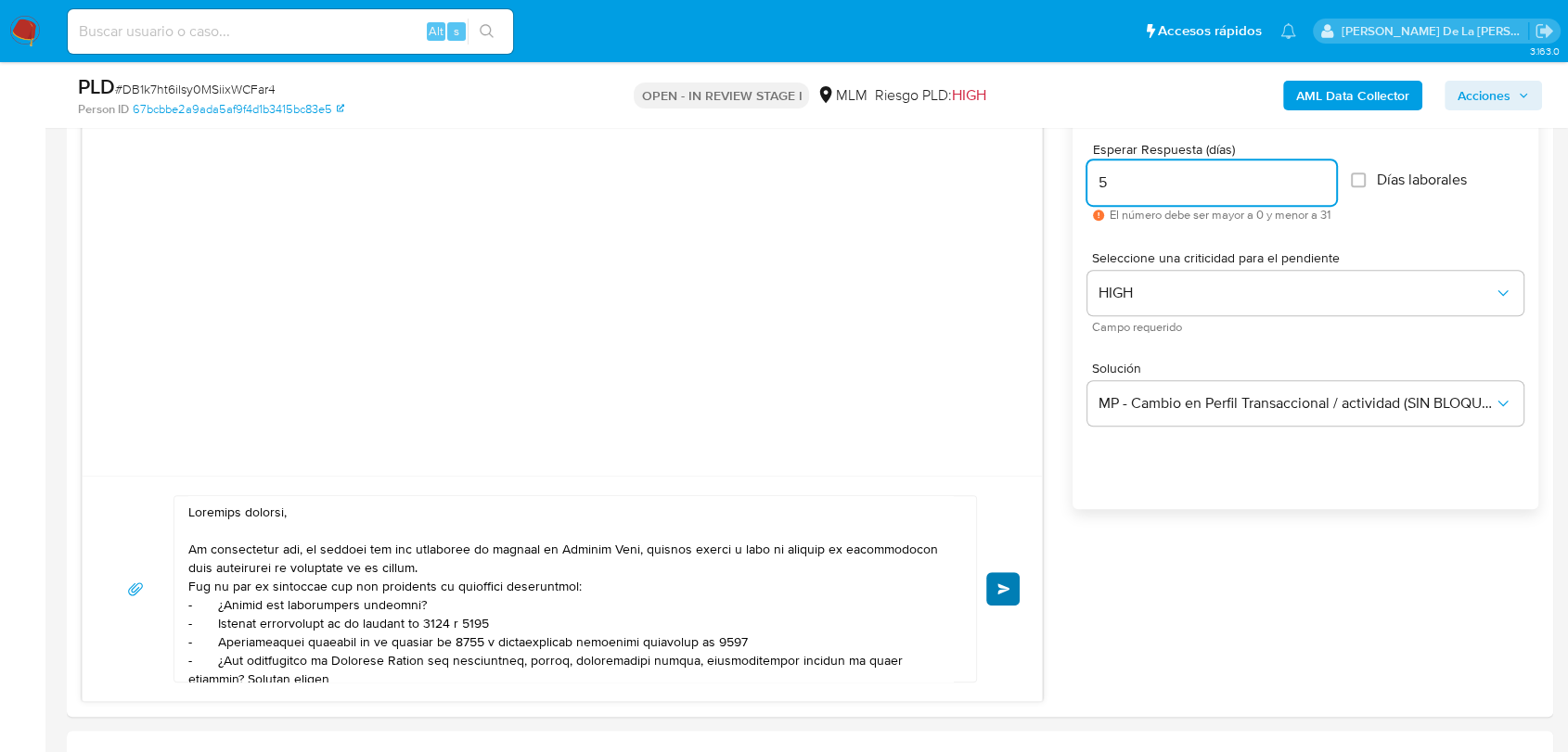
type input "5"
click at [1000, 584] on span "Enviar" at bounding box center [1004, 589] width 13 height 11
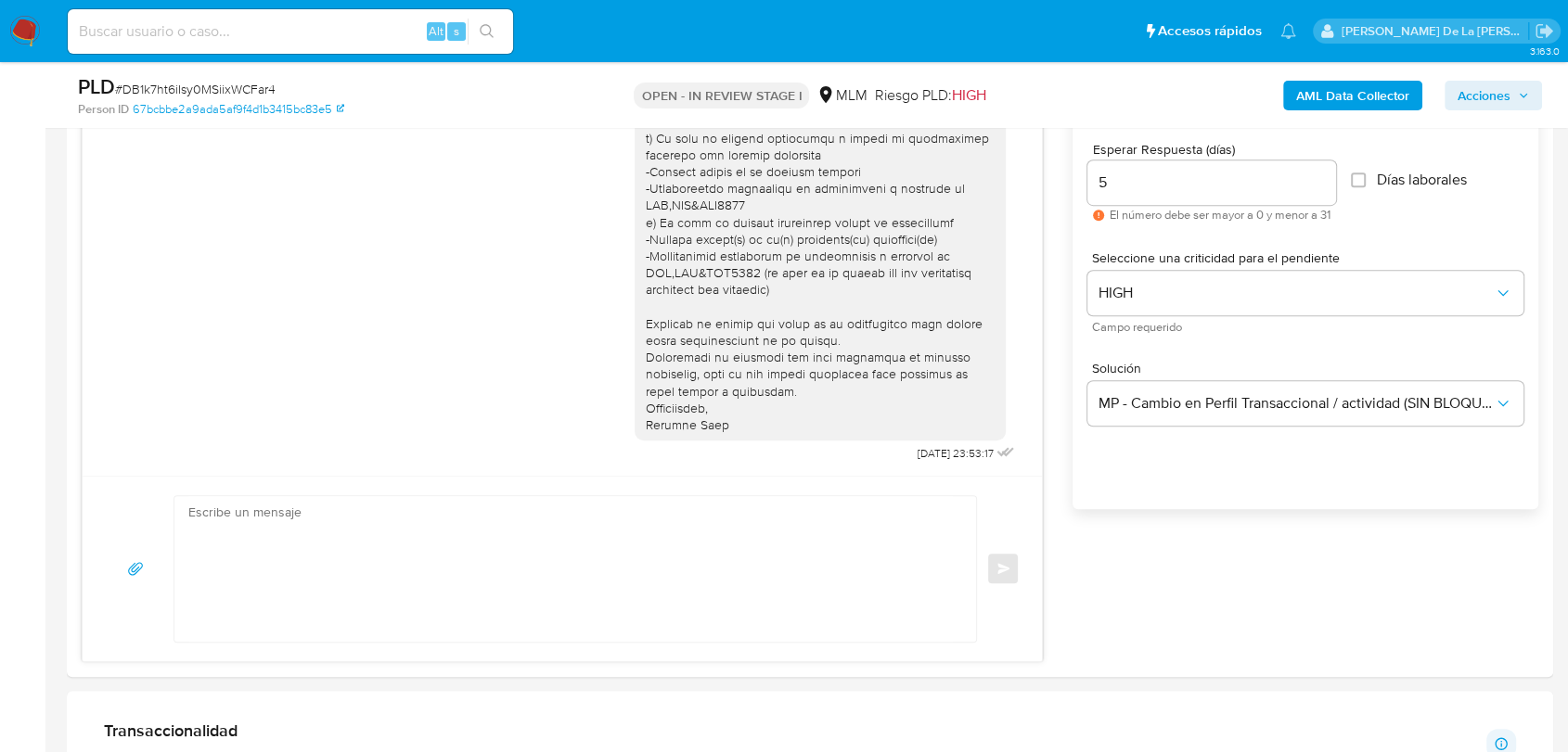
click at [1015, 591] on div "Enviar" at bounding box center [563, 569] width 915 height 147
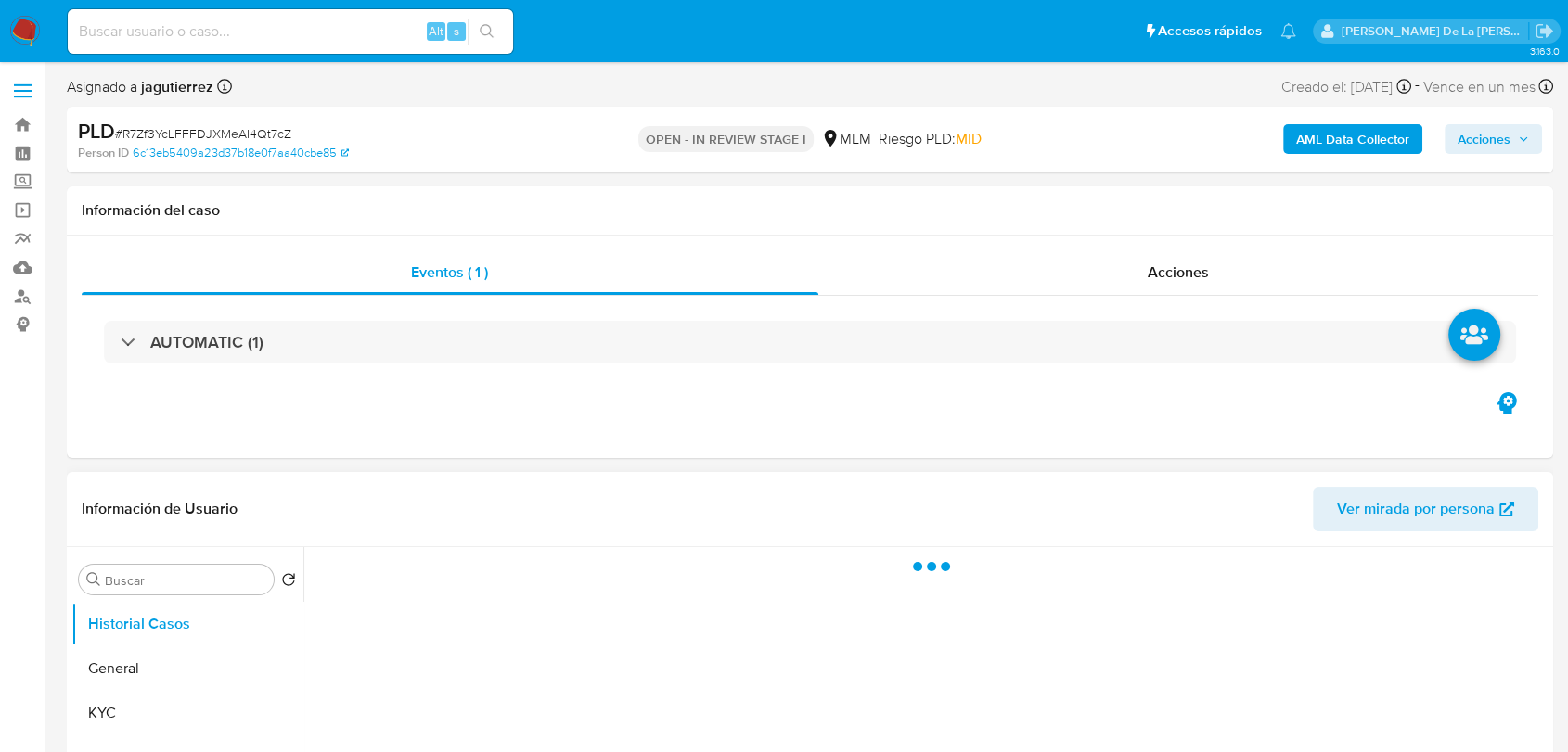
scroll to position [309, 0]
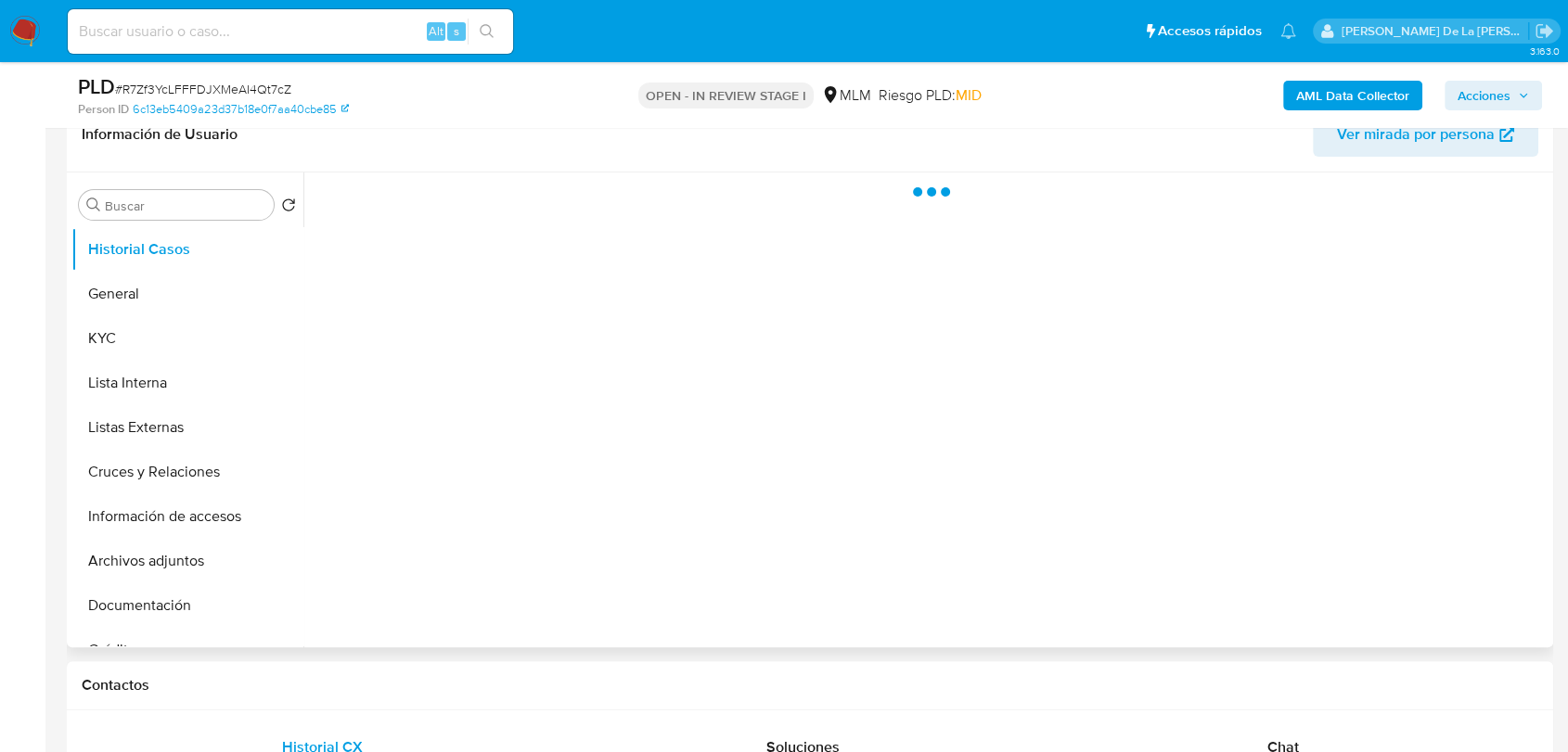
select select "10"
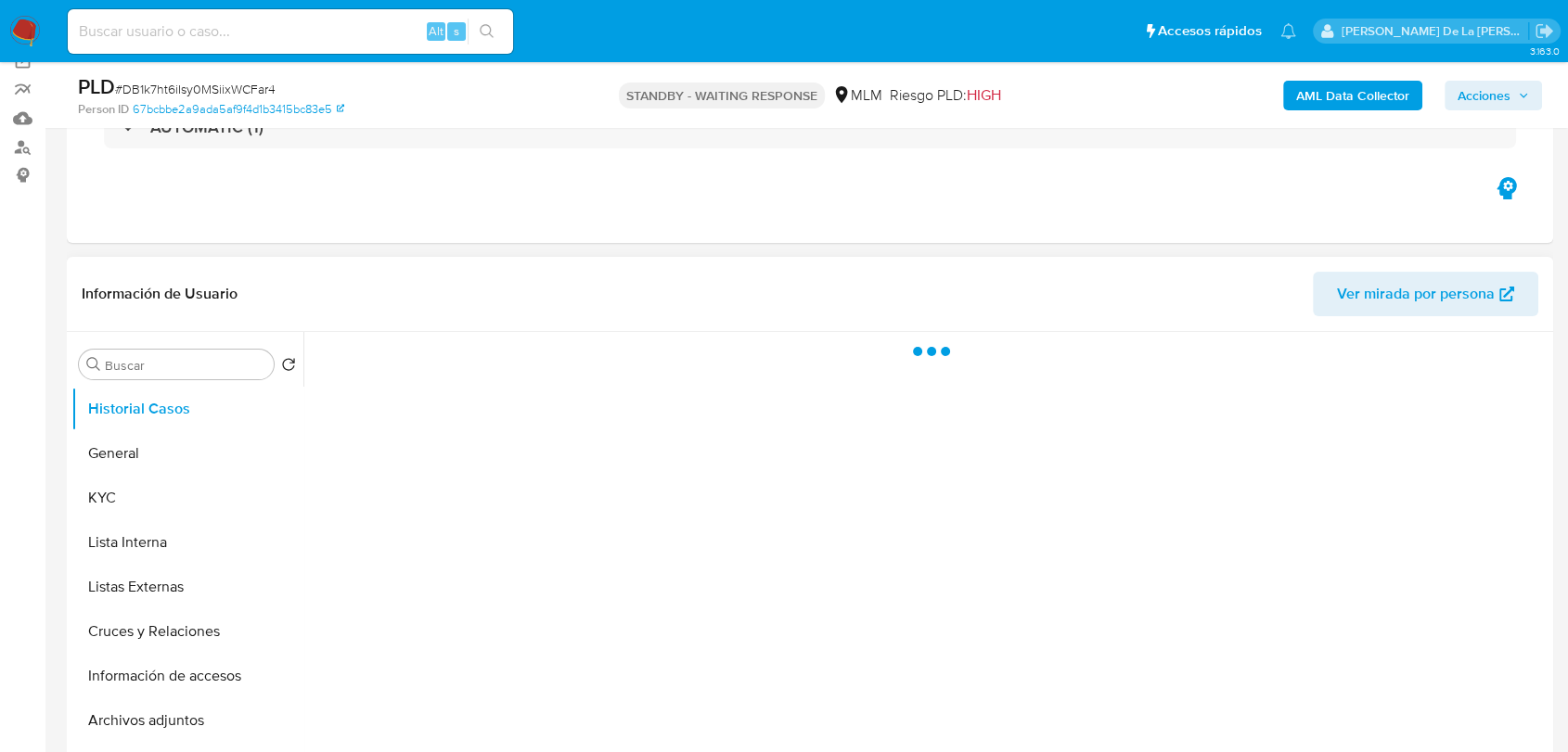
scroll to position [411, 0]
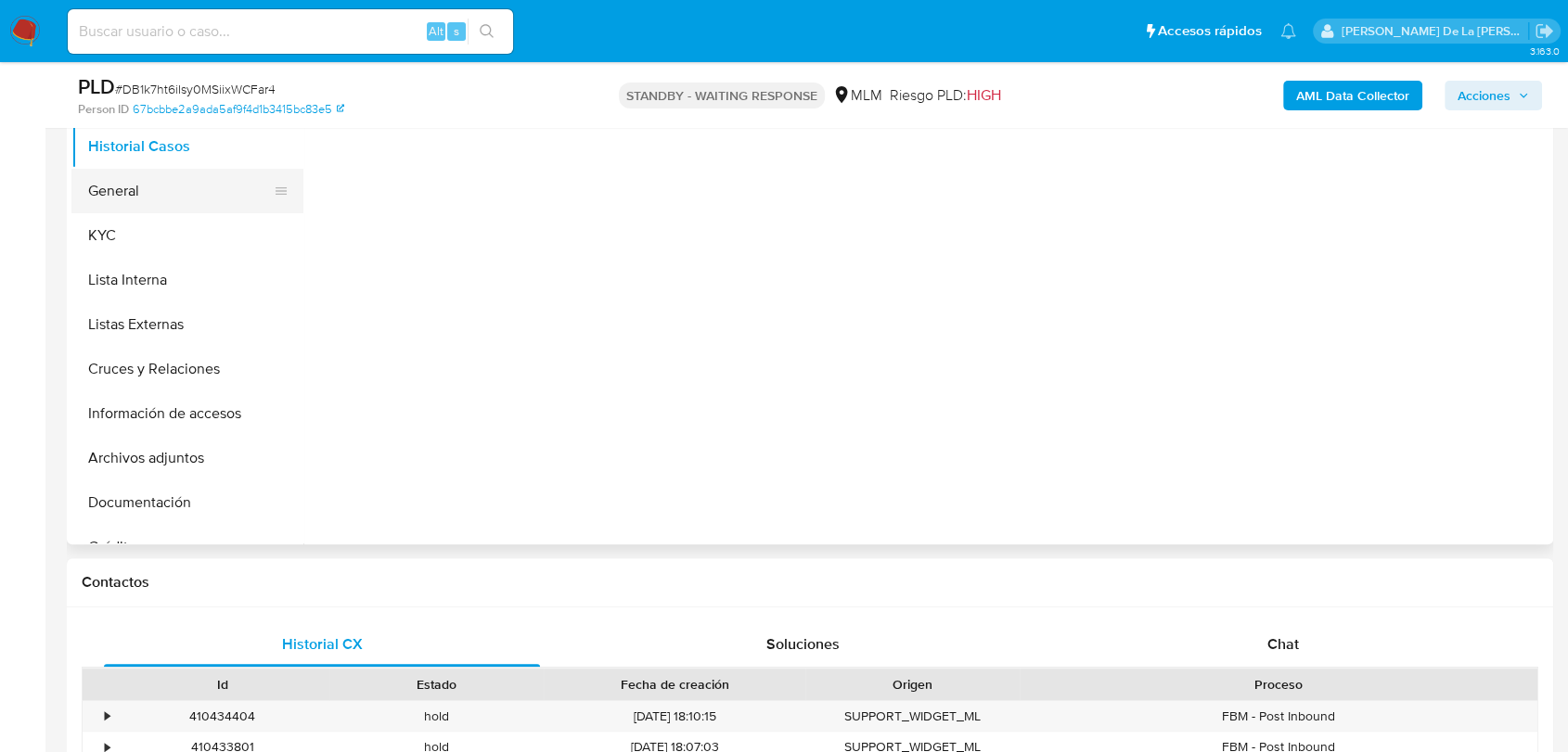
click at [130, 205] on button "General" at bounding box center [180, 190] width 217 height 45
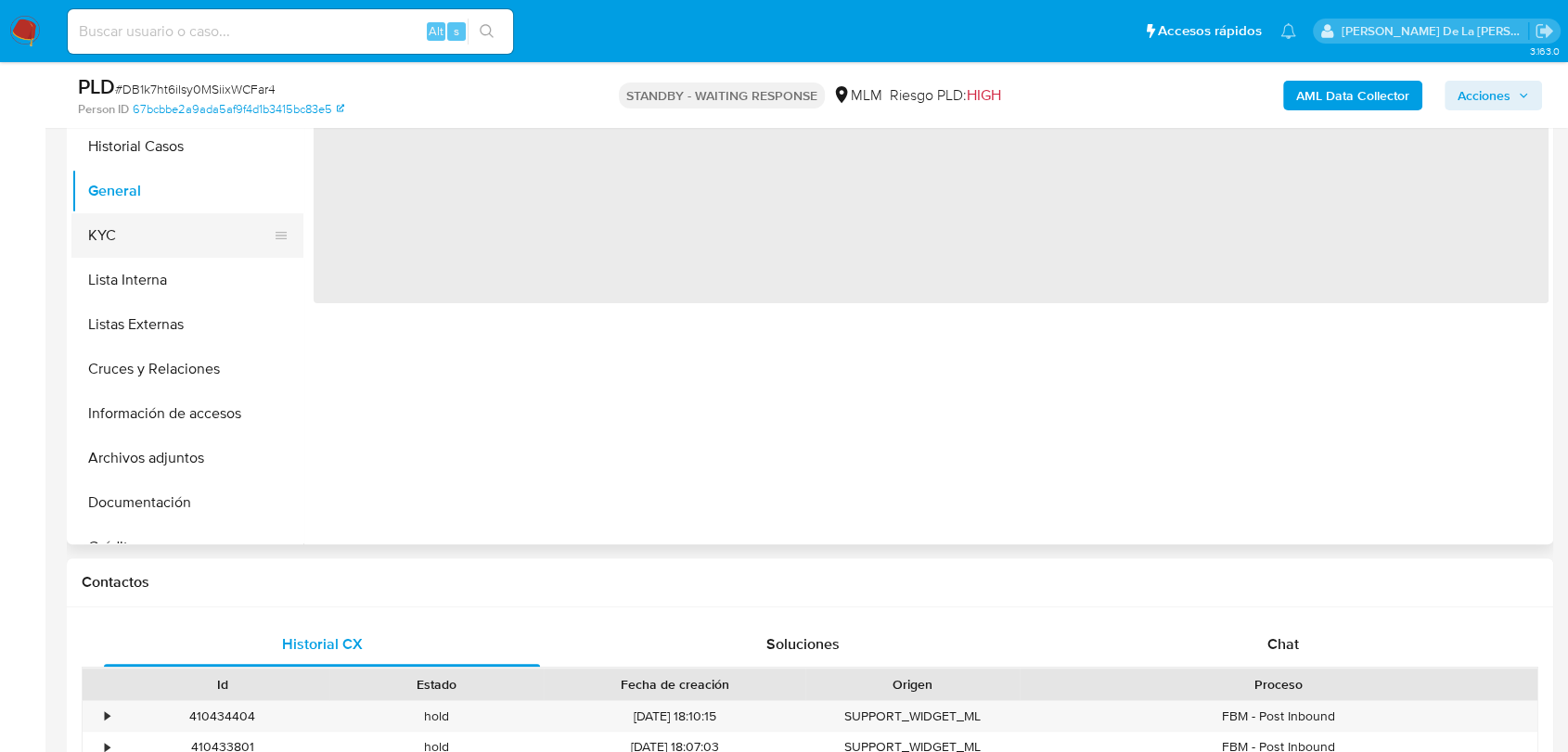
select select "10"
click at [125, 245] on button "KYC" at bounding box center [180, 235] width 217 height 45
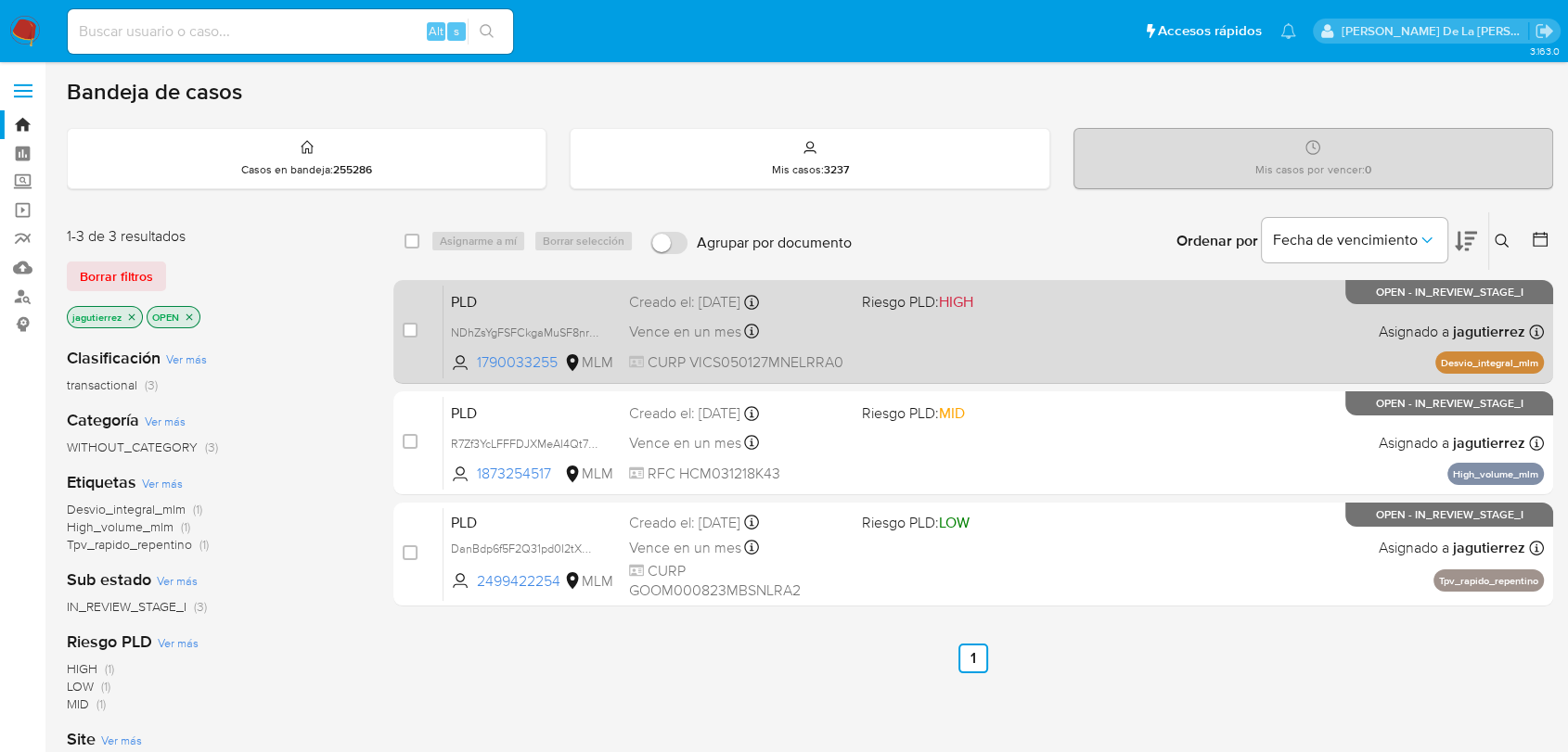
click at [848, 324] on div "PLD NDhZsYgFSFCkgaMuSF8nr5zE 1790033255 MLM Riesgo PLD: HIGH Creado el: [DATE] …" at bounding box center [993, 332] width 1100 height 94
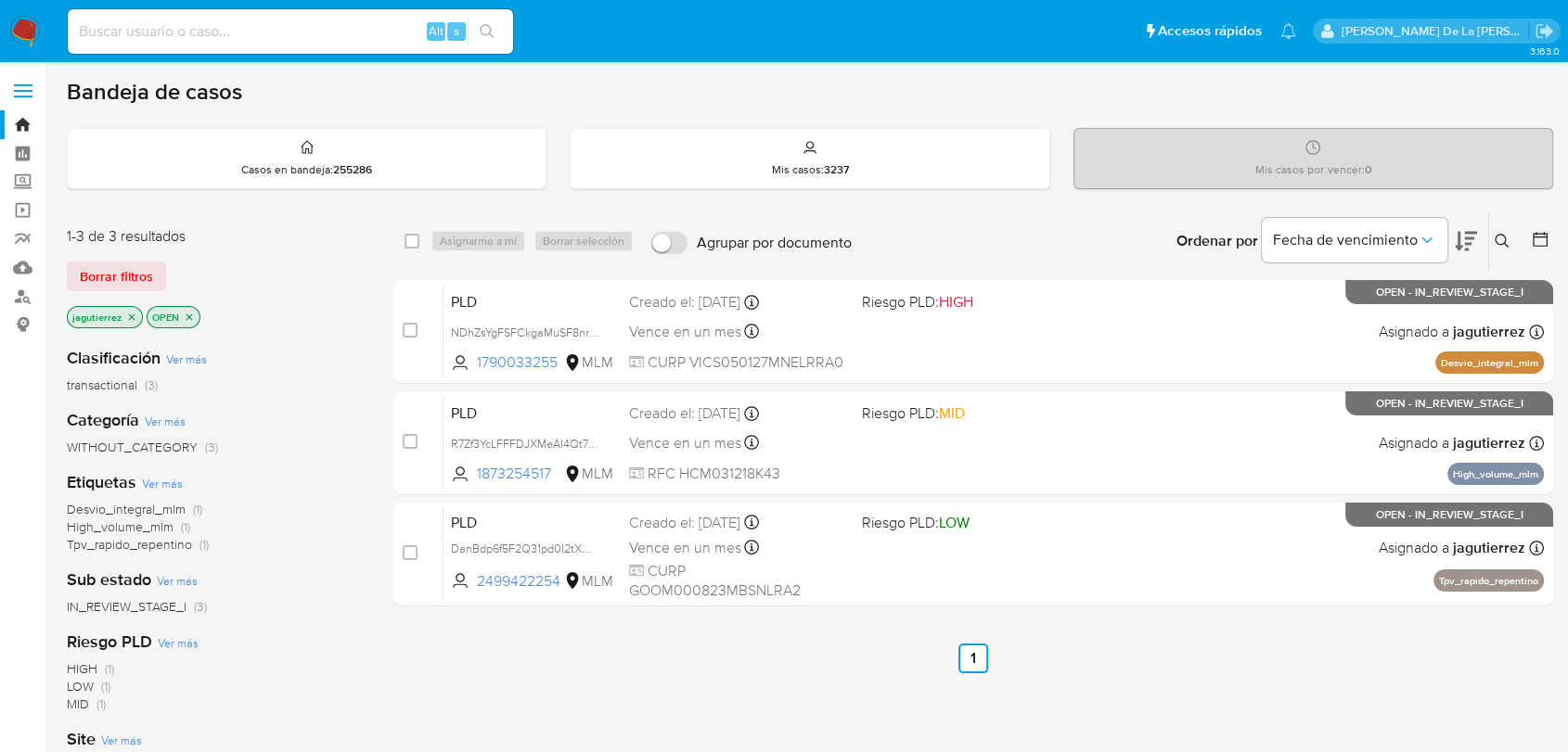
click at [30, 21] on img at bounding box center [25, 31] width 32 height 32
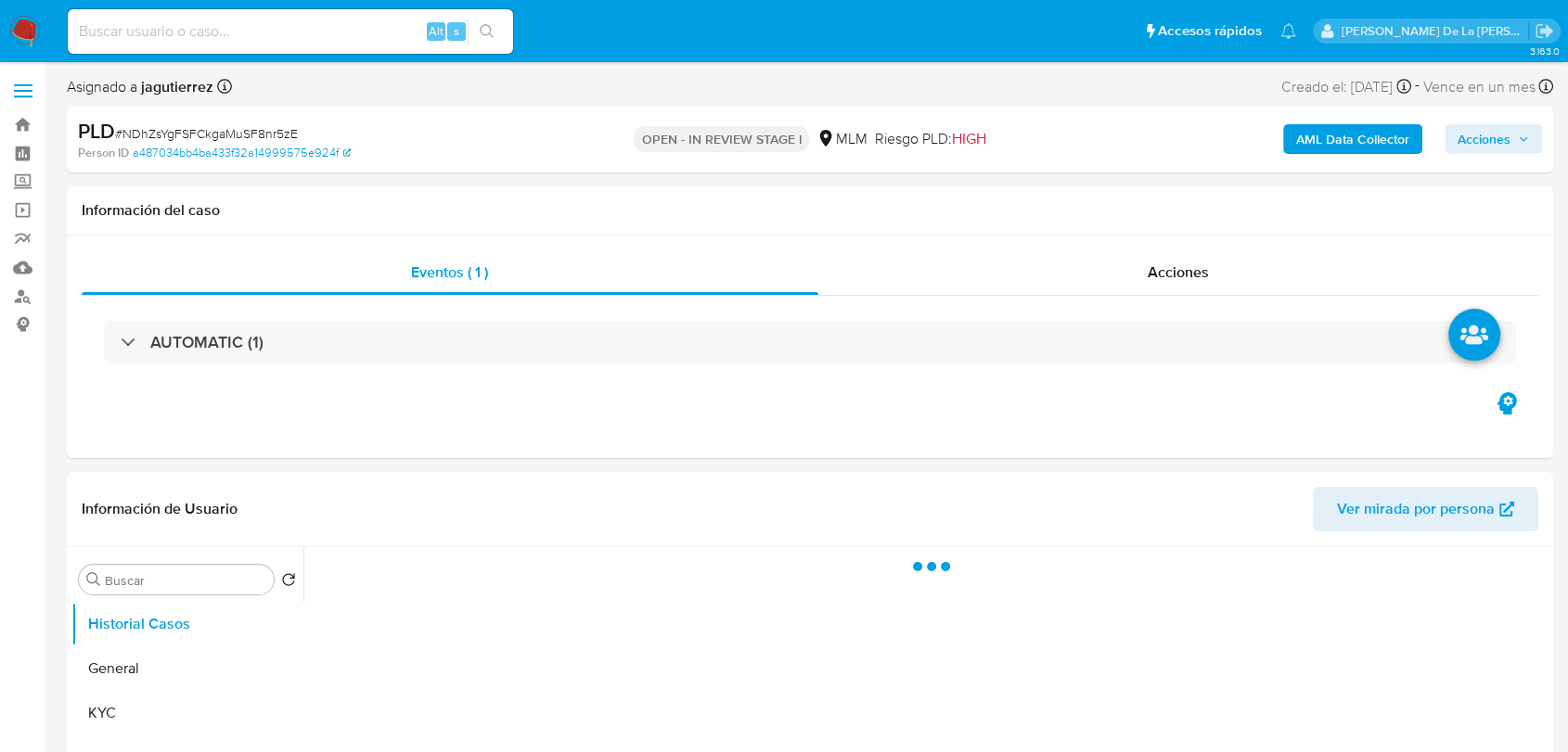
select select "10"
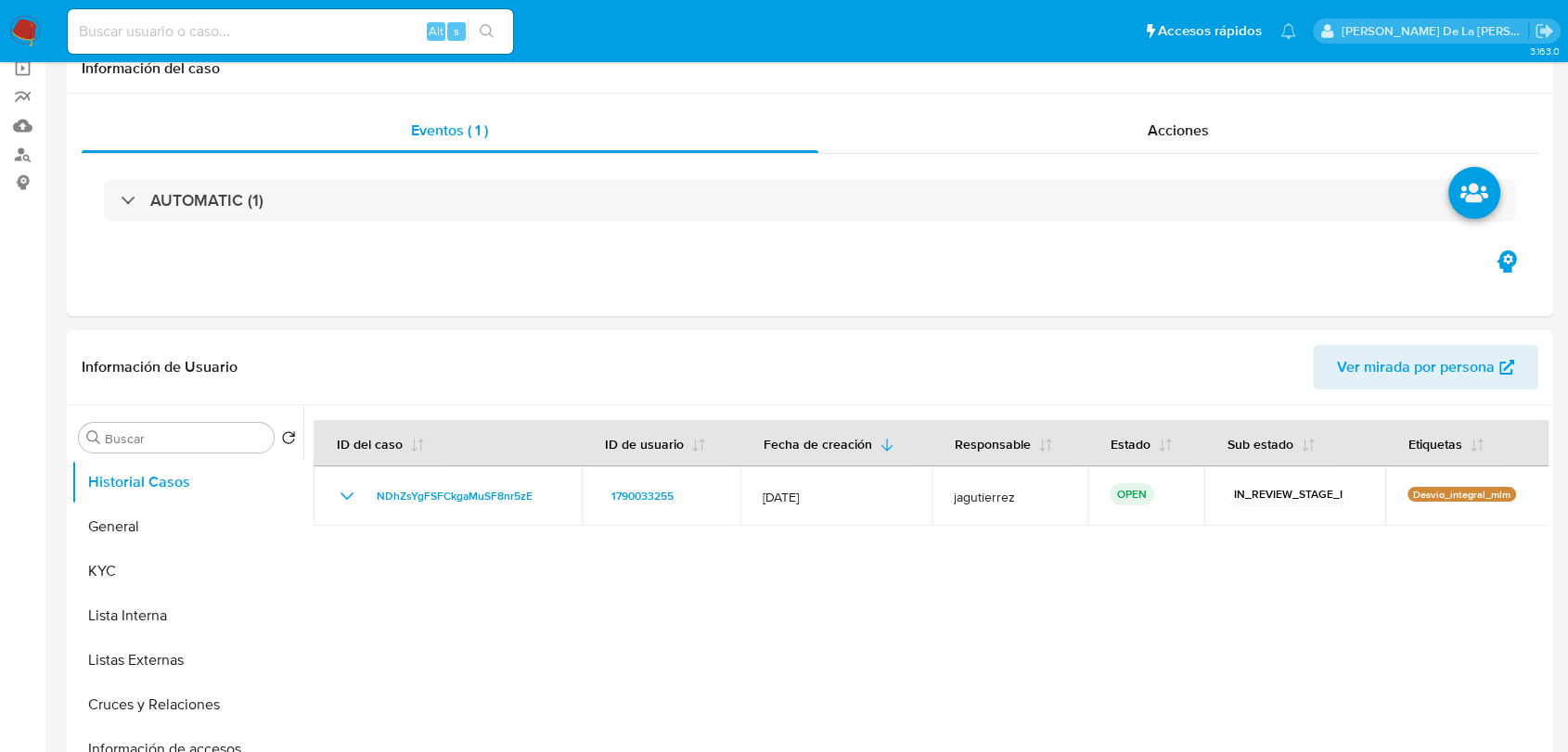
scroll to position [206, 0]
